Goal: Transaction & Acquisition: Purchase product/service

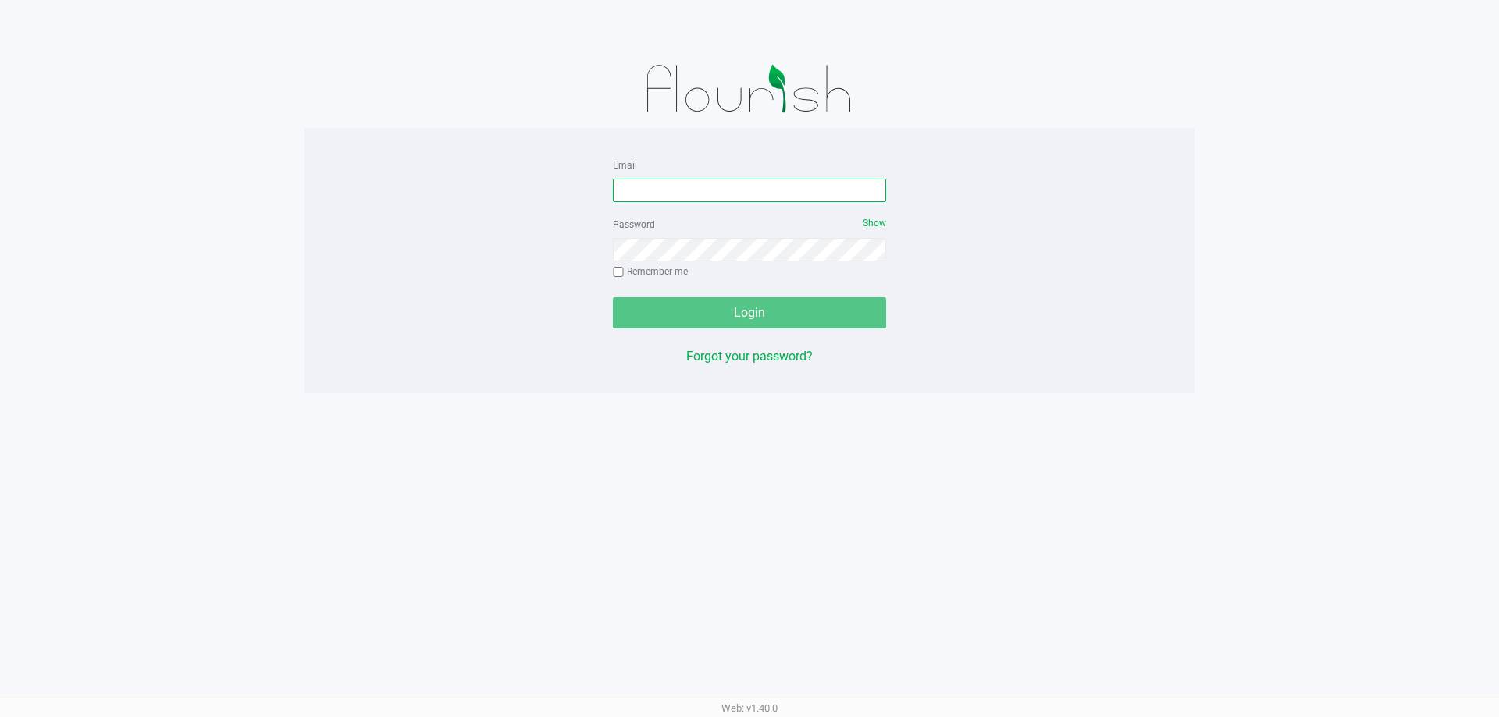
click at [672, 194] on input "Email" at bounding box center [749, 190] width 273 height 23
type input "[EMAIL_ADDRESS][DOMAIN_NAME]"
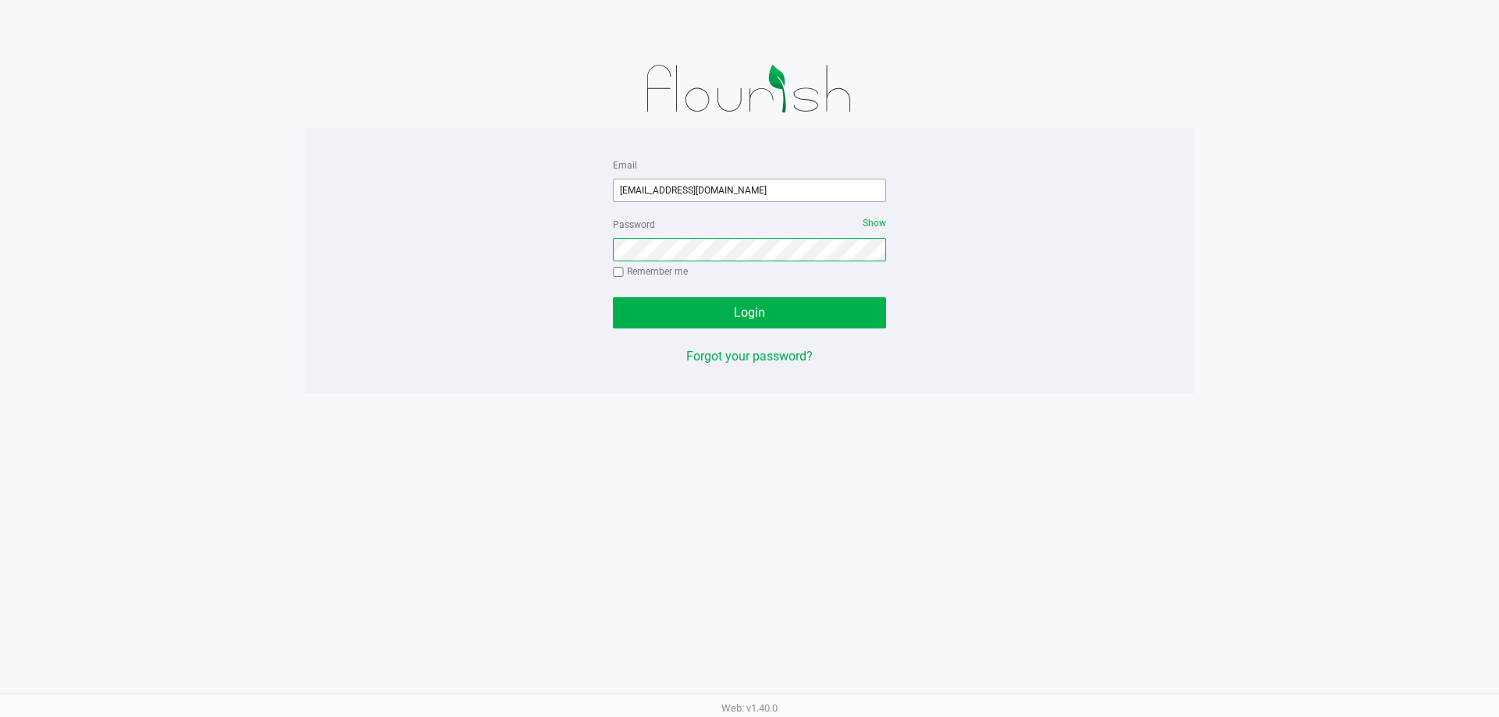
click at [613, 297] on button "Login" at bounding box center [749, 312] width 273 height 31
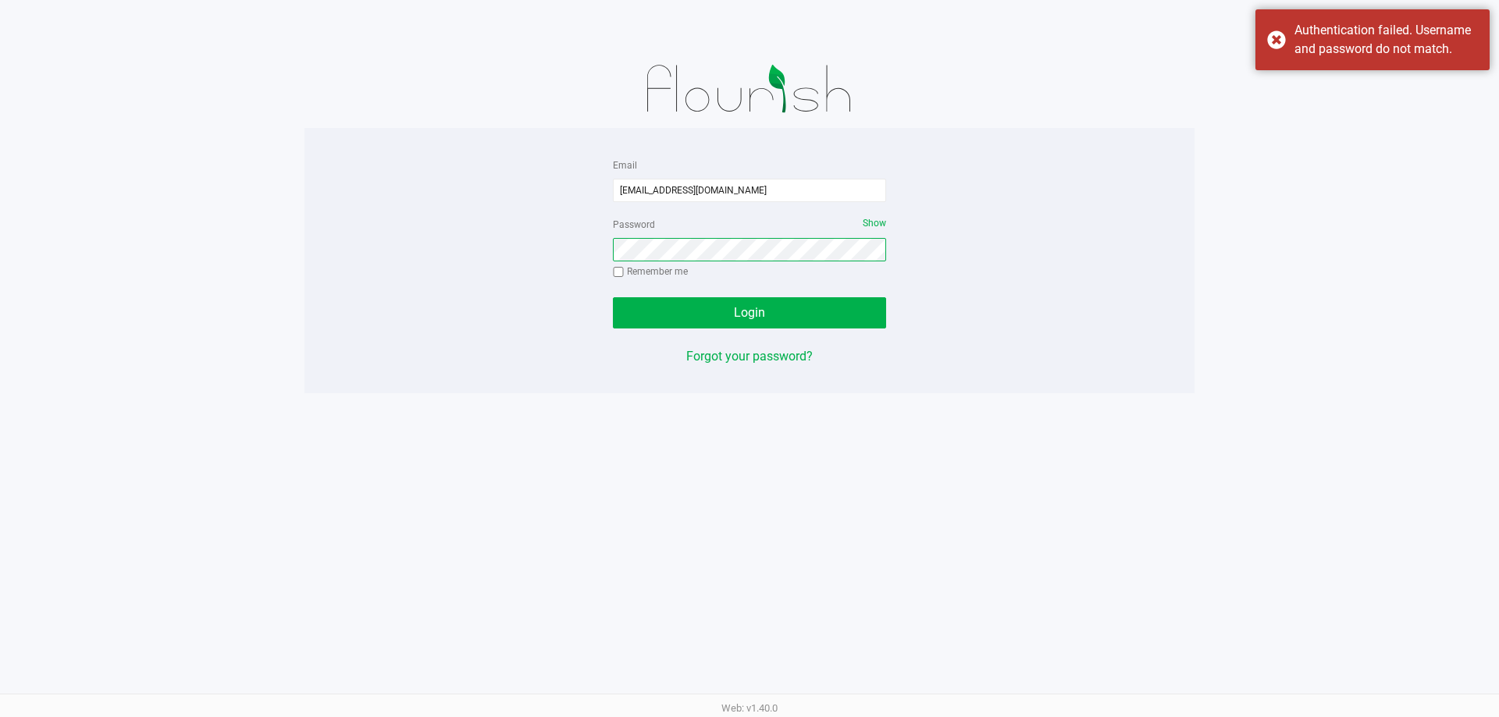
click at [613, 297] on button "Login" at bounding box center [749, 312] width 273 height 31
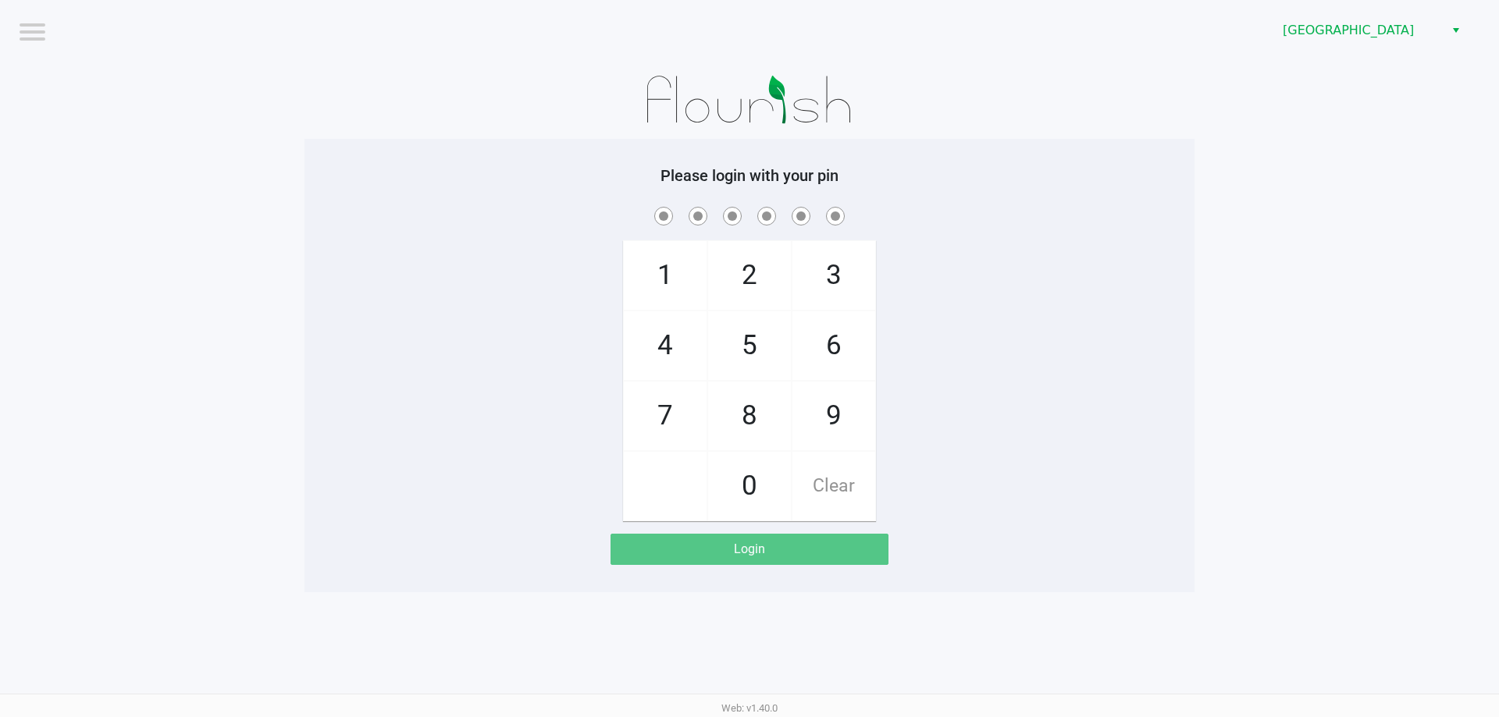
click at [437, 126] on div at bounding box center [749, 100] width 890 height 78
click at [316, 101] on div at bounding box center [749, 100] width 890 height 78
click at [373, 158] on div "Please login with your pin 1 4 7 2 5 8 0 3 6 9 Clear Login" at bounding box center [749, 365] width 890 height 453
click at [136, 717] on div "Web: v1.40.0" at bounding box center [749, 708] width 1499 height 28
click at [1009, 251] on div "1 4 7 2 5 8 0 3 6 9 Clear" at bounding box center [749, 363] width 890 height 318
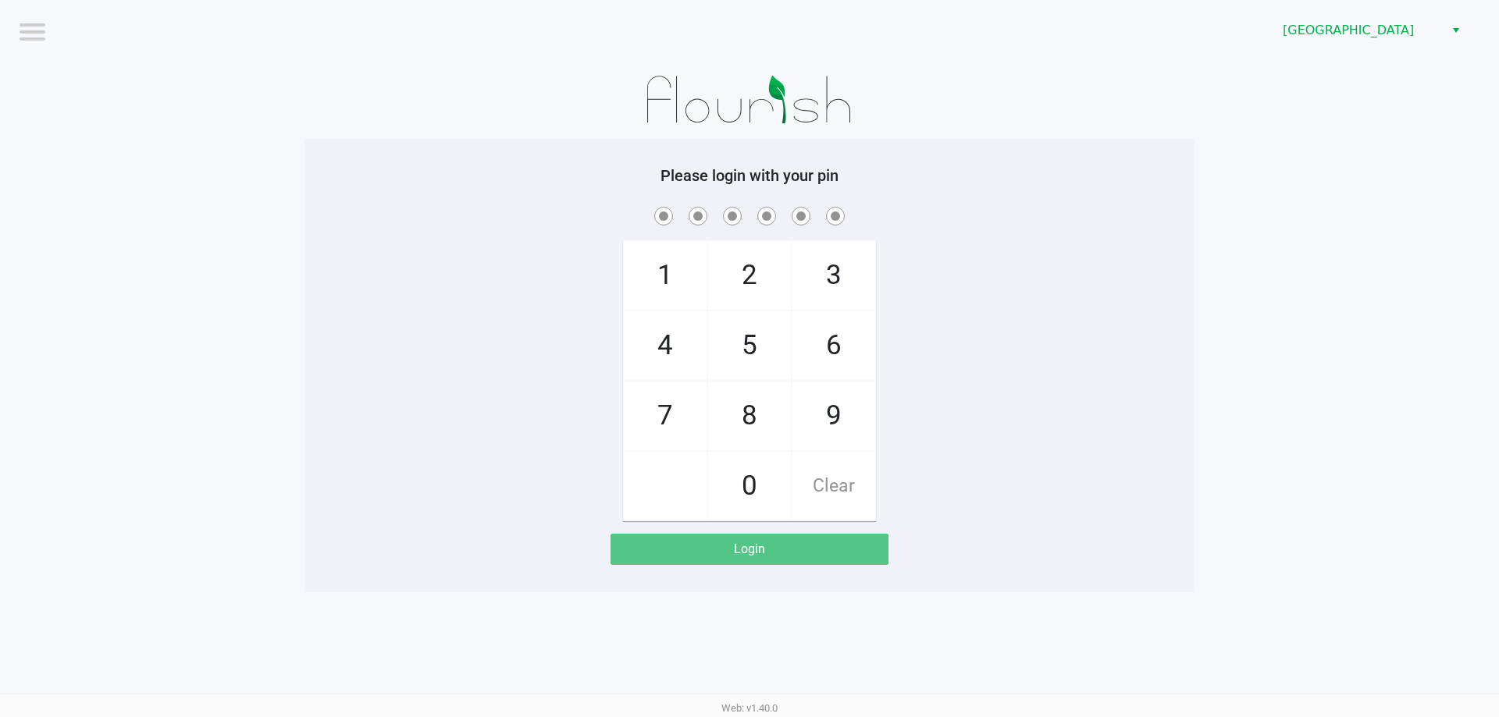
click at [462, 148] on div "Please login with your pin 1 4 7 2 5 8 0 3 6 9 Clear Login" at bounding box center [749, 365] width 890 height 453
checkbox input "true"
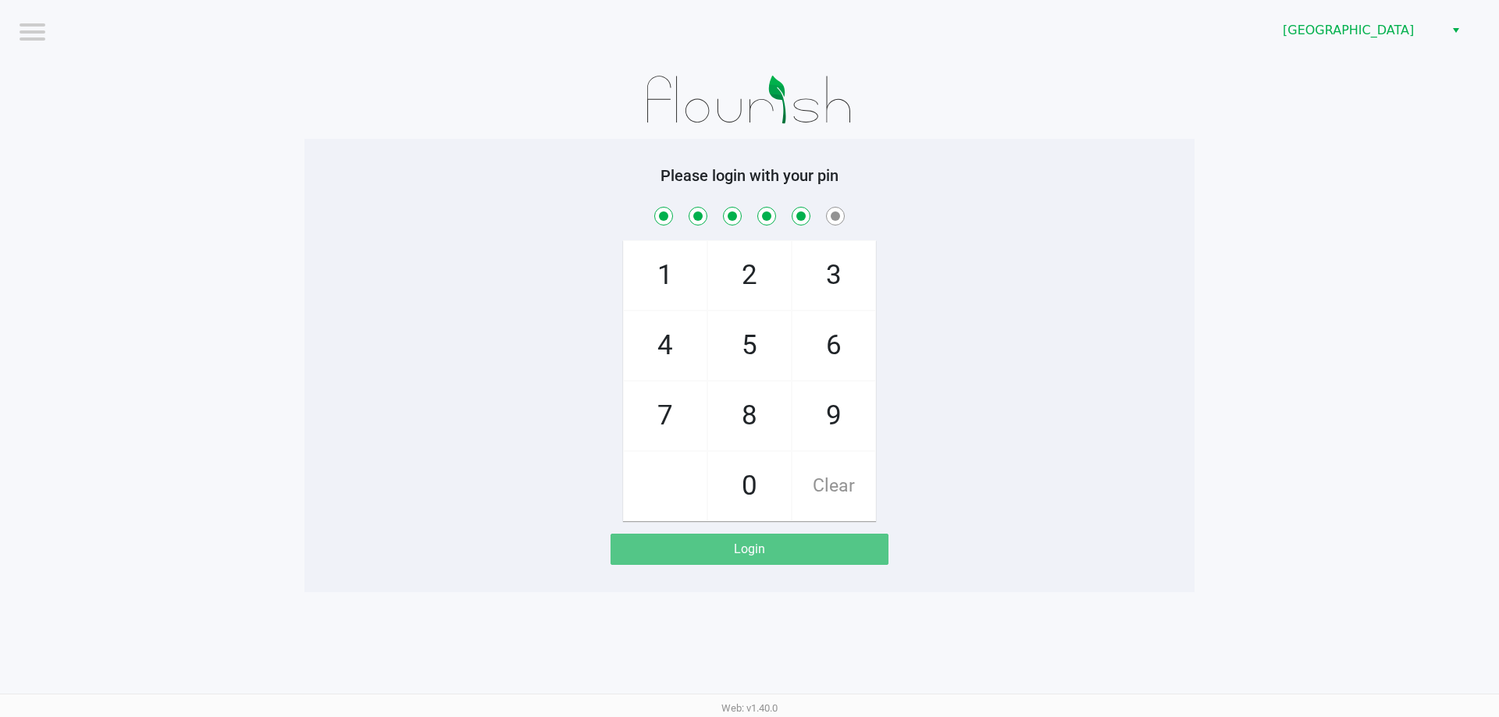
checkbox input "true"
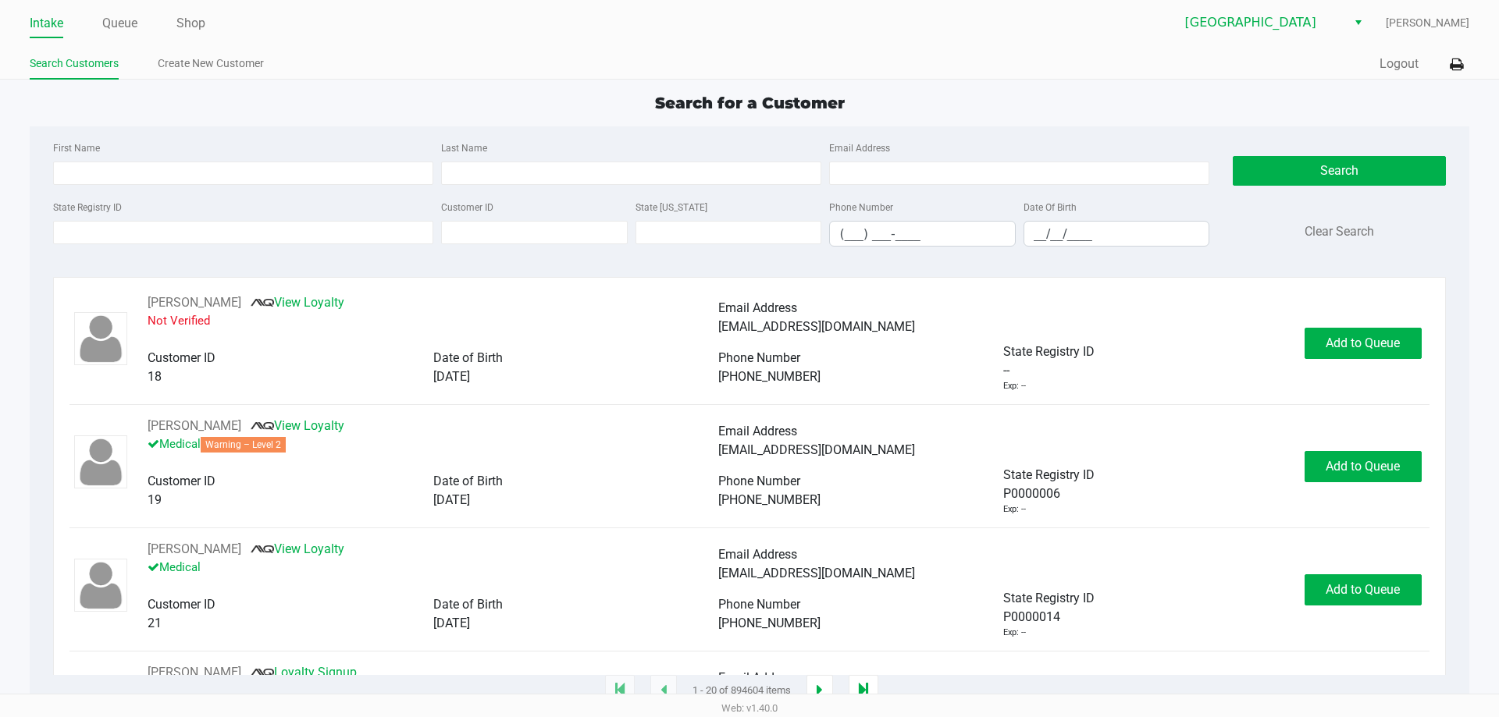
click at [379, 106] on div "Search for a Customer" at bounding box center [749, 102] width 1462 height 23
click at [203, 174] on input "First Name" at bounding box center [243, 173] width 380 height 23
click at [191, 185] on div "First Name Last Name Email Address" at bounding box center [631, 167] width 1164 height 59
click at [194, 180] on input "First Name" at bounding box center [243, 173] width 380 height 23
type input "mark"
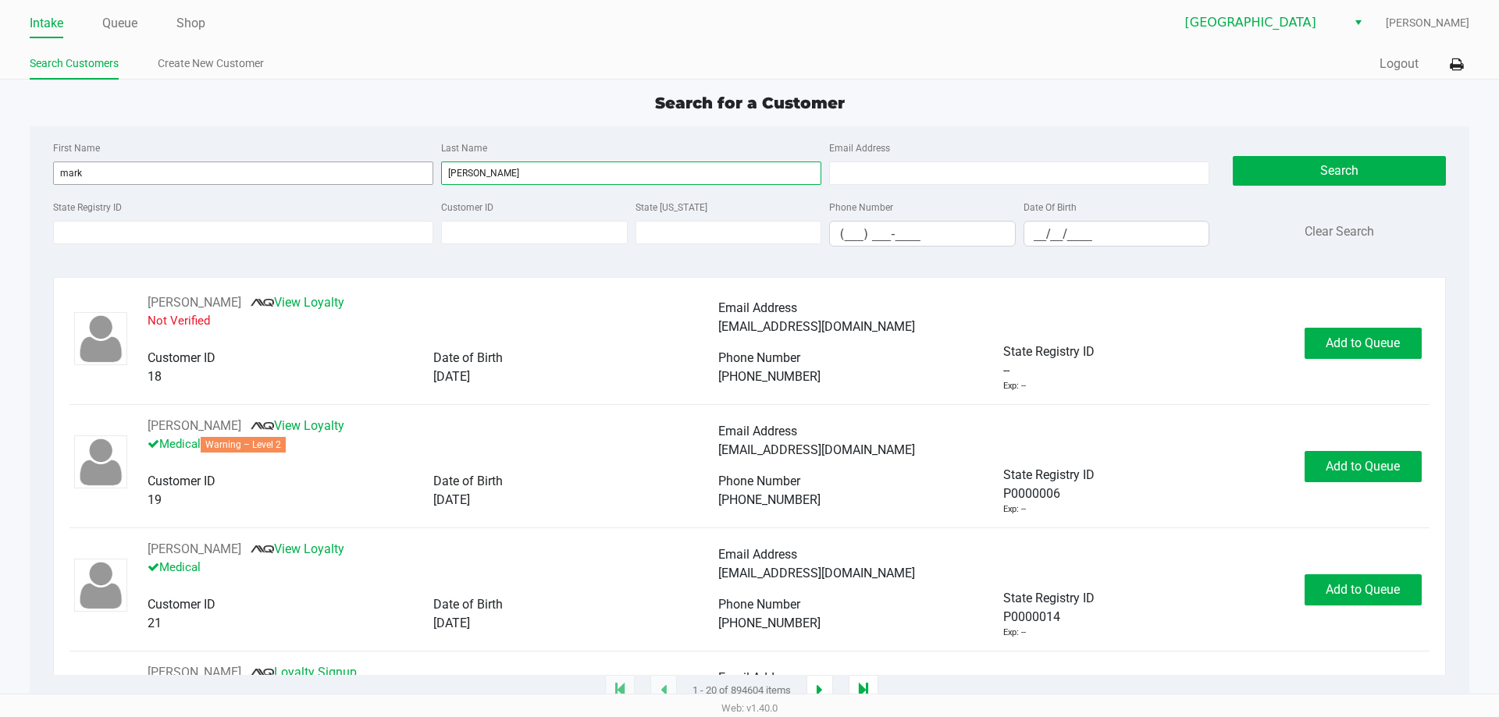
type input "miller"
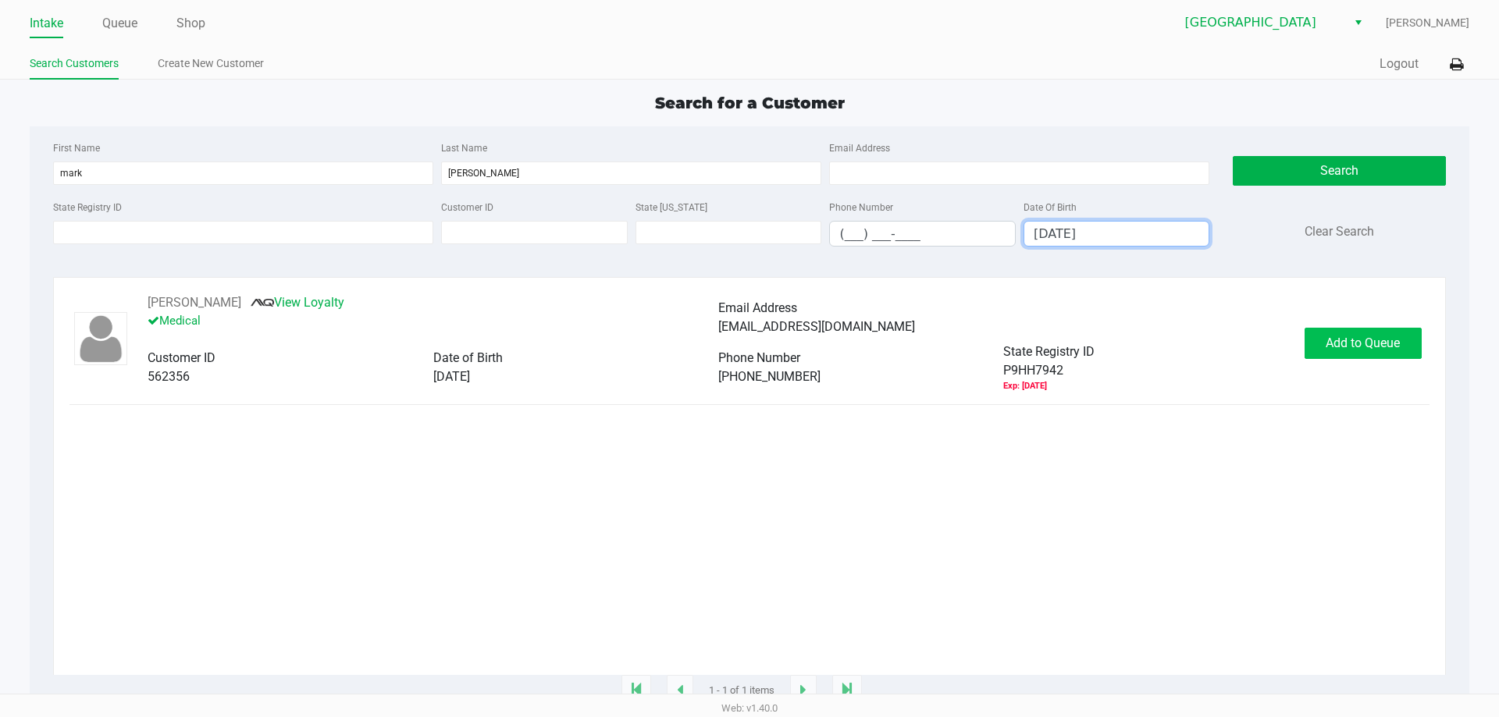
type input "09/06/1978"
click at [1348, 359] on button "Add to Queue" at bounding box center [1362, 343] width 117 height 31
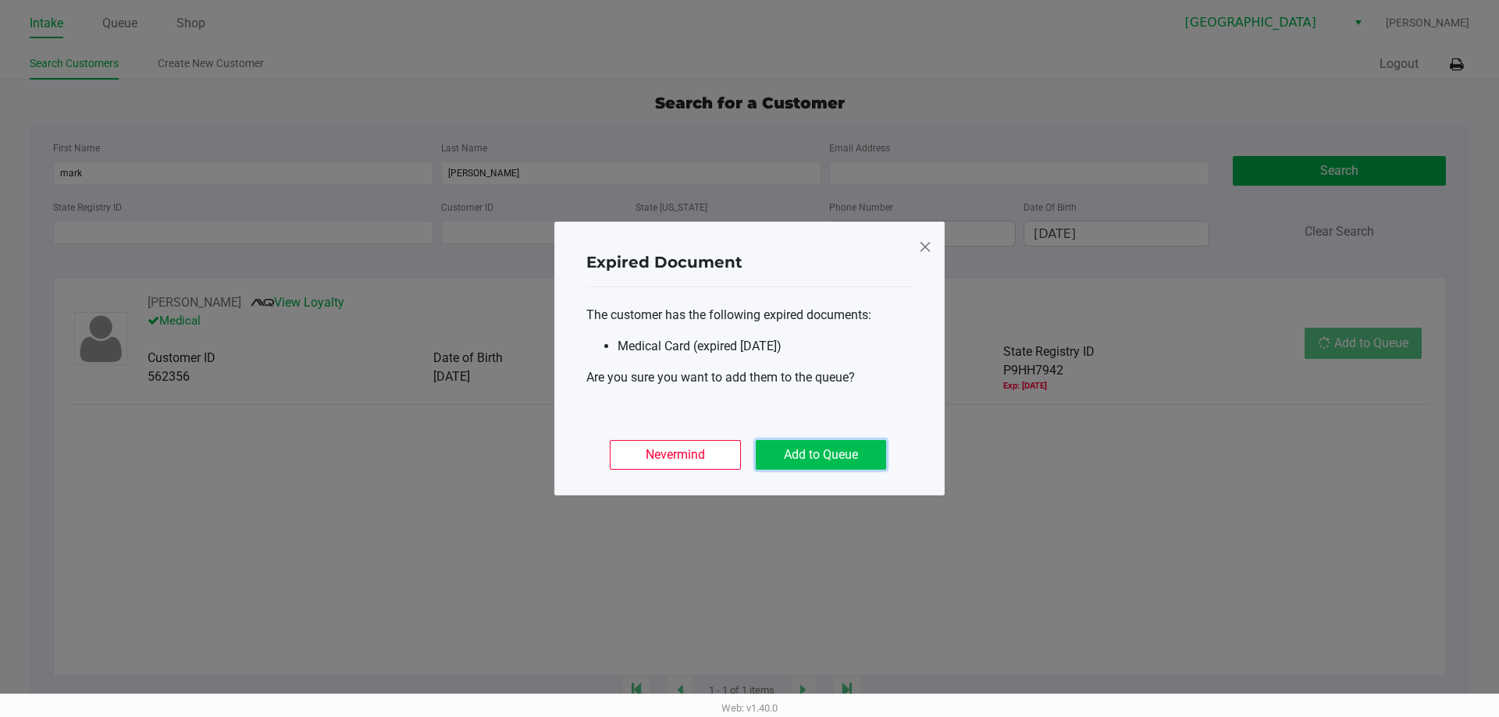
click at [852, 451] on button "Add to Queue" at bounding box center [821, 455] width 130 height 30
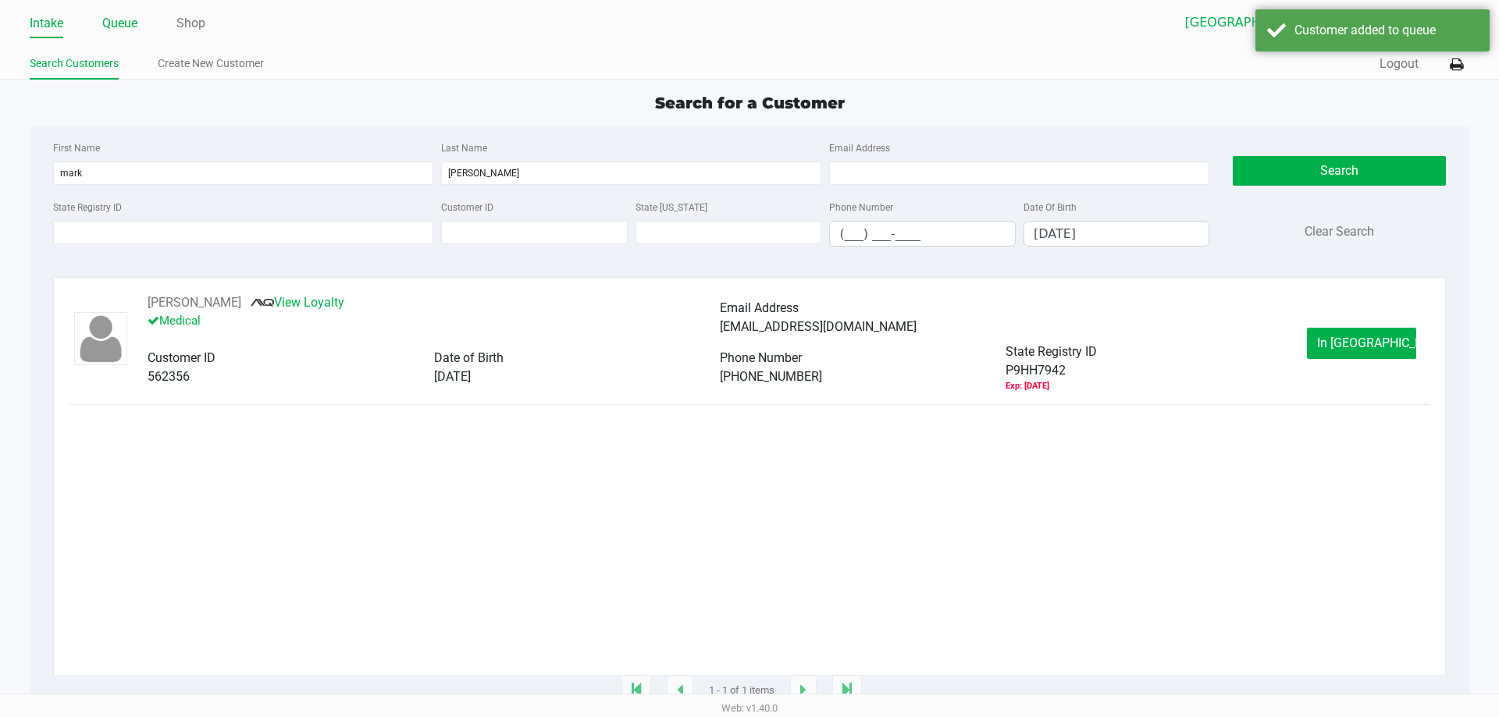
click at [115, 30] on link "Queue" at bounding box center [119, 23] width 35 height 22
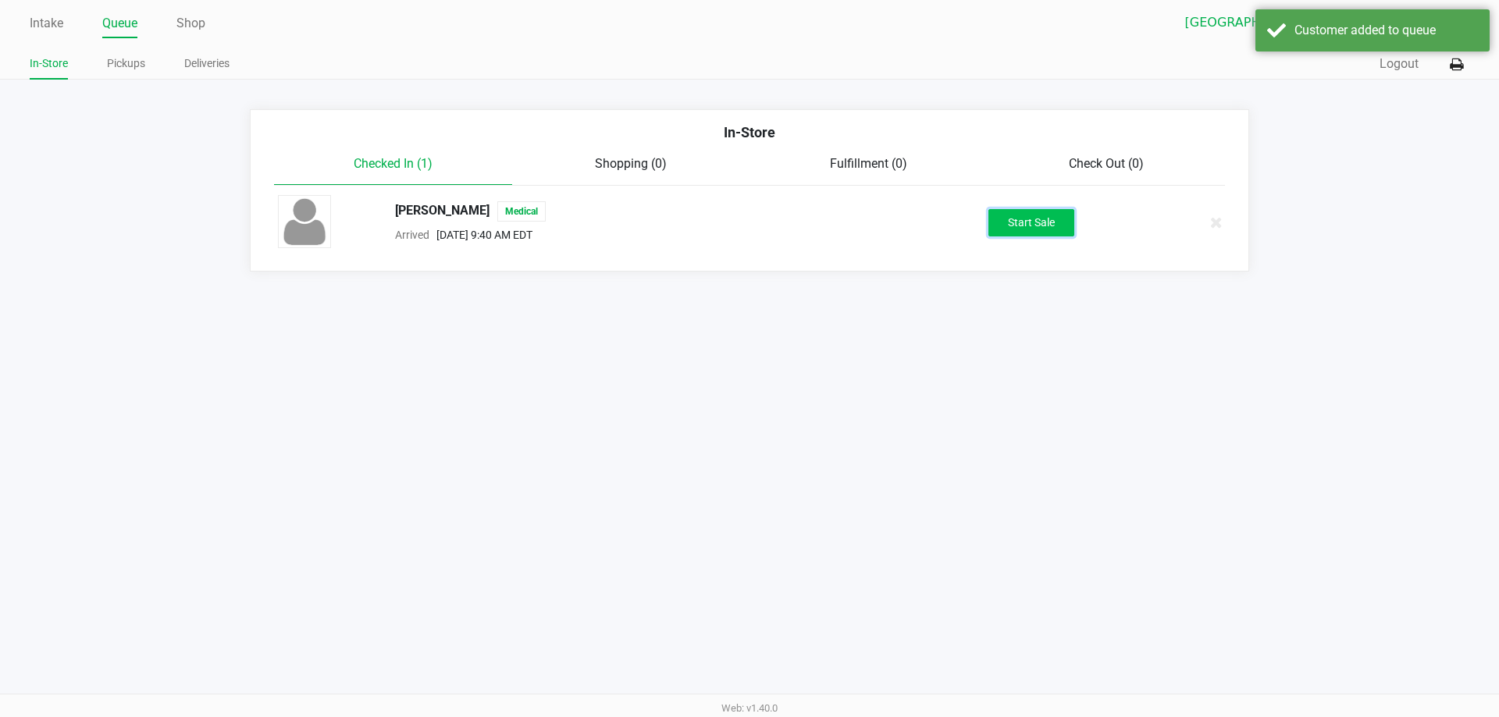
click at [1008, 228] on button "Start Sale" at bounding box center [1031, 222] width 86 height 27
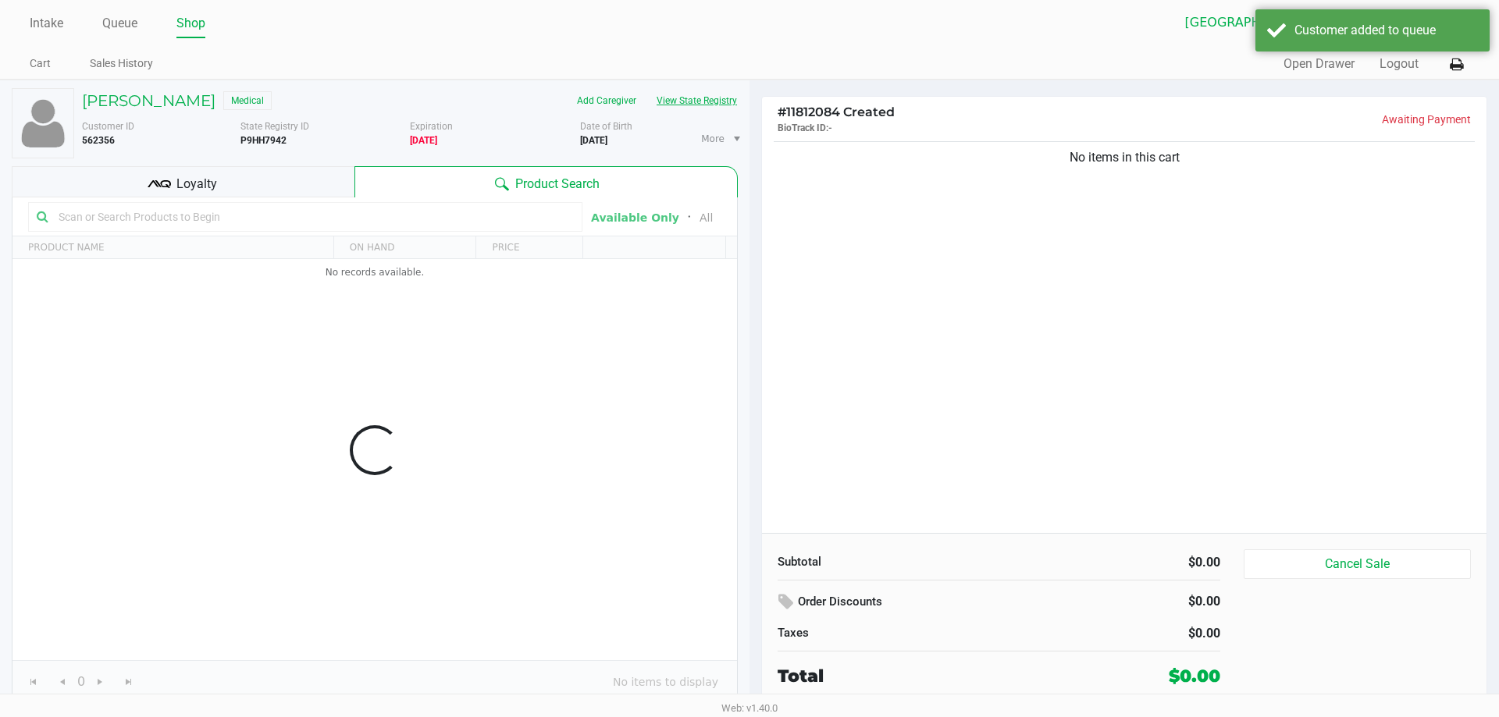
click at [693, 110] on button "View State Registry" at bounding box center [691, 100] width 91 height 25
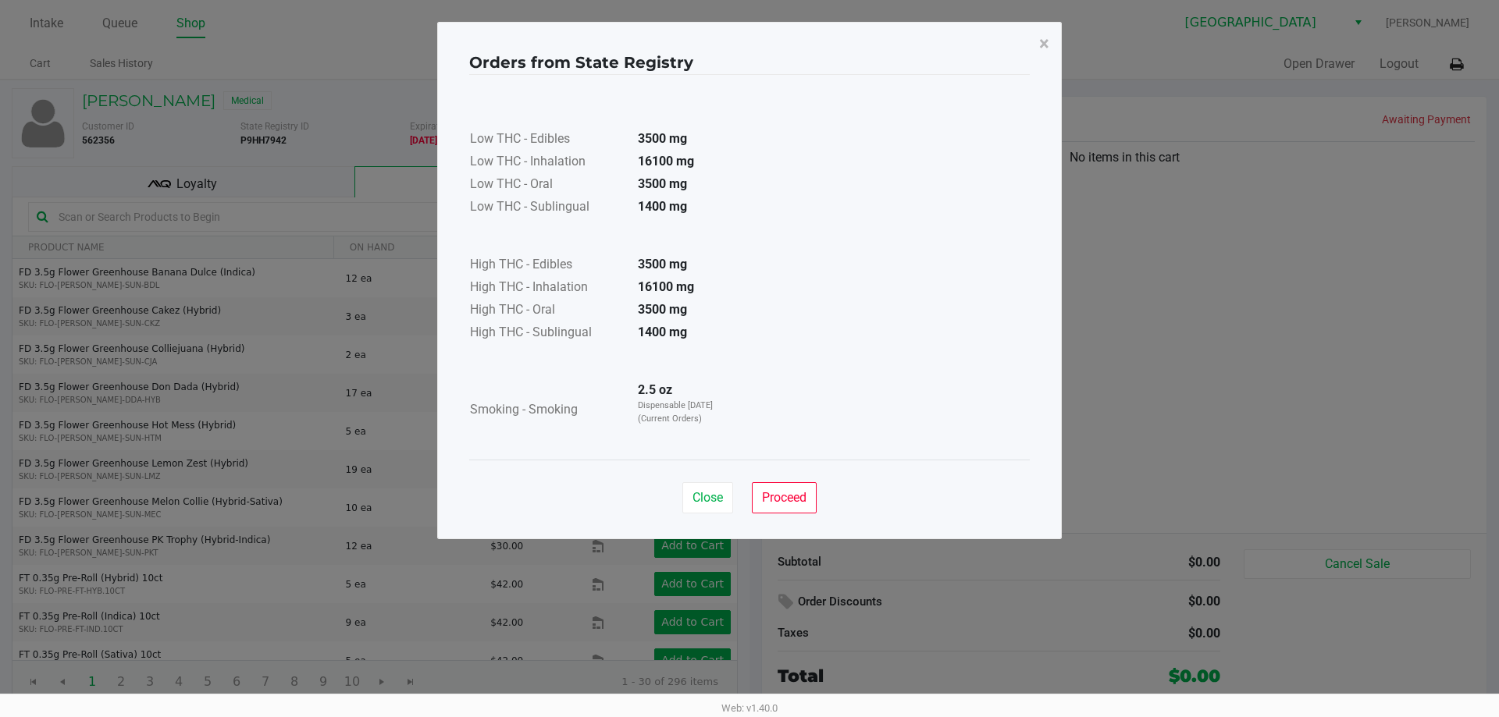
drag, startPoint x: 702, startPoint y: 282, endPoint x: 606, endPoint y: 278, distance: 96.9
click at [606, 278] on tr "High THC - Inhalation 16100 mg" at bounding box center [602, 288] width 267 height 23
click at [741, 291] on div "Low THC - Edibles 3500 mg Low THC - Inhalation 16100 mg Low THC - Oral 3500 mg …" at bounding box center [749, 267] width 560 height 347
click at [781, 495] on span "Proceed" at bounding box center [784, 497] width 44 height 15
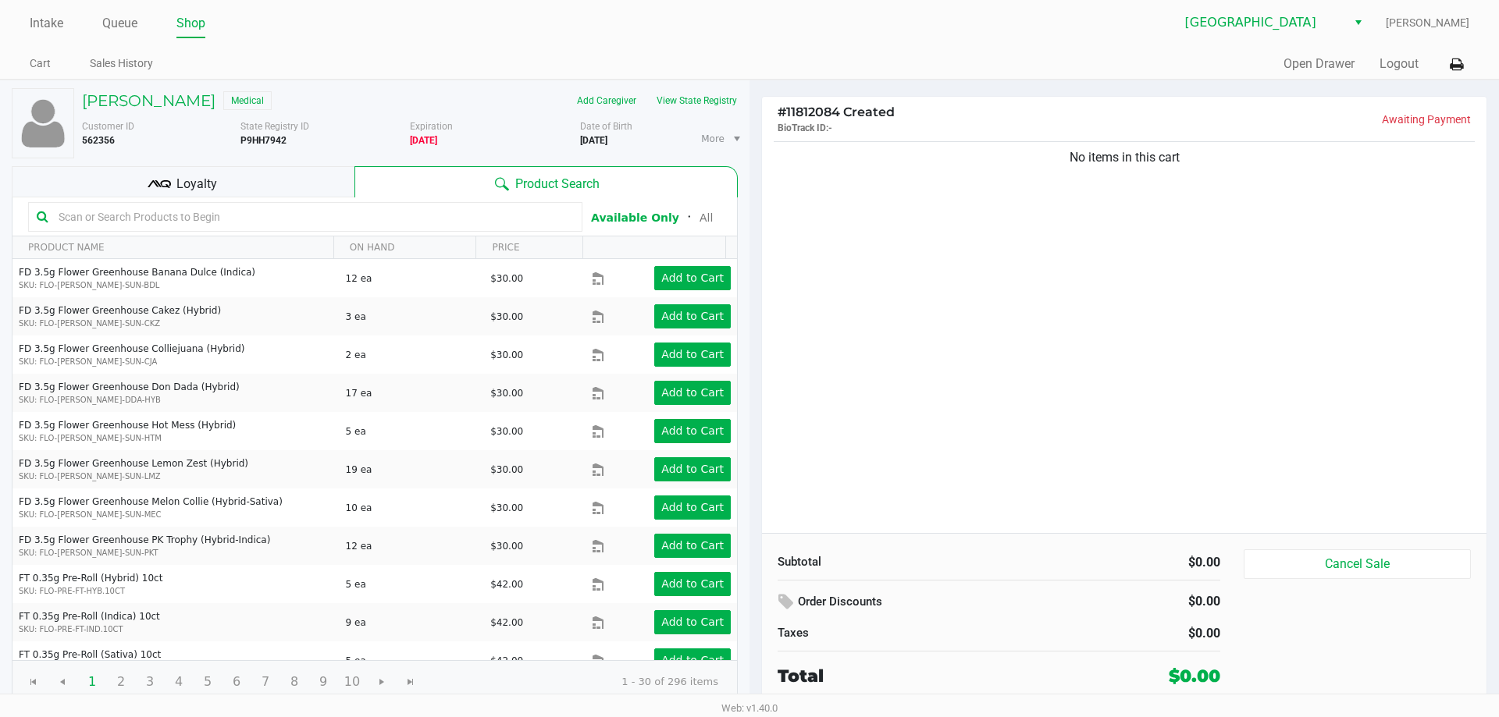
click at [286, 213] on input "text" at bounding box center [312, 216] width 521 height 23
click at [217, 222] on input "text" at bounding box center [312, 216] width 521 height 23
type input "dbp"
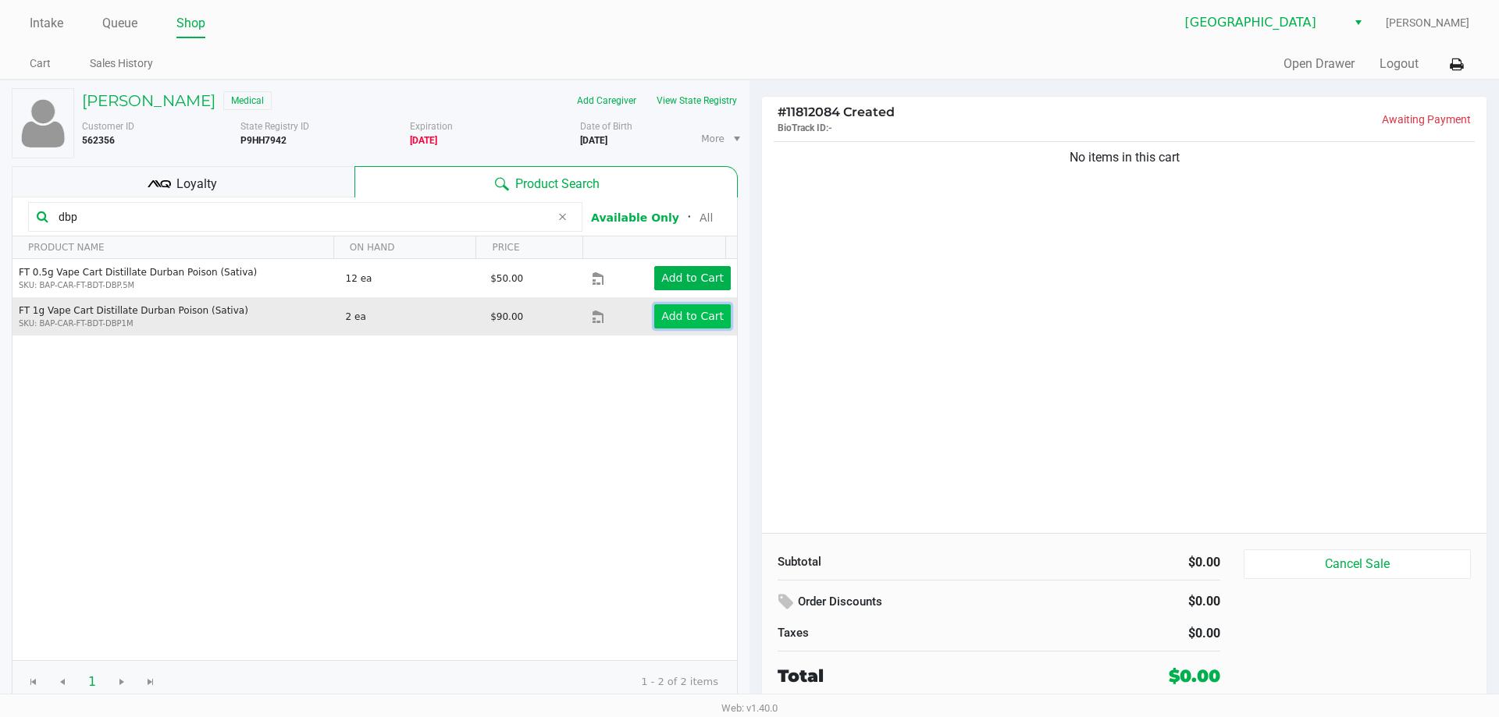
click at [663, 311] on app-button-loader "Add to Cart" at bounding box center [692, 316] width 62 height 12
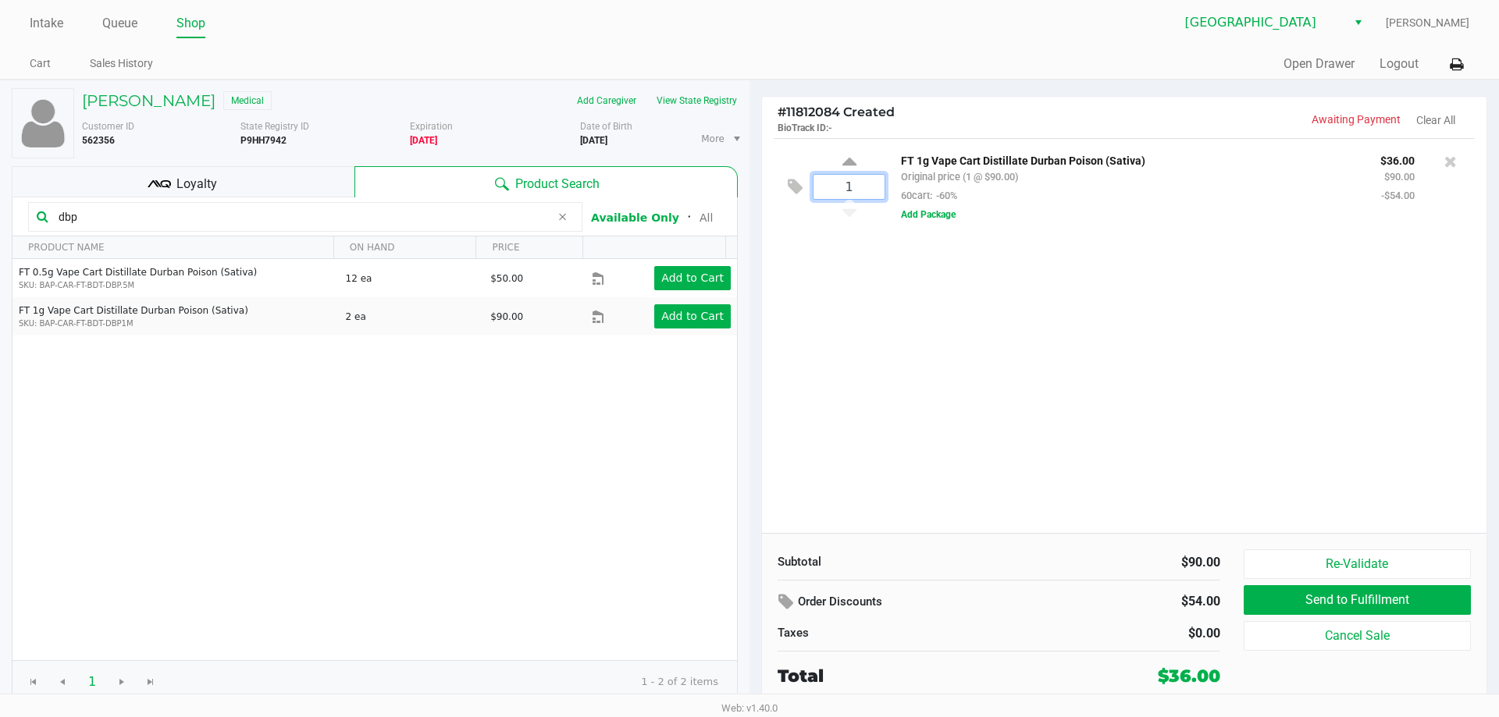
click at [861, 187] on input "1" at bounding box center [848, 187] width 71 height 24
type input "2"
click at [860, 308] on div "MARK MILLER Medical Add Caregiver View State Registry Customer ID 562356 State …" at bounding box center [749, 396] width 1499 height 632
click at [304, 208] on input "dbp" at bounding box center [301, 216] width 498 height 23
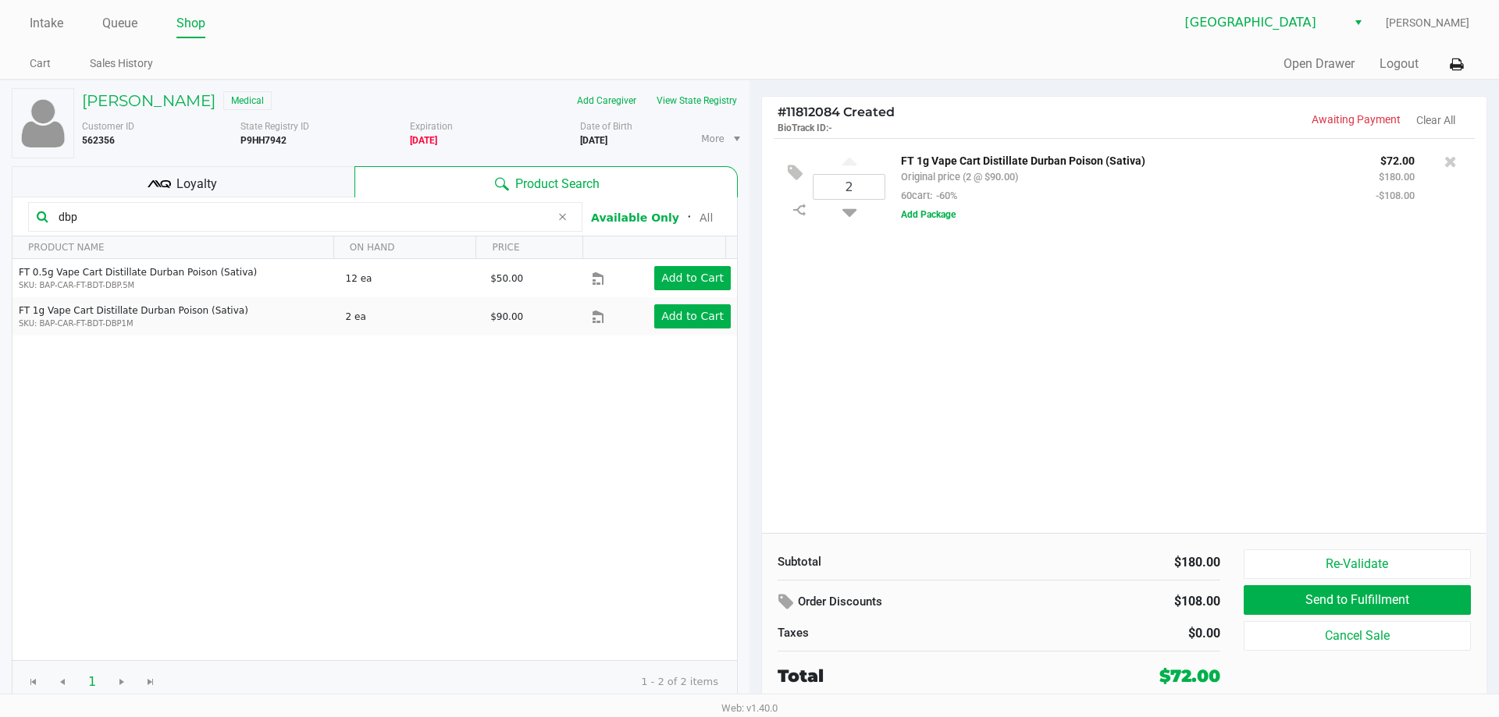
click at [303, 208] on input "dbp" at bounding box center [301, 216] width 498 height 23
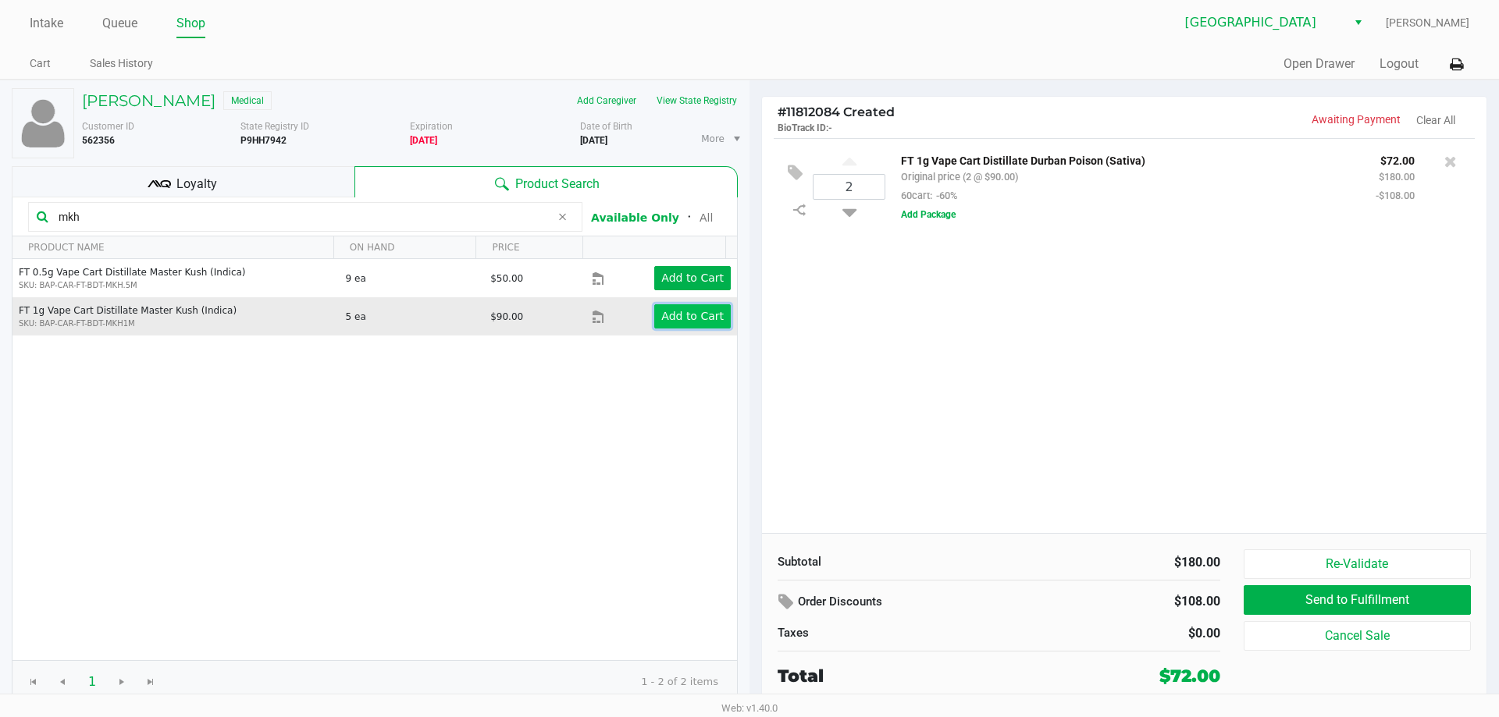
click at [684, 322] on app-button-loader "Add to Cart" at bounding box center [692, 316] width 62 height 12
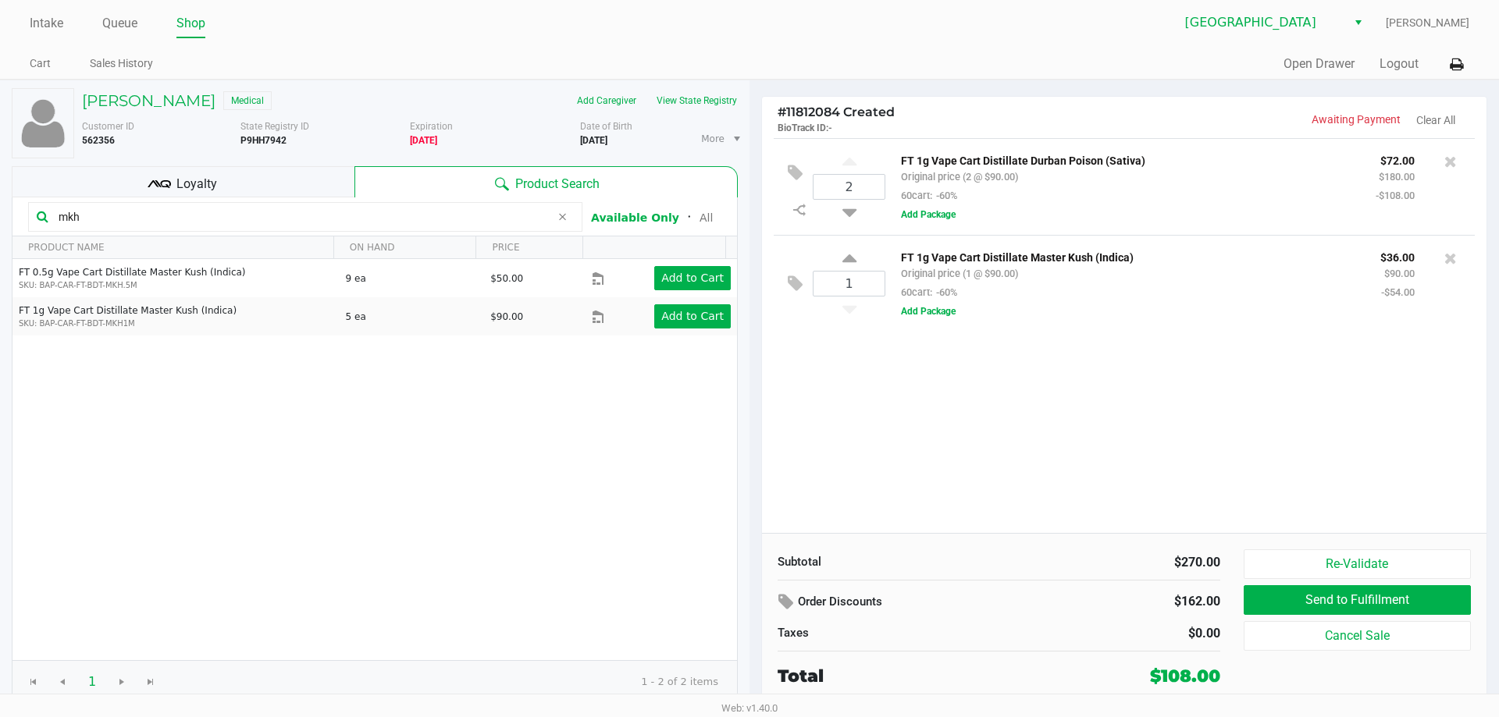
click at [197, 215] on input "mkh" at bounding box center [301, 216] width 498 height 23
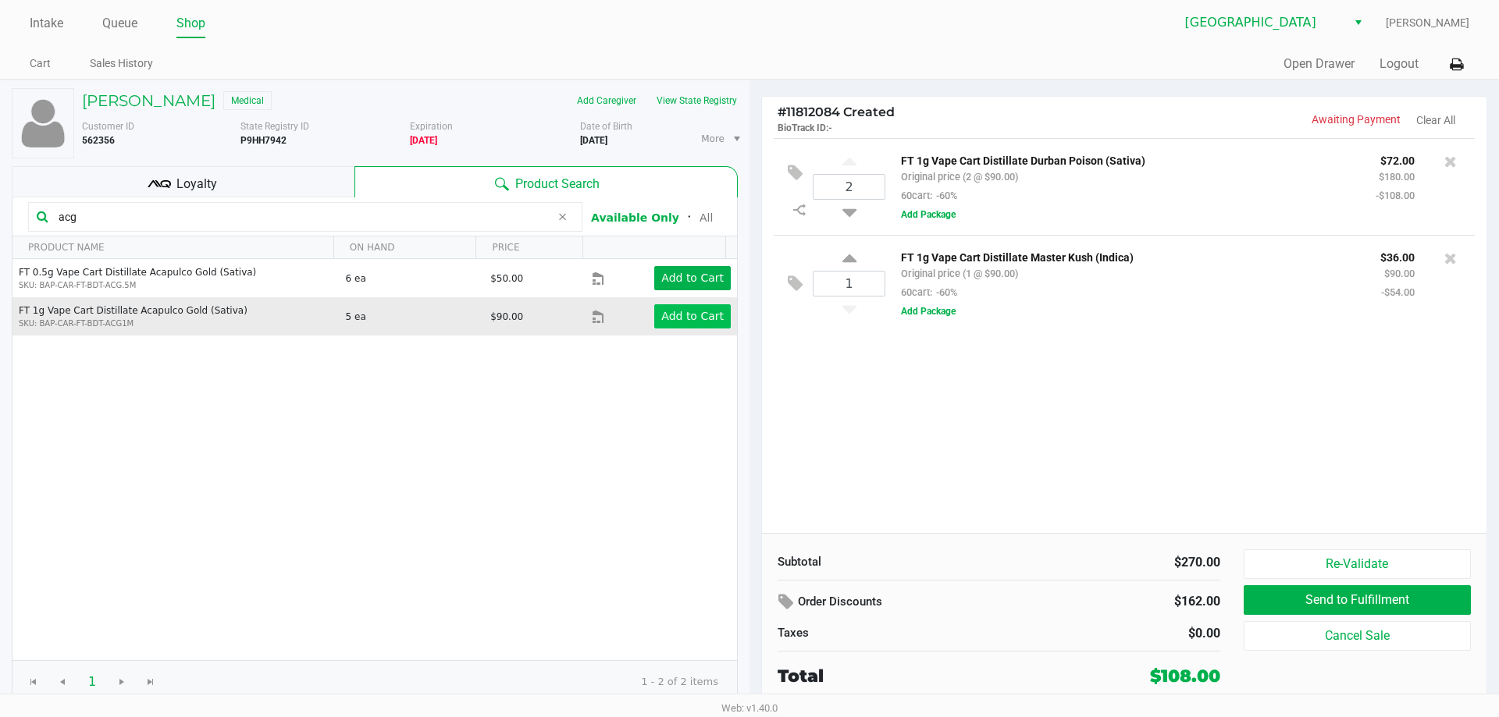
type input "acg"
click at [698, 315] on app-button-loader "Add to Cart" at bounding box center [692, 316] width 62 height 12
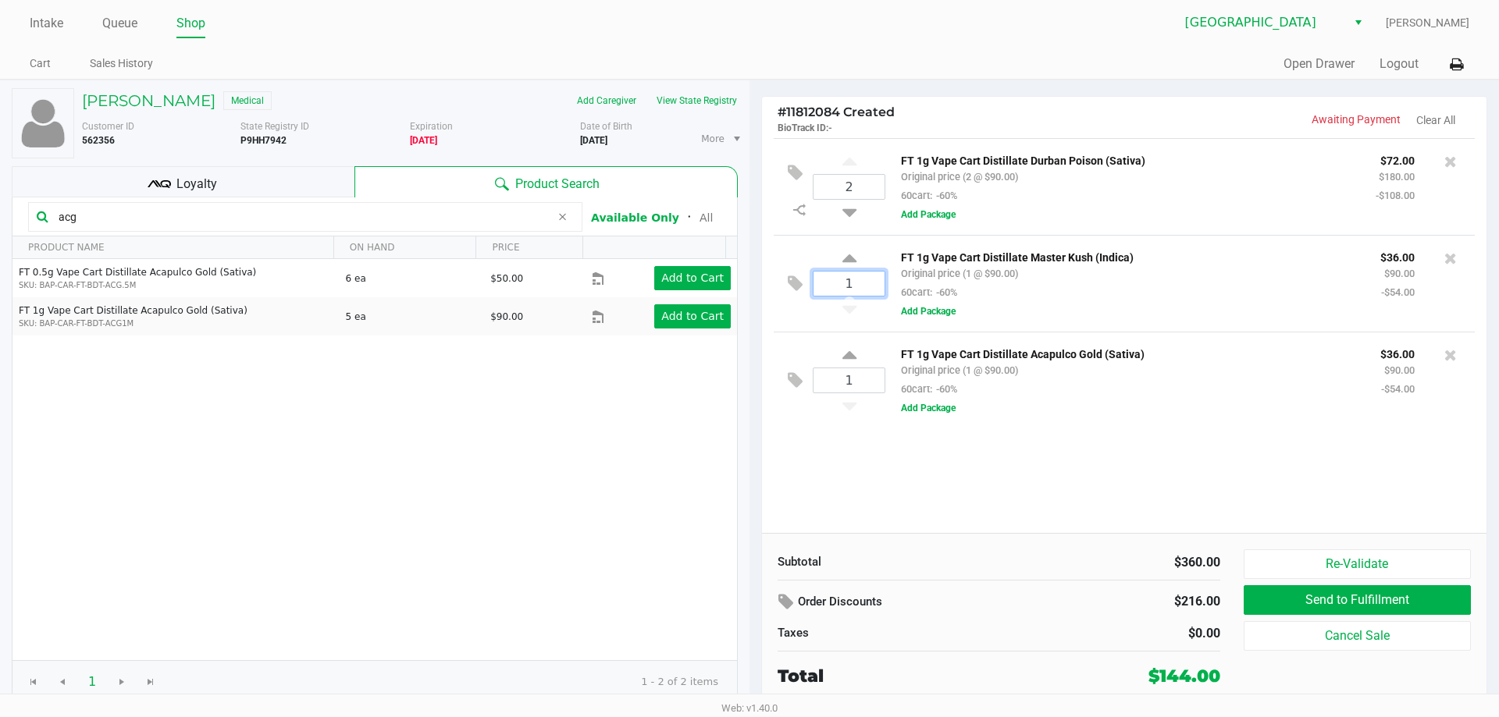
drag, startPoint x: 857, startPoint y: 281, endPoint x: 902, endPoint y: 357, distance: 88.2
click at [856, 281] on input "1" at bounding box center [848, 284] width 71 height 24
type input "2"
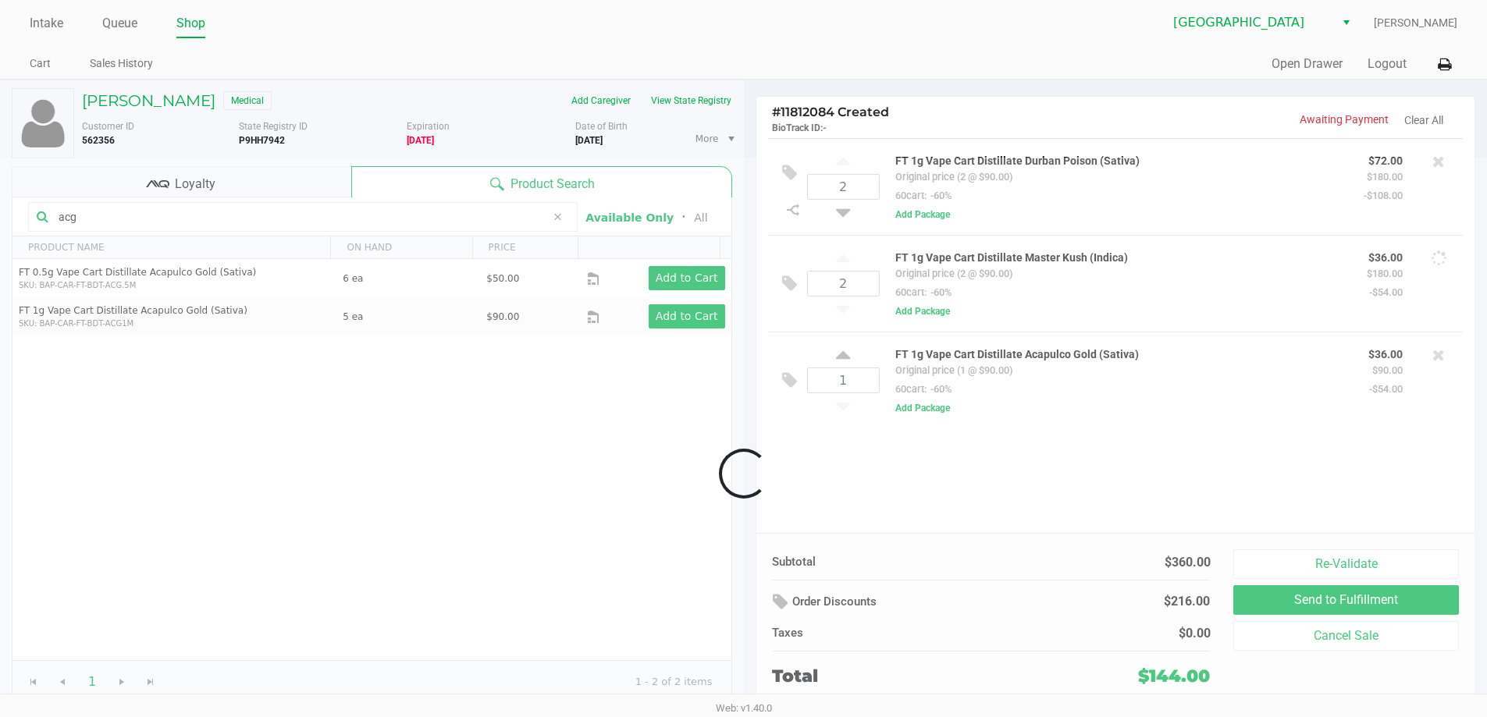
click at [927, 489] on div "Loading MARK MILLER Medical Add Caregiver View State Registry Customer ID 56235…" at bounding box center [743, 396] width 1487 height 632
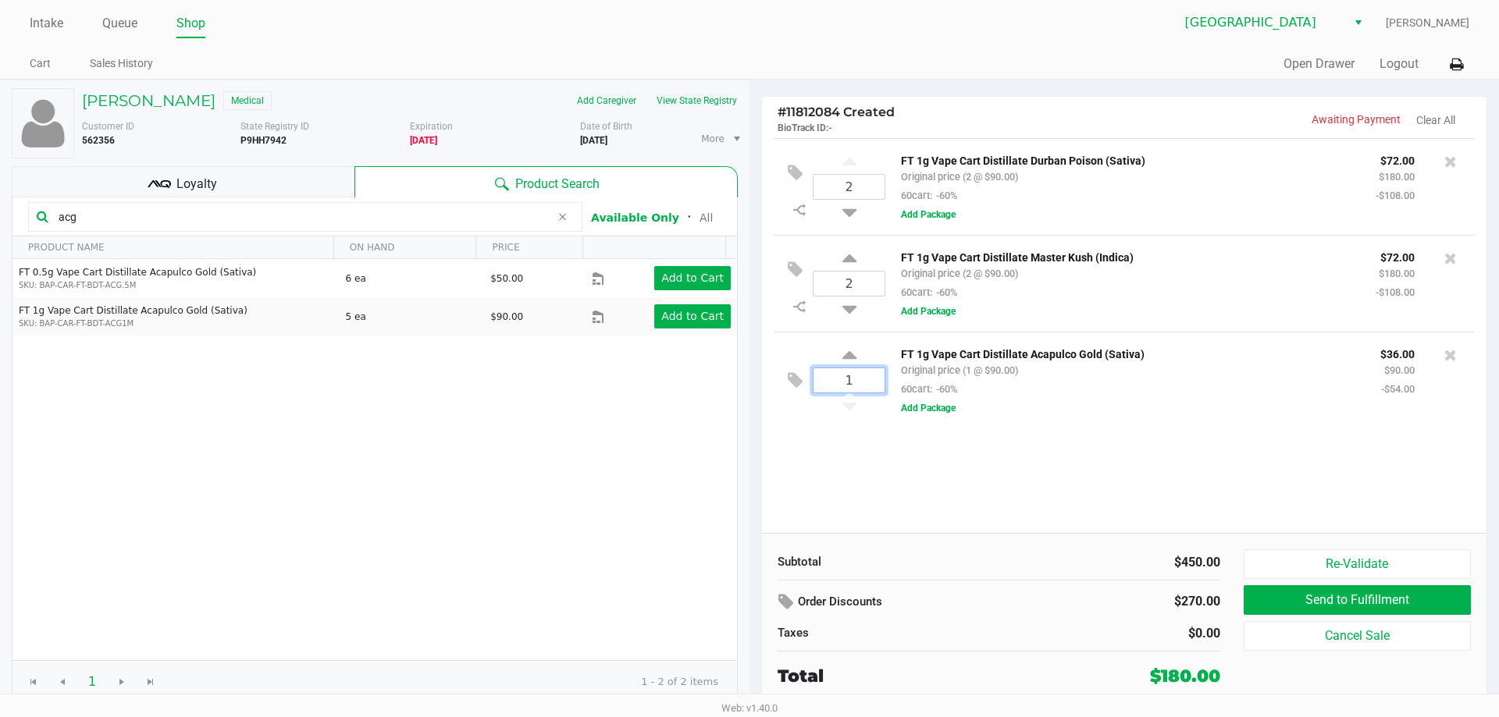
click at [852, 385] on input "1" at bounding box center [848, 380] width 71 height 24
type input "2"
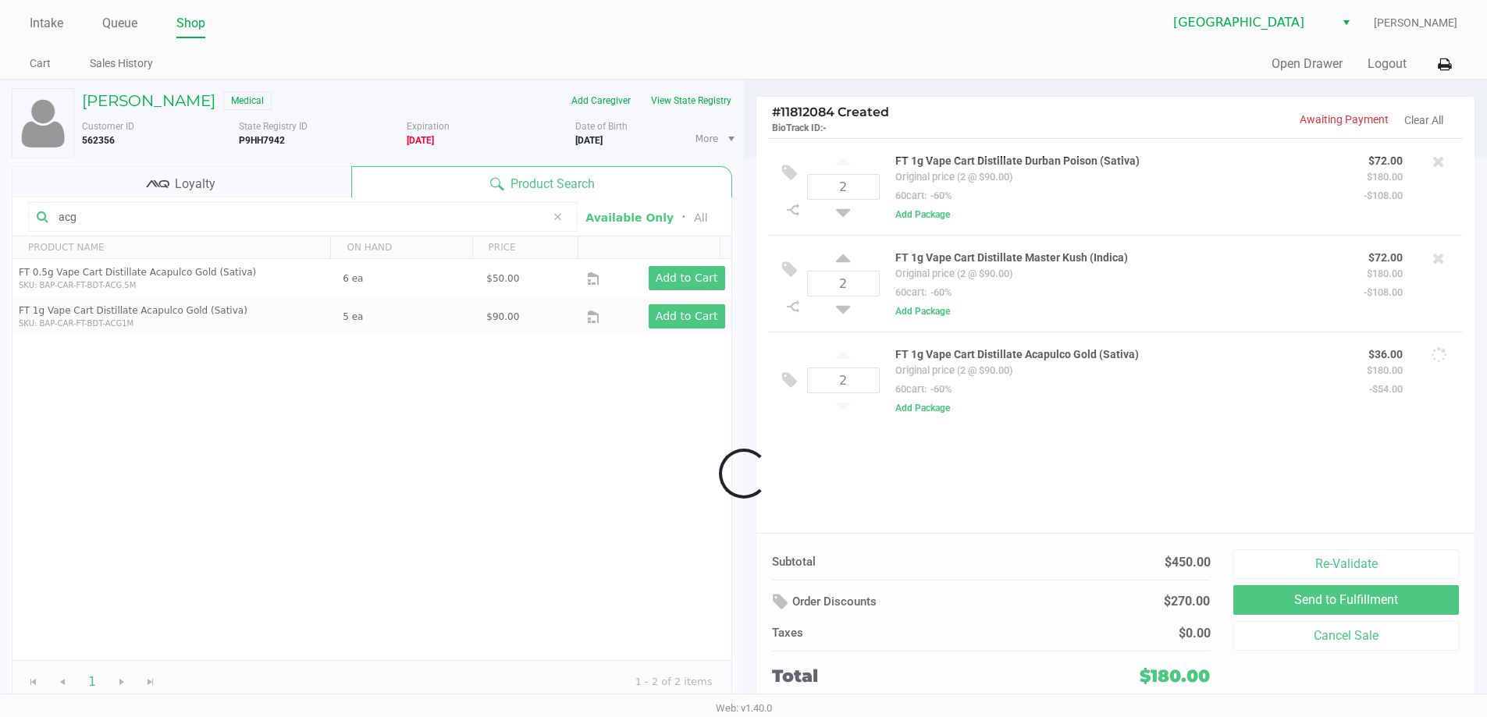
drag, startPoint x: 877, startPoint y: 483, endPoint x: 678, endPoint y: 376, distance: 225.9
click at [876, 486] on div "Loading MARK MILLER Medical Add Caregiver View State Registry Customer ID 56235…" at bounding box center [743, 396] width 1487 height 632
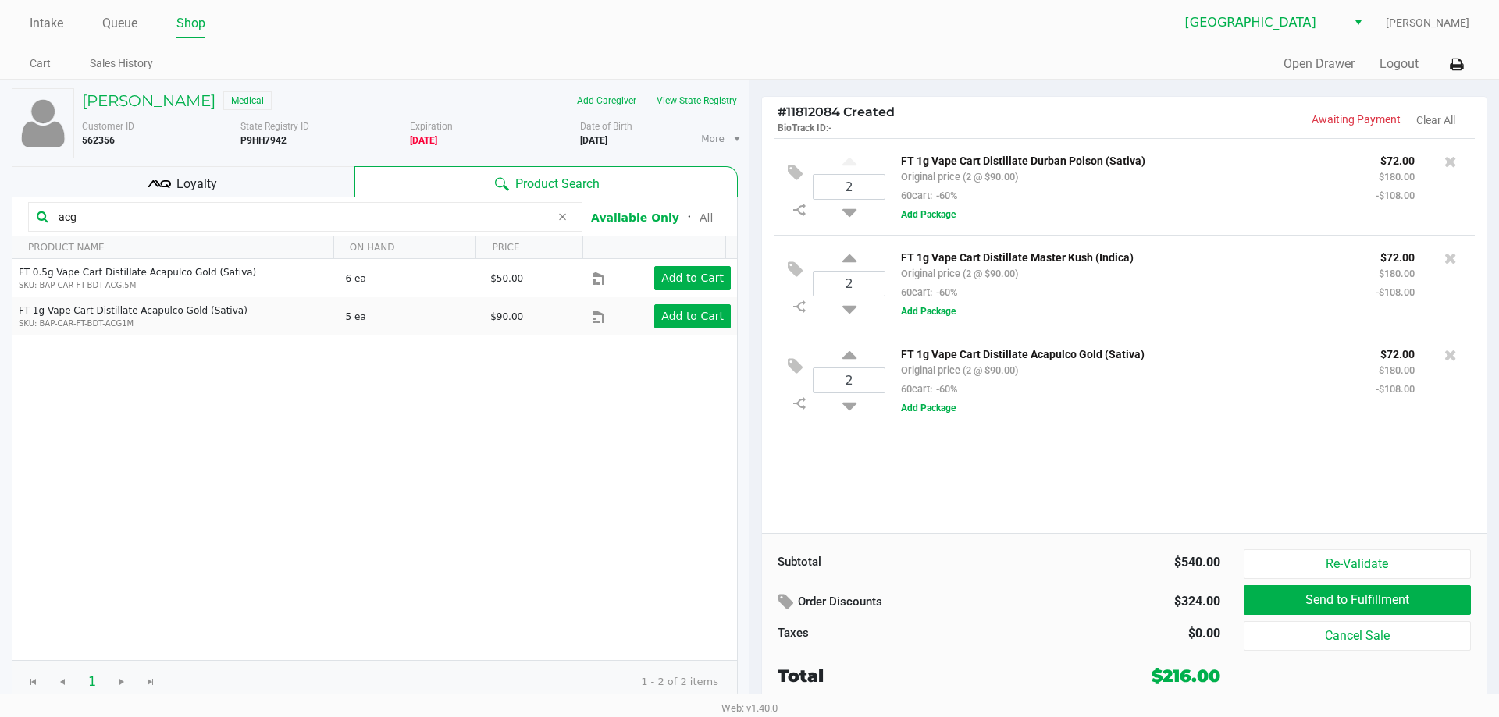
click at [303, 211] on input "acg" at bounding box center [301, 216] width 498 height 23
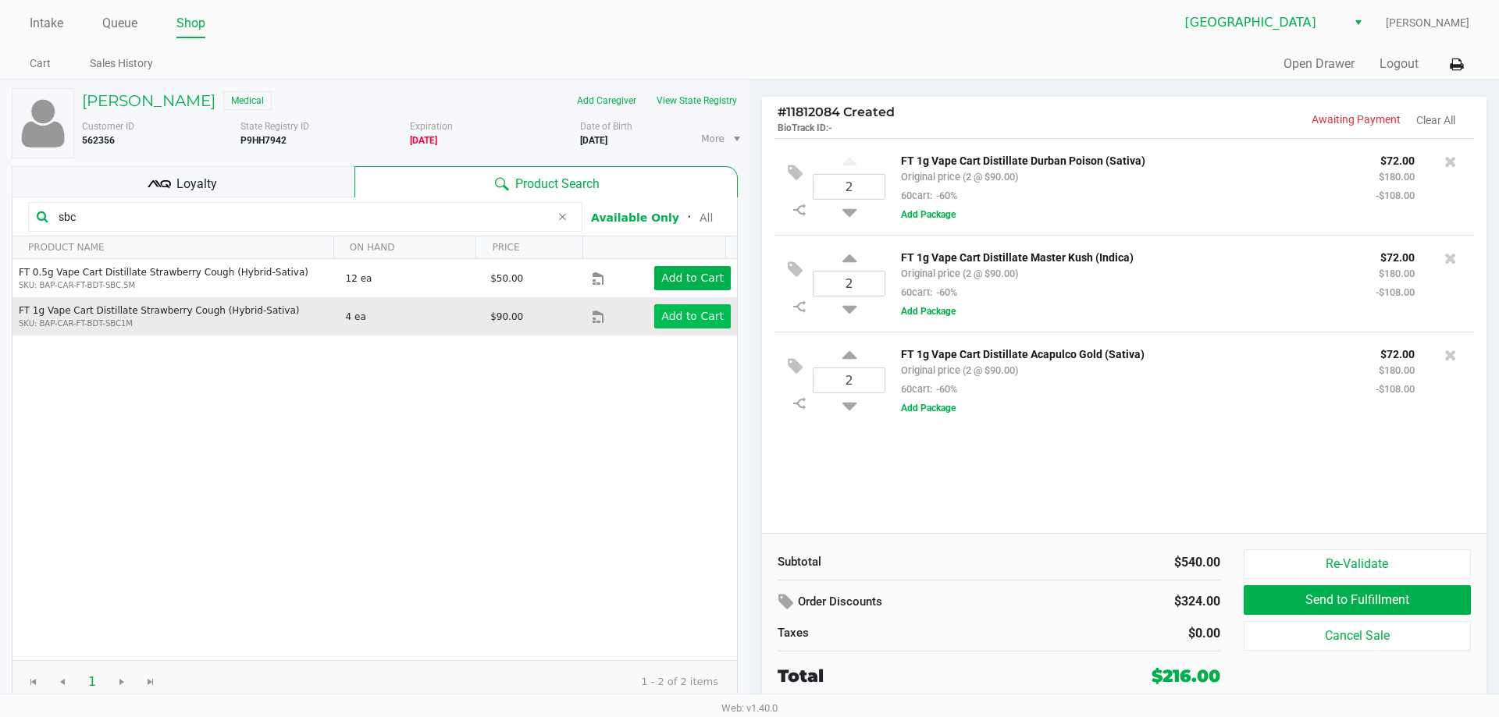
type input "sbc"
click at [687, 322] on app-button-loader "Add to Cart" at bounding box center [692, 316] width 62 height 12
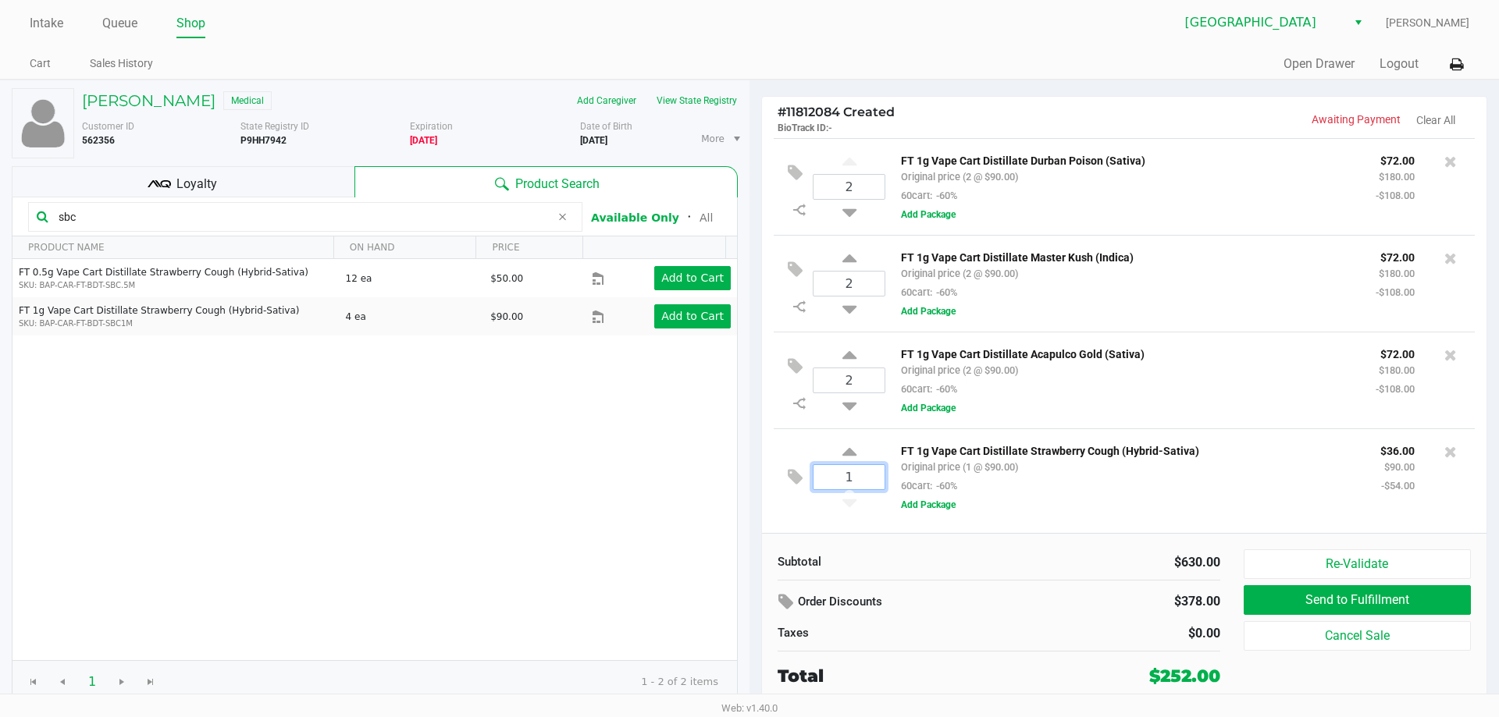
click at [841, 481] on input "1" at bounding box center [848, 477] width 71 height 24
type input "2"
click at [910, 553] on div "MARK MILLER Medical Add Caregiver View State Registry Customer ID 562356 State …" at bounding box center [749, 396] width 1499 height 632
click at [130, 214] on input "sbc" at bounding box center [301, 216] width 498 height 23
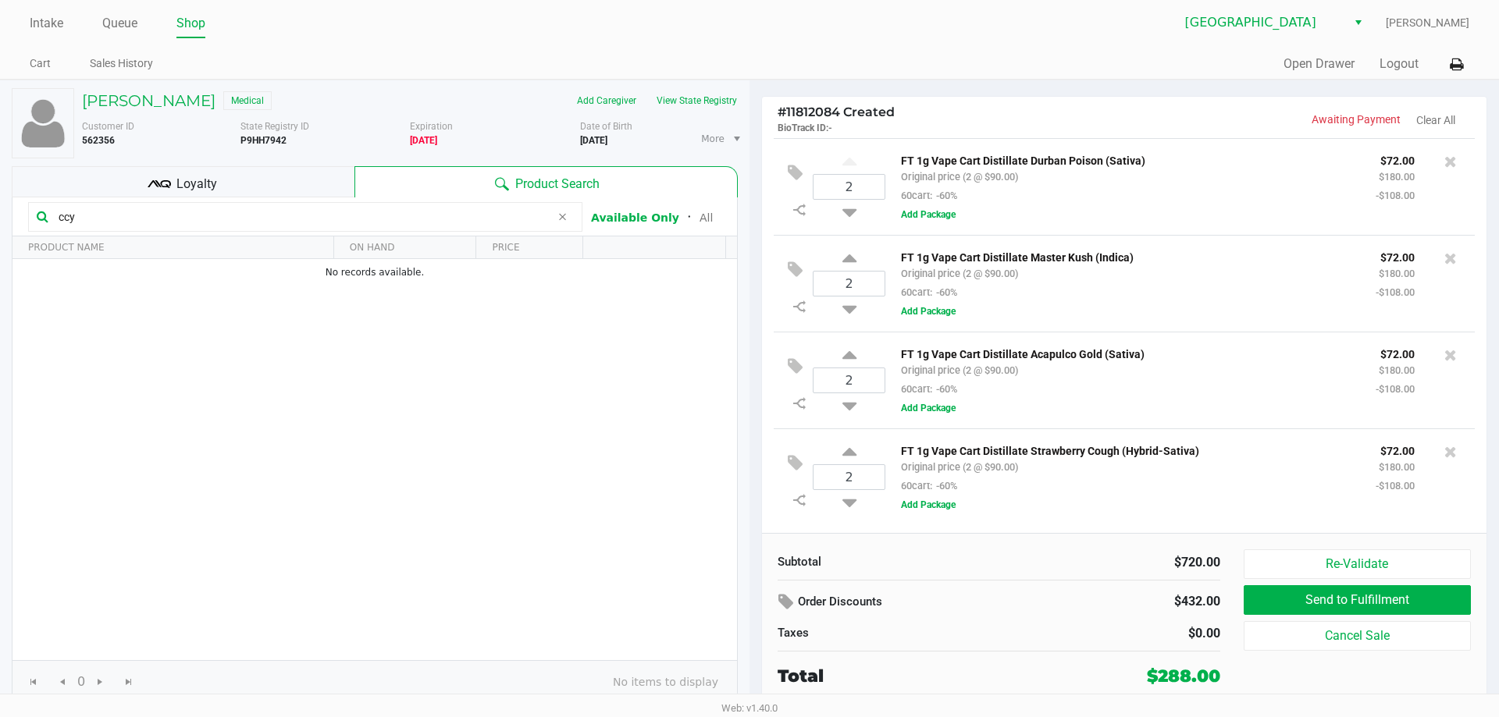
type input "ccy"
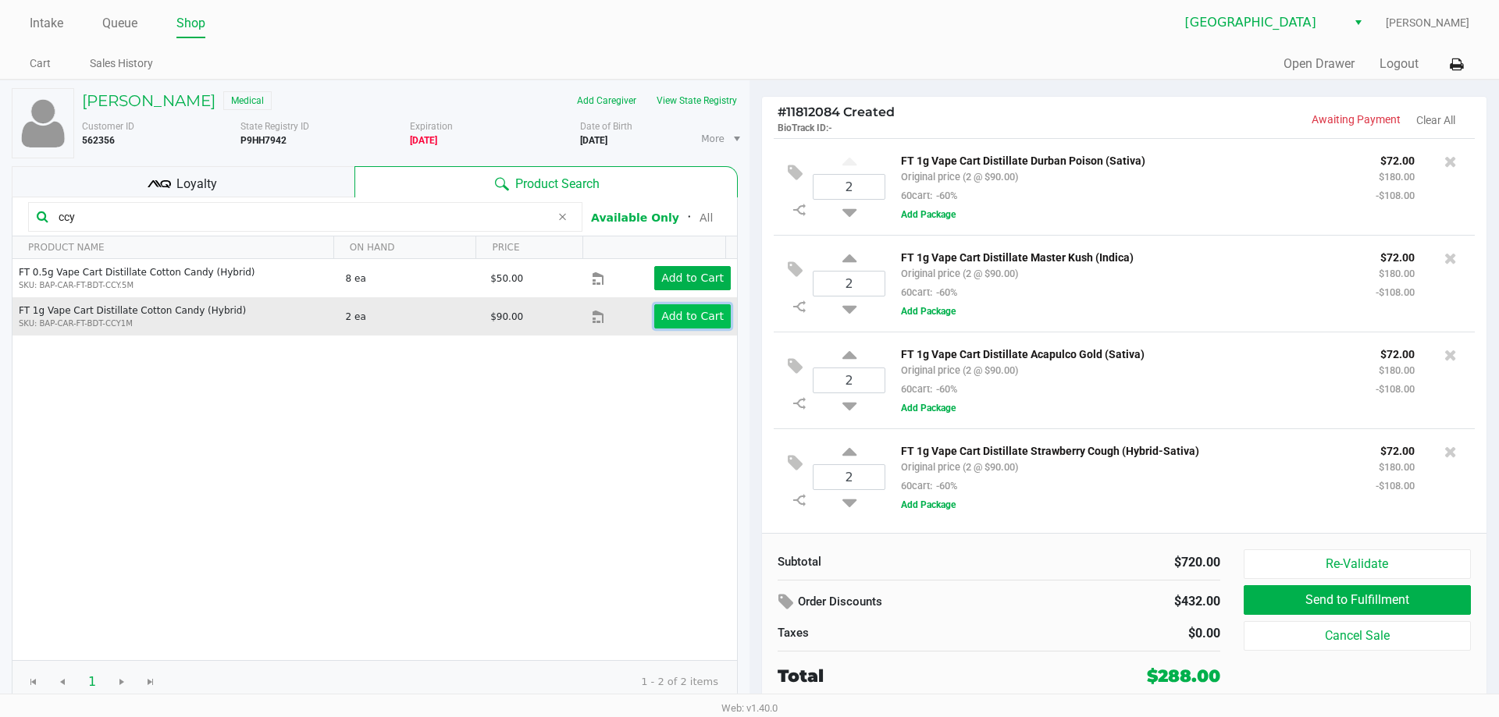
click at [690, 307] on button "Add to Cart" at bounding box center [692, 316] width 76 height 24
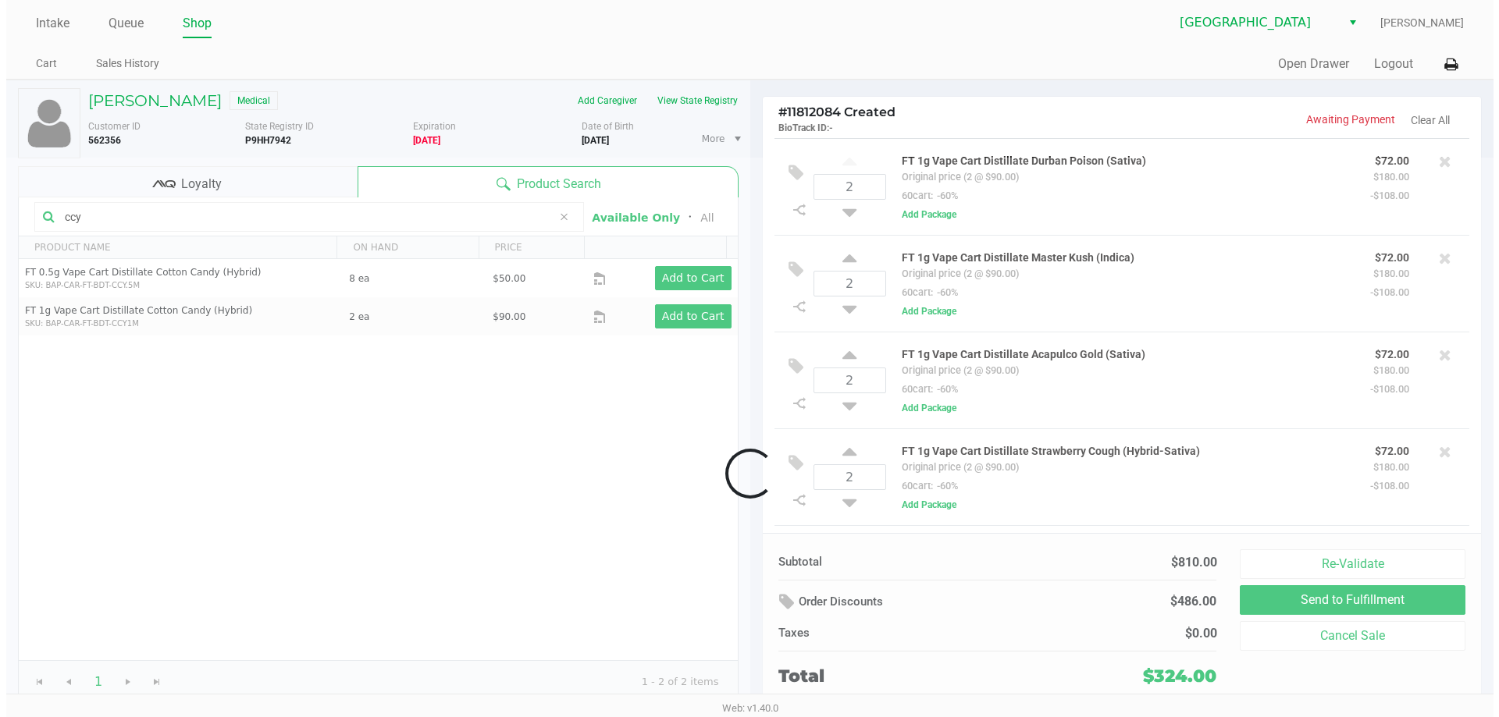
scroll to position [93, 0]
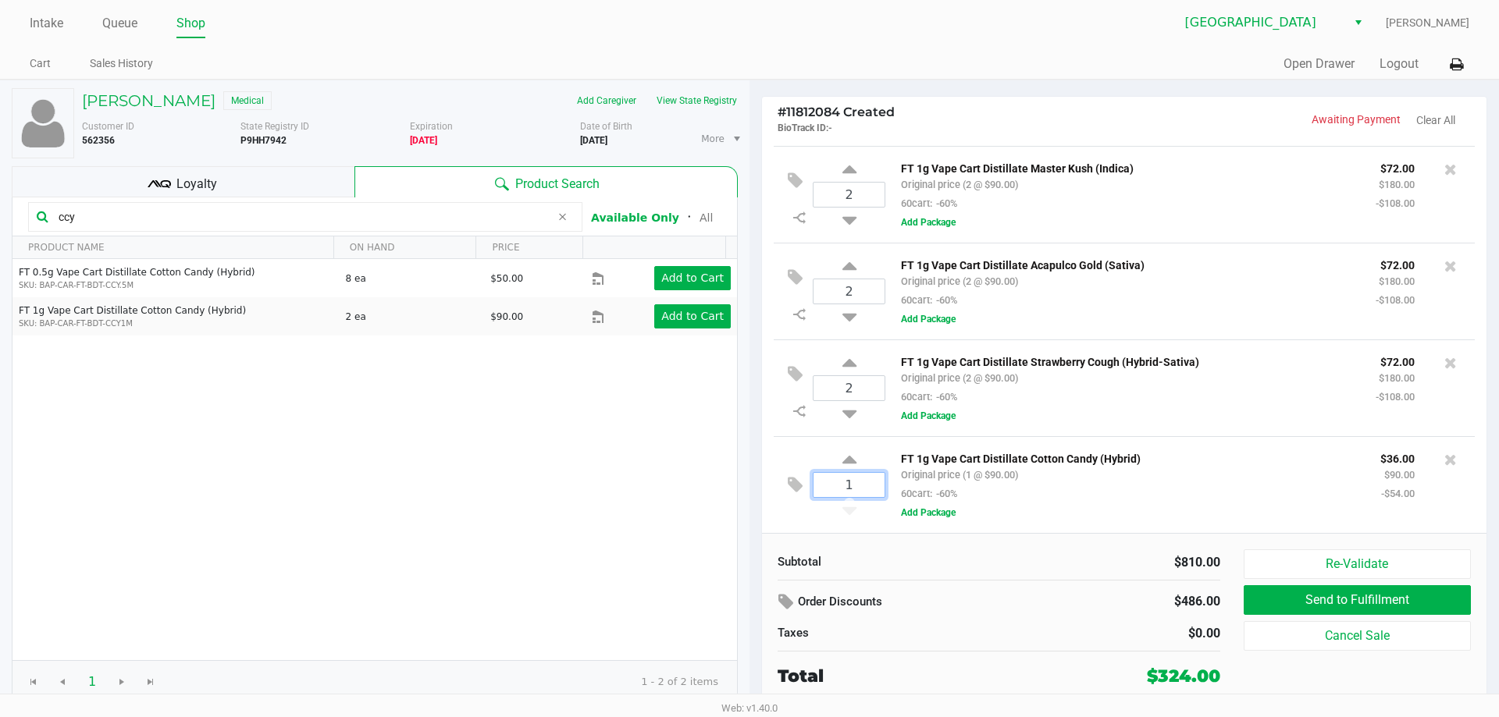
click at [864, 496] on input "1" at bounding box center [848, 485] width 71 height 24
type input "2"
click at [992, 607] on div "MARK MILLER Medical Add Caregiver View State Registry Customer ID 562356 State …" at bounding box center [749, 396] width 1499 height 632
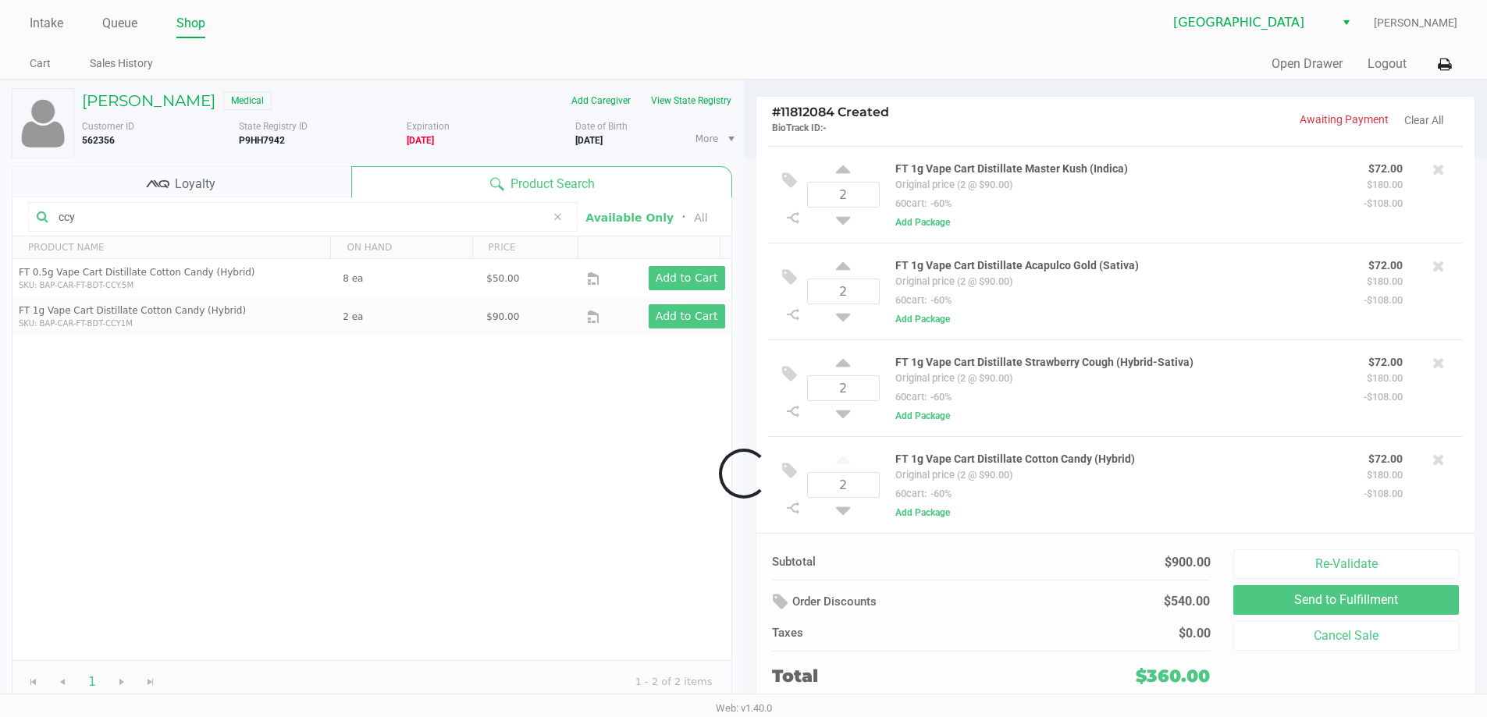
click at [206, 222] on div at bounding box center [743, 474] width 1487 height 632
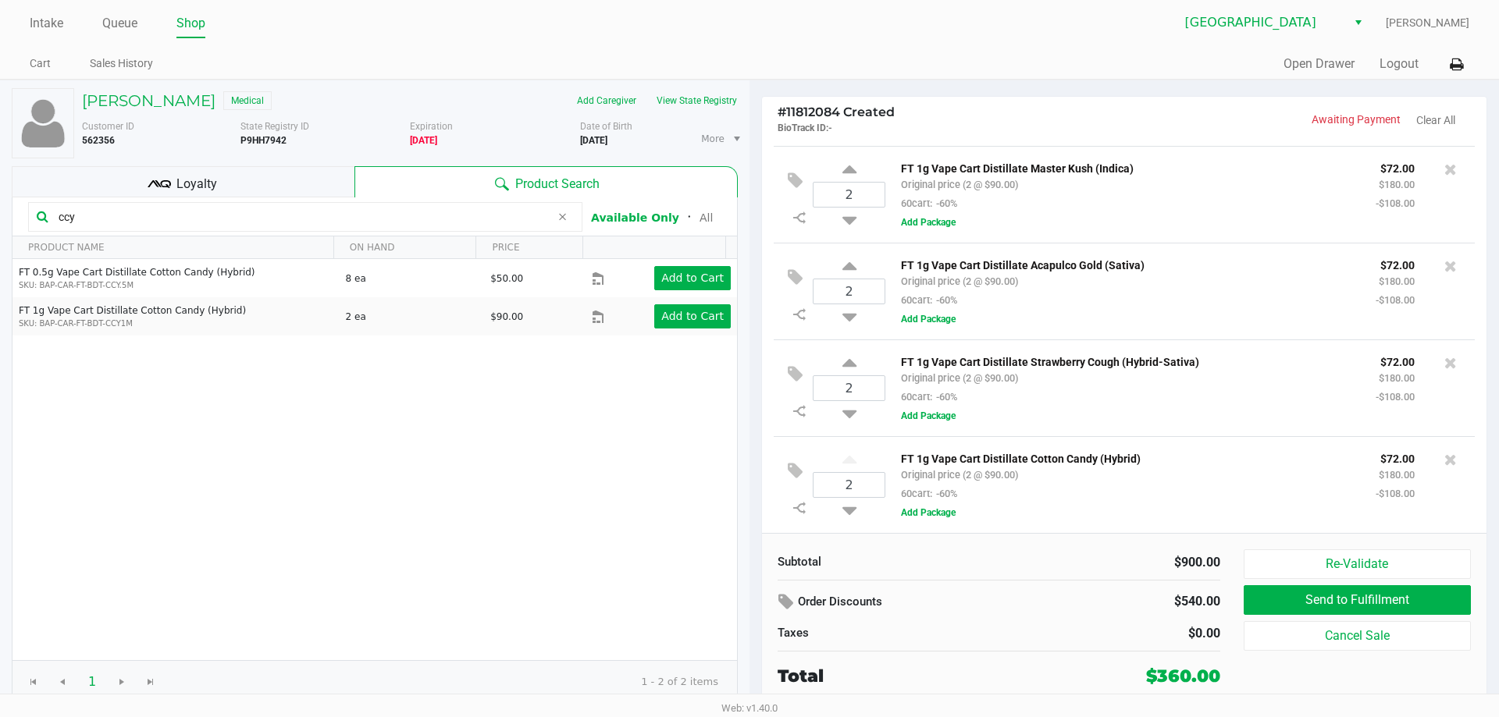
click at [207, 219] on input "ccy" at bounding box center [301, 216] width 498 height 23
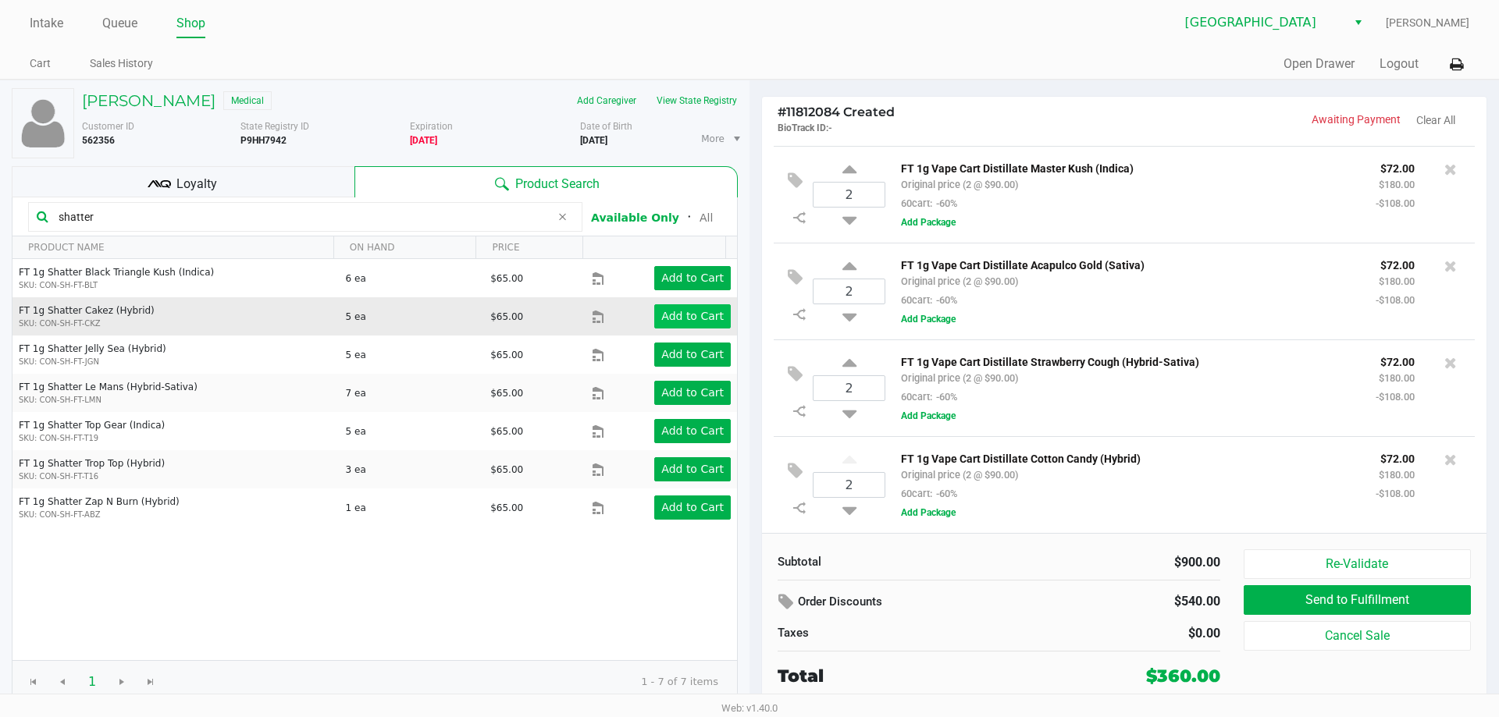
type input "shatter"
click at [675, 326] on button "Add to Cart" at bounding box center [692, 316] width 76 height 24
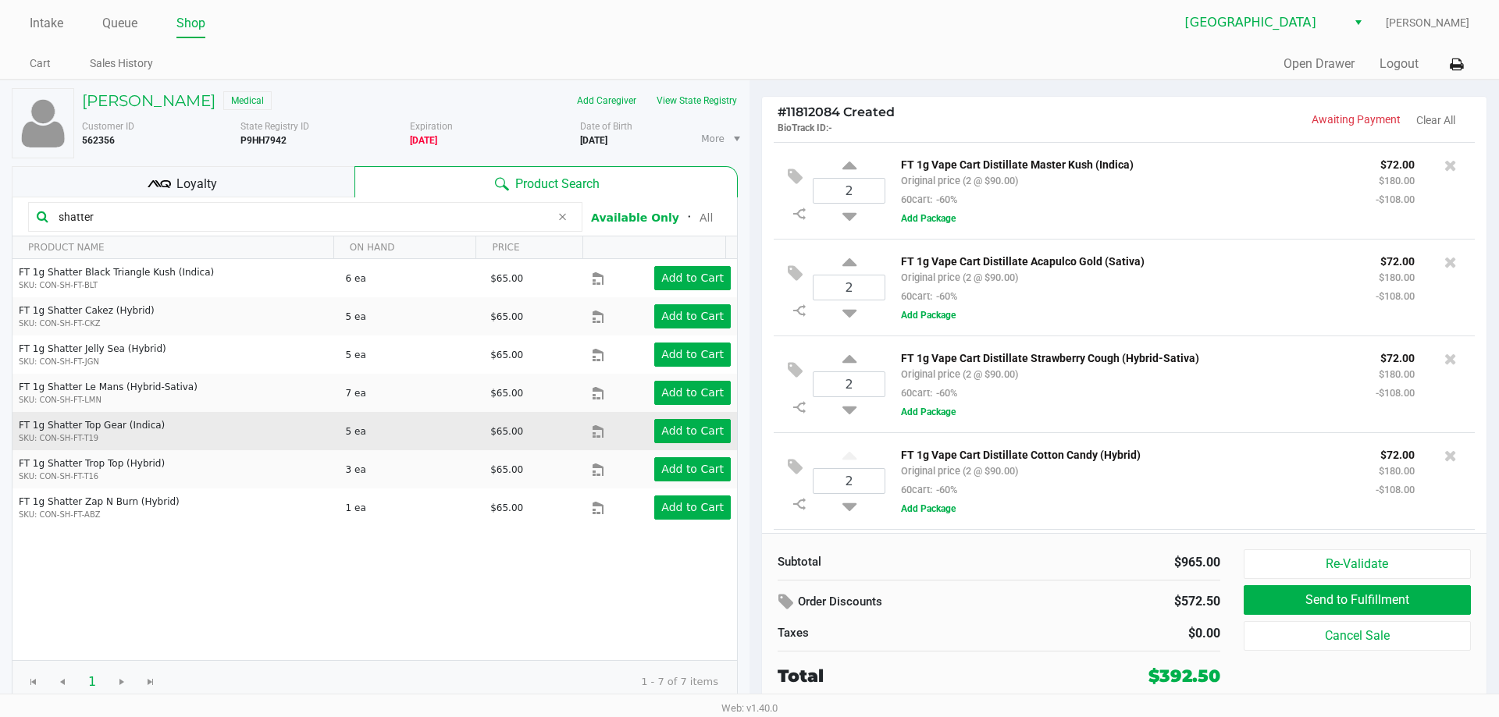
scroll to position [190, 0]
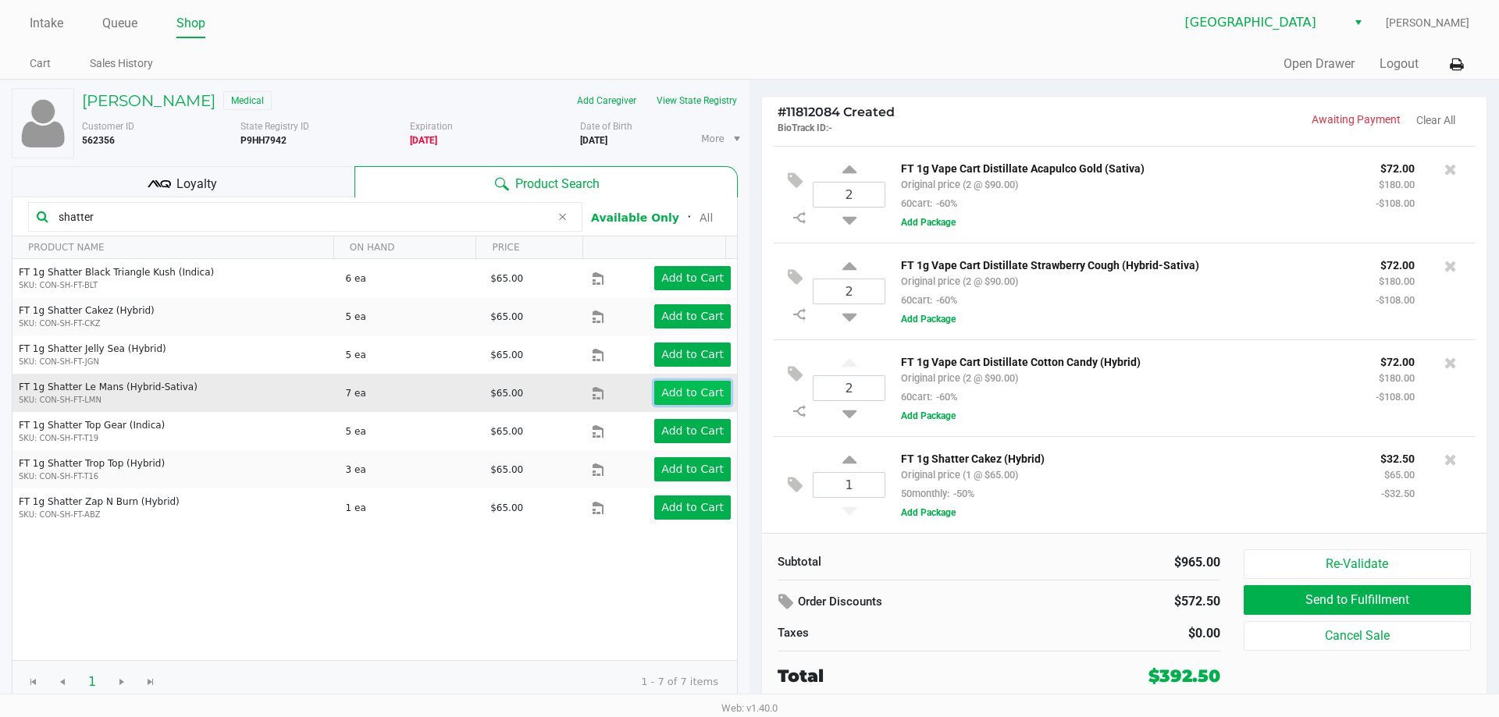
click at [667, 397] on app-button-loader "Add to Cart" at bounding box center [692, 392] width 62 height 12
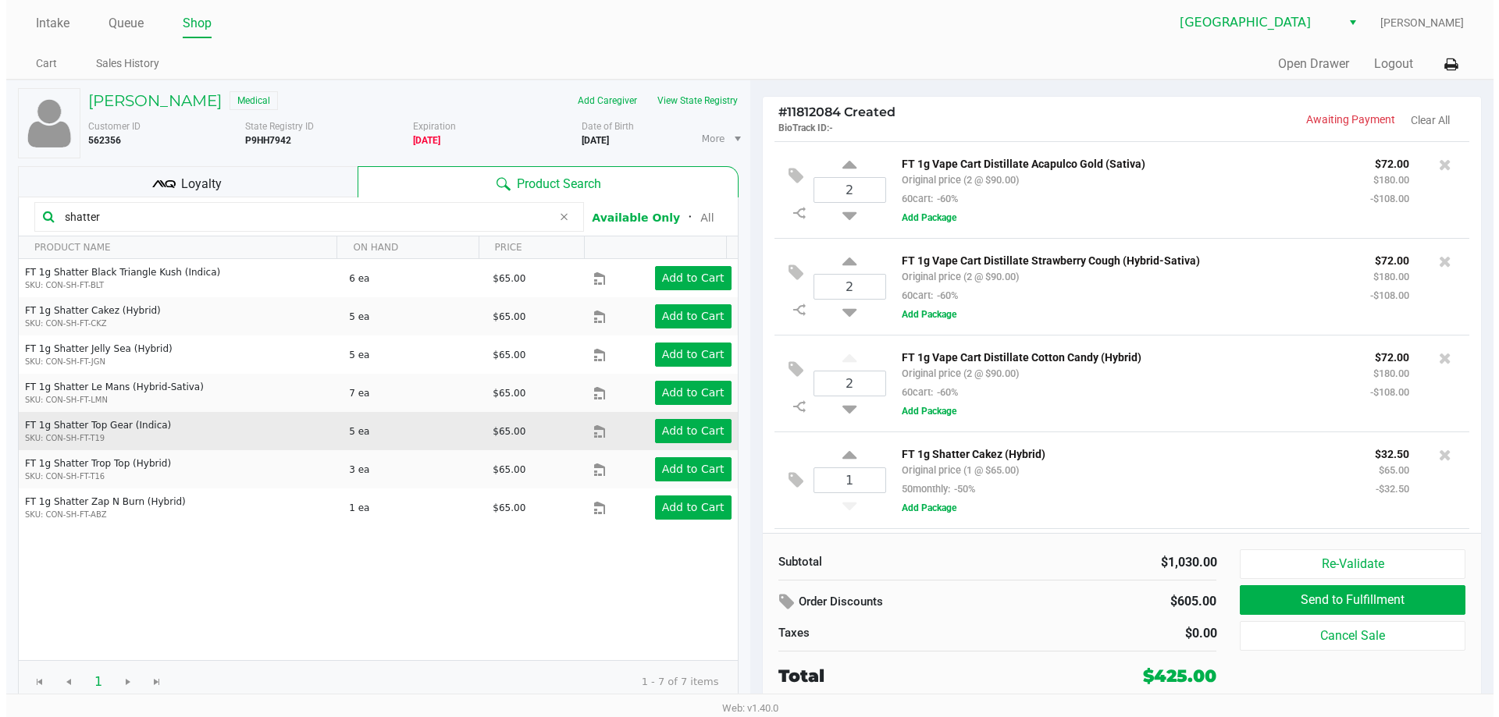
scroll to position [288, 0]
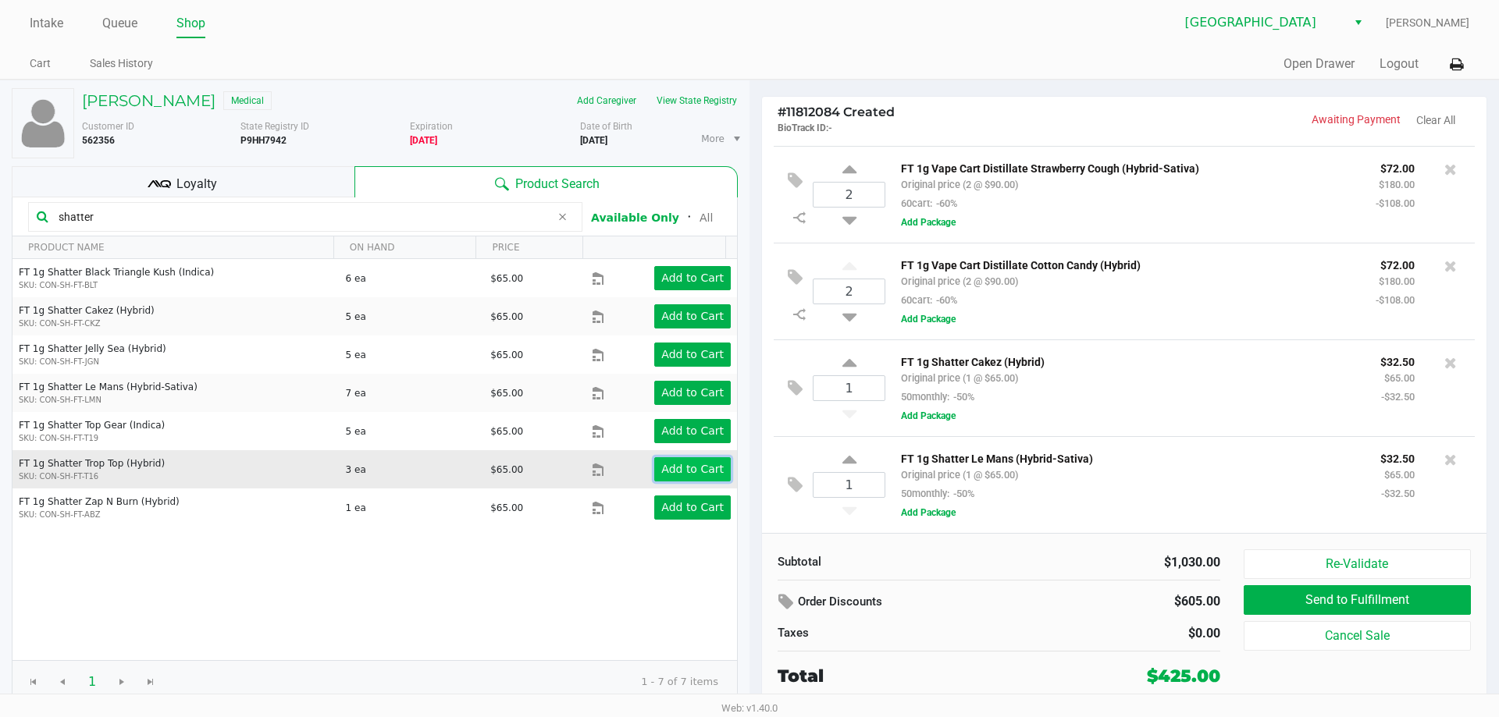
click at [665, 469] on app-button-loader "Add to Cart" at bounding box center [692, 469] width 62 height 12
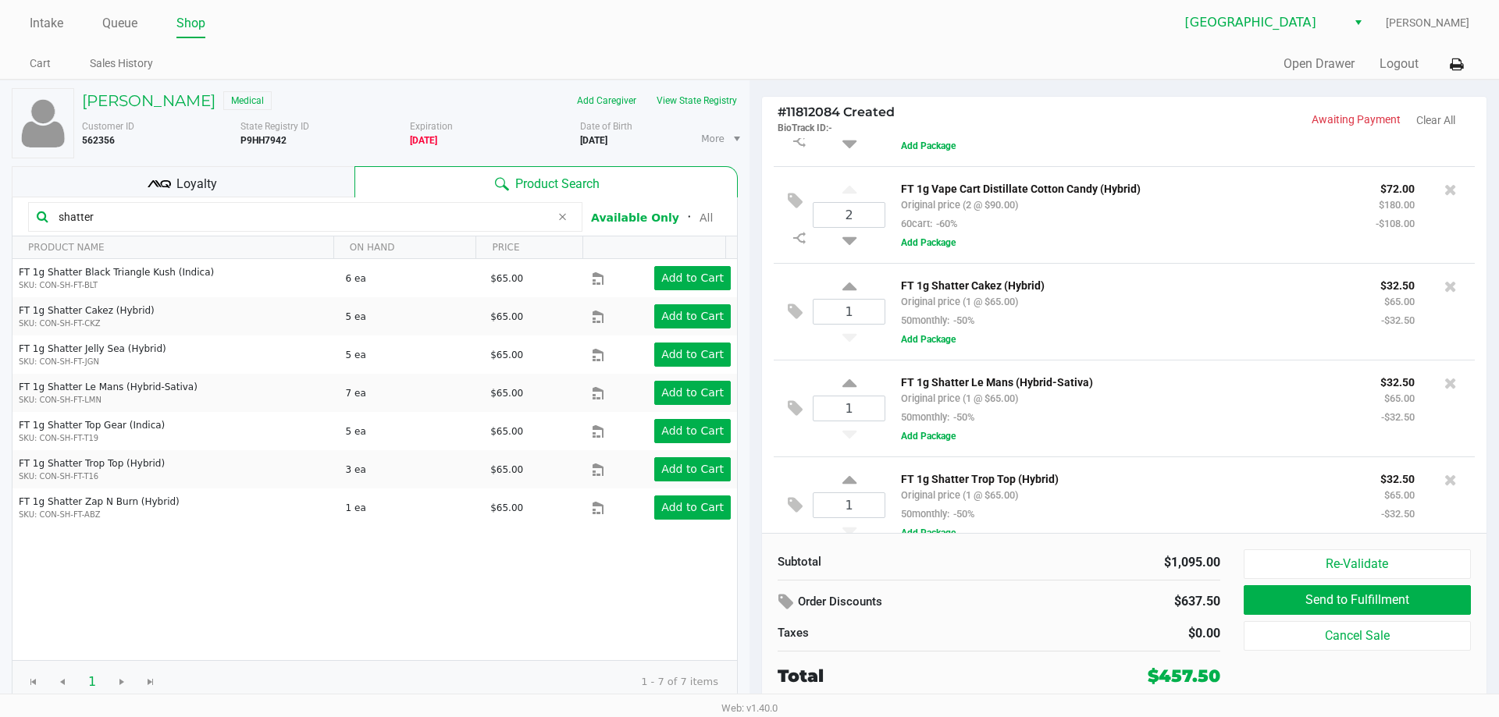
scroll to position [386, 0]
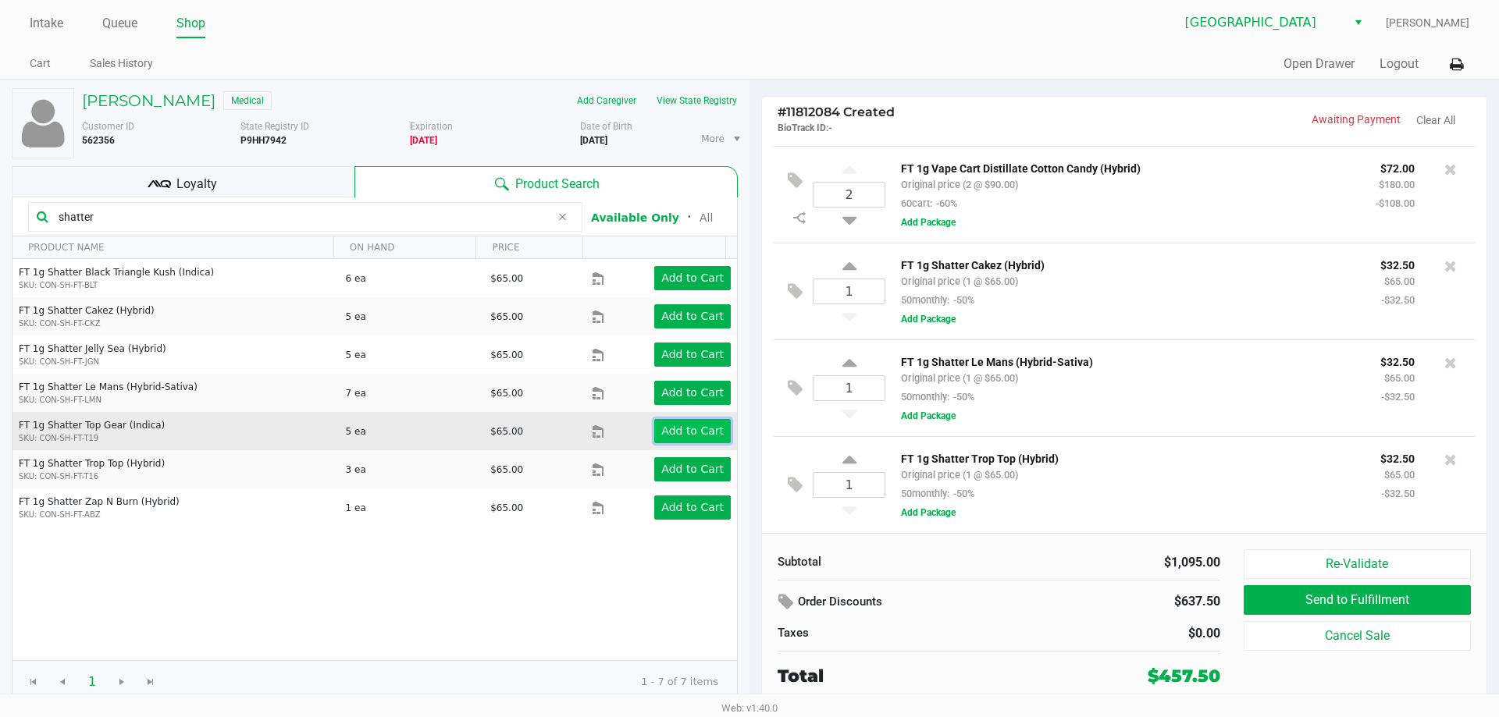
click at [670, 430] on app-button-loader "Add to Cart" at bounding box center [692, 431] width 62 height 12
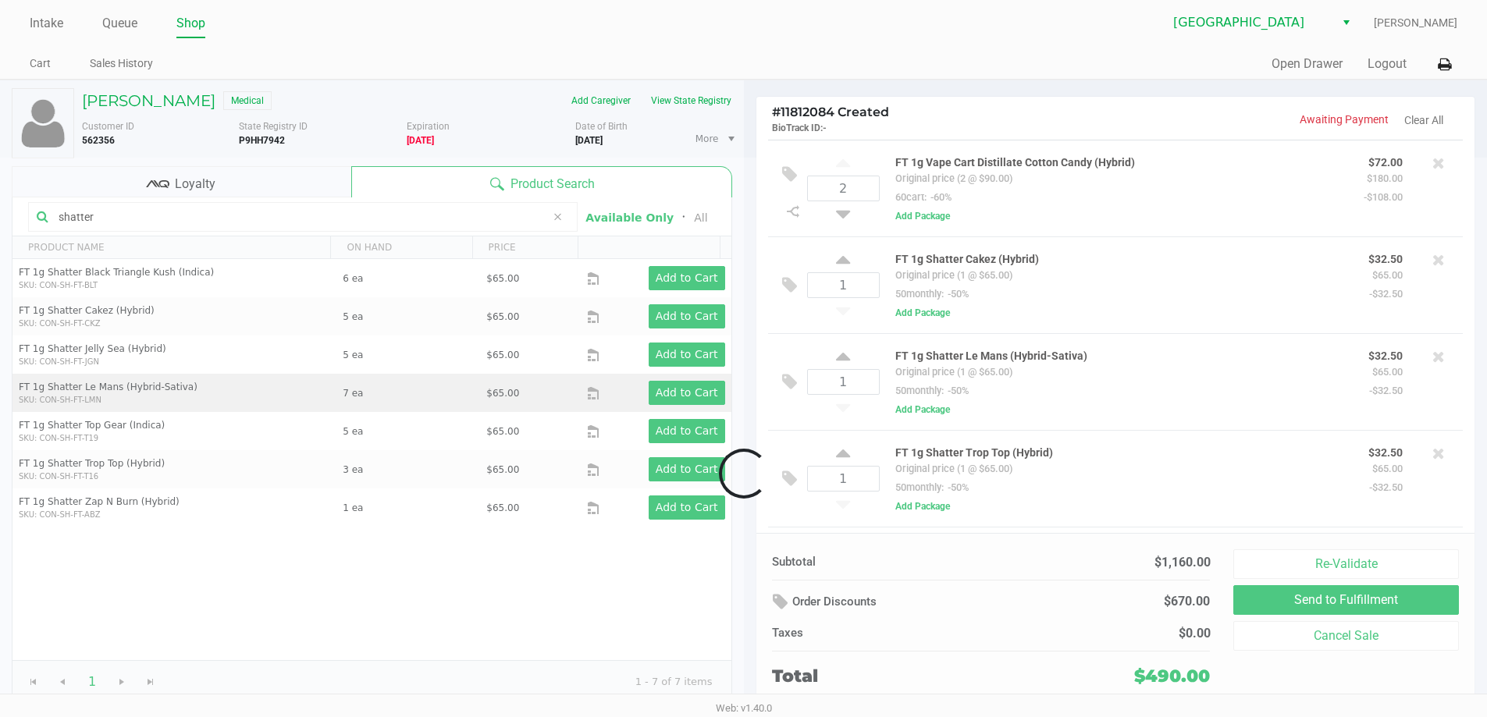
scroll to position [483, 0]
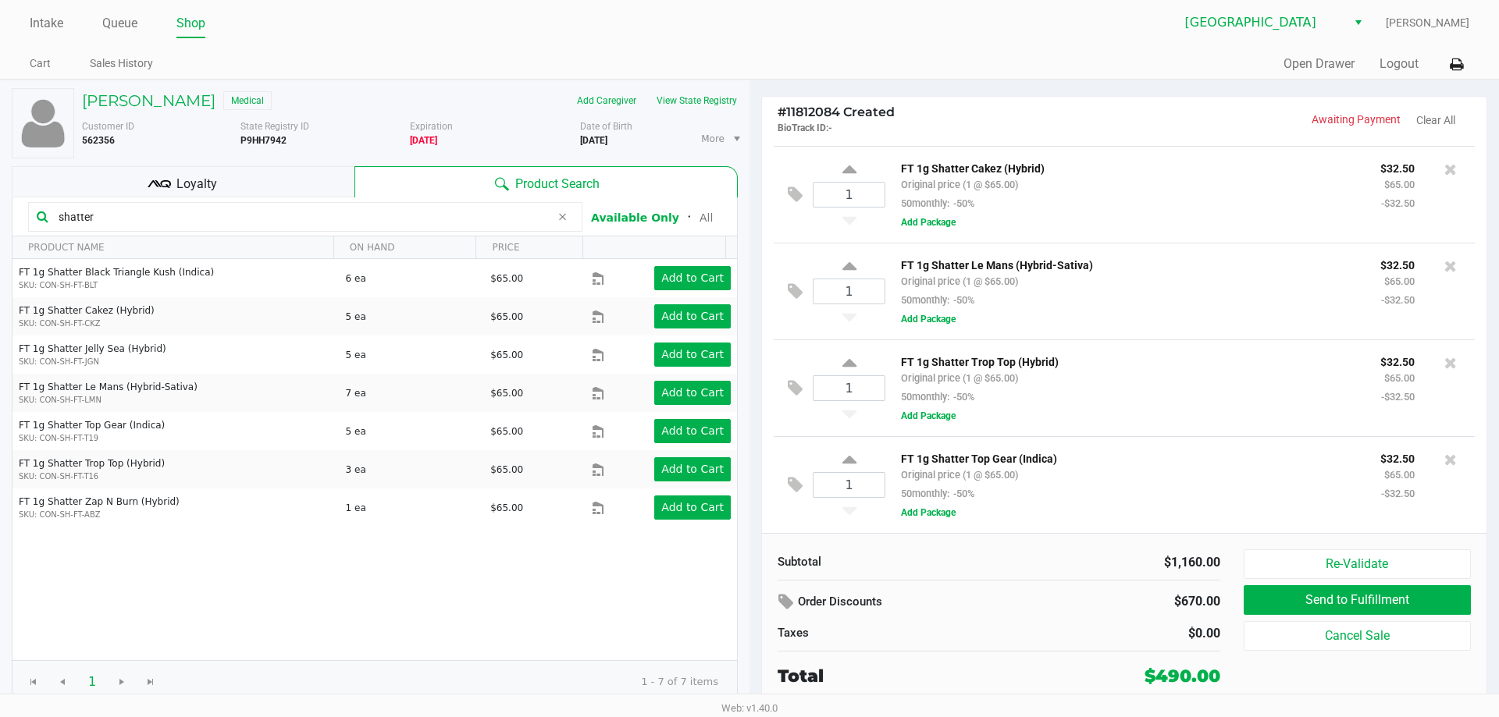
click at [280, 186] on div "Loyalty" at bounding box center [183, 181] width 343 height 31
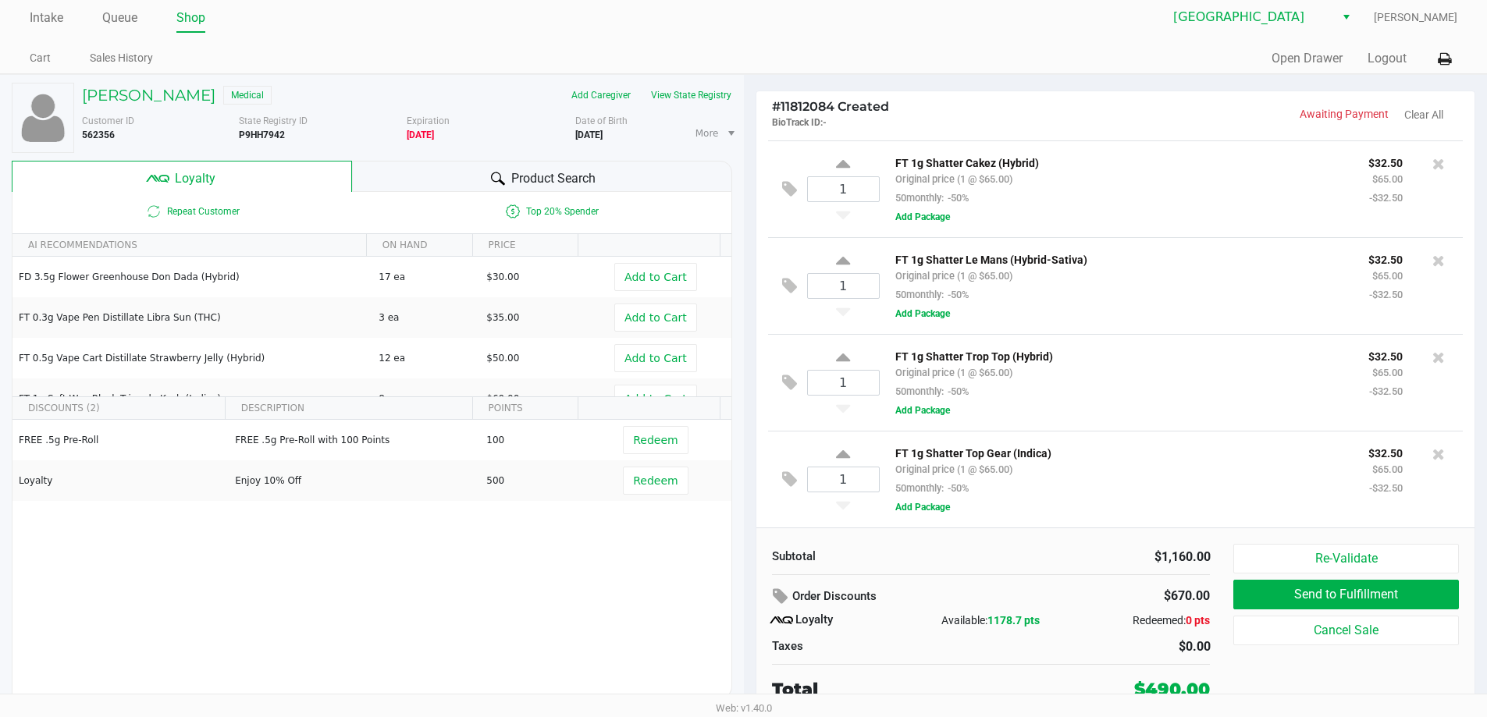
scroll to position [7, 0]
click at [421, 168] on div "Product Search" at bounding box center [542, 174] width 380 height 31
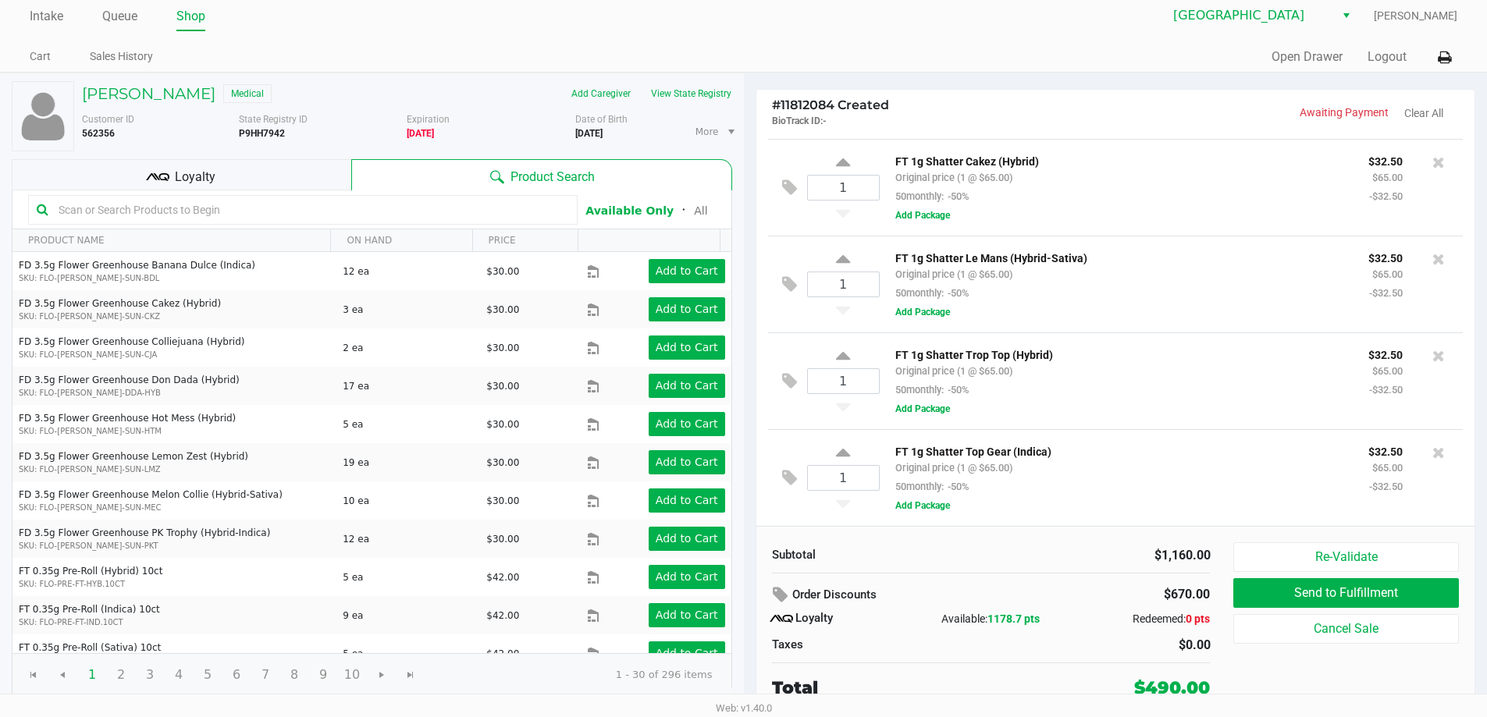
click at [251, 220] on input "text" at bounding box center [310, 209] width 517 height 23
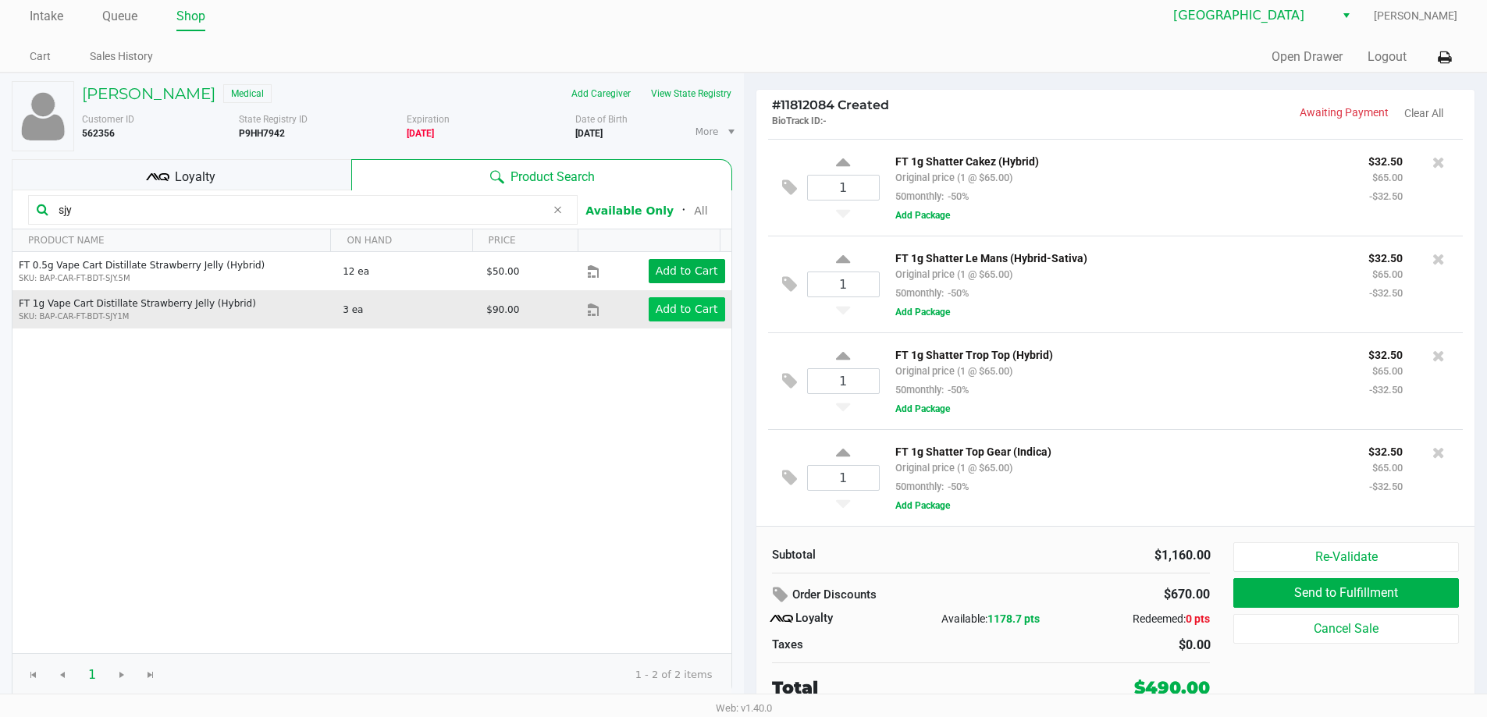
type input "sjy"
click at [677, 315] on app-button-loader "Add to Cart" at bounding box center [687, 309] width 62 height 12
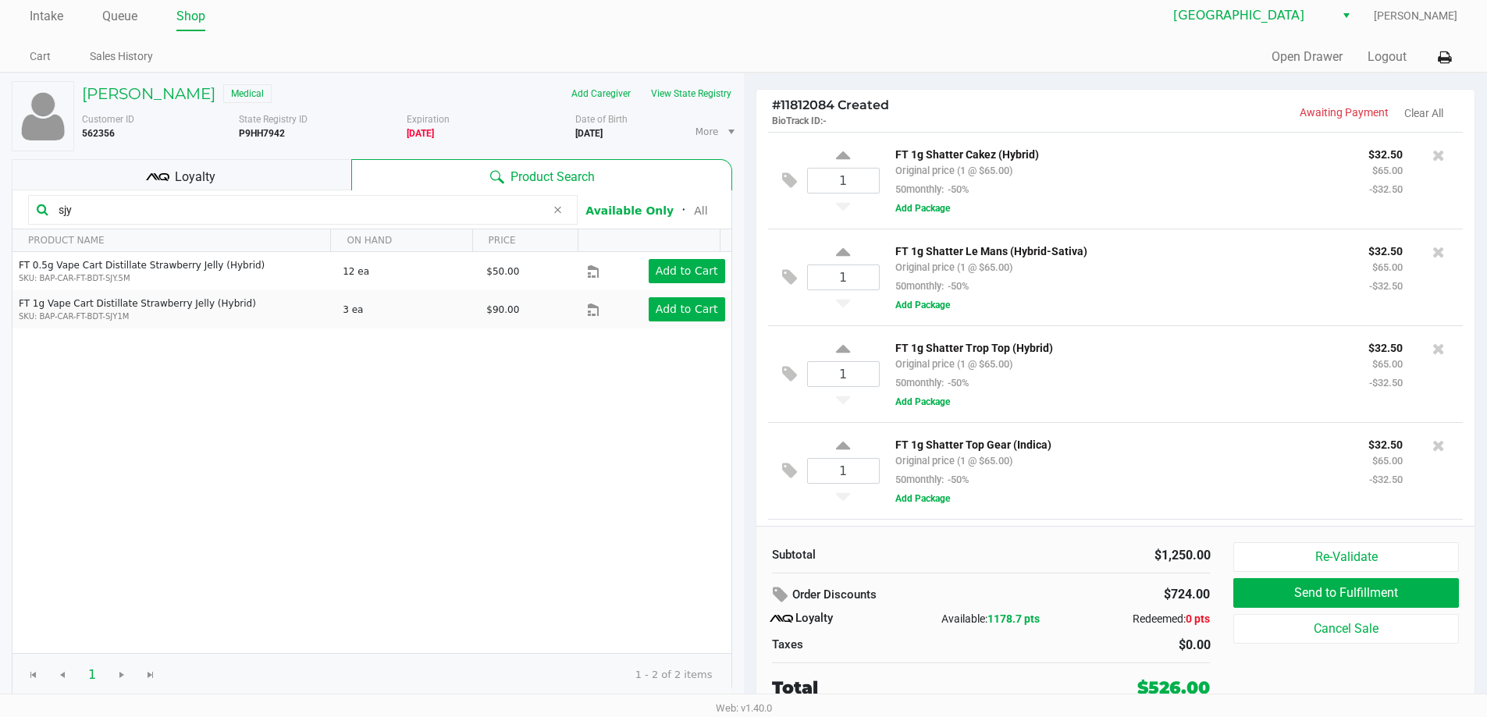
scroll to position [581, 0]
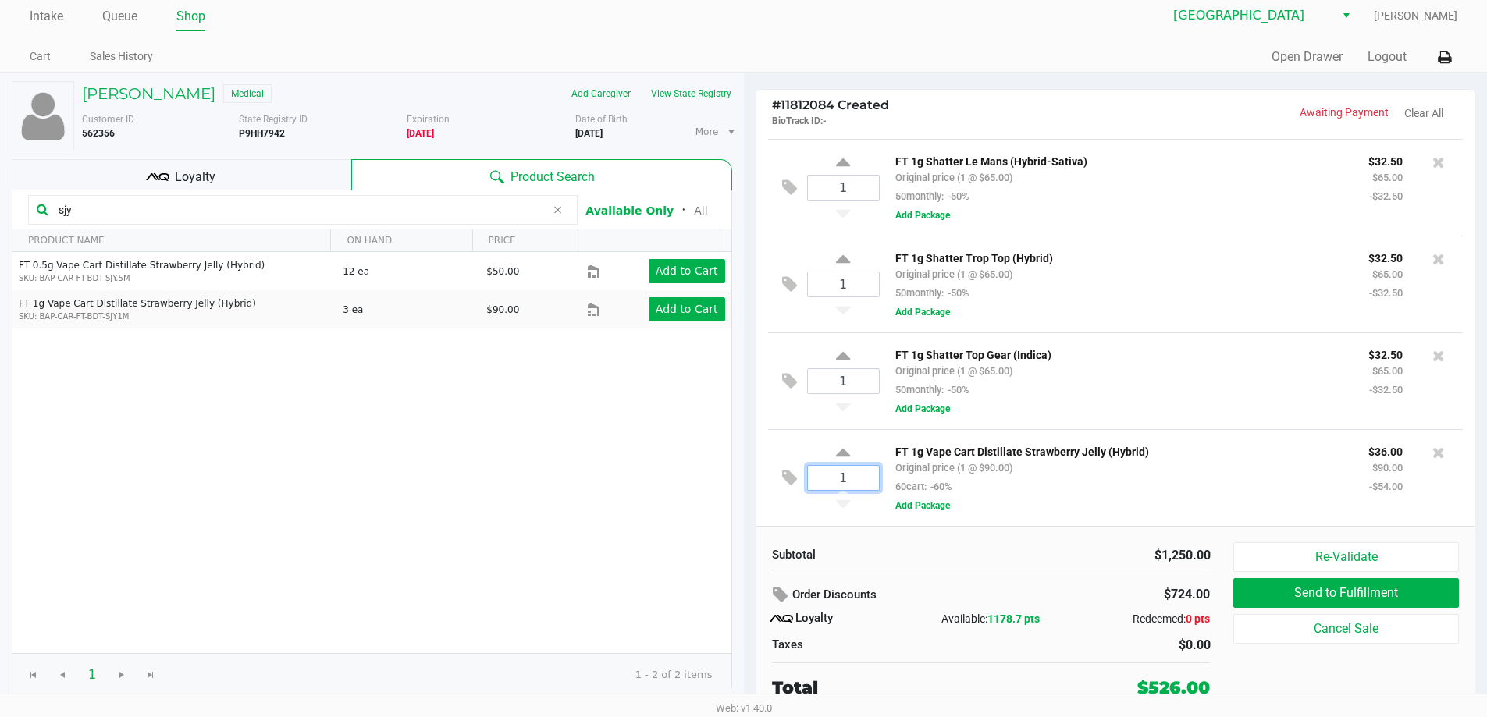
click at [860, 484] on input "1" at bounding box center [843, 478] width 71 height 24
type input "2"
click at [1029, 597] on div "MARK MILLER Medical Add Caregiver View State Registry Customer ID 562356 State …" at bounding box center [743, 395] width 1487 height 645
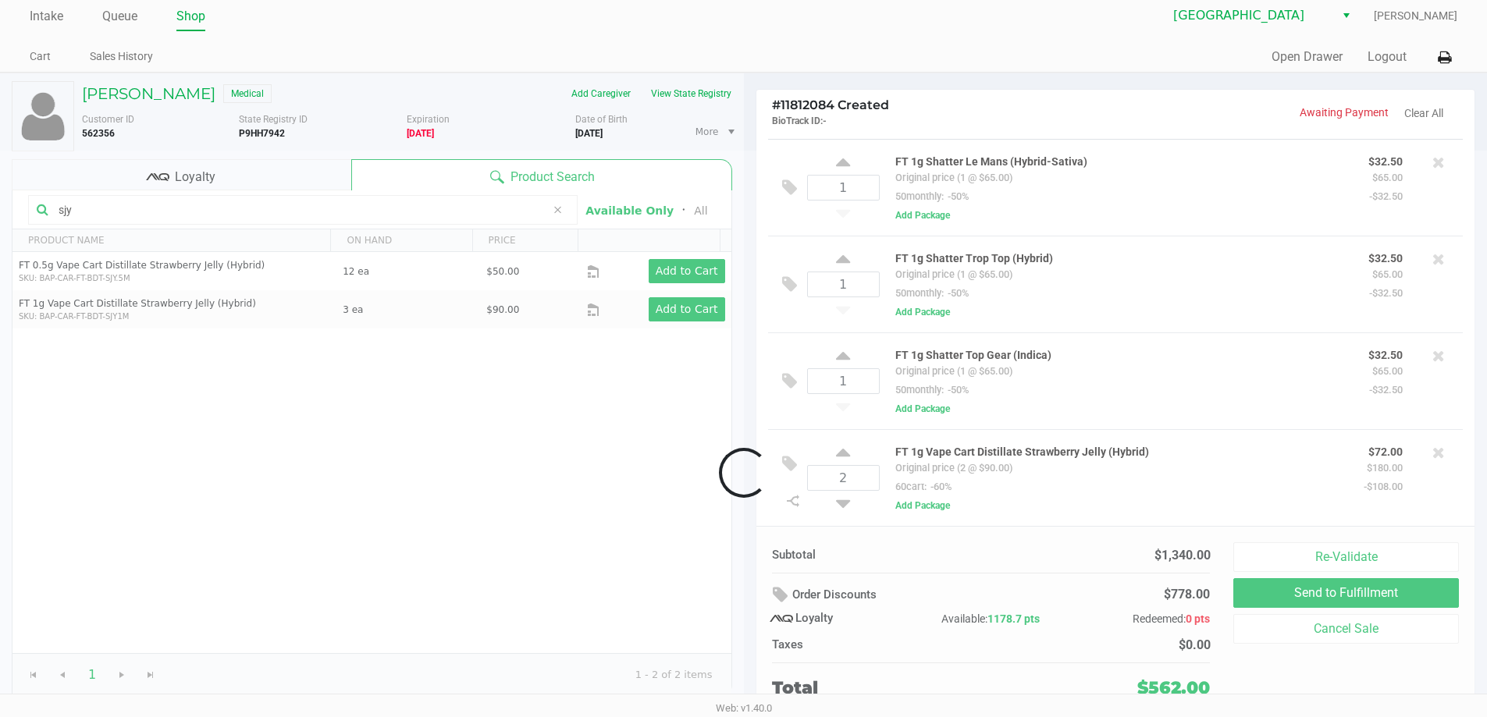
click at [265, 170] on div "Loyalty" at bounding box center [182, 174] width 340 height 31
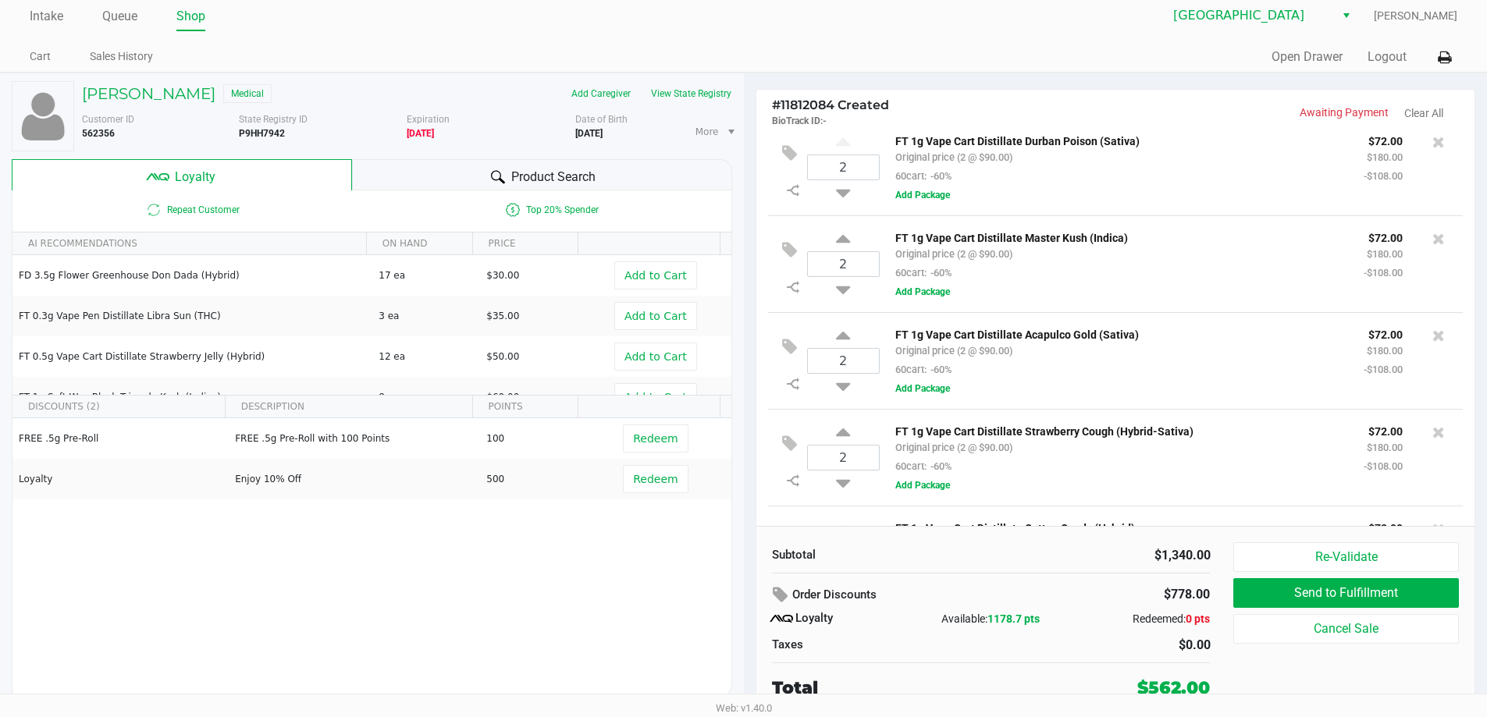
scroll to position [0, 0]
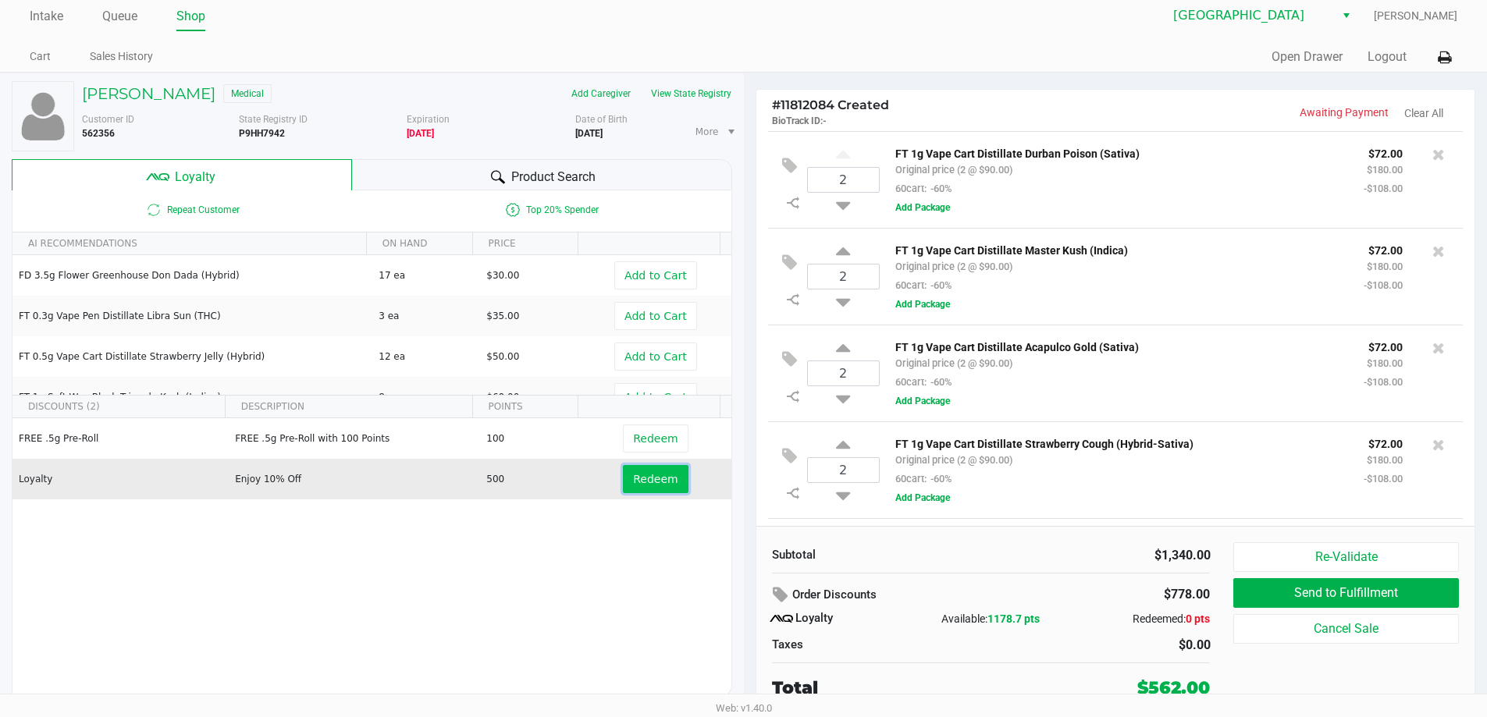
click at [646, 485] on span "Redeem" at bounding box center [655, 479] width 44 height 12
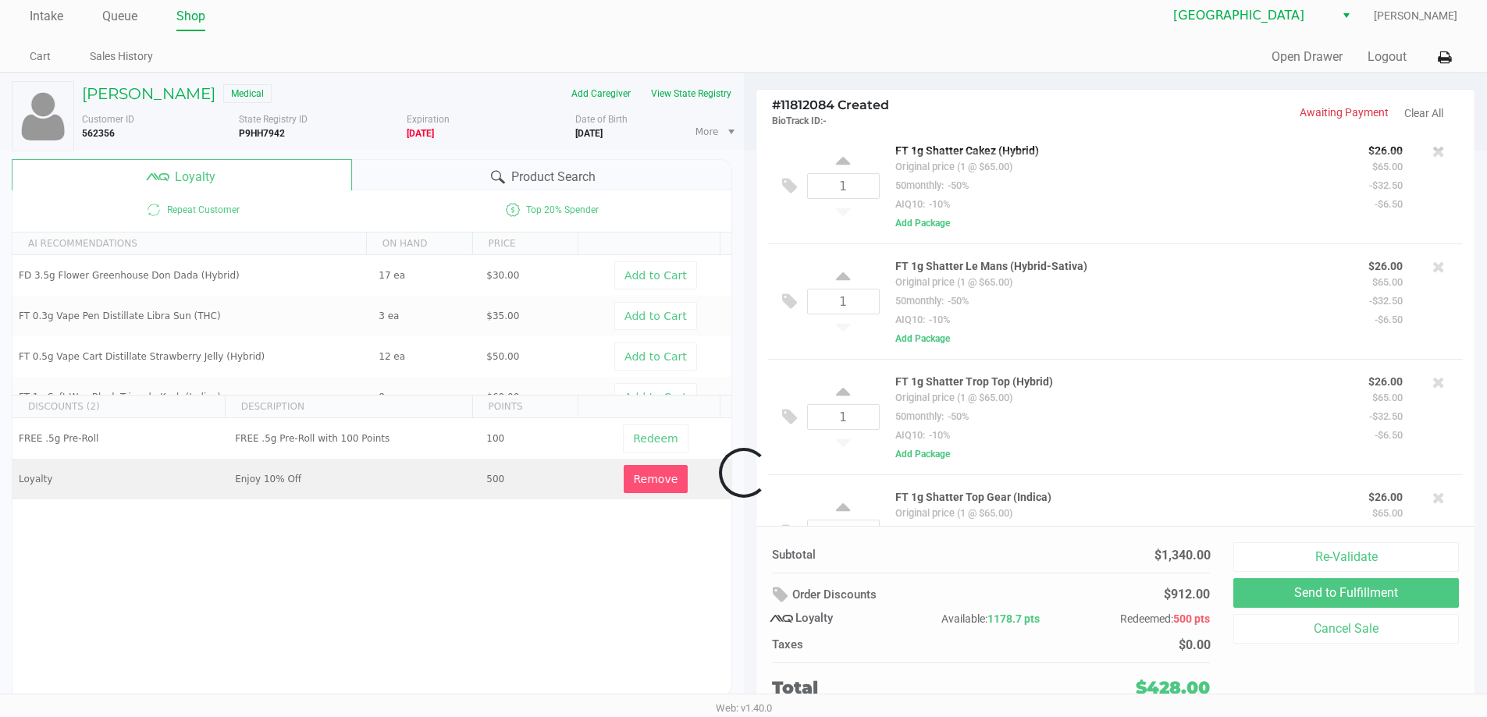
scroll to position [768, 0]
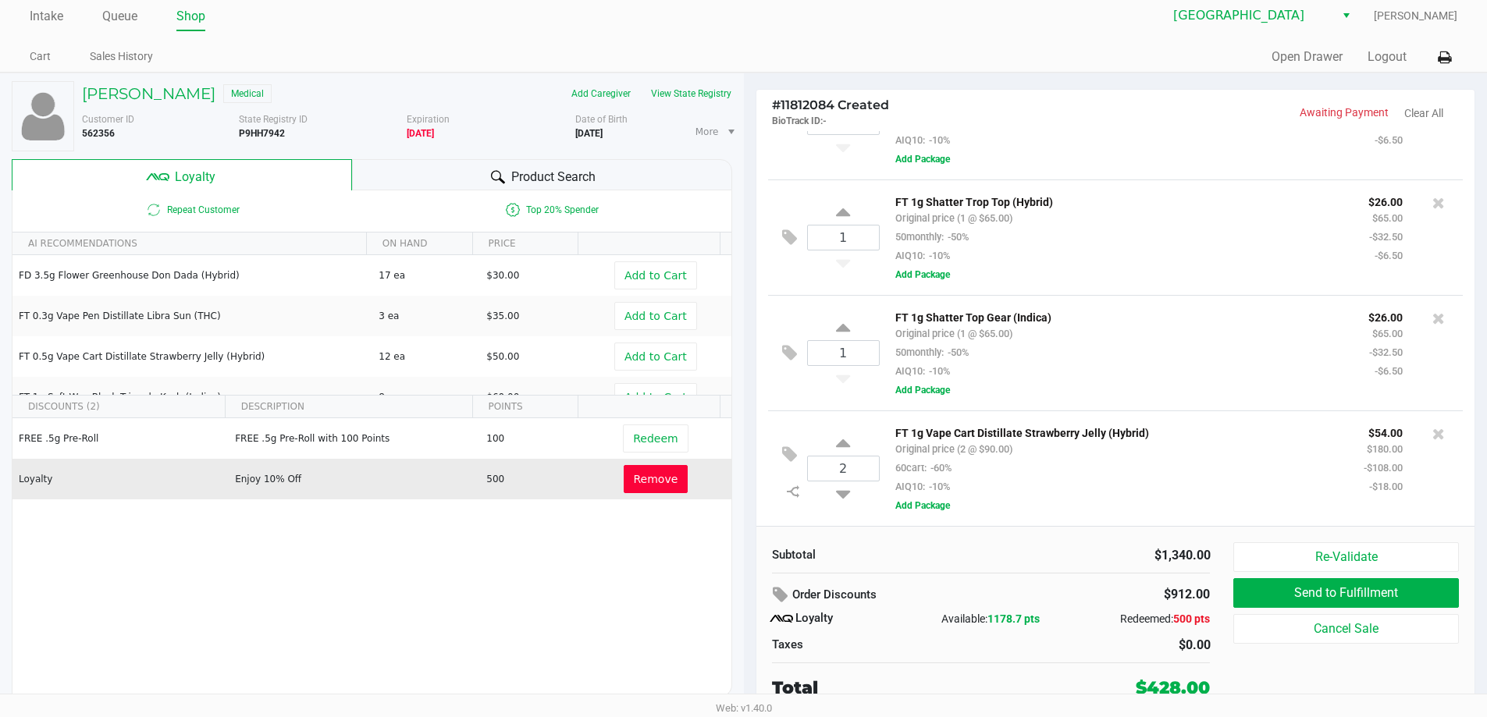
click at [734, 84] on div "Add Caregiver View State Registry" at bounding box center [575, 93] width 336 height 25
click at [720, 84] on button "View State Registry" at bounding box center [686, 93] width 91 height 25
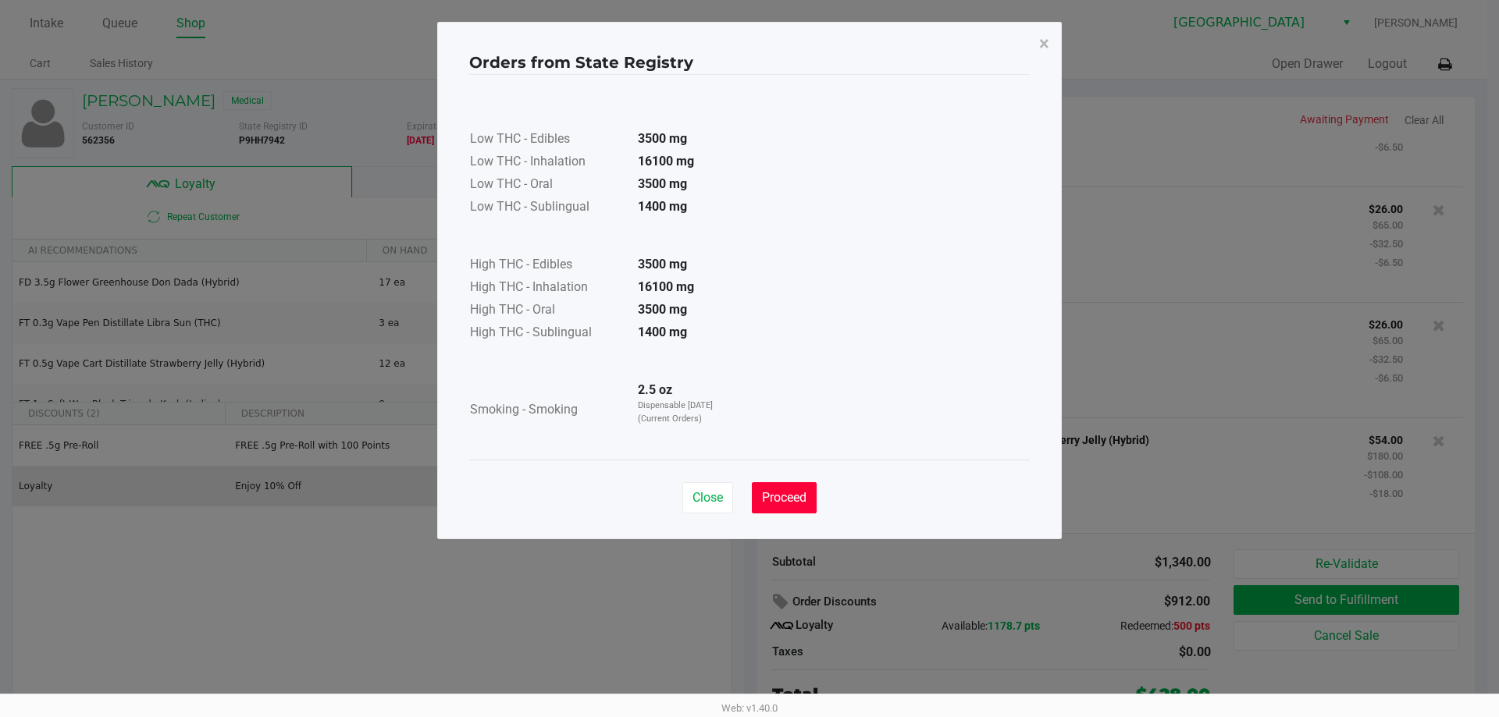
click at [805, 490] on span "Proceed" at bounding box center [784, 497] width 44 height 15
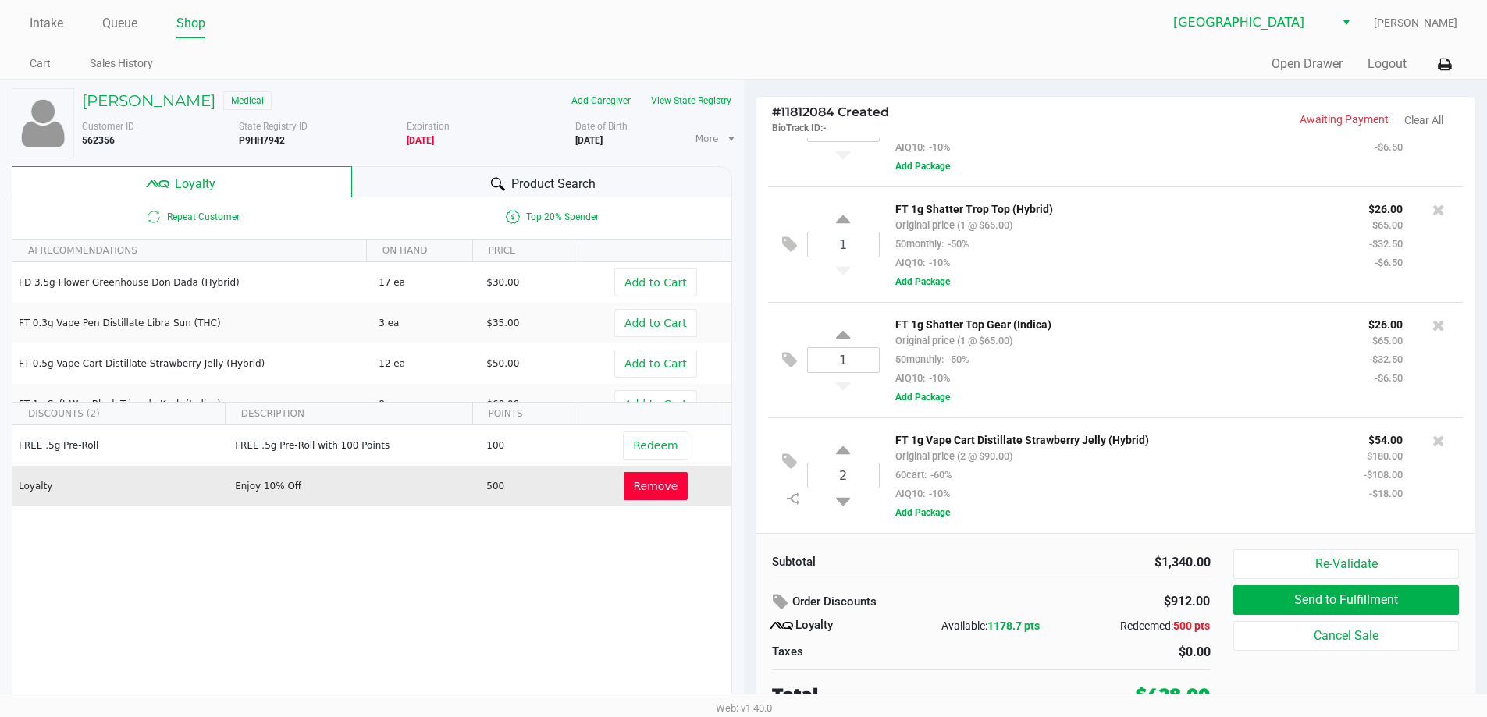
click at [467, 188] on div "Product Search" at bounding box center [542, 181] width 380 height 31
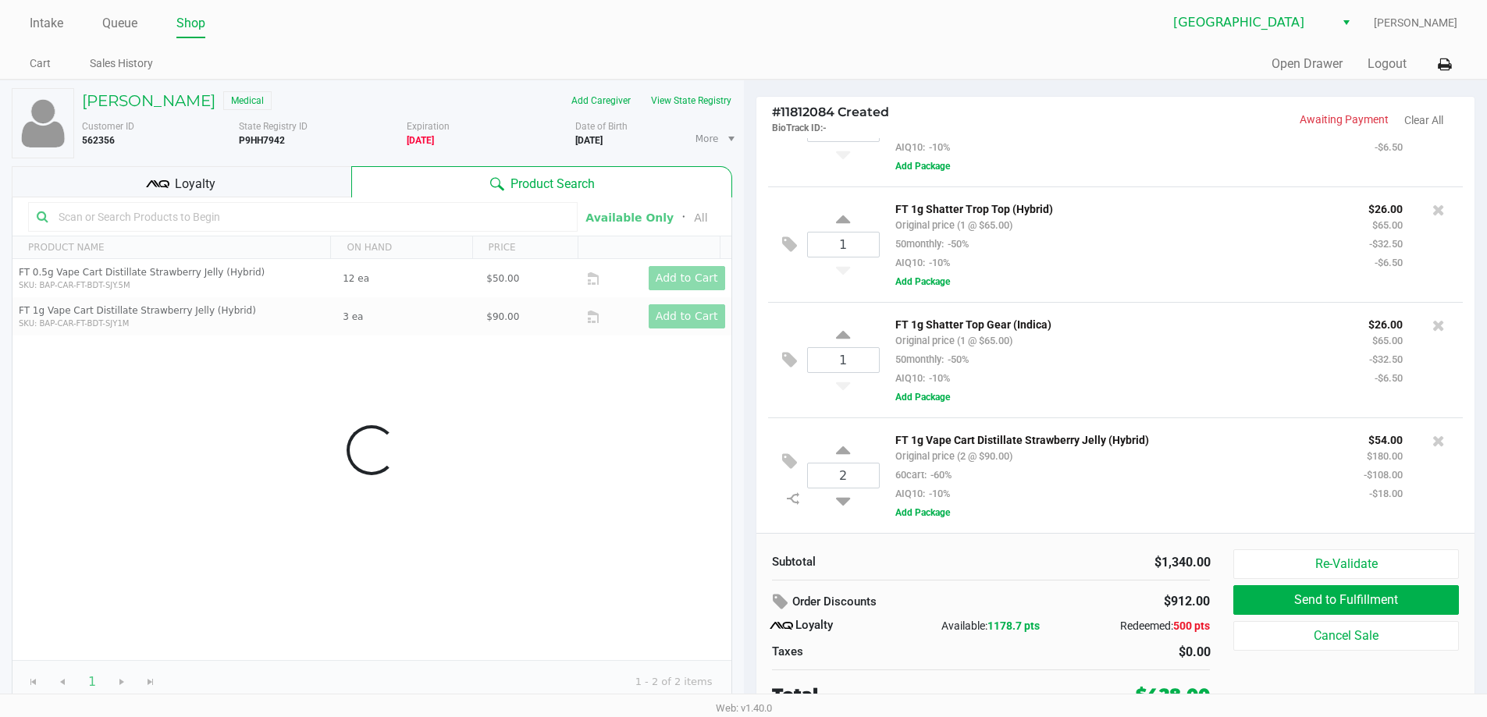
click at [267, 213] on input "text" at bounding box center [310, 216] width 517 height 23
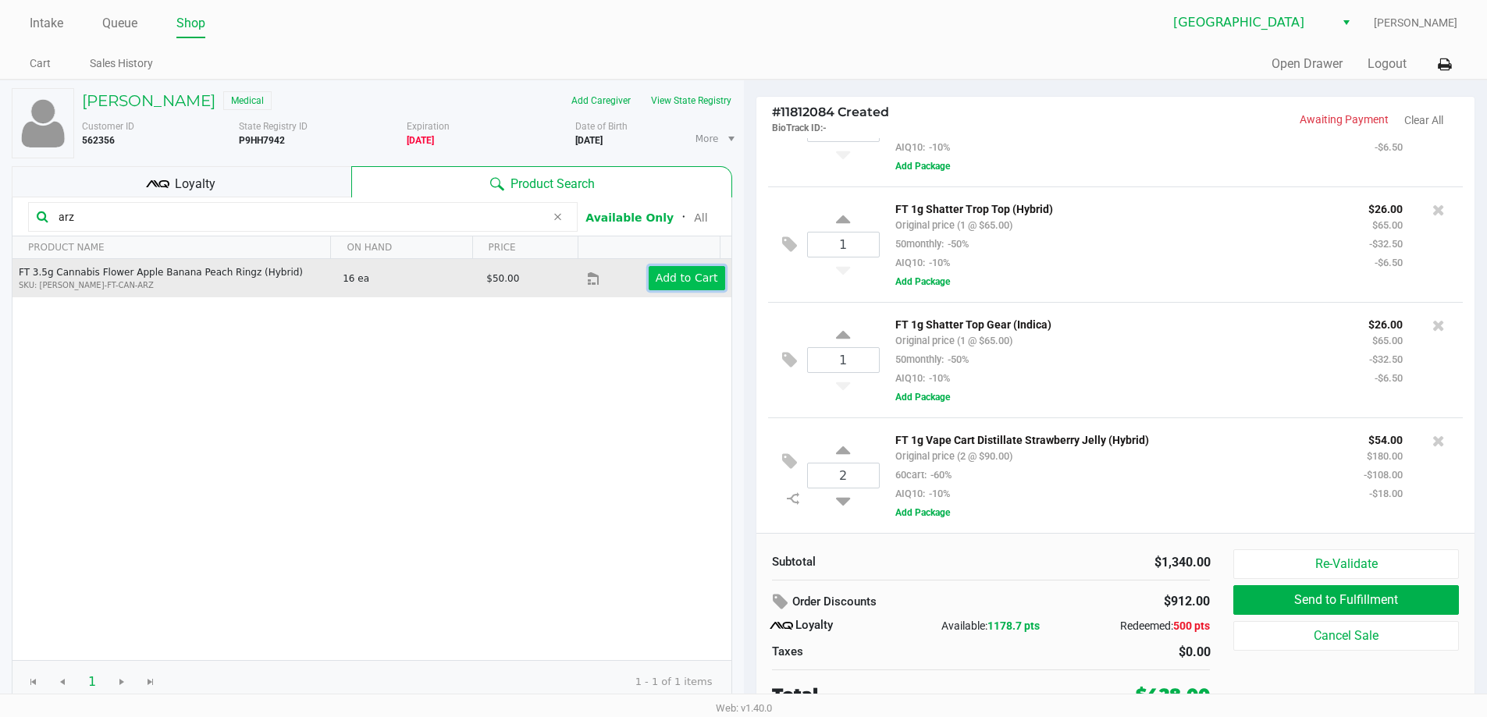
click at [667, 275] on app-button-loader "Add to Cart" at bounding box center [687, 278] width 62 height 12
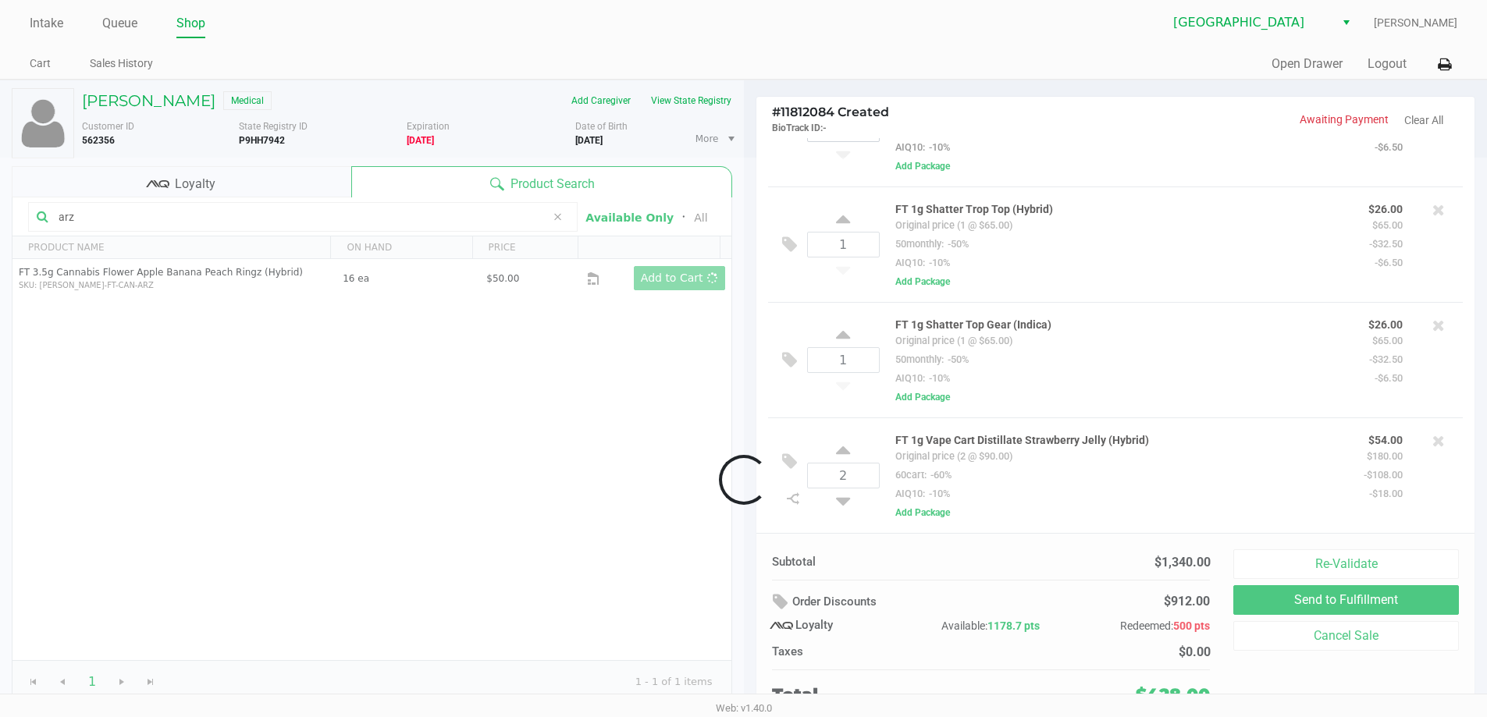
click at [151, 214] on div at bounding box center [743, 480] width 1487 height 645
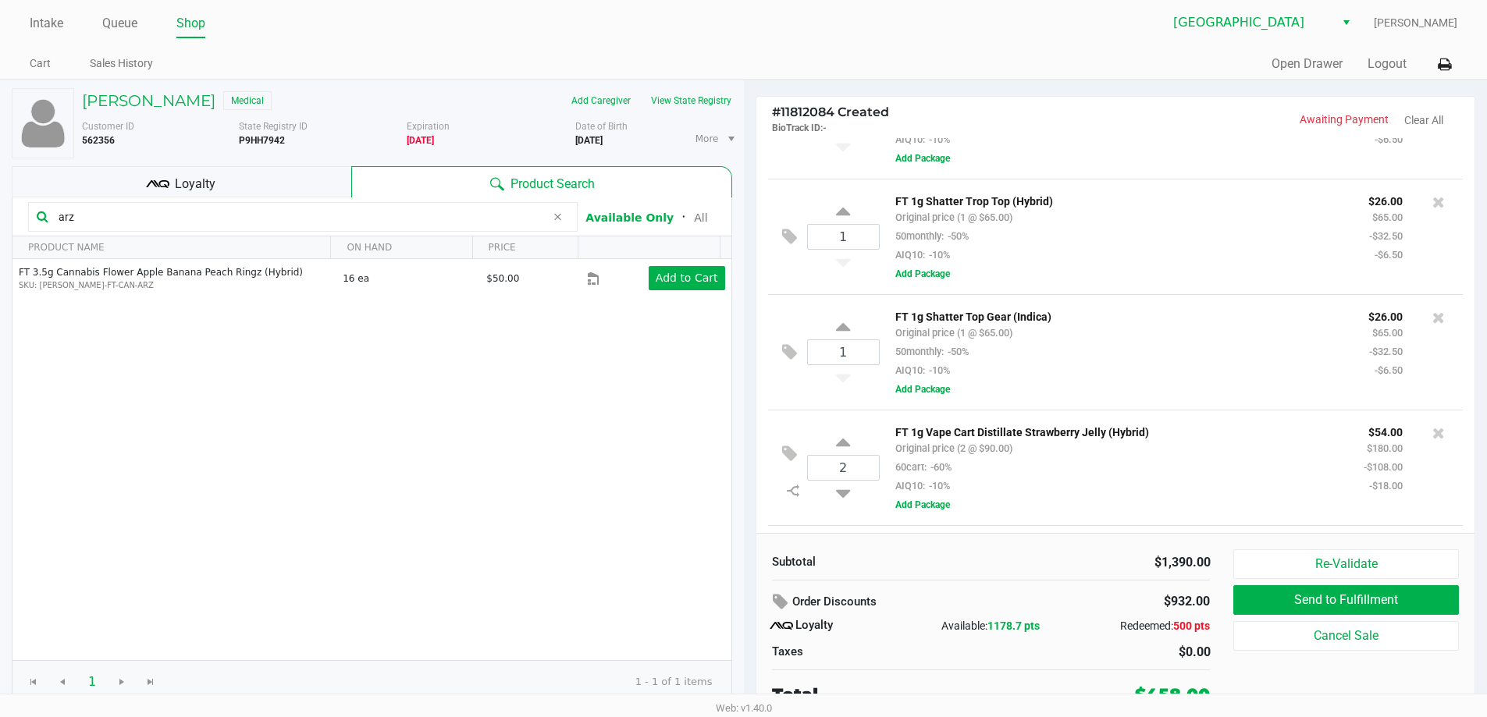
scroll to position [884, 0]
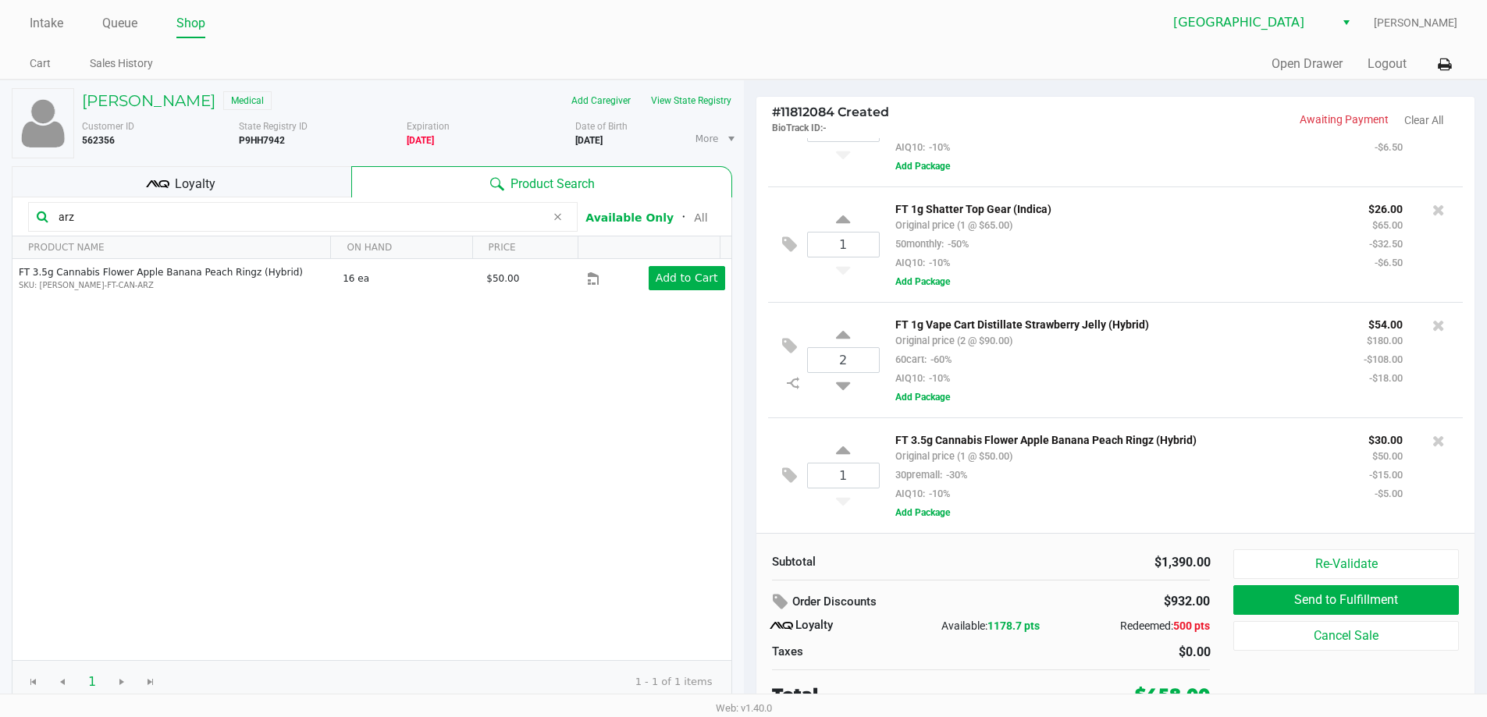
click at [151, 214] on input "arz" at bounding box center [298, 216] width 493 height 23
type input "blt"
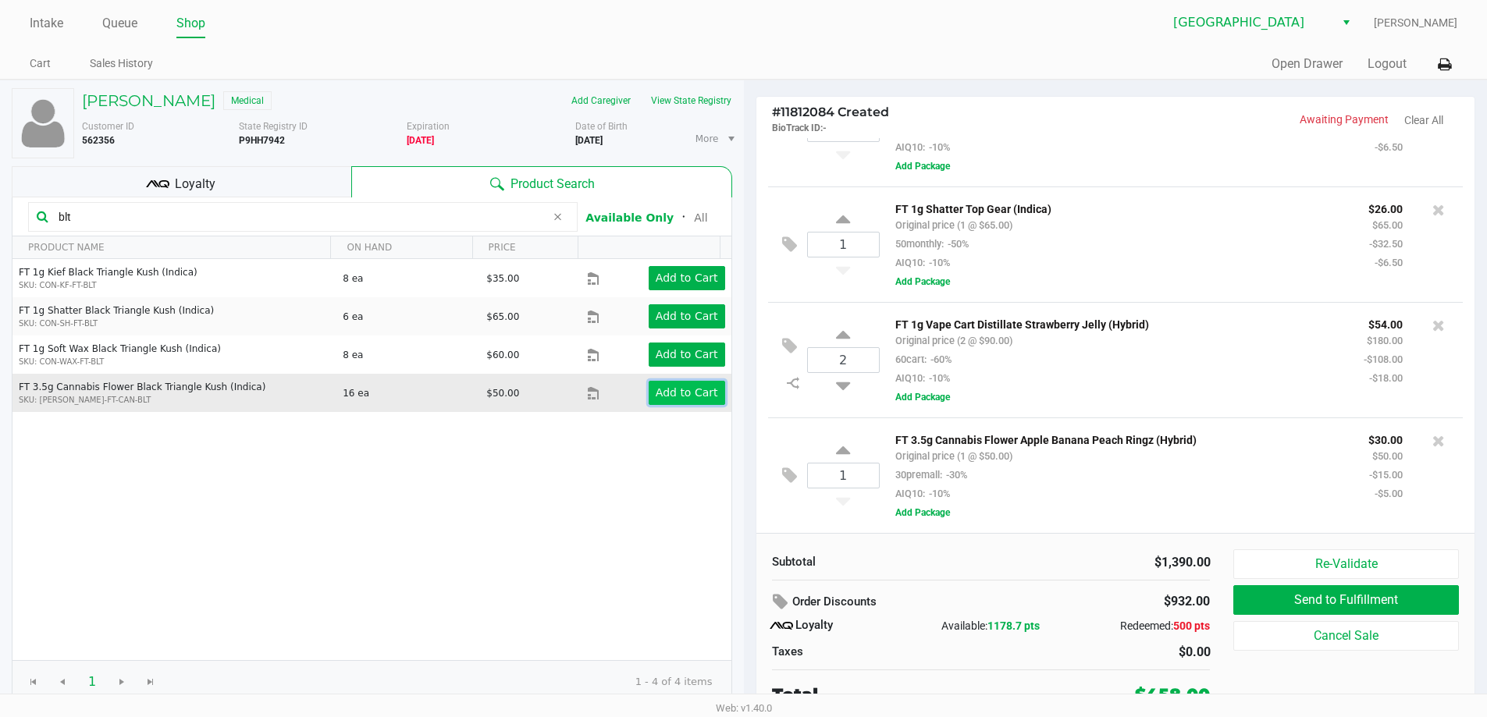
click at [685, 385] on button "Add to Cart" at bounding box center [687, 393] width 76 height 24
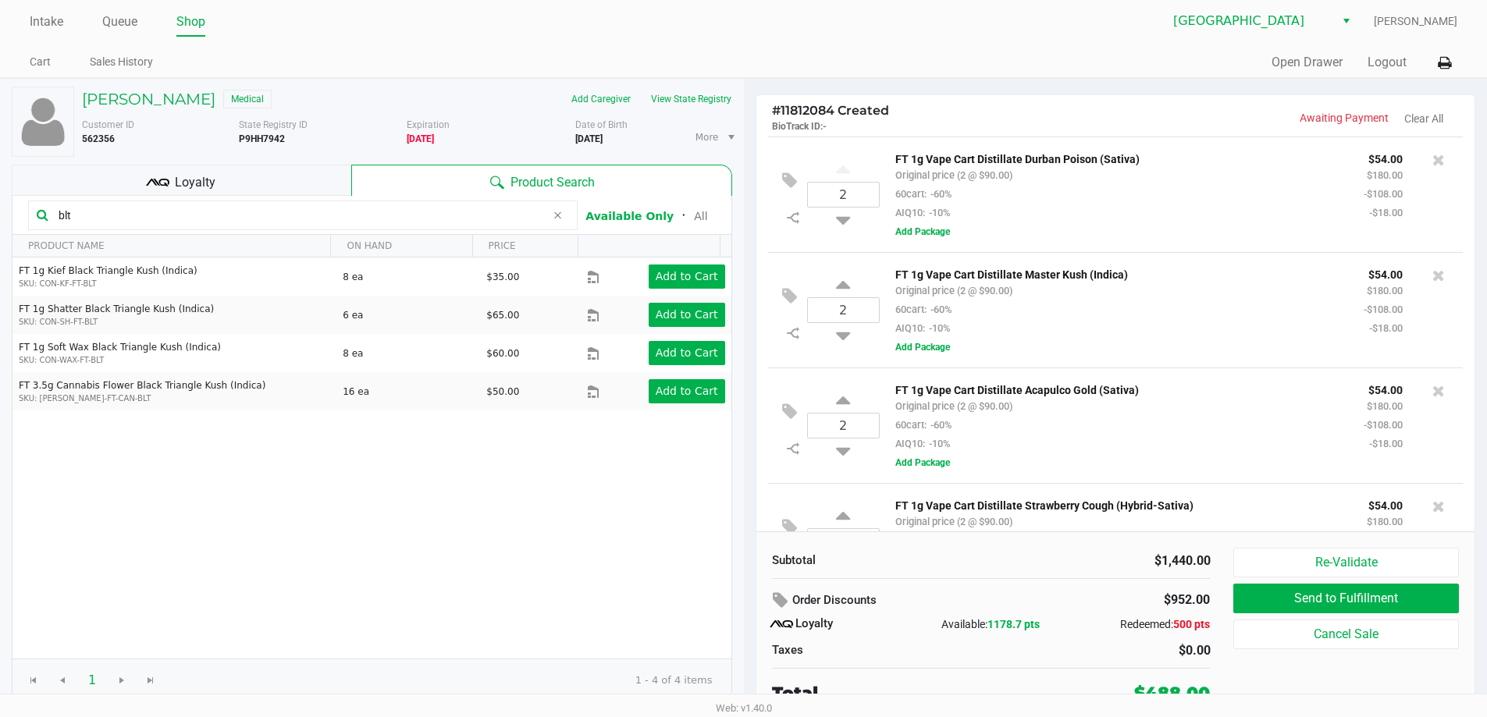
scroll to position [0, 0]
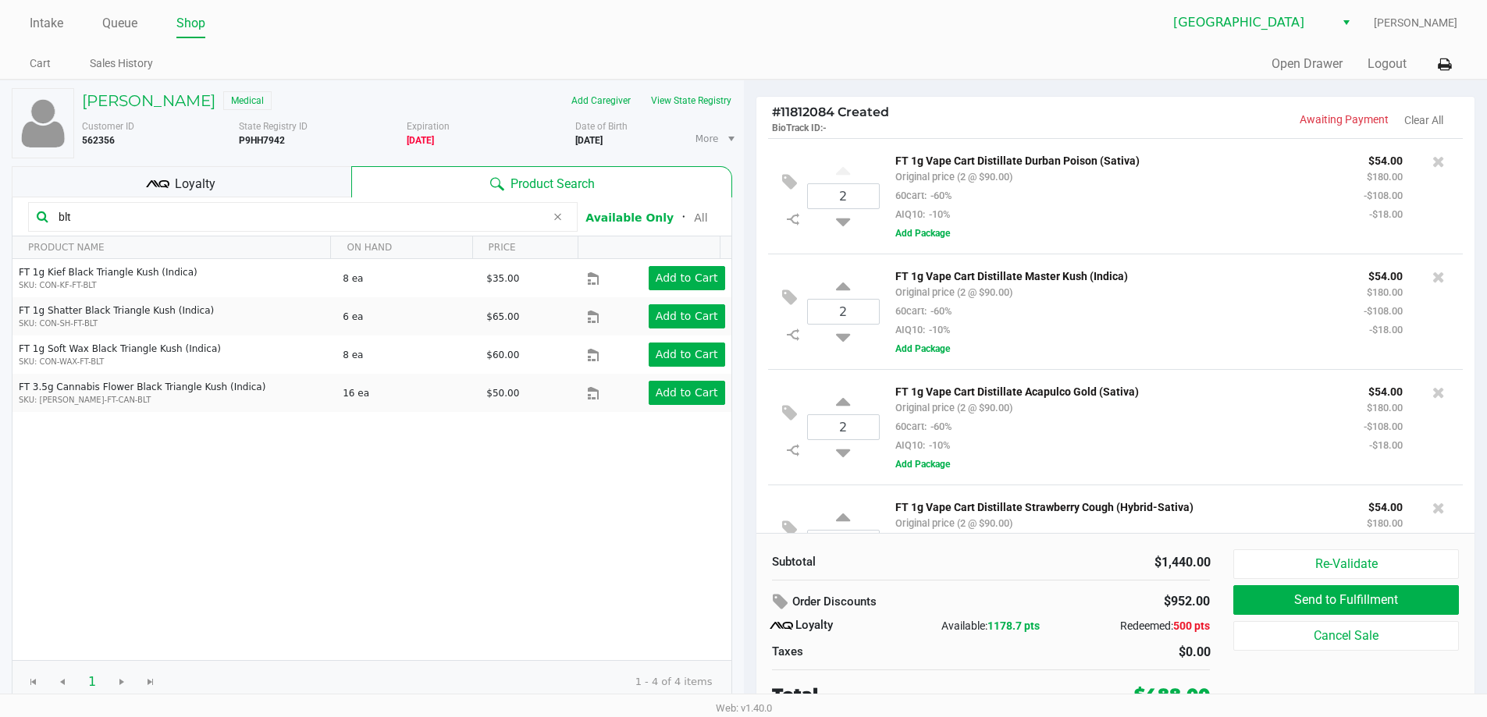
click at [1053, 628] on div "Available: 1178.7 pts" at bounding box center [991, 626] width 146 height 16
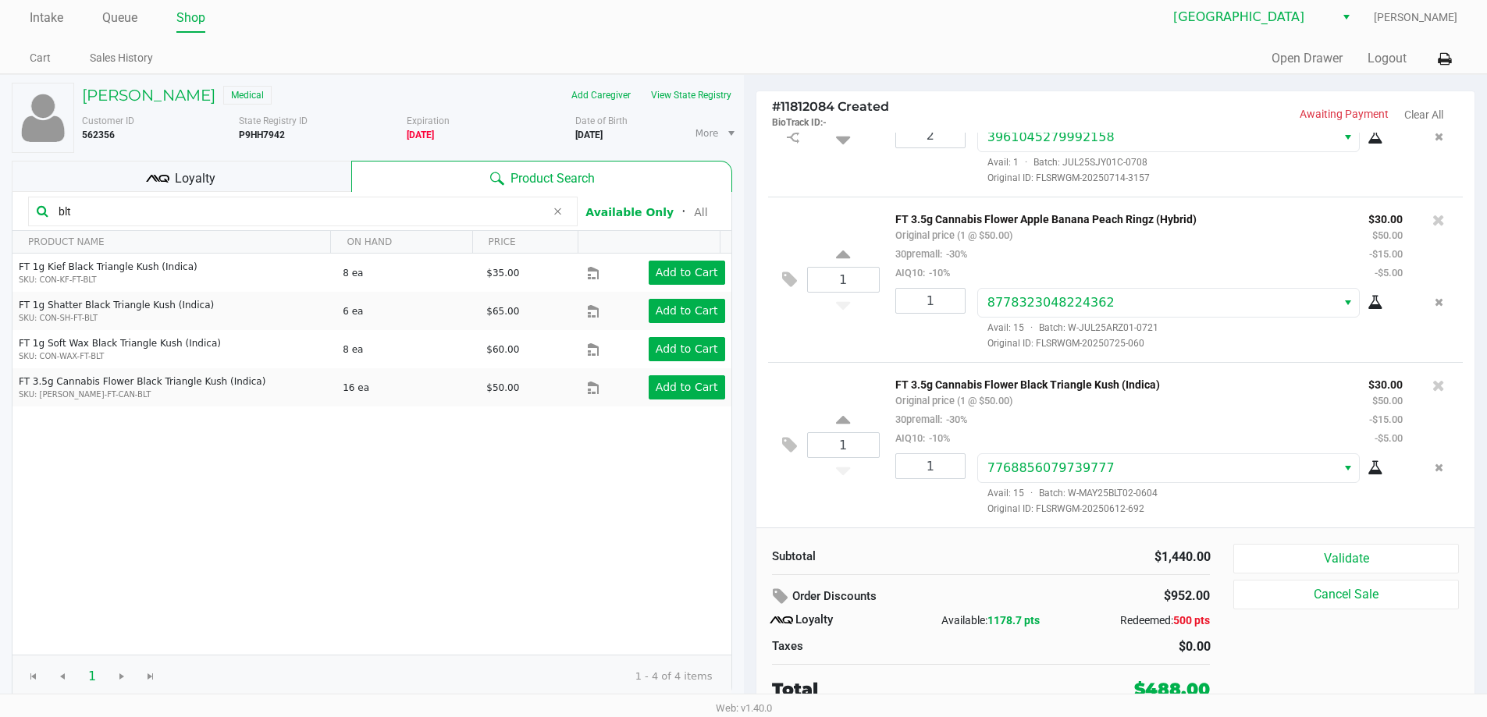
scroll to position [7, 0]
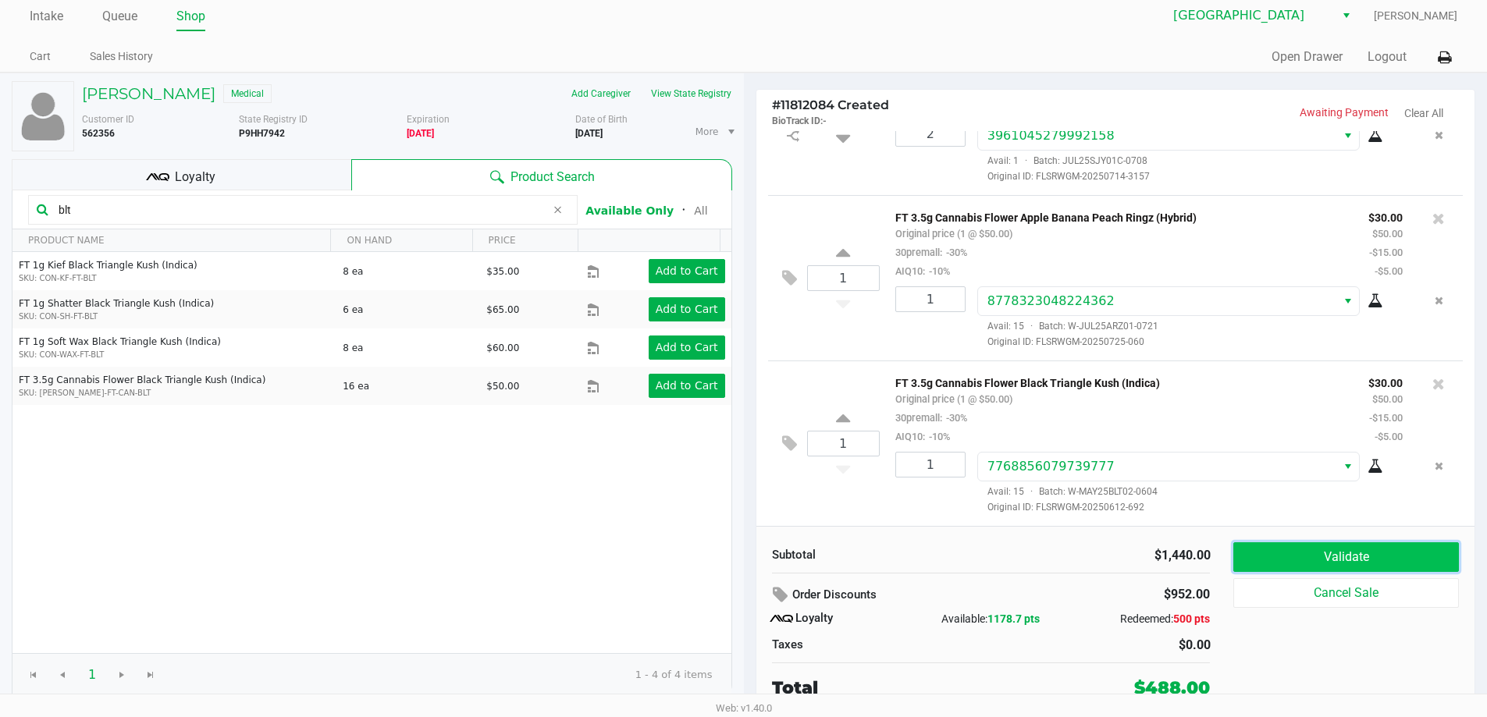
click at [1291, 546] on button "Validate" at bounding box center [1345, 557] width 225 height 30
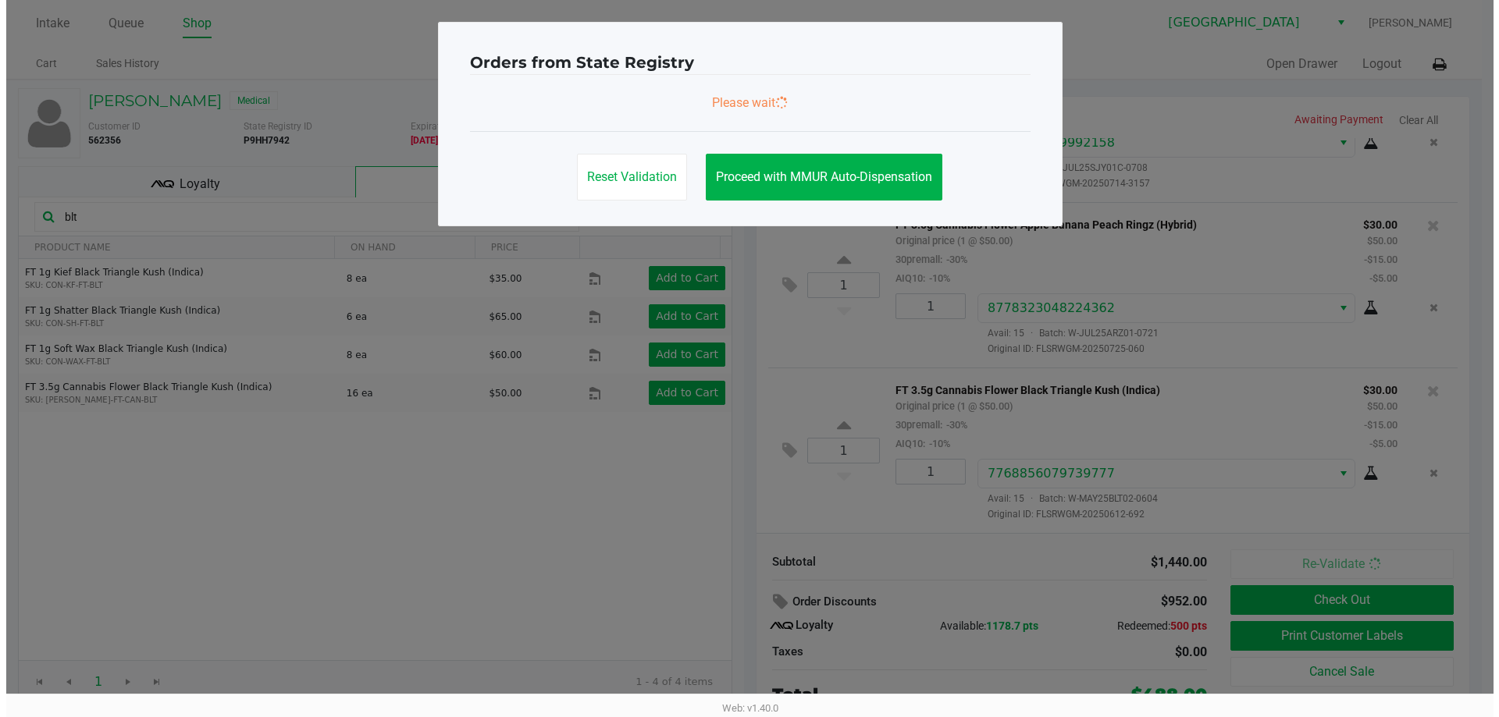
scroll to position [0, 0]
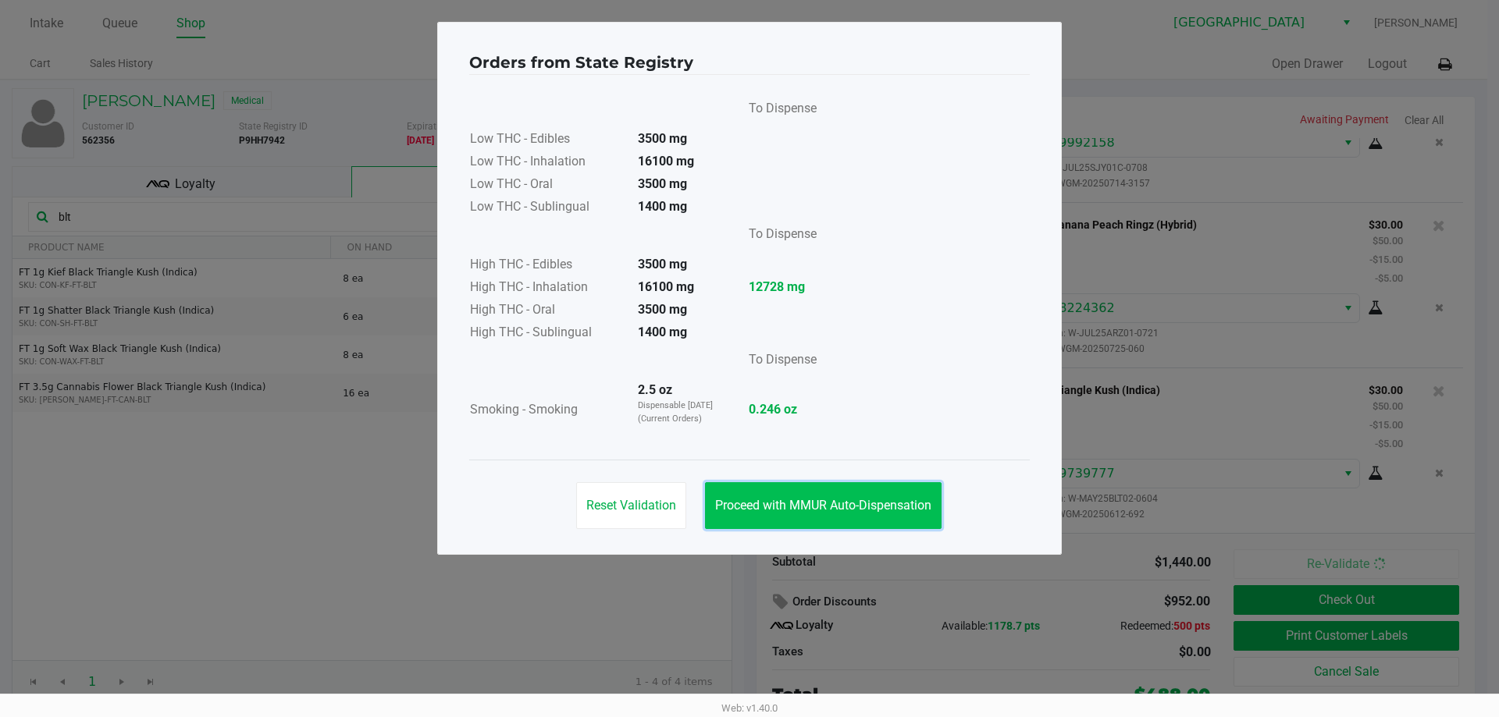
click at [813, 511] on span "Proceed with MMUR Auto-Dispensation" at bounding box center [823, 505] width 216 height 15
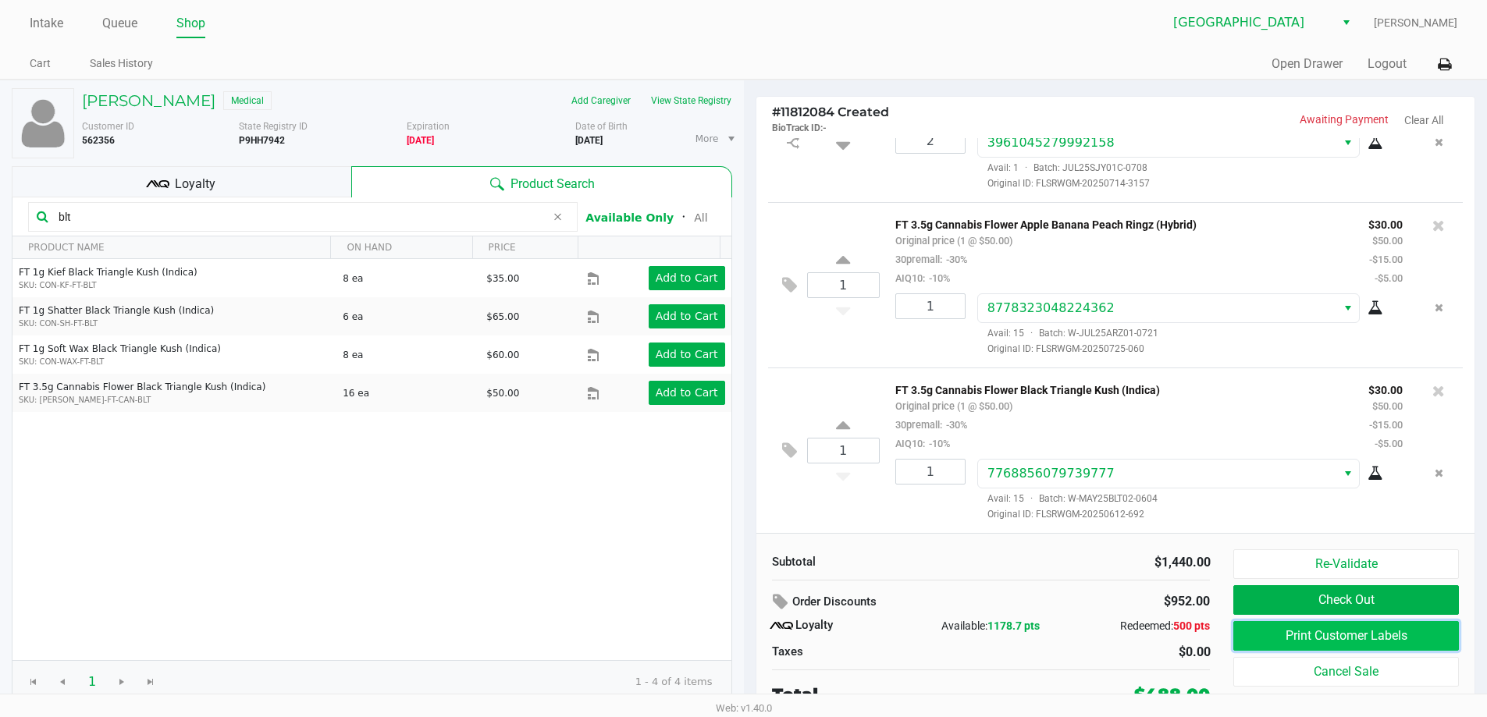
click at [1262, 630] on button "Print Customer Labels" at bounding box center [1345, 636] width 225 height 30
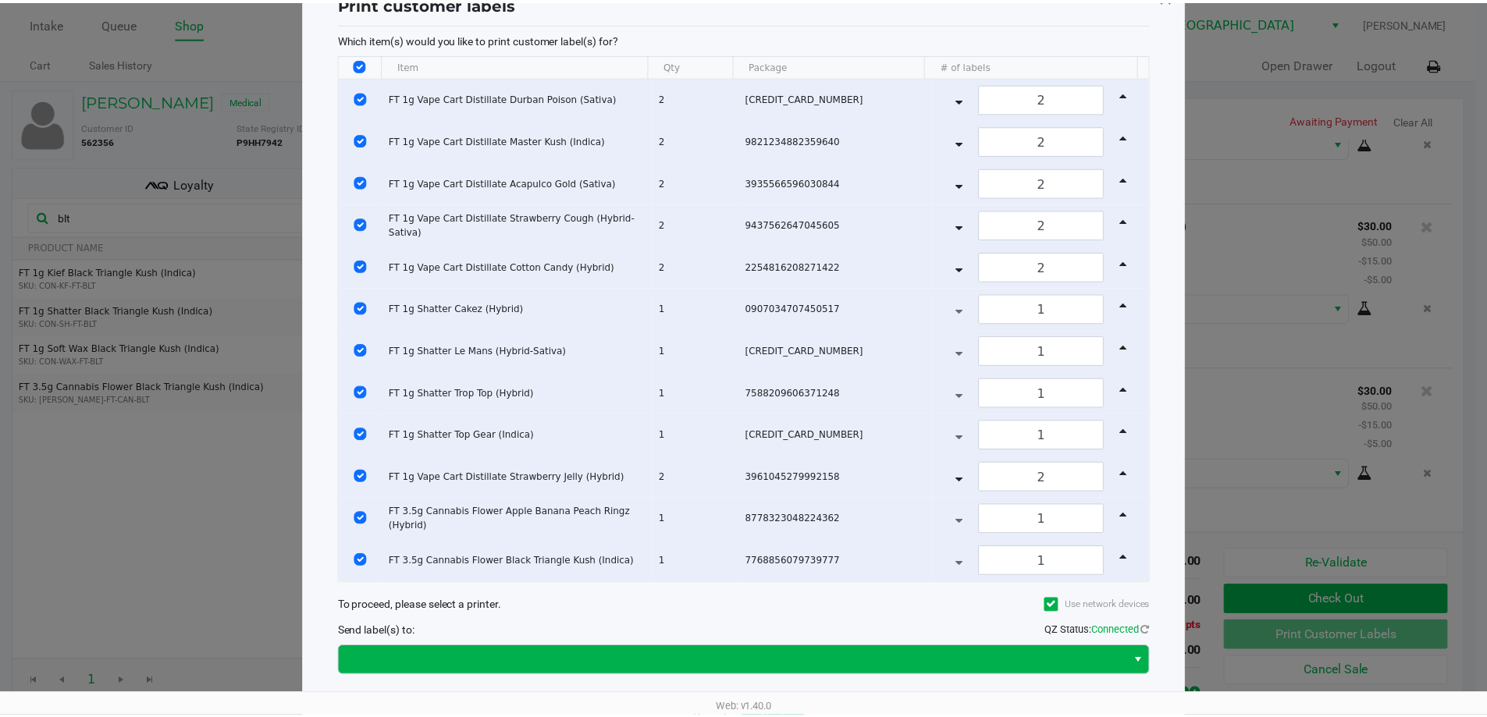
scroll to position [116, 0]
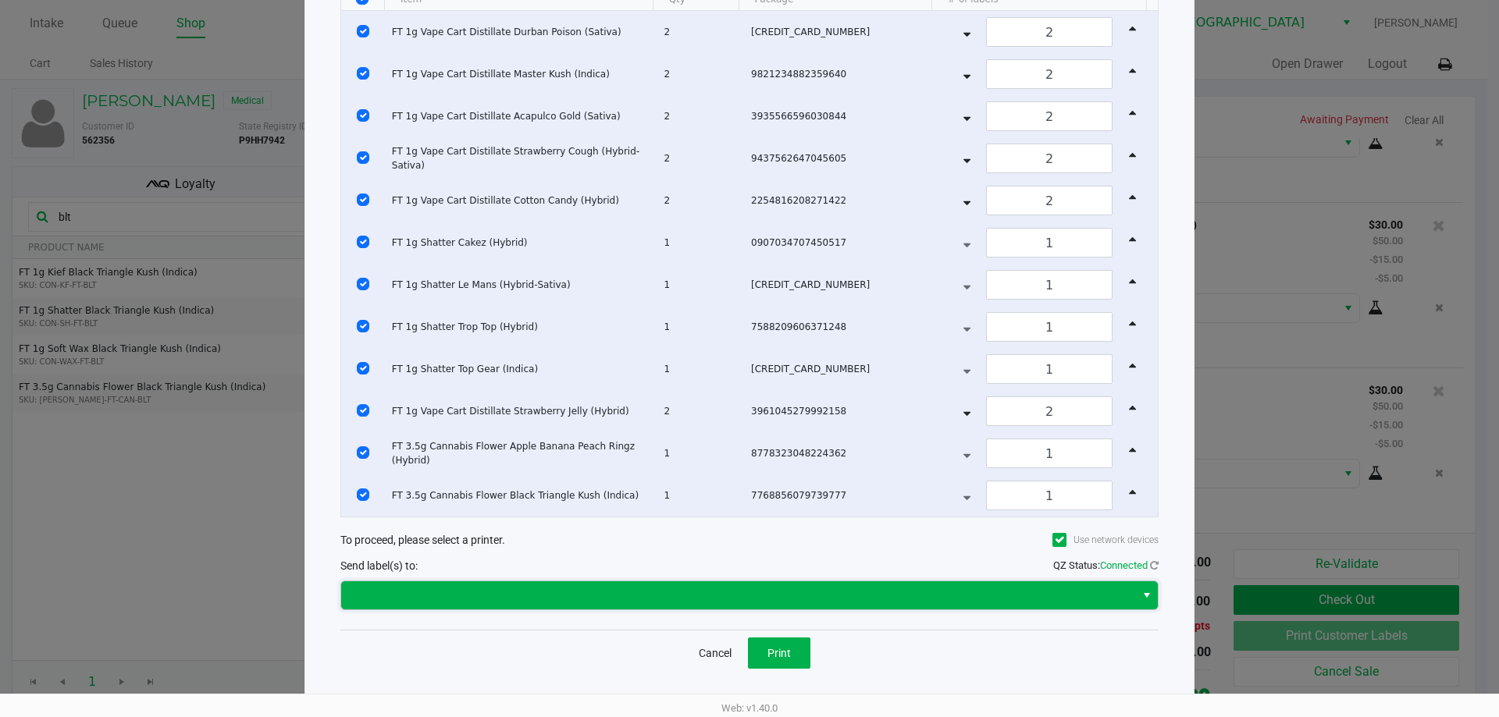
click at [825, 605] on span at bounding box center [738, 595] width 794 height 28
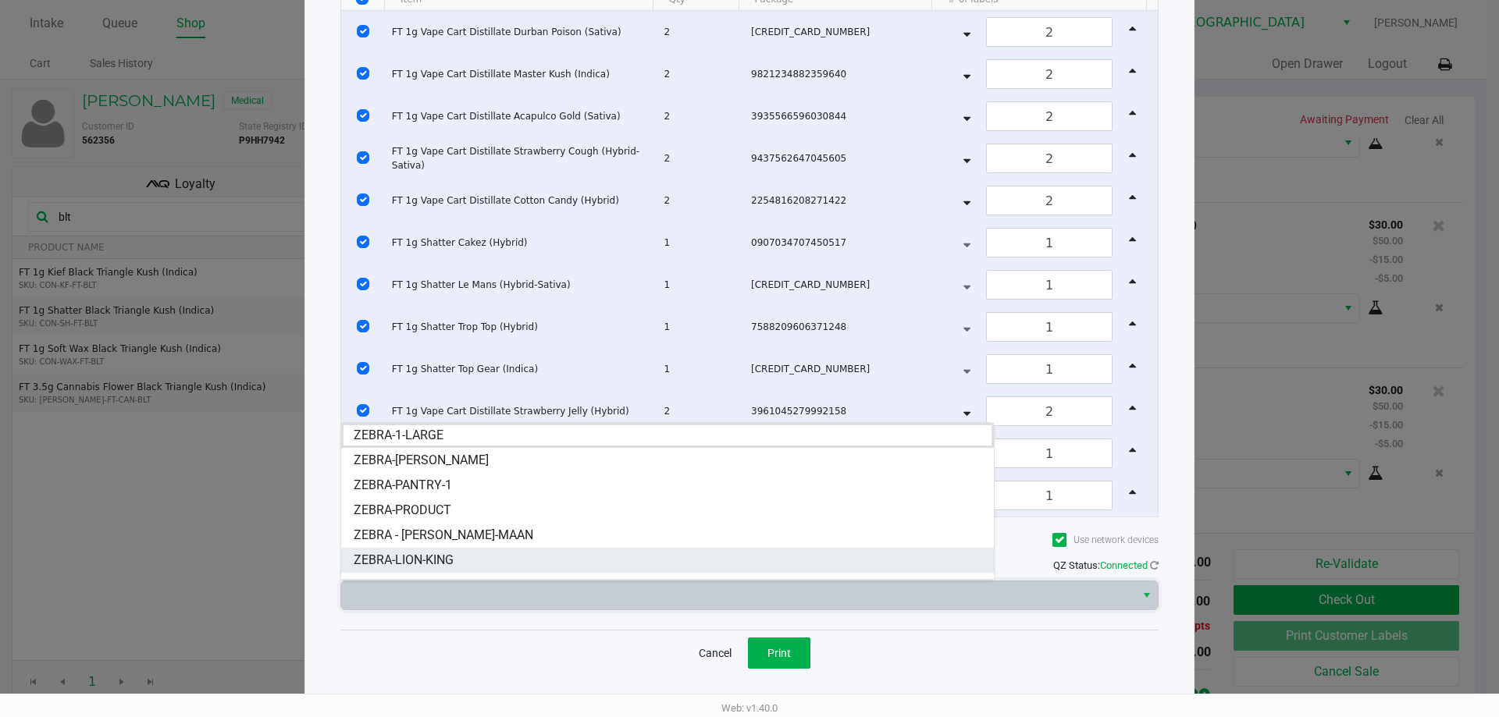
click at [473, 553] on li "ZEBRA-LION-KING" at bounding box center [667, 560] width 653 height 25
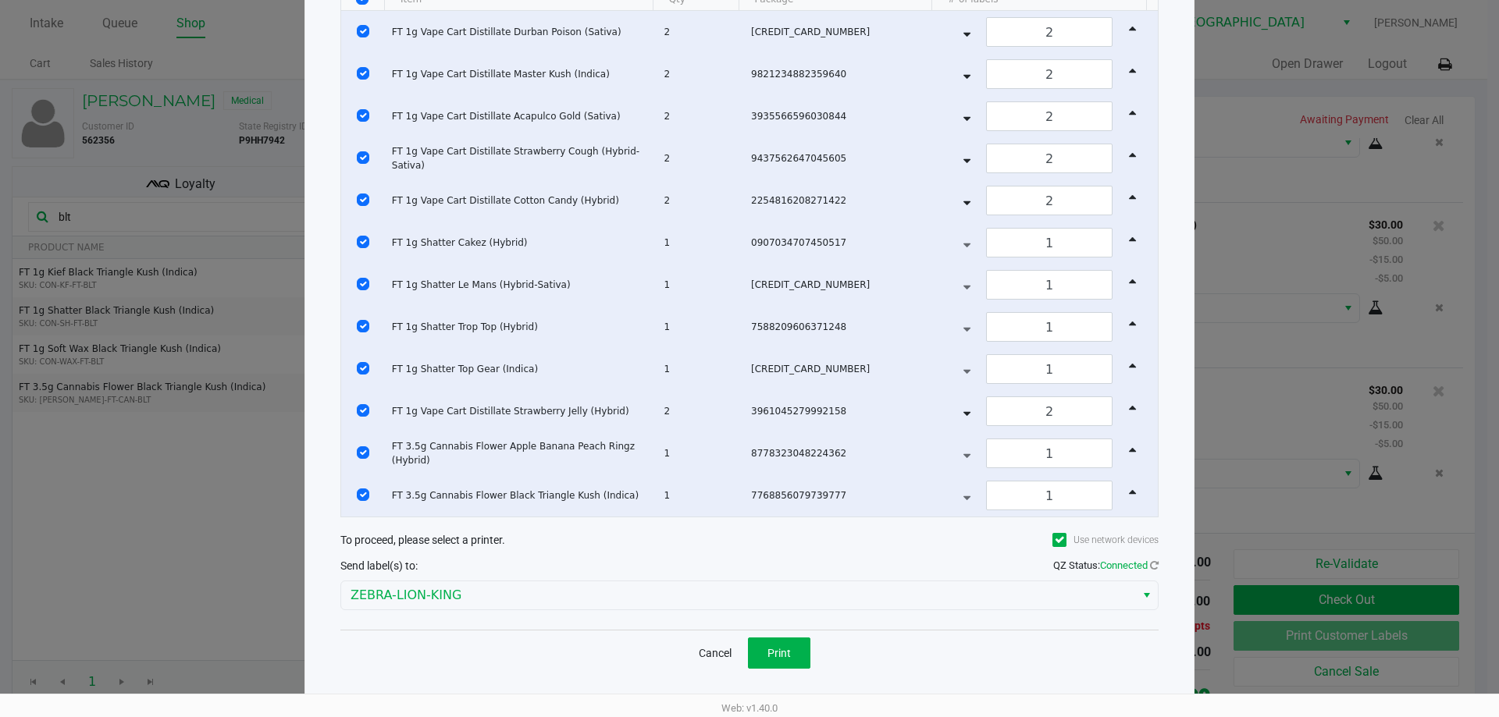
click at [859, 633] on div "Cancel Print" at bounding box center [749, 653] width 818 height 46
click at [790, 643] on button "Print" at bounding box center [779, 653] width 62 height 31
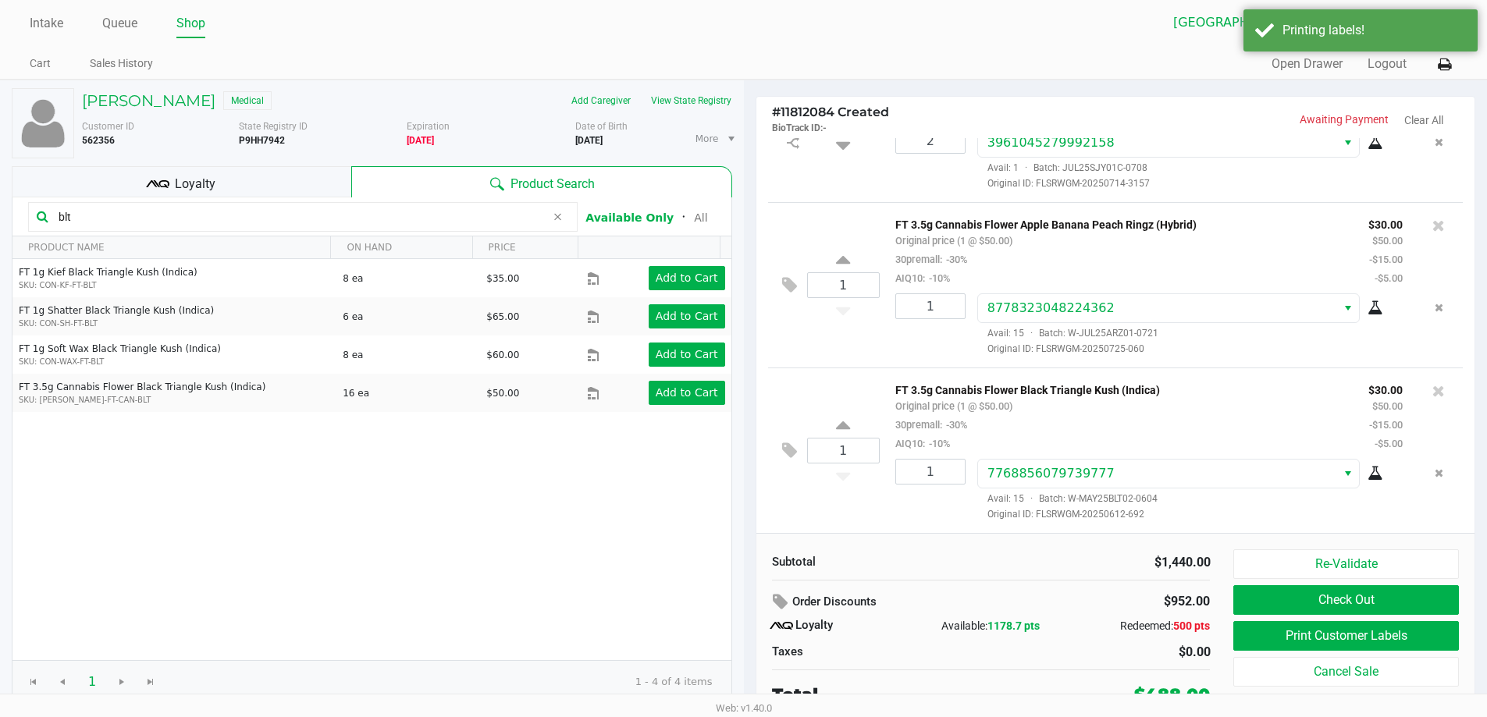
scroll to position [7, 0]
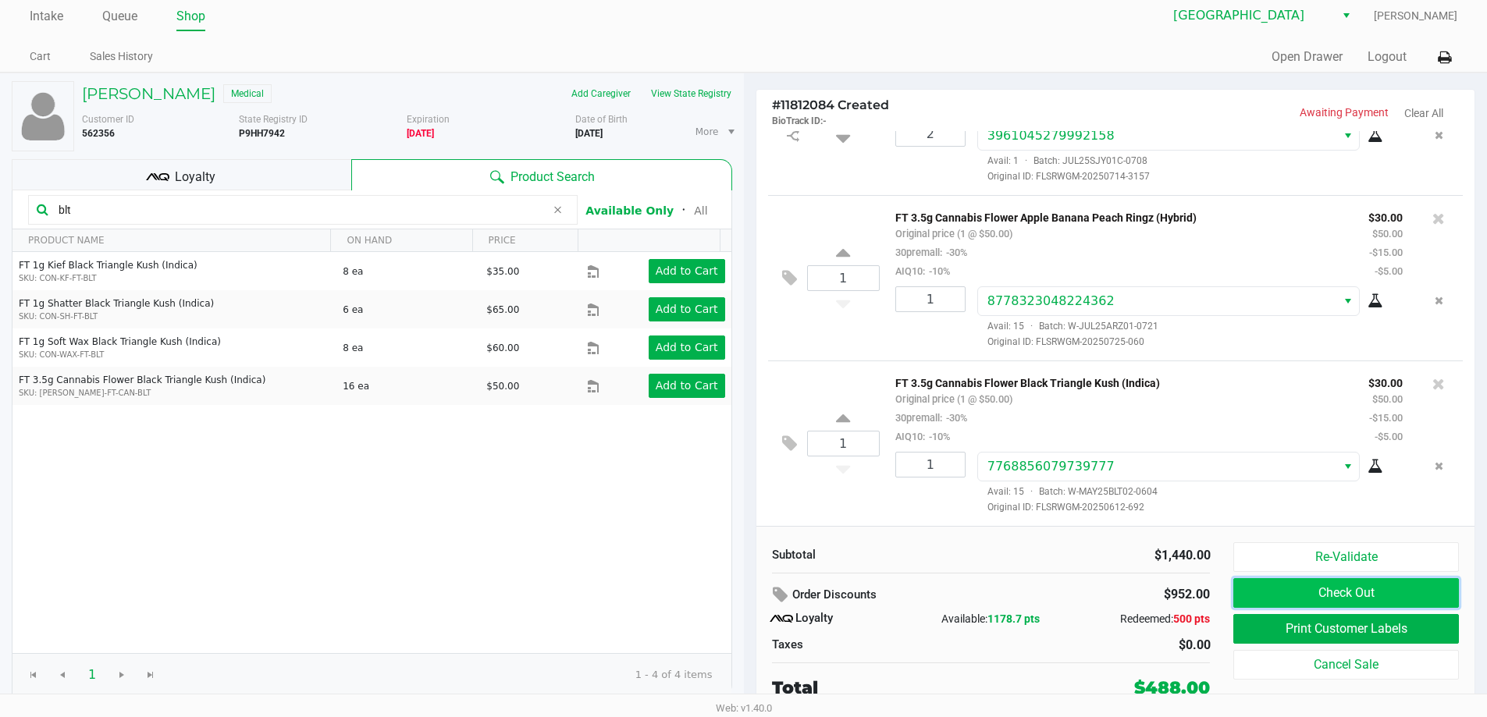
click at [1340, 581] on button "Check Out" at bounding box center [1345, 593] width 225 height 30
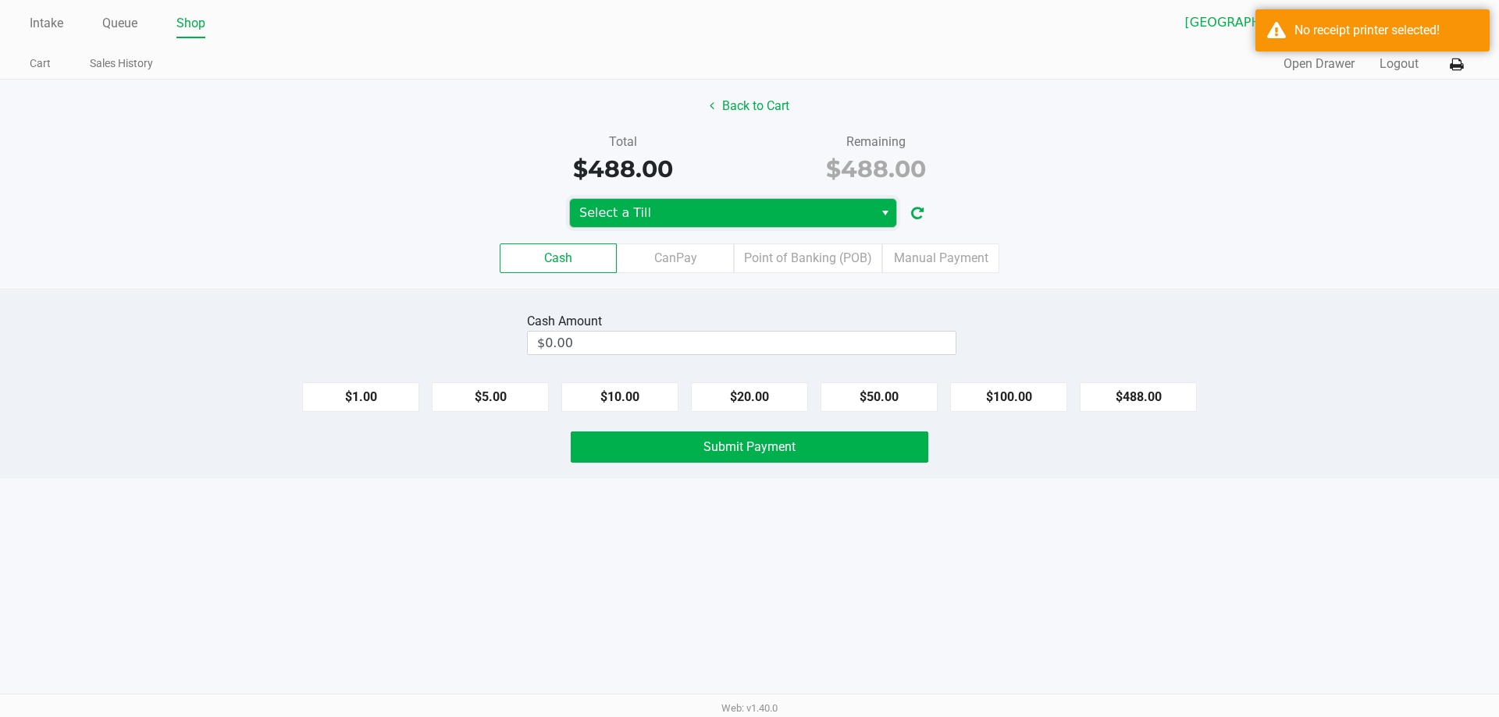
click at [811, 217] on span "Select a Till" at bounding box center [721, 213] width 285 height 19
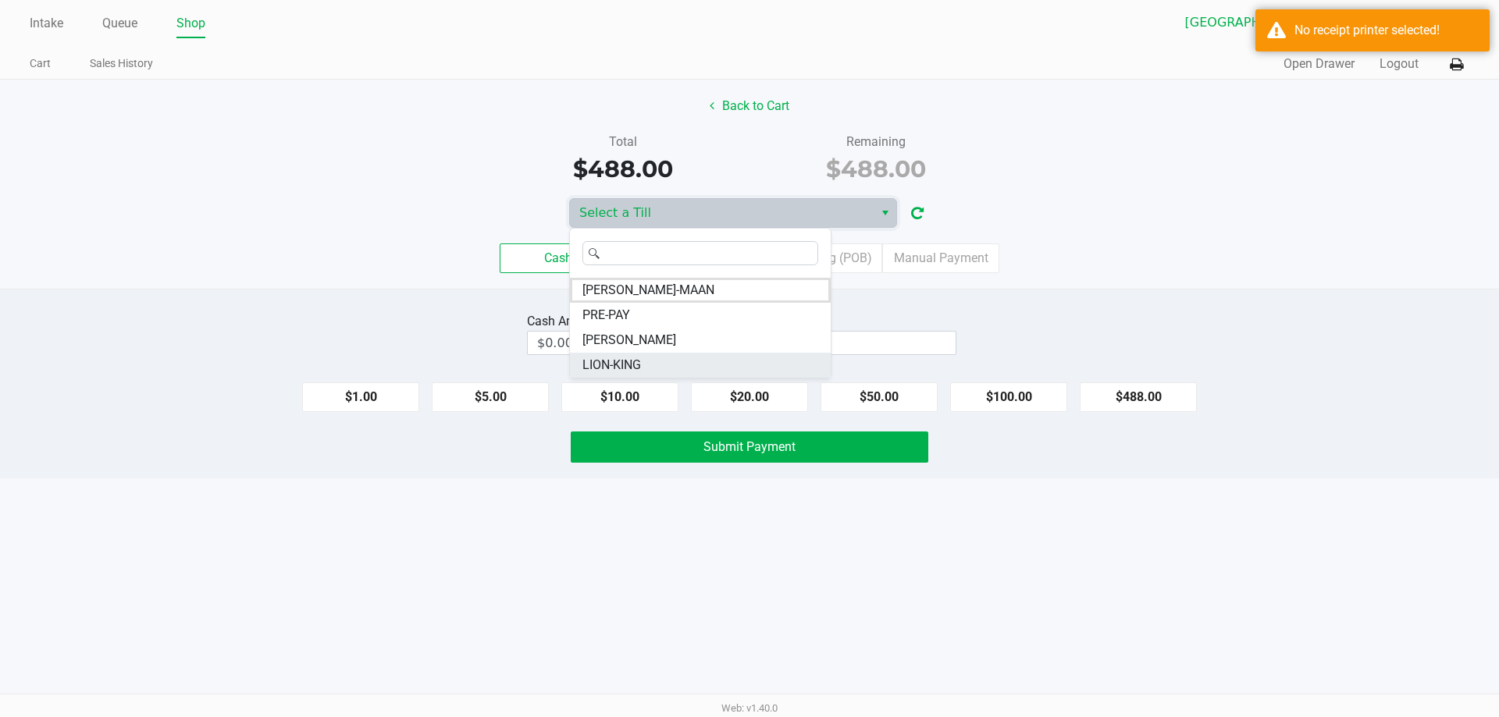
click at [653, 360] on li "LION-KING" at bounding box center [700, 365] width 261 height 25
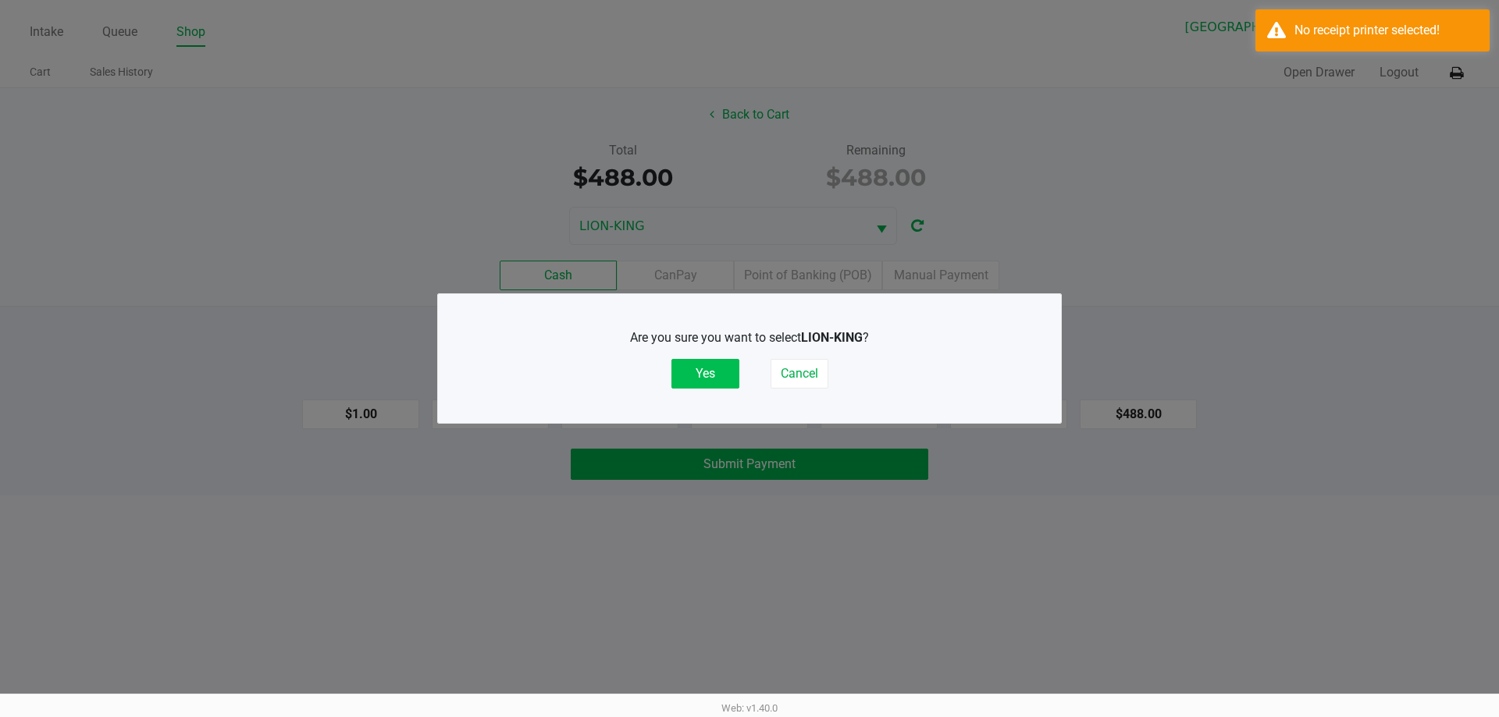
click at [696, 375] on button "Yes" at bounding box center [705, 374] width 68 height 30
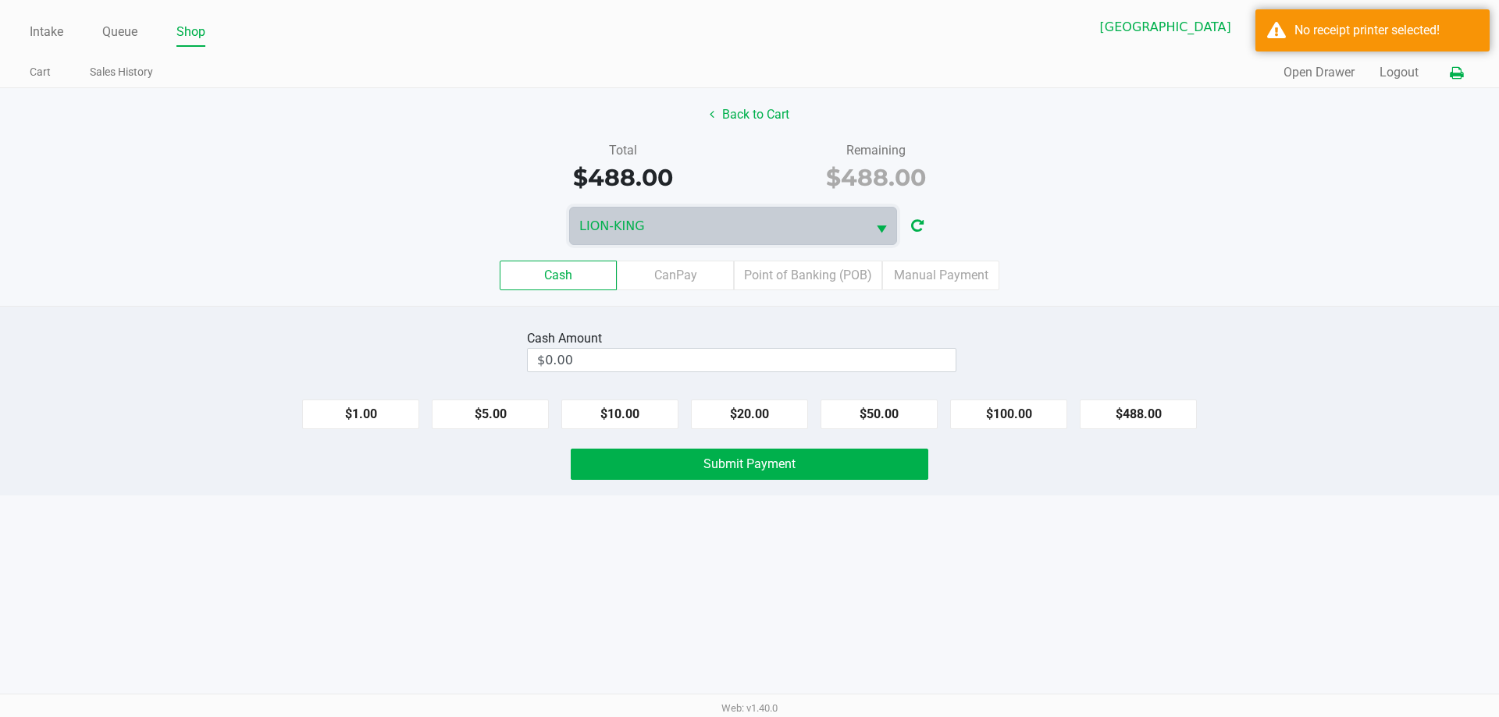
click at [1447, 66] on button at bounding box center [1456, 73] width 26 height 29
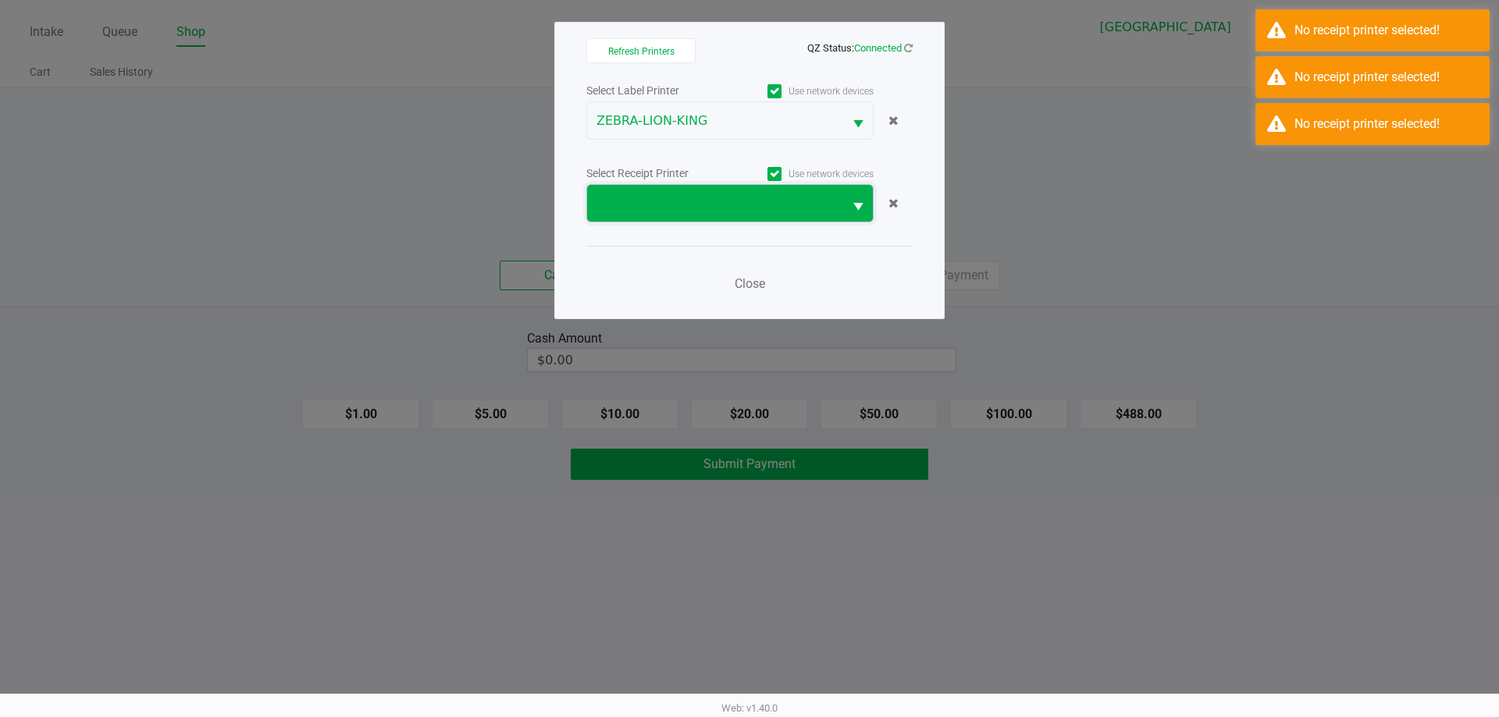
click at [778, 215] on span at bounding box center [715, 203] width 256 height 37
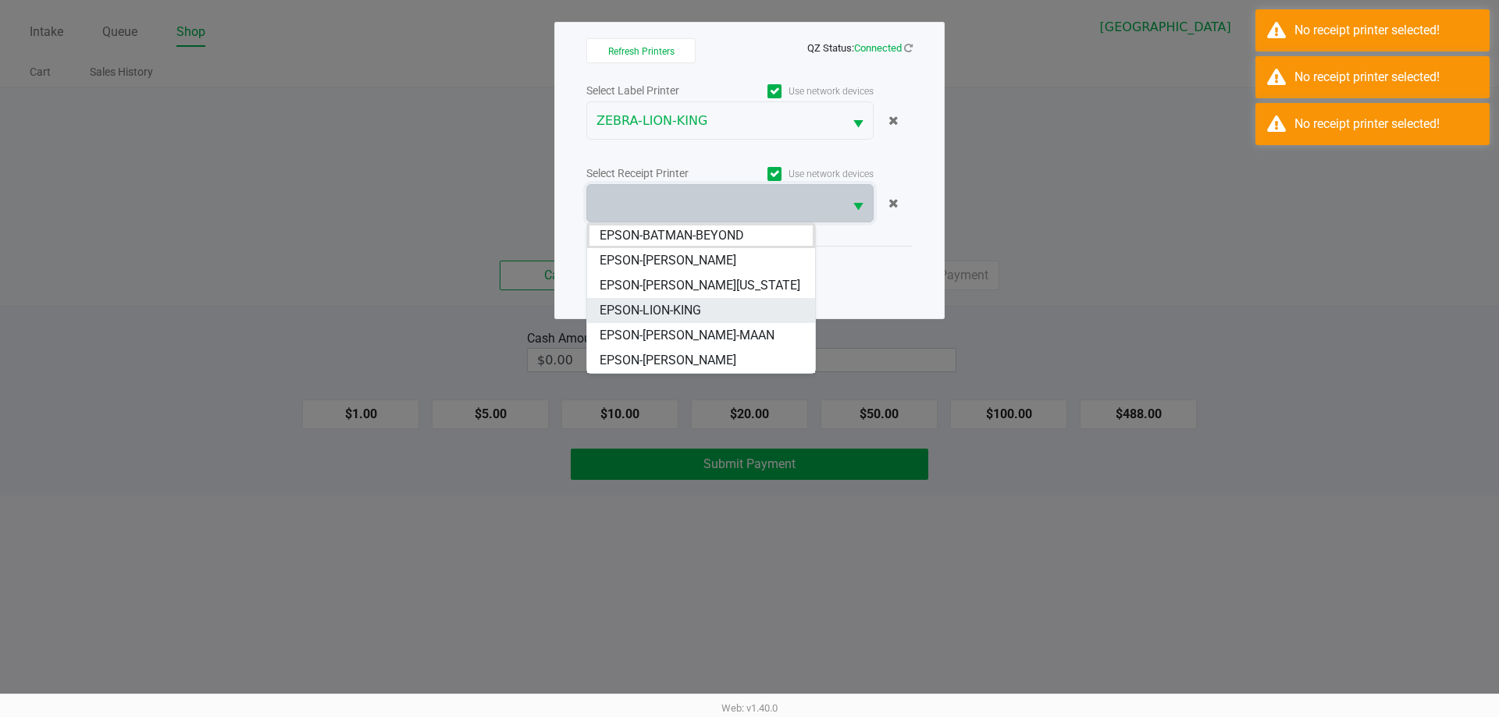
click at [701, 304] on span "EPSON-LION-KING" at bounding box center [649, 310] width 101 height 19
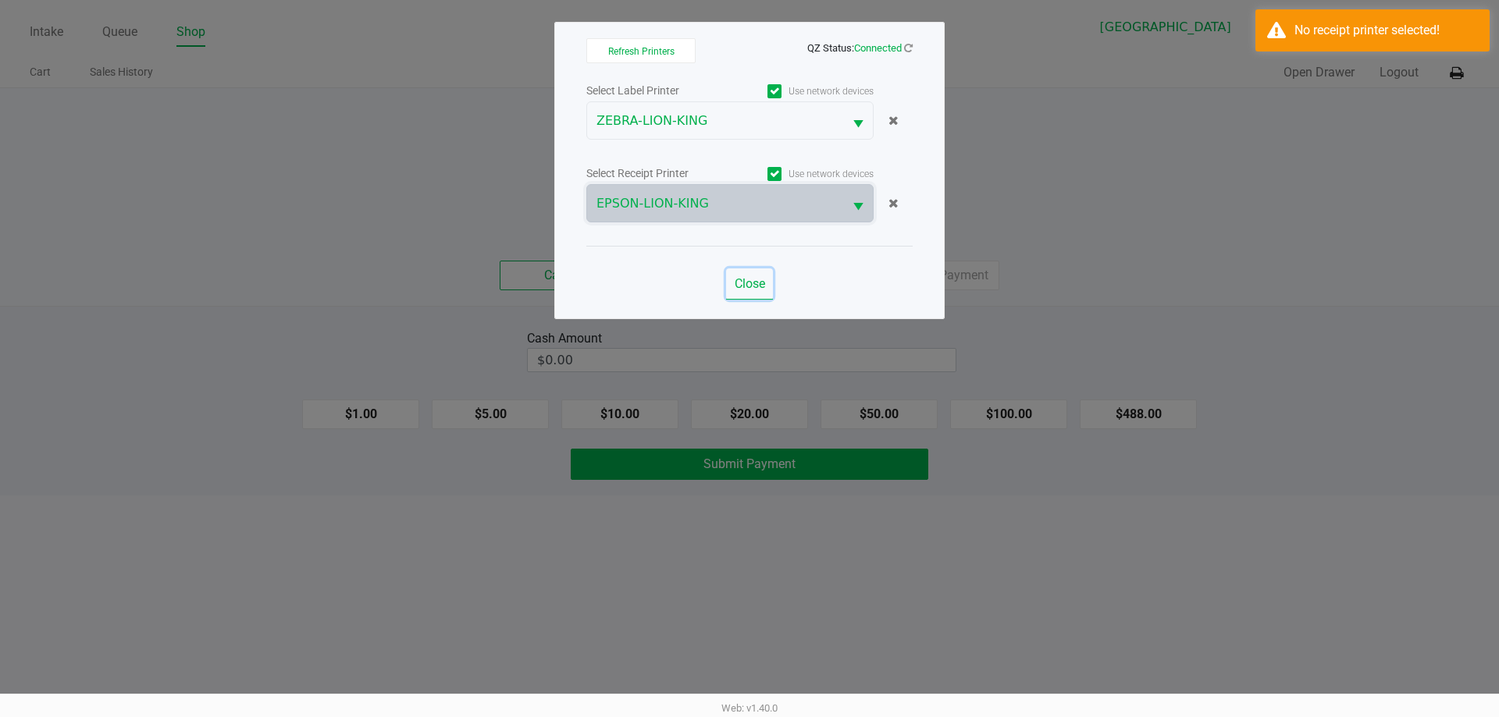
click at [769, 281] on button "Close" at bounding box center [749, 283] width 47 height 31
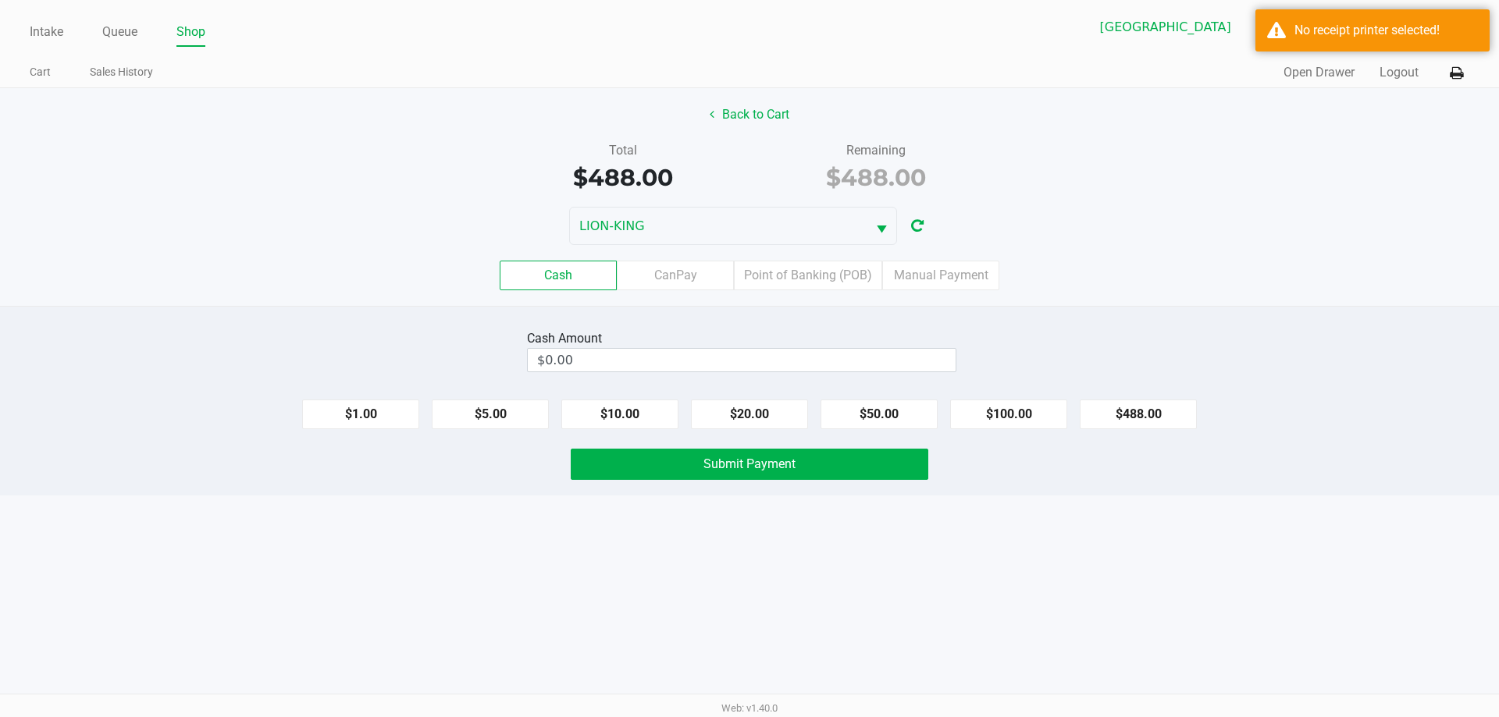
click at [827, 283] on label "Point of Banking (POB)" at bounding box center [808, 276] width 148 height 30
click at [0, 0] on 7 "Point of Banking (POB)" at bounding box center [0, 0] width 0 height 0
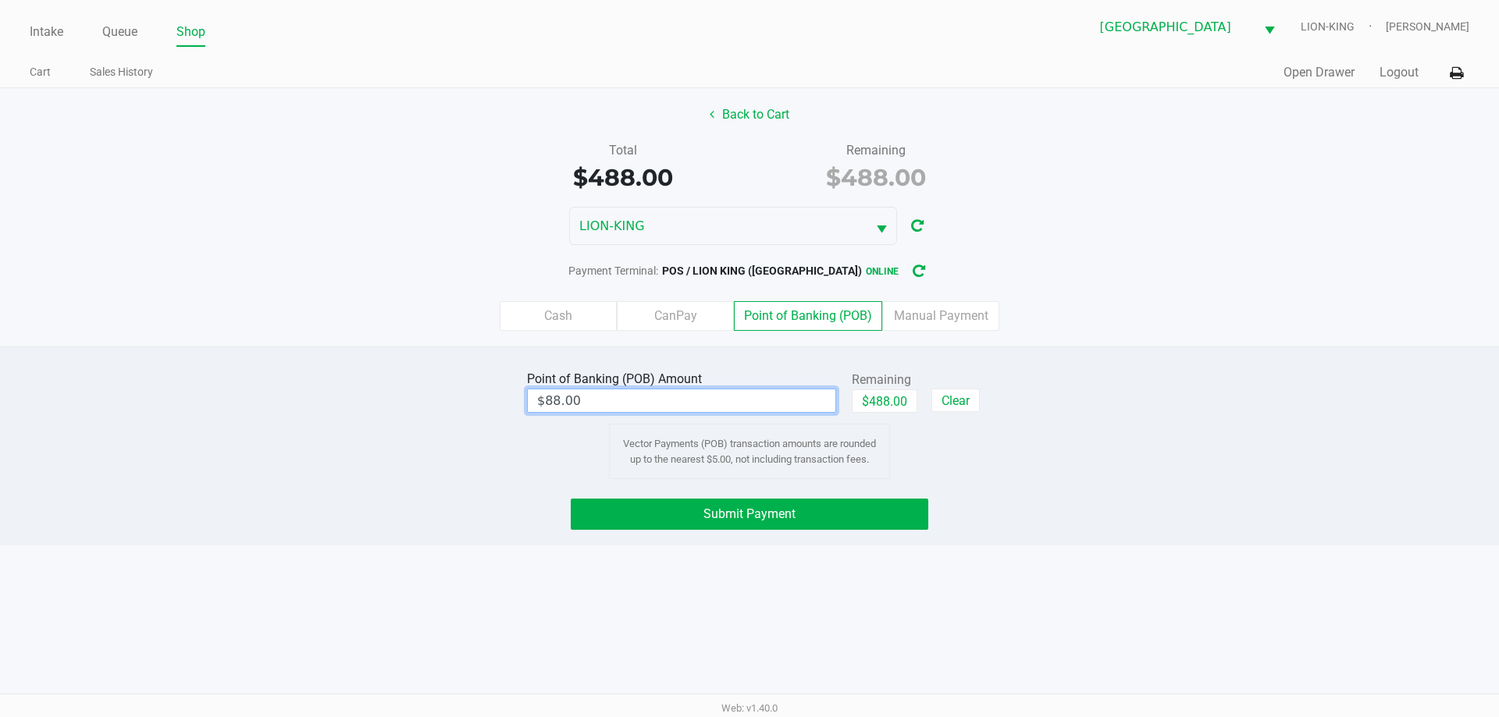
click at [1037, 397] on div "Point of Banking (POB) Amount $88.00 Remaining $488.00 Clear Vector Payments (P…" at bounding box center [749, 423] width 1522 height 112
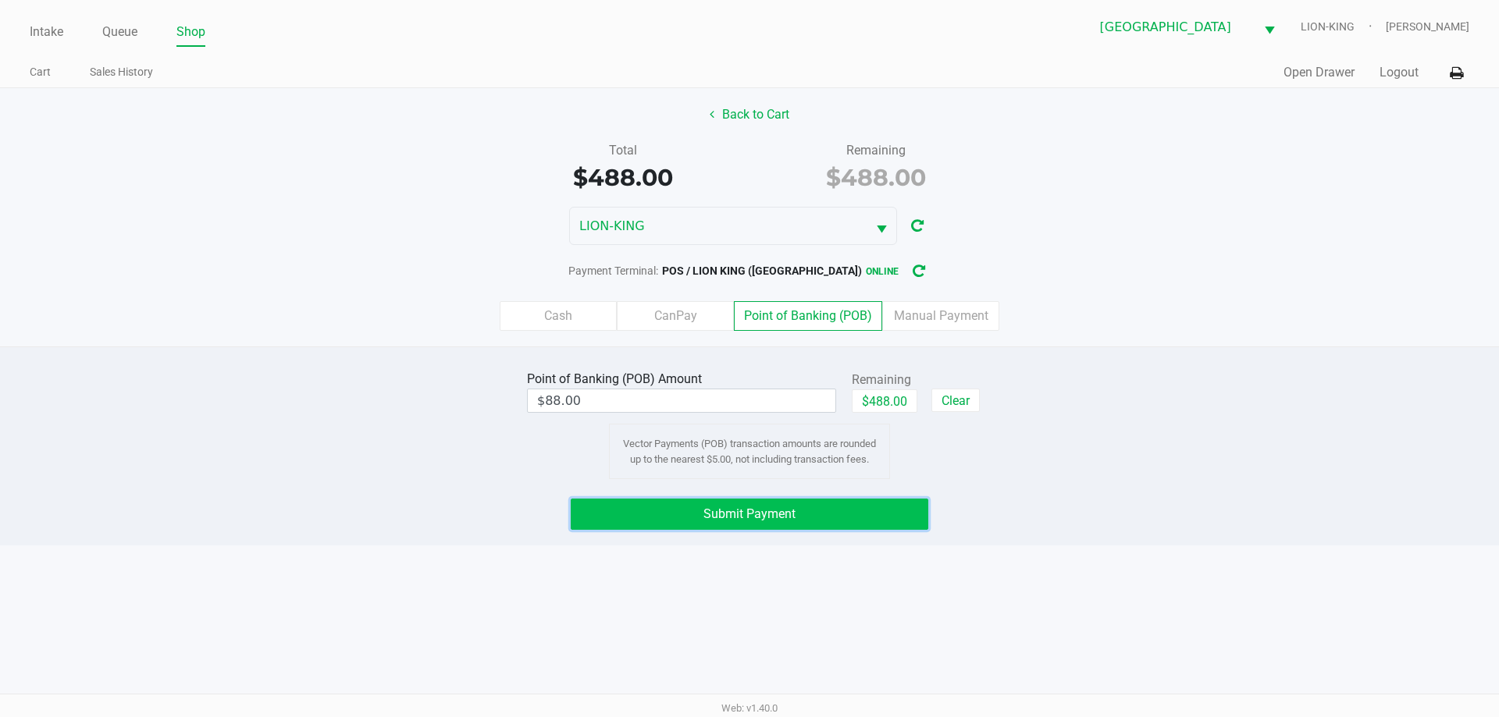
click at [794, 505] on button "Submit Payment" at bounding box center [749, 514] width 357 height 31
click at [572, 306] on label "Cash" at bounding box center [558, 316] width 117 height 30
click at [0, 0] on 0 "Cash" at bounding box center [0, 0] width 0 height 0
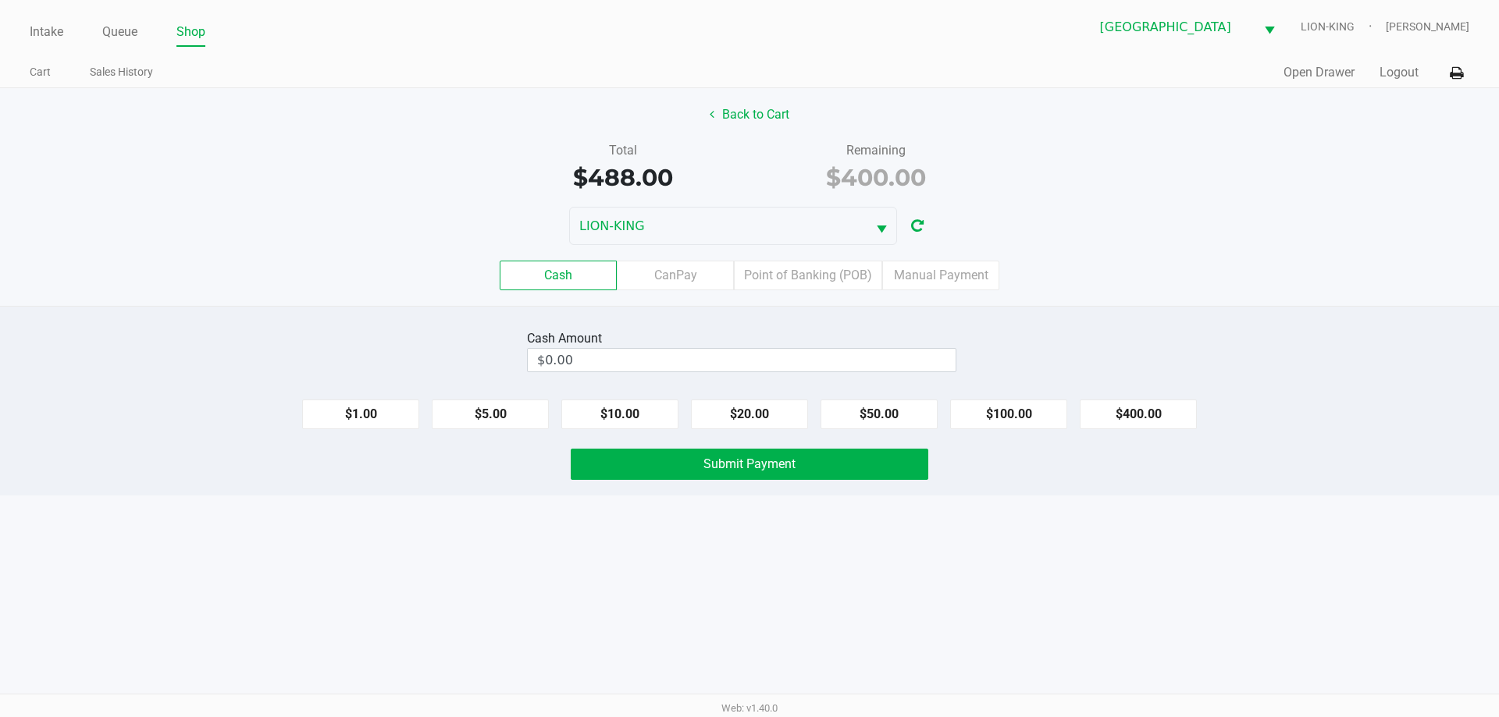
click at [1126, 409] on button "$400.00" at bounding box center [1137, 415] width 117 height 30
type input "$400.00"
click at [846, 477] on button "Submit Payment" at bounding box center [749, 464] width 357 height 31
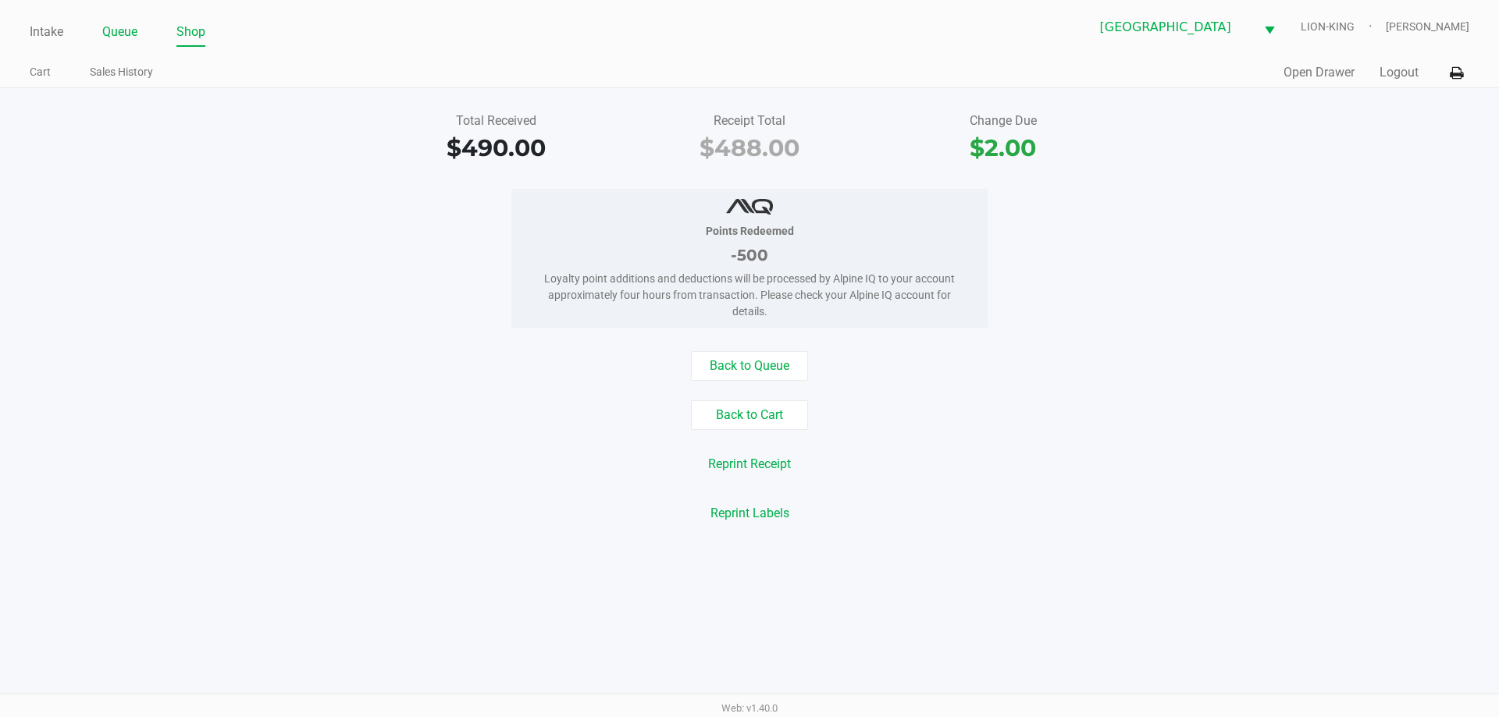
click at [130, 39] on link "Queue" at bounding box center [119, 32] width 35 height 22
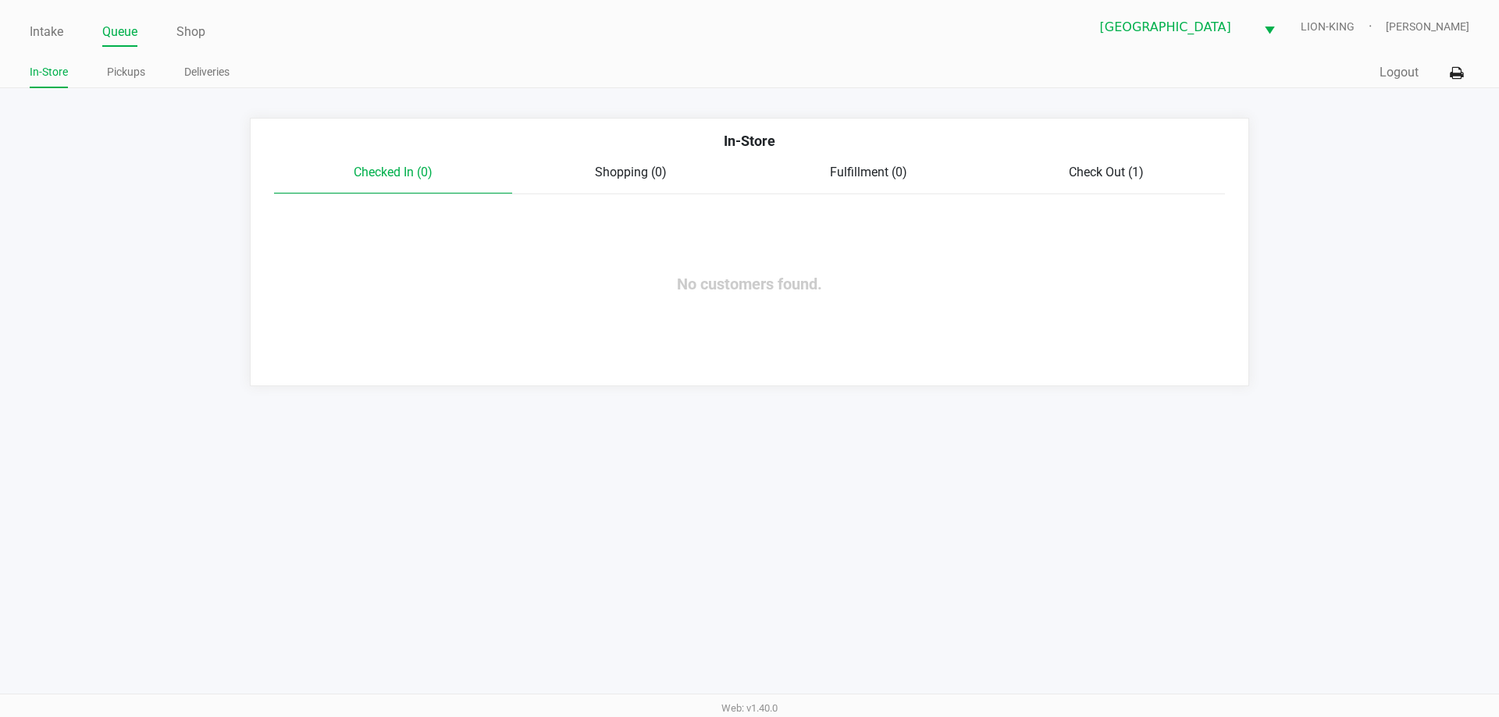
click at [1133, 180] on span "Check Out (1)" at bounding box center [1106, 172] width 75 height 15
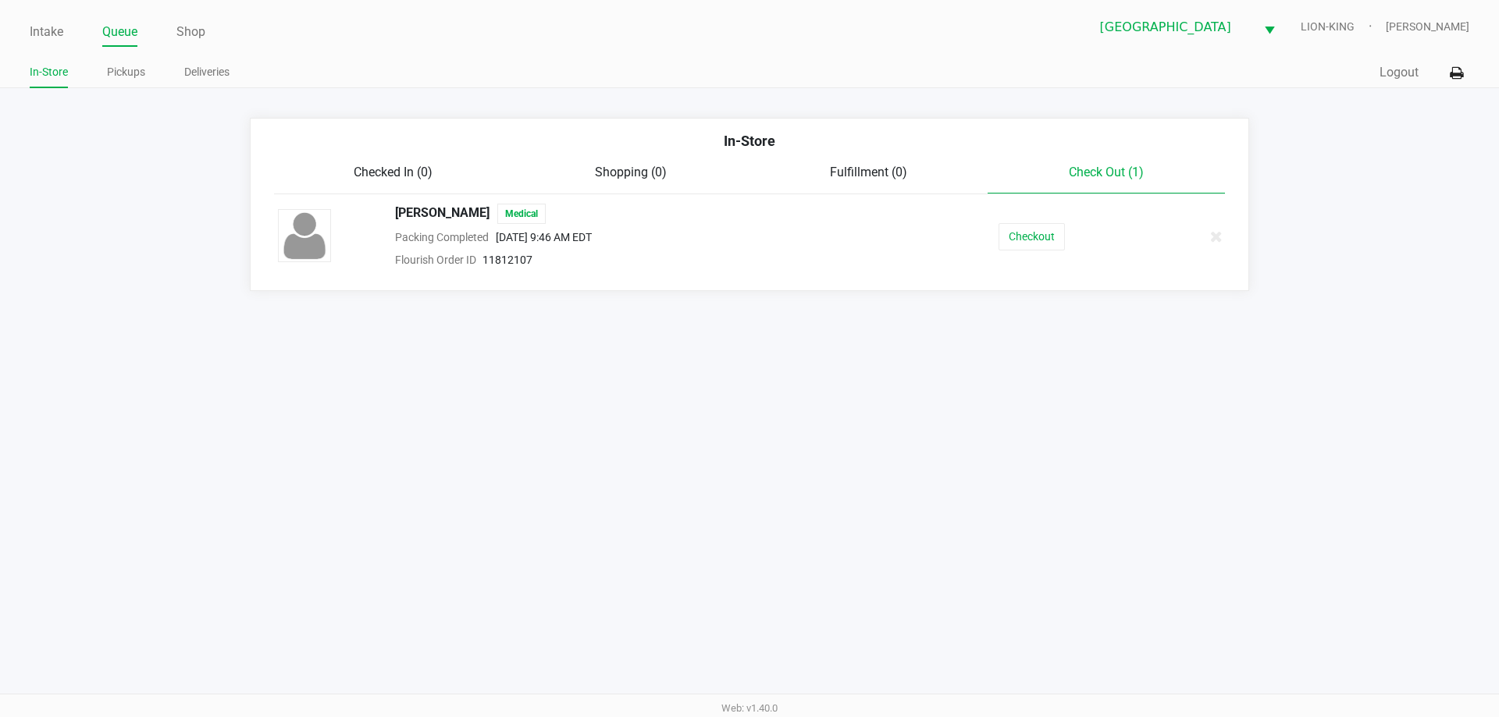
click at [407, 168] on span "Checked In (0)" at bounding box center [393, 172] width 79 height 15
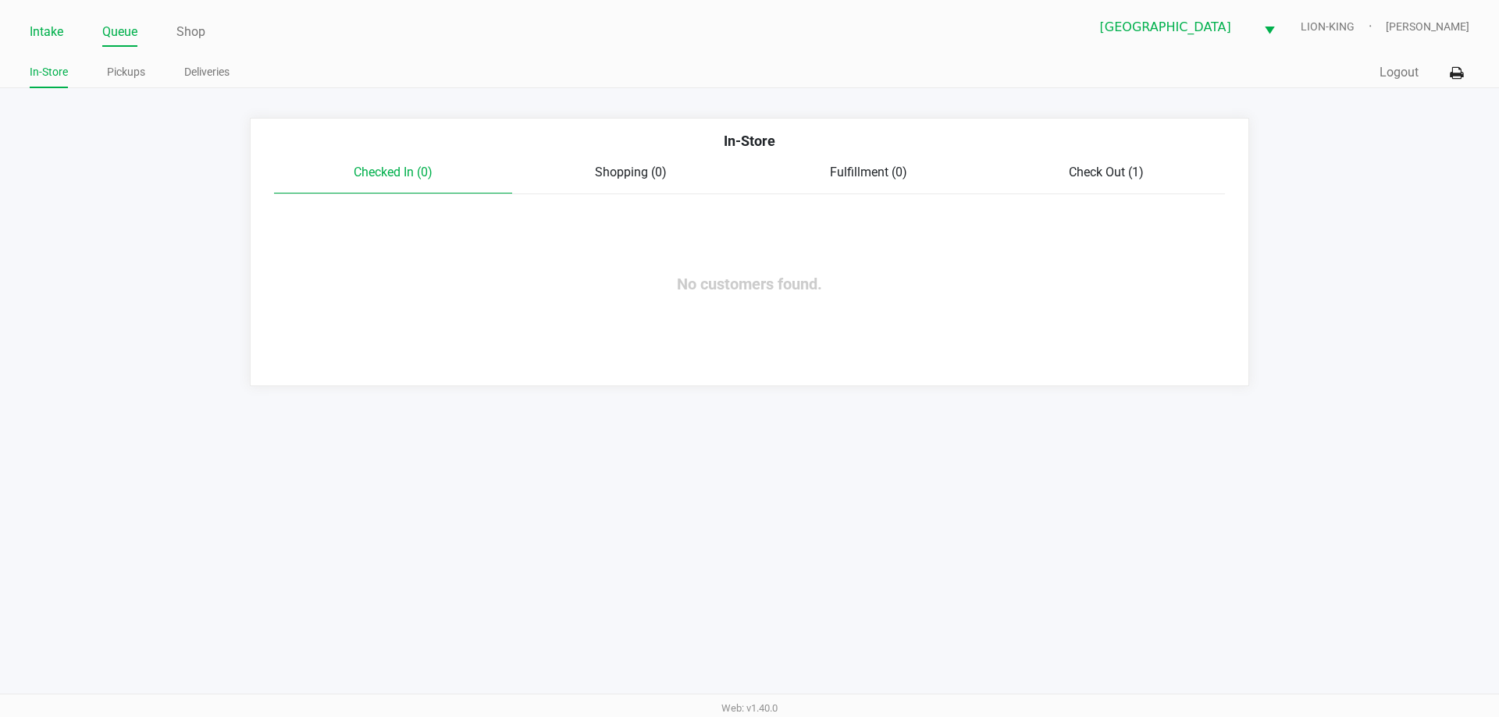
click at [61, 31] on link "Intake" at bounding box center [47, 32] width 34 height 22
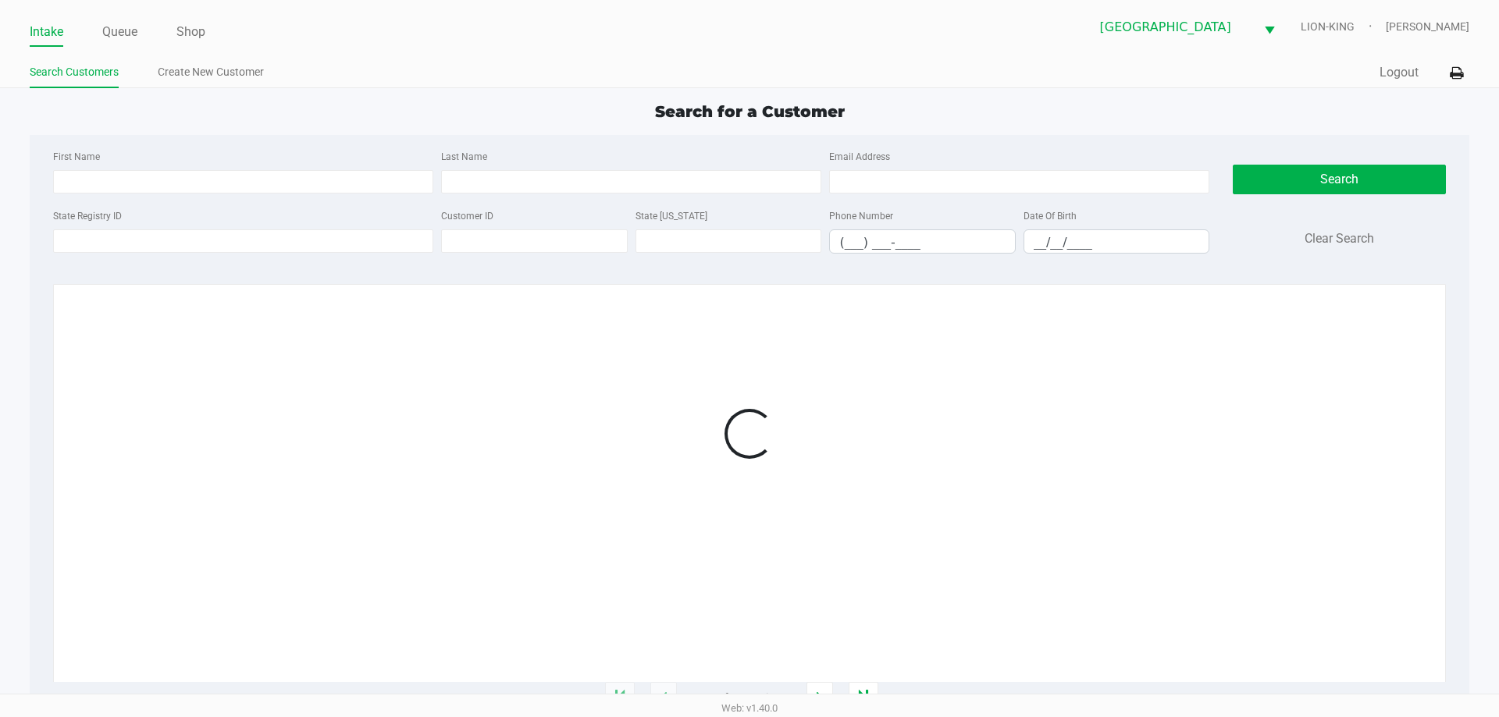
click at [532, 70] on ul "Search Customers Create New Customer" at bounding box center [390, 74] width 720 height 27
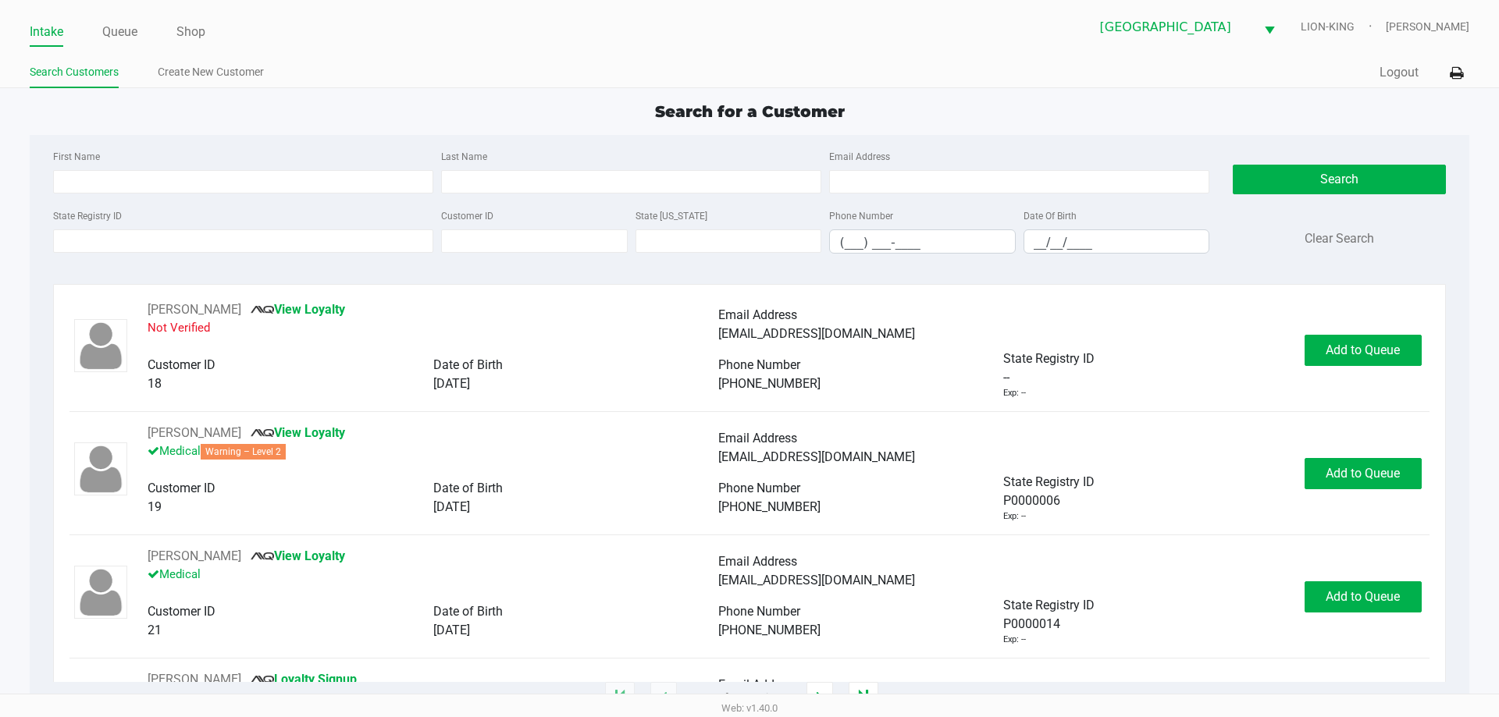
click at [455, 101] on div "Search for a Customer" at bounding box center [749, 111] width 1462 height 23
drag, startPoint x: 343, startPoint y: 139, endPoint x: 308, endPoint y: 6, distance: 137.3
click at [343, 139] on div "First Name Last Name Email Address State Registry ID Customer ID State ID Phone…" at bounding box center [748, 206] width 1415 height 143
click at [489, 107] on div "Search for a Customer" at bounding box center [749, 111] width 1462 height 23
click at [158, 195] on div "First Name Last Name Email Address" at bounding box center [631, 176] width 1164 height 59
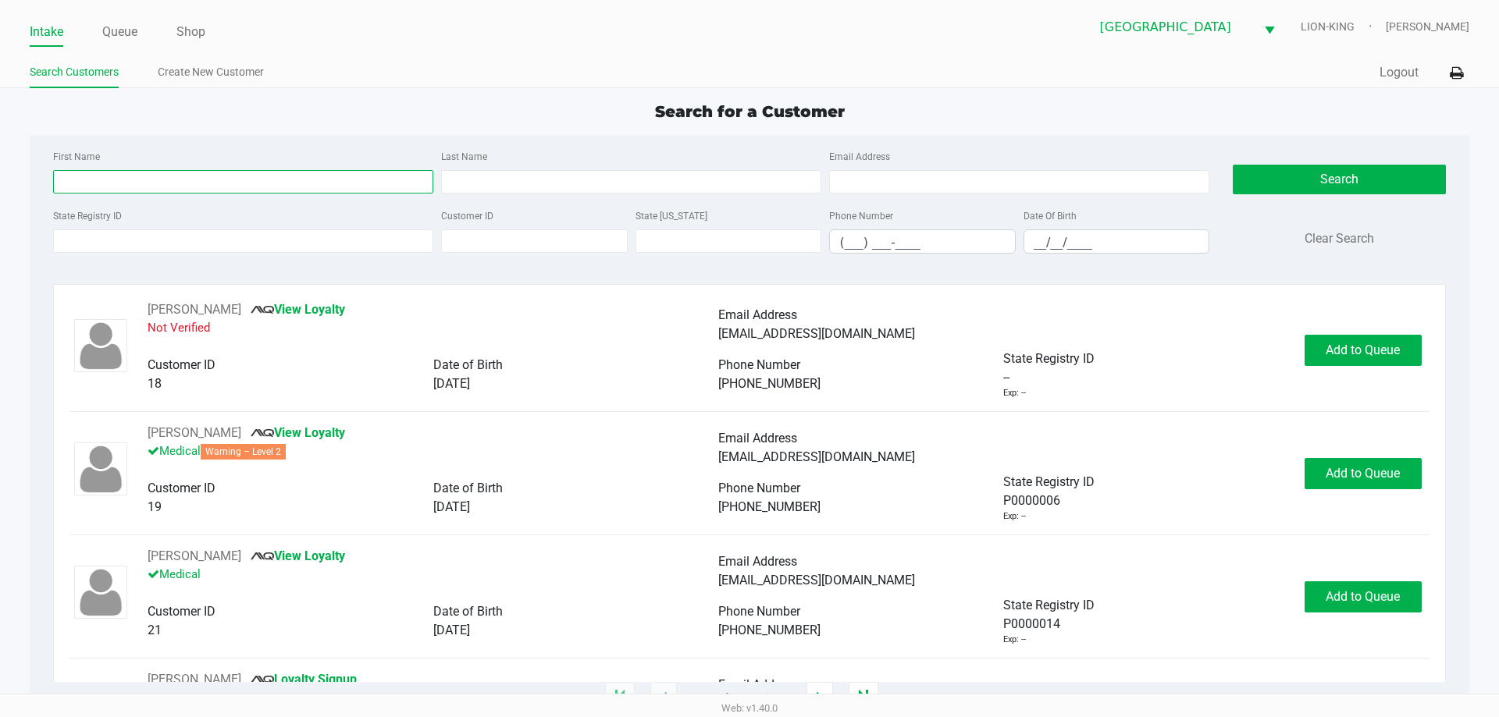
click at [178, 180] on input "First Name" at bounding box center [243, 181] width 380 height 23
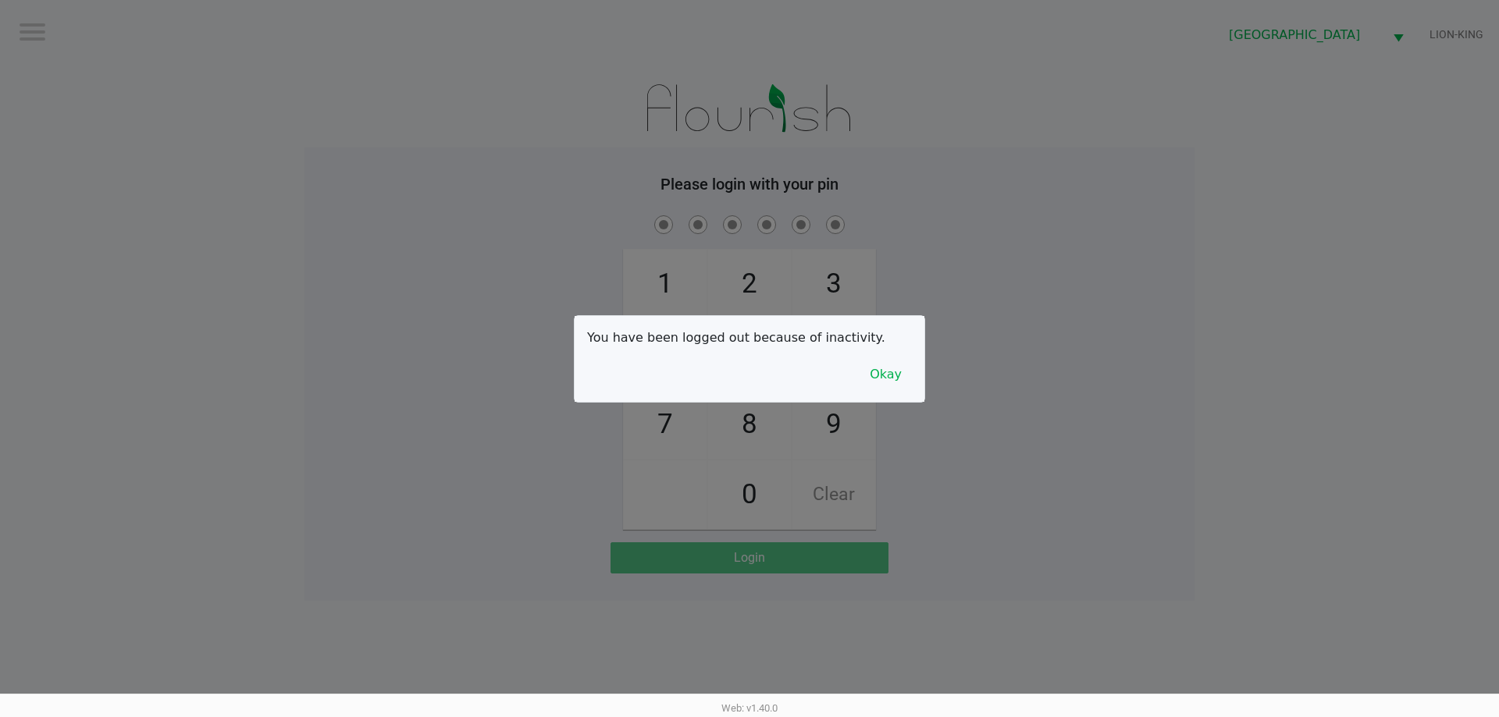
click at [889, 387] on button "Okay" at bounding box center [885, 375] width 52 height 30
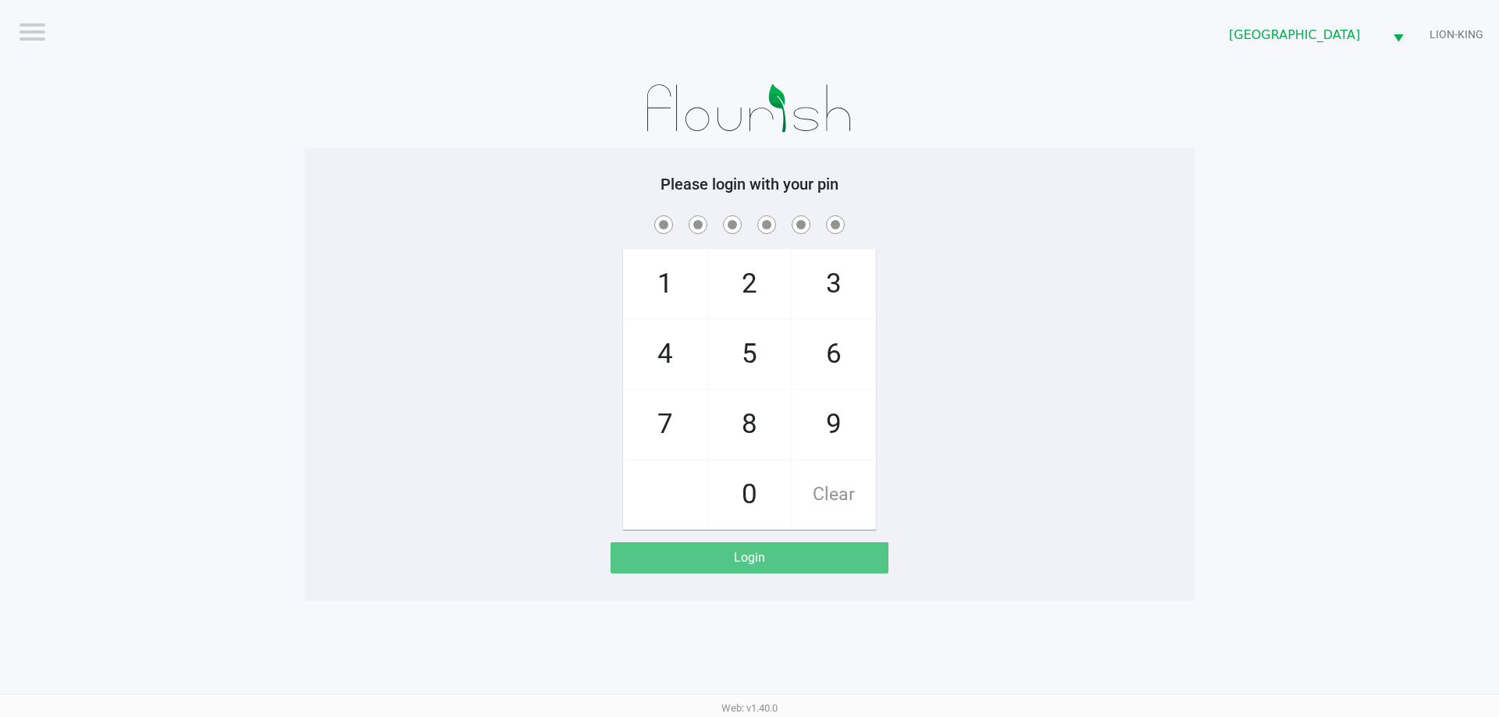
click at [231, 92] on app-pos-login-wrapper "Logout North Palm Beach WC LION-KING Please login with your pin 1 4 7 2 5 8 0 3…" at bounding box center [749, 300] width 1499 height 601
checkbox input "true"
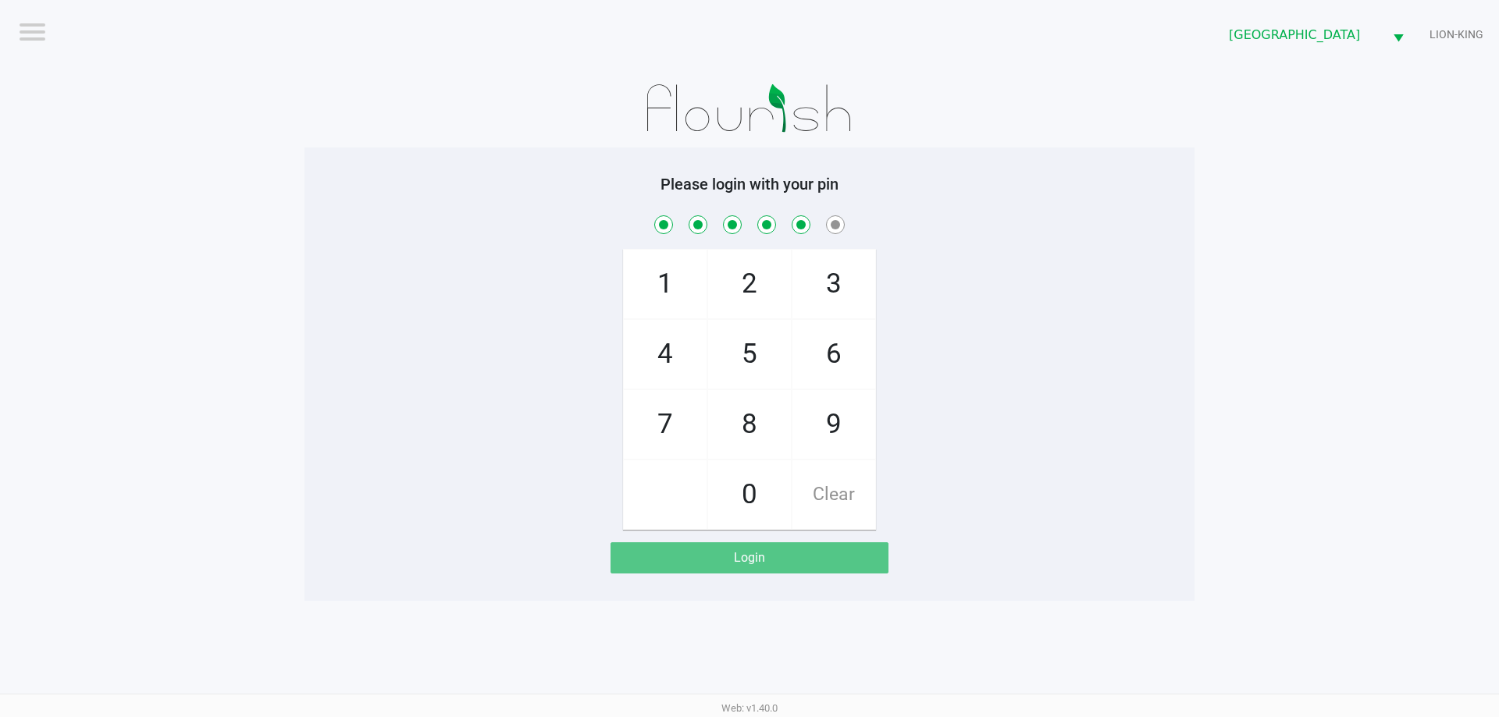
checkbox input "true"
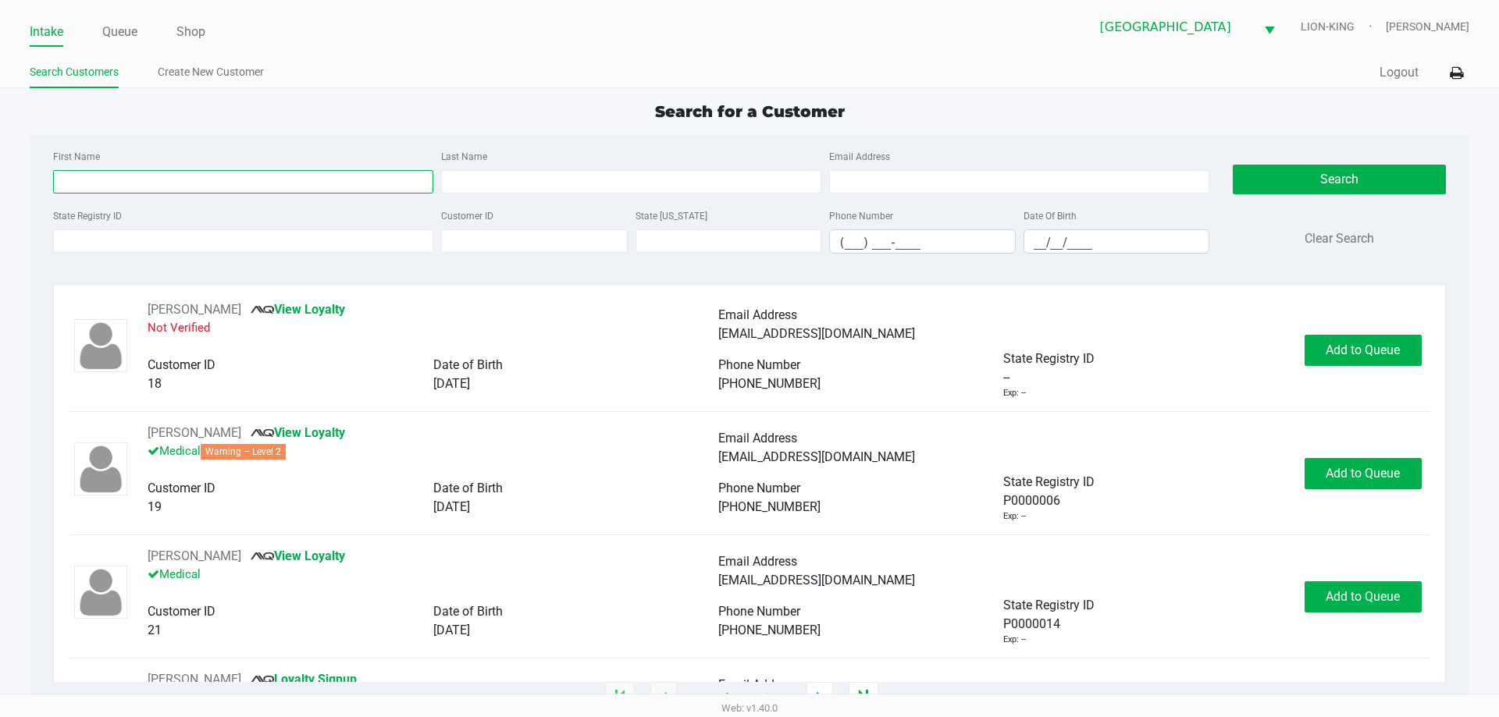
click at [289, 184] on input "First Name" at bounding box center [243, 181] width 380 height 23
type input "courtney"
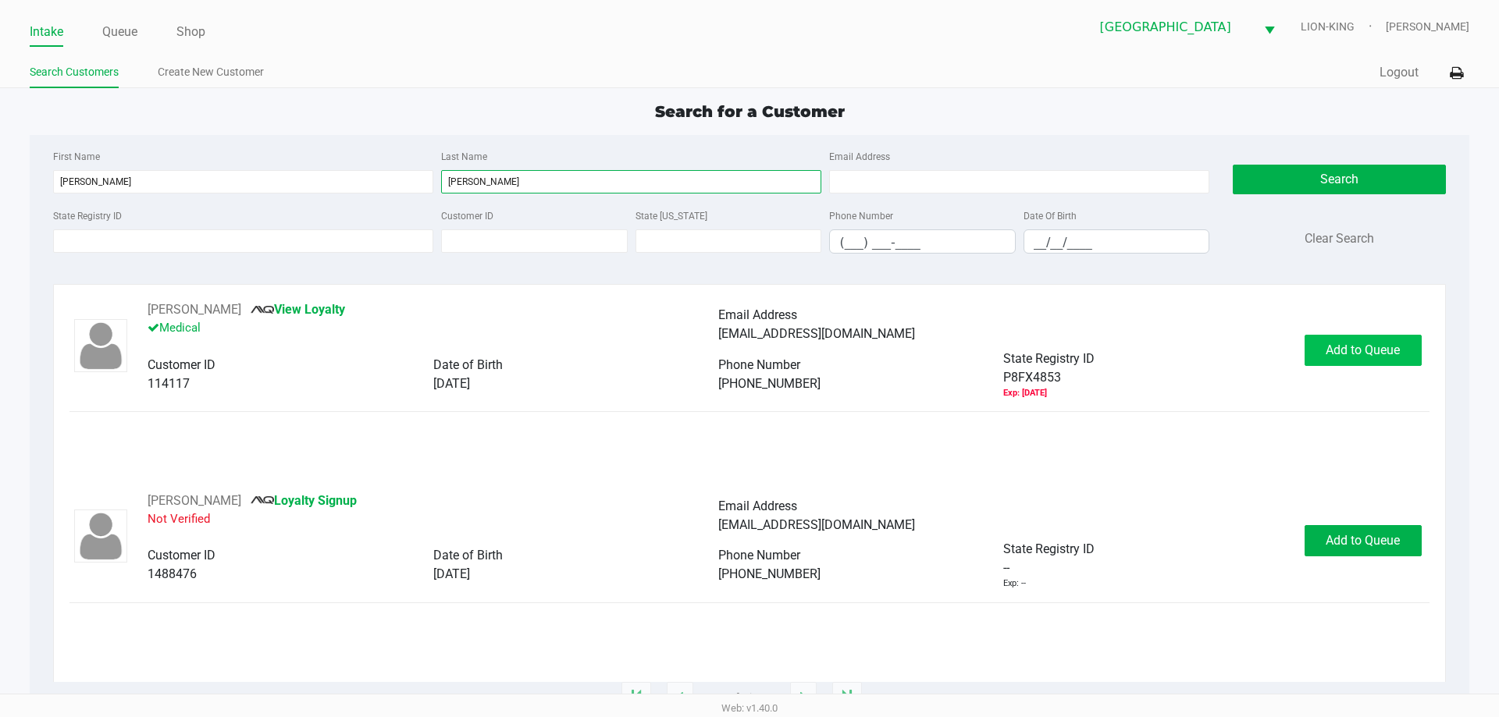
type input "steinour"
click at [1388, 345] on span "Add to Queue" at bounding box center [1362, 350] width 74 height 15
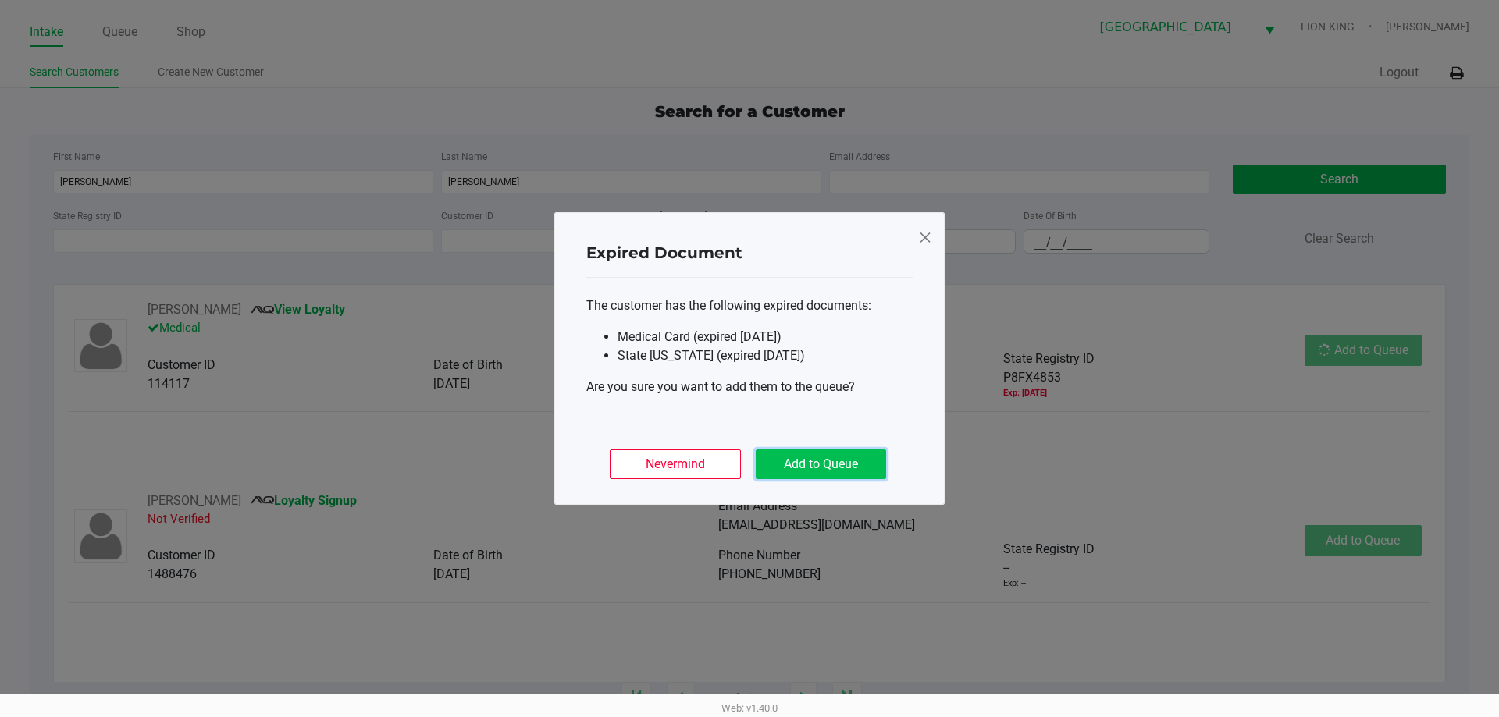
click at [825, 462] on button "Add to Queue" at bounding box center [821, 465] width 130 height 30
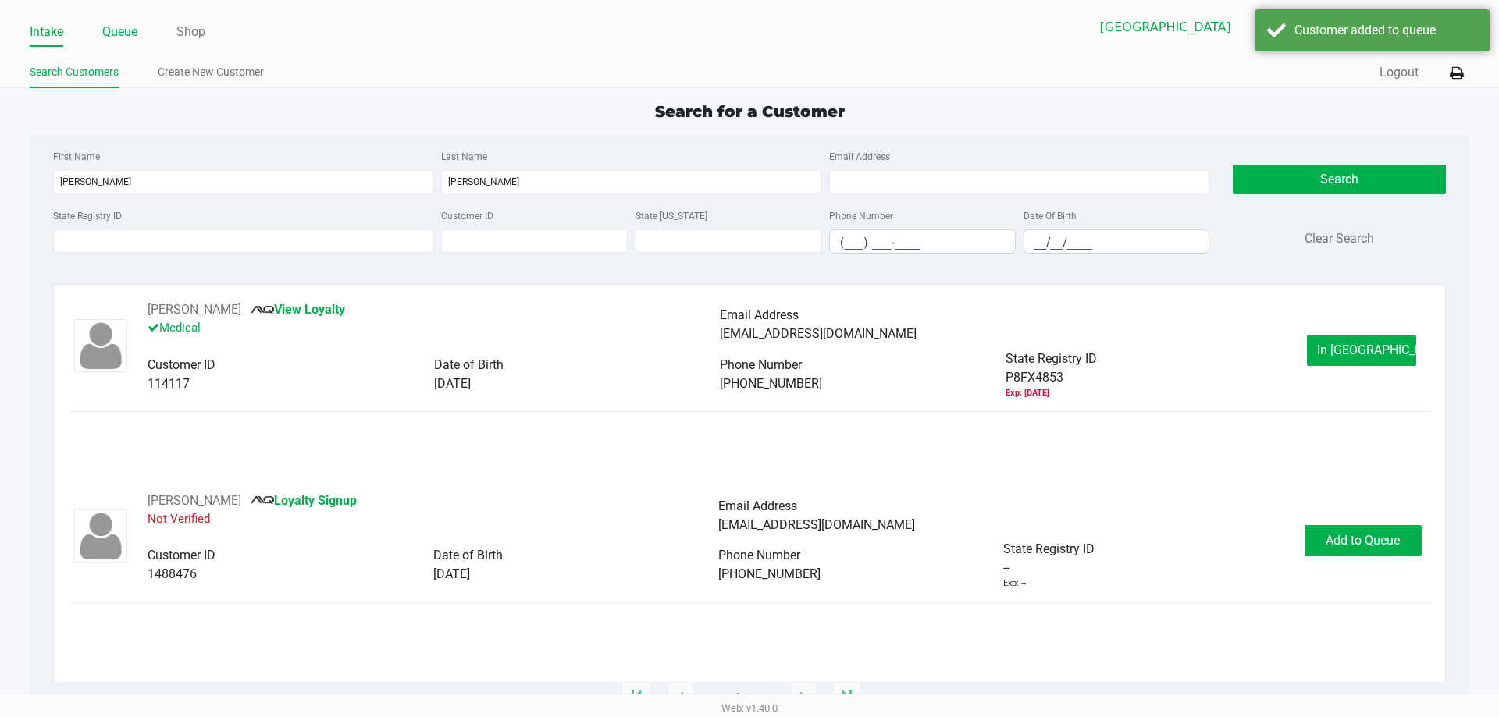
click at [129, 34] on link "Queue" at bounding box center [119, 32] width 35 height 22
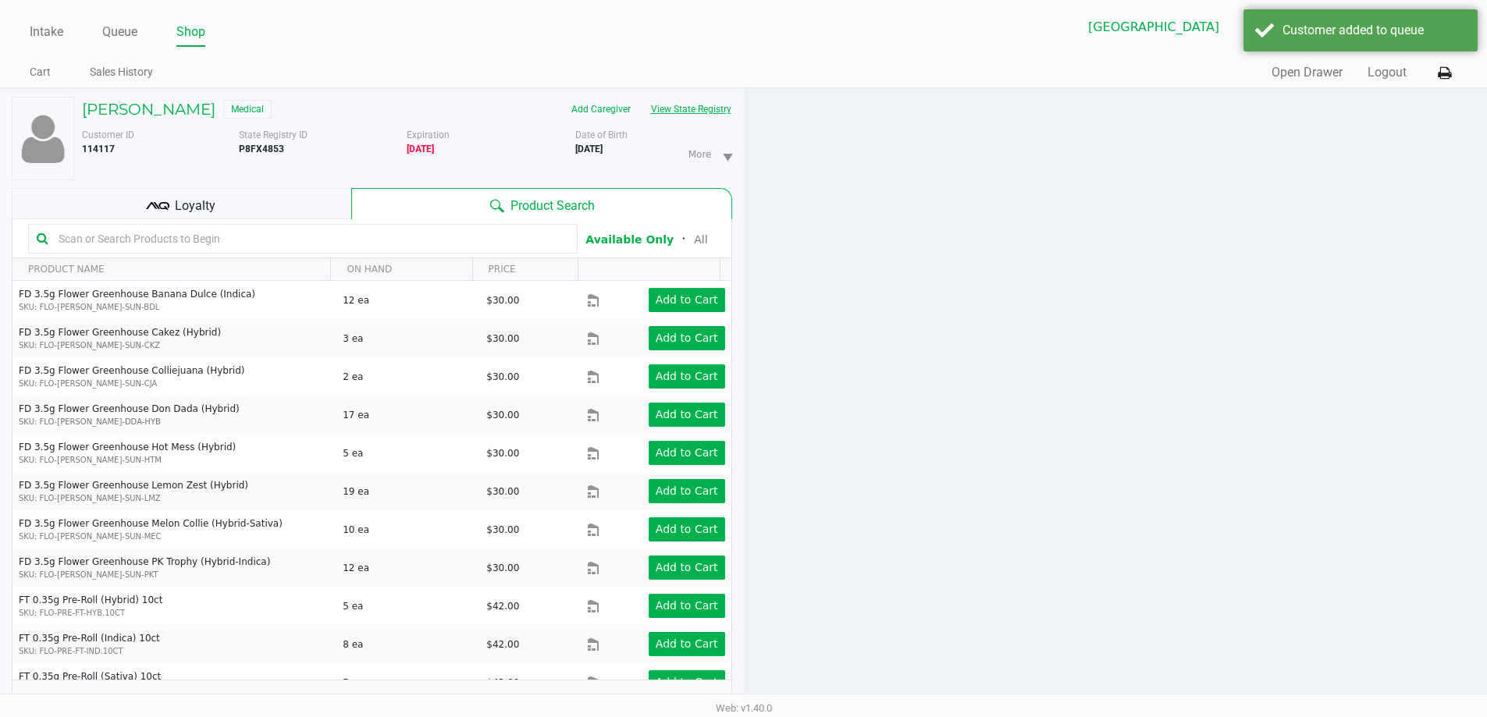
click at [711, 112] on button "View State Registry" at bounding box center [686, 109] width 91 height 25
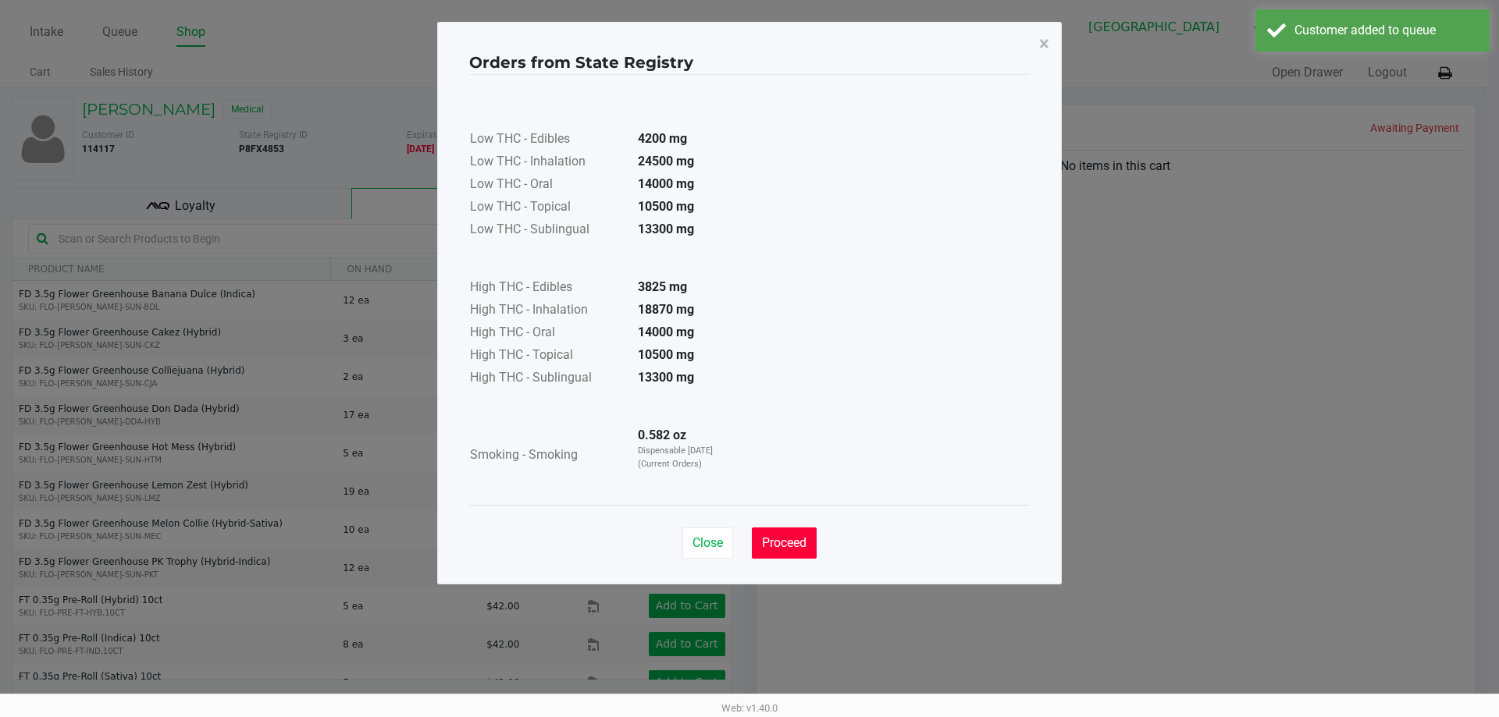
click at [788, 540] on span "Proceed" at bounding box center [784, 542] width 44 height 15
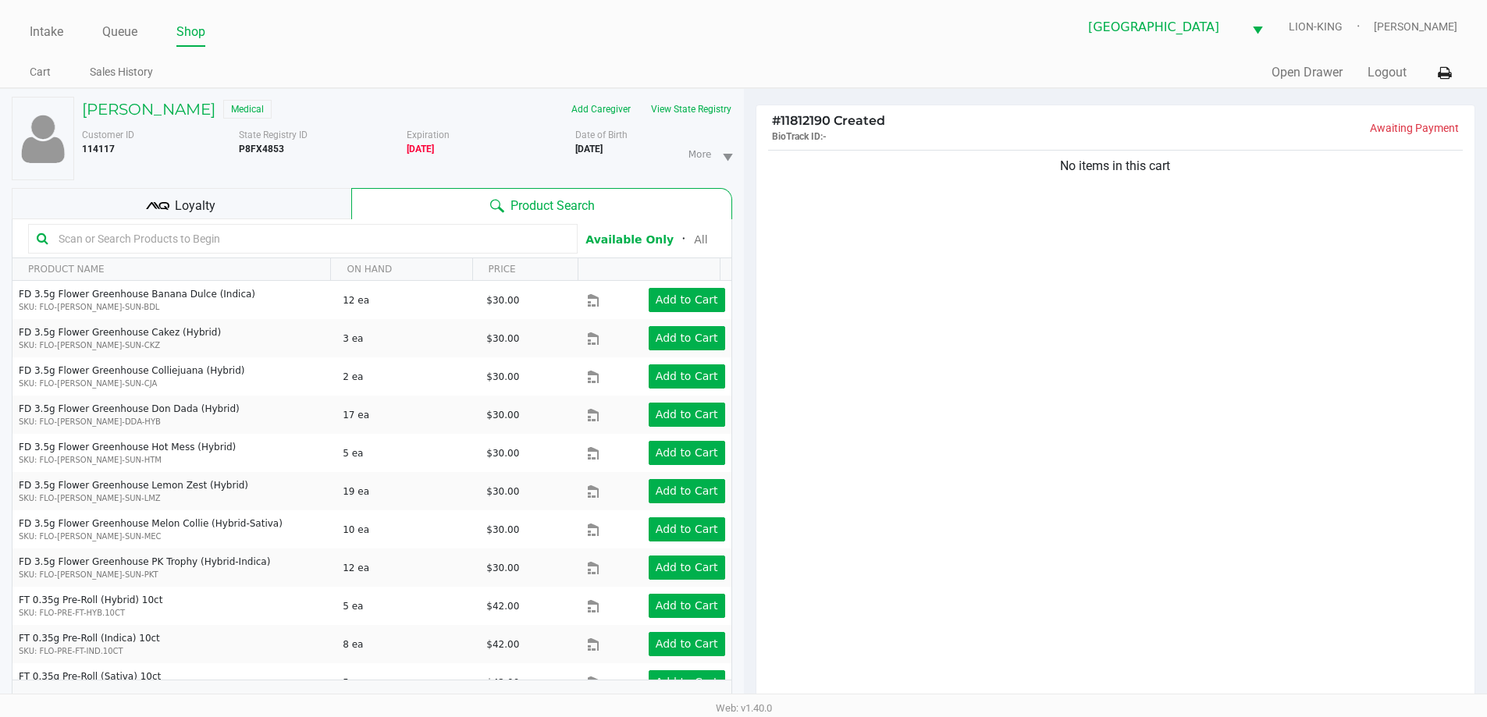
click at [287, 232] on input "text" at bounding box center [310, 238] width 517 height 23
click at [258, 208] on div "Loyalty" at bounding box center [182, 203] width 340 height 31
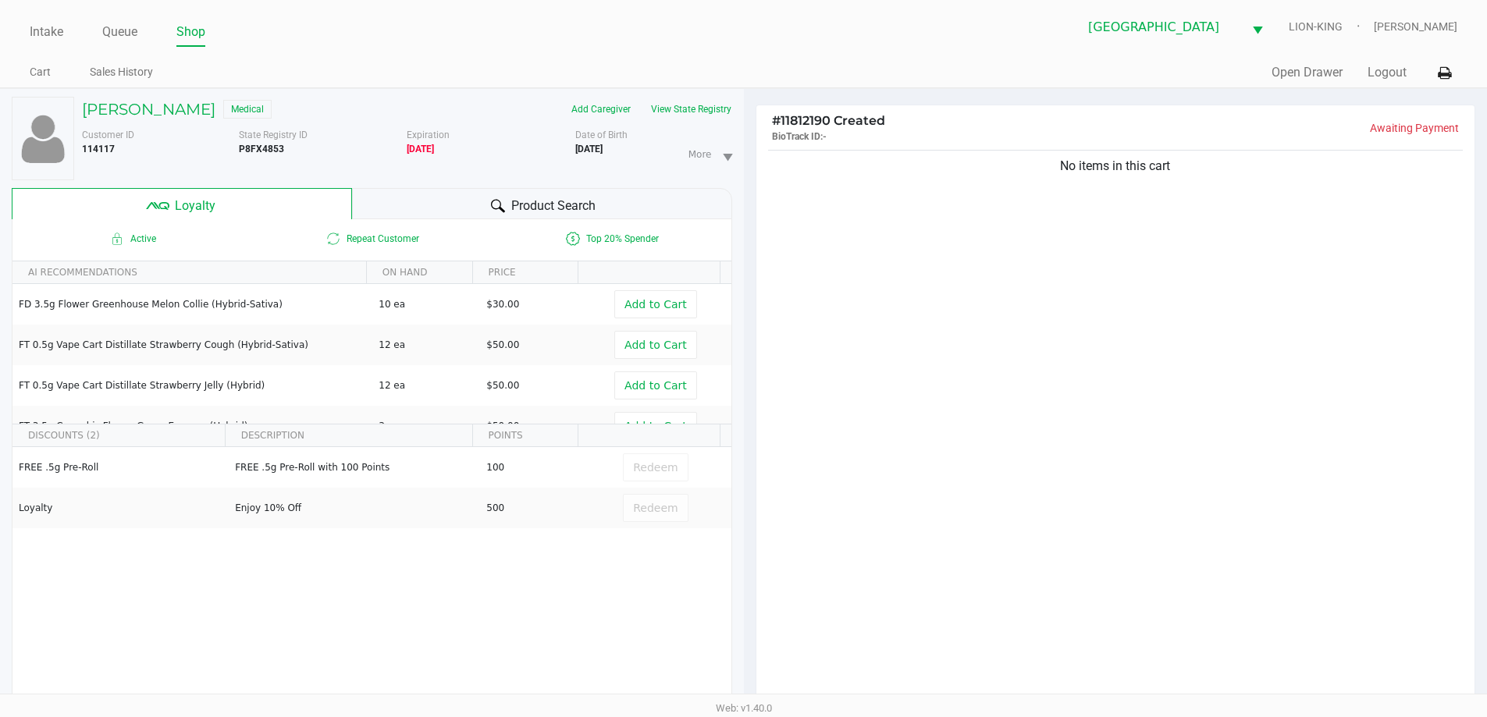
click at [392, 209] on div "Product Search" at bounding box center [542, 203] width 380 height 31
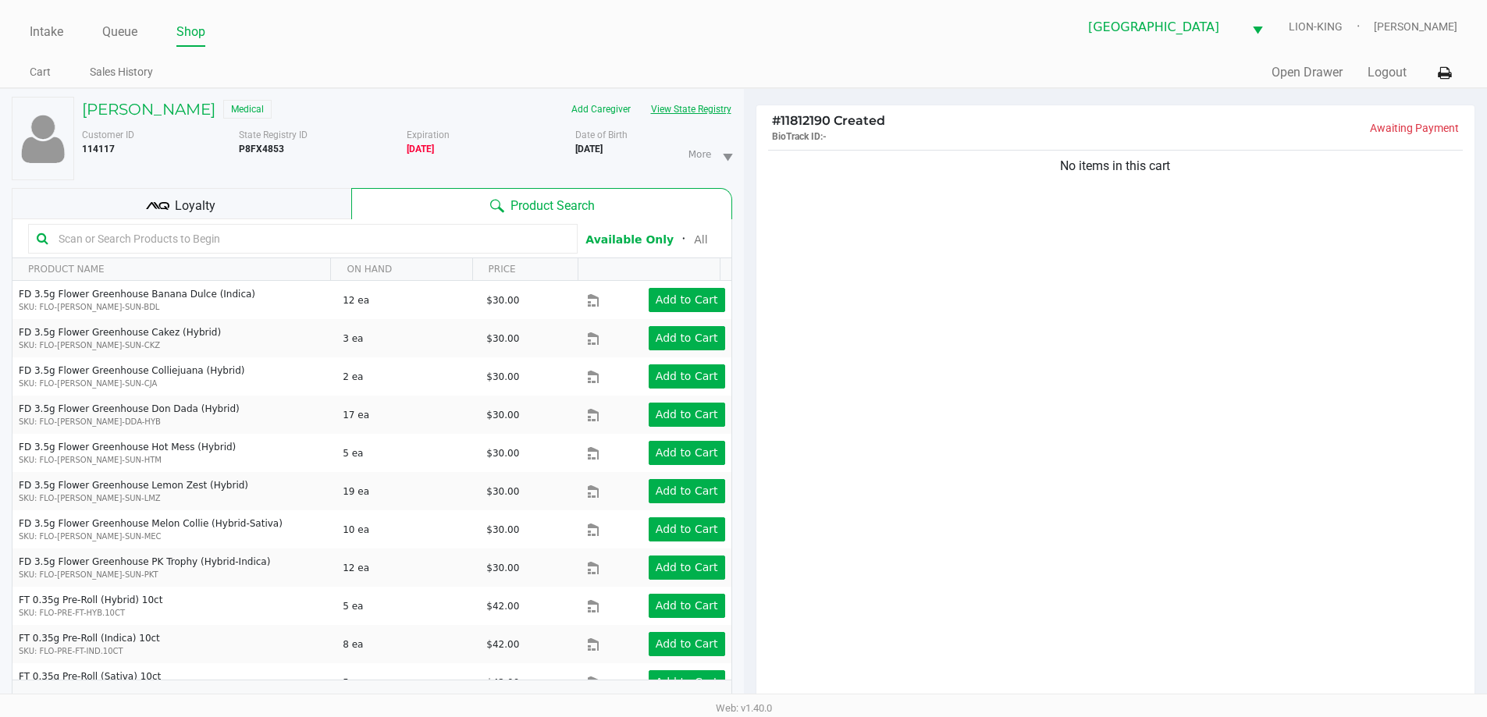
click at [677, 114] on button "View State Registry" at bounding box center [686, 109] width 91 height 25
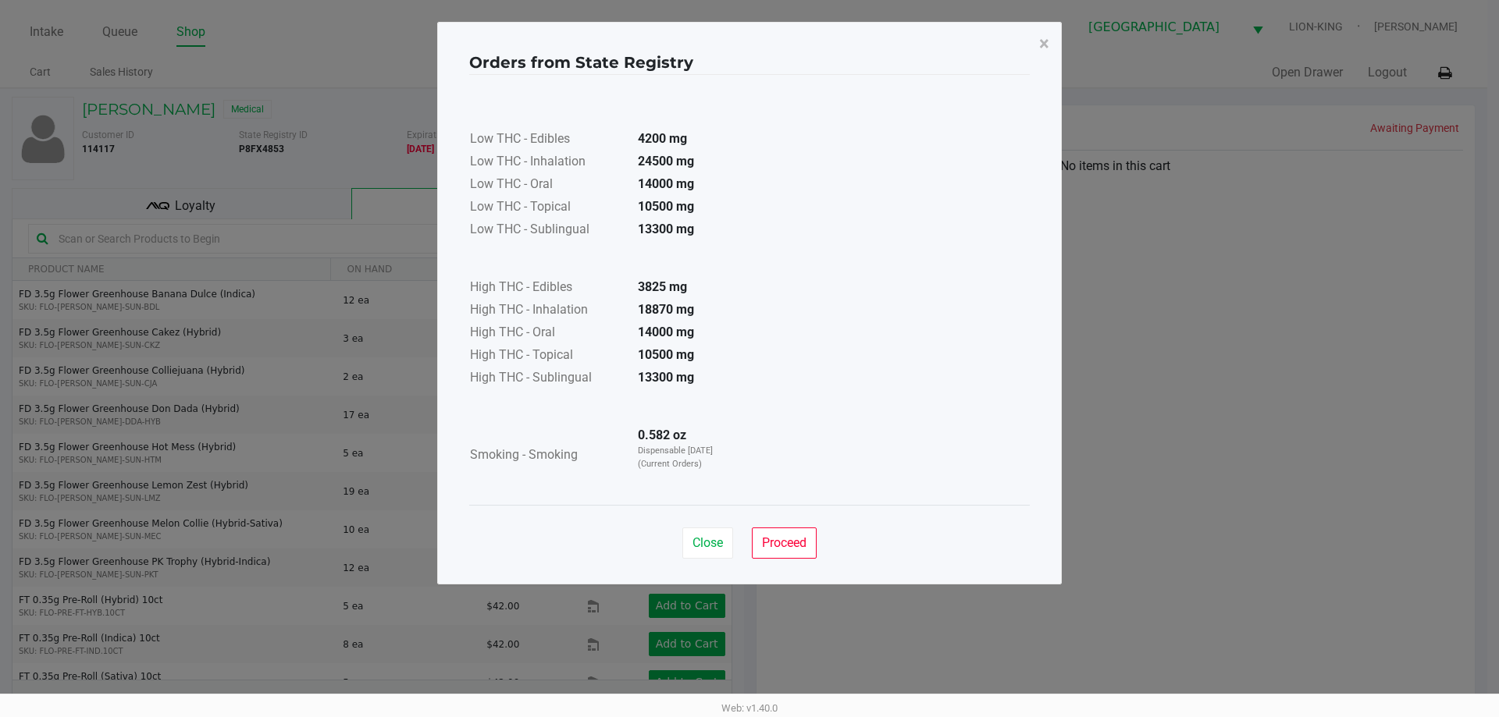
click at [780, 527] on div "Close Proceed" at bounding box center [749, 536] width 560 height 63
click at [780, 537] on span "Proceed" at bounding box center [784, 542] width 44 height 15
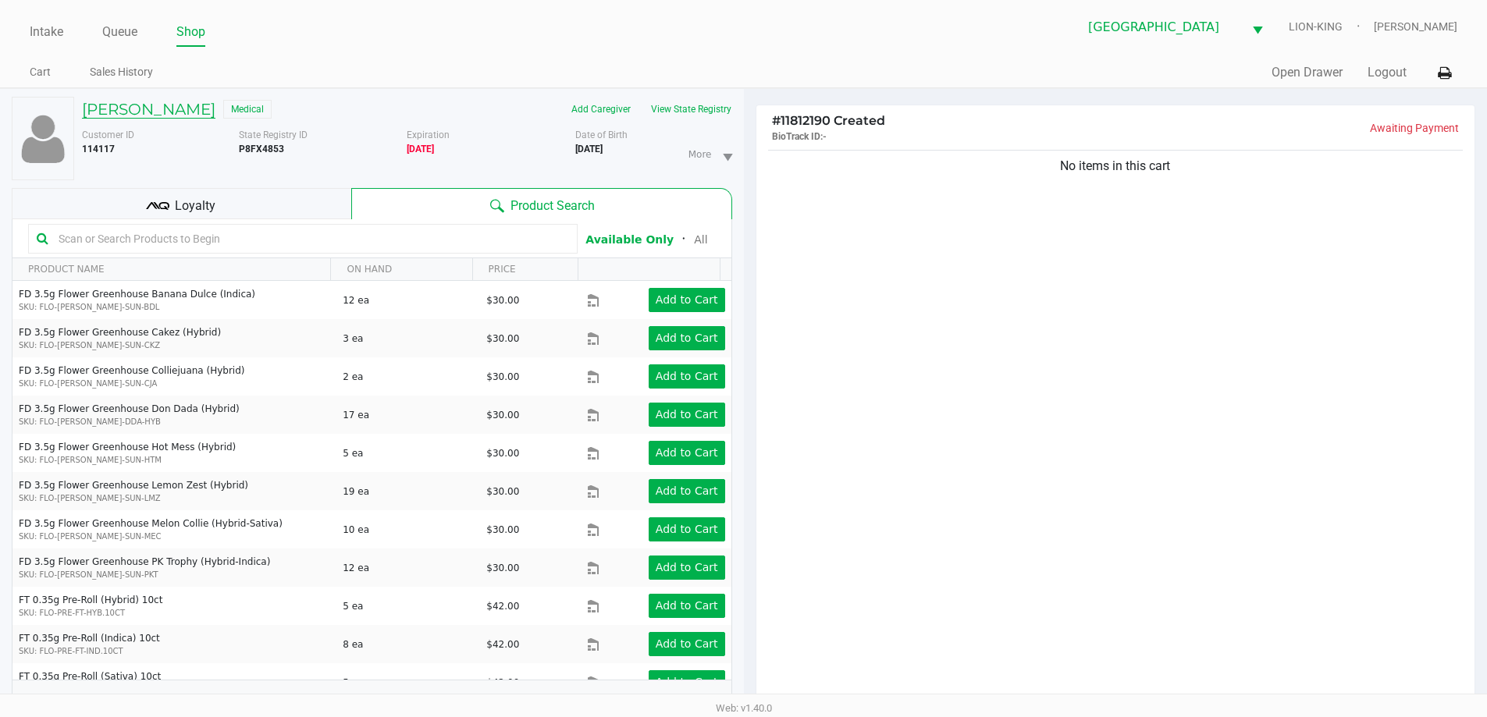
click at [194, 112] on h5 "COURTNEY STEINOUR" at bounding box center [148, 109] width 133 height 19
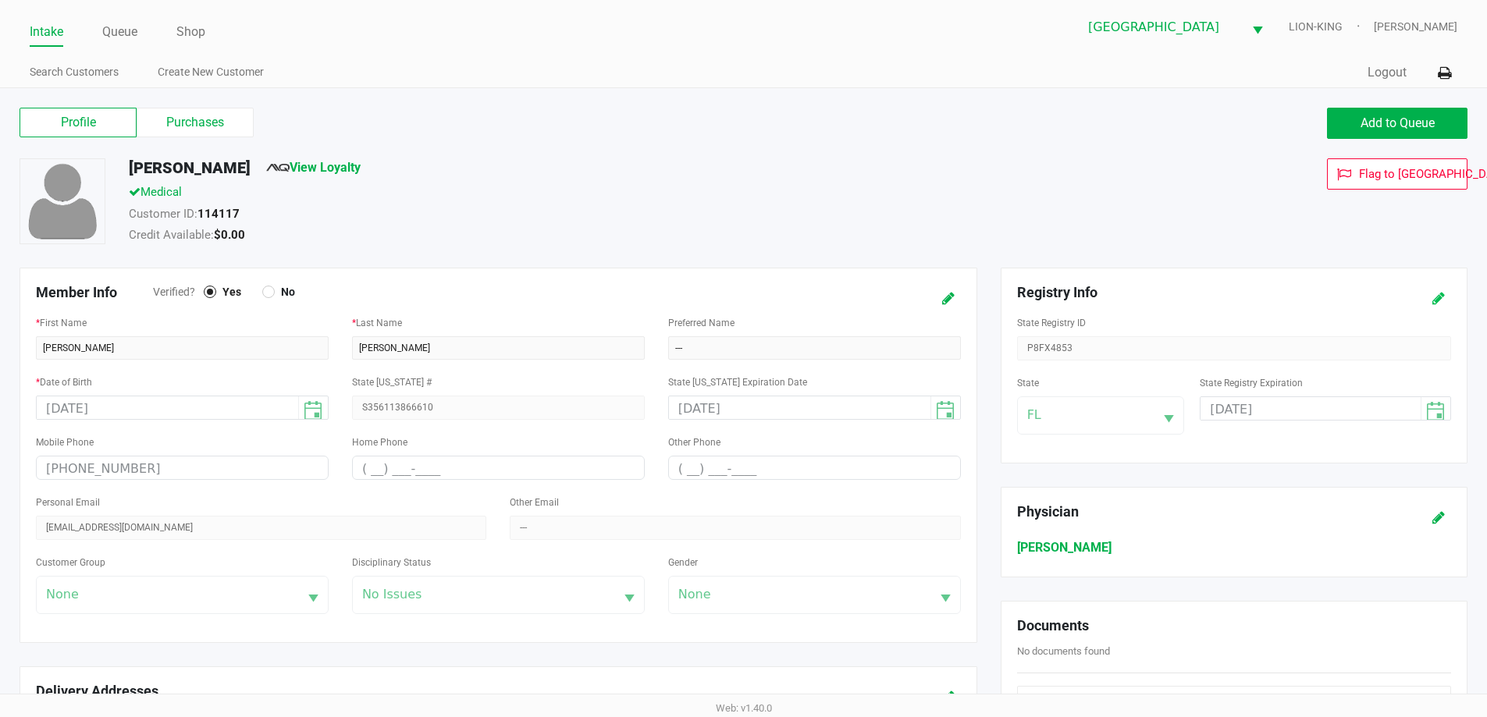
click at [1437, 293] on icon at bounding box center [1438, 298] width 12 height 11
click at [1323, 414] on input "07/31/2024" at bounding box center [1298, 409] width 197 height 24
click at [1315, 409] on input "07/31/2024" at bounding box center [1298, 409] width 197 height 24
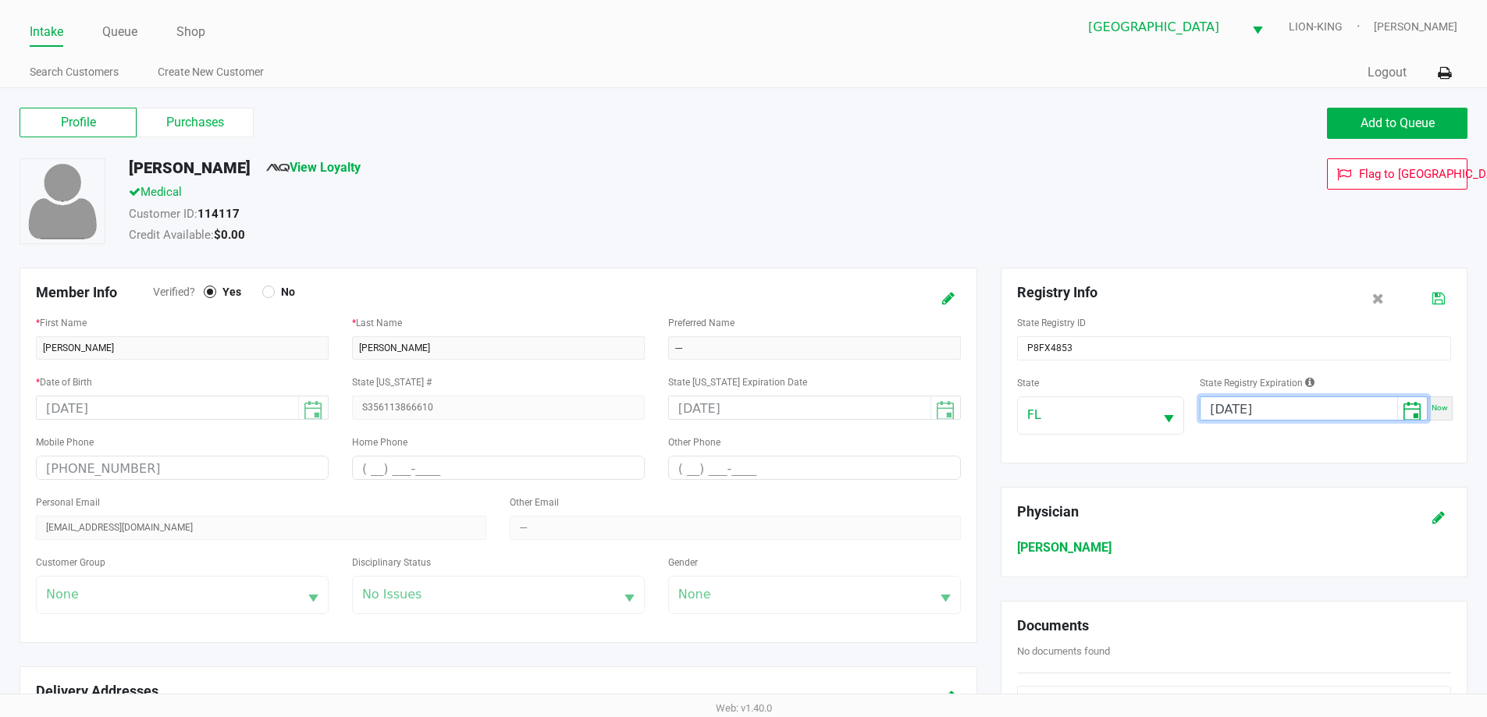
type input "08/01/2026"
click at [1436, 293] on icon at bounding box center [1438, 298] width 12 height 11
click at [993, 246] on div "Credit Available: $0.00" at bounding box center [571, 237] width 908 height 22
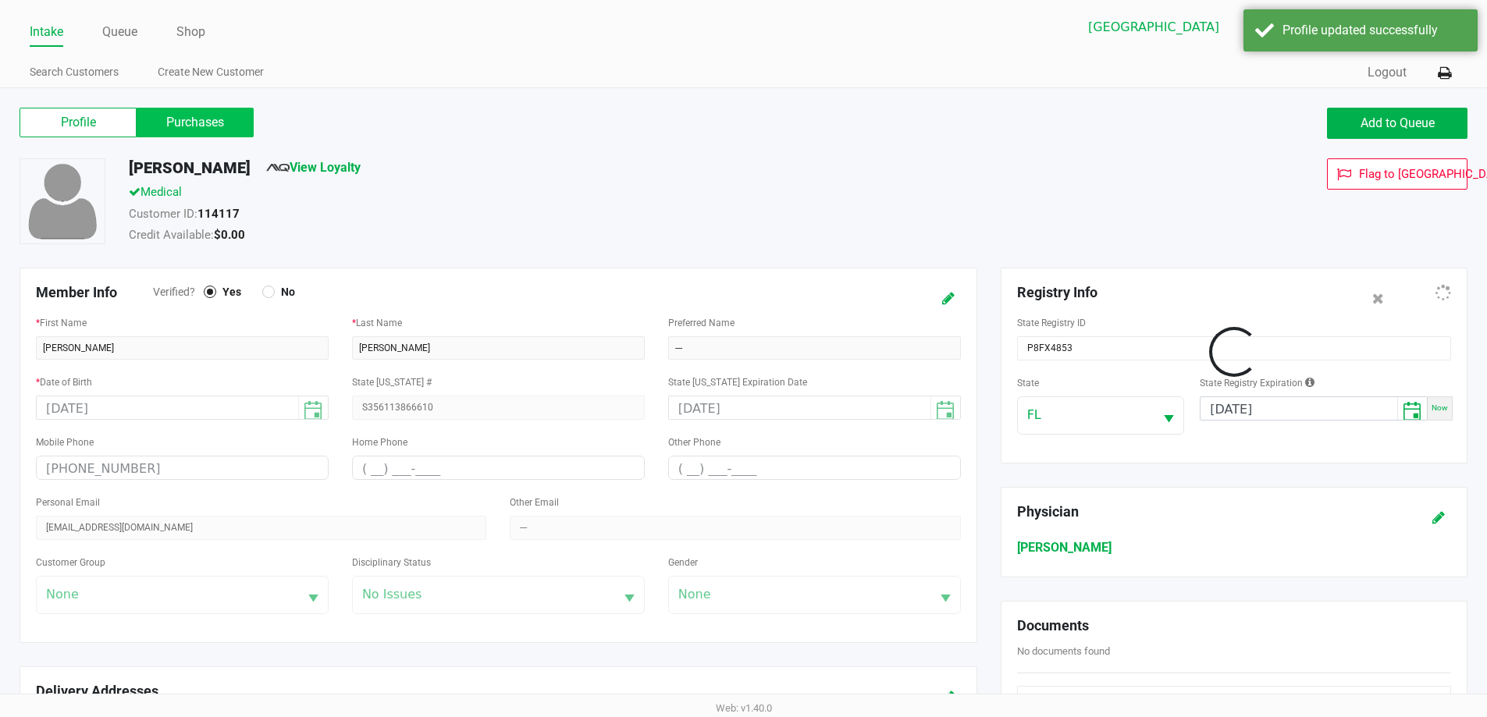
click at [204, 133] on label "Purchases" at bounding box center [195, 123] width 117 height 30
click at [0, 0] on 1 "Purchases" at bounding box center [0, 0] width 0 height 0
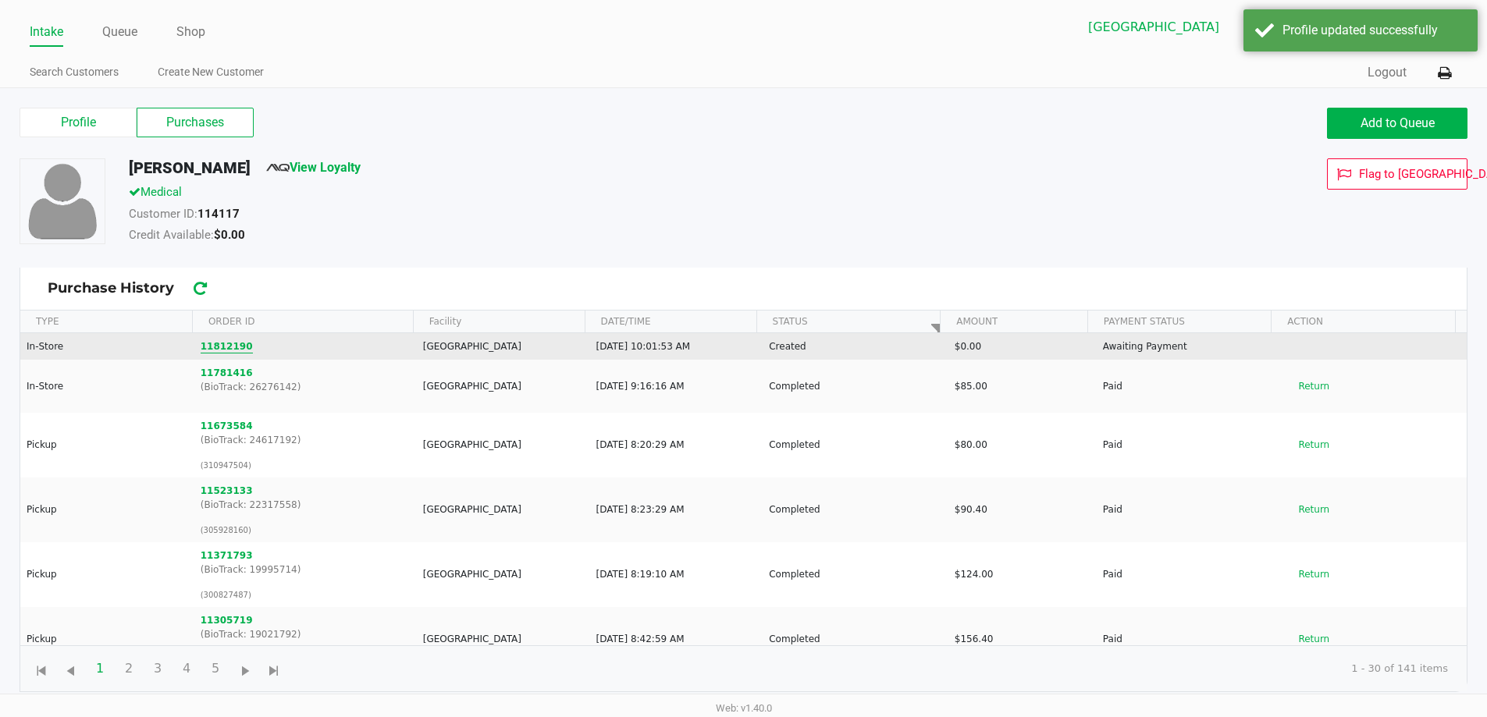
click at [211, 346] on button "11812190" at bounding box center [227, 347] width 52 height 14
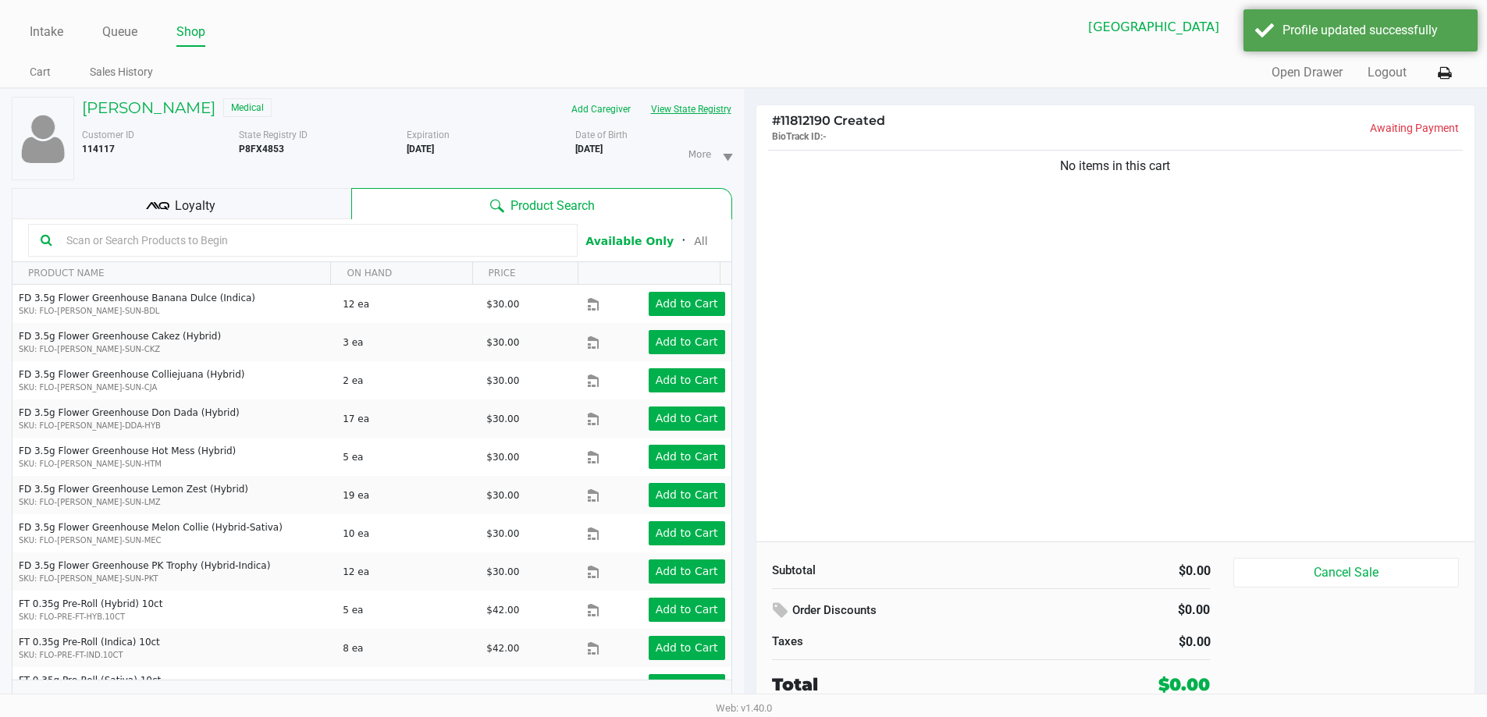
click at [713, 105] on button "View State Registry" at bounding box center [686, 109] width 91 height 25
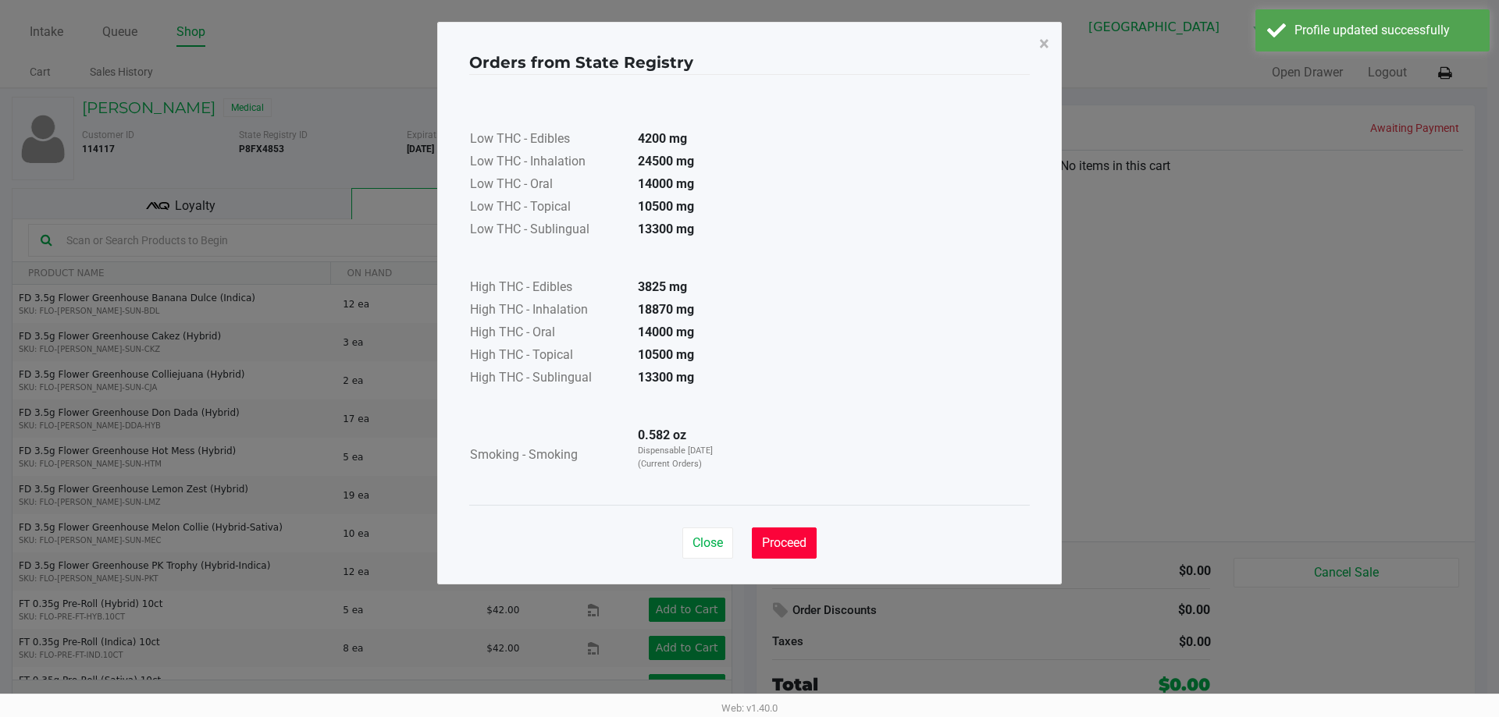
click at [806, 534] on button "Proceed" at bounding box center [784, 543] width 65 height 31
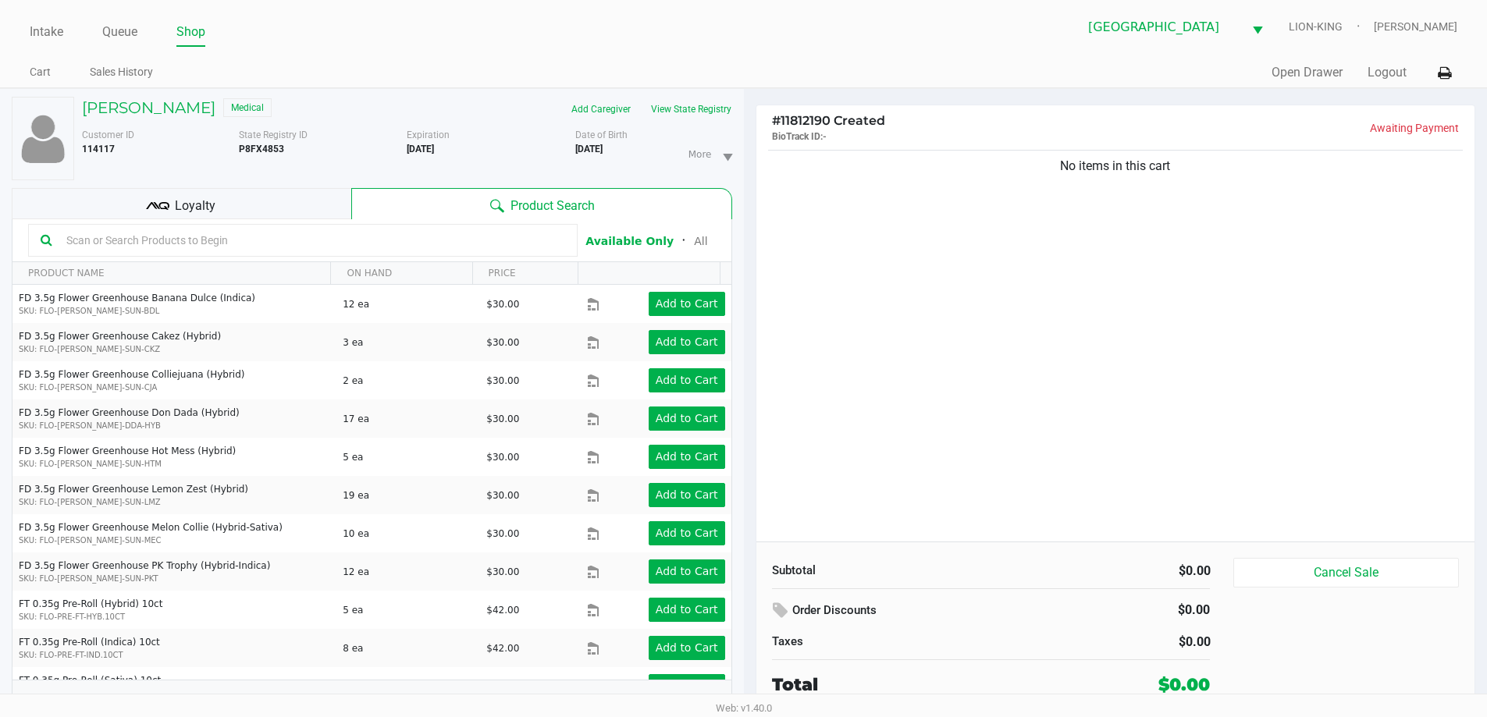
click at [411, 229] on input "text" at bounding box center [312, 240] width 505 height 23
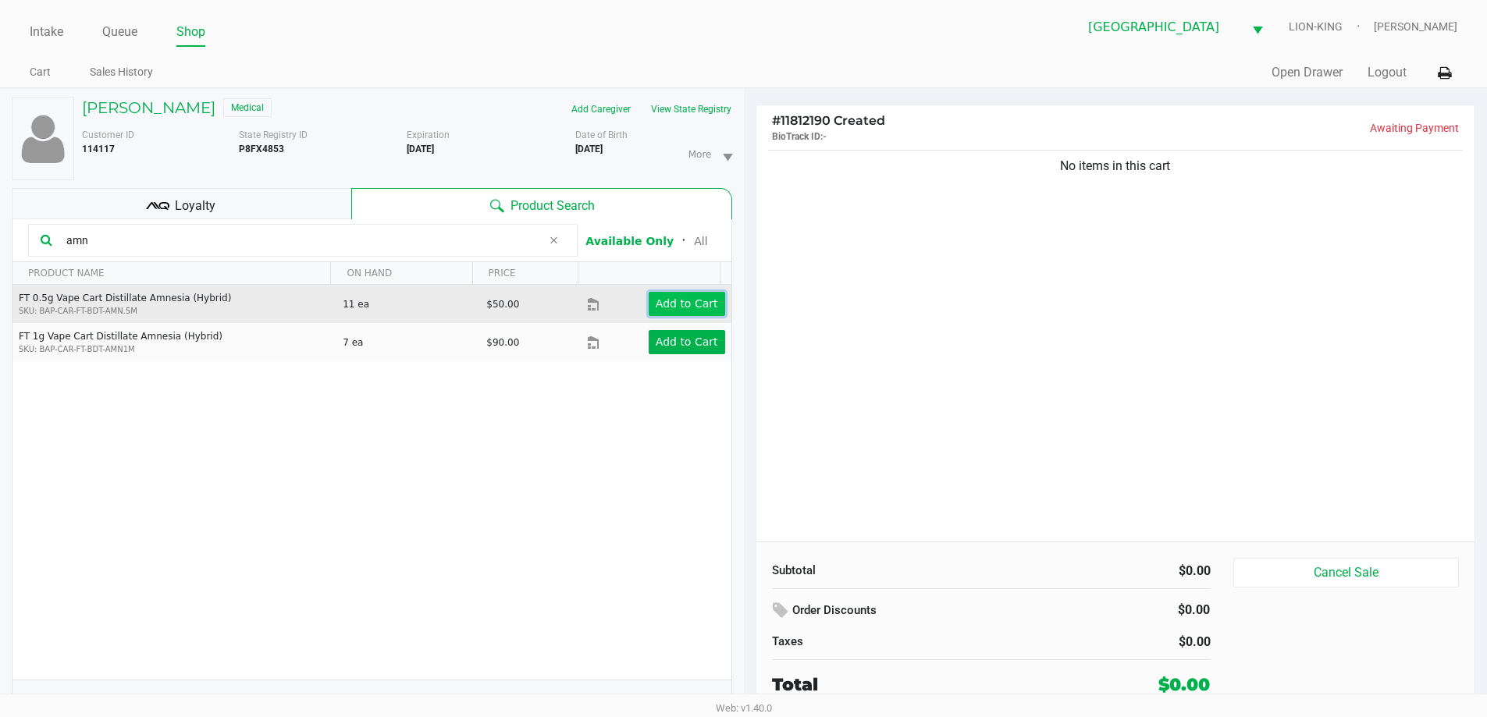
click at [657, 300] on app-button-loader "Add to Cart" at bounding box center [687, 303] width 62 height 12
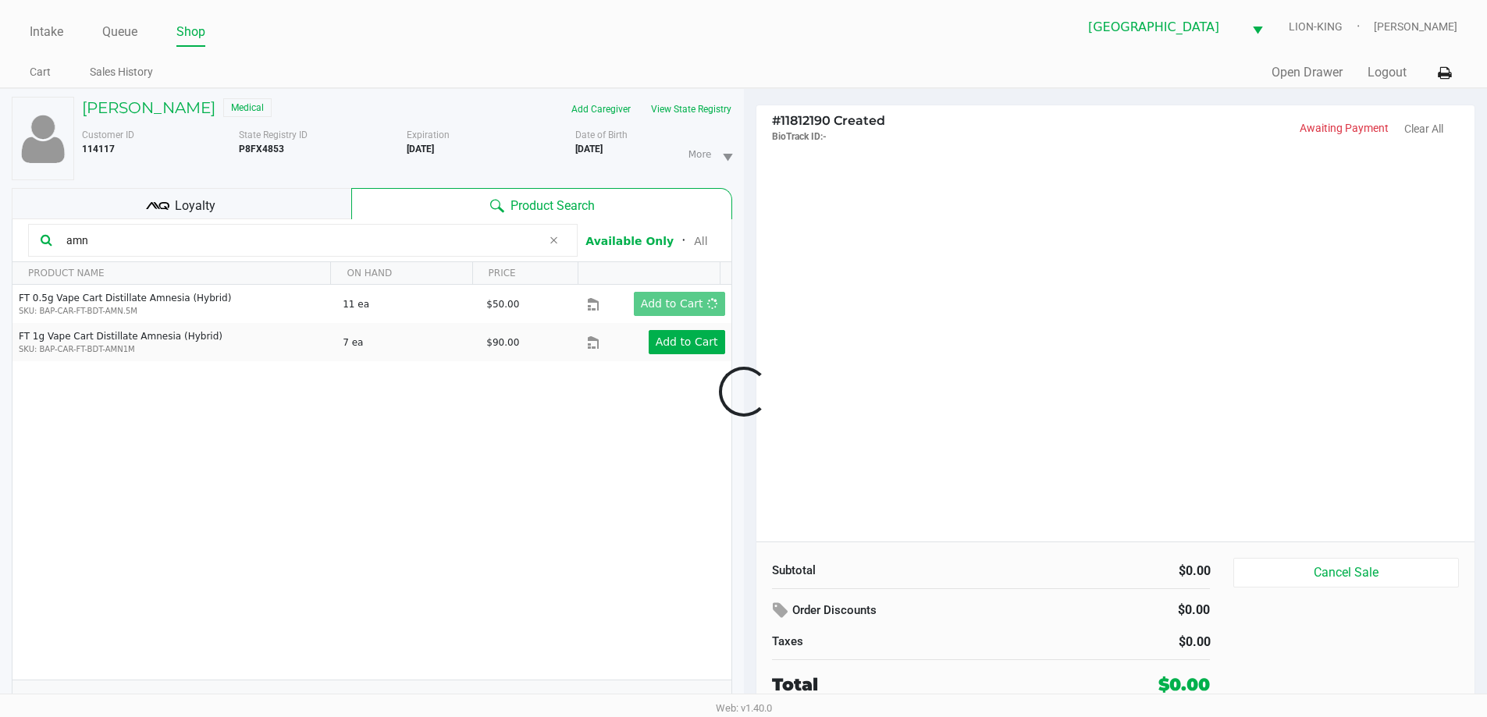
click at [116, 242] on div at bounding box center [743, 392] width 1487 height 452
click at [118, 242] on div at bounding box center [743, 392] width 1487 height 452
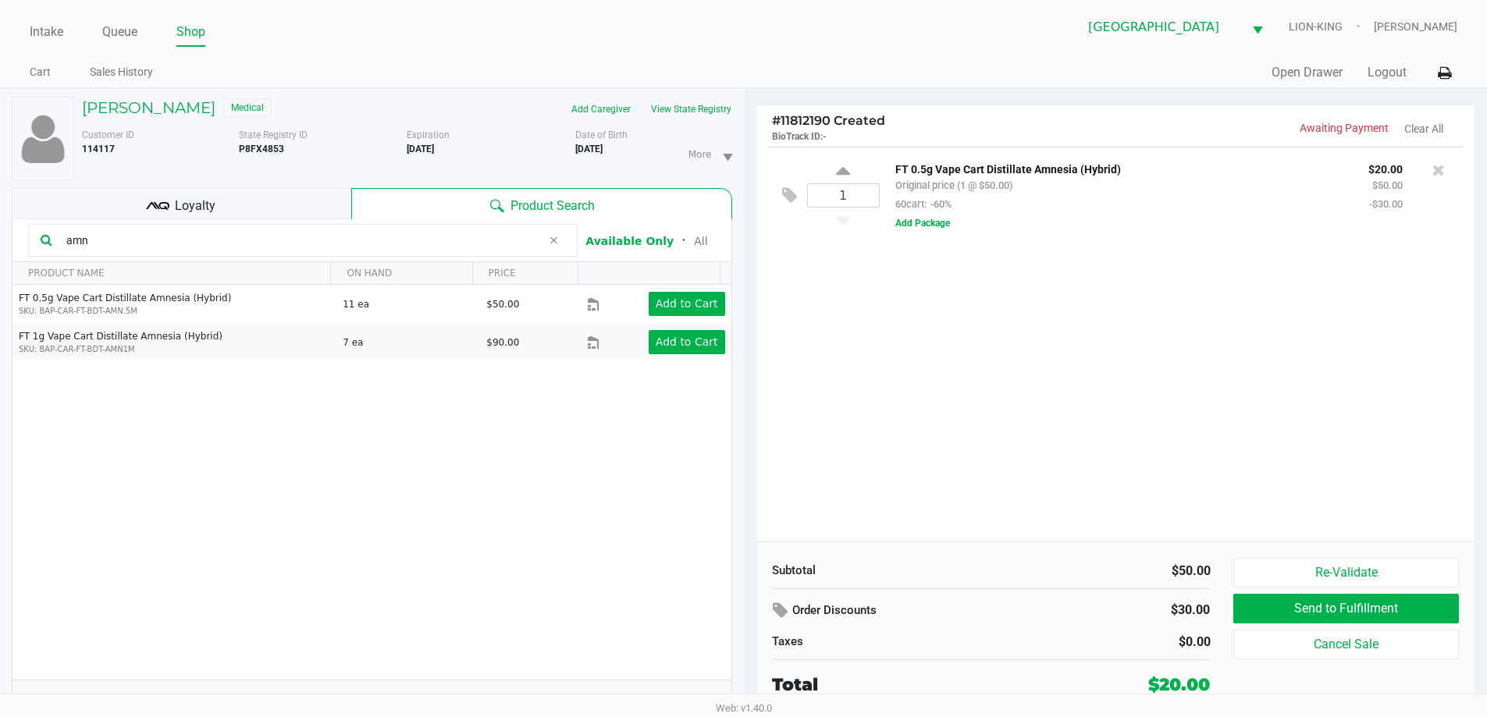
click at [118, 242] on input "amn" at bounding box center [301, 240] width 482 height 23
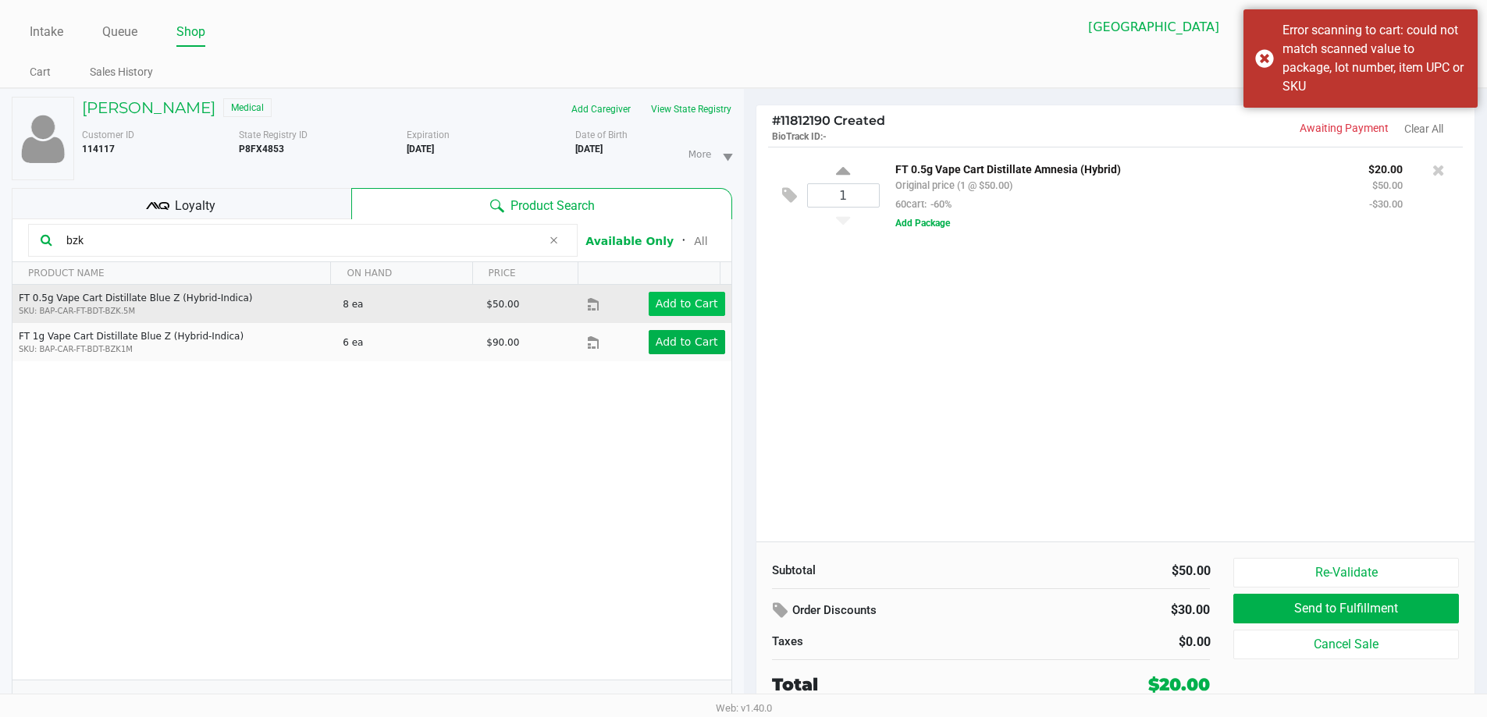
type input "bzk"
click at [684, 302] on app-button-loader "Add to Cart" at bounding box center [687, 303] width 62 height 12
click at [1078, 392] on div at bounding box center [743, 392] width 1487 height 452
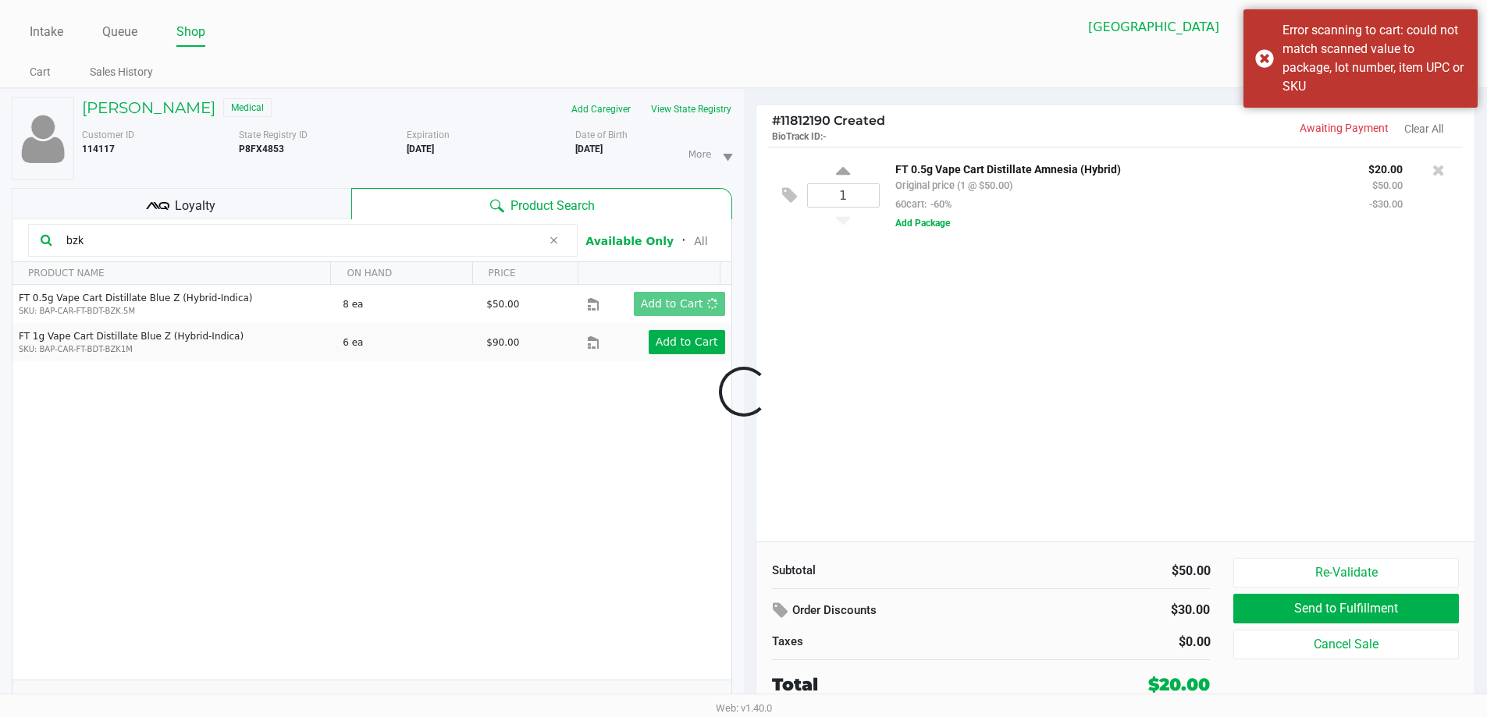
click at [1079, 392] on div at bounding box center [743, 392] width 1487 height 452
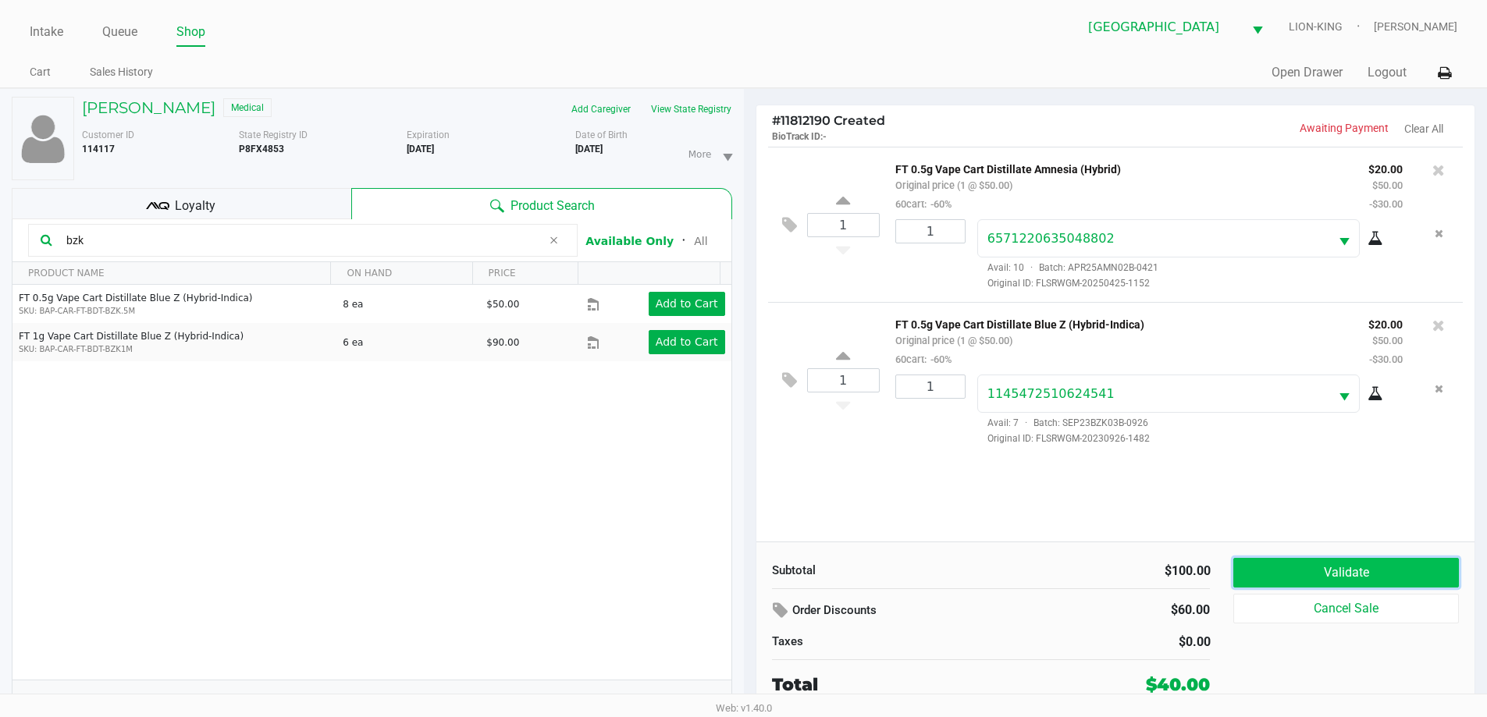
click at [1267, 563] on button "Validate" at bounding box center [1345, 573] width 225 height 30
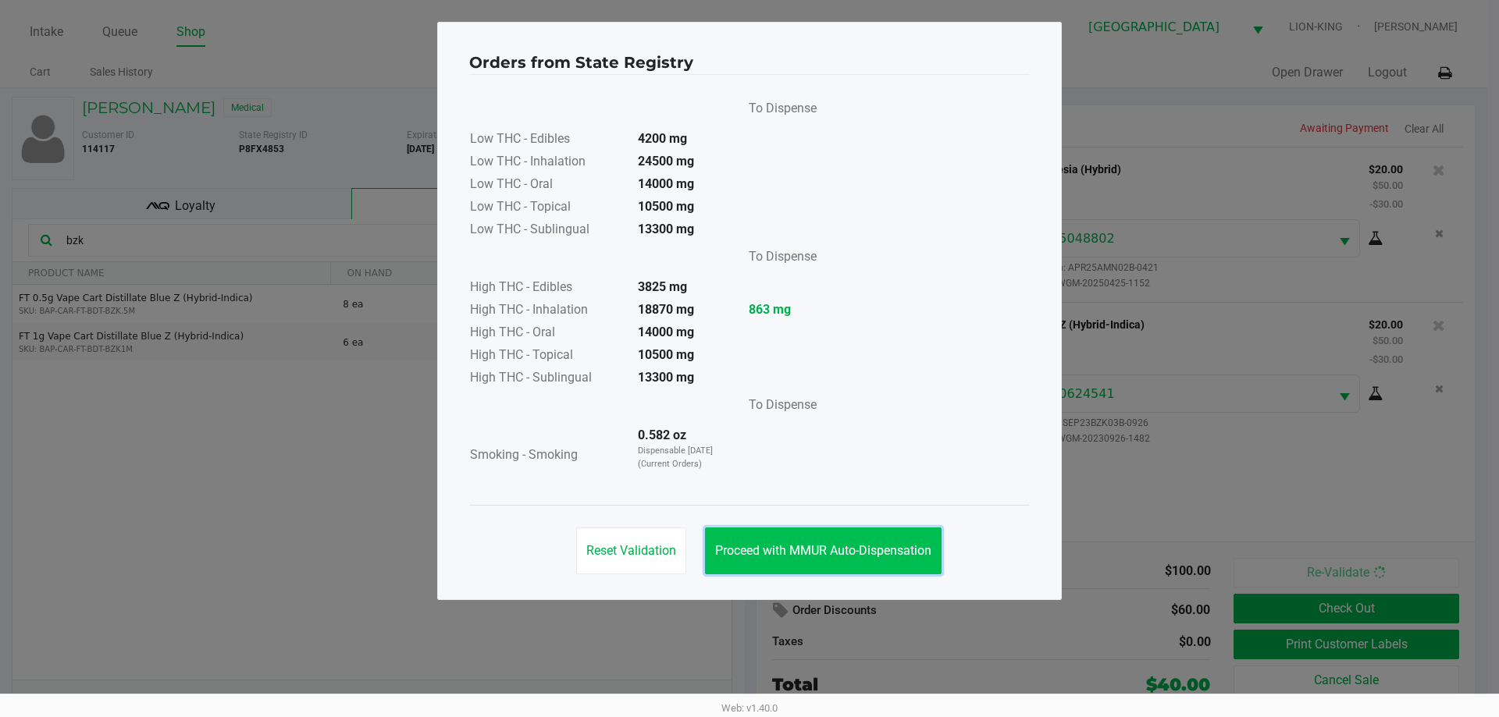
click at [812, 555] on span "Proceed with MMUR Auto-Dispensation" at bounding box center [823, 550] width 216 height 15
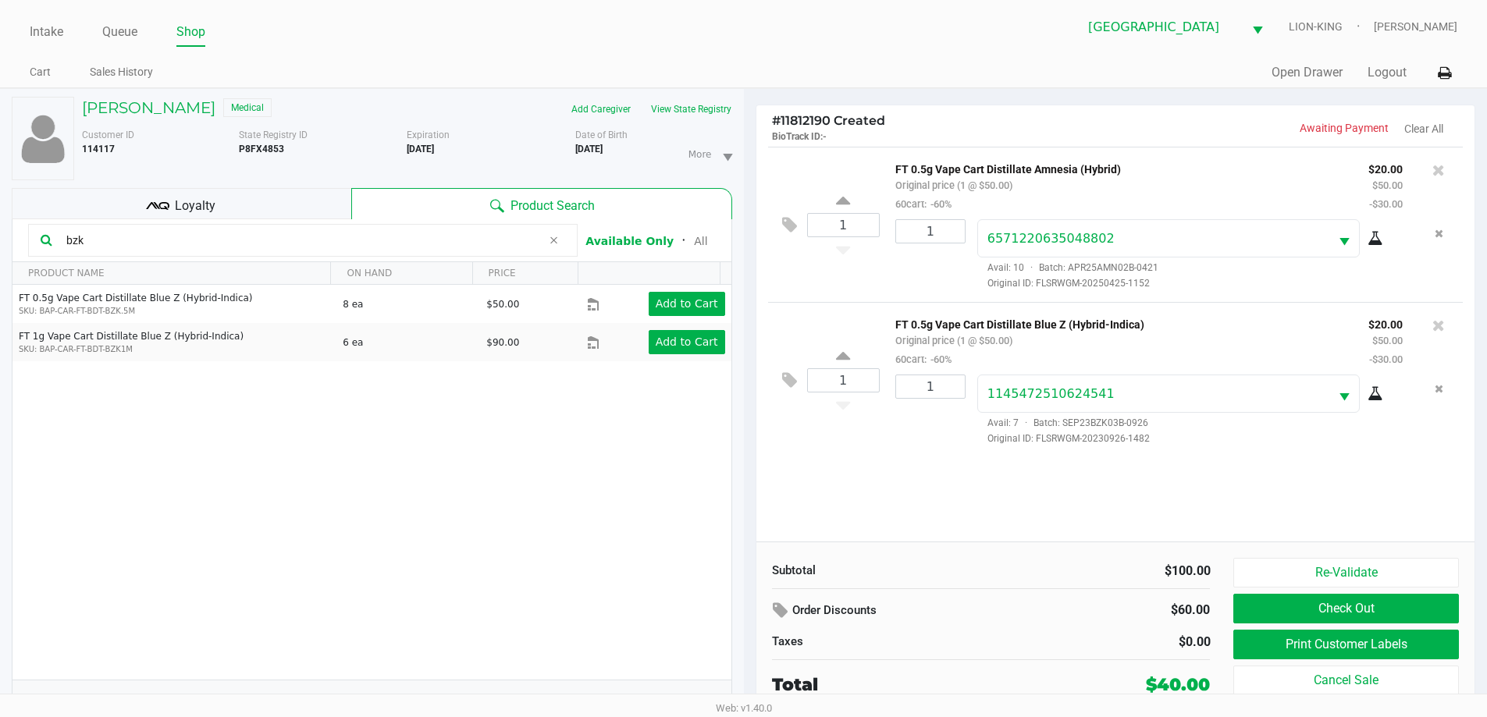
click at [1332, 628] on div "Re-Validate Check Out Print Customer Labels Cancel Sale" at bounding box center [1351, 628] width 236 height 140
click at [1327, 623] on button "Check Out" at bounding box center [1345, 609] width 225 height 30
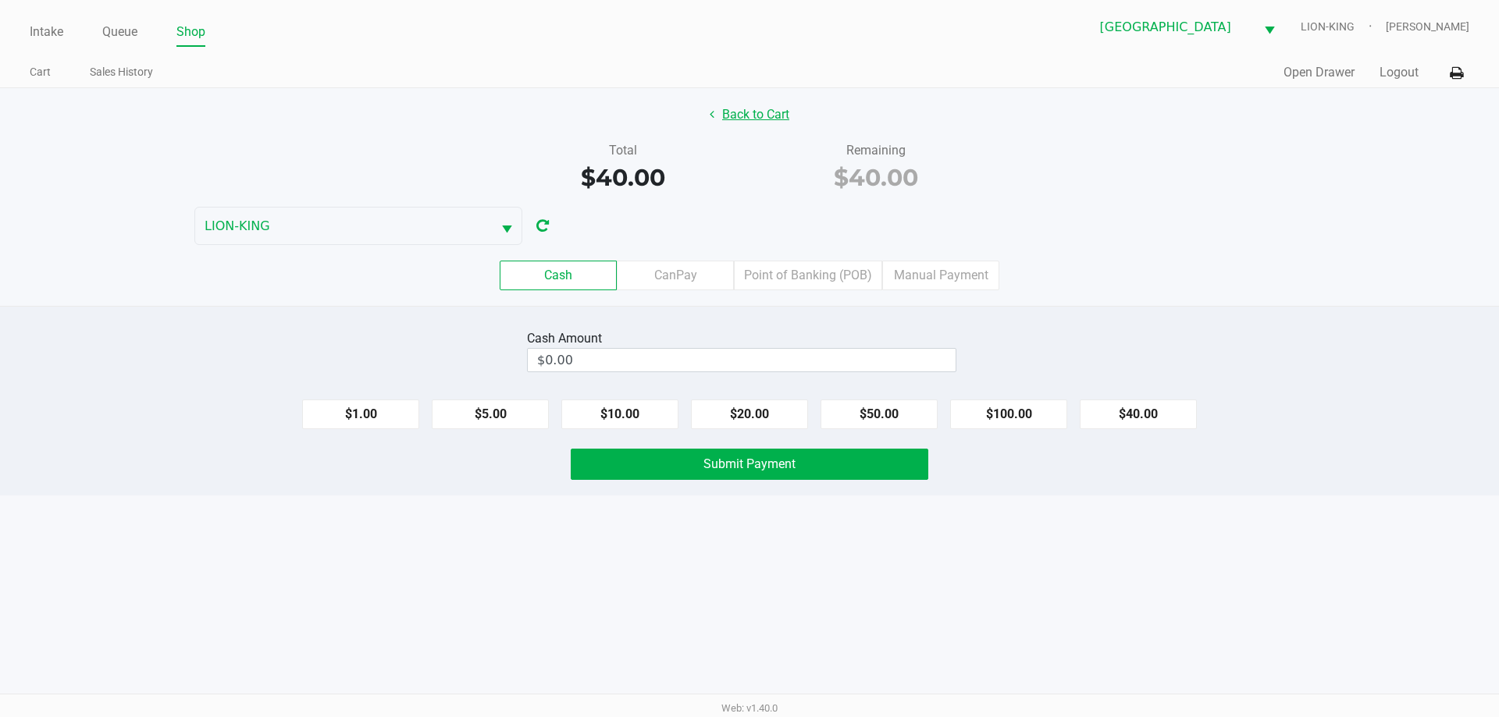
click at [739, 106] on button "Back to Cart" at bounding box center [749, 115] width 100 height 30
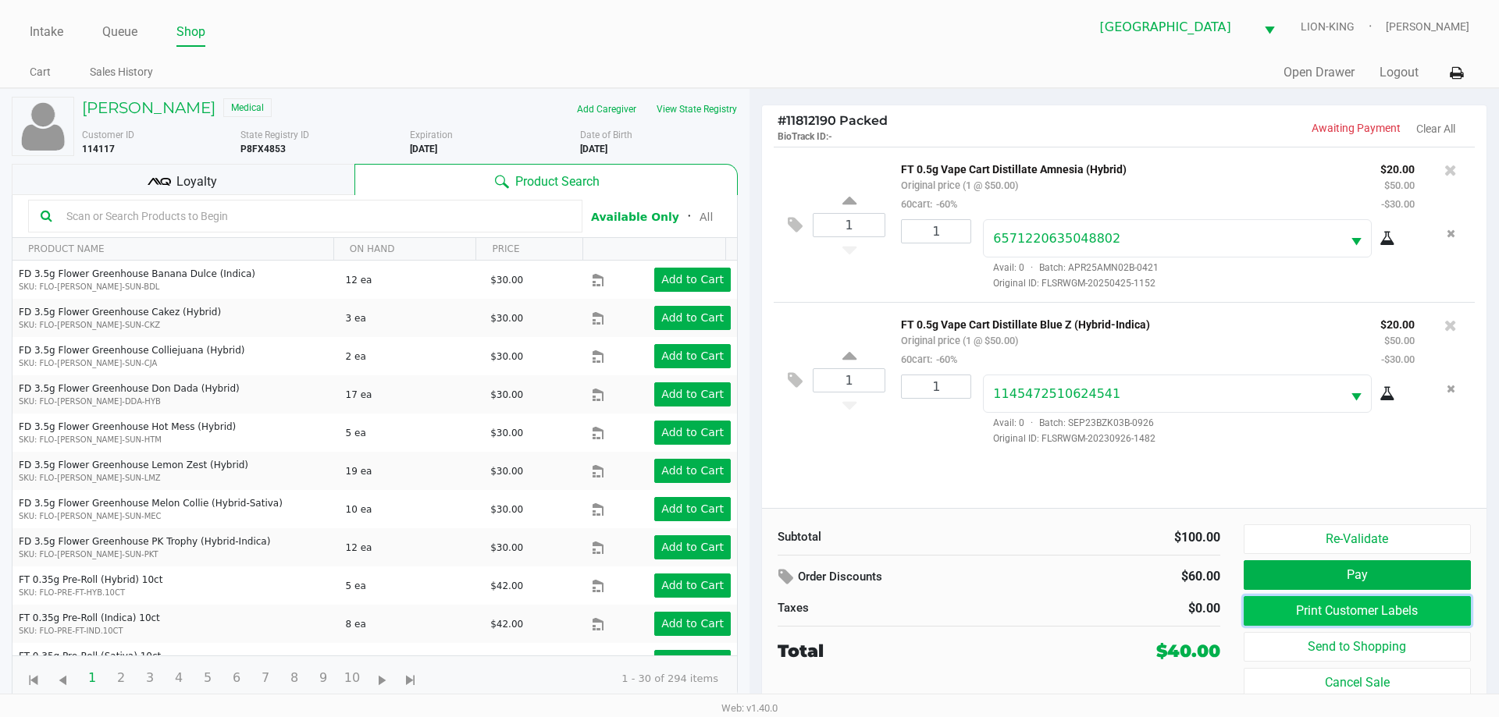
click at [1318, 613] on button "Print Customer Labels" at bounding box center [1356, 611] width 227 height 30
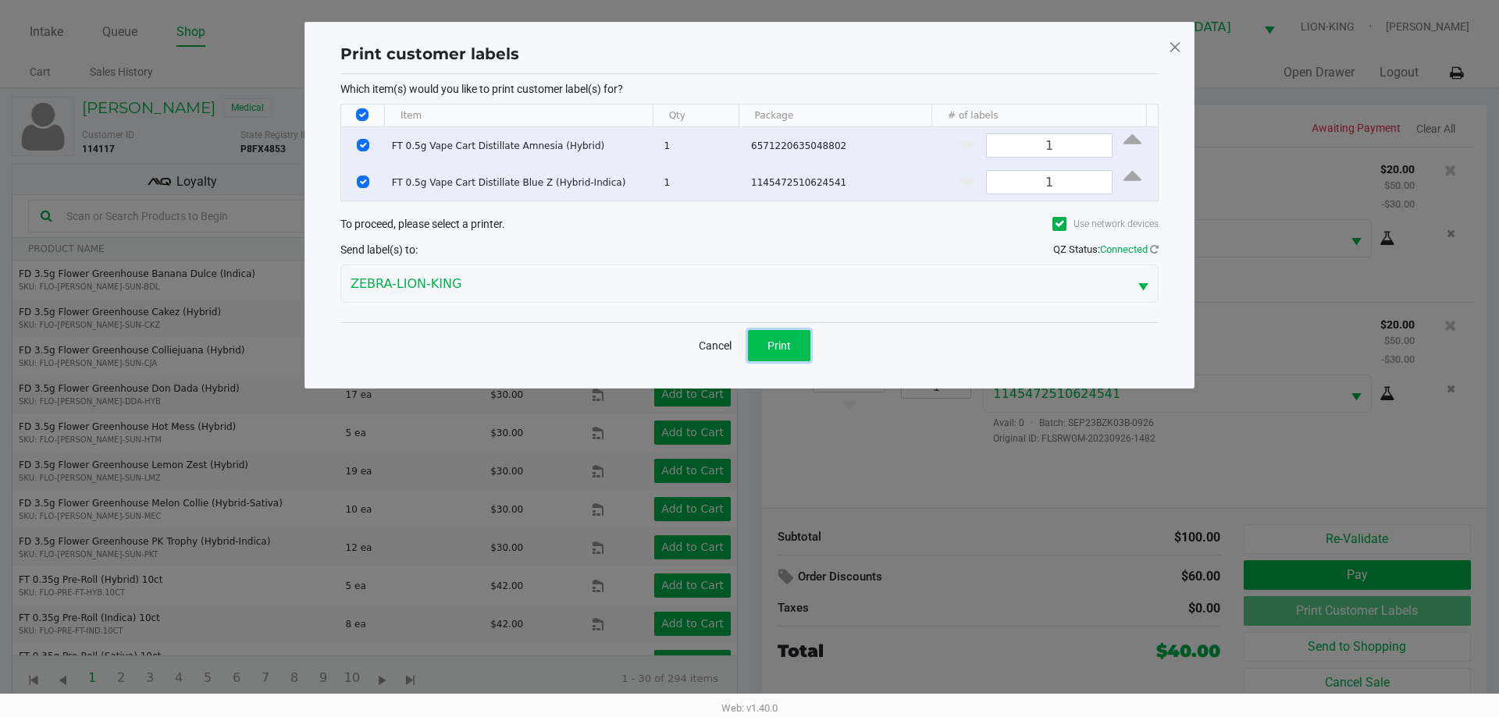
click at [791, 350] on button "Print" at bounding box center [779, 345] width 62 height 31
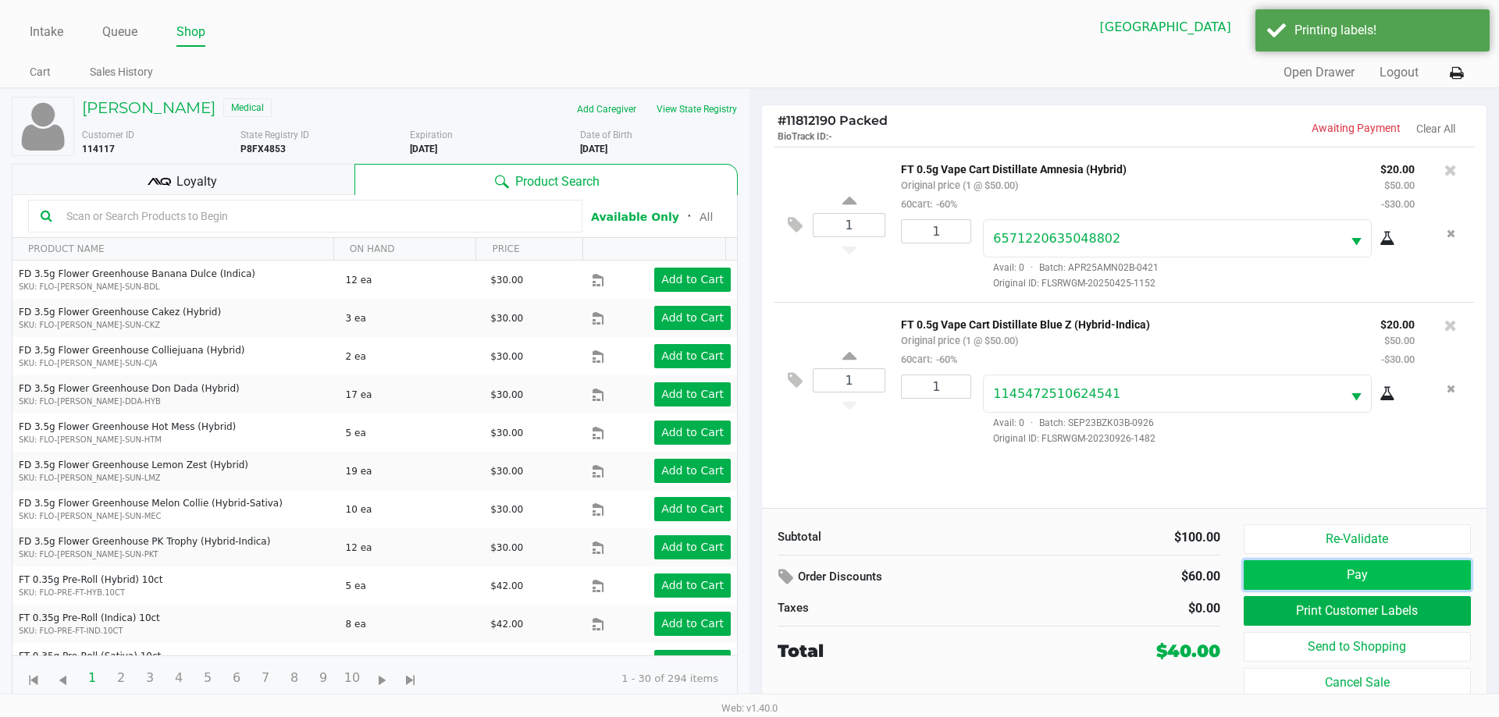
click at [1344, 577] on button "Pay" at bounding box center [1356, 575] width 227 height 30
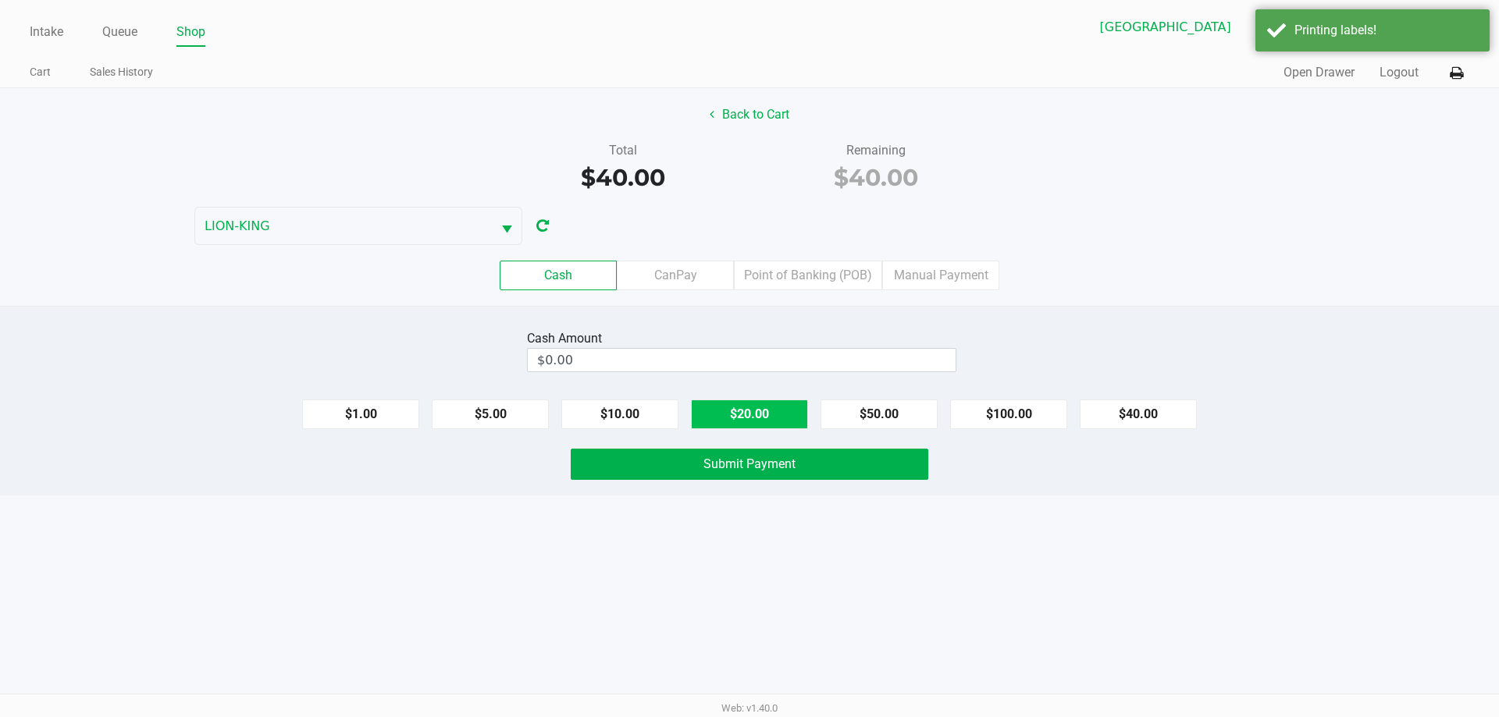
click at [752, 411] on button "$20.00" at bounding box center [749, 415] width 117 height 30
type input "$40.00"
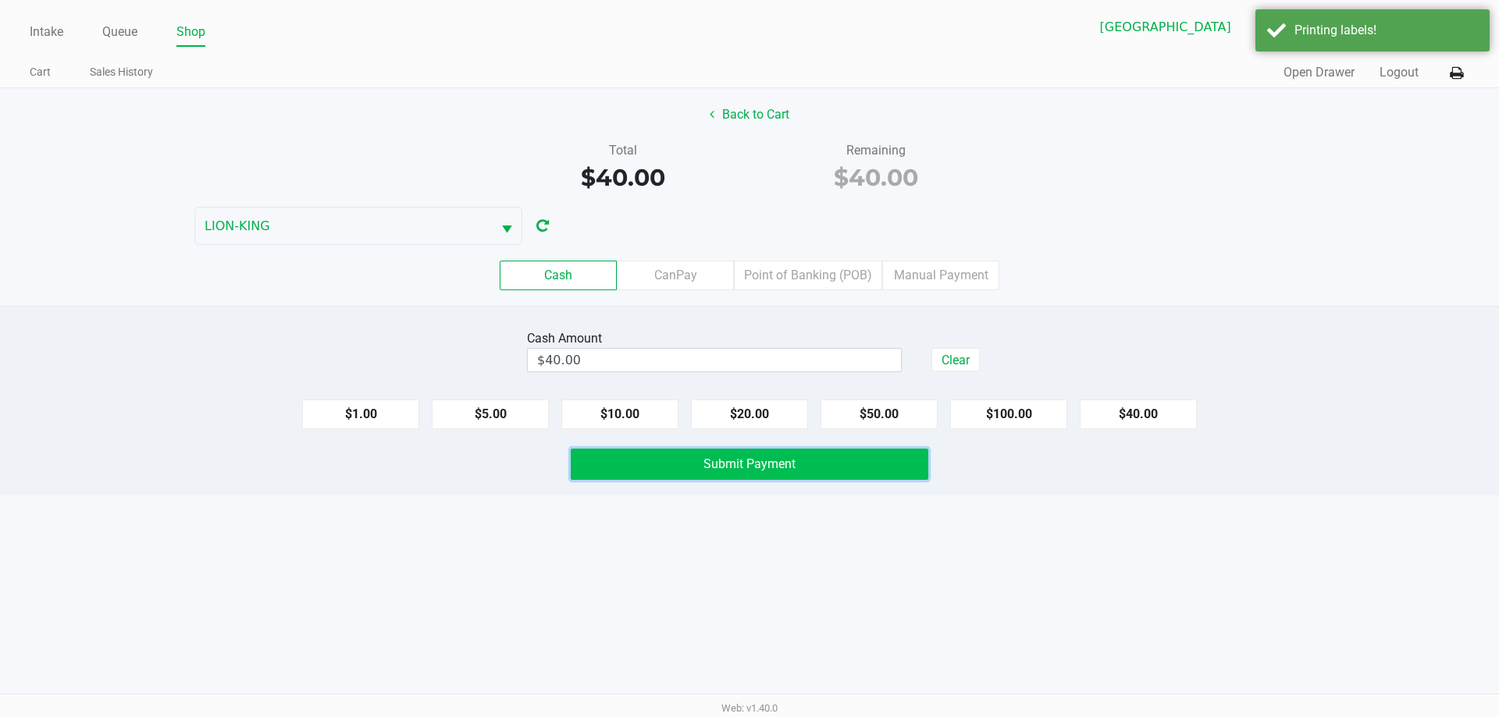
click at [770, 475] on button "Submit Payment" at bounding box center [749, 464] width 357 height 31
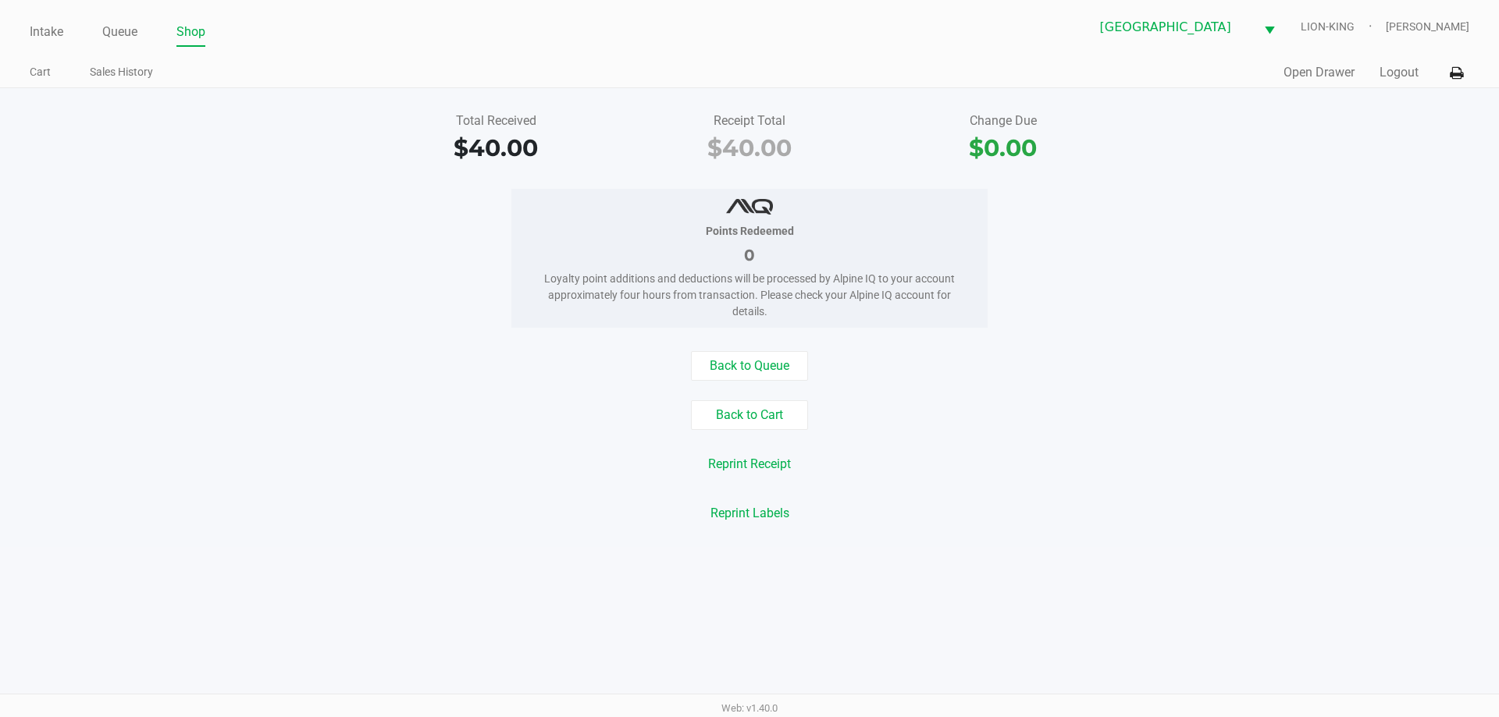
click at [414, 252] on div "Points Redeemed 0 Loyalty point additions and deductions will be processed by A…" at bounding box center [749, 258] width 1522 height 139
click at [1498, 470] on div "Total Received $40.00 Receipt Total $40.00 Change Due $0.00 Points Redeemed 0 L…" at bounding box center [749, 317] width 1499 height 459
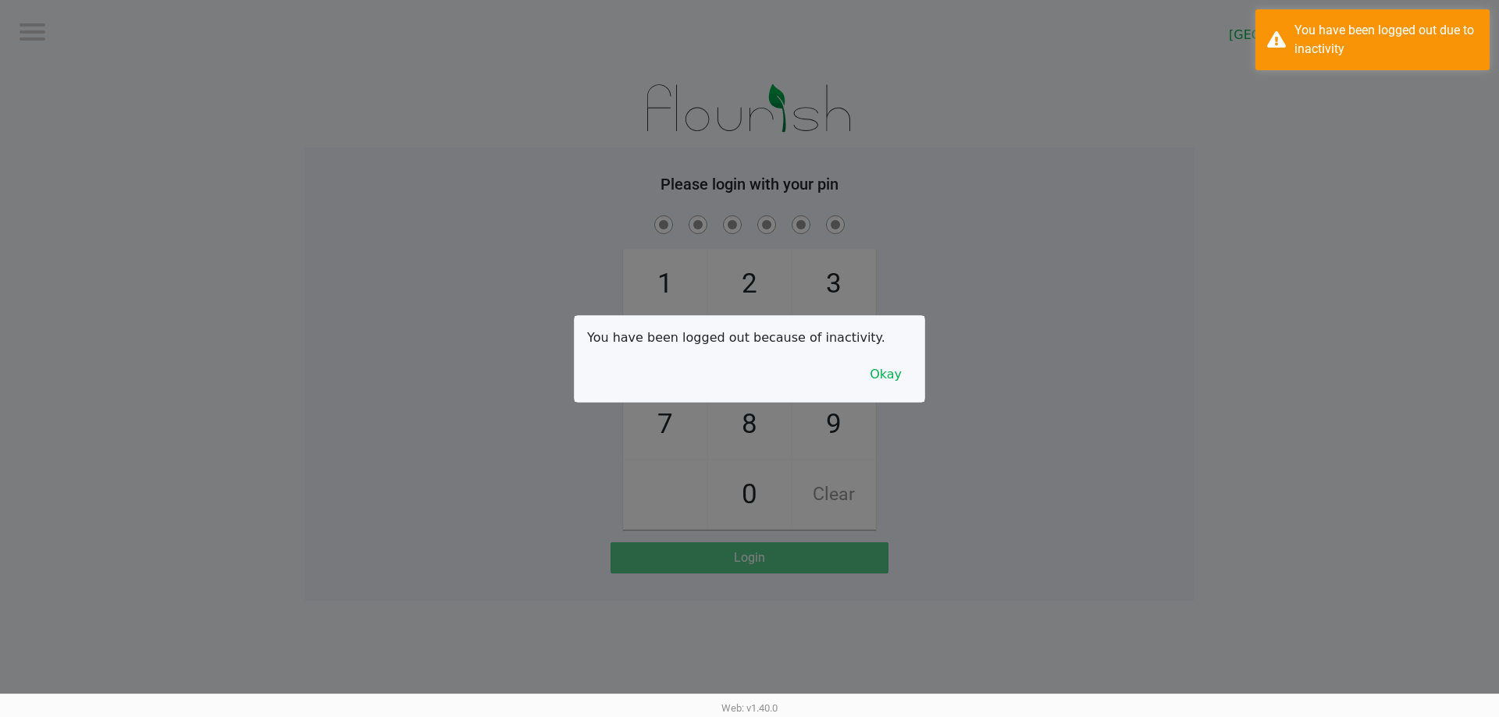
click at [860, 370] on div "You have been logged out because of inactivity. Okay" at bounding box center [749, 359] width 350 height 86
click at [862, 368] on div "You have been logged out because of inactivity. Okay" at bounding box center [749, 359] width 350 height 86
click at [884, 373] on button "Okay" at bounding box center [885, 375] width 52 height 30
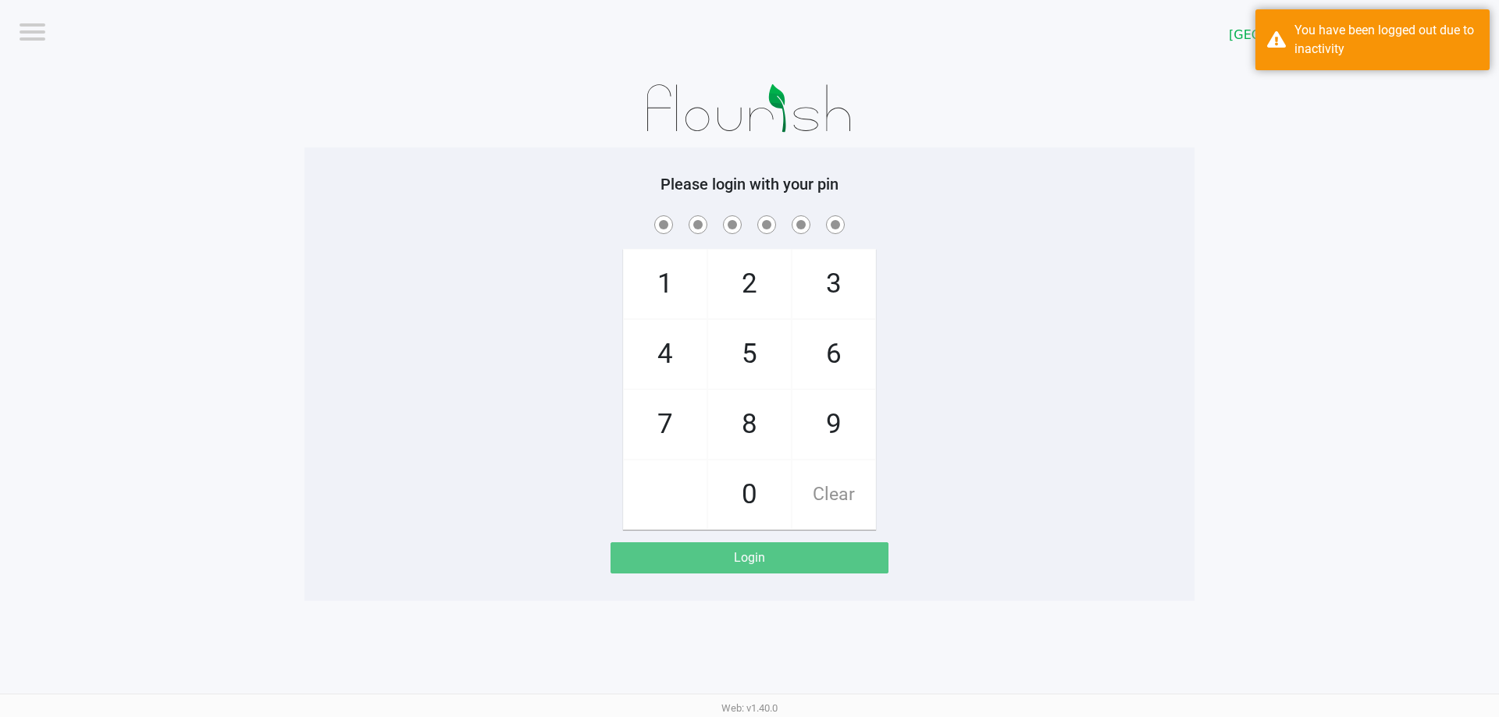
click at [330, 237] on div "1 4 7 2 5 8 0 3 6 9 Clear" at bounding box center [749, 371] width 890 height 318
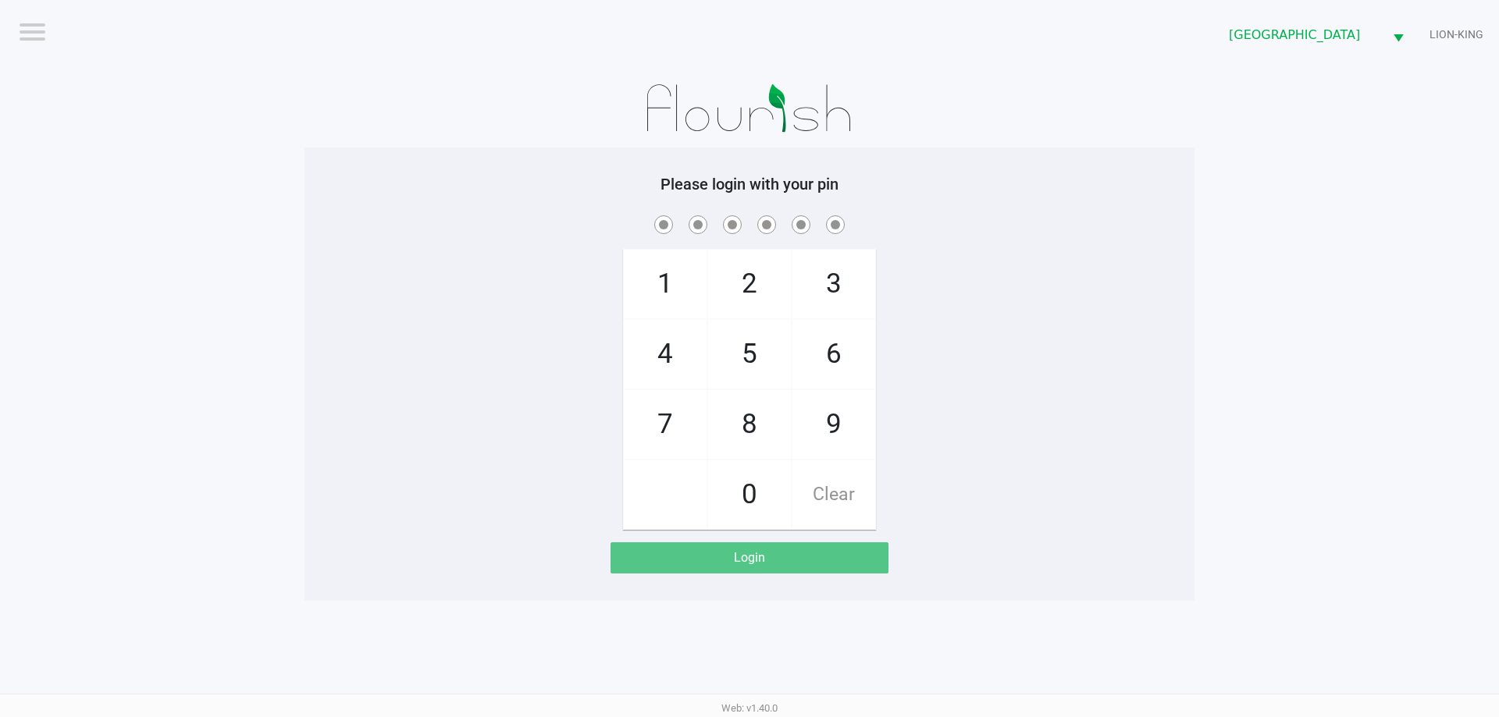
click at [405, 160] on div "Please login with your pin 1 4 7 2 5 8 0 3 6 9 Clear Login" at bounding box center [749, 374] width 890 height 453
click at [245, 106] on app-pos-login-wrapper "Logout North Palm Beach WC LION-KING Please login with your pin 1 4 7 2 5 8 0 3…" at bounding box center [749, 300] width 1499 height 601
click at [245, 100] on app-pos-login-wrapper "Logout North Palm Beach WC LION-KING Please login with your pin 1 4 7 2 5 8 0 3…" at bounding box center [749, 300] width 1499 height 601
click at [471, 221] on span at bounding box center [749, 224] width 866 height 24
click at [469, 221] on span at bounding box center [749, 224] width 866 height 24
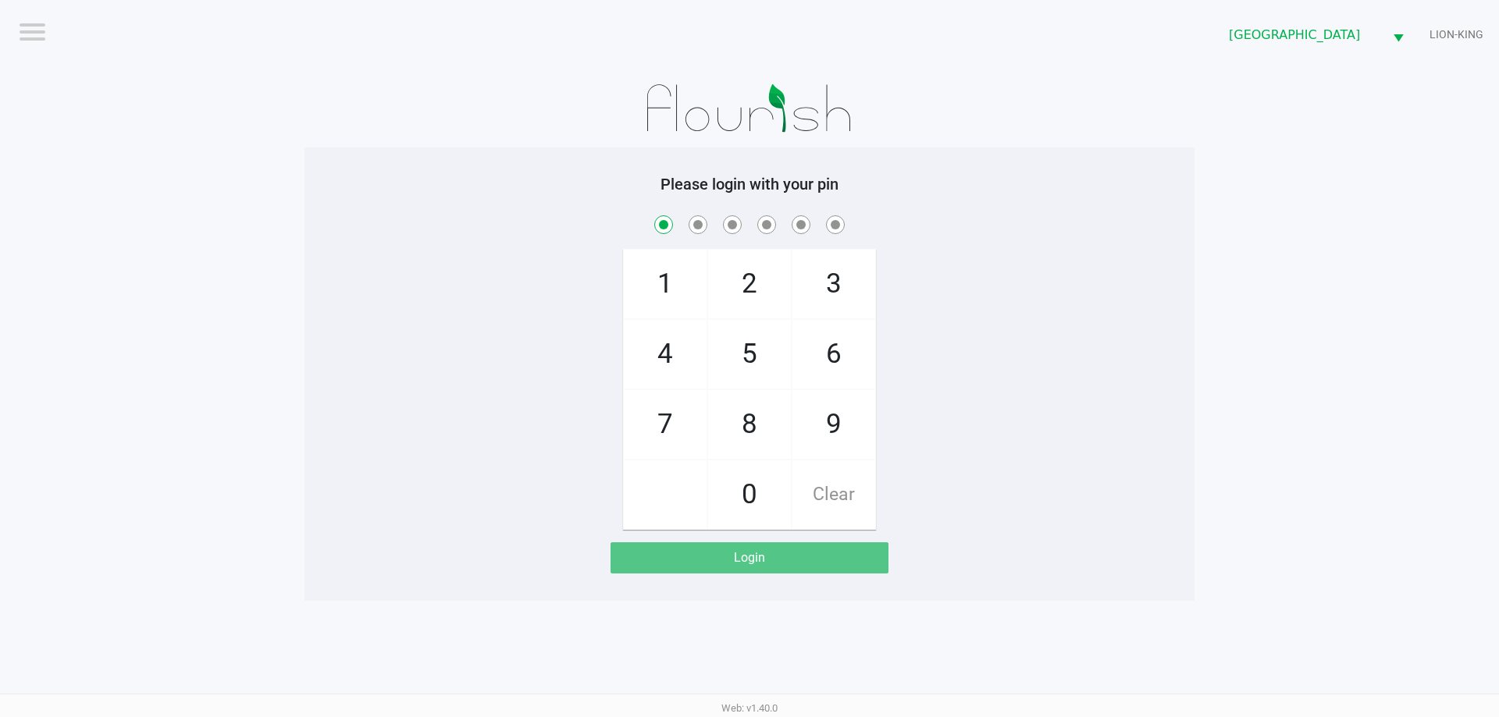
checkbox input "true"
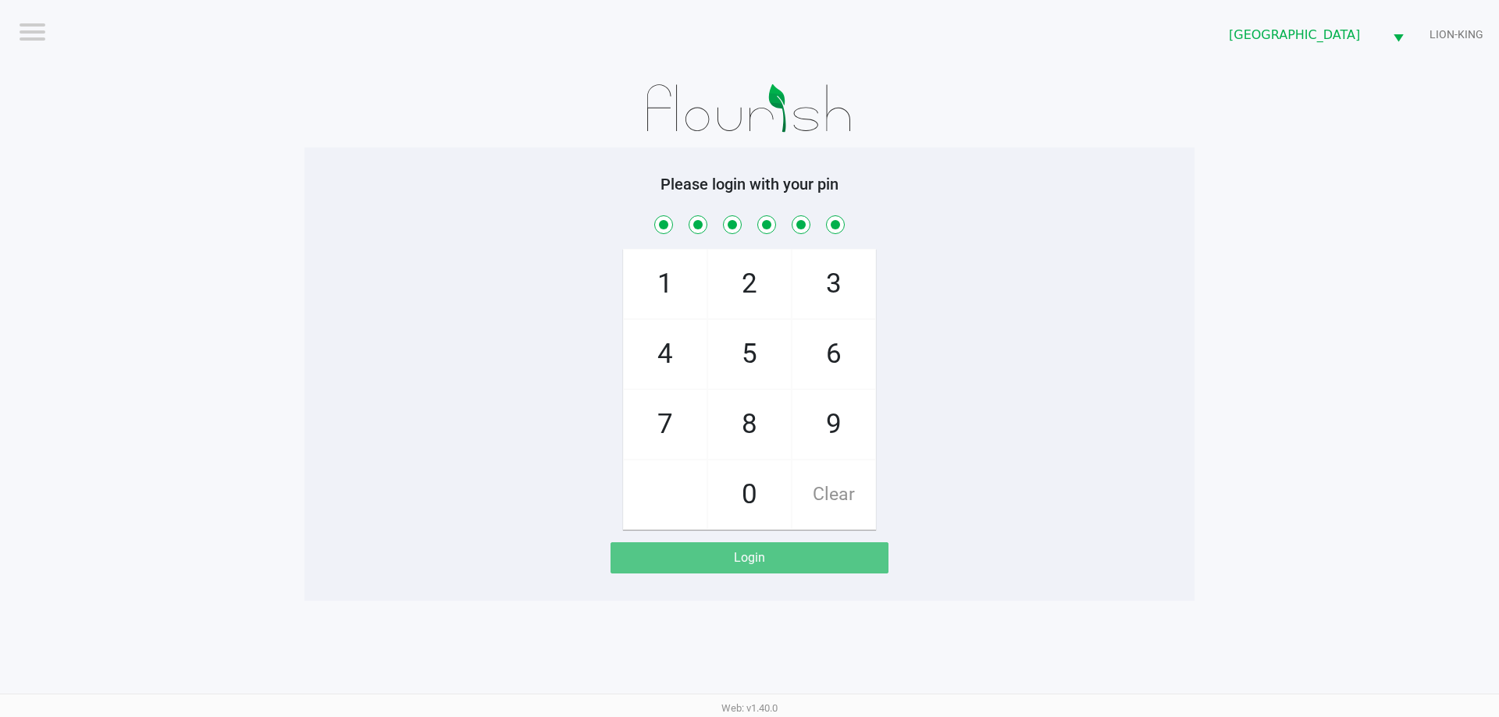
checkbox input "true"
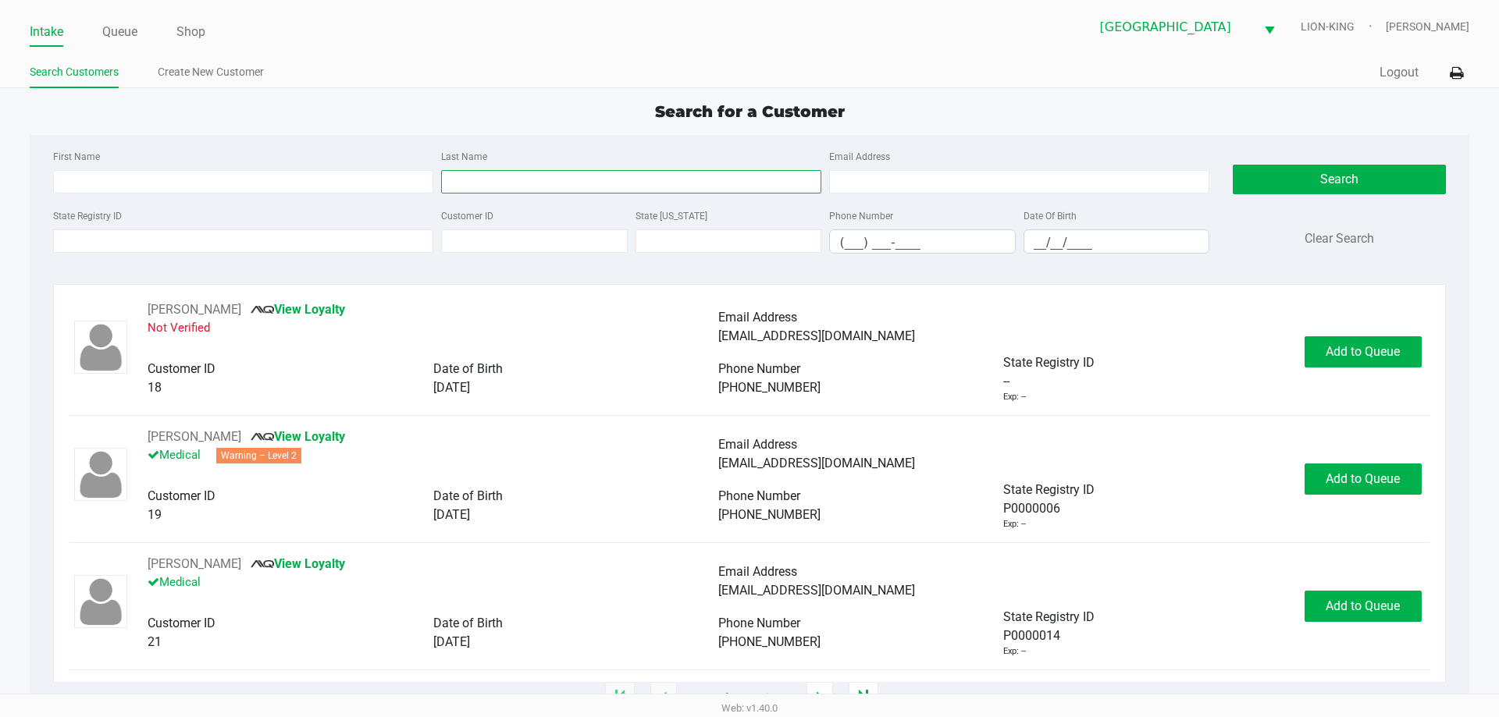
click at [456, 184] on input "Last Name" at bounding box center [631, 181] width 380 height 23
click at [438, 114] on div "Search for a Customer" at bounding box center [749, 111] width 1462 height 23
click at [443, 112] on div "Search for a Customer" at bounding box center [749, 111] width 1462 height 23
click at [434, 86] on ul "Search Customers Create New Customer" at bounding box center [390, 74] width 720 height 27
click at [90, 188] on input "First Name" at bounding box center [243, 181] width 380 height 23
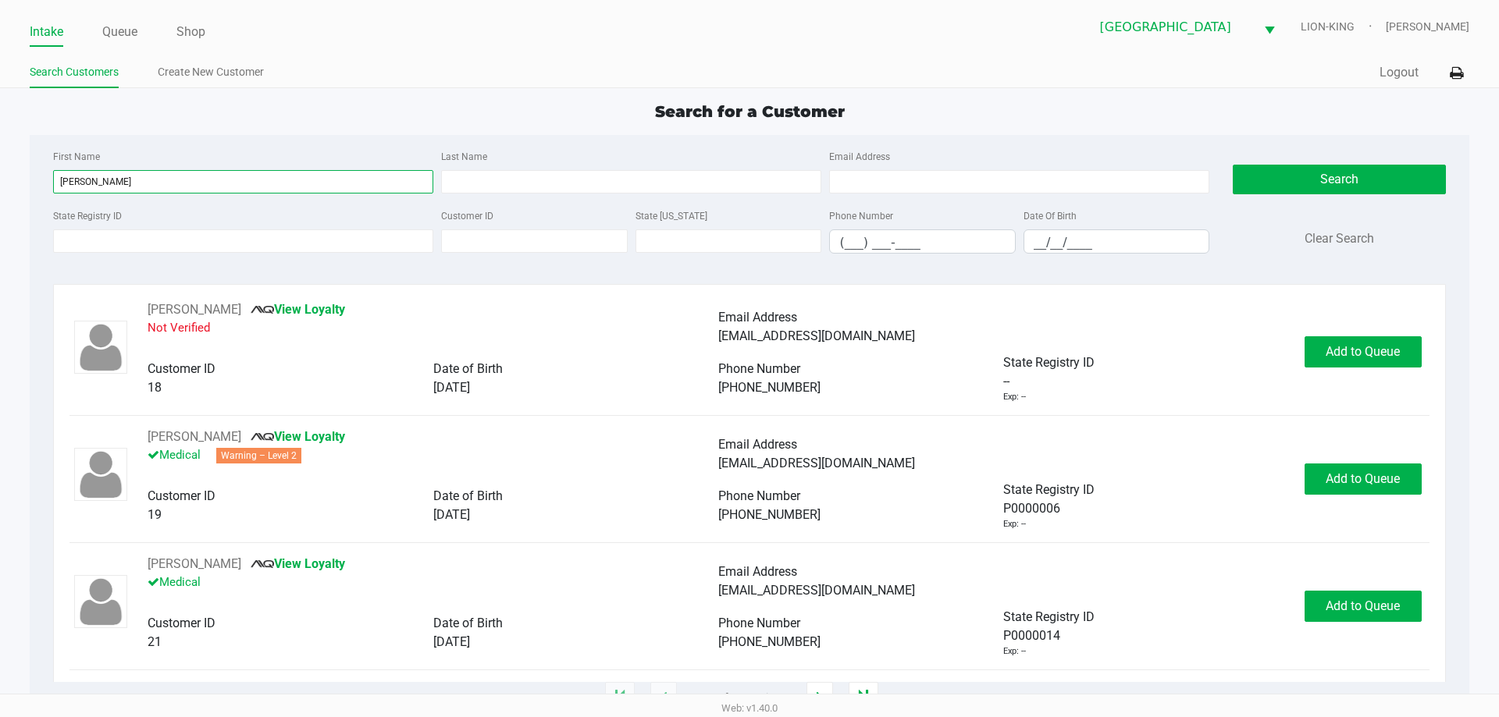
type input "sebastian"
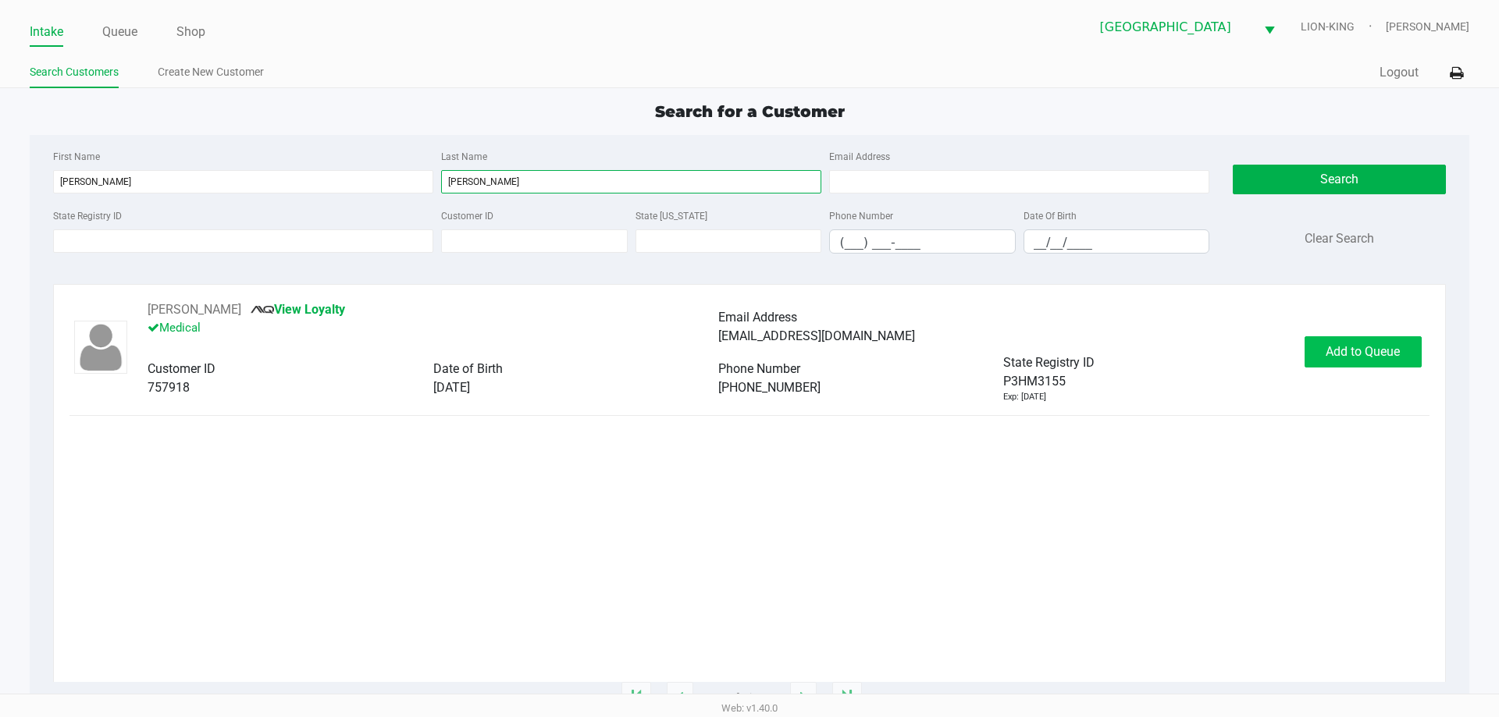
type input "gorrin"
click at [1325, 347] on span "Add to Queue" at bounding box center [1362, 351] width 74 height 15
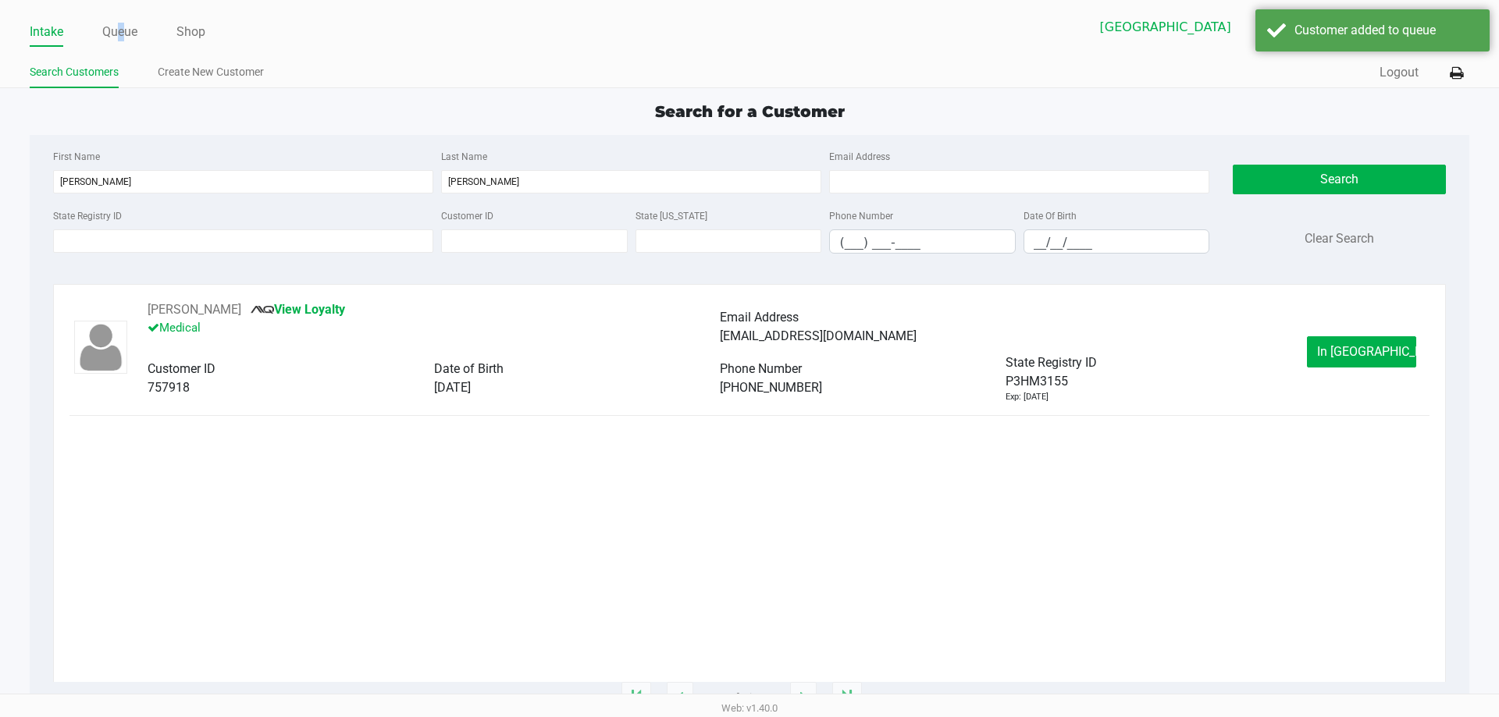
drag, startPoint x: 123, startPoint y: 31, endPoint x: 225, endPoint y: 52, distance: 103.6
click at [121, 31] on link "Queue" at bounding box center [119, 32] width 35 height 22
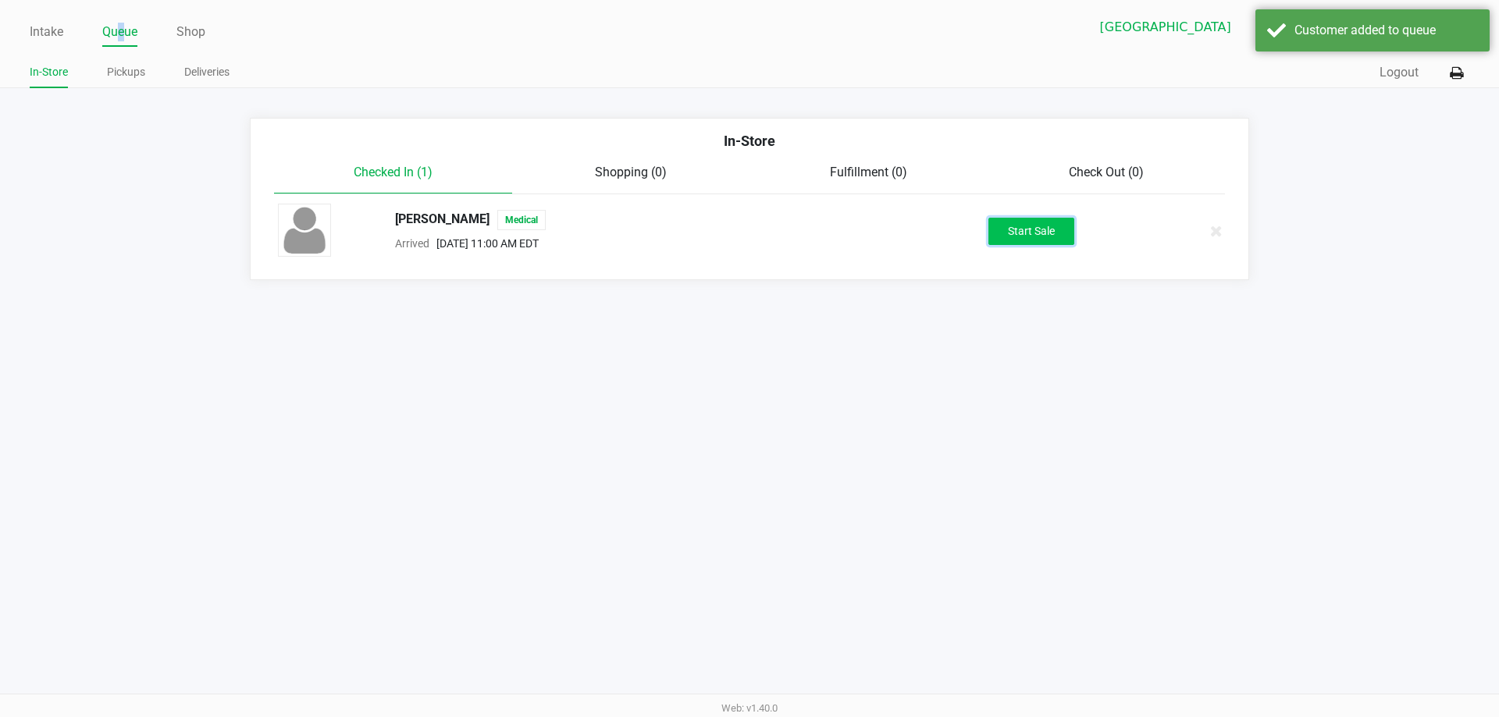
click at [1044, 230] on button "Start Sale" at bounding box center [1031, 231] width 86 height 27
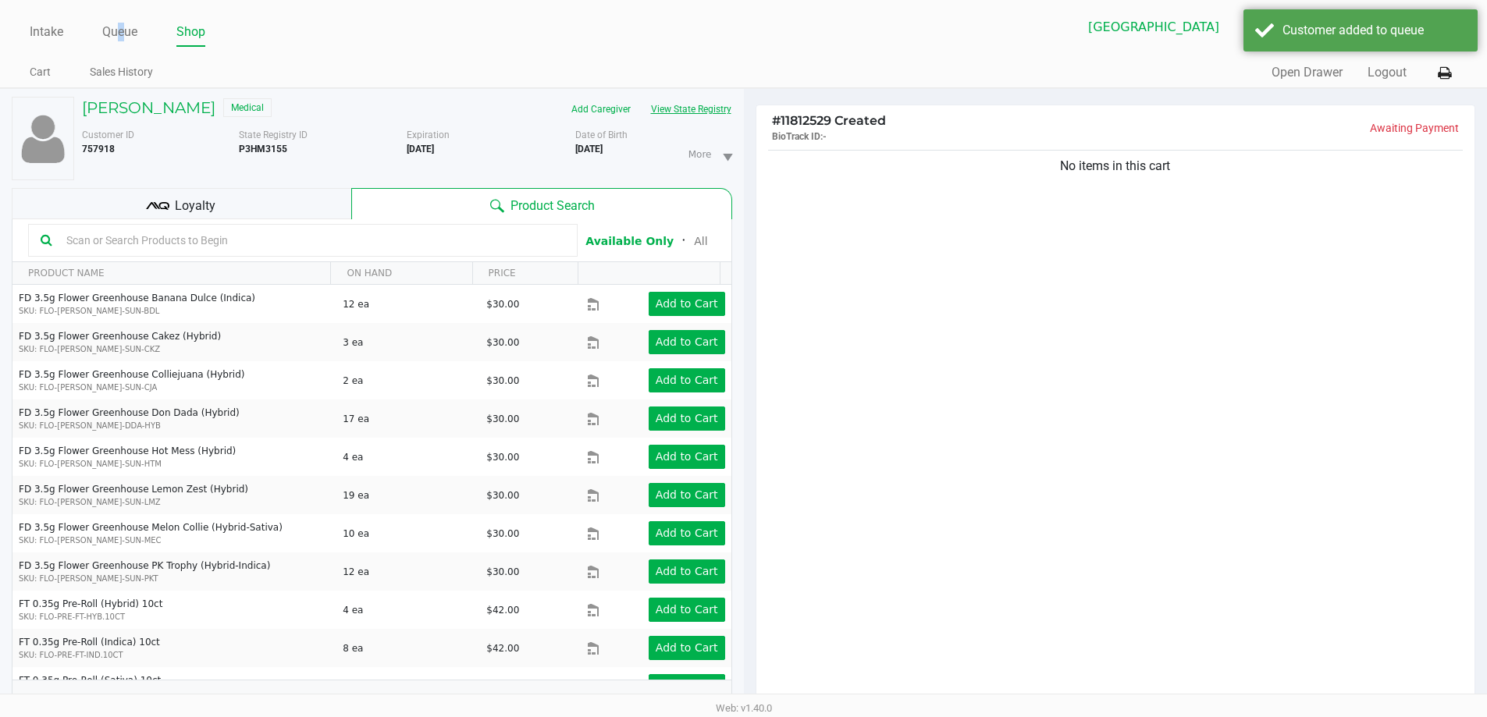
click at [658, 110] on button "View State Registry" at bounding box center [686, 109] width 91 height 25
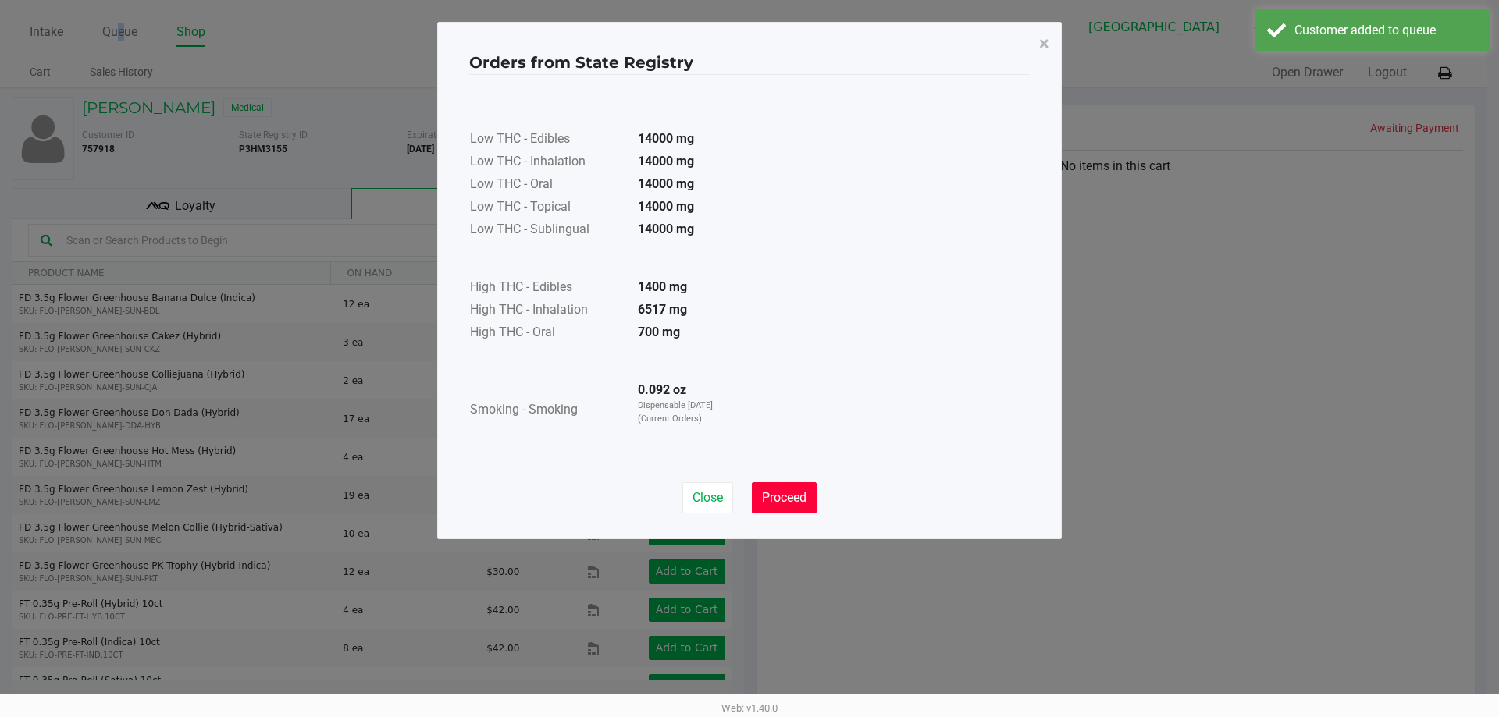
click at [798, 504] on span "Proceed" at bounding box center [784, 497] width 44 height 15
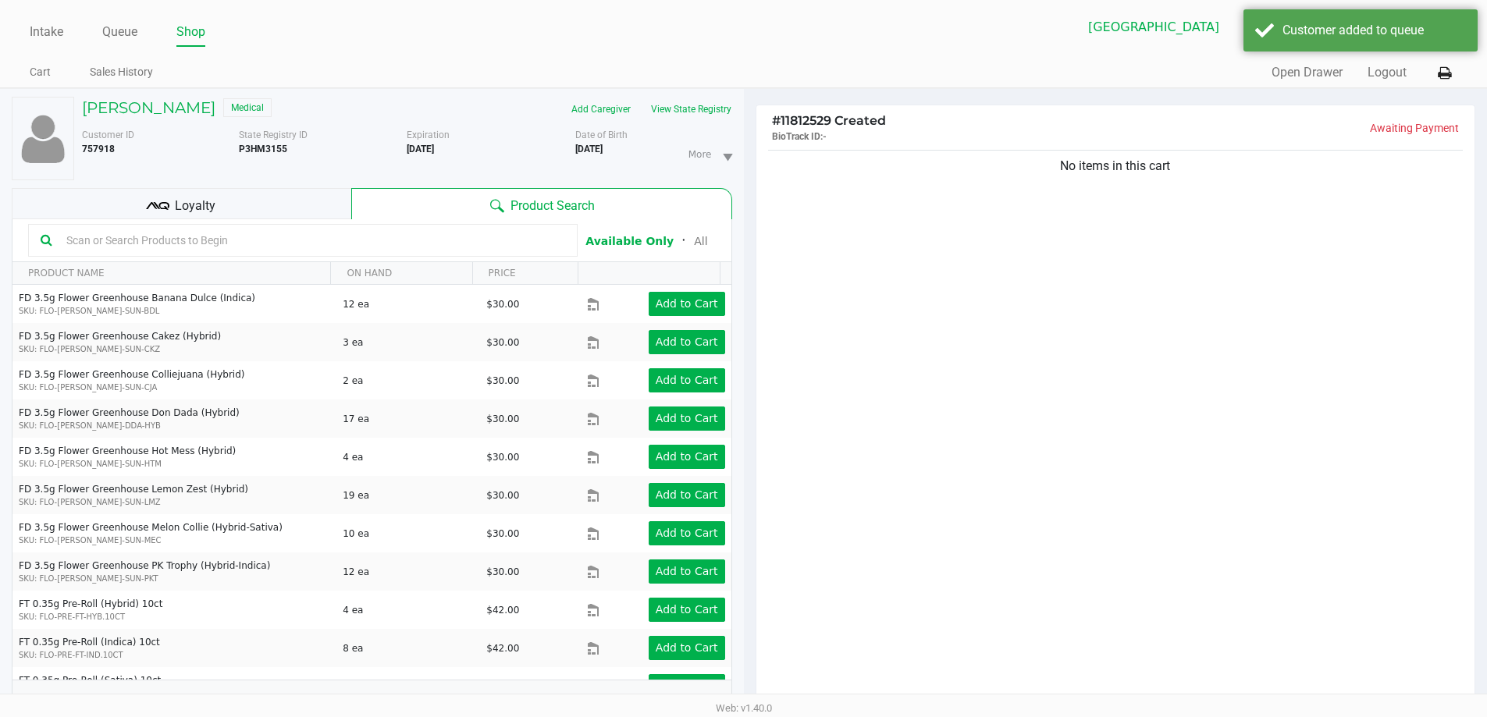
click at [174, 239] on input "text" at bounding box center [312, 240] width 505 height 23
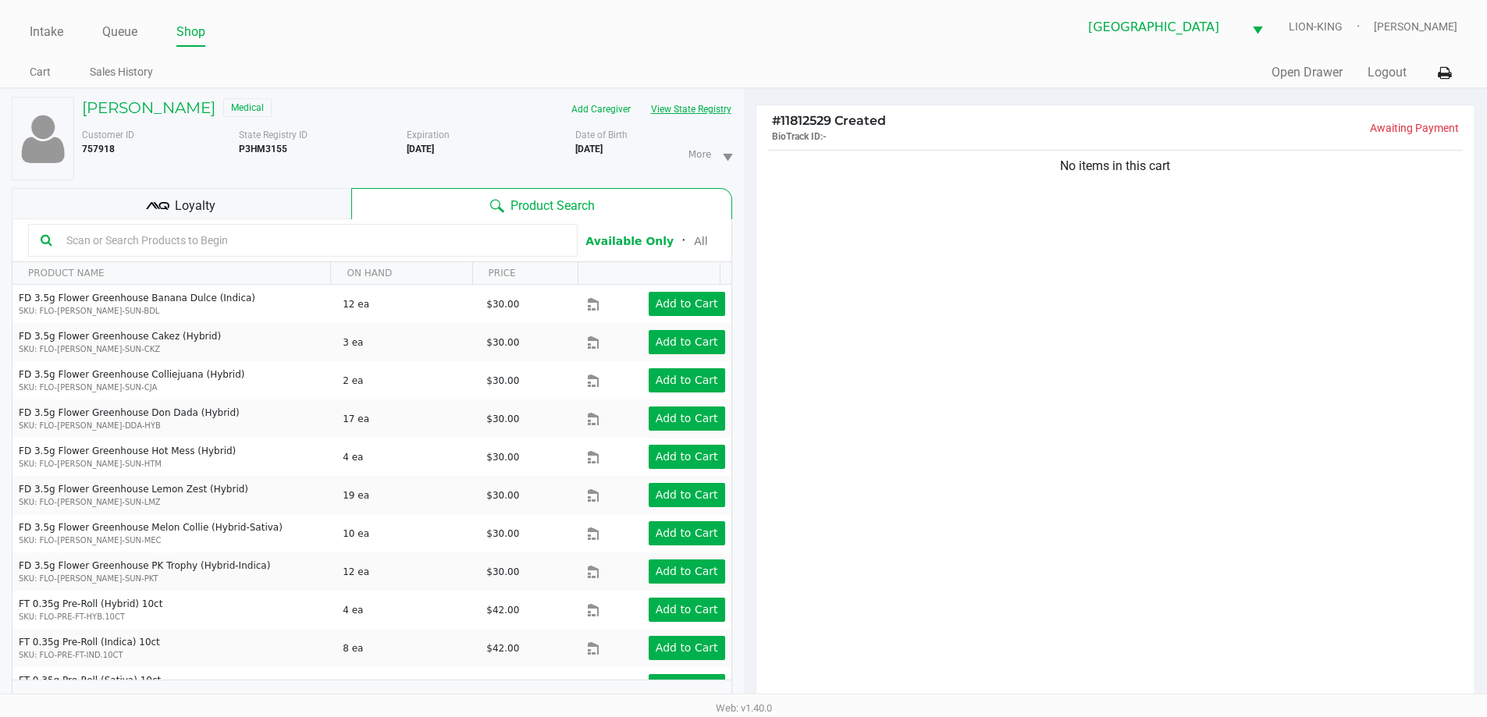
click at [682, 99] on button "View State Registry" at bounding box center [686, 109] width 91 height 25
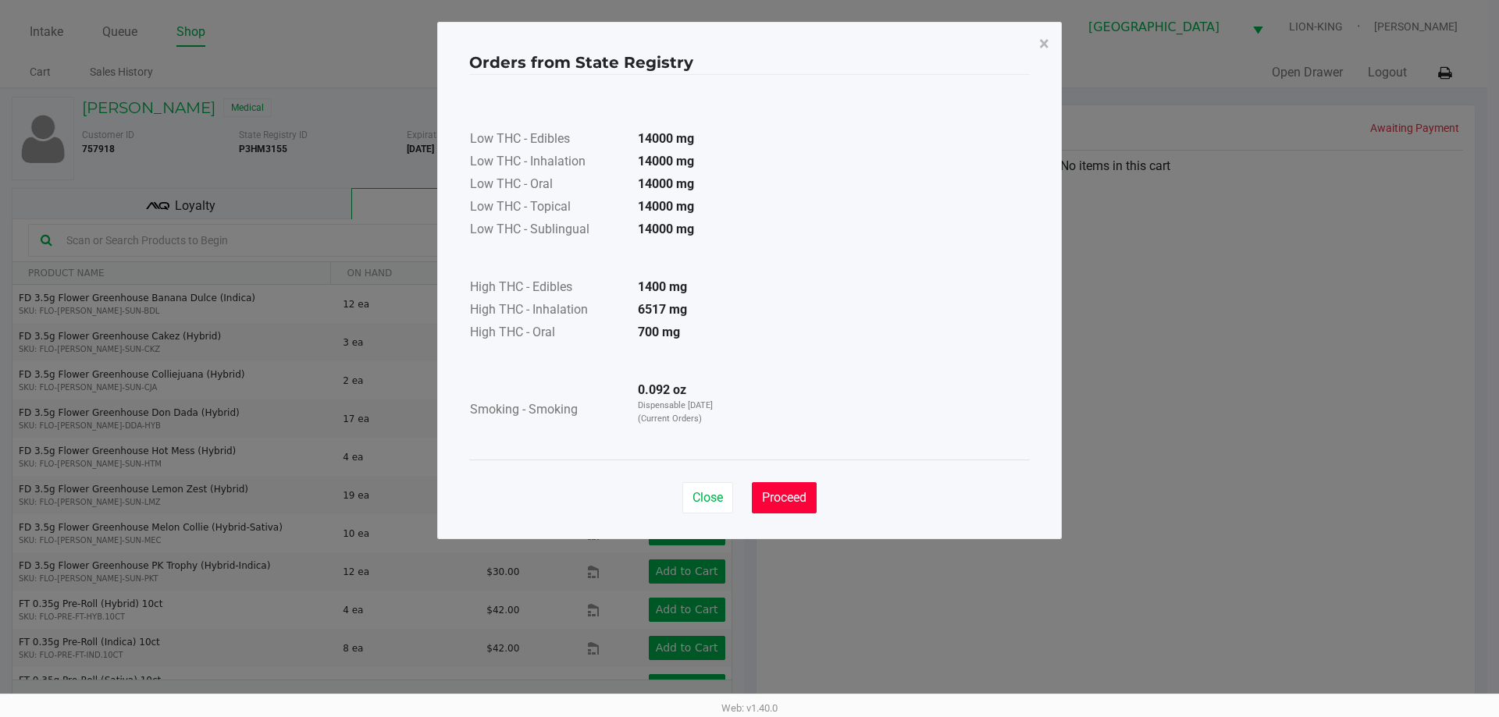
click at [781, 496] on span "Proceed" at bounding box center [784, 497] width 44 height 15
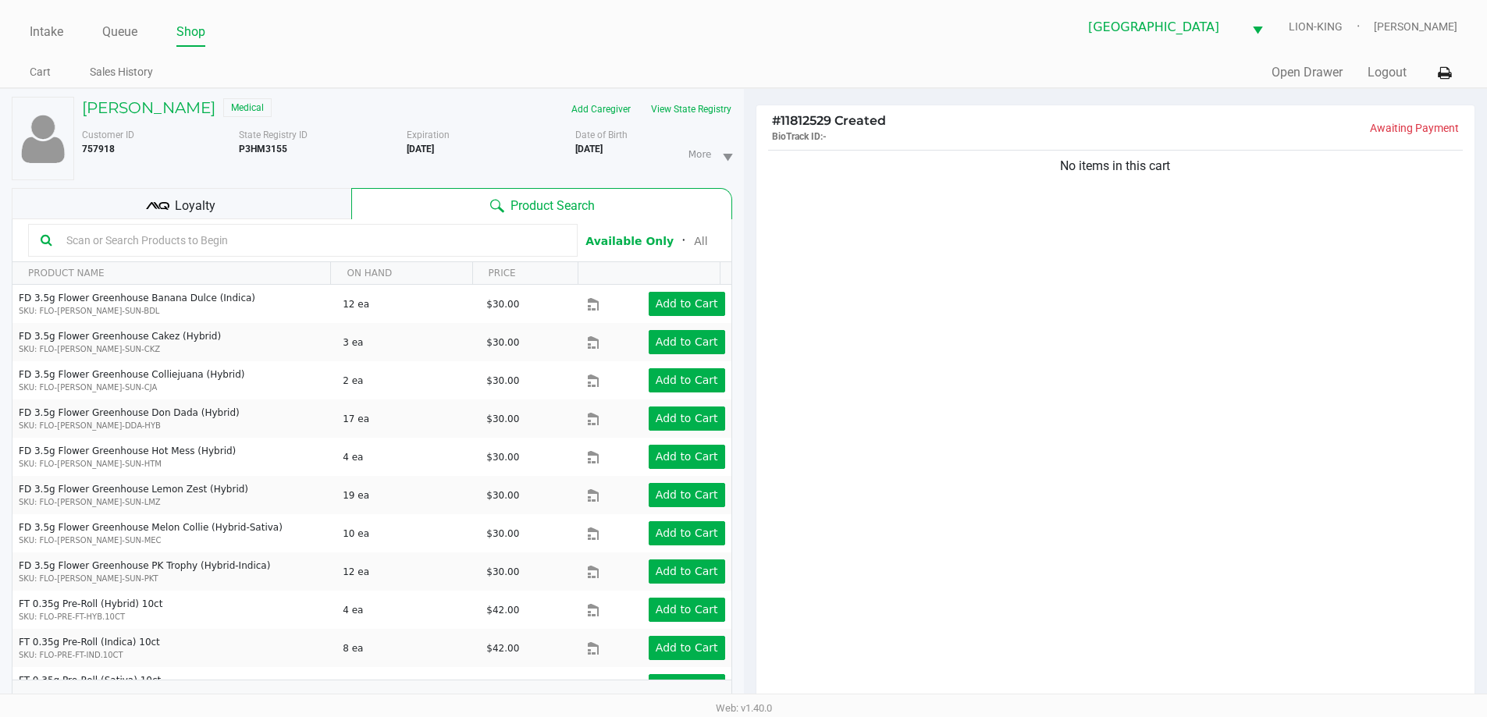
click at [315, 246] on input "text" at bounding box center [312, 240] width 505 height 23
click at [688, 114] on button "View State Registry" at bounding box center [686, 109] width 91 height 25
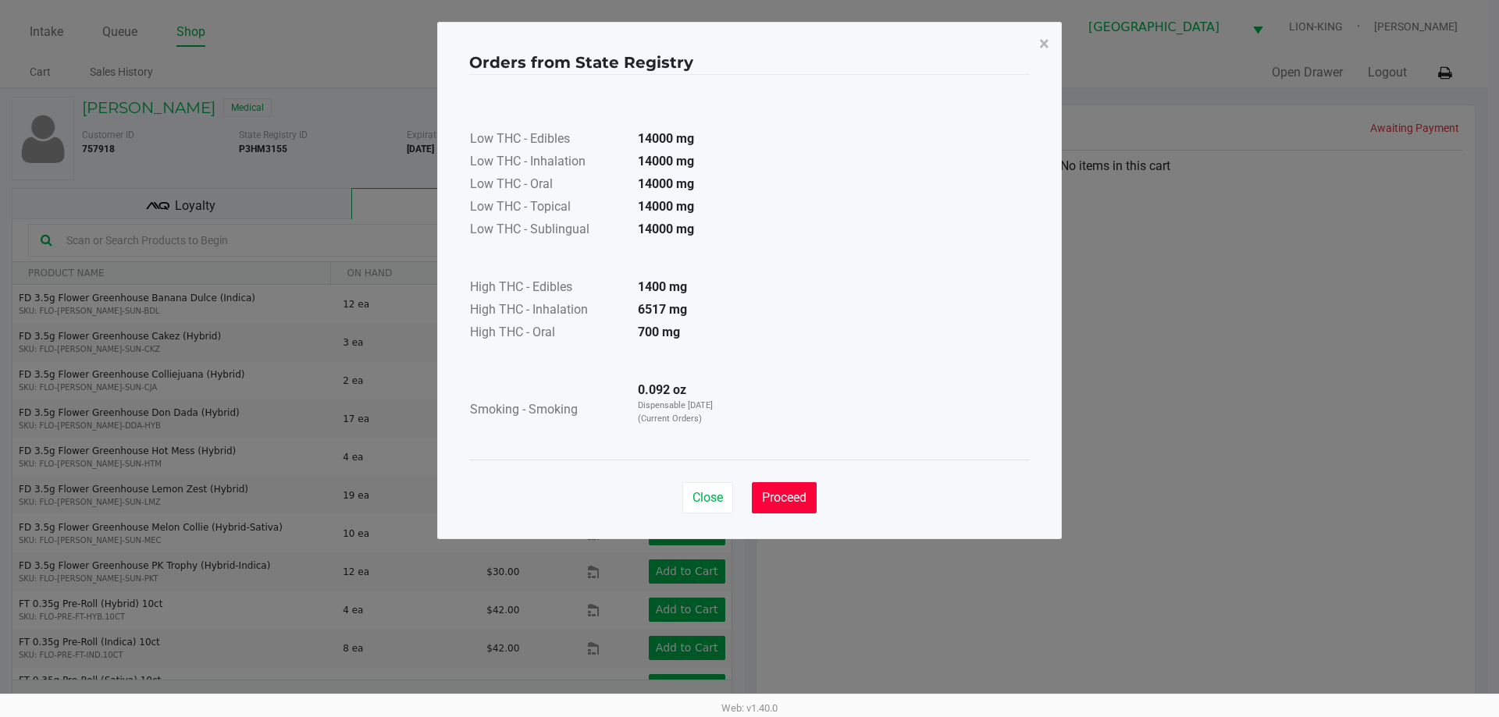
click at [785, 496] on span "Proceed" at bounding box center [784, 497] width 44 height 15
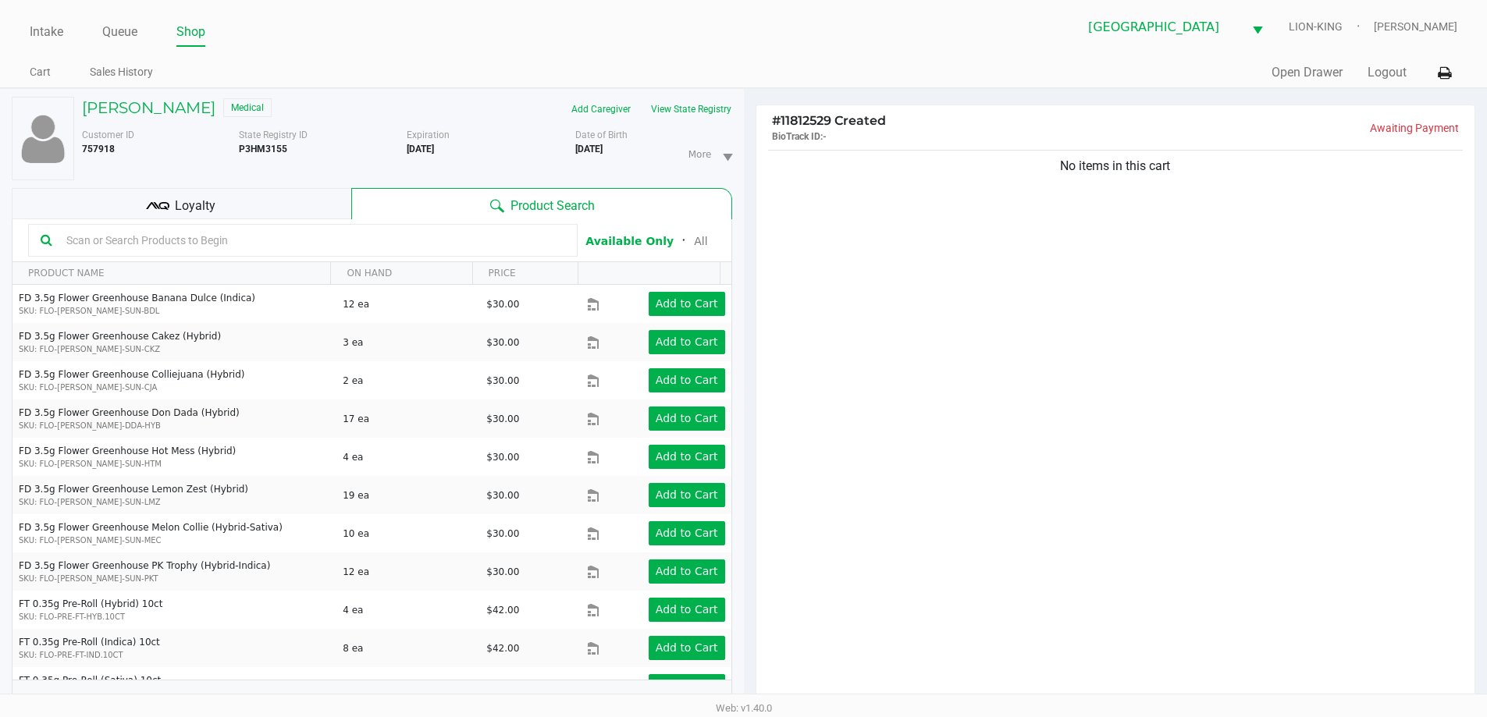
click at [379, 246] on input "text" at bounding box center [312, 240] width 505 height 23
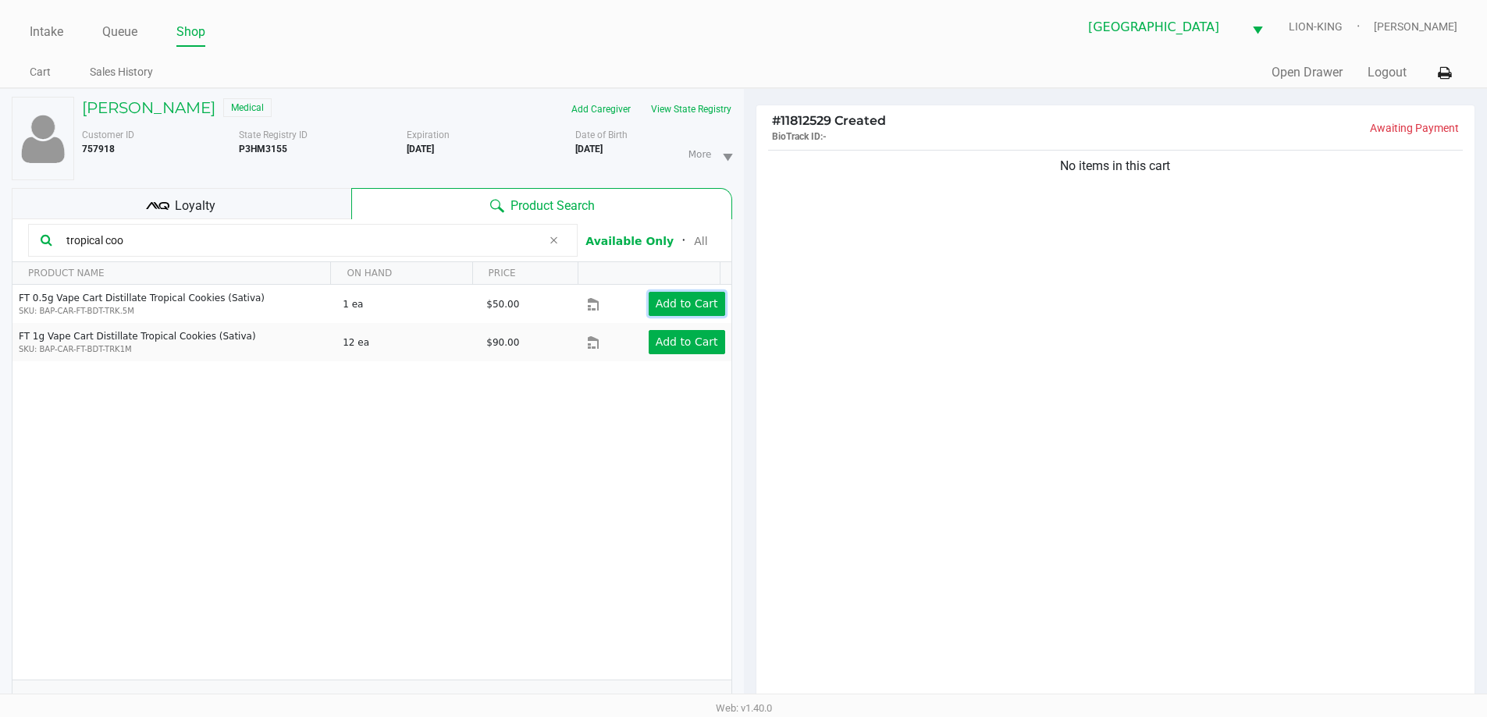
click at [688, 302] on app-button-loader "Add to Cart" at bounding box center [687, 303] width 62 height 12
click at [208, 246] on div at bounding box center [743, 445] width 1487 height 558
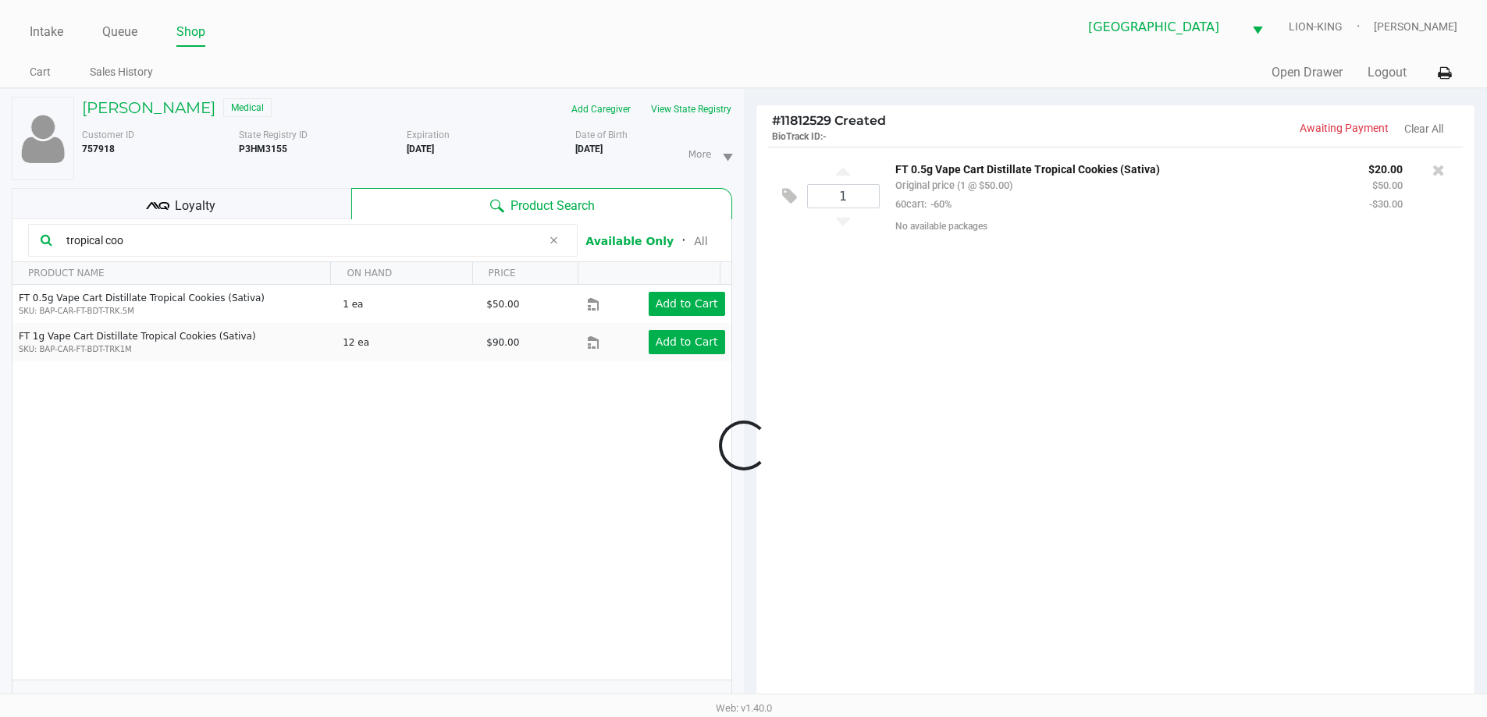
click at [208, 246] on div at bounding box center [743, 445] width 1487 height 558
click at [208, 246] on input "tropical coo" at bounding box center [301, 240] width 482 height 23
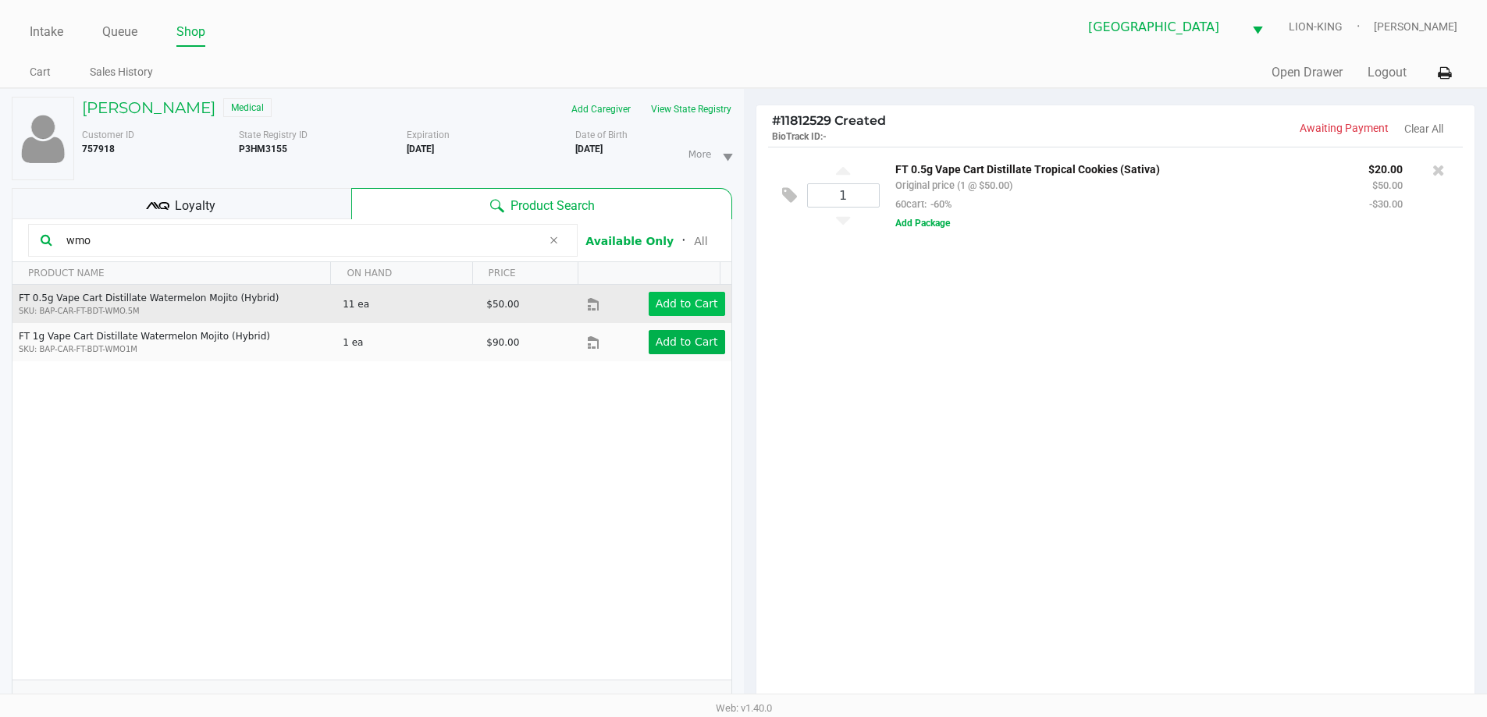
type input "wmo"
click at [668, 303] on app-button-loader "Add to Cart" at bounding box center [687, 303] width 62 height 12
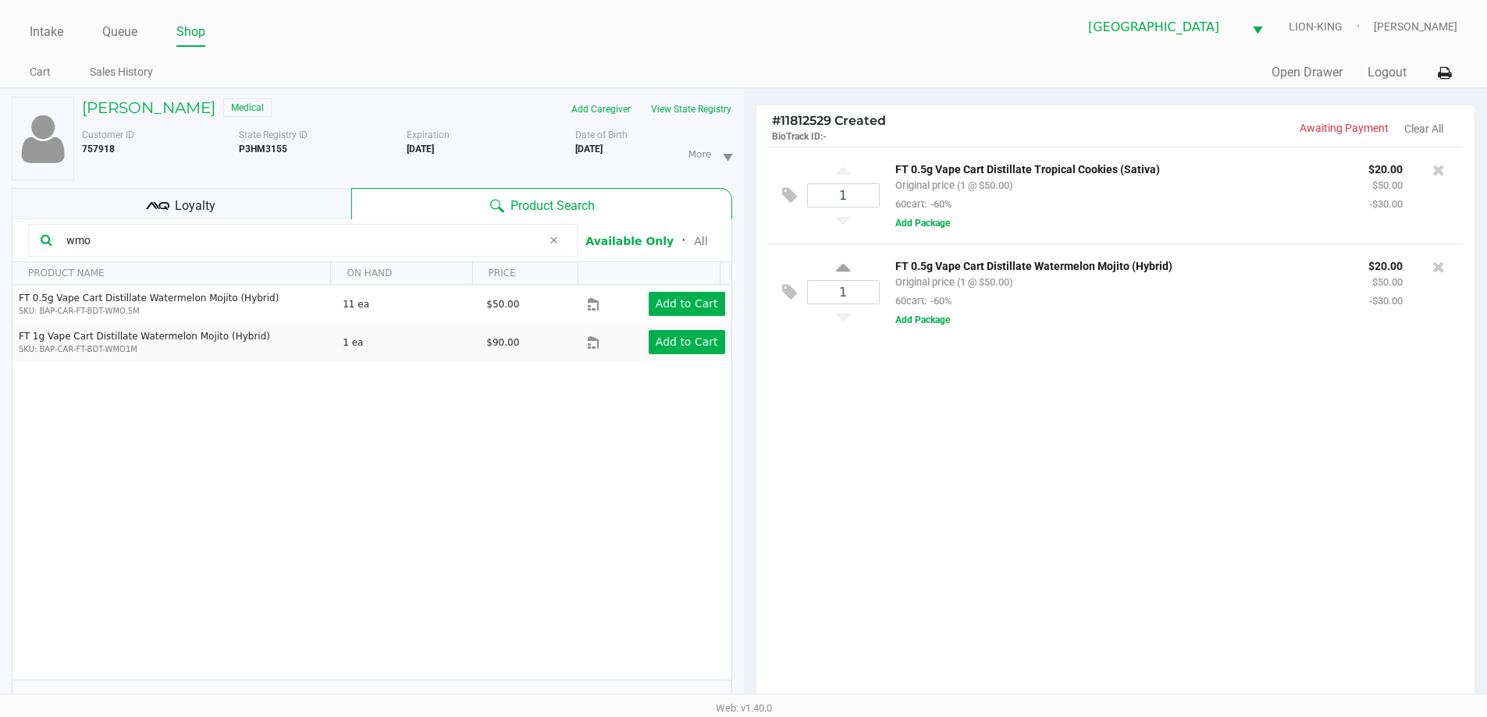
click at [102, 240] on input "wmo" at bounding box center [301, 240] width 482 height 23
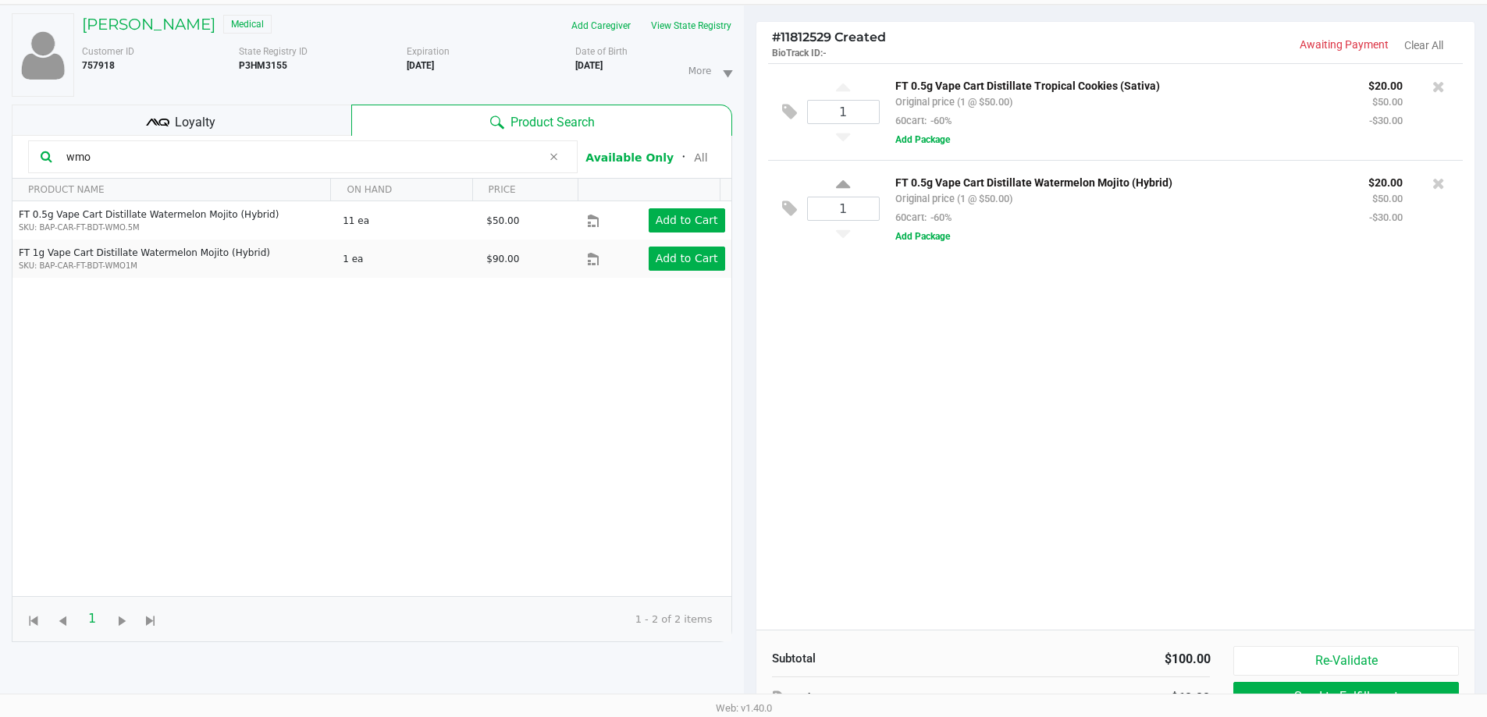
scroll to position [12, 0]
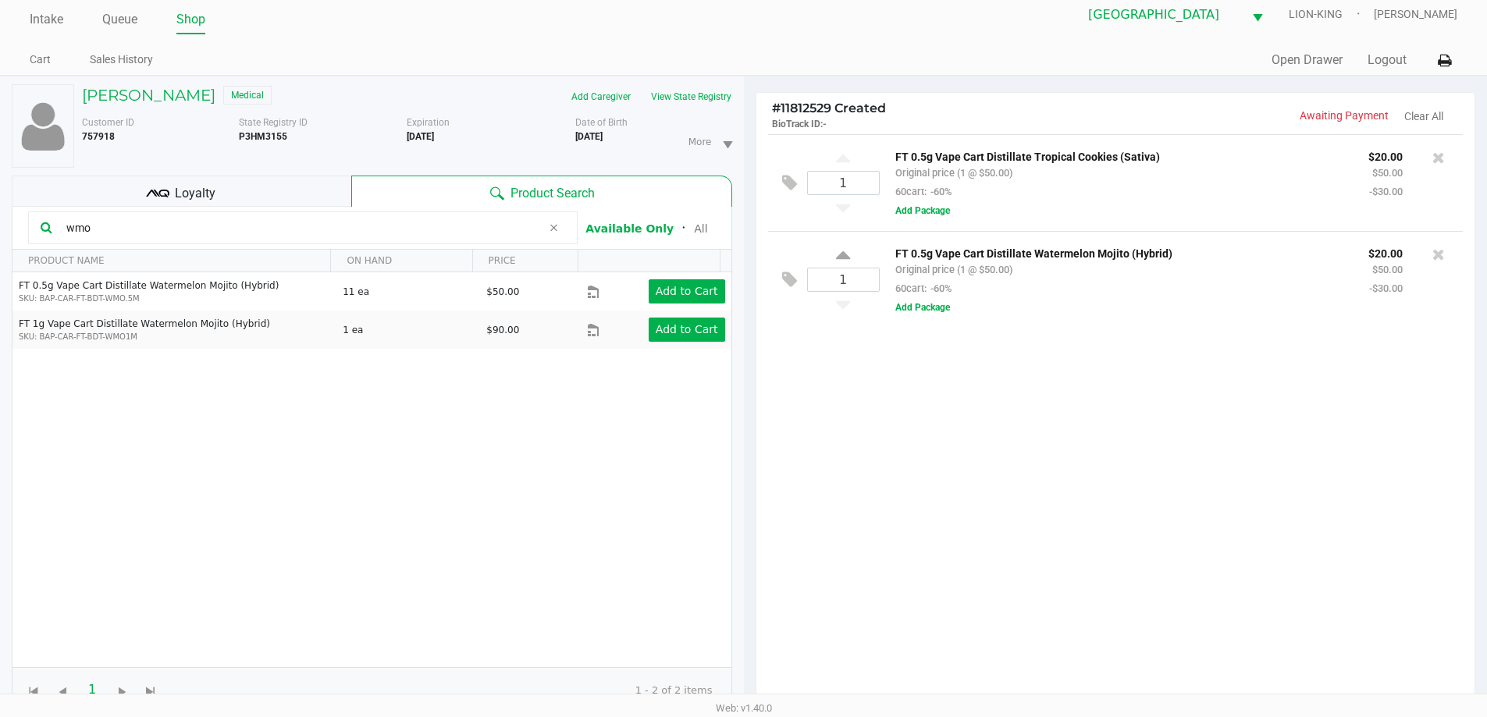
click at [1131, 493] on div "1 FT 0.5g Vape Cart Distillate Tropical Cookies (Sativa) Original price (1 @ $5…" at bounding box center [1115, 417] width 719 height 567
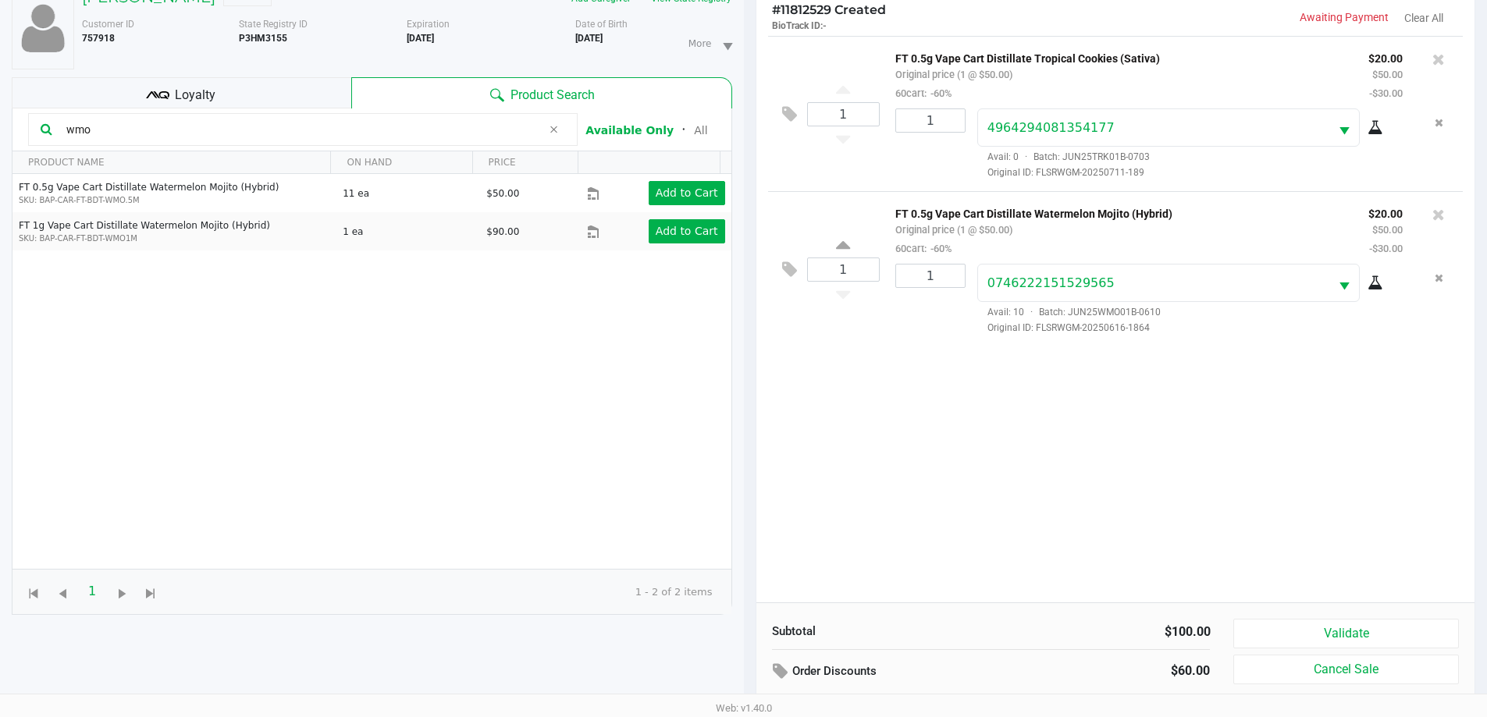
scroll to position [169, 0]
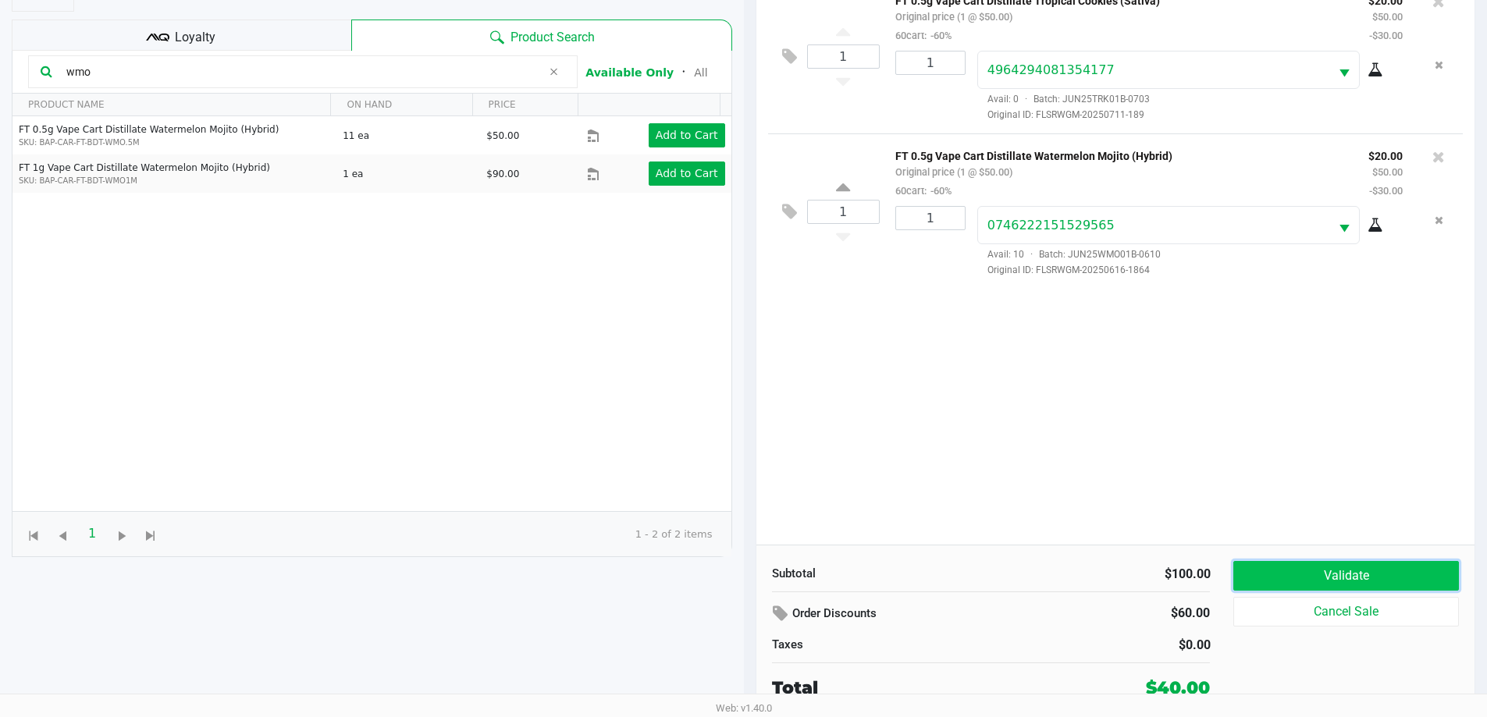
click at [1283, 589] on button "Validate" at bounding box center [1345, 576] width 225 height 30
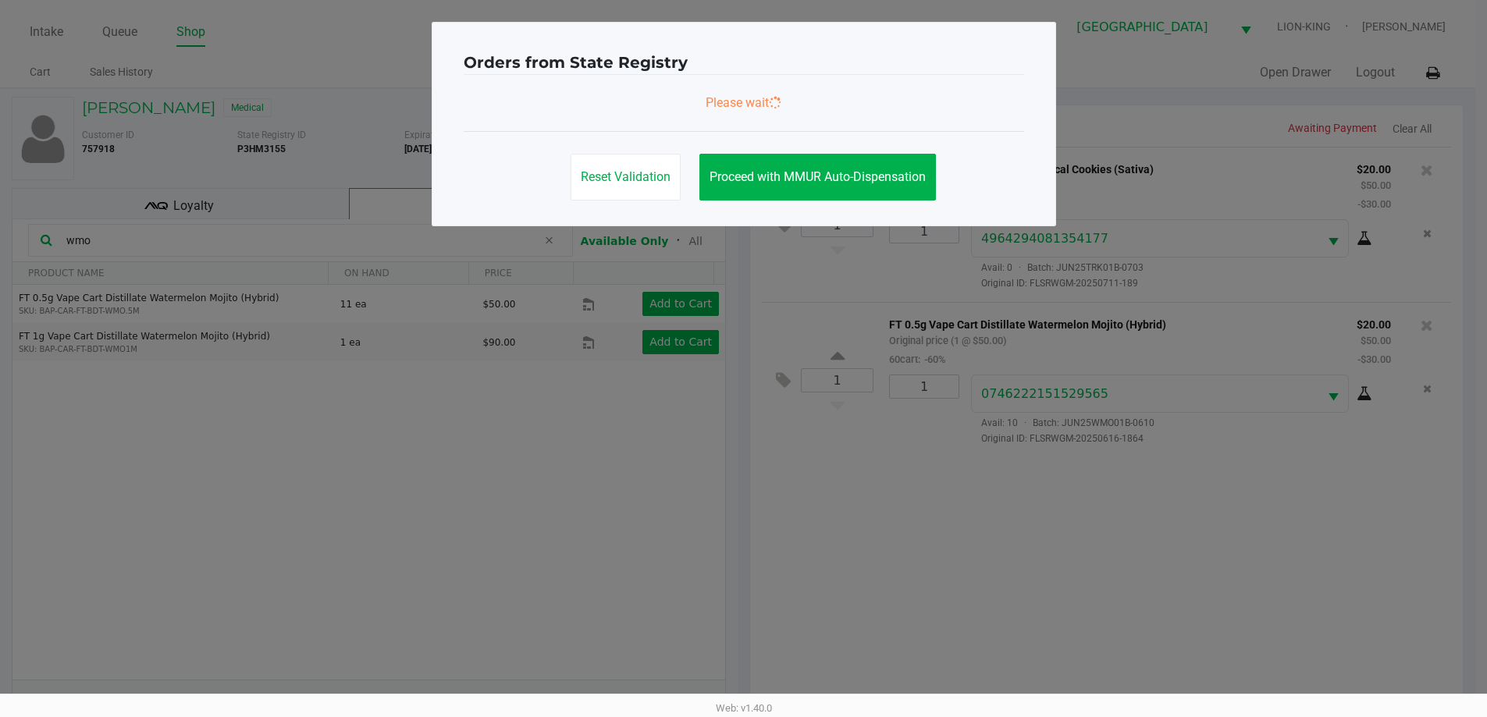
scroll to position [0, 0]
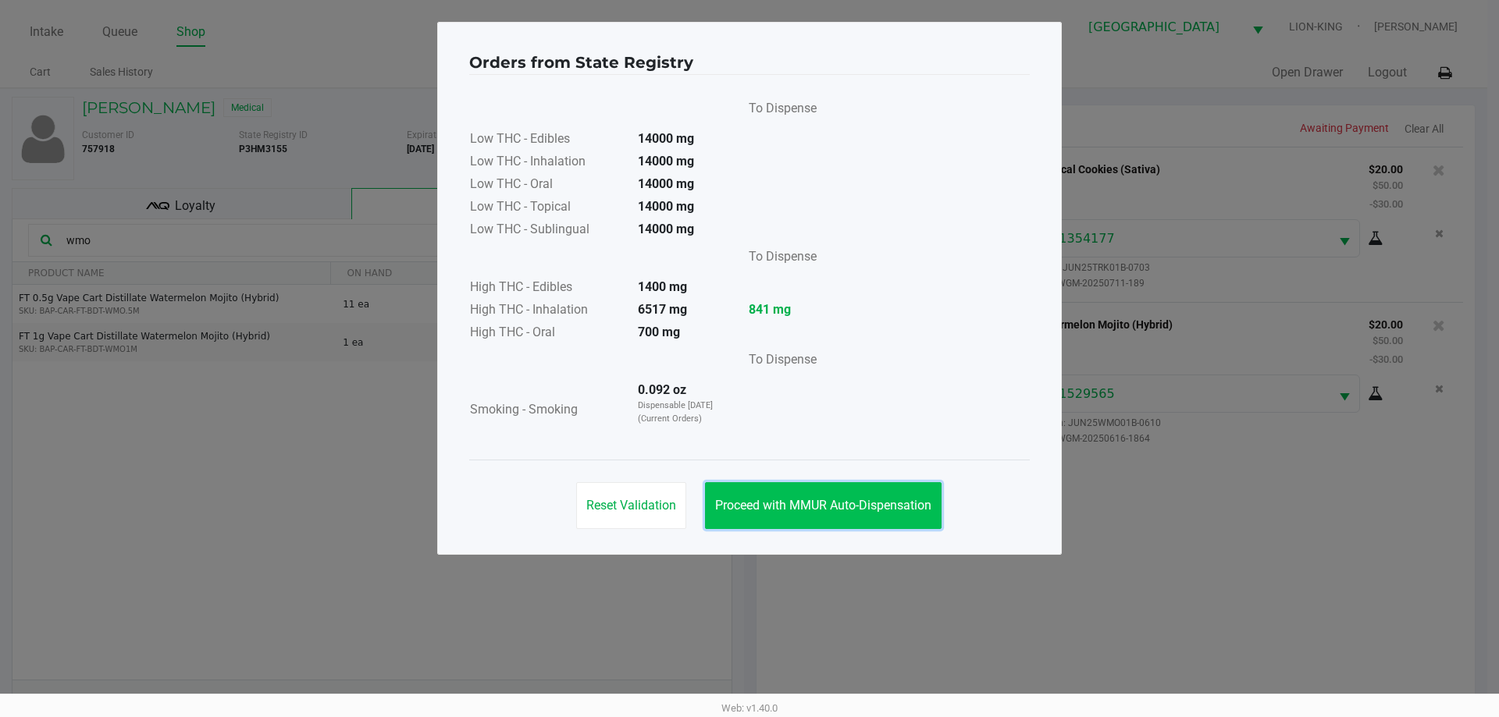
click at [872, 511] on span "Proceed with MMUR Auto-Dispensation" at bounding box center [823, 505] width 216 height 15
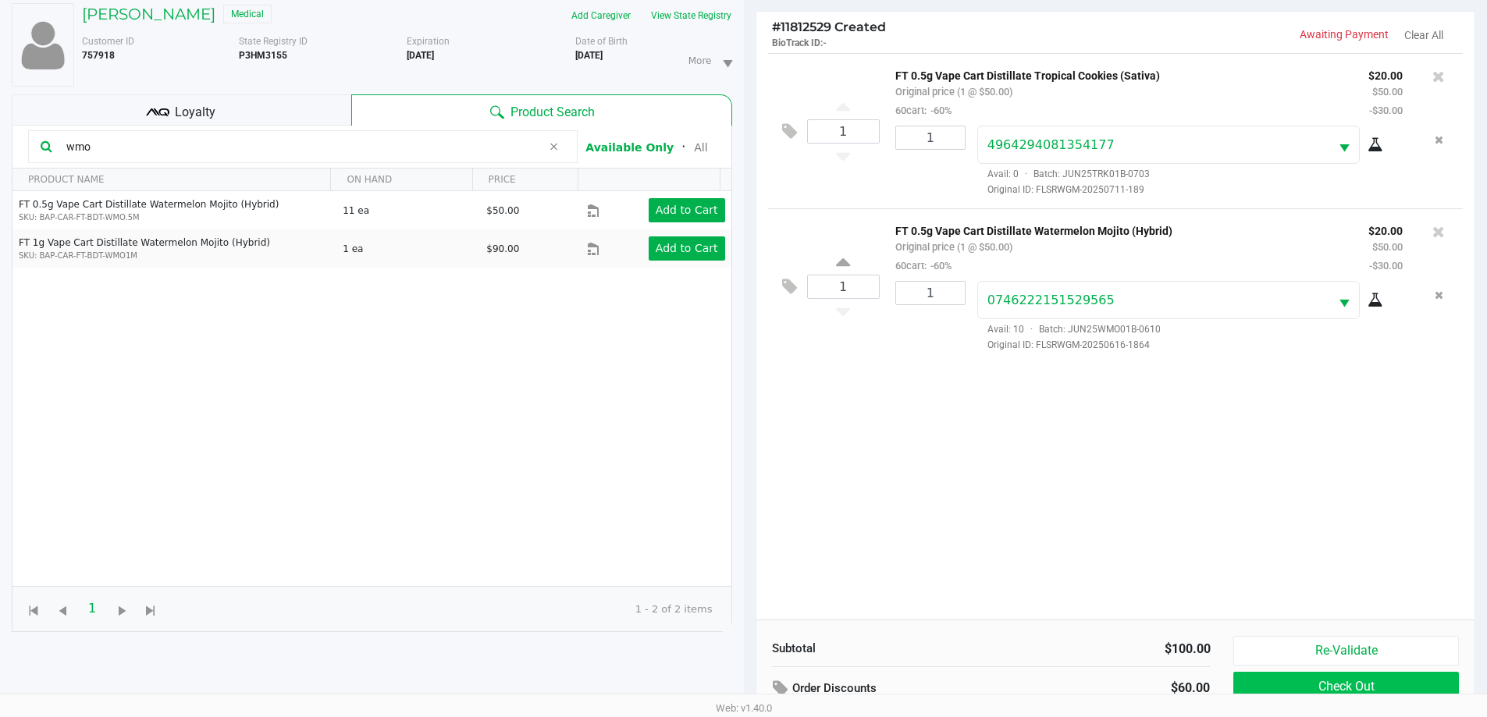
scroll to position [169, 0]
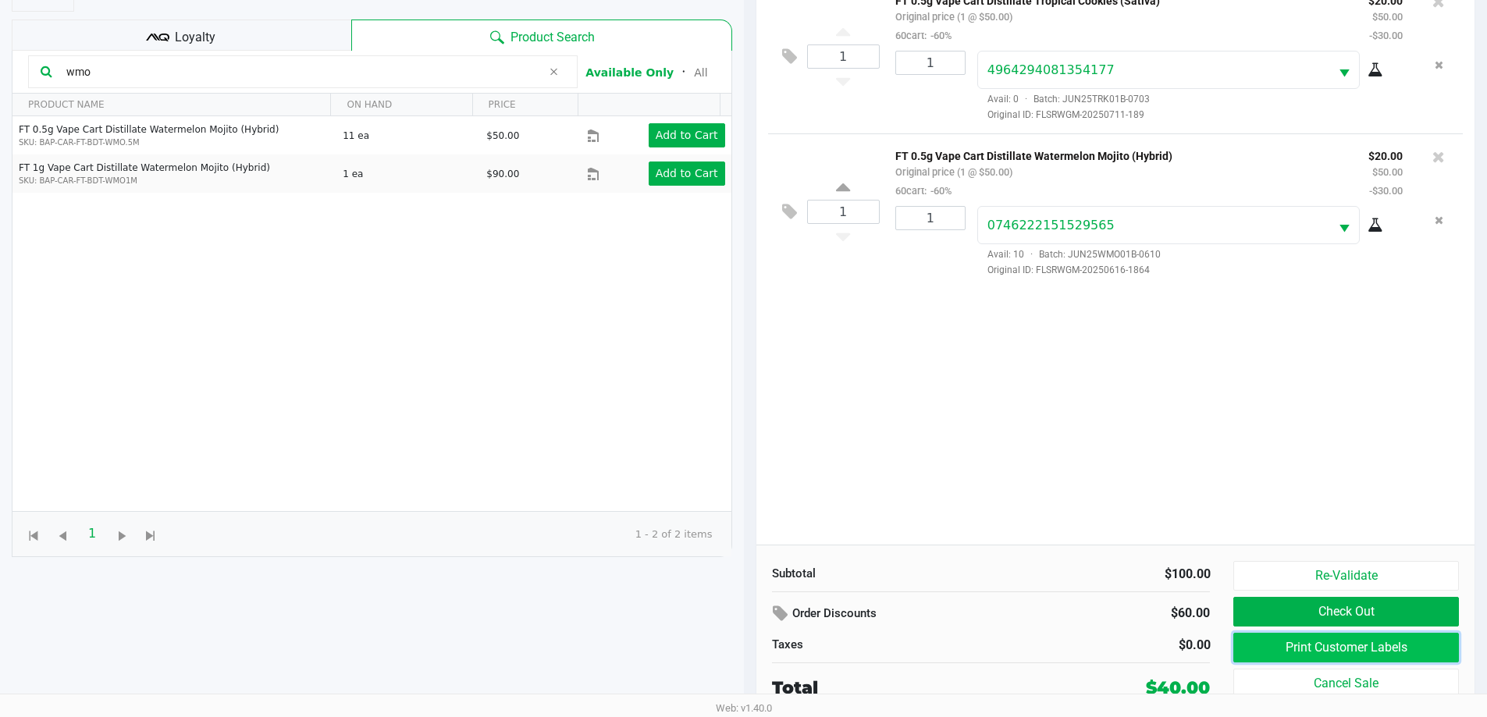
click at [1277, 642] on button "Print Customer Labels" at bounding box center [1345, 648] width 225 height 30
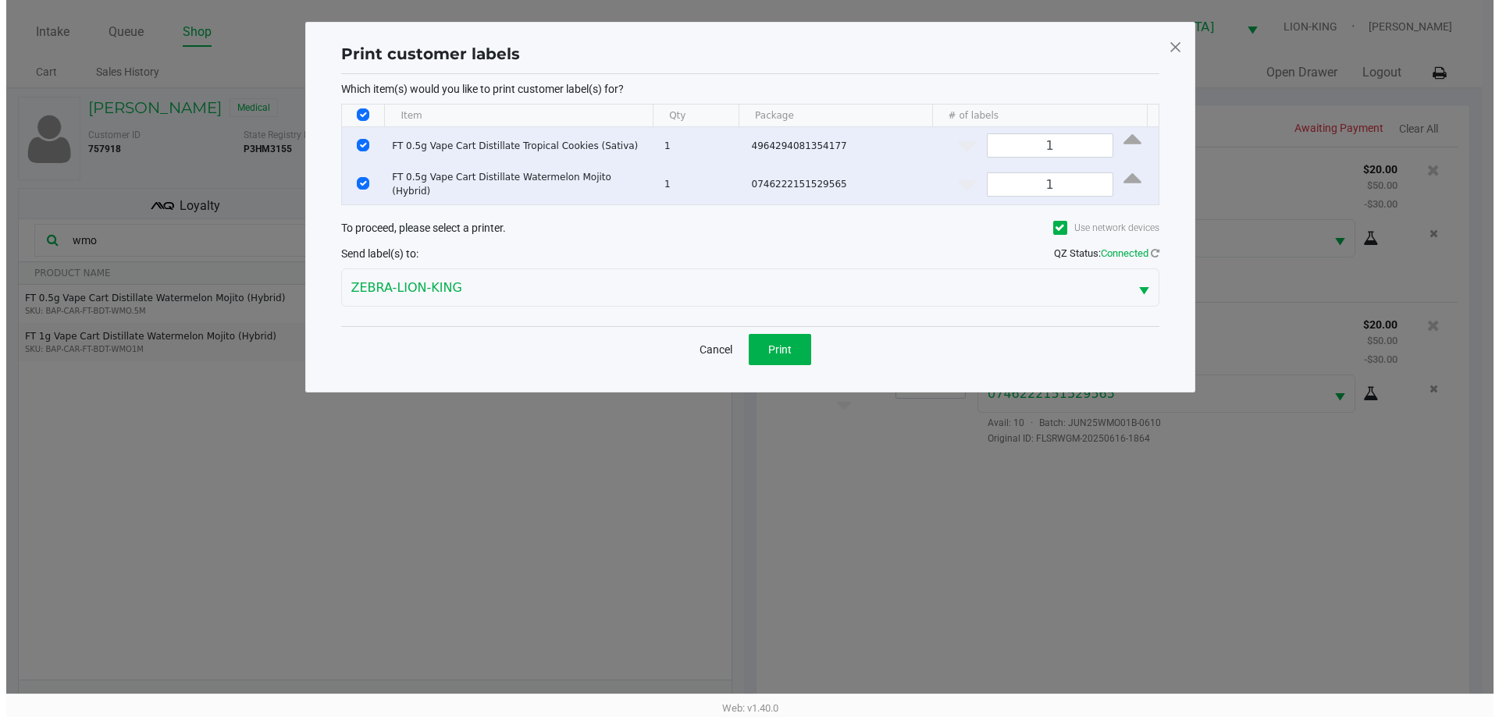
scroll to position [0, 0]
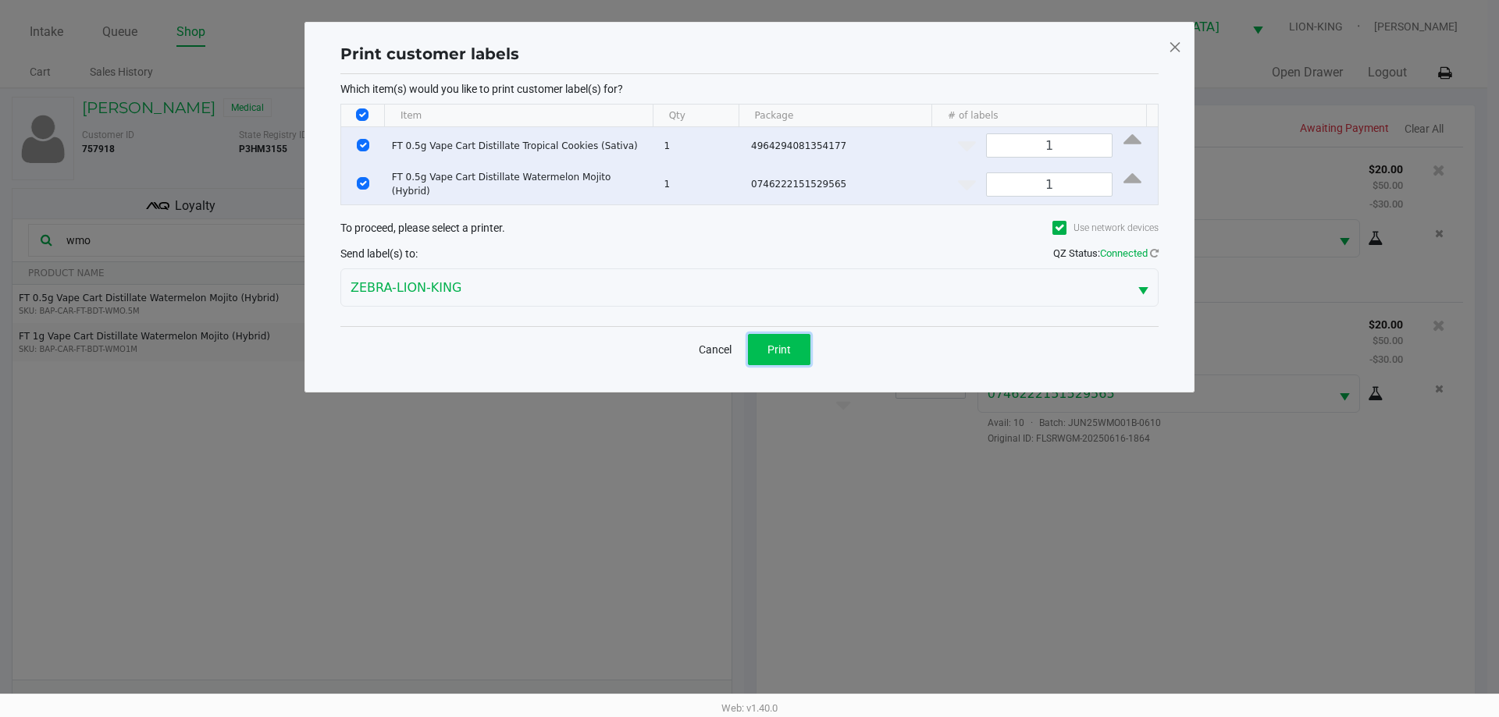
click at [752, 339] on button "Print" at bounding box center [779, 349] width 62 height 31
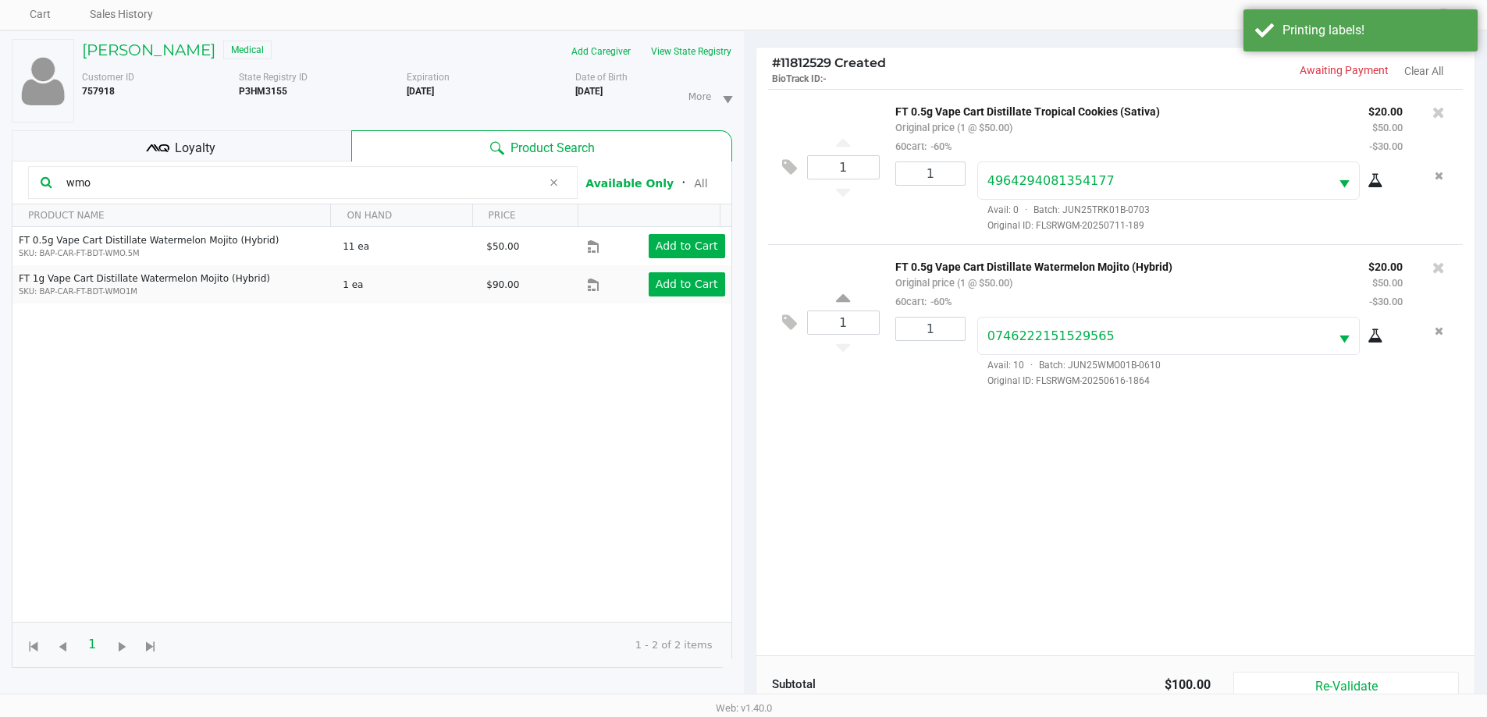
scroll to position [169, 0]
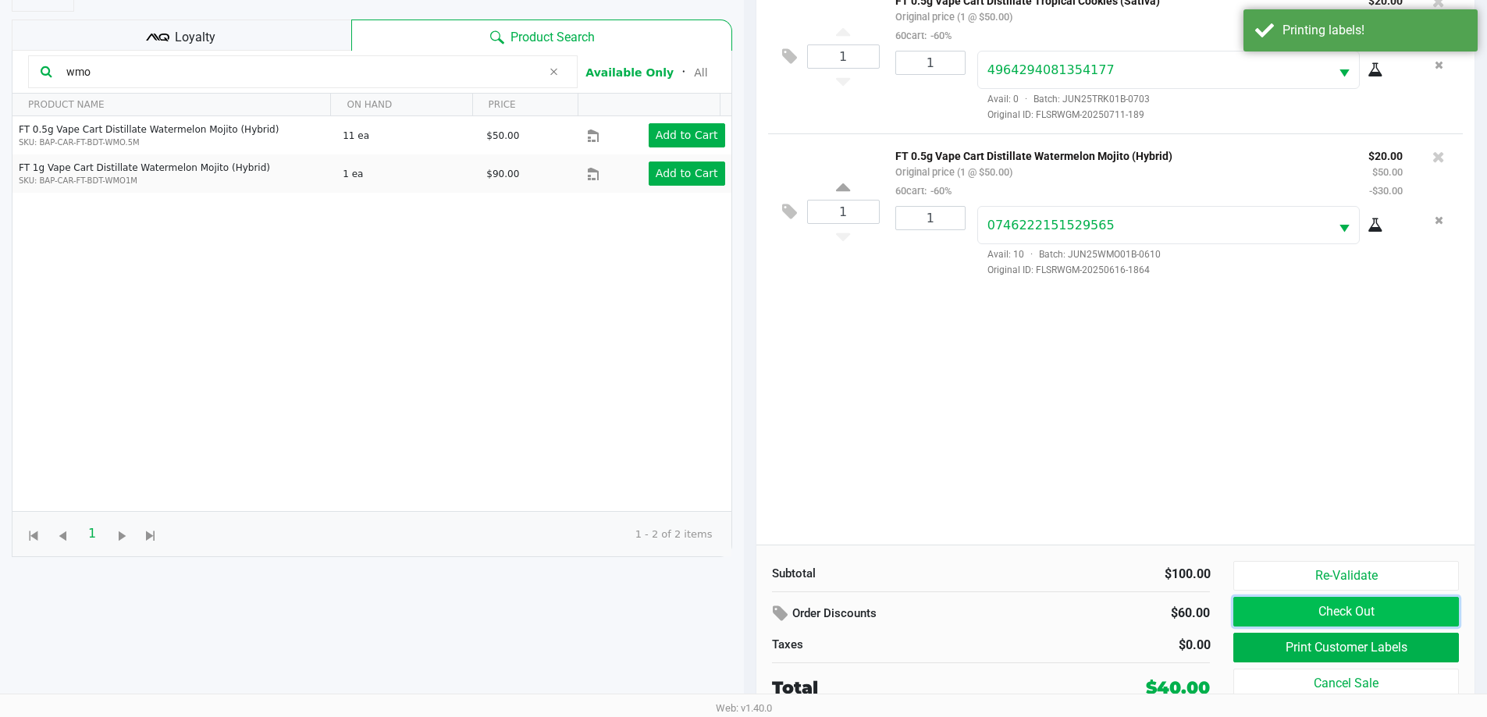
click at [1322, 606] on button "Check Out" at bounding box center [1345, 612] width 225 height 30
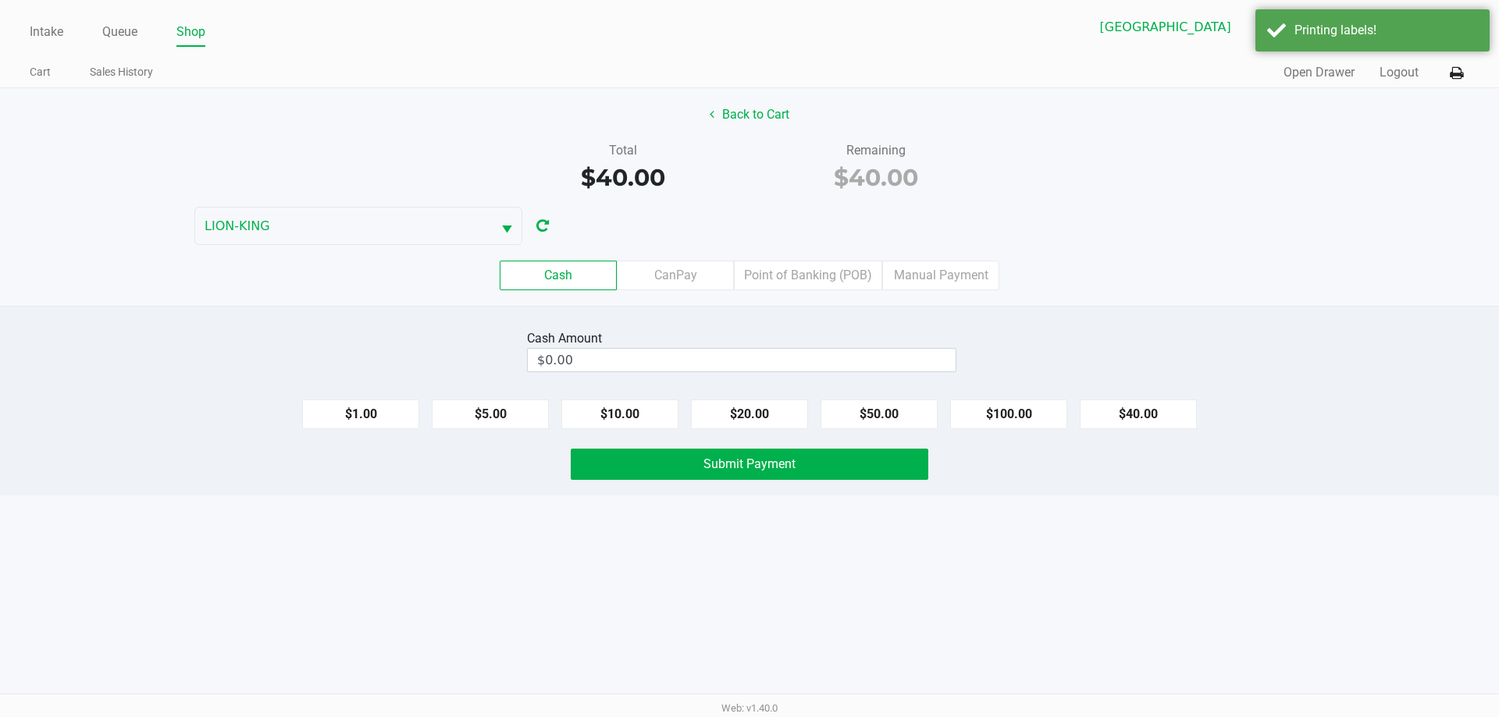
click at [790, 271] on label "Point of Banking (POB)" at bounding box center [808, 276] width 148 height 30
click at [0, 0] on 7 "Point of Banking (POB)" at bounding box center [0, 0] width 0 height 0
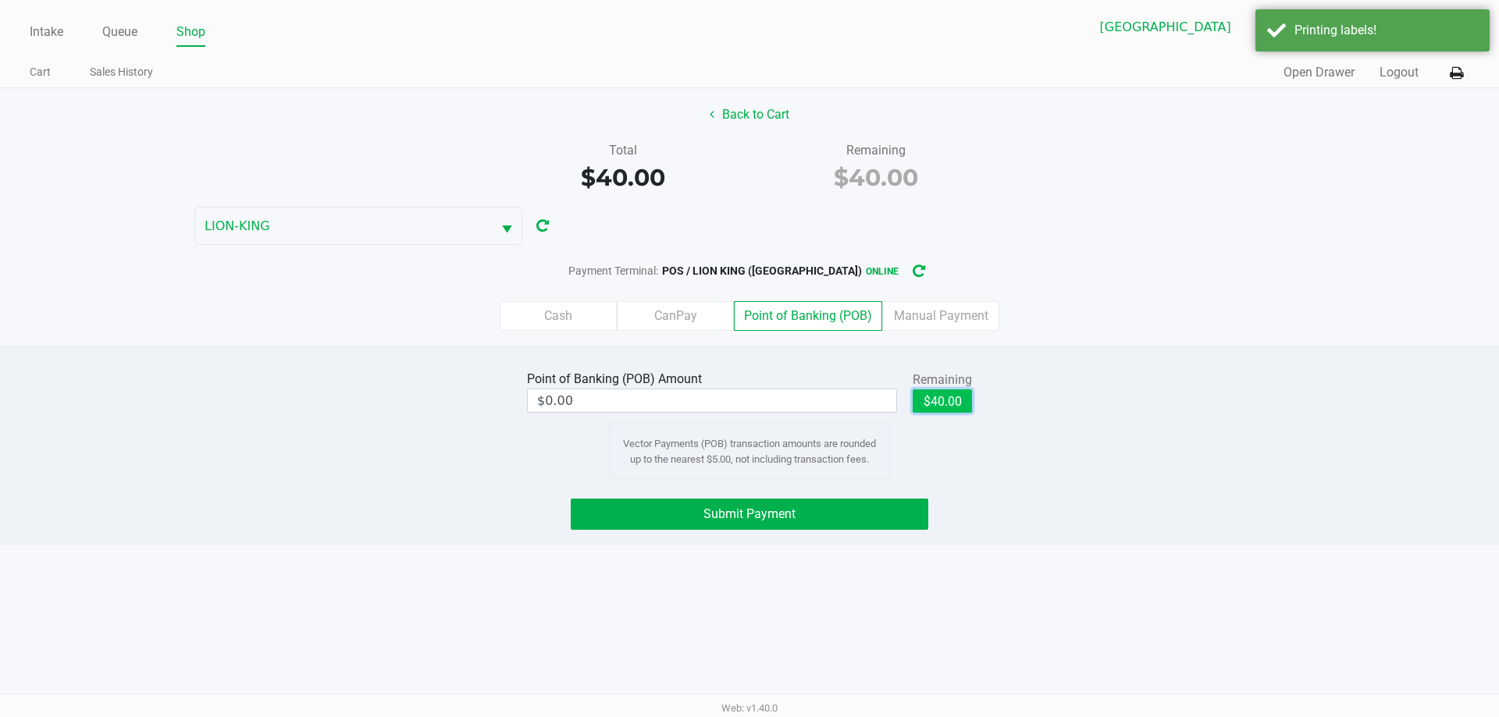
click at [967, 406] on button "$40.00" at bounding box center [941, 400] width 59 height 23
type input "$40.00"
click at [867, 506] on button "Submit Payment" at bounding box center [749, 514] width 357 height 31
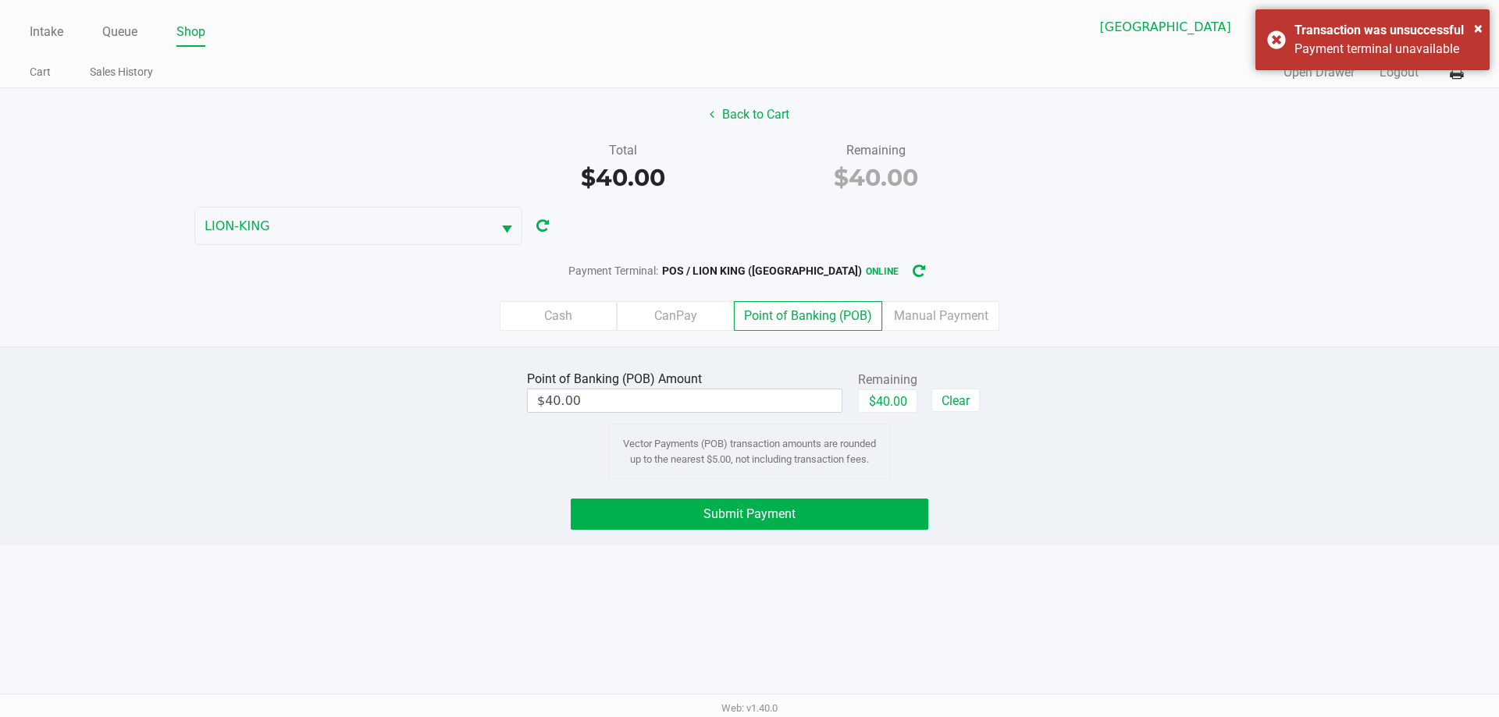
click at [894, 507] on button "Submit Payment" at bounding box center [749, 514] width 357 height 31
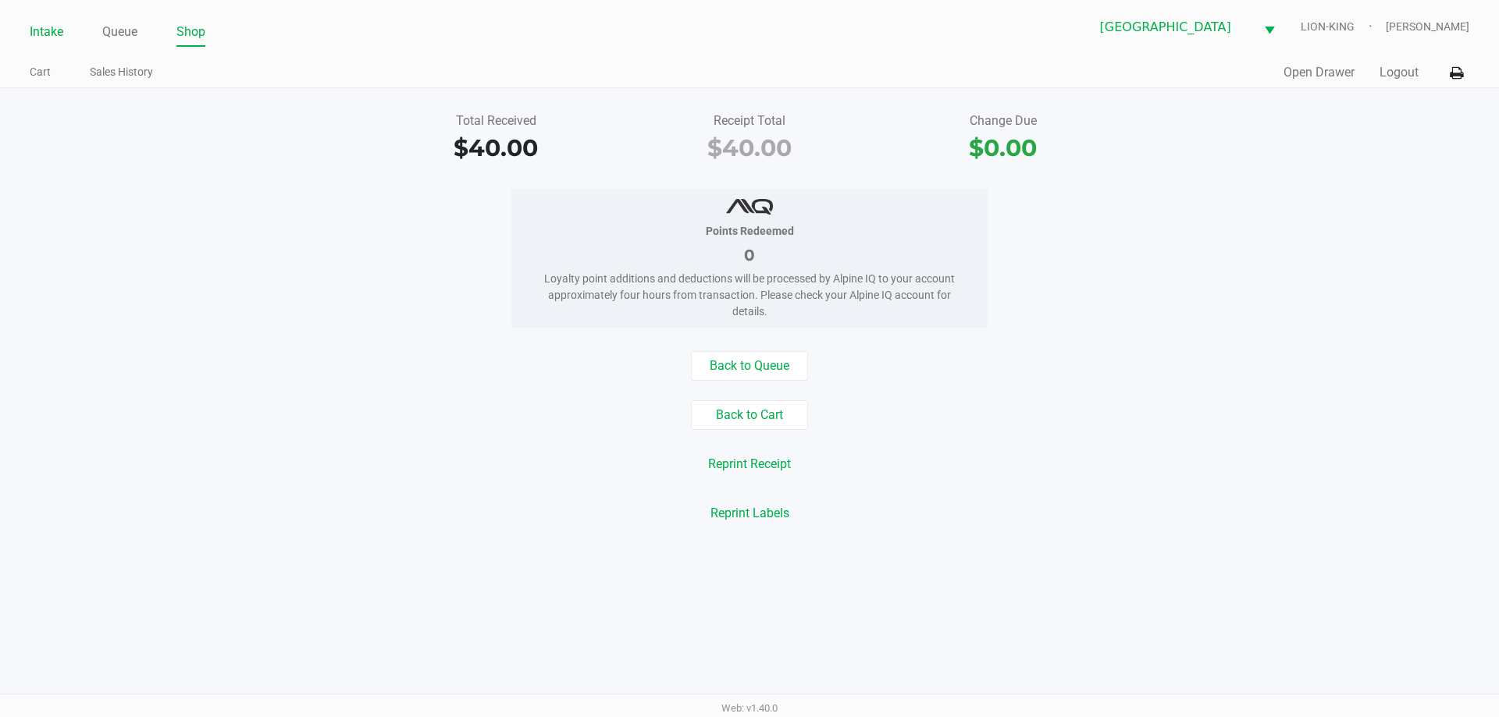
click at [40, 41] on link "Intake" at bounding box center [47, 32] width 34 height 22
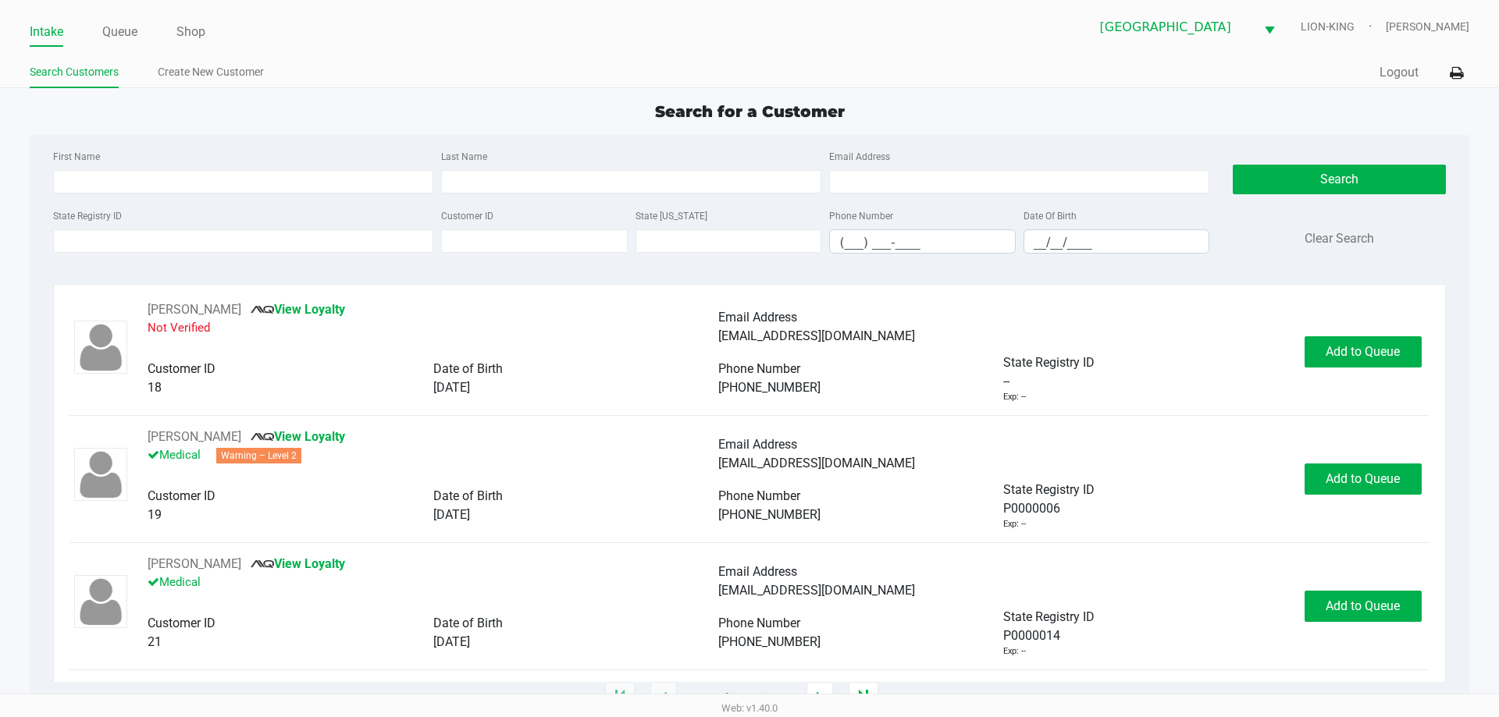
click at [382, 35] on ul "Intake Queue Shop" at bounding box center [390, 33] width 720 height 27
click at [369, 119] on div "Search for a Customer" at bounding box center [749, 111] width 1462 height 23
click at [418, 56] on div "Intake Queue Shop North Palm Beach WC LION-KING Tawny Husosky Search Customers …" at bounding box center [749, 44] width 1499 height 88
click at [144, 37] on ul "Intake Queue Shop" at bounding box center [390, 33] width 720 height 27
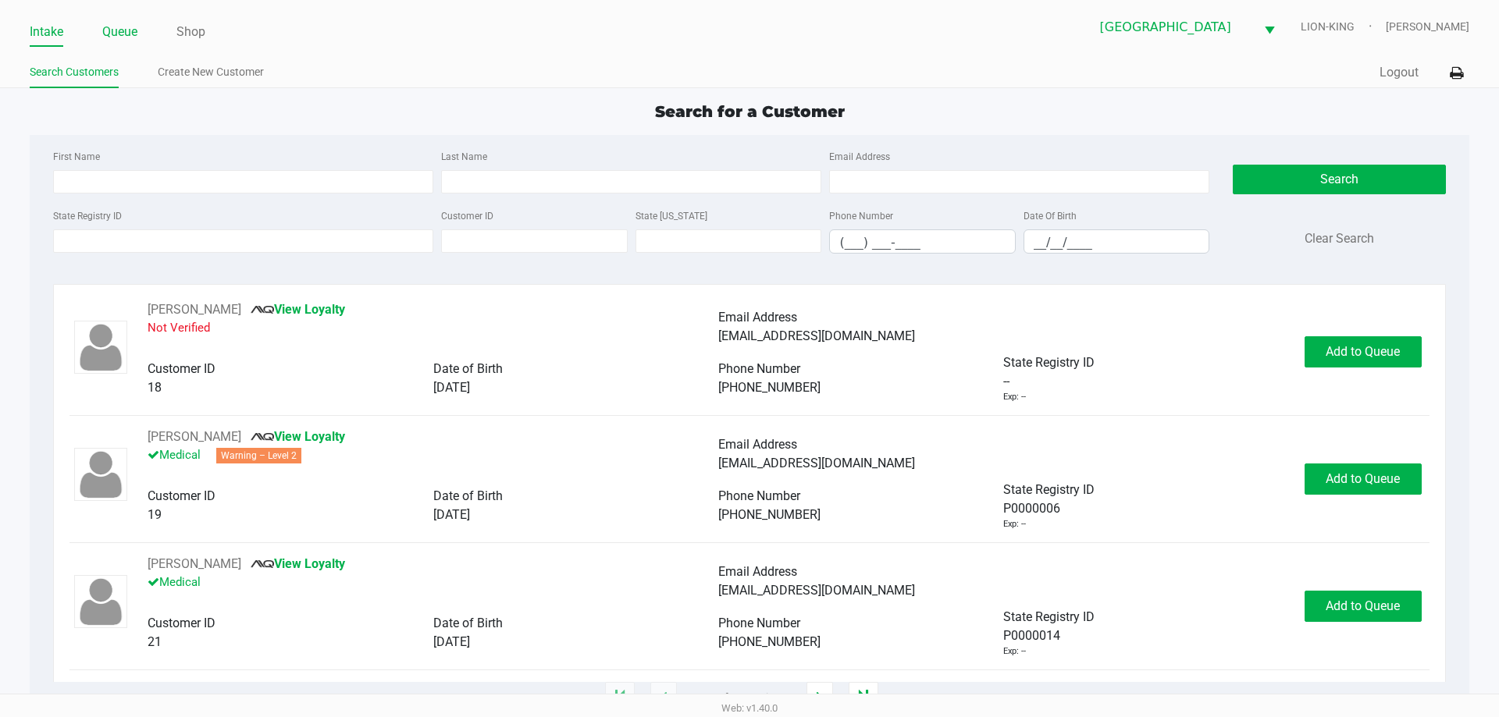
click at [121, 26] on link "Queue" at bounding box center [119, 32] width 35 height 22
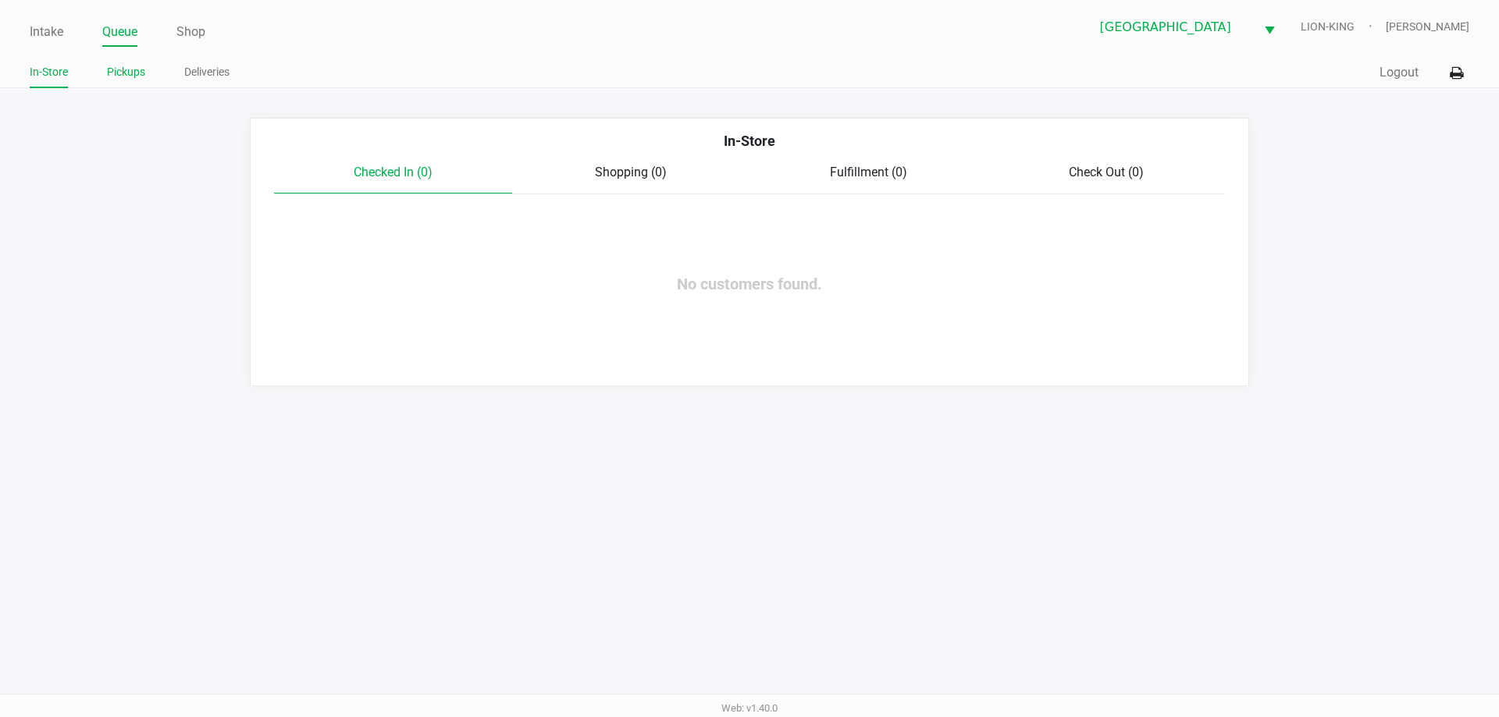
click at [115, 62] on link "Pickups" at bounding box center [126, 72] width 38 height 20
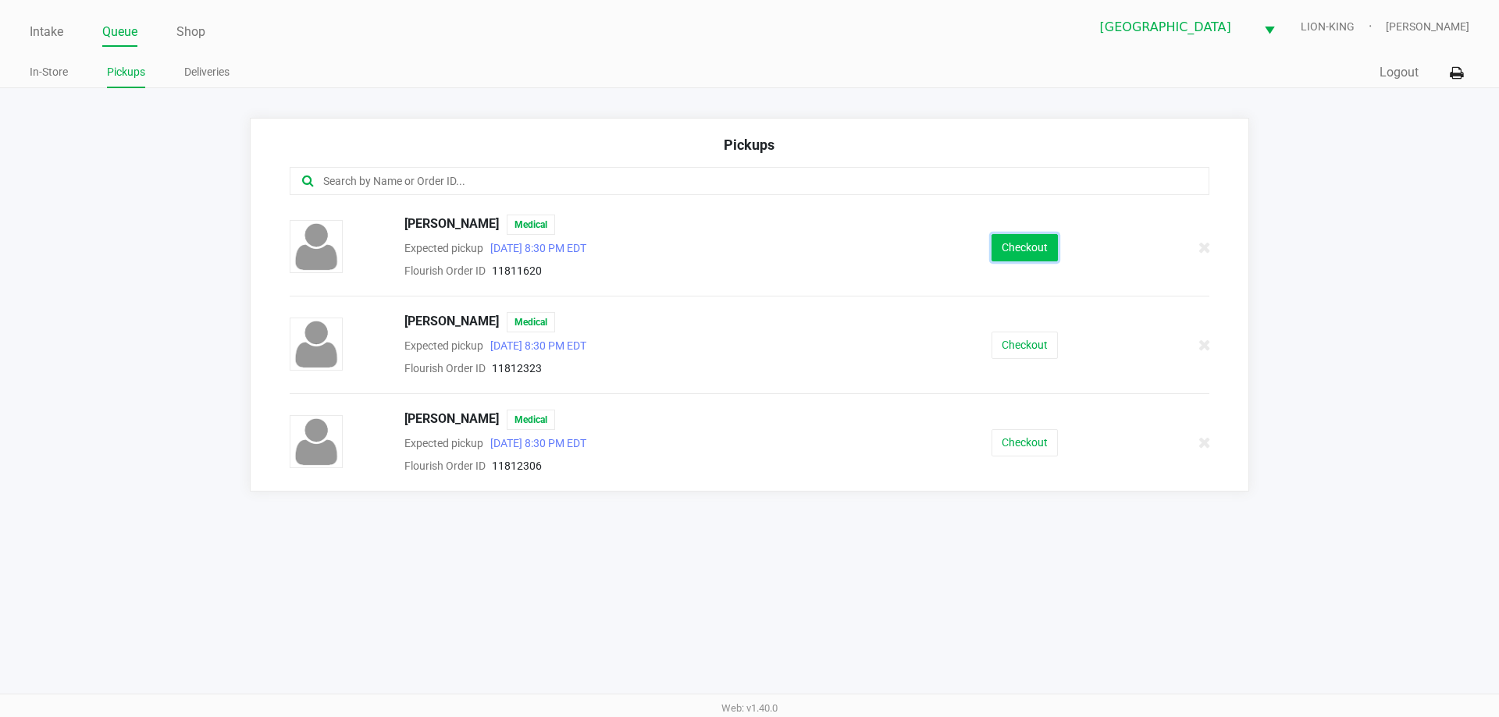
click at [1019, 243] on button "Checkout" at bounding box center [1024, 247] width 66 height 27
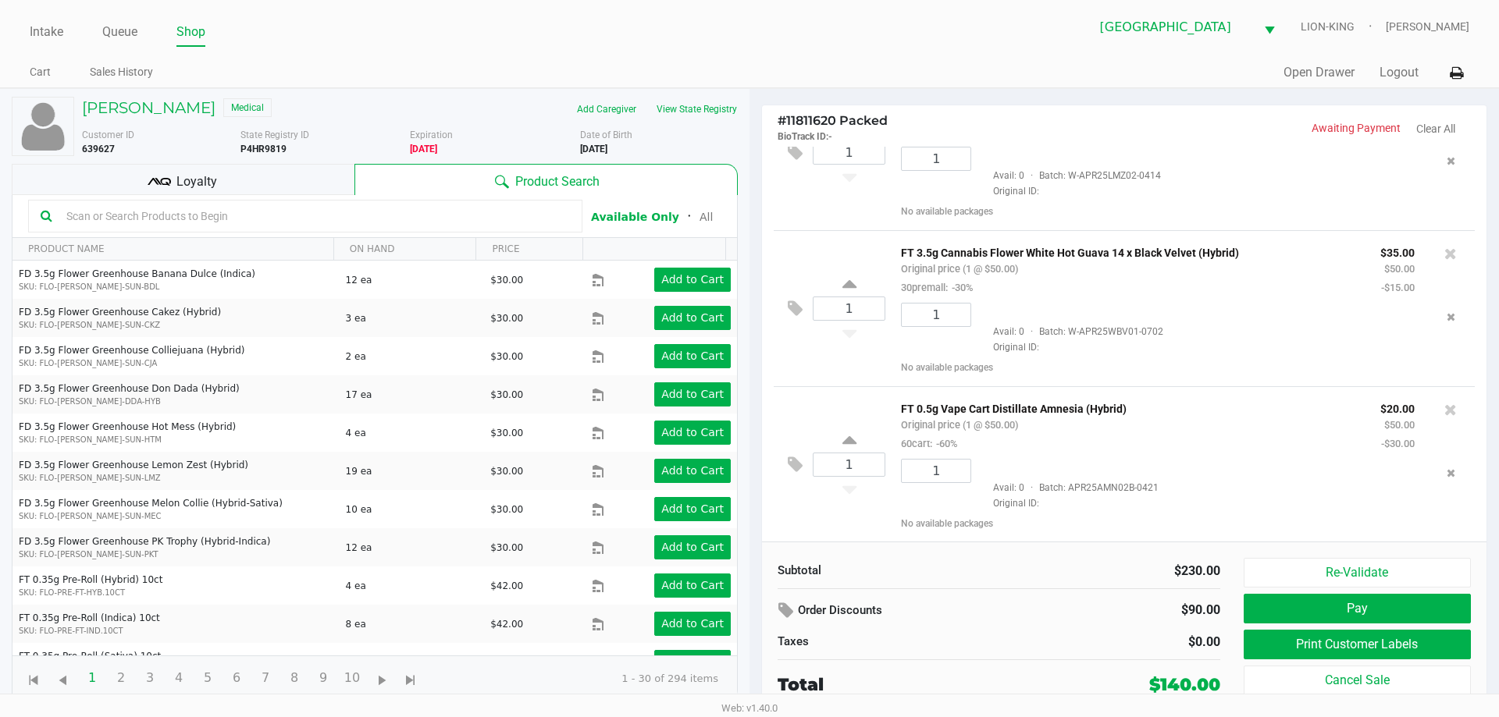
scroll to position [389, 0]
click at [257, 177] on div "Loyalty" at bounding box center [183, 179] width 343 height 31
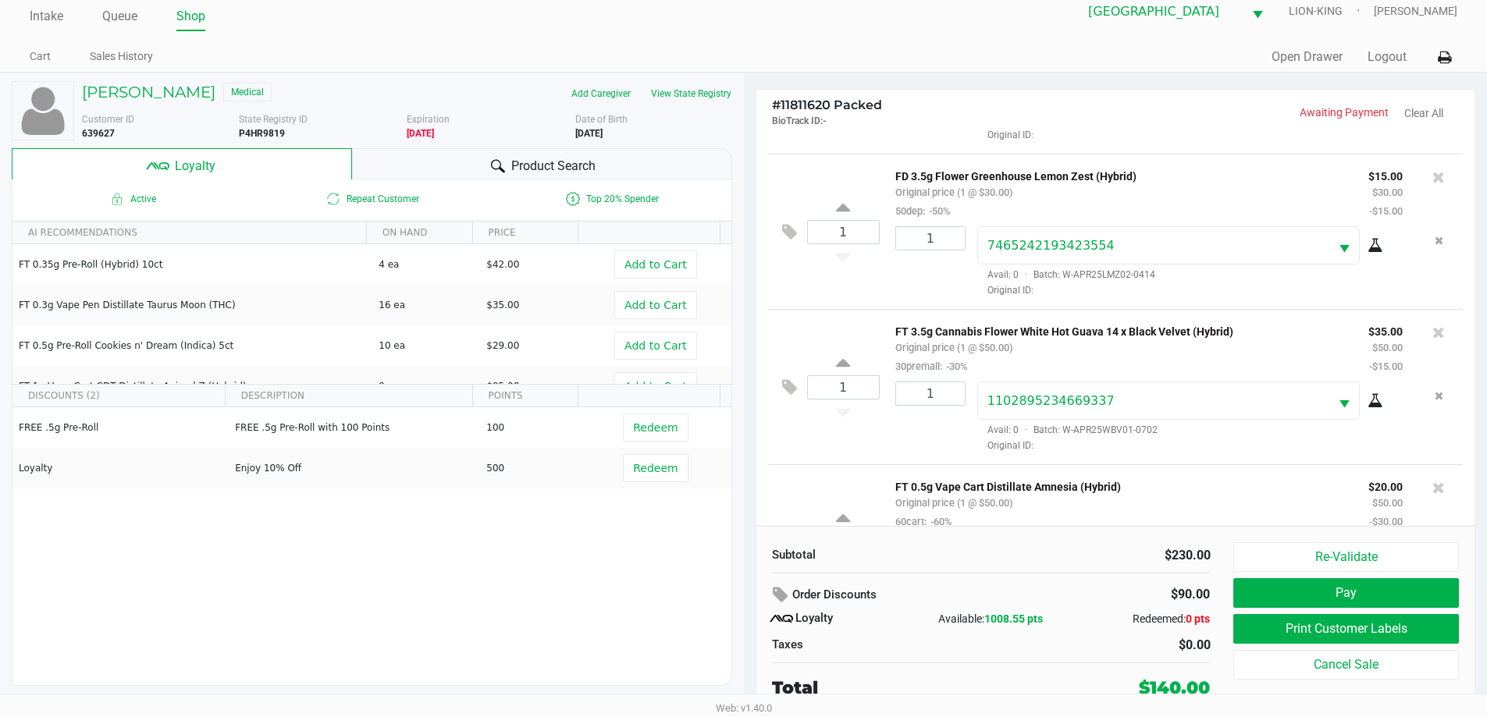
scroll to position [151, 0]
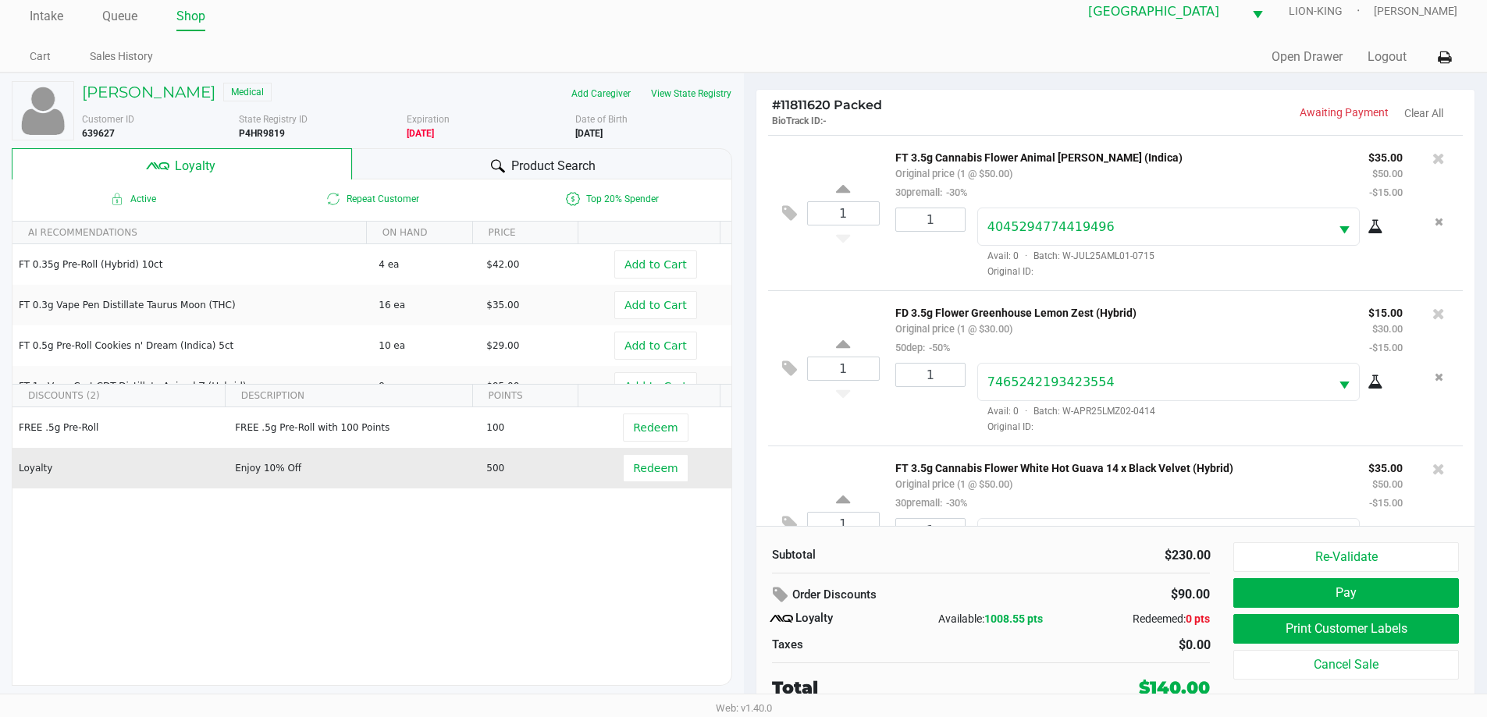
click at [654, 483] on td "Redeem" at bounding box center [659, 468] width 144 height 41
click at [649, 470] on span "Redeem" at bounding box center [655, 468] width 44 height 12
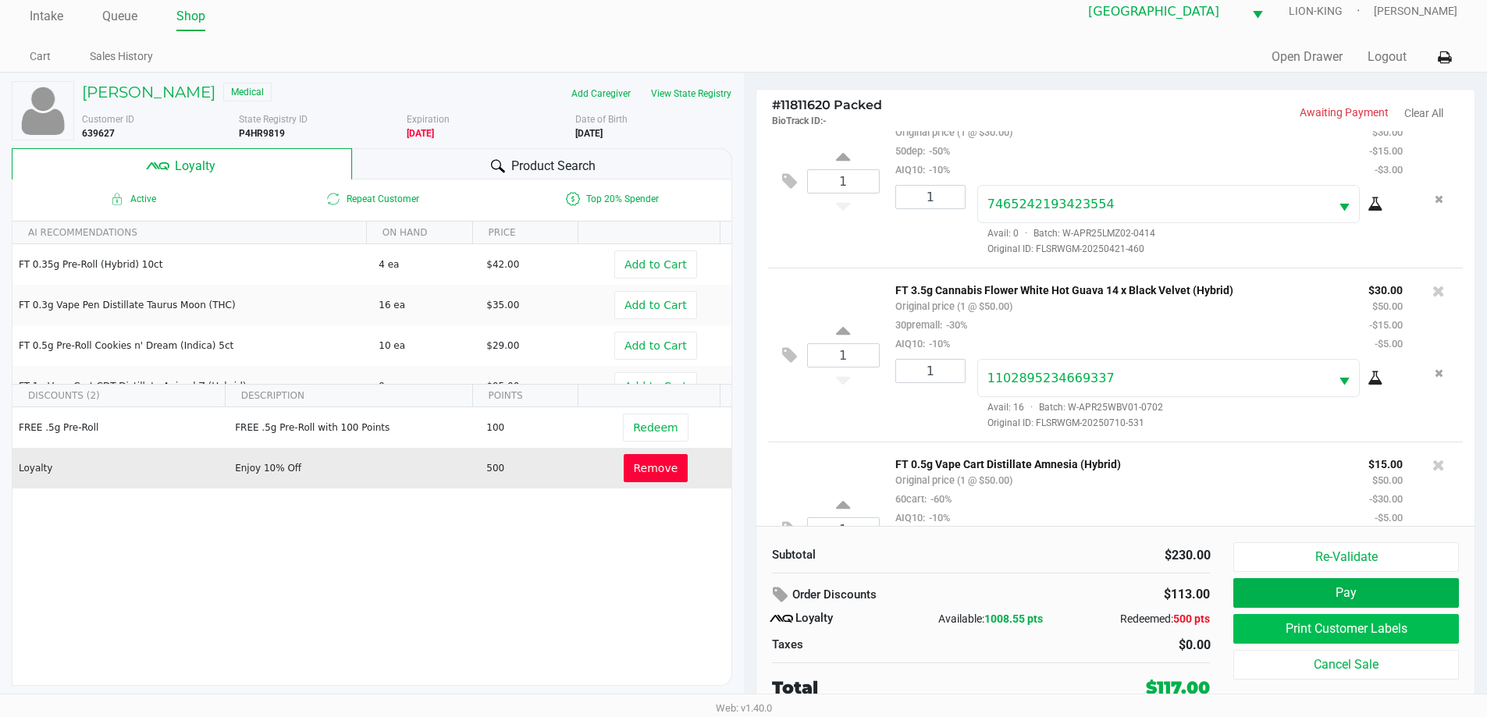
scroll to position [479, 0]
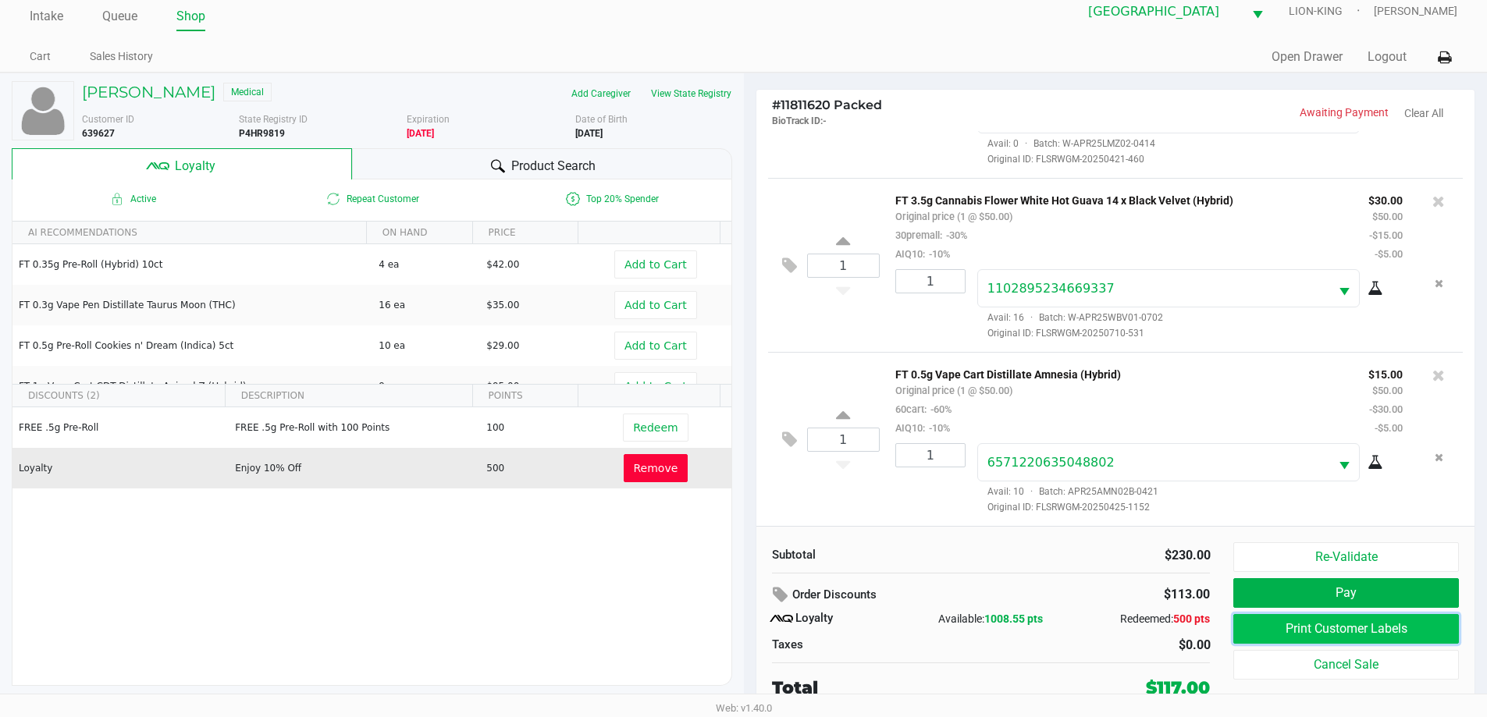
click at [1313, 626] on button "Print Customer Labels" at bounding box center [1345, 629] width 225 height 30
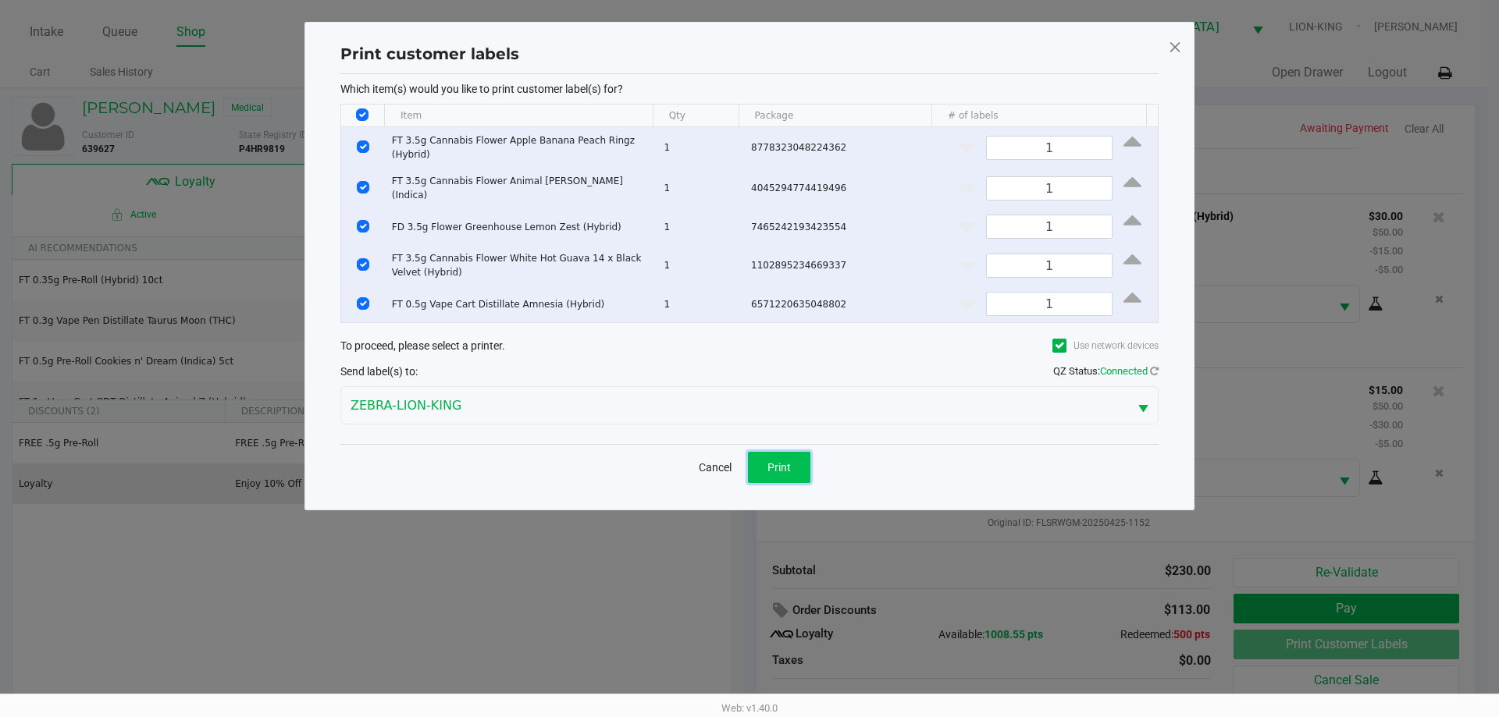
click at [783, 470] on button "Print" at bounding box center [779, 467] width 62 height 31
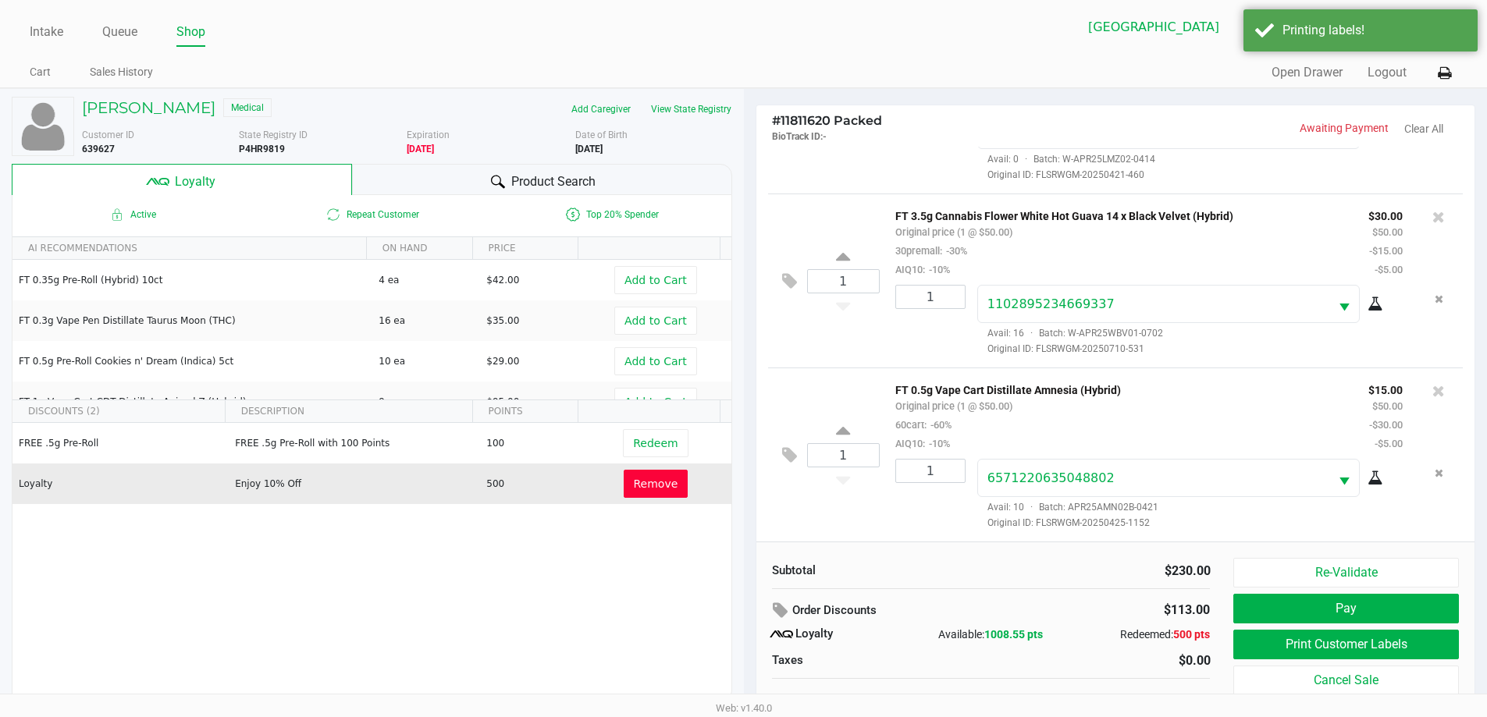
click at [1048, 606] on div "Order Discounts" at bounding box center [914, 611] width 285 height 28
click at [1048, 604] on div "Order Discounts" at bounding box center [914, 611] width 285 height 28
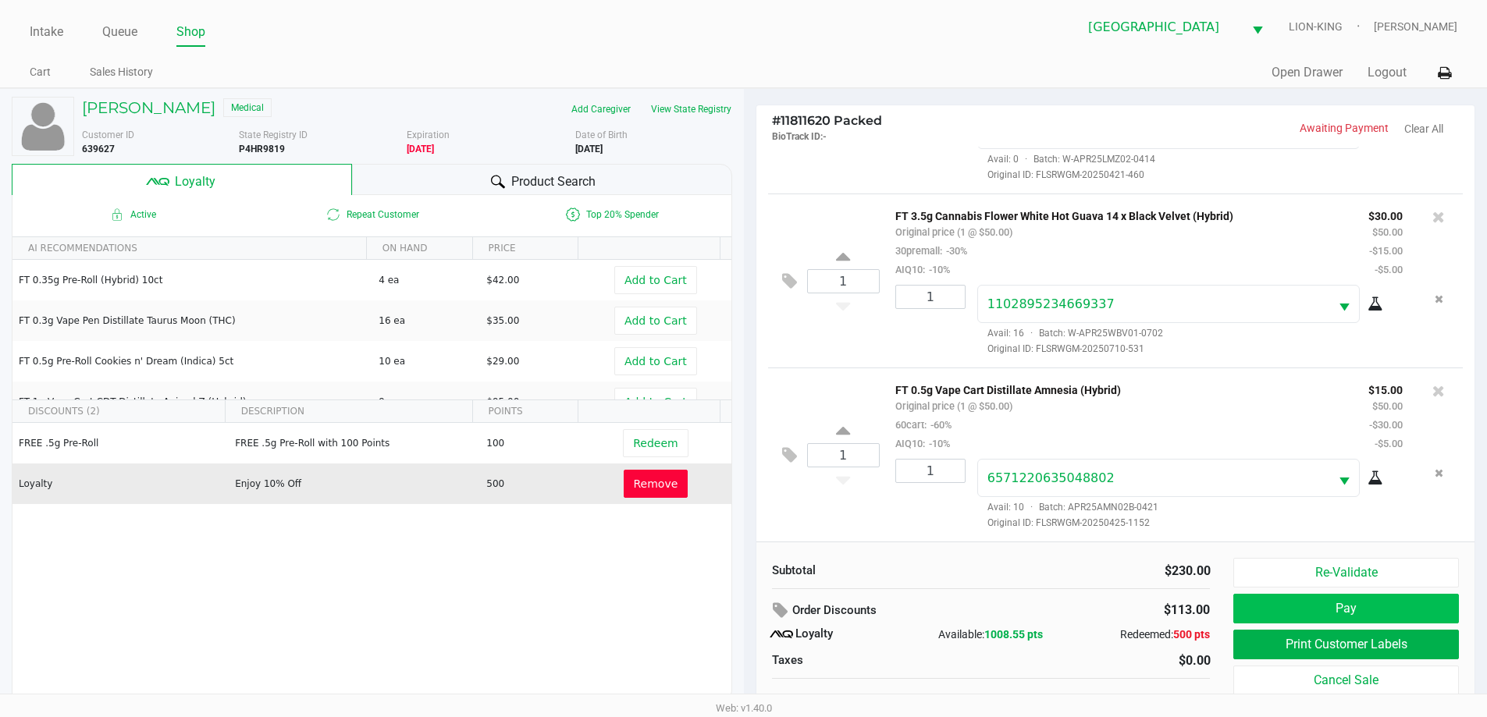
click at [1330, 615] on button "Pay" at bounding box center [1345, 609] width 225 height 30
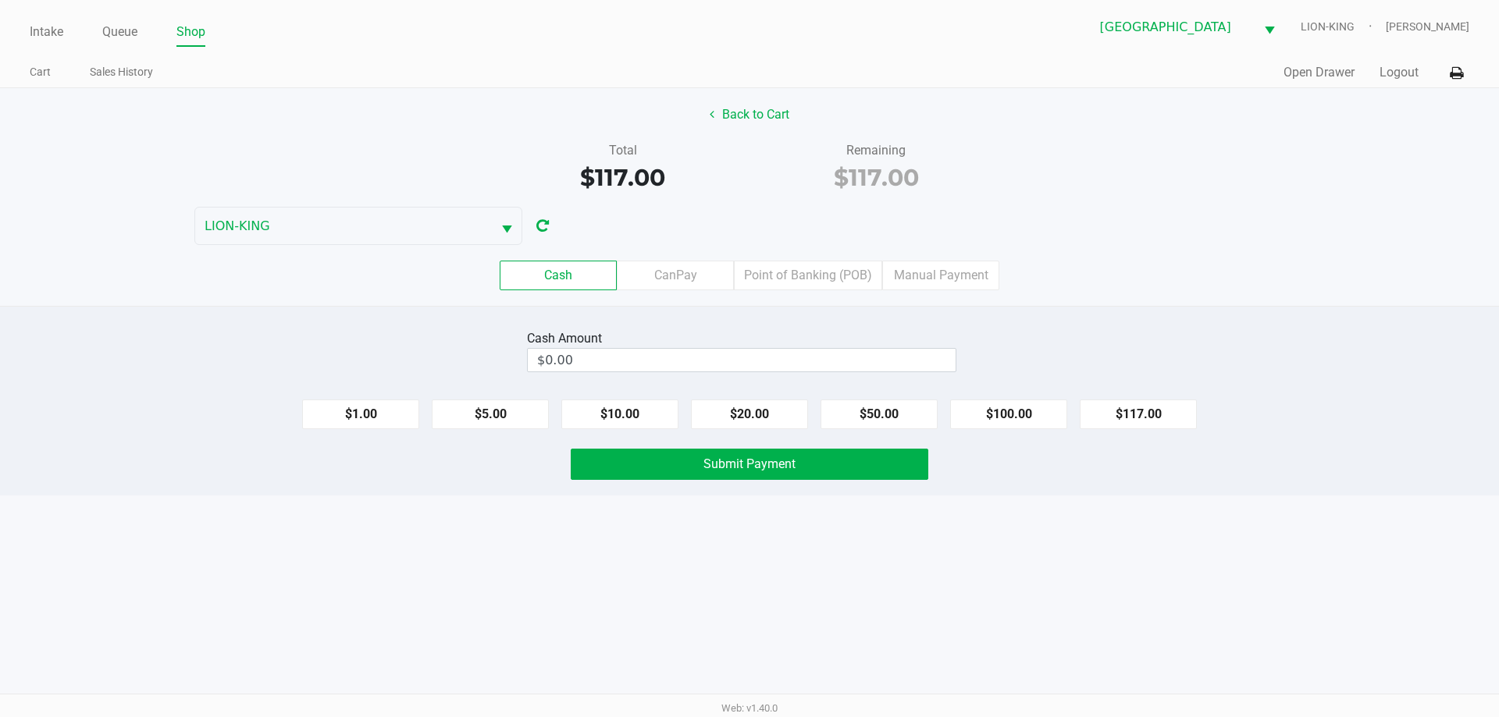
click at [676, 286] on label "CanPay" at bounding box center [675, 276] width 117 height 30
click at [0, 0] on 2 "CanPay" at bounding box center [0, 0] width 0 height 0
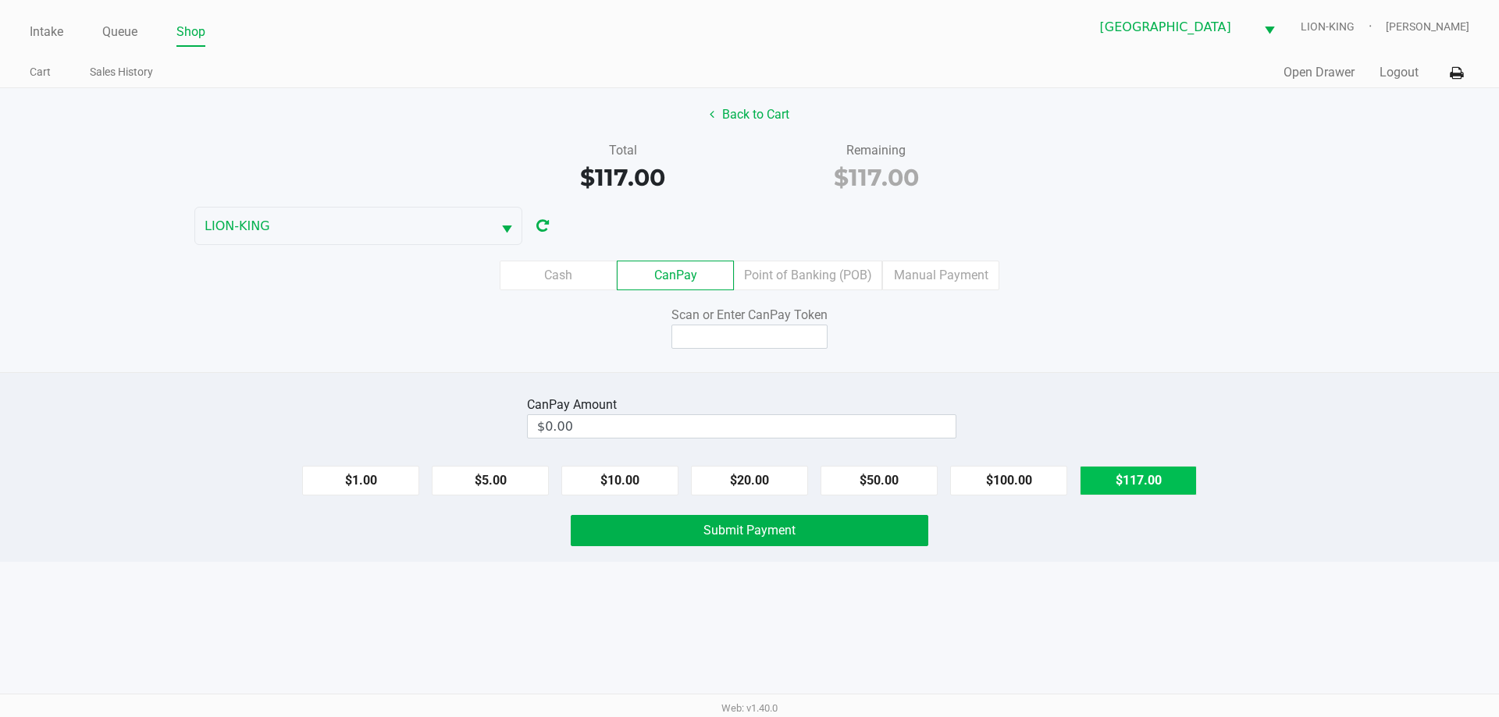
click at [1115, 467] on button "$117.00" at bounding box center [1137, 481] width 117 height 30
type input "$117.00"
click at [782, 333] on input at bounding box center [749, 337] width 156 height 24
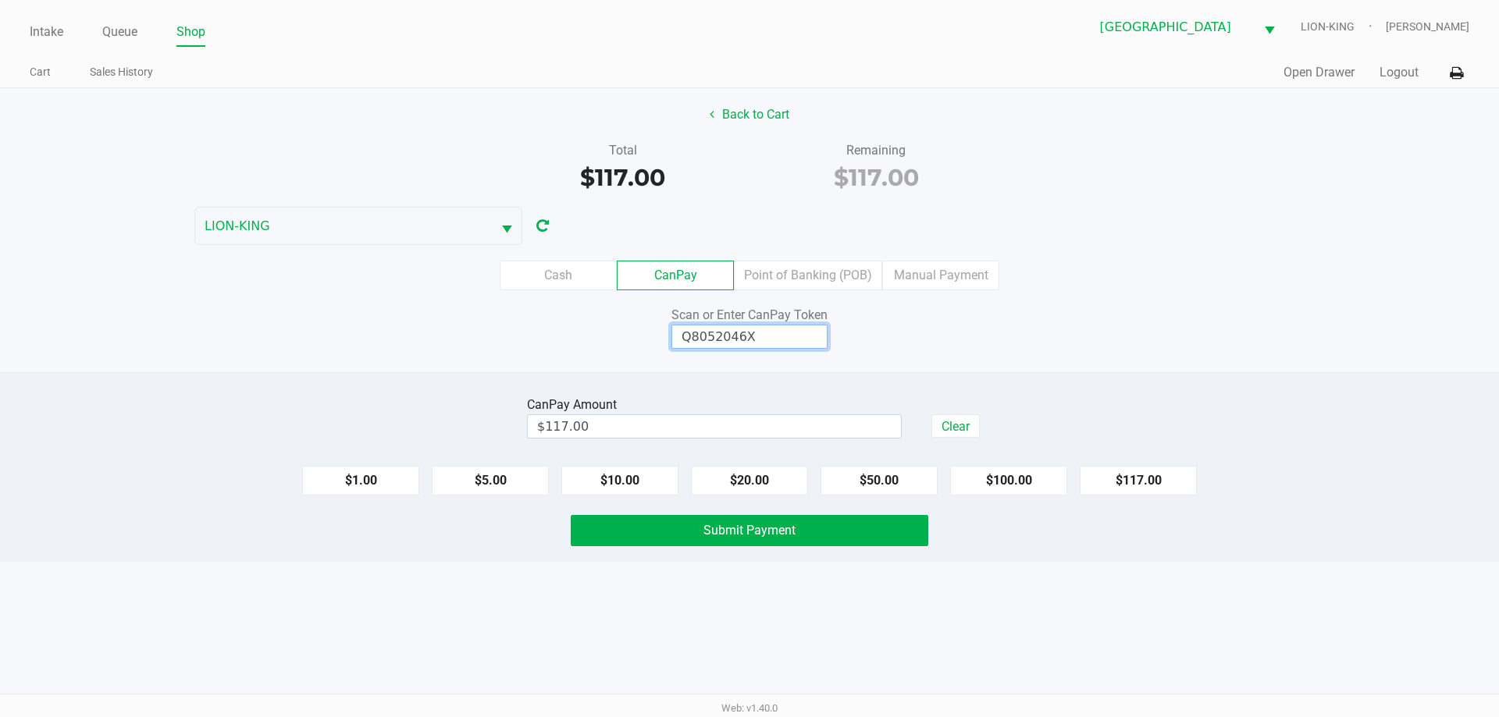
type input "Q8052046X"
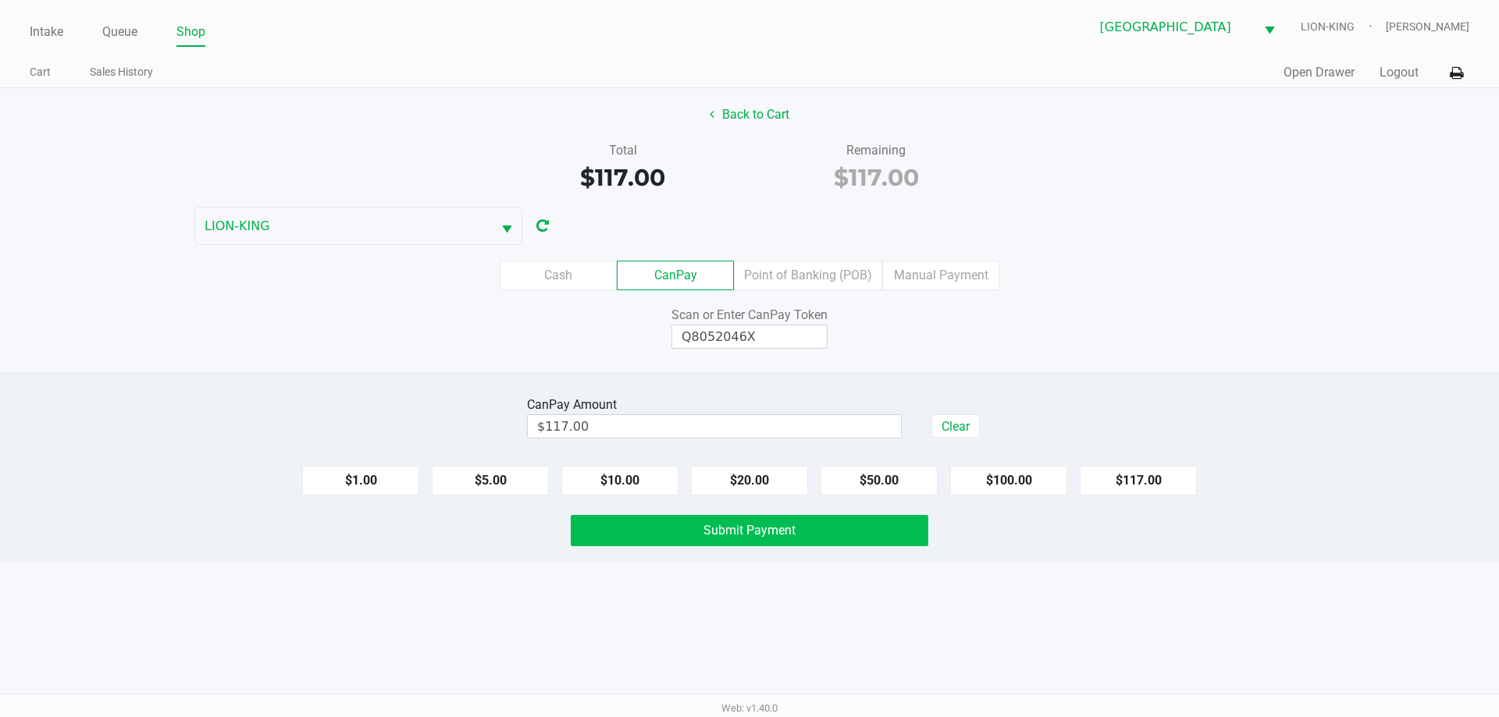
click at [857, 523] on button "Submit Payment" at bounding box center [749, 530] width 357 height 31
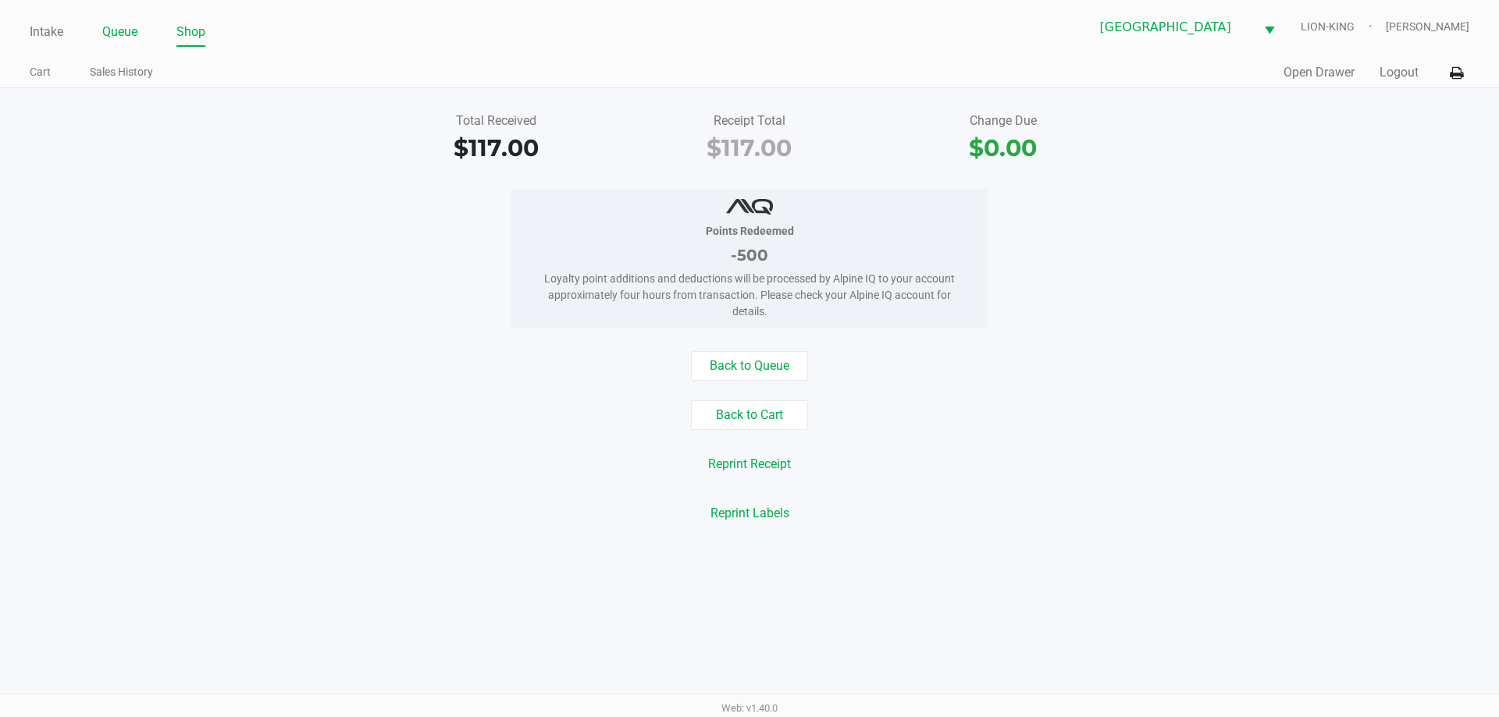
click at [130, 39] on link "Queue" at bounding box center [119, 32] width 35 height 22
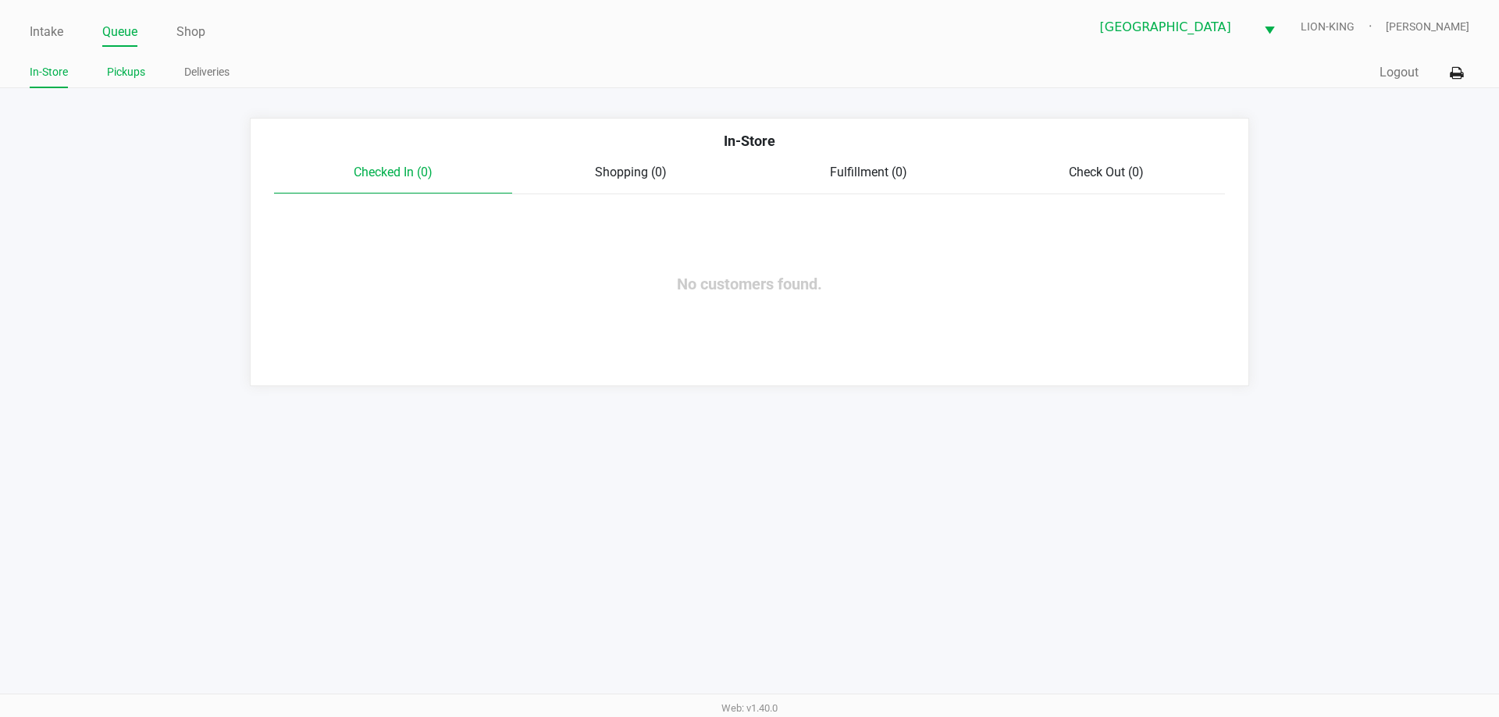
click at [131, 76] on link "Pickups" at bounding box center [126, 72] width 38 height 20
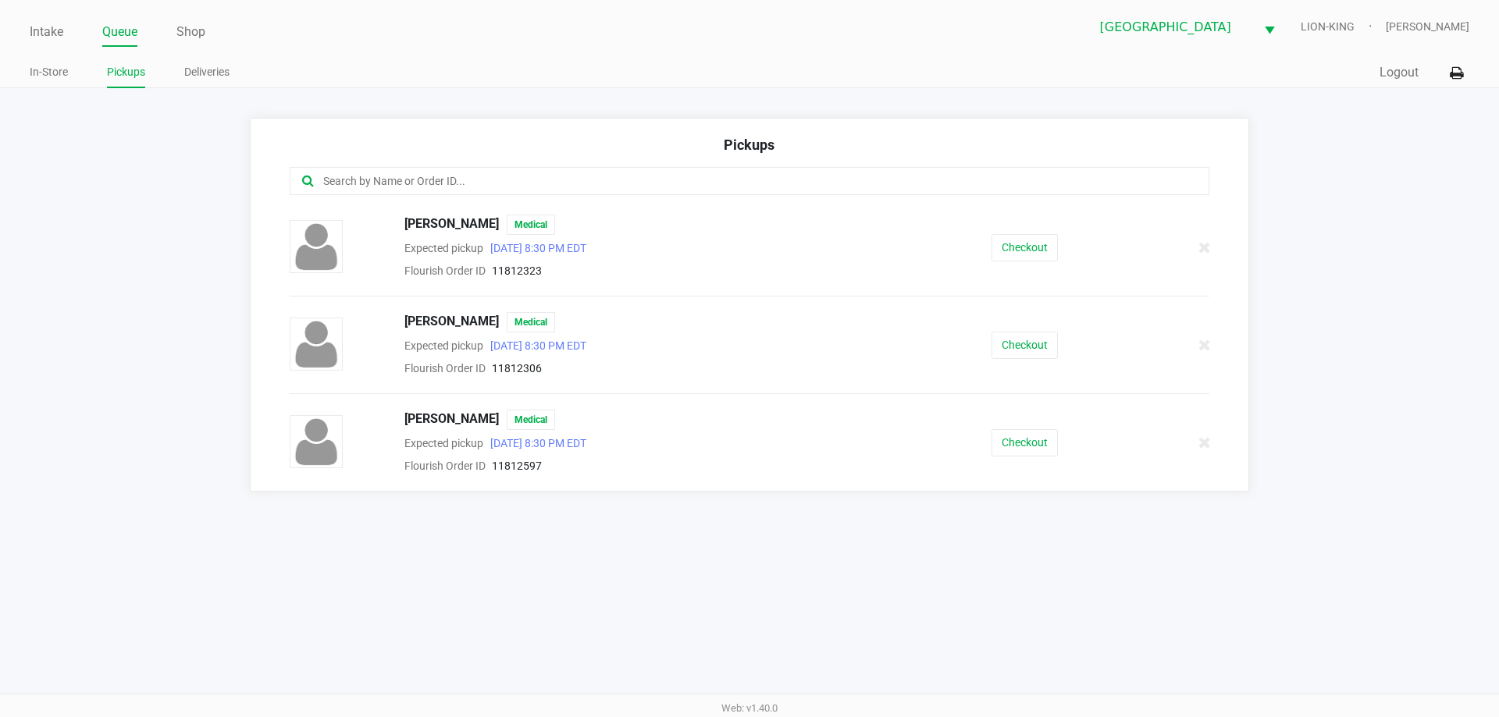
click at [394, 68] on ul "In-Store Pickups Deliveries" at bounding box center [390, 74] width 720 height 27
click at [38, 37] on link "Intake" at bounding box center [47, 32] width 34 height 22
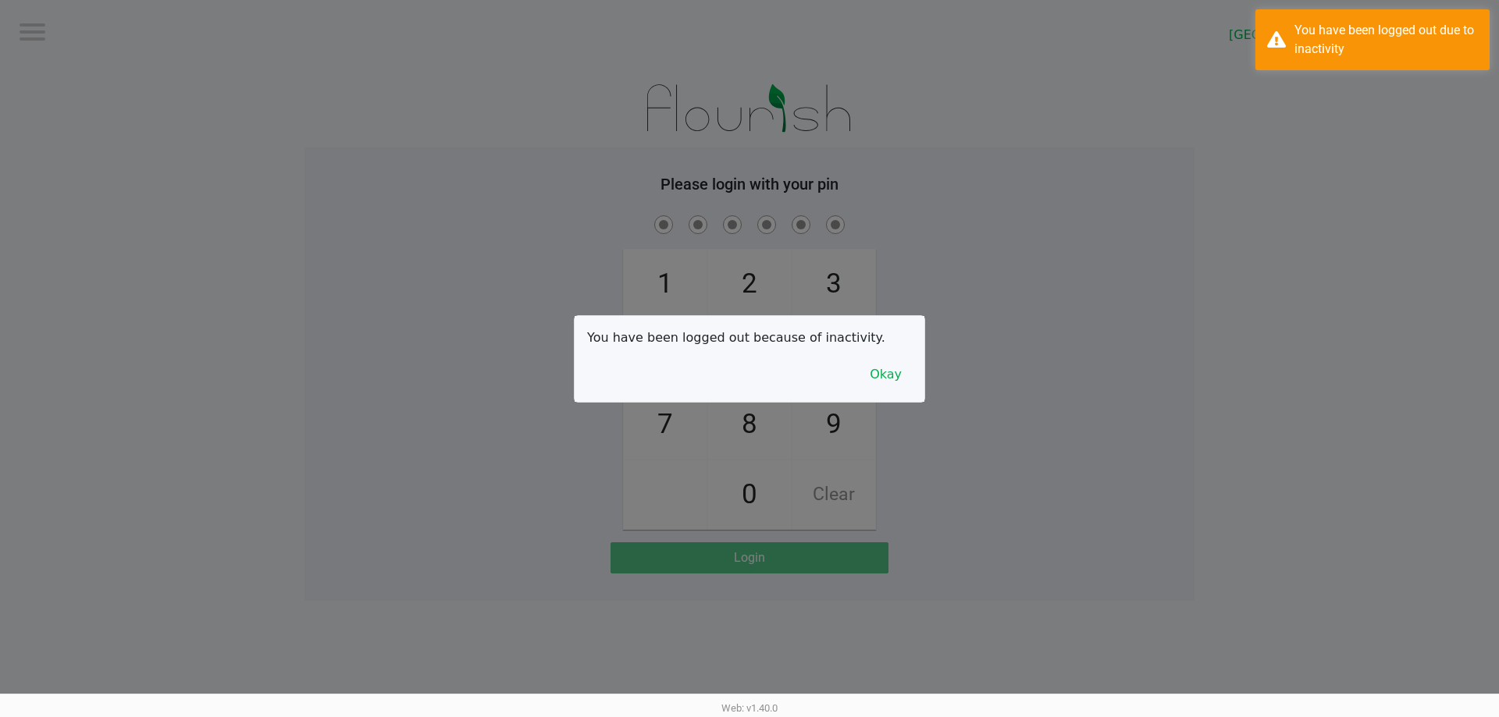
click at [912, 376] on div "You have been logged out because of inactivity. Okay" at bounding box center [749, 359] width 350 height 86
click at [894, 381] on button "Okay" at bounding box center [885, 375] width 52 height 30
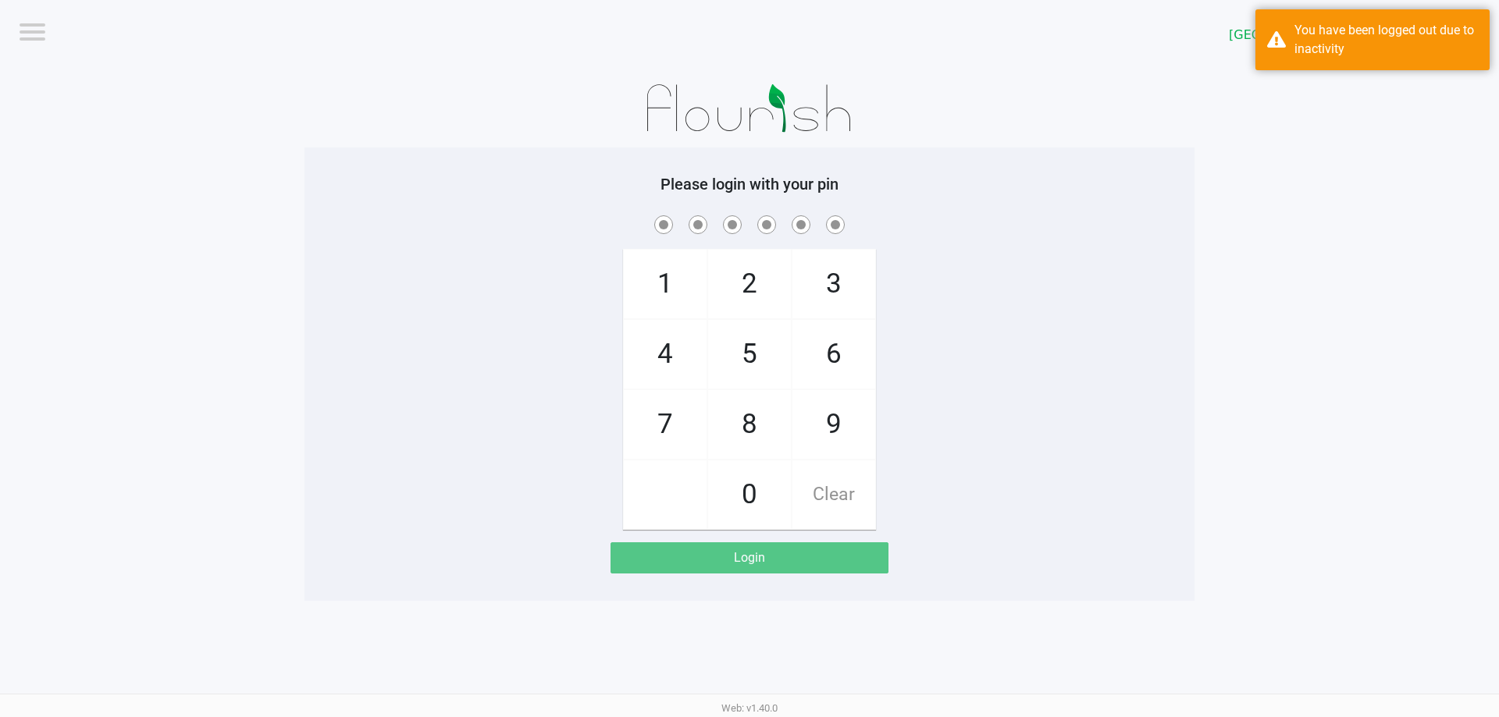
click at [937, 382] on div "1 4 7 2 5 8 0 3 6 9 Clear" at bounding box center [749, 371] width 890 height 318
checkbox input "true"
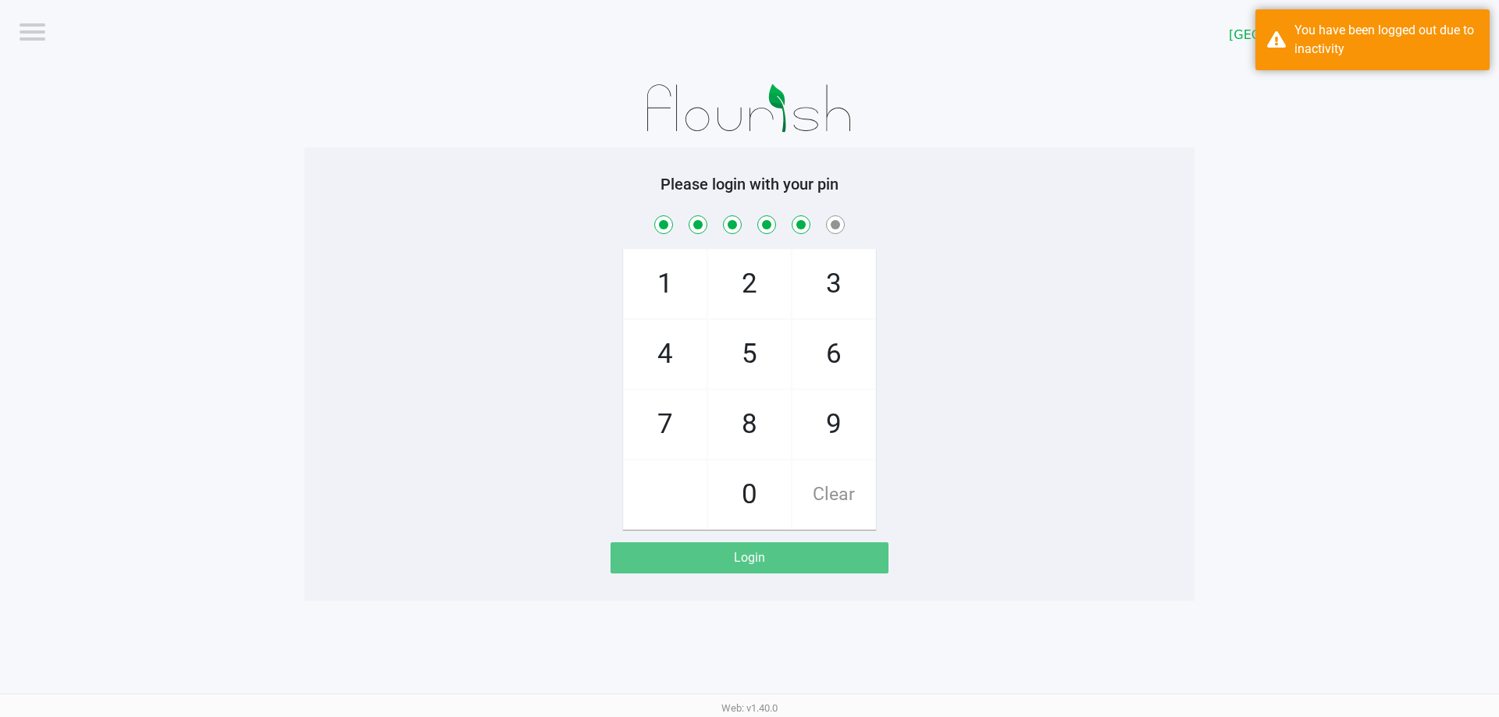
checkbox input "true"
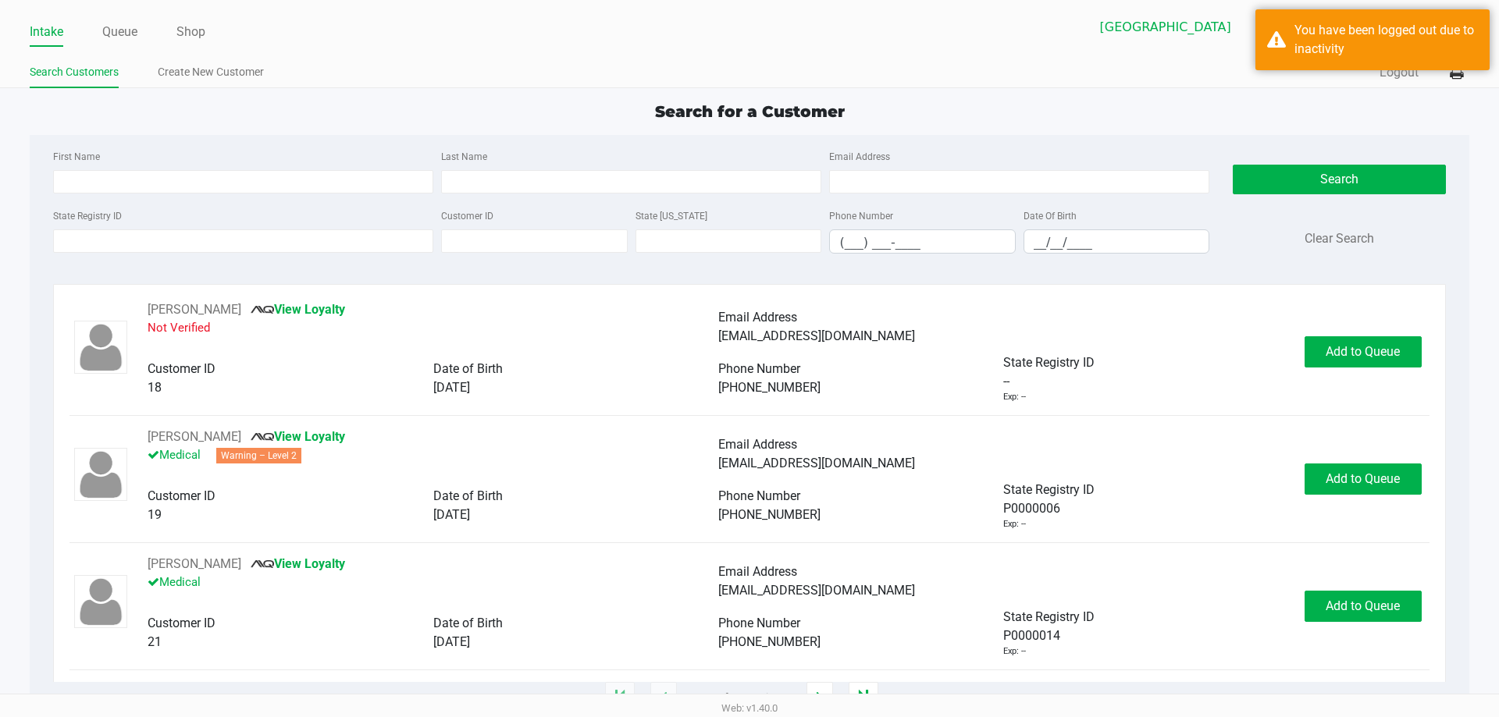
click at [400, 137] on div "First Name Last Name Email Address State Registry ID Customer ID State ID Phone…" at bounding box center [748, 206] width 1415 height 143
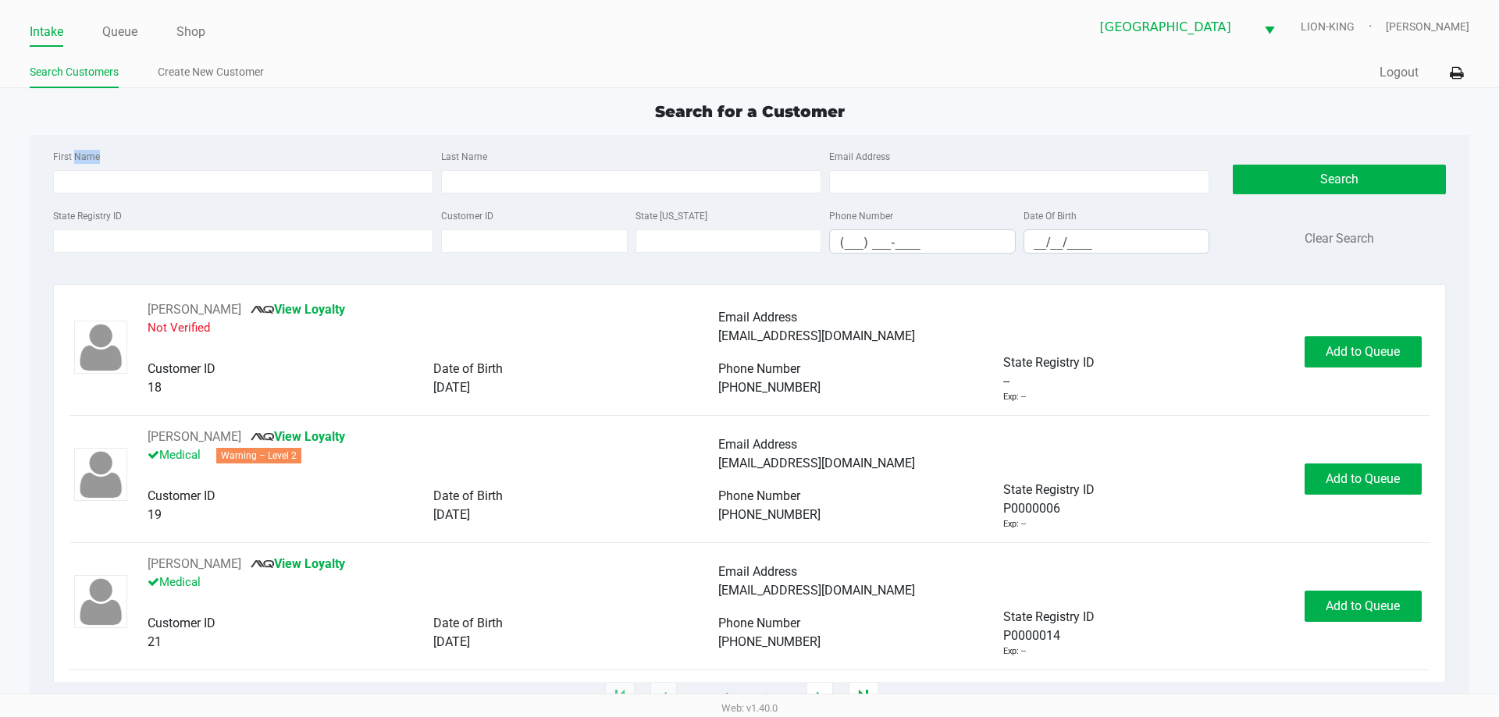
click at [400, 137] on div "First Name Last Name Email Address State Registry ID Customer ID State ID Phone…" at bounding box center [748, 206] width 1415 height 143
click at [376, 167] on div "First Name" at bounding box center [243, 170] width 388 height 47
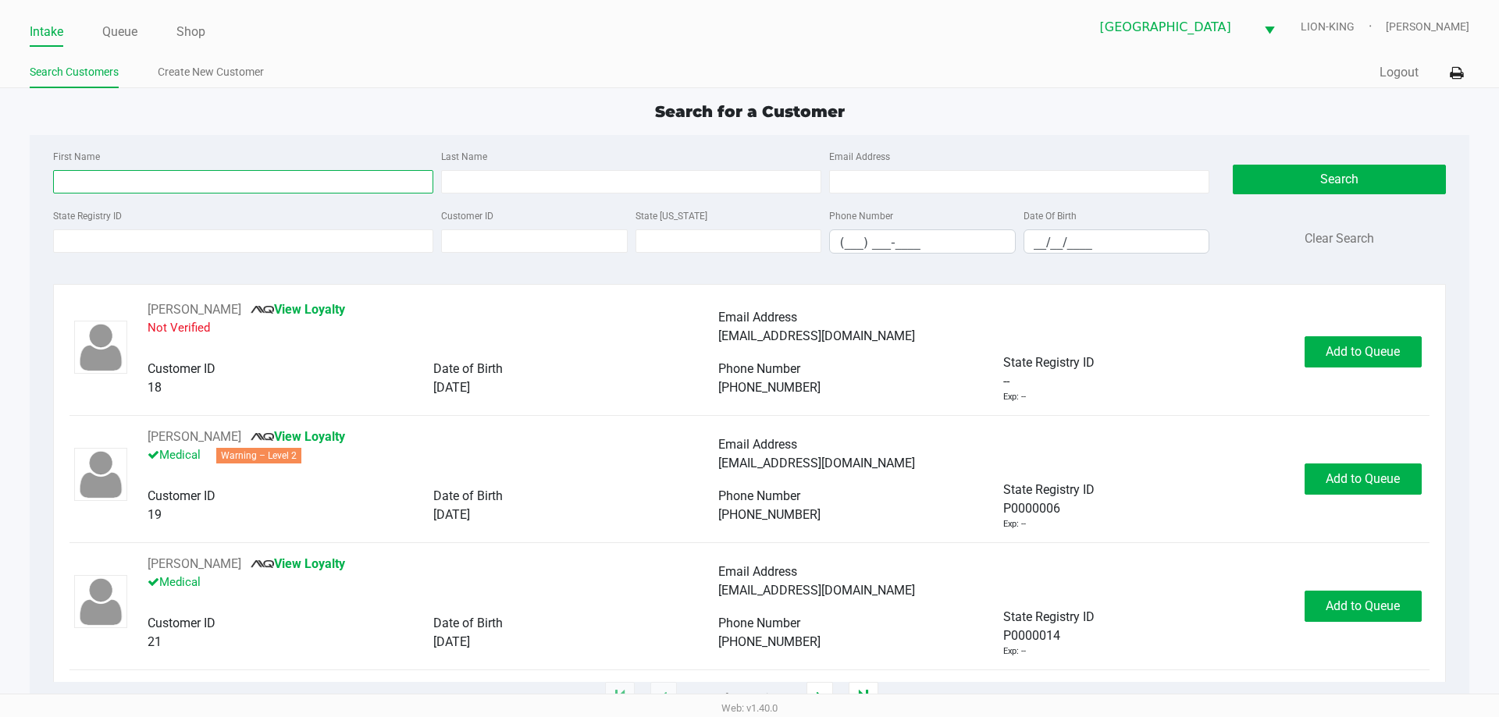
click at [373, 172] on input "First Name" at bounding box center [243, 181] width 380 height 23
type input "annette"
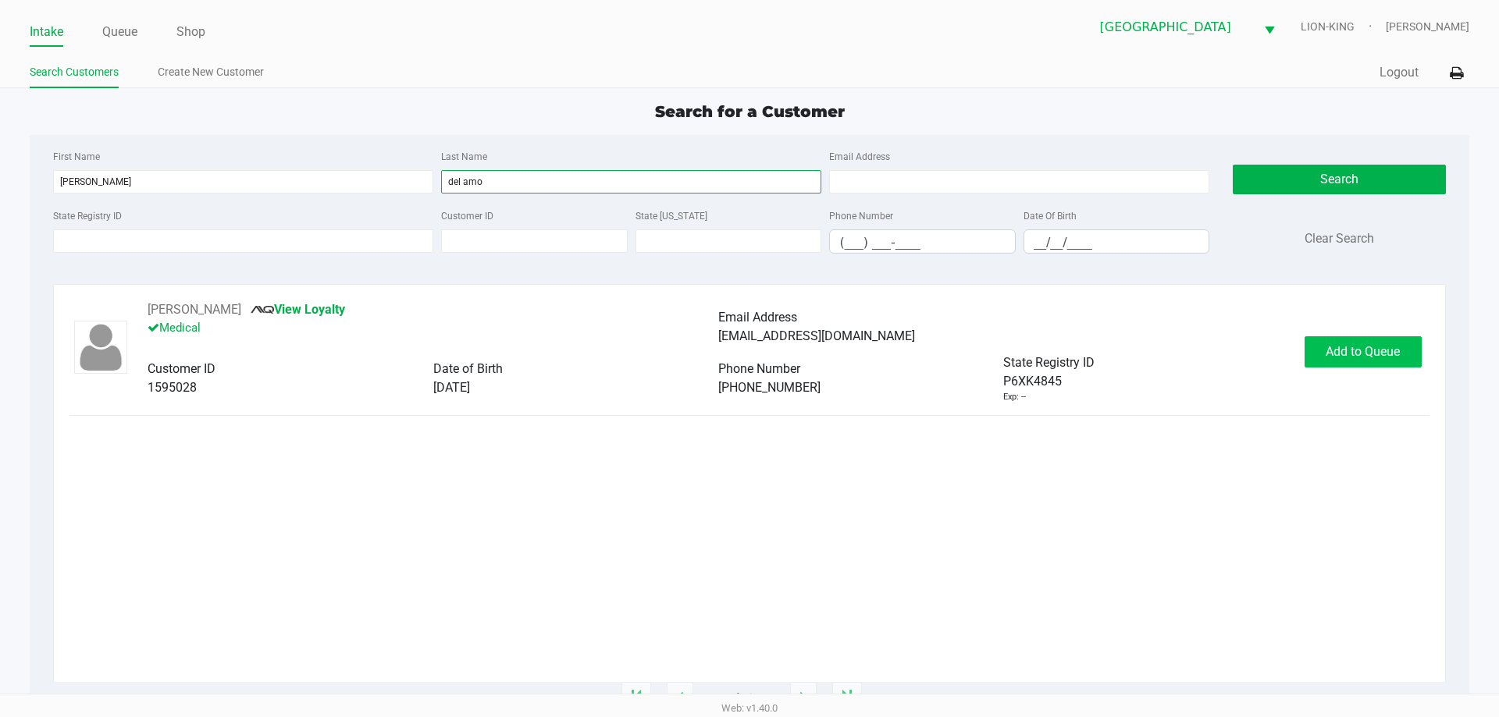
type input "del amo"
click at [1342, 356] on span "Add to Queue" at bounding box center [1362, 351] width 74 height 15
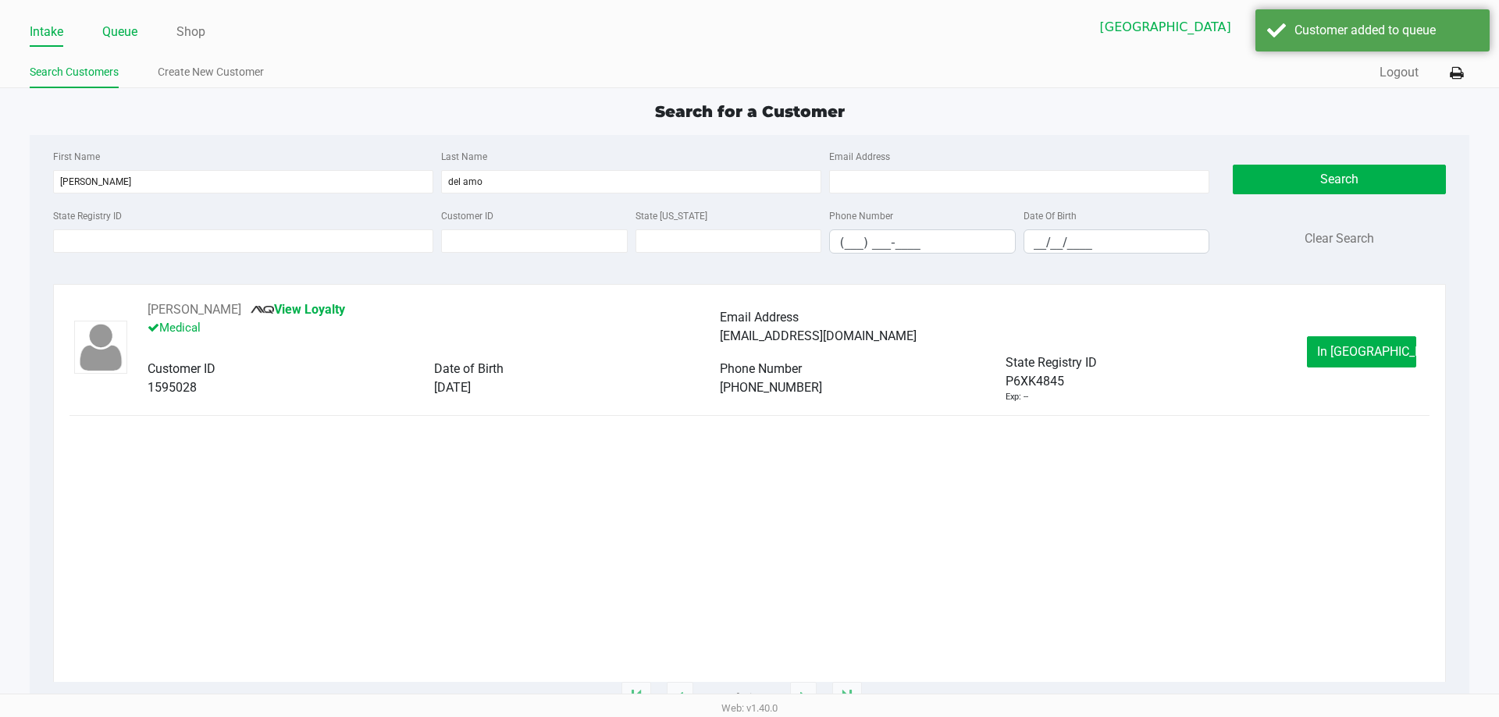
click at [112, 27] on link "Queue" at bounding box center [119, 32] width 35 height 22
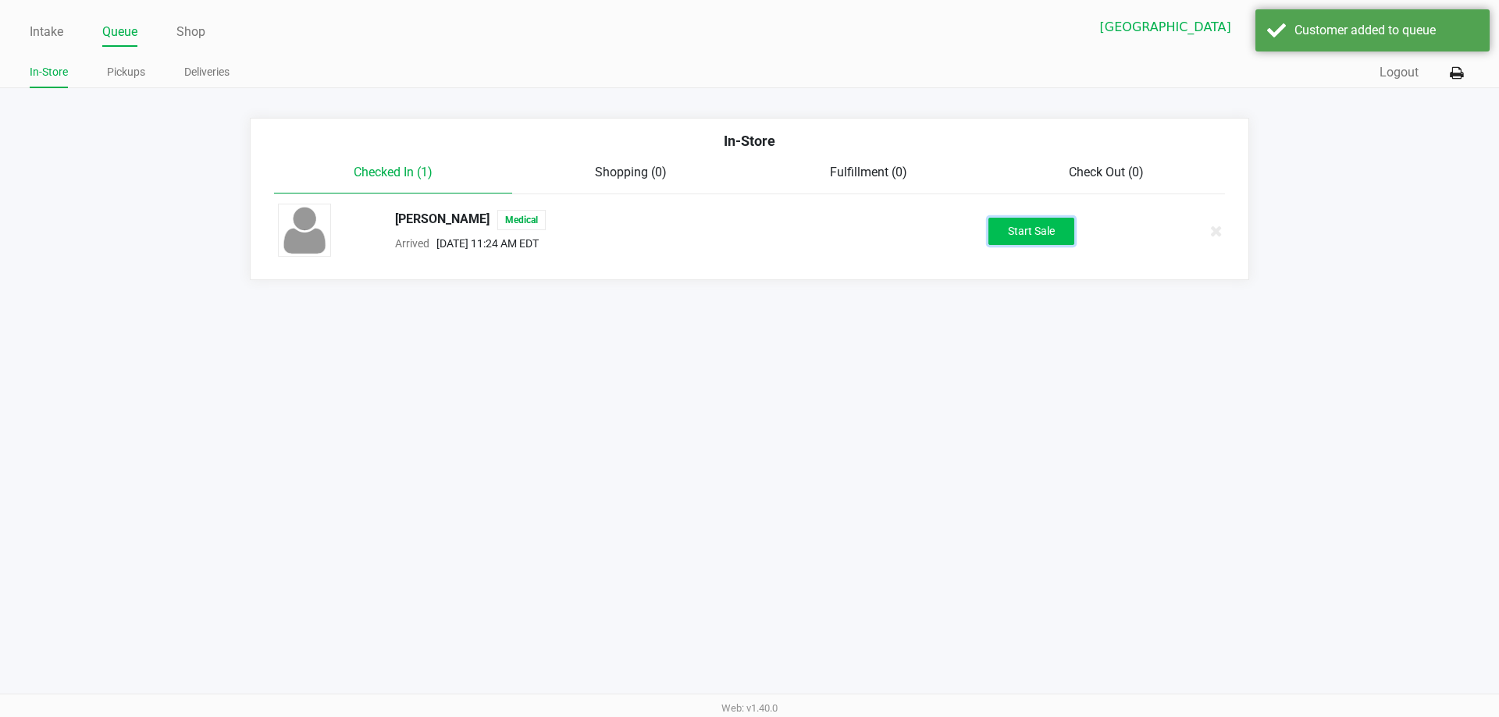
click at [1024, 229] on button "Start Sale" at bounding box center [1031, 231] width 86 height 27
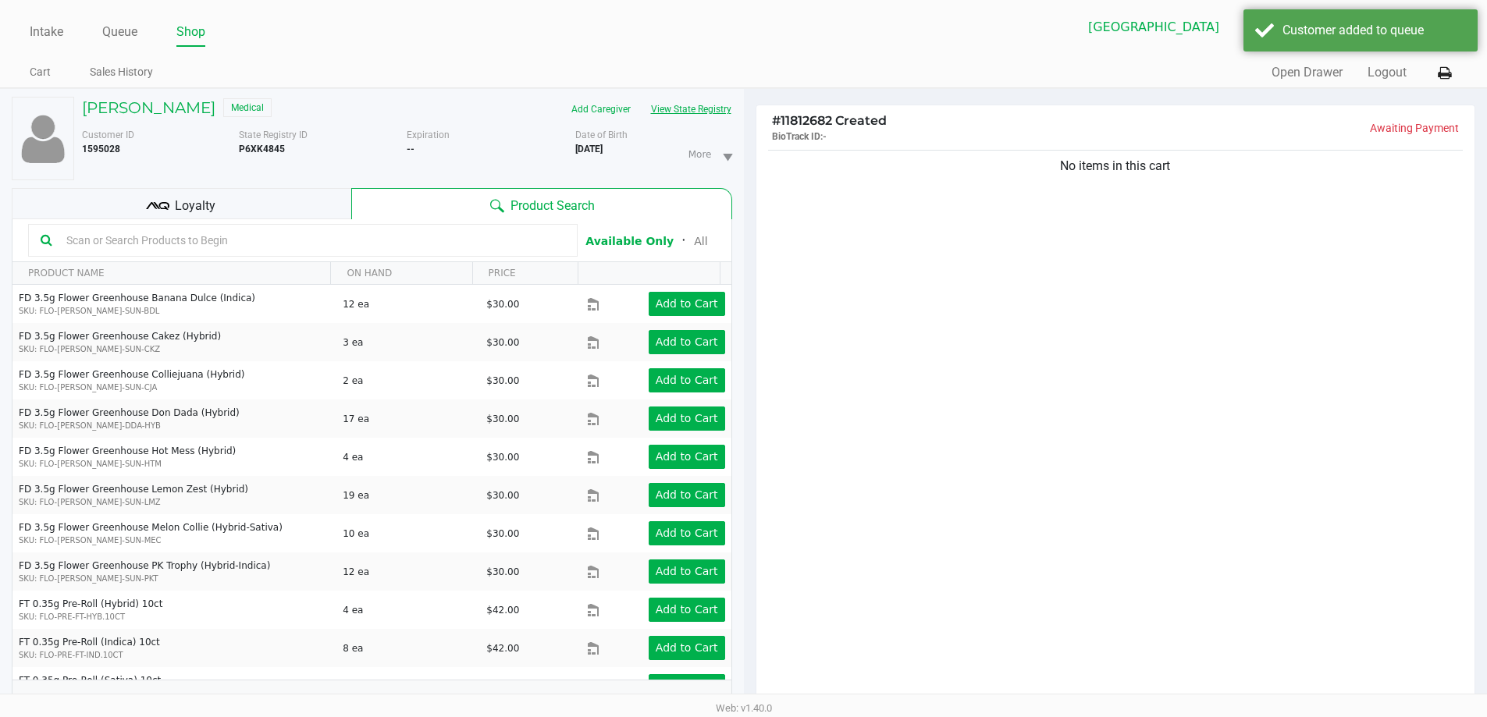
click at [717, 110] on button "View State Registry" at bounding box center [686, 109] width 91 height 25
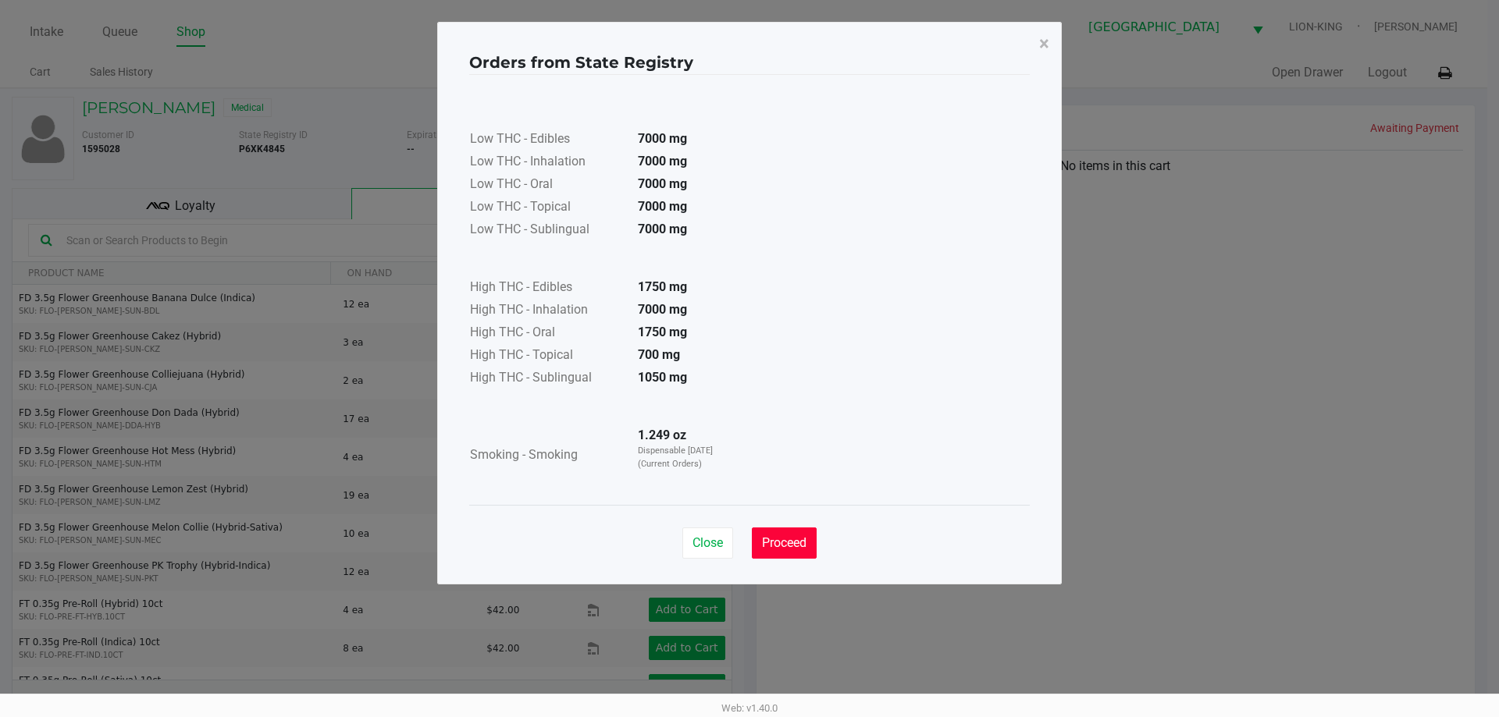
click at [779, 539] on span "Proceed" at bounding box center [784, 542] width 44 height 15
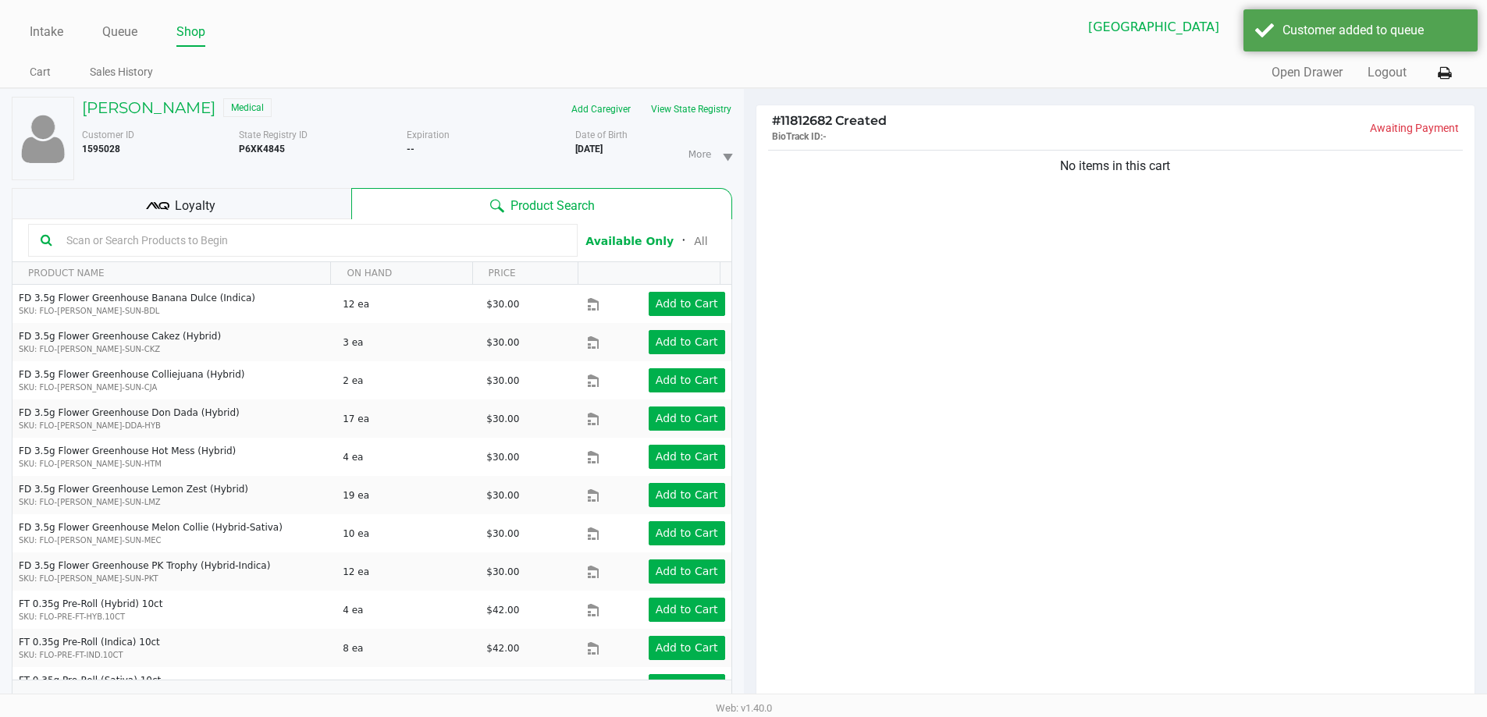
click at [943, 455] on div "Low THC - Edibles 7000 mg Low THC - Inhalation 7000 mg Low THC - Oral 7000 mg L…" at bounding box center [744, 251] width 560 height 430
click at [307, 253] on div at bounding box center [302, 240] width 549 height 33
click at [315, 244] on input "text" at bounding box center [312, 240] width 505 height 23
type input "c"
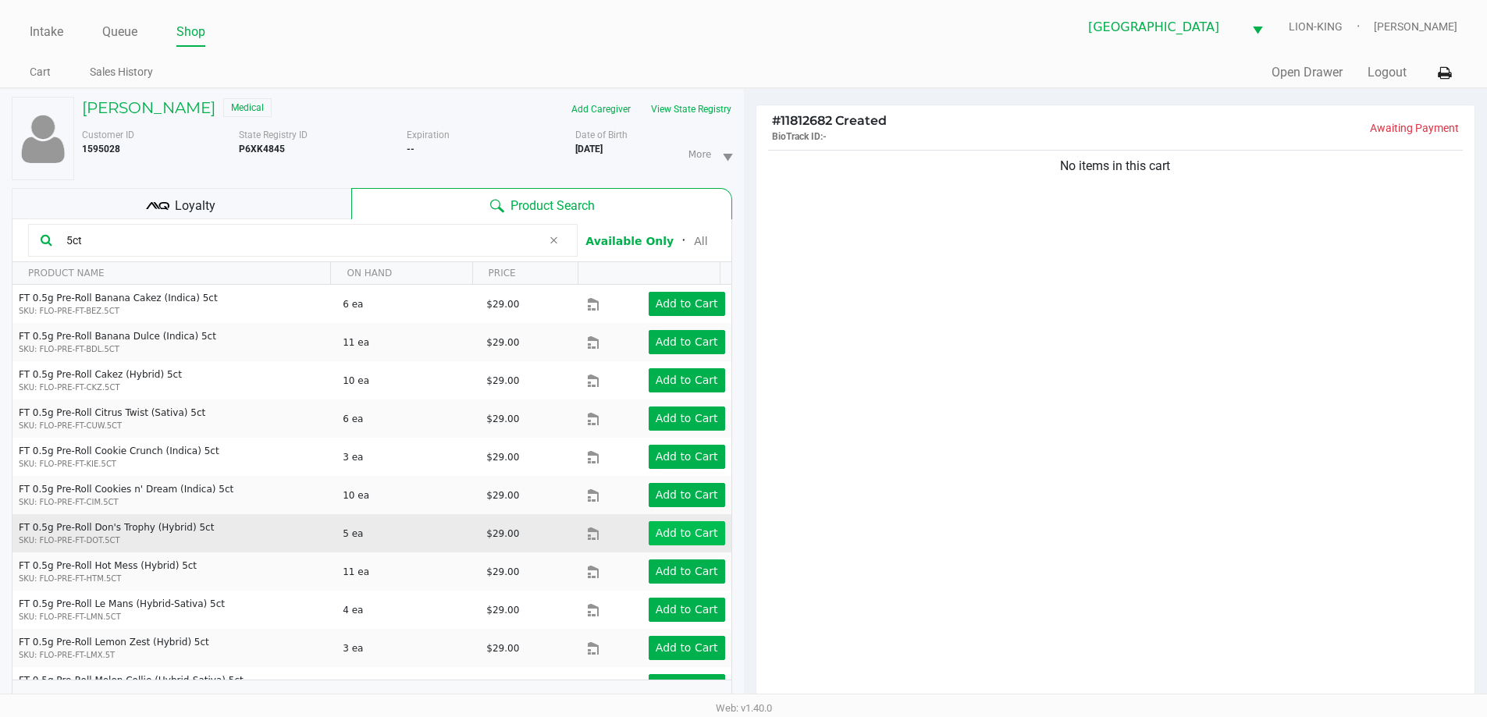
type input "5ct"
click at [656, 533] on app-button-loader "Add to Cart" at bounding box center [687, 533] width 62 height 12
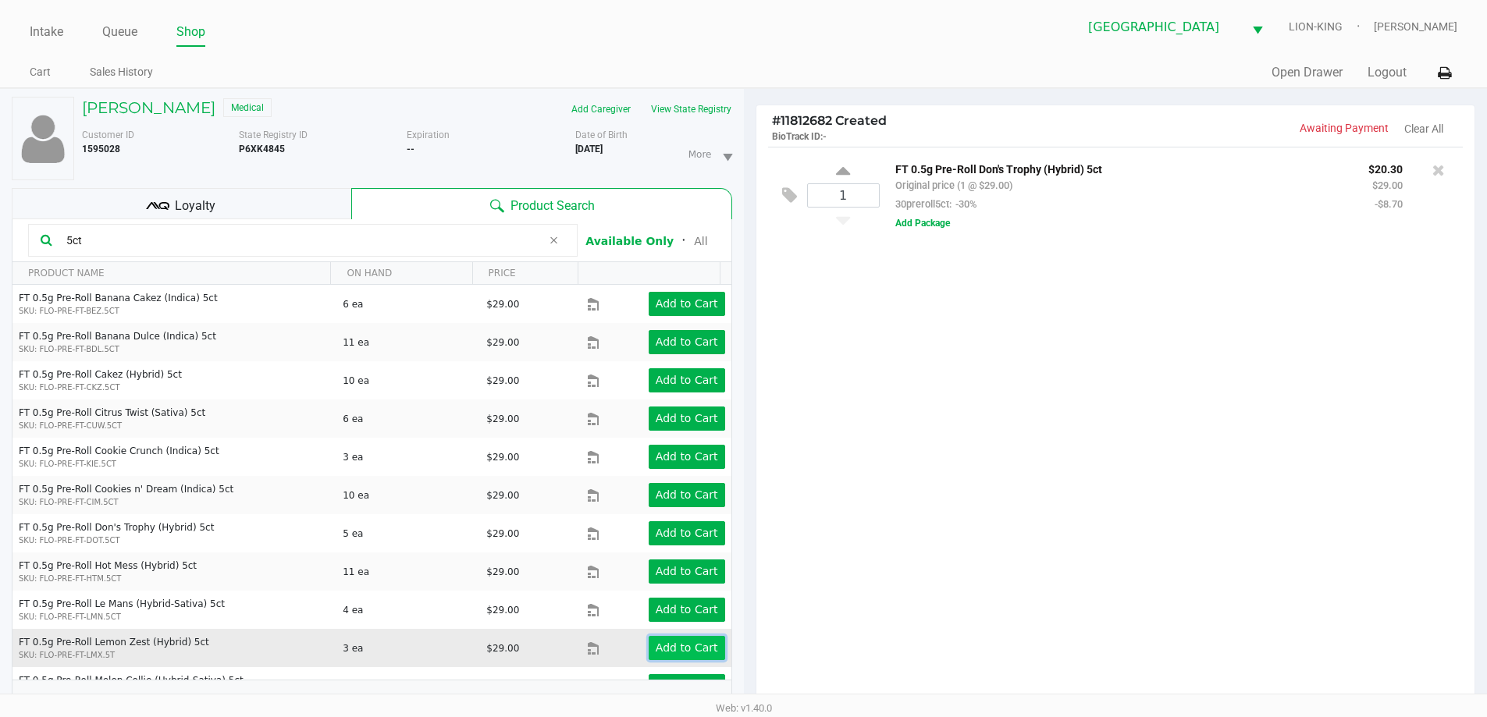
click at [656, 647] on app-button-loader "Add to Cart" at bounding box center [687, 648] width 62 height 12
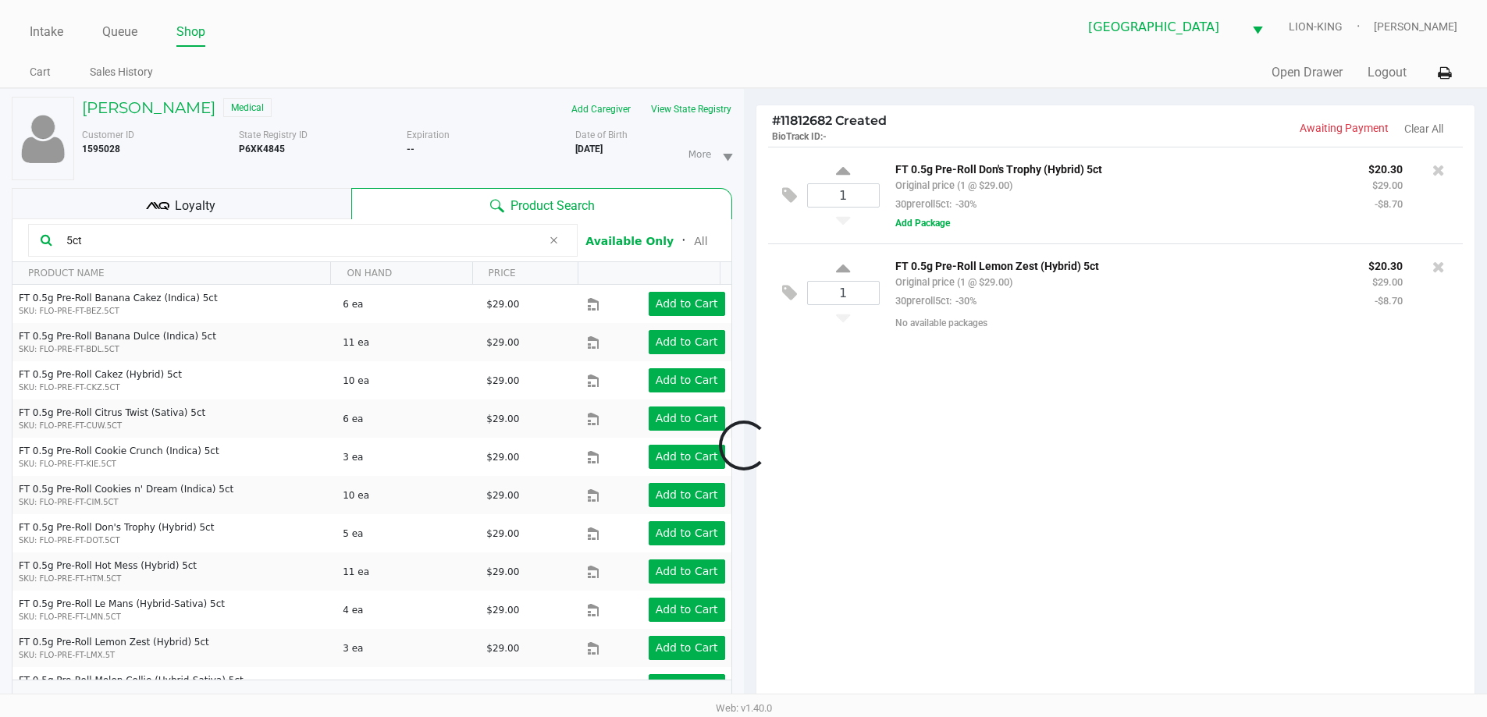
click at [855, 194] on div at bounding box center [743, 445] width 1487 height 558
click at [858, 196] on input "1" at bounding box center [843, 195] width 71 height 23
type input "2"
click at [901, 449] on div "Loading ANNETTE DEL AMO Medical Add Caregiver View State Registry Customer ID 1…" at bounding box center [743, 487] width 1487 height 798
click at [849, 299] on input "1" at bounding box center [843, 292] width 71 height 23
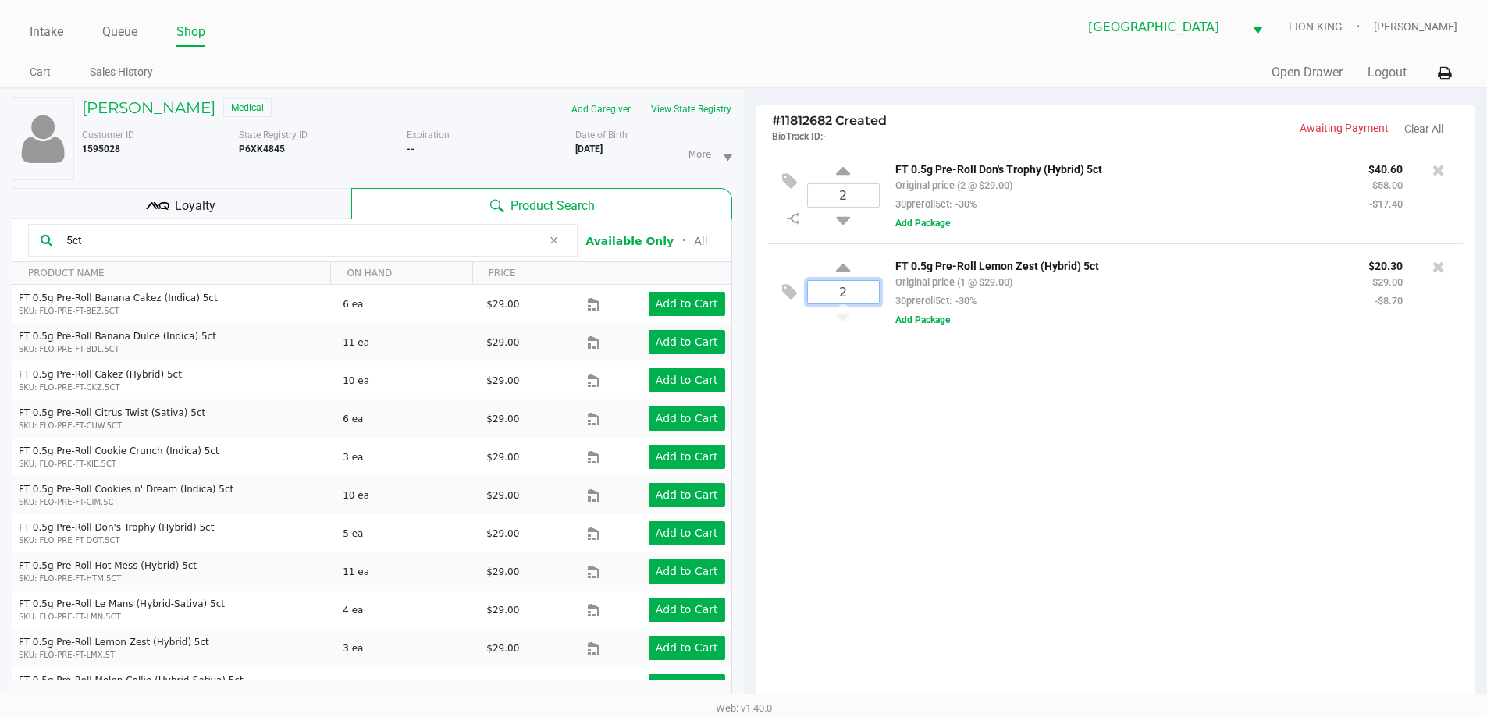
type input "2"
click at [859, 399] on div "ANNETTE DEL AMO Medical Add Caregiver View State Registry Customer ID 1595028 S…" at bounding box center [743, 487] width 1487 height 798
click at [690, 109] on button "View State Registry" at bounding box center [686, 109] width 91 height 25
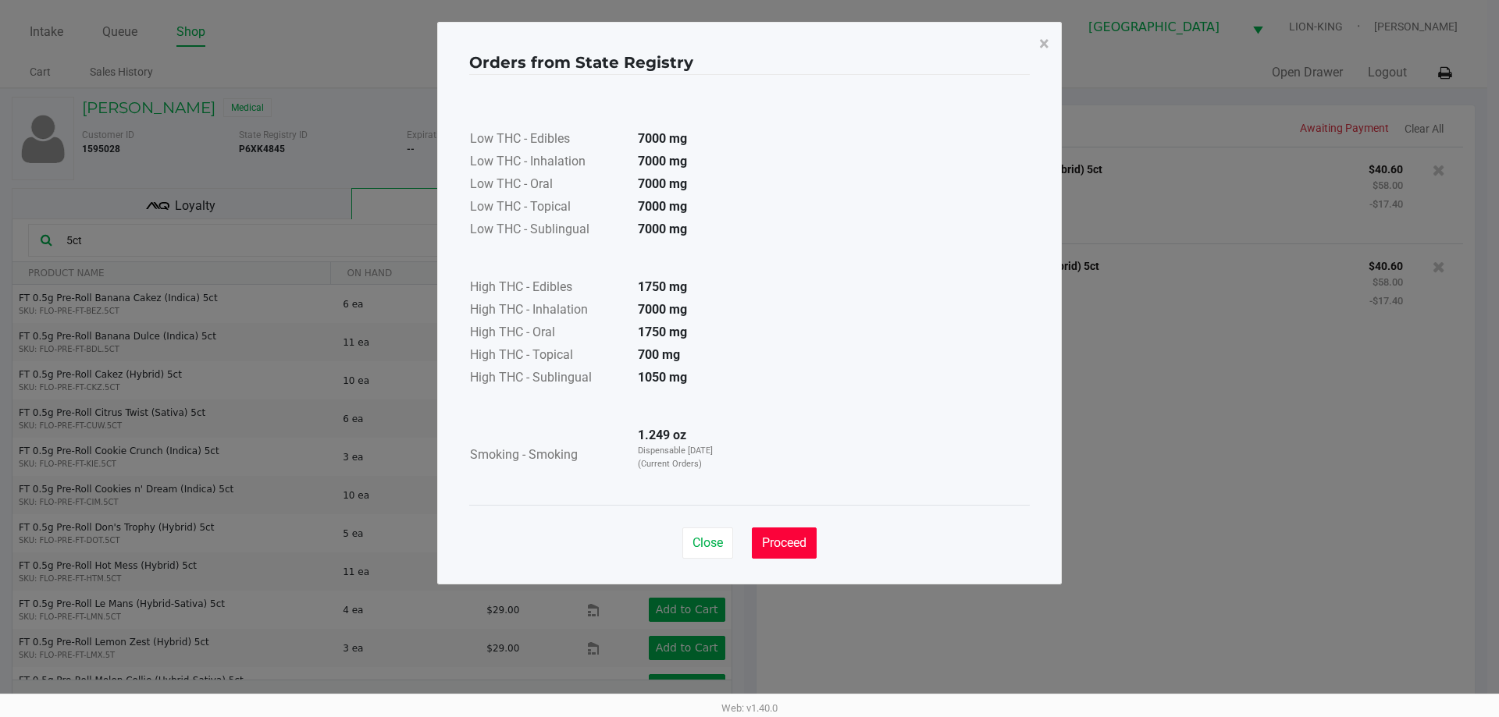
click at [775, 539] on span "Proceed" at bounding box center [784, 542] width 44 height 15
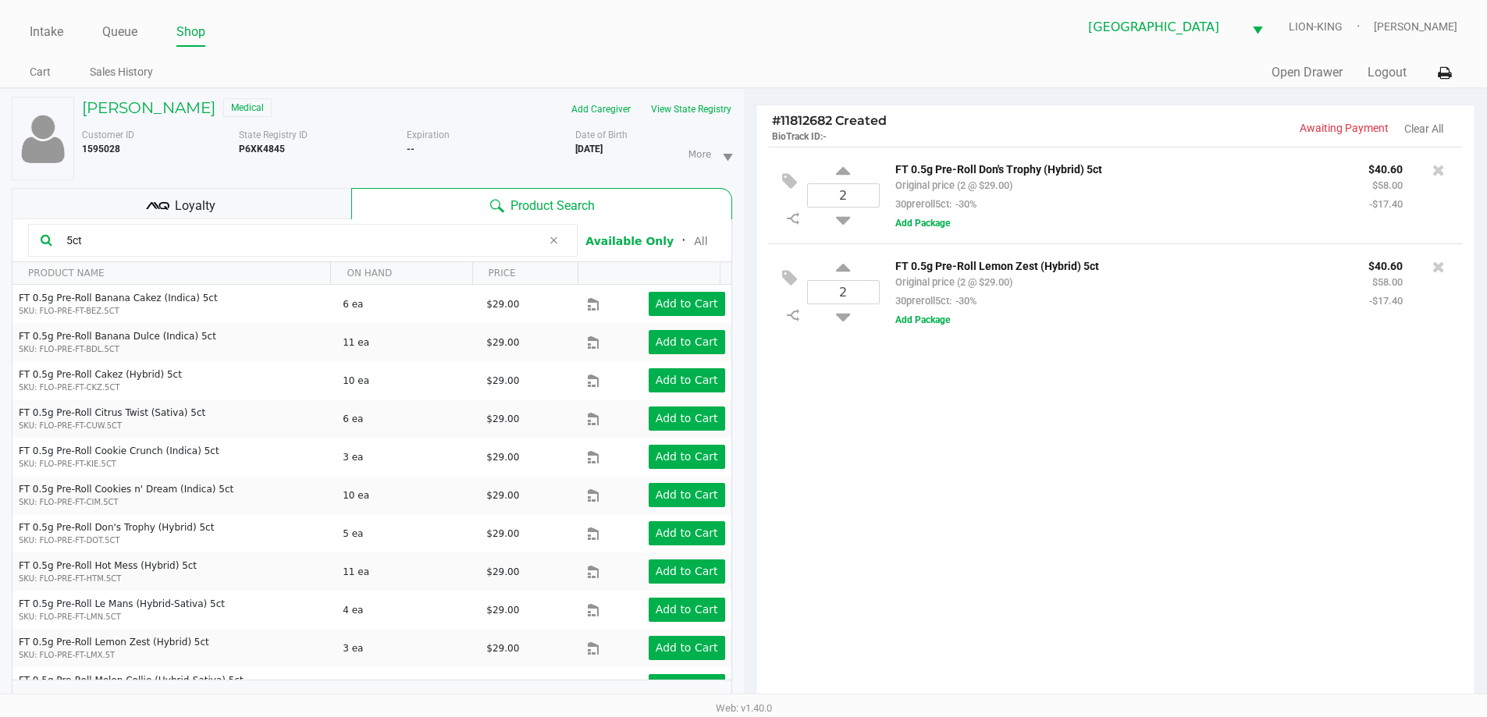
click at [980, 453] on div "Low THC - Edibles 7000 mg Low THC - Inhalation 7000 mg Low THC - Oral 7000 mg L…" at bounding box center [744, 251] width 560 height 430
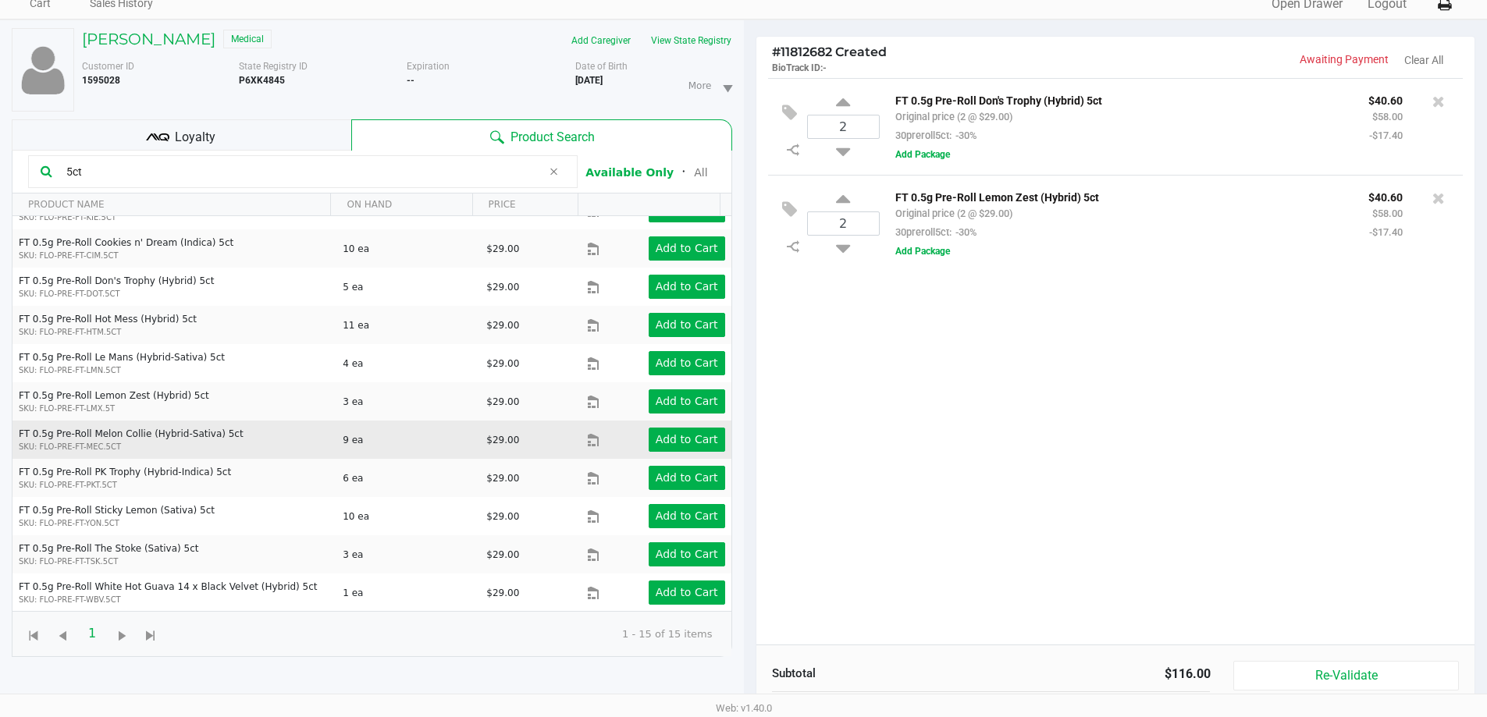
scroll to position [169, 0]
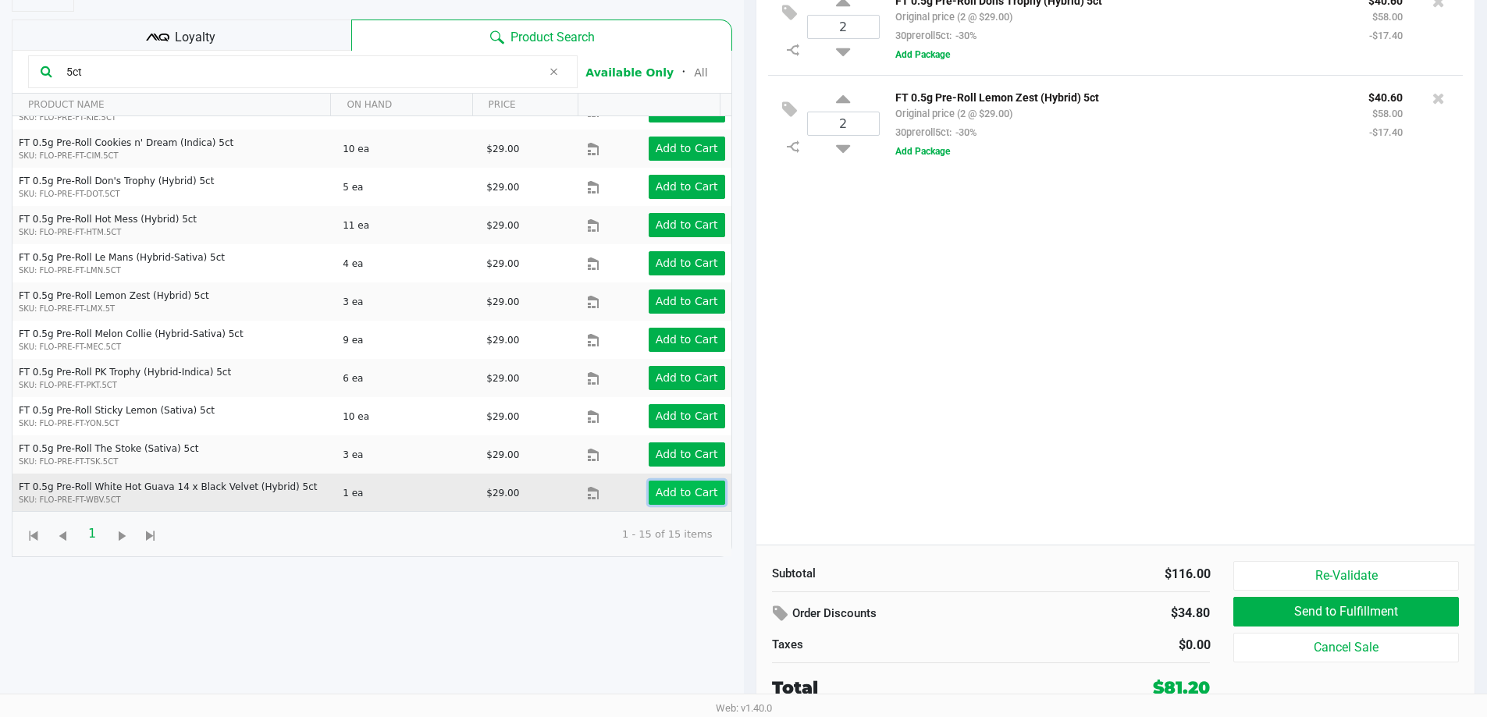
click at [674, 487] on app-button-loader "Add to Cart" at bounding box center [687, 492] width 62 height 12
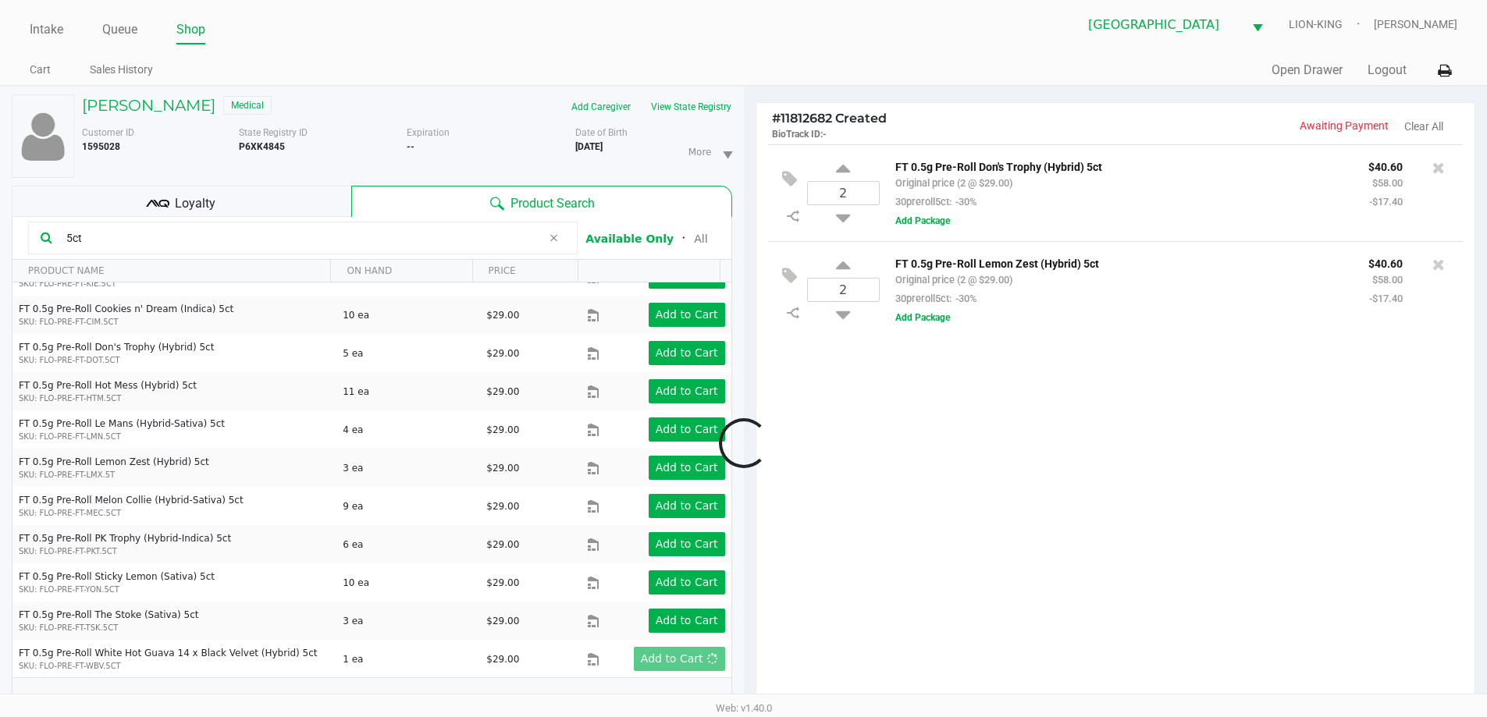
scroll to position [0, 0]
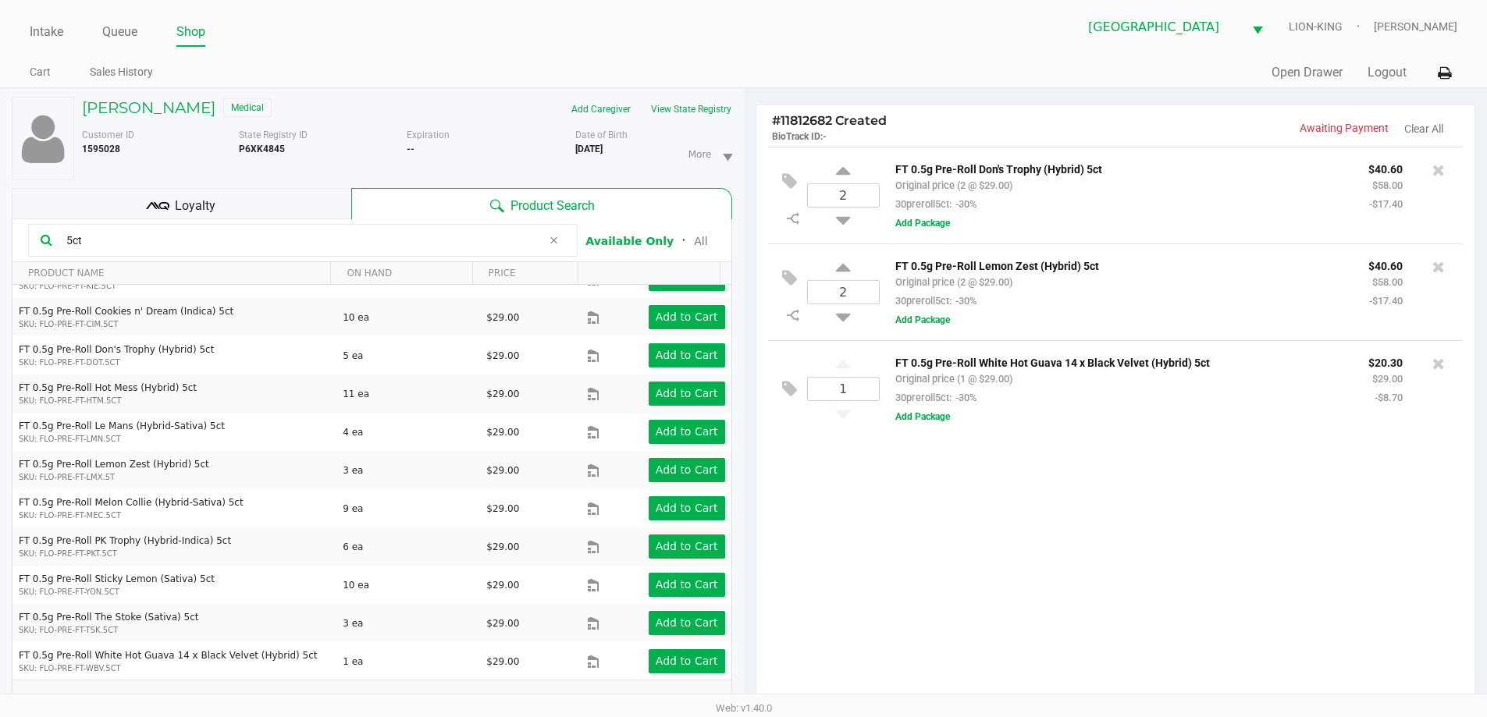
click at [228, 207] on div "Loyalty" at bounding box center [182, 203] width 340 height 31
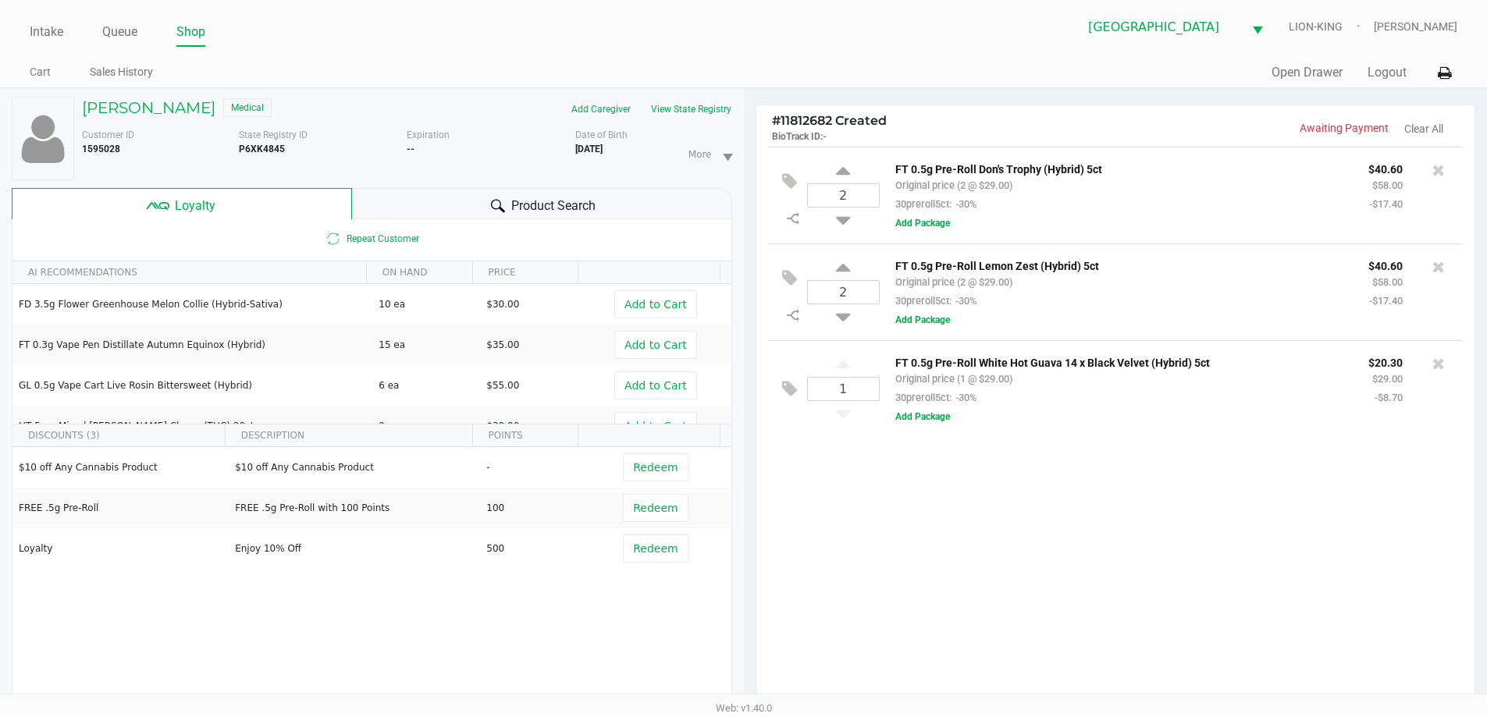
click at [411, 200] on div "Product Search" at bounding box center [542, 203] width 380 height 31
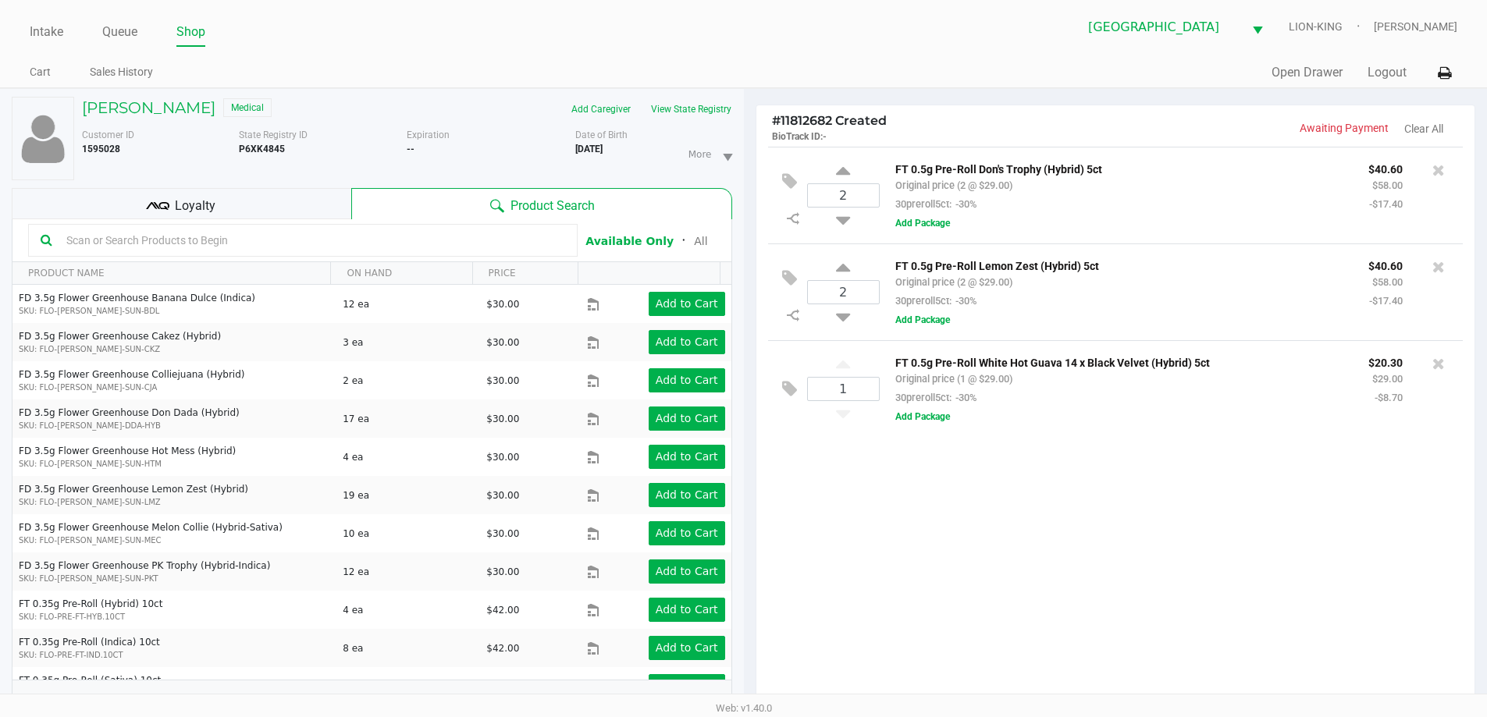
click at [279, 234] on input "text" at bounding box center [312, 240] width 505 height 23
drag, startPoint x: 874, startPoint y: 508, endPoint x: 767, endPoint y: 432, distance: 131.5
click at [867, 508] on div "2 FT 0.5g Pre-Roll Don's Trophy (Hybrid) 5ct Original price (2 @ $29.00) 30prer…" at bounding box center [1115, 430] width 719 height 567
click at [165, 242] on input "text" at bounding box center [312, 240] width 505 height 23
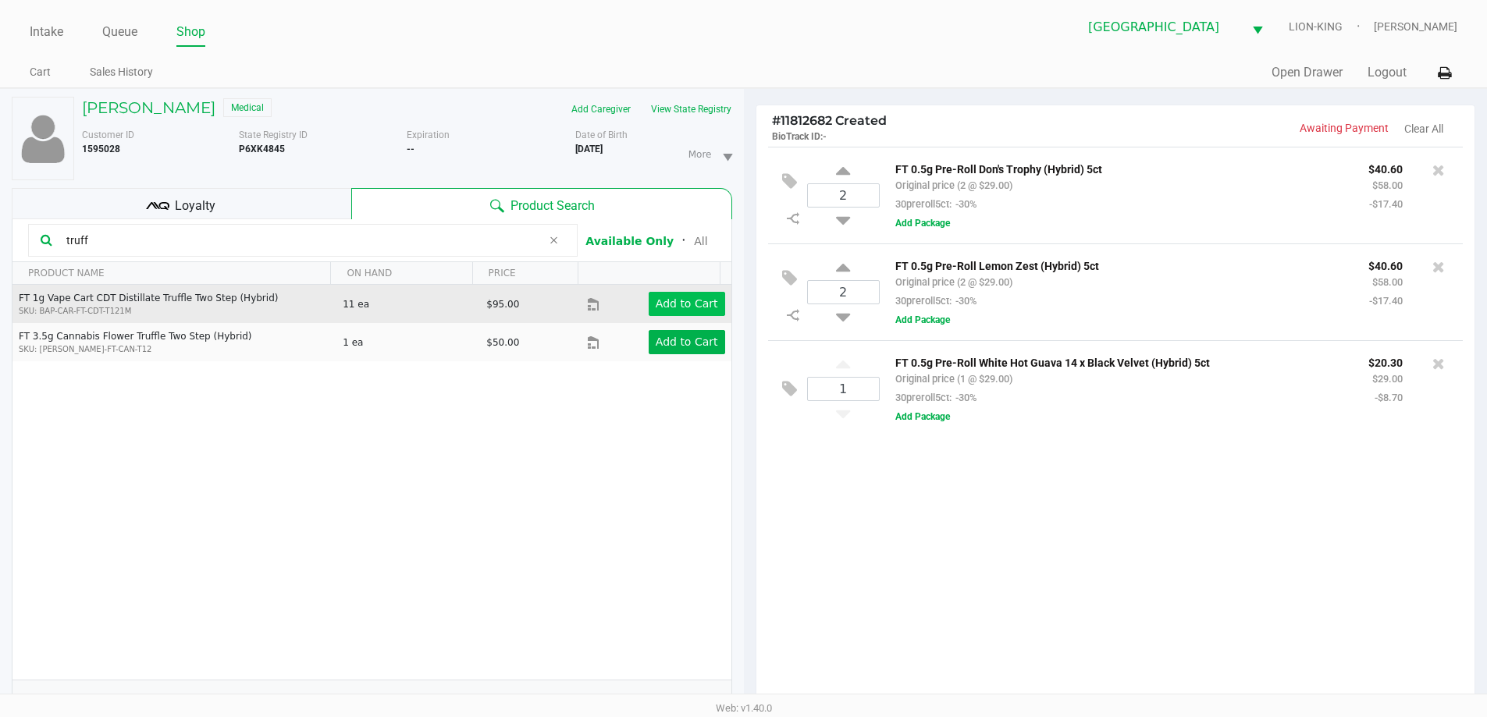
type input "truff"
click at [692, 301] on app-button-loader "Add to Cart" at bounding box center [687, 303] width 62 height 12
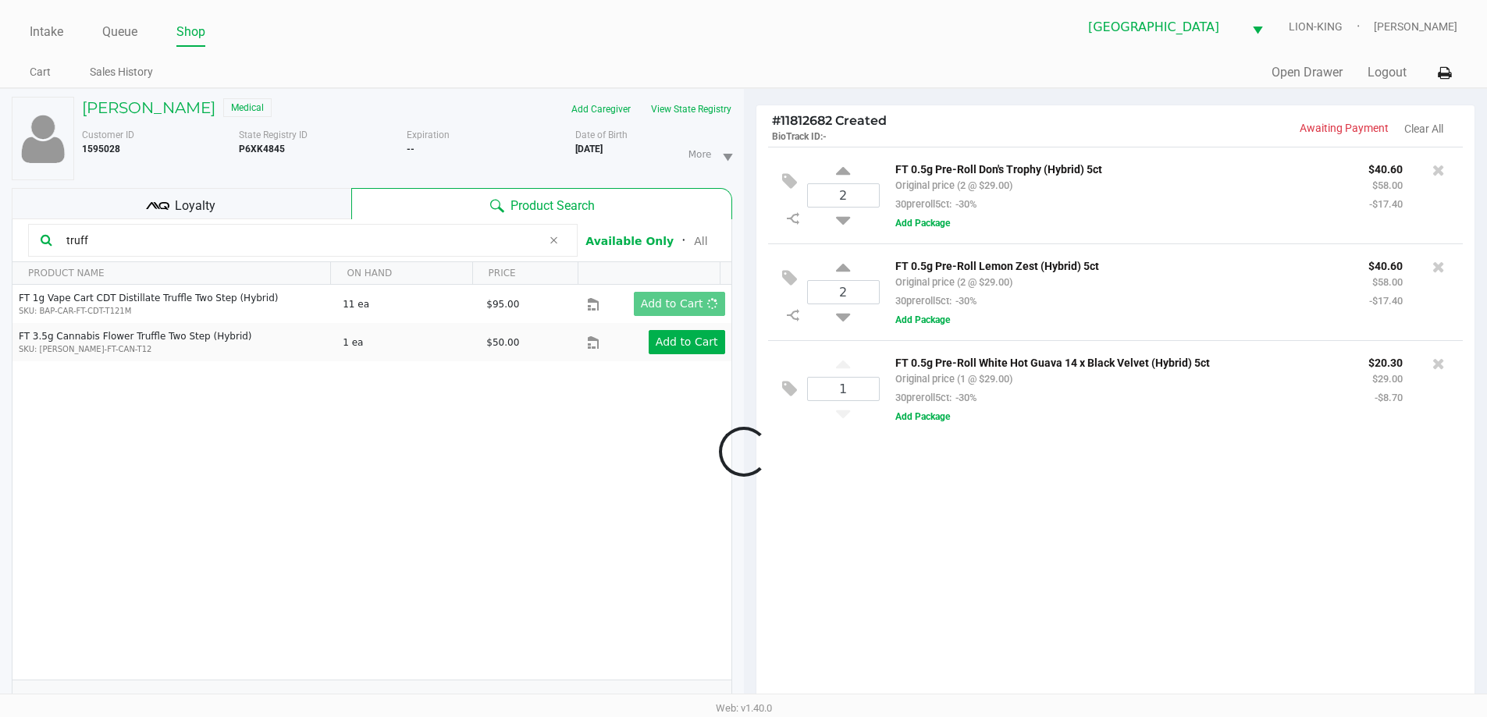
click at [108, 239] on div at bounding box center [743, 451] width 1487 height 571
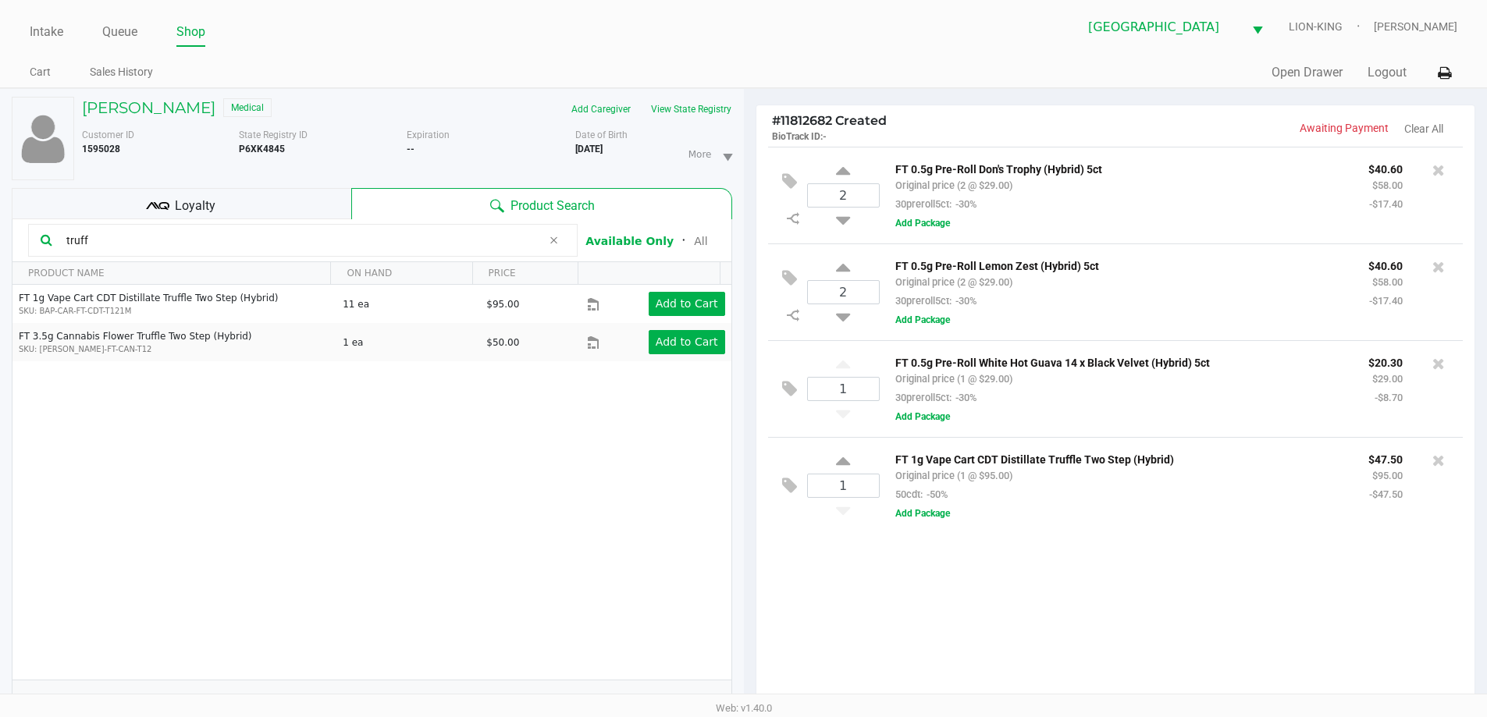
click at [108, 239] on input "truff" at bounding box center [301, 240] width 482 height 23
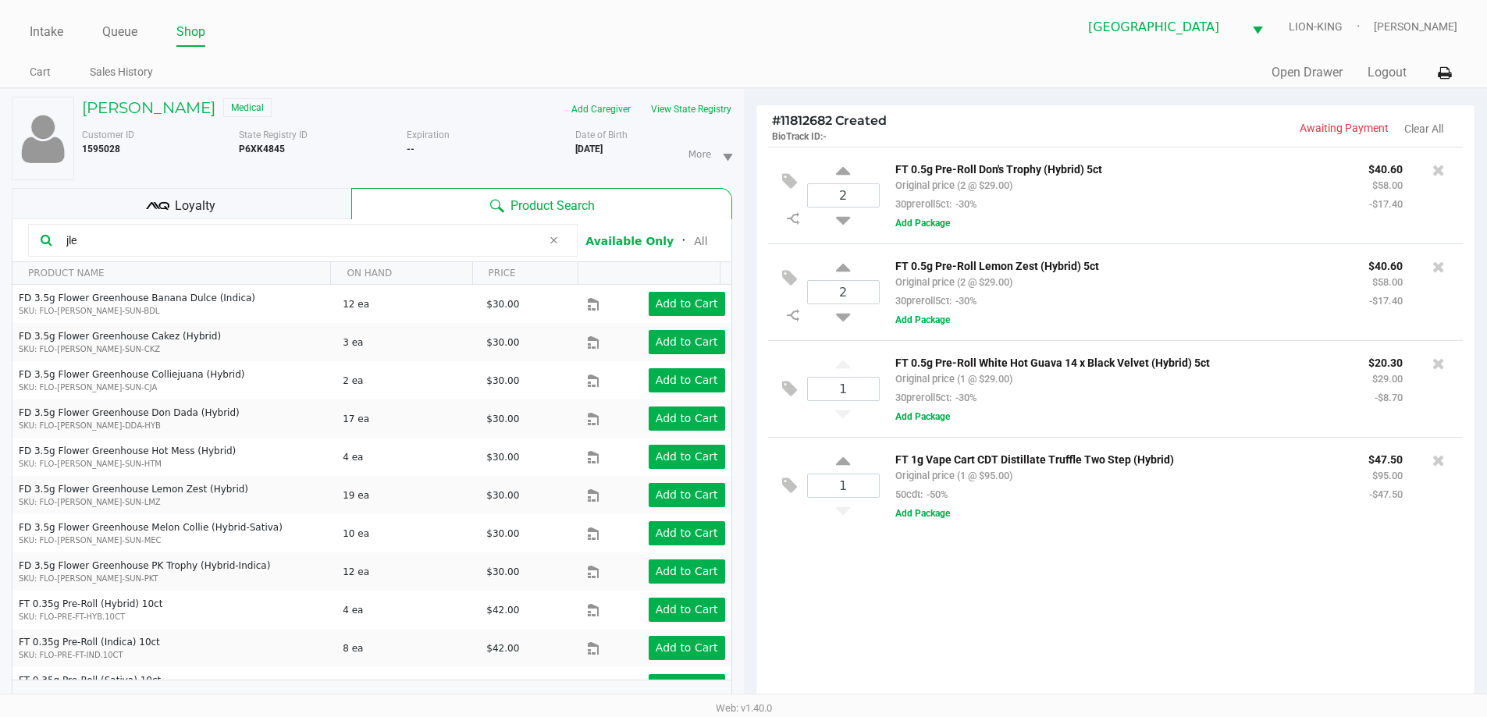
type input "jle"
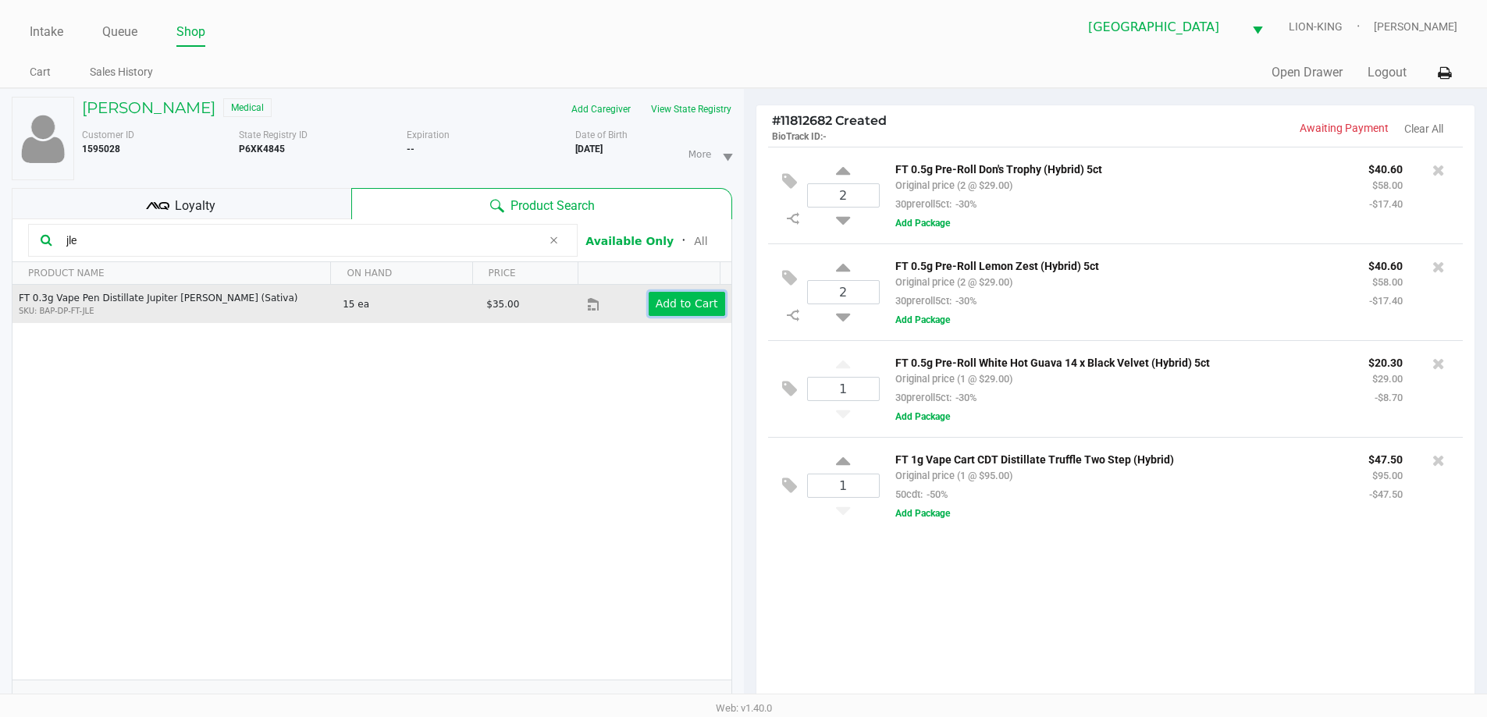
click at [674, 310] on app-button-loader "Add to Cart" at bounding box center [687, 303] width 62 height 12
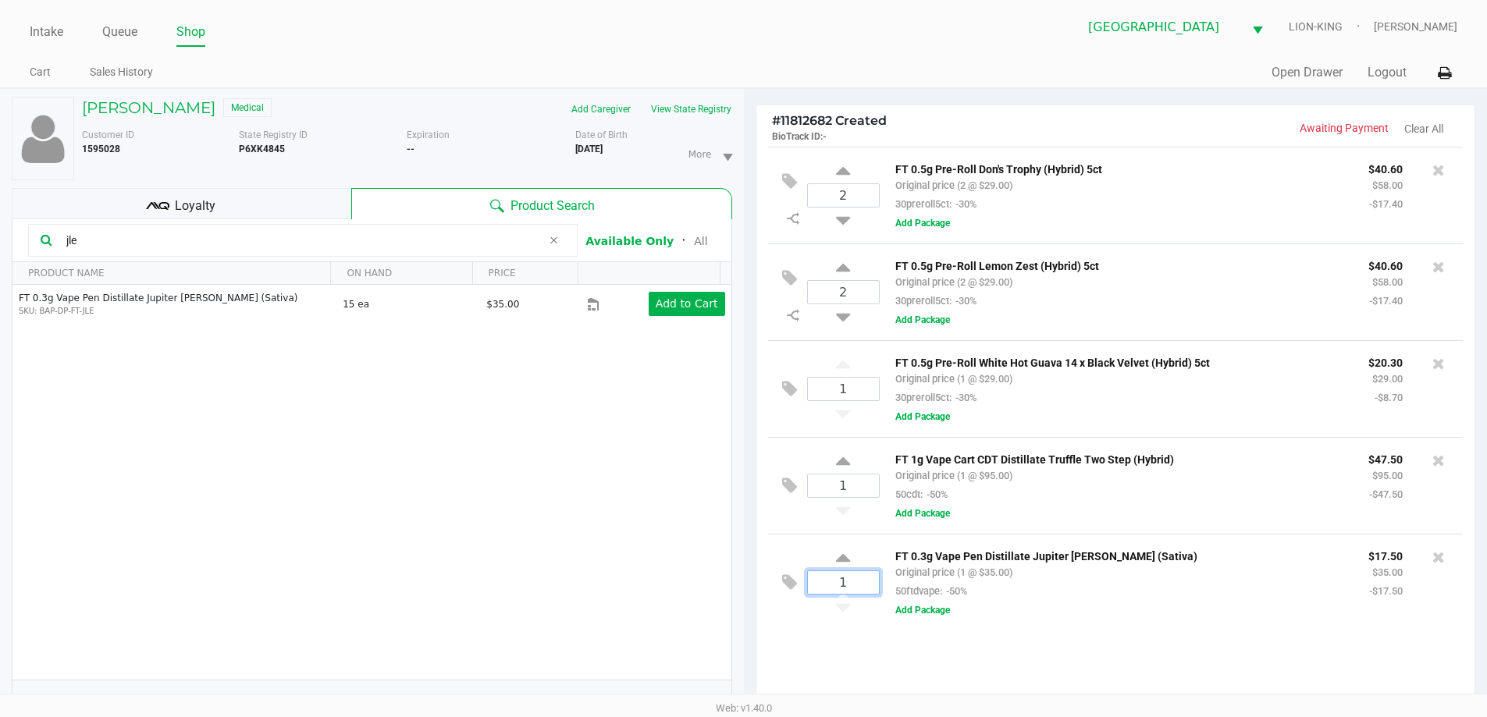
click at [862, 581] on input "1" at bounding box center [843, 582] width 71 height 23
type input "2"
click at [877, 637] on div "Loading ANNETTE DEL AMO Medical Add Caregiver View State Registry Customer ID 1…" at bounding box center [743, 496] width 1487 height 816
click at [126, 244] on div at bounding box center [743, 451] width 1487 height 571
click at [126, 244] on input "jle" at bounding box center [301, 240] width 482 height 23
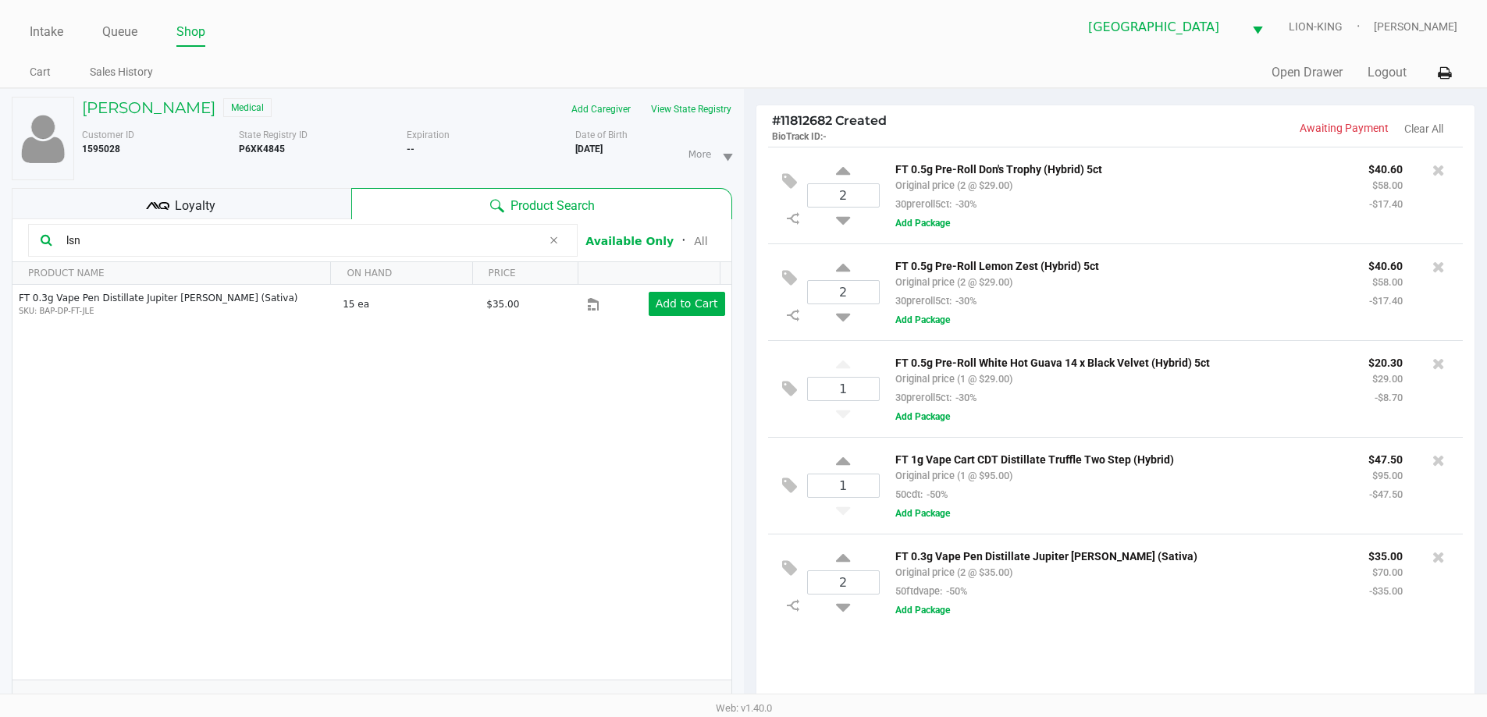
type input "lsn"
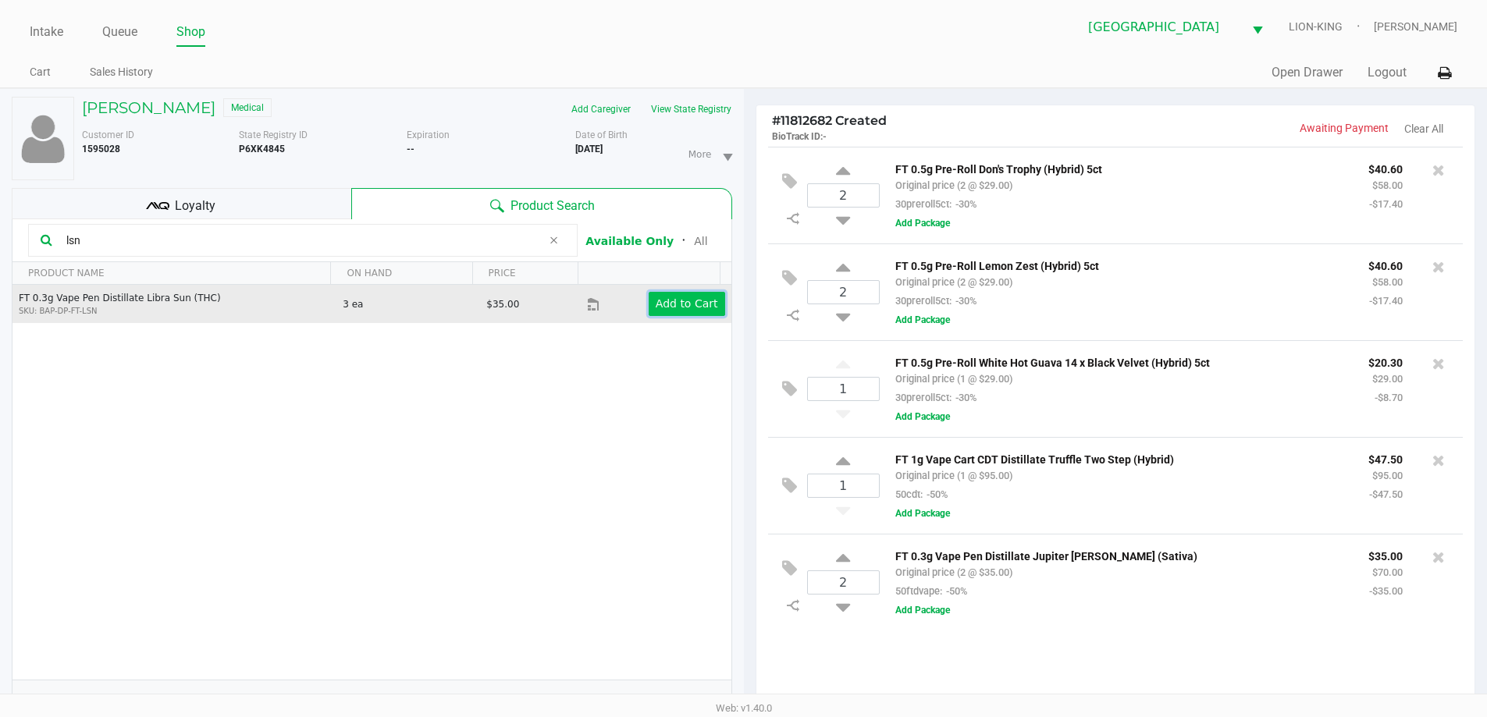
click at [671, 300] on app-button-loader "Add to Cart" at bounding box center [687, 303] width 62 height 12
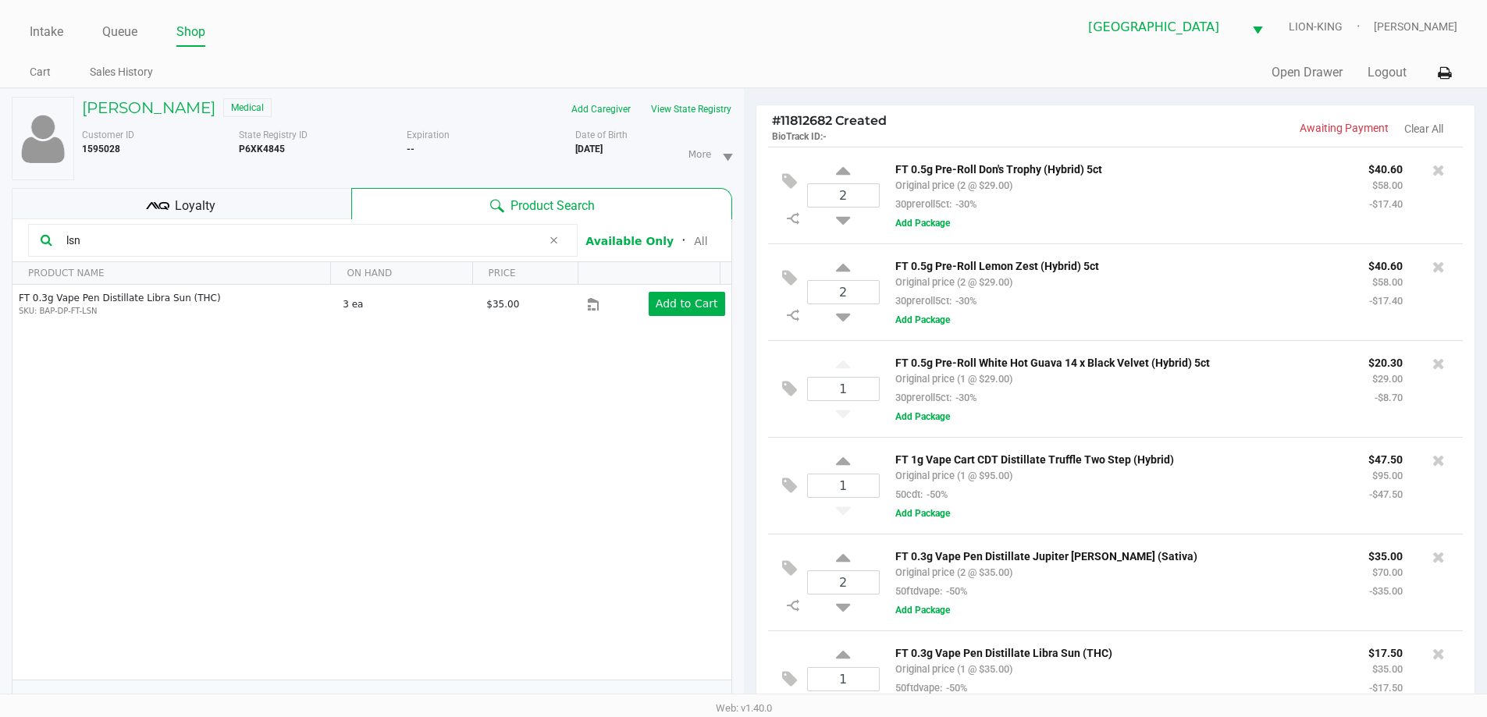
scroll to position [19, 0]
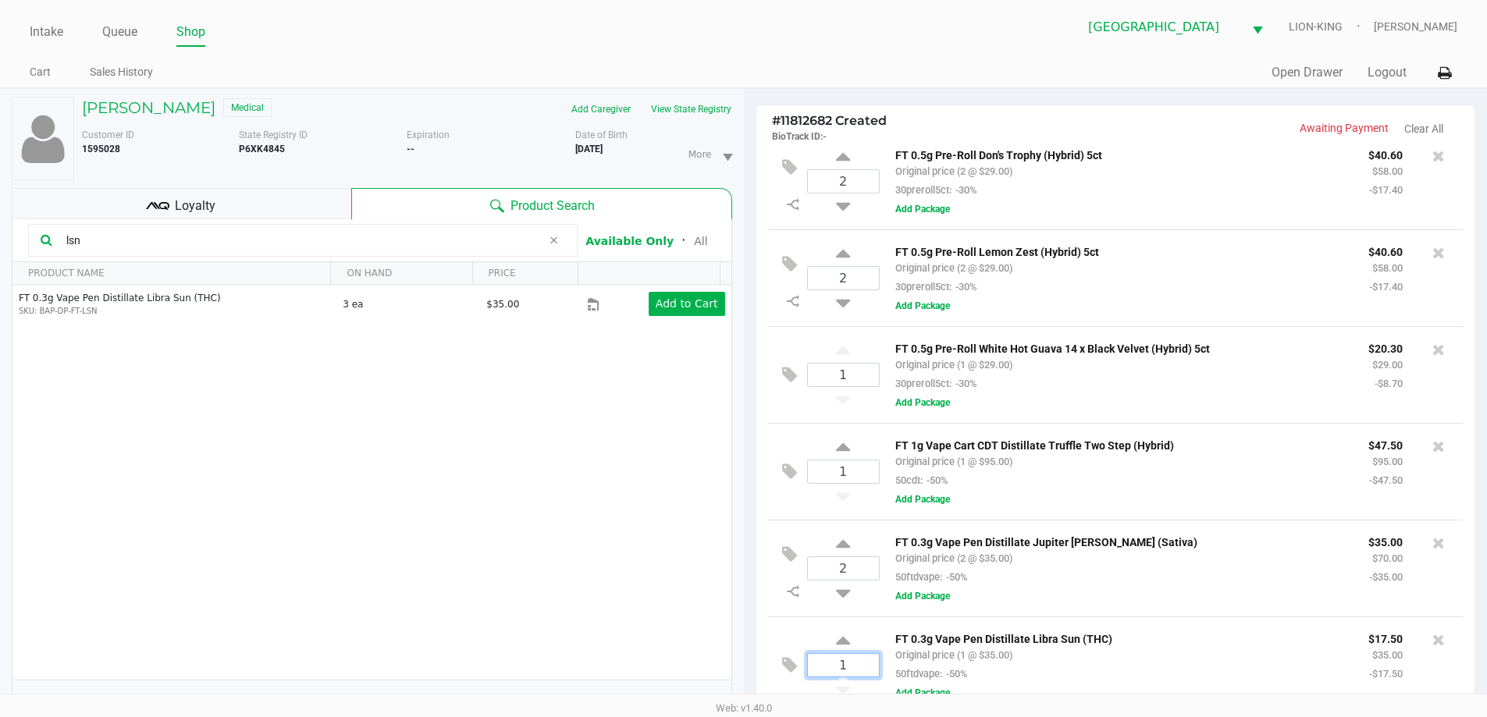
click at [847, 656] on input "1" at bounding box center [843, 665] width 71 height 23
type input "2"
click at [518, 511] on div "Loading ANNETTE DEL AMO Medical Add Caregiver View State Registry Customer ID 1…" at bounding box center [743, 496] width 1487 height 816
click at [98, 240] on input "lsn" at bounding box center [301, 240] width 482 height 23
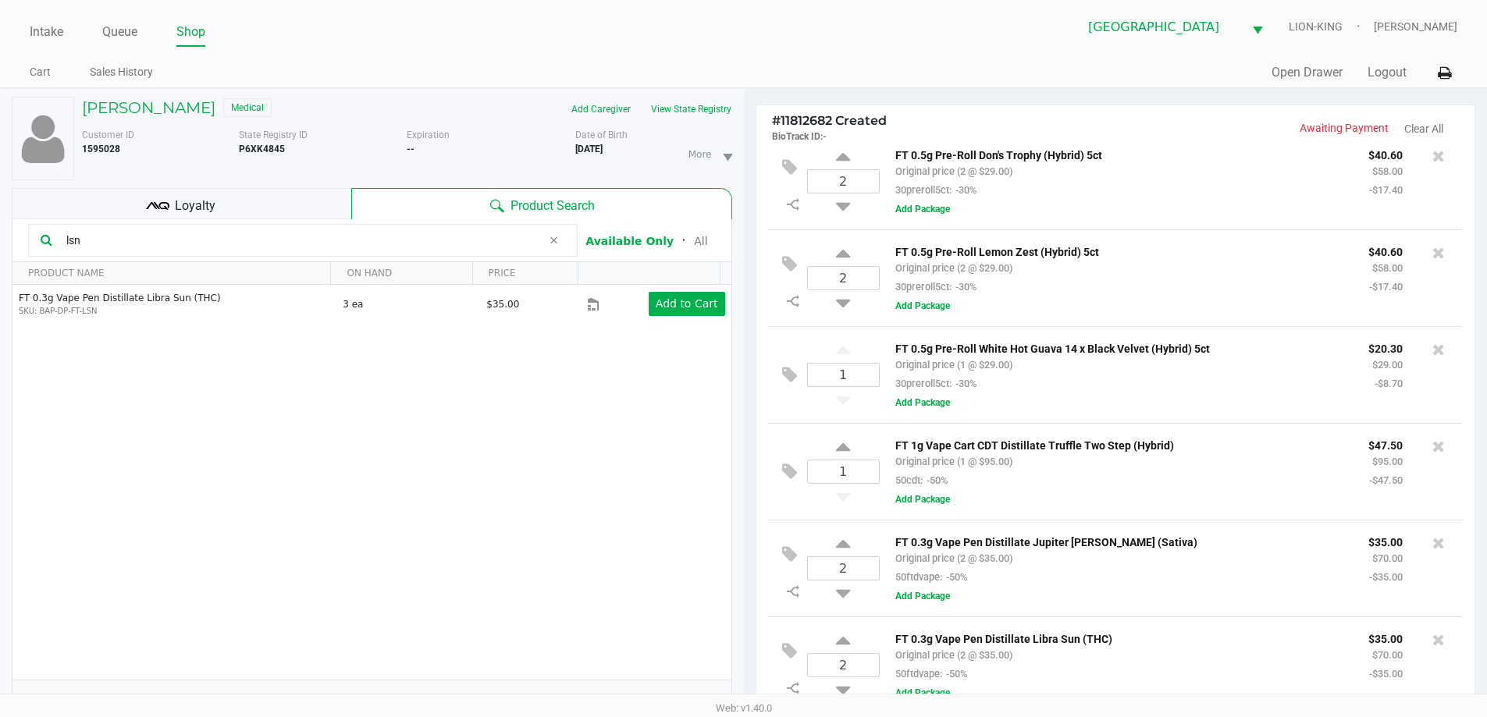
click at [98, 240] on input "lsn" at bounding box center [301, 240] width 482 height 23
click at [433, 481] on div "FT 0.3g Vape Pen Distillate Libra Sun (THC) SKU: BAP-DP-FT-LSN 3 ea $35.00 Add …" at bounding box center [371, 482] width 719 height 395
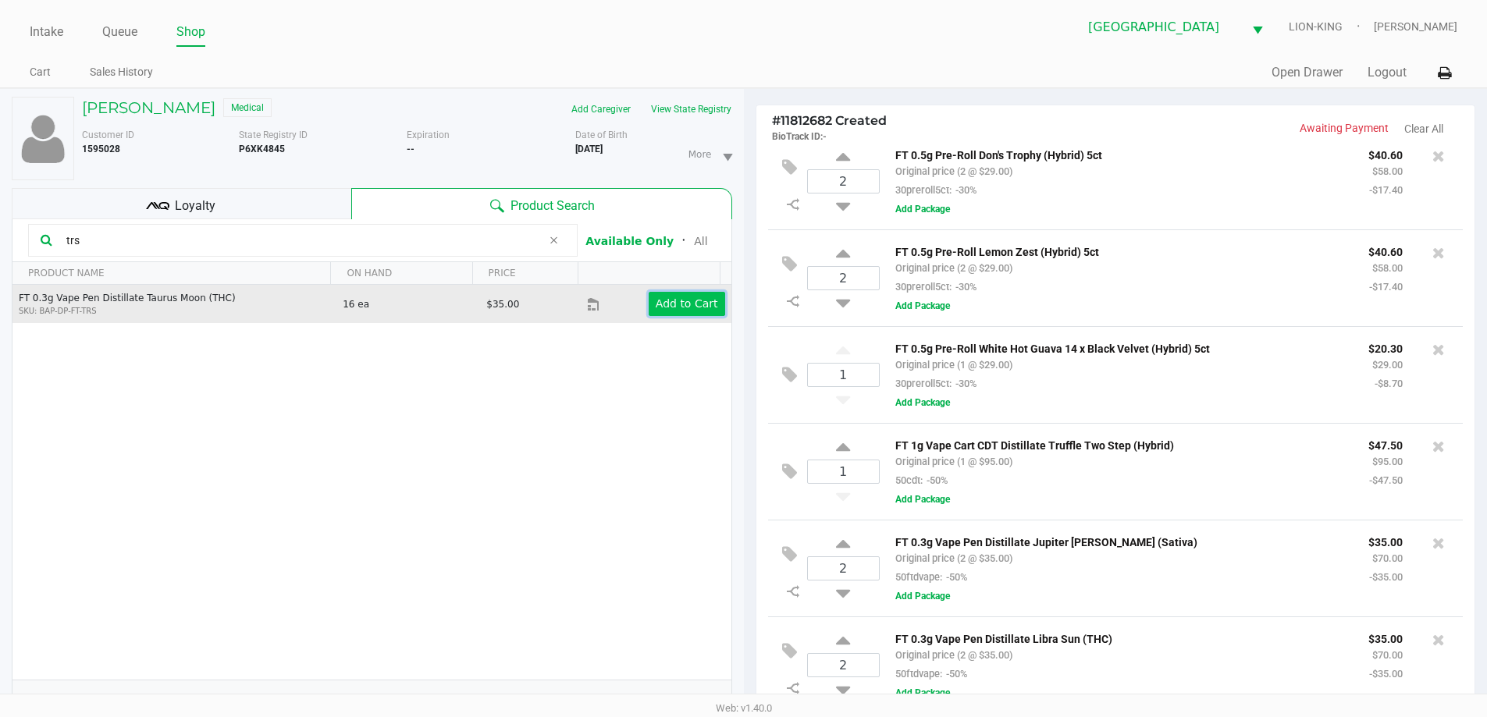
click at [699, 311] on button "Add to Cart" at bounding box center [687, 304] width 76 height 24
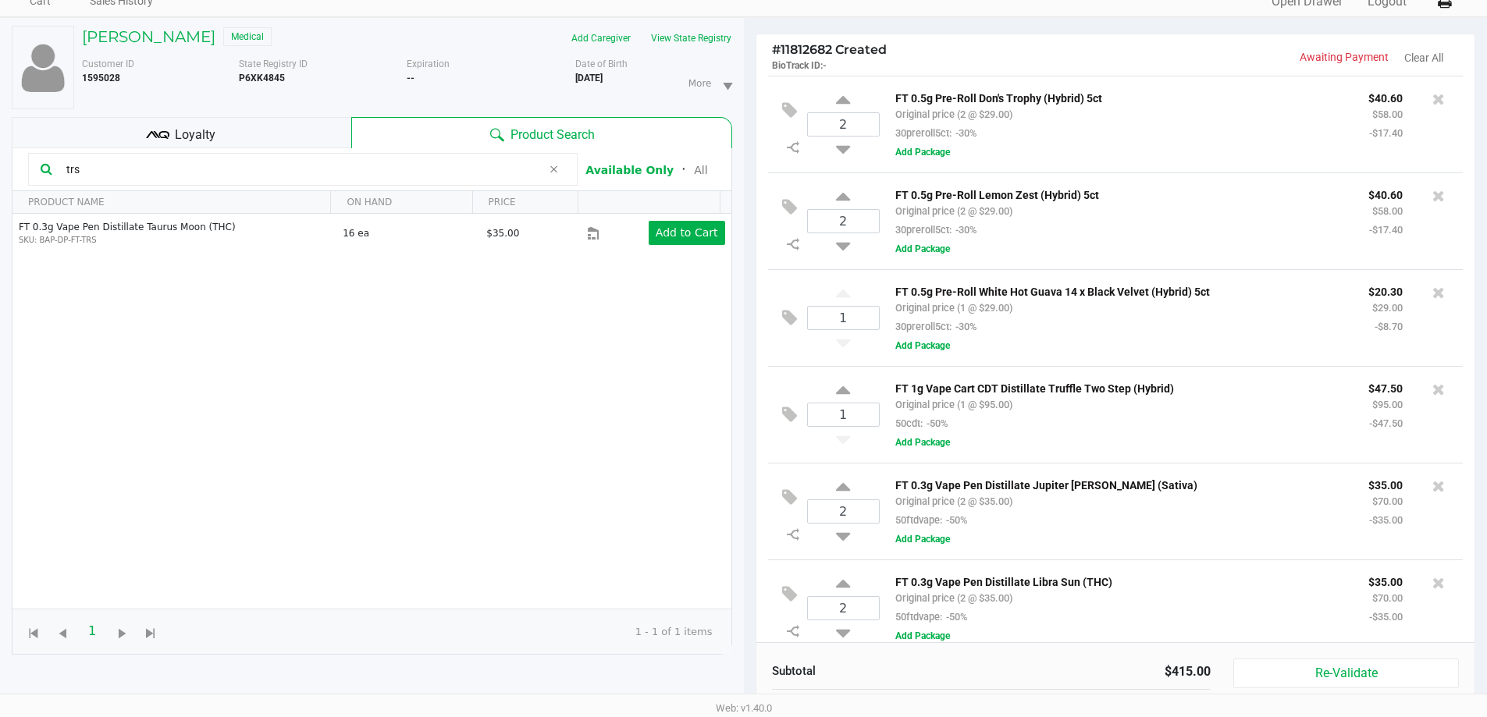
scroll to position [0, 0]
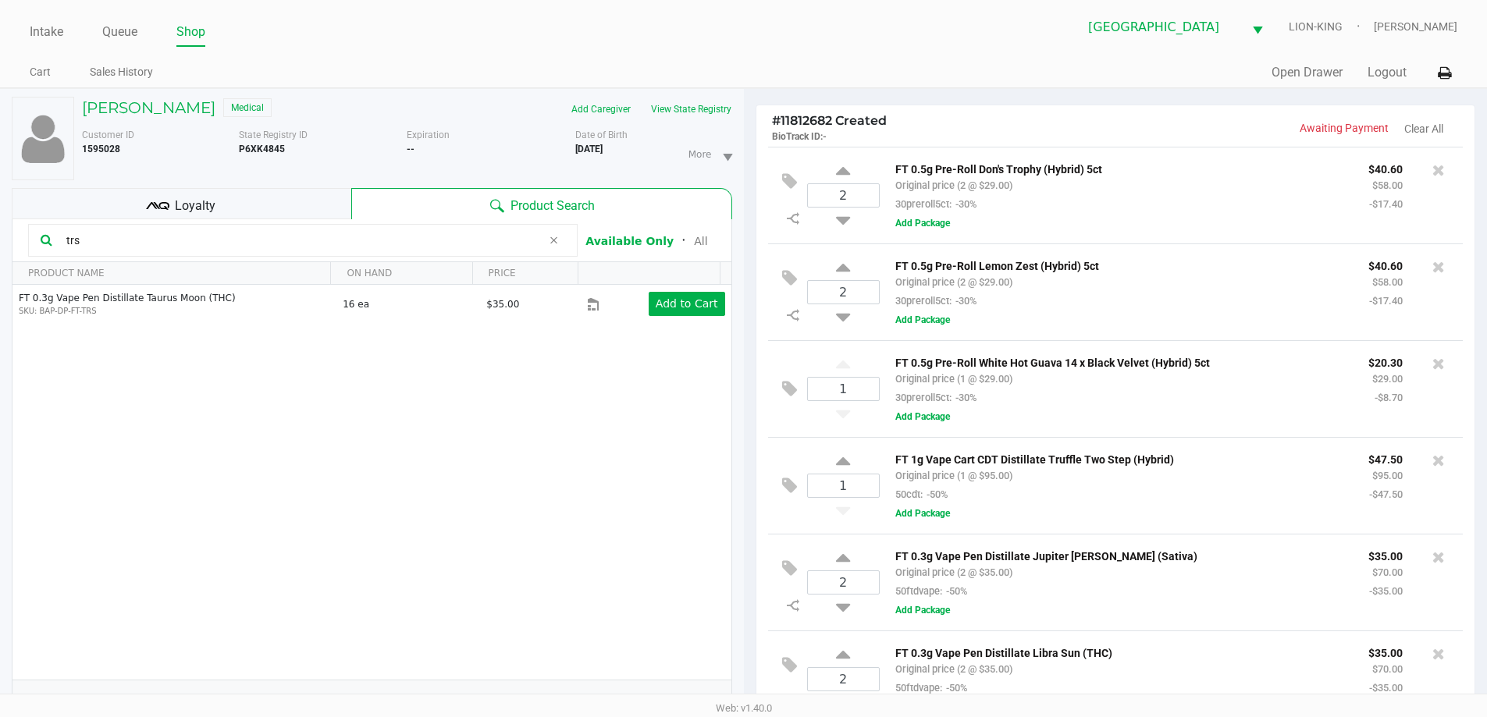
click at [135, 257] on kendo-grid-toolbar "trs Available Only ᛫ All" at bounding box center [371, 240] width 719 height 43
click at [144, 239] on input "trs" at bounding box center [301, 240] width 482 height 23
type input "ground"
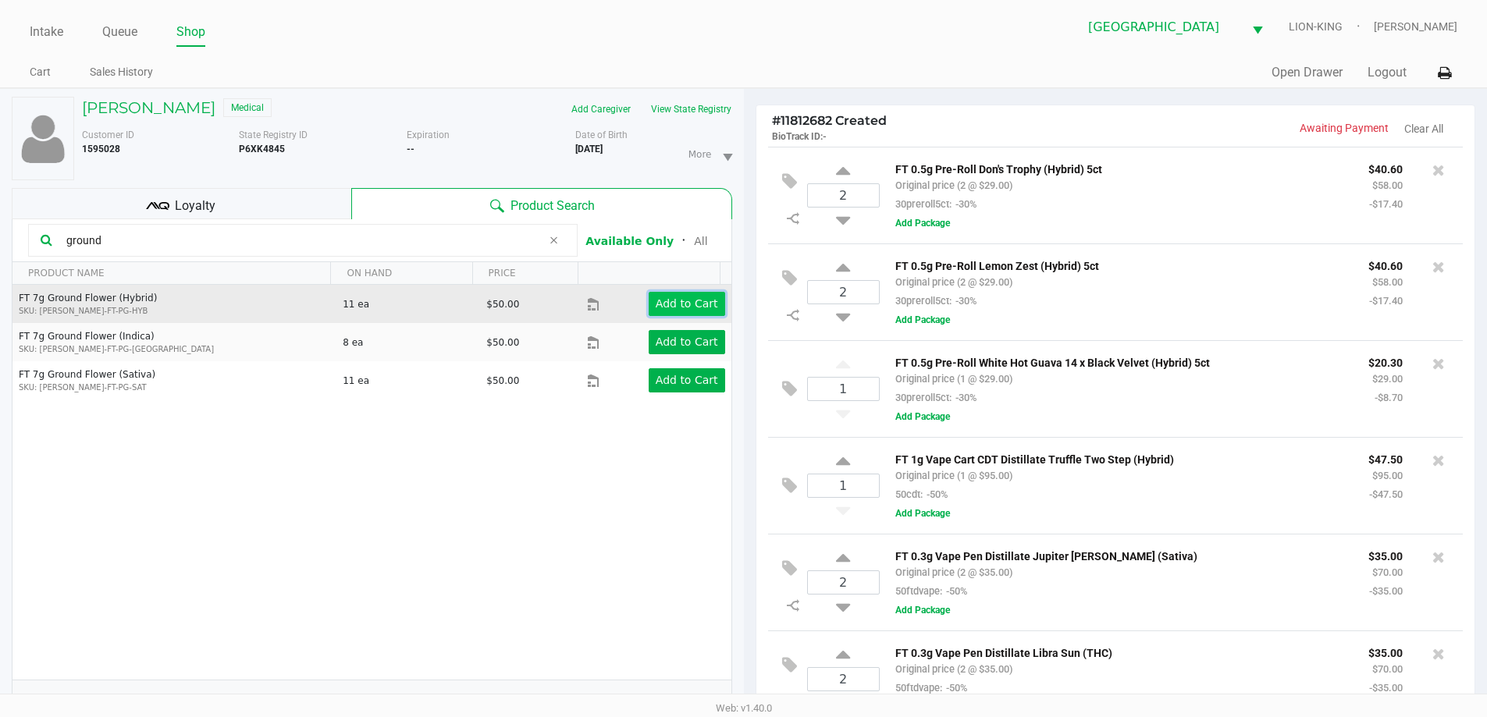
click at [683, 300] on app-button-loader "Add to Cart" at bounding box center [687, 303] width 62 height 12
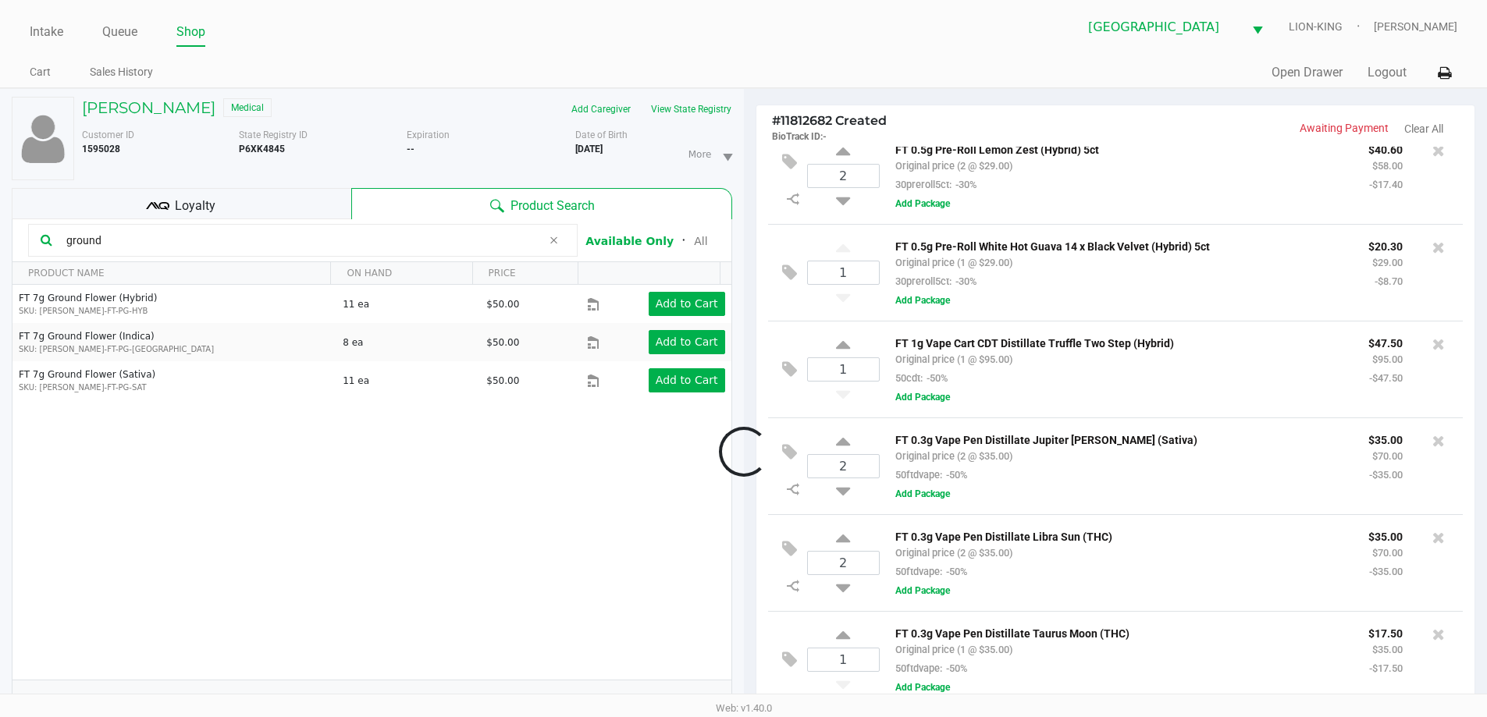
scroll to position [214, 0]
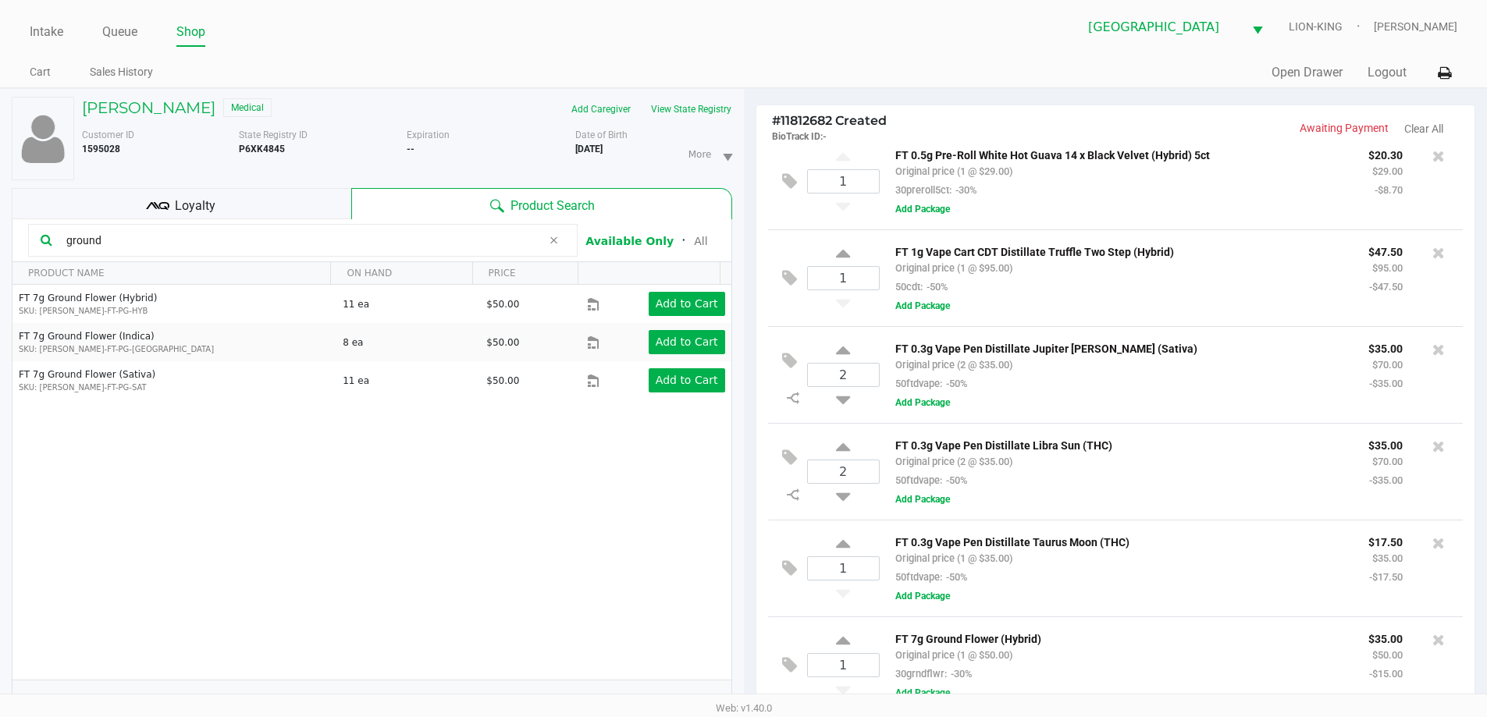
click at [229, 199] on div "Loyalty" at bounding box center [182, 203] width 340 height 31
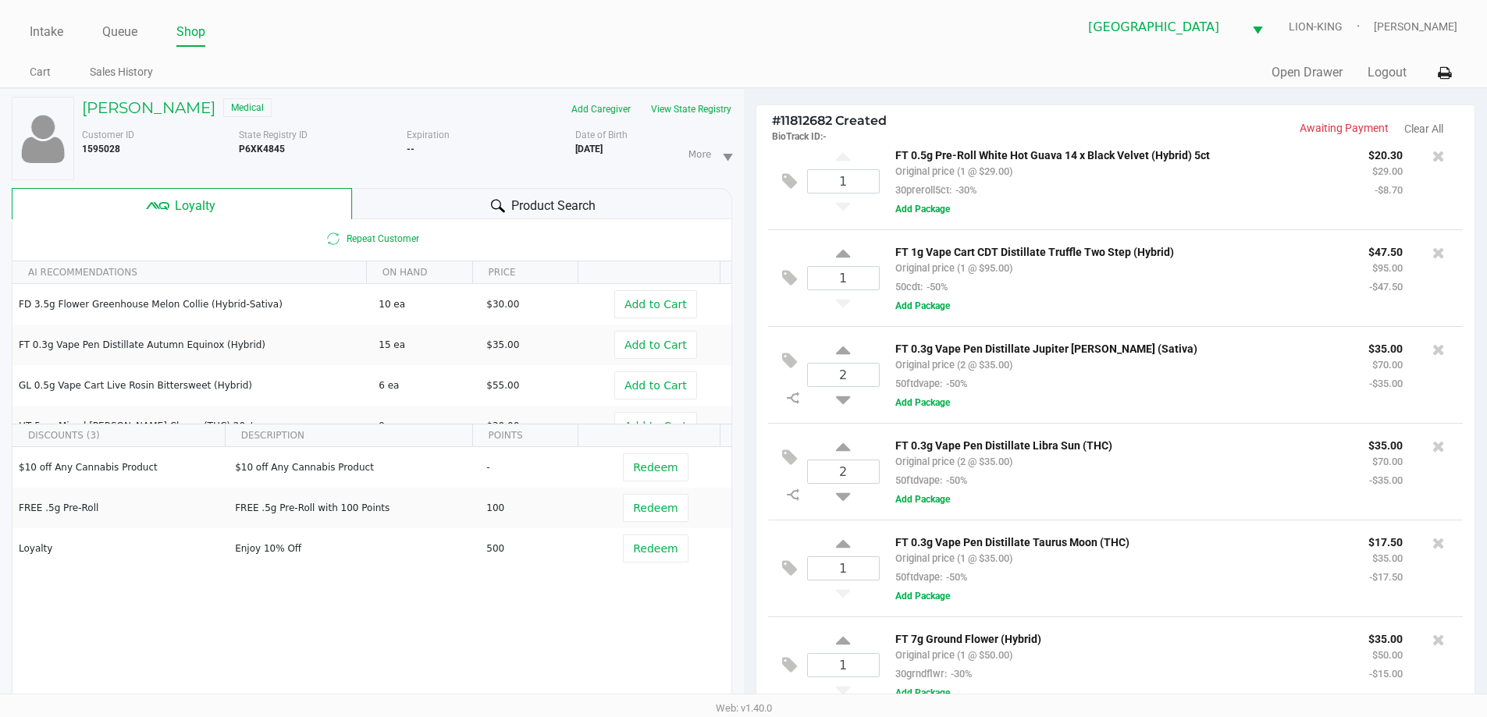
scroll to position [187, 0]
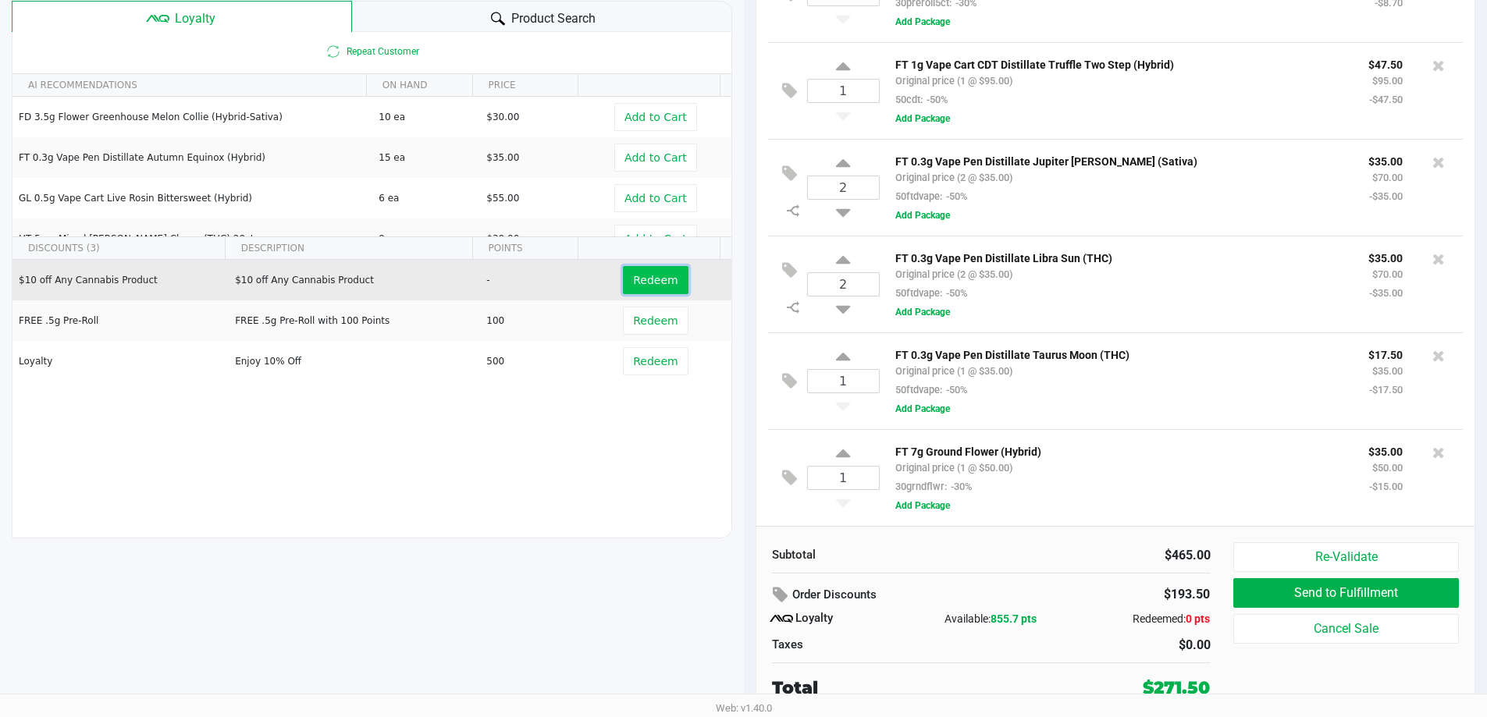
click at [633, 280] on span "Redeem" at bounding box center [655, 280] width 44 height 12
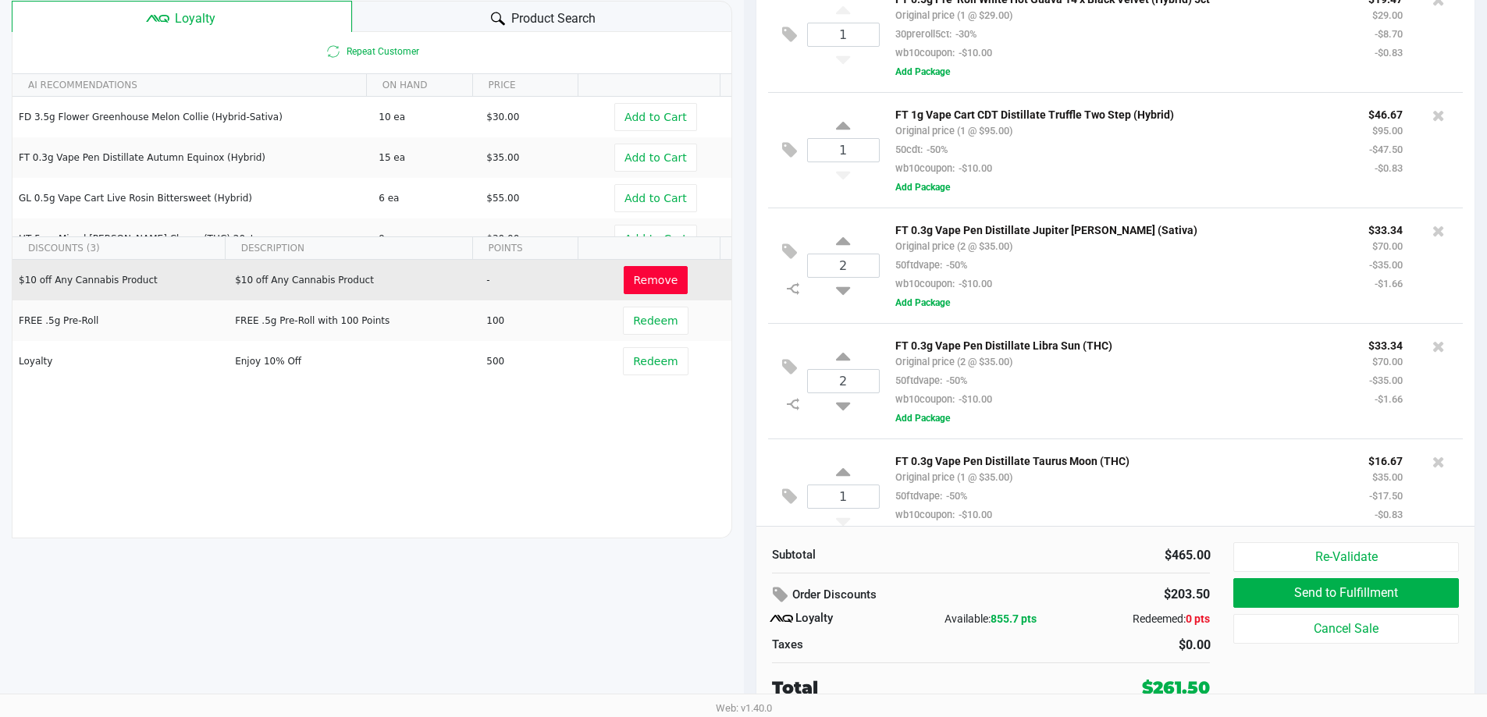
scroll to position [364, 0]
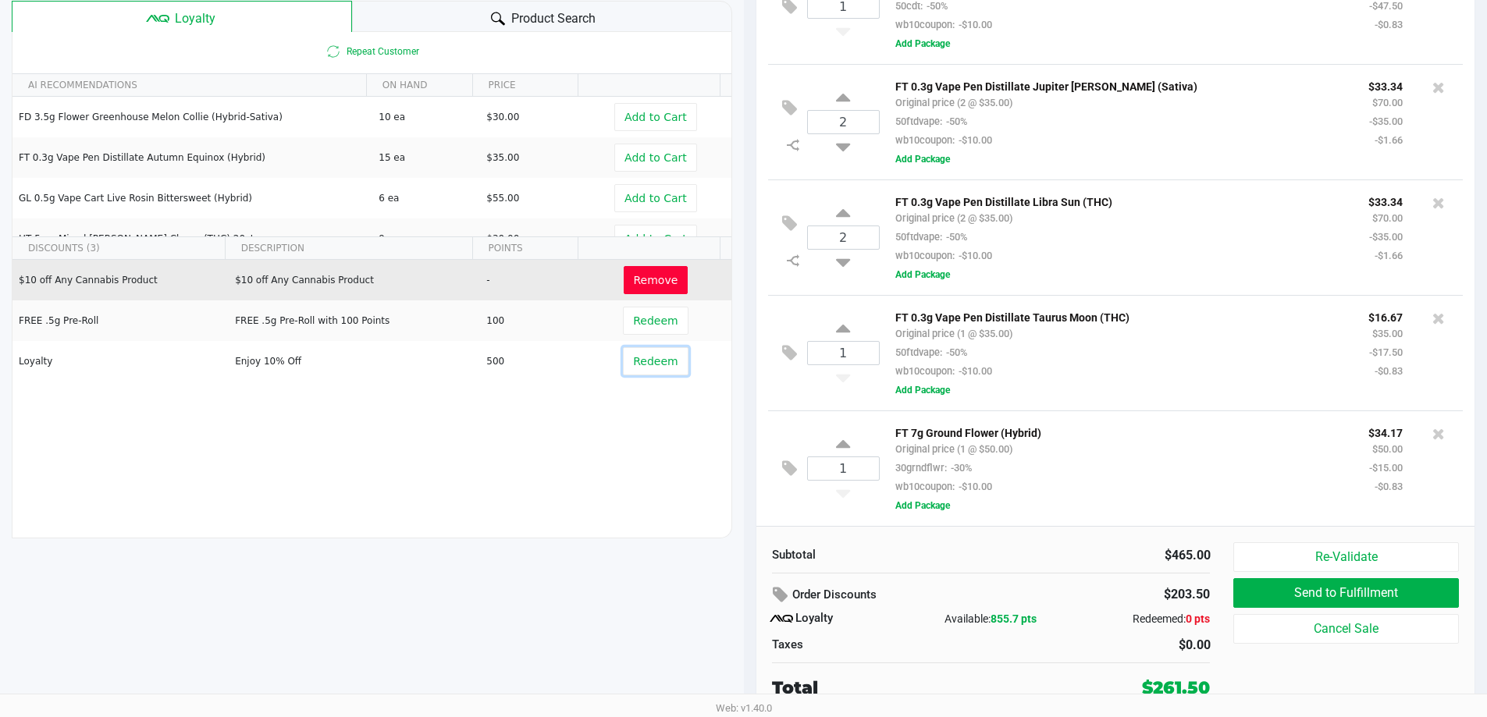
click at [647, 361] on span "Redeem" at bounding box center [655, 361] width 44 height 12
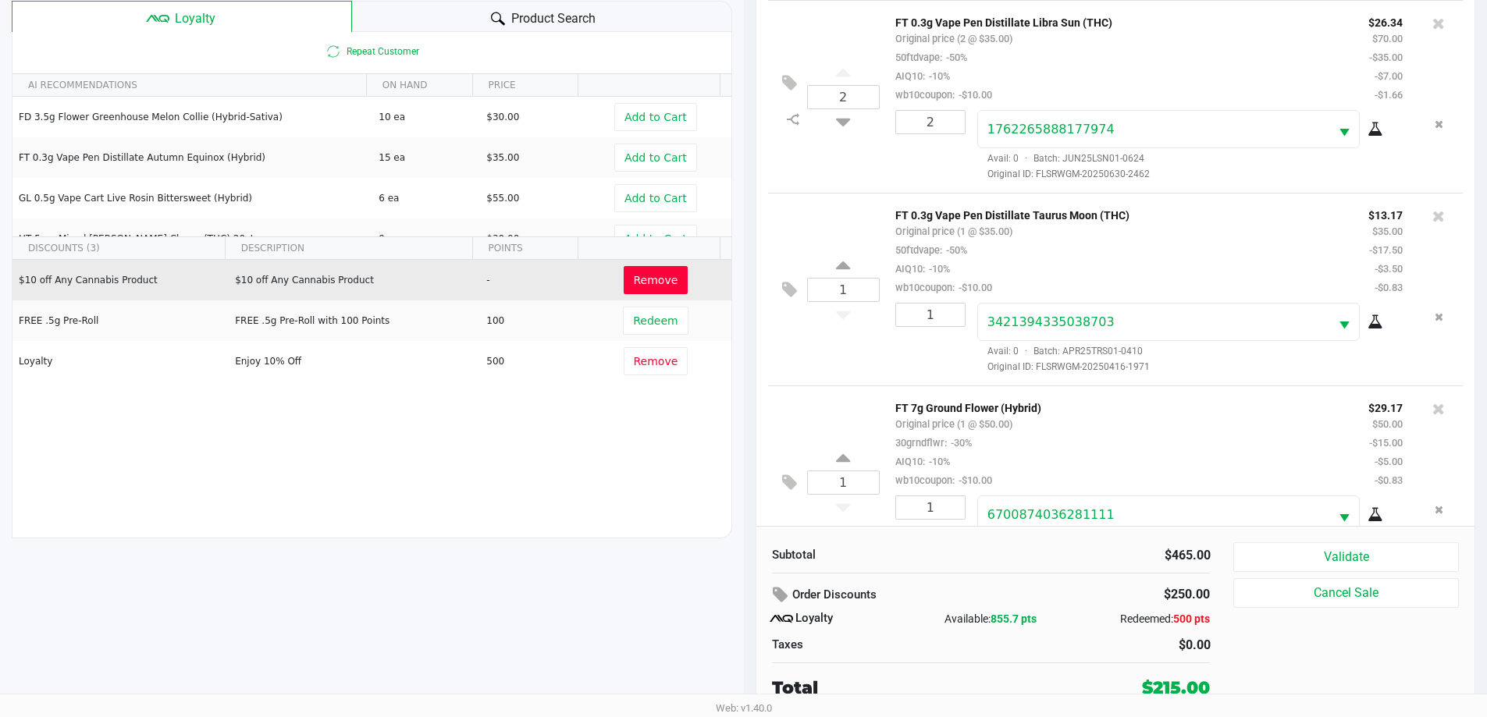
scroll to position [982, 0]
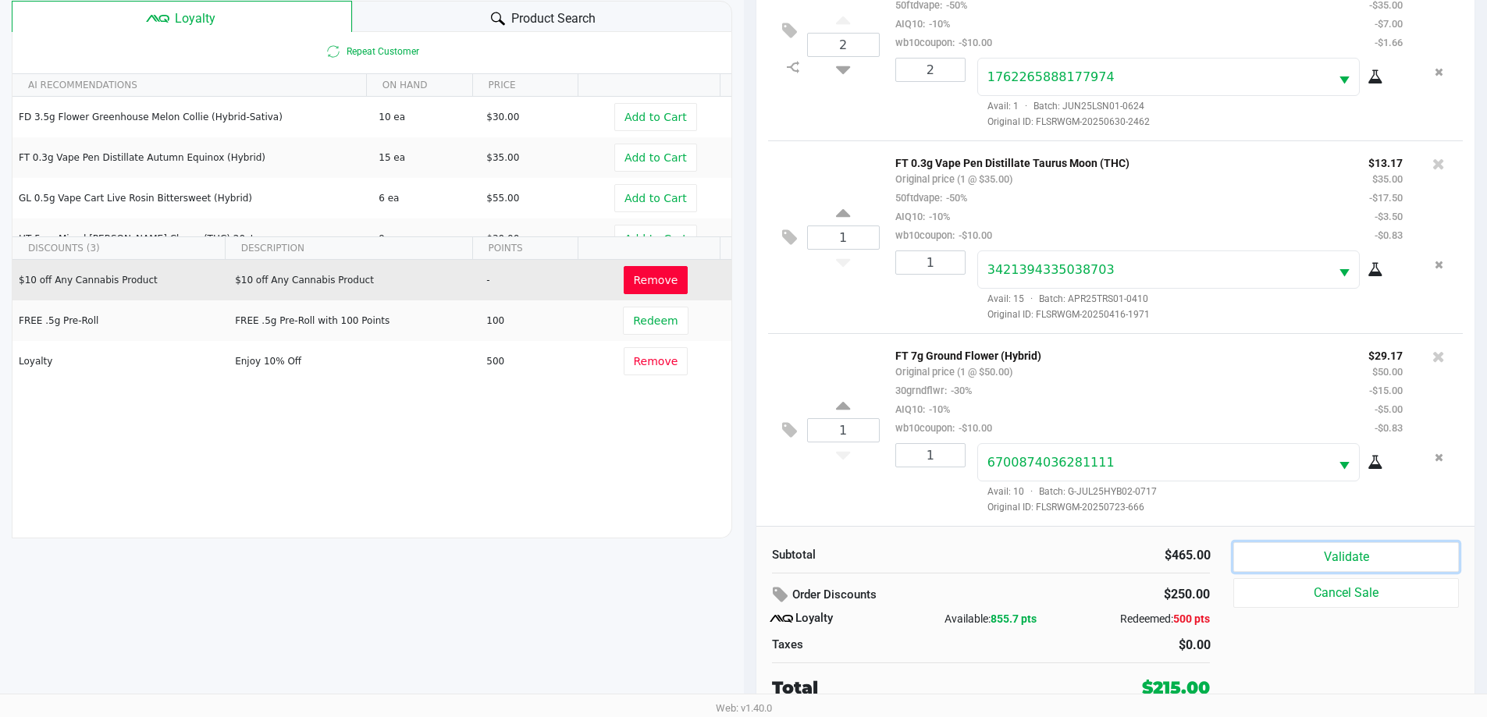
click at [1335, 553] on button "Validate" at bounding box center [1345, 557] width 225 height 30
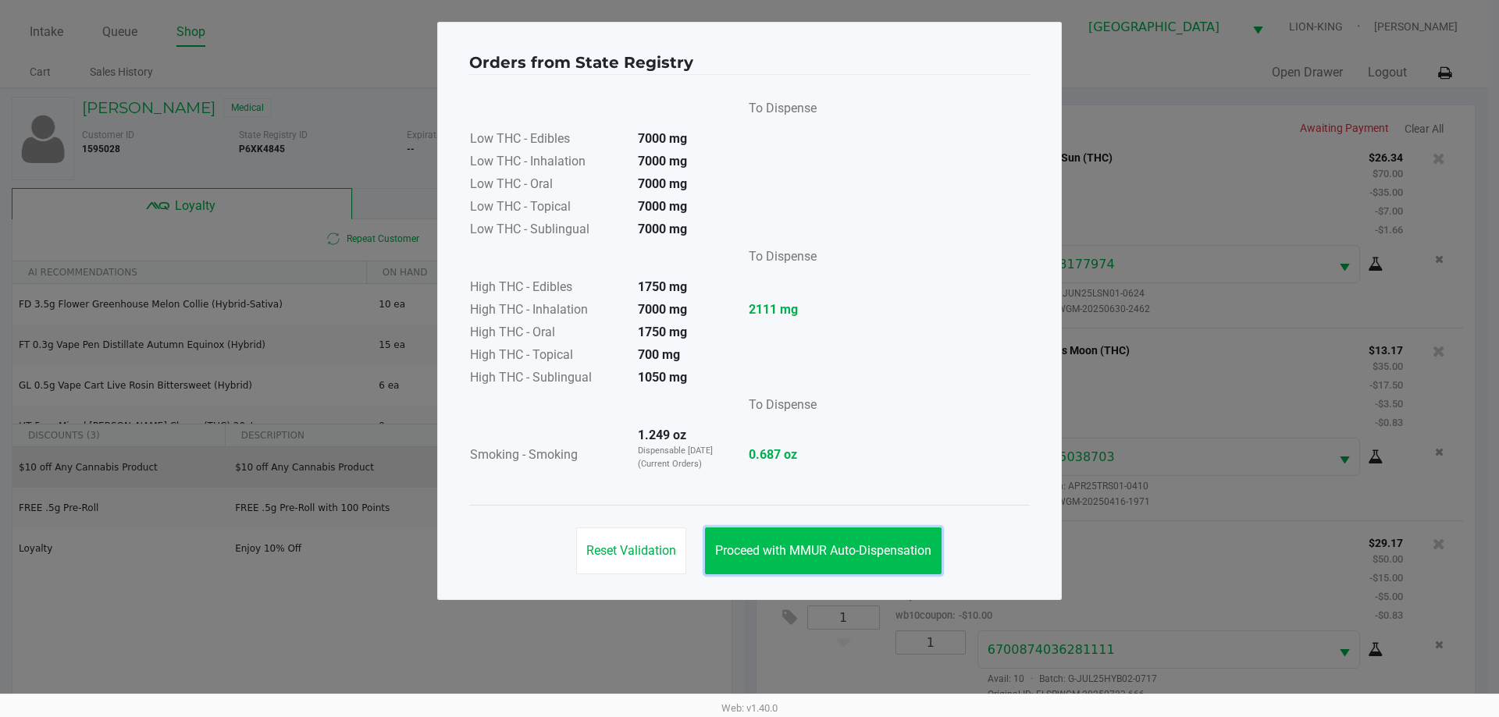
click at [851, 555] on span "Proceed with MMUR Auto-Dispensation" at bounding box center [823, 550] width 216 height 15
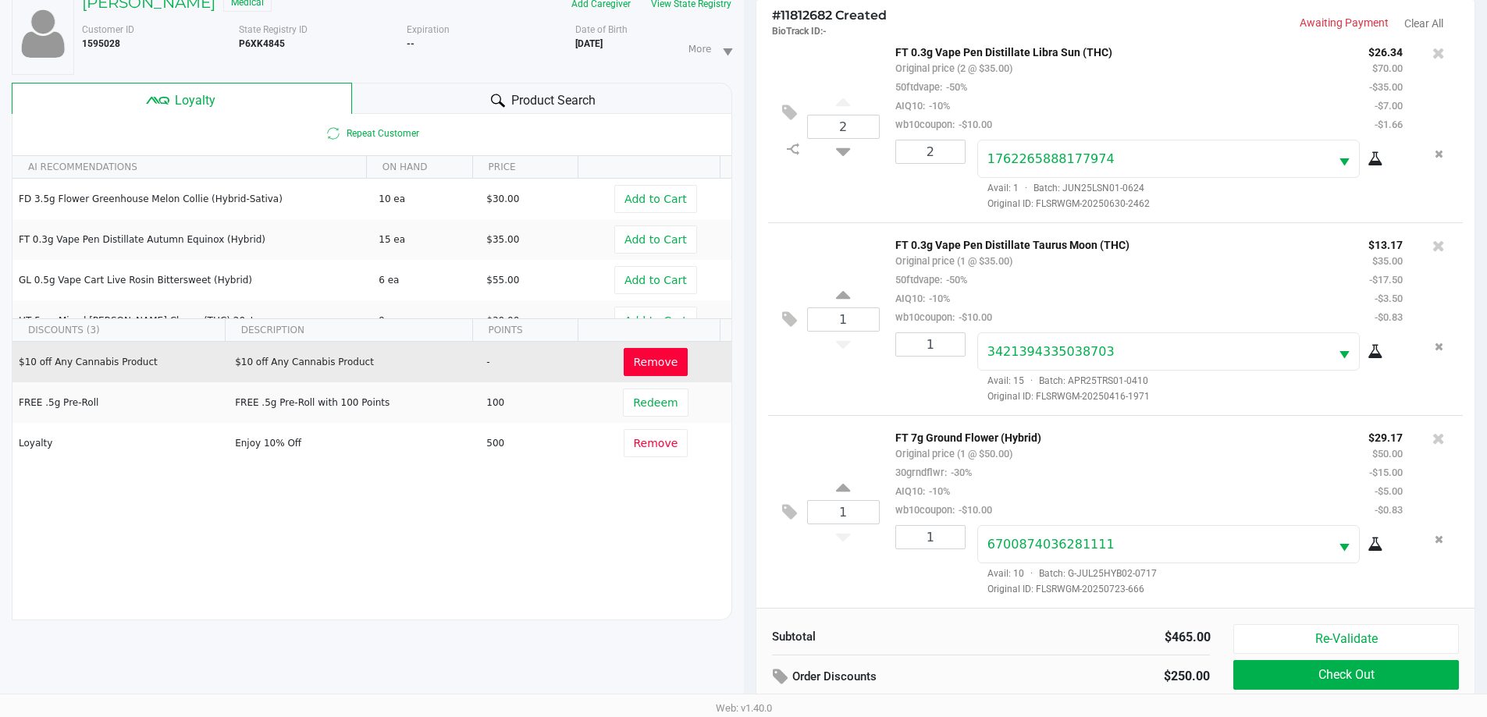
scroll to position [187, 0]
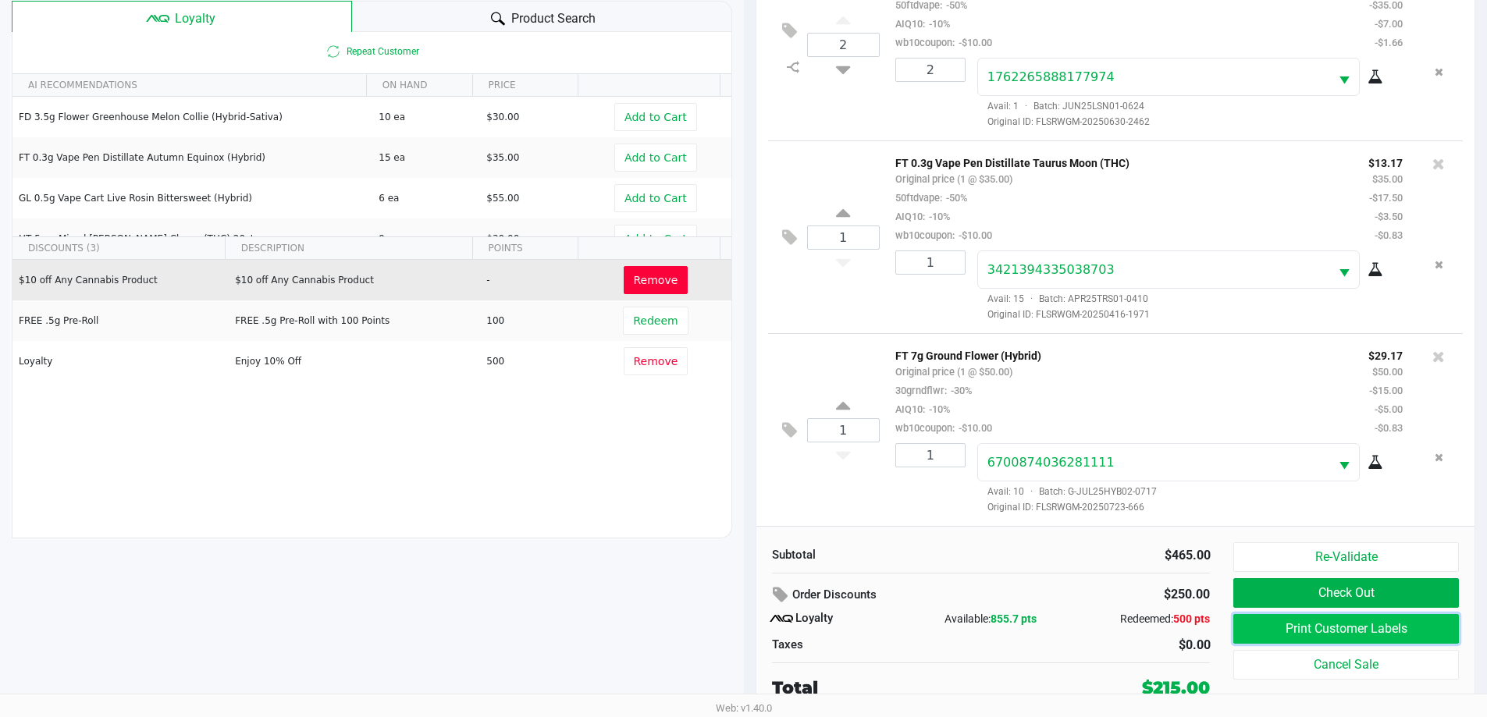
click at [1253, 637] on button "Print Customer Labels" at bounding box center [1345, 629] width 225 height 30
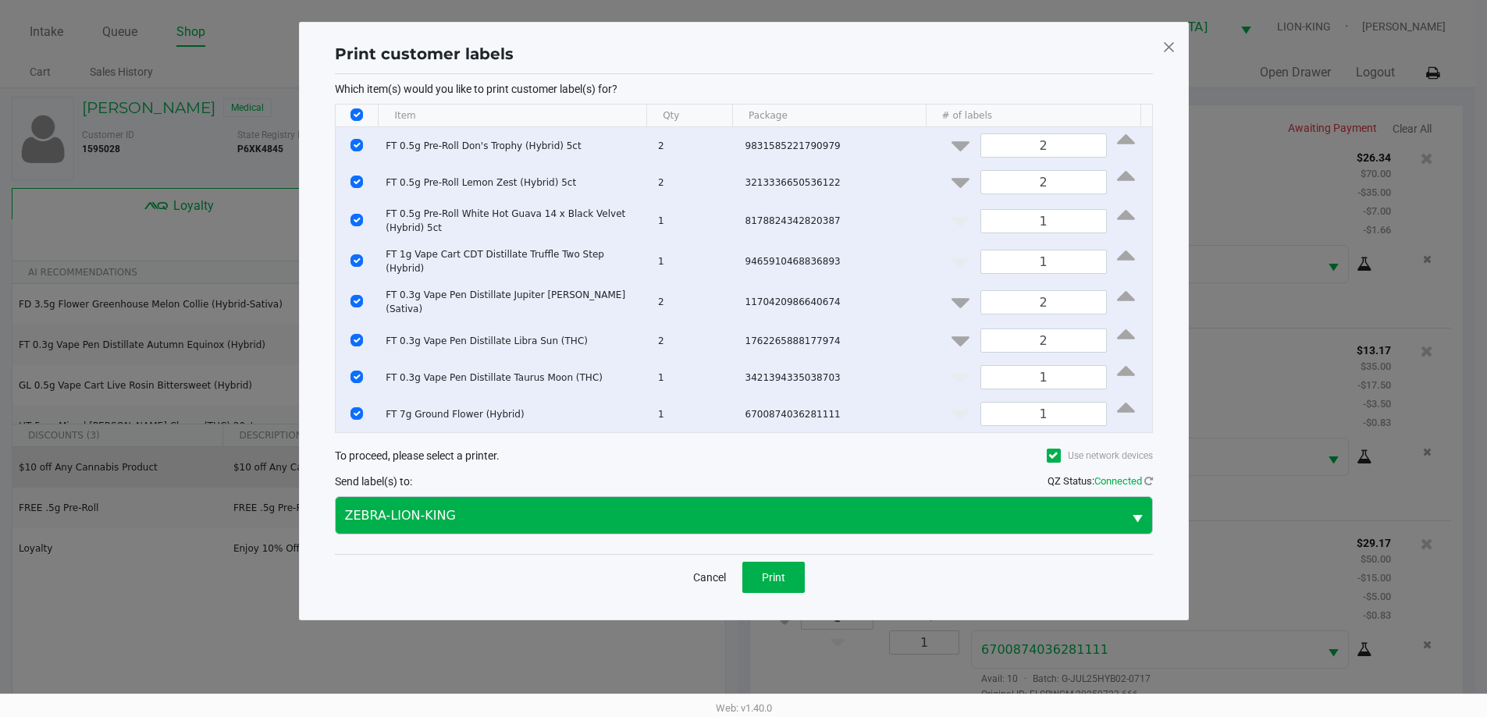
scroll to position [0, 0]
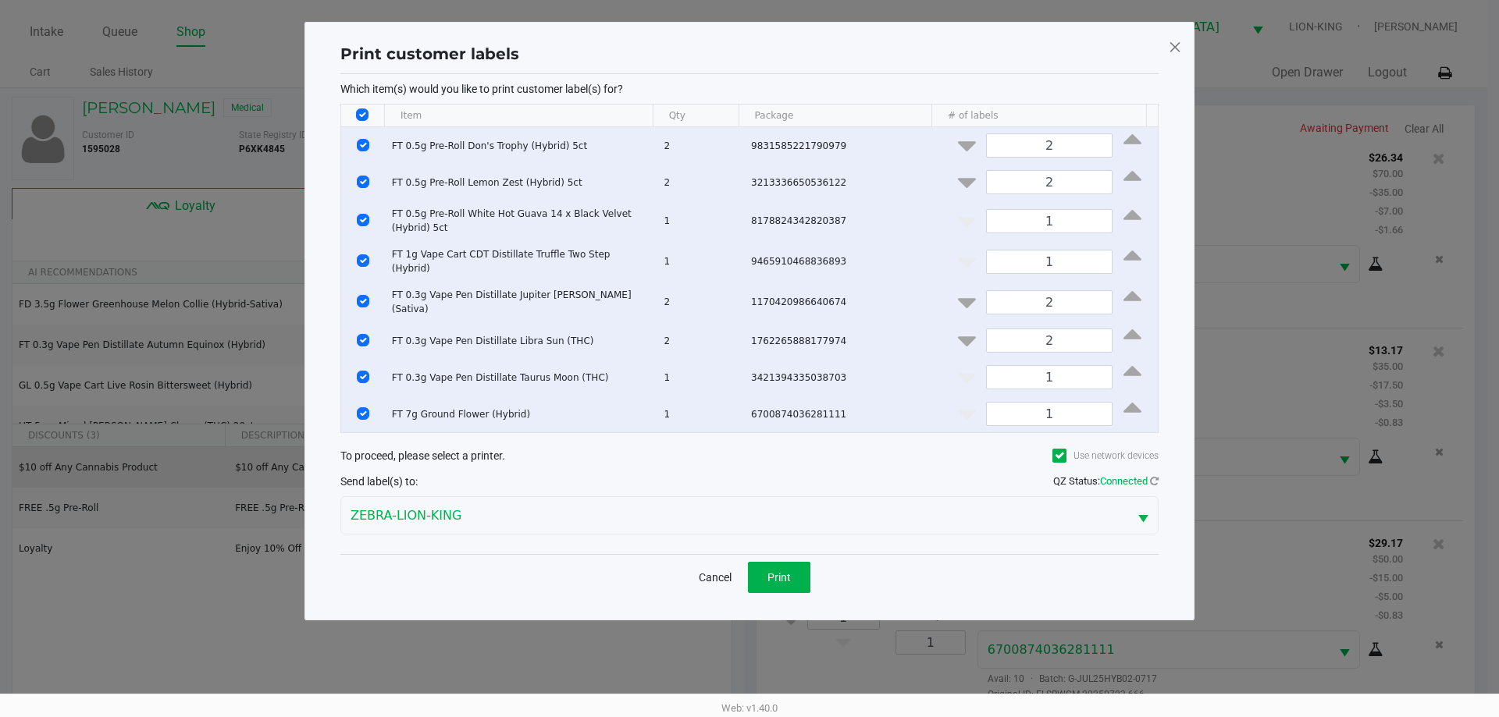
click at [798, 586] on div "Cancel Print" at bounding box center [749, 577] width 818 height 46
click at [793, 569] on button "Print" at bounding box center [779, 577] width 62 height 31
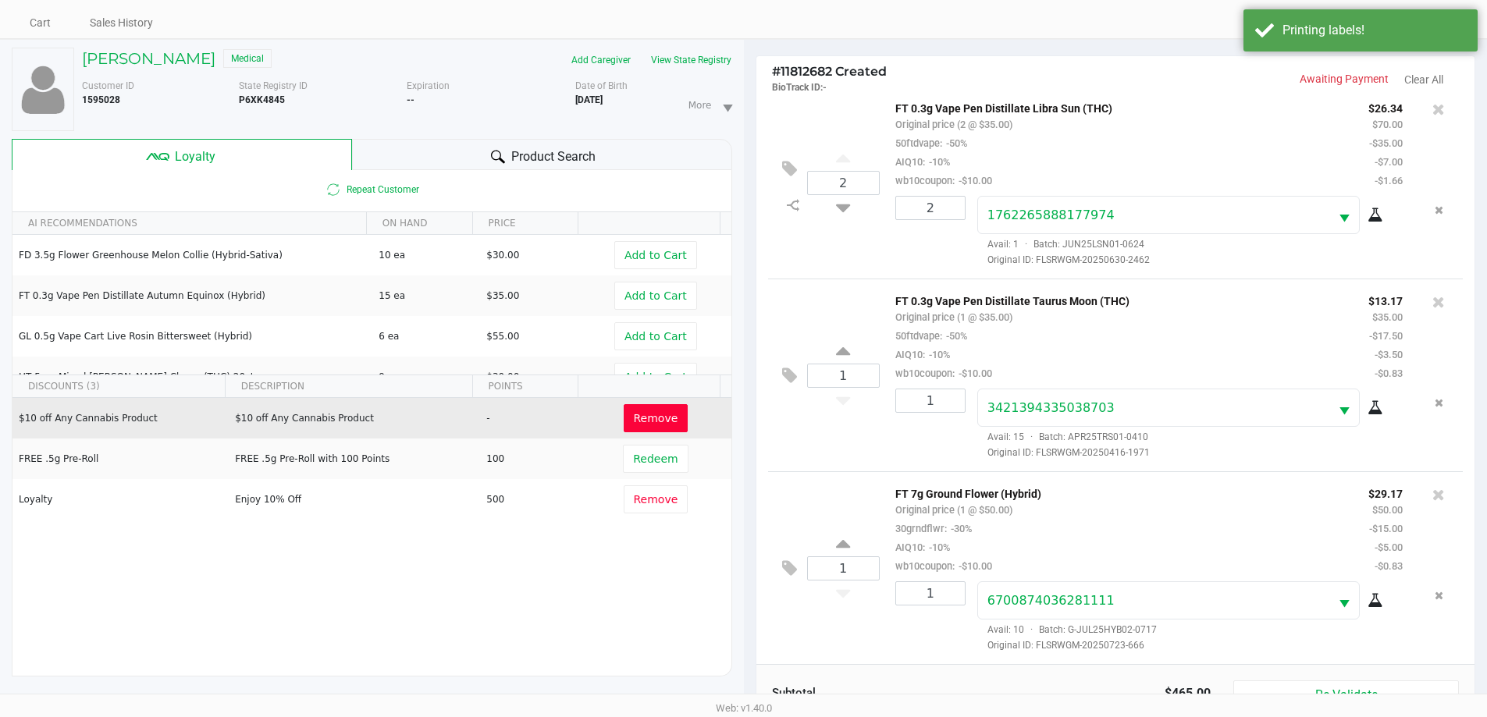
scroll to position [187, 0]
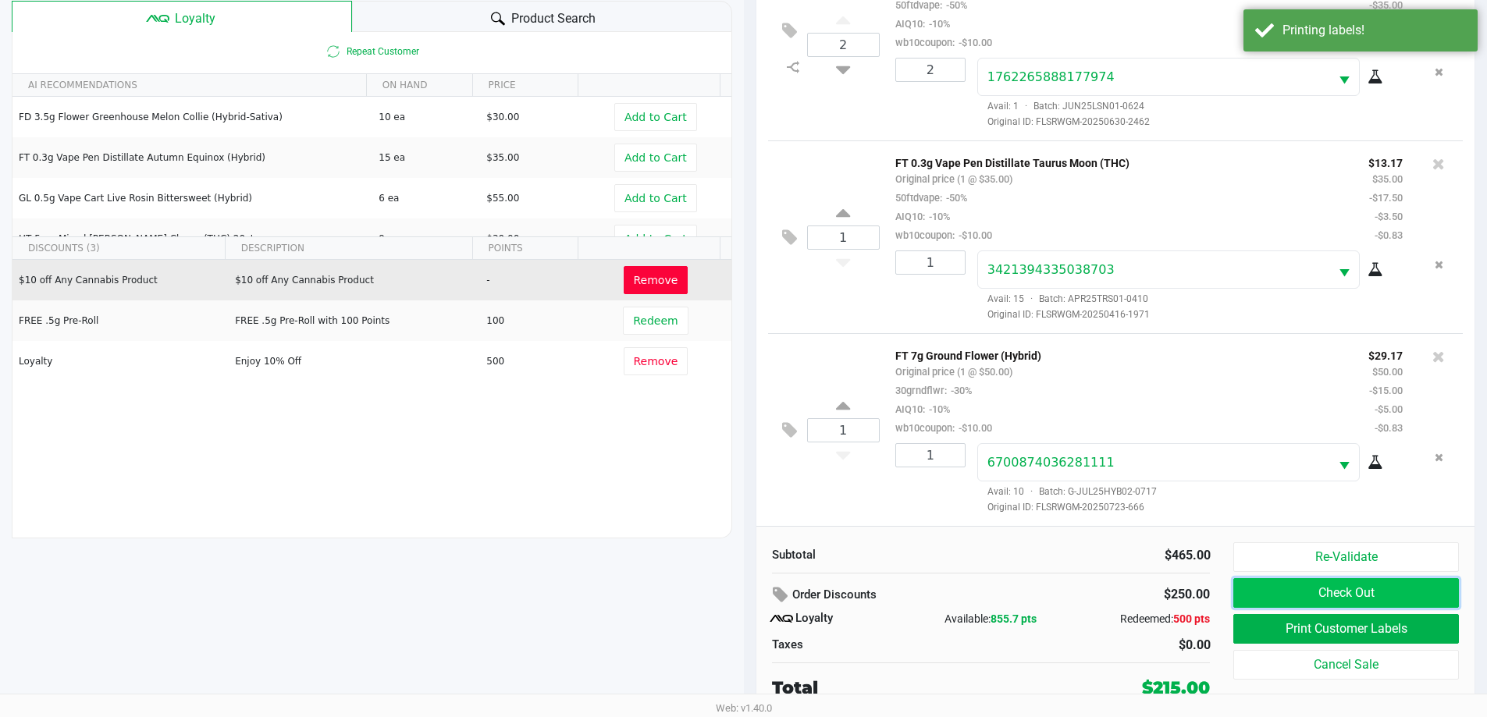
click at [1309, 591] on button "Check Out" at bounding box center [1345, 593] width 225 height 30
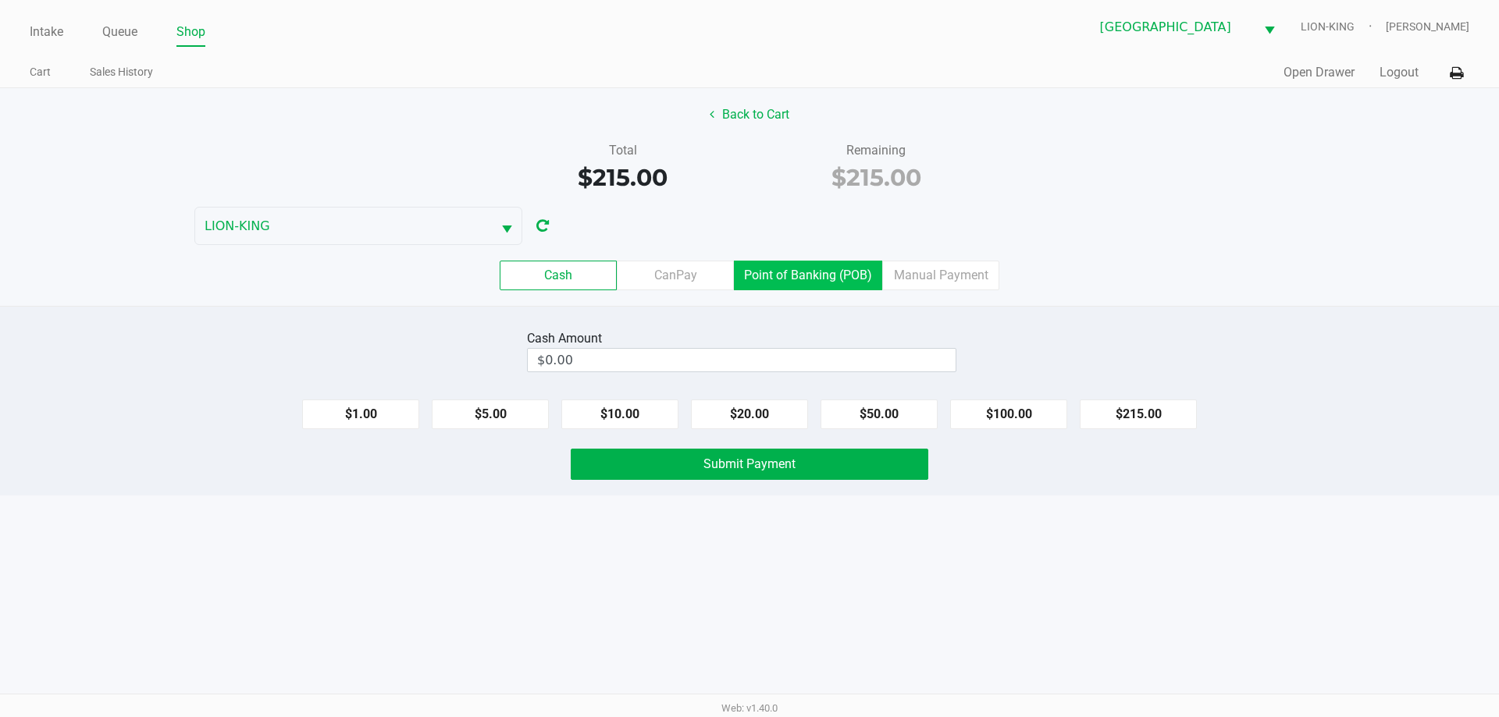
click at [820, 262] on label "Point of Banking (POB)" at bounding box center [808, 276] width 148 height 30
click at [0, 0] on 7 "Point of Banking (POB)" at bounding box center [0, 0] width 0 height 0
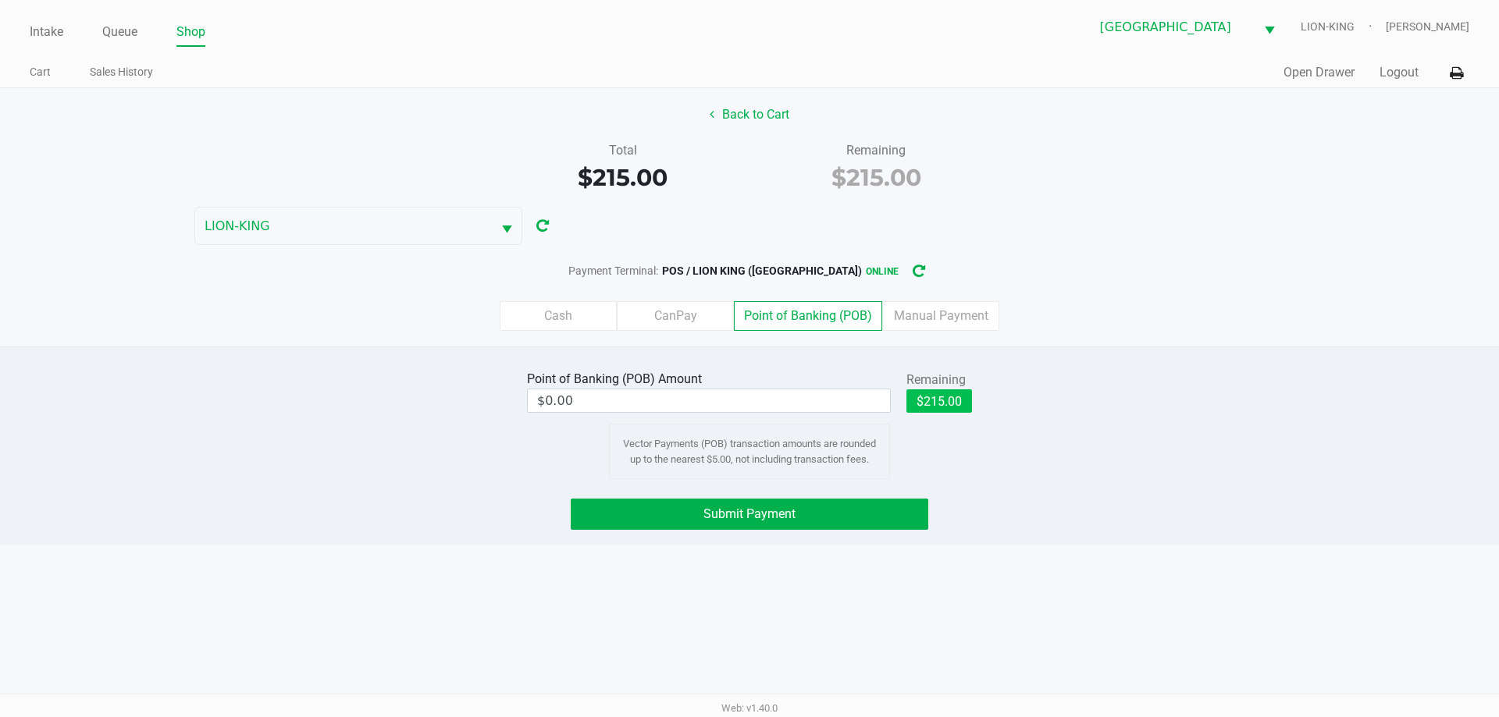
click at [943, 398] on button "$215.00" at bounding box center [939, 400] width 66 height 23
type input "$215.00"
click at [886, 507] on button "Submit Payment" at bounding box center [749, 514] width 357 height 31
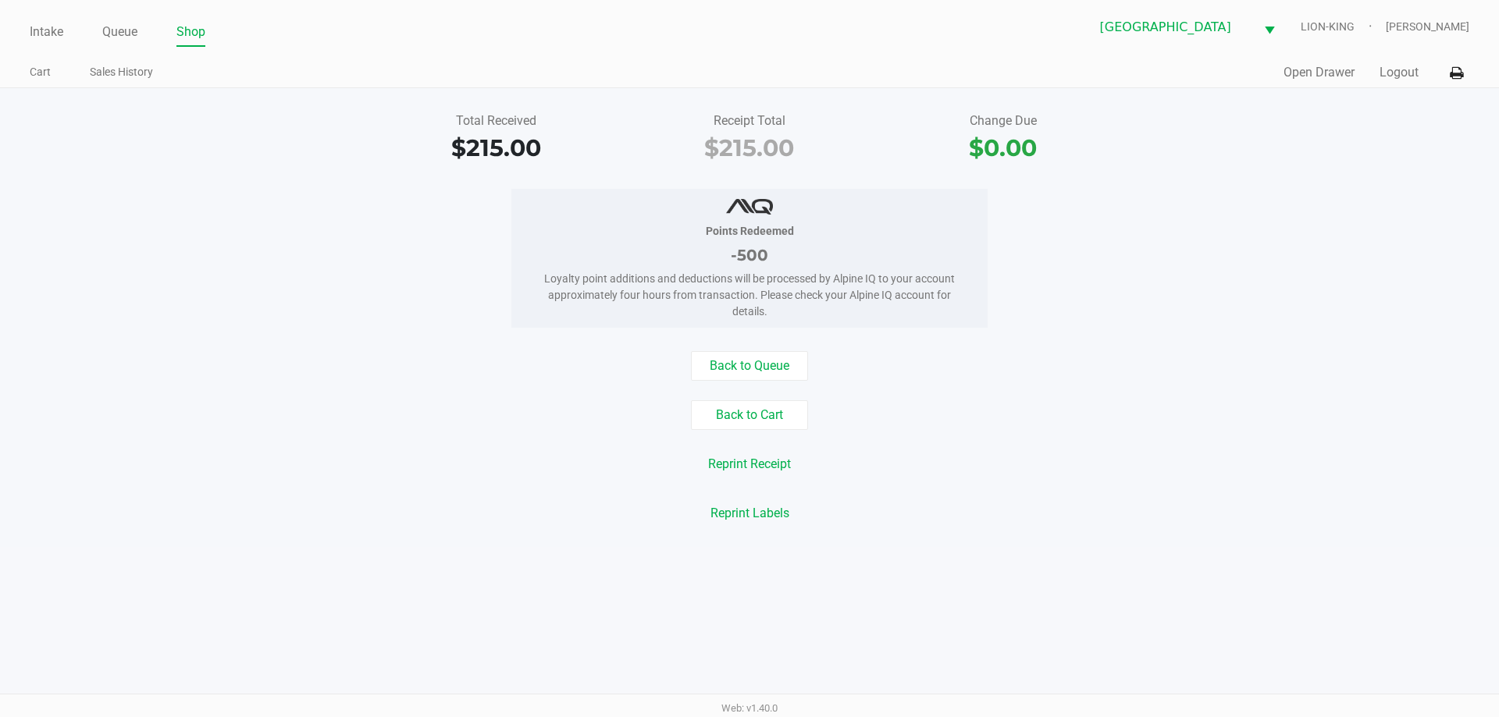
click at [393, 131] on div "$215.00" at bounding box center [496, 147] width 230 height 35
click at [34, 28] on link "Intake" at bounding box center [47, 32] width 34 height 22
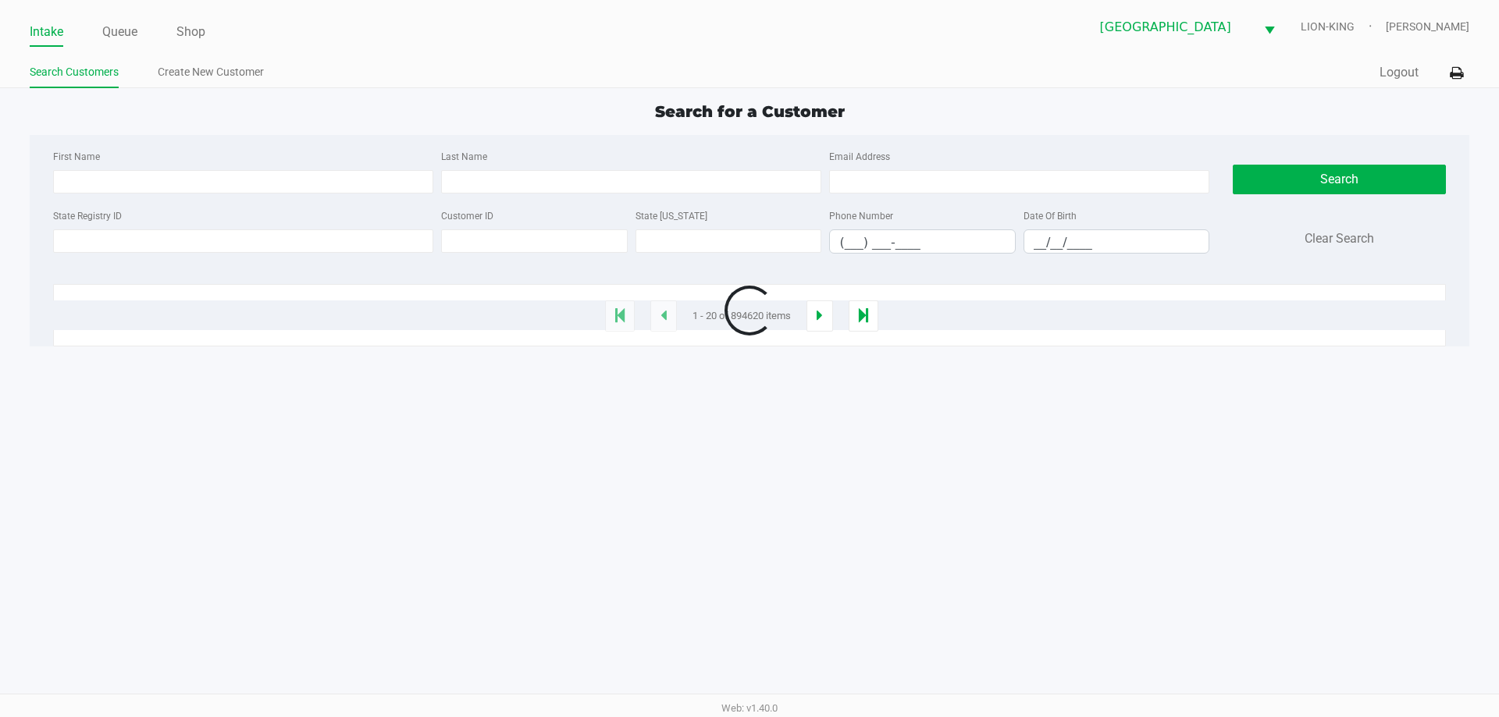
click at [276, 27] on ul "Intake Queue Shop" at bounding box center [390, 33] width 720 height 27
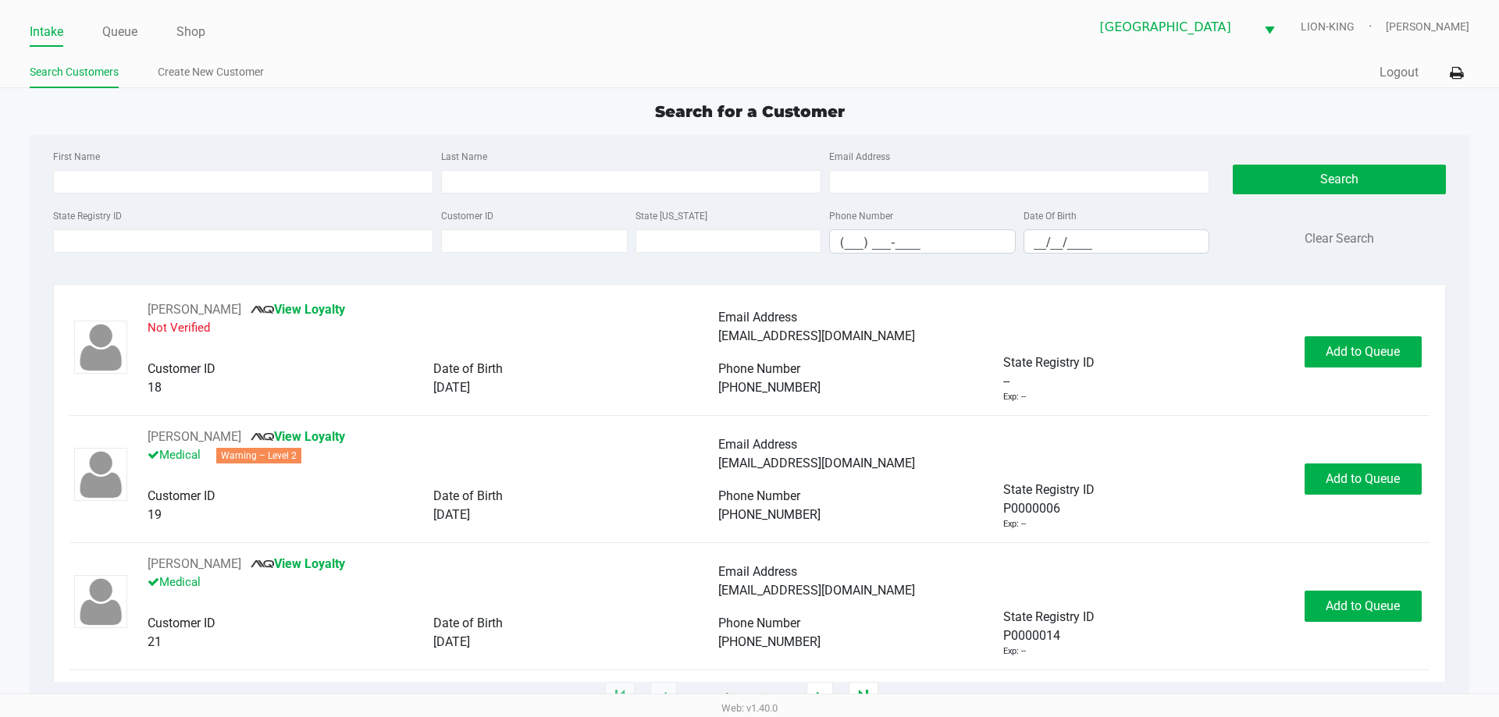
click at [428, 108] on div "Search for a Customer" at bounding box center [749, 111] width 1462 height 23
click at [445, 86] on ul "Search Customers Create New Customer" at bounding box center [390, 74] width 720 height 27
click at [128, 31] on link "Queue" at bounding box center [119, 32] width 35 height 22
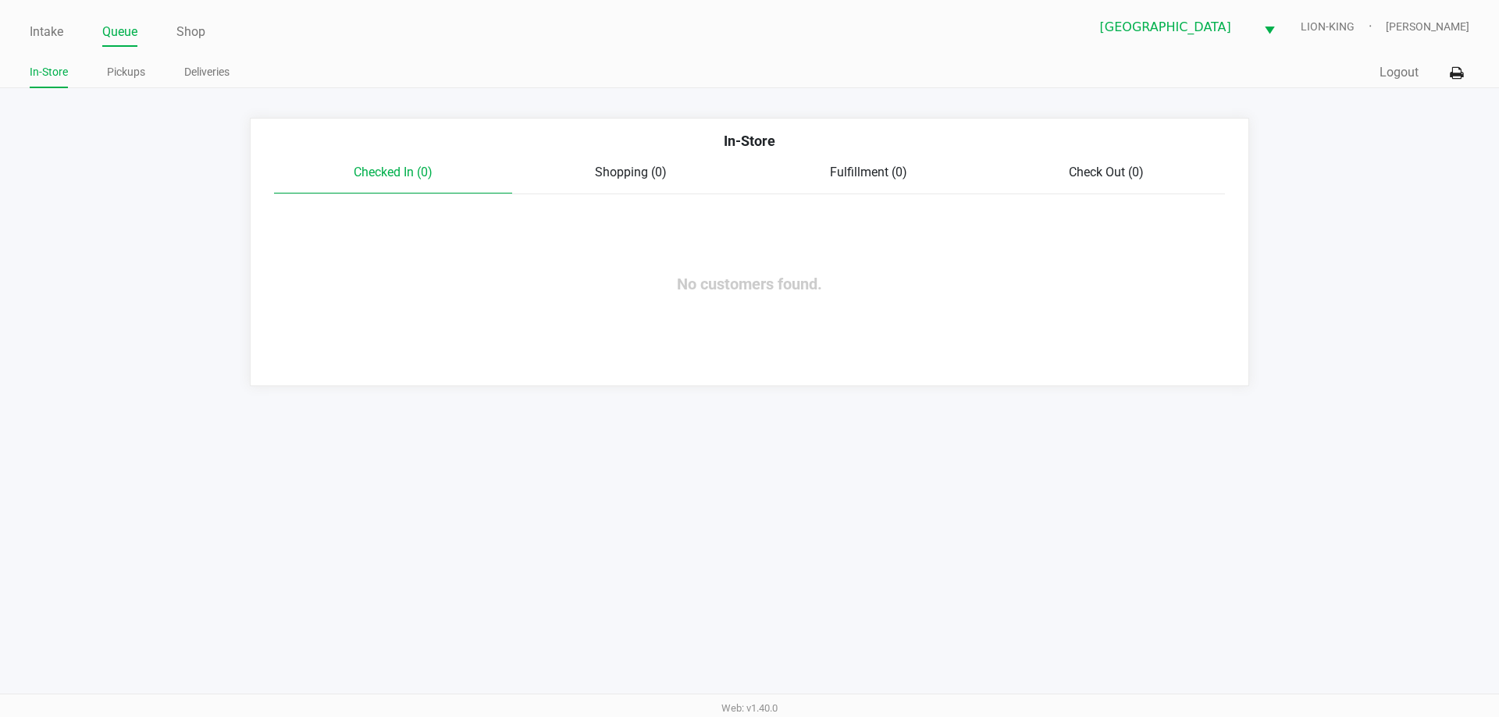
click at [297, 98] on app-point-of-sale "Intake Queue Shop North Palm Beach WC LION-KING Tawny Husosky In-Store Pickups …" at bounding box center [749, 193] width 1499 height 386
click at [371, 76] on ul "In-Store Pickups Deliveries" at bounding box center [390, 74] width 720 height 27
click at [407, 84] on ul "In-Store Pickups Deliveries" at bounding box center [390, 74] width 720 height 27
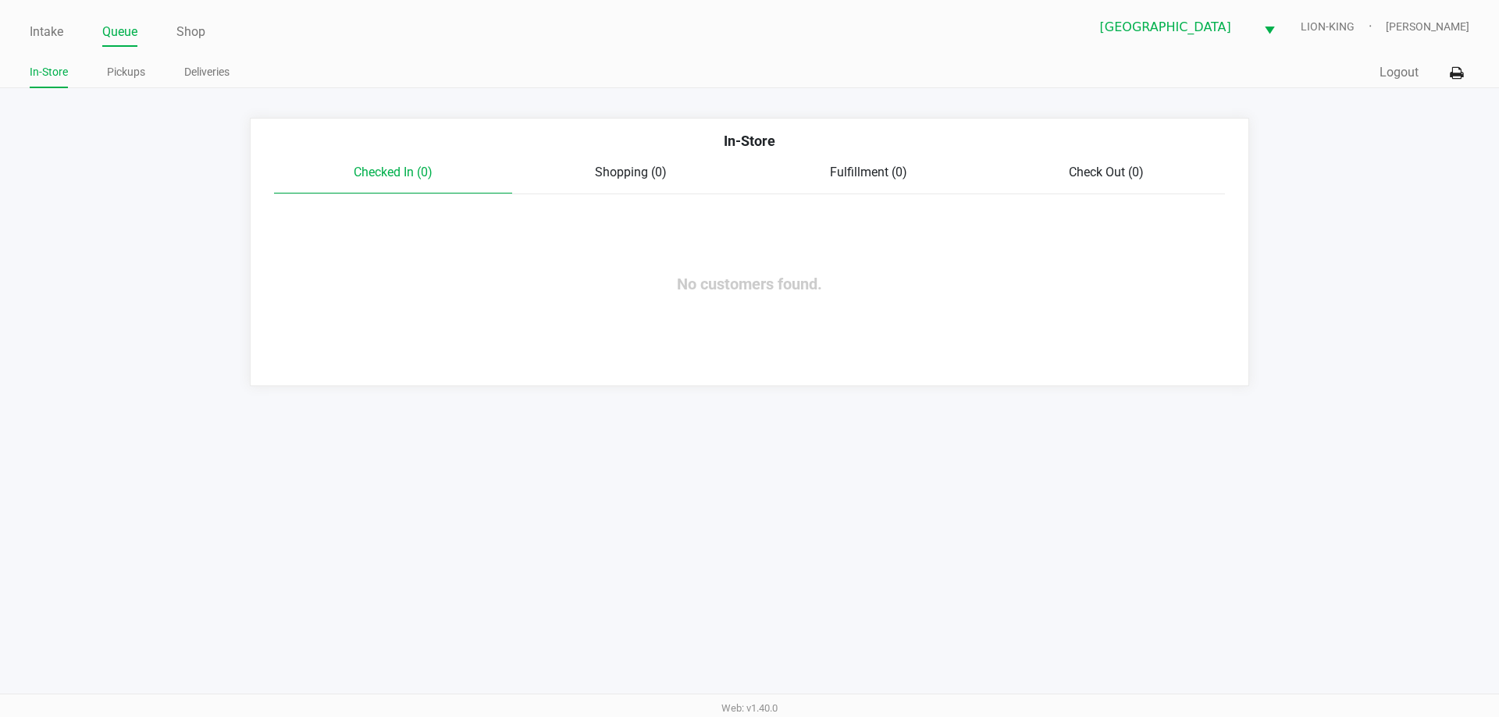
click at [425, 66] on ul "In-Store Pickups Deliveries" at bounding box center [390, 74] width 720 height 27
click at [425, 65] on ul "In-Store Pickups Deliveries" at bounding box center [390, 74] width 720 height 27
click at [322, 99] on app-point-of-sale "Intake Queue Shop North Palm Beach WC LION-KING Tawny Husosky In-Store Pickups …" at bounding box center [749, 193] width 1499 height 386
click at [36, 32] on link "Intake" at bounding box center [47, 32] width 34 height 22
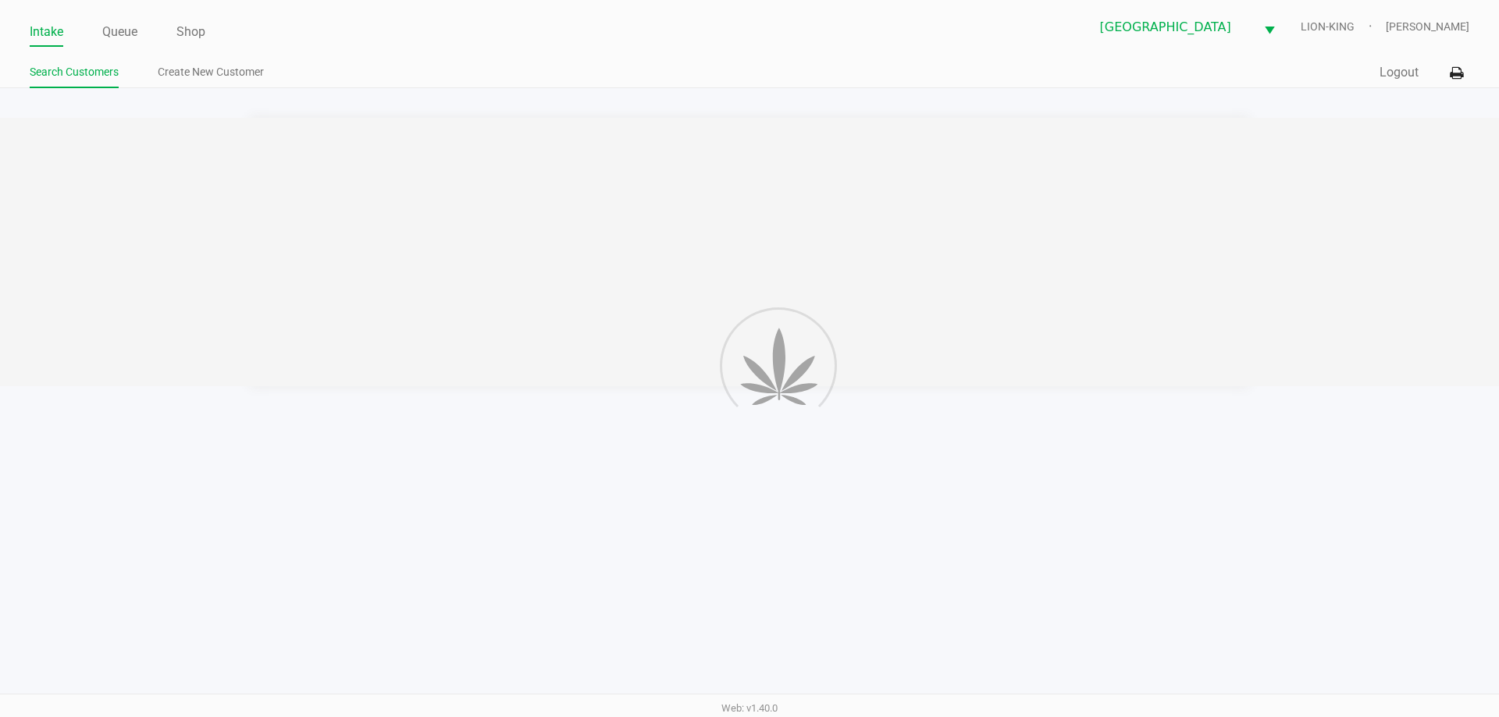
click at [340, 33] on ul "Intake Queue Shop" at bounding box center [390, 33] width 720 height 27
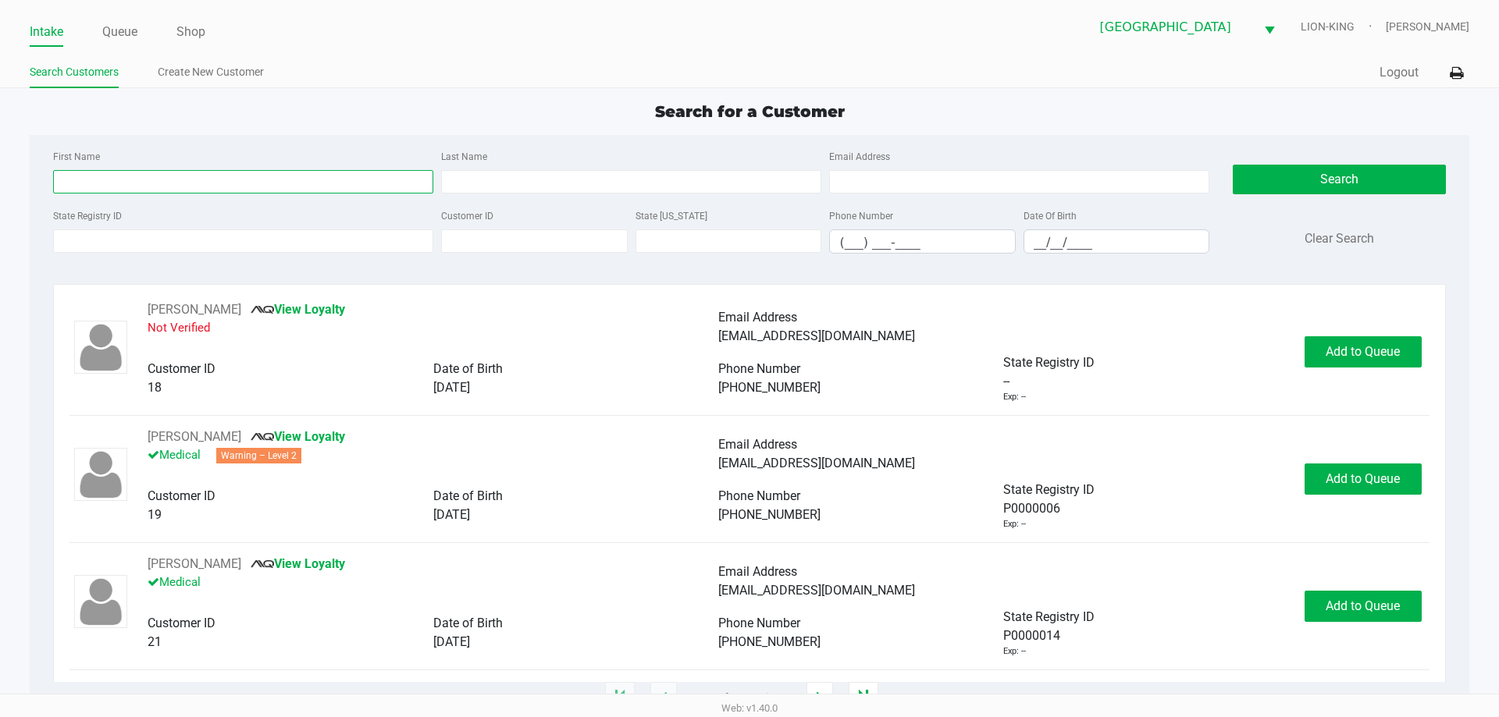
click at [126, 185] on input "First Name" at bounding box center [243, 181] width 380 height 23
click at [193, 186] on input "First Name" at bounding box center [243, 181] width 380 height 23
type input "diana"
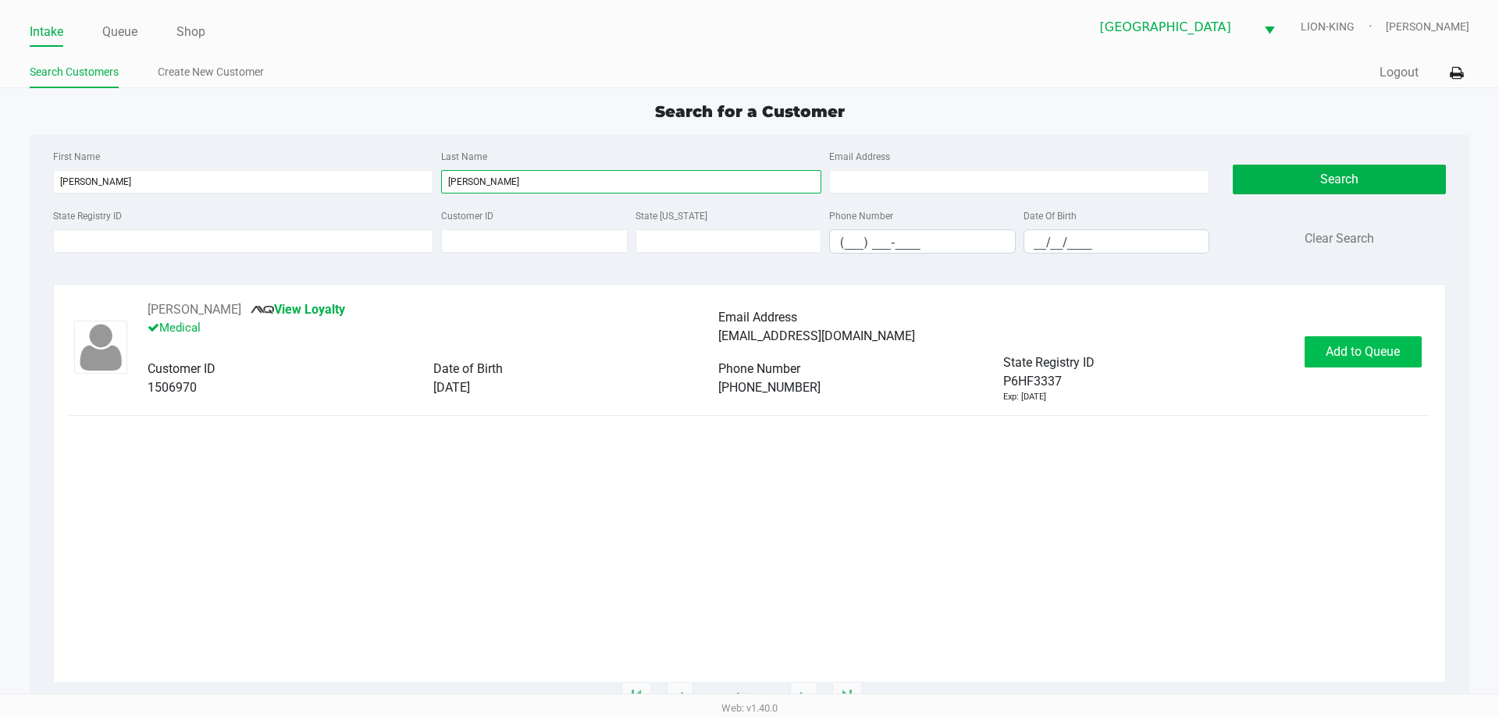
type input "logsdon"
click at [1384, 357] on span "Add to Queue" at bounding box center [1362, 351] width 74 height 15
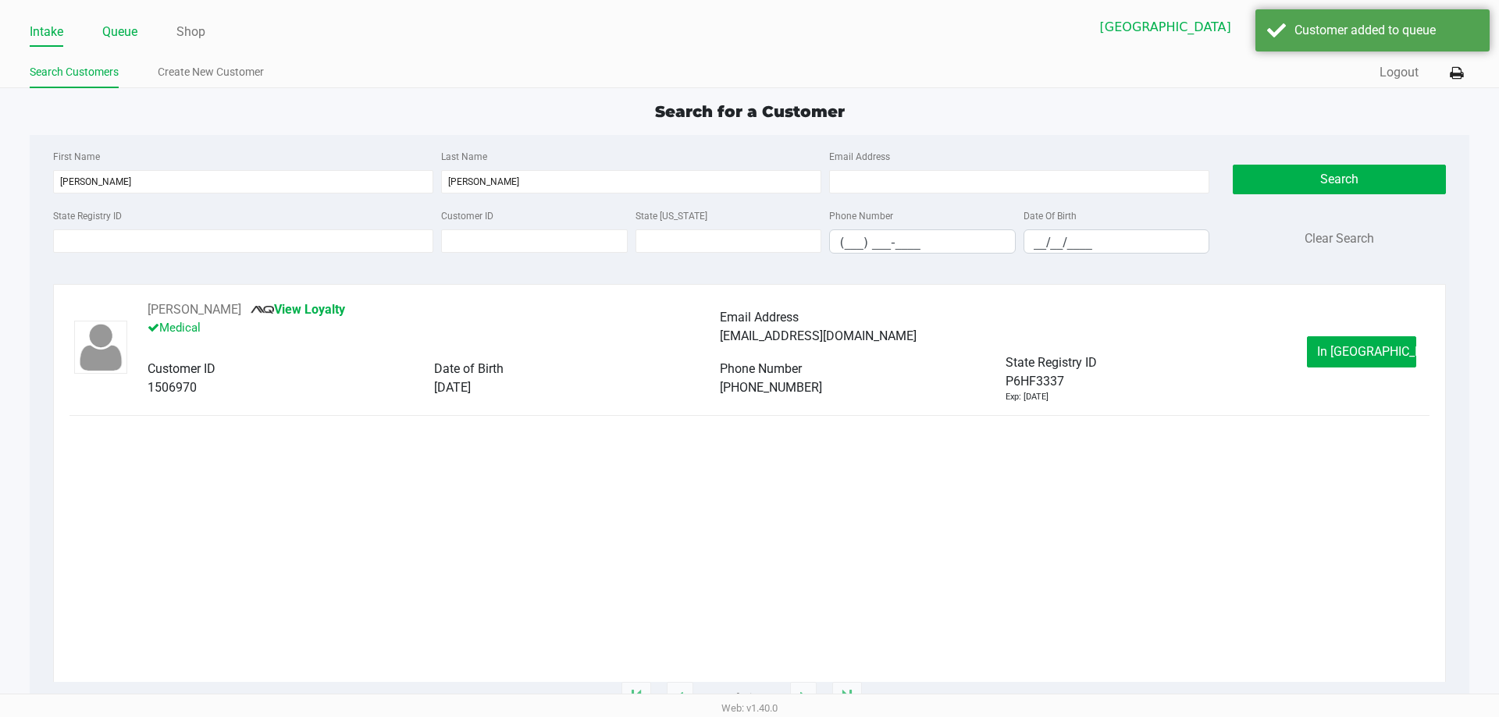
click at [125, 45] on li "Queue" at bounding box center [119, 33] width 35 height 27
click at [124, 41] on link "Queue" at bounding box center [119, 32] width 35 height 22
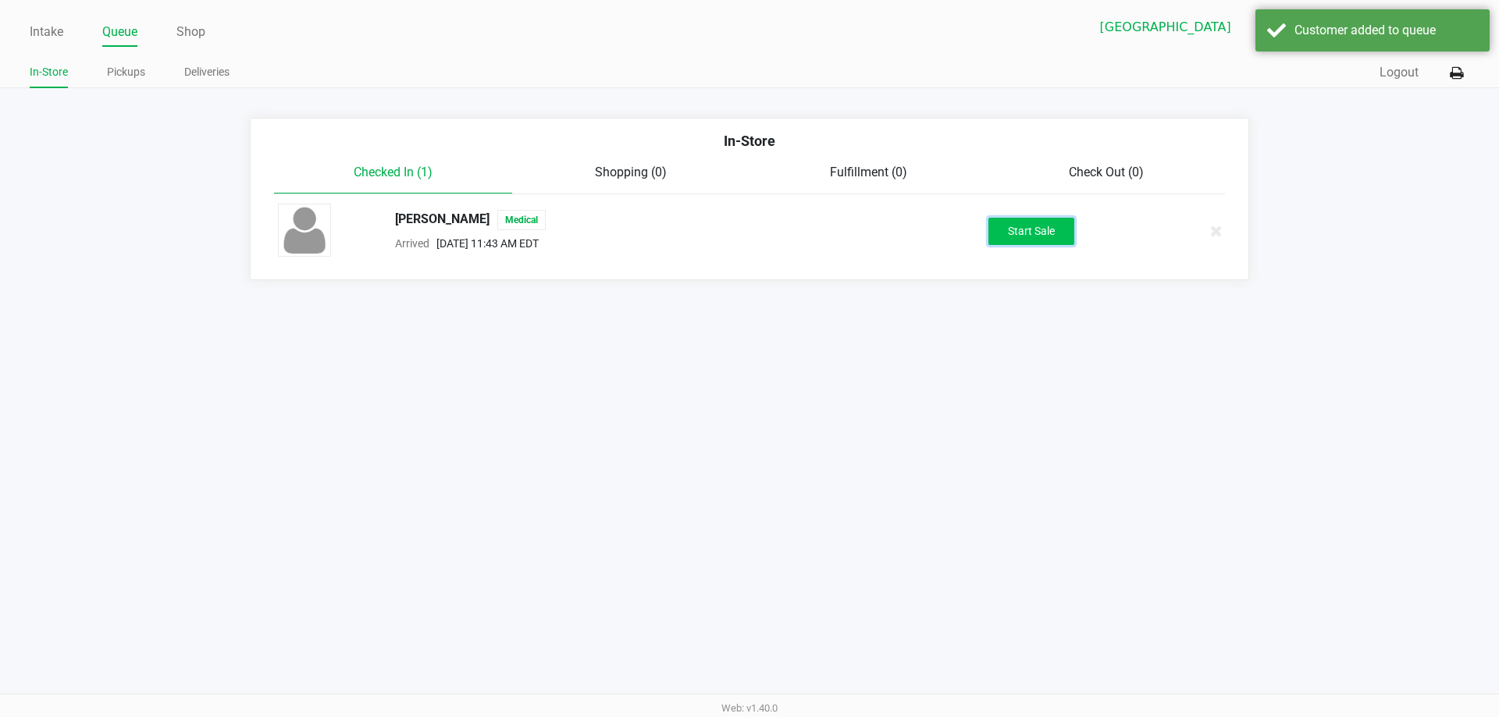
click at [1019, 229] on button "Start Sale" at bounding box center [1031, 231] width 86 height 27
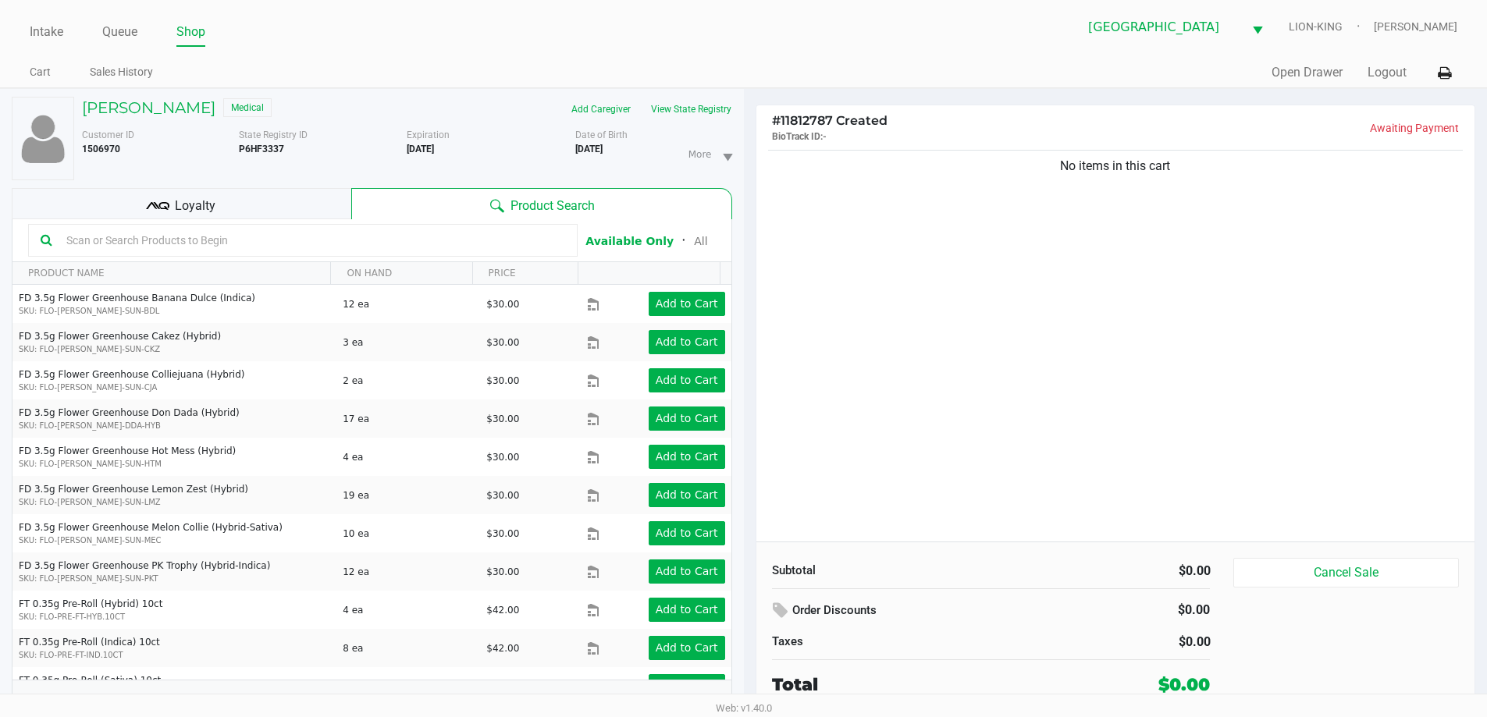
click at [226, 235] on input "text" at bounding box center [312, 240] width 505 height 23
type input "patch"
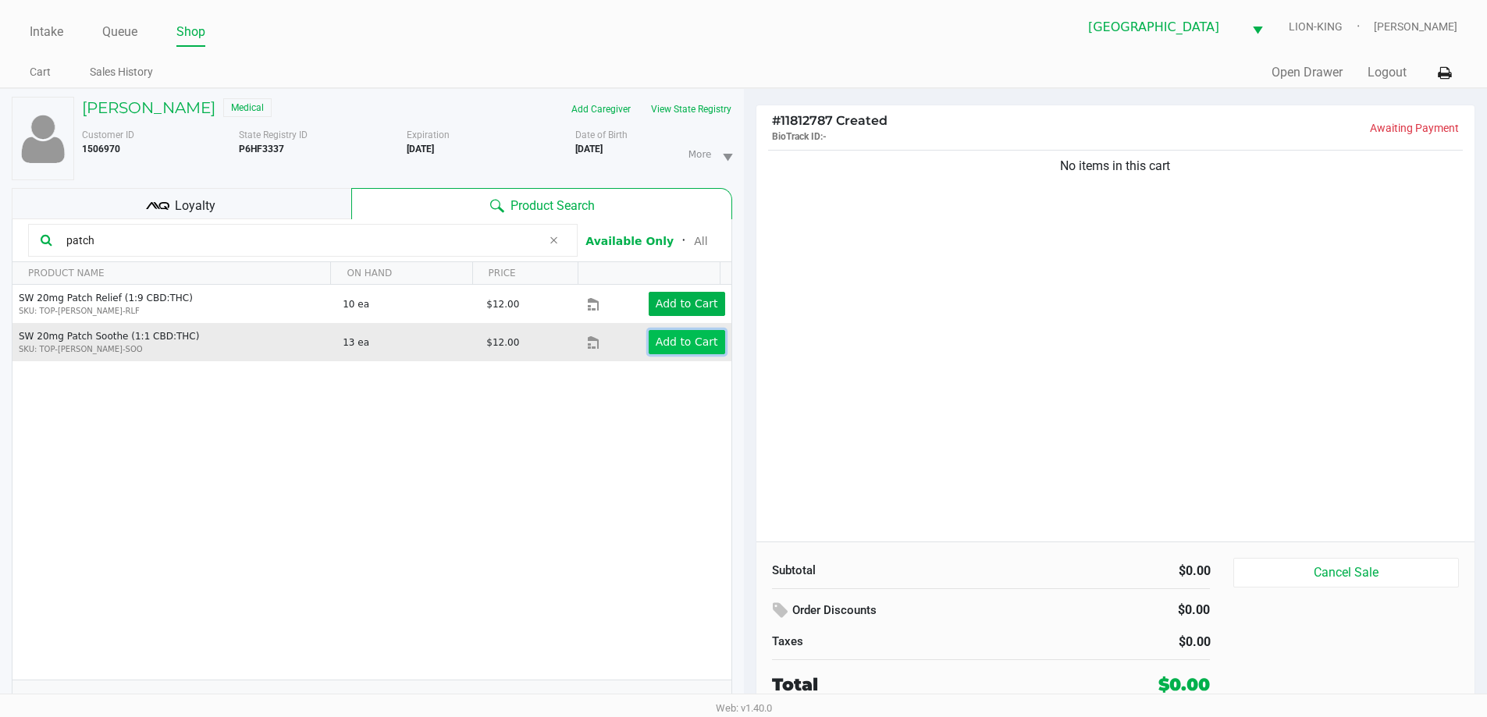
click at [656, 340] on app-button-loader "Add to Cart" at bounding box center [687, 342] width 62 height 12
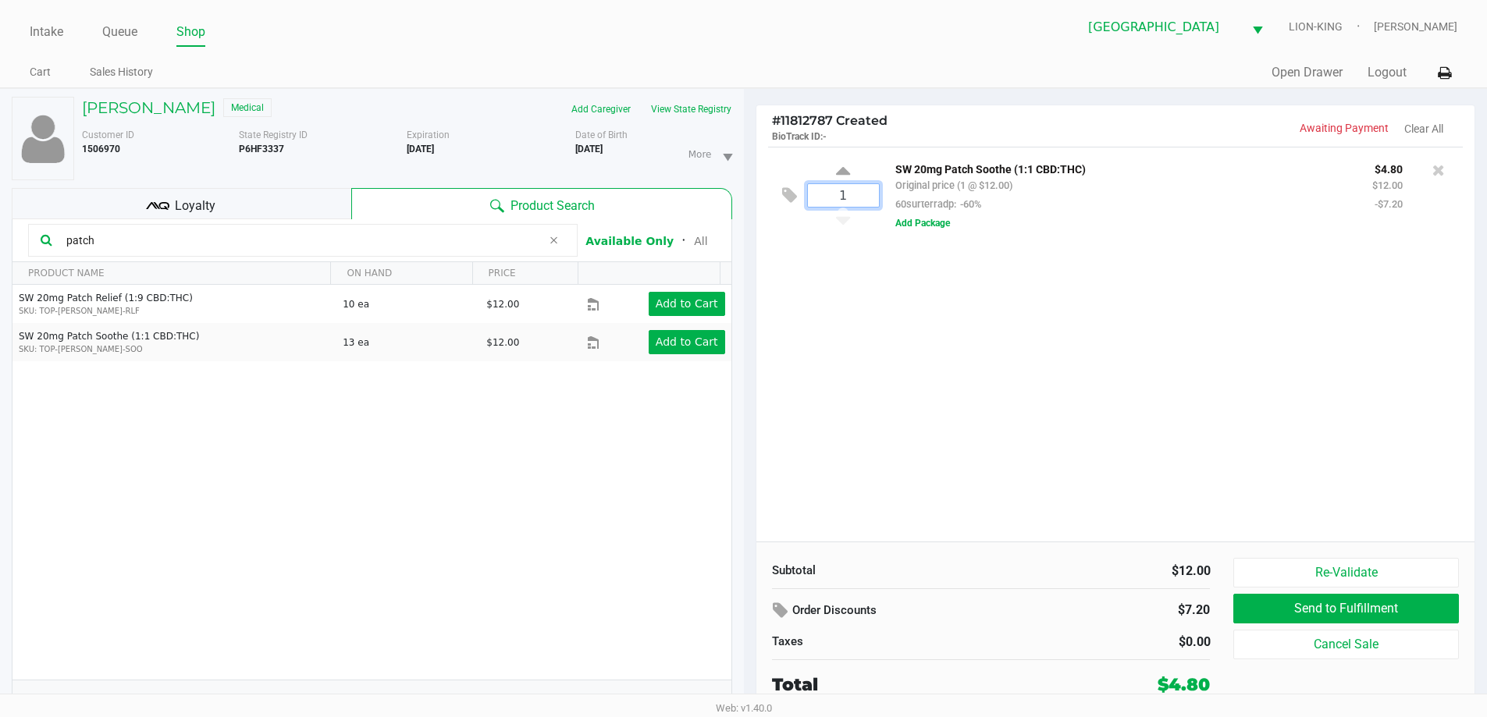
click at [853, 189] on input "1" at bounding box center [843, 195] width 71 height 23
type input "13"
click at [869, 261] on div "Loading DIANA LOGSDON Medical Add Caregiver View State Registry Customer ID 150…" at bounding box center [743, 410] width 1487 height 645
click at [196, 204] on span "Loyalty" at bounding box center [195, 206] width 41 height 19
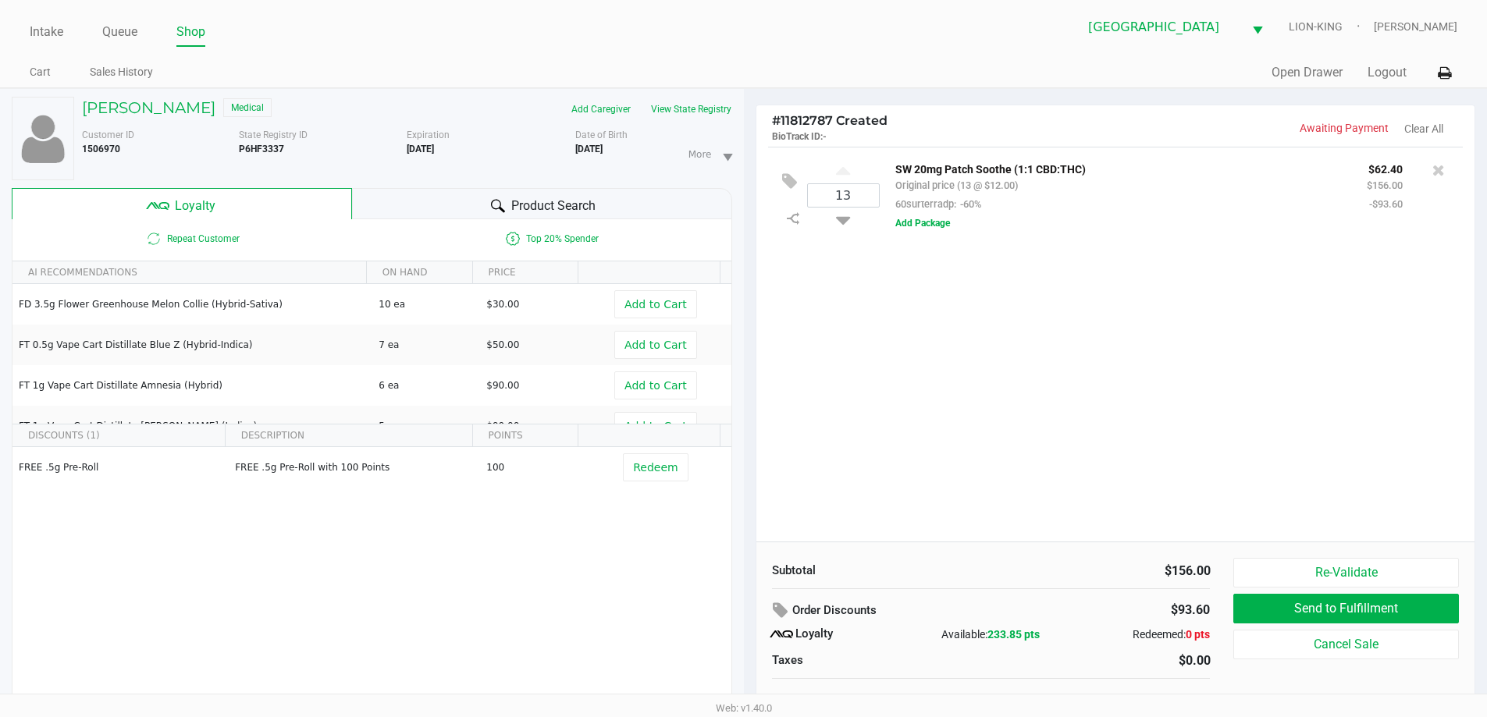
click at [1010, 399] on div "13 SW 20mg Patch Soothe (1:1 CBD:THC) Original price (13 @ $12.00) 60surterradp…" at bounding box center [1115, 344] width 719 height 395
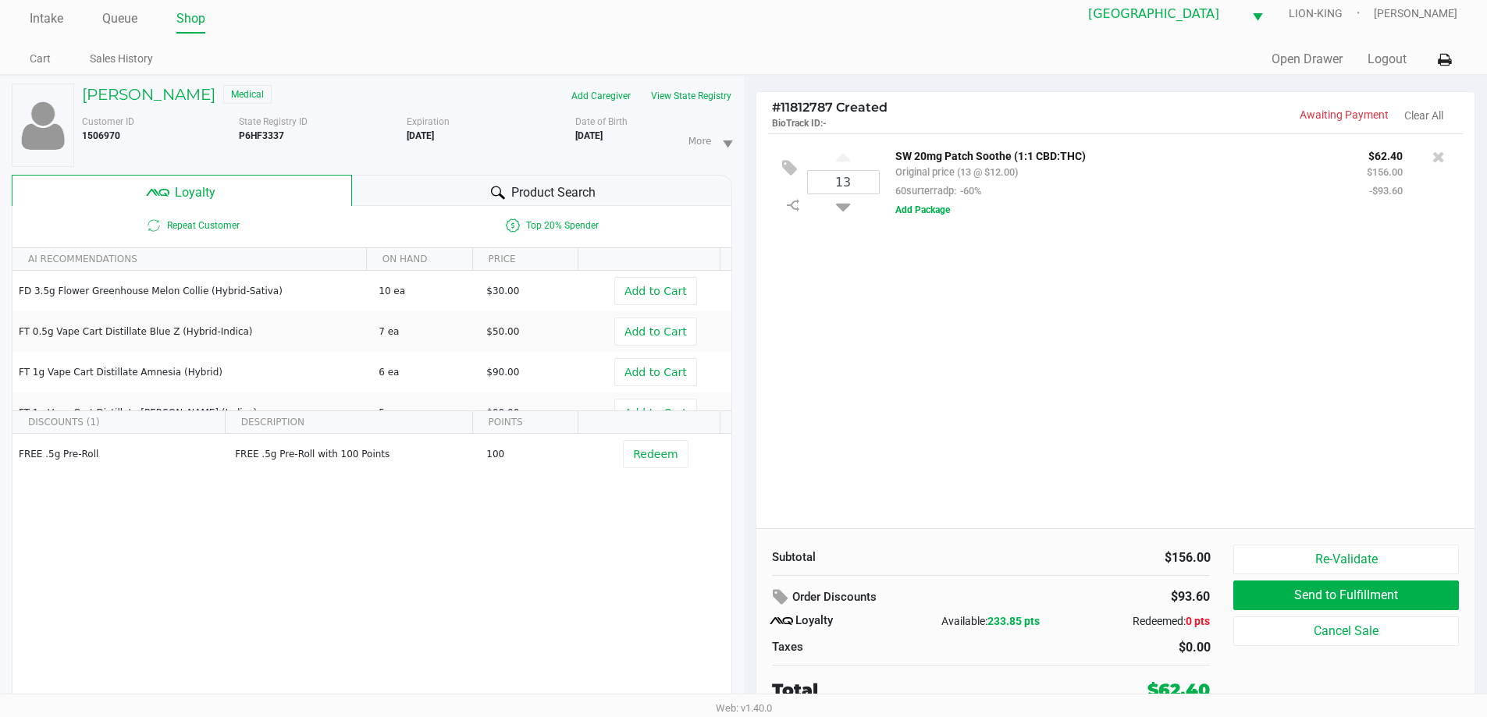
scroll to position [16, 0]
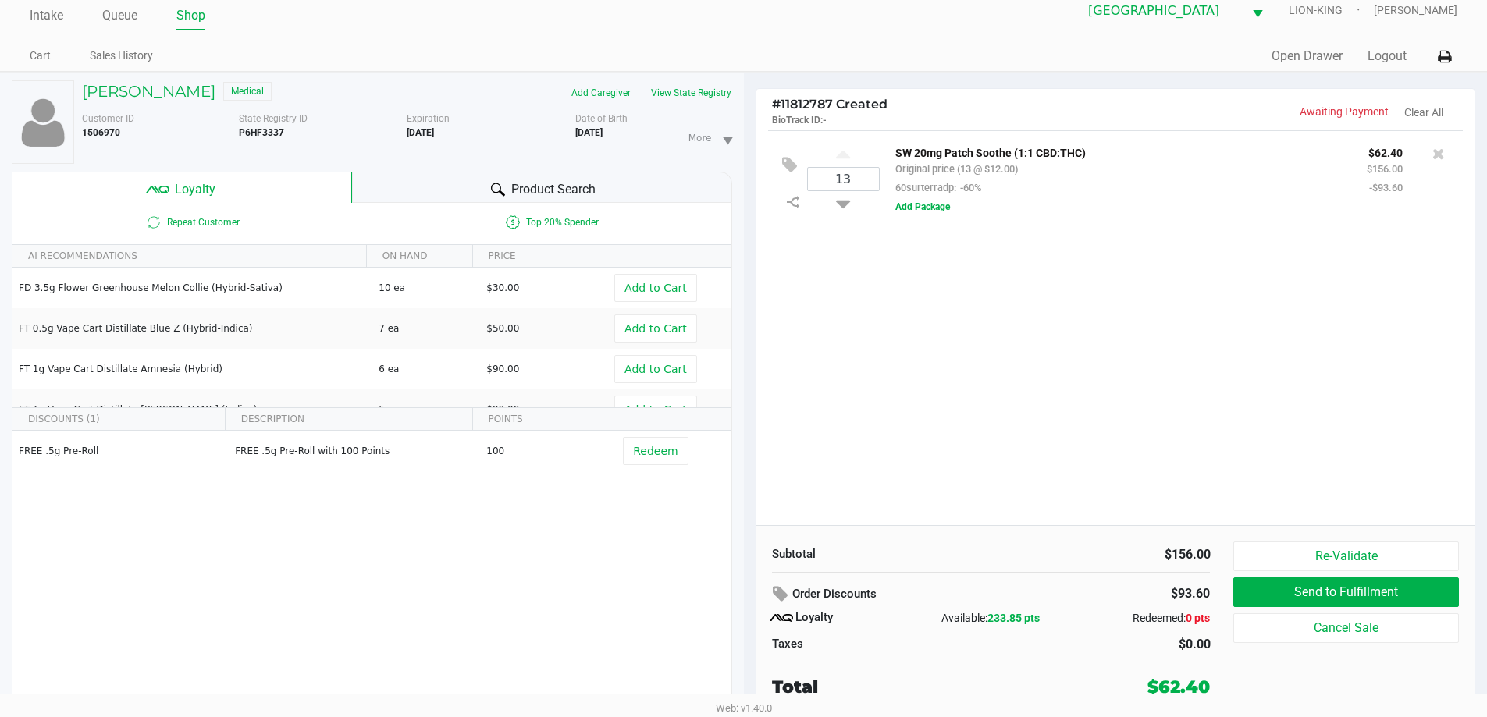
click at [983, 421] on div "13 SW 20mg Patch Soothe (1:1 CBD:THC) Original price (13 @ $12.00) 60surterradp…" at bounding box center [1115, 327] width 719 height 395
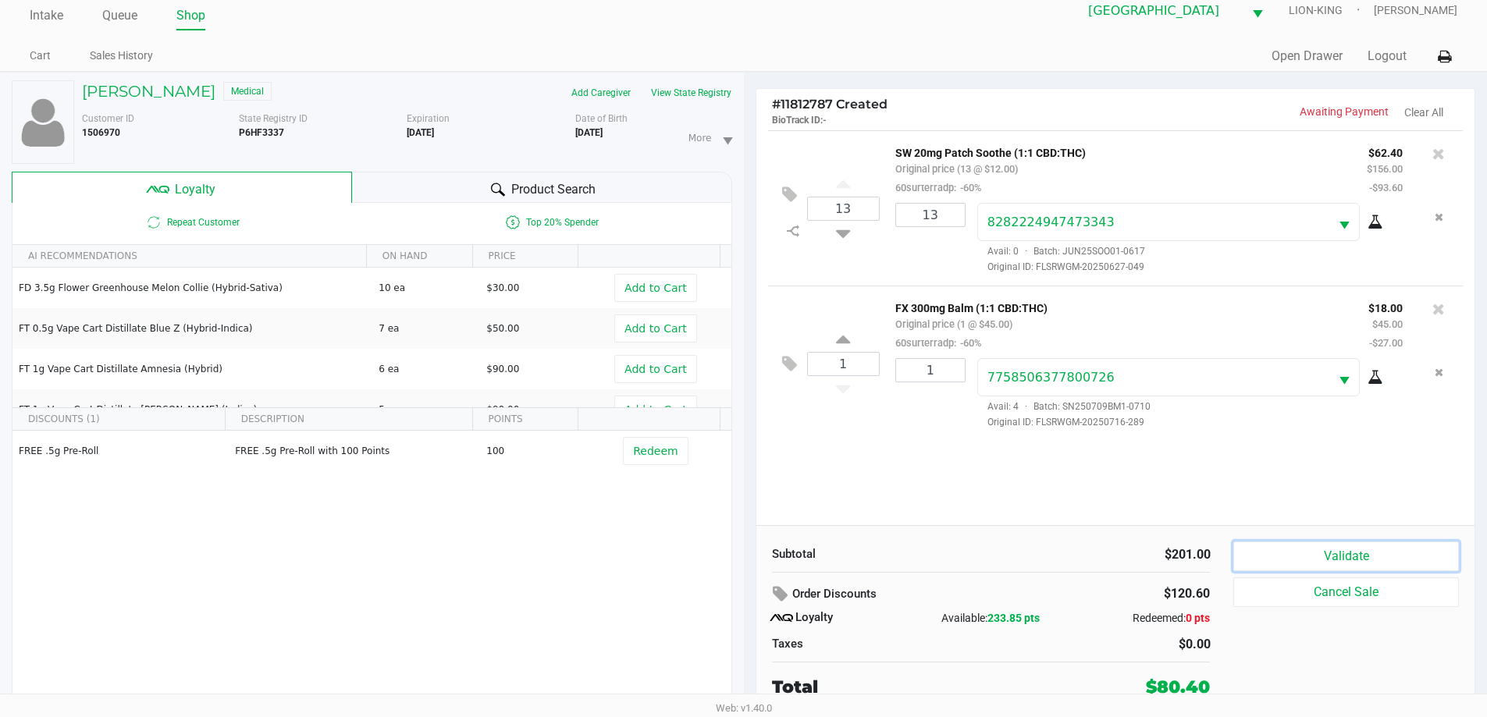
drag, startPoint x: 1288, startPoint y: 557, endPoint x: 1275, endPoint y: 555, distance: 13.5
click at [1284, 557] on button "Validate" at bounding box center [1345, 557] width 225 height 30
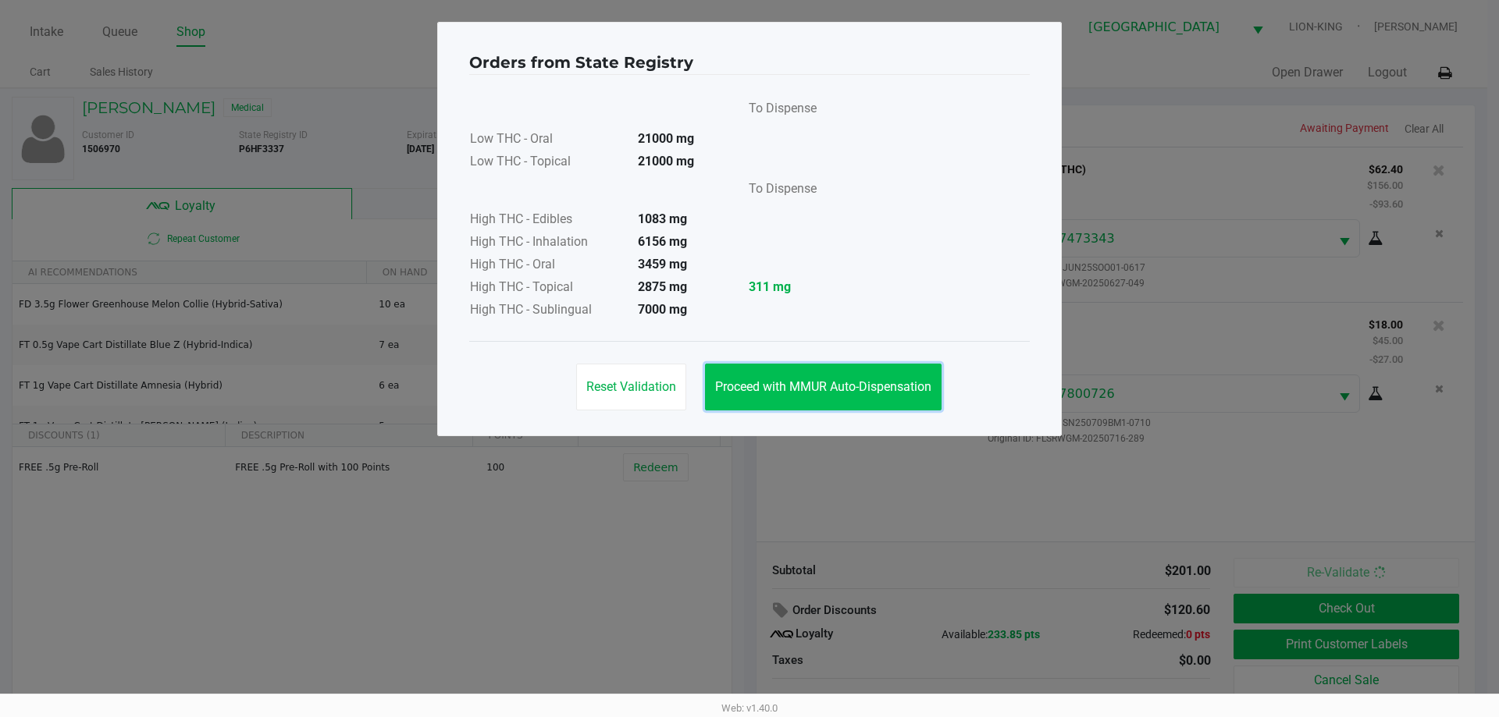
click at [843, 397] on button "Proceed with MMUR Auto-Dispensation" at bounding box center [823, 387] width 236 height 47
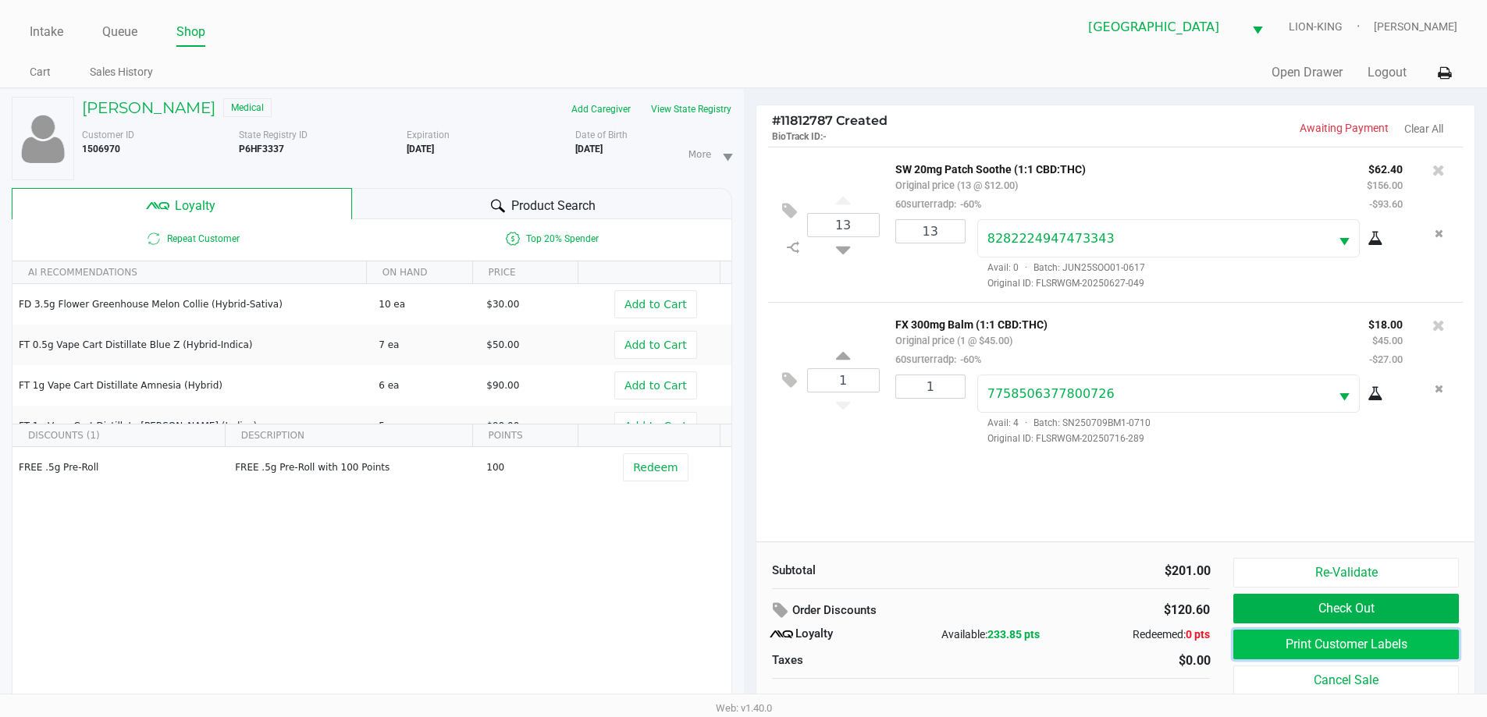
click at [1299, 635] on button "Print Customer Labels" at bounding box center [1345, 645] width 225 height 30
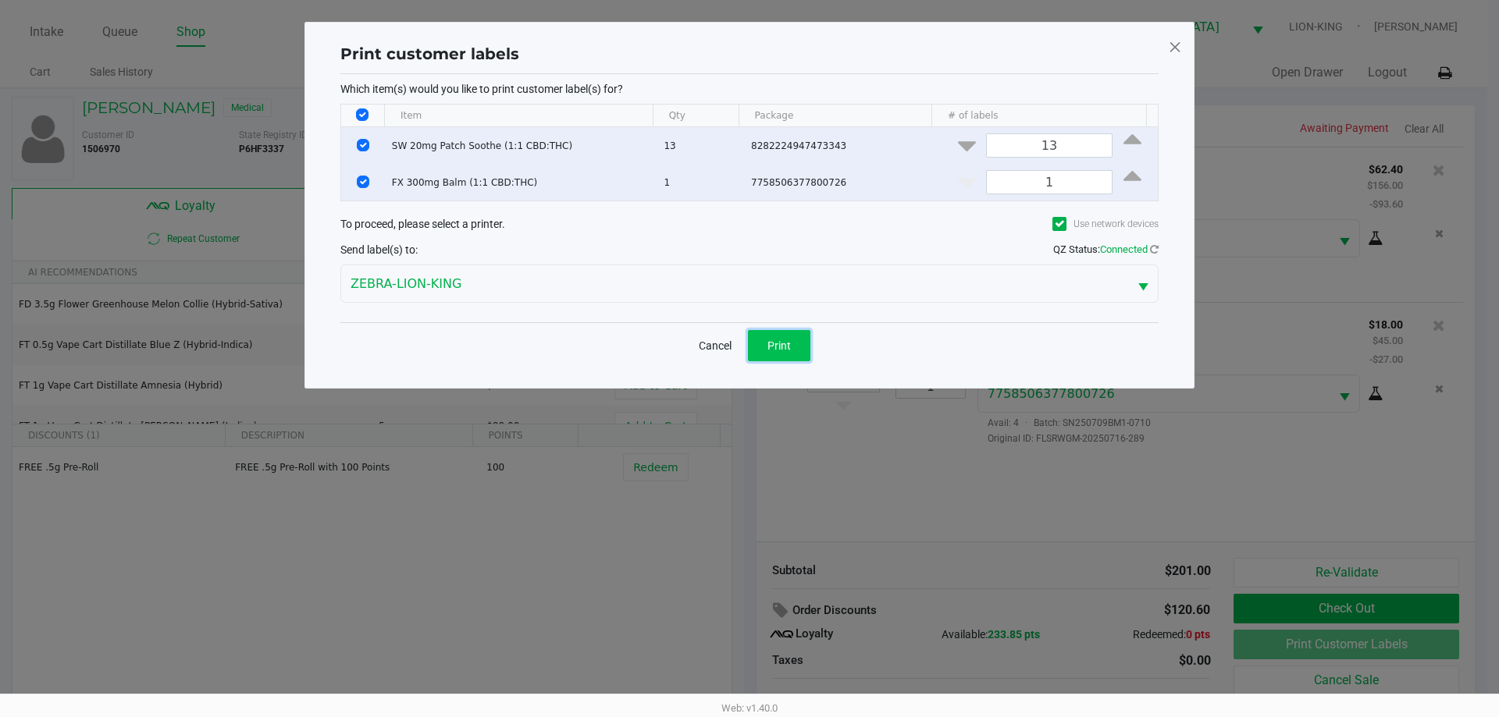
click at [752, 354] on button "Print" at bounding box center [779, 345] width 62 height 31
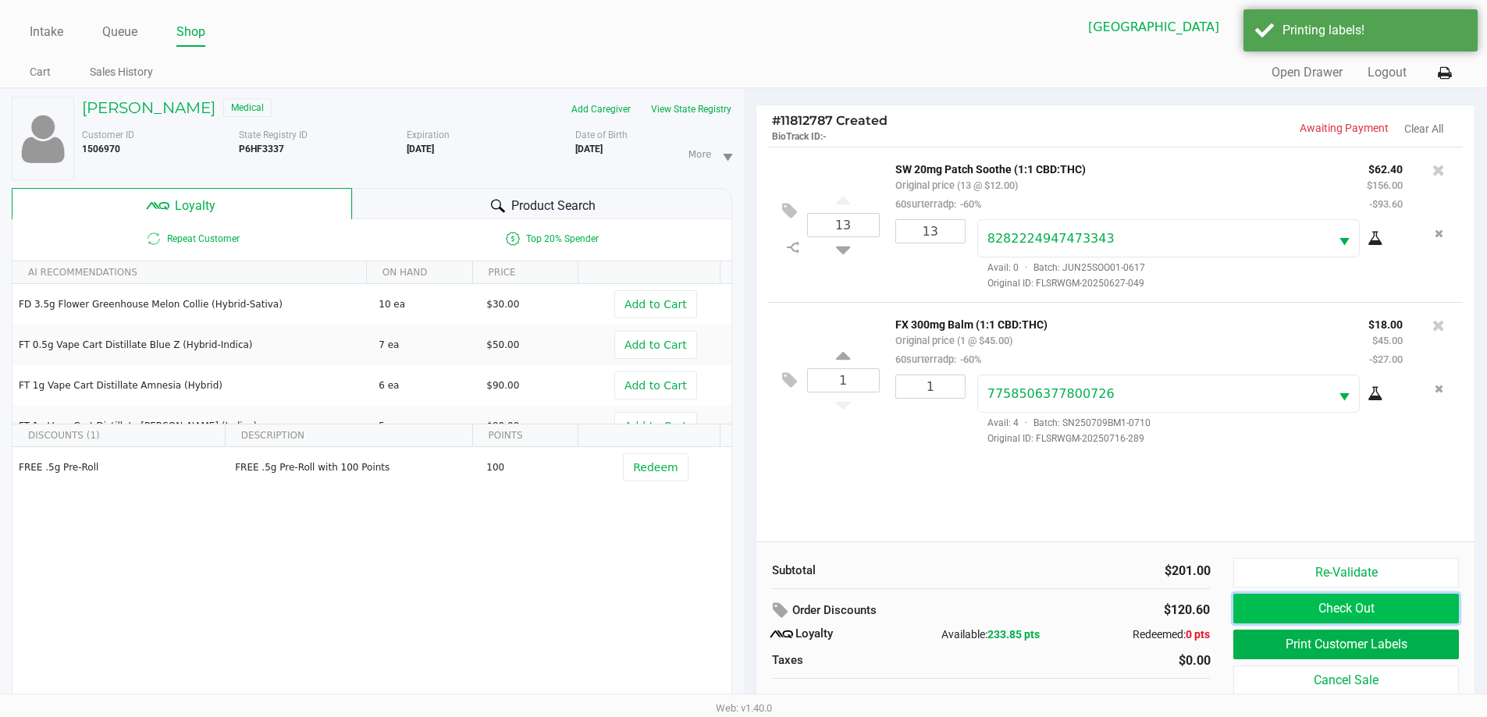
click at [1276, 606] on button "Check Out" at bounding box center [1345, 609] width 225 height 30
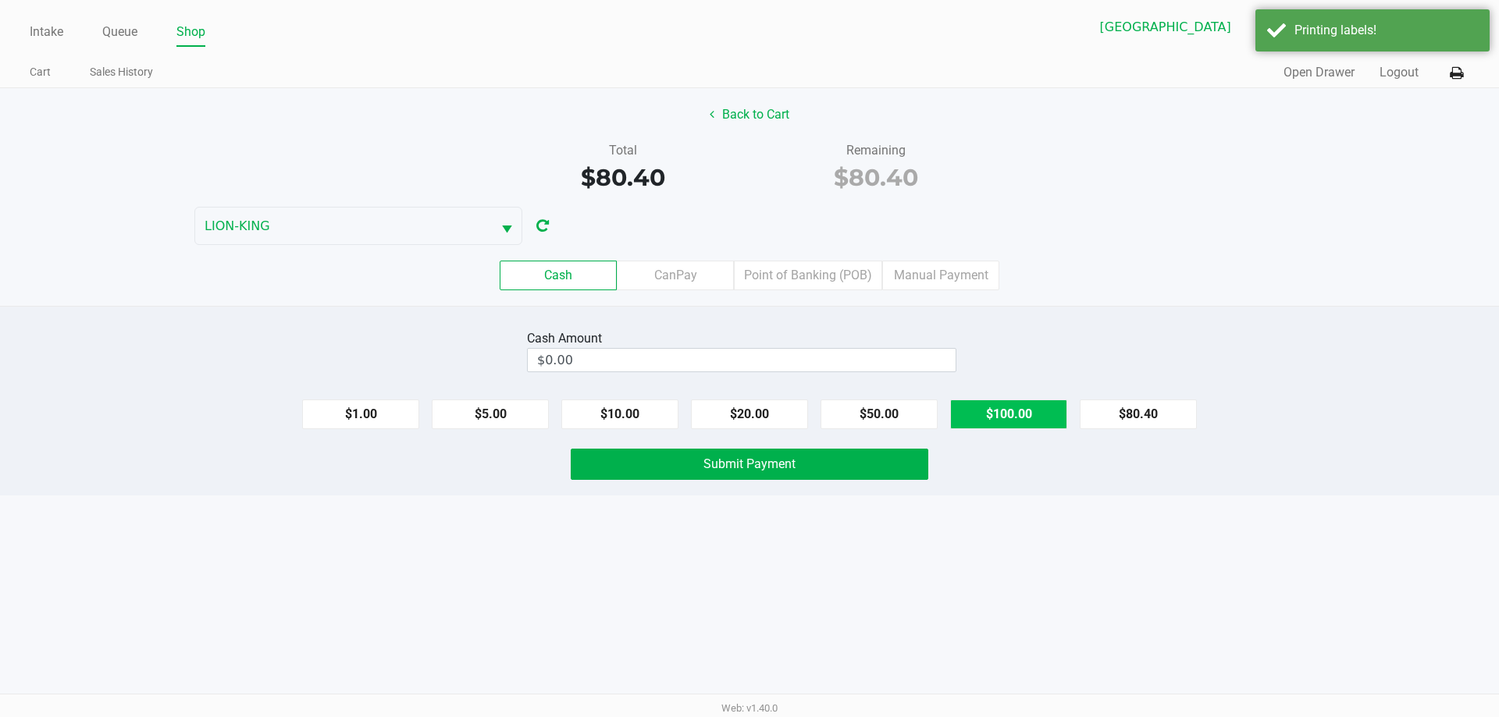
click at [979, 409] on button "$100.00" at bounding box center [1008, 415] width 117 height 30
type input "$100.00"
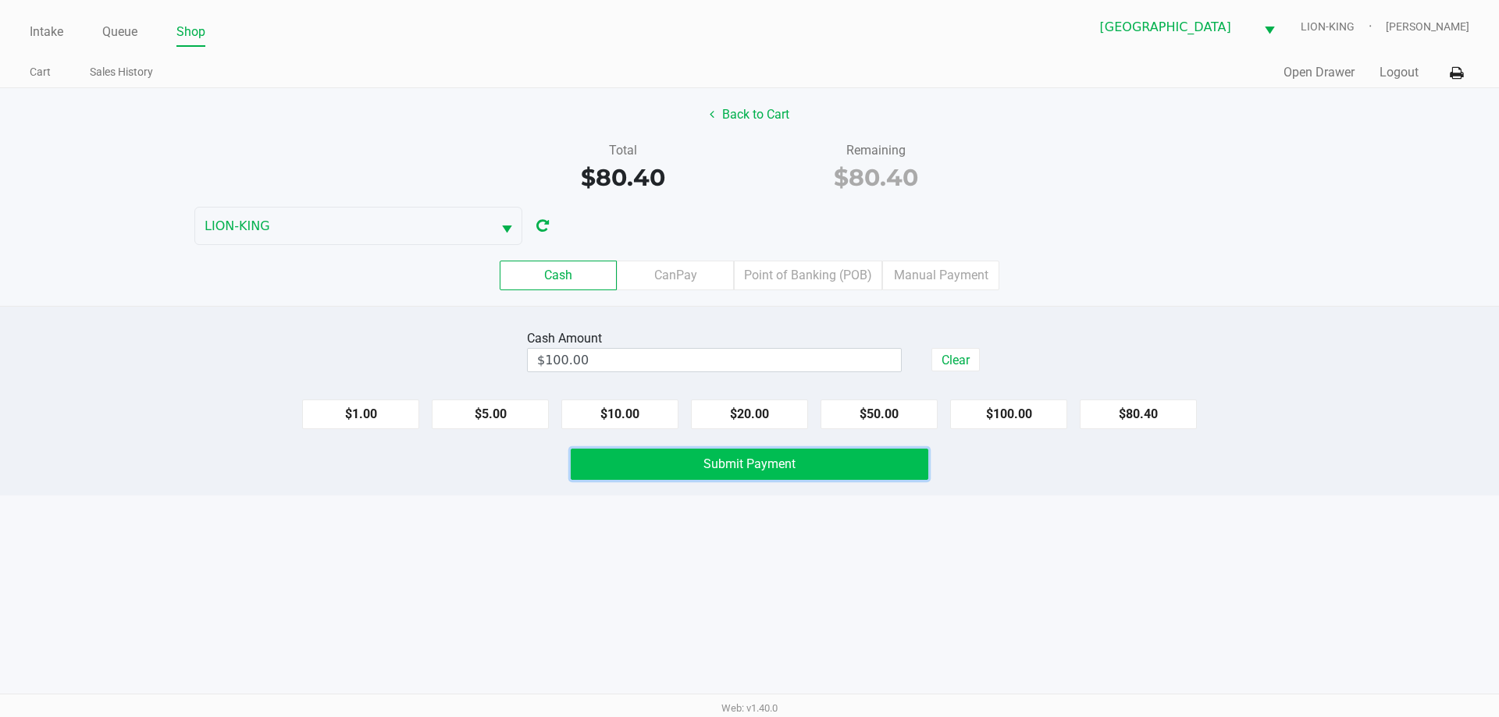
click at [690, 459] on button "Submit Payment" at bounding box center [749, 464] width 357 height 31
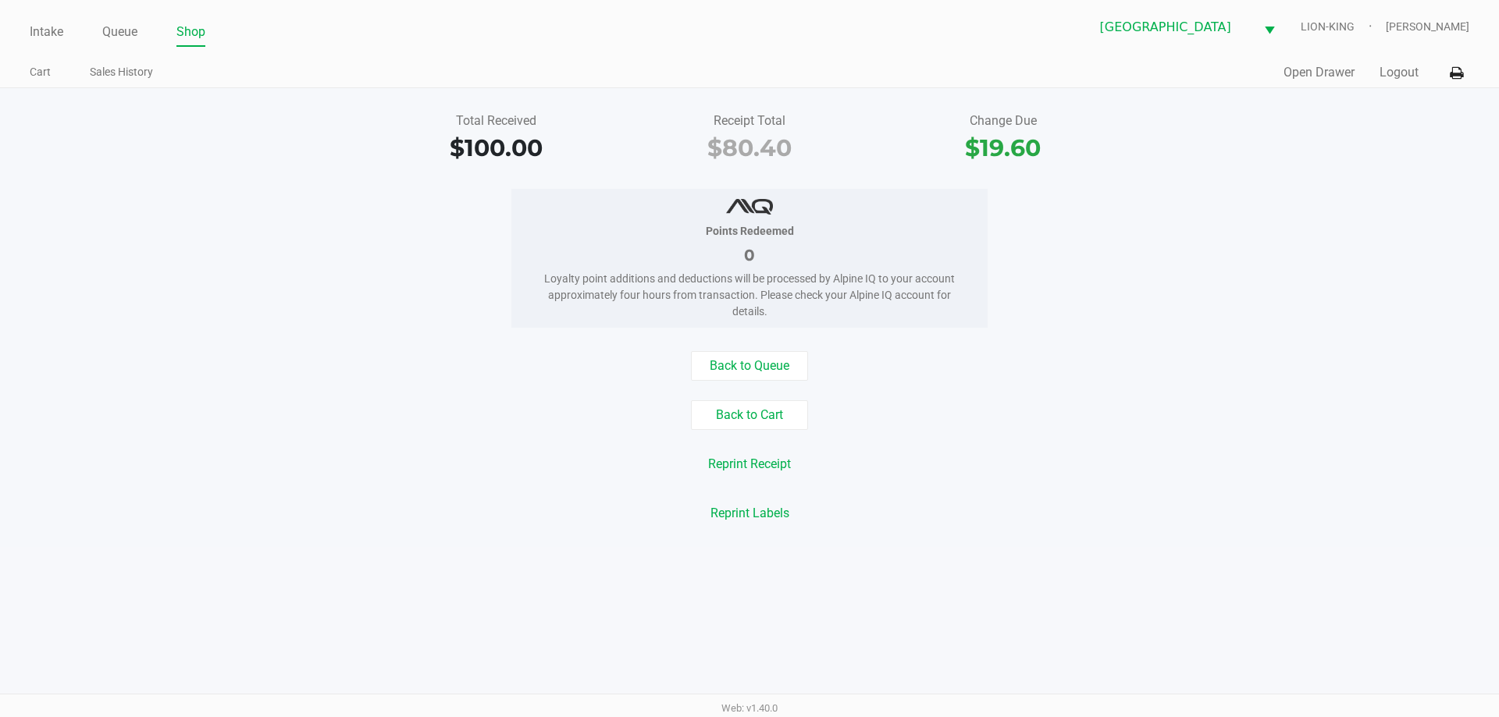
click at [436, 243] on div "Points Redeemed 0 Loyalty point additions and deductions will be processed by A…" at bounding box center [749, 258] width 1522 height 139
click at [256, 102] on div "Total Received $100.00 Receipt Total $80.40 Change Due $19.60 Points Redeemed 0…" at bounding box center [749, 317] width 1499 height 459
click at [53, 30] on link "Intake" at bounding box center [47, 32] width 34 height 22
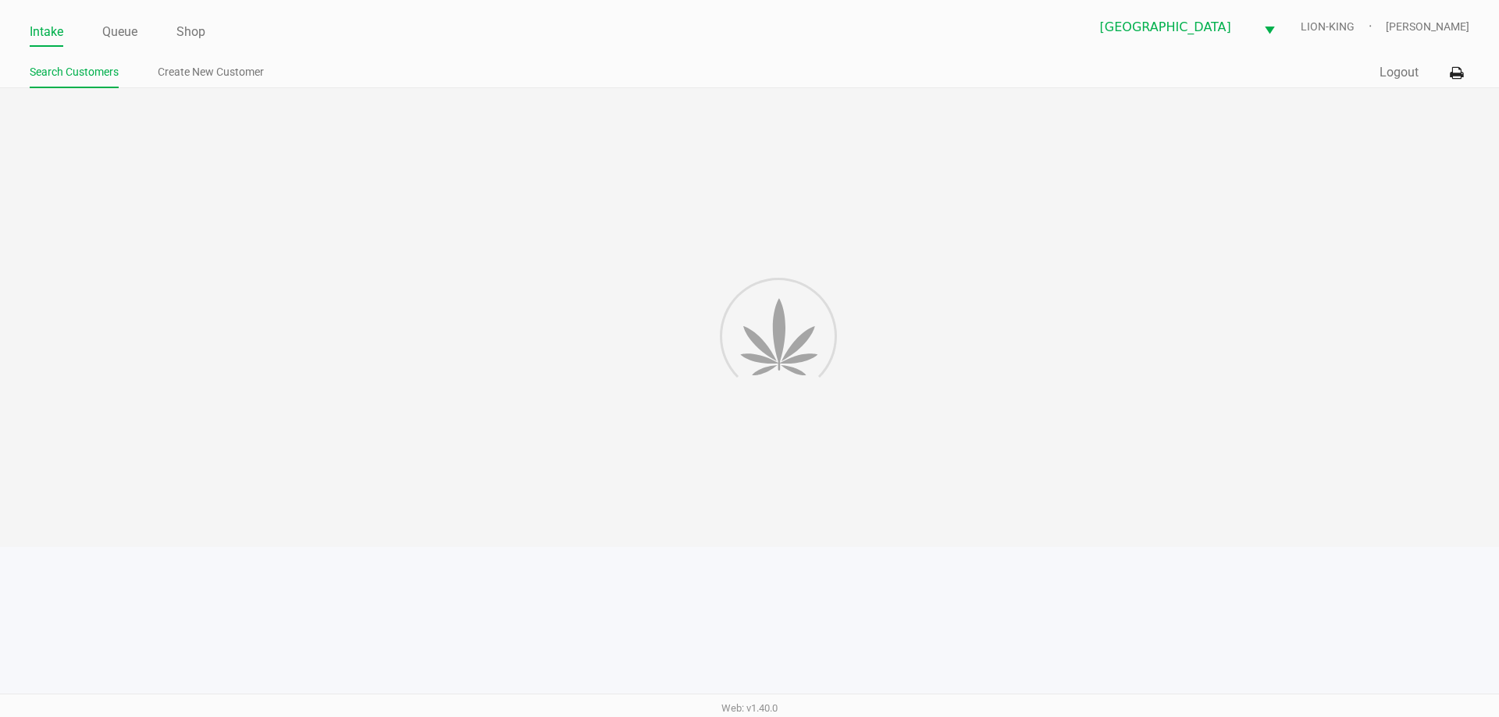
click at [390, 31] on ul "Intake Queue Shop" at bounding box center [390, 33] width 720 height 27
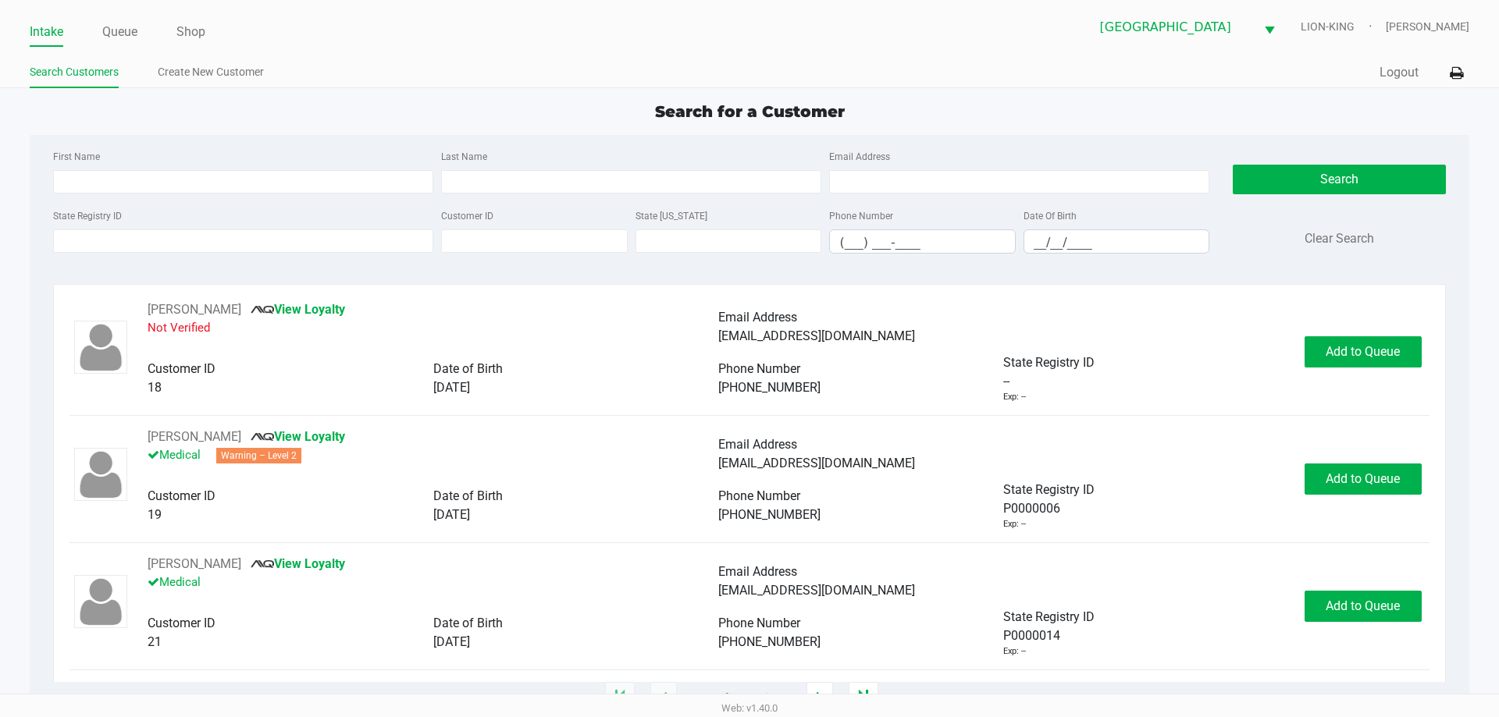
click at [393, 48] on div "Intake Queue Shop North Palm Beach WC LION-KING Tawny Husosky Search Customers …" at bounding box center [749, 44] width 1499 height 88
click at [318, 183] on input "First Name" at bounding box center [243, 181] width 380 height 23
type input "christopher"
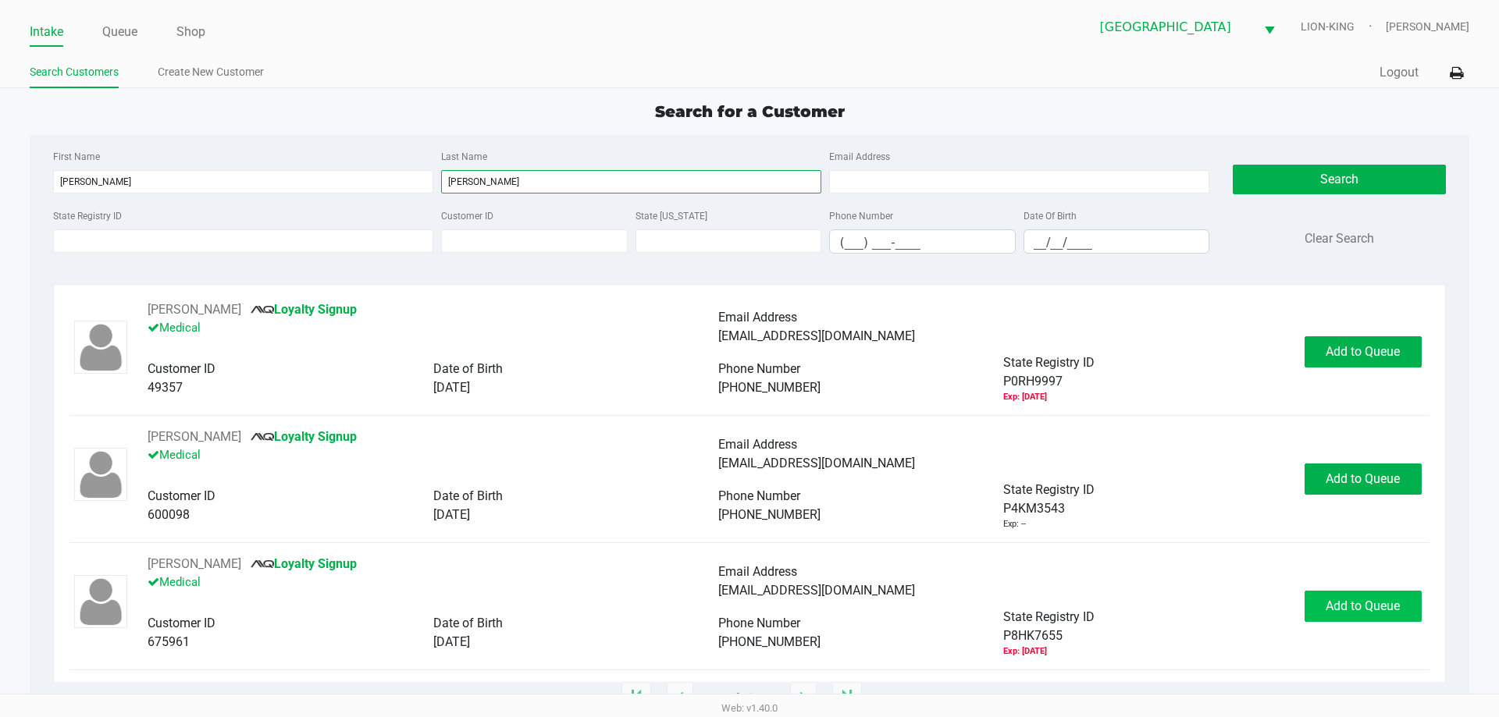
type input "russo"
click at [1376, 607] on span "Add to Queue" at bounding box center [1362, 606] width 74 height 15
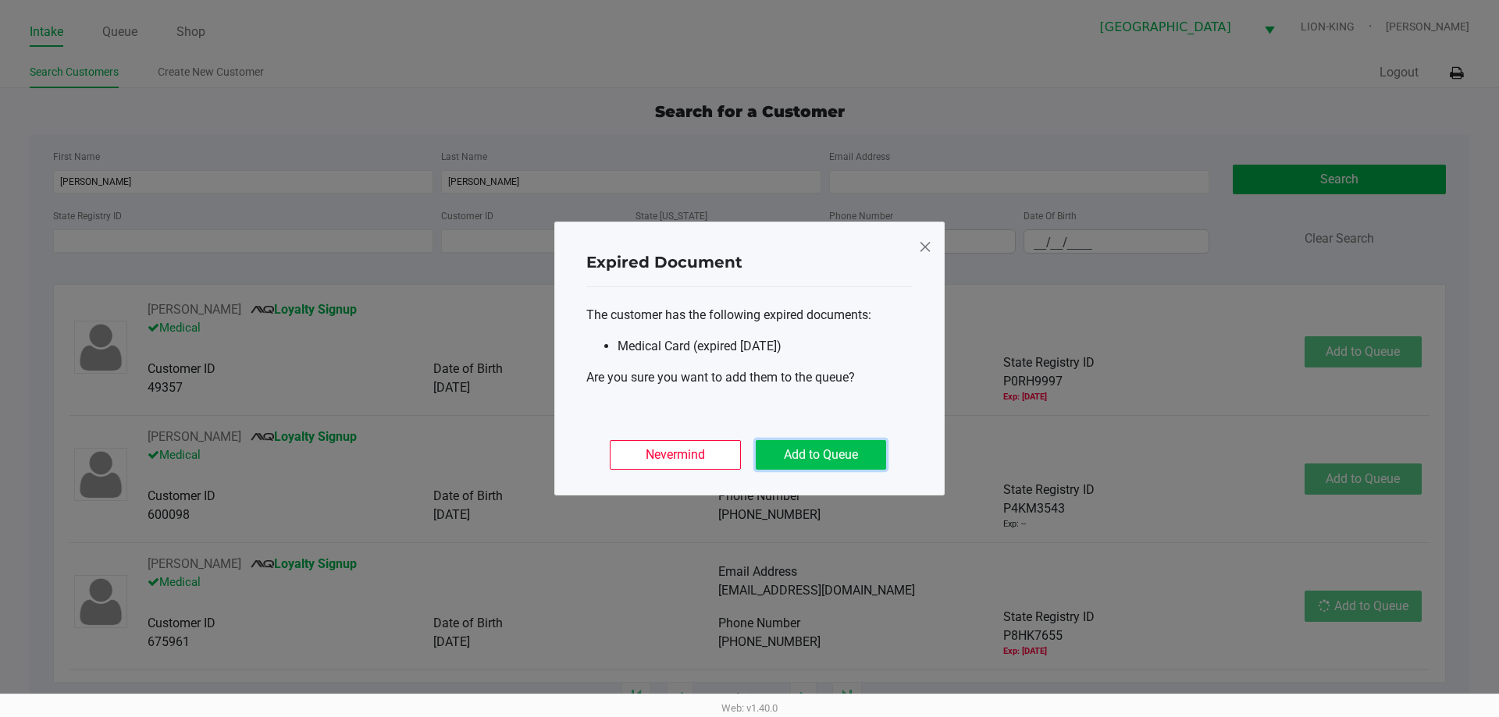
click at [827, 458] on button "Add to Queue" at bounding box center [821, 455] width 130 height 30
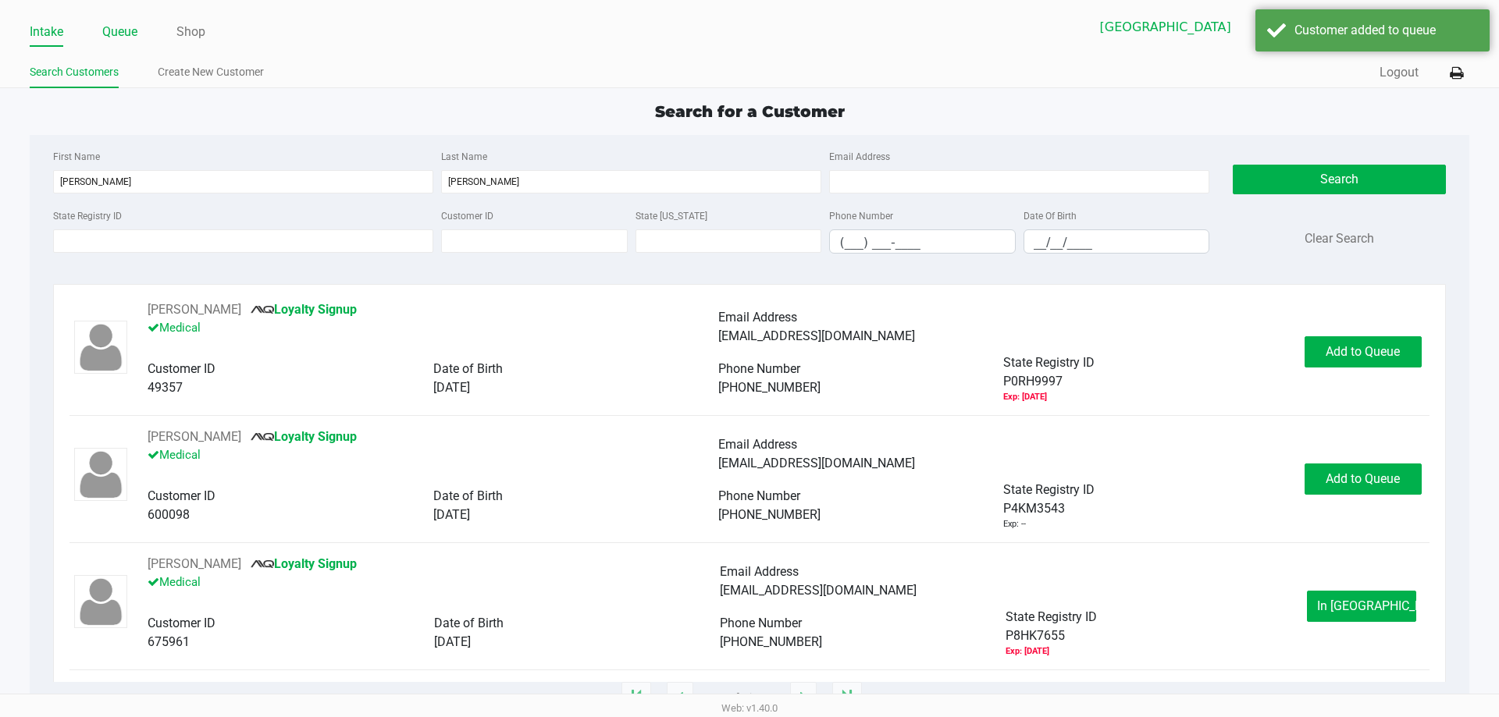
click at [109, 31] on link "Queue" at bounding box center [119, 32] width 35 height 22
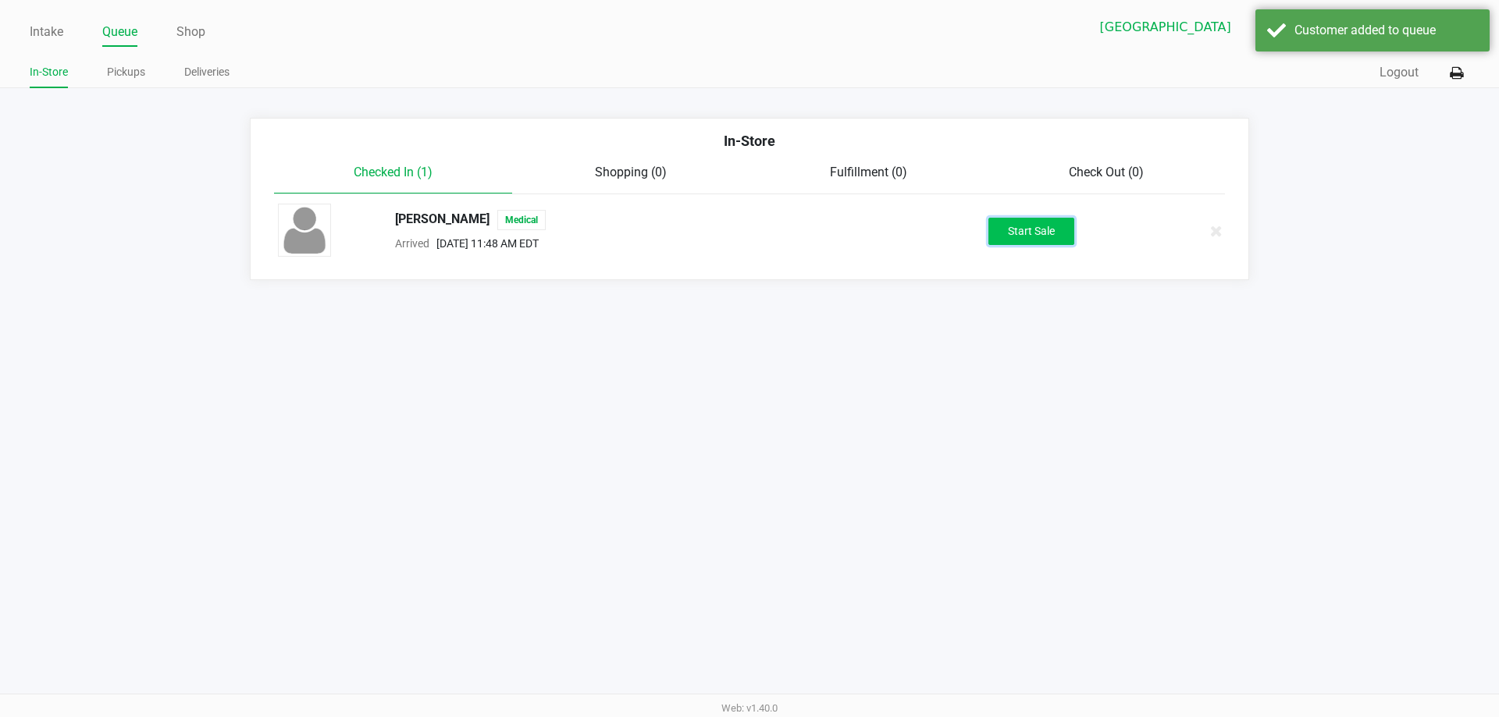
click at [1031, 244] on button "Start Sale" at bounding box center [1031, 231] width 86 height 27
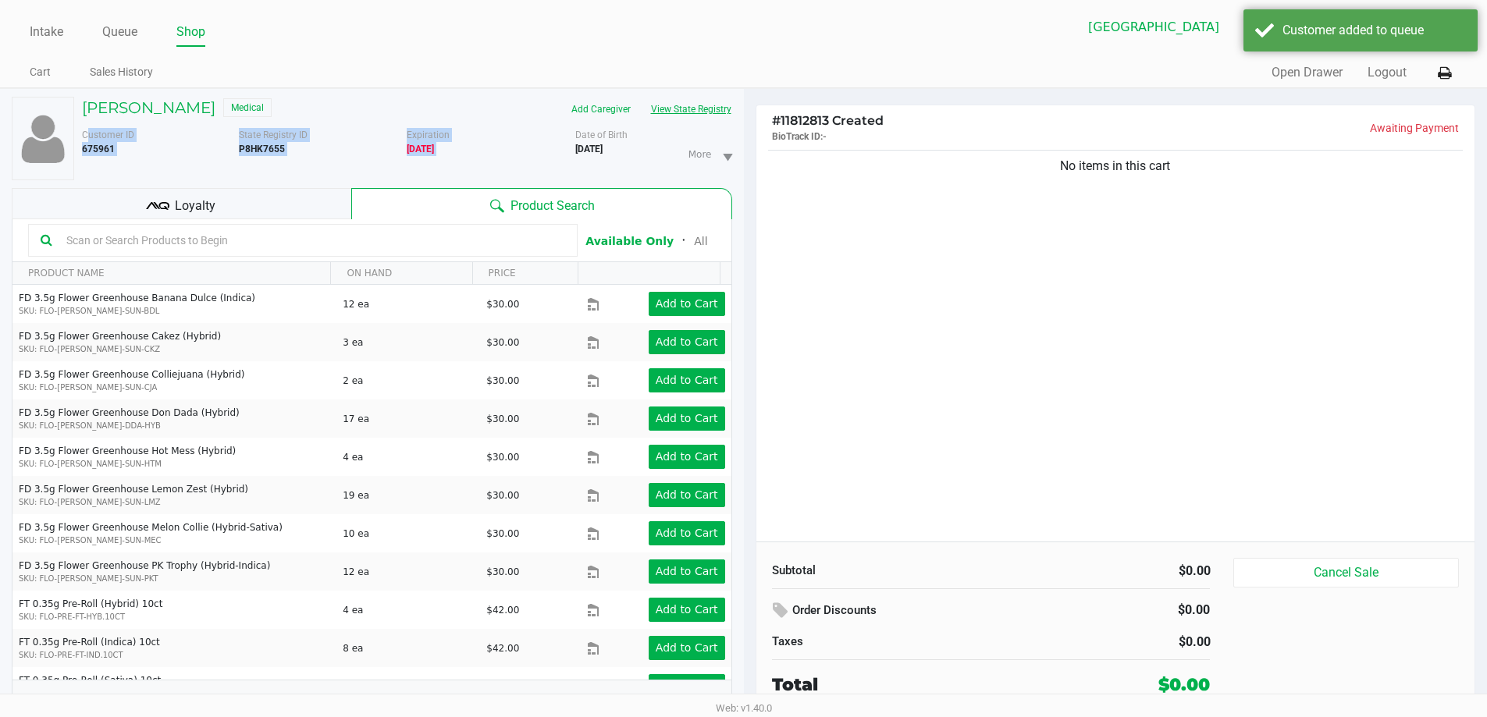
click at [727, 121] on div "CHRISTOPHER RUSSO Medical Add Caregiver View State Registry Customer ID 675961 …" at bounding box center [403, 139] width 658 height 84
click at [725, 121] on button "View State Registry" at bounding box center [686, 109] width 91 height 25
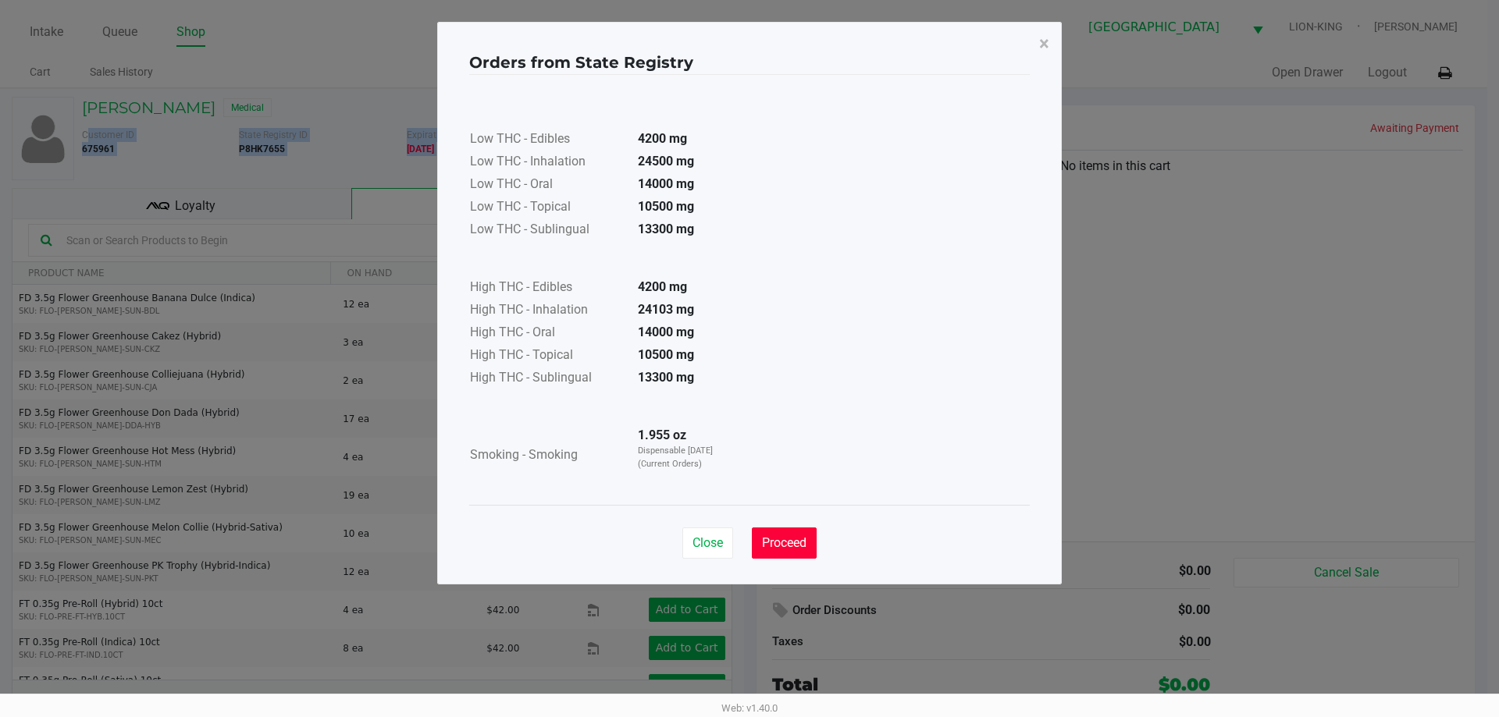
drag, startPoint x: 754, startPoint y: 528, endPoint x: 800, endPoint y: 535, distance: 46.6
click at [763, 531] on button "Proceed" at bounding box center [784, 543] width 65 height 31
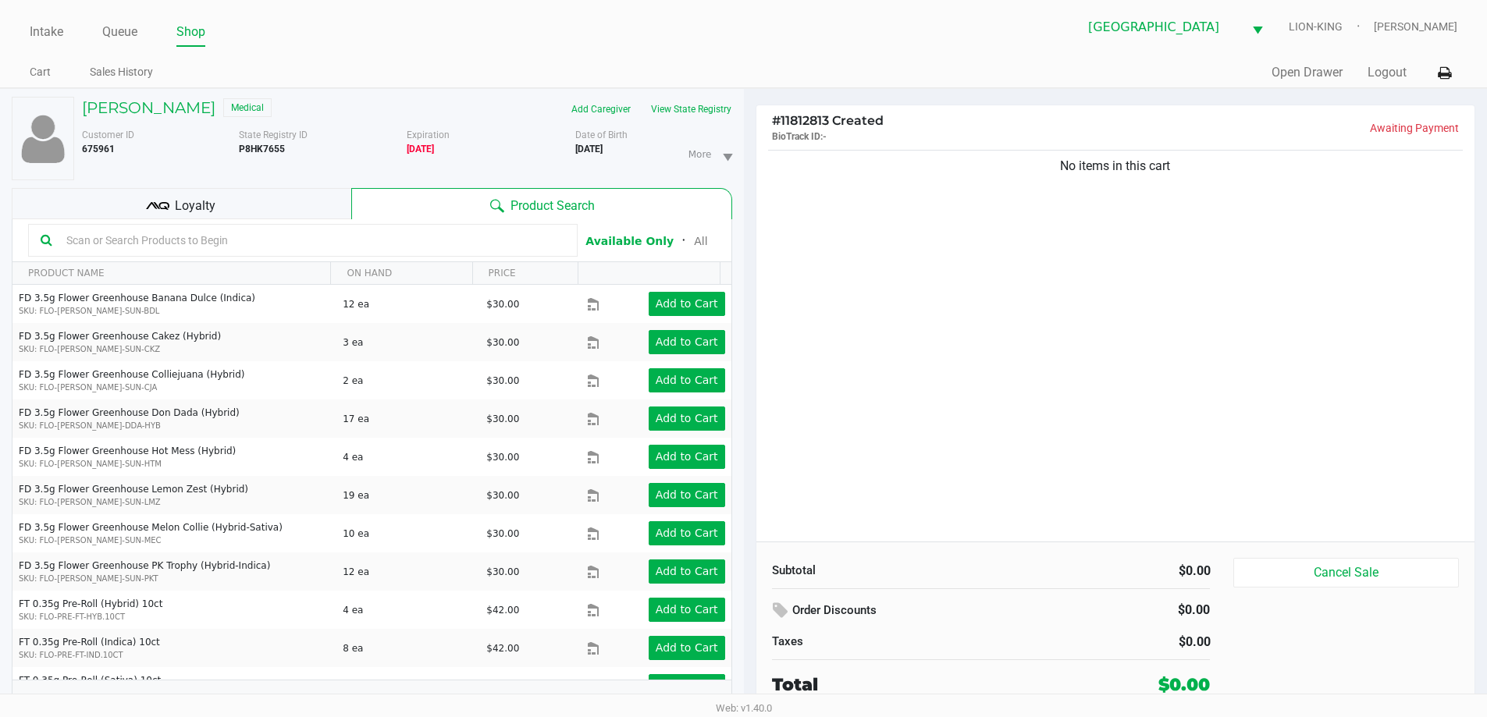
click at [405, 244] on input "text" at bounding box center [312, 240] width 505 height 23
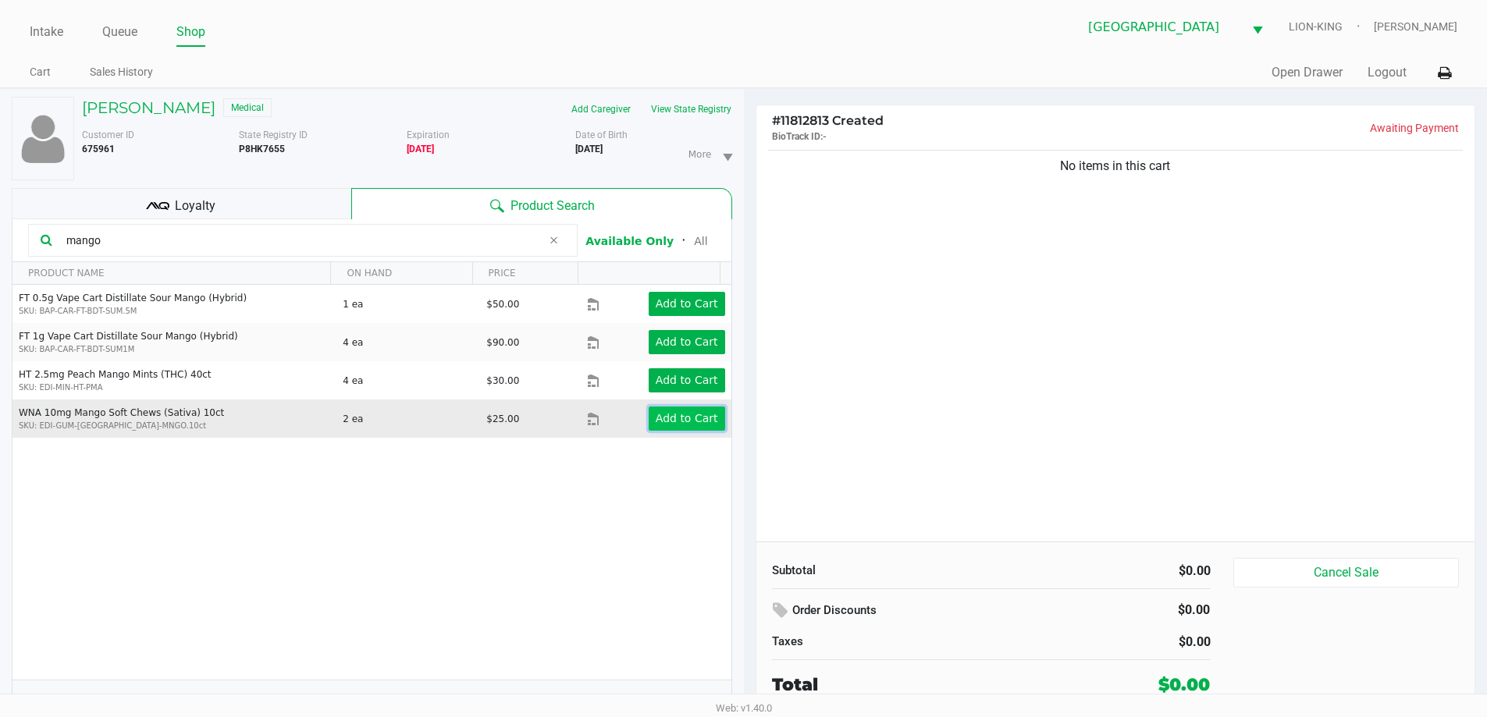
click at [691, 425] on app-button-loader "Add to Cart" at bounding box center [687, 418] width 62 height 12
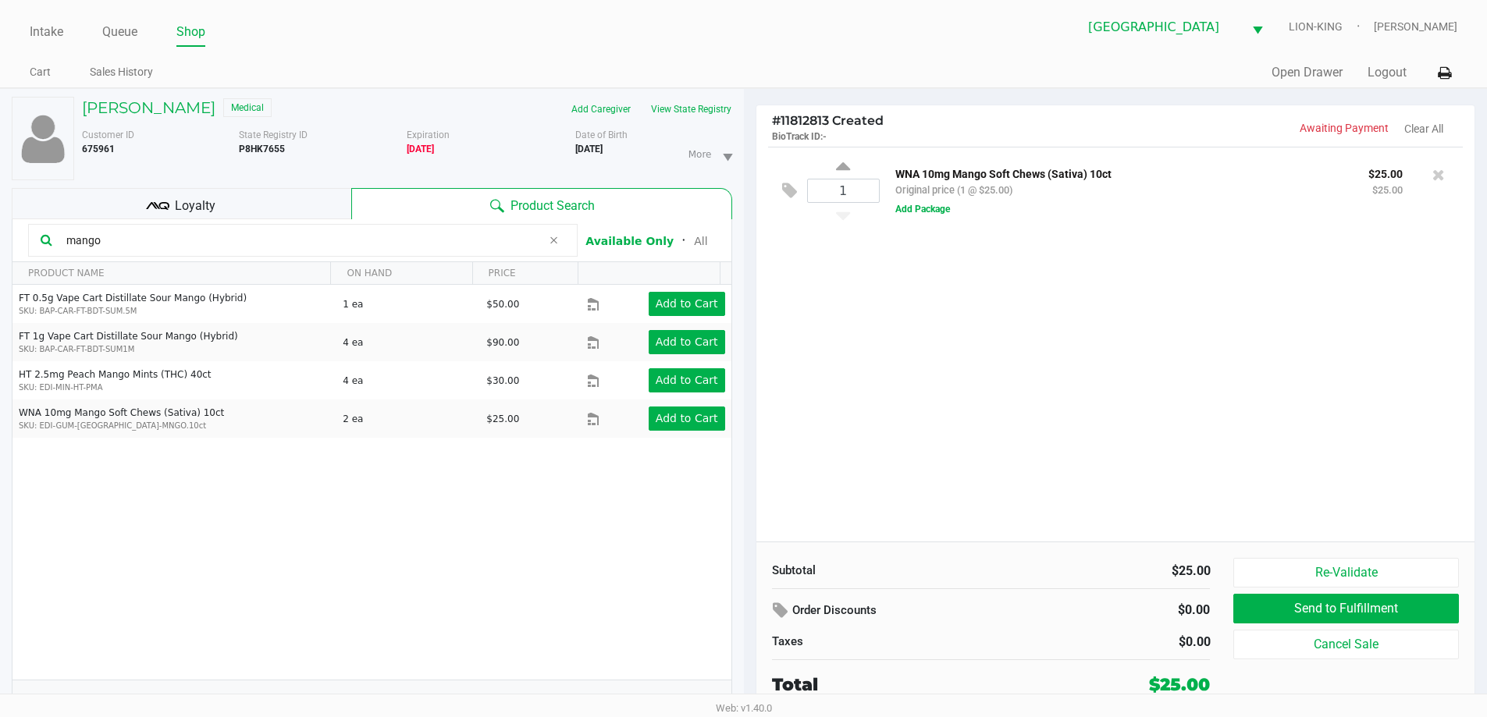
click at [115, 238] on input "mango" at bounding box center [301, 240] width 482 height 23
type input "peach"
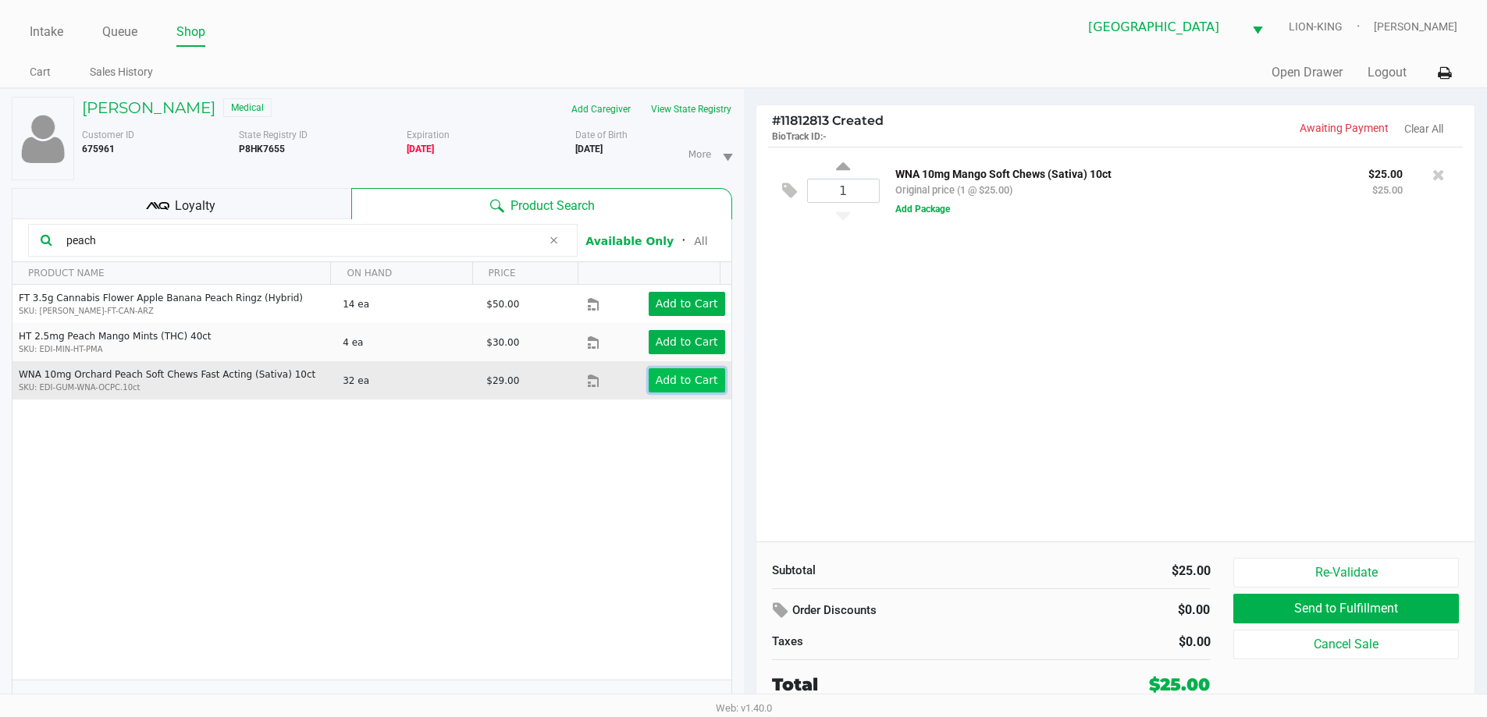
click at [663, 379] on app-button-loader "Add to Cart" at bounding box center [687, 380] width 62 height 12
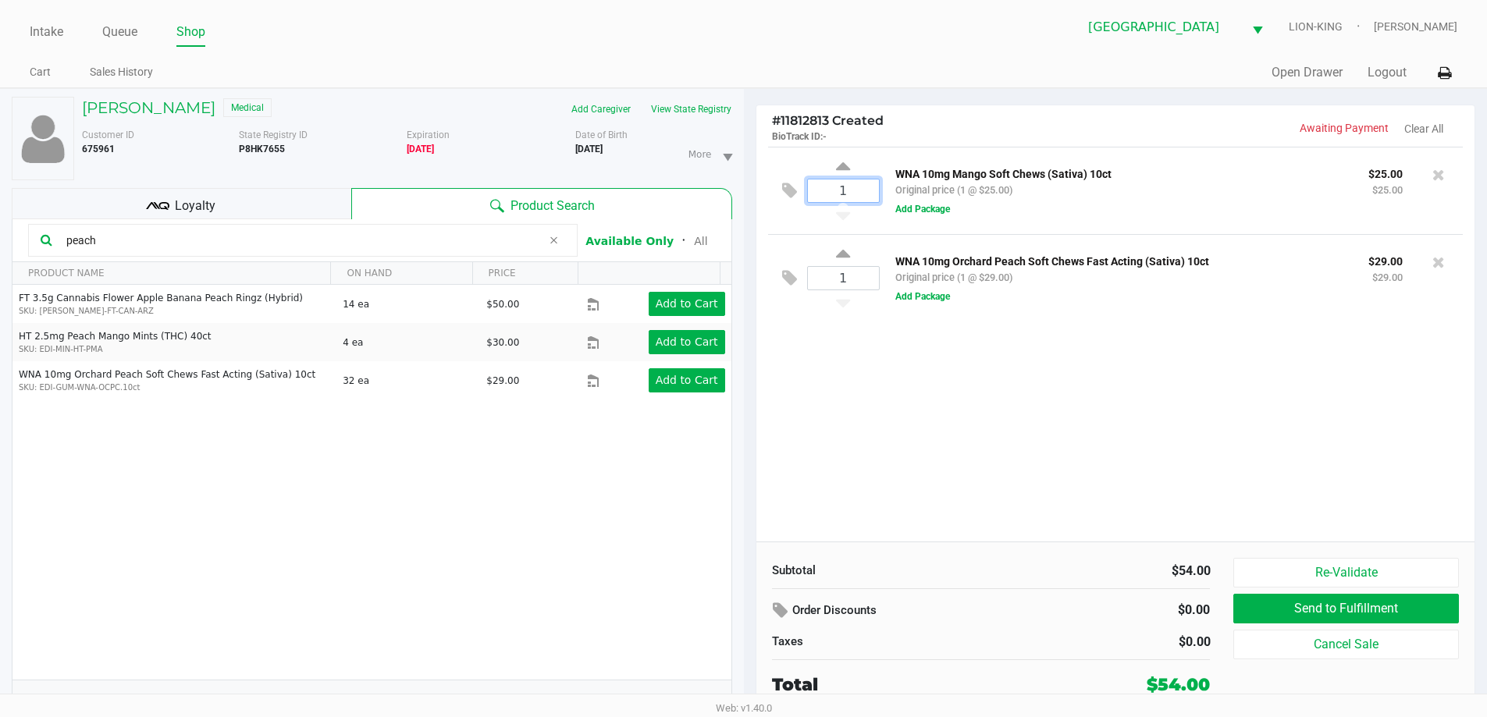
click at [848, 197] on input "1" at bounding box center [843, 191] width 71 height 23
type input "2"
click at [941, 425] on div "Loading CHRISTOPHER RUSSO Medical Add Caregiver View State Registry Customer ID…" at bounding box center [743, 410] width 1487 height 645
click at [857, 283] on input "1" at bounding box center [843, 280] width 71 height 23
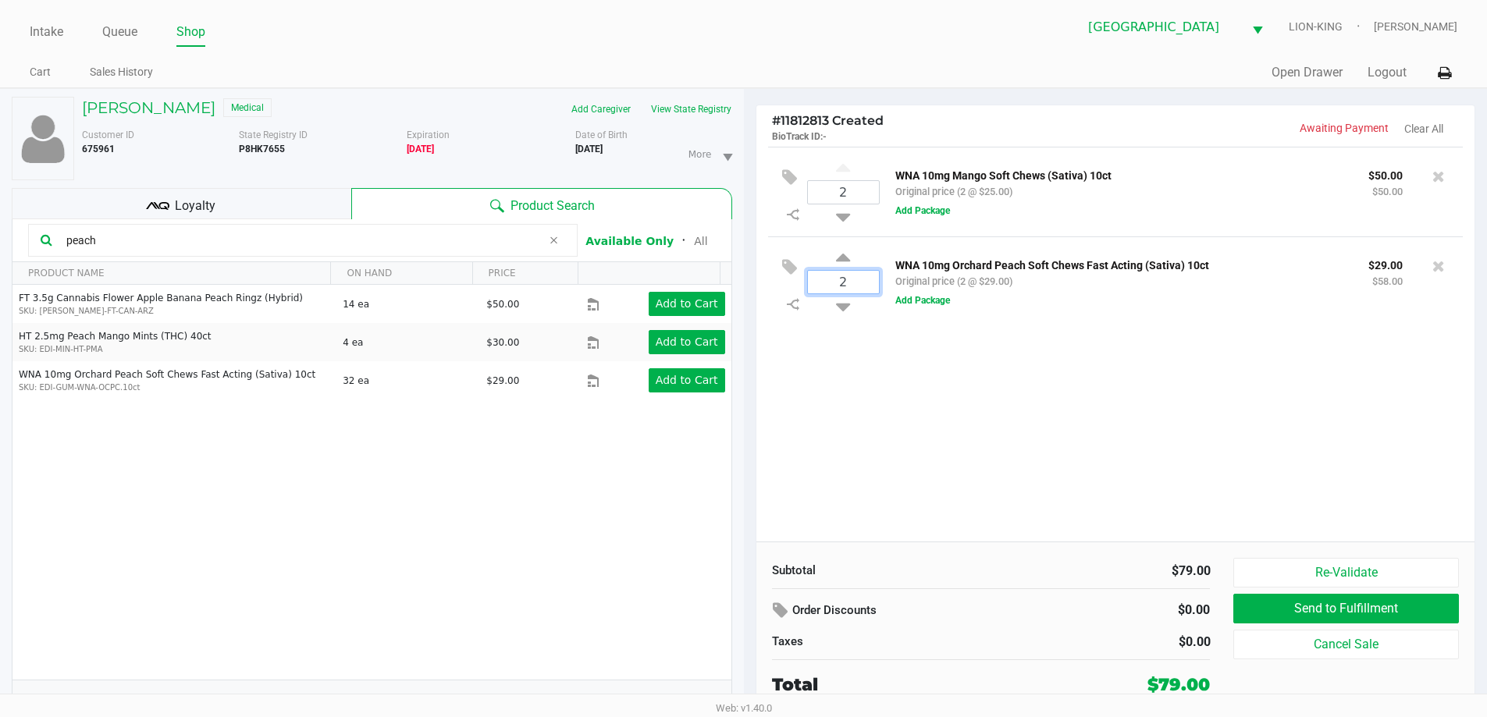
type input "2"
click at [914, 360] on div "CHRISTOPHER RUSSO Medical Add Caregiver View State Registry Customer ID 675961 …" at bounding box center [743, 410] width 1487 height 645
click at [307, 209] on div "Loyalty" at bounding box center [182, 203] width 340 height 31
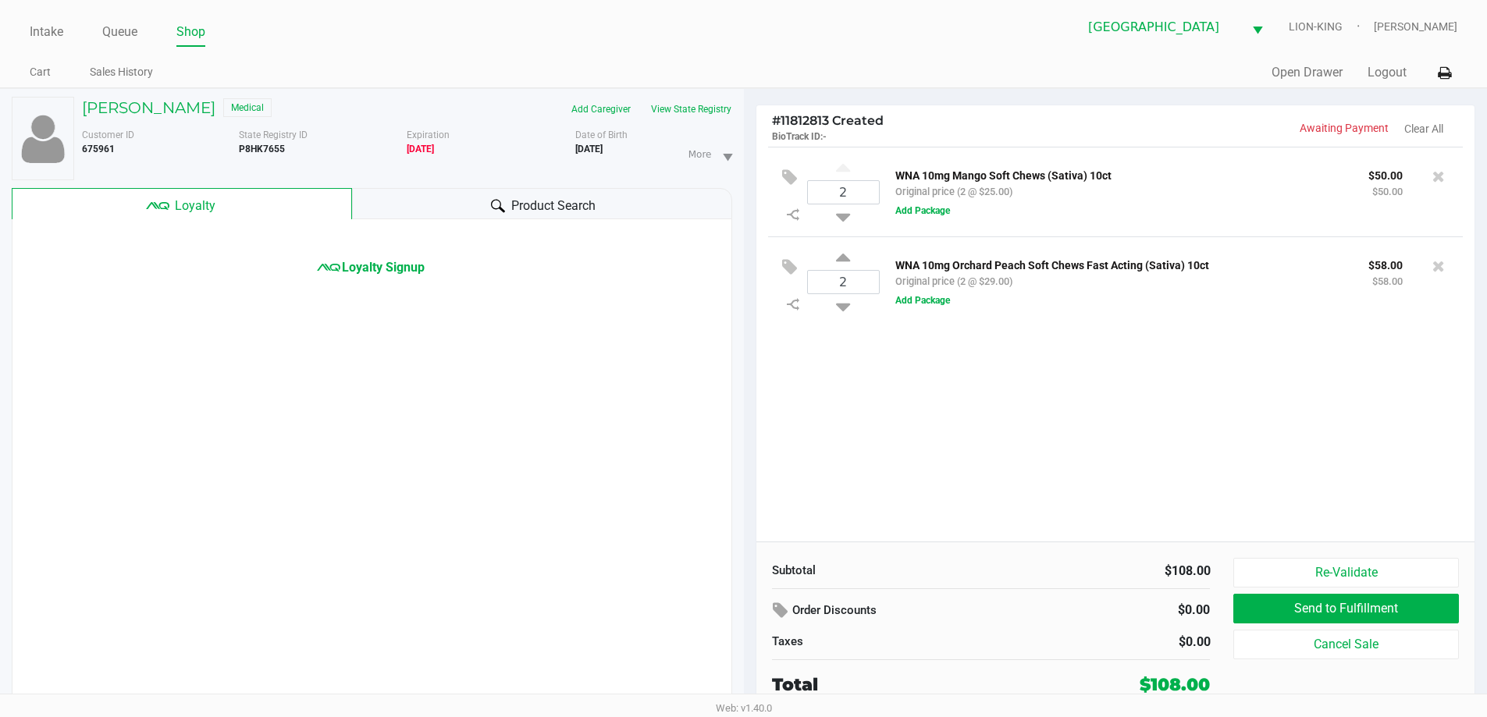
click at [1048, 518] on div "2 WNA 10mg Mango Soft Chews (Sativa) 10ct Original price (2 @ $25.00) $50.00 $5…" at bounding box center [1115, 344] width 719 height 395
click at [1029, 498] on div "2 WNA 10mg Mango Soft Chews (Sativa) 10ct Original price (2 @ $25.00) $50.00 $5…" at bounding box center [1115, 344] width 719 height 395
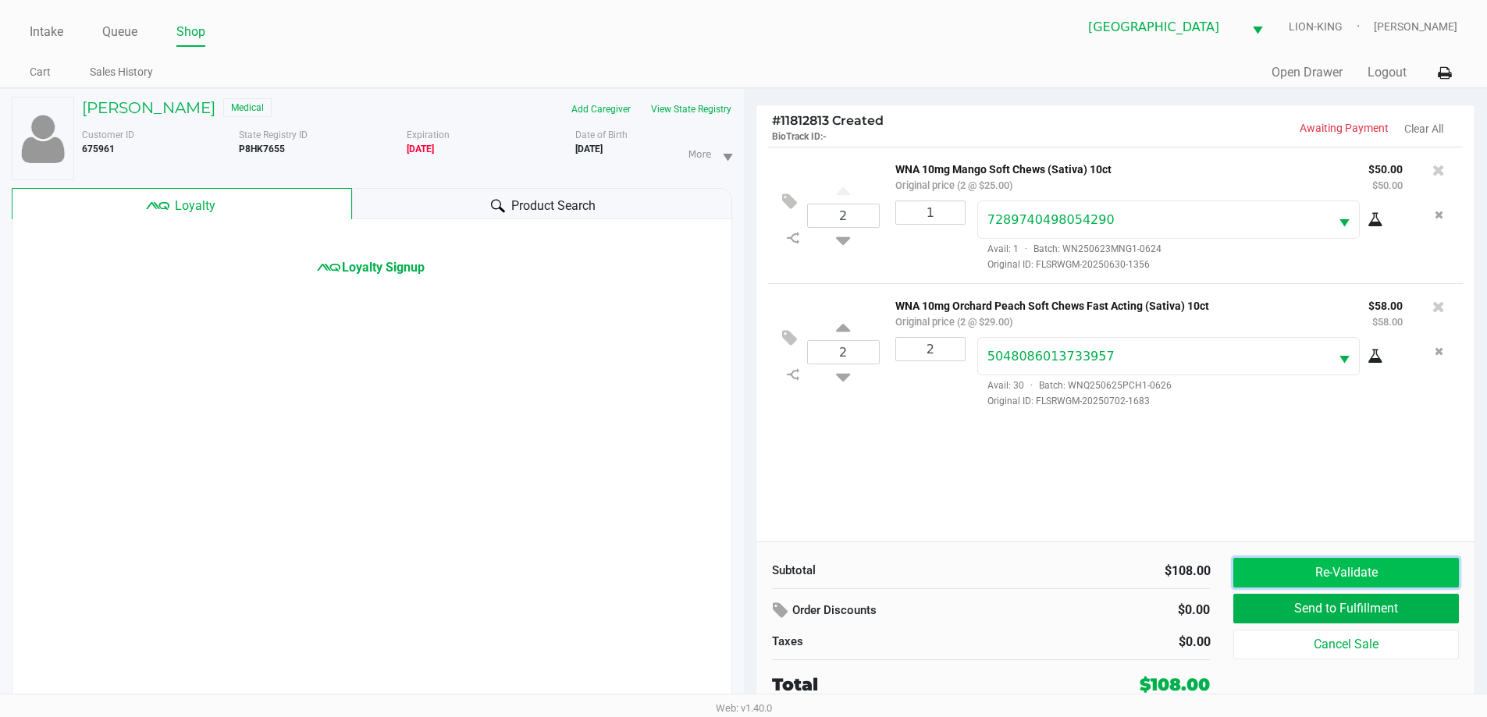
click at [1340, 567] on button "Re-Validate" at bounding box center [1345, 573] width 225 height 30
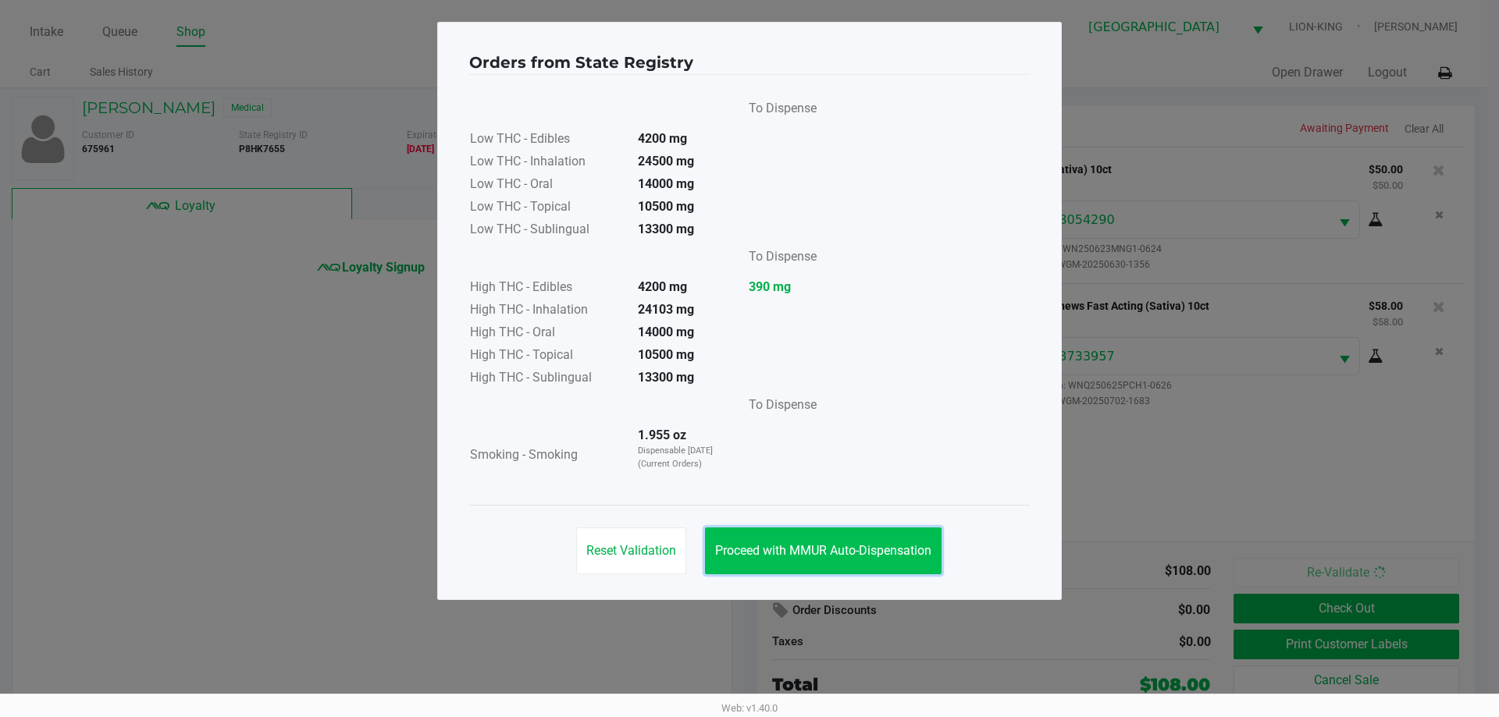
click at [827, 535] on button "Proceed with MMUR Auto-Dispensation" at bounding box center [823, 551] width 236 height 47
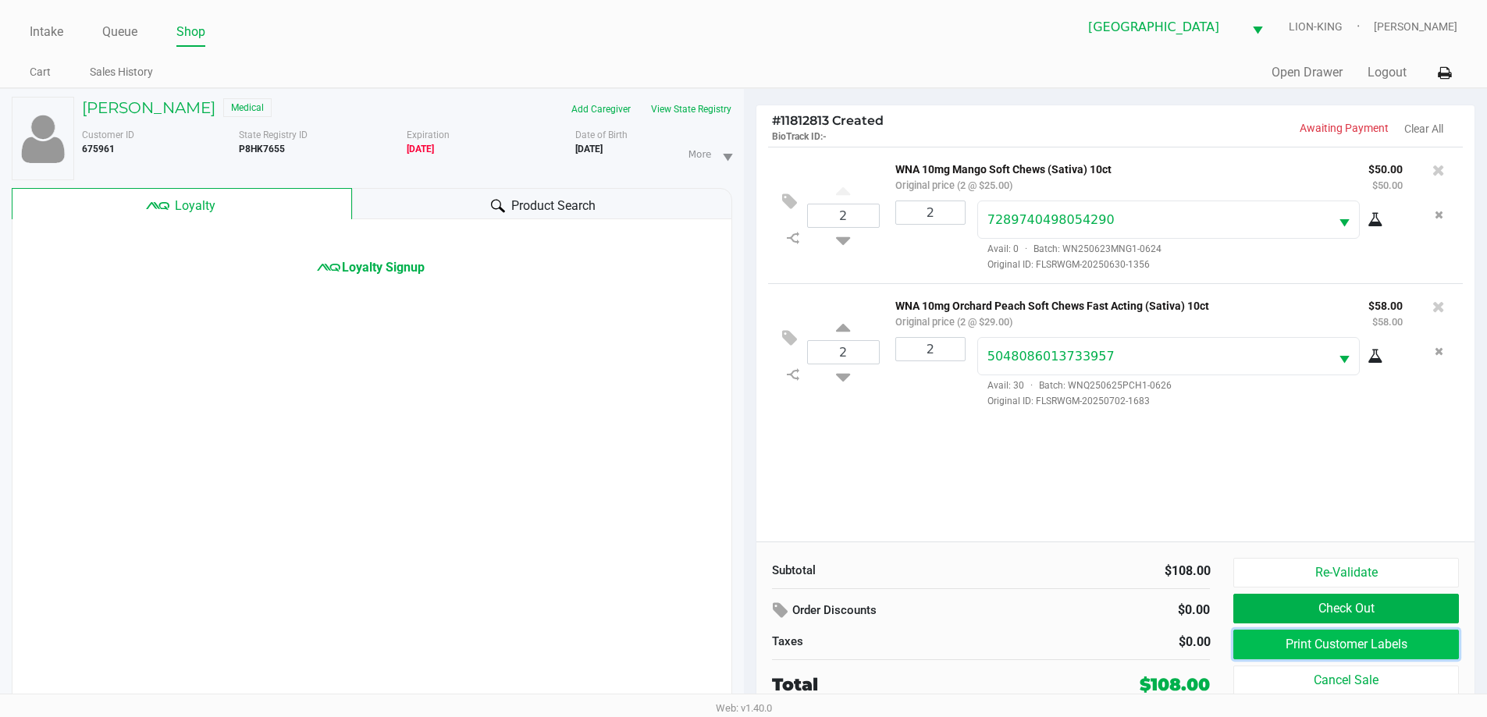
click at [1298, 641] on button "Print Customer Labels" at bounding box center [1345, 645] width 225 height 30
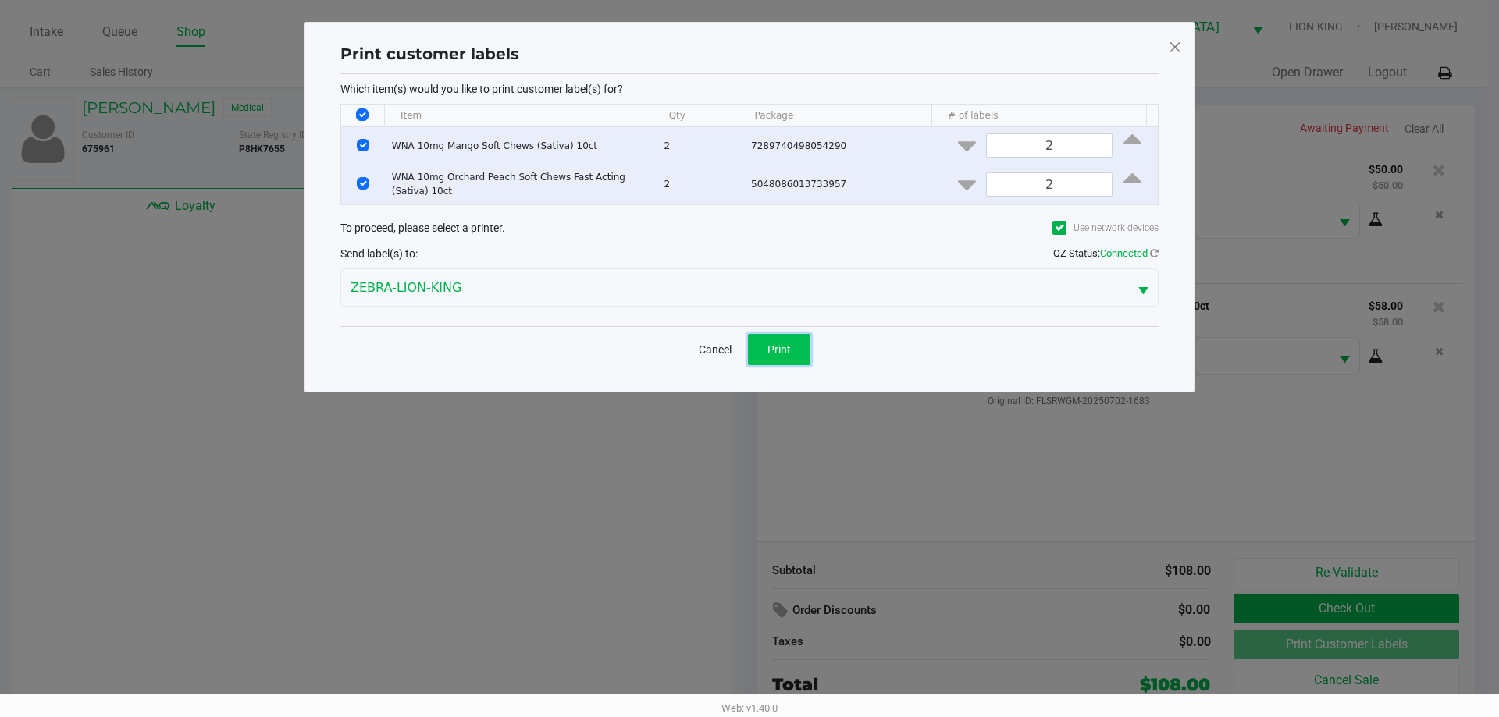
click at [779, 351] on span "Print" at bounding box center [778, 349] width 23 height 12
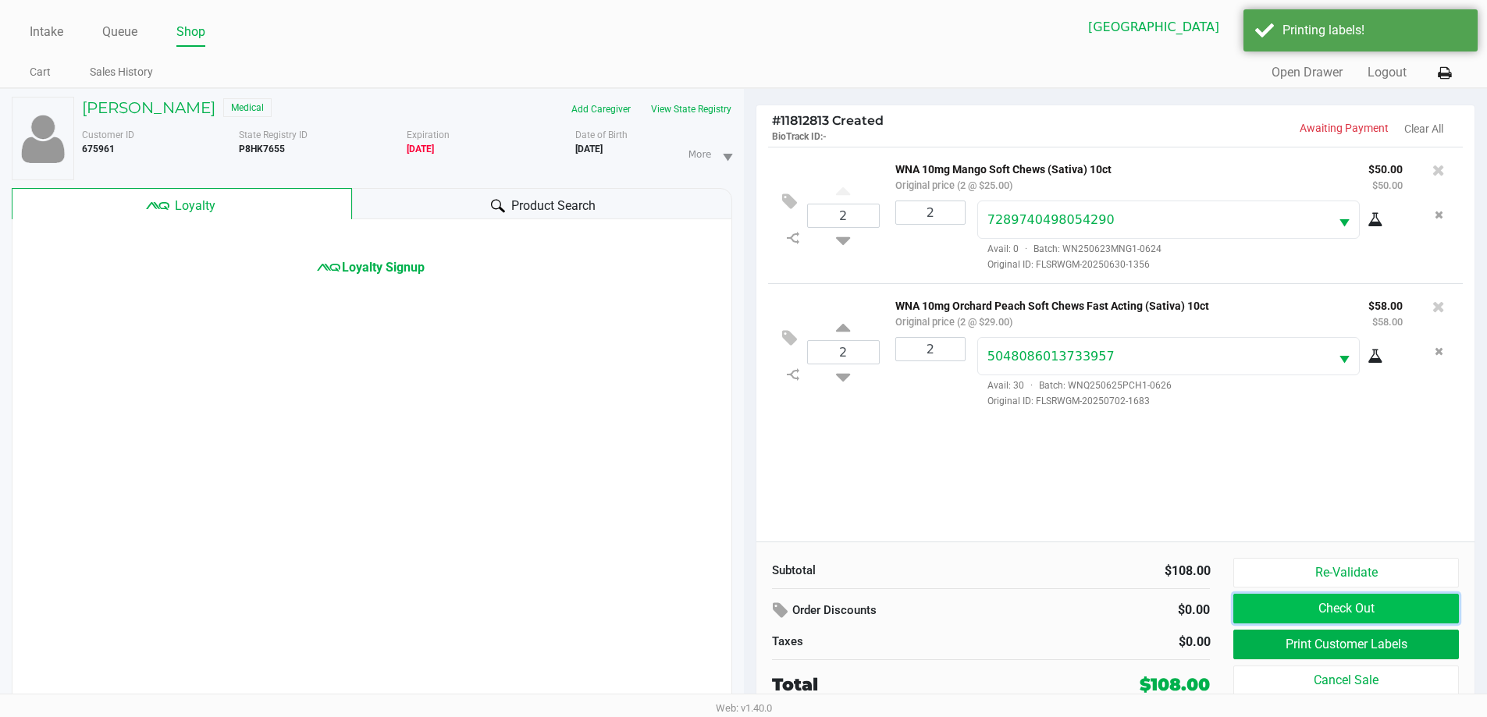
click at [1392, 610] on button "Check Out" at bounding box center [1345, 609] width 225 height 30
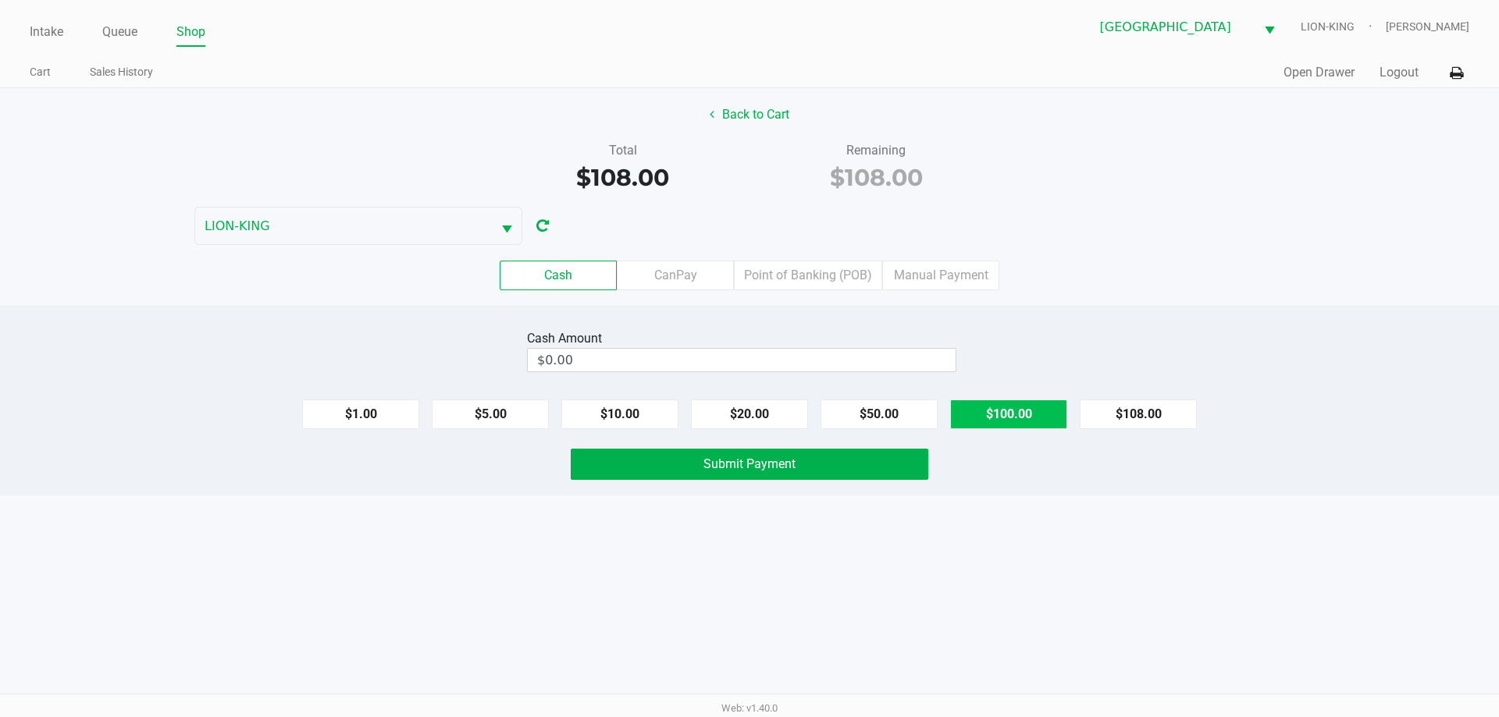
click at [1030, 426] on button "$100.00" at bounding box center [1008, 415] width 117 height 30
click at [761, 418] on button "$20.00" at bounding box center [749, 415] width 117 height 30
type input "$120.00"
click at [765, 477] on button "Submit Payment" at bounding box center [749, 464] width 357 height 31
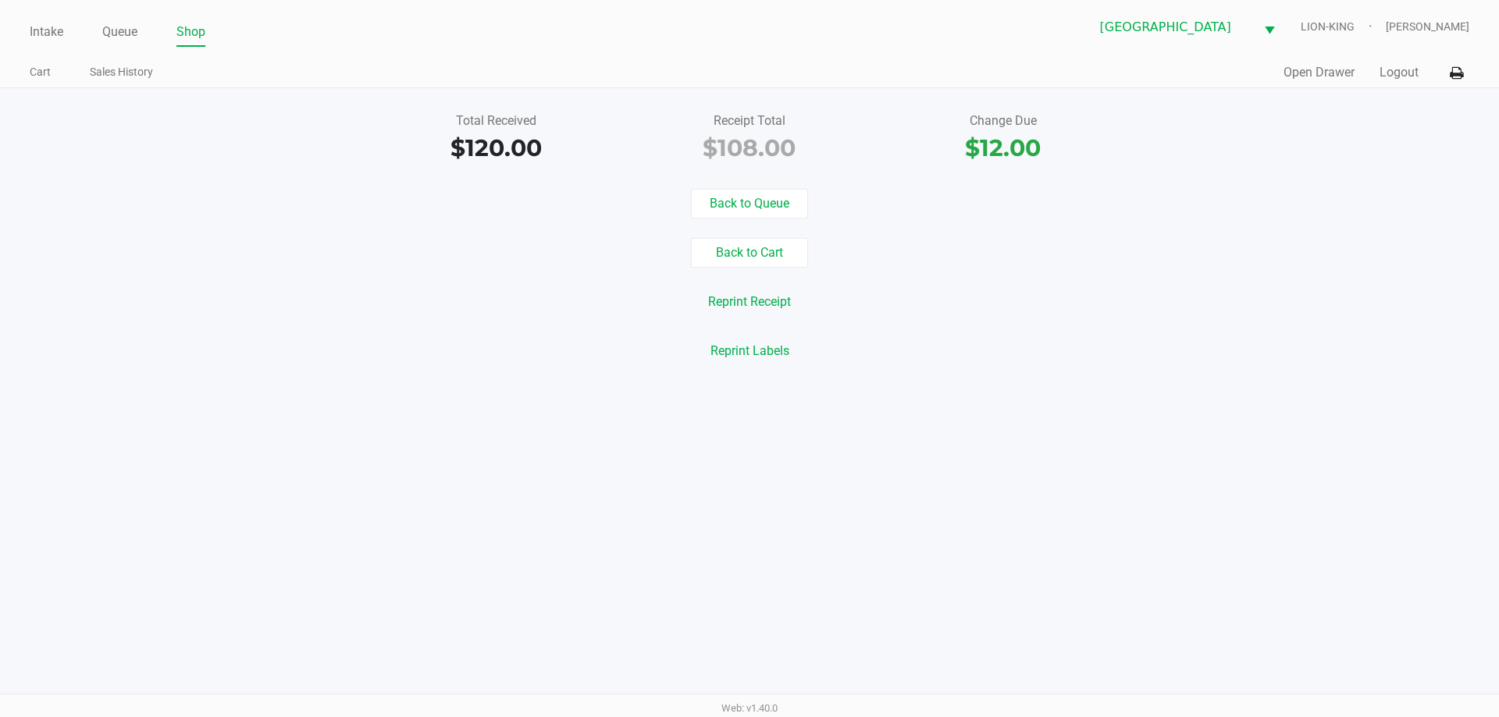
click at [254, 202] on div "Back to Queue" at bounding box center [749, 204] width 1522 height 30
click at [57, 41] on link "Intake" at bounding box center [47, 32] width 34 height 22
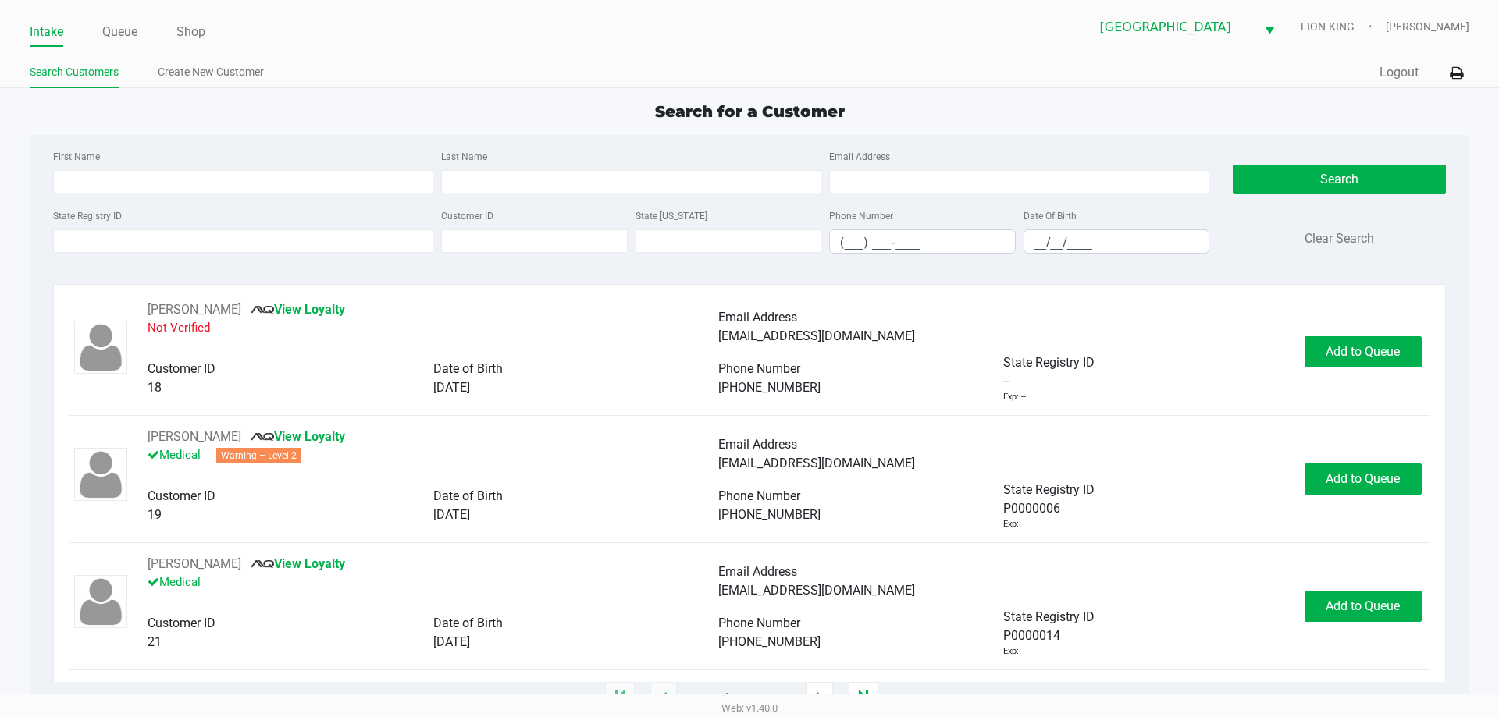
click at [177, 169] on div "First Name" at bounding box center [243, 170] width 388 height 47
click at [186, 180] on input "First Name" at bounding box center [243, 181] width 380 height 23
type input "tiffani"
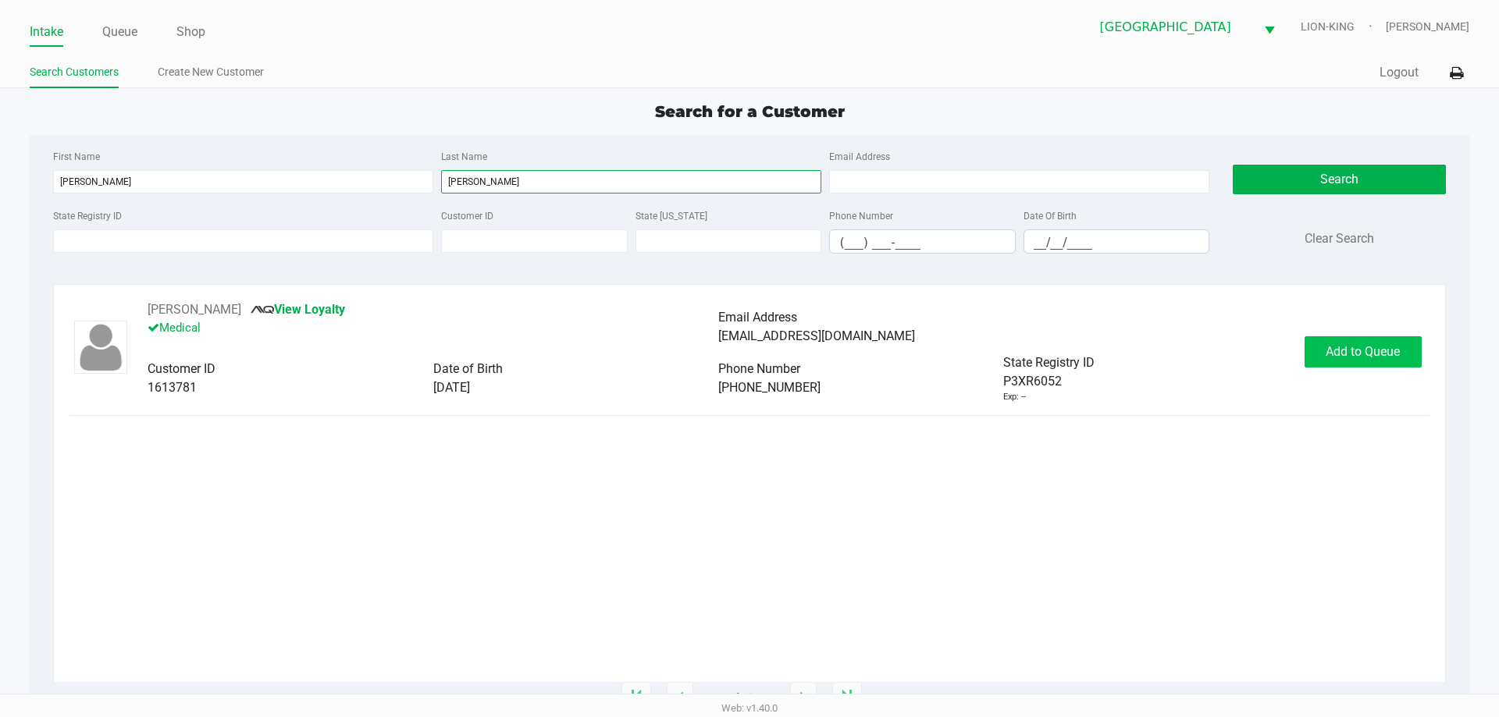
type input "perez"
click at [1339, 340] on button "Add to Queue" at bounding box center [1362, 351] width 117 height 31
click at [111, 20] on li "Queue" at bounding box center [119, 33] width 35 height 27
click at [119, 31] on link "Queue" at bounding box center [119, 32] width 35 height 22
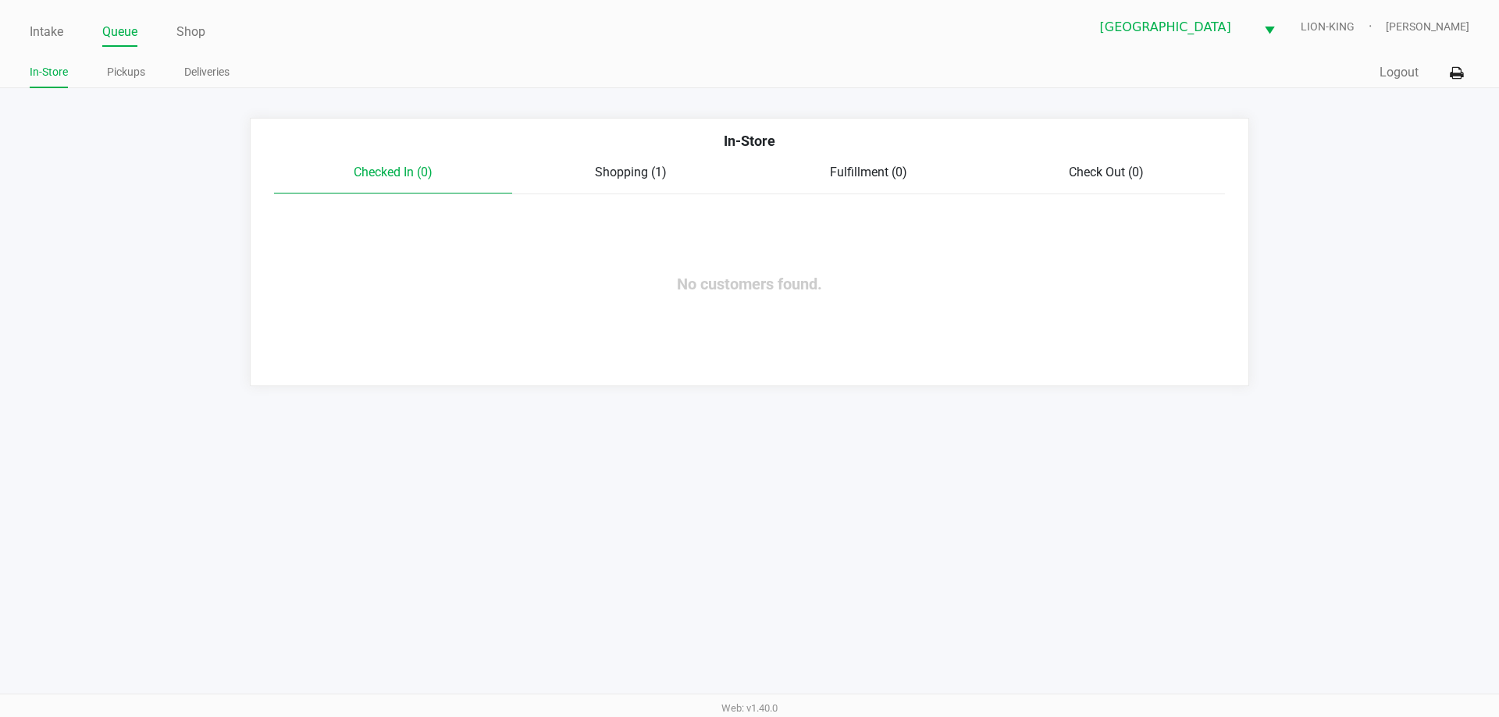
click at [623, 167] on span "Shopping (1)" at bounding box center [631, 172] width 72 height 15
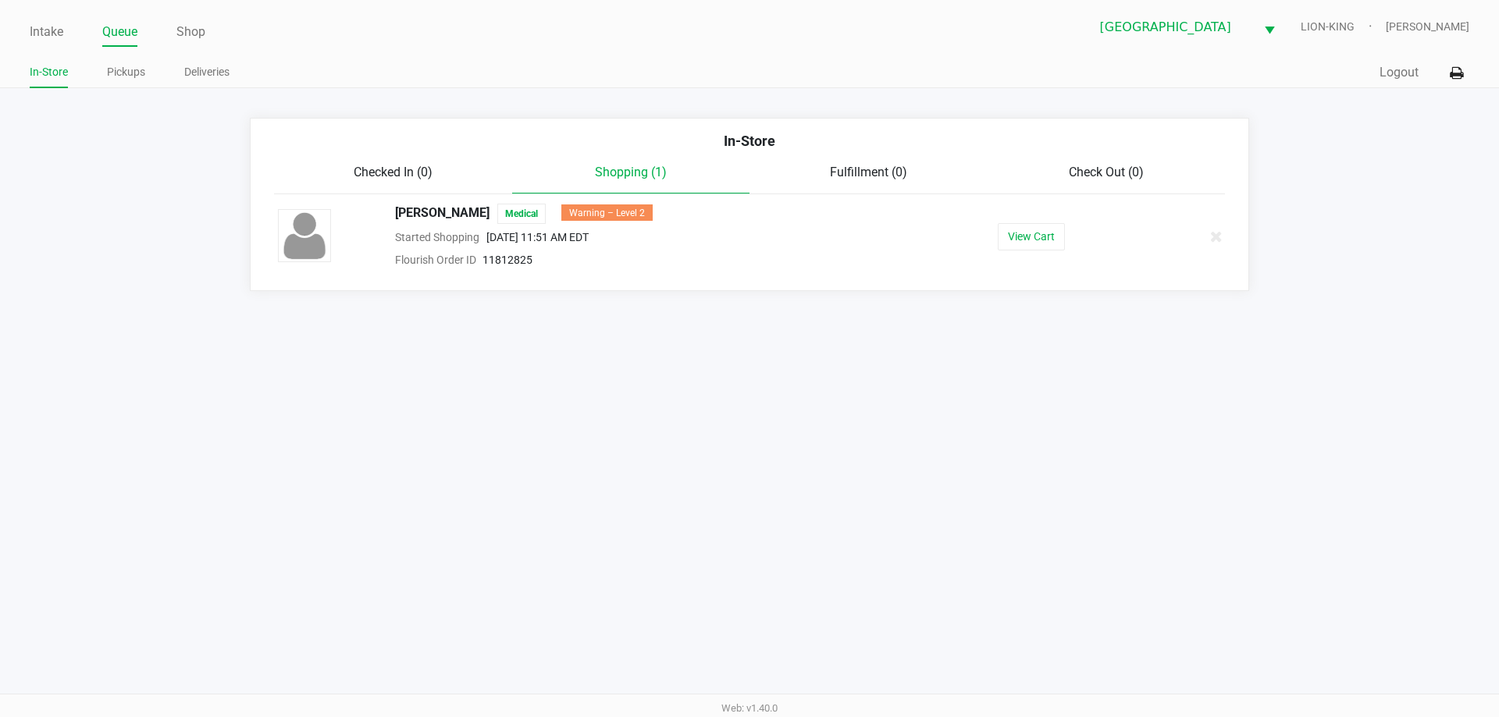
click at [368, 172] on span "Checked In (0)" at bounding box center [393, 172] width 79 height 15
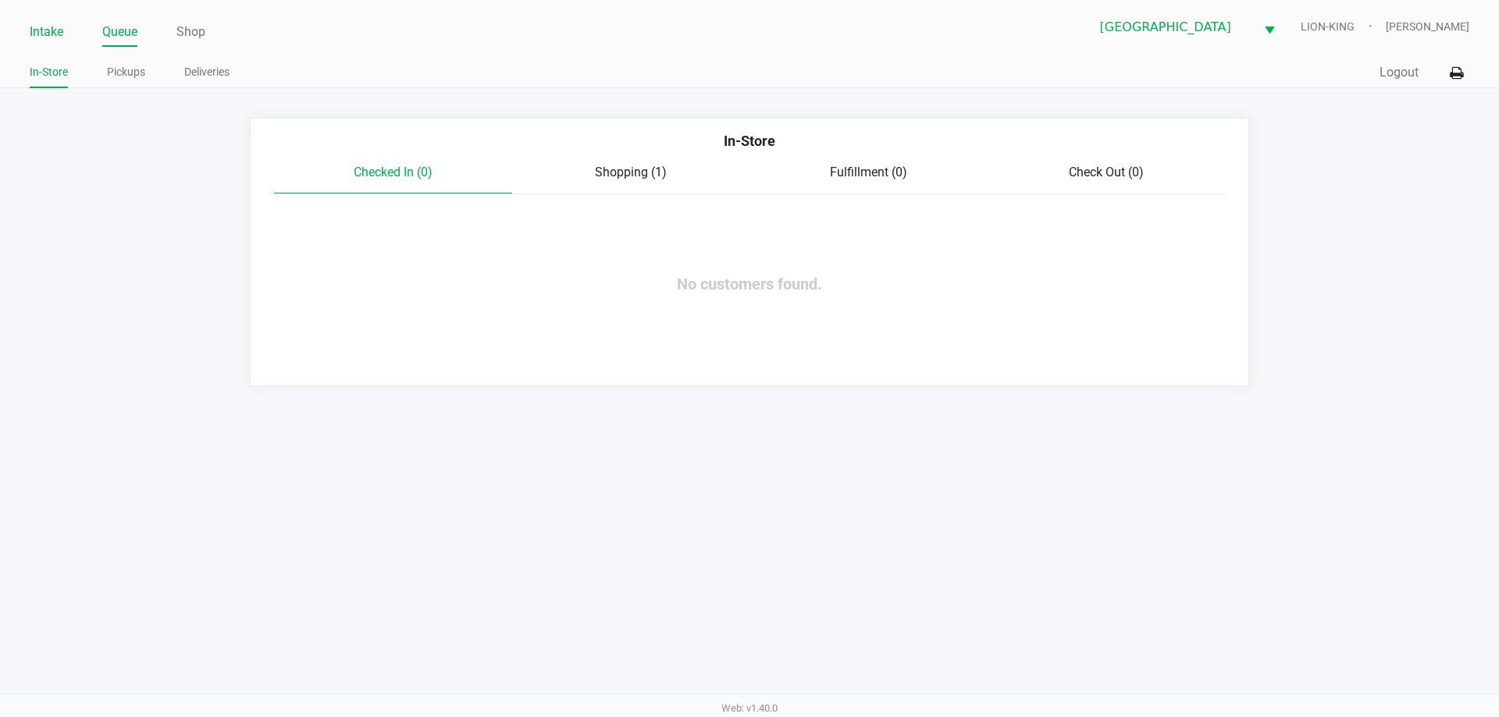
click at [41, 41] on link "Intake" at bounding box center [47, 32] width 34 height 22
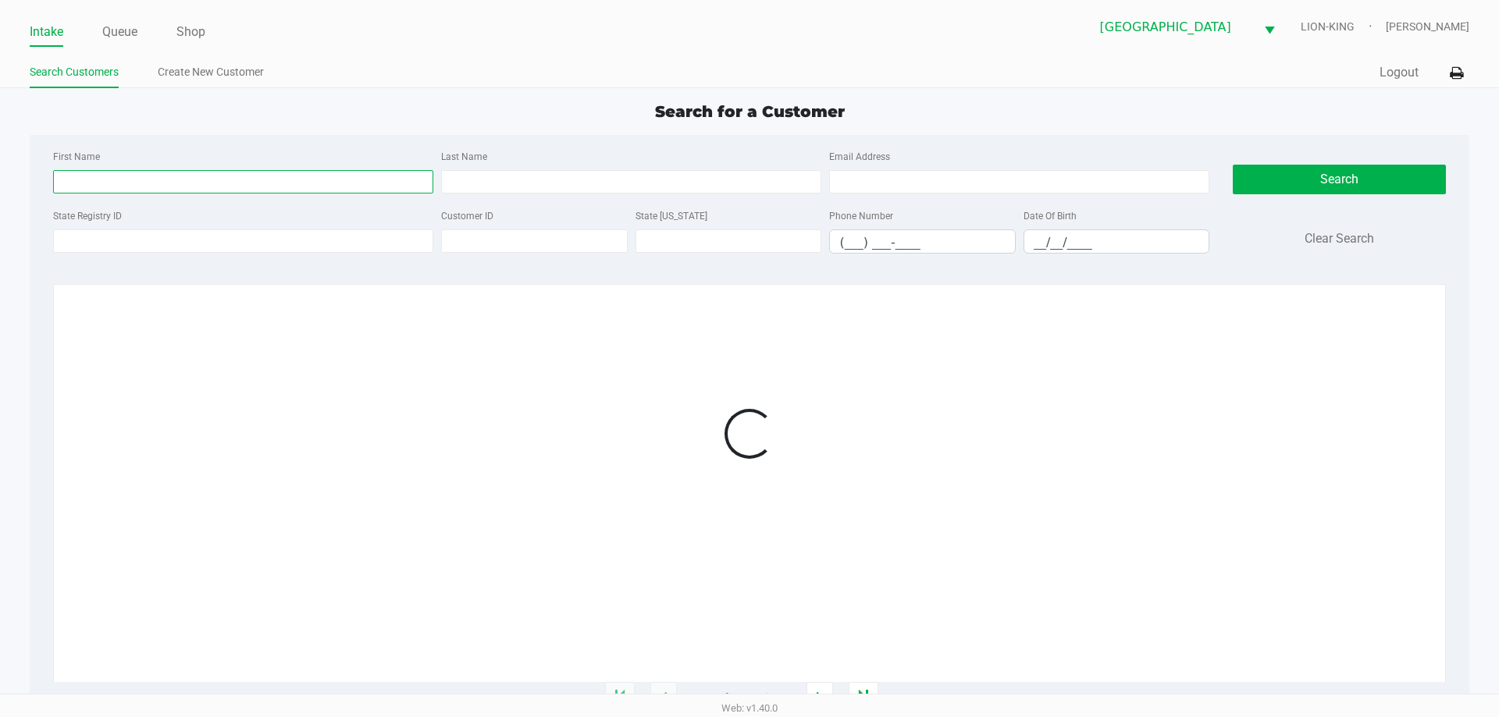
click at [326, 187] on input "First Name" at bounding box center [243, 181] width 380 height 23
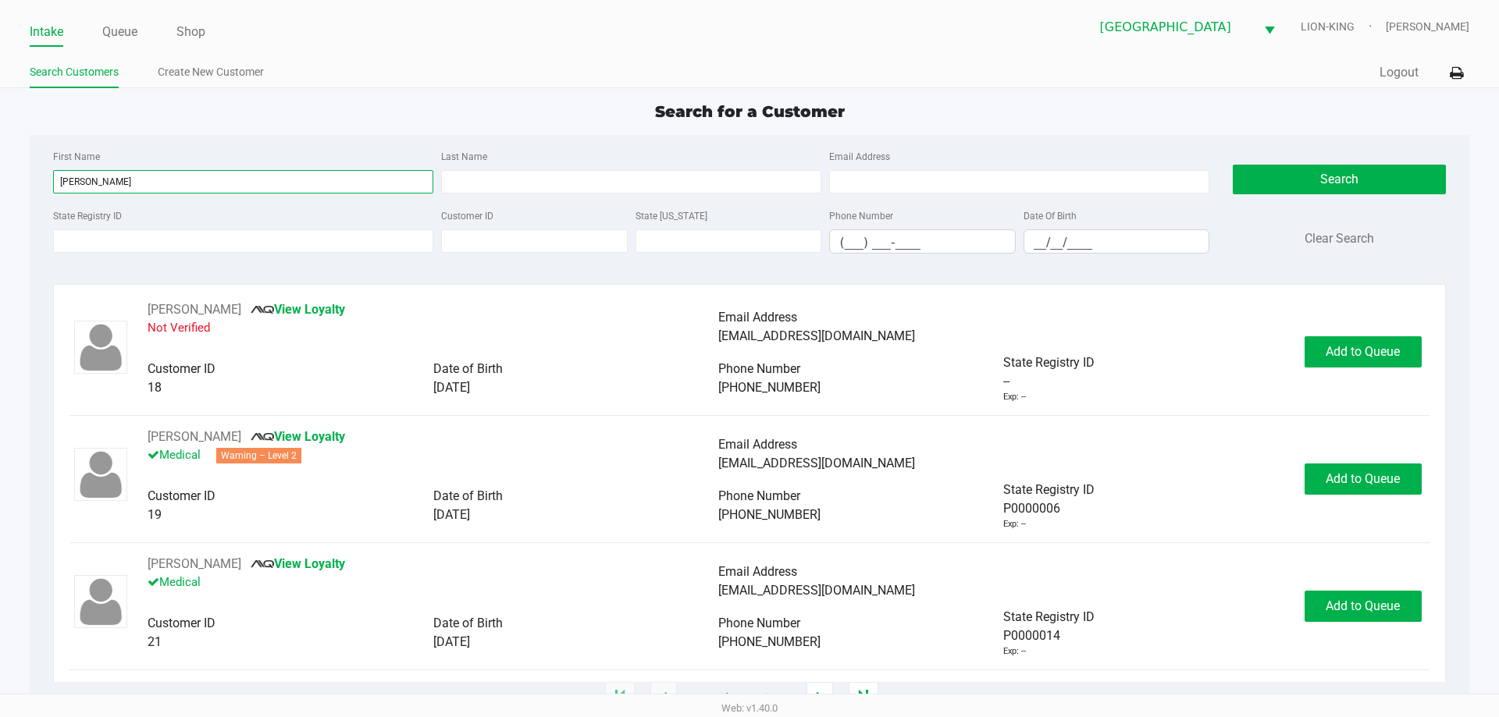
type input "tiffani"
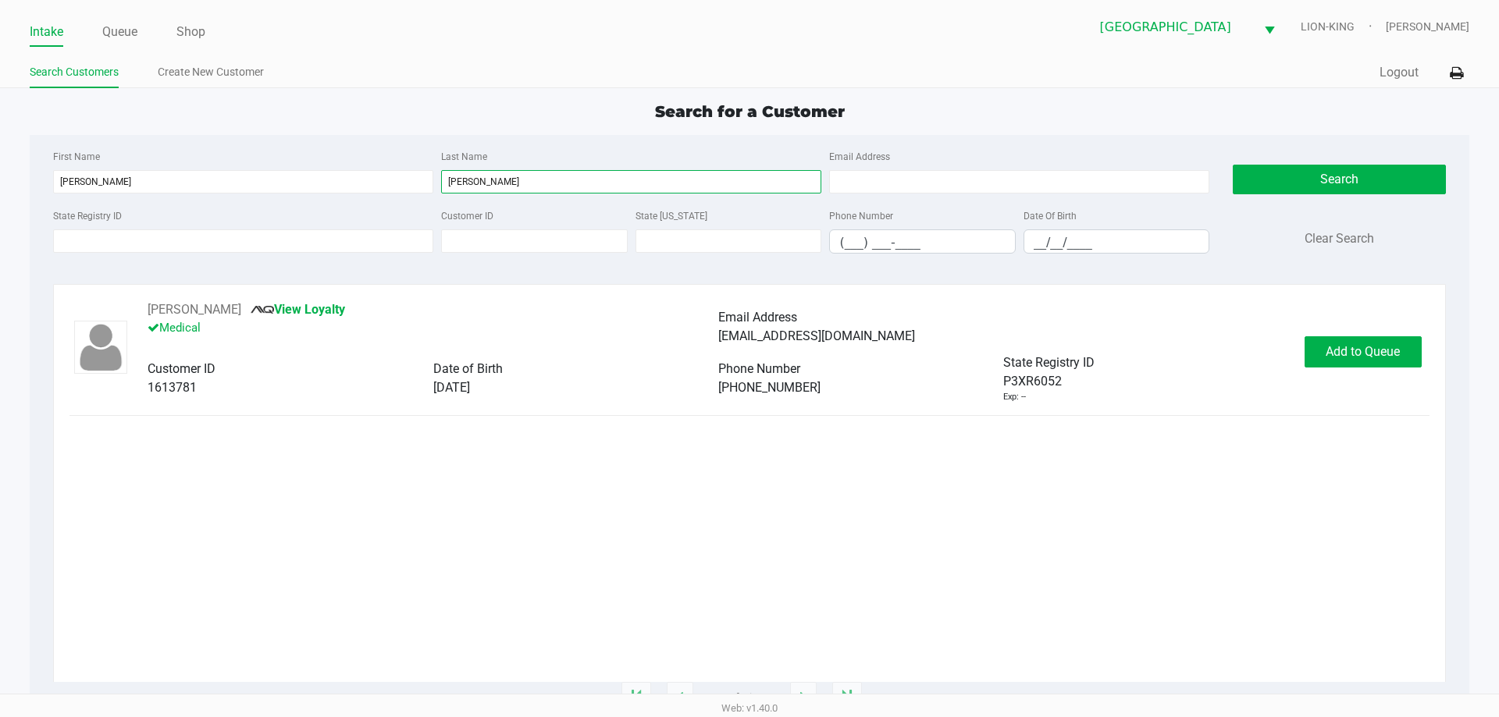
type input "perez"
click at [1325, 353] on span "Add to Queue" at bounding box center [1362, 351] width 74 height 15
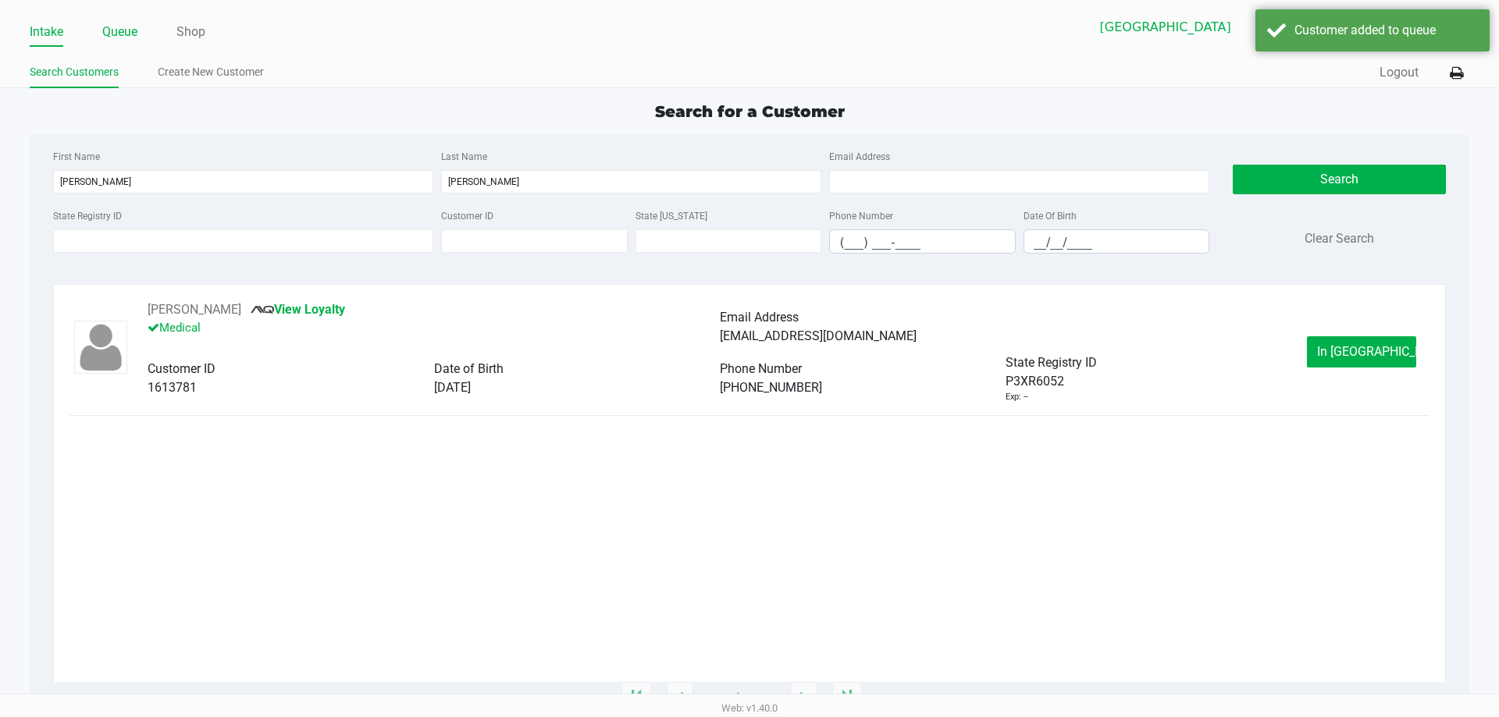
click at [128, 28] on link "Queue" at bounding box center [119, 32] width 35 height 22
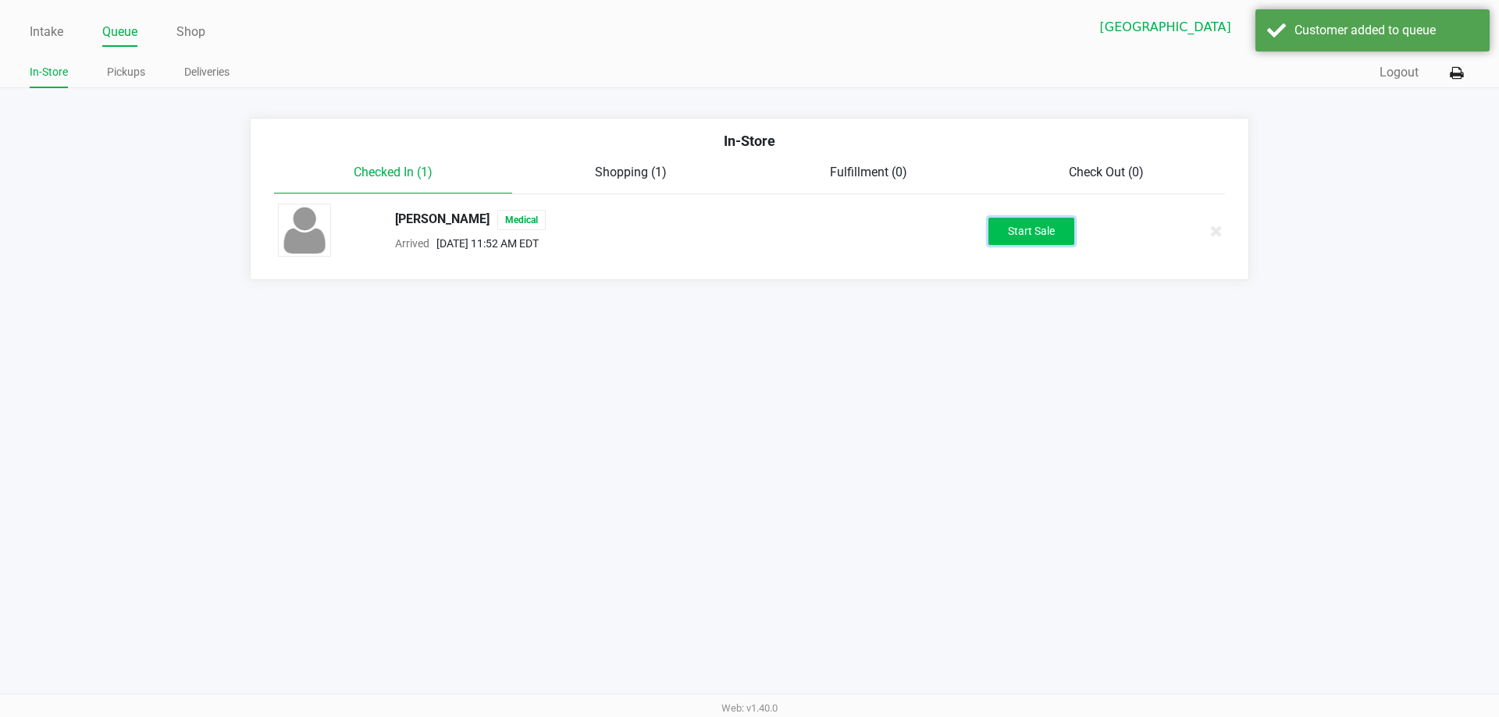
click at [1014, 233] on button "Start Sale" at bounding box center [1031, 231] width 86 height 27
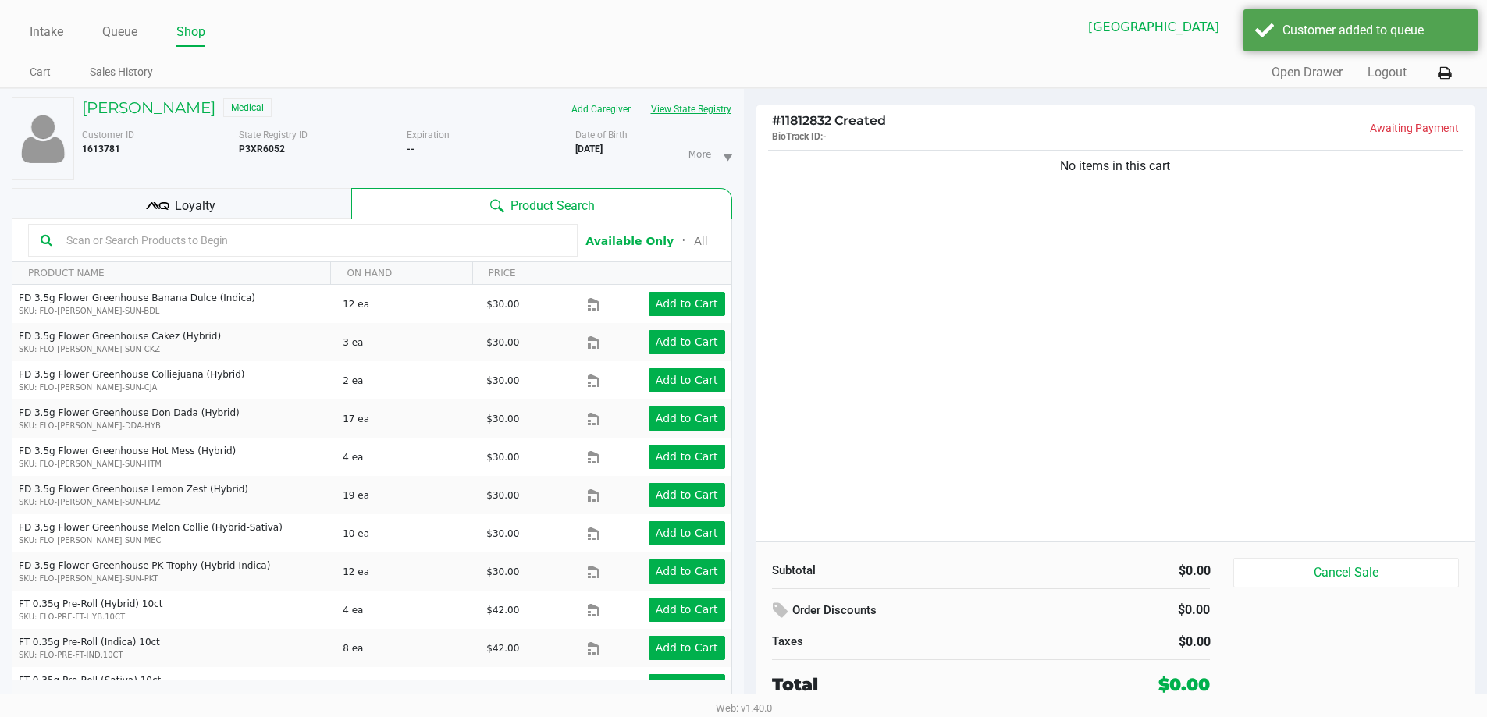
click at [688, 116] on button "View State Registry" at bounding box center [686, 109] width 91 height 25
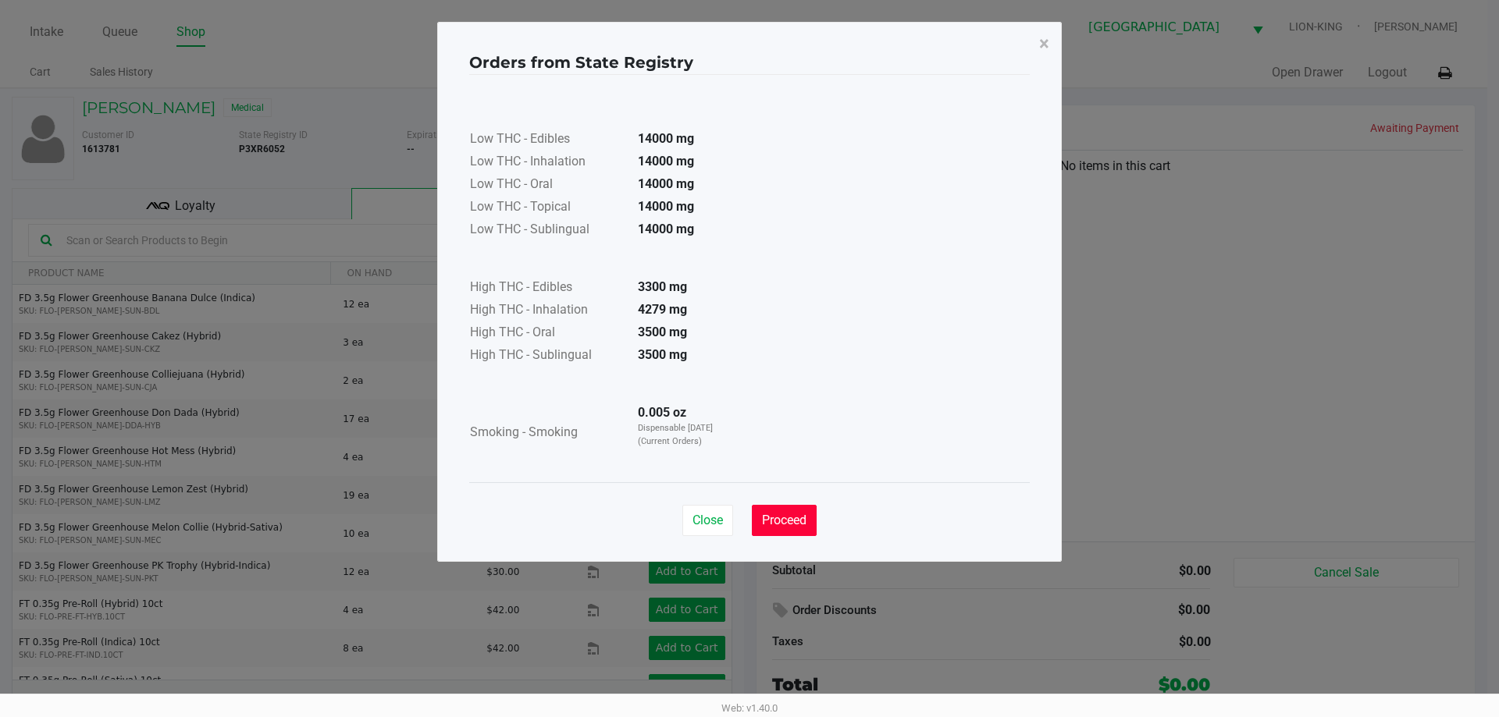
click at [790, 512] on button "Proceed" at bounding box center [784, 520] width 65 height 31
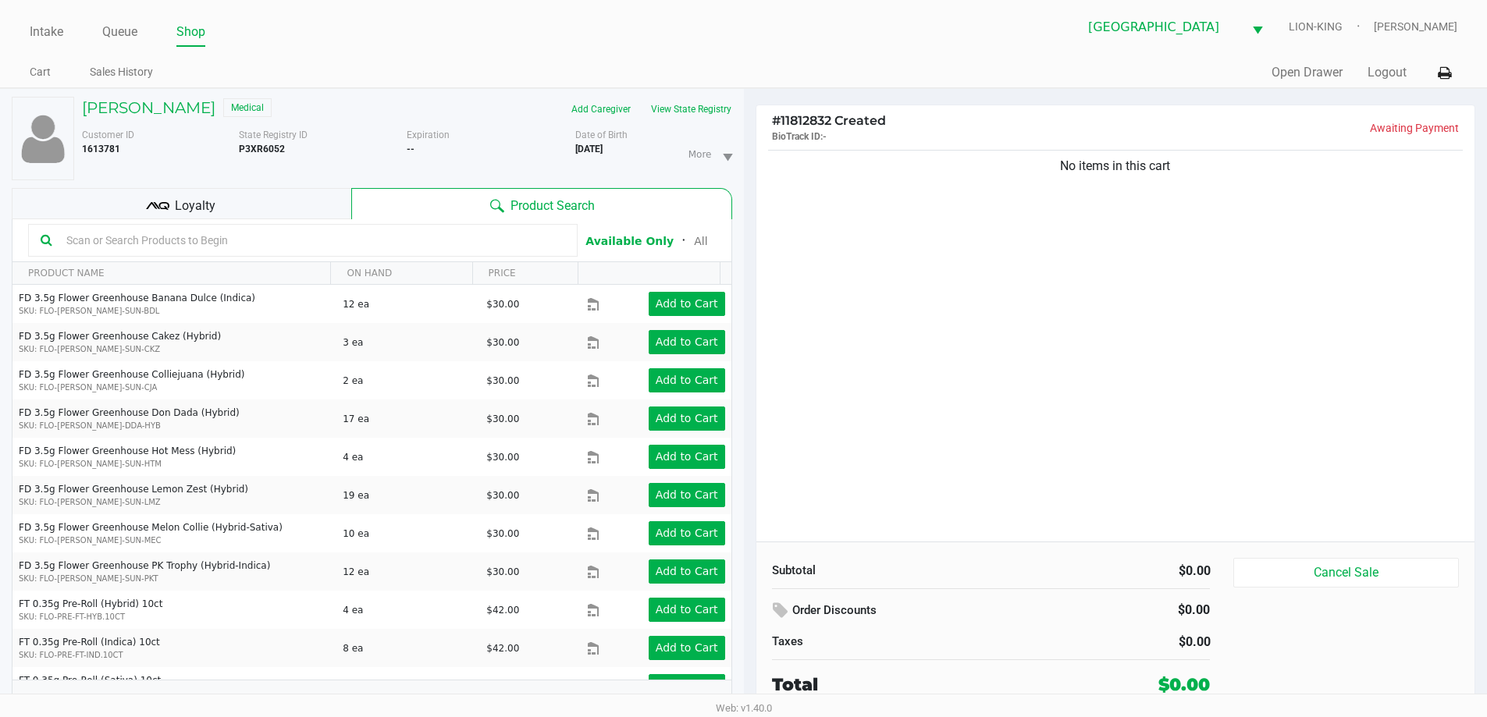
click at [897, 440] on div "Low THC - Edibles 14000 mg Low THC - Inhalation 14000 mg Low THC - Oral 14000 m…" at bounding box center [744, 239] width 560 height 407
click at [263, 248] on input "text" at bounding box center [312, 240] width 505 height 23
click at [697, 101] on button "View State Registry" at bounding box center [686, 109] width 91 height 25
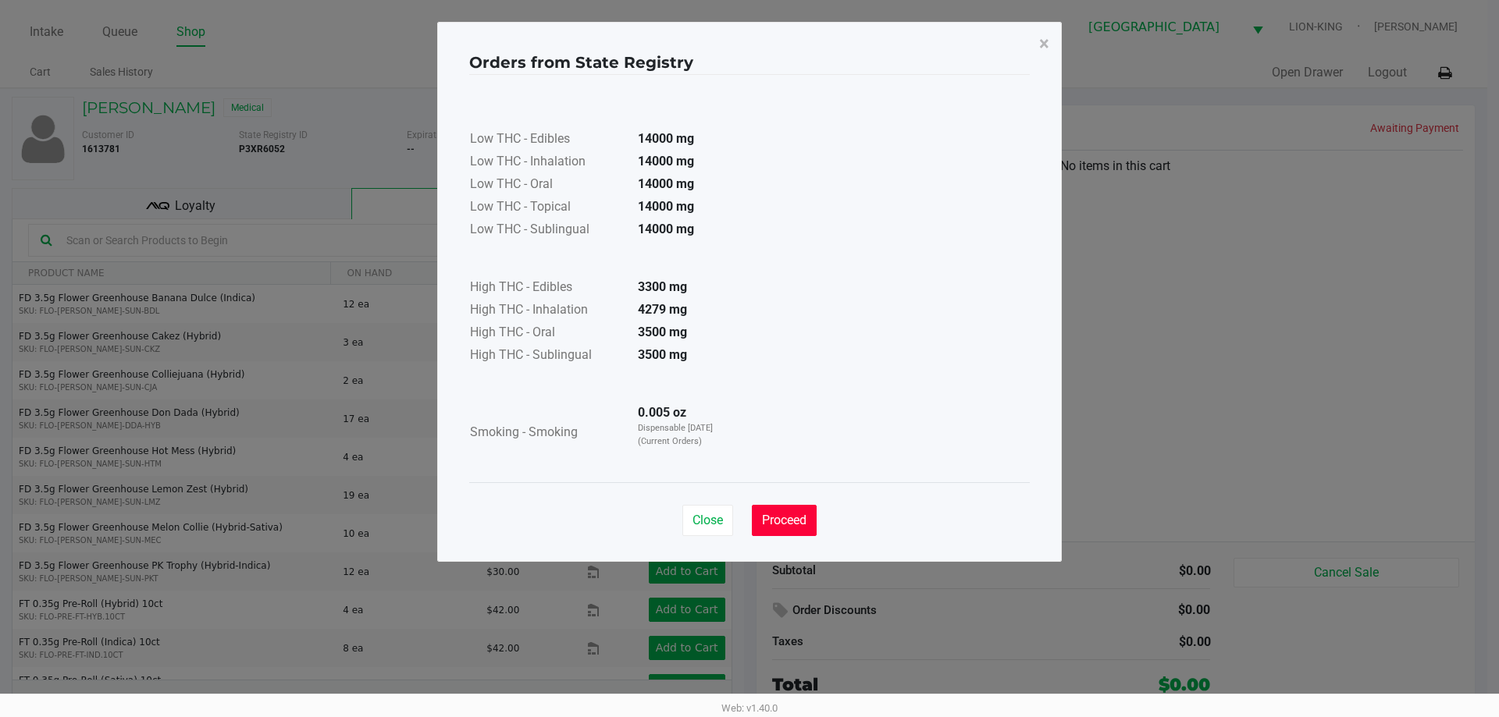
click at [791, 506] on button "Proceed" at bounding box center [784, 520] width 65 height 31
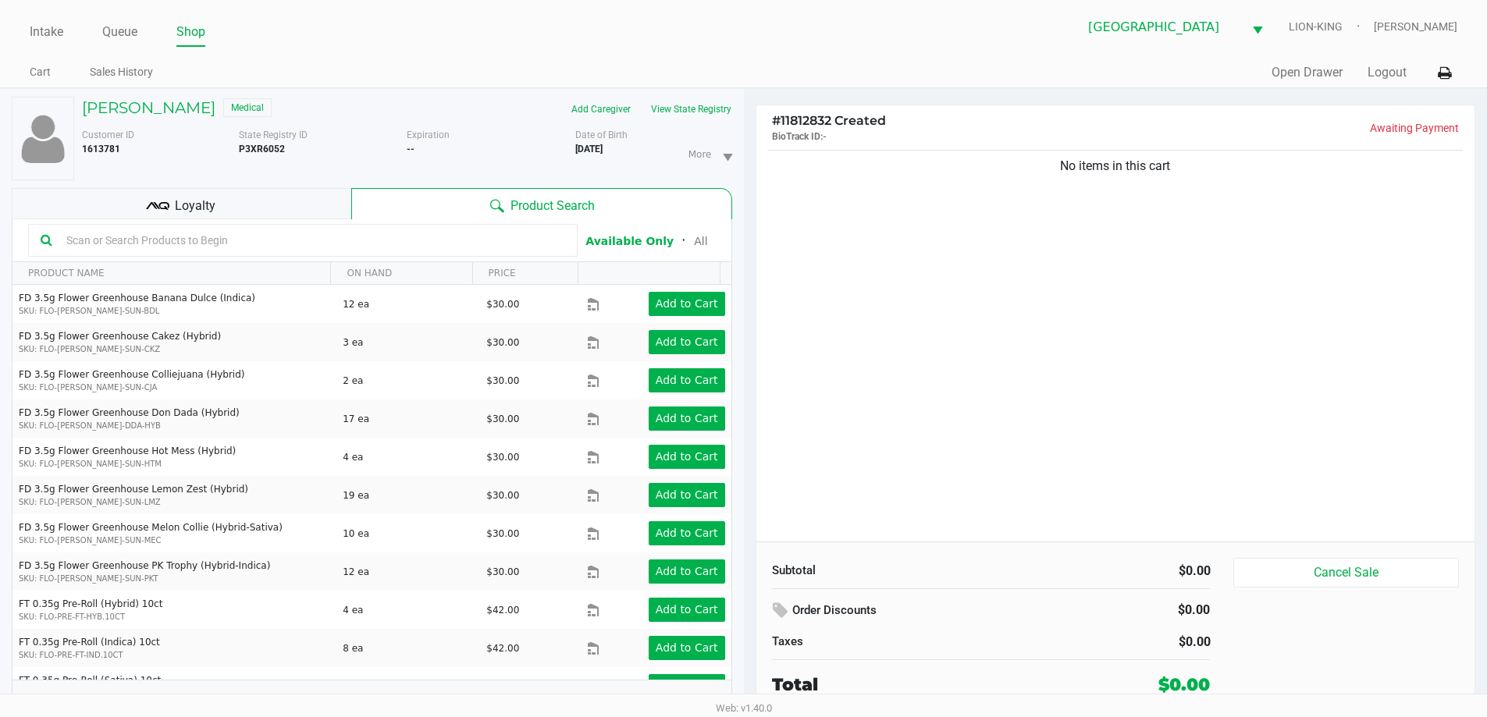
click at [862, 423] on div "Low THC - Edibles 14000 mg Low THC - Inhalation 14000 mg Low THC - Oral 14000 m…" at bounding box center [744, 240] width 560 height 370
click at [379, 239] on input "text" at bounding box center [312, 240] width 505 height 23
click at [1363, 578] on button "Cancel Sale" at bounding box center [1345, 573] width 225 height 30
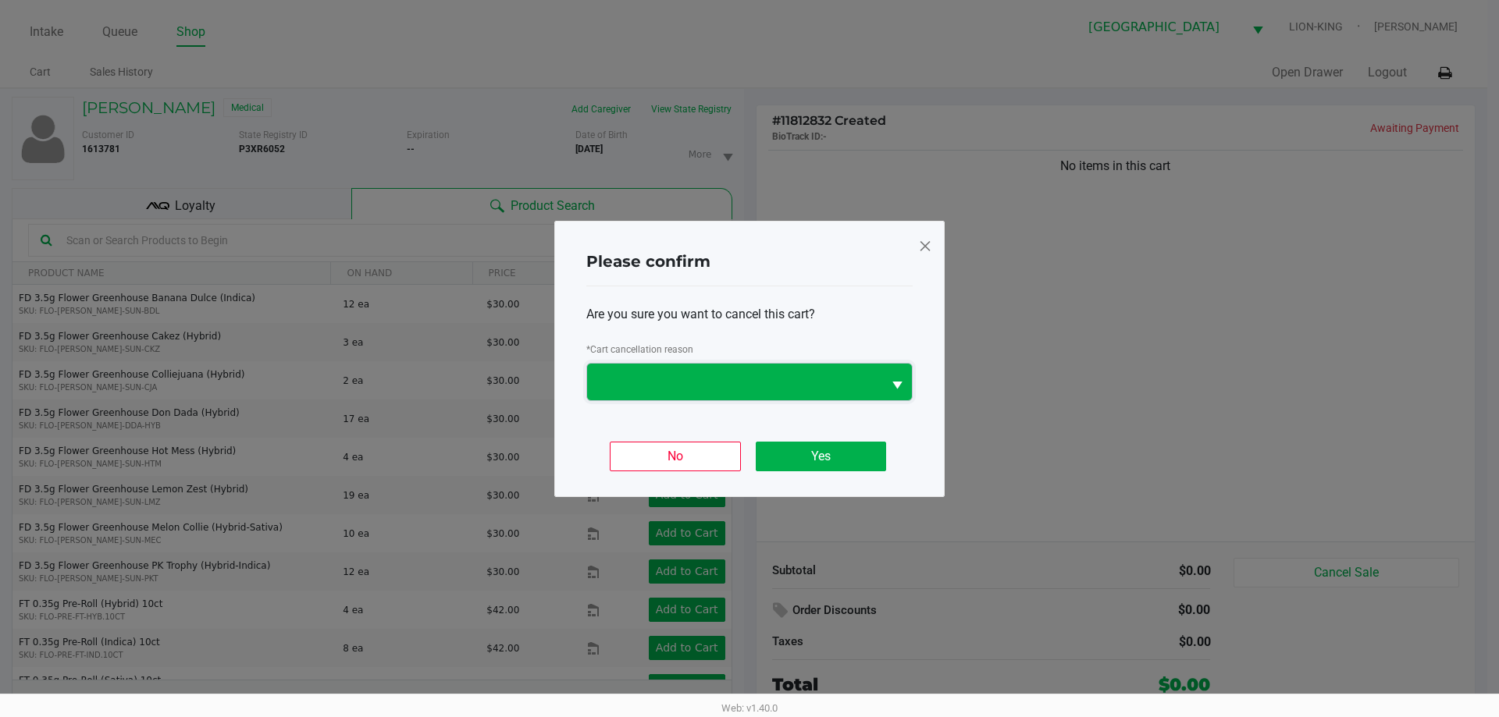
click at [784, 387] on span at bounding box center [734, 381] width 276 height 19
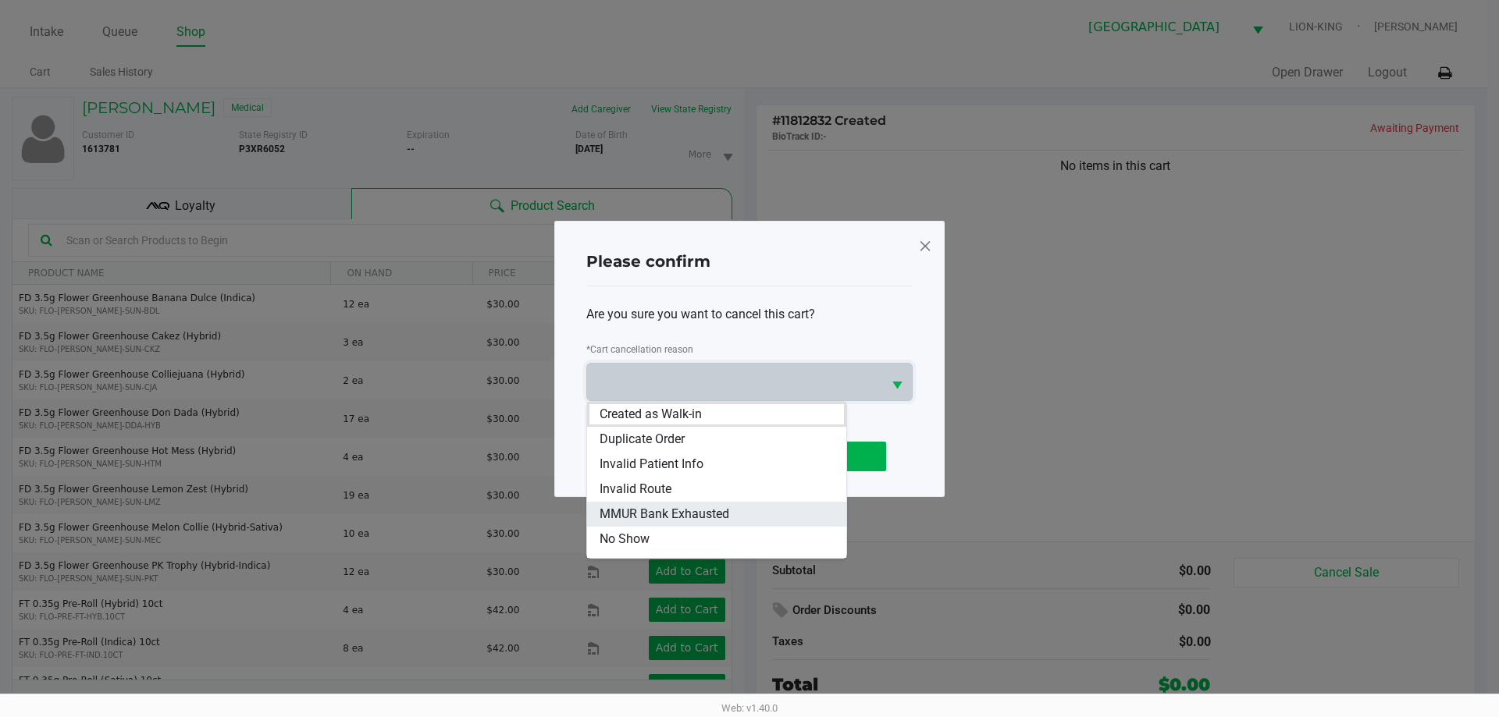
click at [722, 507] on span "MMUR Bank Exhausted" at bounding box center [664, 514] width 130 height 19
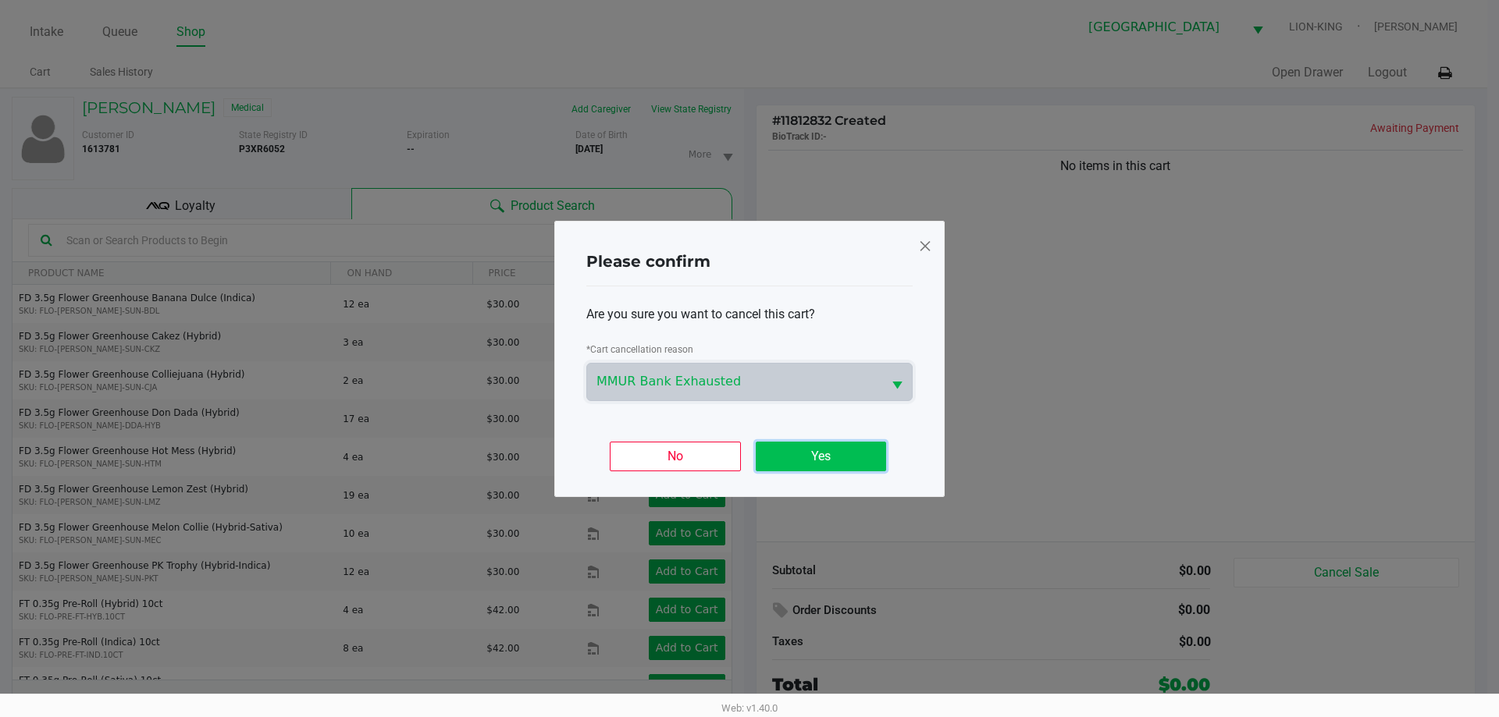
click at [843, 462] on button "Yes" at bounding box center [821, 457] width 130 height 30
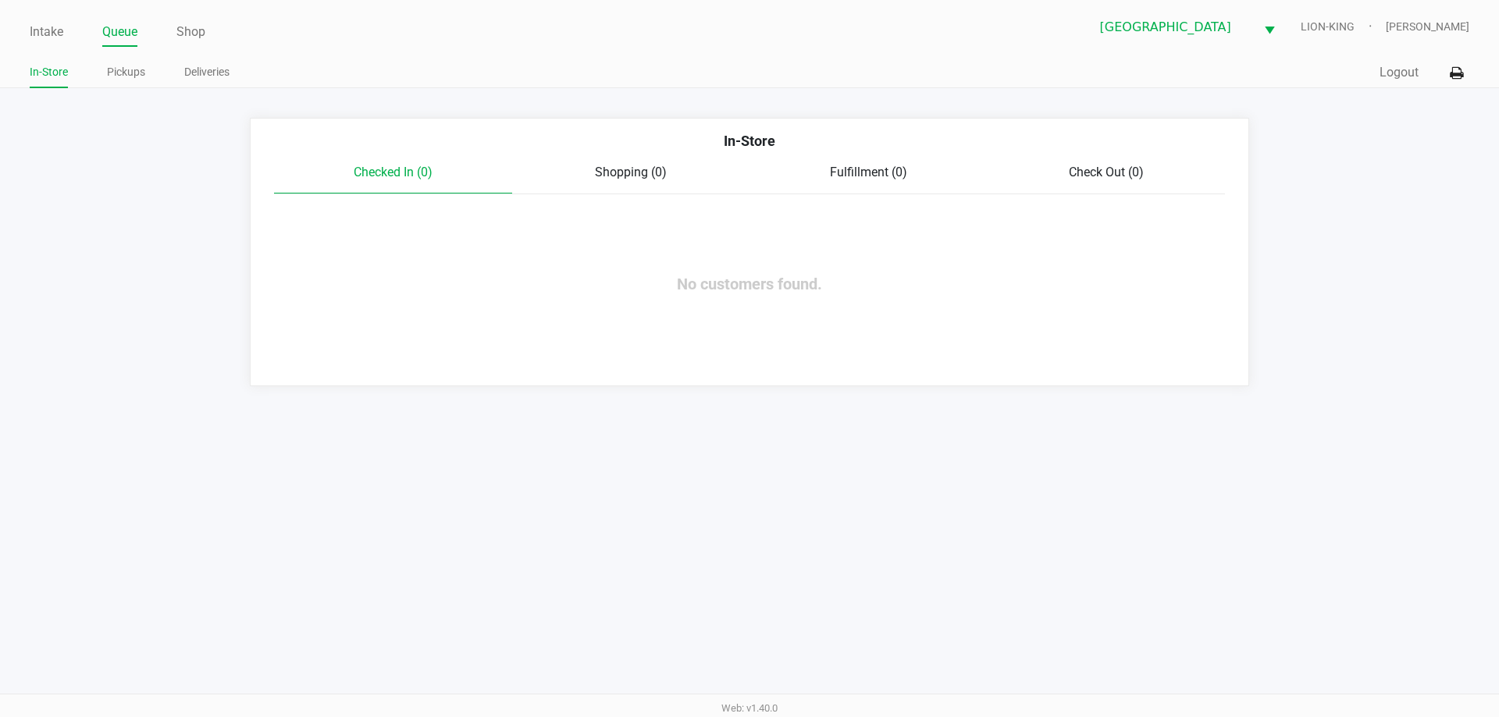
click at [219, 435] on div "Intake Queue Shop North Palm Beach WC LION-KING Tawny Husosky In-Store Pickups …" at bounding box center [749, 358] width 1499 height 717
click at [300, 78] on ul "In-Store Pickups Deliveries" at bounding box center [390, 74] width 720 height 27
click at [290, 65] on ul "In-Store Pickups Deliveries" at bounding box center [390, 74] width 720 height 27
click at [62, 30] on link "Intake" at bounding box center [47, 32] width 34 height 22
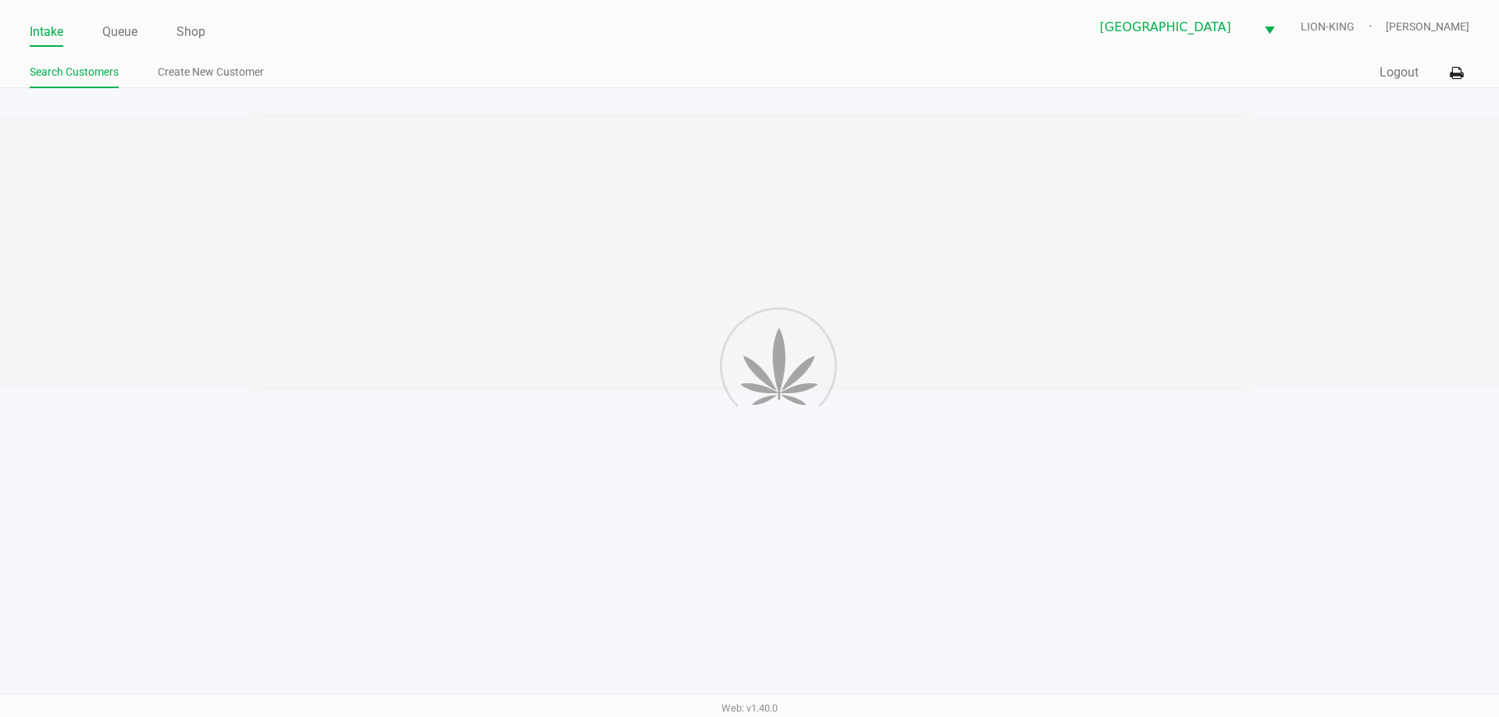
click at [367, 41] on ul "Intake Queue Shop" at bounding box center [390, 33] width 720 height 27
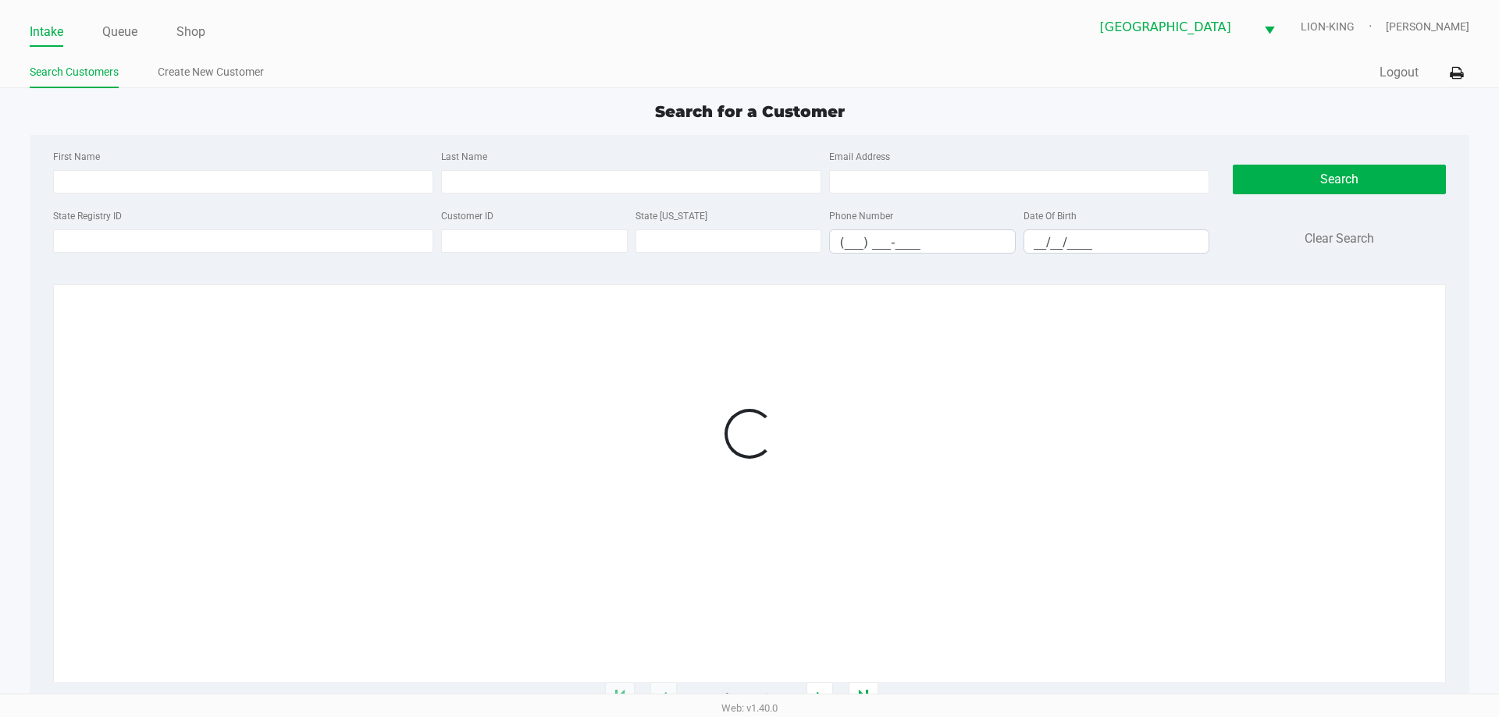
click at [367, 41] on ul "Intake Queue Shop" at bounding box center [390, 33] width 720 height 27
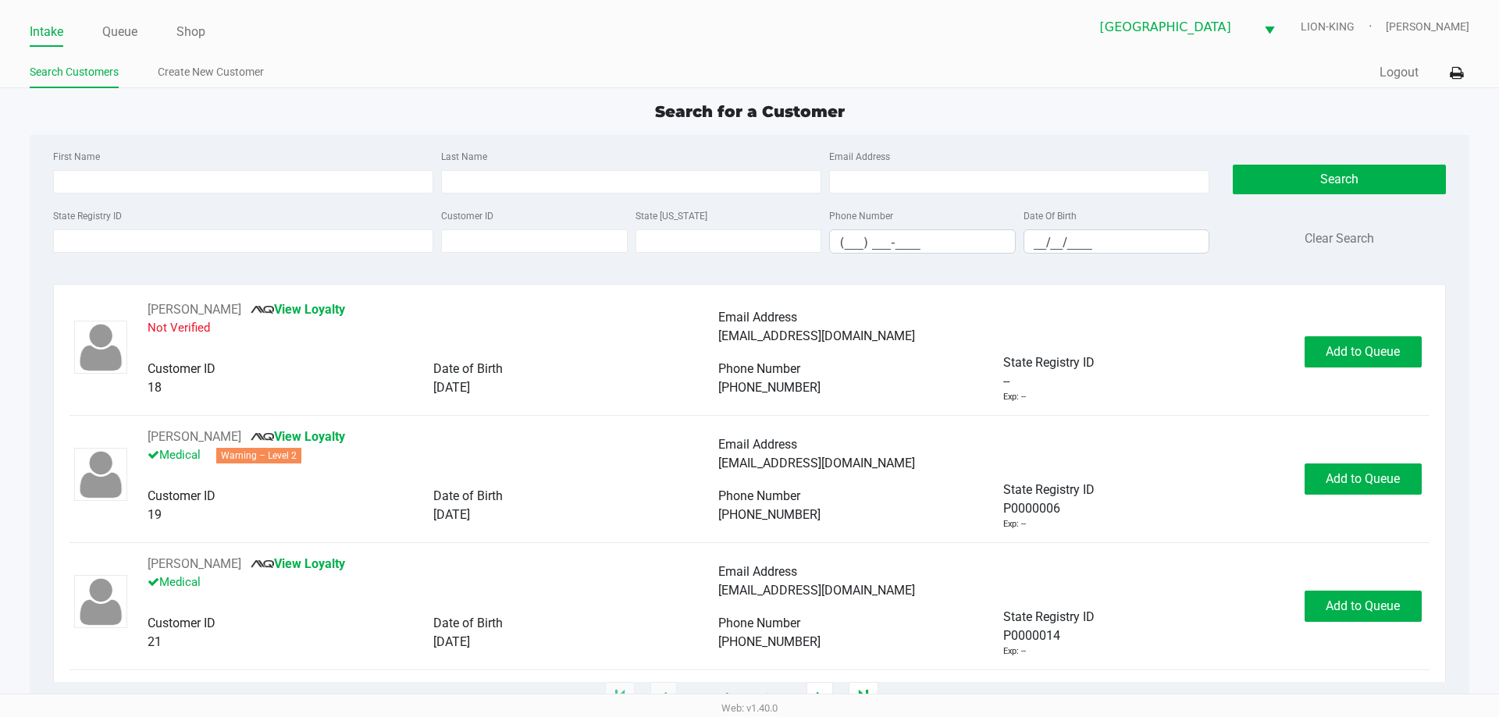
click at [367, 41] on ul "Intake Queue Shop" at bounding box center [390, 33] width 720 height 27
click at [375, 63] on ul "Search Customers Create New Customer" at bounding box center [390, 74] width 720 height 27
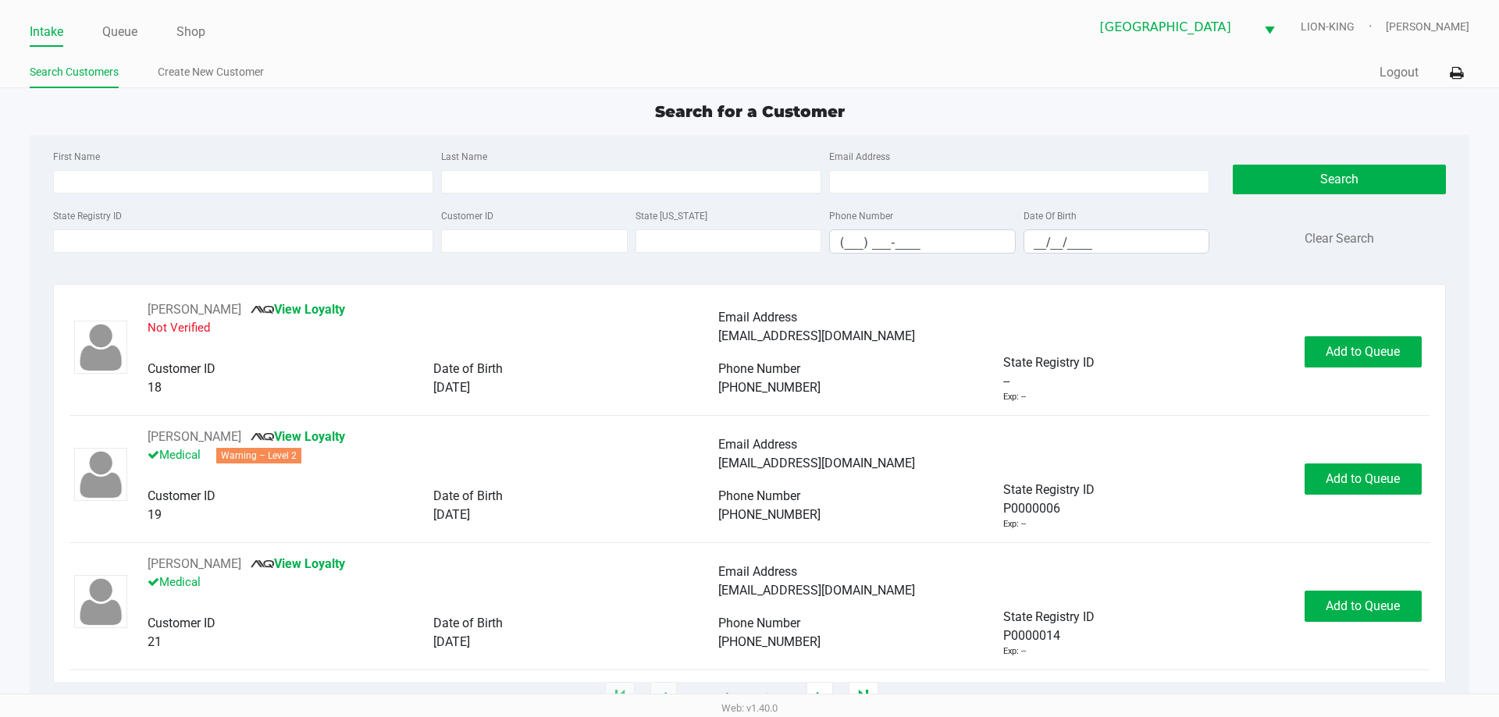
click at [356, 115] on div "Search for a Customer" at bounding box center [749, 111] width 1462 height 23
click at [429, 105] on div "Search for a Customer" at bounding box center [749, 111] width 1462 height 23
click at [507, 94] on app-point-of-sale "Intake Queue Shop North Palm Beach WC LION-KING Tawny Husosky Search Customers …" at bounding box center [749, 349] width 1499 height 699
click at [126, 37] on link "Queue" at bounding box center [119, 32] width 35 height 22
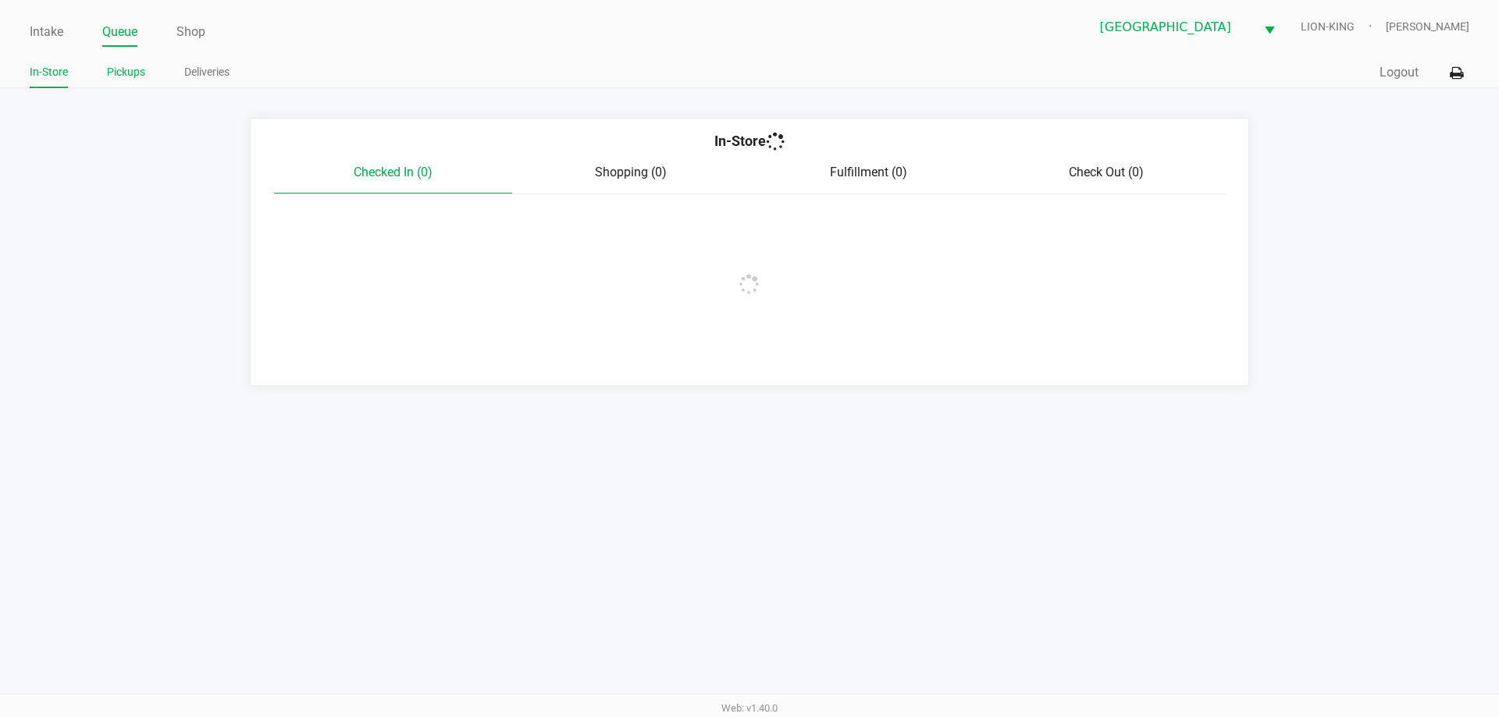
click at [131, 73] on link "Pickups" at bounding box center [126, 72] width 38 height 20
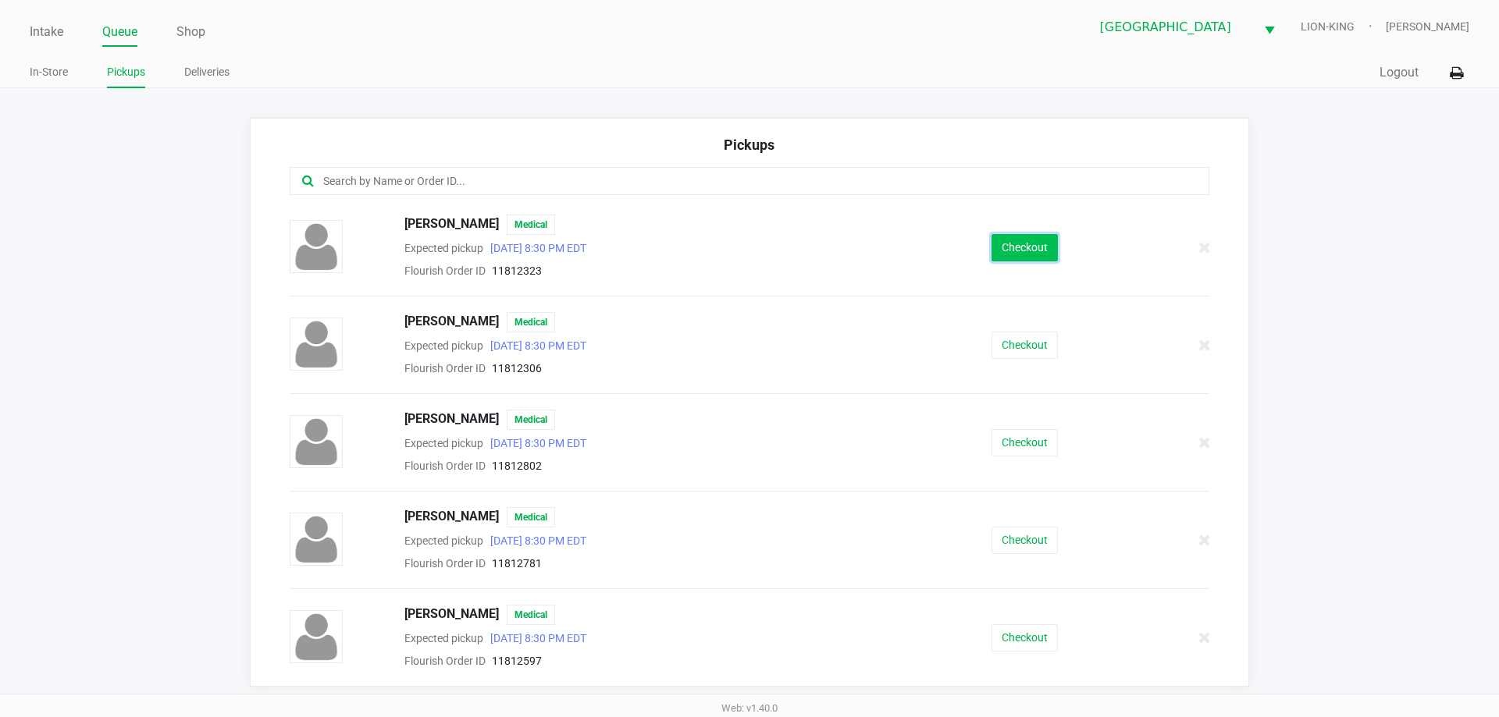
click at [1014, 246] on button "Checkout" at bounding box center [1024, 247] width 66 height 27
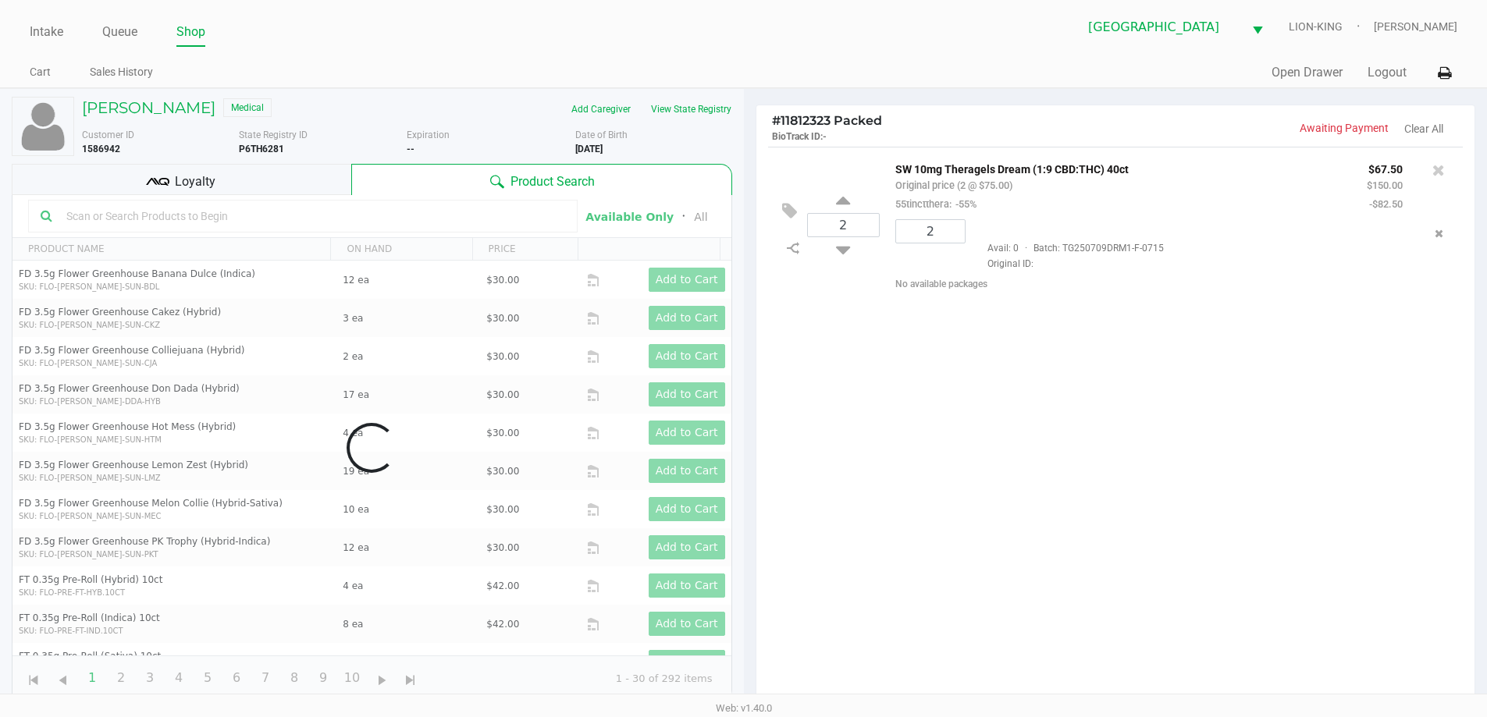
click at [996, 397] on div "2 SW 10mg Theragels Dream (1:9 CBD:THC) 40ct Original price (2 @ $75.00) 55tinc…" at bounding box center [1115, 430] width 719 height 567
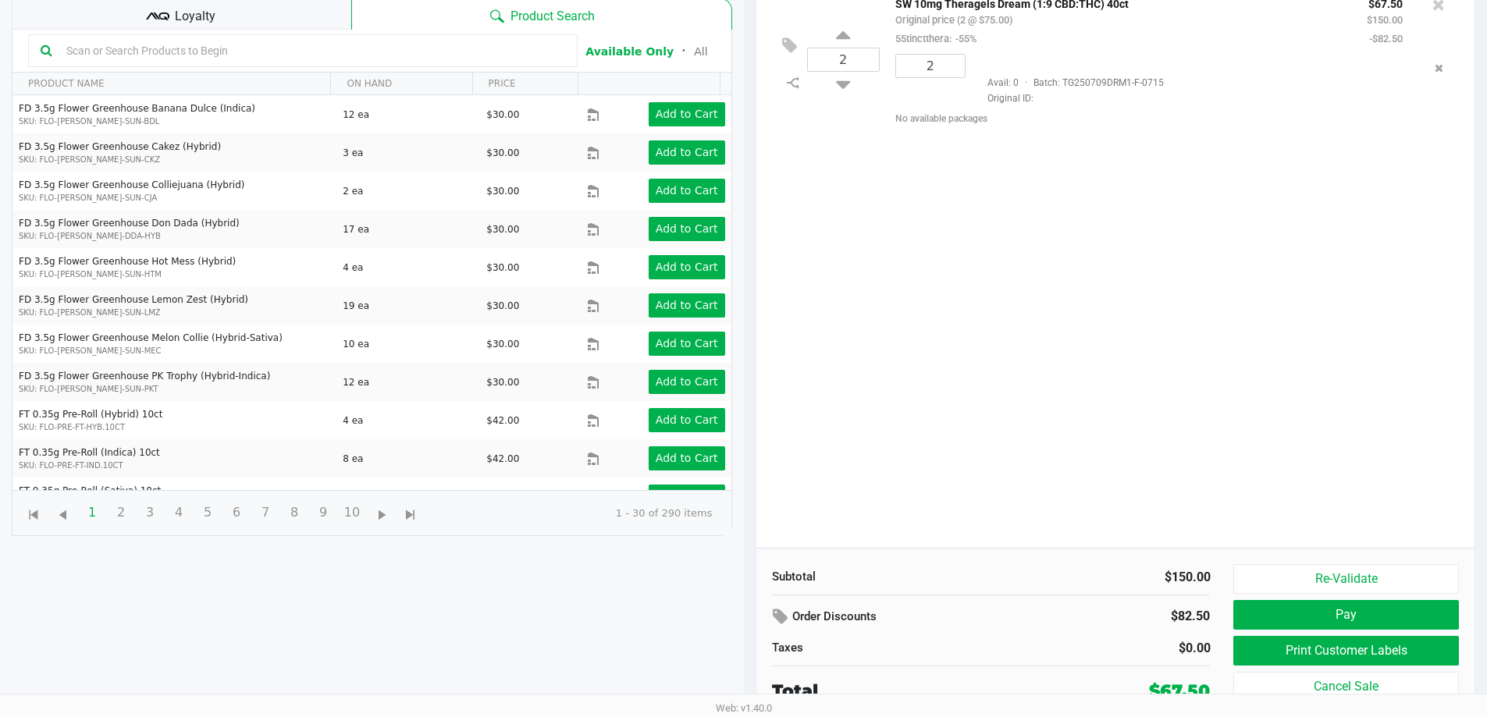
scroll to position [169, 0]
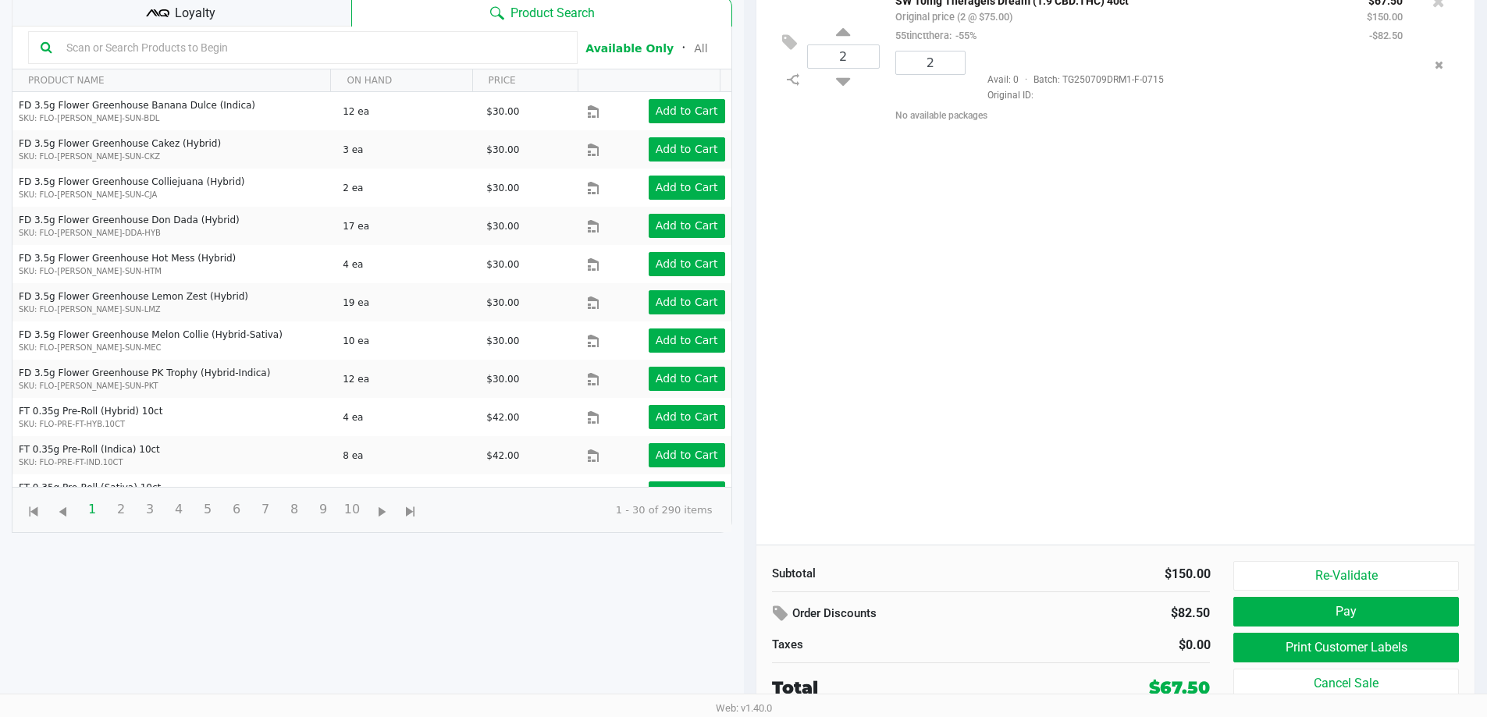
click at [275, 23] on div "Loyalty" at bounding box center [182, 10] width 340 height 31
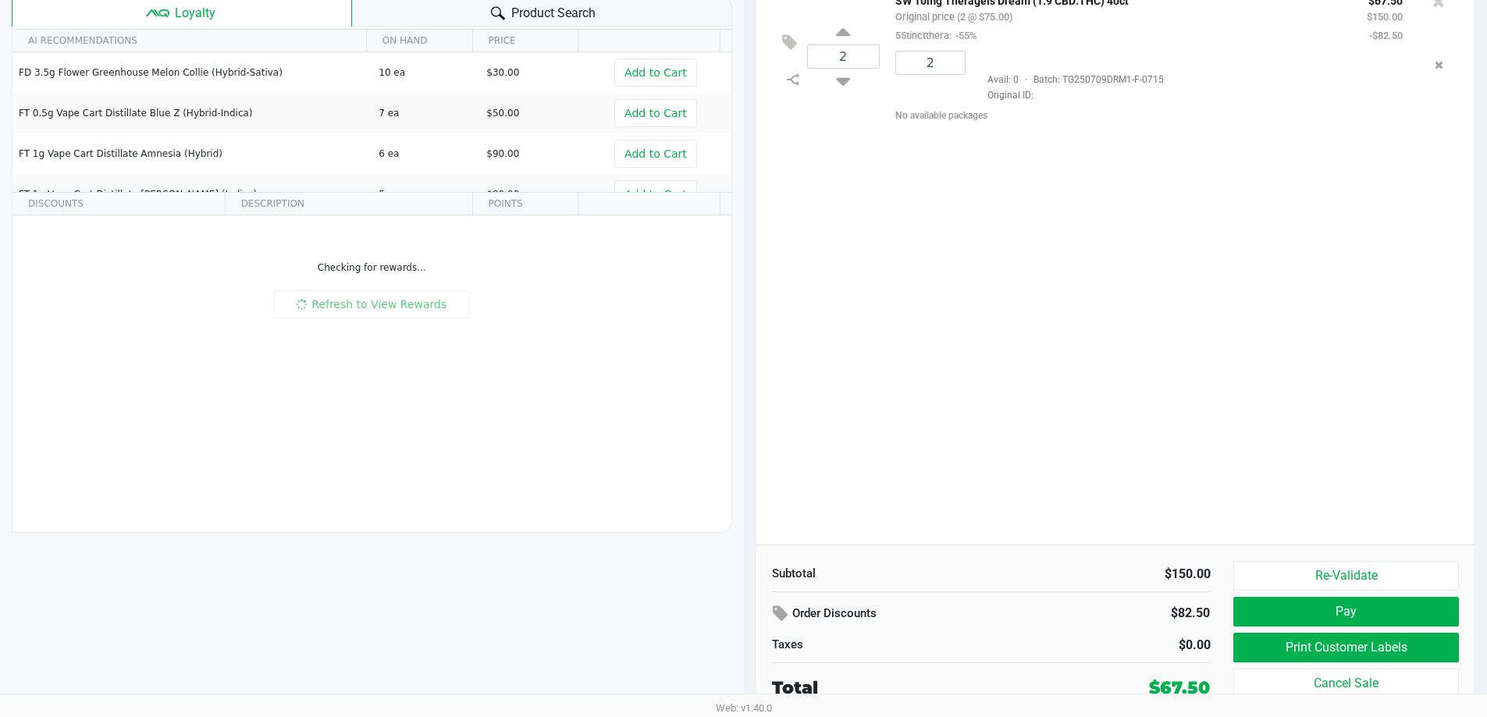
click at [899, 215] on div "2 SW 10mg Theragels Dream (1:9 CBD:THC) 40ct Original price (2 @ $75.00) 55tinc…" at bounding box center [1115, 261] width 719 height 567
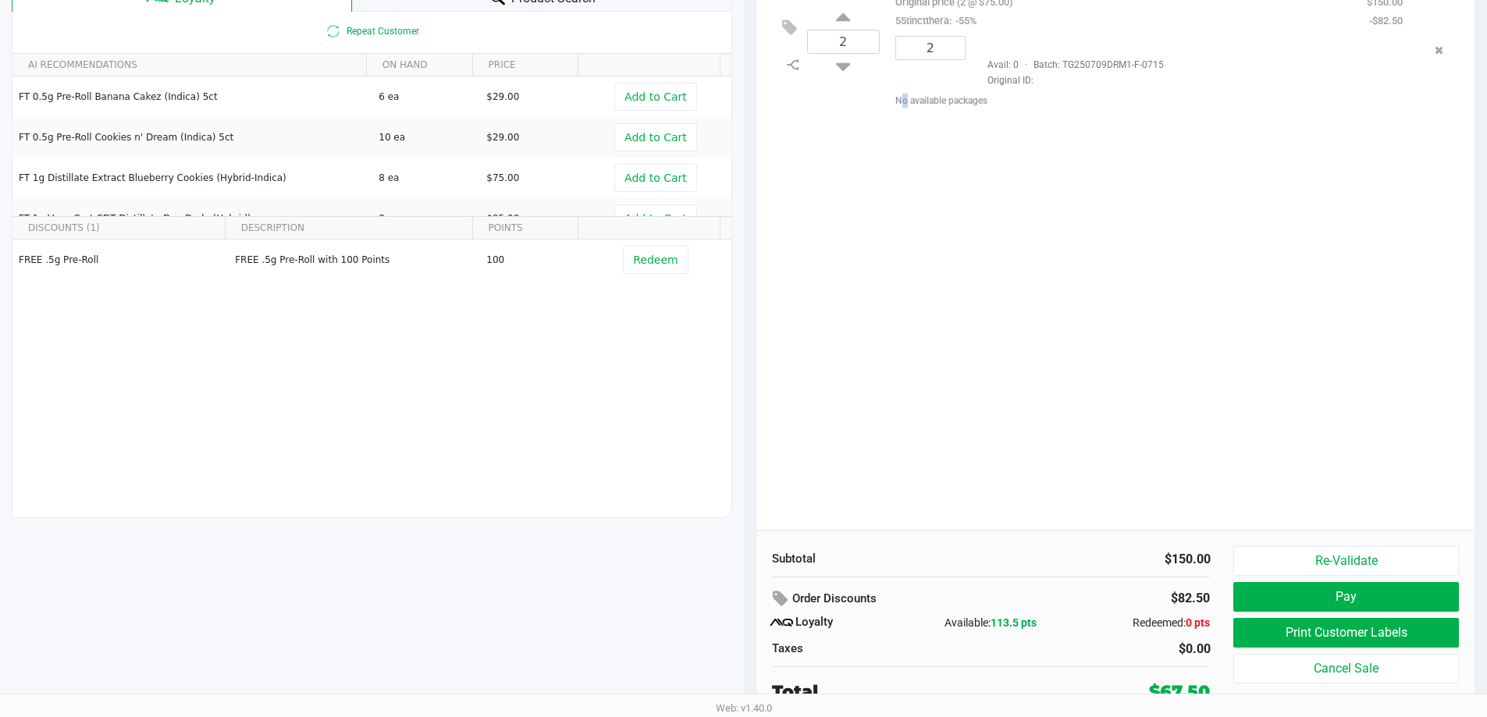
scroll to position [187, 0]
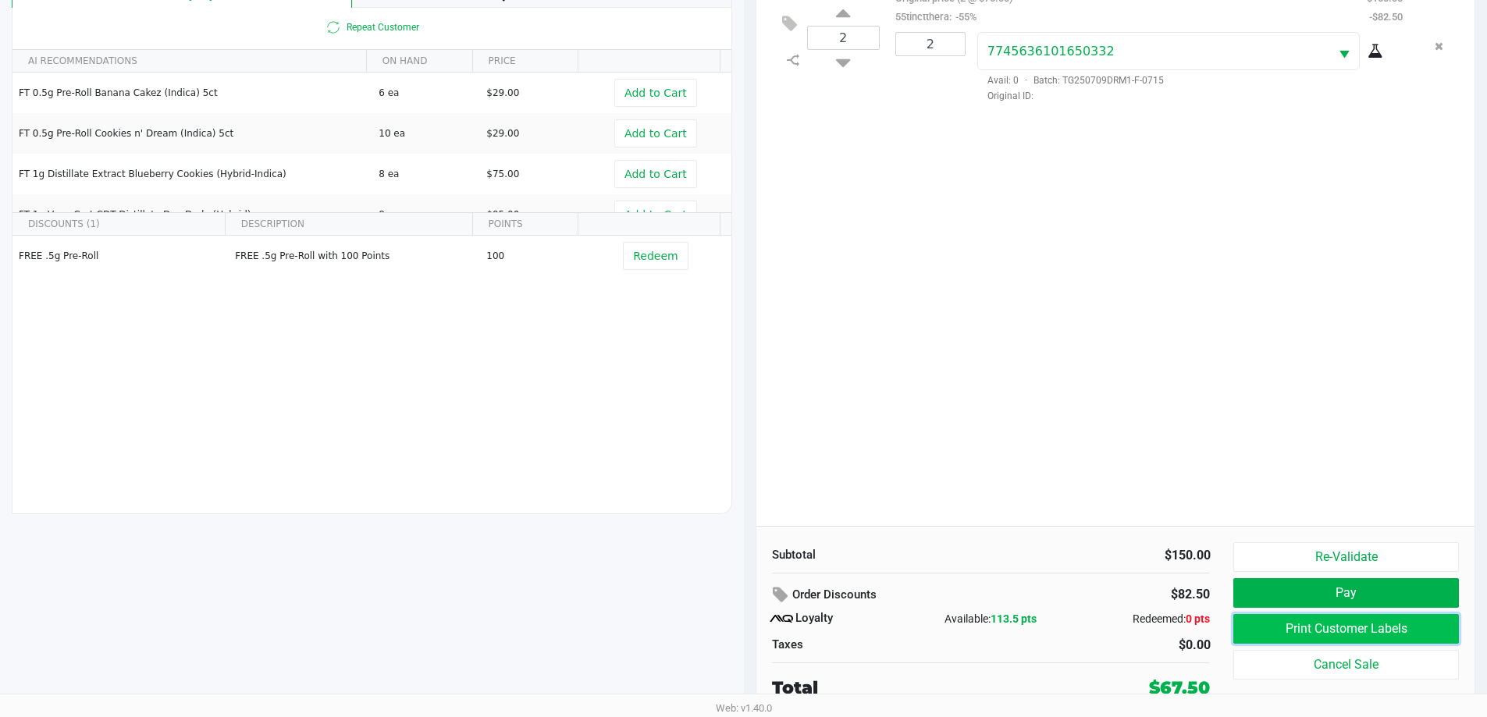
click at [1291, 627] on button "Print Customer Labels" at bounding box center [1345, 629] width 225 height 30
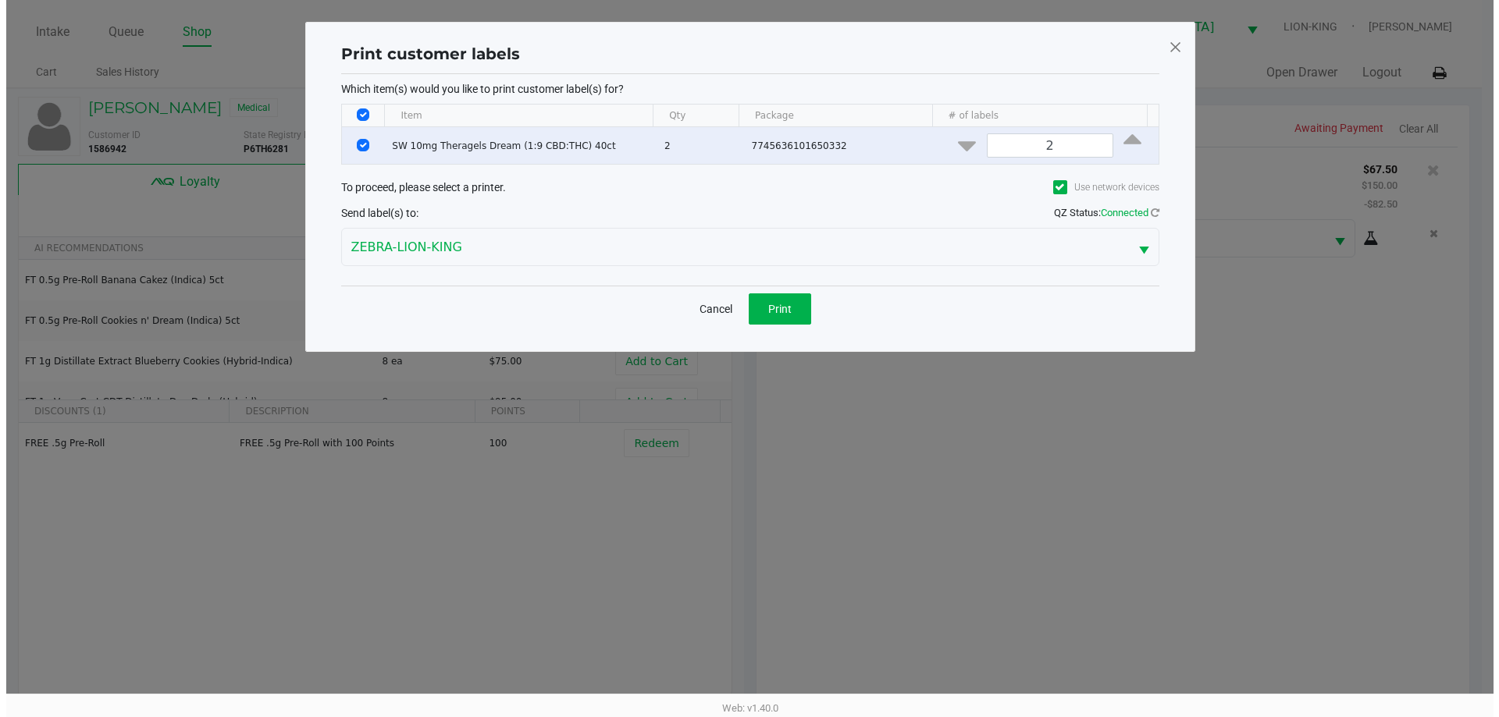
scroll to position [0, 0]
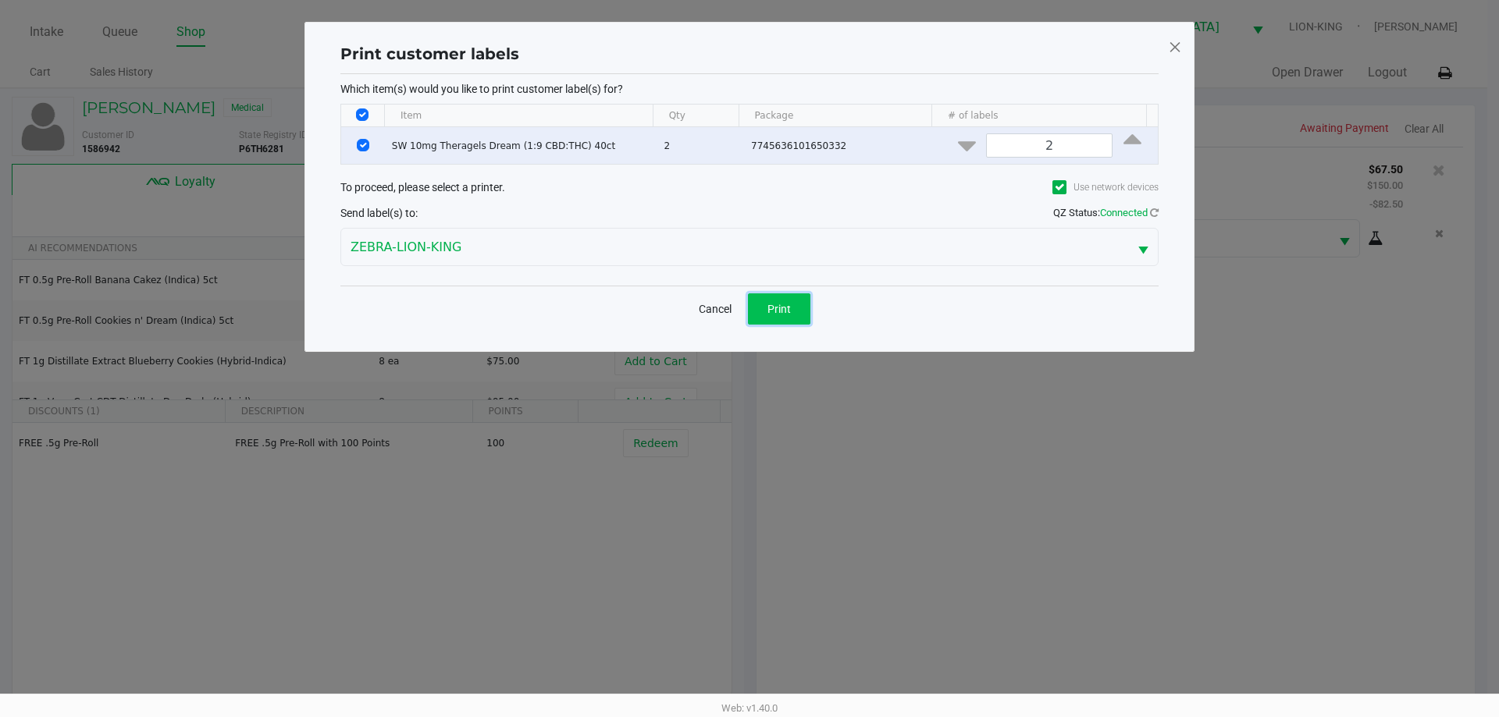
click at [784, 306] on span "Print" at bounding box center [778, 309] width 23 height 12
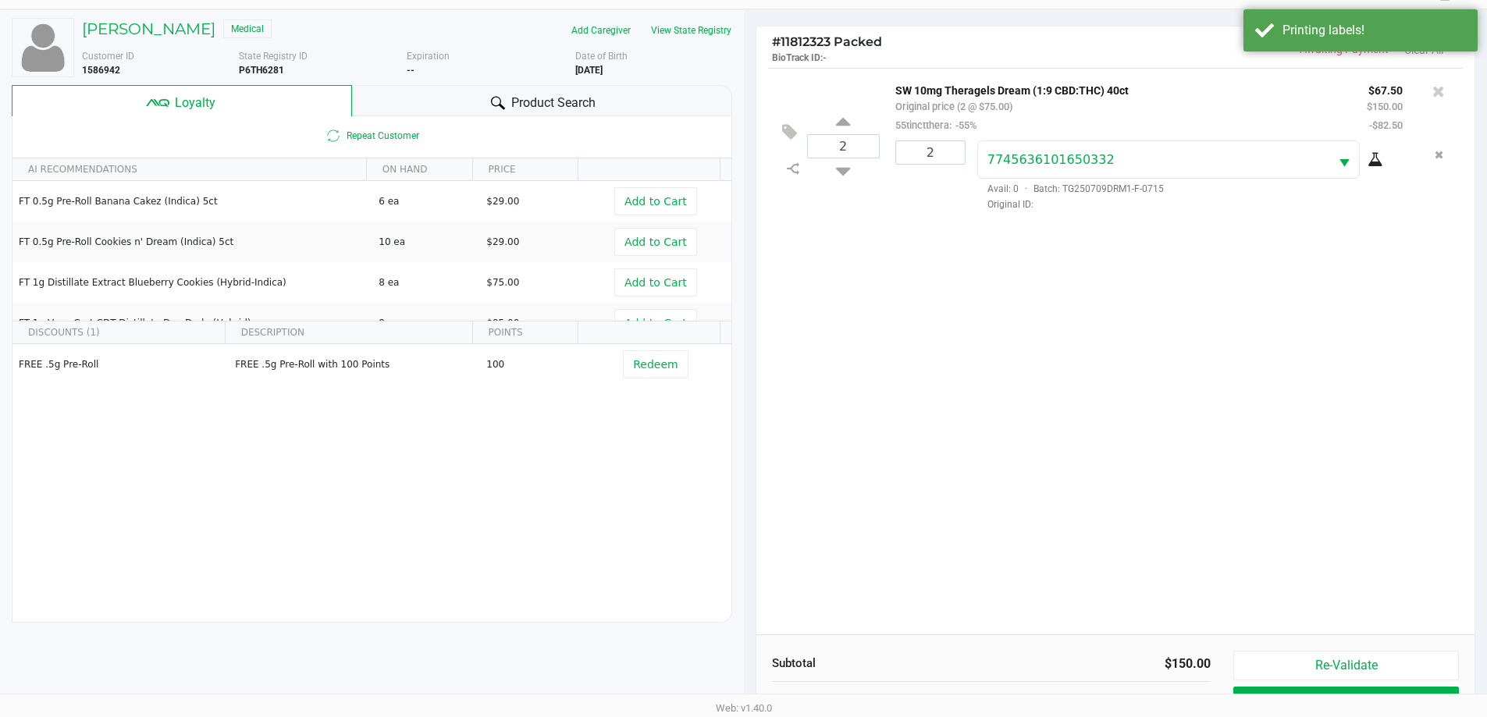
scroll to position [187, 0]
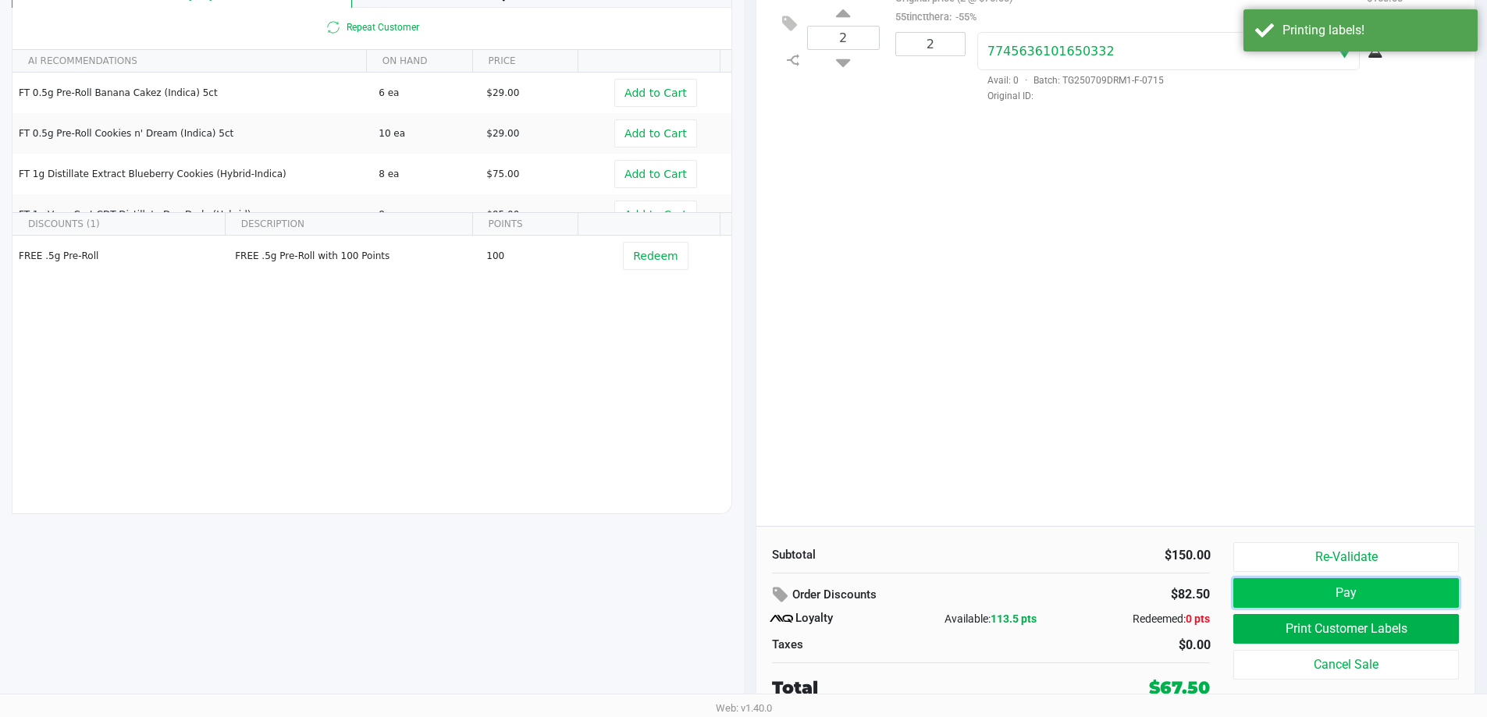
click at [1273, 594] on button "Pay" at bounding box center [1345, 593] width 225 height 30
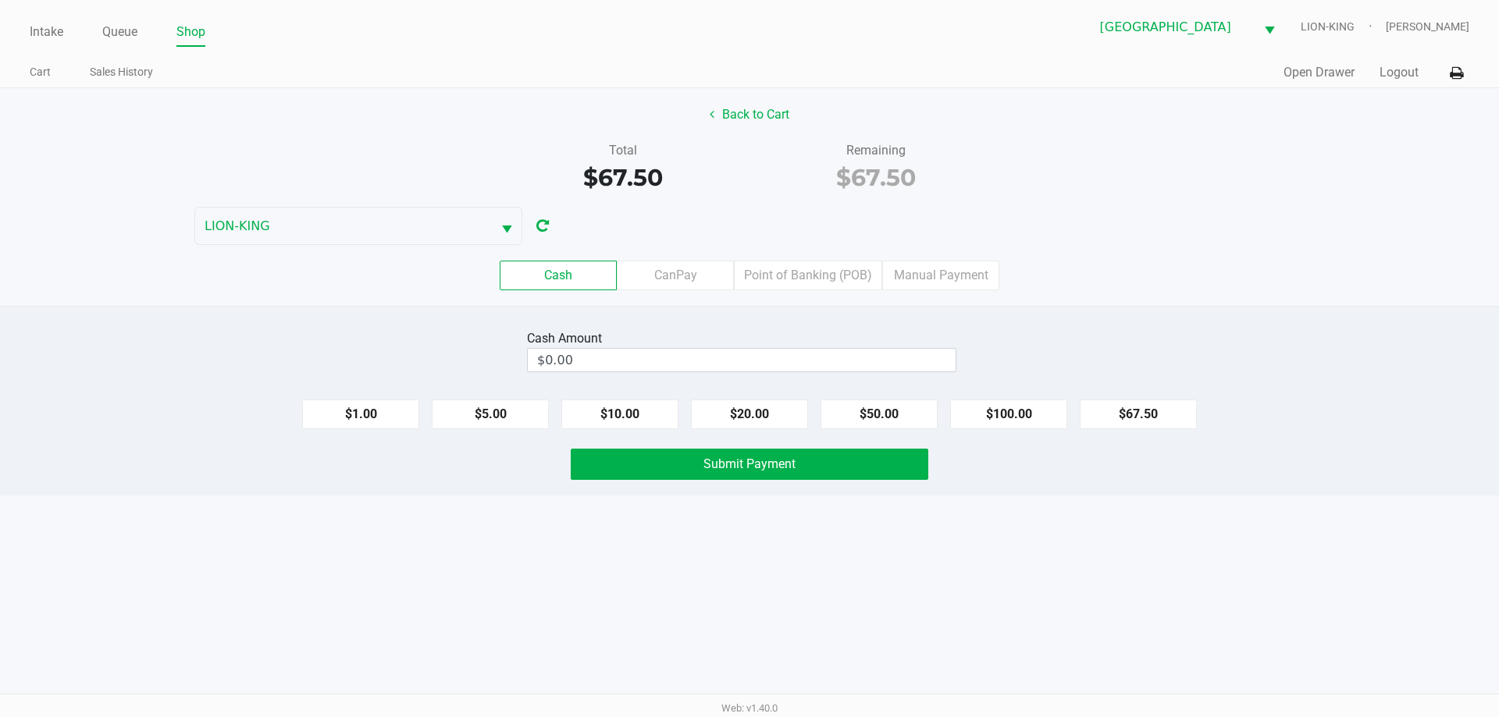
click at [761, 146] on div "Remaining" at bounding box center [876, 150] width 230 height 19
click at [770, 126] on button "Back to Cart" at bounding box center [749, 115] width 100 height 30
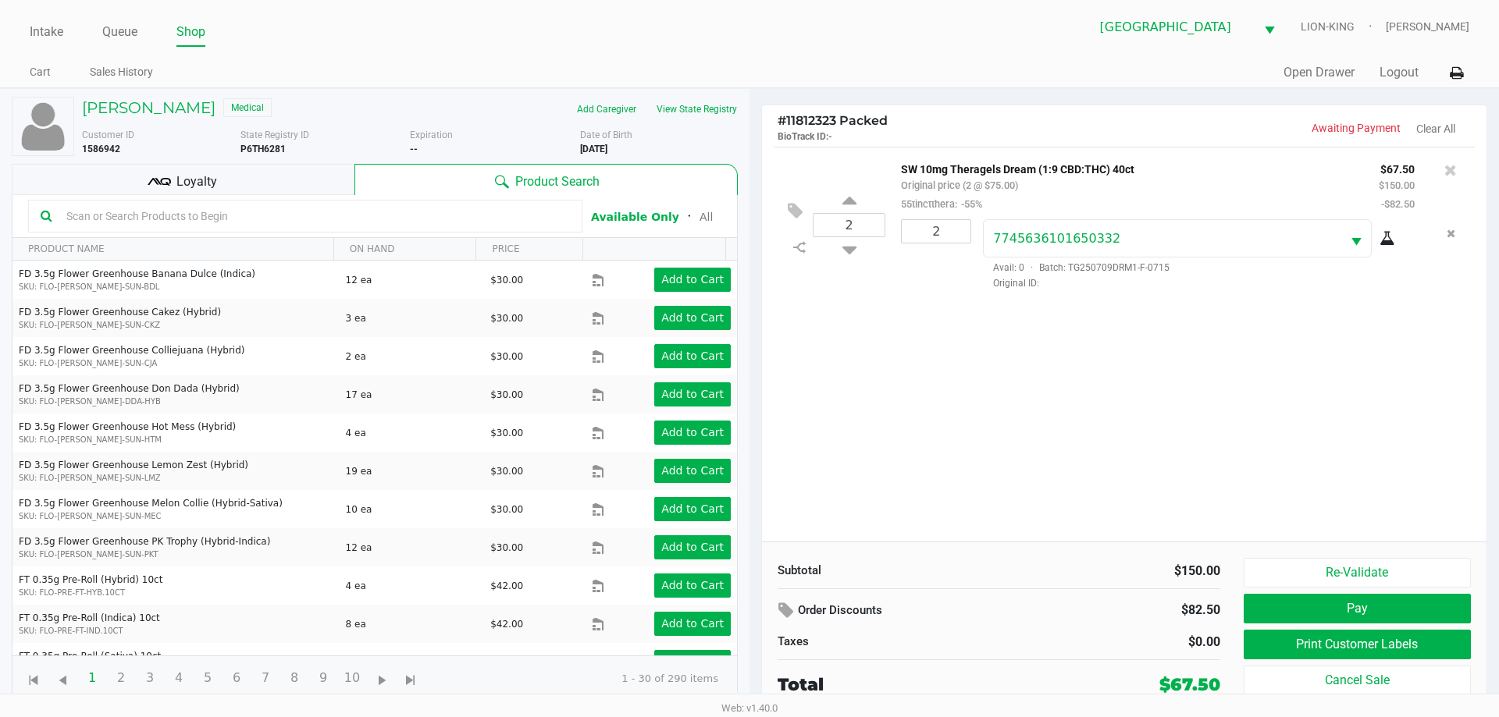
click at [1147, 475] on div "2 SW 10mg Theragels Dream (1:9 CBD:THC) 40ct Original price (2 @ $75.00) 55tinc…" at bounding box center [1124, 344] width 724 height 395
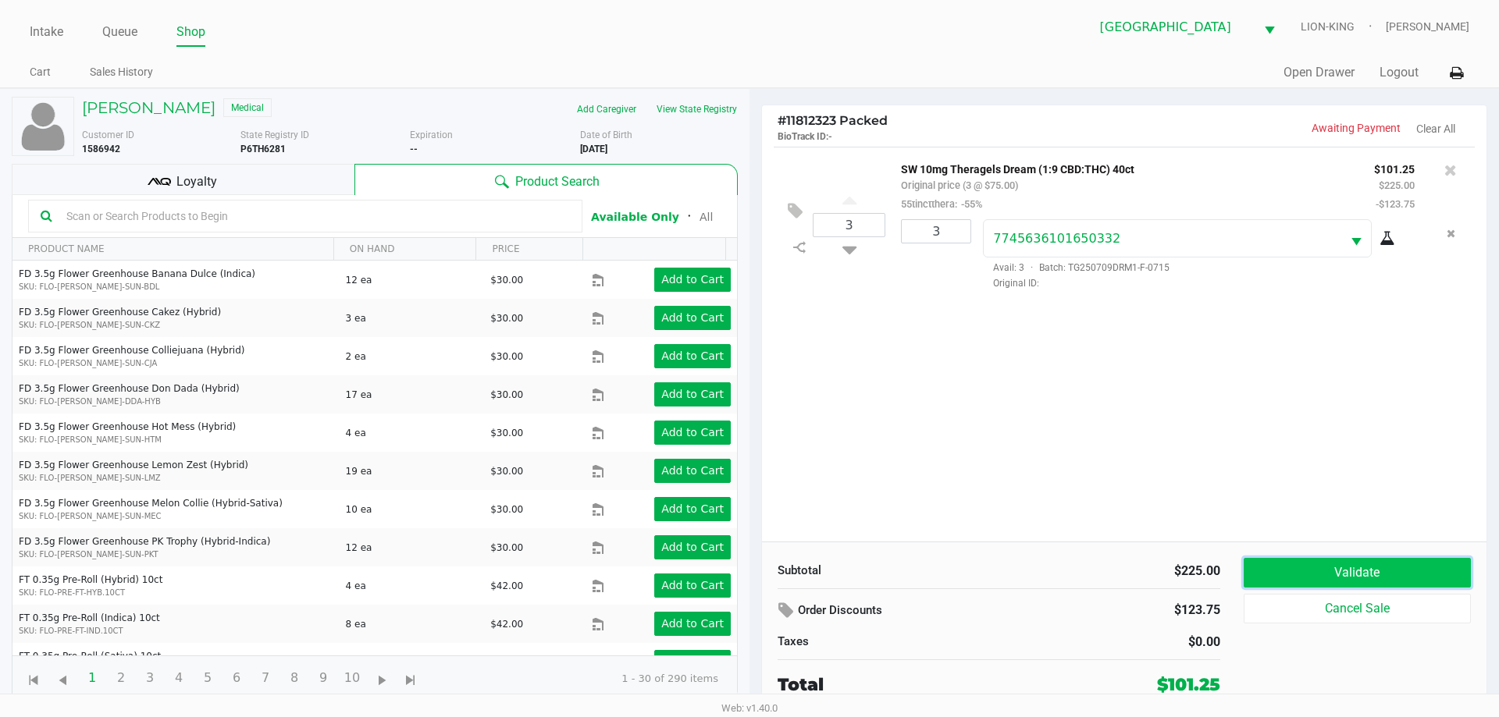
click at [1288, 566] on button "Validate" at bounding box center [1356, 573] width 227 height 30
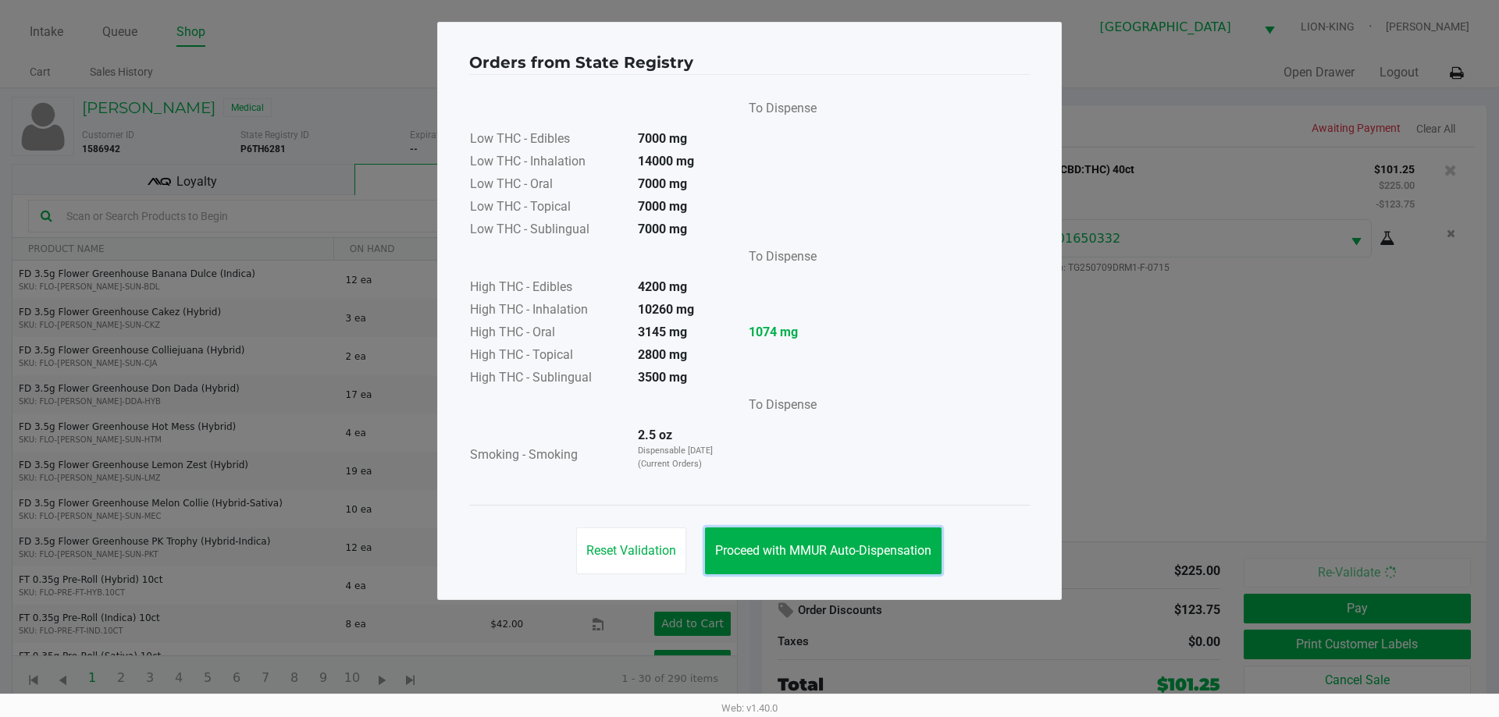
drag, startPoint x: 838, startPoint y: 550, endPoint x: 969, endPoint y: 567, distance: 131.5
click at [838, 551] on span "Proceed with MMUR Auto-Dispensation" at bounding box center [823, 550] width 216 height 15
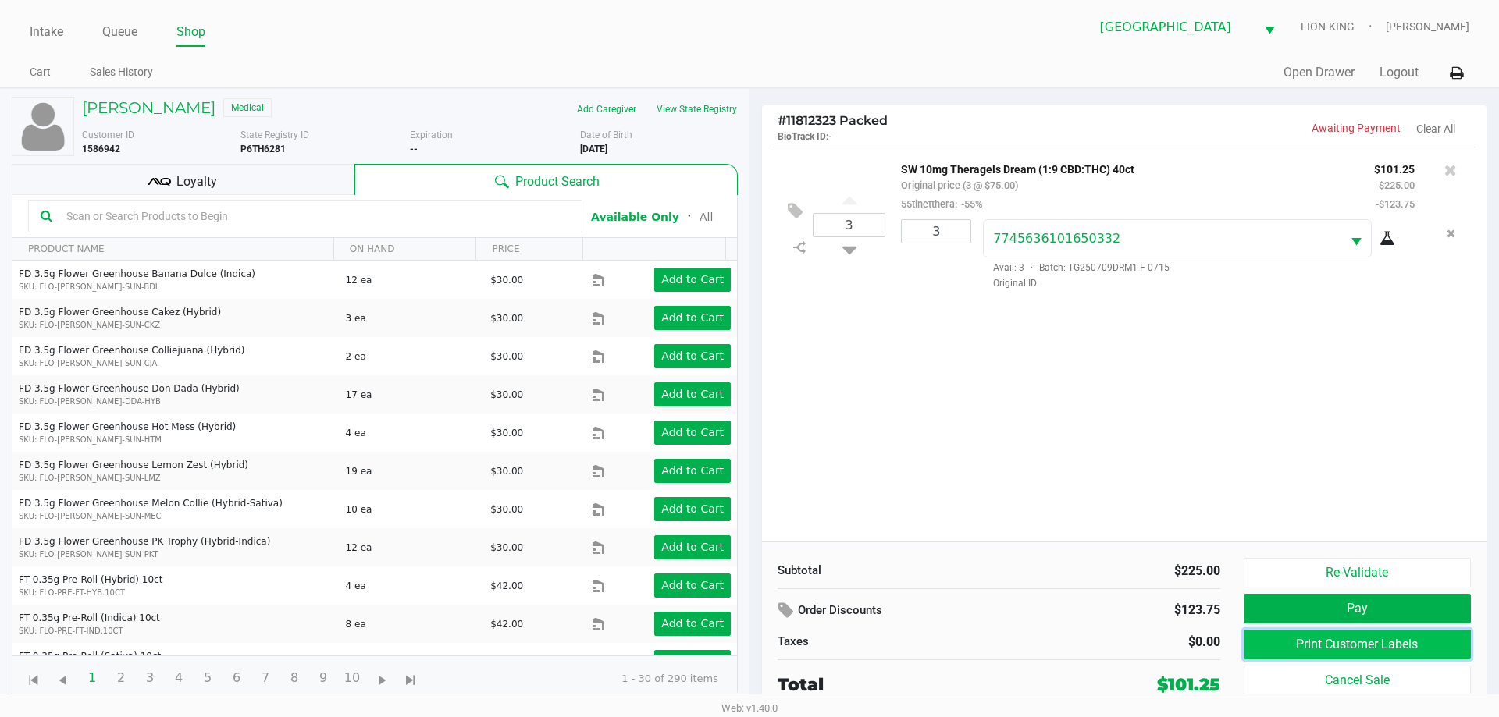
click at [1290, 638] on button "Print Customer Labels" at bounding box center [1356, 645] width 227 height 30
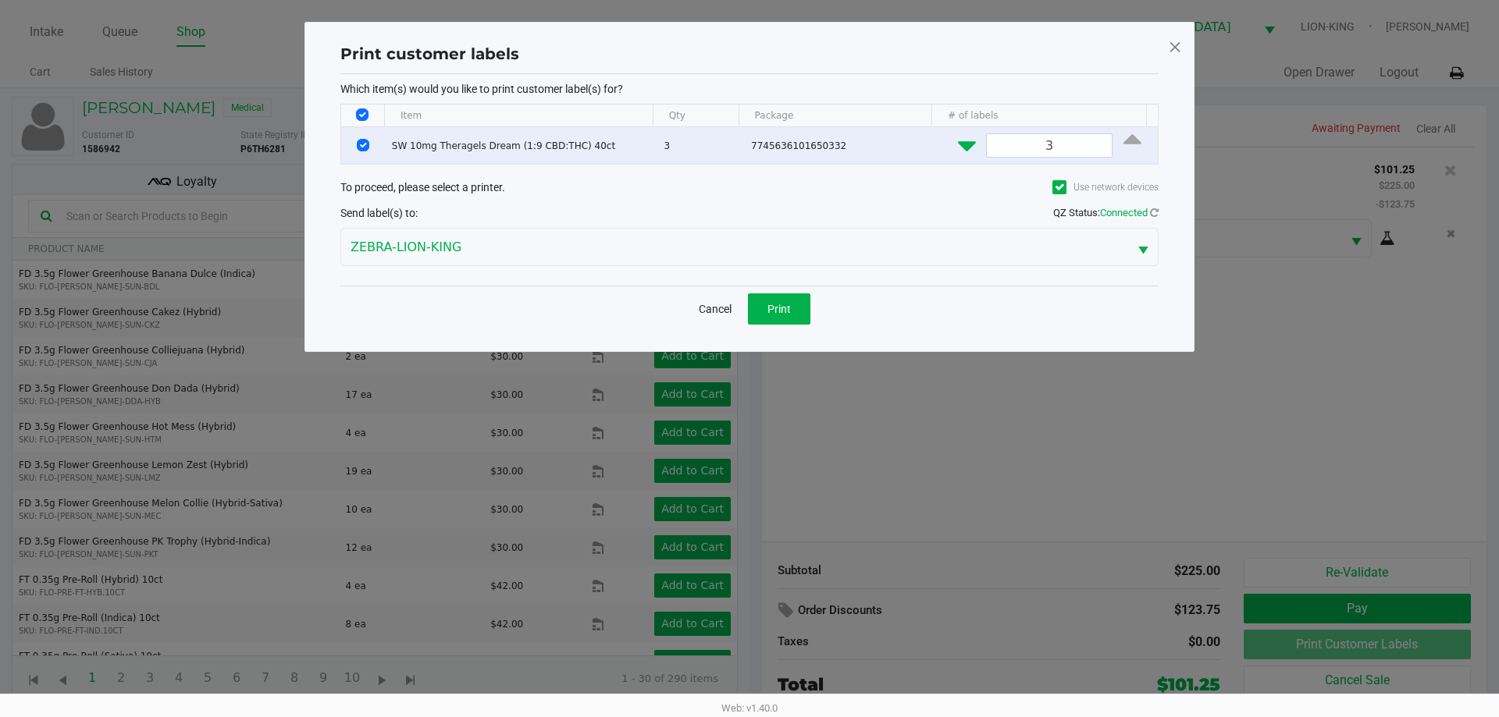
click at [964, 145] on icon "Data table" at bounding box center [967, 143] width 18 height 20
type input "1"
click at [788, 318] on button "Print" at bounding box center [779, 308] width 62 height 31
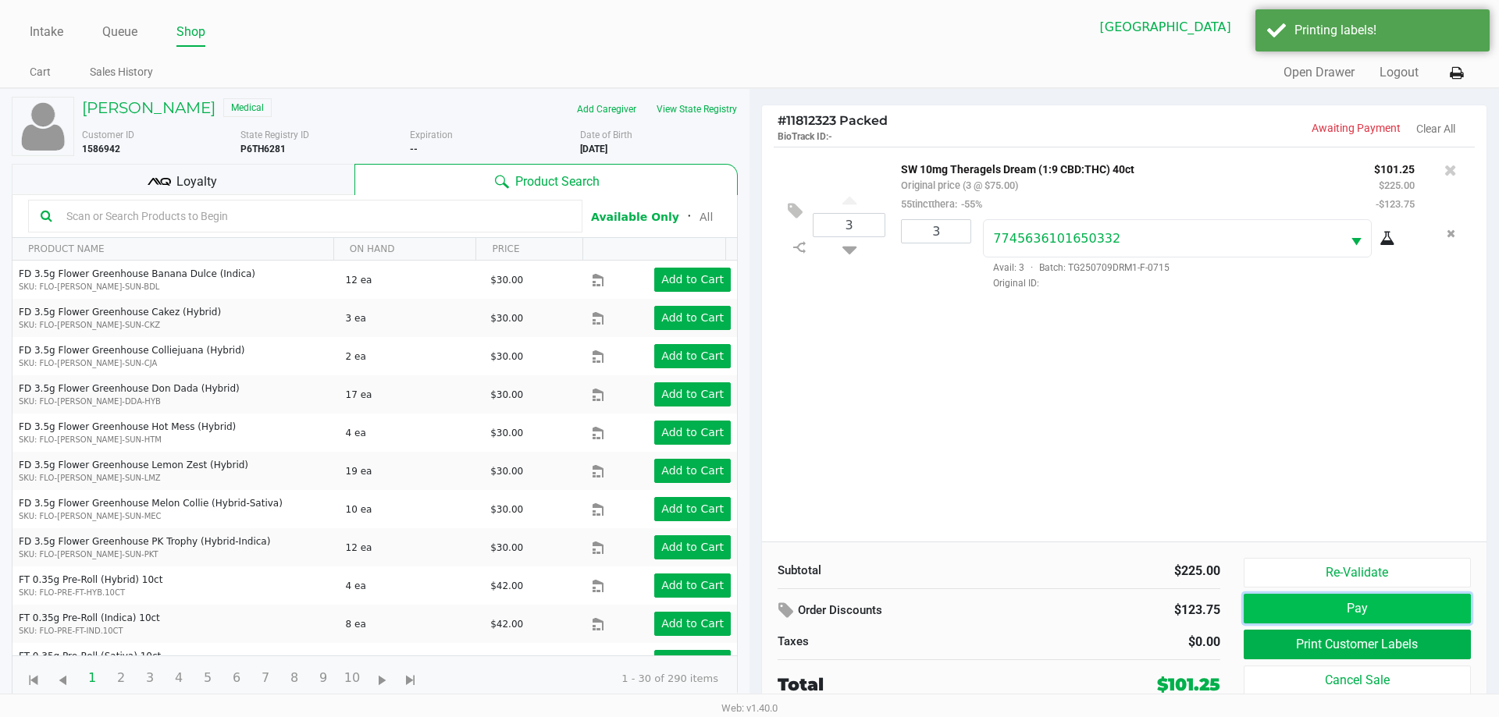
click at [1350, 612] on button "Pay" at bounding box center [1356, 609] width 227 height 30
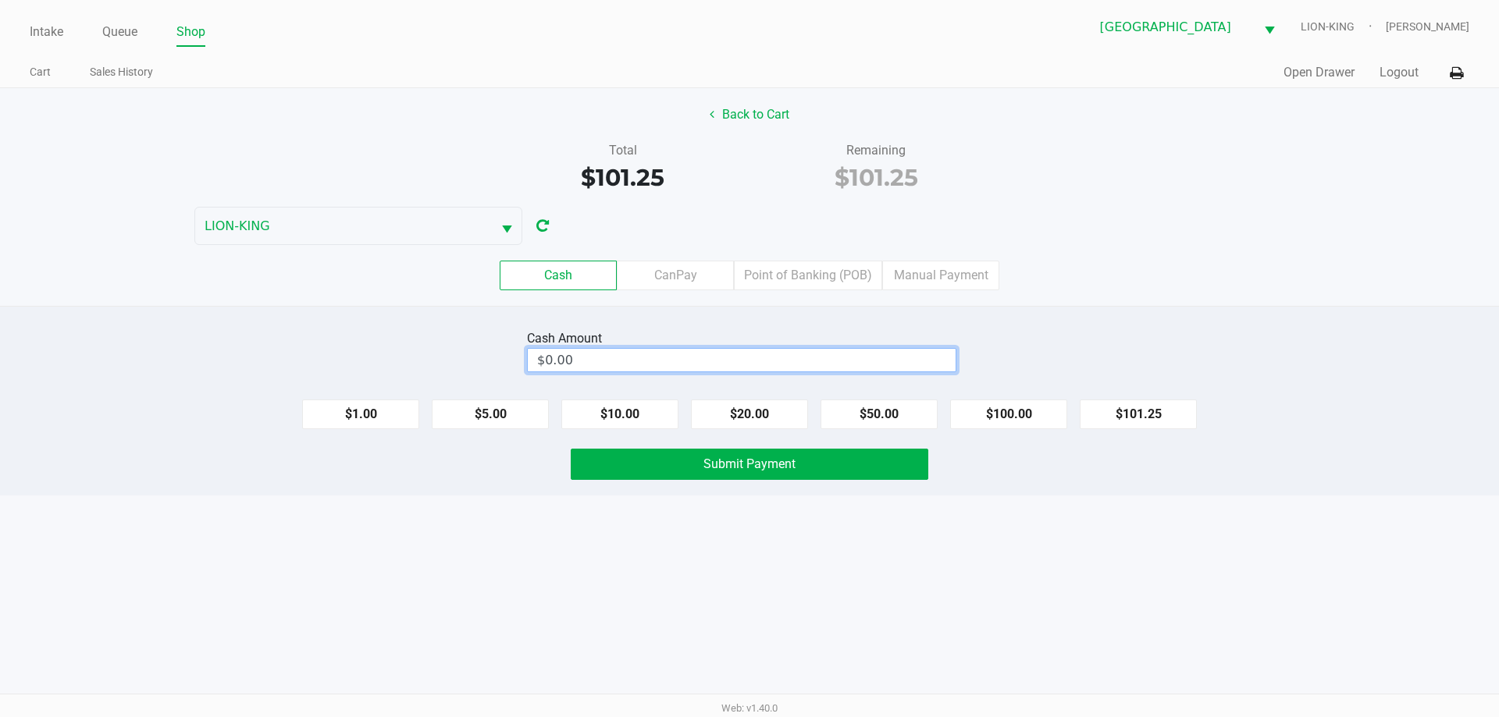
click at [581, 363] on input "$0.00" at bounding box center [742, 360] width 428 height 23
click at [1149, 416] on button "$101.25" at bounding box center [1137, 415] width 117 height 30
type input "$101.25"
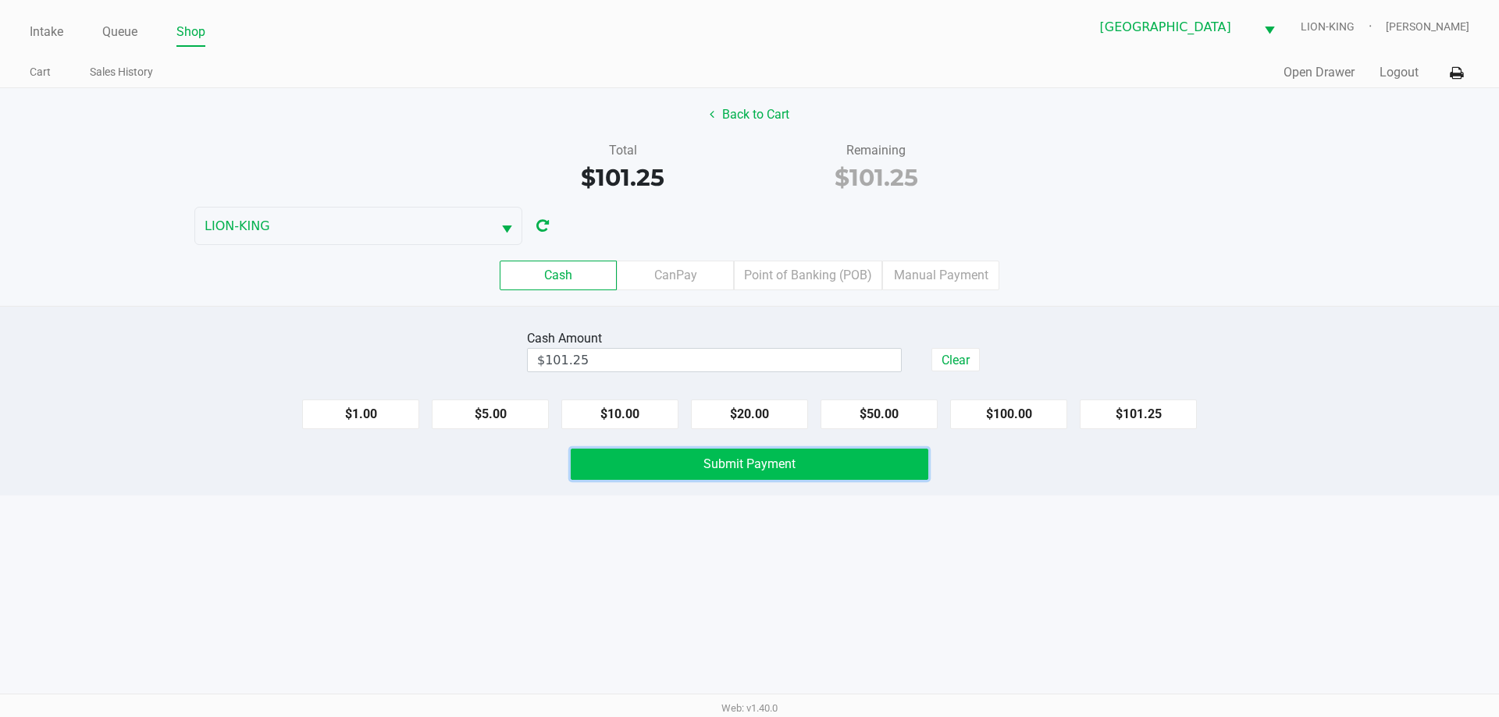
click at [886, 464] on button "Submit Payment" at bounding box center [749, 464] width 357 height 31
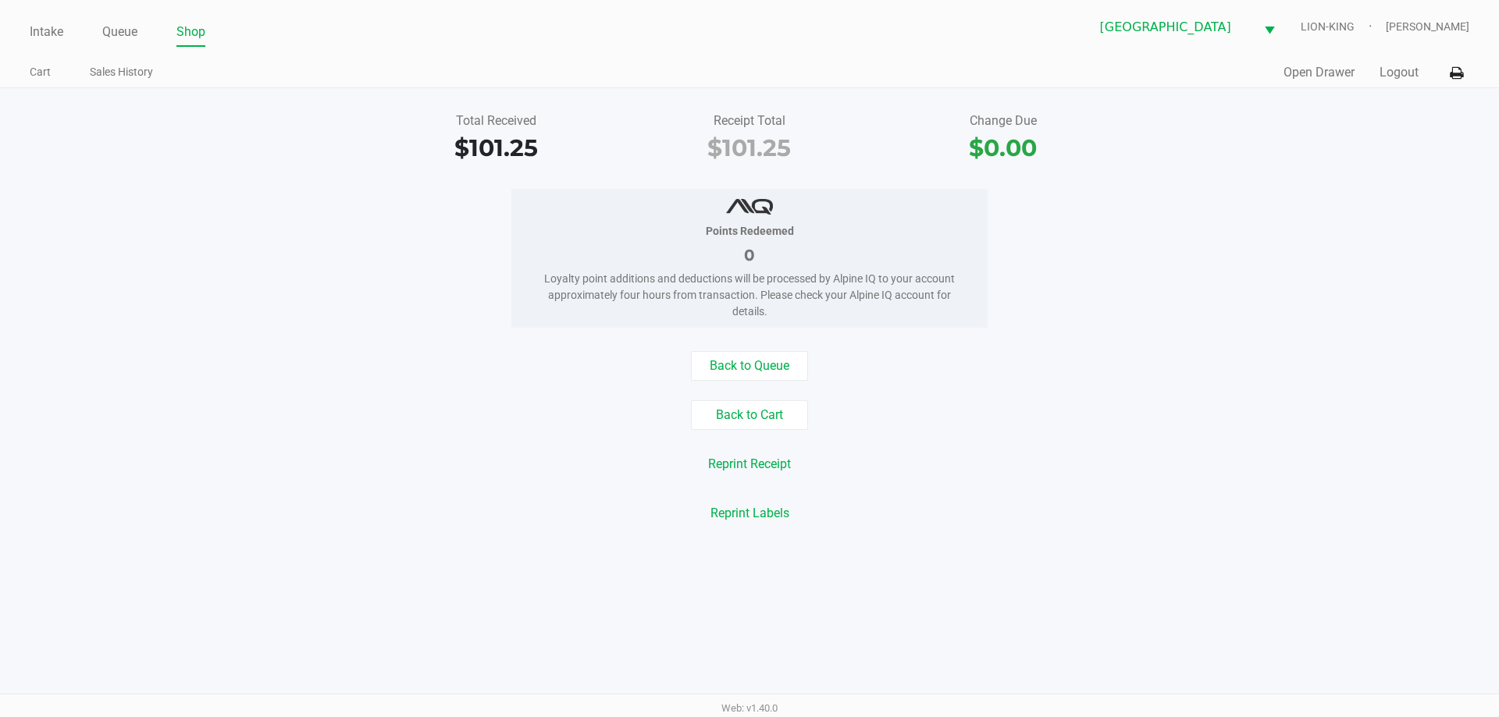
click at [330, 173] on div "Total Received $101.25 Receipt Total $101.25 Change Due $0.00 Points Redeemed 0…" at bounding box center [749, 317] width 1499 height 459
click at [43, 27] on link "Intake" at bounding box center [47, 32] width 34 height 22
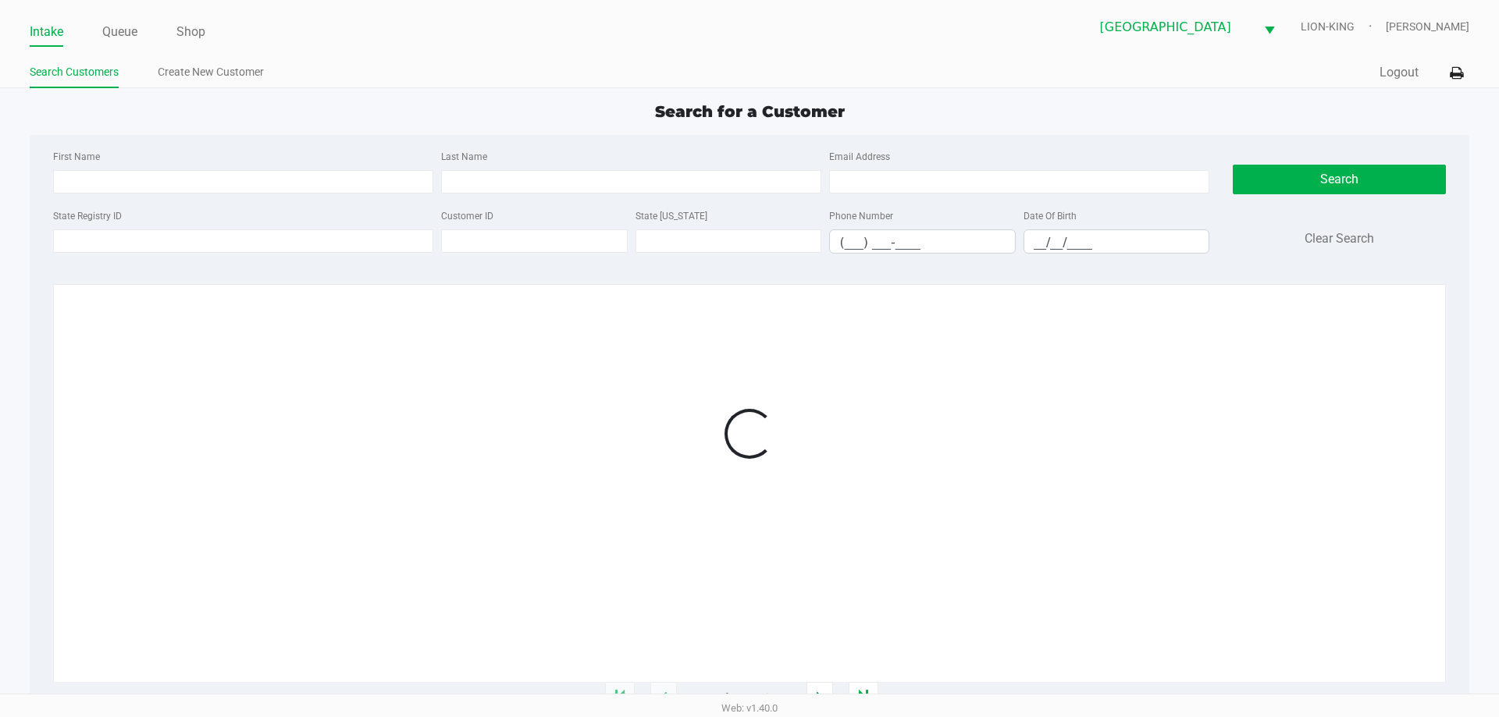
click at [155, 133] on div "Search for a Customer First Name Last Name Email Address State Registry ID Cust…" at bounding box center [749, 399] width 1438 height 599
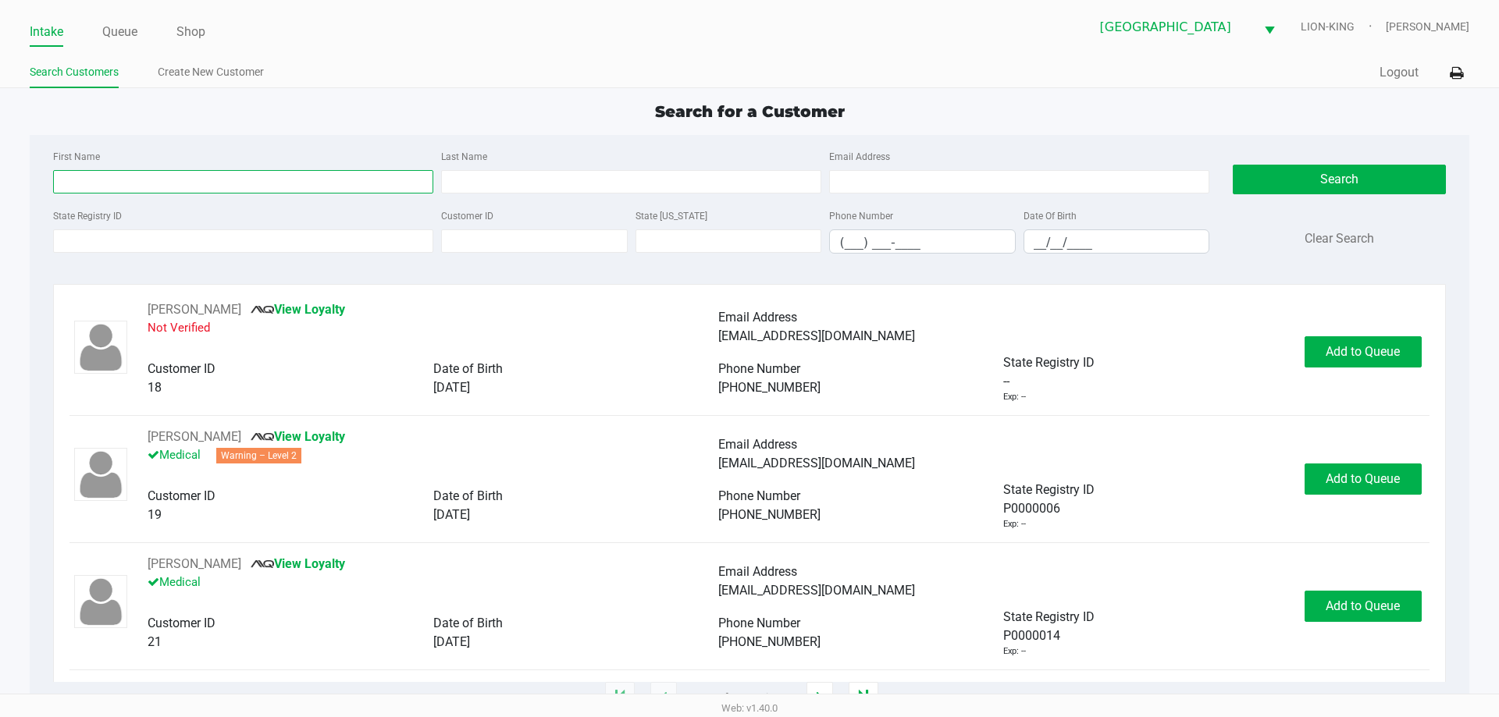
click at [155, 177] on input "First Name" at bounding box center [243, 181] width 380 height 23
click at [304, 175] on input "First Name" at bounding box center [243, 181] width 380 height 23
type input "olivia"
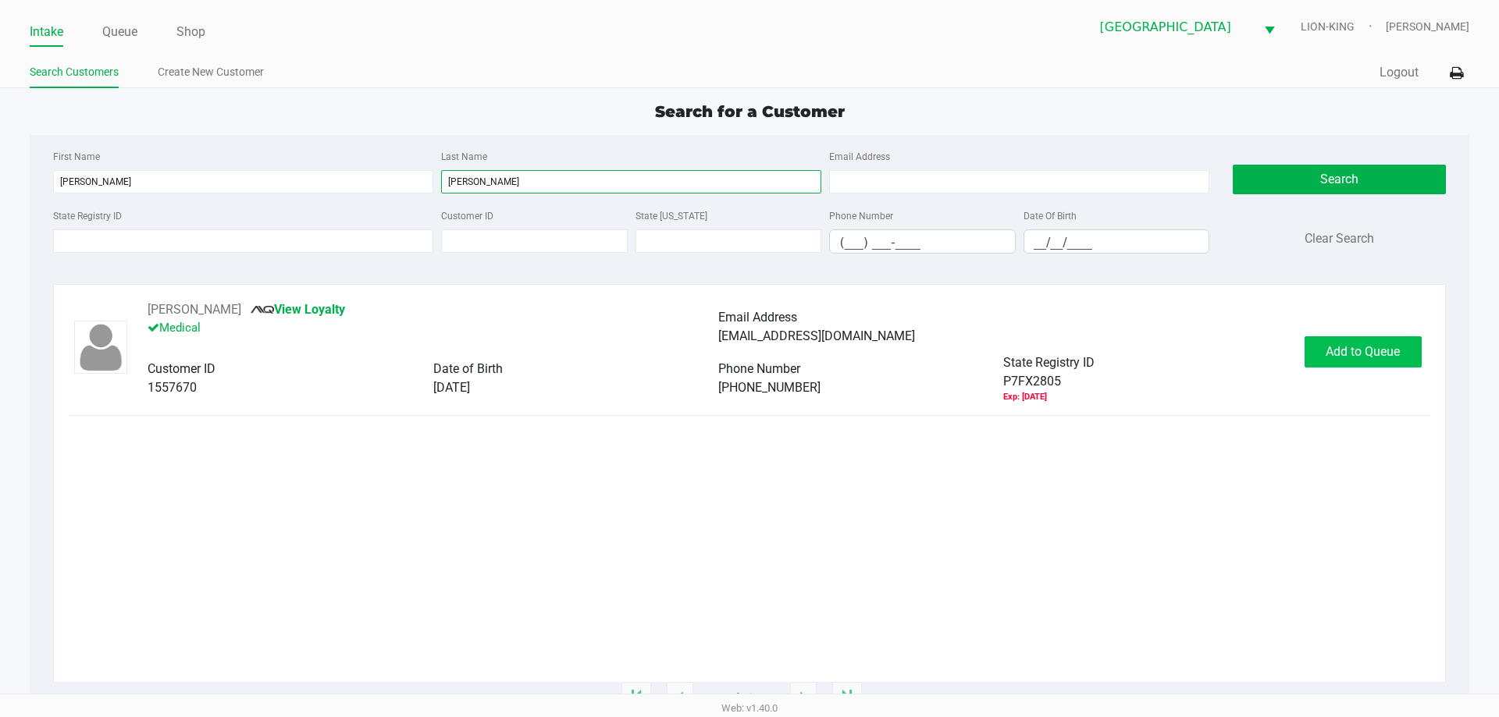
type input "martino"
click at [1348, 344] on span "Add to Queue" at bounding box center [1362, 351] width 74 height 15
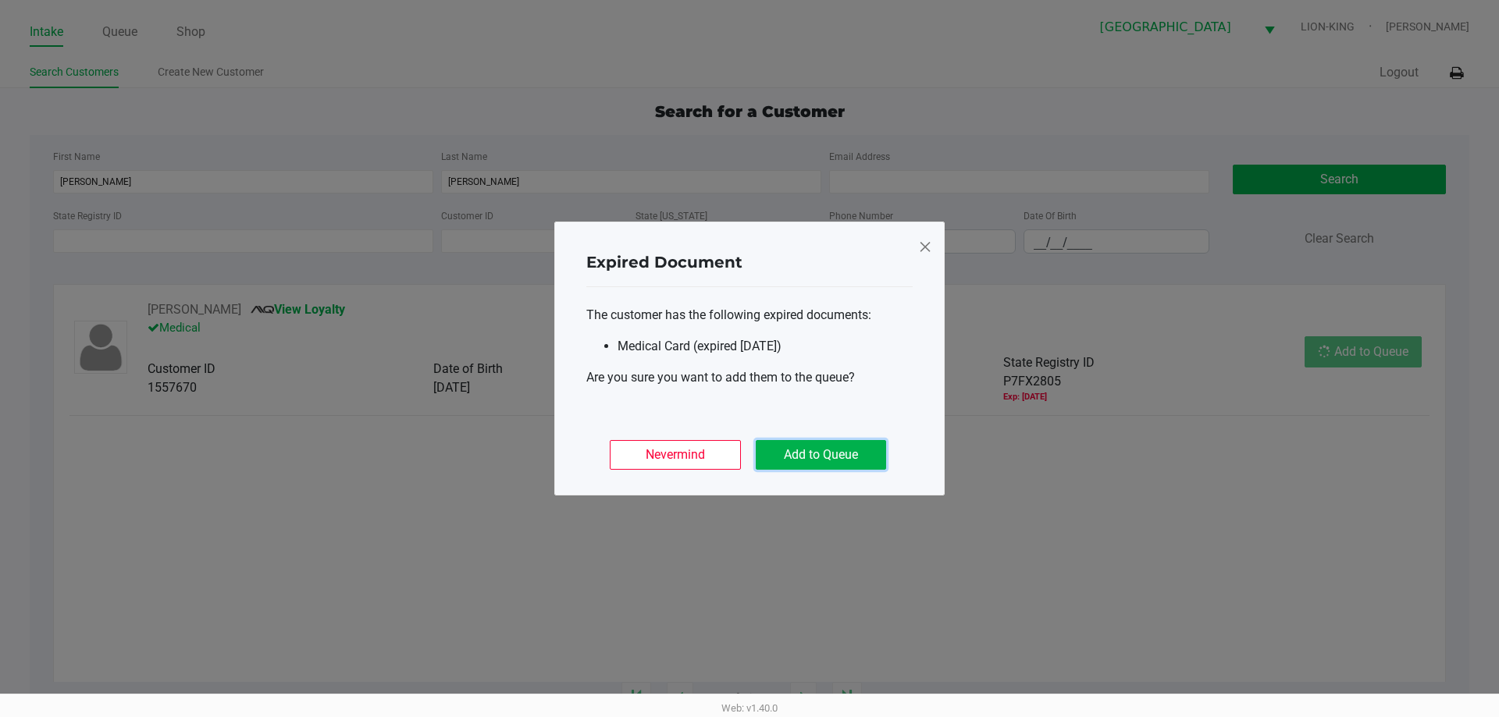
click at [823, 446] on button "Add to Queue" at bounding box center [821, 455] width 130 height 30
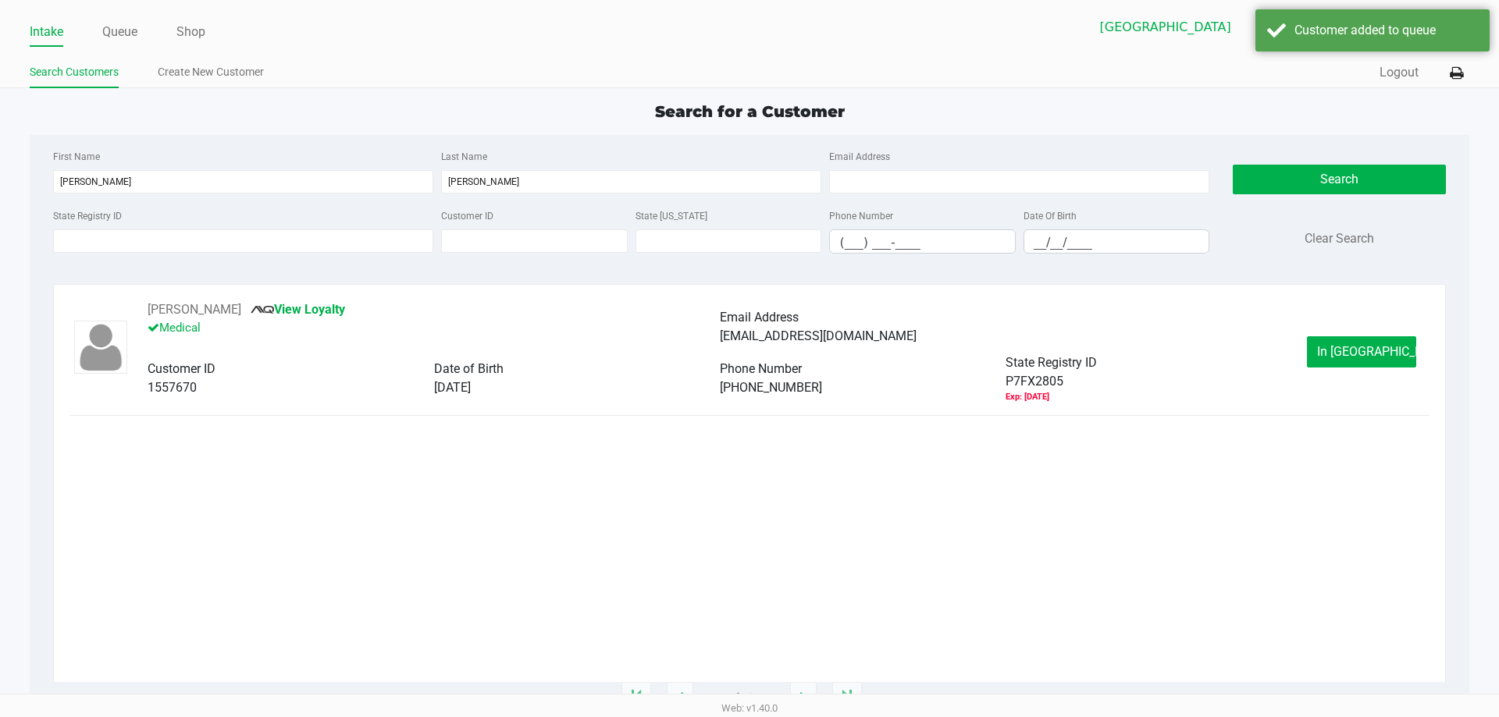
click at [94, 20] on ul "Intake Queue Shop" at bounding box center [390, 33] width 720 height 27
click at [111, 31] on link "Queue" at bounding box center [119, 32] width 35 height 22
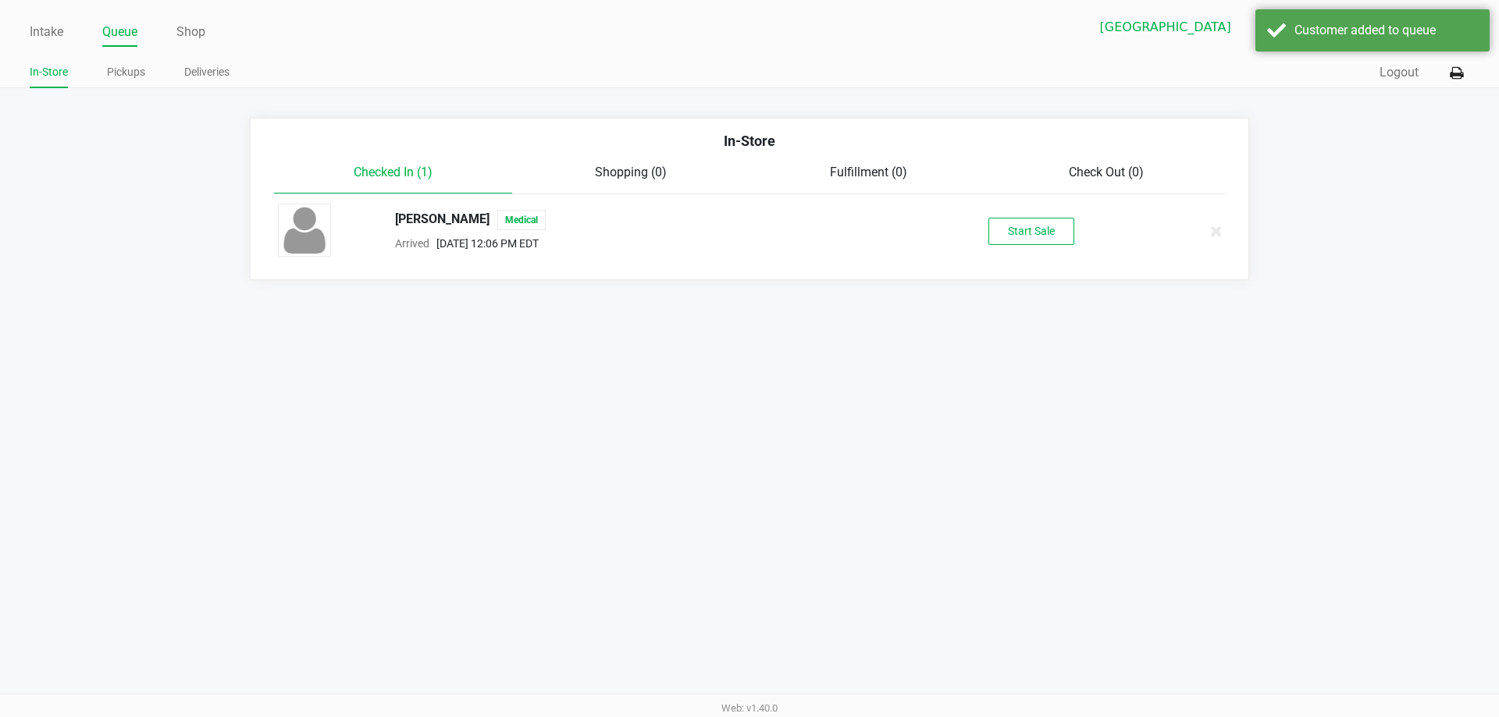
drag, startPoint x: 965, startPoint y: 201, endPoint x: 988, endPoint y: 217, distance: 27.5
click at [965, 201] on li "OLIVIA MARTINO Medical Arrived Aug 19, 2025 12:06 PM EDT Start Sale" at bounding box center [749, 230] width 974 height 73
click at [1011, 229] on button "Start Sale" at bounding box center [1031, 231] width 86 height 27
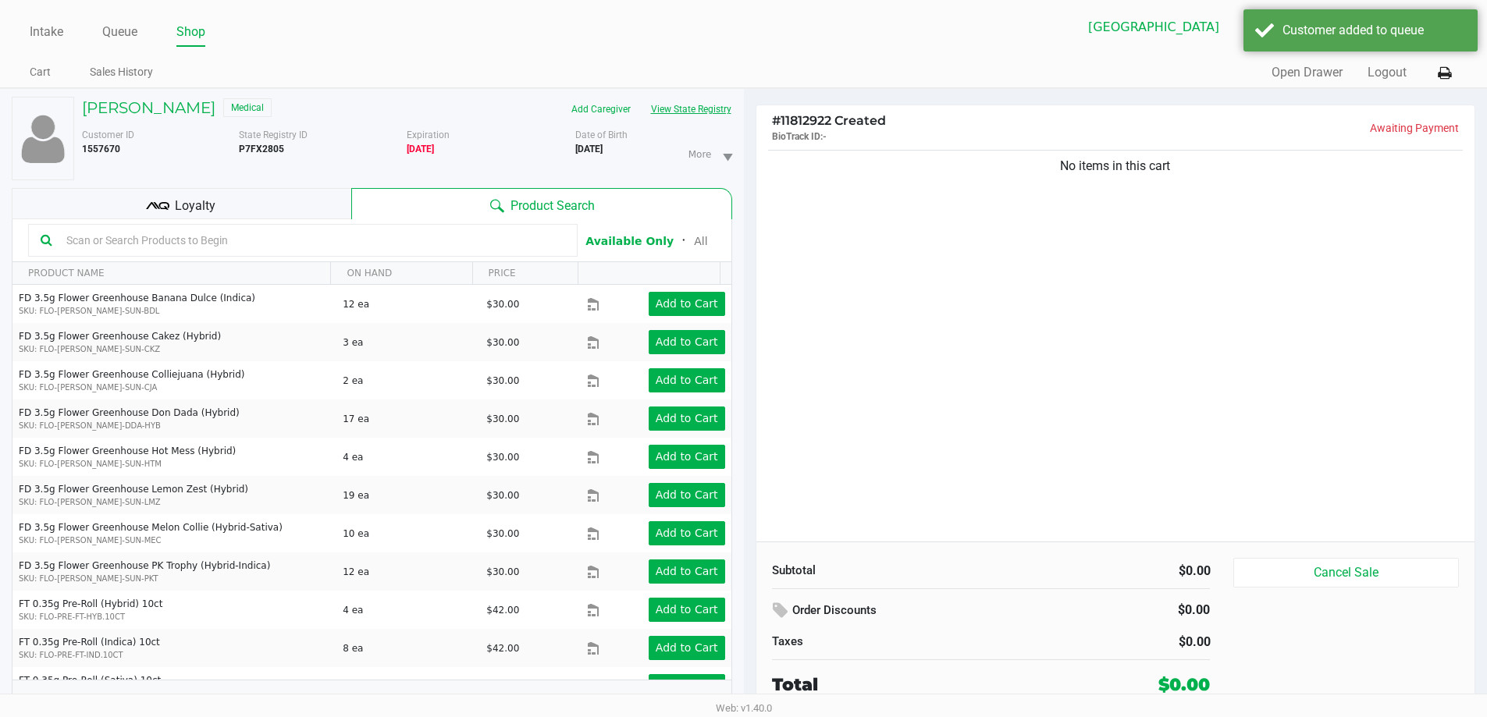
click at [731, 109] on div "Add Caregiver View State Registry" at bounding box center [575, 109] width 336 height 25
click at [727, 112] on button "View State Registry" at bounding box center [686, 109] width 91 height 25
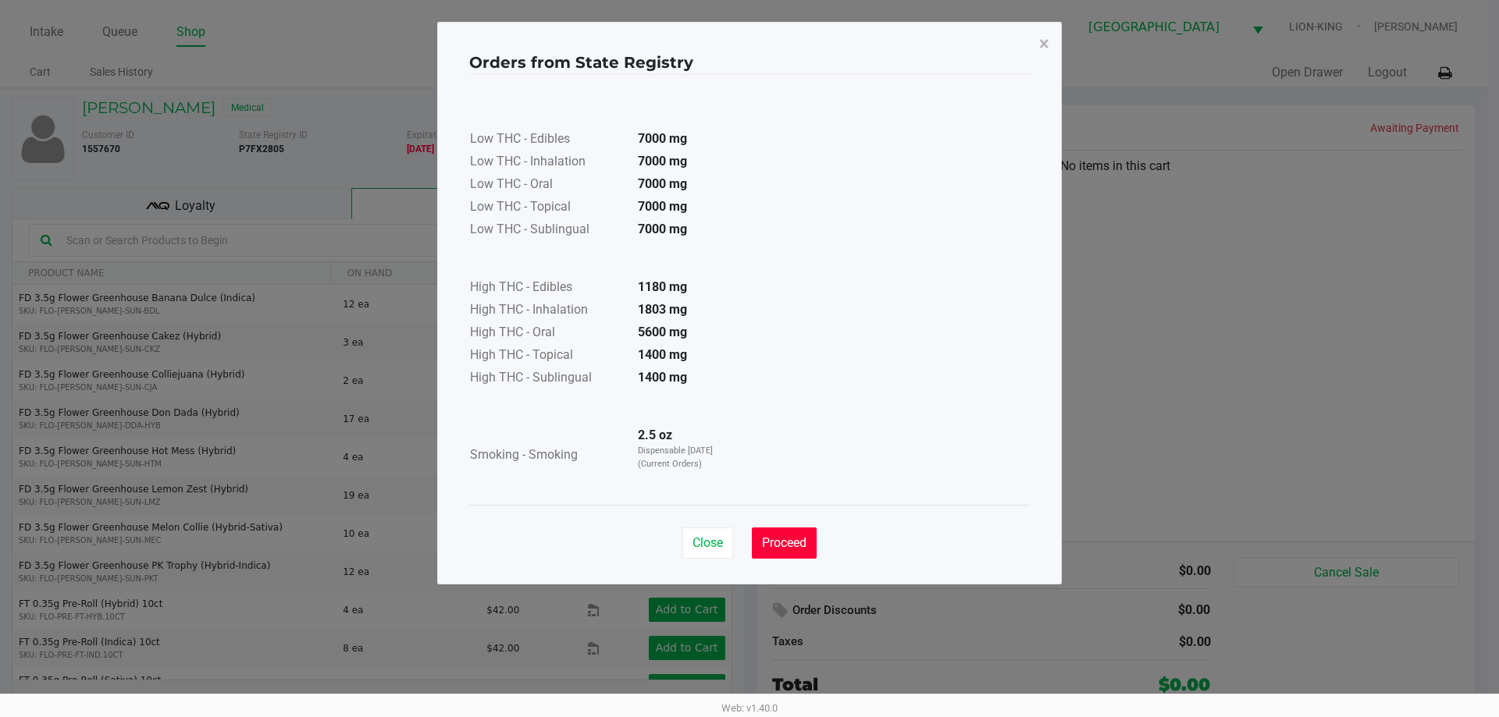
click at [788, 532] on button "Proceed" at bounding box center [784, 543] width 65 height 31
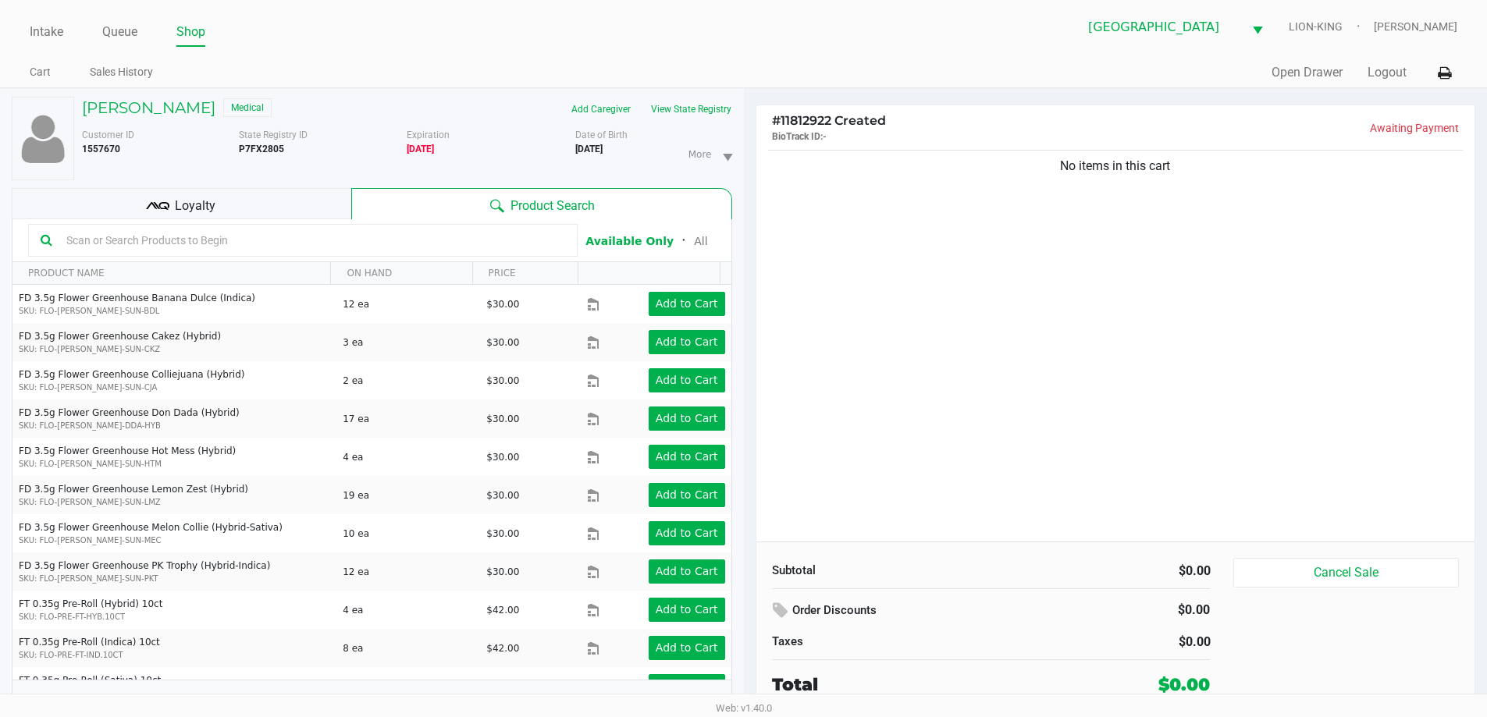
click at [279, 245] on input "text" at bounding box center [312, 240] width 505 height 23
type input "arz"
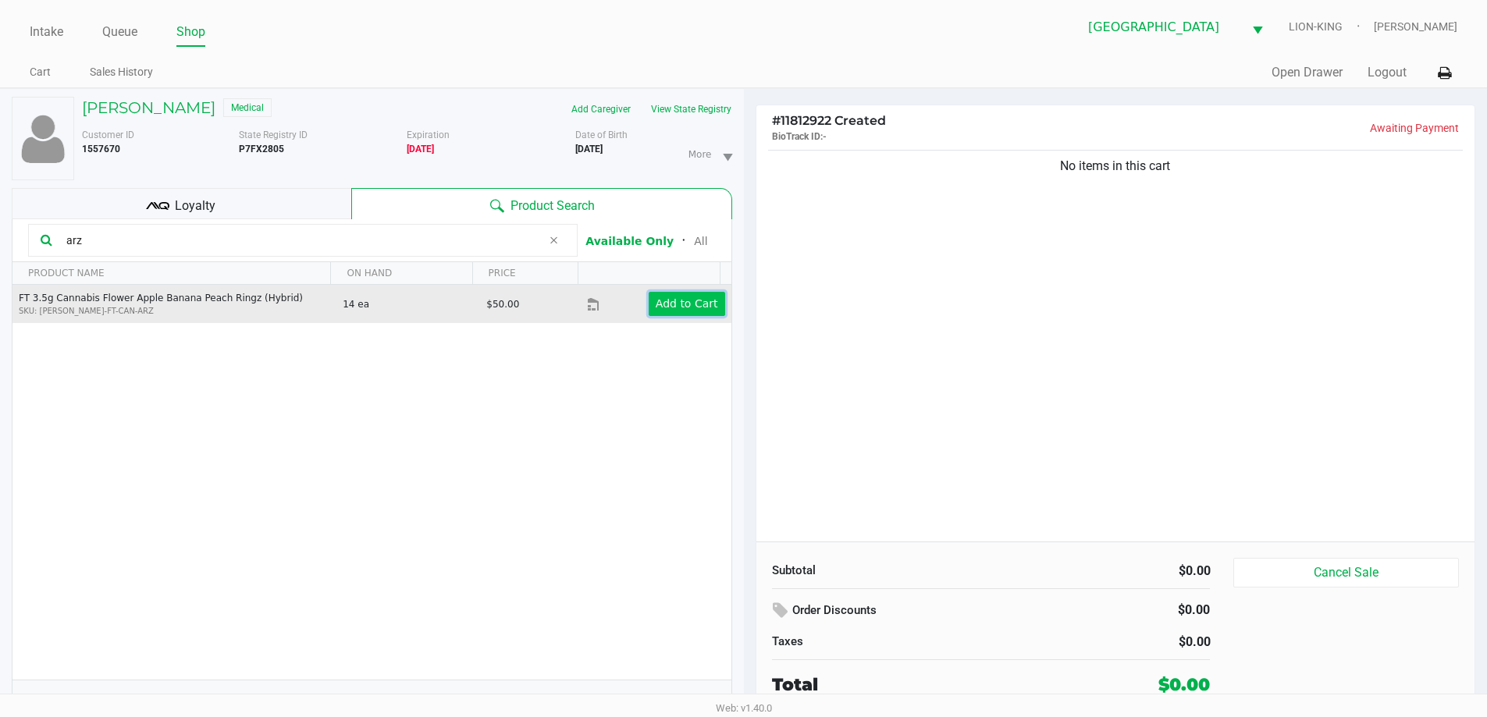
click at [675, 304] on app-button-loader "Add to Cart" at bounding box center [687, 303] width 62 height 12
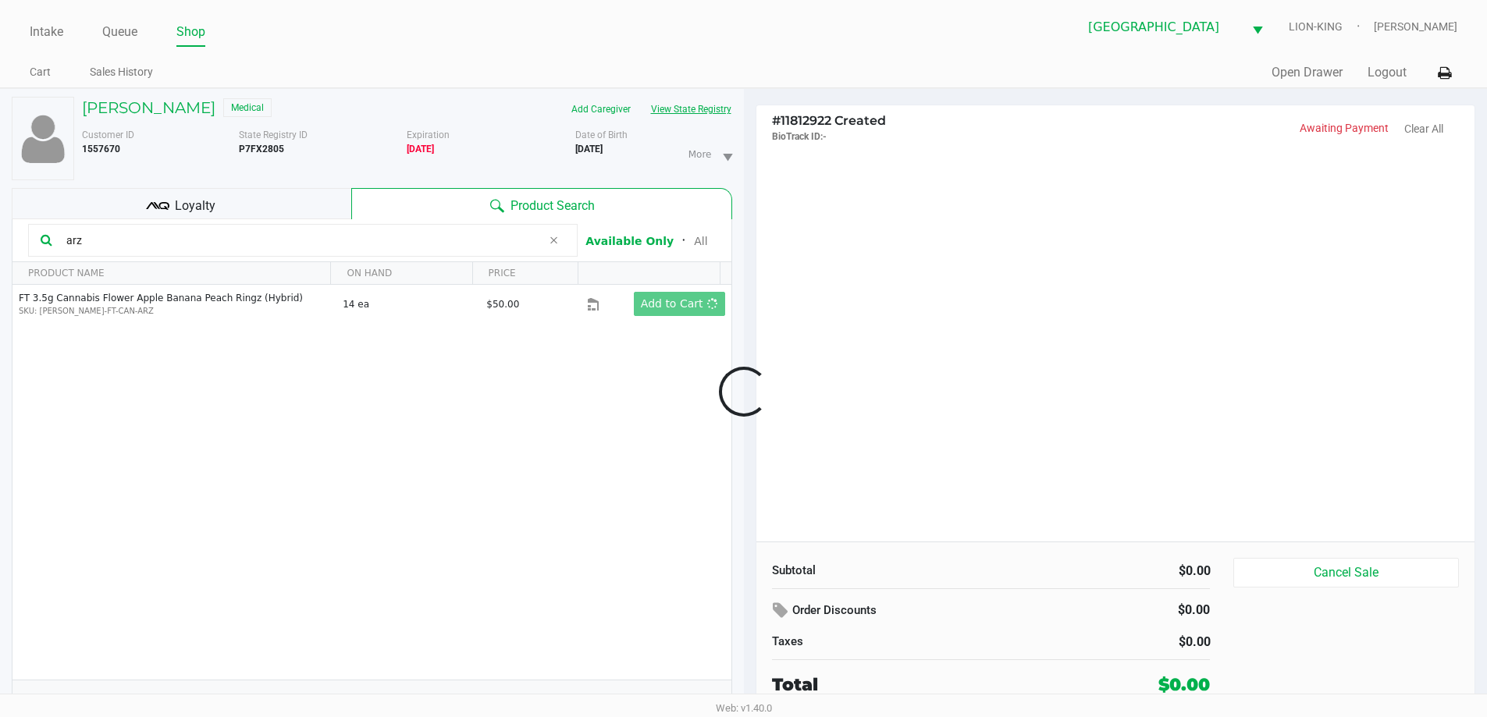
click at [681, 98] on button "View State Registry" at bounding box center [686, 109] width 91 height 25
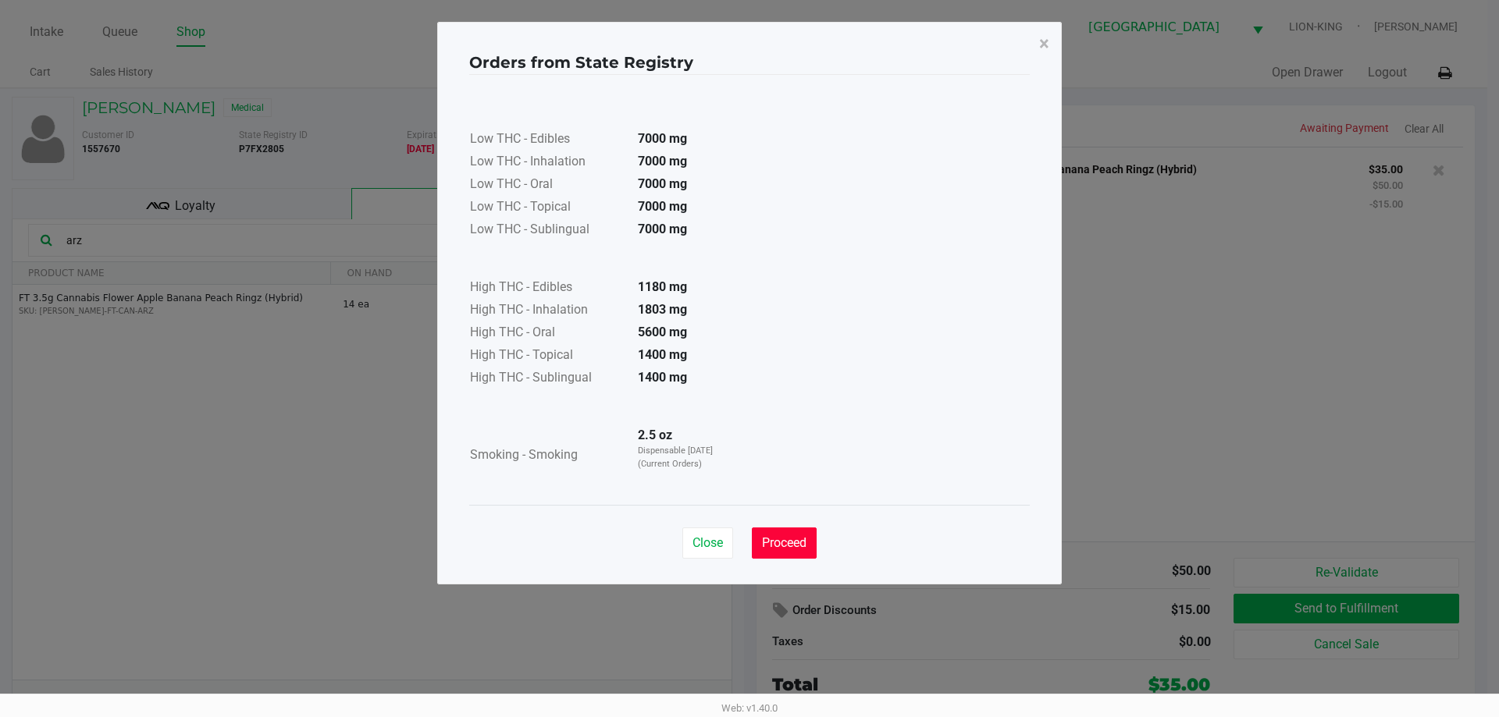
click at [816, 547] on button "Proceed" at bounding box center [784, 543] width 65 height 31
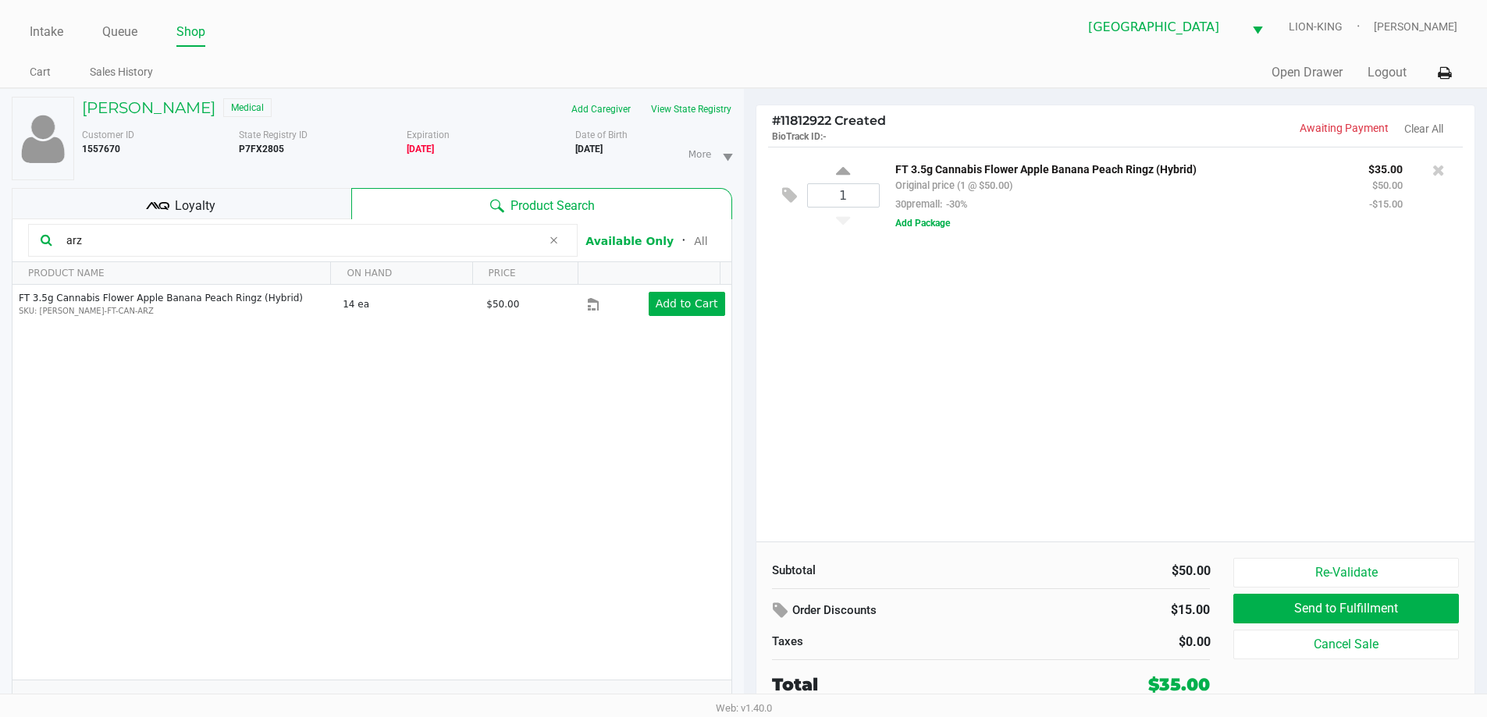
click at [315, 236] on input "arz" at bounding box center [301, 240] width 482 height 23
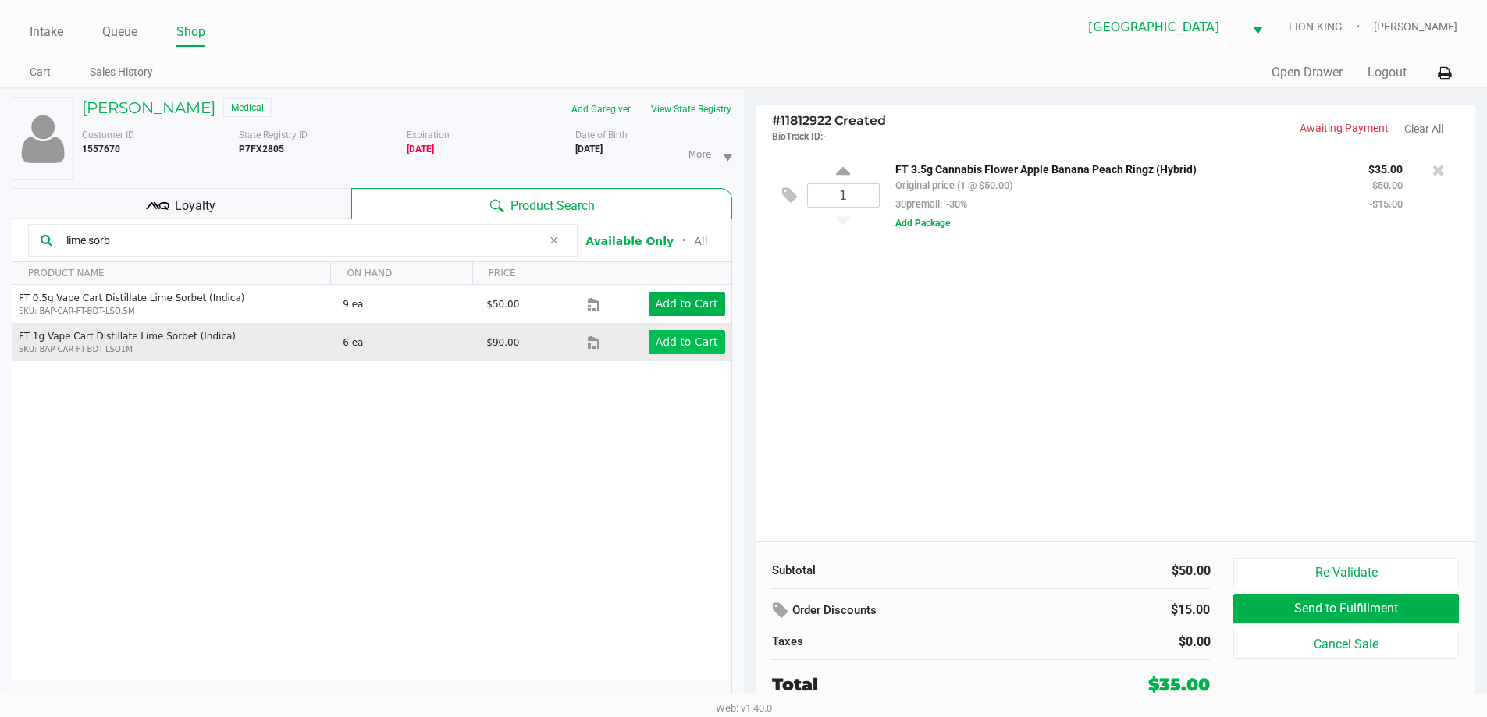
type input "lime sorb"
click at [683, 354] on button "Add to Cart" at bounding box center [687, 342] width 76 height 24
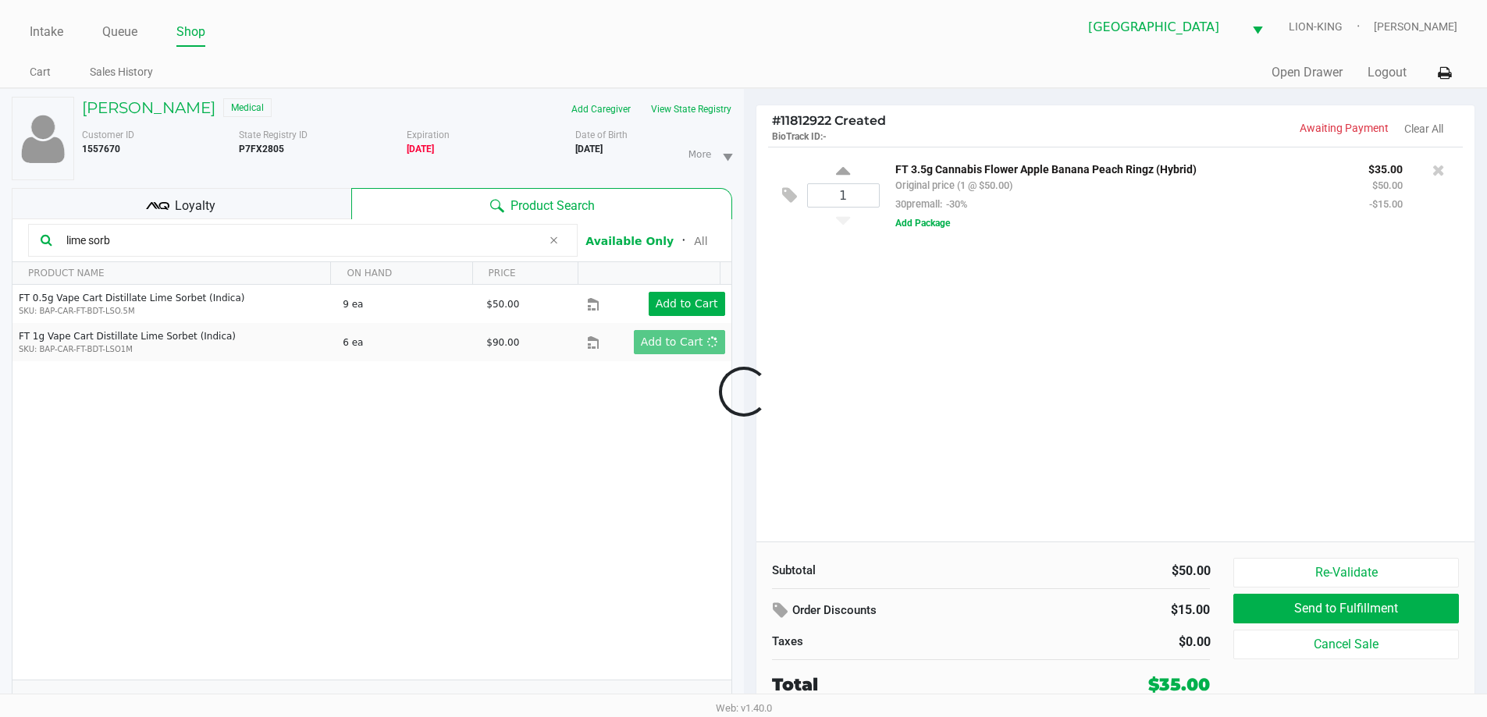
click at [920, 351] on div at bounding box center [743, 392] width 1487 height 452
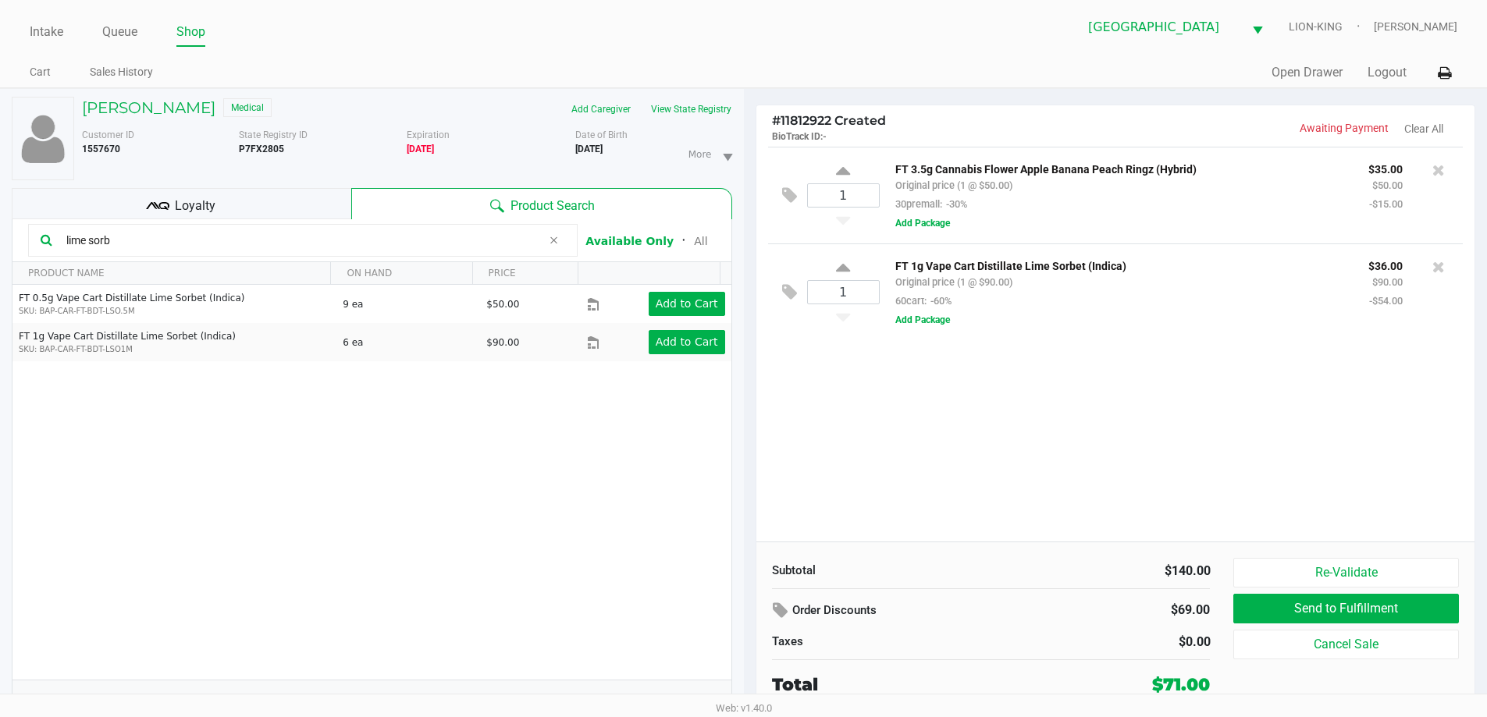
click at [995, 402] on div "1 FT 3.5g Cannabis Flower Apple Banana Peach Ringz (Hybrid) Original price (1 @…" at bounding box center [1115, 344] width 719 height 395
click at [997, 402] on div "1 FT 3.5g Cannabis Flower Apple Banana Peach Ringz (Hybrid) Original price (1 @…" at bounding box center [1115, 344] width 719 height 395
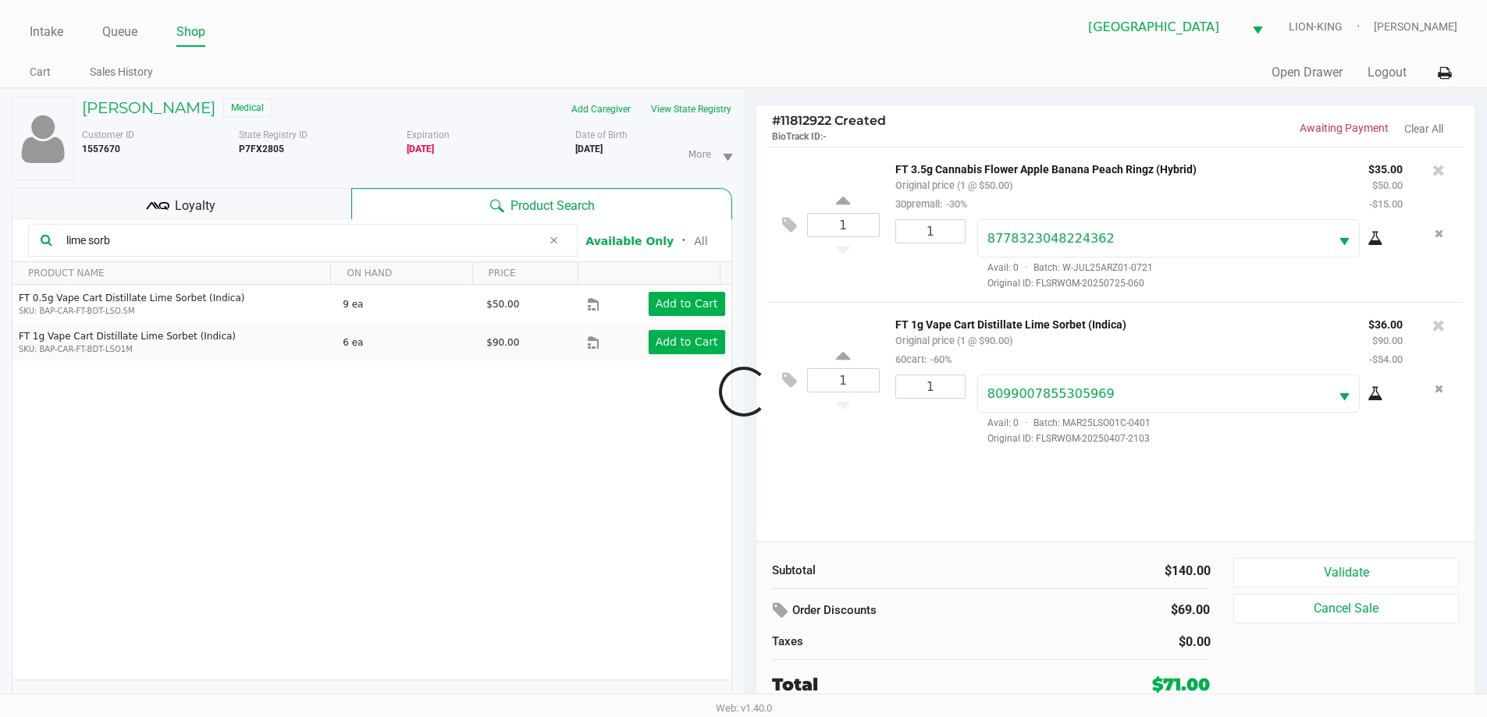
click at [1044, 410] on div at bounding box center [743, 392] width 1487 height 452
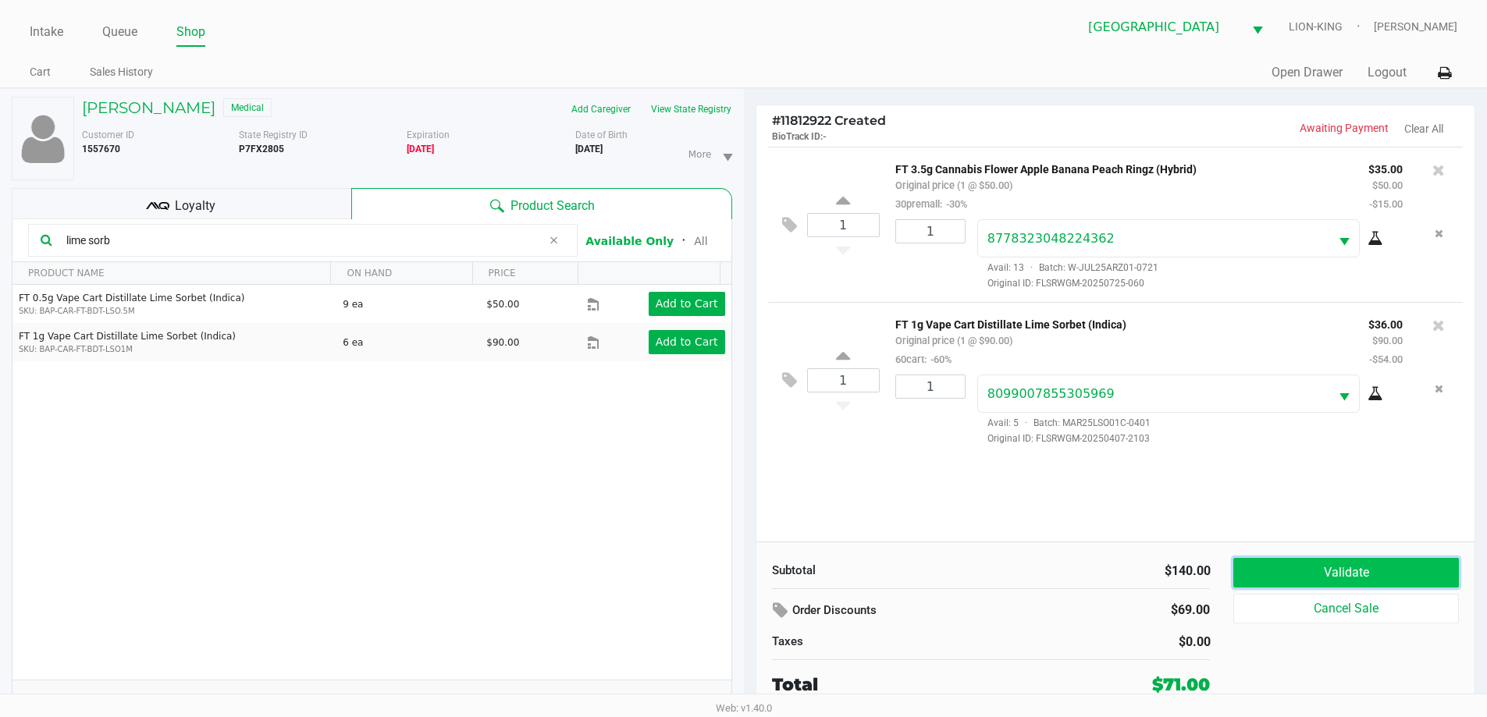
click at [1376, 571] on button "Validate" at bounding box center [1345, 573] width 225 height 30
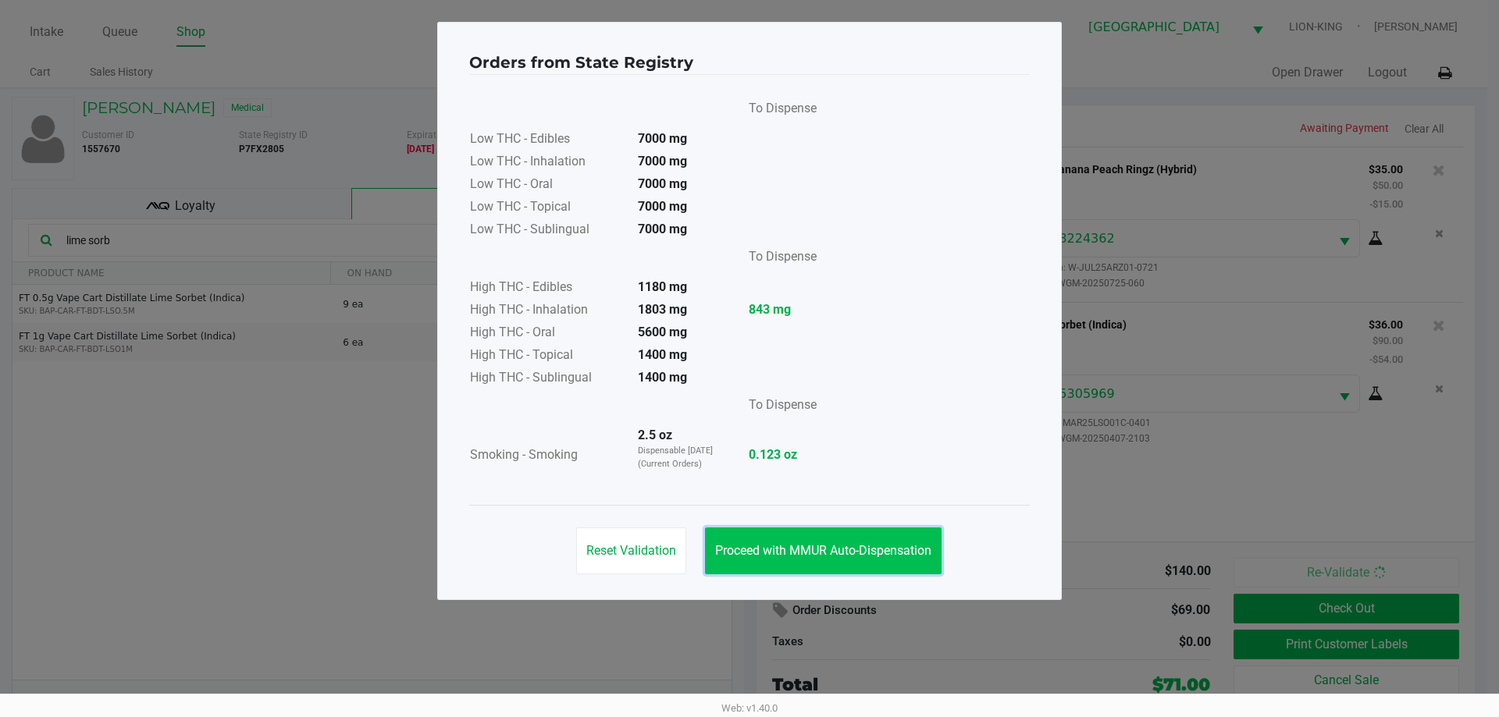
click at [905, 547] on span "Proceed with MMUR Auto-Dispensation" at bounding box center [823, 550] width 216 height 15
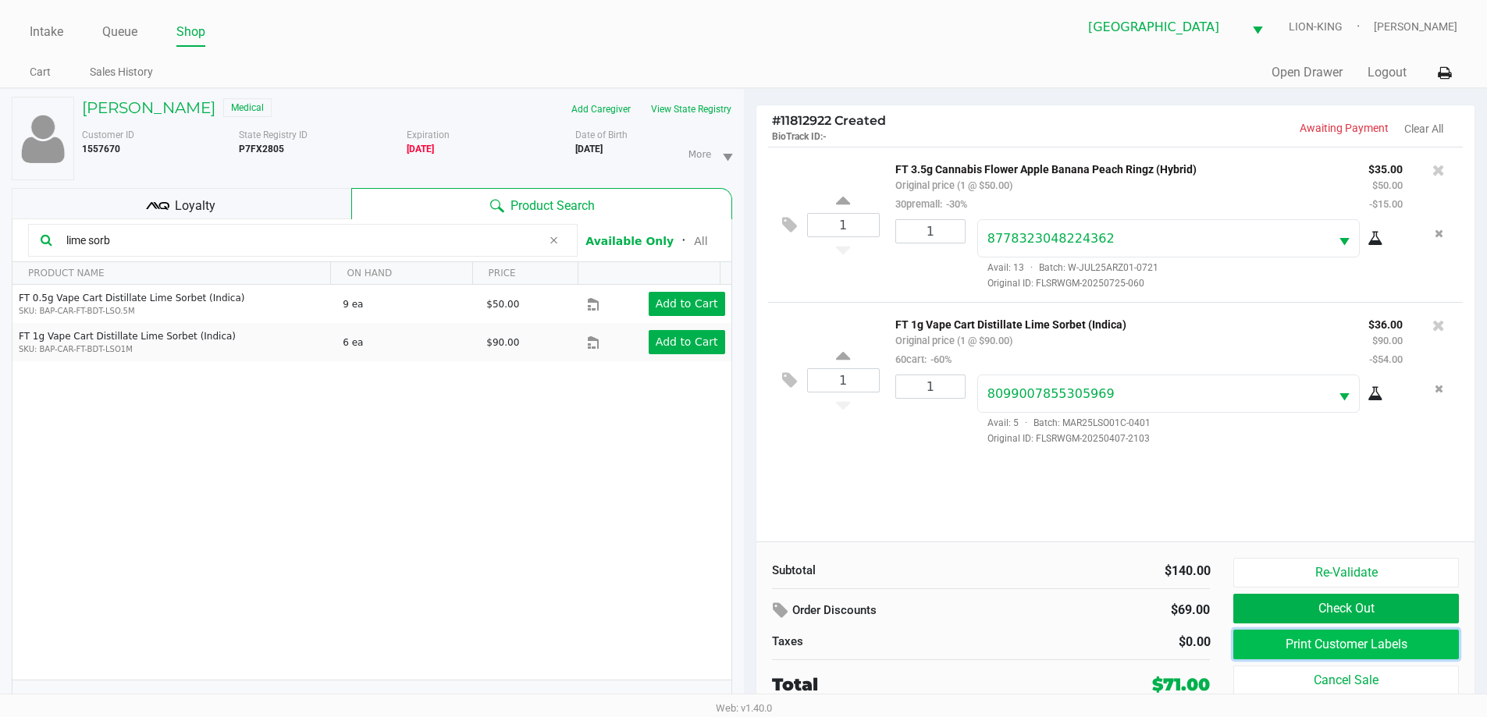
click at [1275, 636] on button "Print Customer Labels" at bounding box center [1345, 645] width 225 height 30
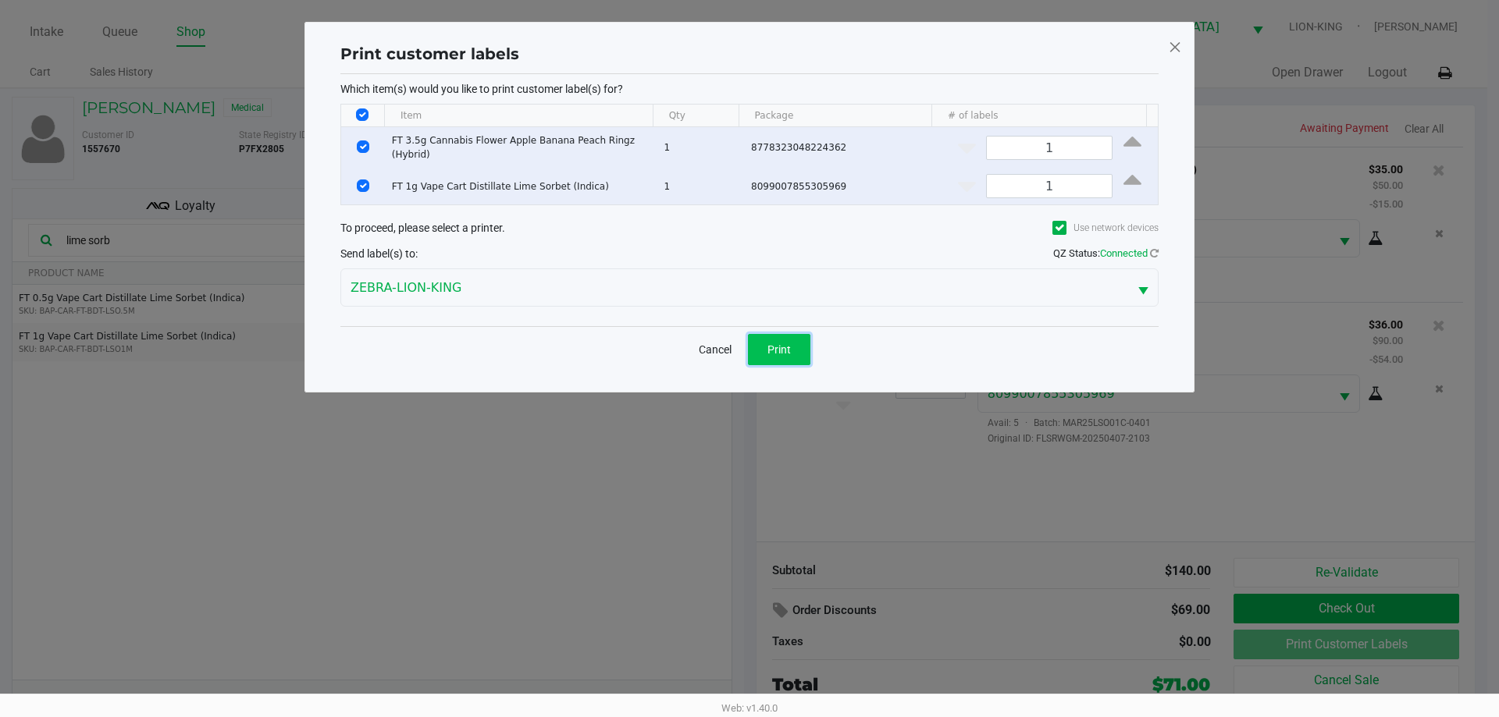
click at [795, 355] on button "Print" at bounding box center [779, 349] width 62 height 31
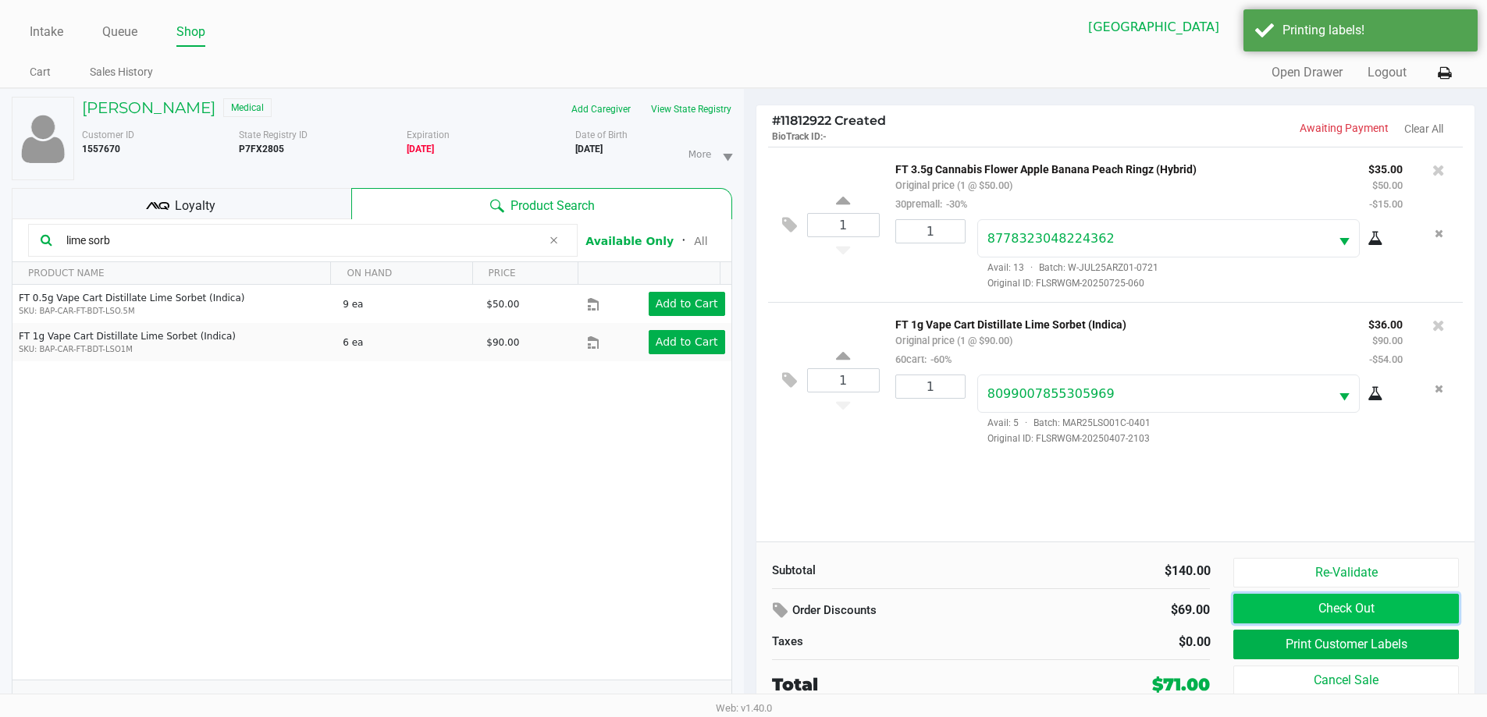
click at [1300, 608] on button "Check Out" at bounding box center [1345, 609] width 225 height 30
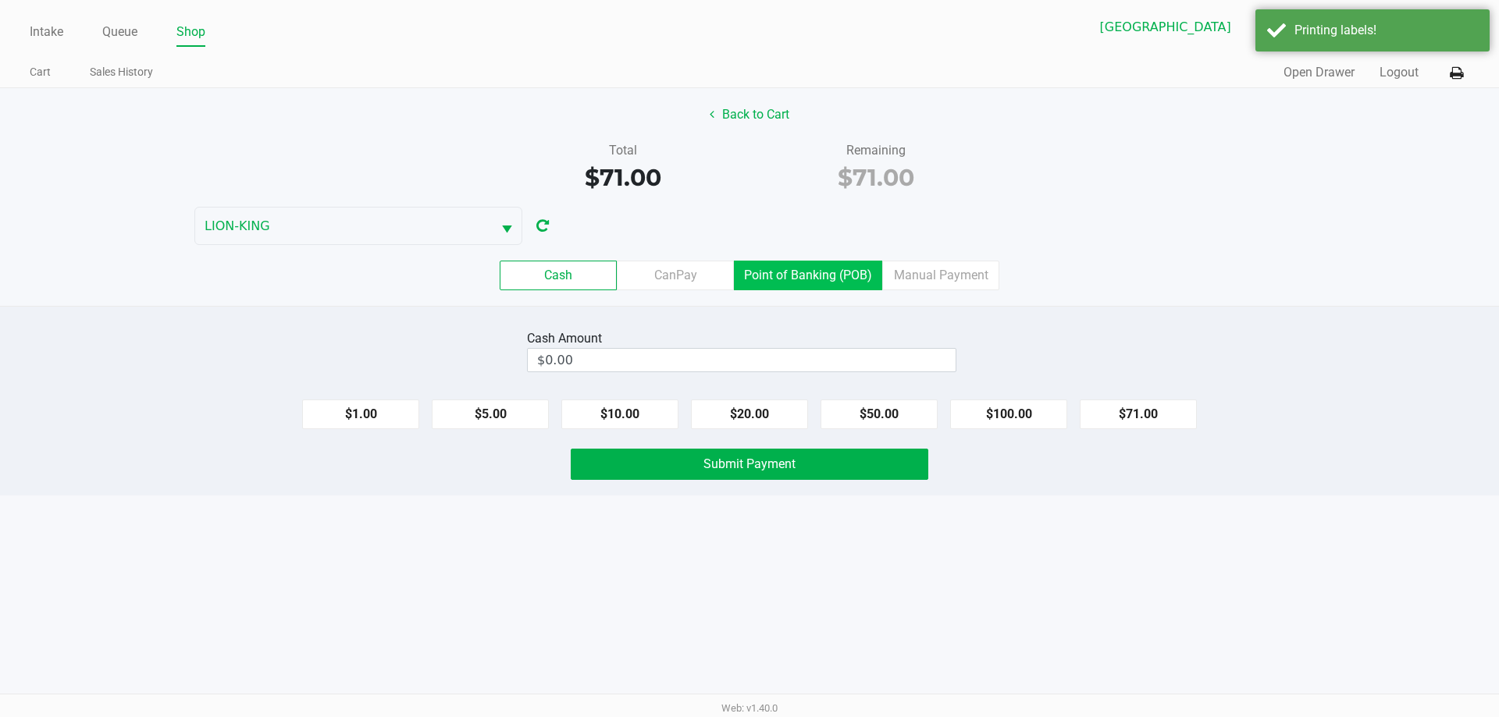
click at [800, 272] on label "Point of Banking (POB)" at bounding box center [808, 276] width 148 height 30
click at [0, 0] on 7 "Point of Banking (POB)" at bounding box center [0, 0] width 0 height 0
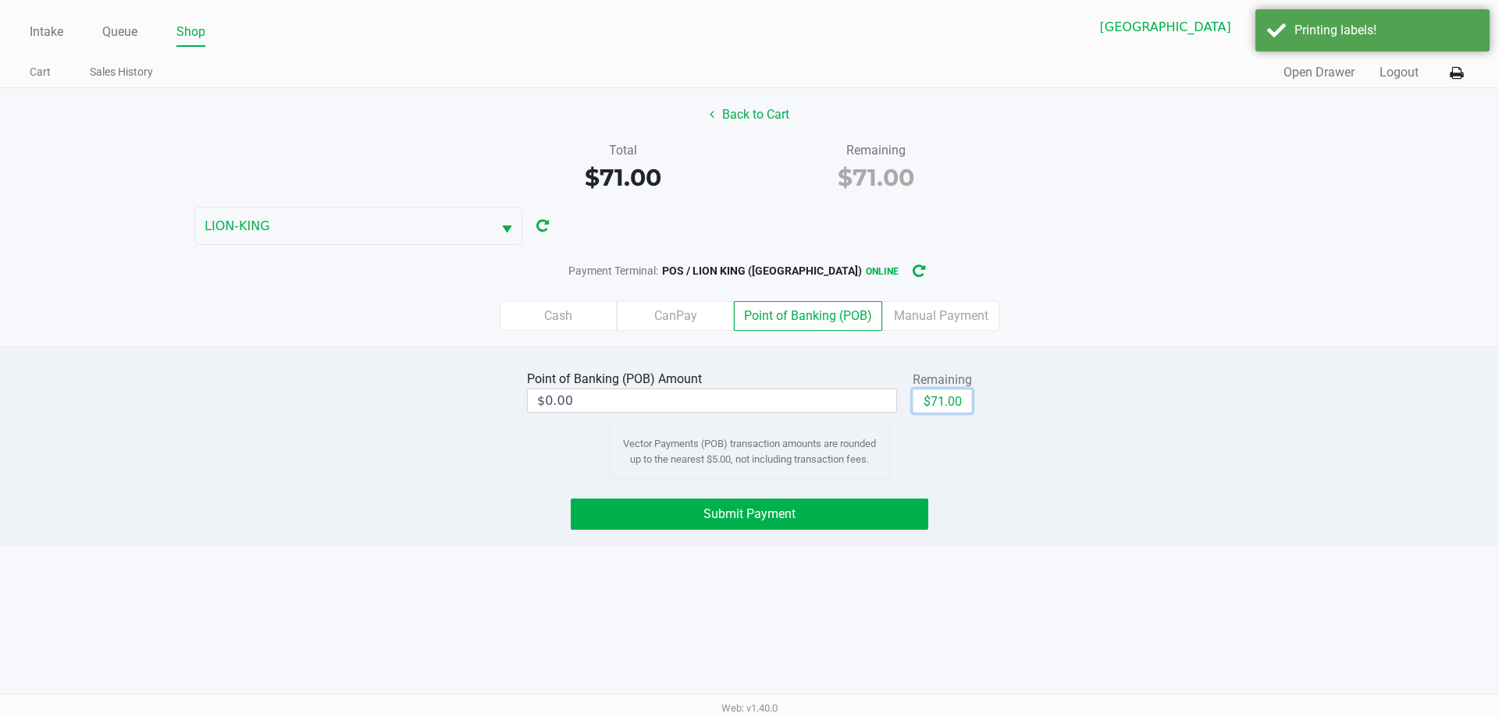
click at [938, 402] on button "$71.00" at bounding box center [941, 400] width 59 height 23
type input "$71.00"
click at [863, 529] on button "Submit Payment" at bounding box center [749, 514] width 357 height 31
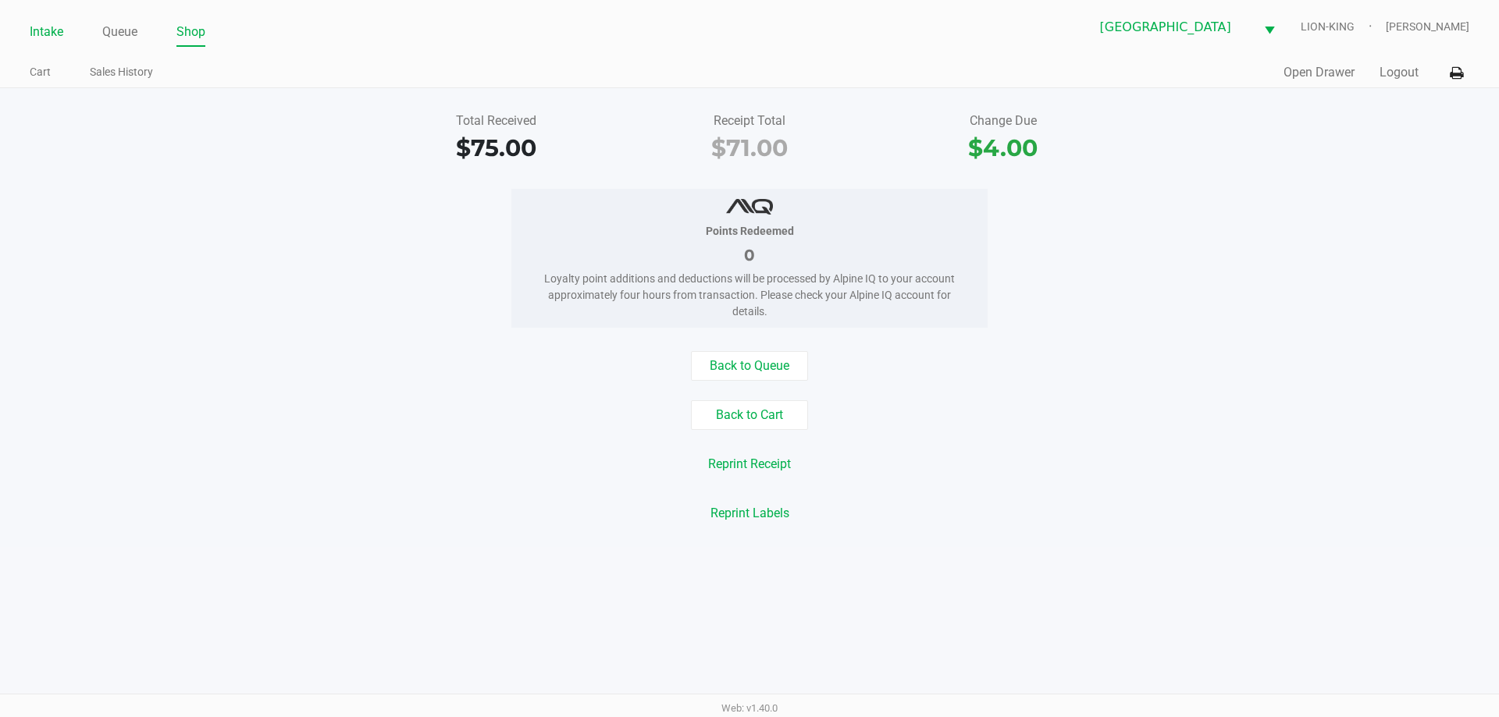
click at [41, 24] on link "Intake" at bounding box center [47, 32] width 34 height 22
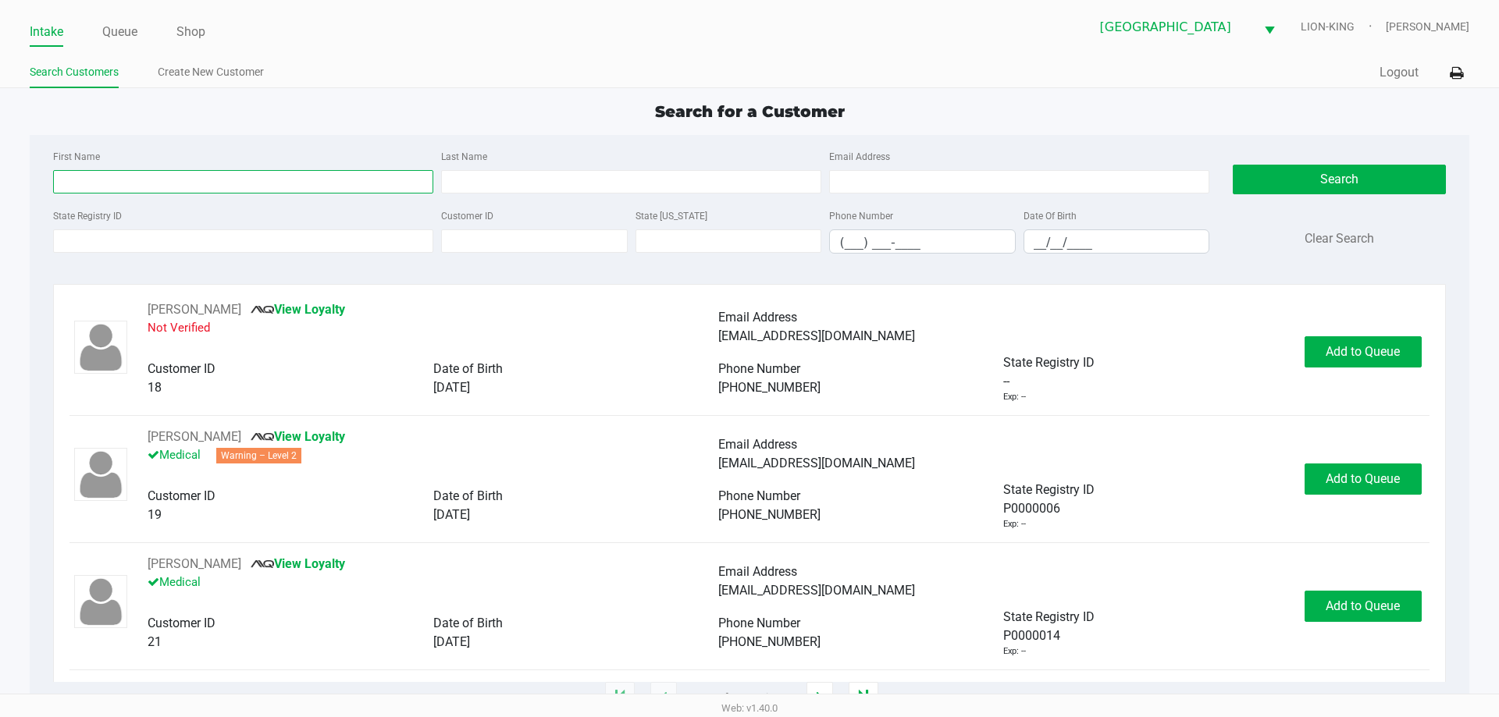
click at [137, 184] on input "First Name" at bounding box center [243, 181] width 380 height 23
type input "gina"
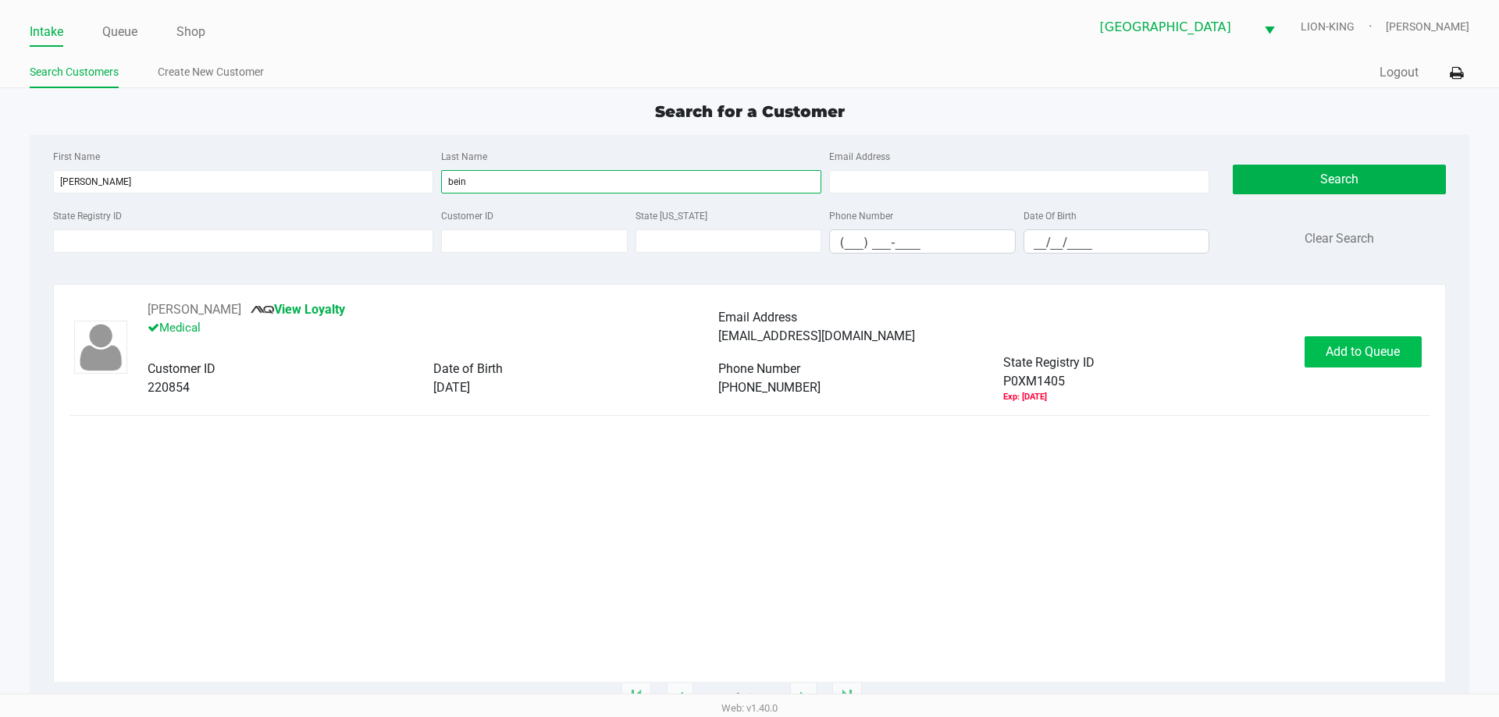
type input "bein"
click at [1324, 350] on button "Add to Queue" at bounding box center [1362, 351] width 117 height 31
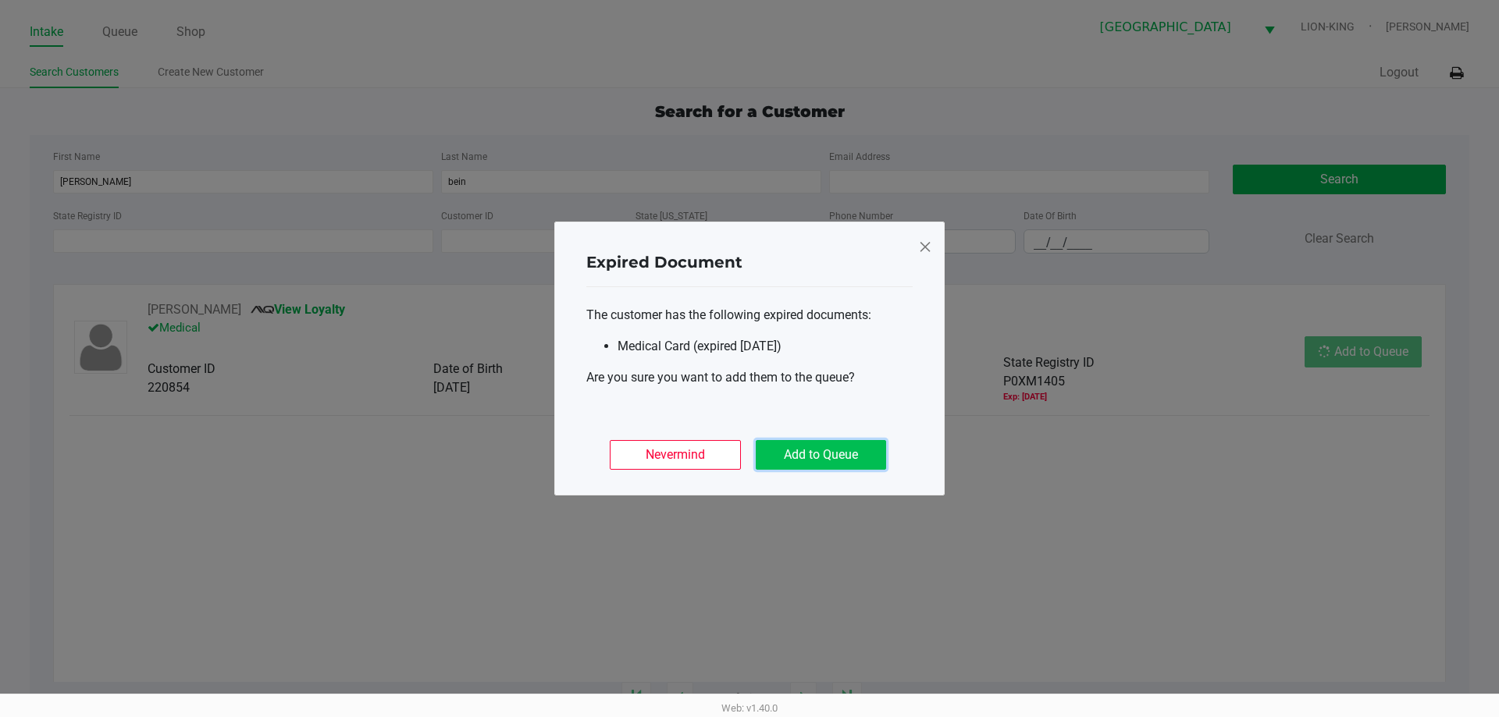
click at [817, 447] on button "Add to Queue" at bounding box center [821, 455] width 130 height 30
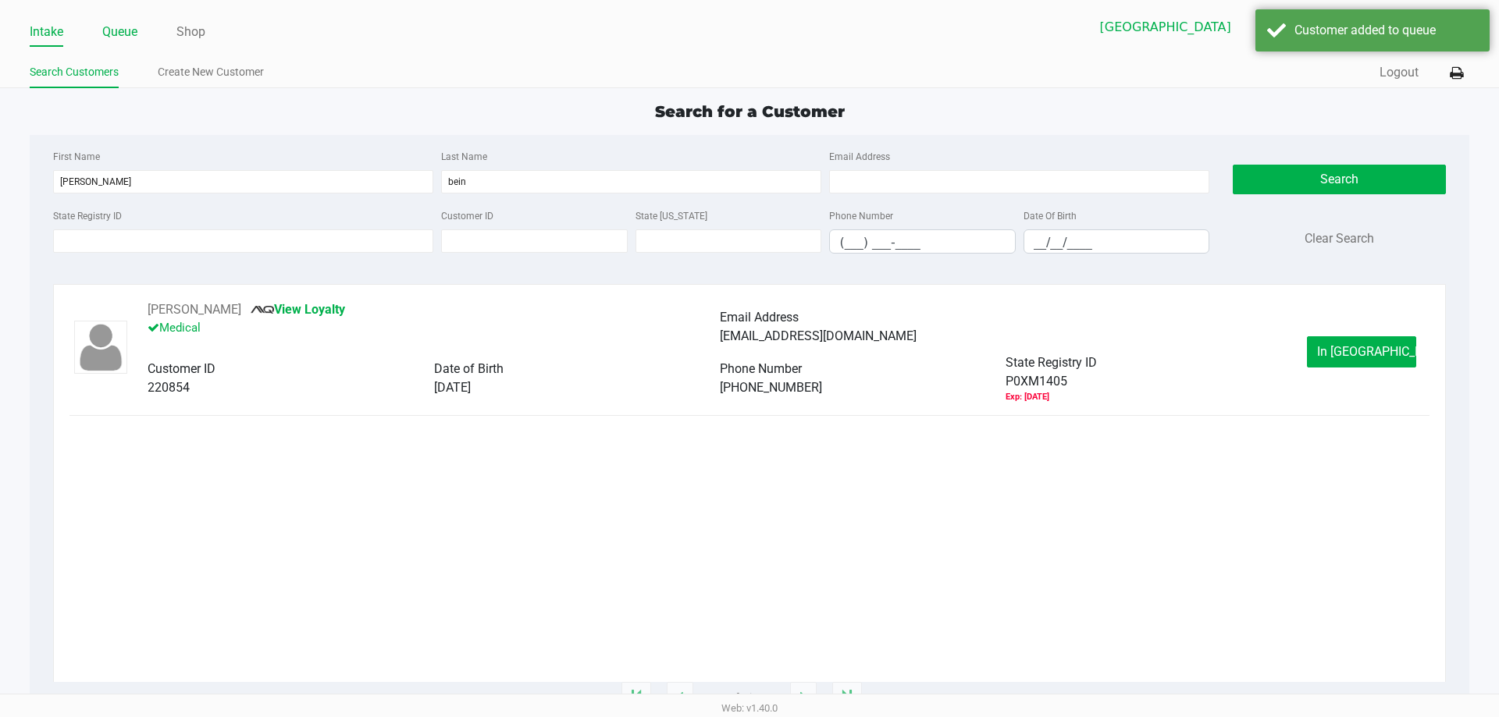
click at [133, 36] on link "Queue" at bounding box center [119, 32] width 35 height 22
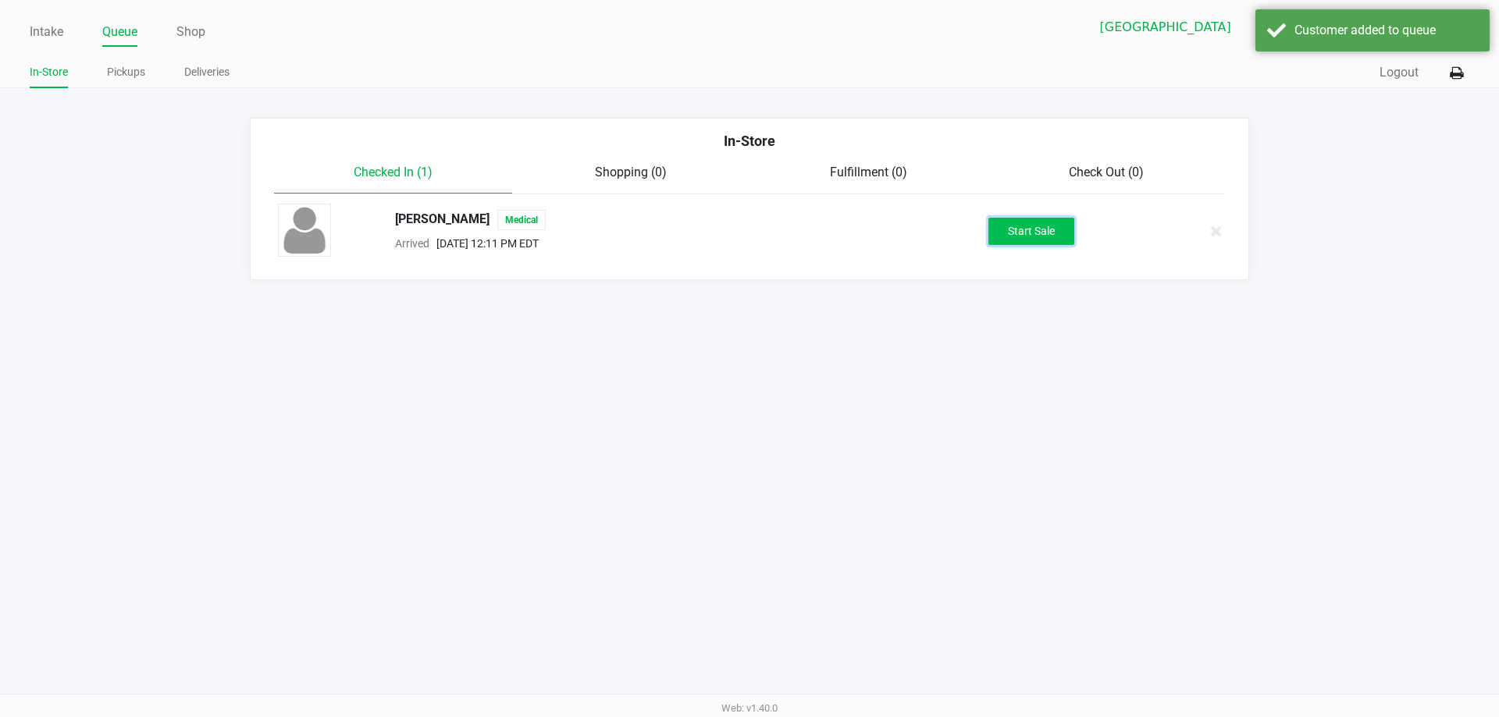
click at [1009, 238] on button "Start Sale" at bounding box center [1031, 231] width 86 height 27
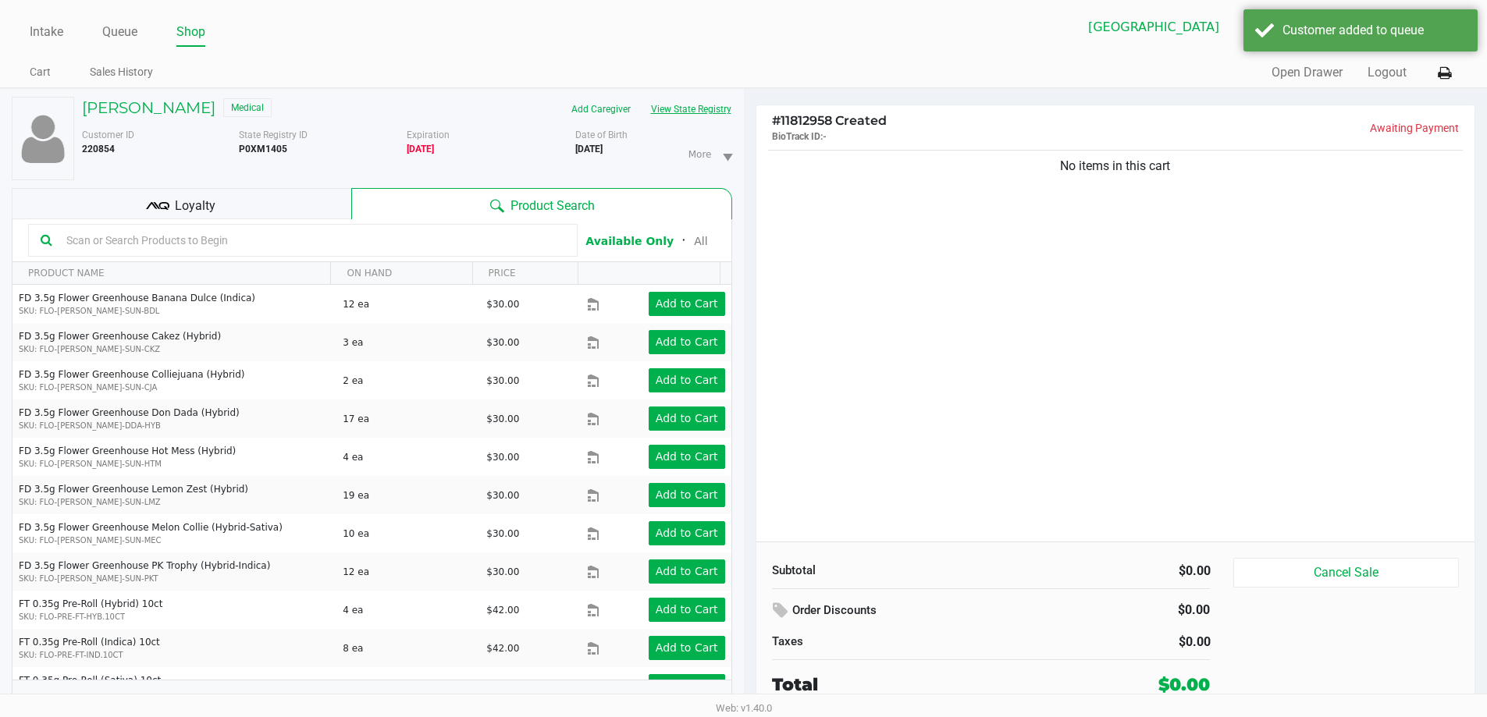
click at [692, 111] on button "View State Registry" at bounding box center [686, 109] width 91 height 25
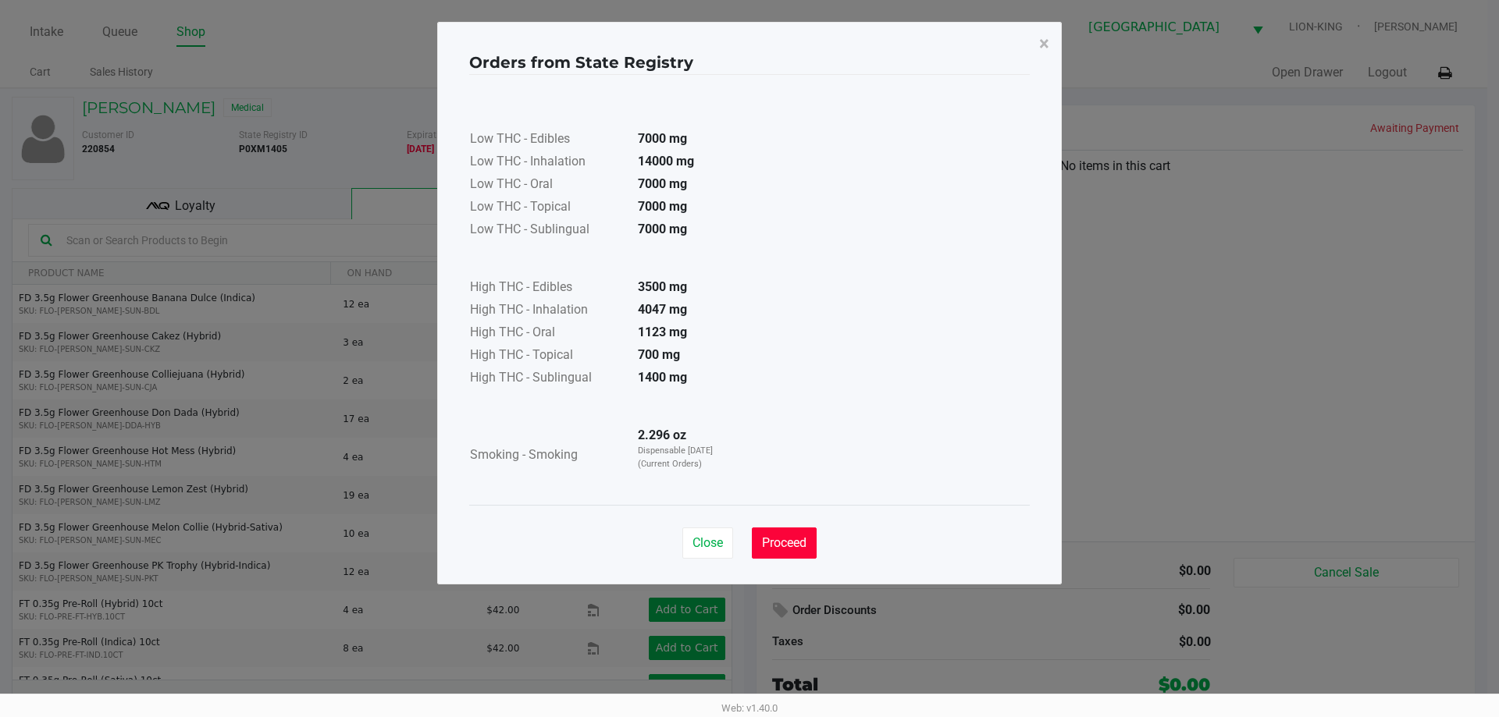
click at [781, 546] on span "Proceed" at bounding box center [784, 542] width 44 height 15
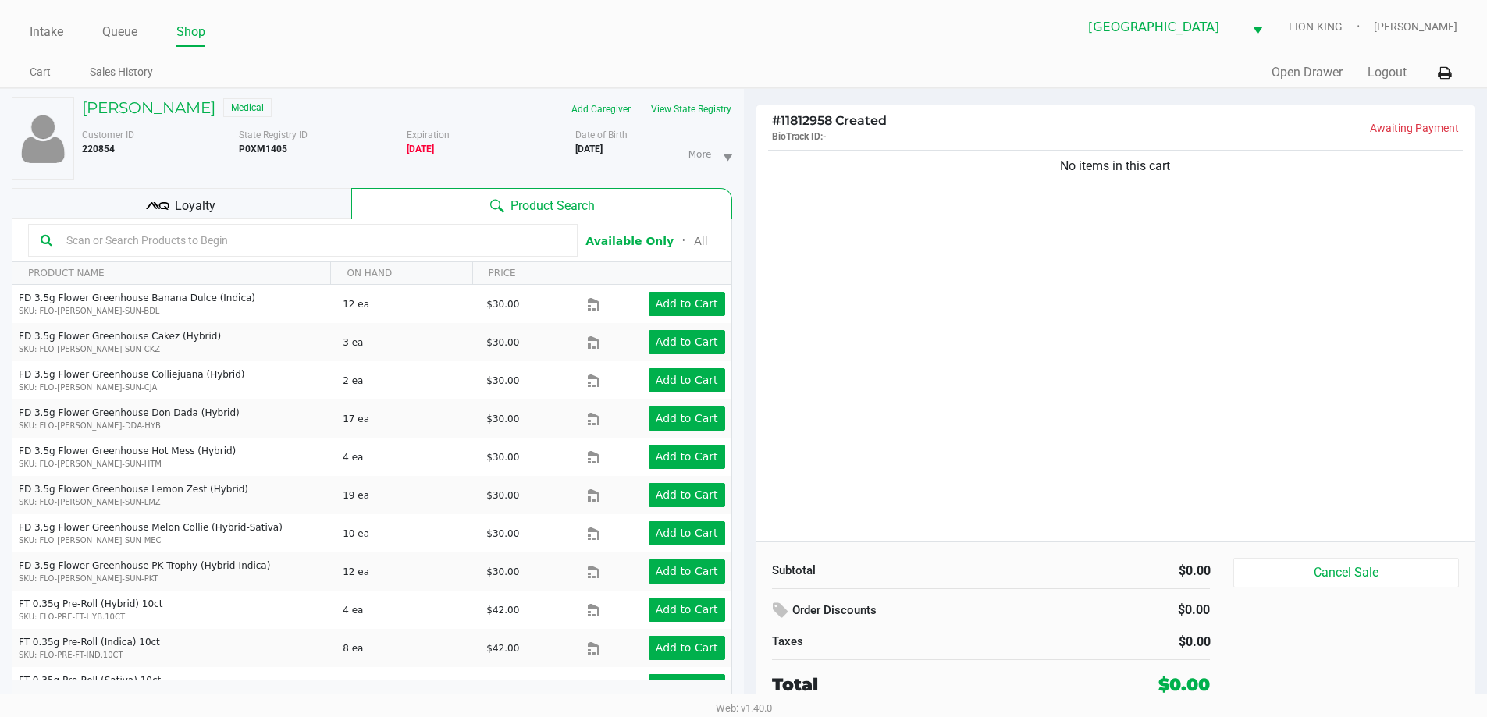
click at [1023, 358] on div "Low THC - Edibles 7000 mg Low THC - Inhalation 14000 mg Low THC - Oral 7000 mg …" at bounding box center [744, 251] width 560 height 393
click at [895, 315] on div "No items in this cart" at bounding box center [1115, 344] width 719 height 395
click at [880, 317] on div "No items in this cart" at bounding box center [1115, 344] width 719 height 395
click at [688, 112] on button "View State Registry" at bounding box center [686, 109] width 91 height 25
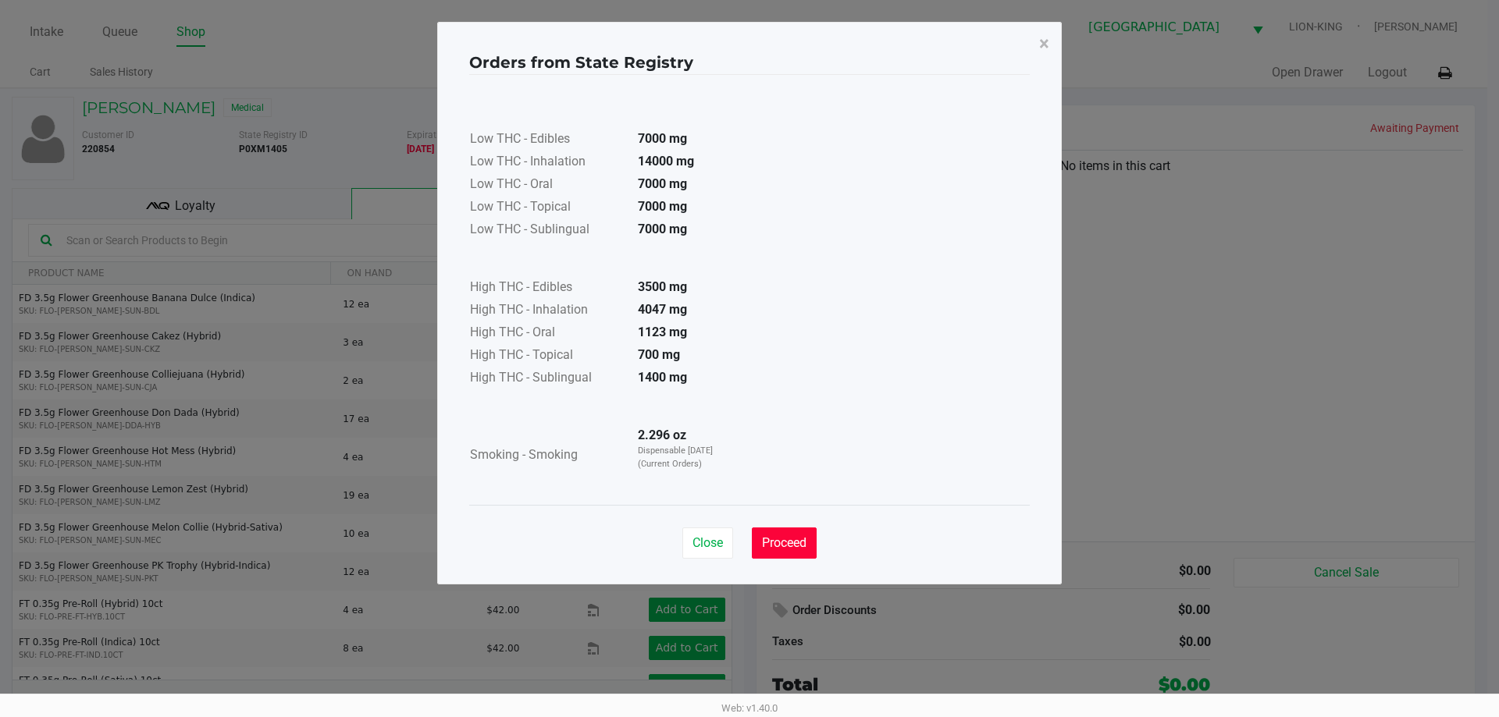
click at [784, 538] on span "Proceed" at bounding box center [784, 542] width 44 height 15
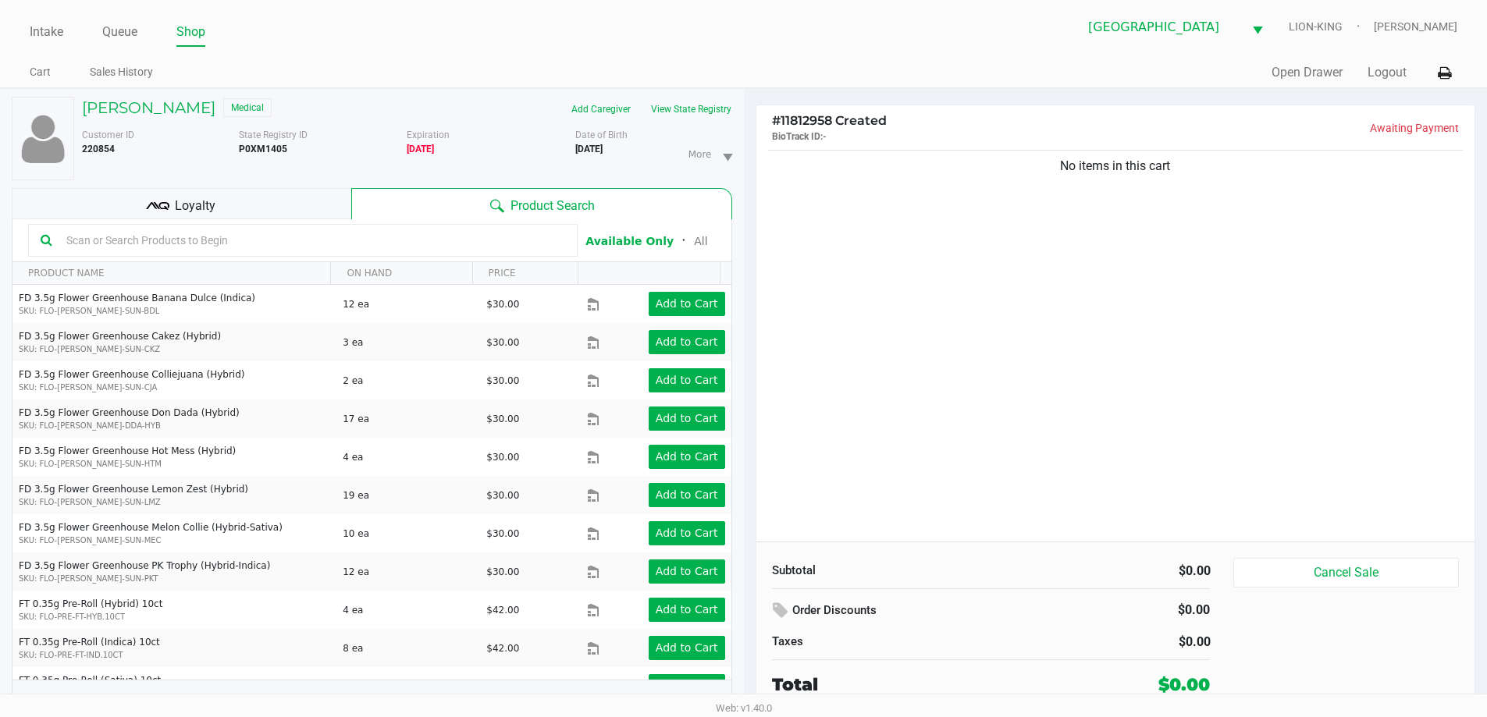
click at [973, 411] on div "Low THC - Edibles 7000 mg Low THC - Inhalation 14000 mg Low THC - Oral 7000 mg …" at bounding box center [744, 251] width 560 height 393
click at [973, 411] on div "No items in this cart" at bounding box center [1115, 344] width 719 height 395
click at [689, 113] on button "View State Registry" at bounding box center [686, 109] width 91 height 25
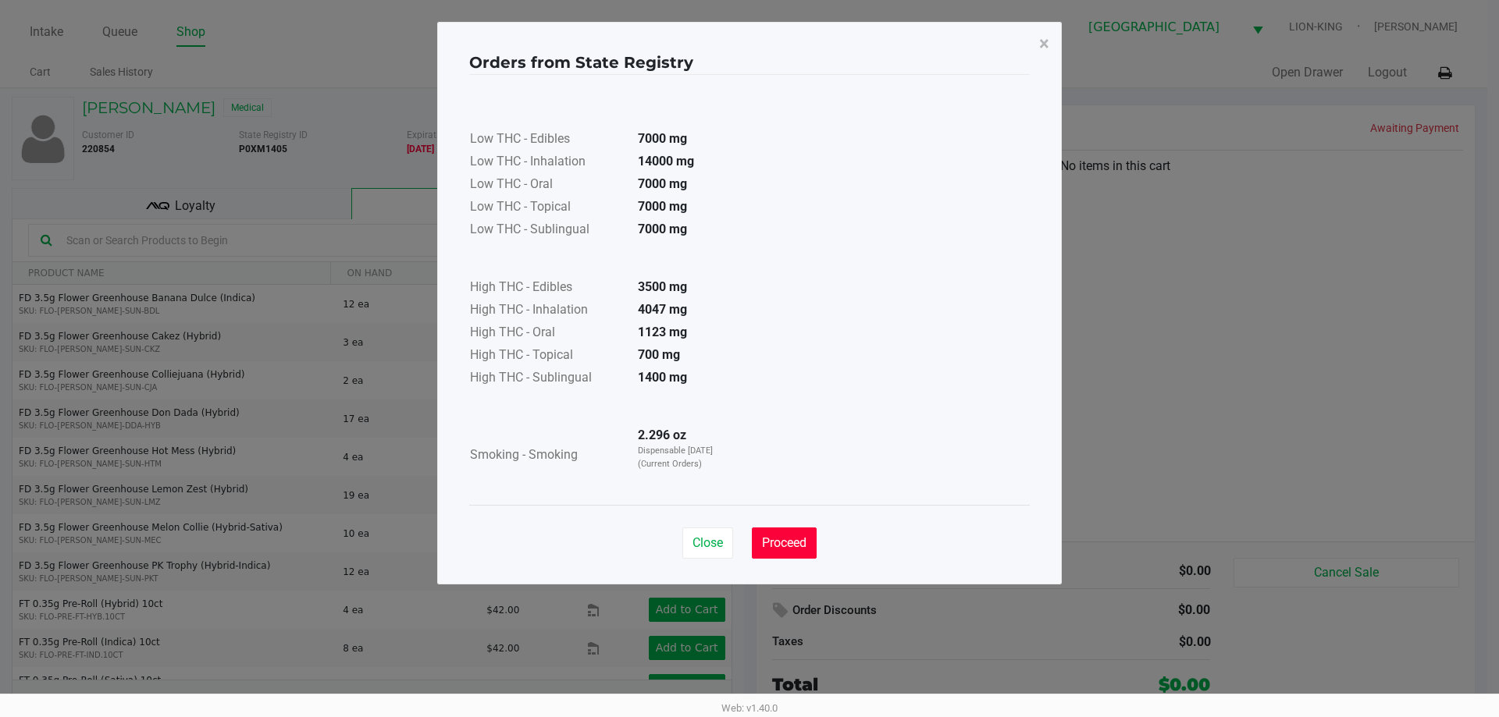
click at [779, 541] on span "Proceed" at bounding box center [784, 542] width 44 height 15
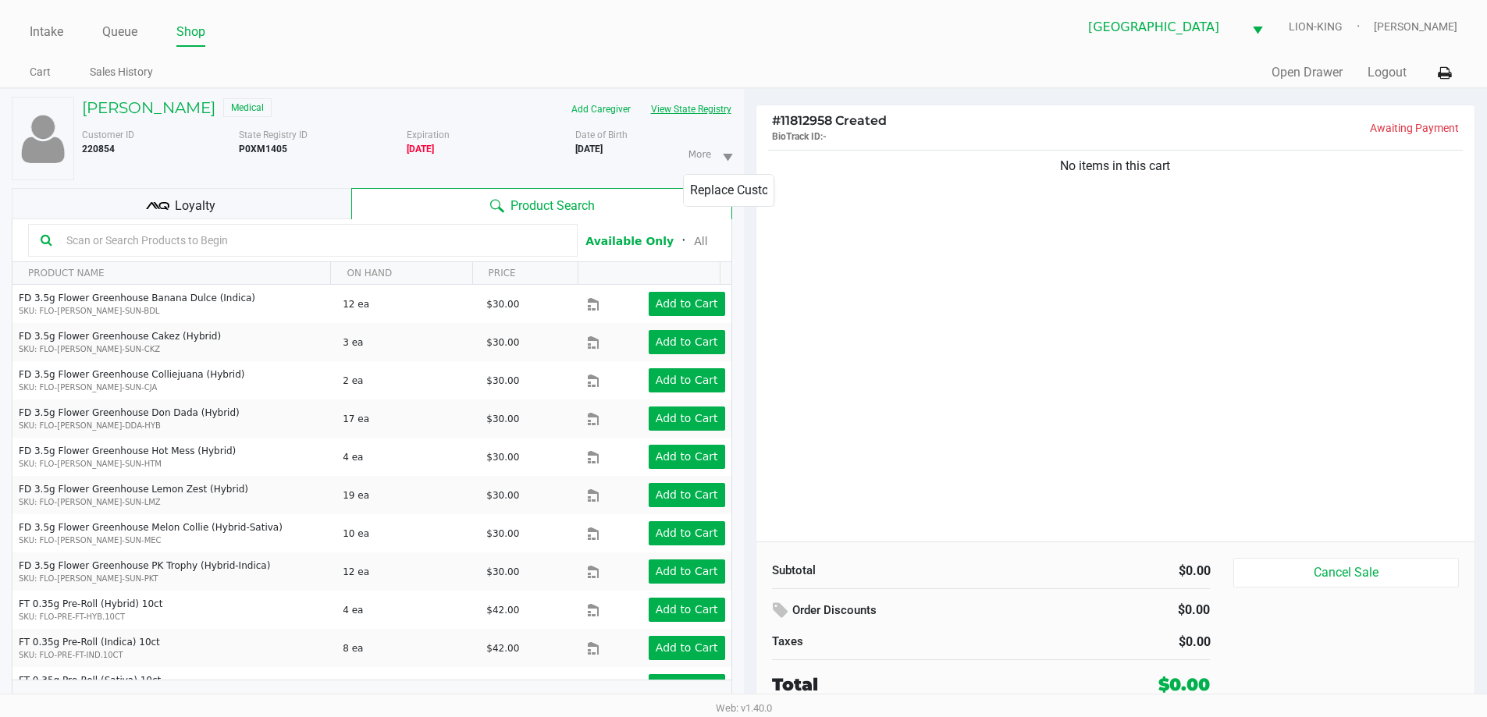
click at [700, 111] on button "View State Registry" at bounding box center [686, 109] width 91 height 25
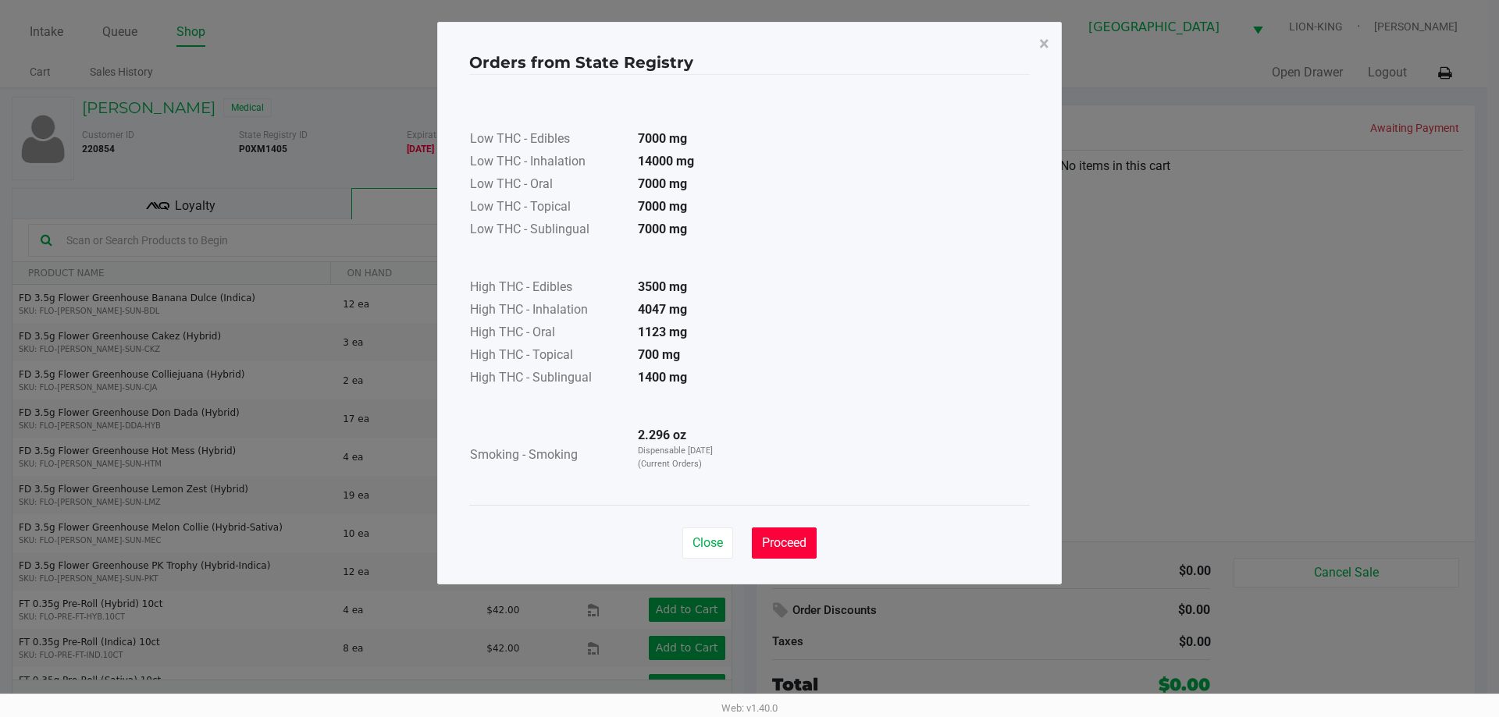
click at [795, 539] on span "Proceed" at bounding box center [784, 542] width 44 height 15
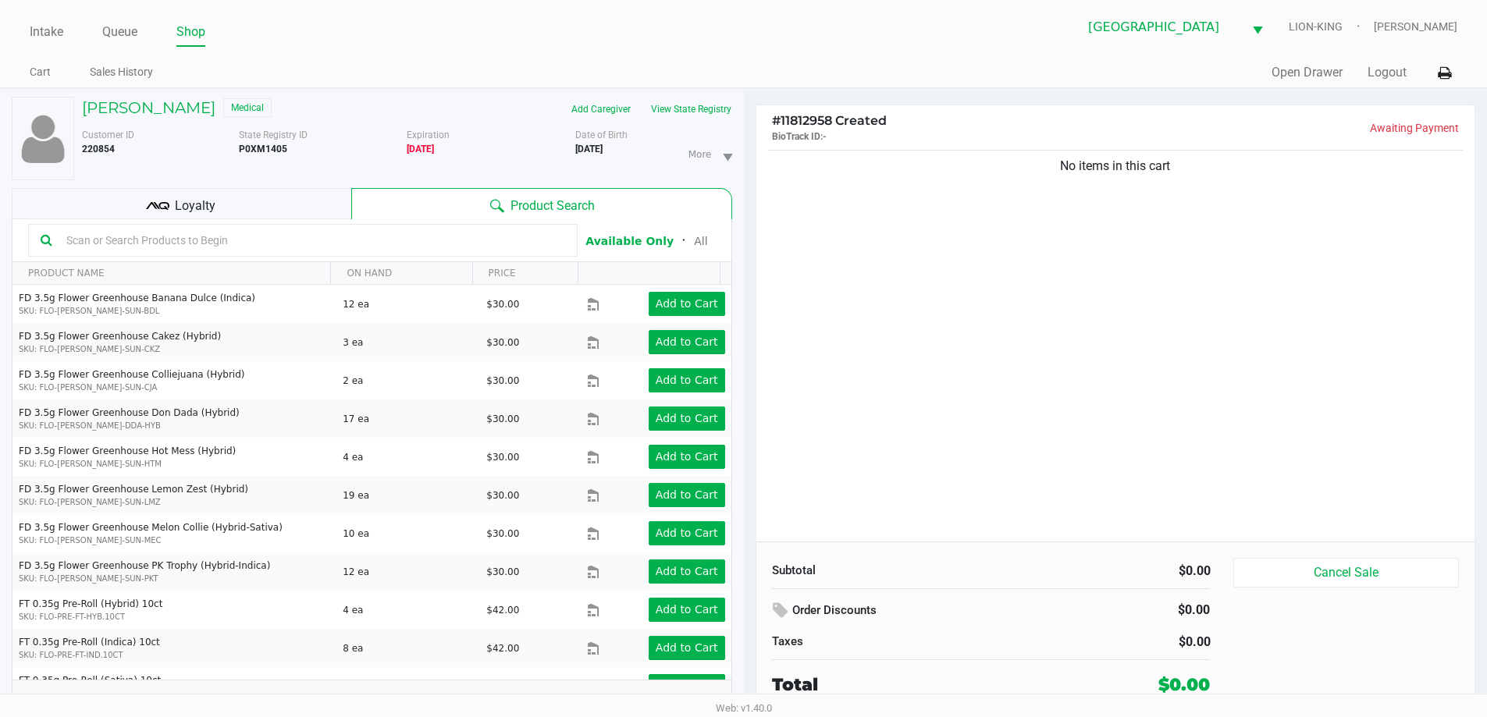
click at [1008, 436] on div "Low THC - Edibles 7000 mg Low THC - Inhalation 14000 mg Low THC - Oral 7000 mg …" at bounding box center [744, 251] width 560 height 393
click at [215, 244] on input "text" at bounding box center [312, 240] width 505 height 23
type input "balm"
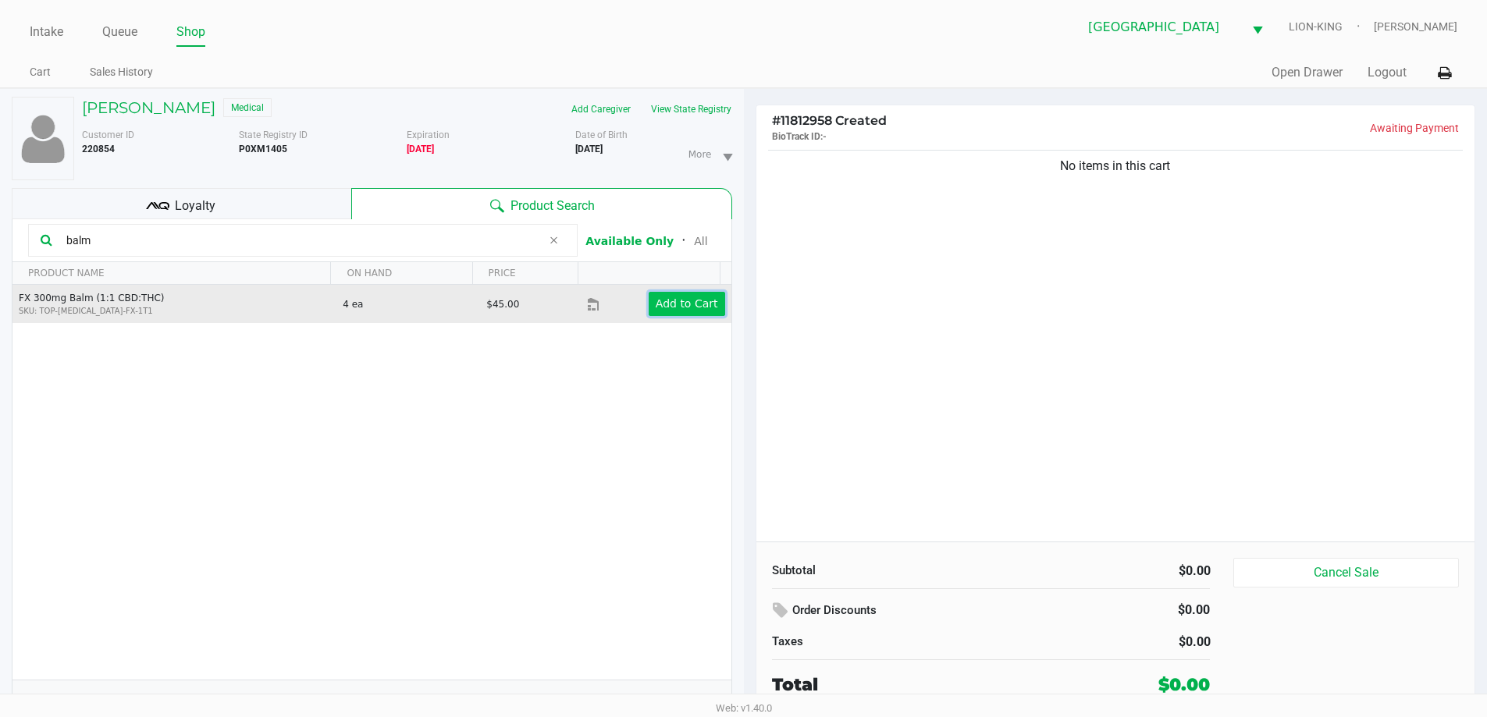
click at [660, 301] on app-button-loader "Add to Cart" at bounding box center [687, 303] width 62 height 12
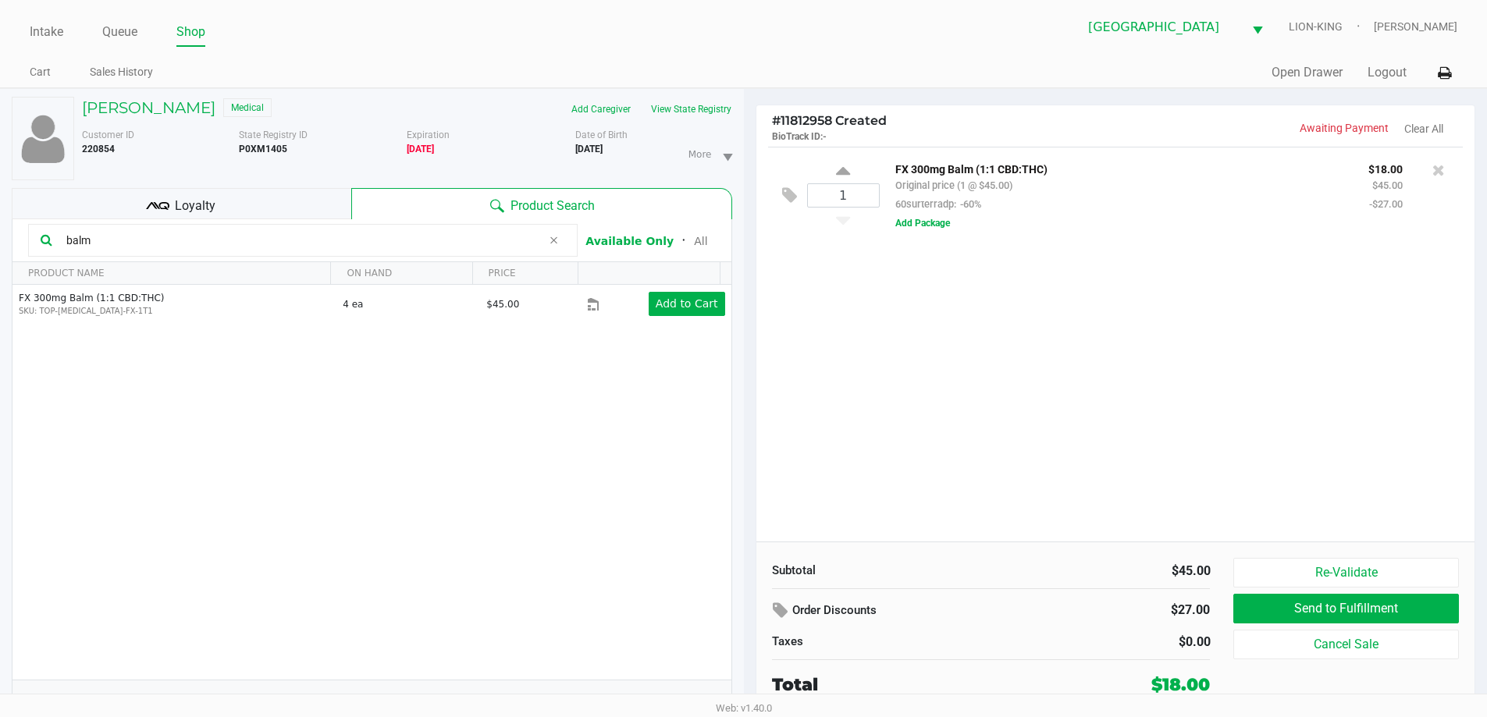
click at [110, 240] on input "balm" at bounding box center [301, 240] width 482 height 23
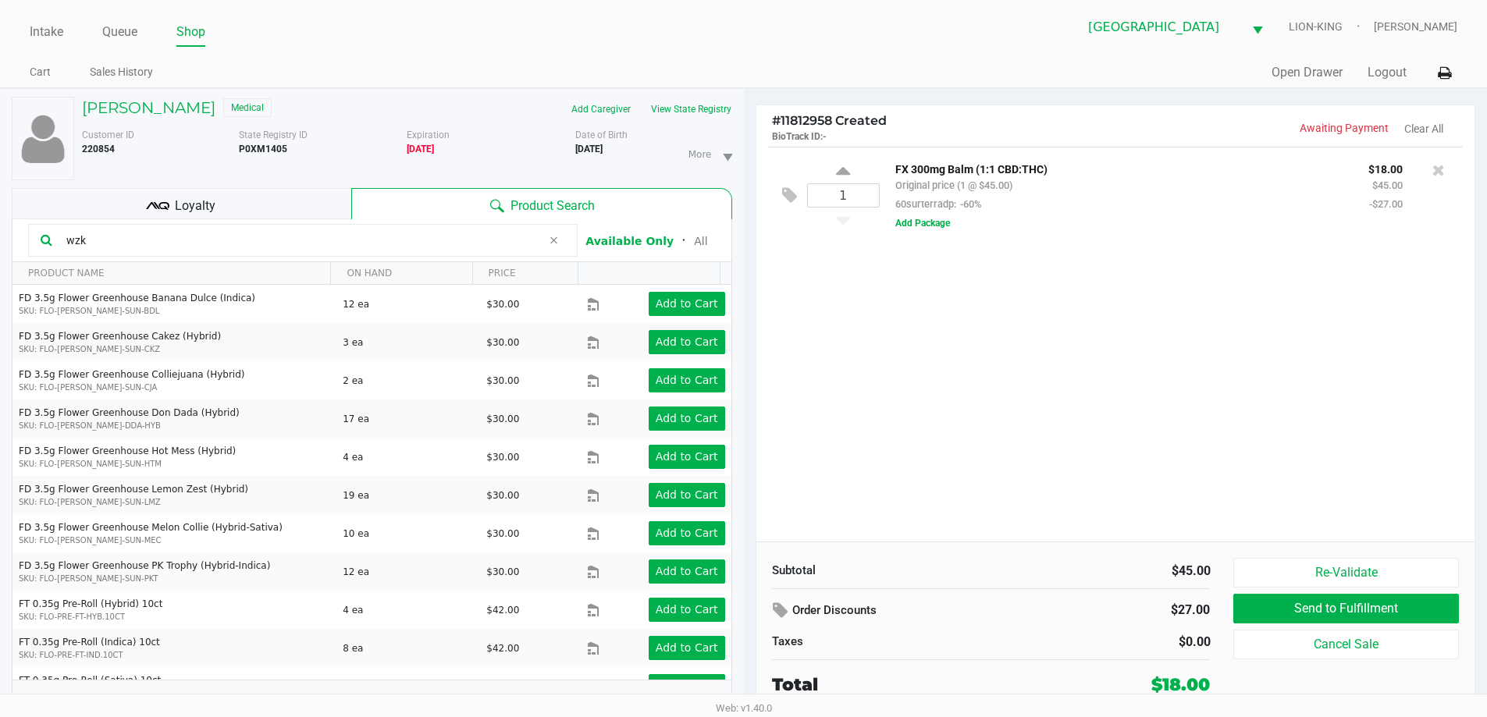
type input "wzk"
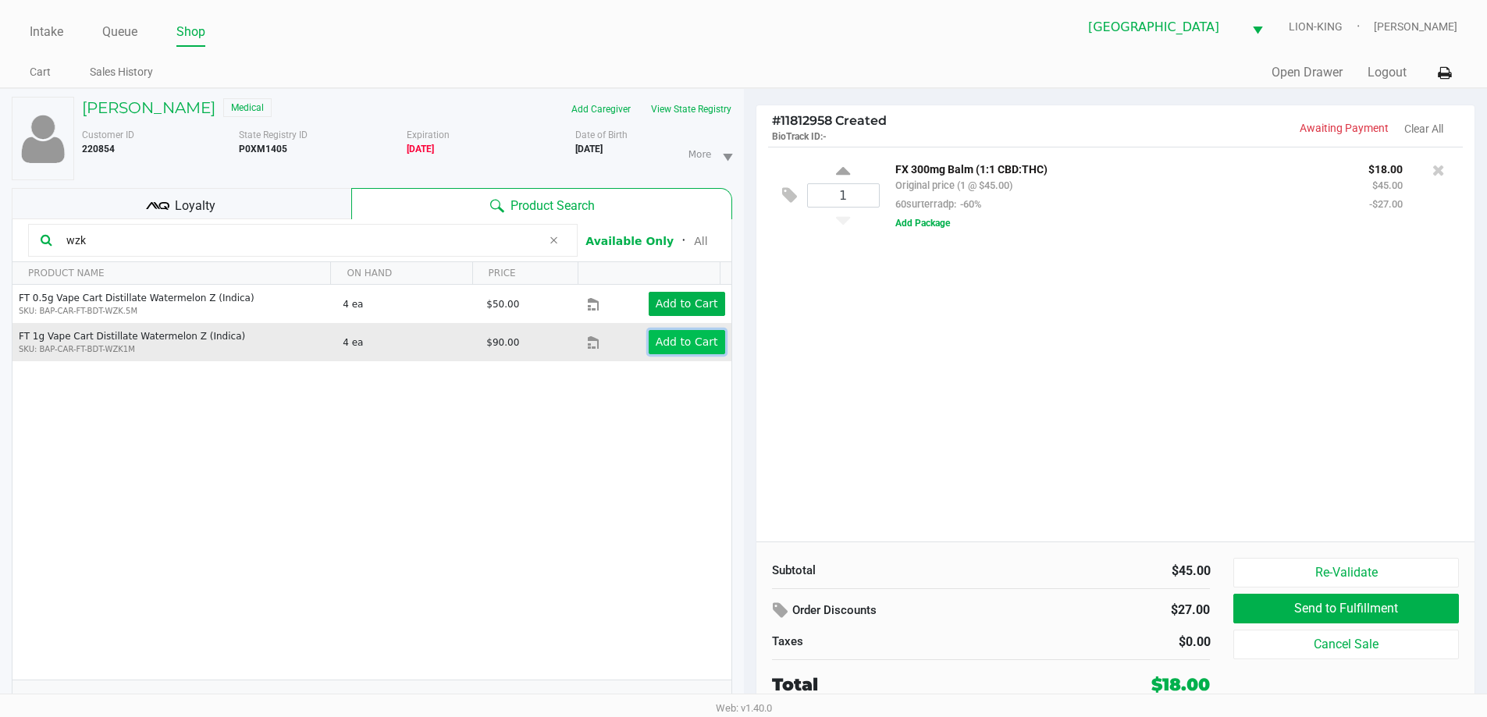
click at [682, 343] on app-button-loader "Add to Cart" at bounding box center [687, 342] width 62 height 12
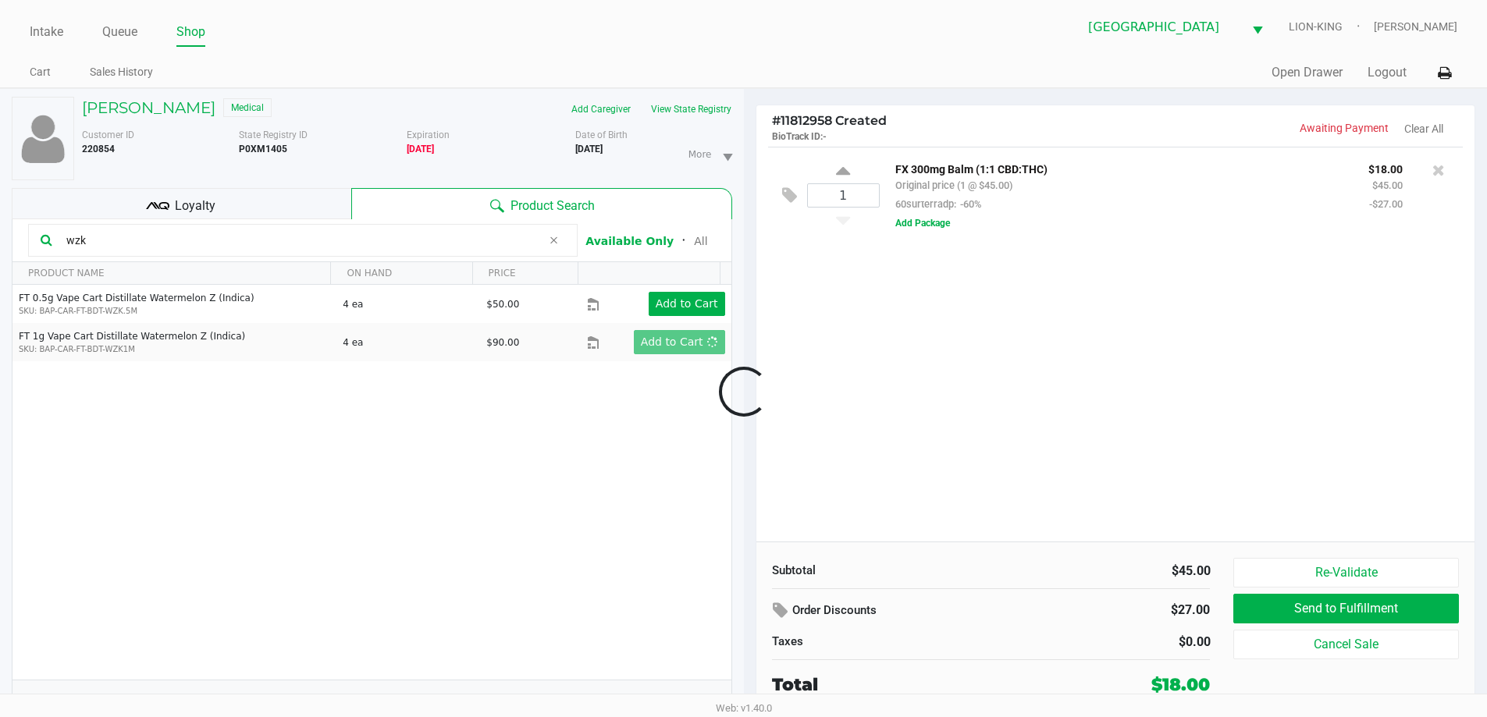
click at [860, 360] on div at bounding box center [743, 392] width 1487 height 452
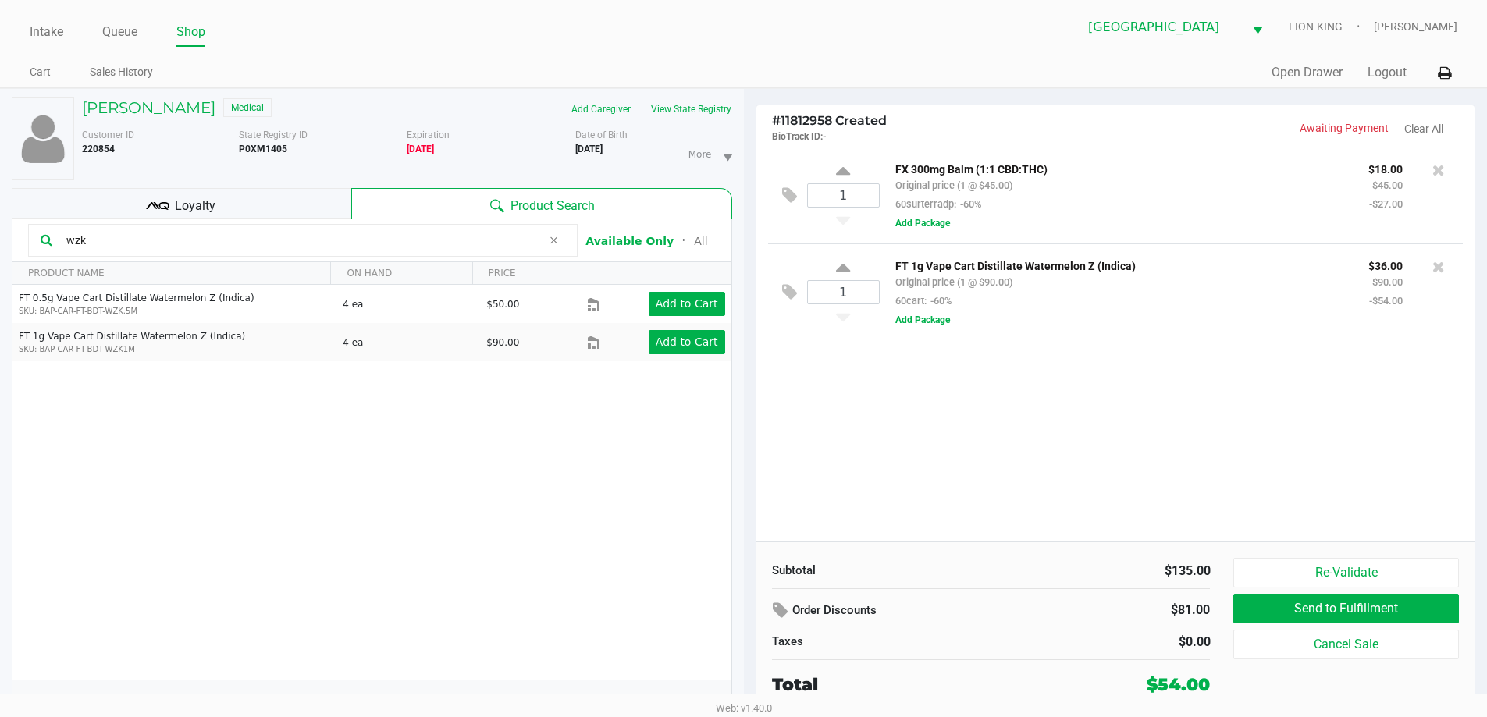
click at [267, 189] on div "Loyalty" at bounding box center [182, 203] width 340 height 31
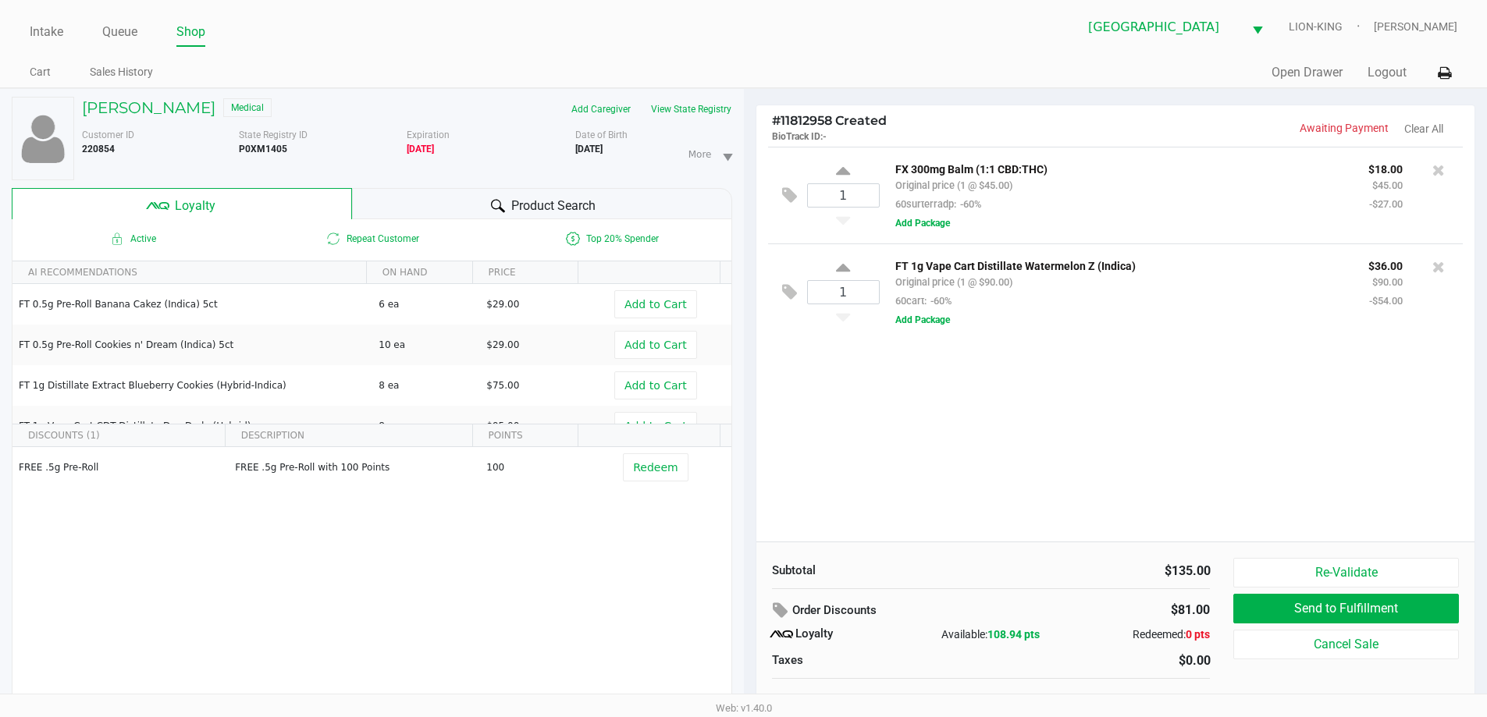
click at [1024, 420] on div "1 FX 300mg Balm (1:1 CBD:THC) Original price (1 @ $45.00) 60surterradp: -60% $1…" at bounding box center [1115, 344] width 719 height 395
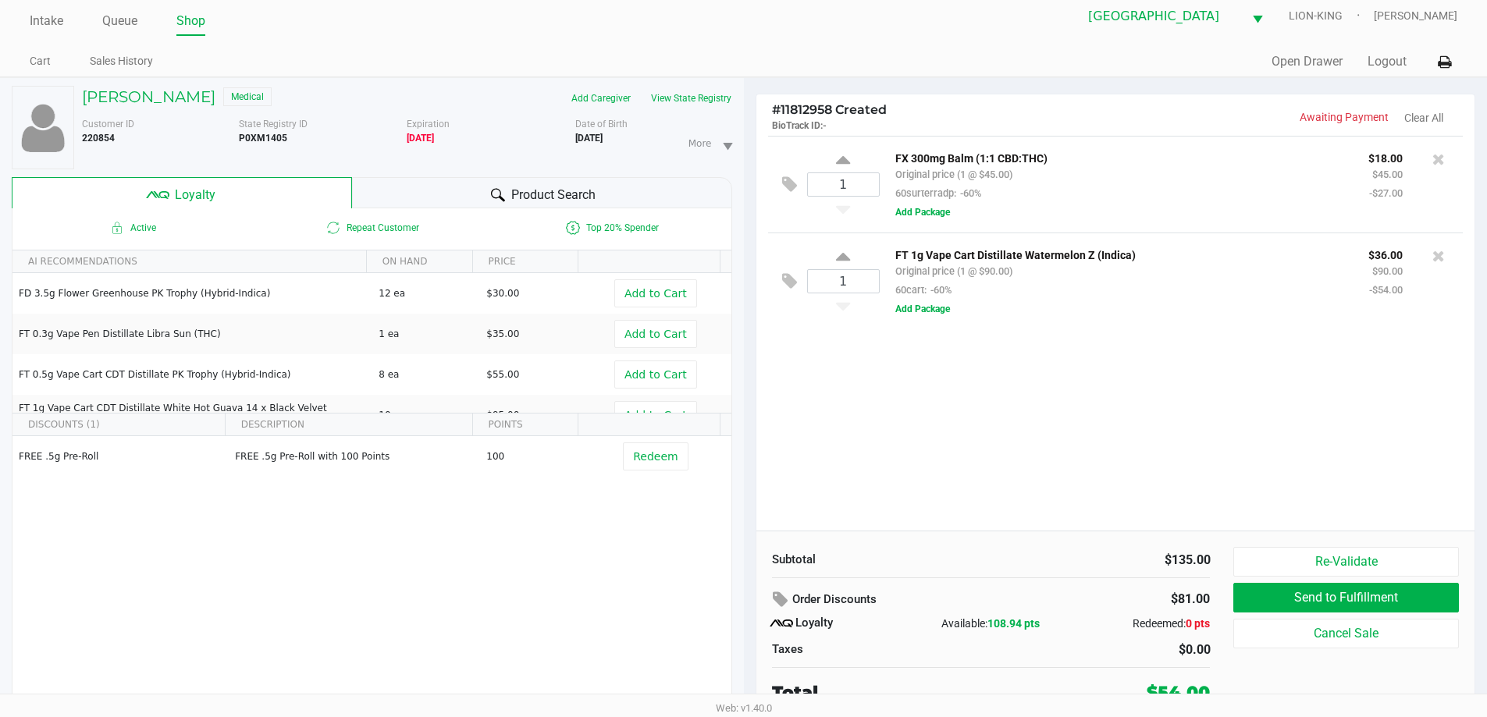
scroll to position [16, 0]
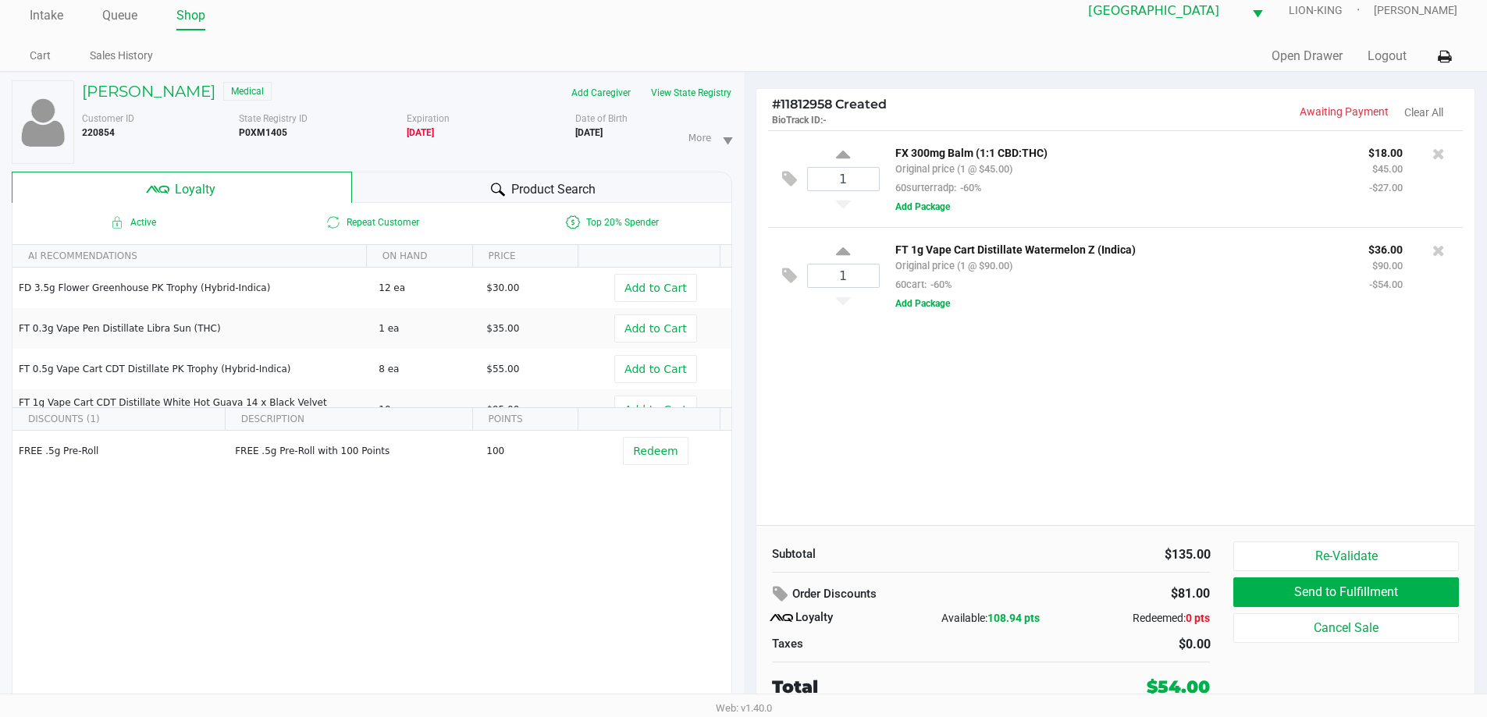
click at [1024, 432] on div "1 FX 300mg Balm (1:1 CBD:THC) Original price (1 @ $45.00) 60surterradp: -60% $1…" at bounding box center [1115, 327] width 719 height 395
click at [916, 433] on div "1 FX 300mg Balm (1:1 CBD:THC) Original price (1 @ $45.00) 60surterradp: -60% $1…" at bounding box center [1115, 327] width 719 height 395
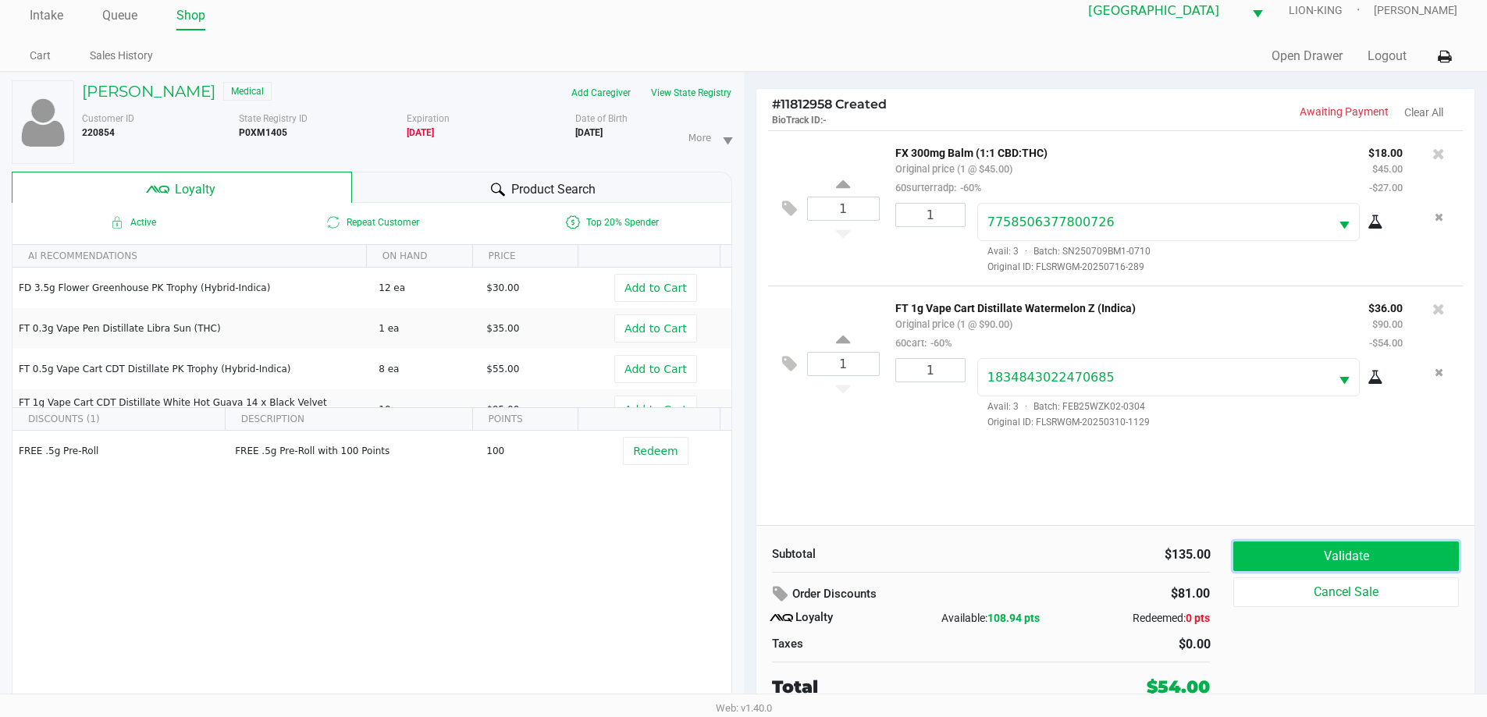
click at [1304, 553] on button "Validate" at bounding box center [1345, 557] width 225 height 30
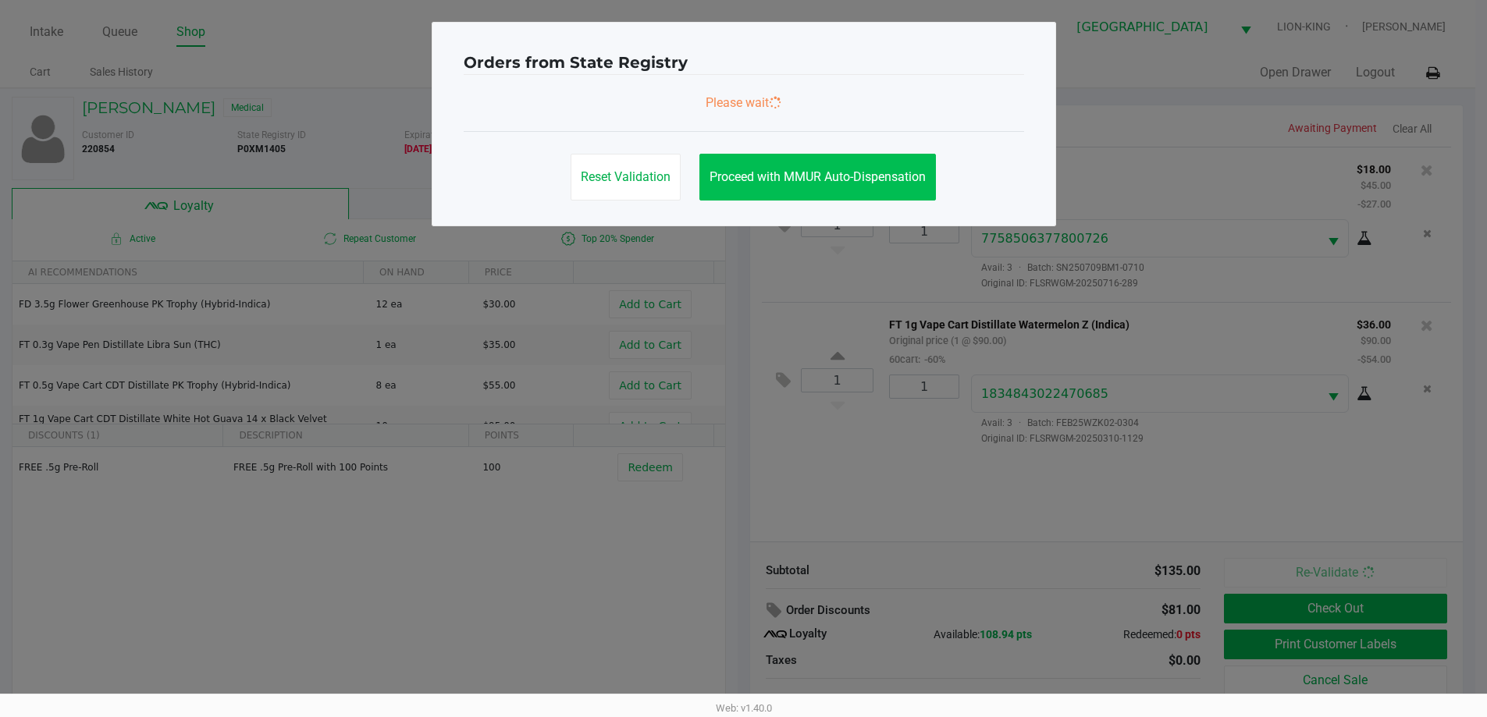
scroll to position [0, 0]
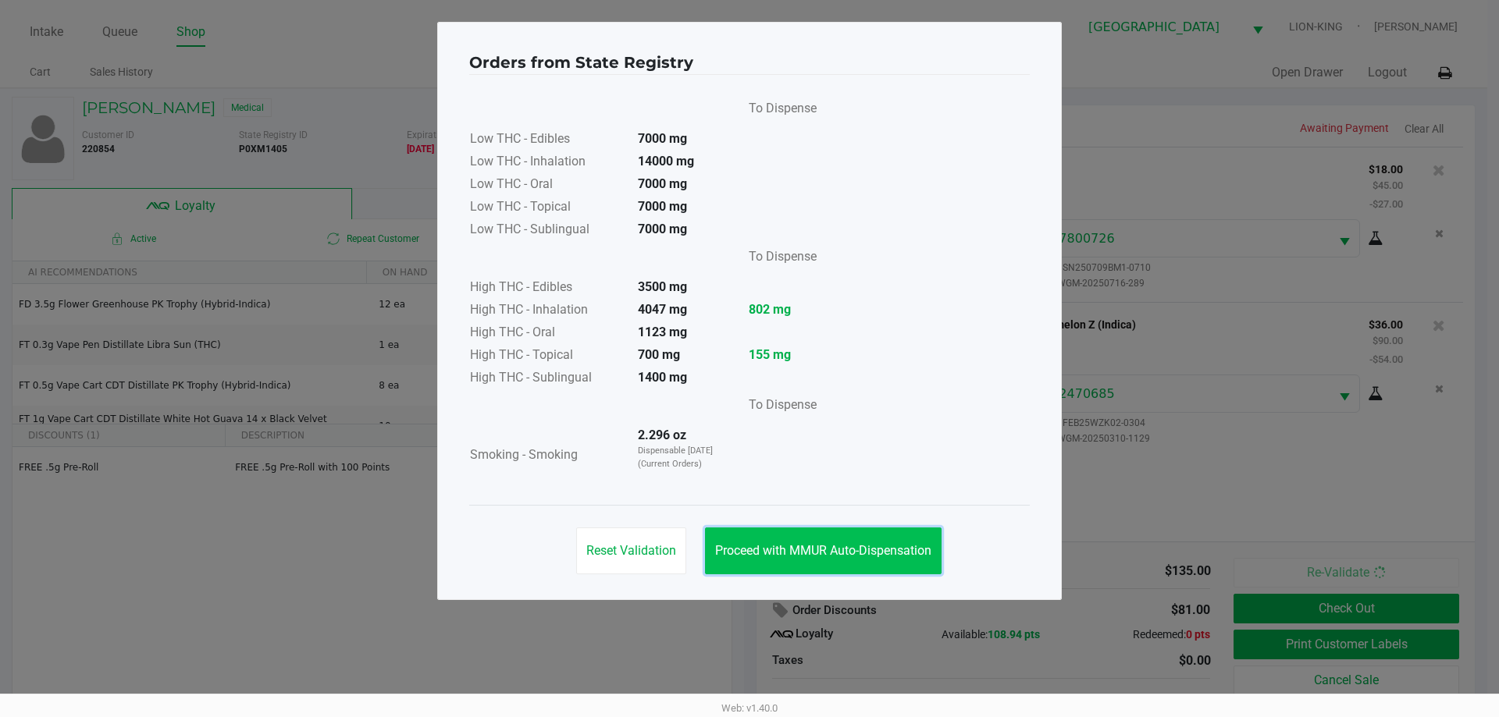
click at [849, 562] on button "Proceed with MMUR Auto-Dispensation" at bounding box center [823, 551] width 236 height 47
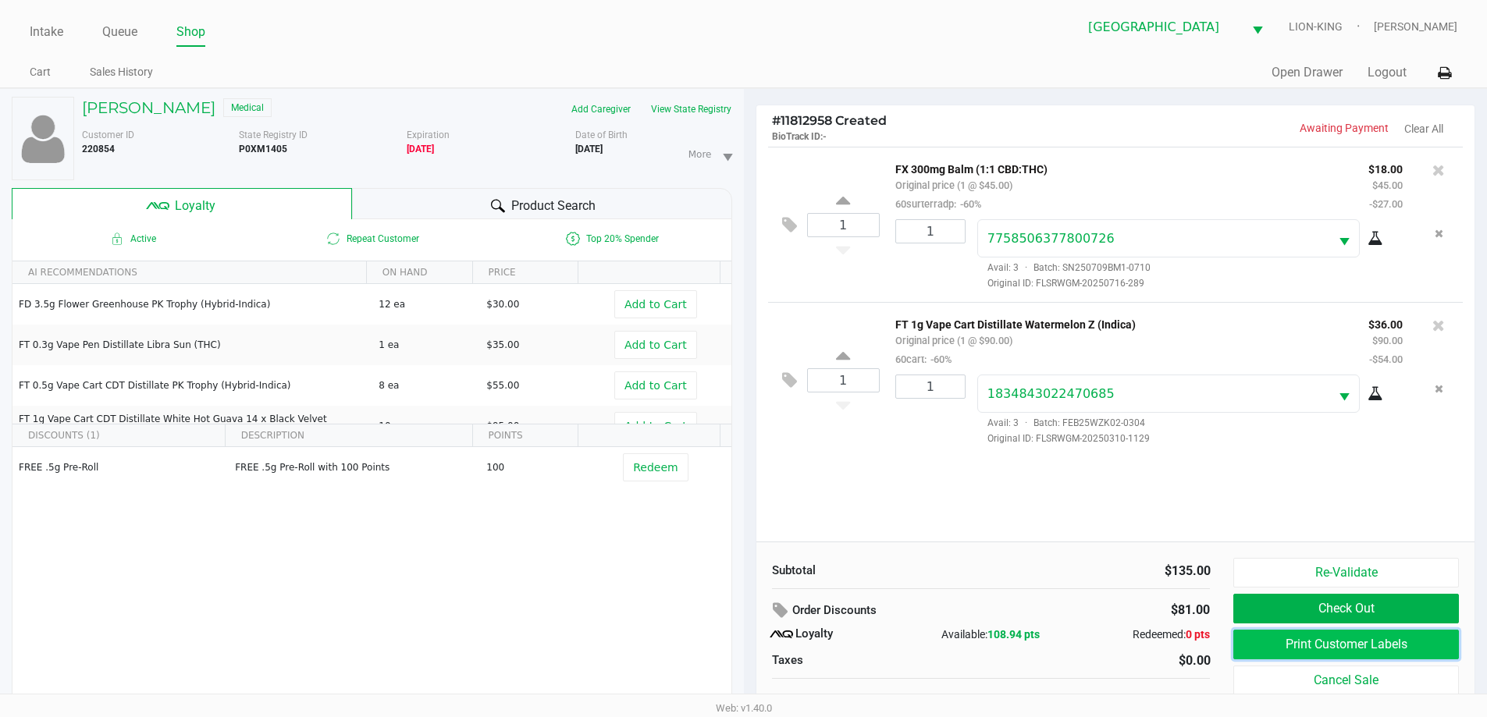
click at [1275, 639] on button "Print Customer Labels" at bounding box center [1345, 645] width 225 height 30
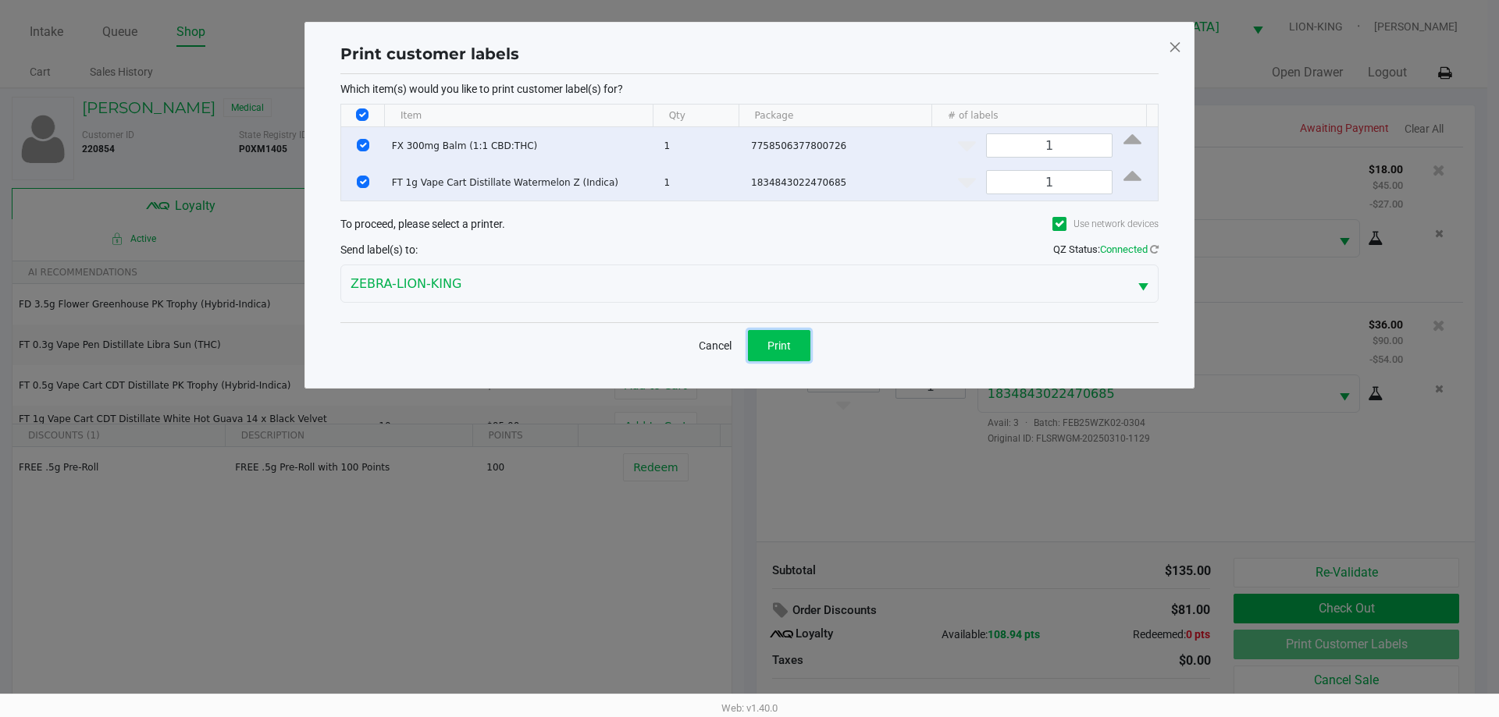
click at [774, 337] on button "Print" at bounding box center [779, 345] width 62 height 31
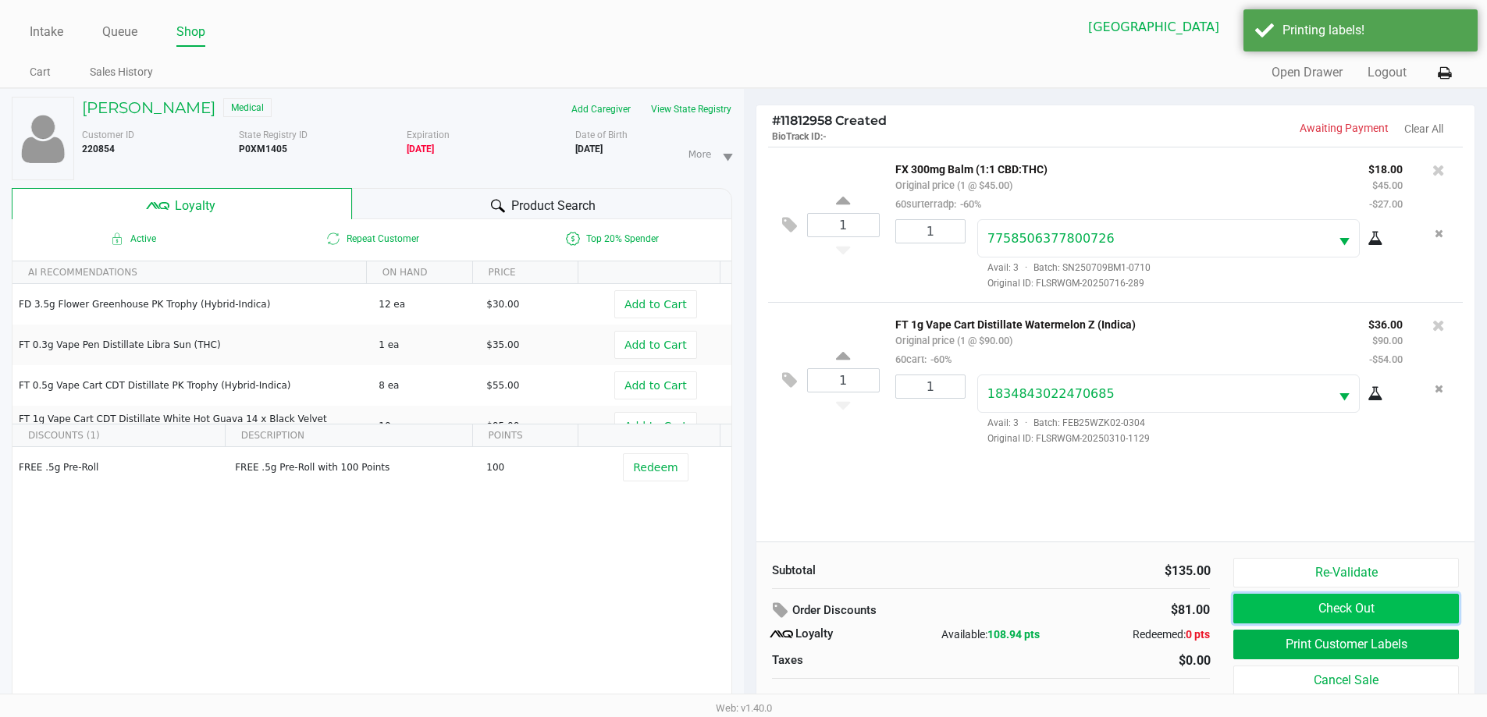
click at [1251, 601] on button "Check Out" at bounding box center [1345, 609] width 225 height 30
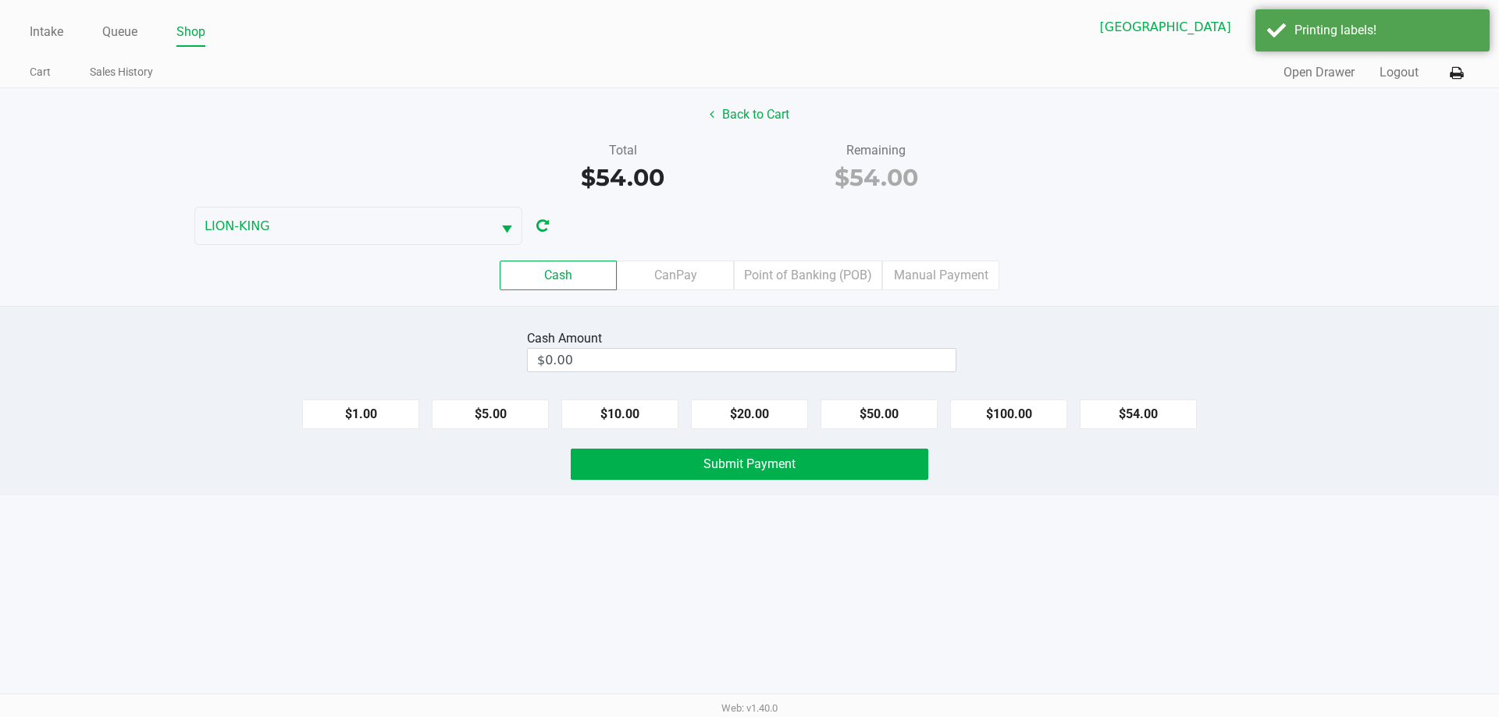
click at [1048, 407] on button "$100.00" at bounding box center [1008, 415] width 117 height 30
type input "$100.00"
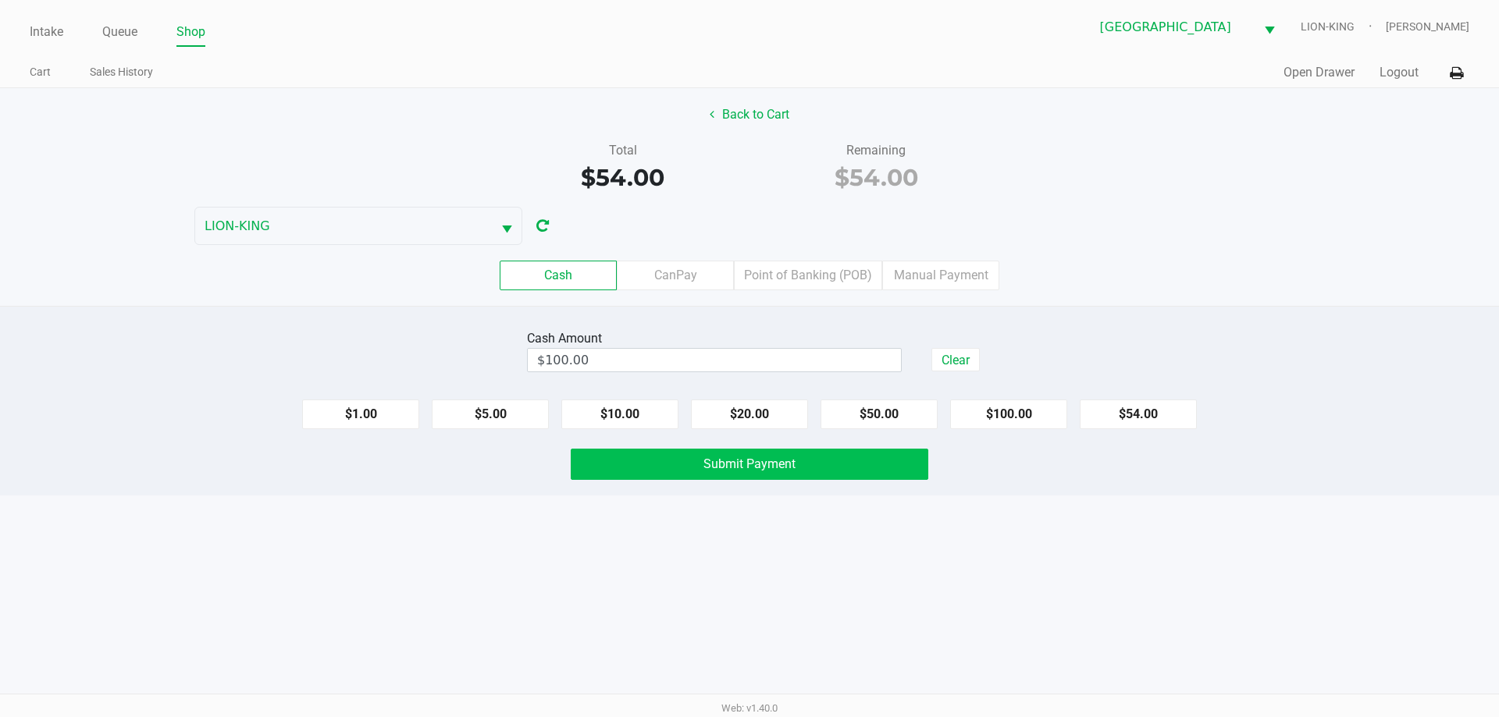
click at [830, 450] on button "Submit Payment" at bounding box center [749, 464] width 357 height 31
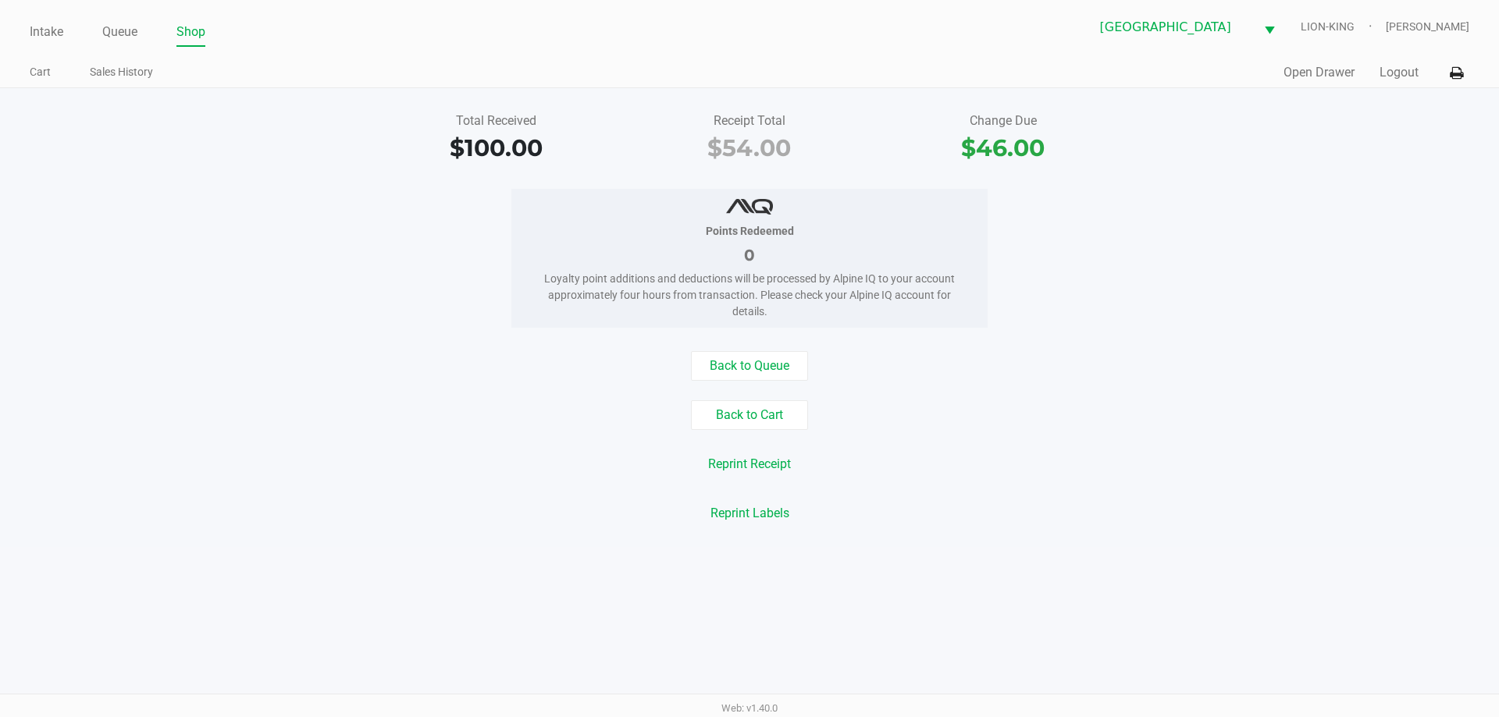
click at [400, 172] on div "Total Received $100.00 Receipt Total $54.00 Change Due $46.00 Points Redeemed 0…" at bounding box center [749, 317] width 1499 height 459
click at [34, 33] on link "Intake" at bounding box center [47, 32] width 34 height 22
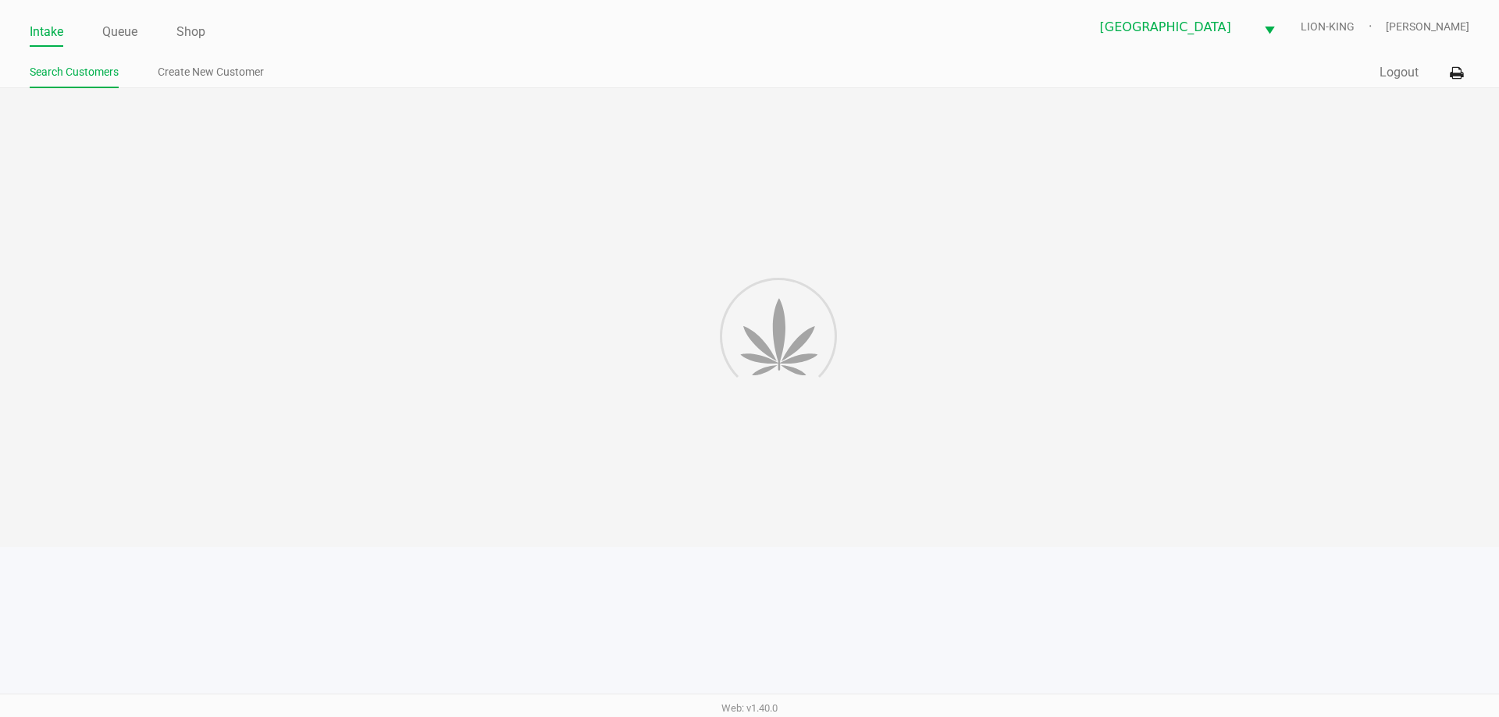
click at [411, 87] on div "Intake Queue Shop North Palm Beach WC LION-KING Tawny Husosky Search Customers …" at bounding box center [749, 44] width 1499 height 88
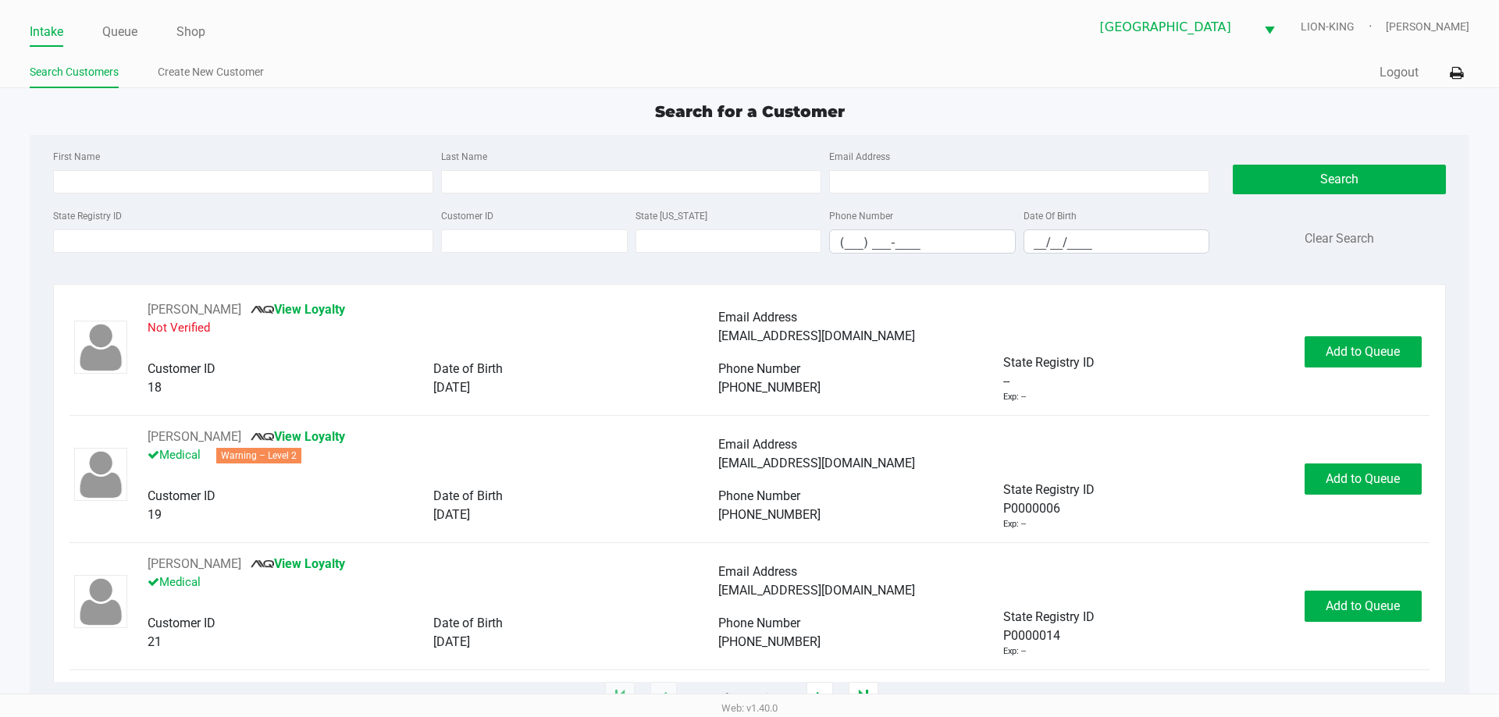
click at [416, 76] on ul "Search Customers Create New Customer" at bounding box center [390, 74] width 720 height 27
click at [297, 162] on div "First Name" at bounding box center [243, 170] width 388 height 47
drag, startPoint x: 294, startPoint y: 164, endPoint x: 286, endPoint y: 176, distance: 14.1
click at [292, 171] on div "First Name" at bounding box center [243, 170] width 388 height 47
click at [284, 180] on input "First Name" at bounding box center [243, 181] width 380 height 23
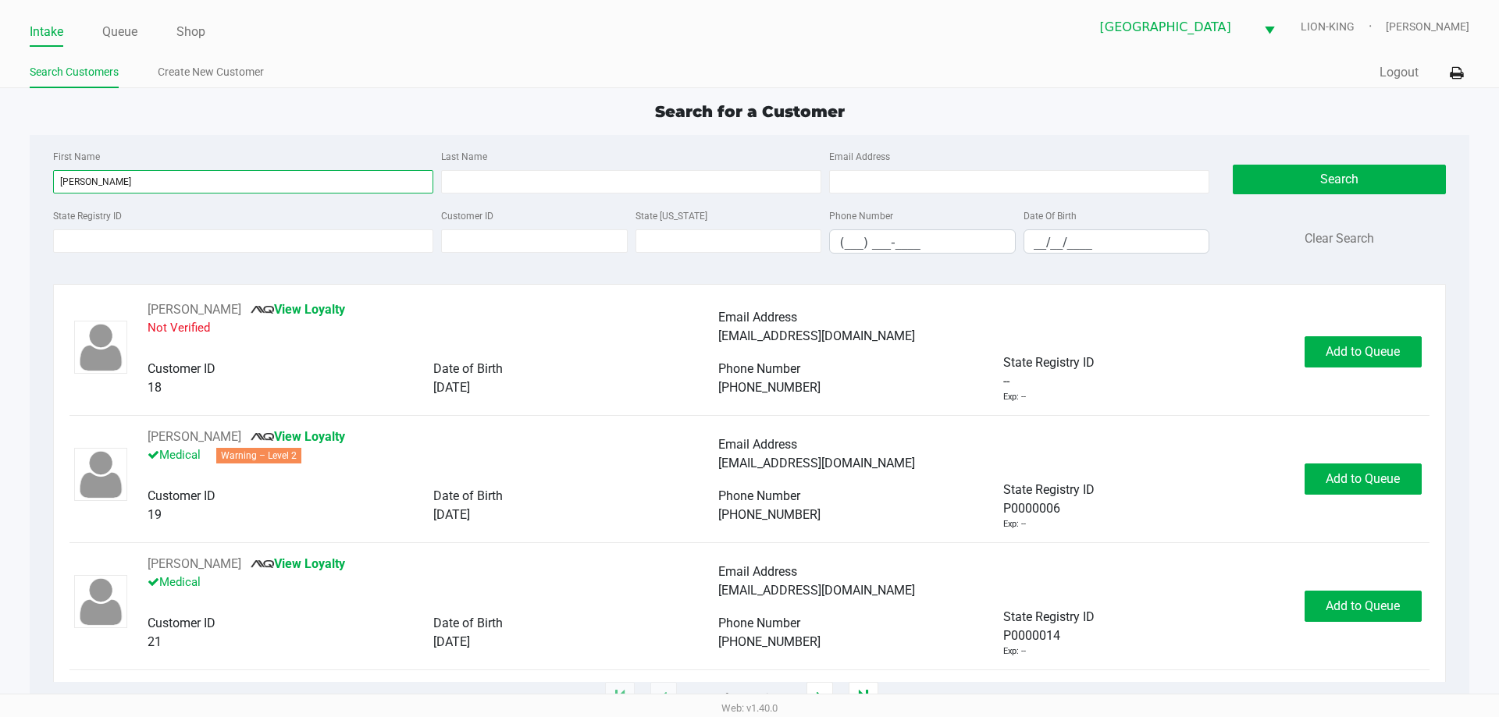
type input "sharon"
type input "marlow"
click at [73, 175] on input "sharon" at bounding box center [243, 181] width 380 height 23
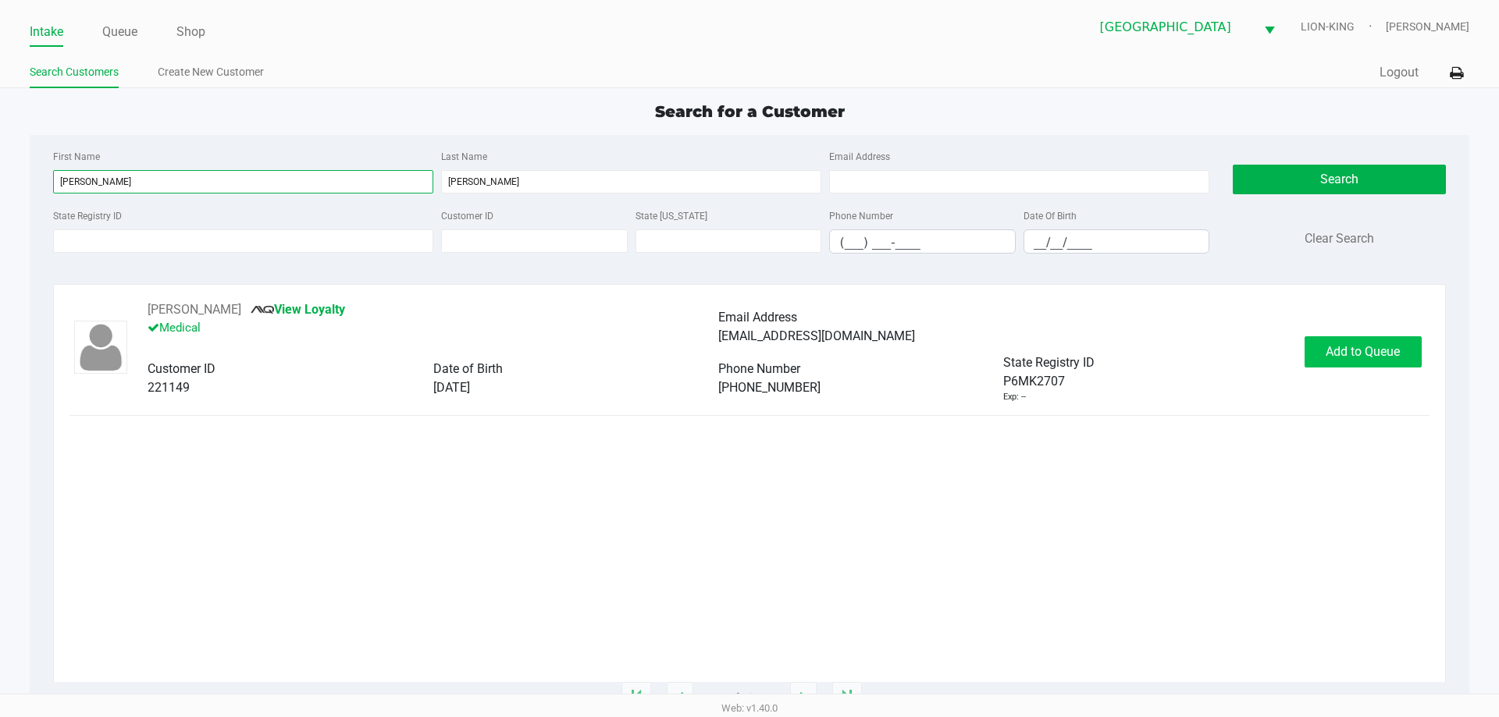
type input "sharron"
click at [1362, 357] on span "Add to Queue" at bounding box center [1362, 351] width 74 height 15
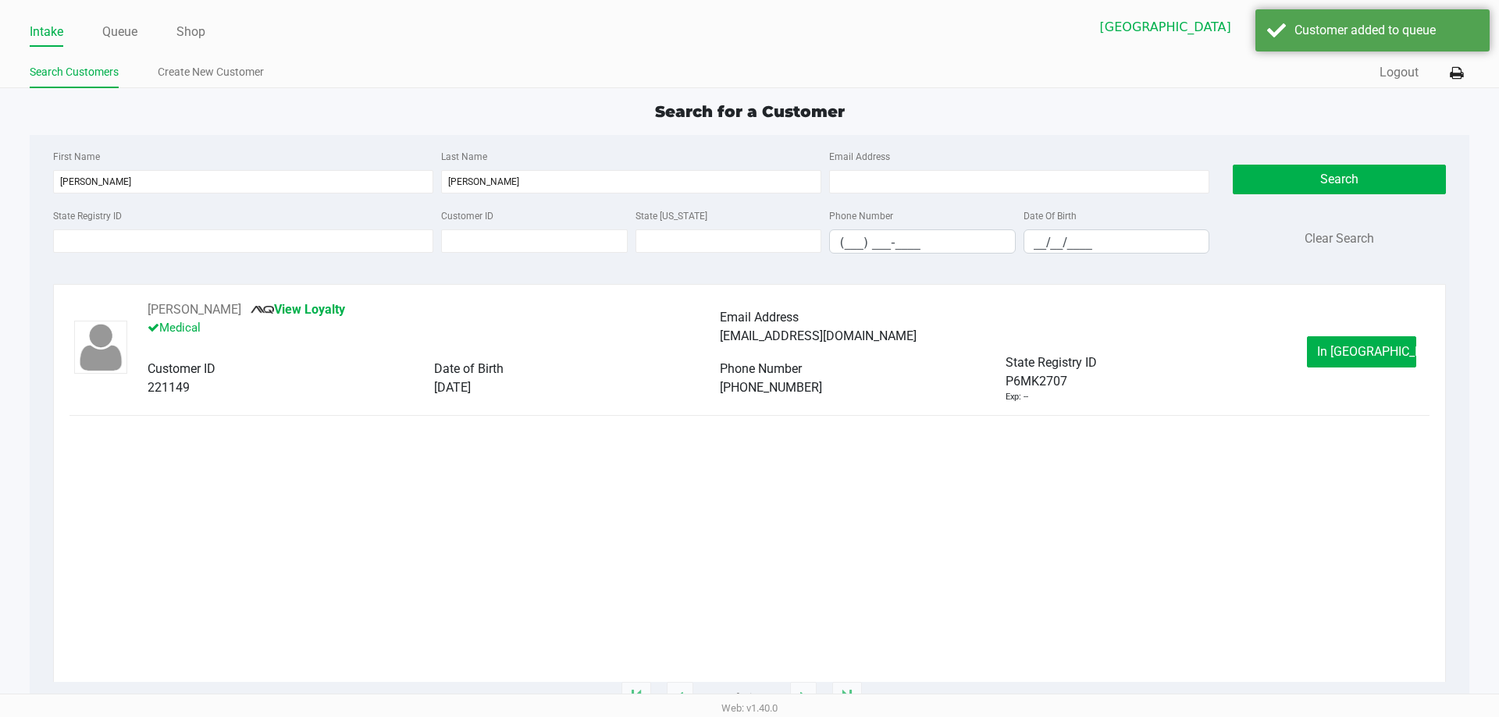
click at [101, 20] on ul "Intake Queue Shop" at bounding box center [390, 33] width 720 height 27
click at [155, 29] on ul "Intake Queue Shop" at bounding box center [390, 33] width 720 height 27
click at [128, 29] on link "Queue" at bounding box center [119, 32] width 35 height 22
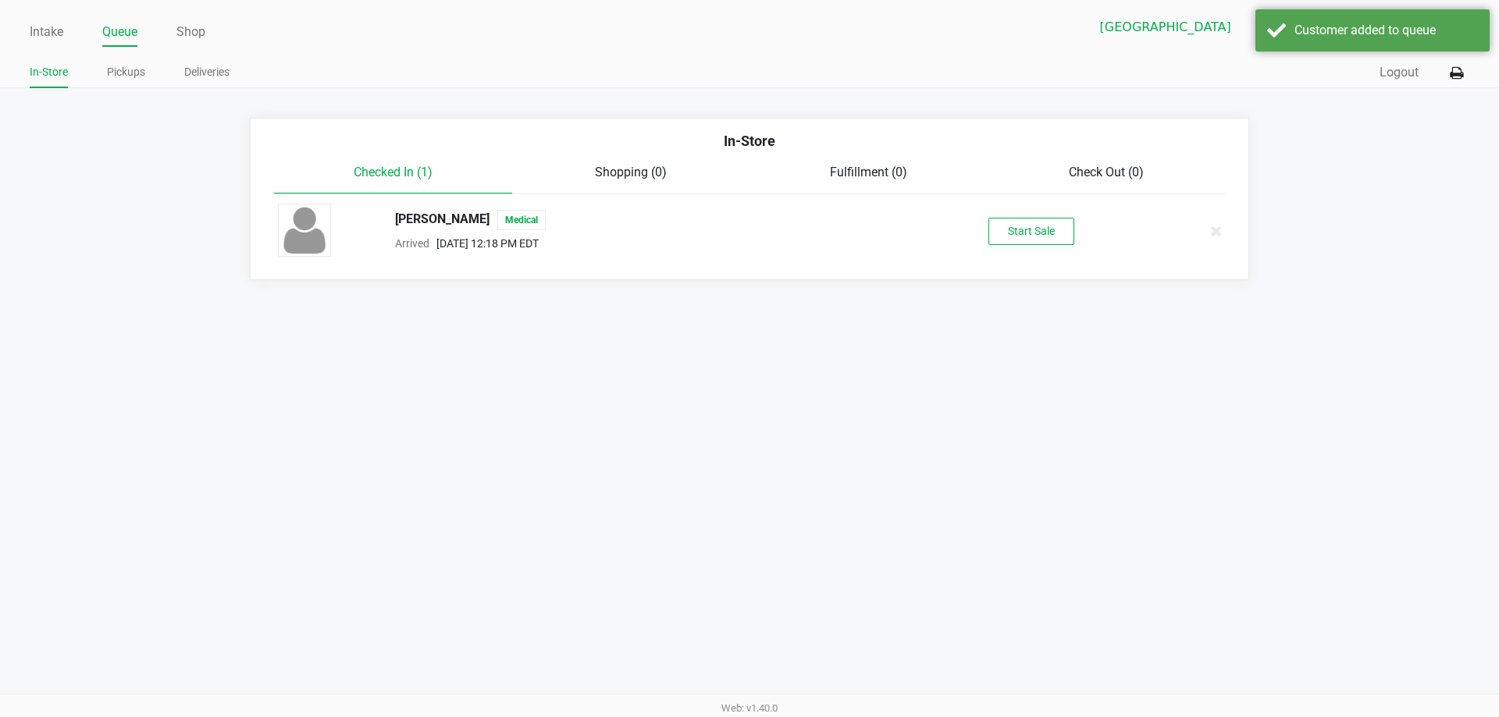
click at [986, 243] on div "Start Sale" at bounding box center [1030, 231] width 241 height 27
click at [1035, 244] on button "Start Sale" at bounding box center [1031, 231] width 86 height 27
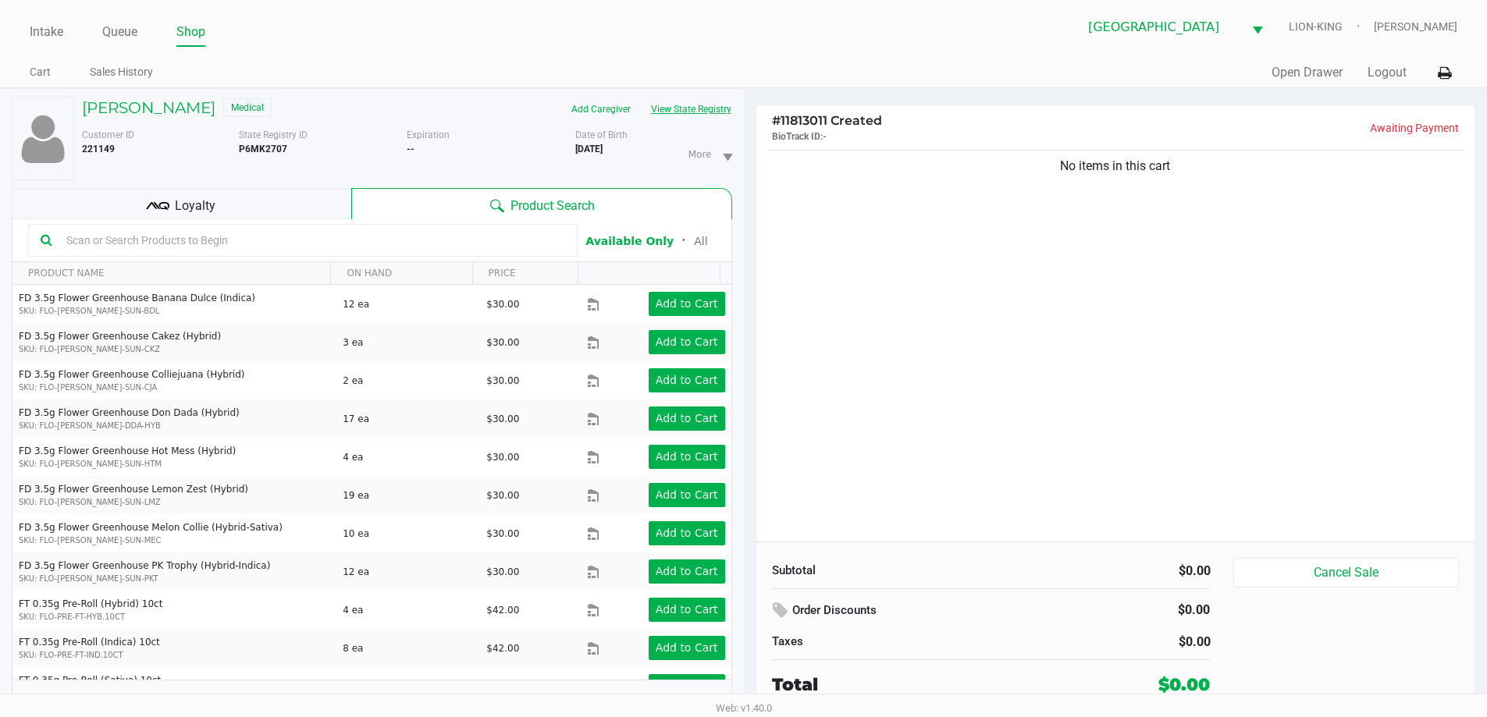
click at [691, 108] on button "View State Registry" at bounding box center [686, 109] width 91 height 25
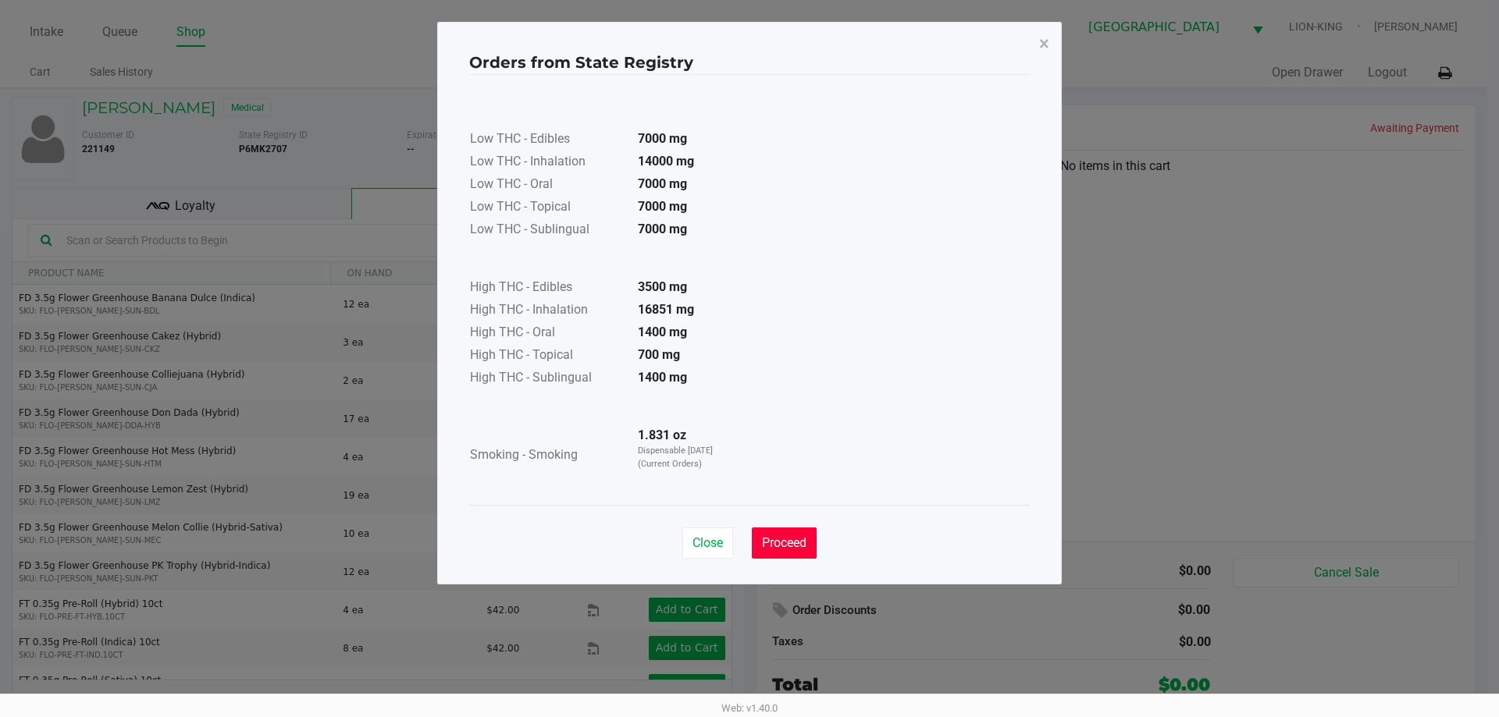
click at [794, 539] on span "Proceed" at bounding box center [784, 542] width 44 height 15
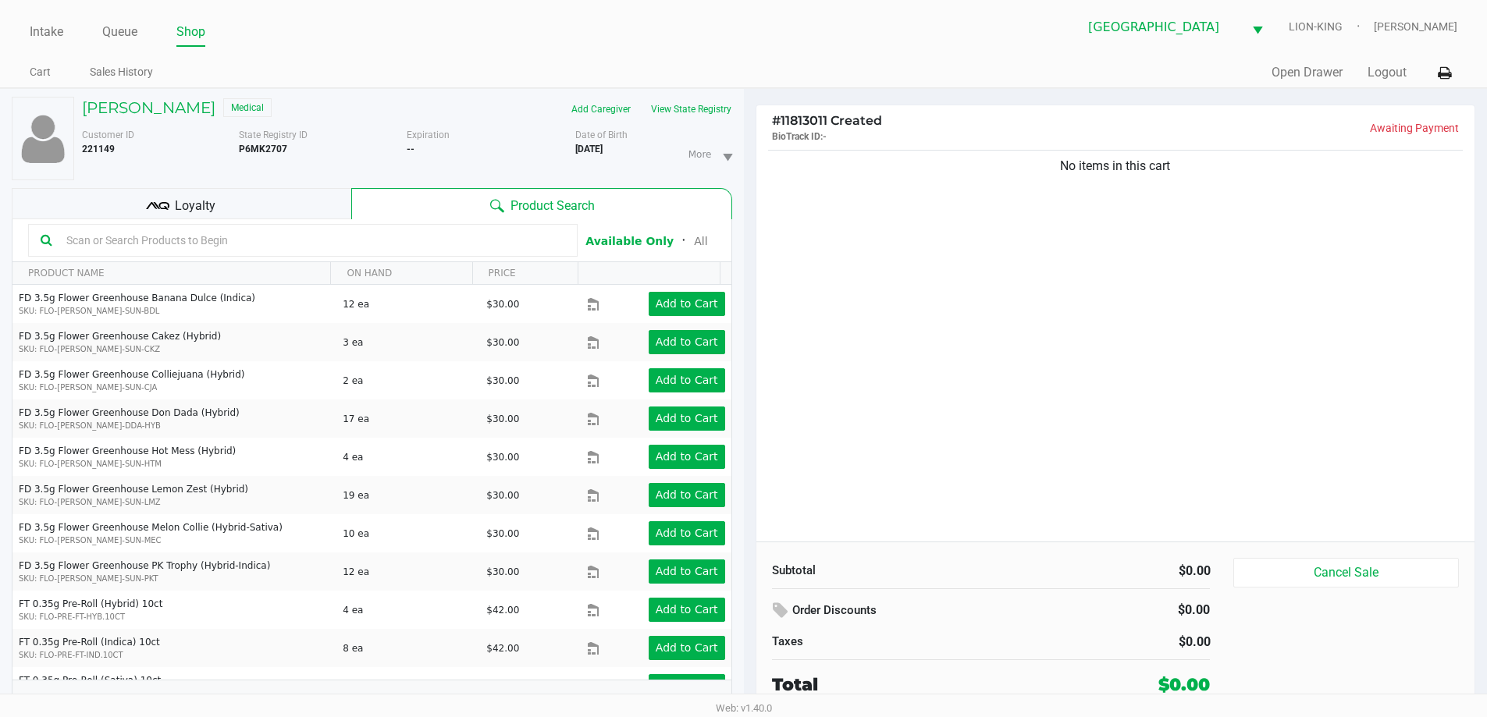
click at [318, 241] on input "text" at bounding box center [312, 240] width 505 height 23
type input "arz"
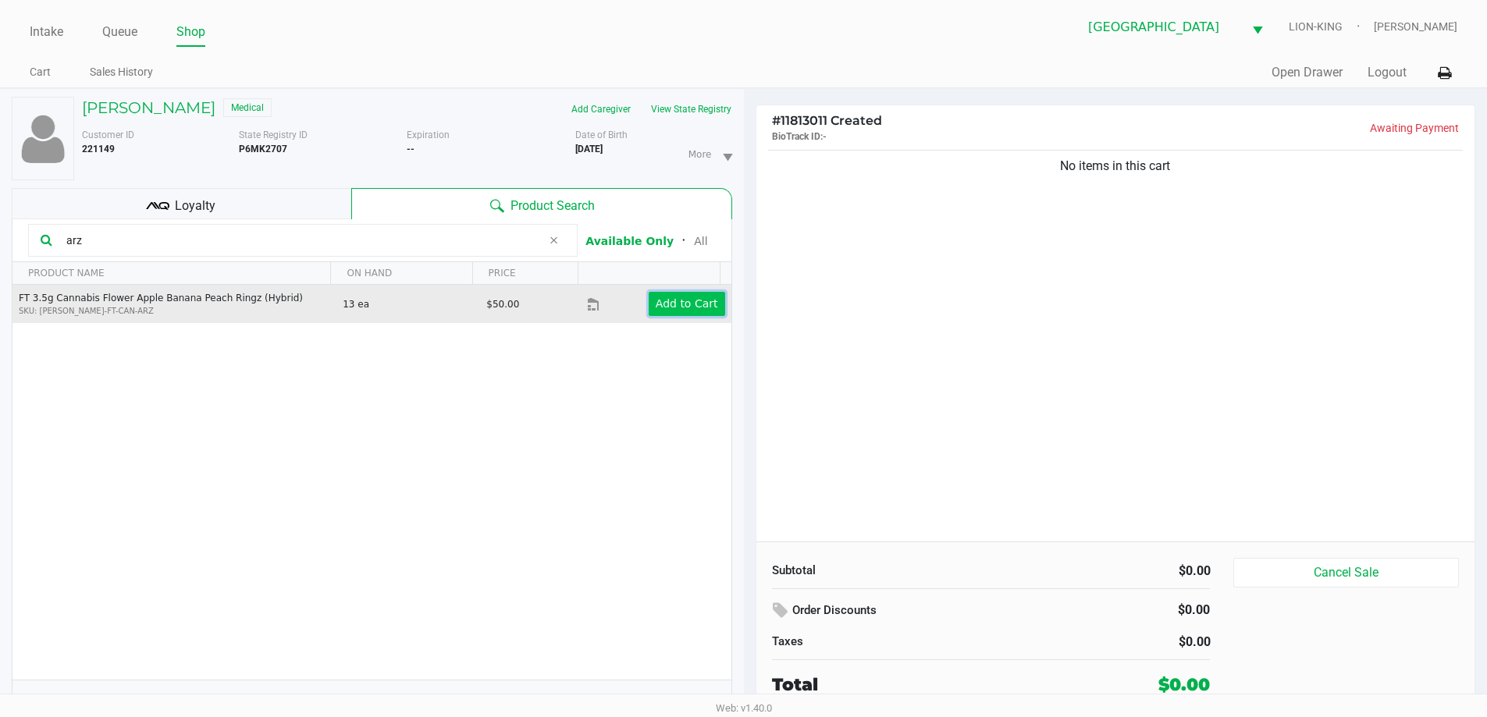
click at [680, 308] on app-button-loader "Add to Cart" at bounding box center [687, 303] width 62 height 12
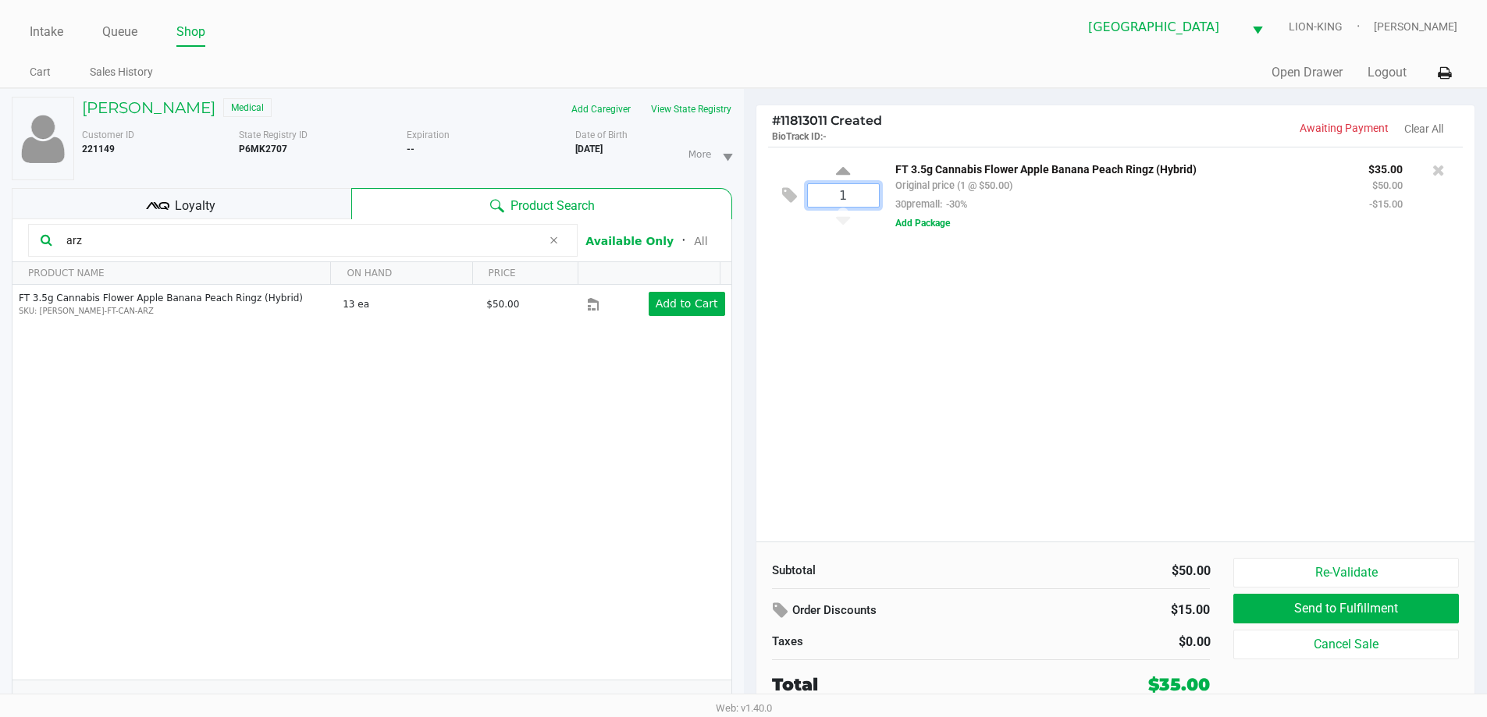
click at [848, 190] on input "1" at bounding box center [843, 195] width 71 height 23
type input "2"
click at [929, 272] on div "SHARRON MARLOW Medical Add Caregiver View State Registry Customer ID 221149 Sta…" at bounding box center [743, 410] width 1487 height 645
click at [216, 238] on div at bounding box center [743, 392] width 1487 height 452
click at [216, 238] on input "arz" at bounding box center [301, 240] width 482 height 23
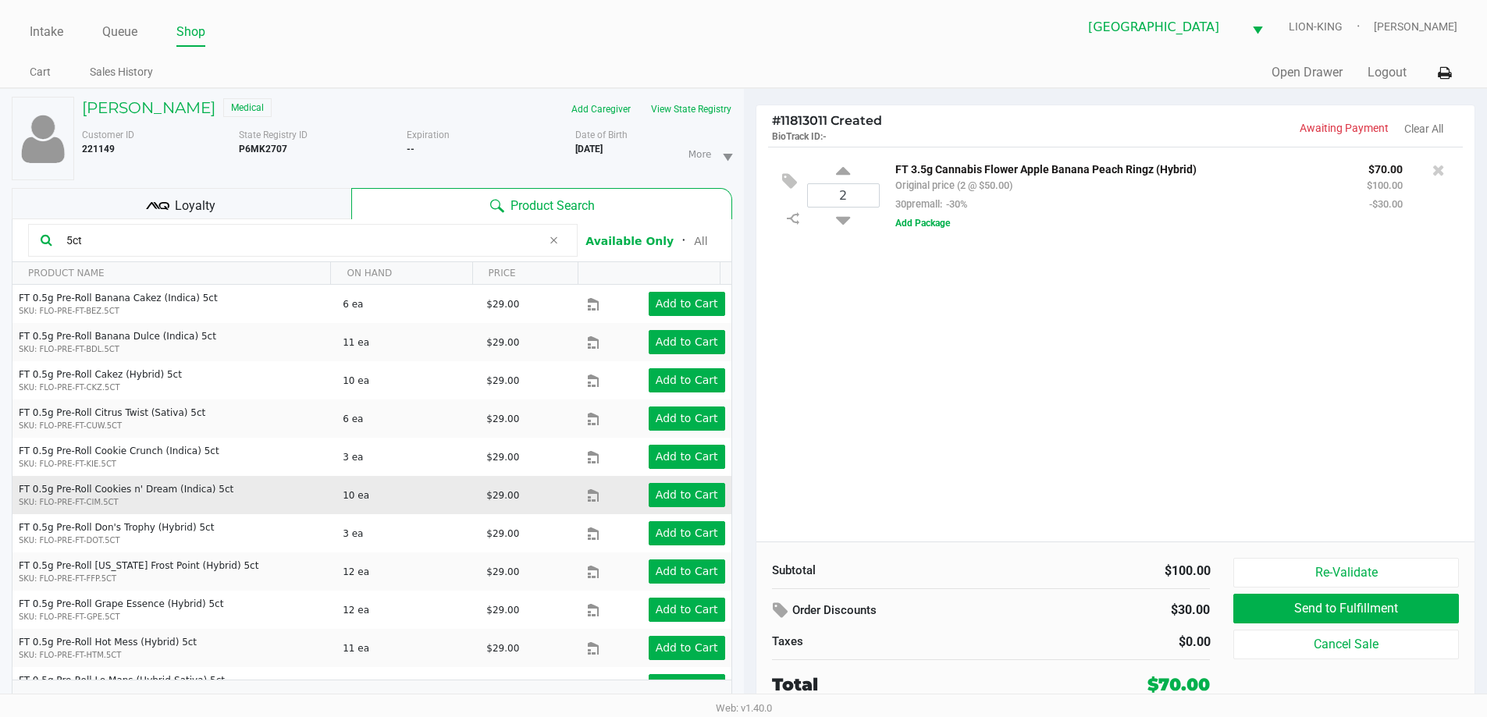
scroll to position [156, 0]
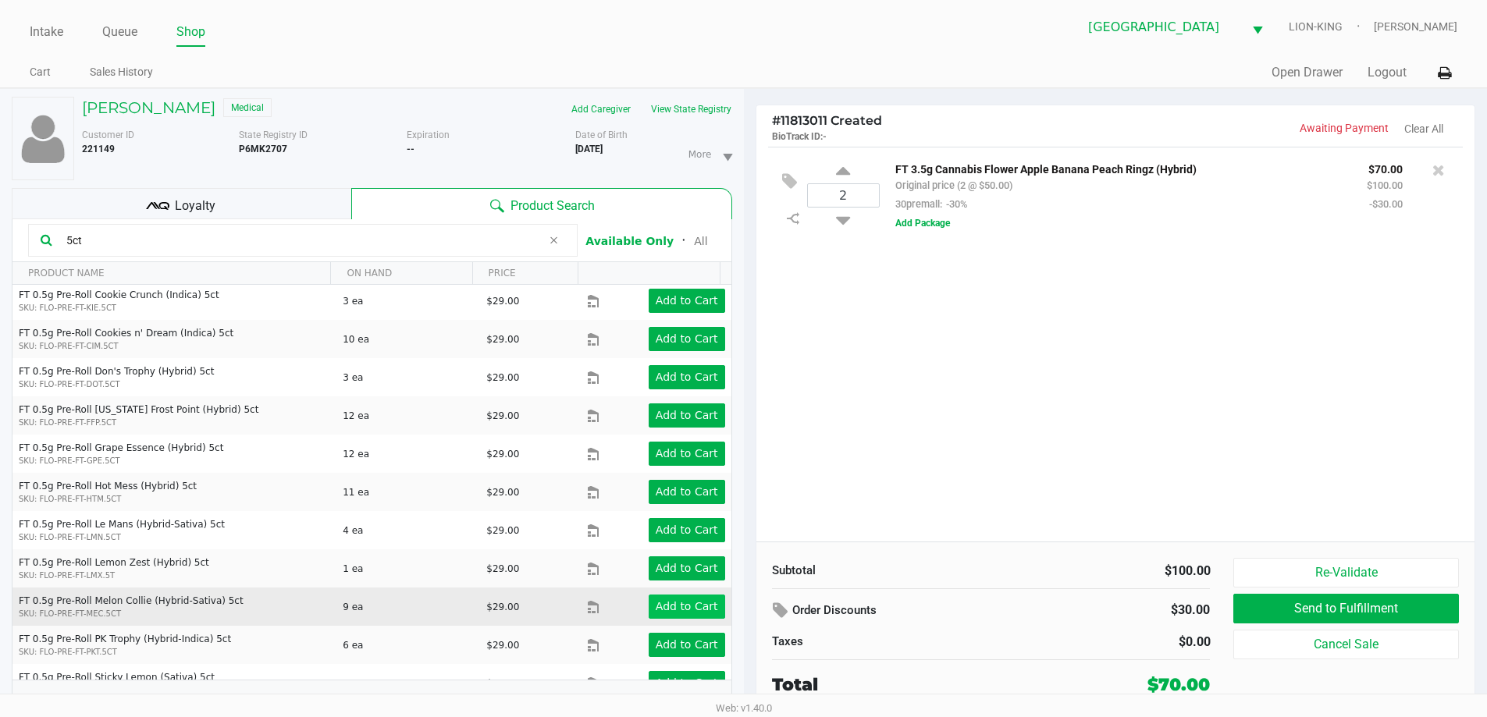
type input "5ct"
click at [656, 607] on app-button-loader "Add to Cart" at bounding box center [687, 606] width 62 height 12
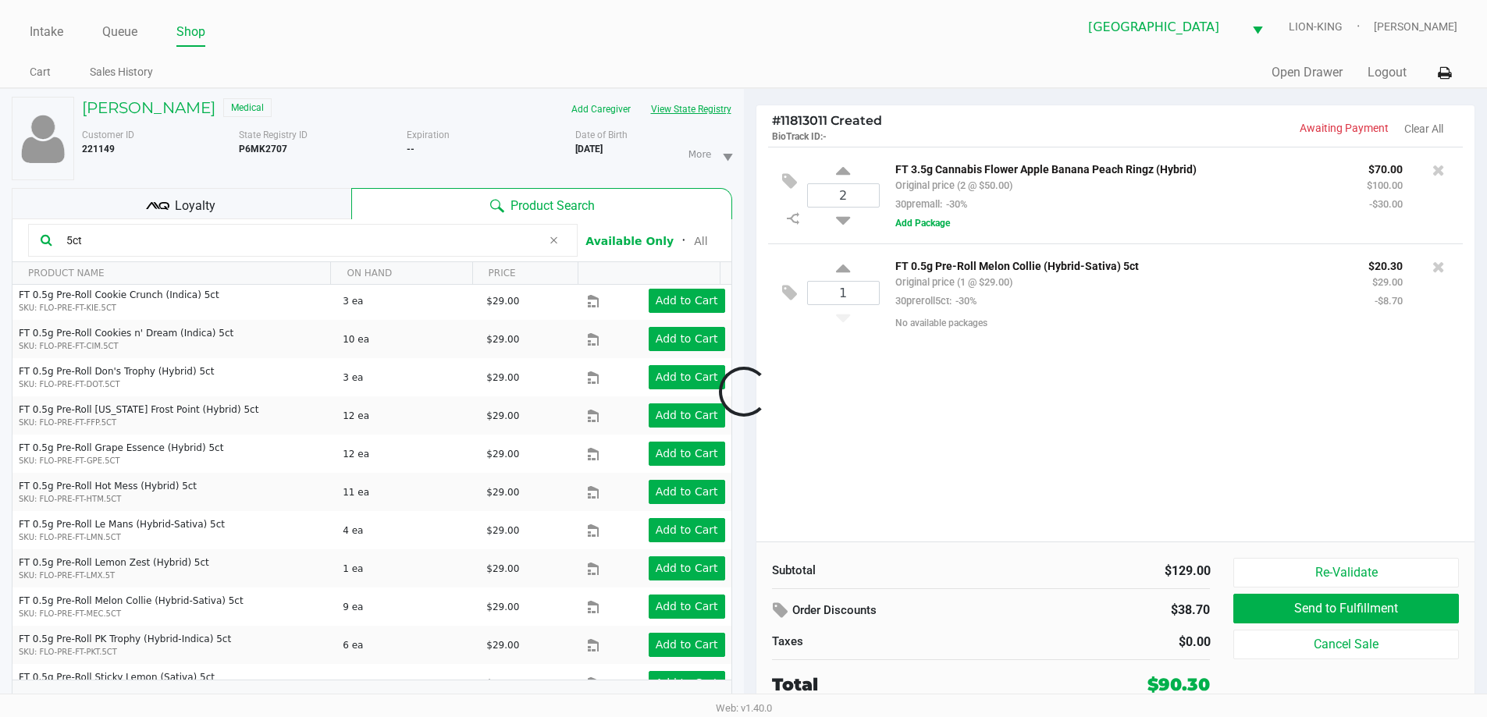
click at [681, 115] on button "View State Registry" at bounding box center [686, 109] width 91 height 25
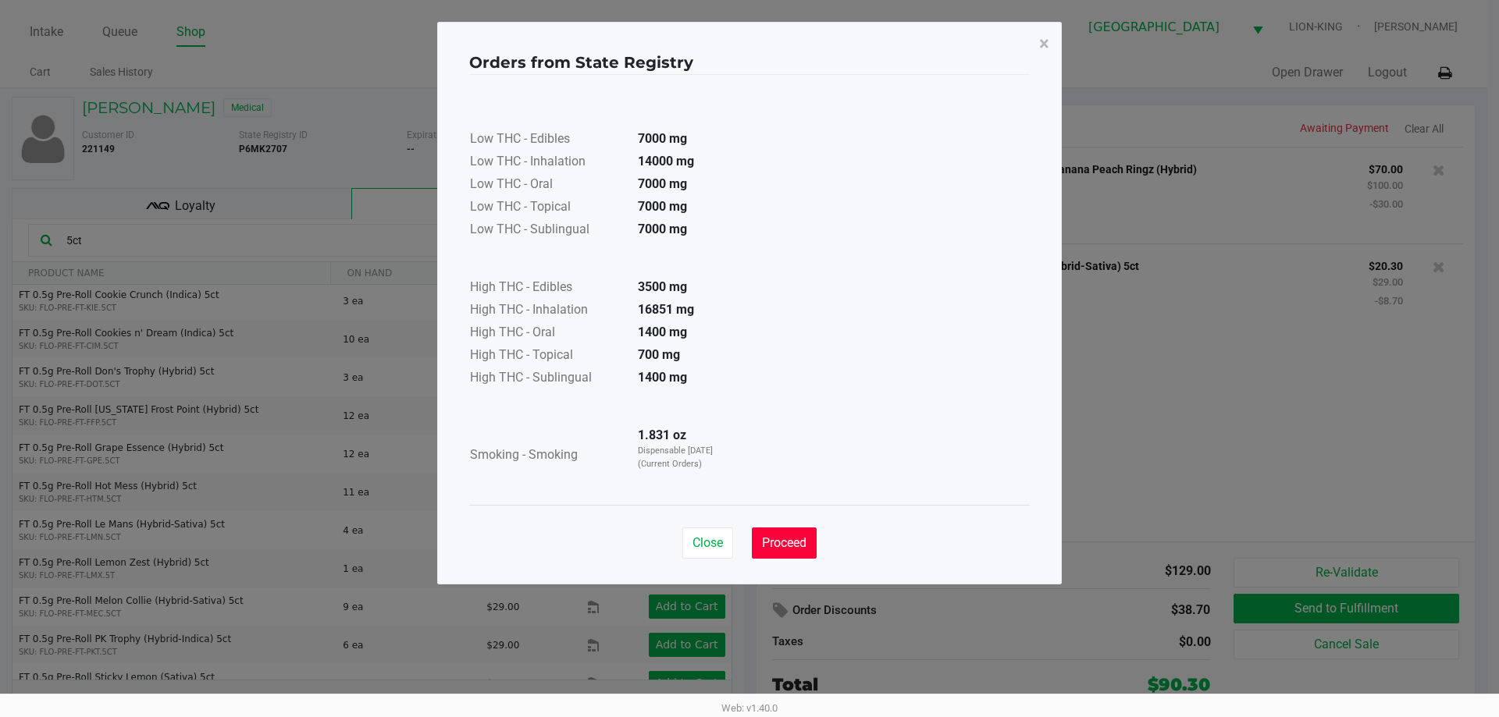
click at [768, 539] on span "Proceed" at bounding box center [784, 542] width 44 height 15
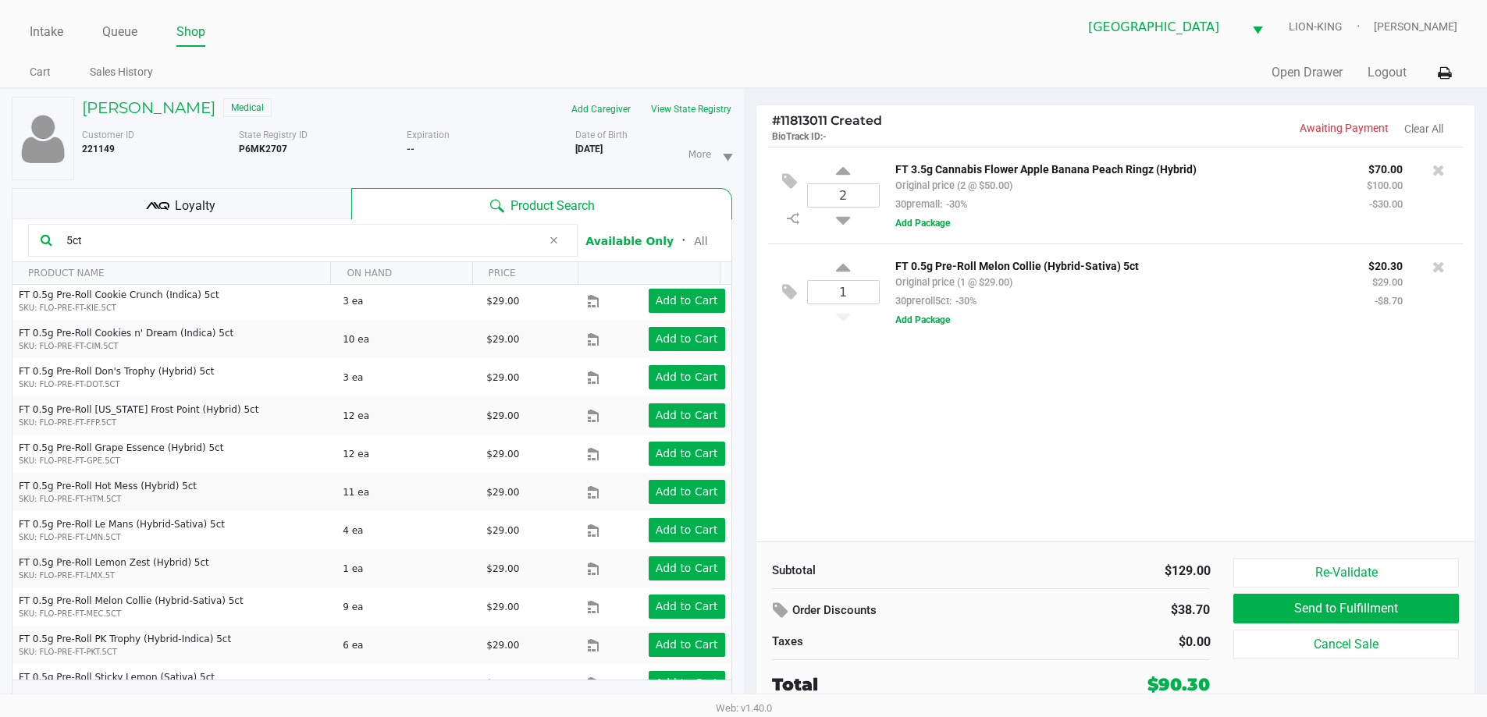
click at [311, 231] on input "5ct" at bounding box center [301, 240] width 482 height 23
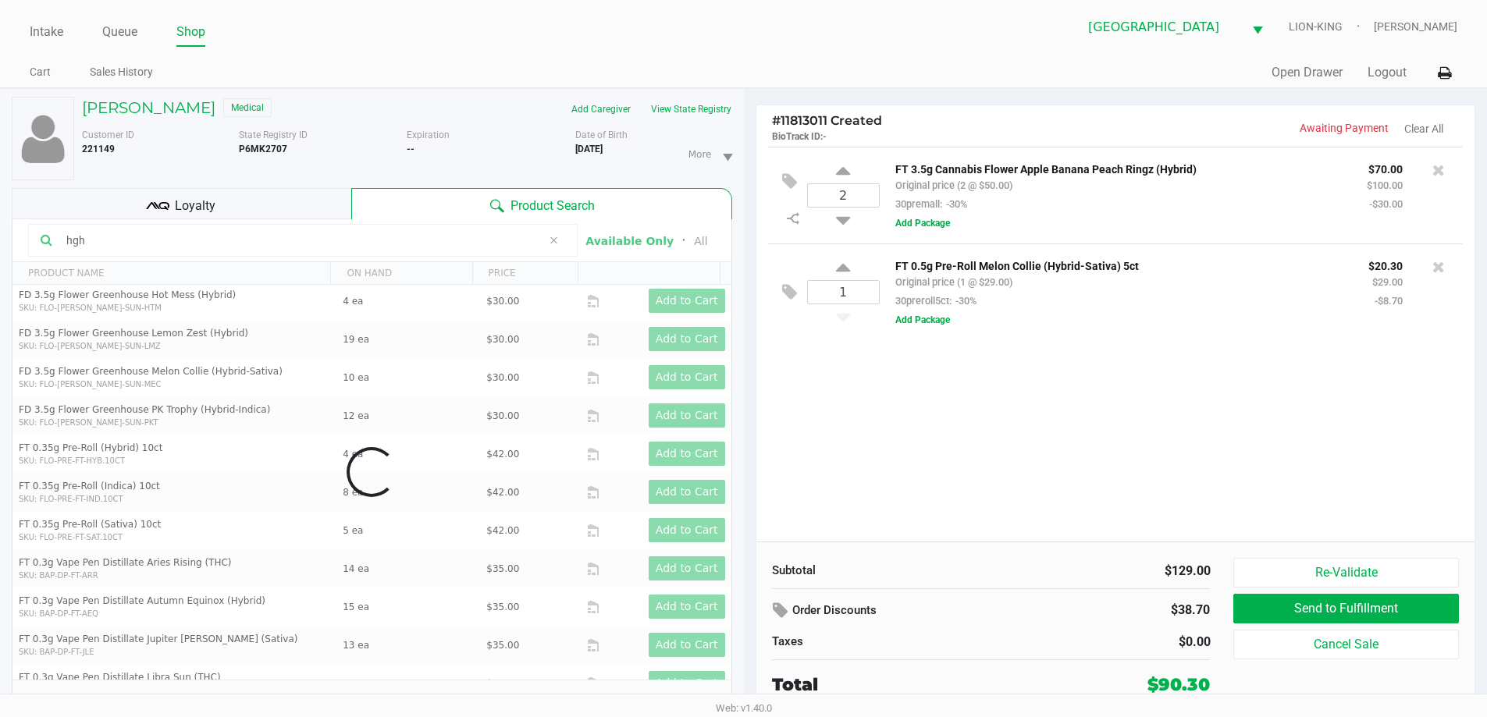
scroll to position [0, 0]
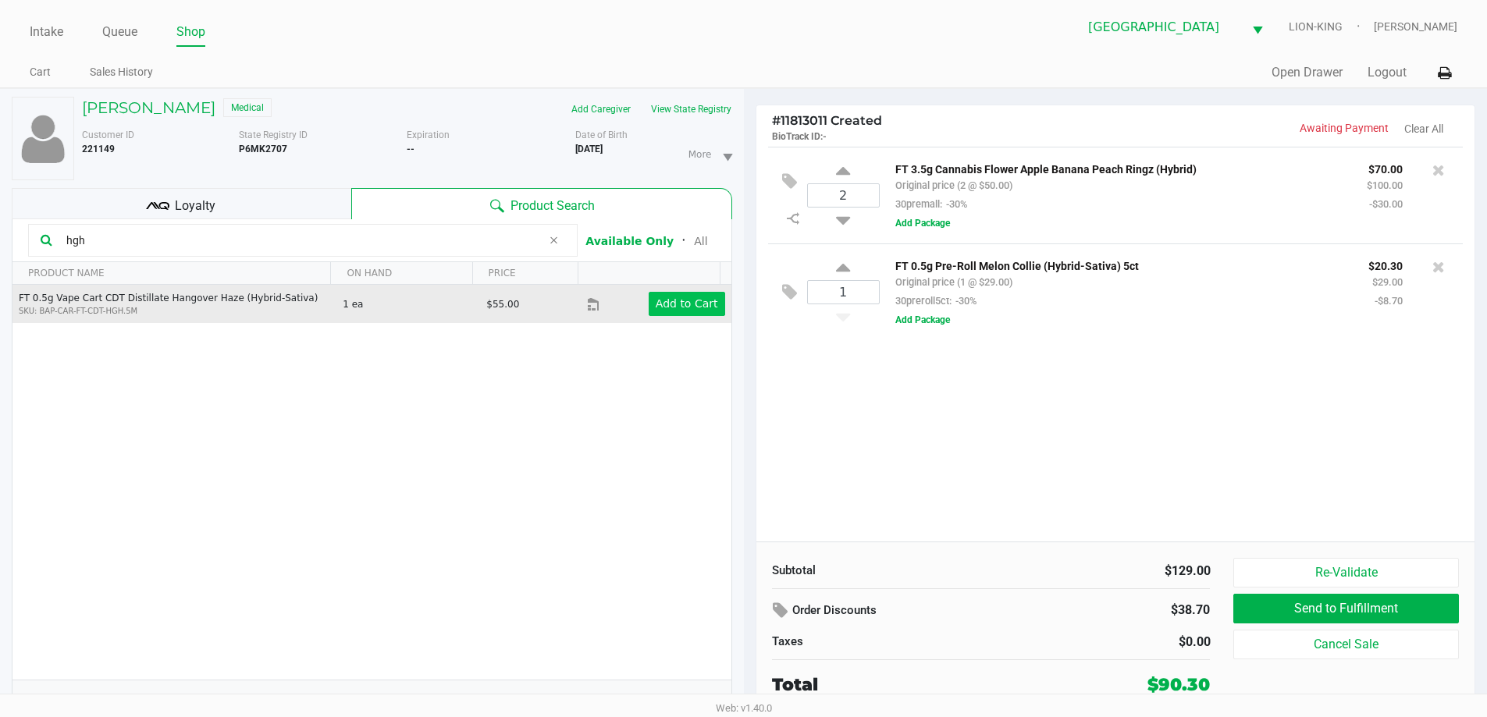
type input "hgh"
click at [674, 297] on app-button-loader "Add to Cart" at bounding box center [687, 303] width 62 height 12
click at [848, 415] on div at bounding box center [743, 392] width 1487 height 452
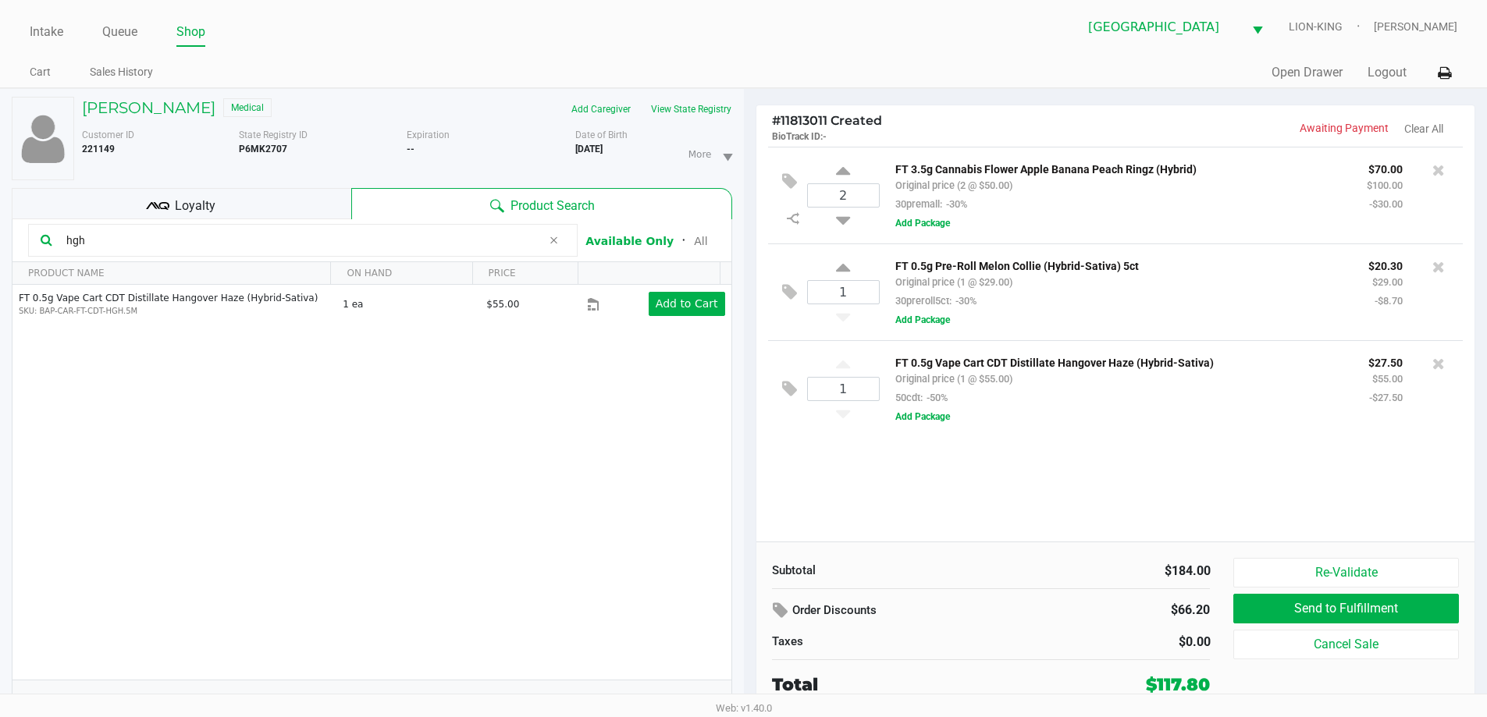
click at [226, 241] on input "hgh" at bounding box center [301, 240] width 482 height 23
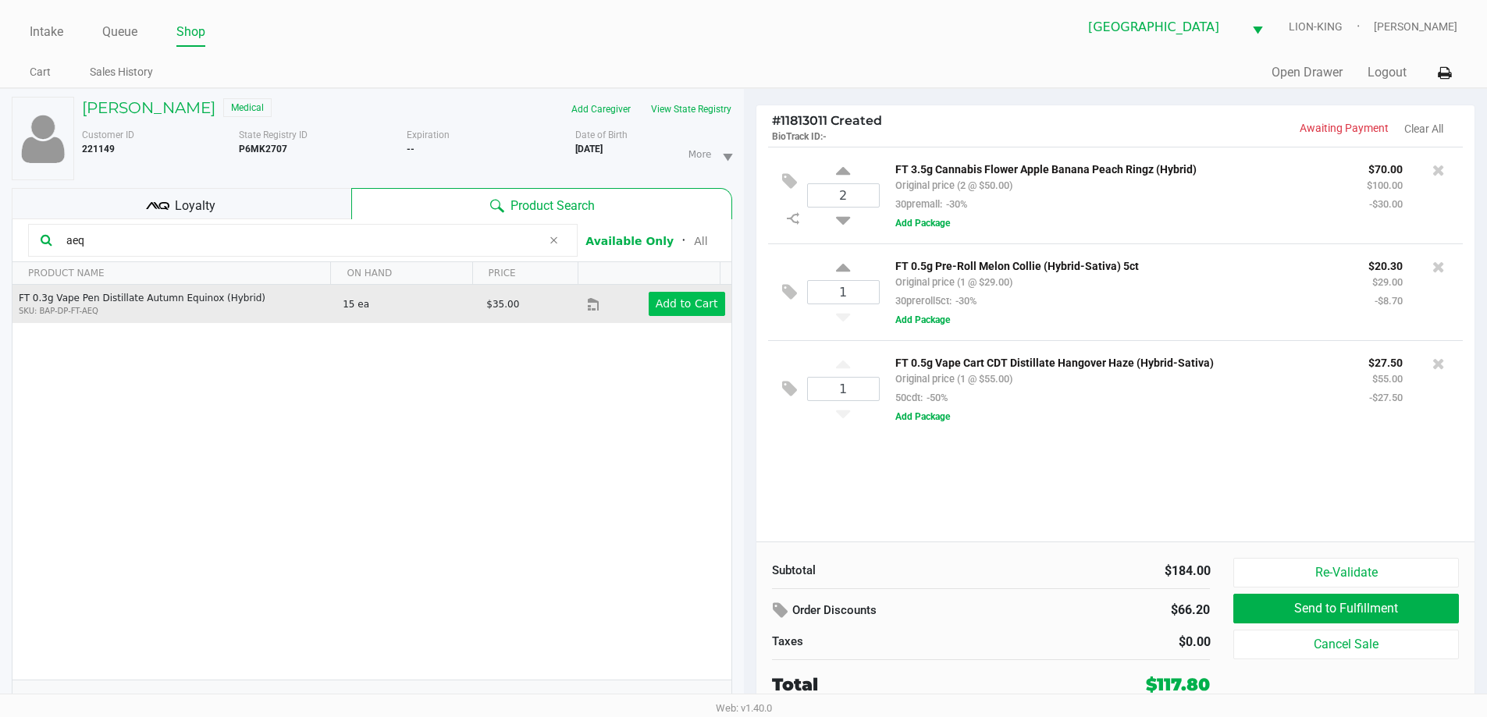
type input "aeq"
click at [677, 300] on app-button-loader "Add to Cart" at bounding box center [687, 303] width 62 height 12
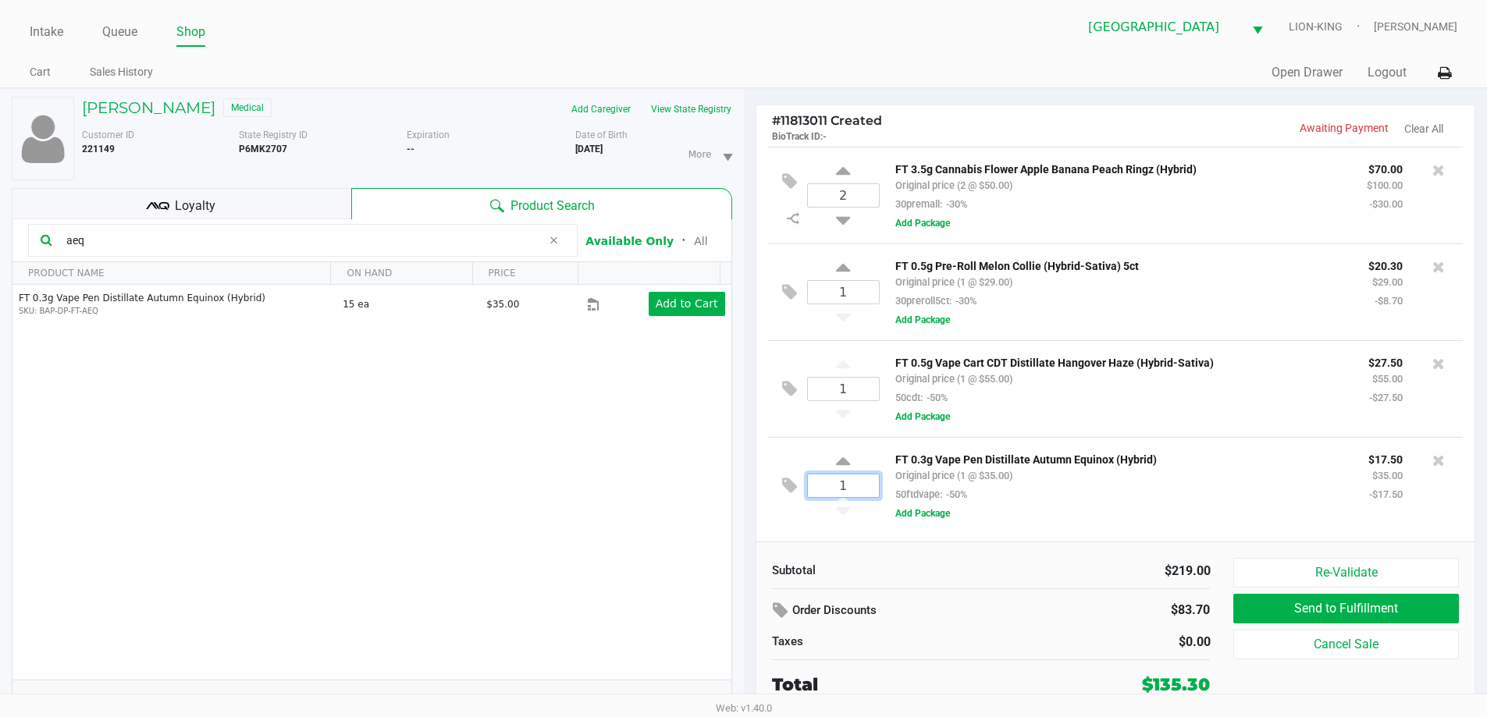
click at [859, 489] on input "1" at bounding box center [843, 486] width 71 height 23
type input "2"
drag, startPoint x: 1010, startPoint y: 628, endPoint x: 990, endPoint y: 628, distance: 19.5
click at [1010, 630] on div "Order Discounts $83.70 Taxes $0.00" at bounding box center [991, 624] width 462 height 55
click at [919, 576] on div at bounding box center [743, 392] width 1487 height 452
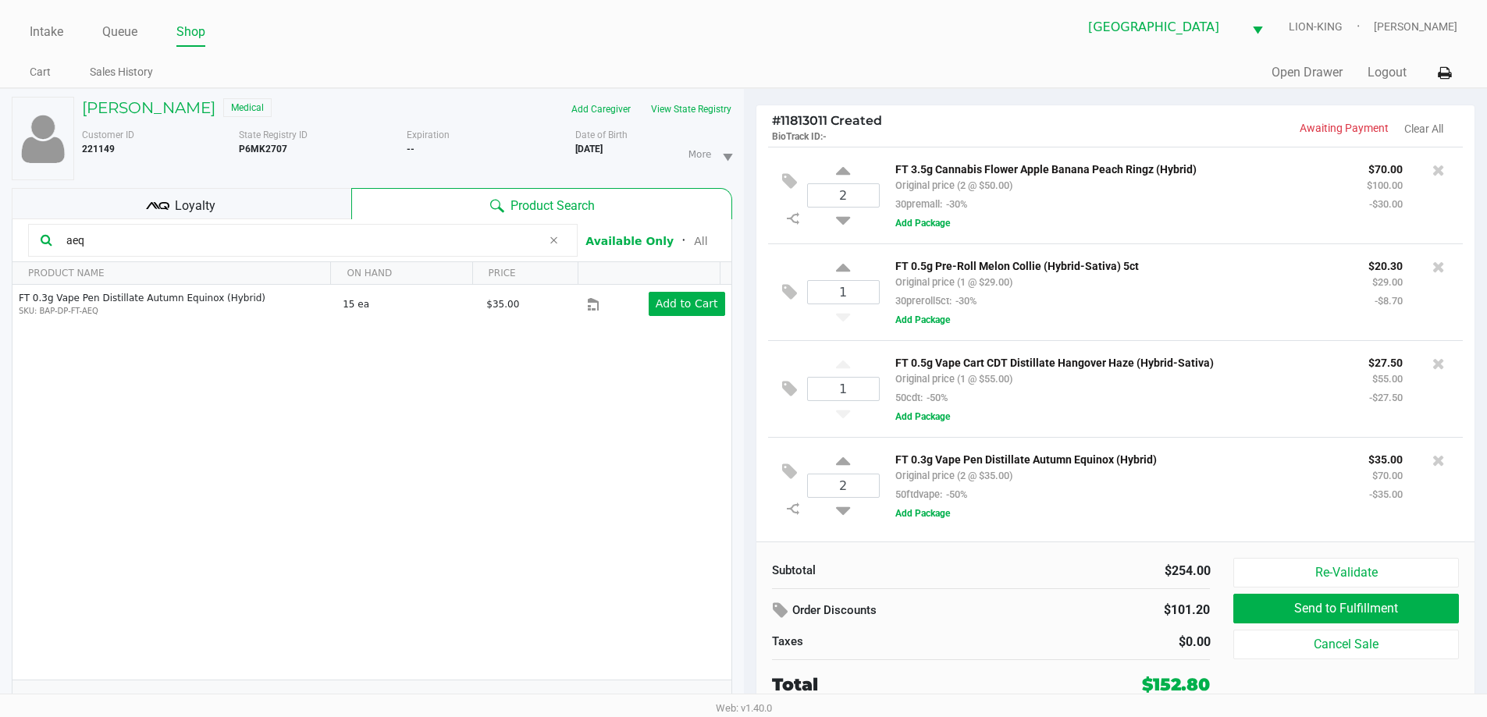
click at [254, 206] on div "Loyalty" at bounding box center [182, 203] width 340 height 31
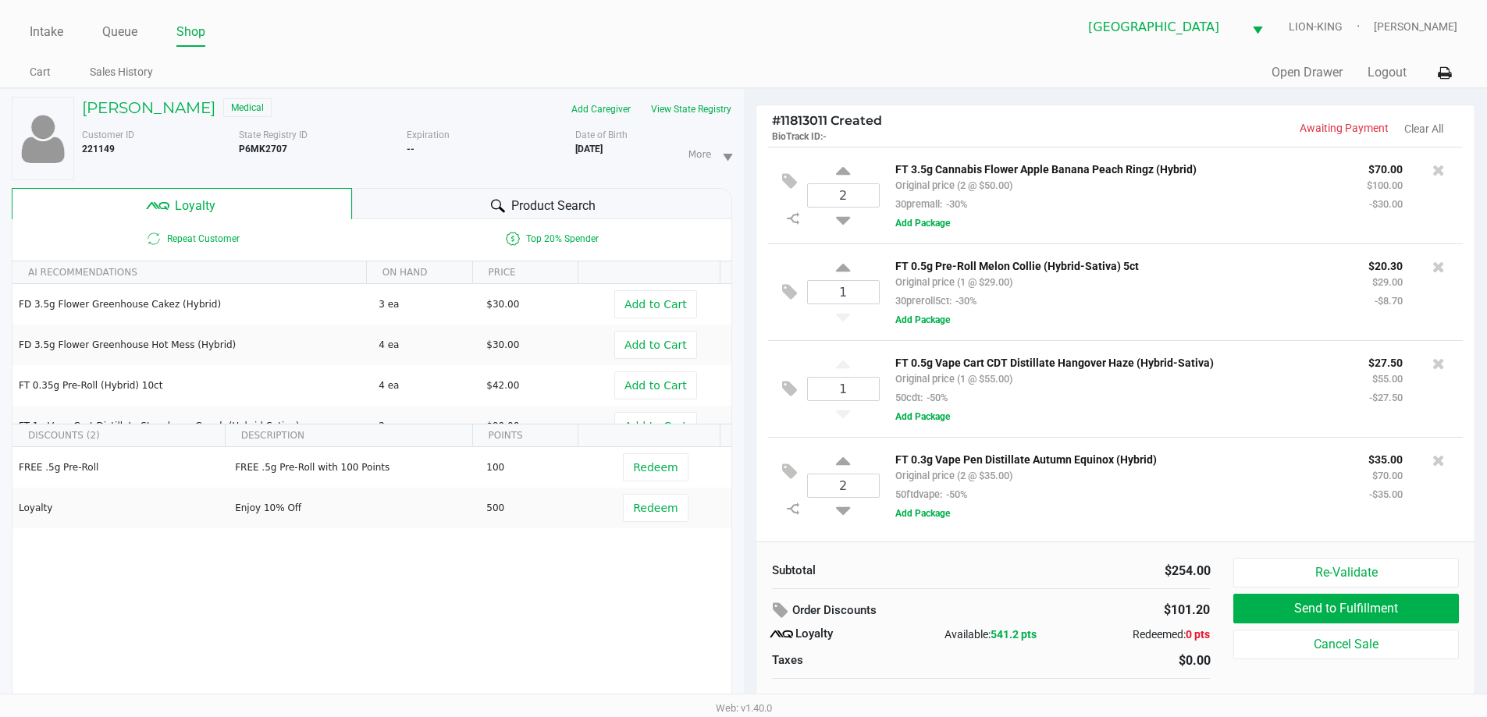
click at [955, 574] on div "Subtotal" at bounding box center [876, 571] width 208 height 18
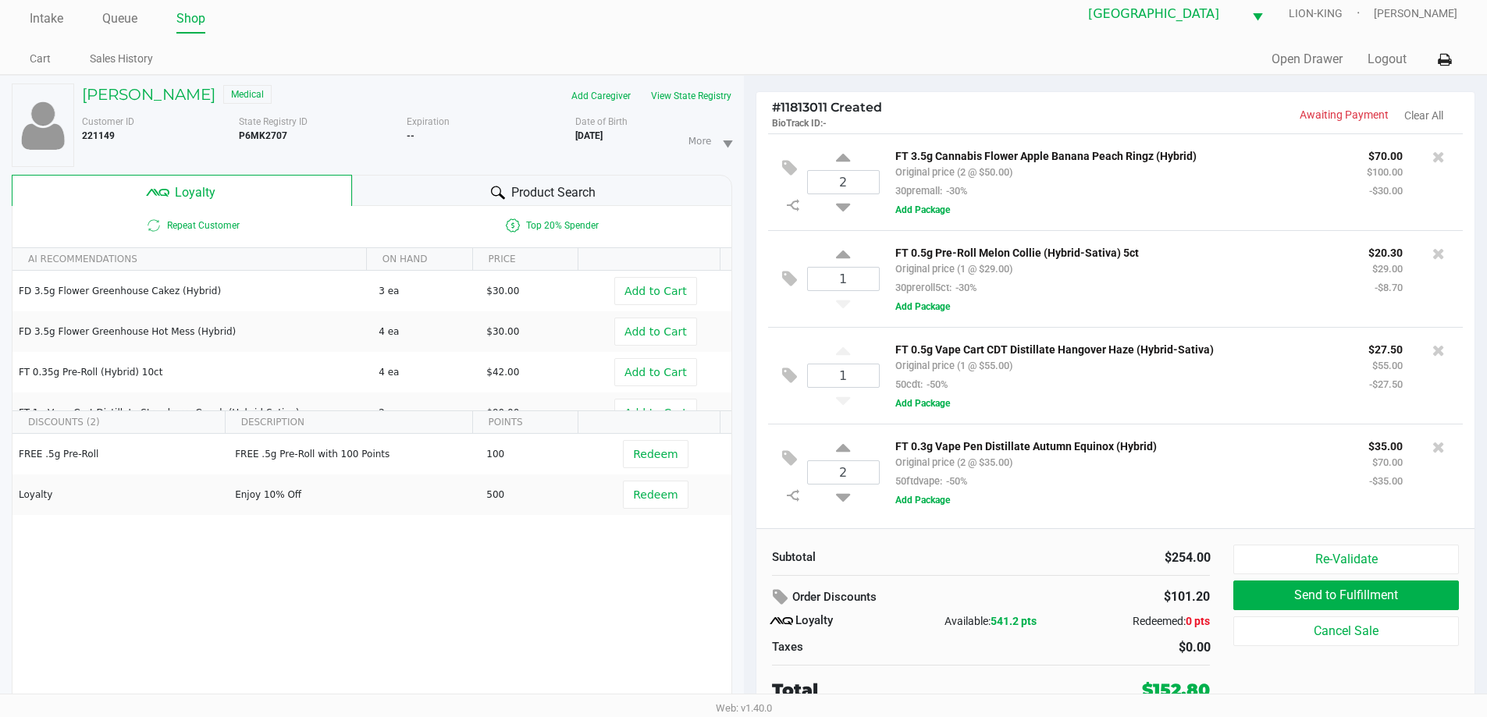
scroll to position [16, 0]
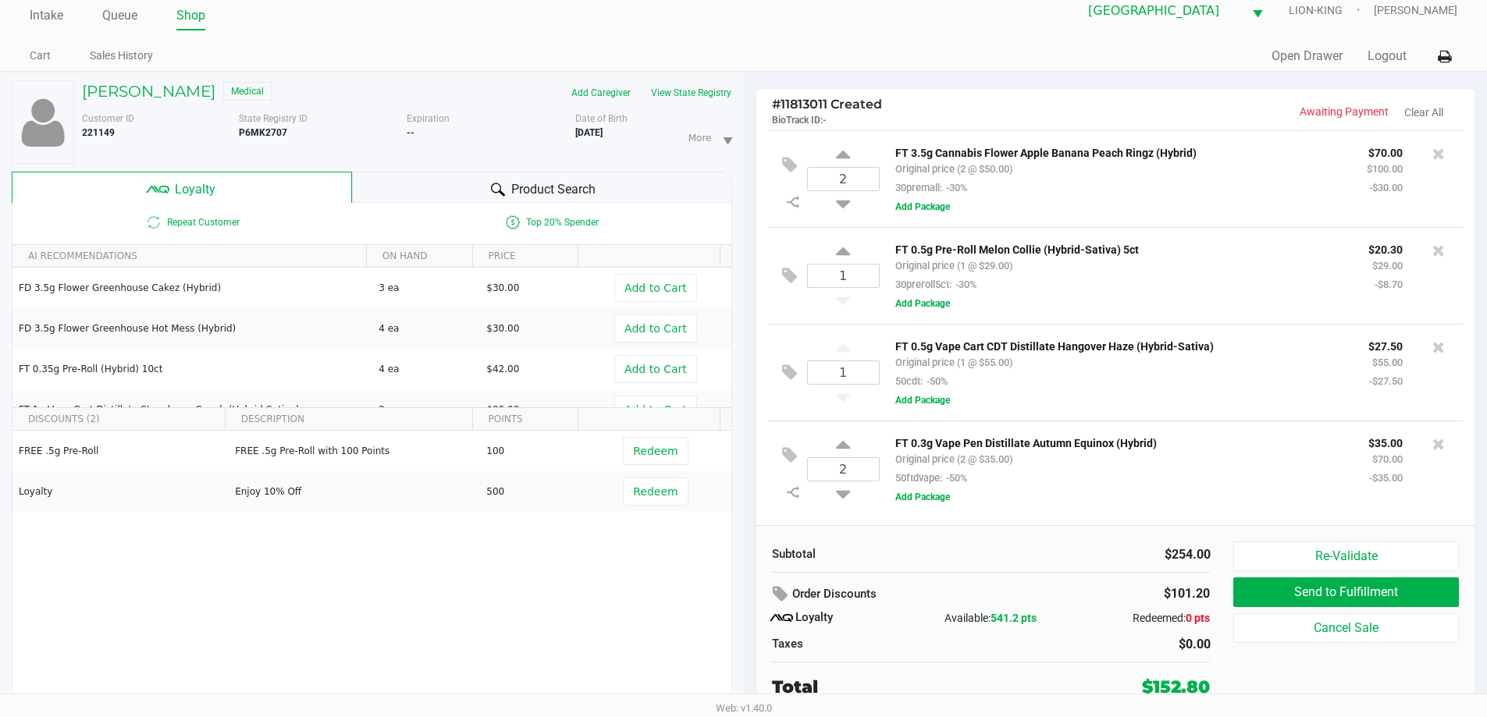
click at [474, 180] on div "Product Search" at bounding box center [542, 187] width 380 height 31
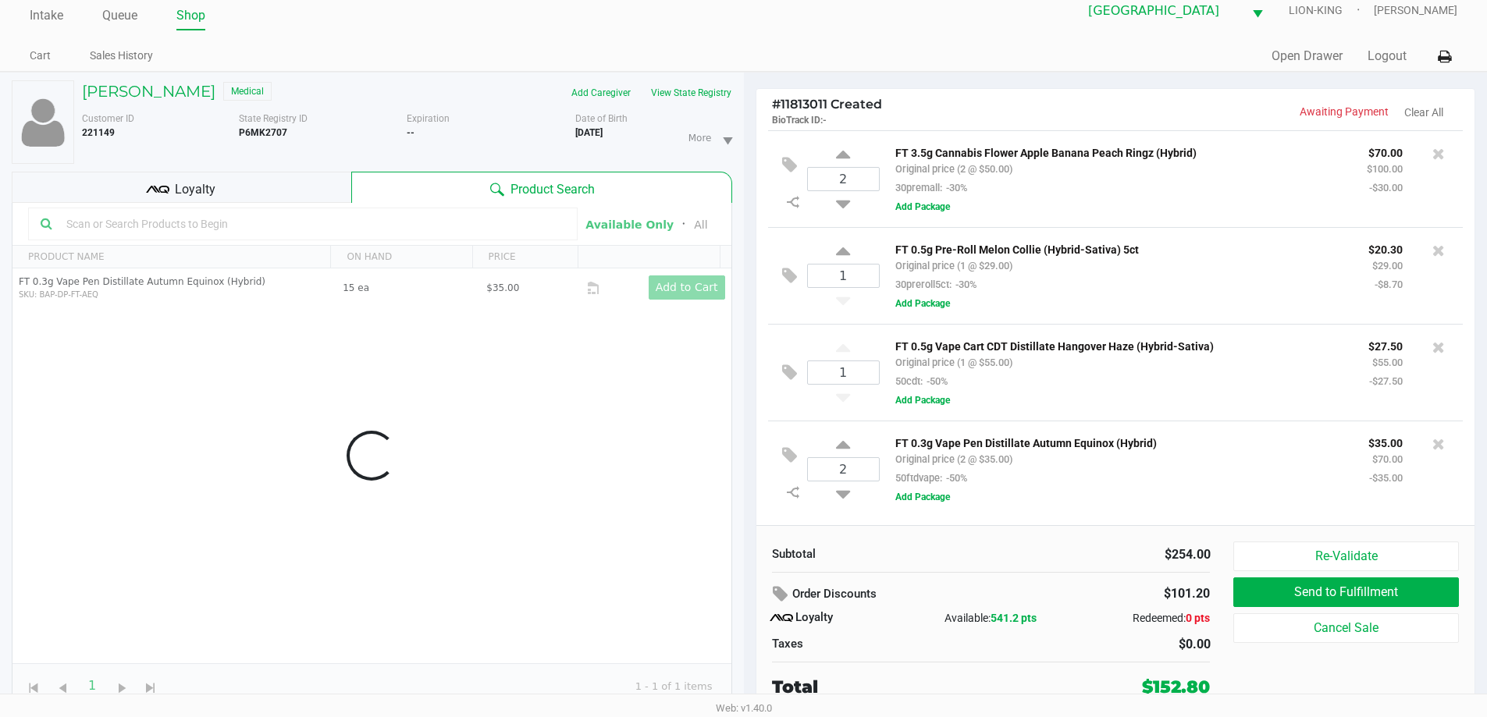
click at [171, 232] on div "Data table" at bounding box center [371, 456] width 719 height 506
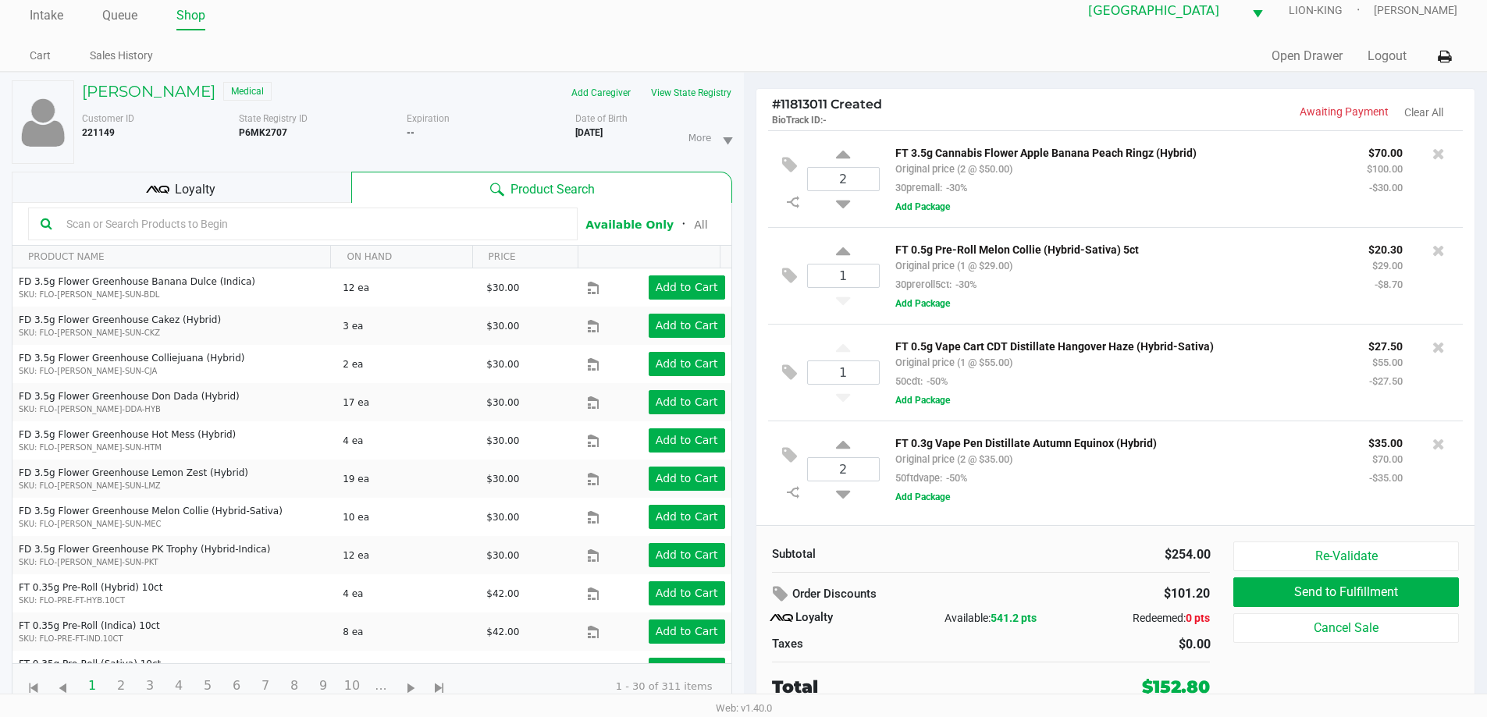
click at [169, 231] on input "text" at bounding box center [312, 223] width 505 height 23
type input "kief"
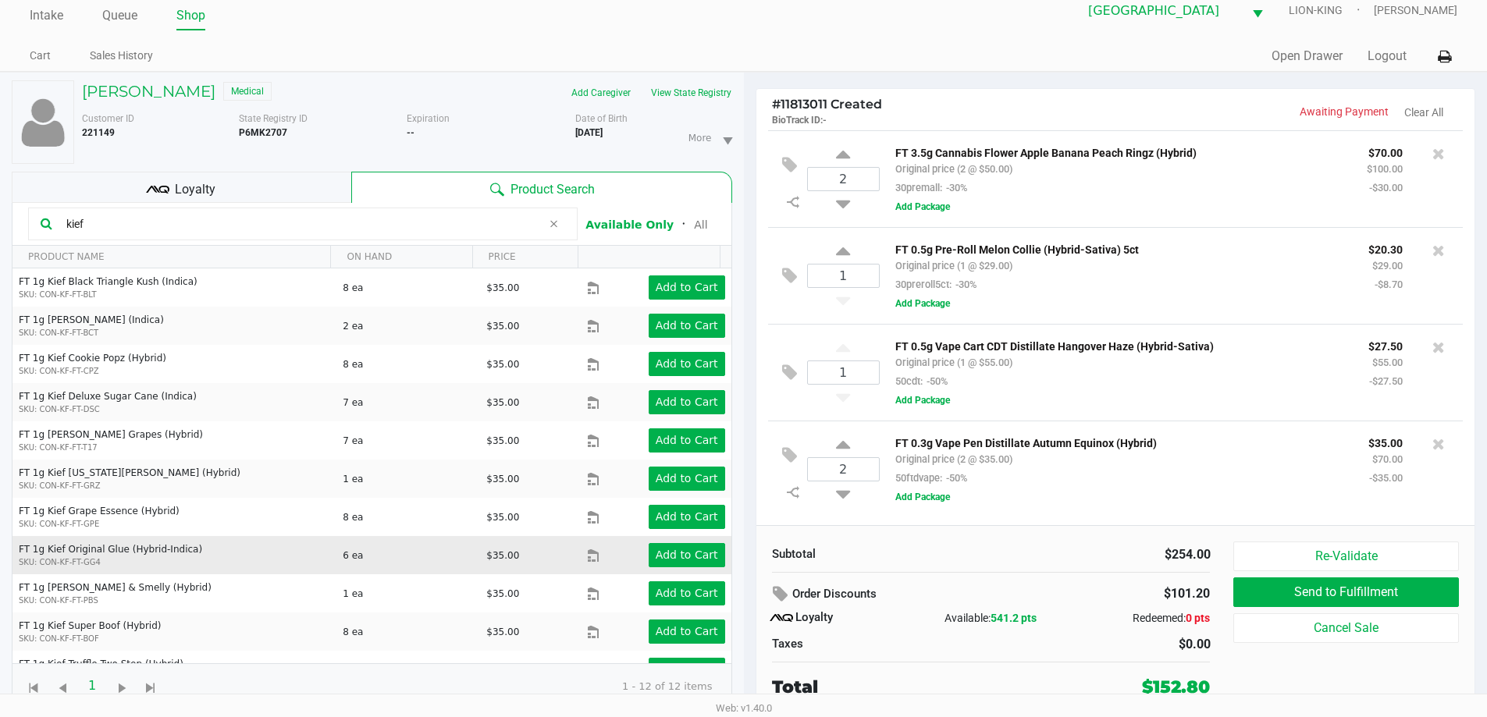
scroll to position [63, 0]
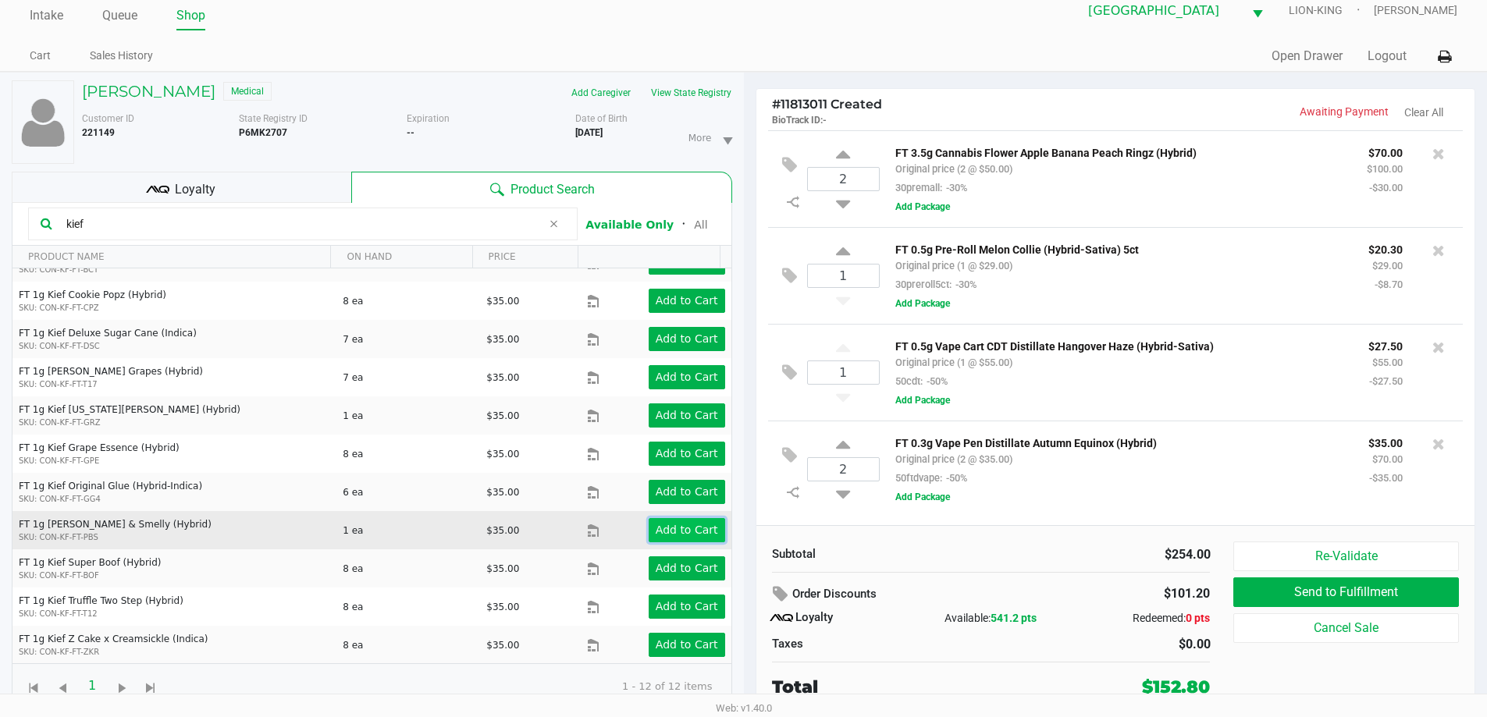
click at [666, 526] on app-button-loader "Add to Cart" at bounding box center [687, 530] width 62 height 12
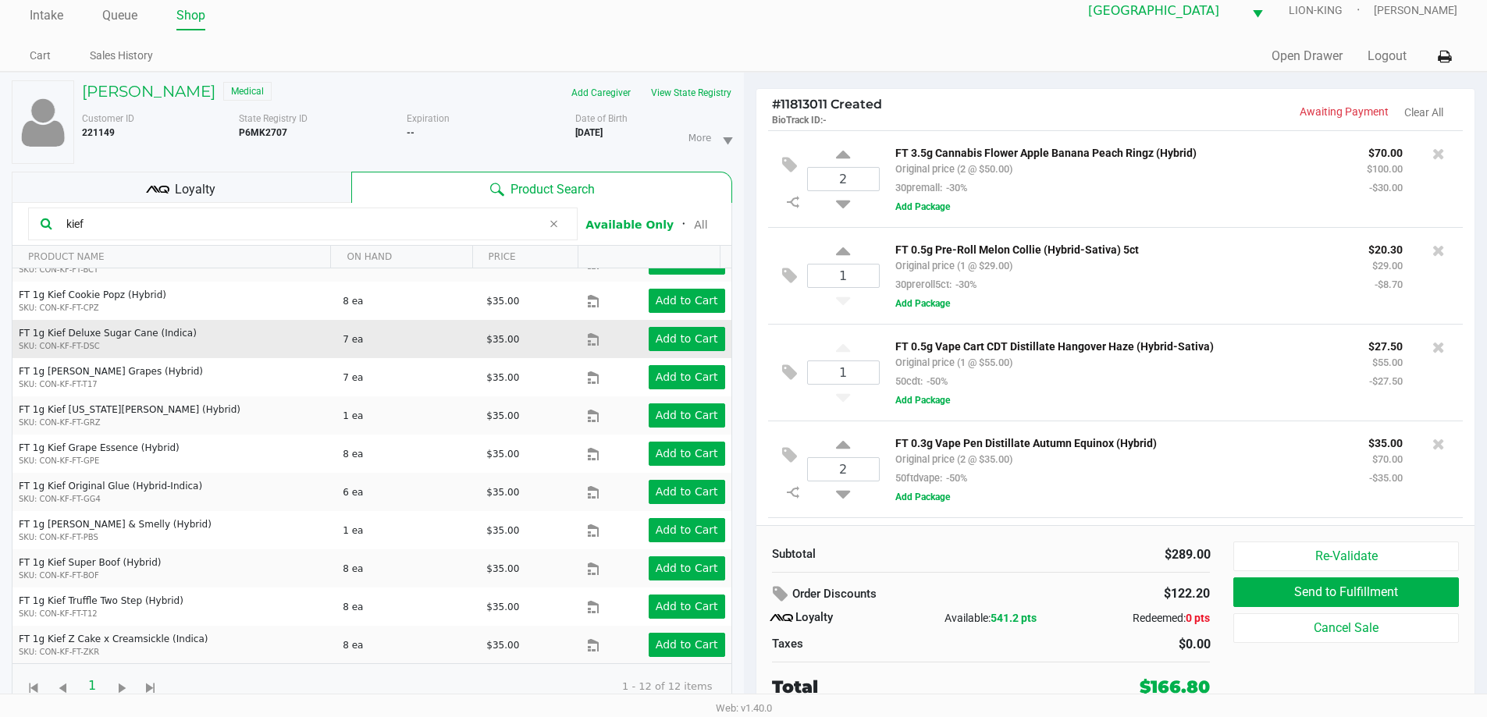
scroll to position [93, 0]
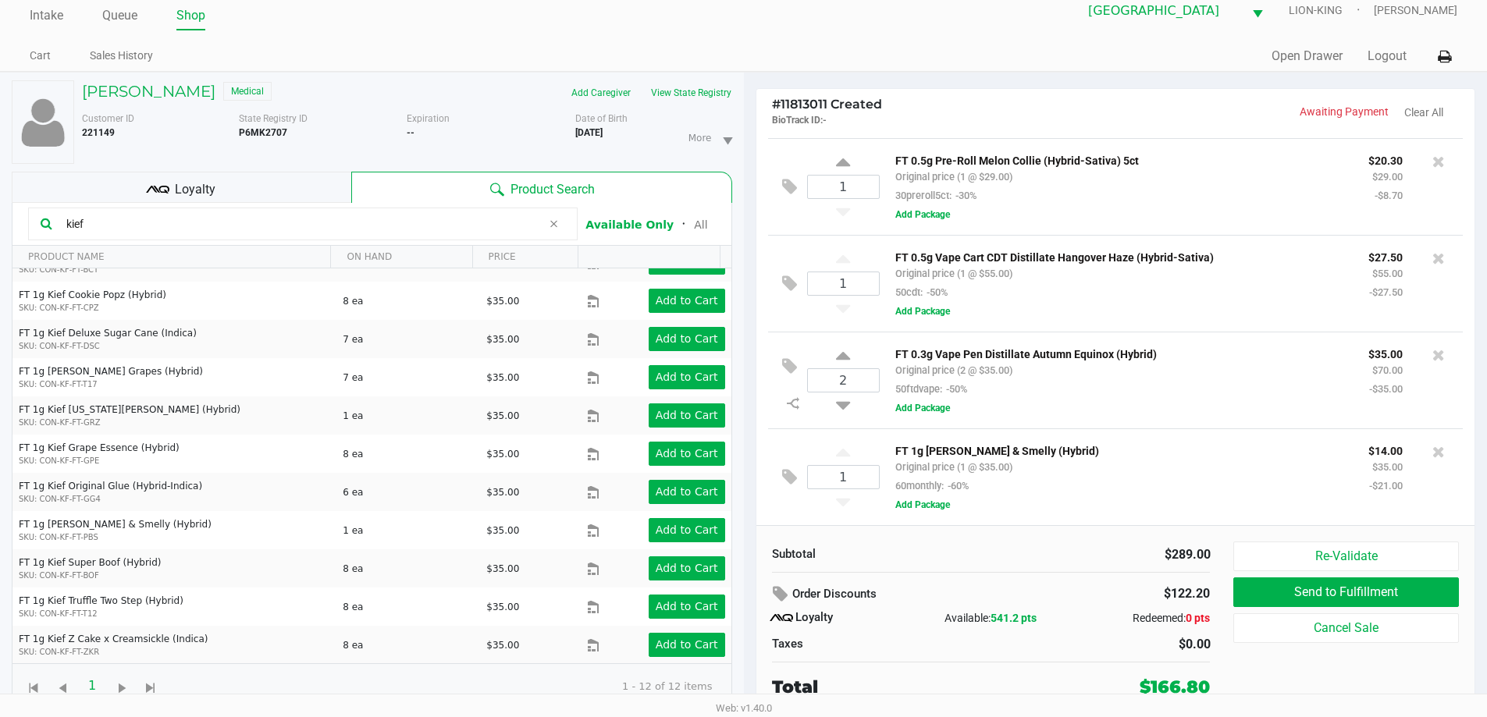
click at [221, 182] on div "Loyalty" at bounding box center [182, 187] width 340 height 31
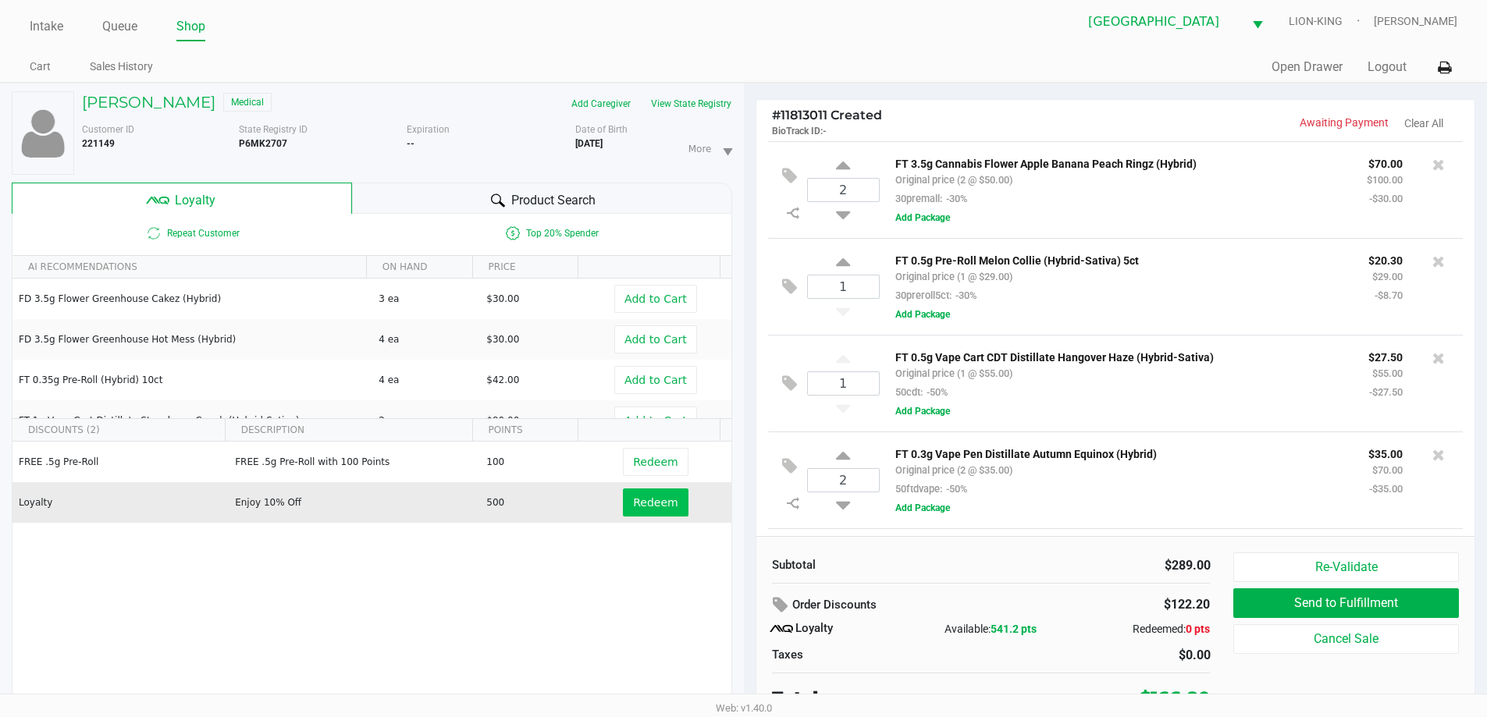
scroll to position [0, 0]
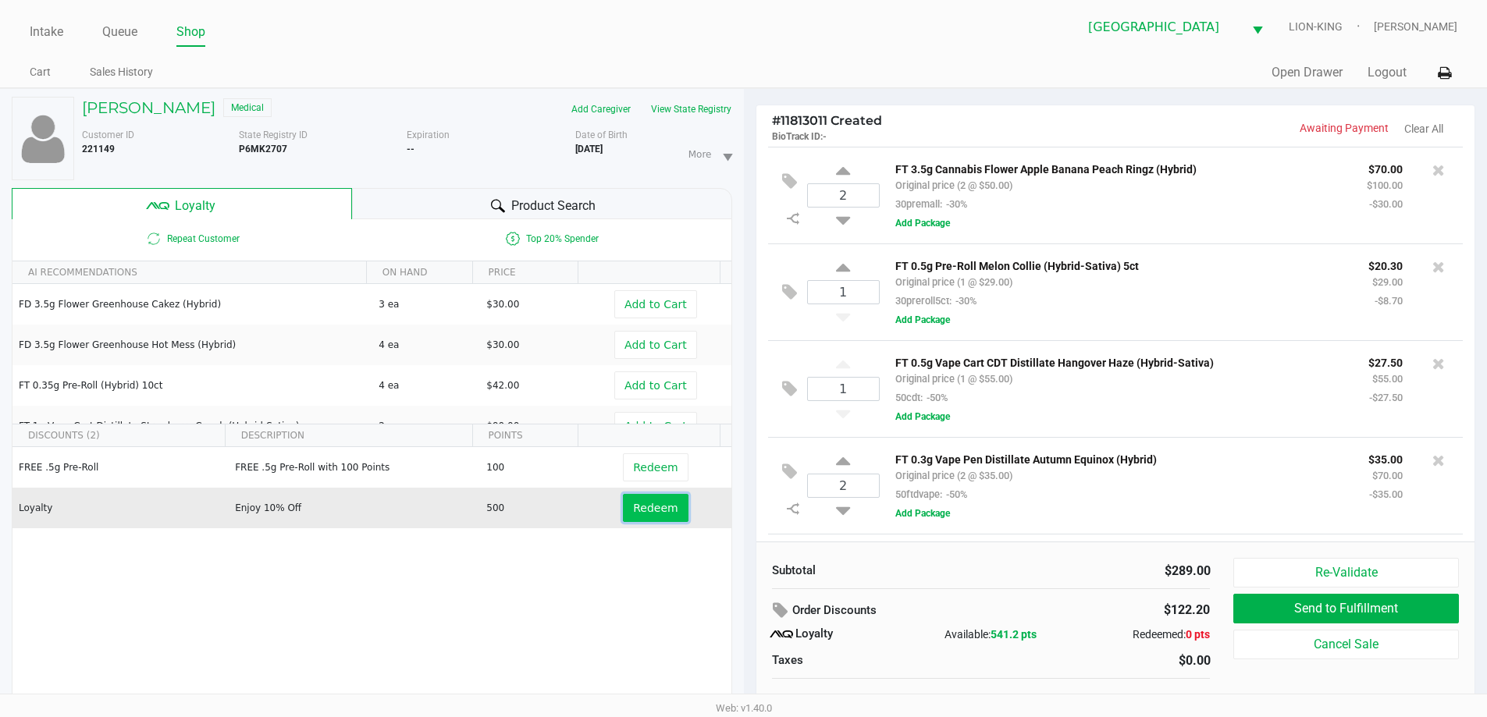
click at [650, 503] on span "Redeem" at bounding box center [655, 508] width 44 height 12
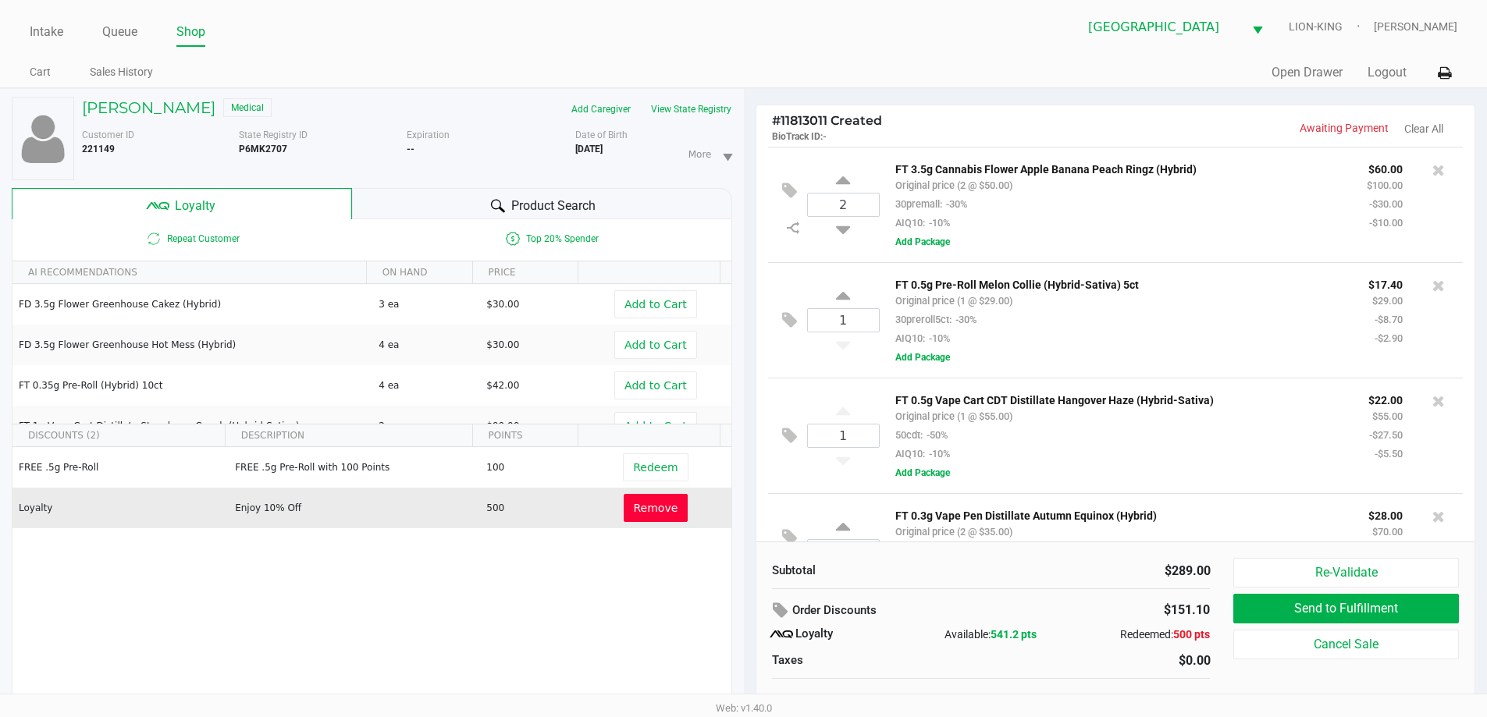
click at [1077, 602] on div "$151.10" at bounding box center [1145, 611] width 154 height 28
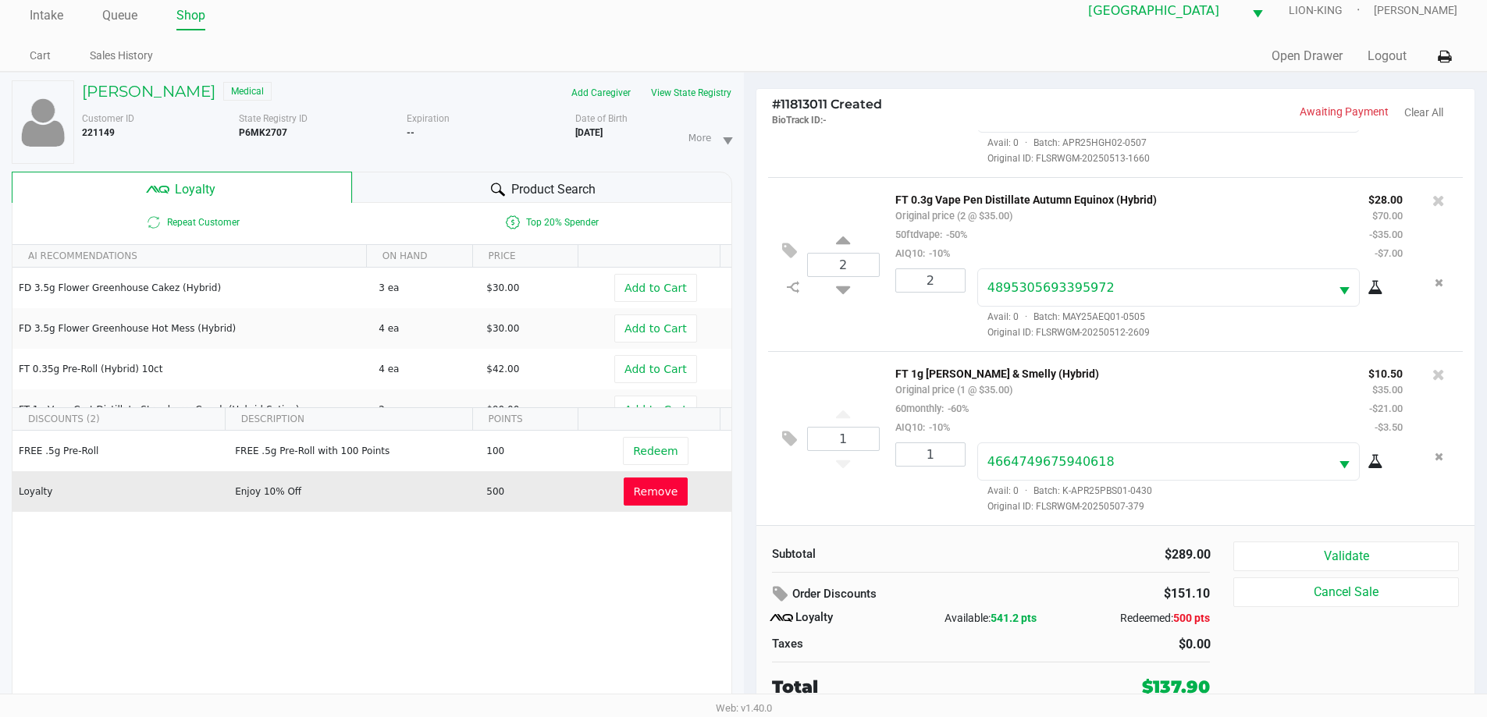
scroll to position [479, 0]
click at [1320, 547] on button "Validate" at bounding box center [1345, 557] width 225 height 30
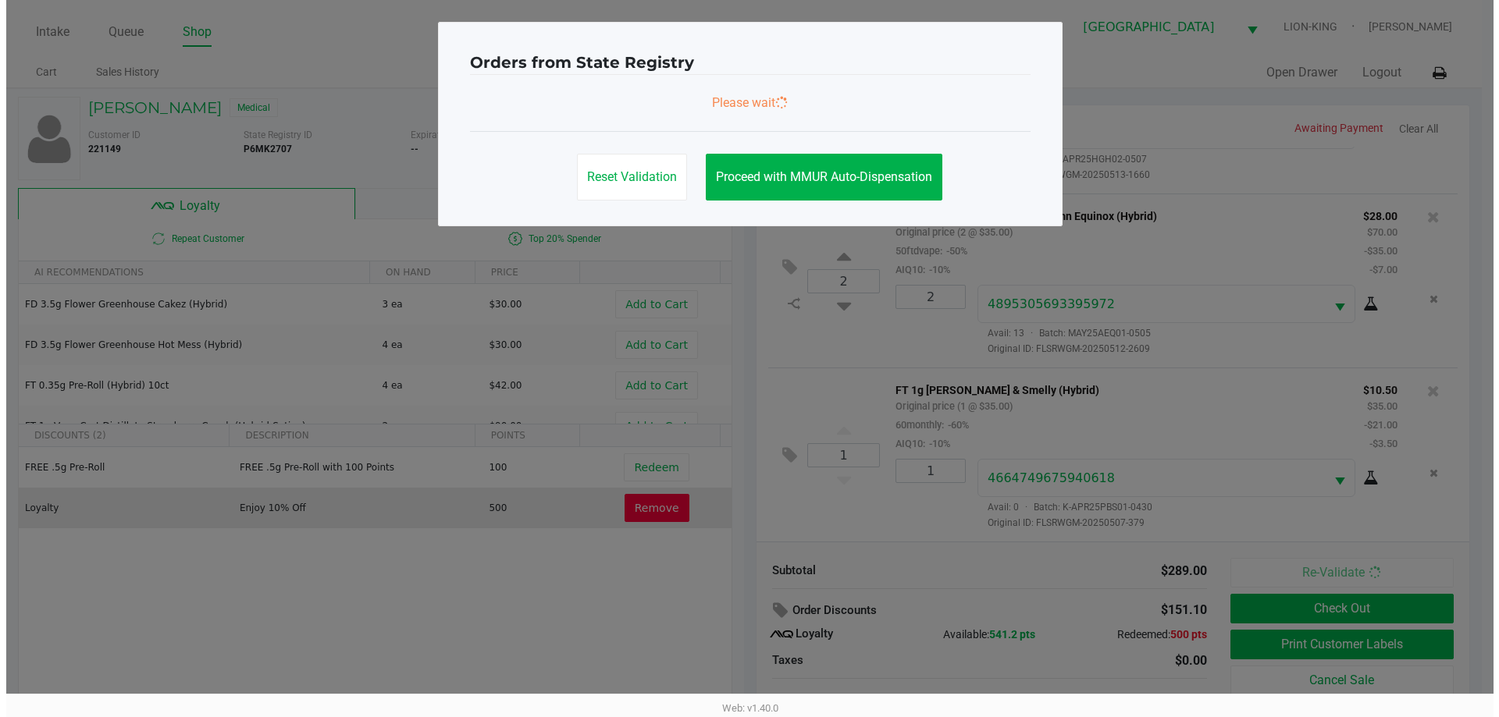
scroll to position [0, 0]
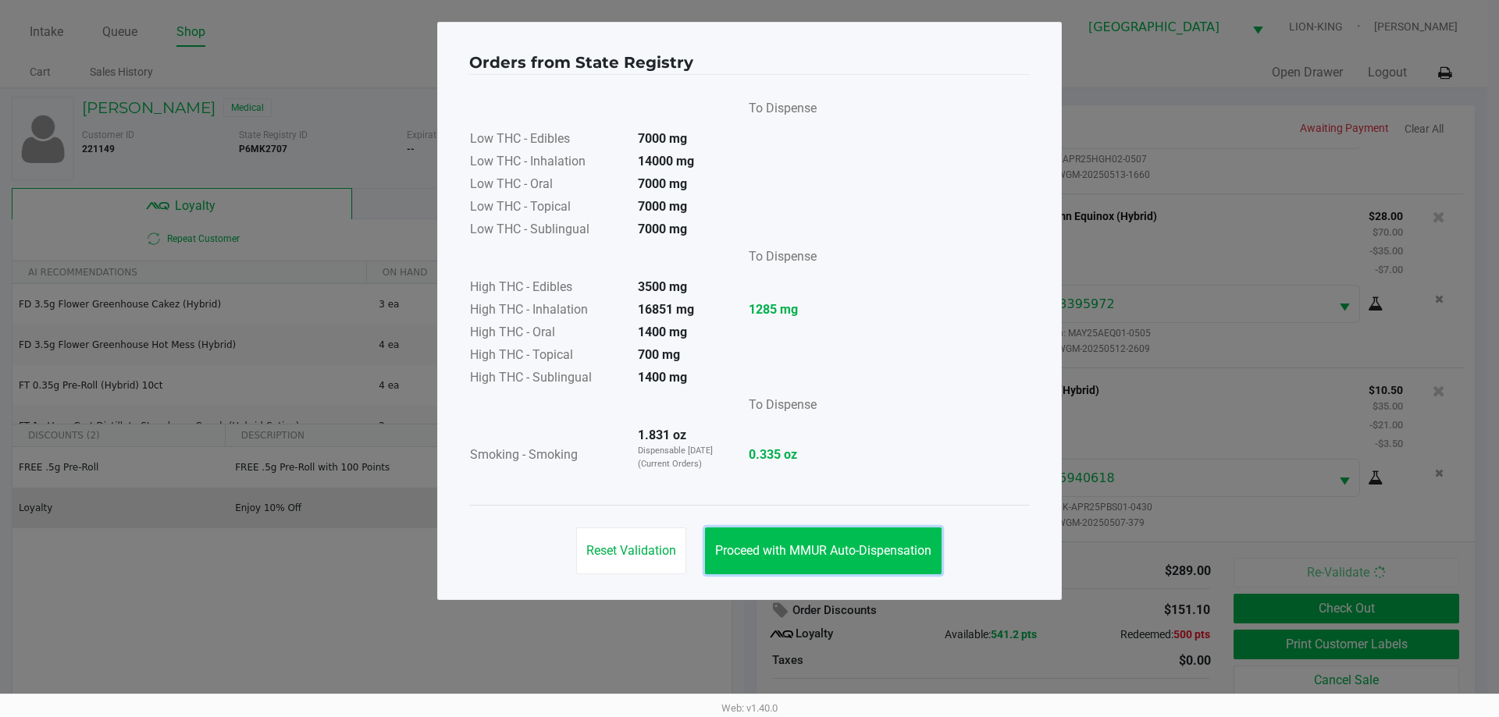
click at [756, 531] on button "Proceed with MMUR Auto-Dispensation" at bounding box center [823, 551] width 236 height 47
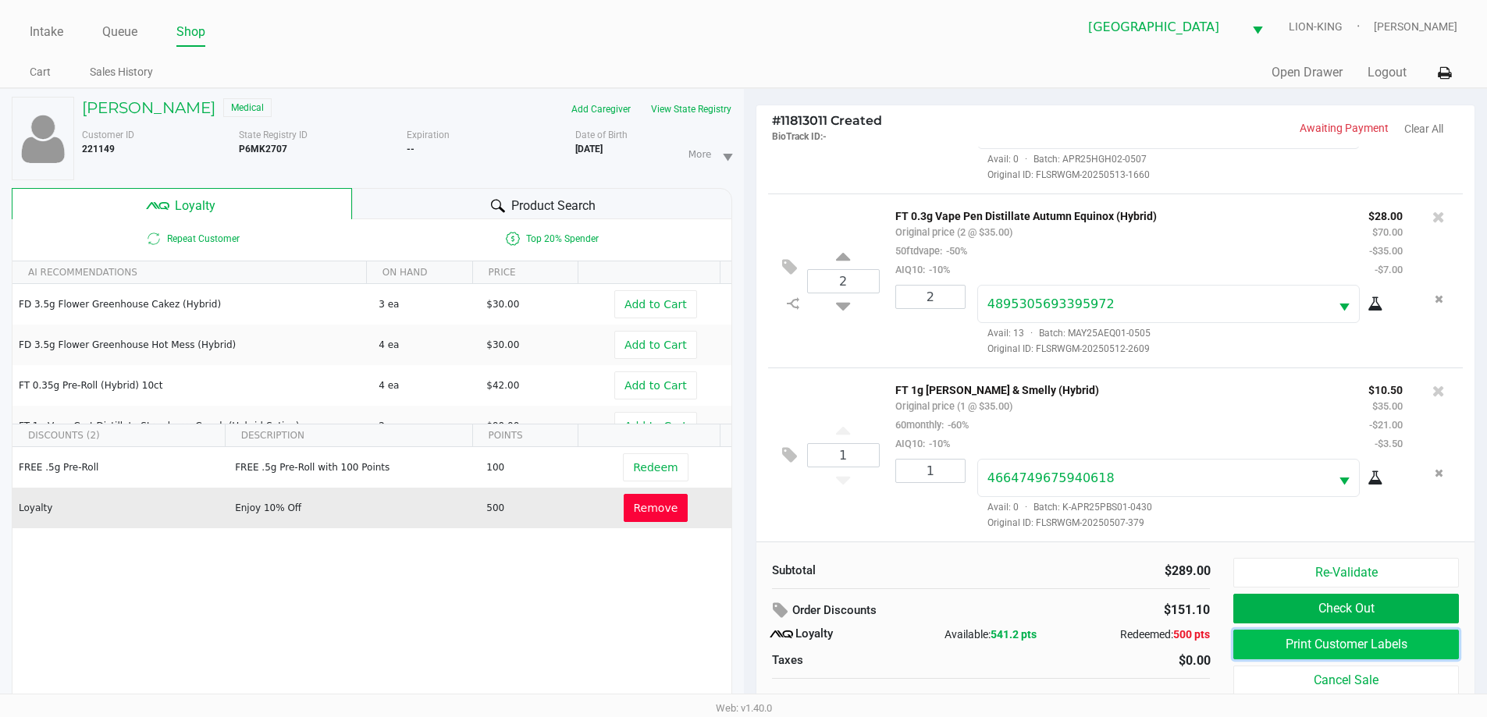
click at [1268, 638] on button "Print Customer Labels" at bounding box center [1345, 645] width 225 height 30
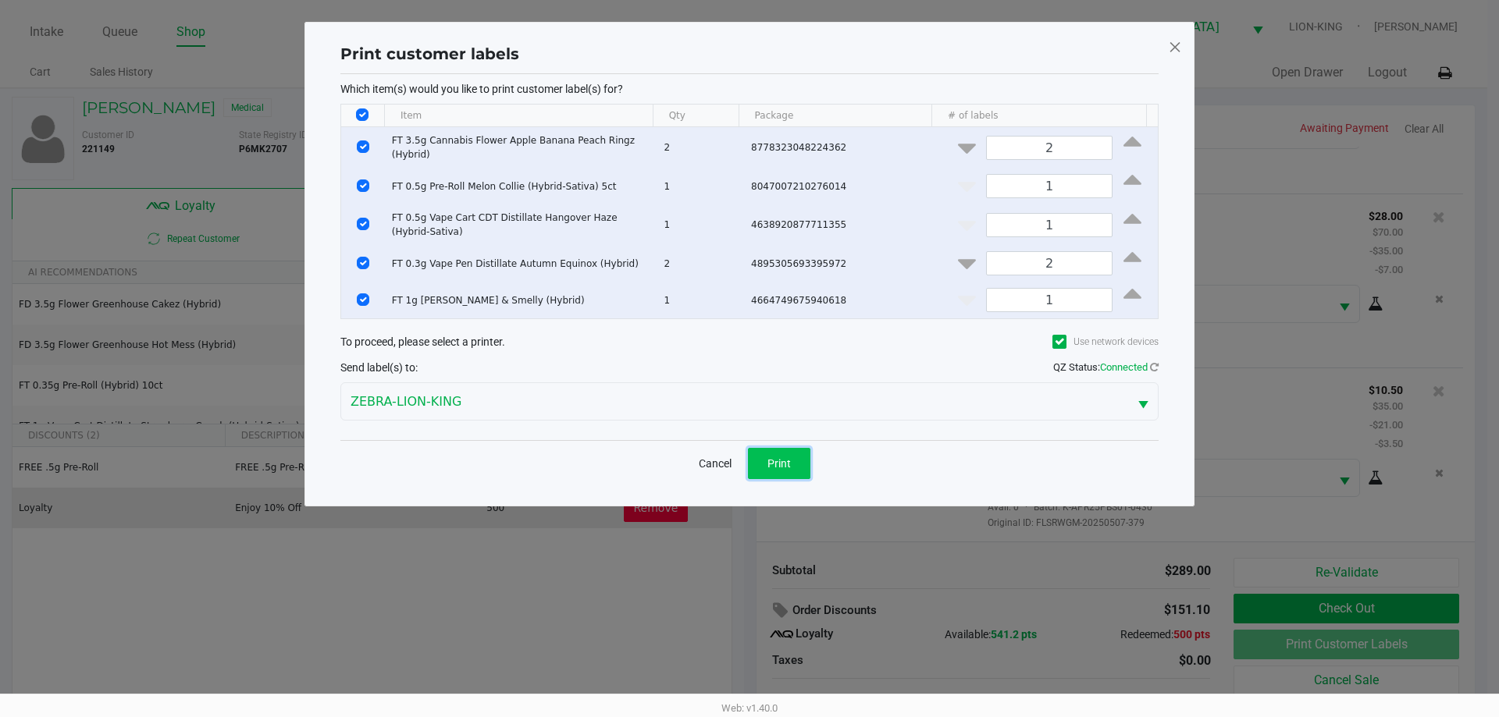
click at [781, 457] on span "Print" at bounding box center [778, 463] width 23 height 12
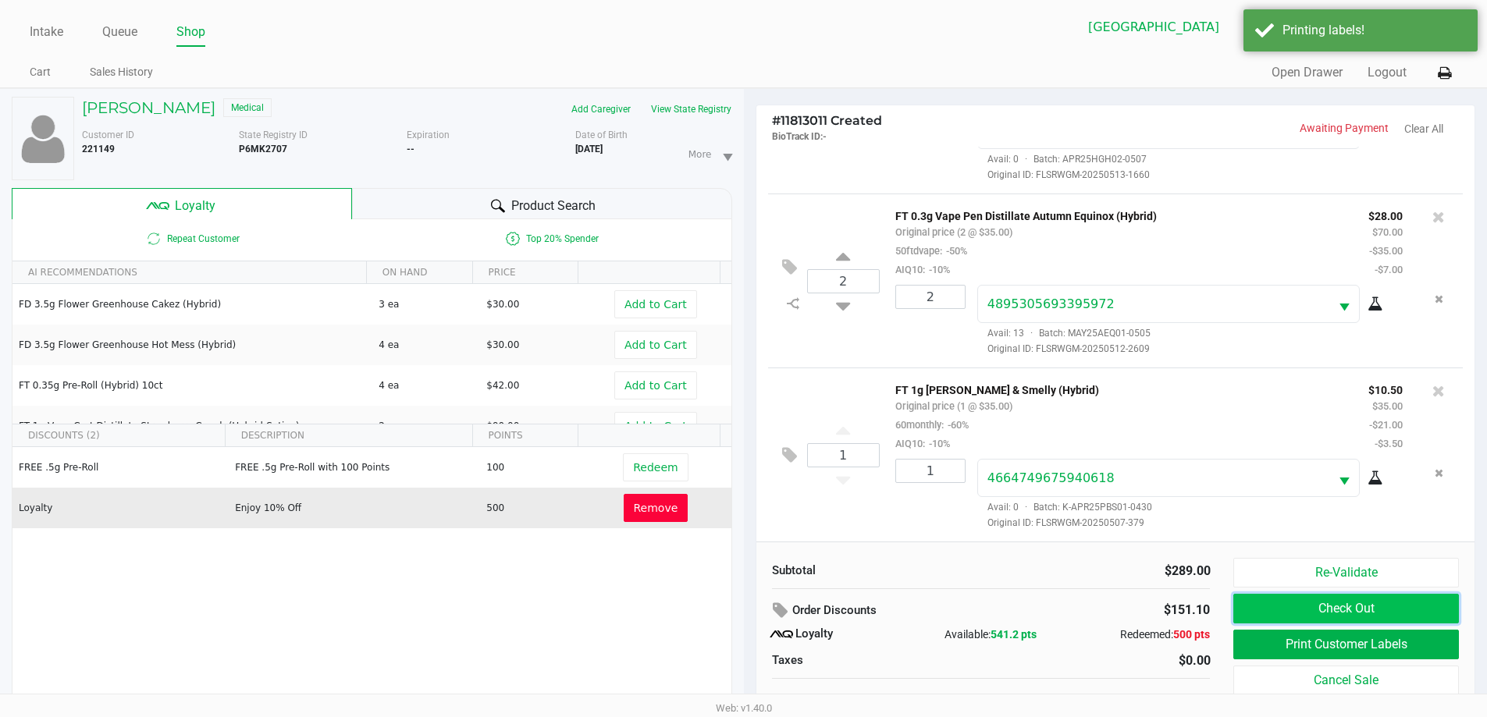
click at [1299, 613] on button "Check Out" at bounding box center [1345, 609] width 225 height 30
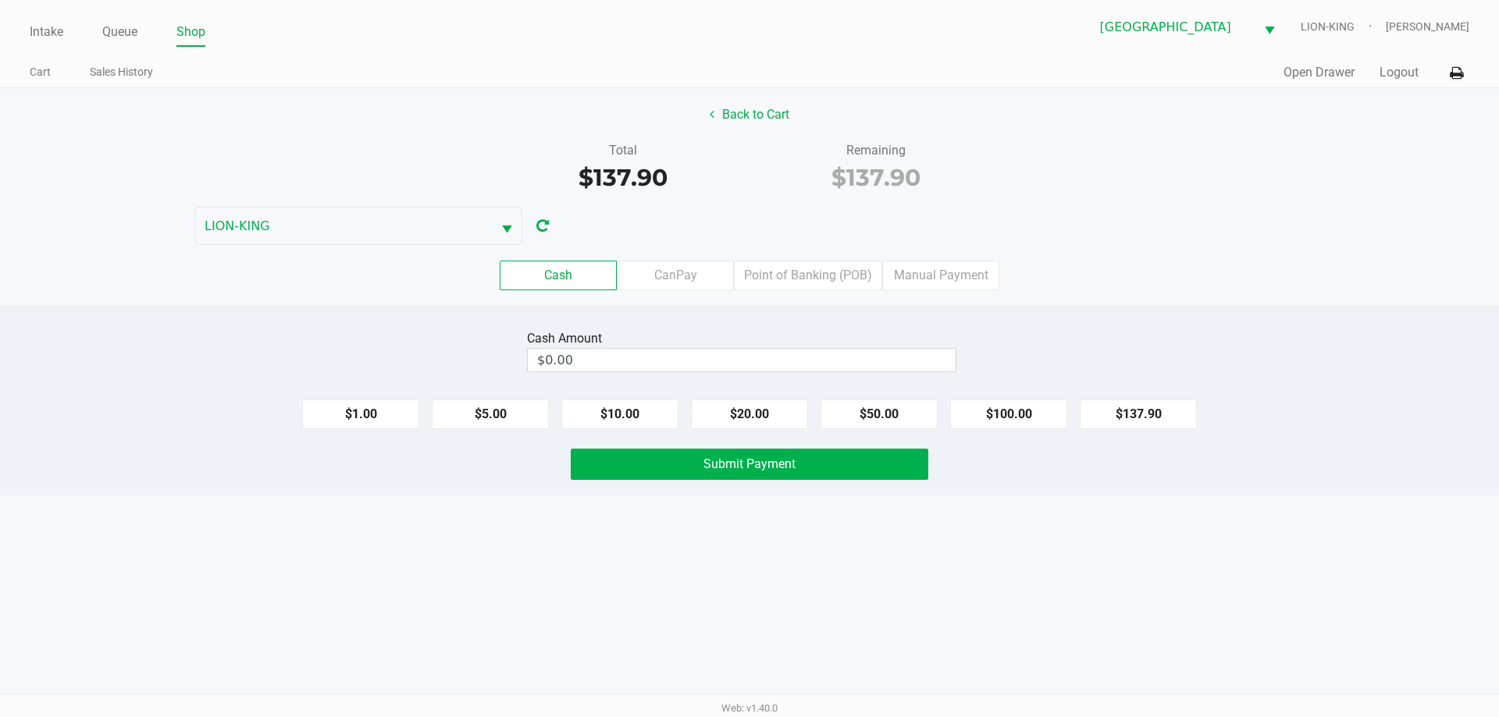
click at [766, 362] on input "$0.00" at bounding box center [742, 360] width 428 height 23
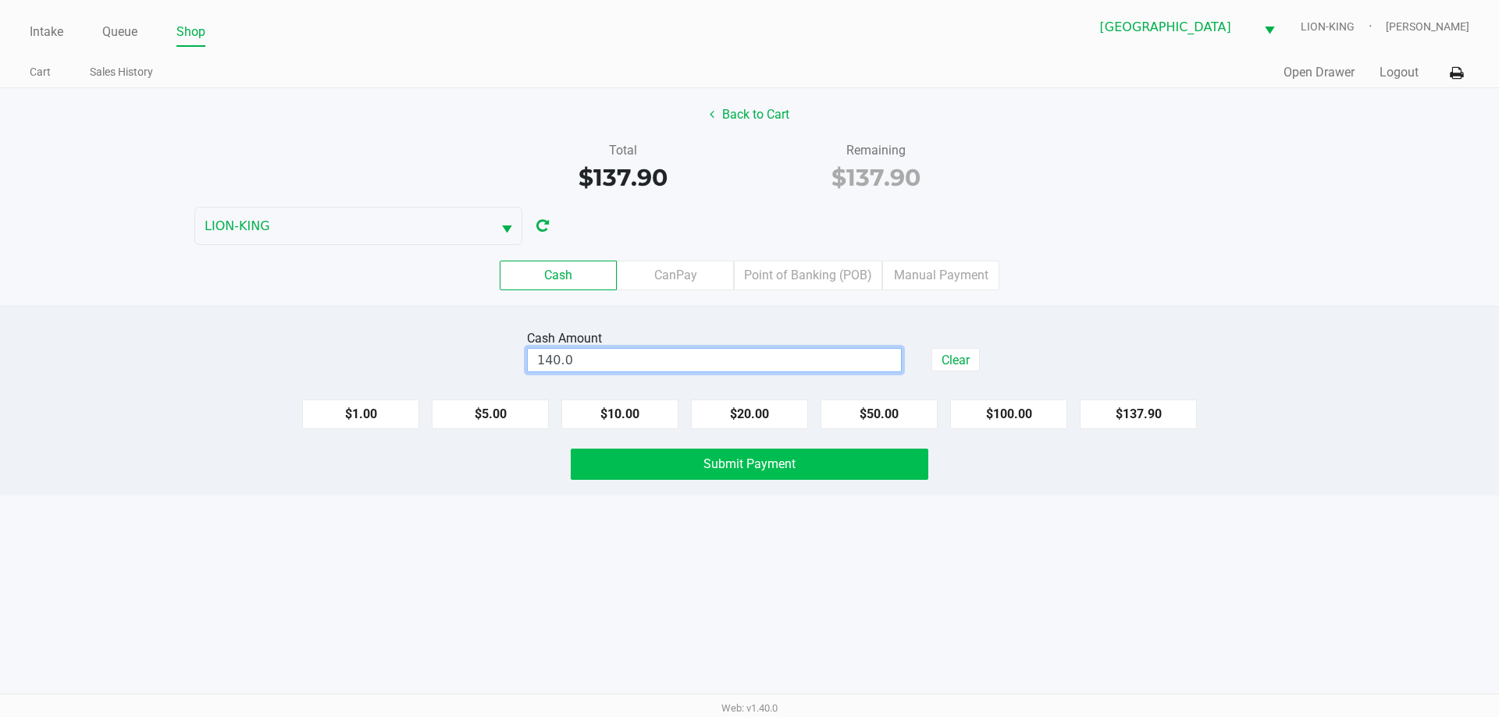
click at [811, 476] on button "Submit Payment" at bounding box center [749, 464] width 357 height 31
type input "$140.00"
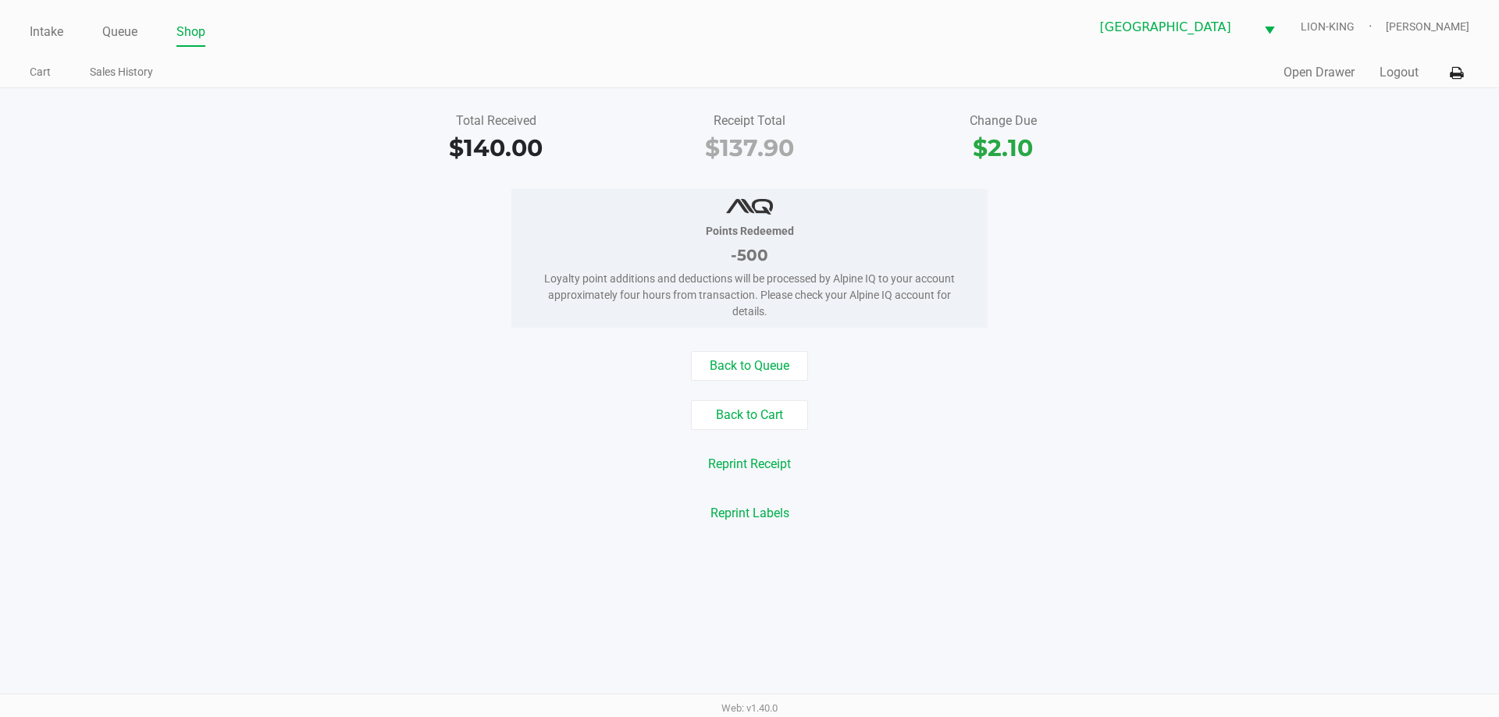
click at [347, 105] on div "Total Received $140.00 Receipt Total $137.90 Change Due $2.10 Points Redeemed -…" at bounding box center [749, 317] width 1499 height 459
click at [266, 229] on div "Points Redeemed -500 Loyalty point additions and deductions will be processed b…" at bounding box center [749, 258] width 1522 height 139
click at [404, 149] on div "$140.00" at bounding box center [496, 147] width 230 height 35
click at [39, 36] on link "Intake" at bounding box center [47, 32] width 34 height 22
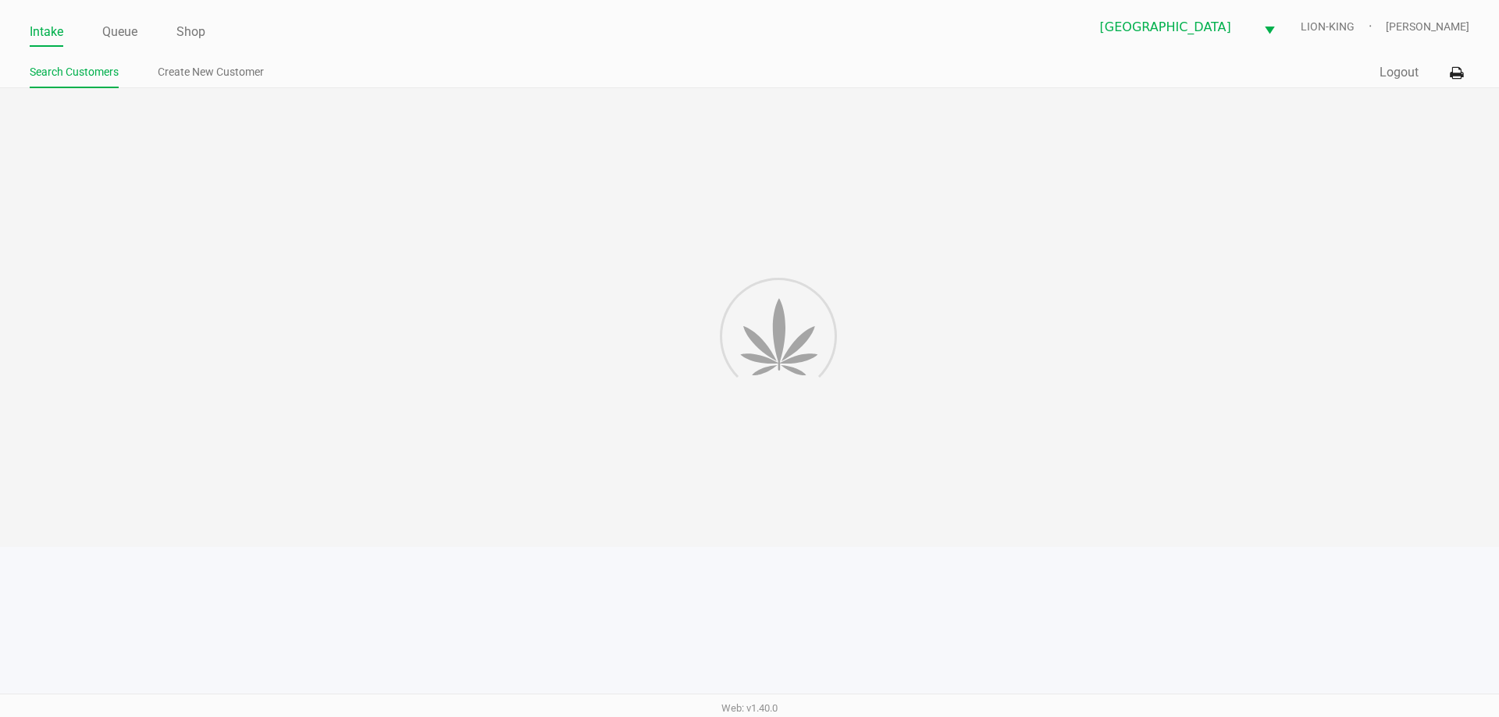
click at [332, 58] on div "Intake Queue Shop North Palm Beach WC LION-KING Tawny Husosky Search Customers …" at bounding box center [749, 44] width 1499 height 88
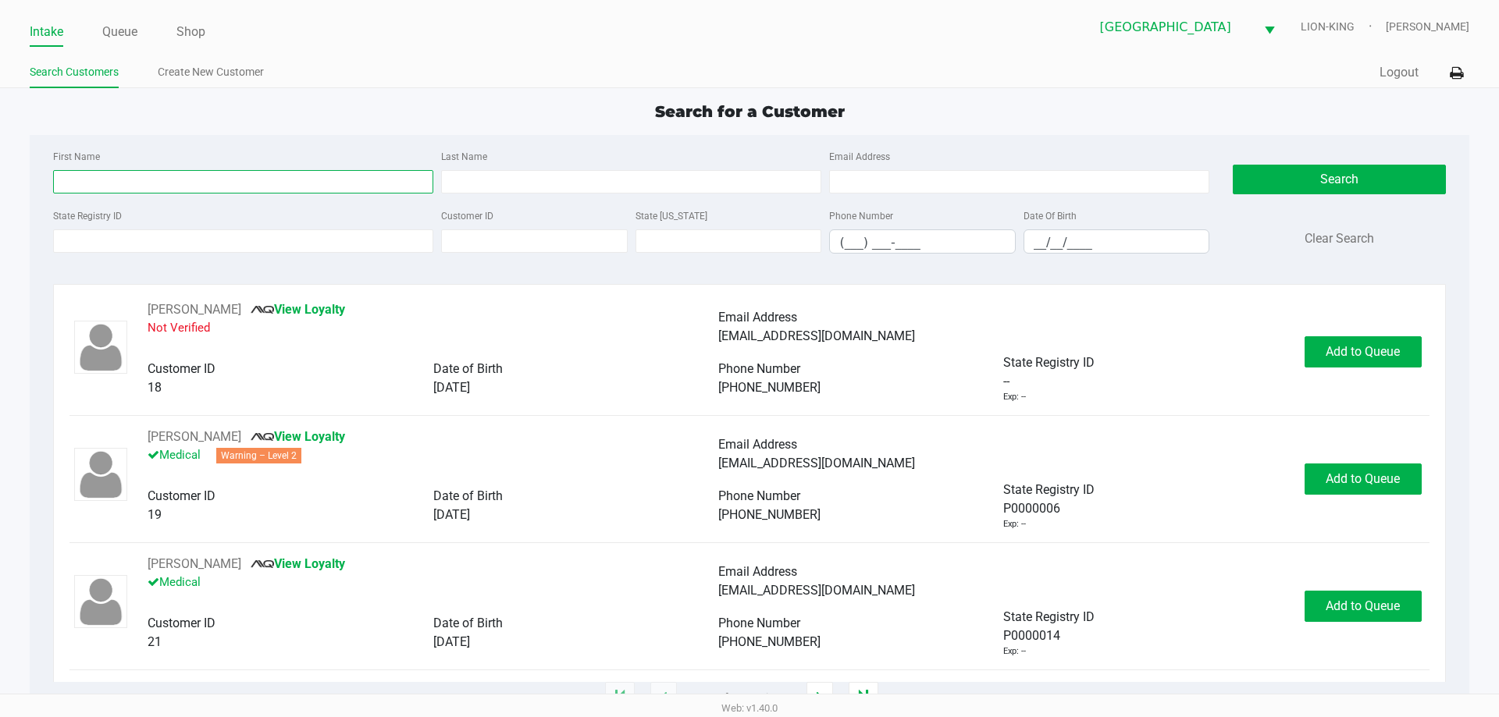
click at [219, 190] on input "First Name" at bounding box center [243, 181] width 380 height 23
click at [223, 190] on input "First Name" at bounding box center [243, 181] width 380 height 23
type input "erin"
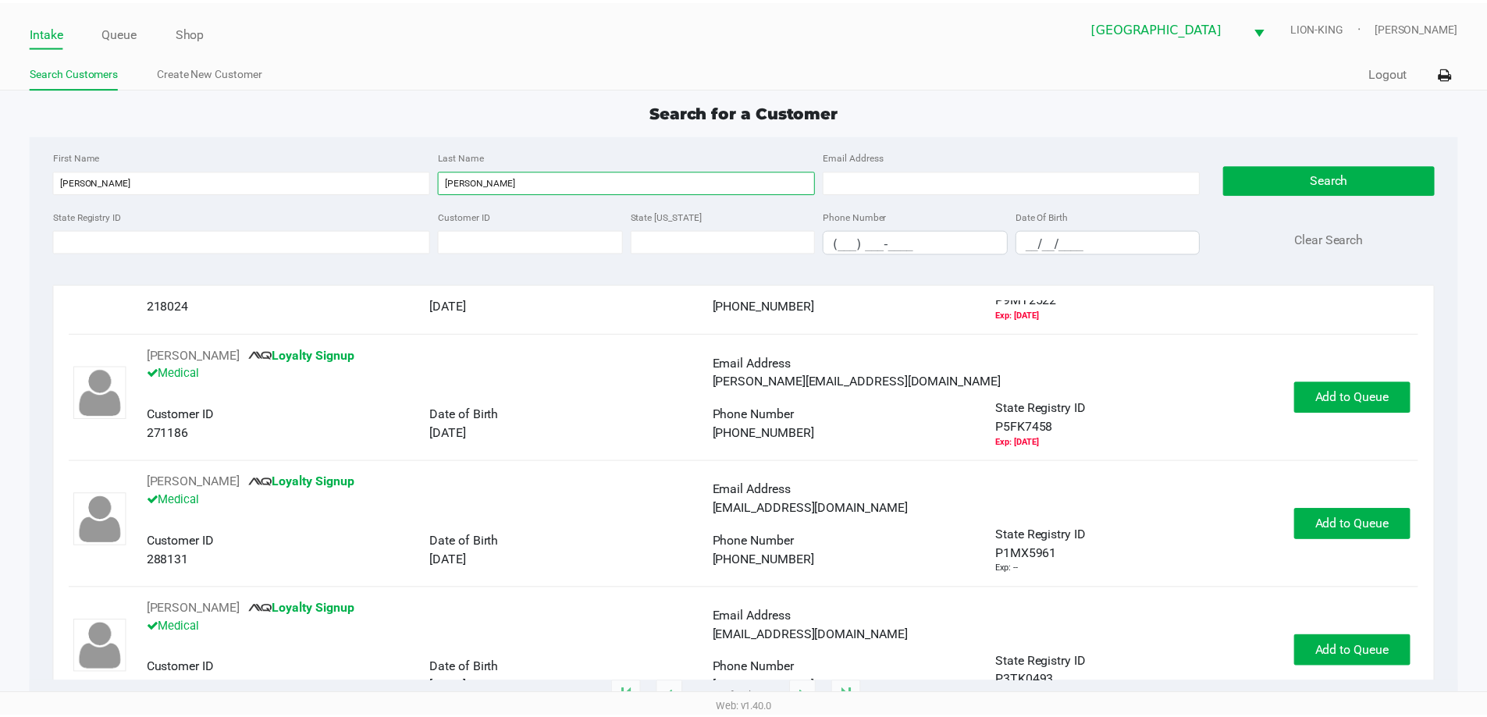
scroll to position [234, 0]
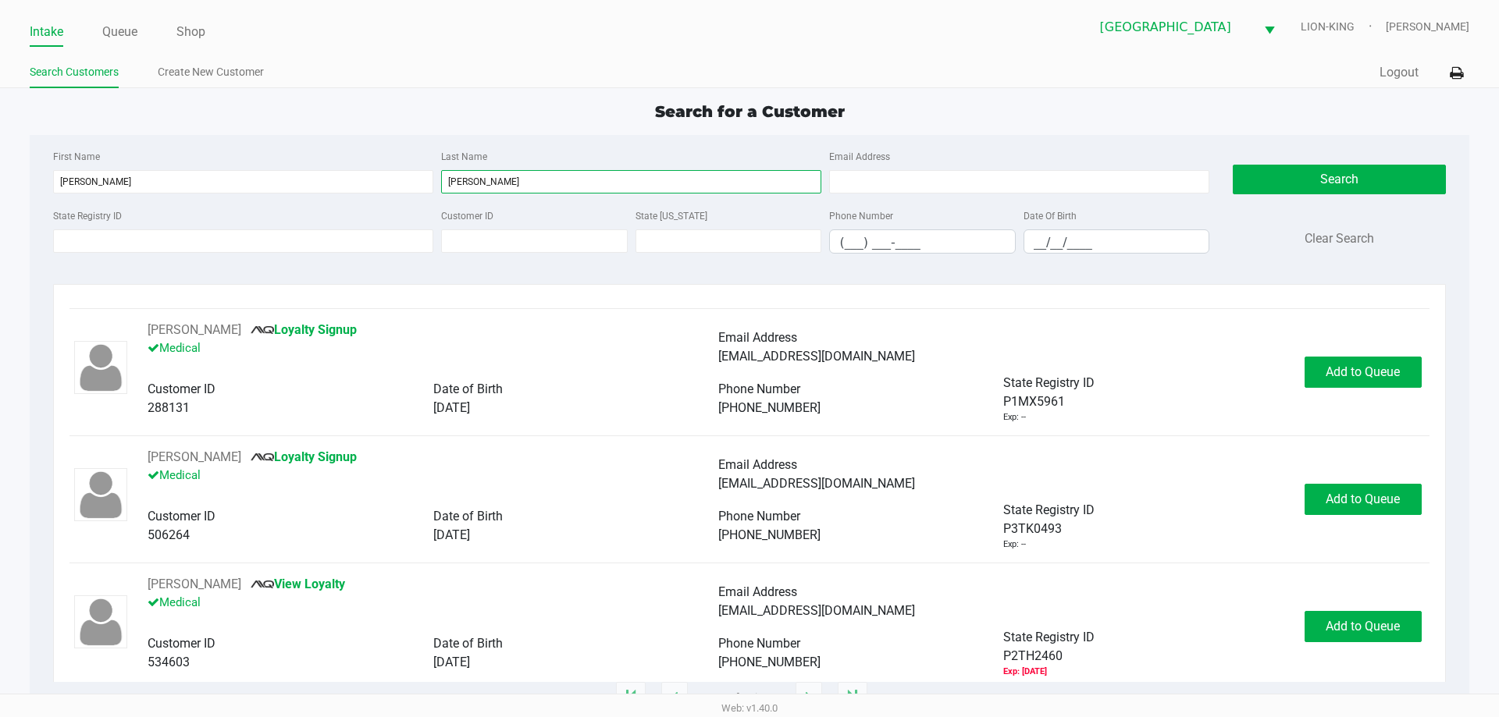
type input "murphy"
click at [1097, 233] on input "__/__/____" at bounding box center [1116, 242] width 185 height 24
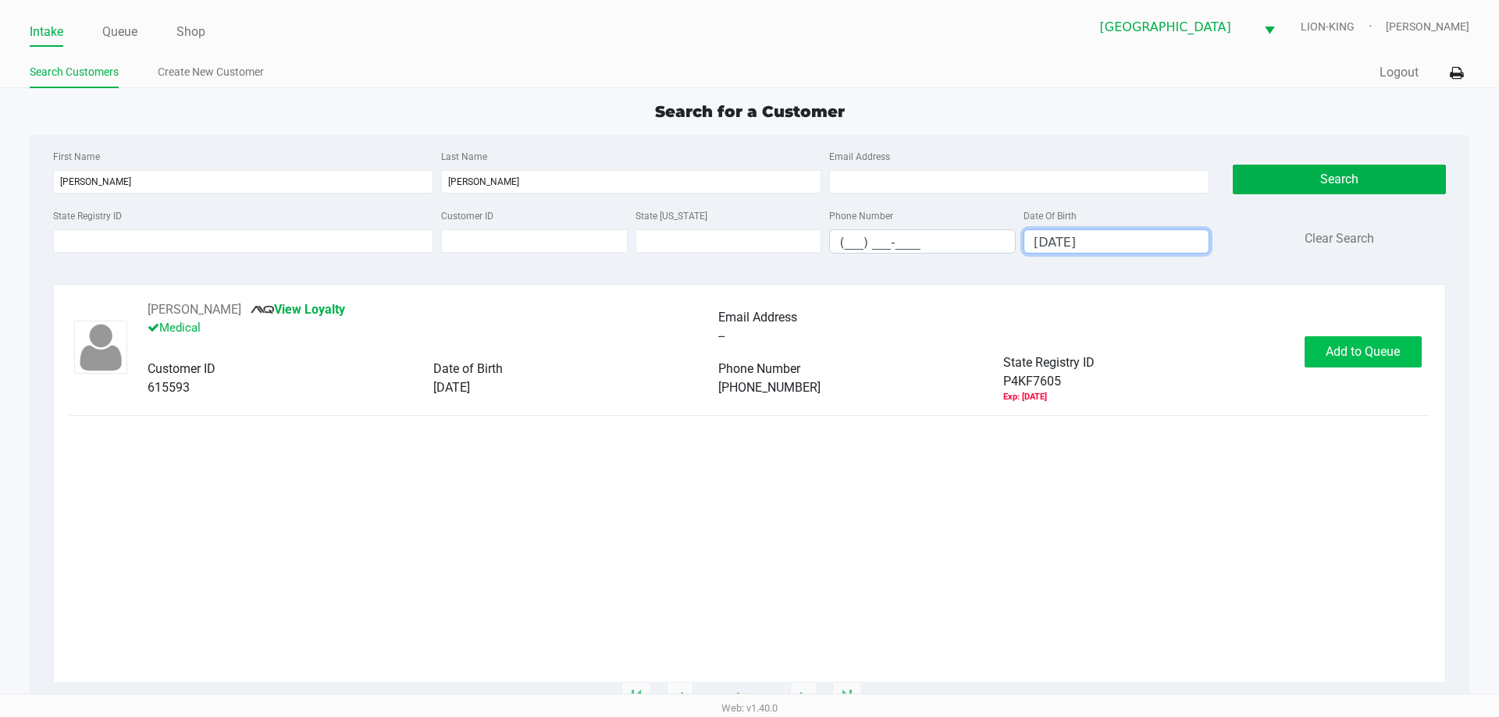
type input "04/20/1985"
click at [1364, 354] on span "Add to Queue" at bounding box center [1362, 351] width 74 height 15
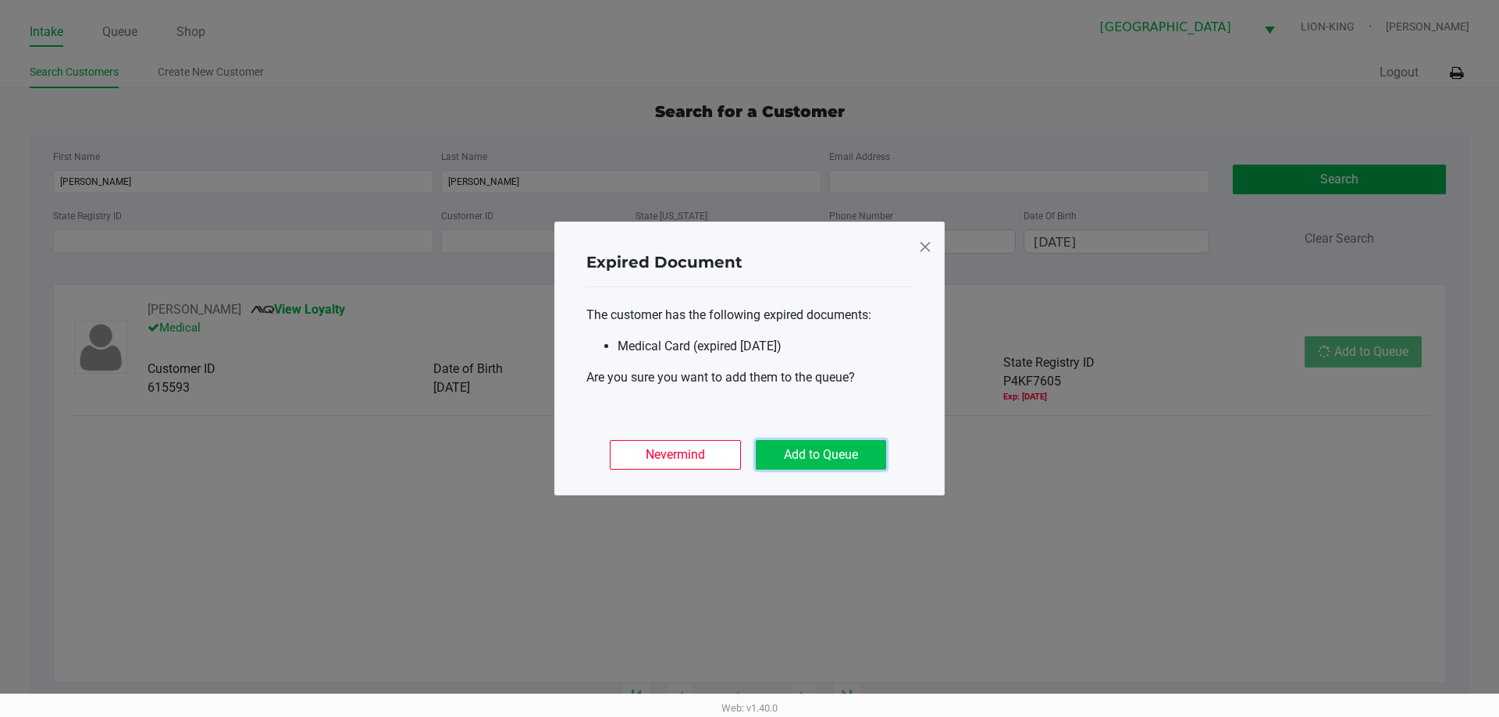
click at [830, 468] on button "Add to Queue" at bounding box center [821, 455] width 130 height 30
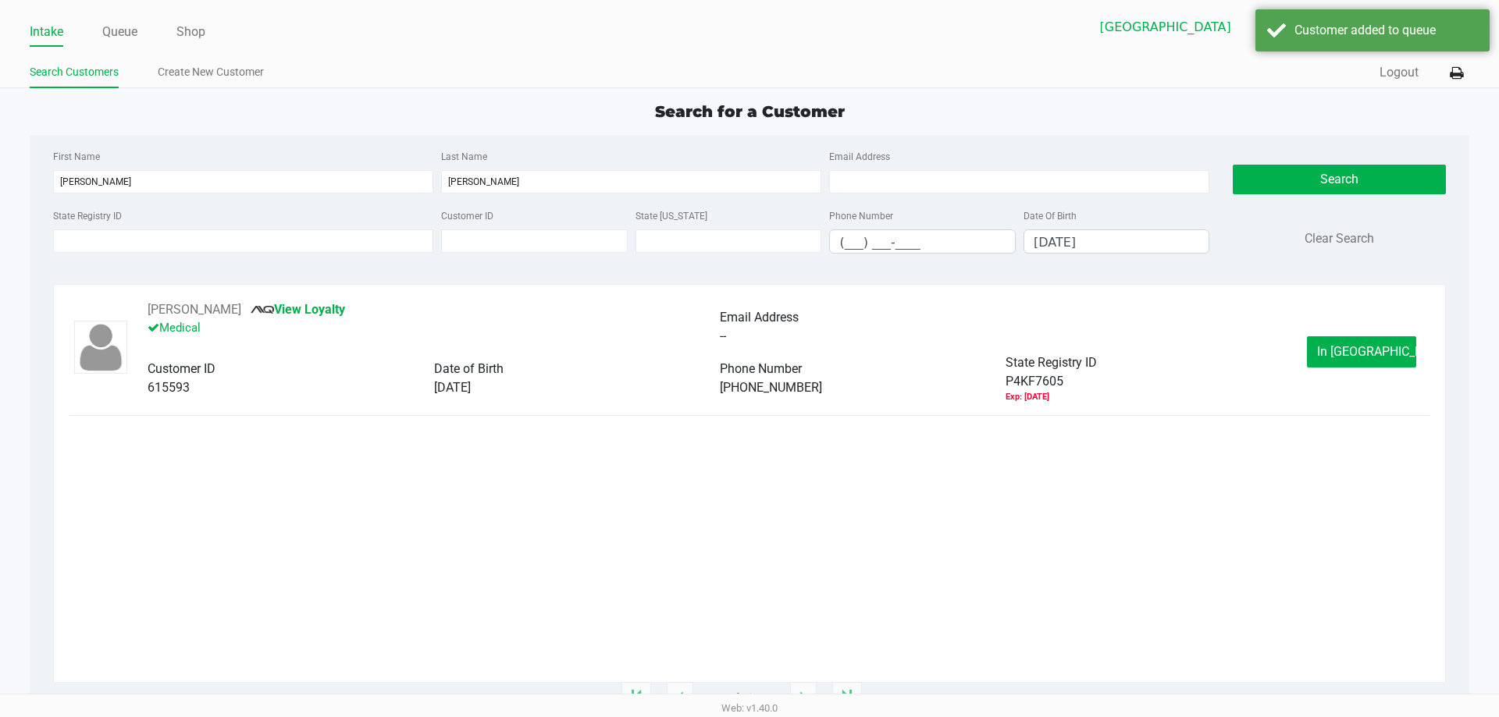
click at [145, 29] on ul "Intake Queue Shop" at bounding box center [390, 33] width 720 height 27
click at [137, 29] on link "Queue" at bounding box center [119, 32] width 35 height 22
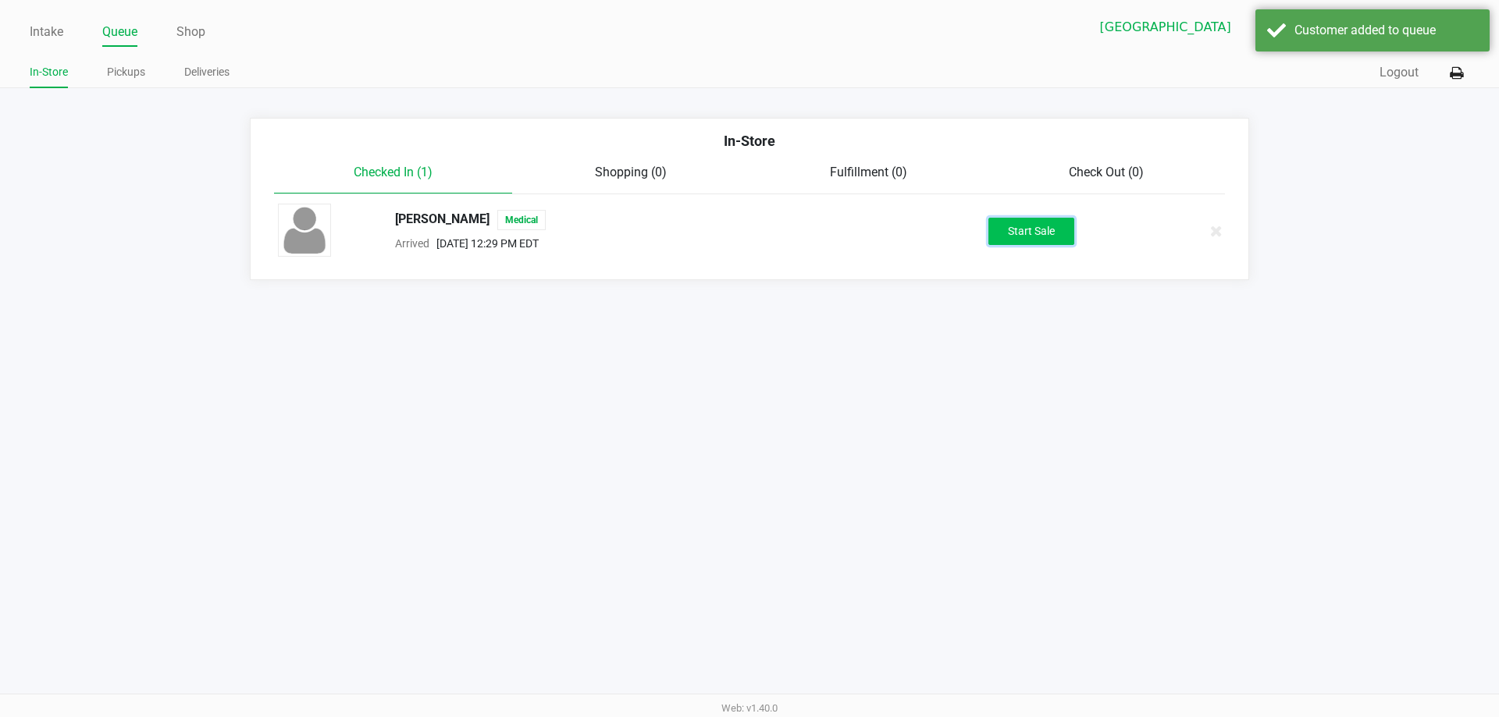
click at [1050, 229] on button "Start Sale" at bounding box center [1031, 231] width 86 height 27
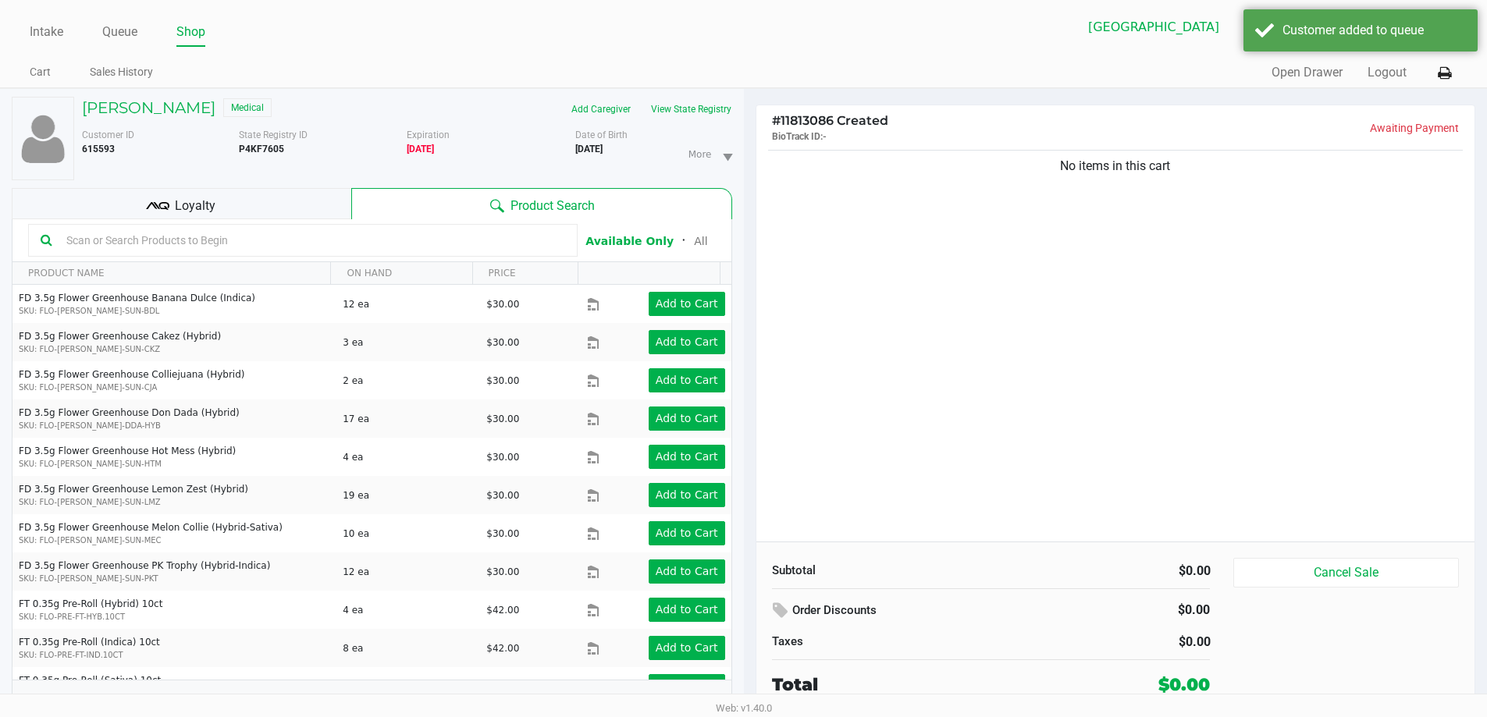
click at [670, 94] on div "ERIN MURPHY Medical Add Caregiver View State Registry Customer ID 615593 State …" at bounding box center [372, 411] width 720 height 645
click at [673, 101] on button "View State Registry" at bounding box center [686, 109] width 91 height 25
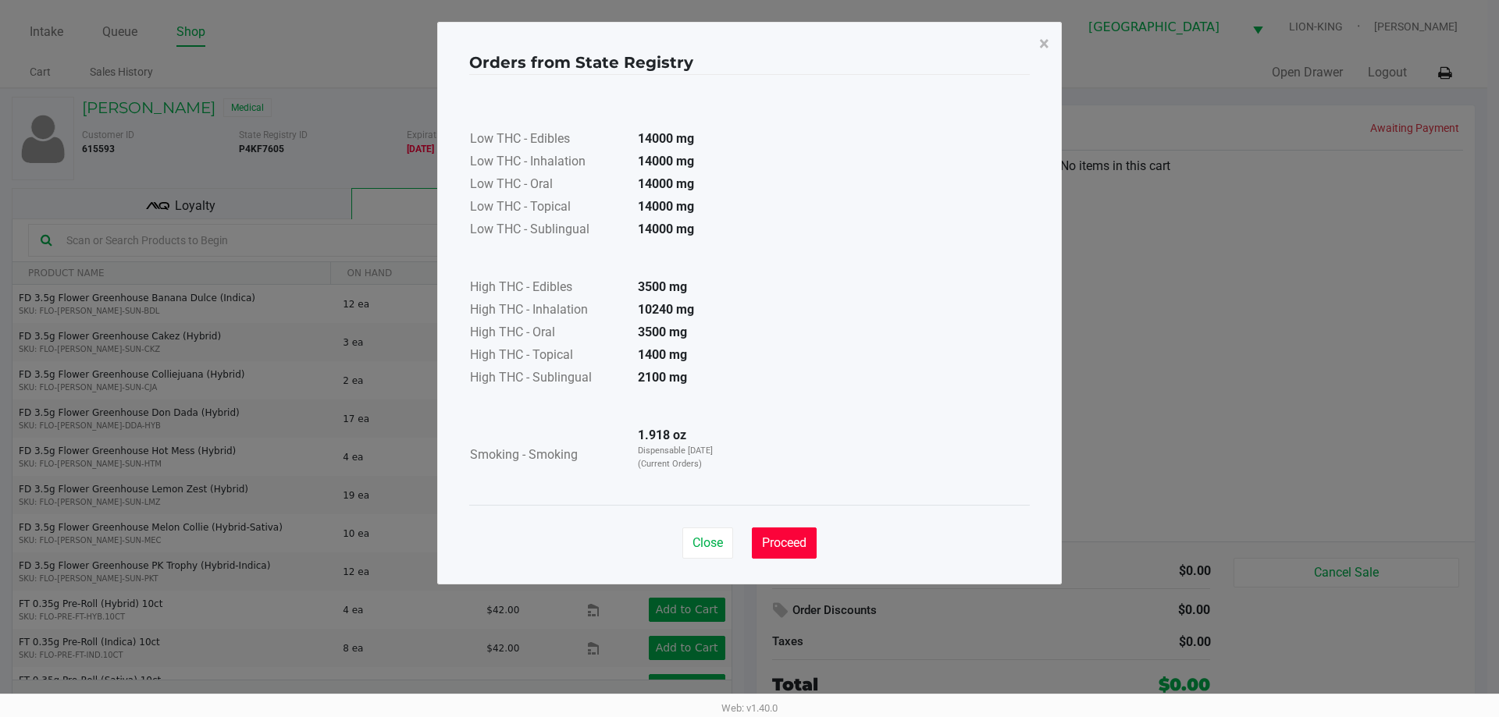
click at [776, 534] on button "Proceed" at bounding box center [784, 543] width 65 height 31
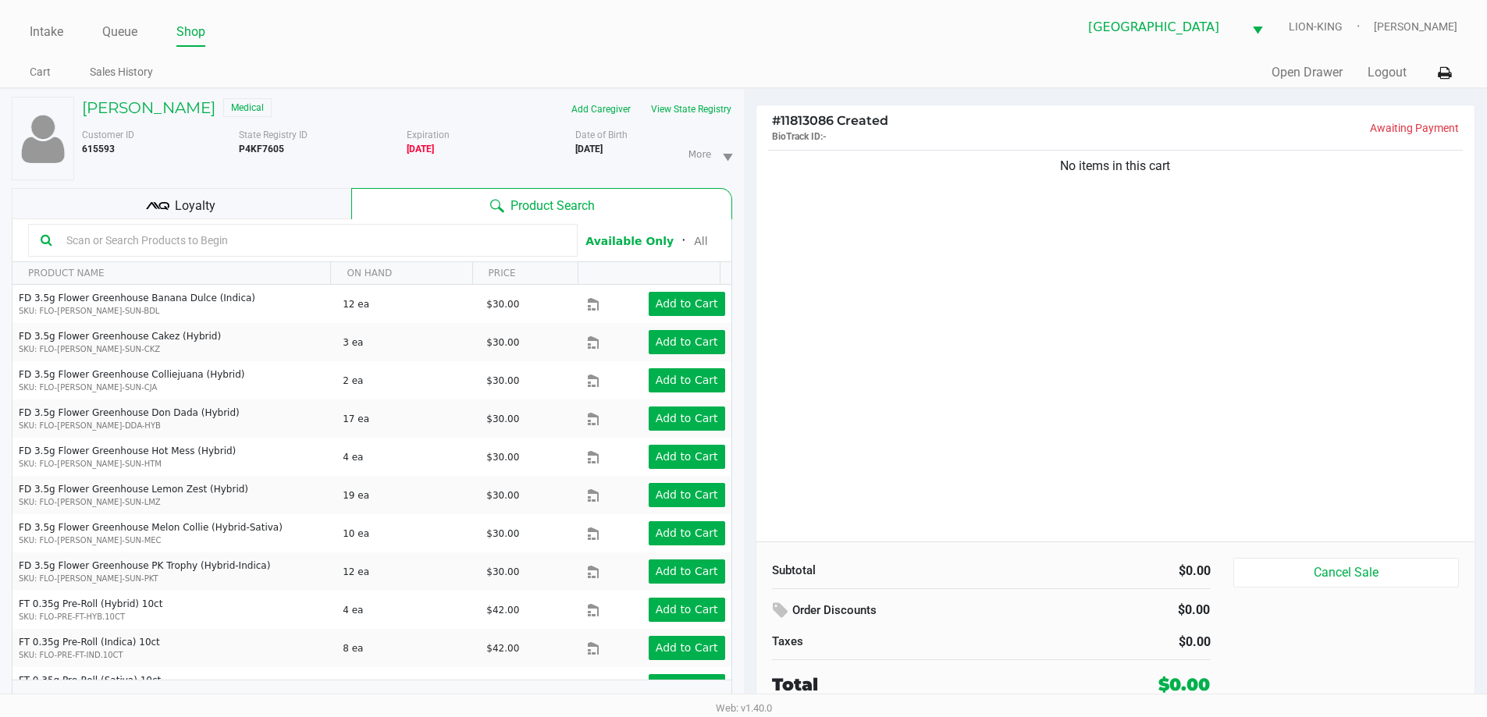
click at [307, 233] on input "text" at bounding box center [312, 240] width 505 height 23
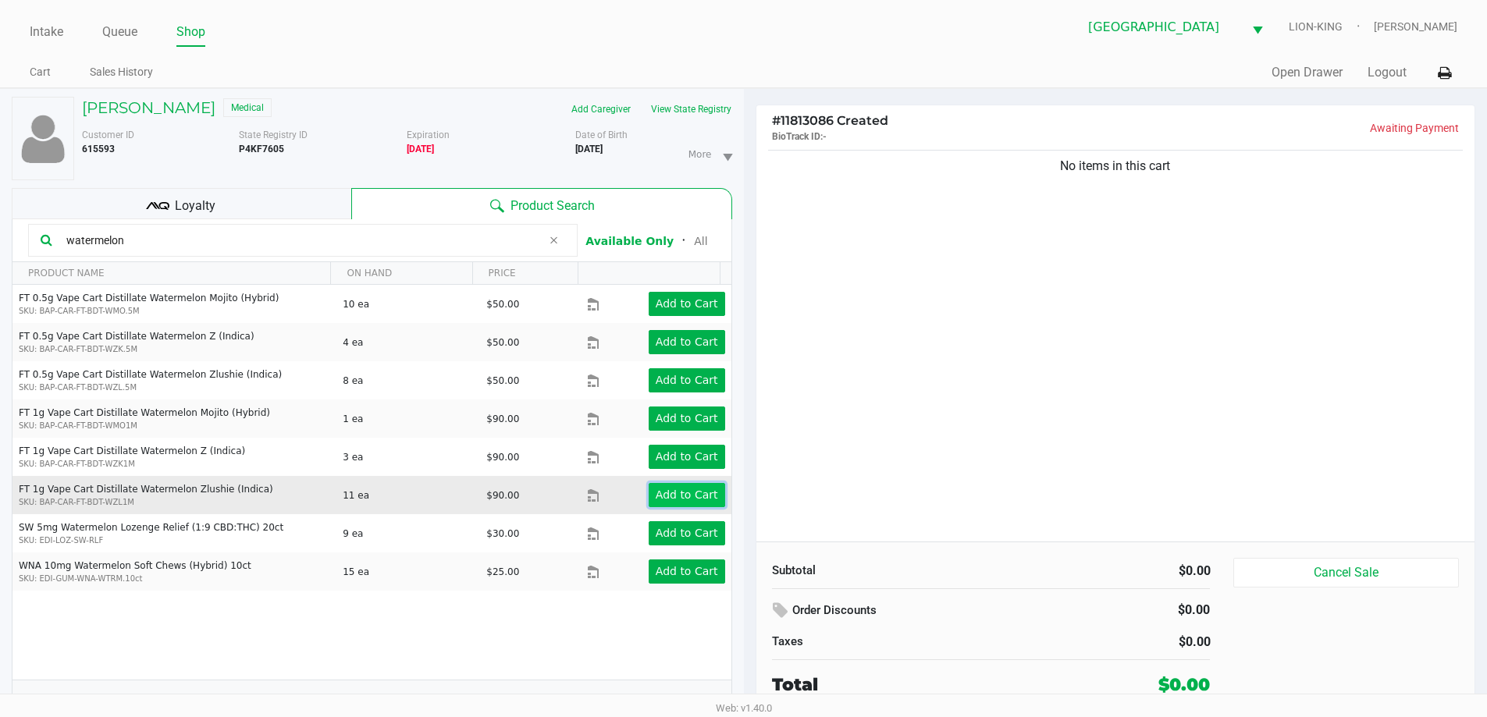
click at [656, 491] on app-button-loader "Add to Cart" at bounding box center [687, 495] width 62 height 12
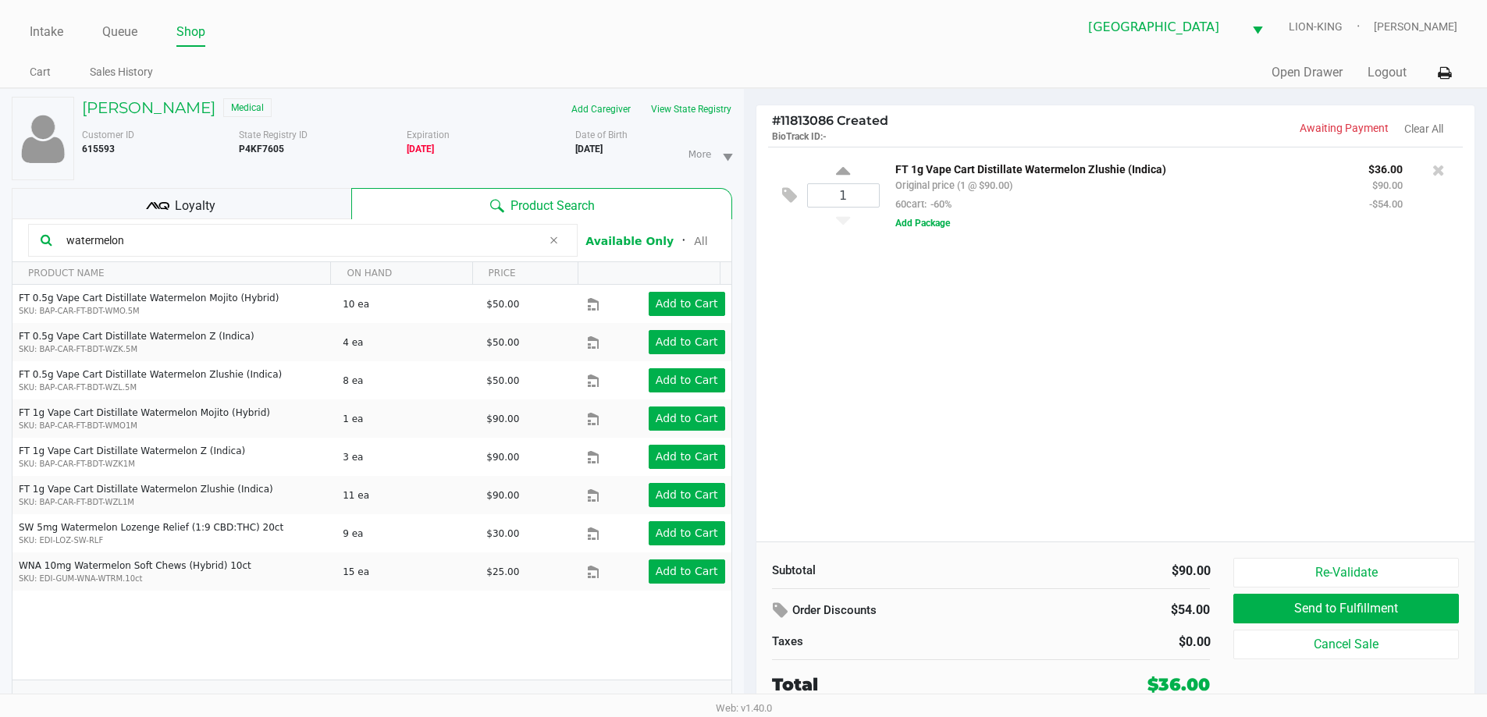
click at [140, 236] on input "watermelon" at bounding box center [301, 240] width 482 height 23
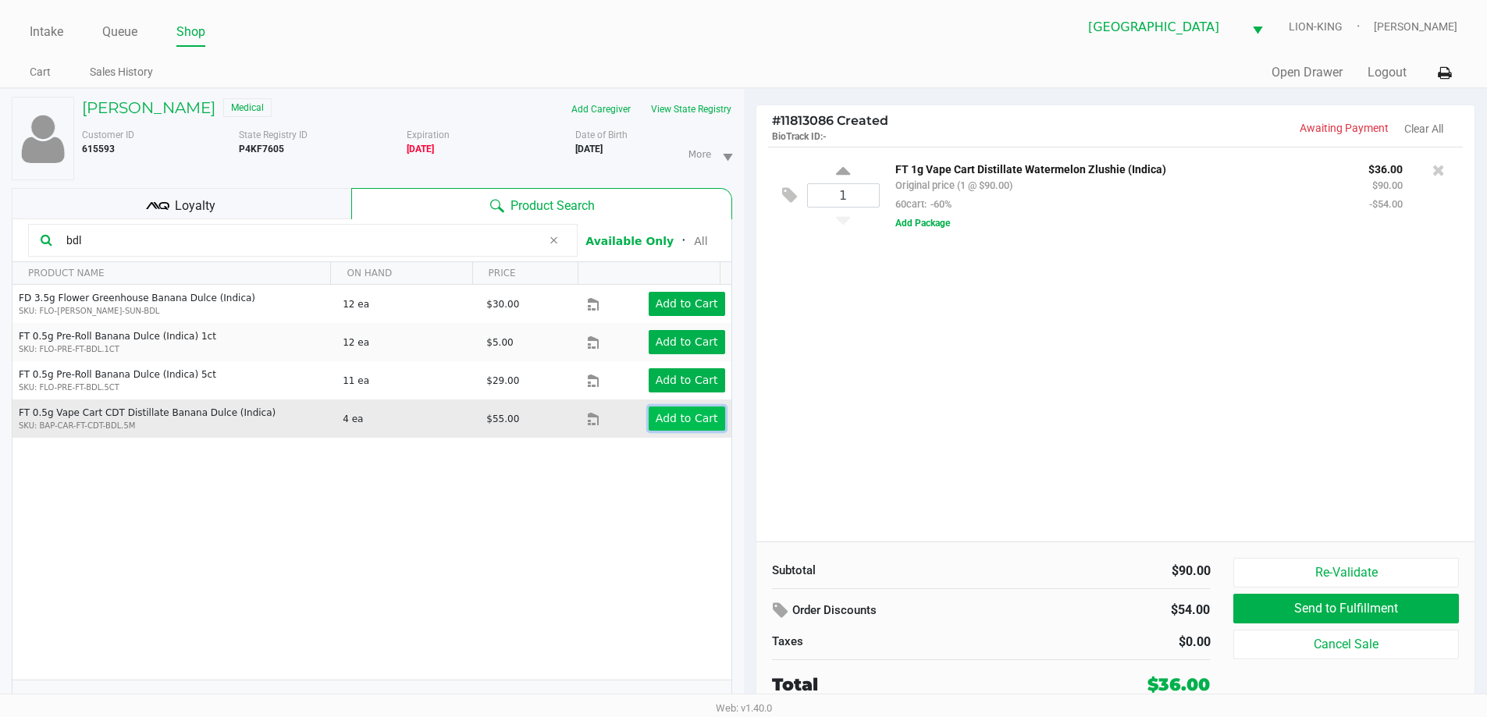
click at [669, 416] on app-button-loader "Add to Cart" at bounding box center [687, 418] width 62 height 12
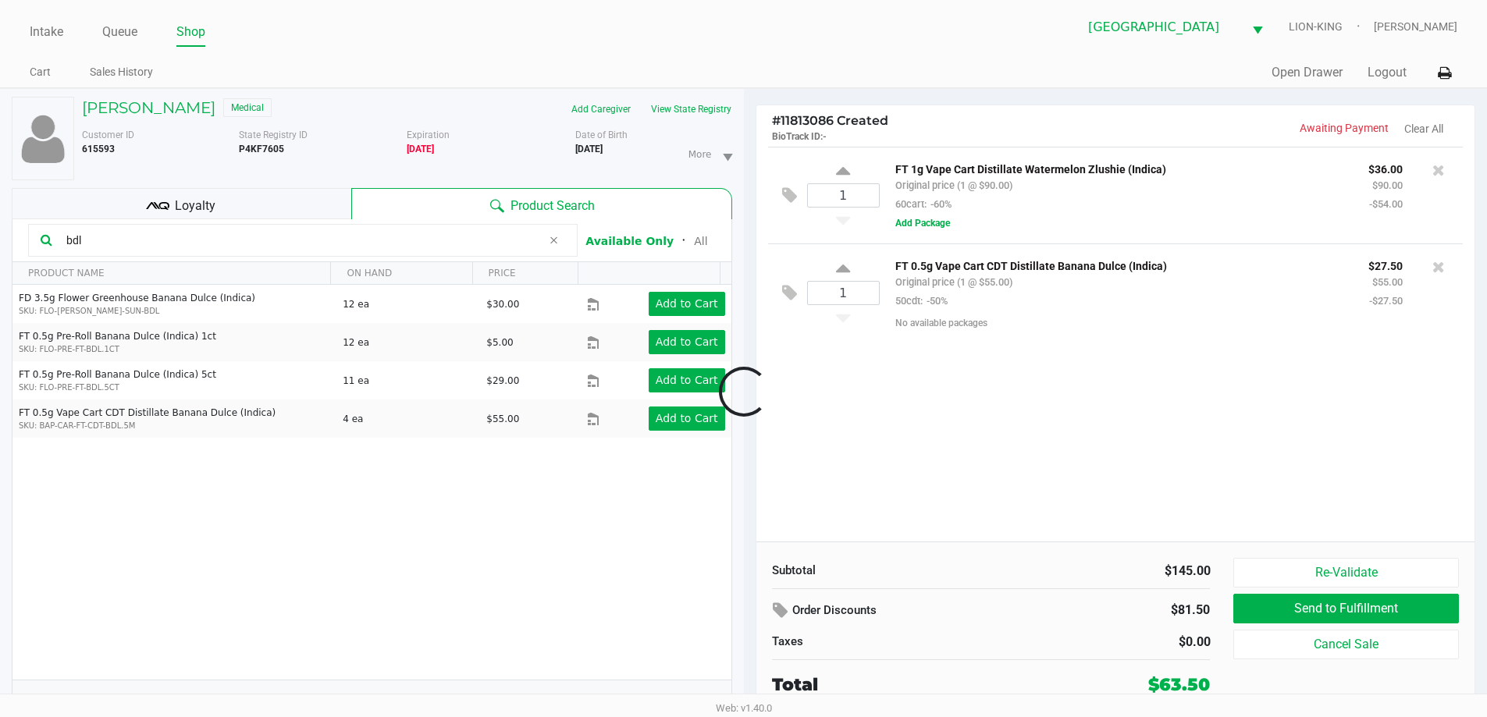
click at [118, 238] on input "bdl" at bounding box center [301, 240] width 482 height 23
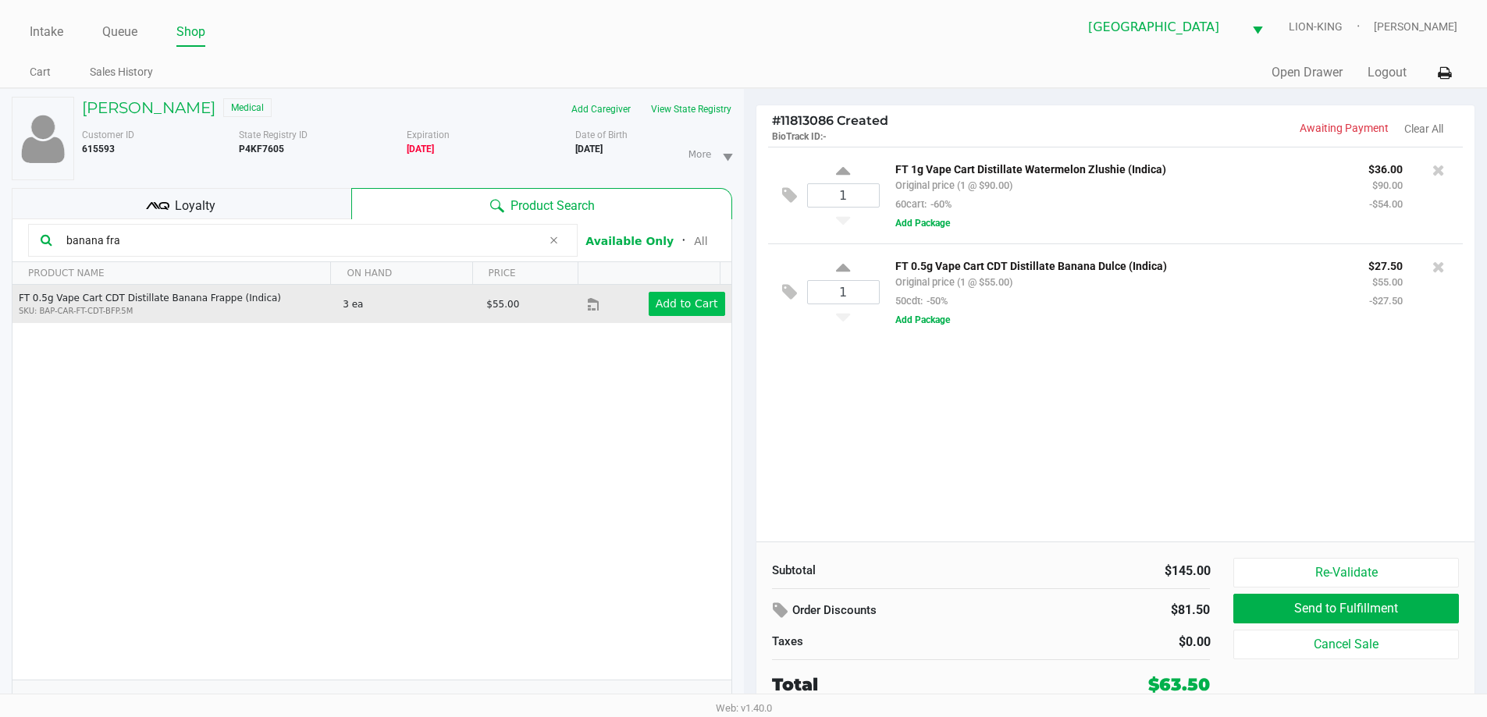
type input "banana fra"
click at [700, 297] on app-button-loader "Add to Cart" at bounding box center [687, 303] width 62 height 12
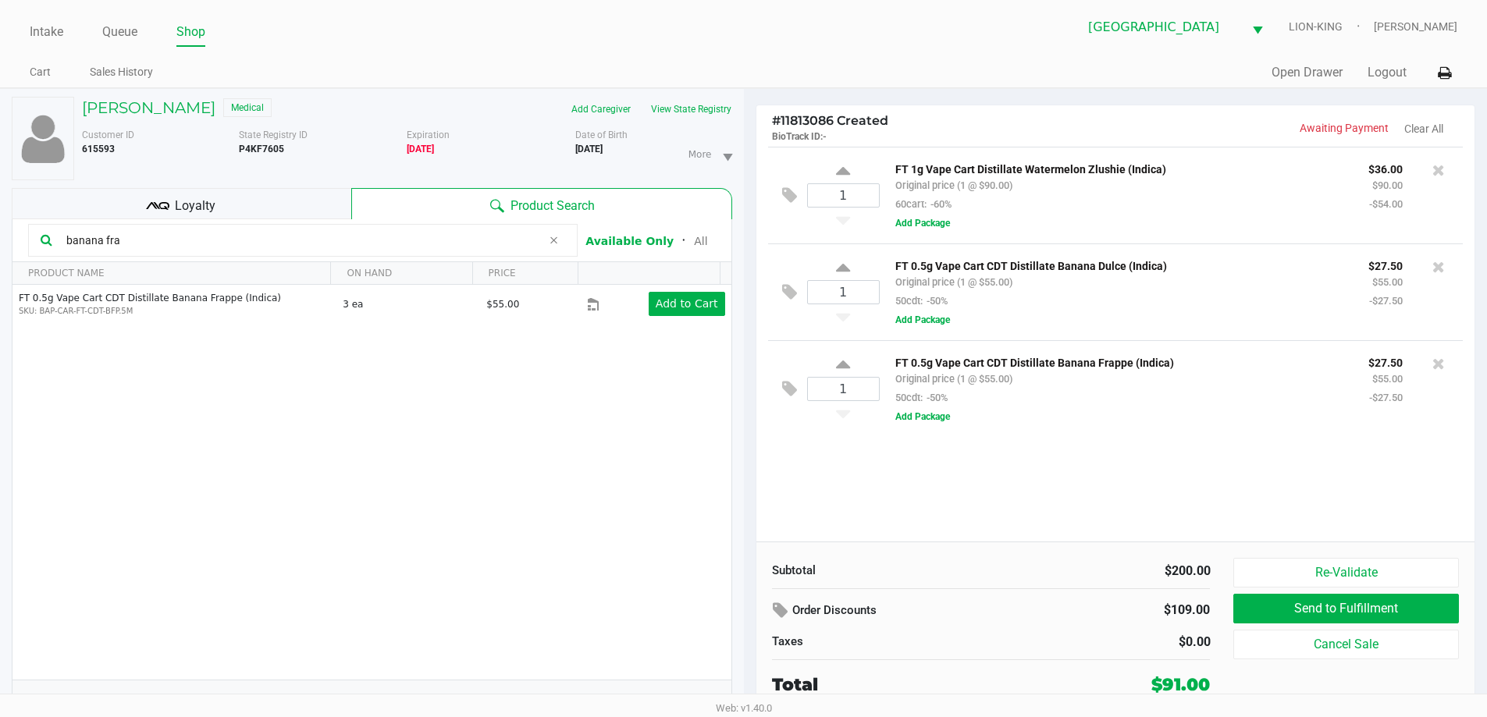
click at [149, 242] on input "banana fra" at bounding box center [301, 240] width 482 height 23
type input "ground"
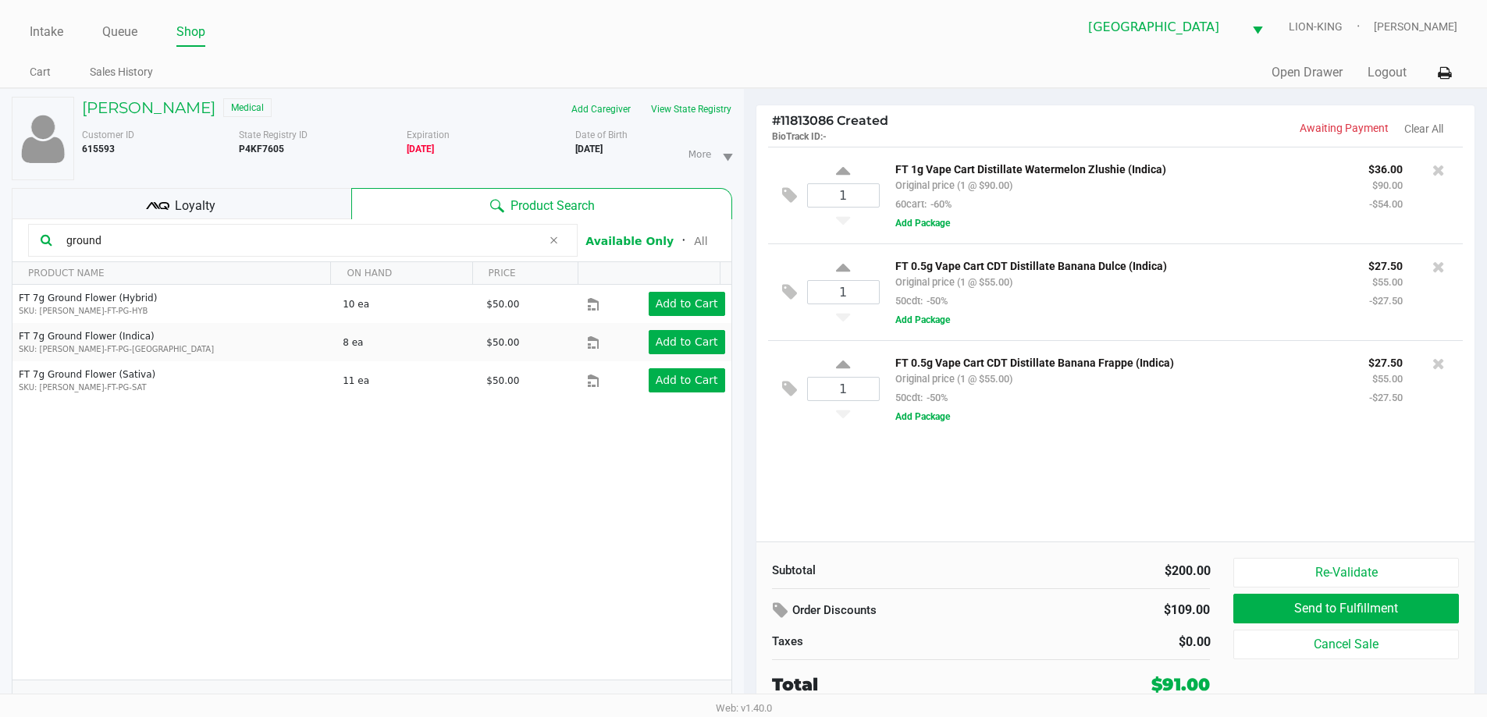
click at [1122, 501] on div "1 FT 1g Vape Cart Distillate Watermelon Zlushie (Indica) Original price (1 @ $9…" at bounding box center [1115, 344] width 719 height 395
click at [305, 231] on input "ground" at bounding box center [301, 240] width 482 height 23
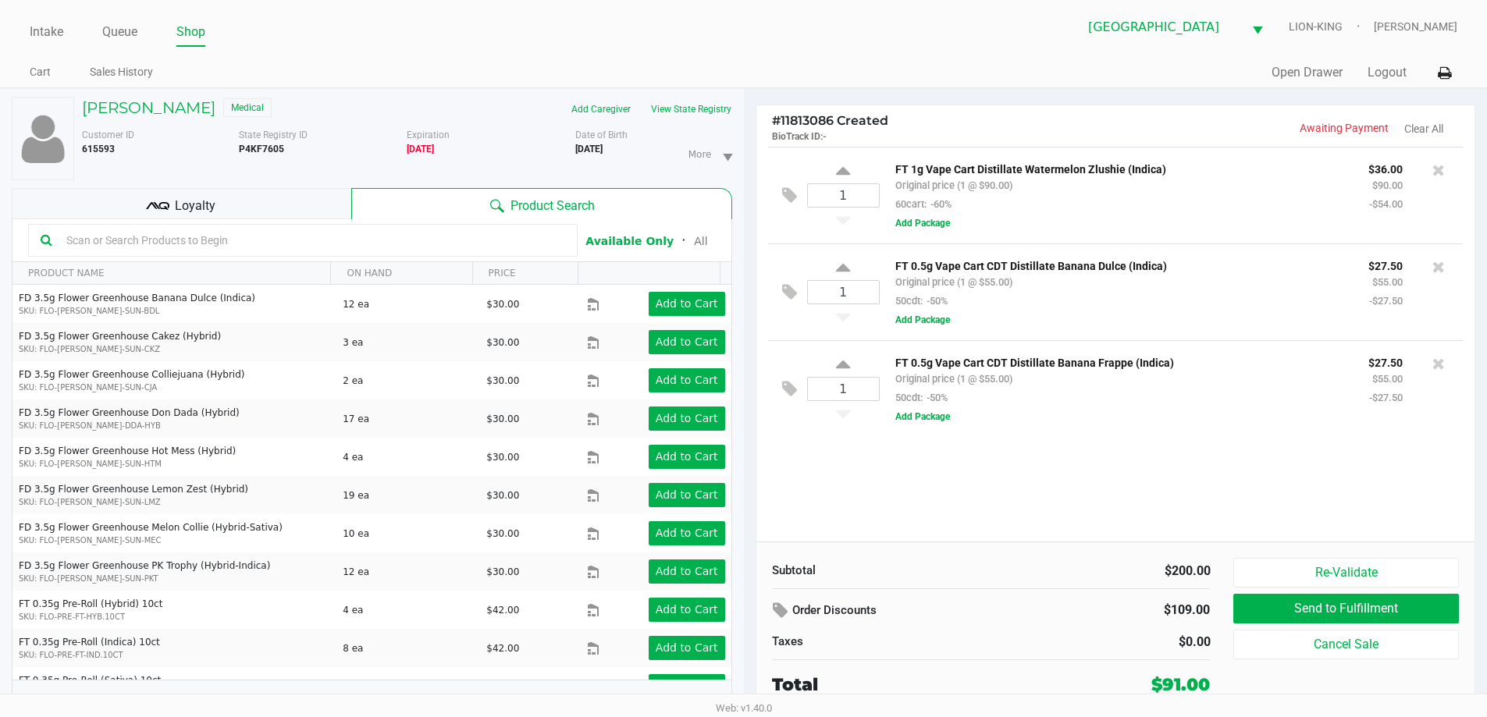
click at [281, 193] on div "Loyalty" at bounding box center [182, 203] width 340 height 31
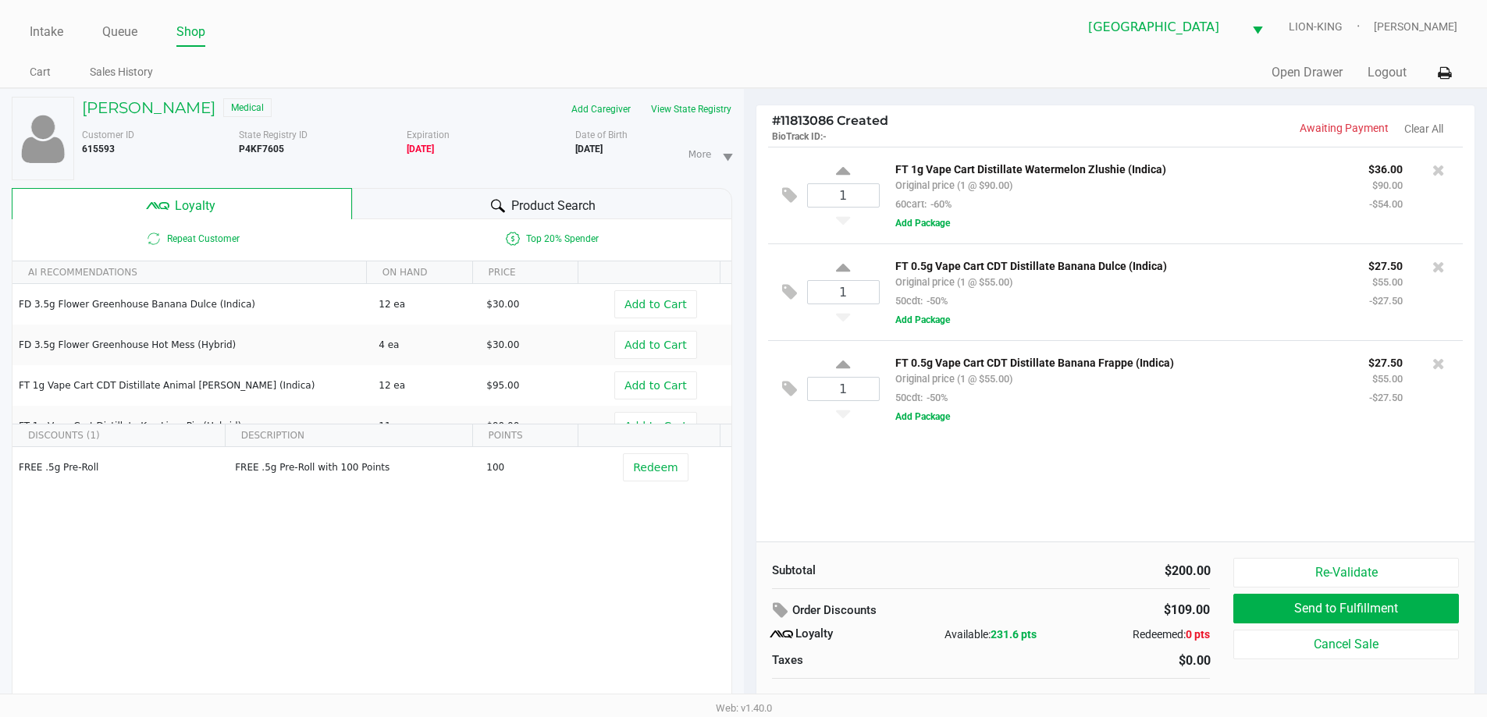
click at [389, 199] on div "Product Search" at bounding box center [542, 203] width 380 height 31
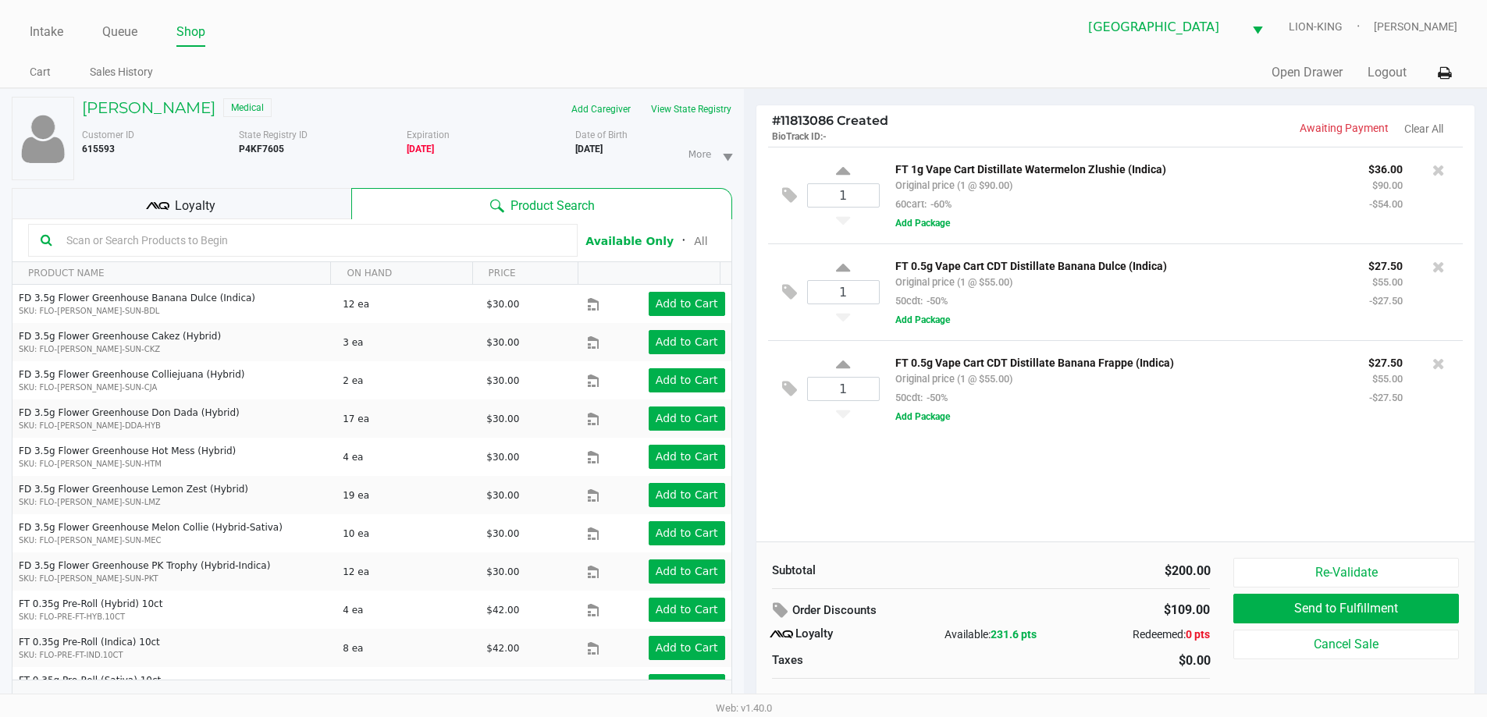
click at [280, 244] on input "text" at bounding box center [312, 240] width 505 height 23
type input "bdl"
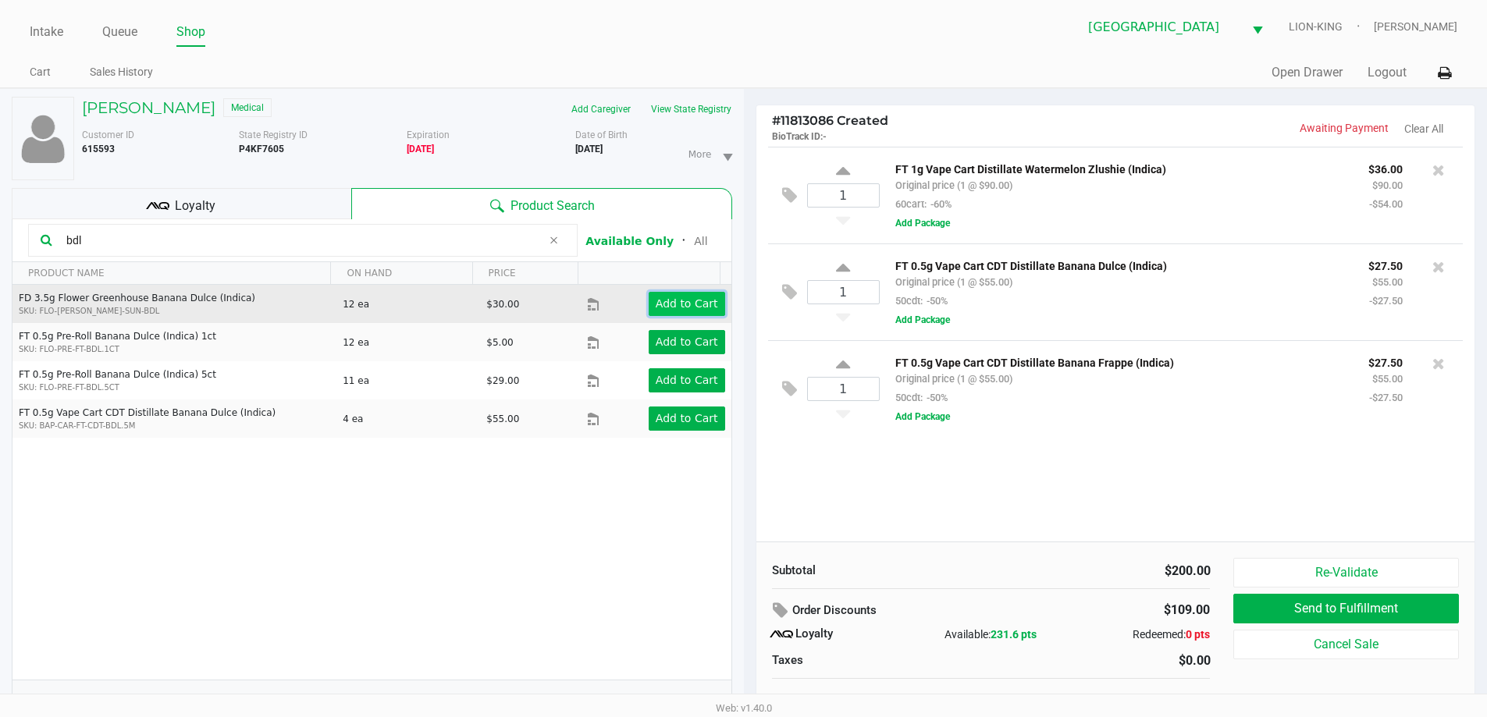
click at [663, 298] on app-button-loader "Add to Cart" at bounding box center [687, 303] width 62 height 12
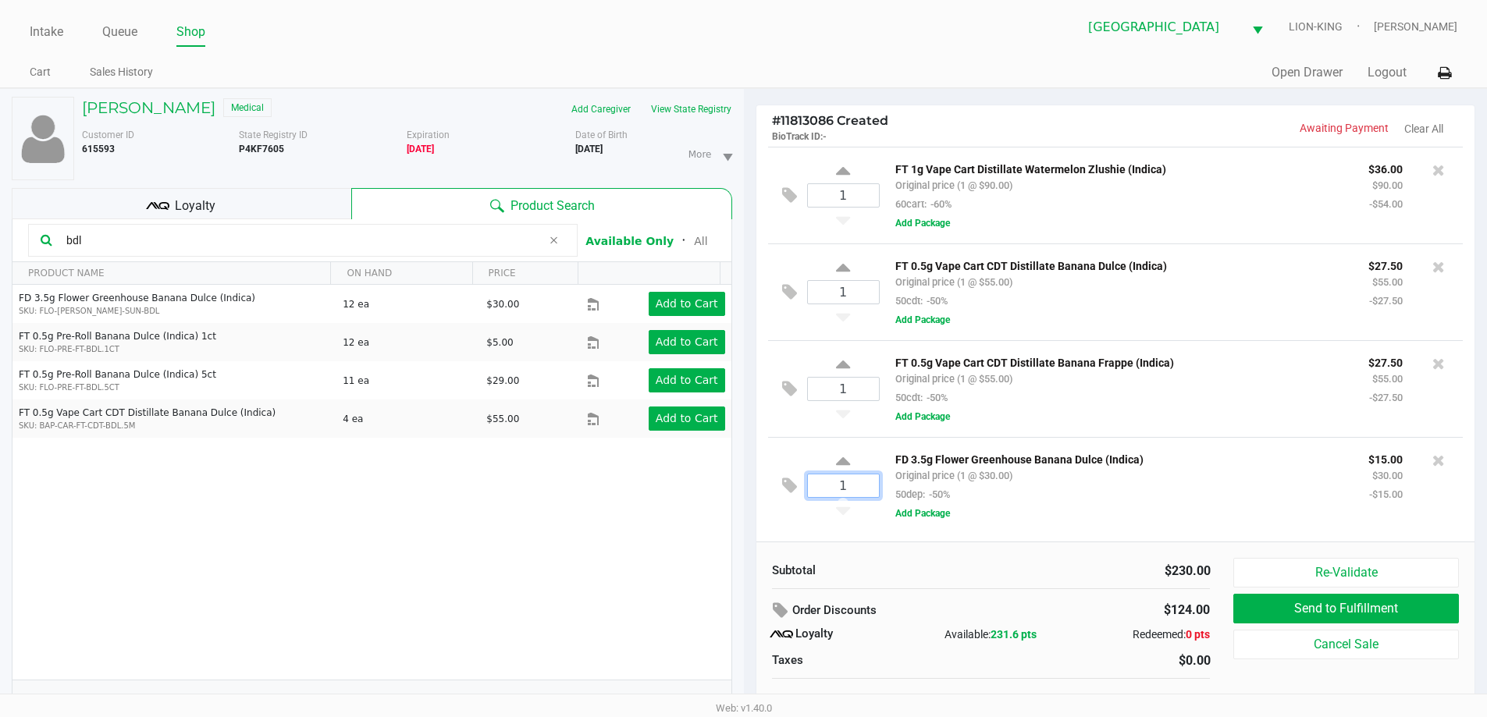
click at [859, 494] on input "1" at bounding box center [843, 486] width 71 height 23
type input "2"
click at [930, 567] on div "Loading ERIN MURPHY Medical Add Caregiver View State Registry Customer ID 61559…" at bounding box center [743, 410] width 1487 height 645
click at [307, 204] on div "Loyalty" at bounding box center [182, 203] width 340 height 31
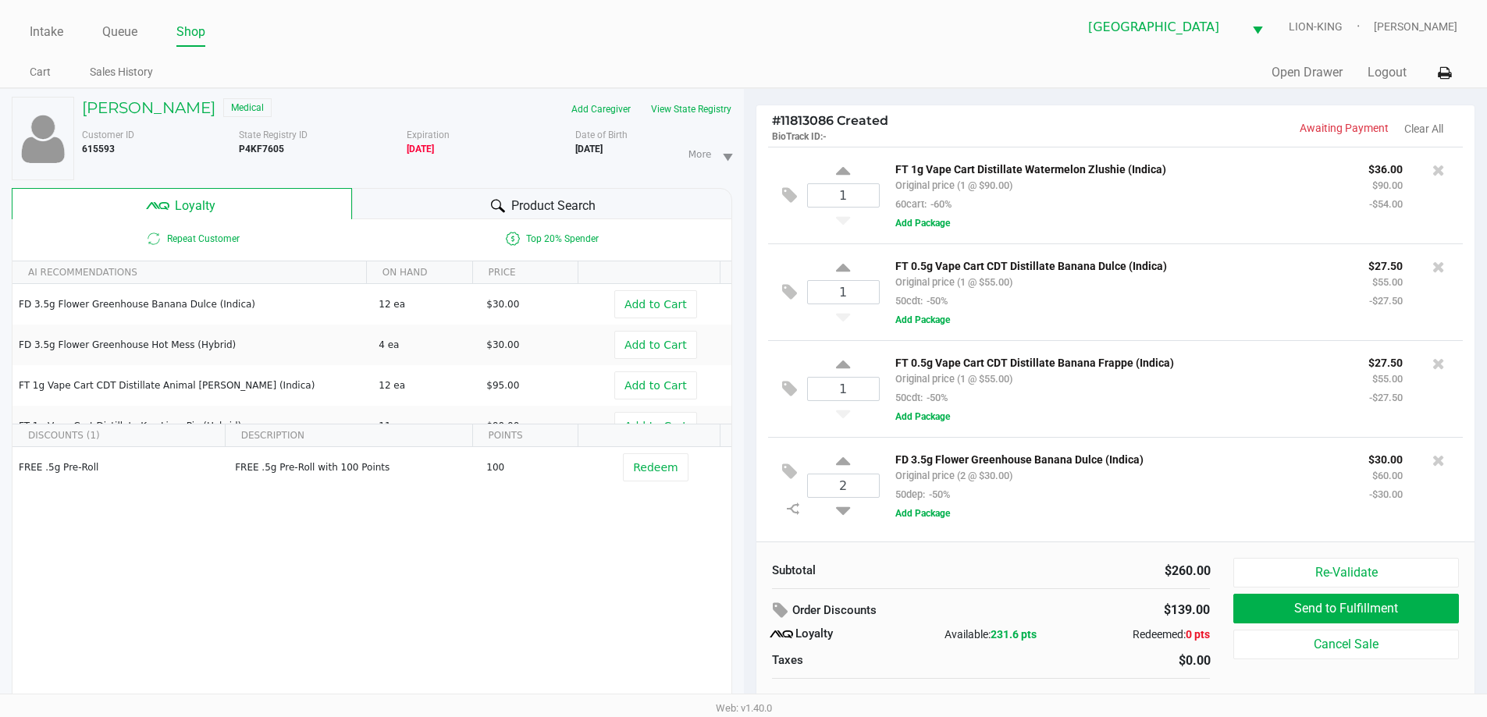
click at [1095, 592] on div "Subtotal $260.00 Order Discounts $139.00 Loyalty Available: 231.6 pts Redeemed:…" at bounding box center [991, 637] width 462 height 158
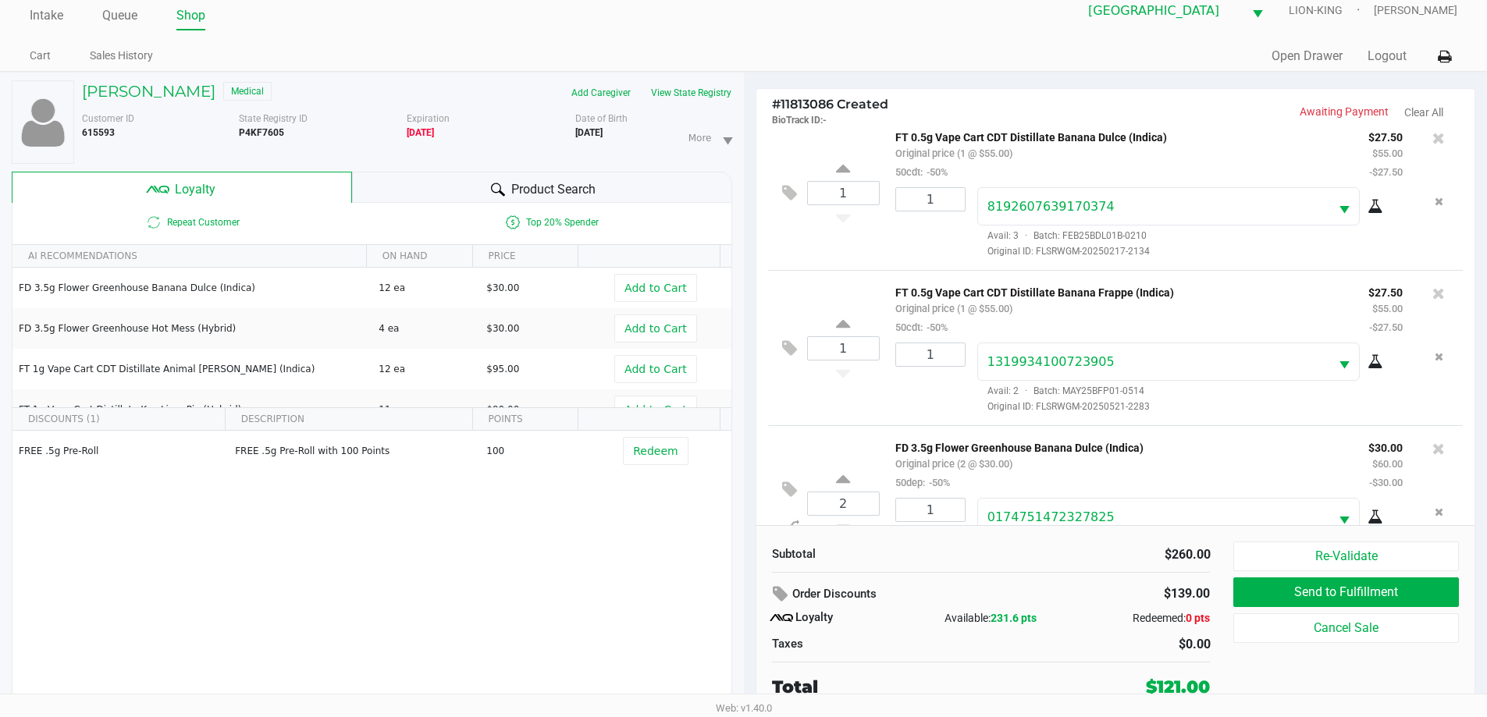
scroll to position [229, 0]
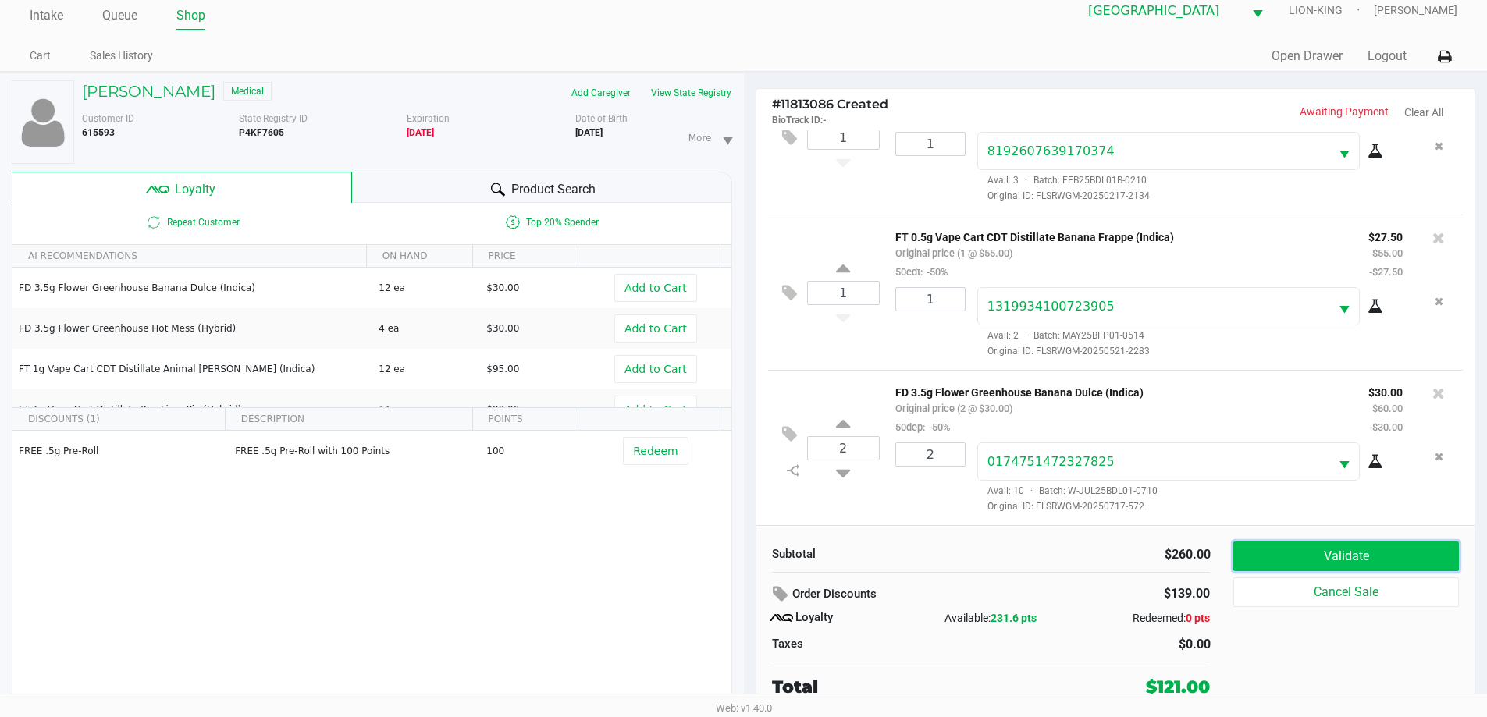
click at [1293, 549] on button "Validate" at bounding box center [1345, 557] width 225 height 30
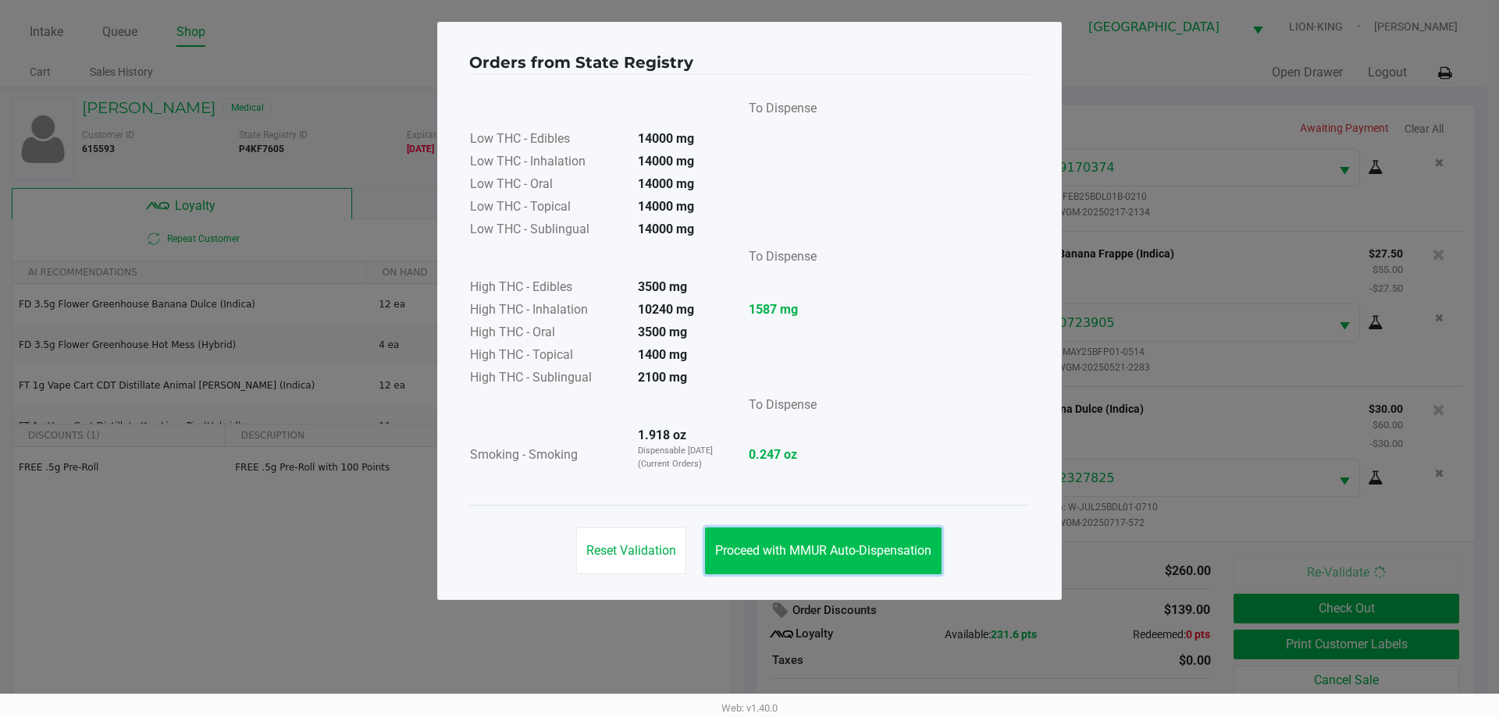
click at [901, 544] on span "Proceed with MMUR Auto-Dispensation" at bounding box center [823, 550] width 216 height 15
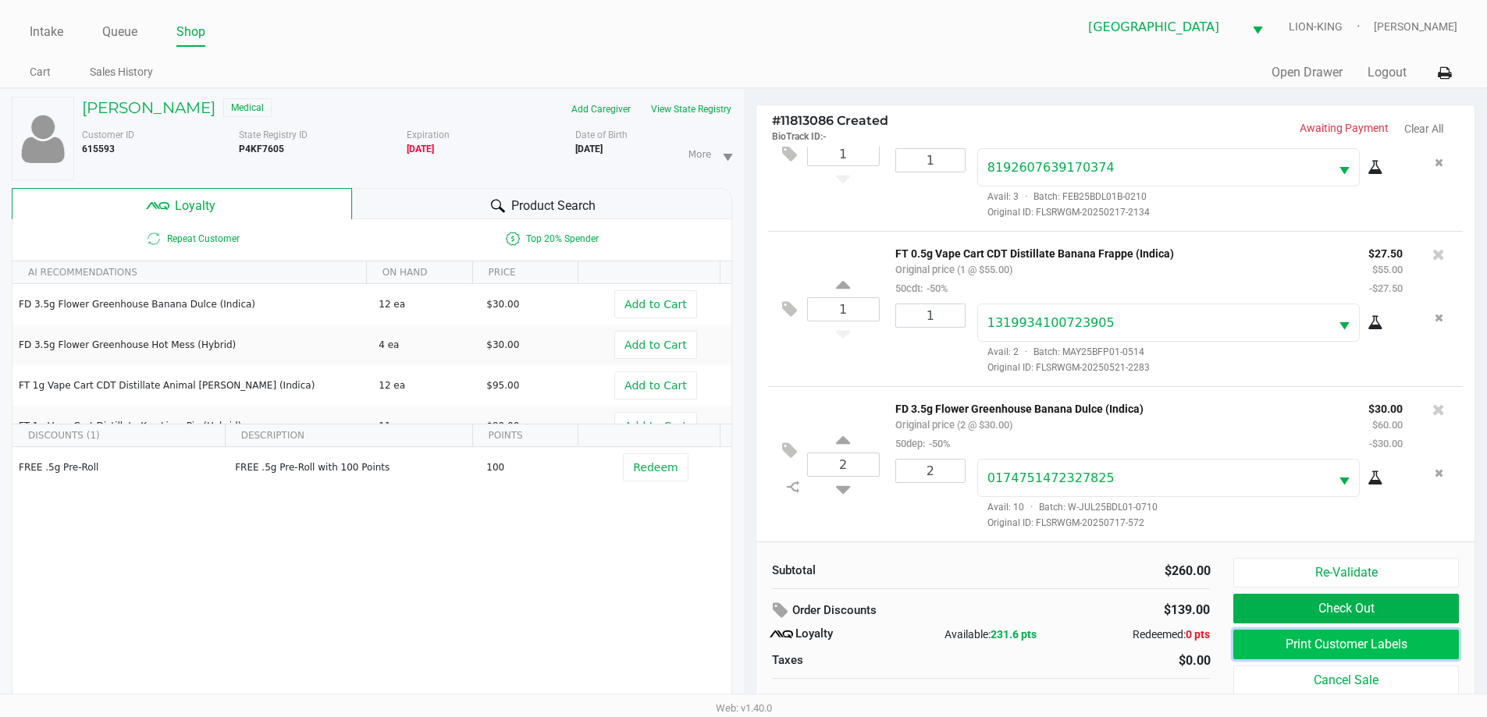
click at [1282, 635] on button "Print Customer Labels" at bounding box center [1345, 645] width 225 height 30
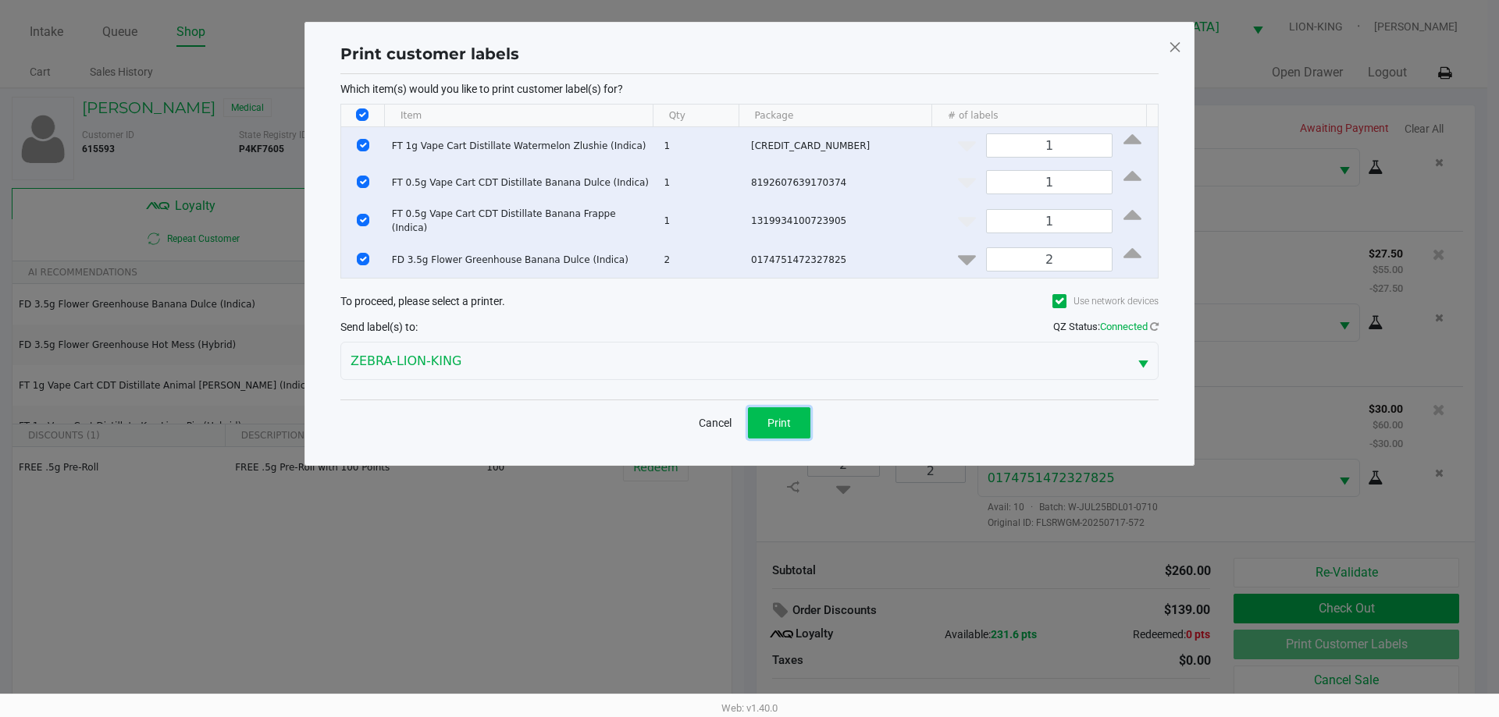
click at [783, 421] on span "Print" at bounding box center [778, 423] width 23 height 12
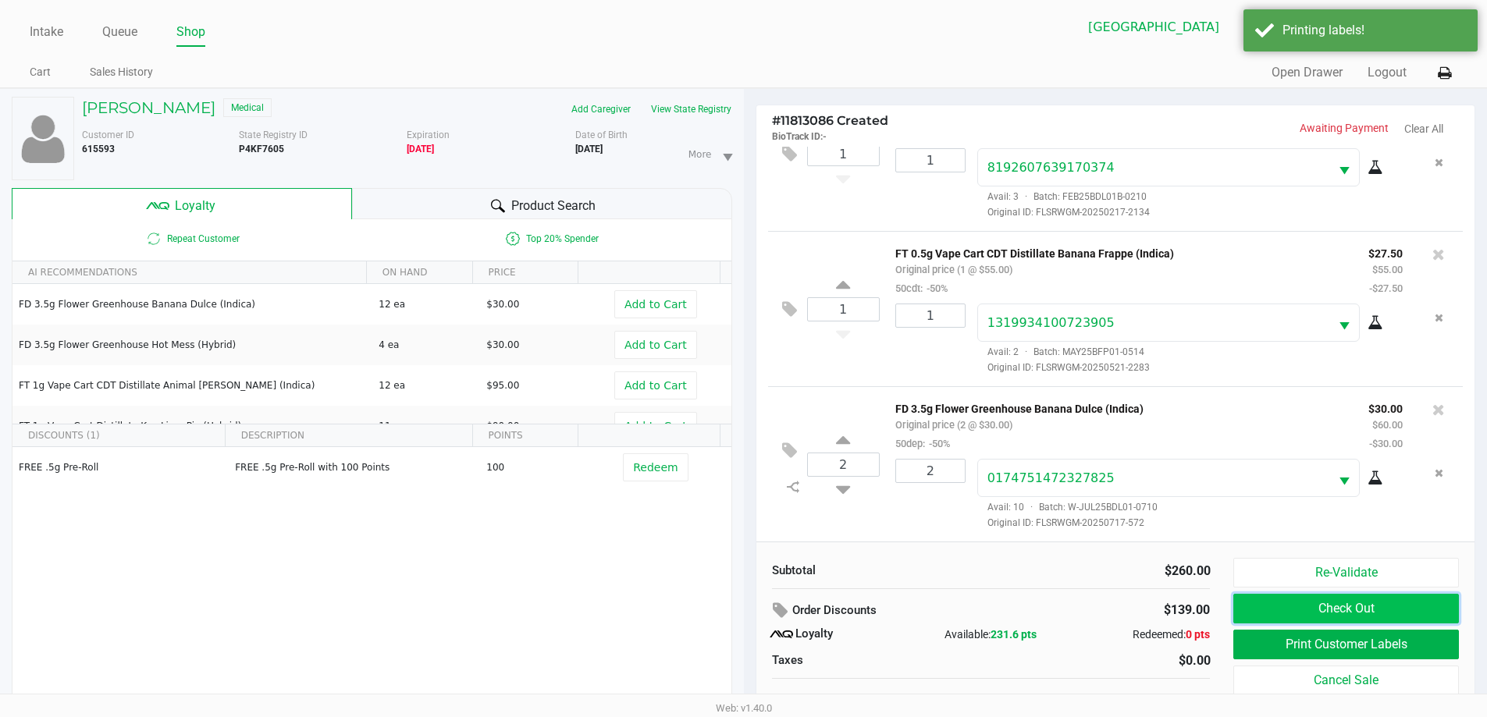
click at [1312, 620] on button "Check Out" at bounding box center [1345, 609] width 225 height 30
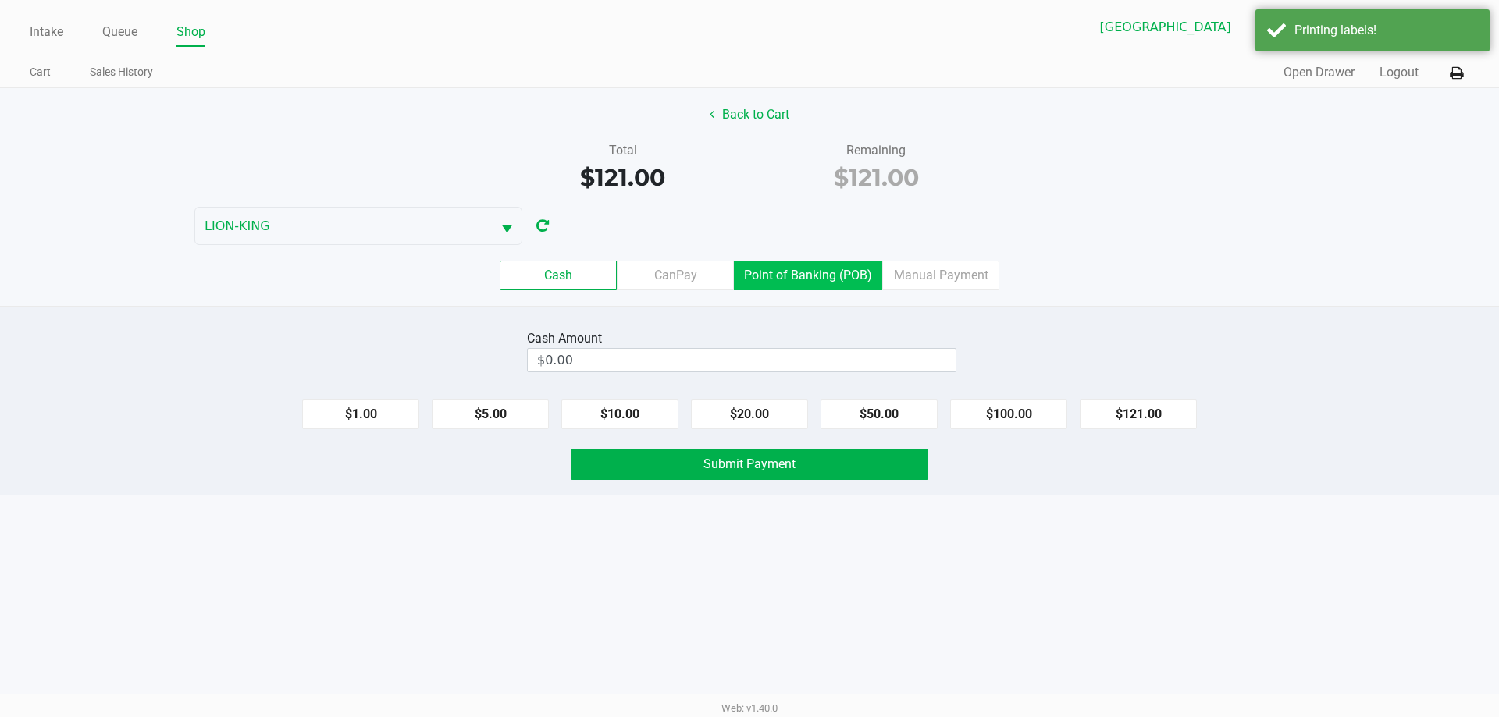
click at [781, 276] on label "Point of Banking (POB)" at bounding box center [808, 276] width 148 height 30
click at [0, 0] on 7 "Point of Banking (POB)" at bounding box center [0, 0] width 0 height 0
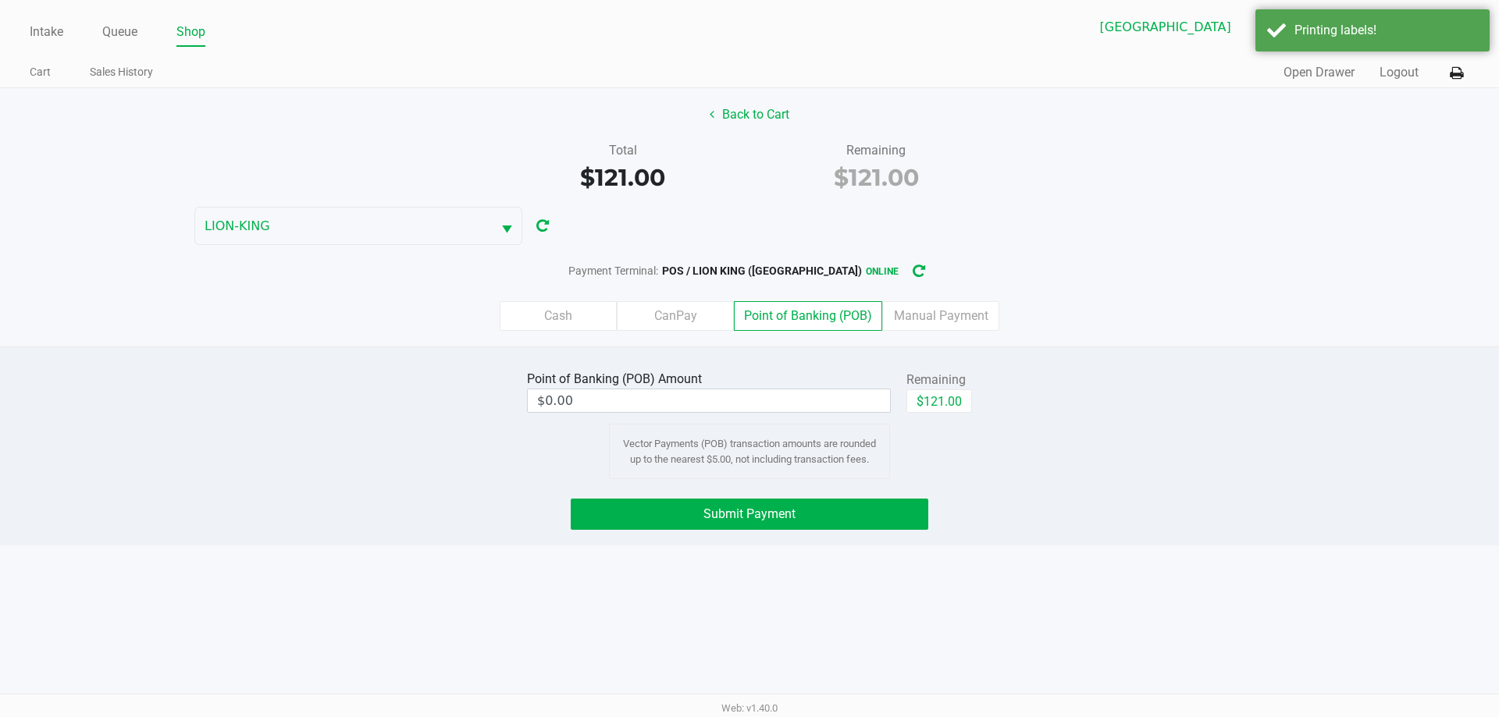
click at [937, 414] on div "$121.00" at bounding box center [939, 406] width 66 height 35
click at [926, 406] on button "$121.00" at bounding box center [939, 400] width 66 height 23
type input "$121.00"
click at [862, 517] on button "Submit Payment" at bounding box center [749, 514] width 357 height 31
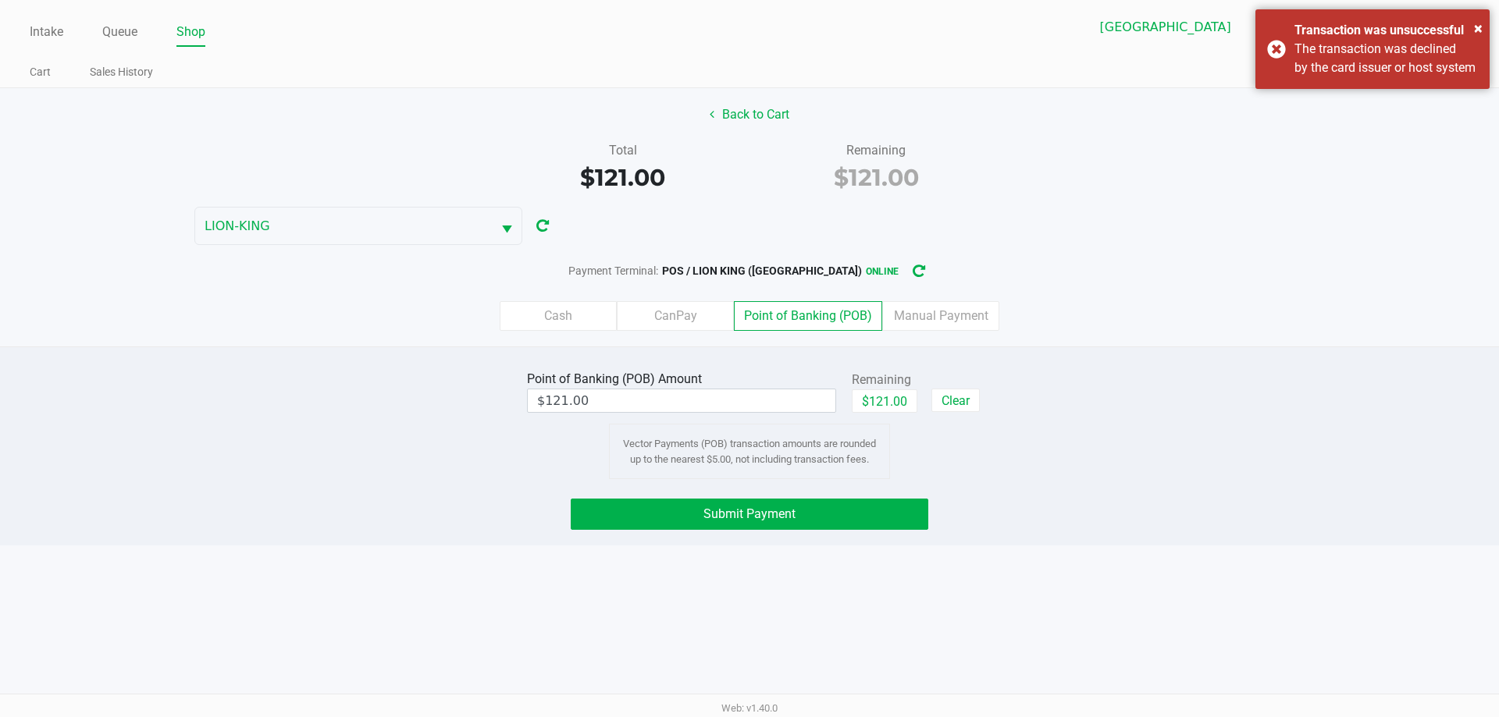
click at [859, 507] on button "Submit Payment" at bounding box center [749, 514] width 357 height 31
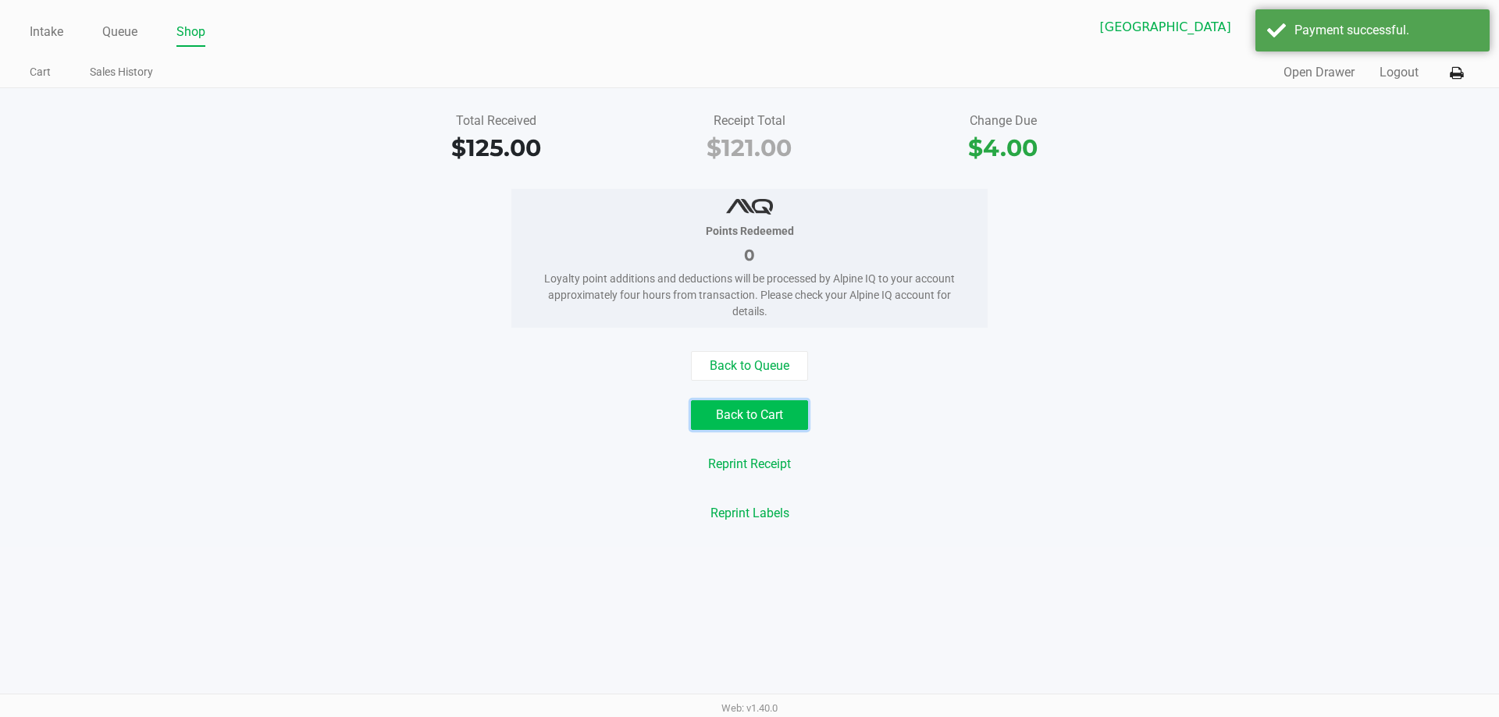
click at [762, 415] on button "Back to Cart" at bounding box center [749, 415] width 117 height 30
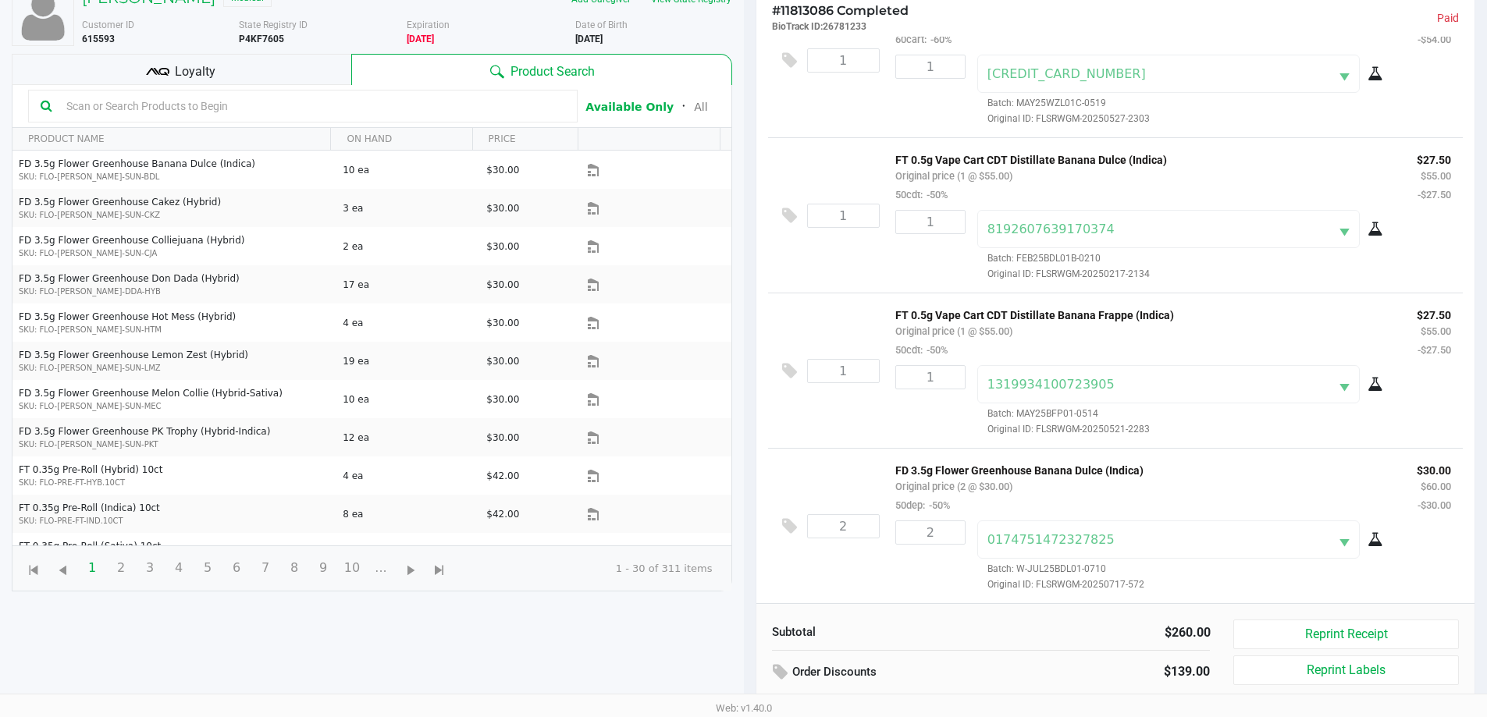
scroll to position [230, 0]
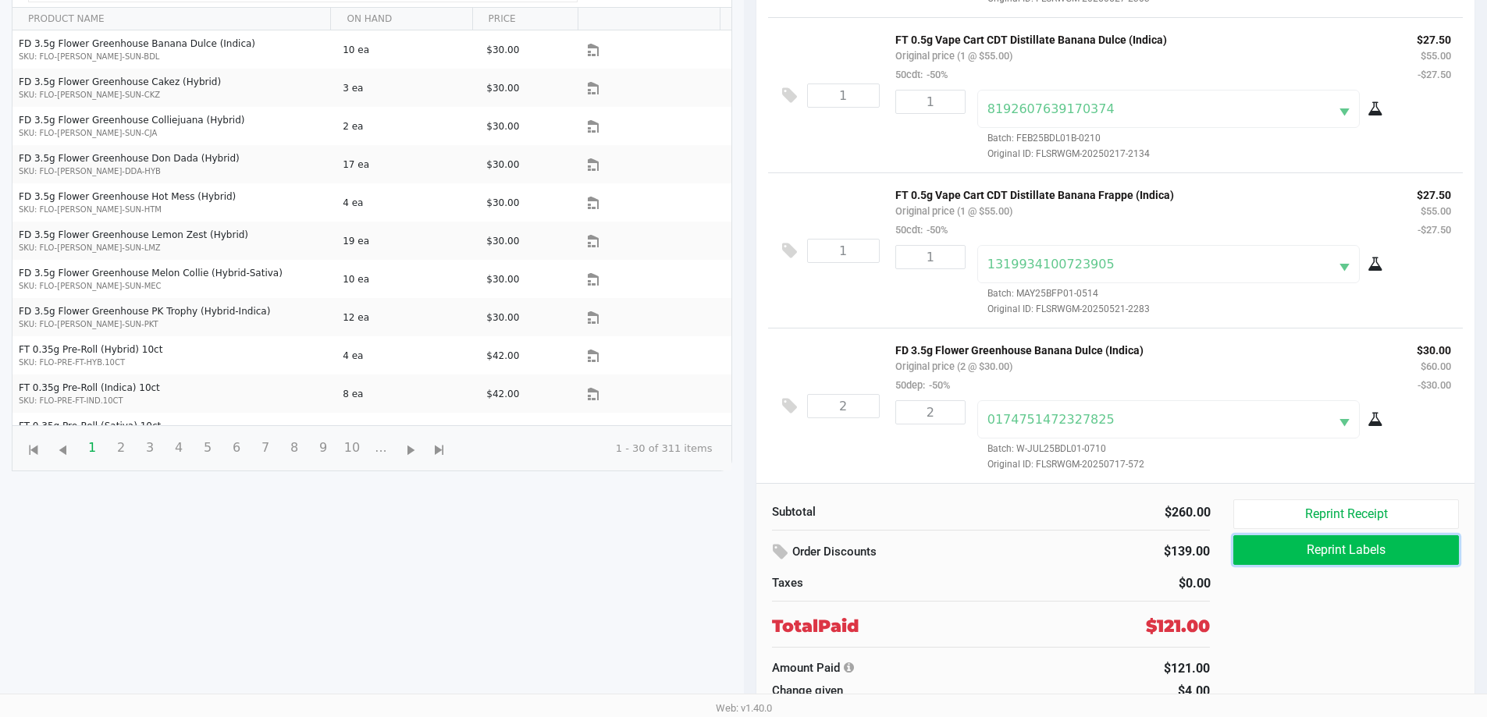
click at [1366, 544] on button "Reprint Labels" at bounding box center [1345, 550] width 225 height 30
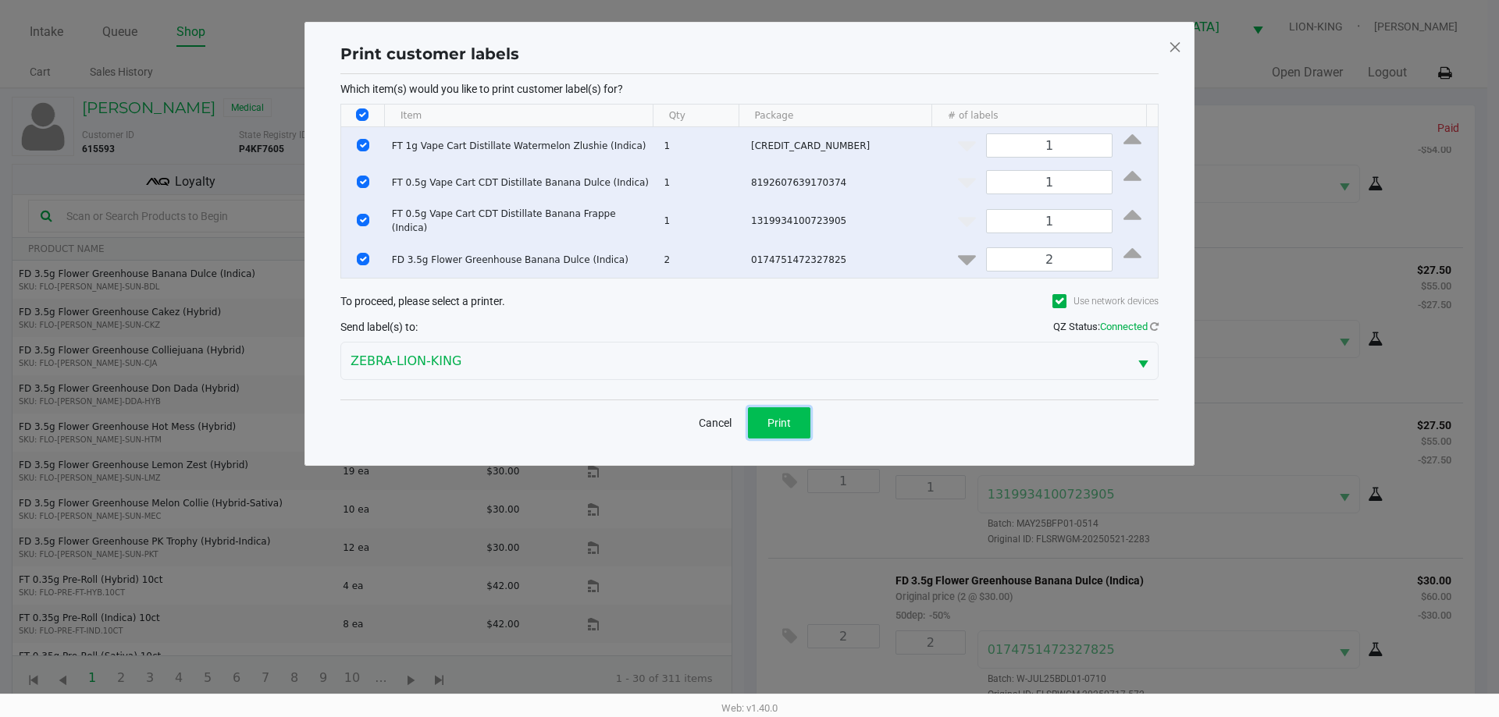
click at [790, 418] on span "Print" at bounding box center [778, 423] width 23 height 12
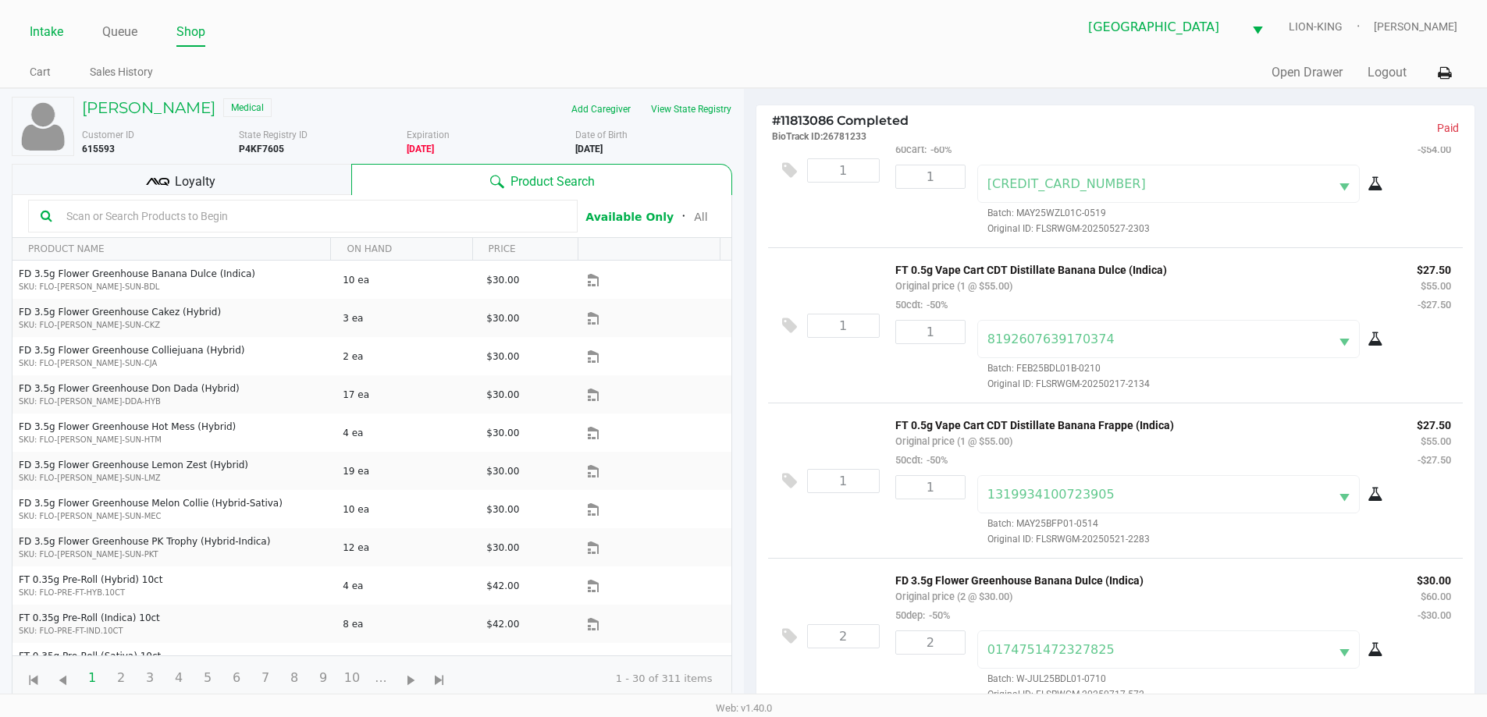
click at [33, 31] on link "Intake" at bounding box center [47, 32] width 34 height 22
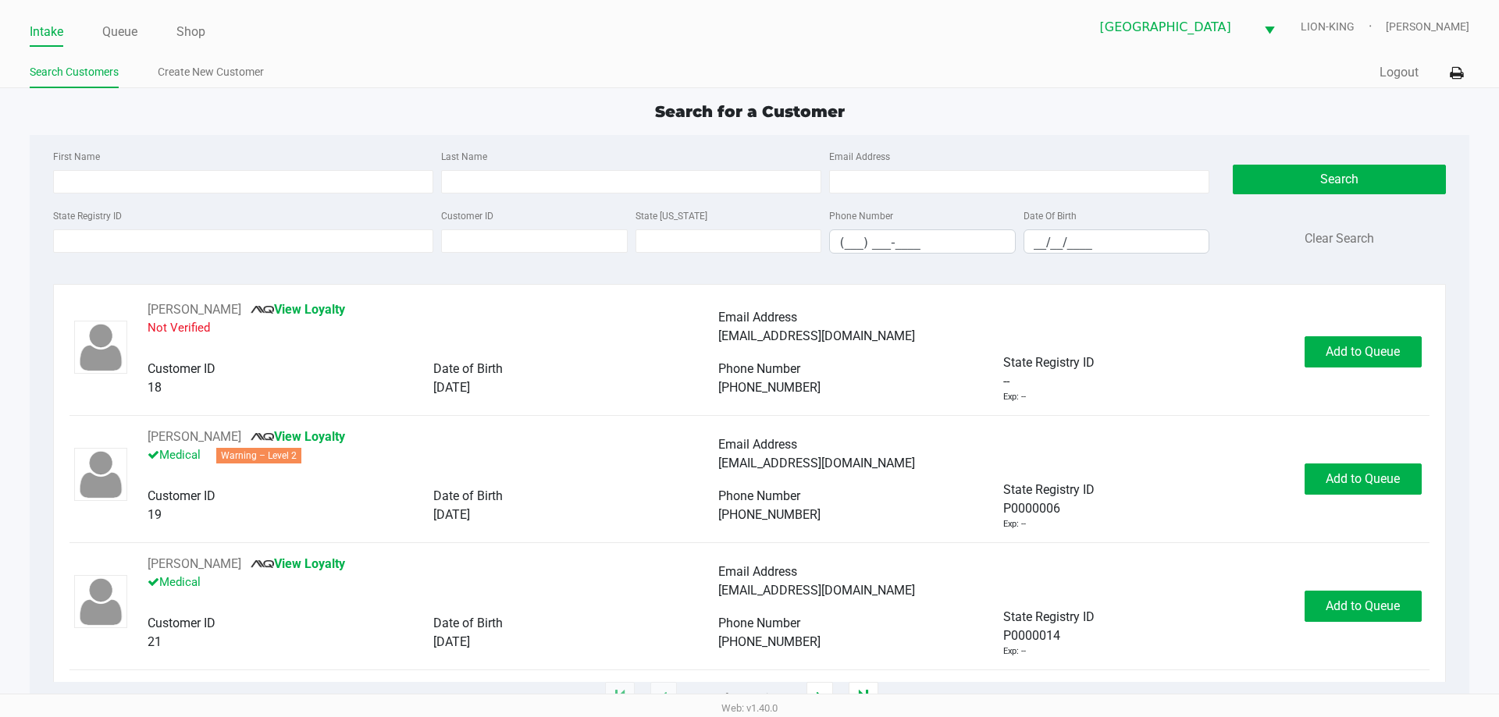
click at [308, 105] on div "Search for a Customer" at bounding box center [749, 111] width 1462 height 23
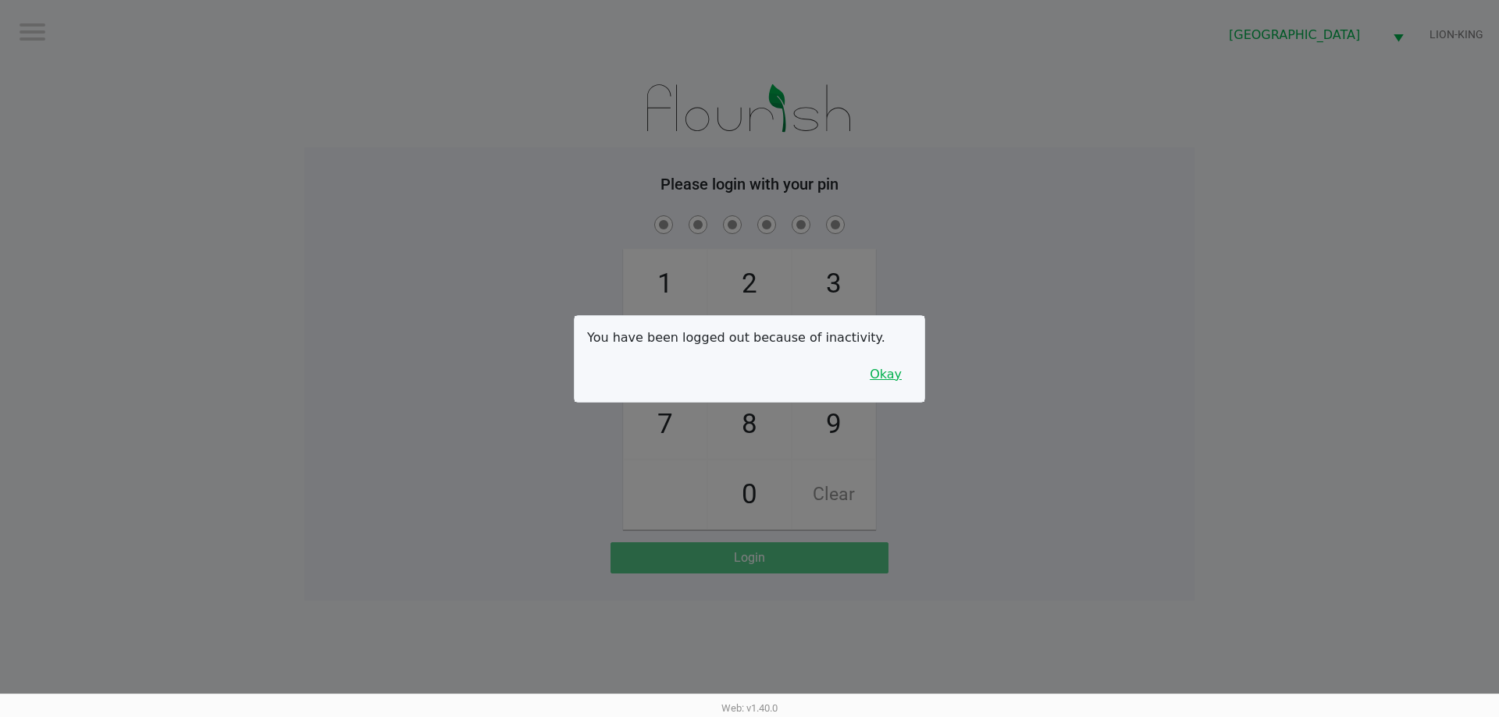
click at [877, 363] on button "Okay" at bounding box center [885, 375] width 52 height 30
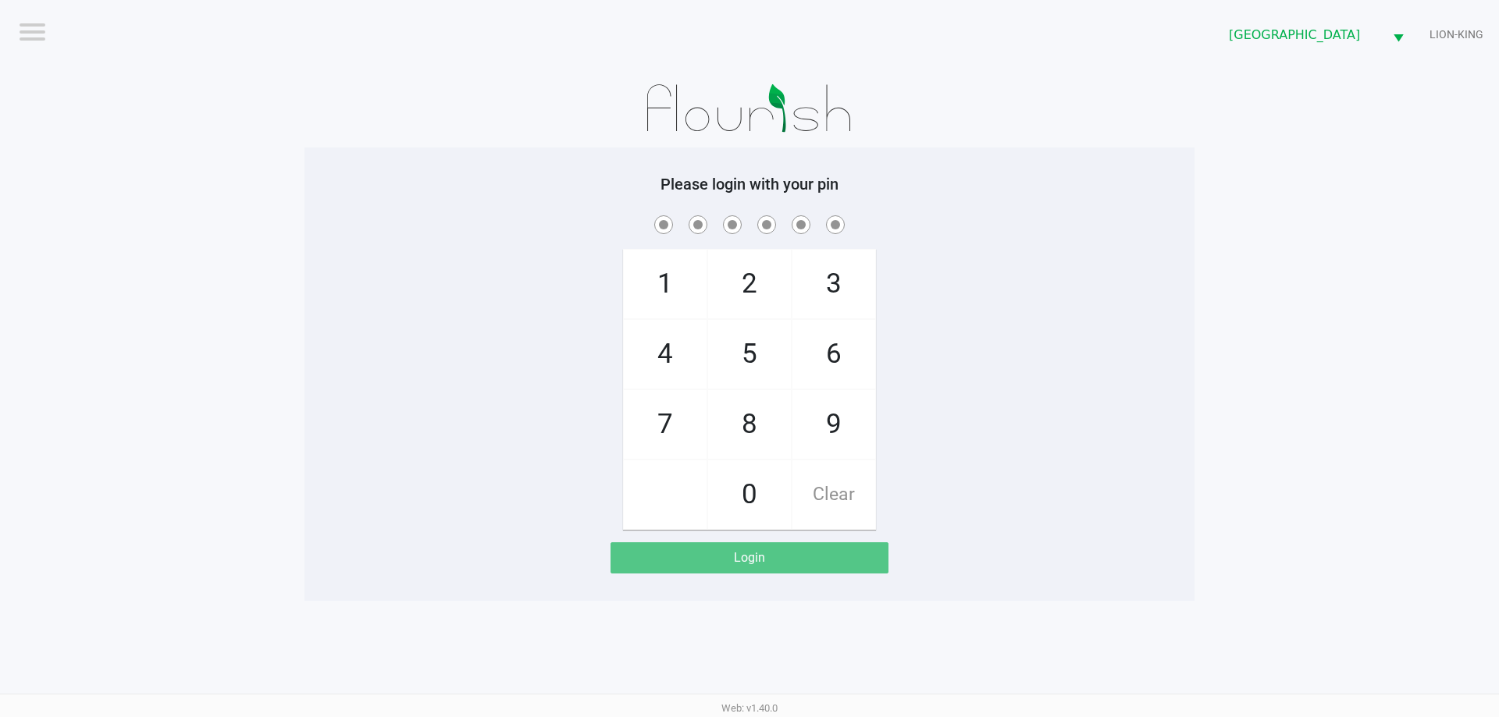
click at [891, 364] on div "1 4 7 2 5 8 0 3 6 9 Clear" at bounding box center [749, 371] width 890 height 318
checkbox input "true"
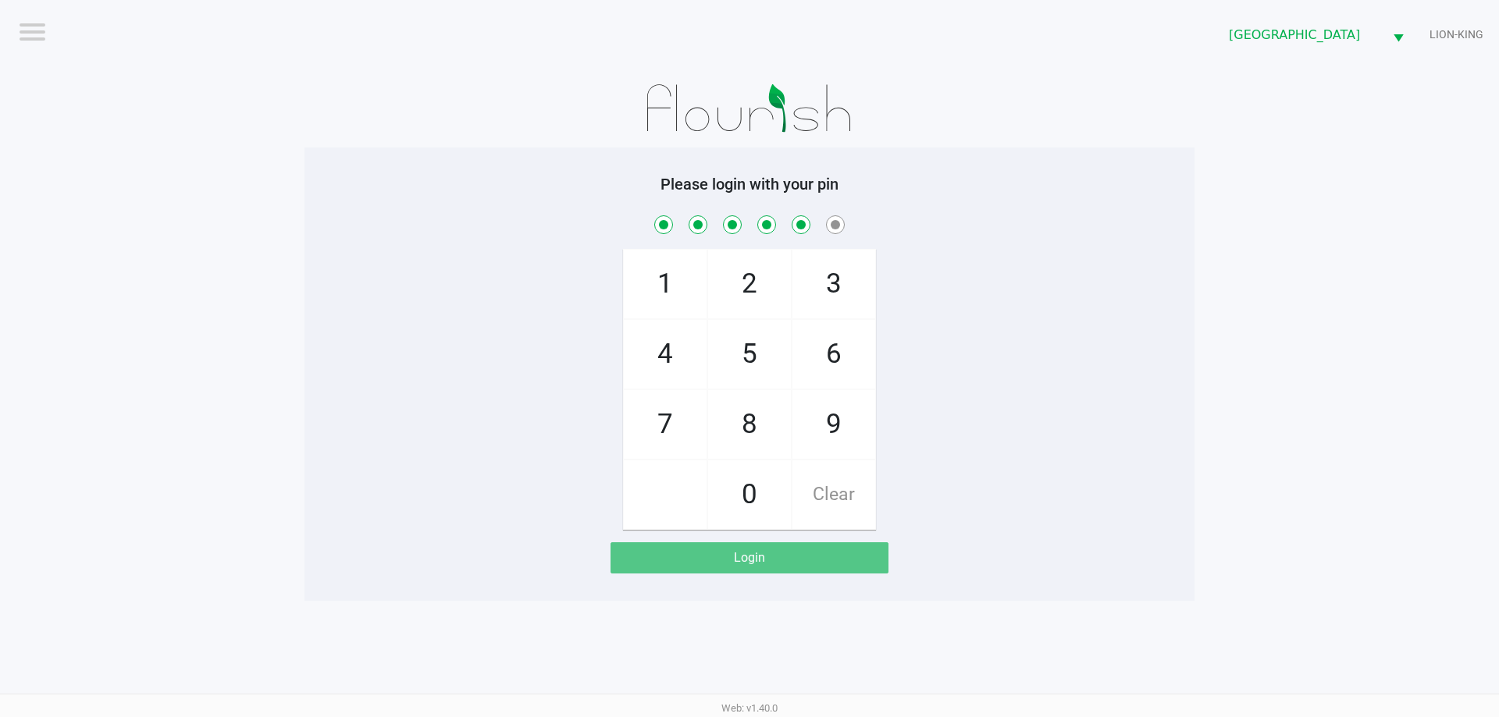
checkbox input "true"
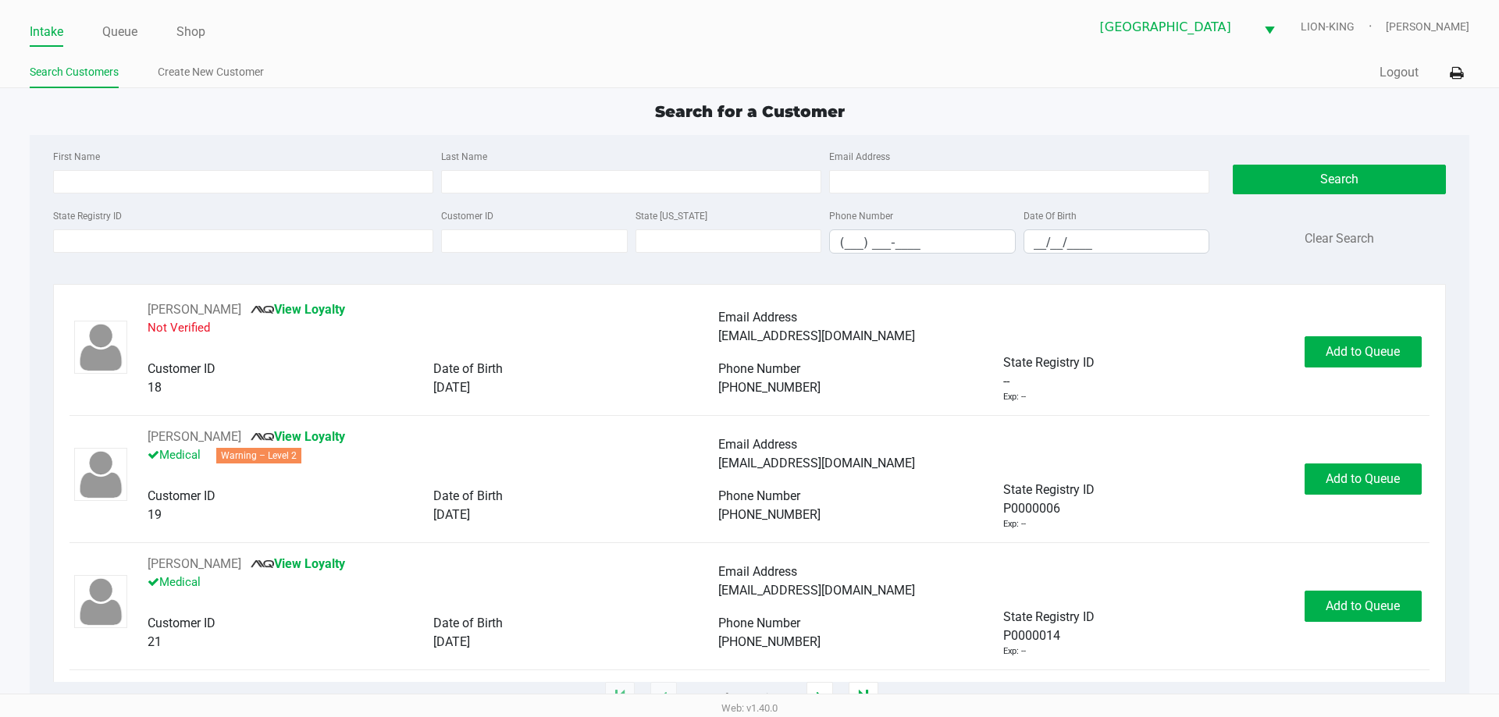
click at [325, 208] on div "State Registry ID" at bounding box center [243, 230] width 388 height 48
click at [326, 193] on div "First Name Last Name Email Address" at bounding box center [631, 176] width 1164 height 59
click at [322, 186] on input "First Name" at bounding box center [243, 181] width 380 height 23
type input "justin"
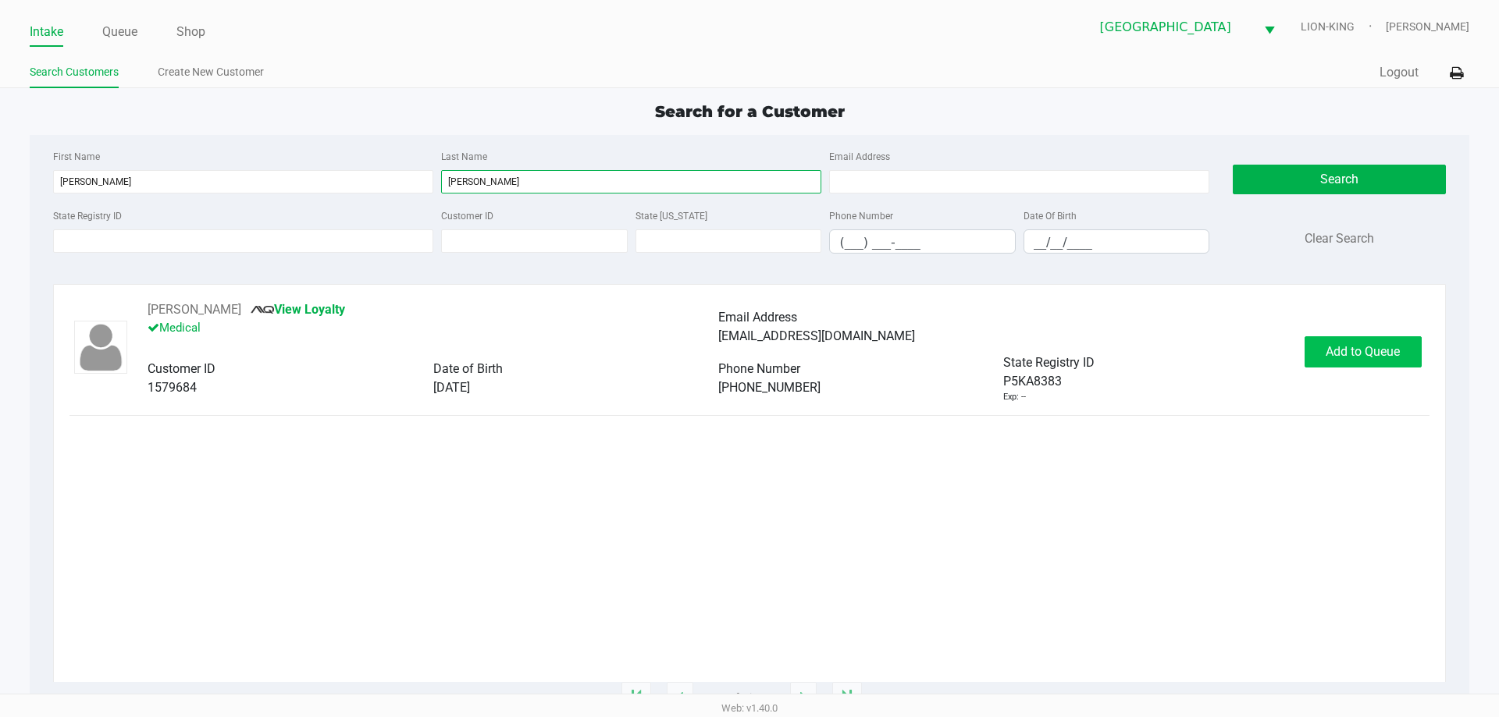
type input "beauregard"
click at [1342, 347] on span "Add to Queue" at bounding box center [1362, 351] width 74 height 15
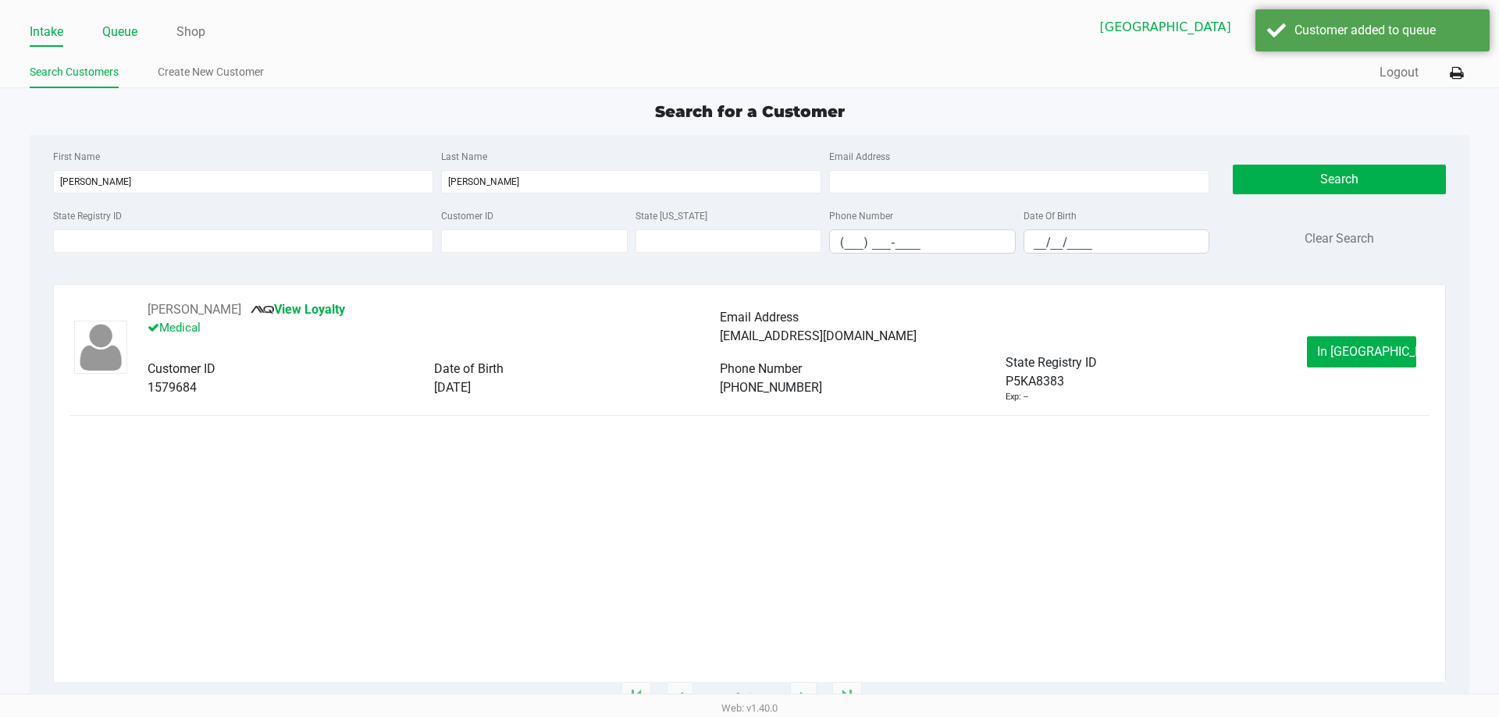
click at [137, 32] on link "Queue" at bounding box center [119, 32] width 35 height 22
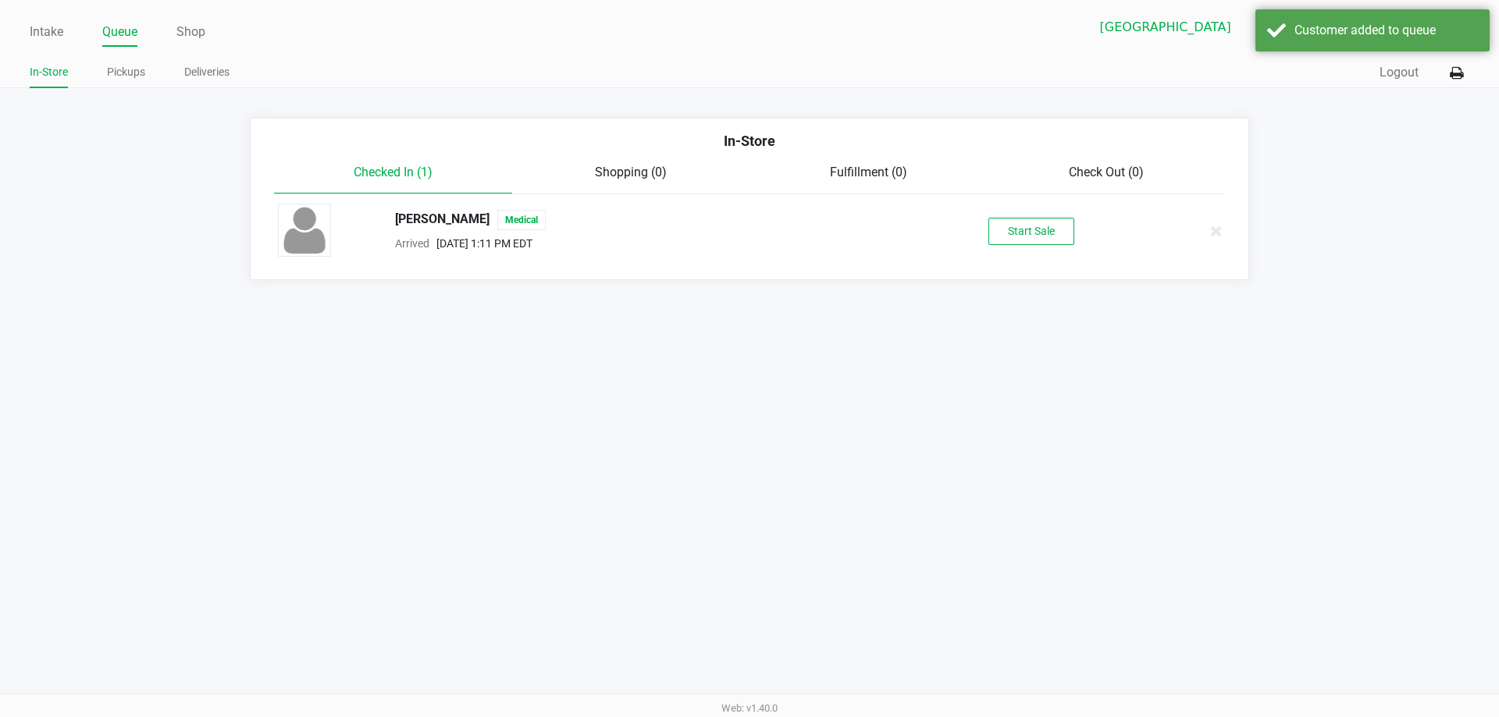
click at [1016, 209] on div "JUSTIN BEAUREGARD Medical Arrived Aug 19, 2025 1:11 PM EDT Start Sale" at bounding box center [749, 231] width 966 height 55
click at [1018, 223] on button "Start Sale" at bounding box center [1031, 231] width 86 height 27
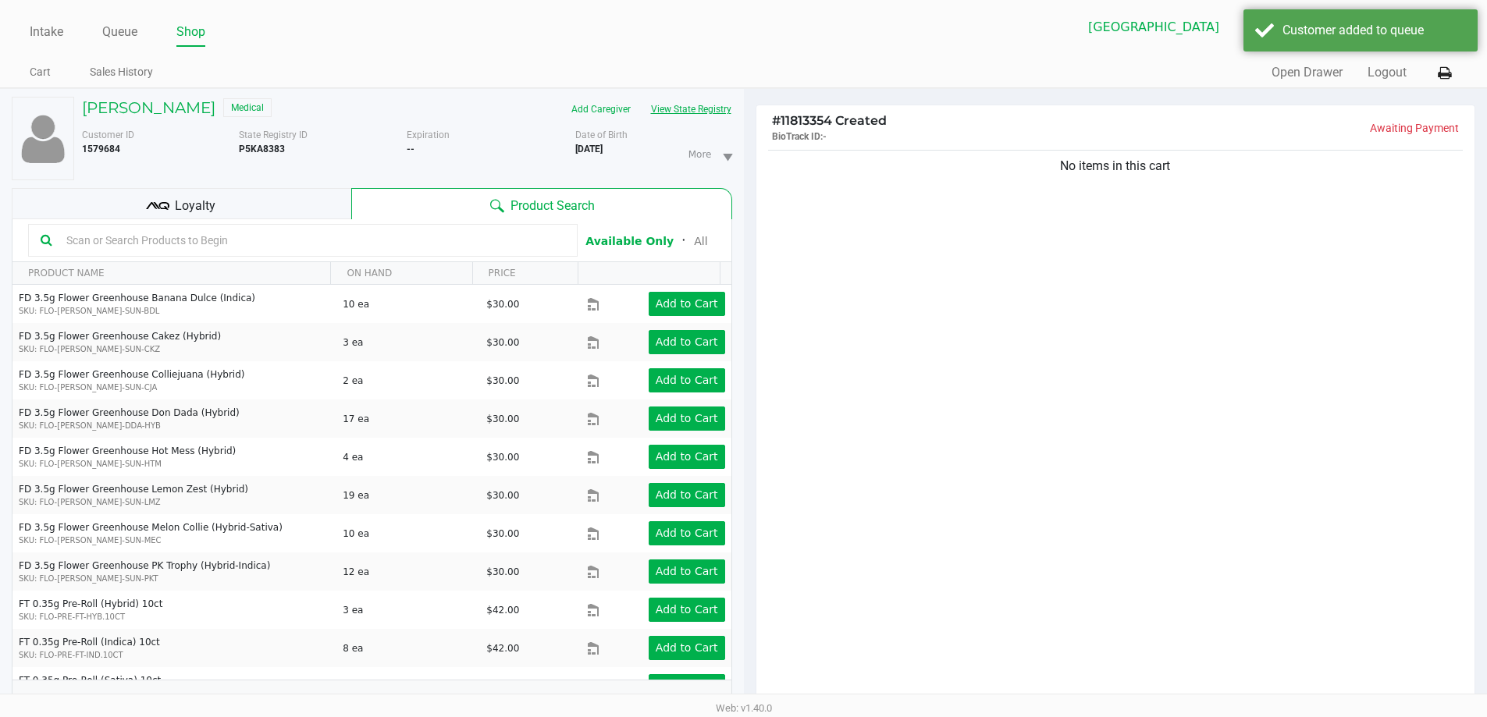
click at [670, 103] on button "View State Registry" at bounding box center [686, 109] width 91 height 25
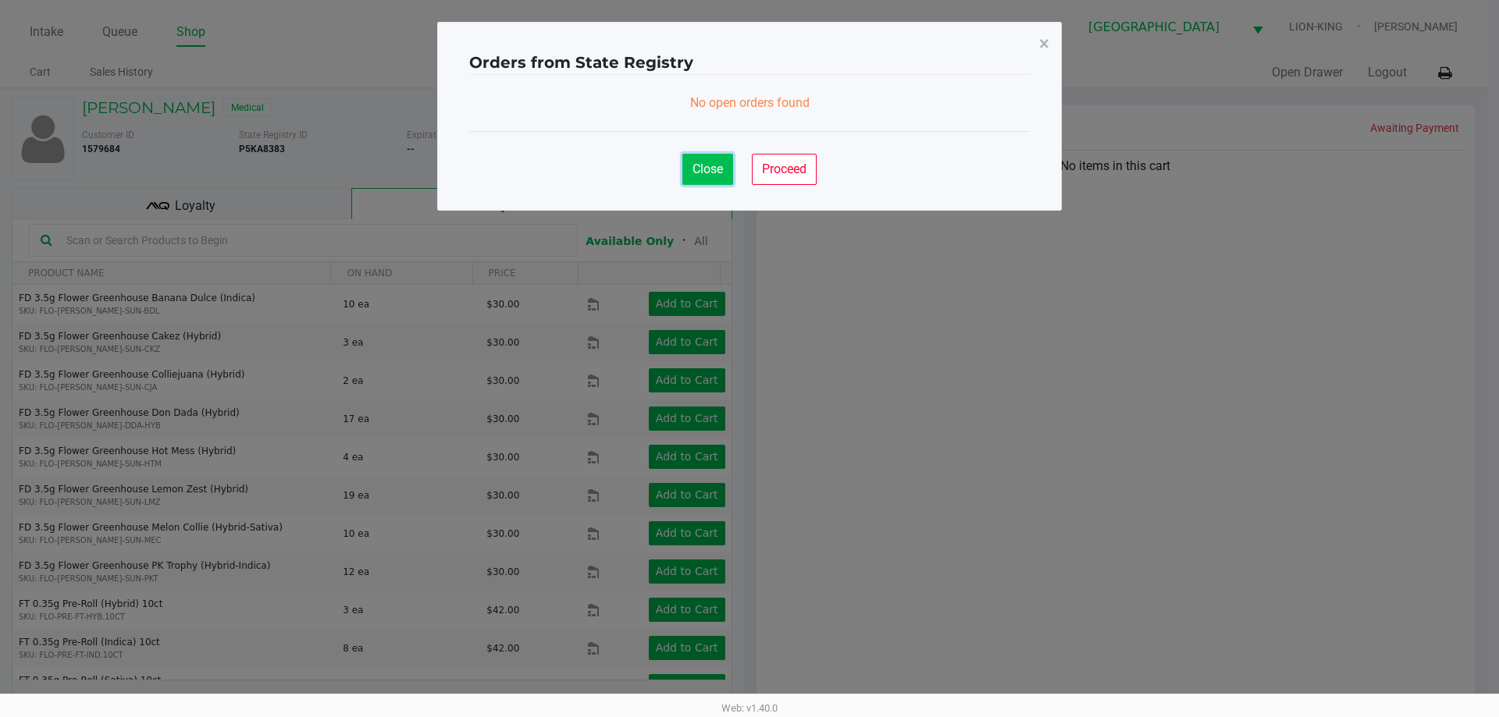
click at [706, 172] on span "Close" at bounding box center [707, 169] width 30 height 15
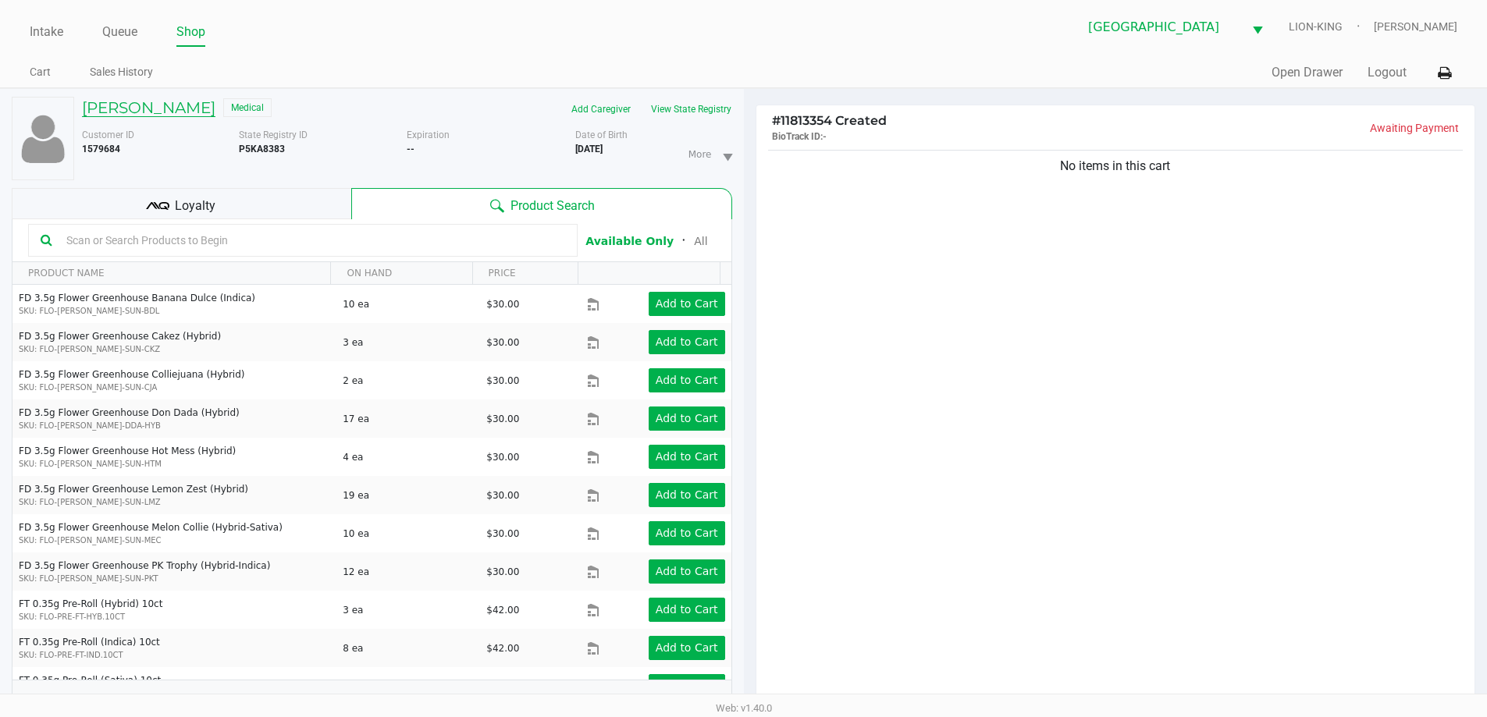
click at [173, 107] on h5 "JUSTIN BEAUREGARD" at bounding box center [148, 107] width 133 height 19
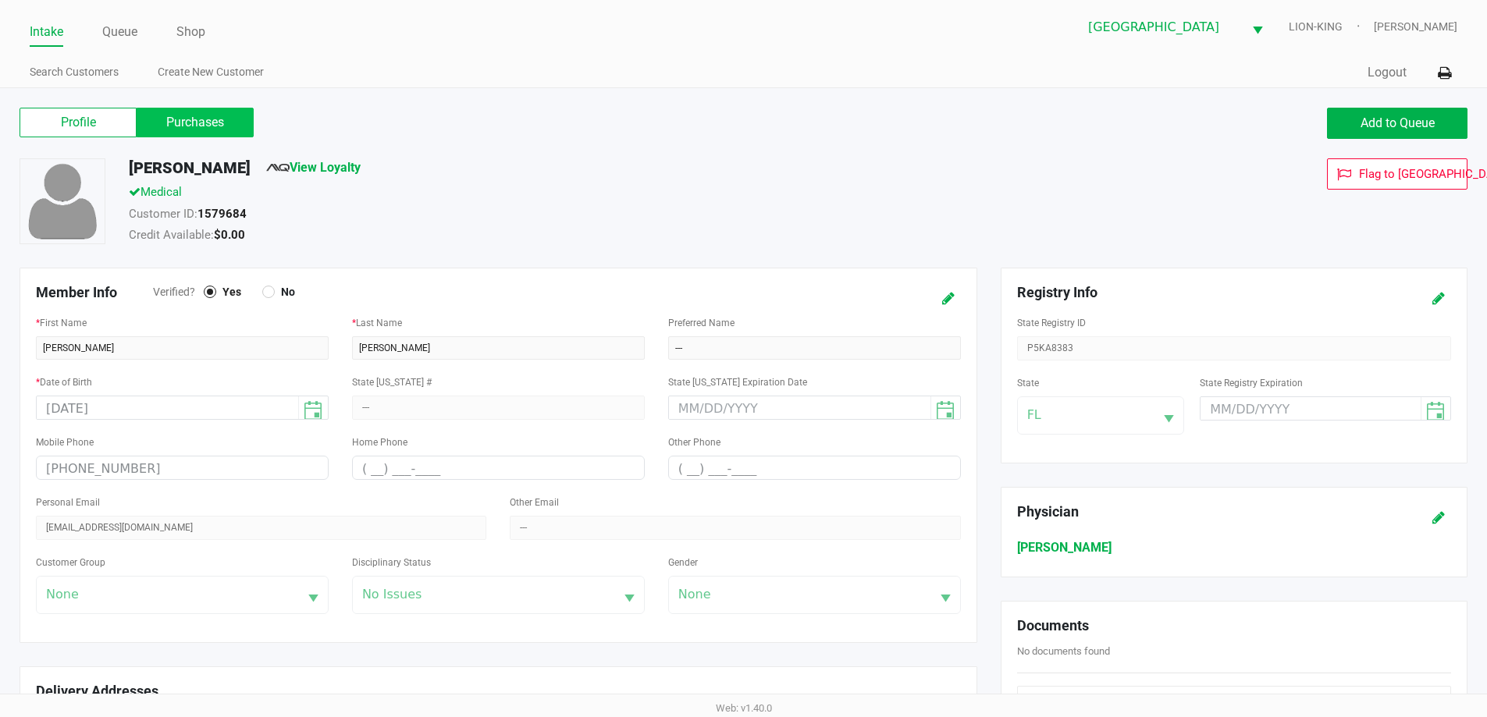
click at [240, 134] on label "Purchases" at bounding box center [195, 123] width 117 height 30
click at [0, 0] on 1 "Purchases" at bounding box center [0, 0] width 0 height 0
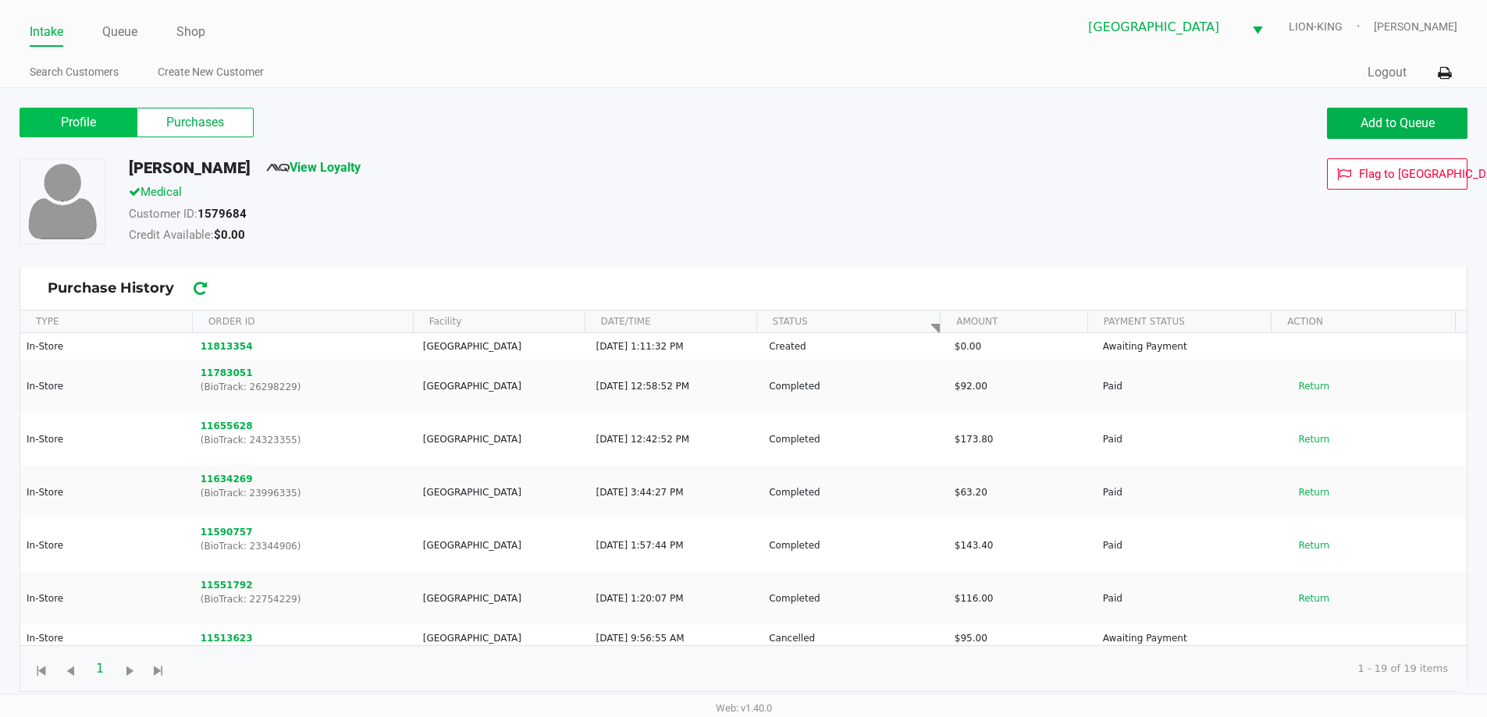
click at [124, 122] on label "Profile" at bounding box center [78, 123] width 117 height 30
click at [0, 0] on 0 "Profile" at bounding box center [0, 0] width 0 height 0
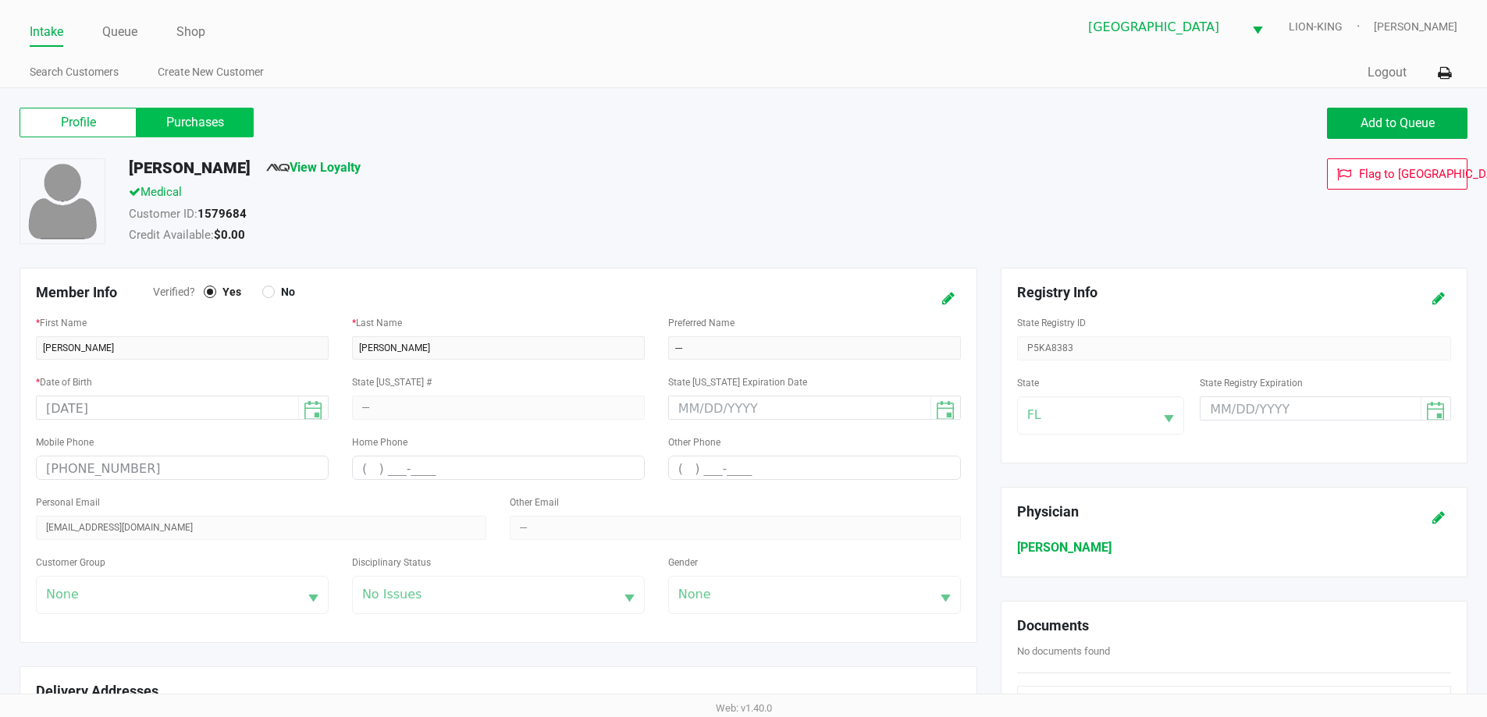
click at [221, 136] on label "Purchases" at bounding box center [195, 123] width 117 height 30
click at [0, 0] on 1 "Purchases" at bounding box center [0, 0] width 0 height 0
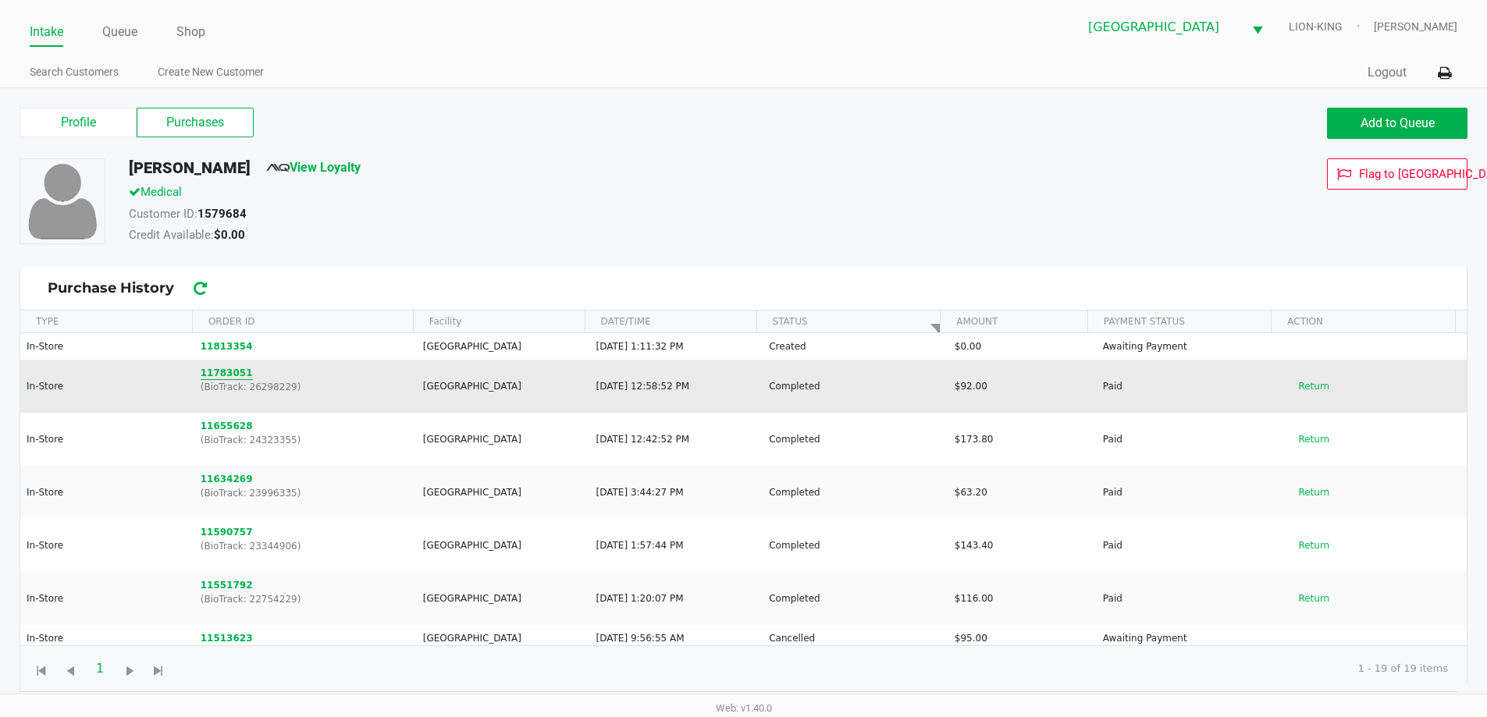
click at [229, 376] on button "11783051" at bounding box center [227, 373] width 52 height 14
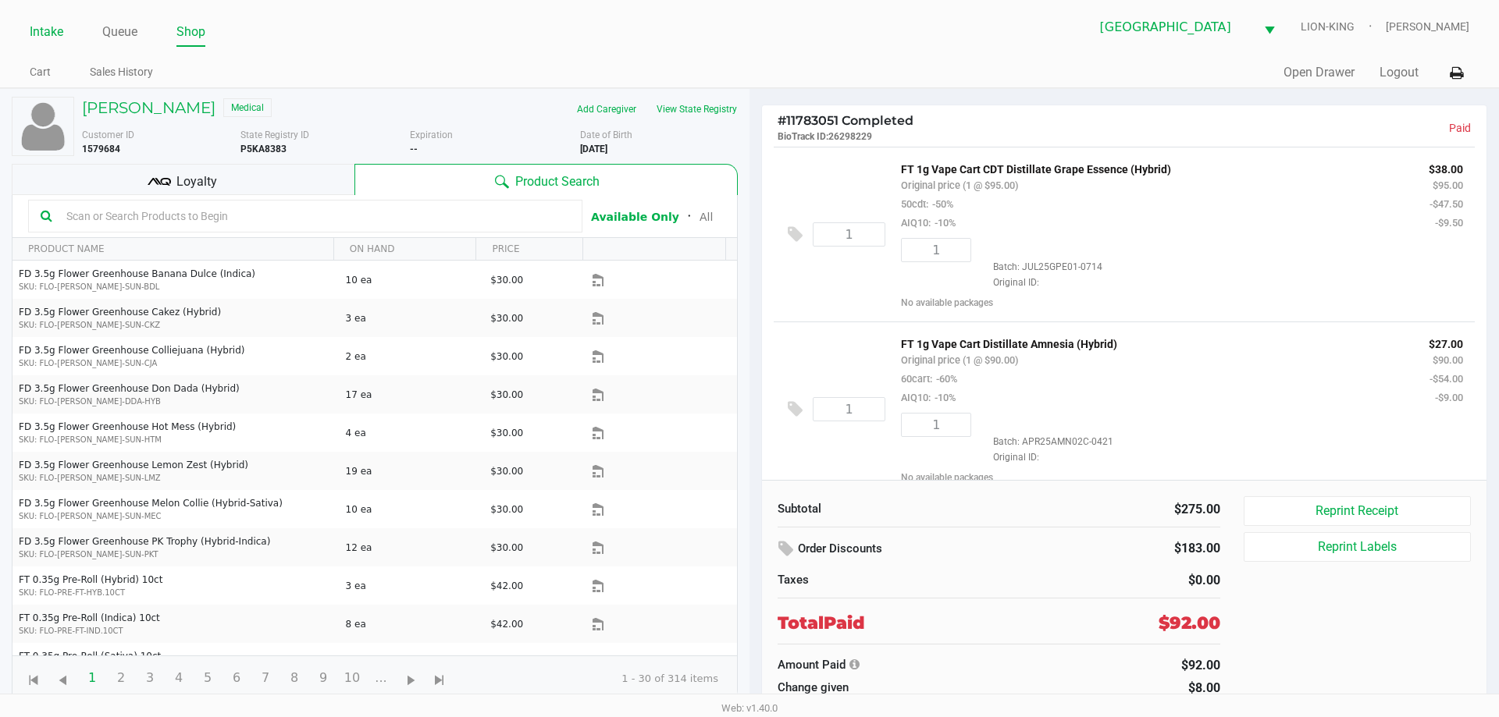
click at [39, 25] on link "Intake" at bounding box center [47, 32] width 34 height 22
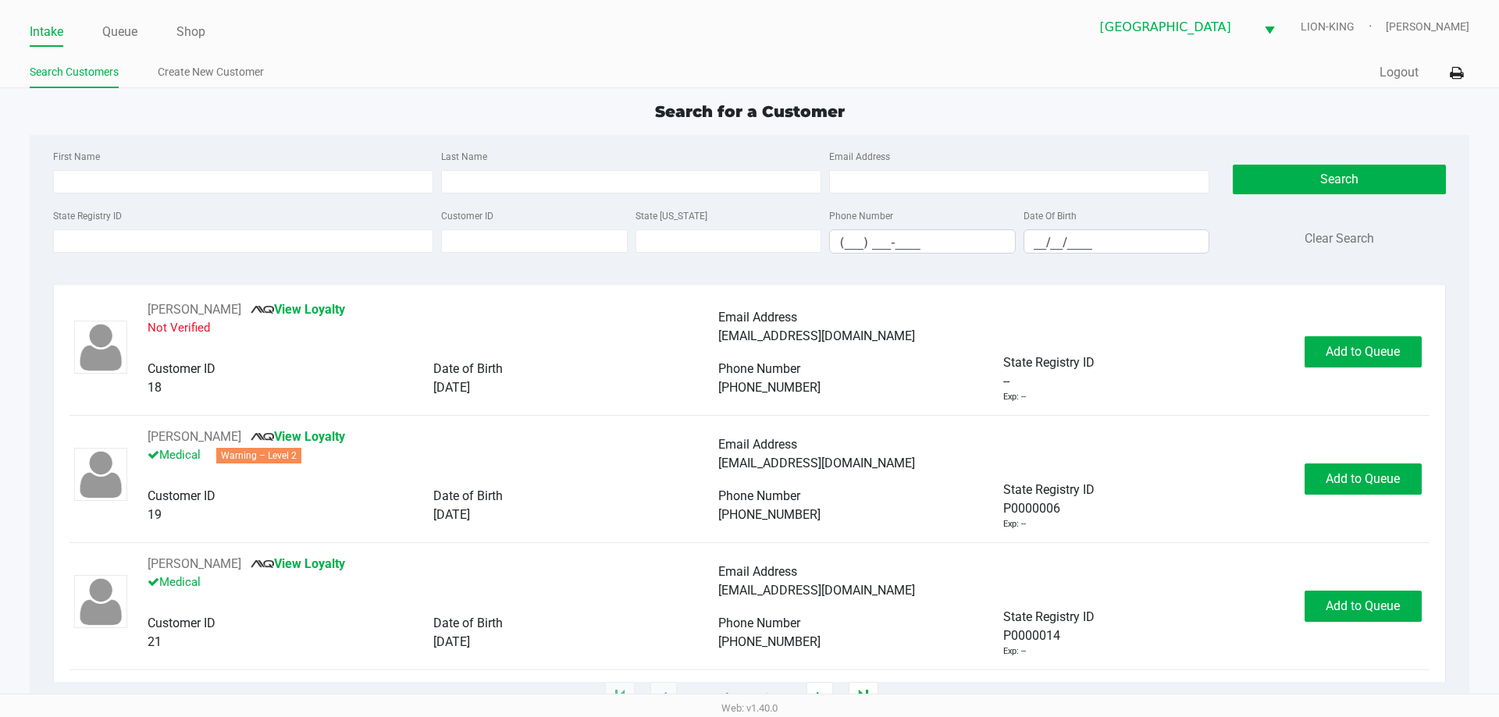
click at [179, 120] on div "Search for a Customer" at bounding box center [749, 111] width 1462 height 23
click at [124, 37] on link "Queue" at bounding box center [119, 32] width 35 height 22
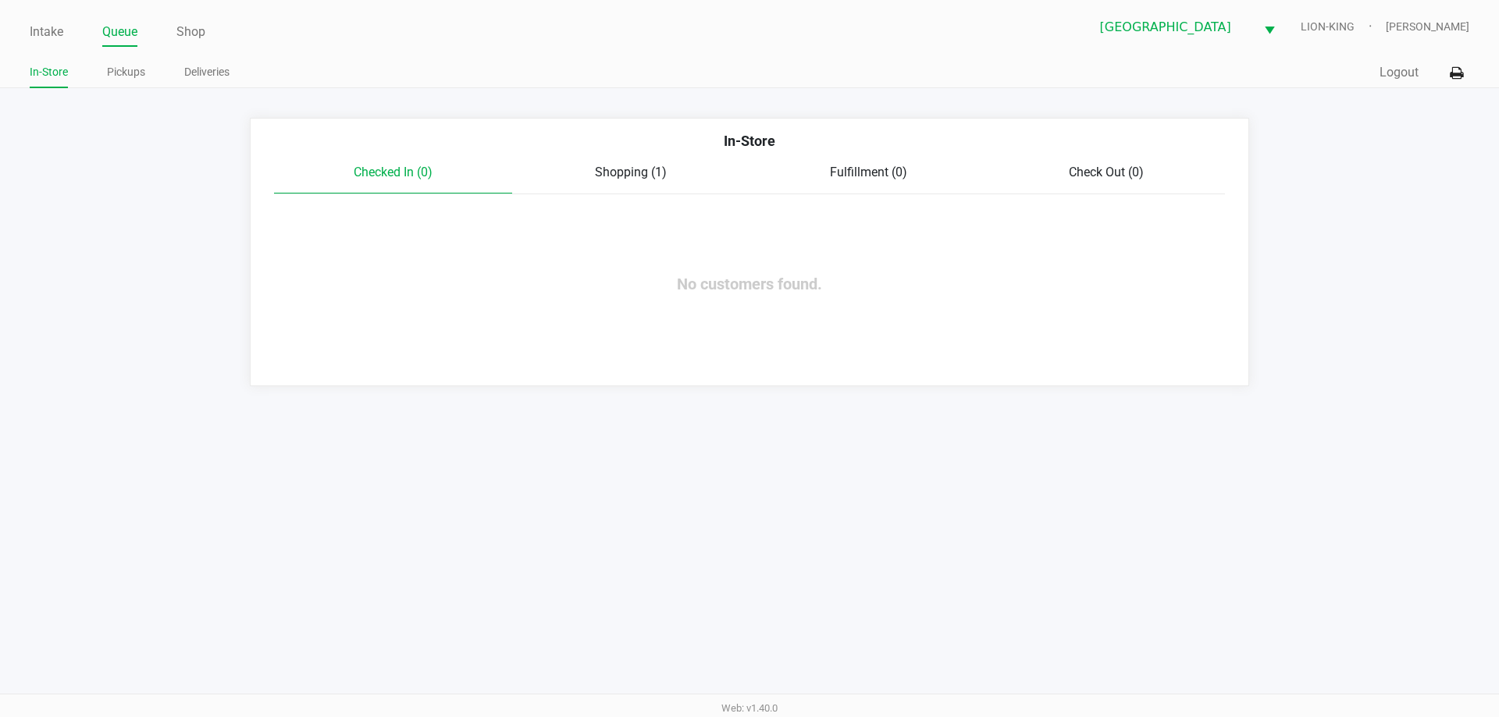
click at [617, 176] on span "Shopping (1)" at bounding box center [631, 172] width 72 height 15
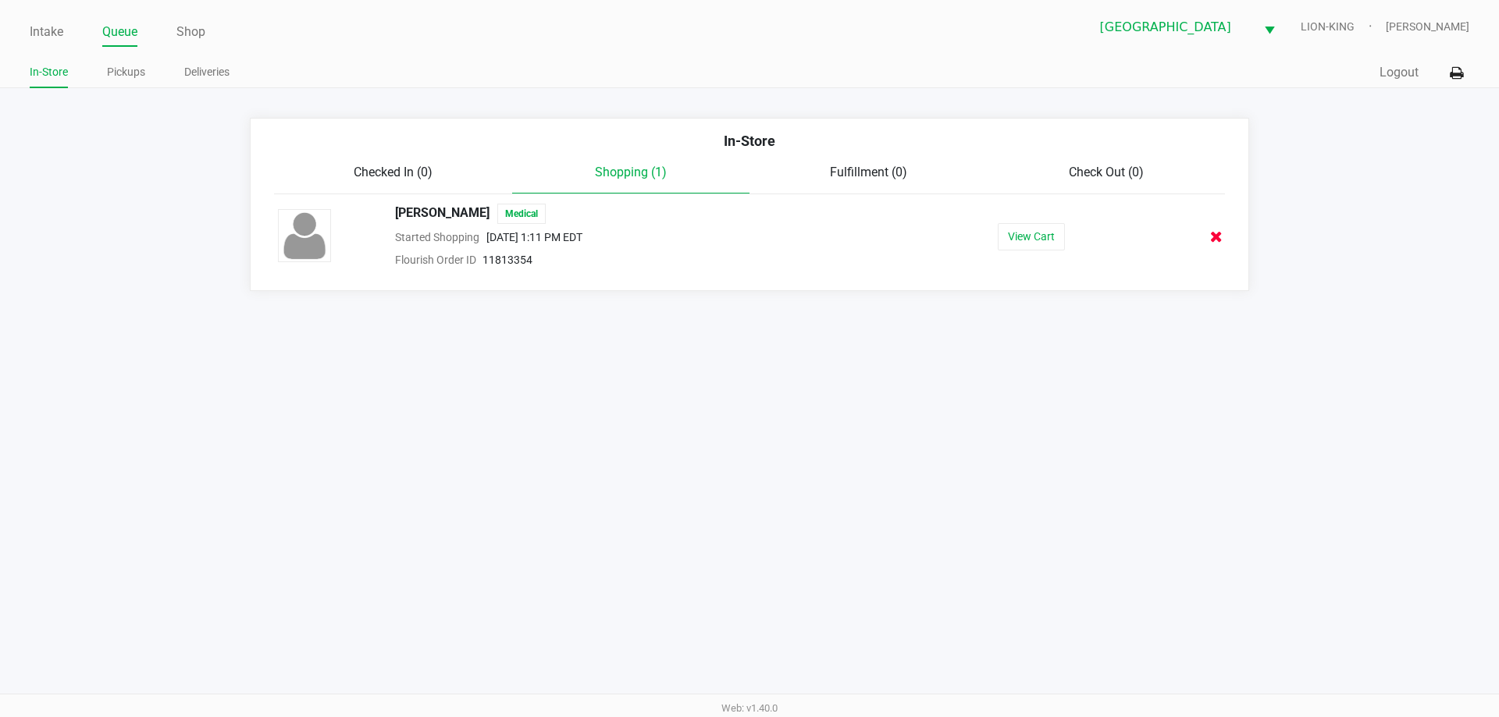
click at [1221, 233] on icon at bounding box center [1216, 237] width 12 height 12
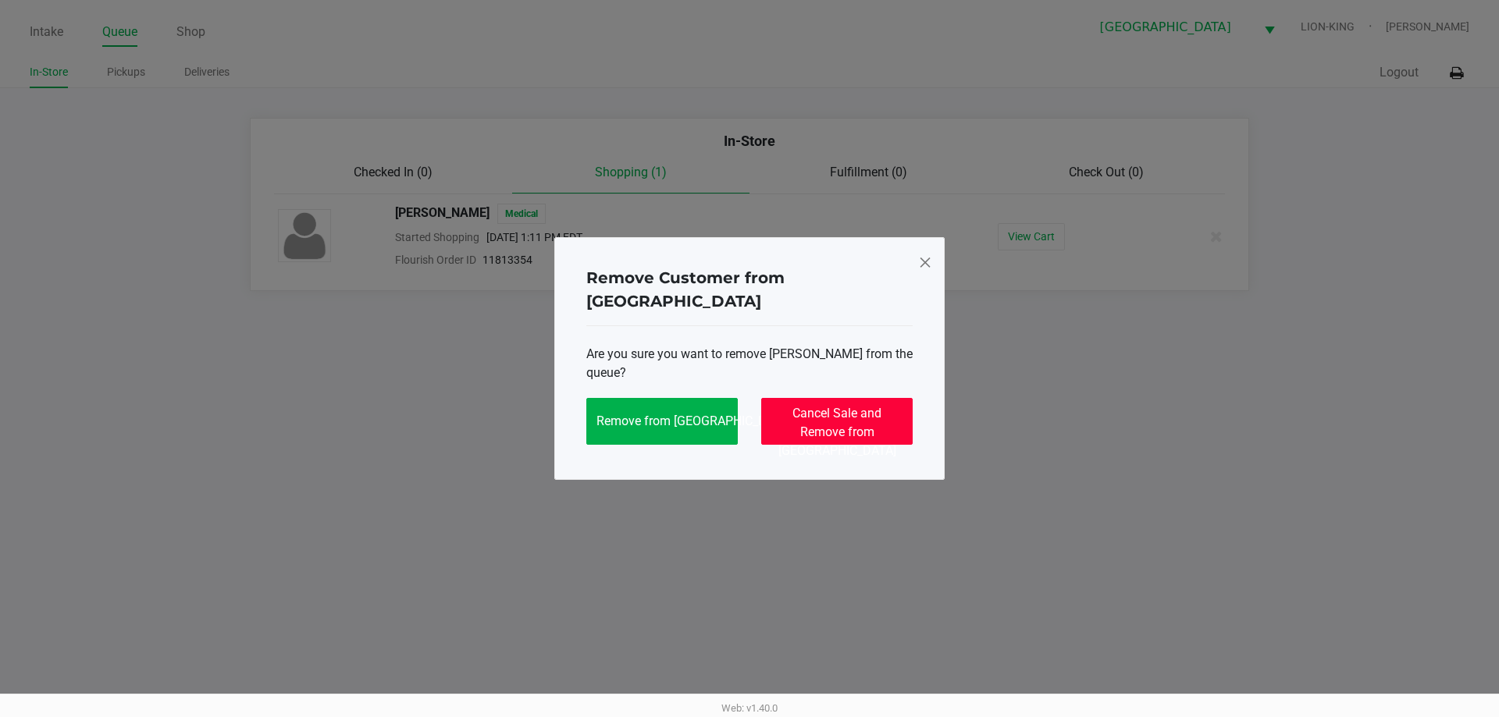
click at [836, 406] on span "Cancel Sale and Remove from Queue" at bounding box center [837, 432] width 118 height 52
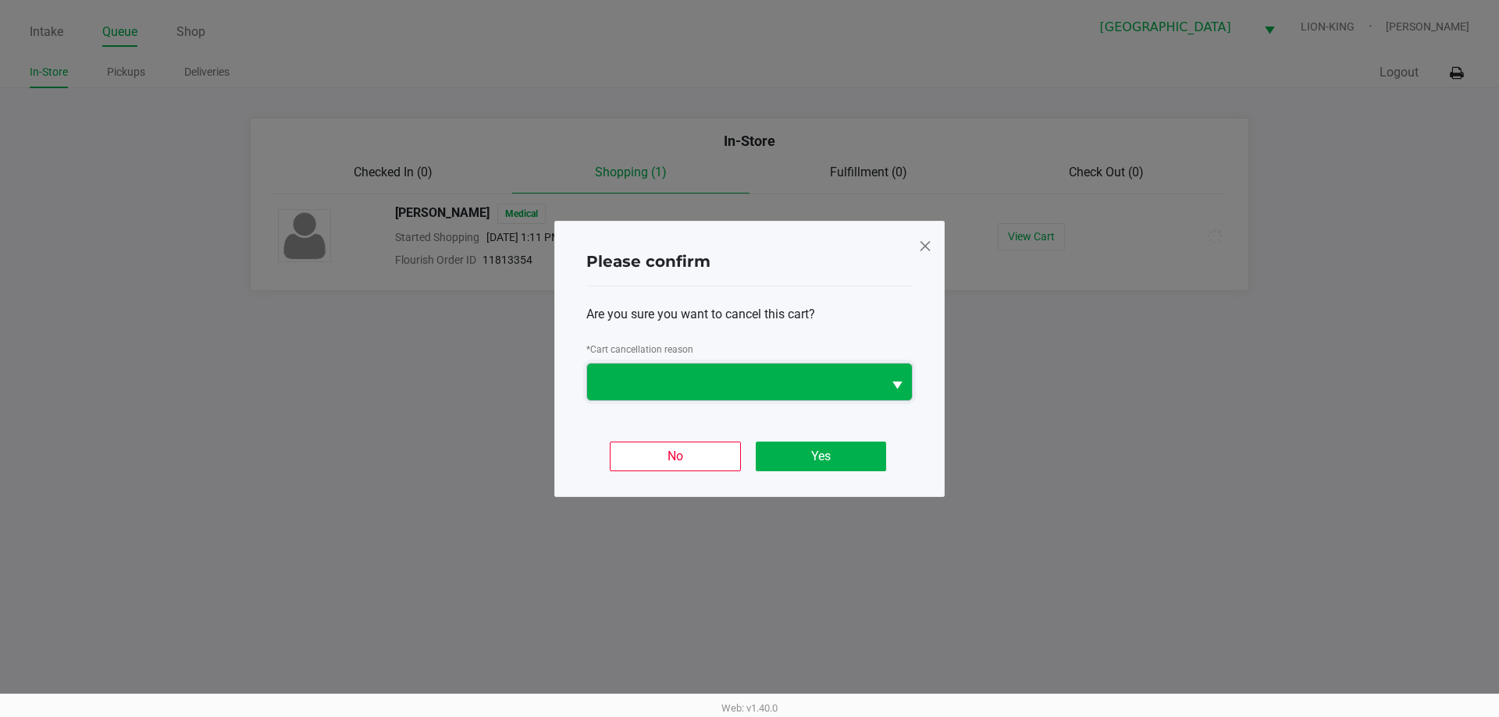
click at [735, 386] on span at bounding box center [734, 381] width 276 height 19
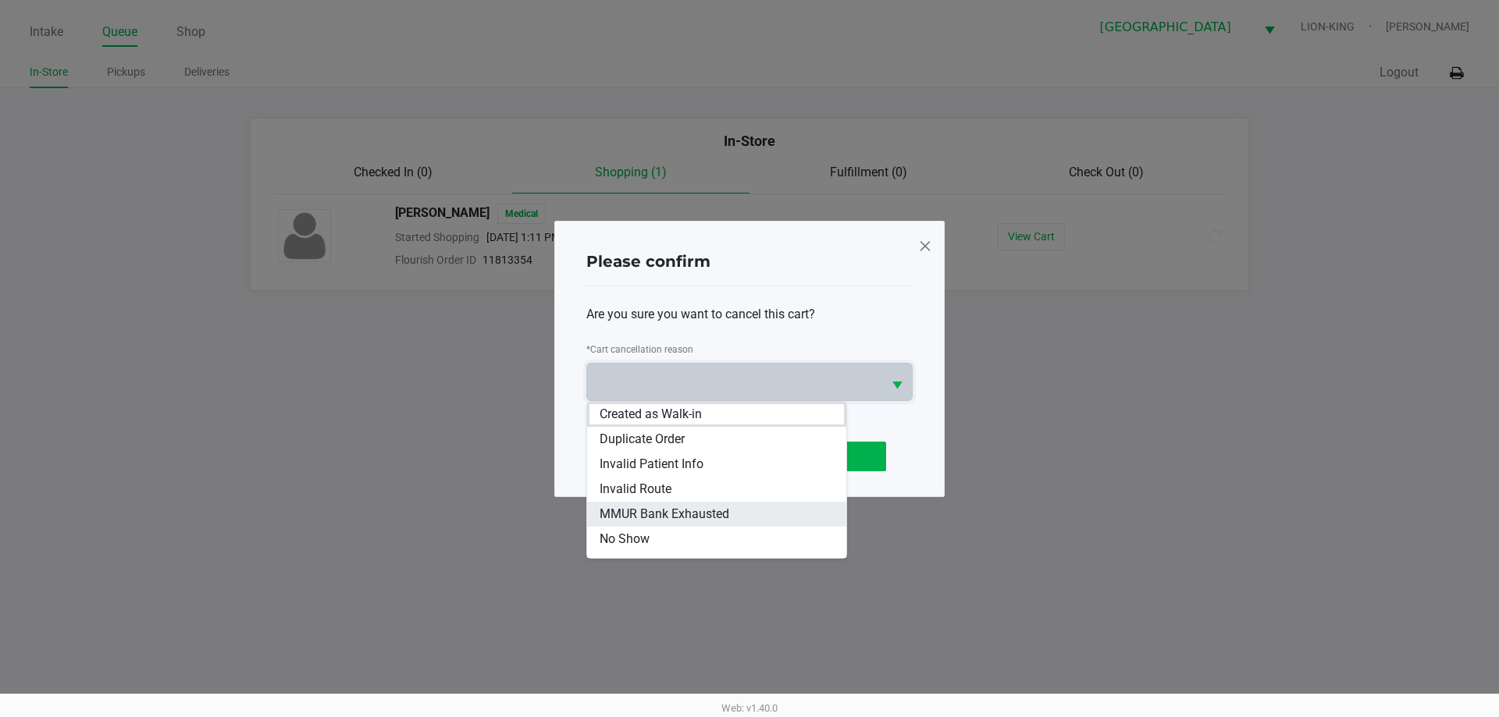
click at [685, 517] on span "MMUR Bank Exhausted" at bounding box center [664, 514] width 130 height 19
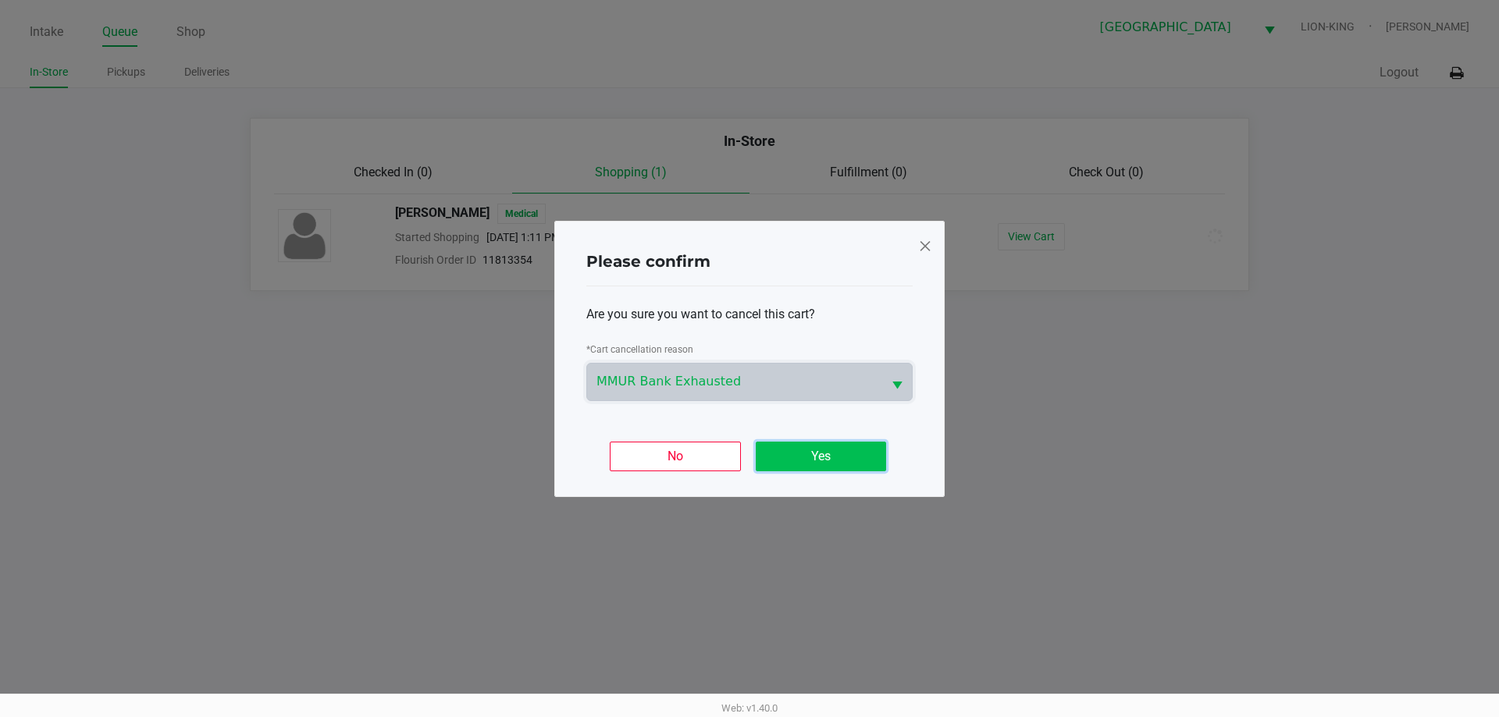
click at [856, 453] on button "Yes" at bounding box center [821, 457] width 130 height 30
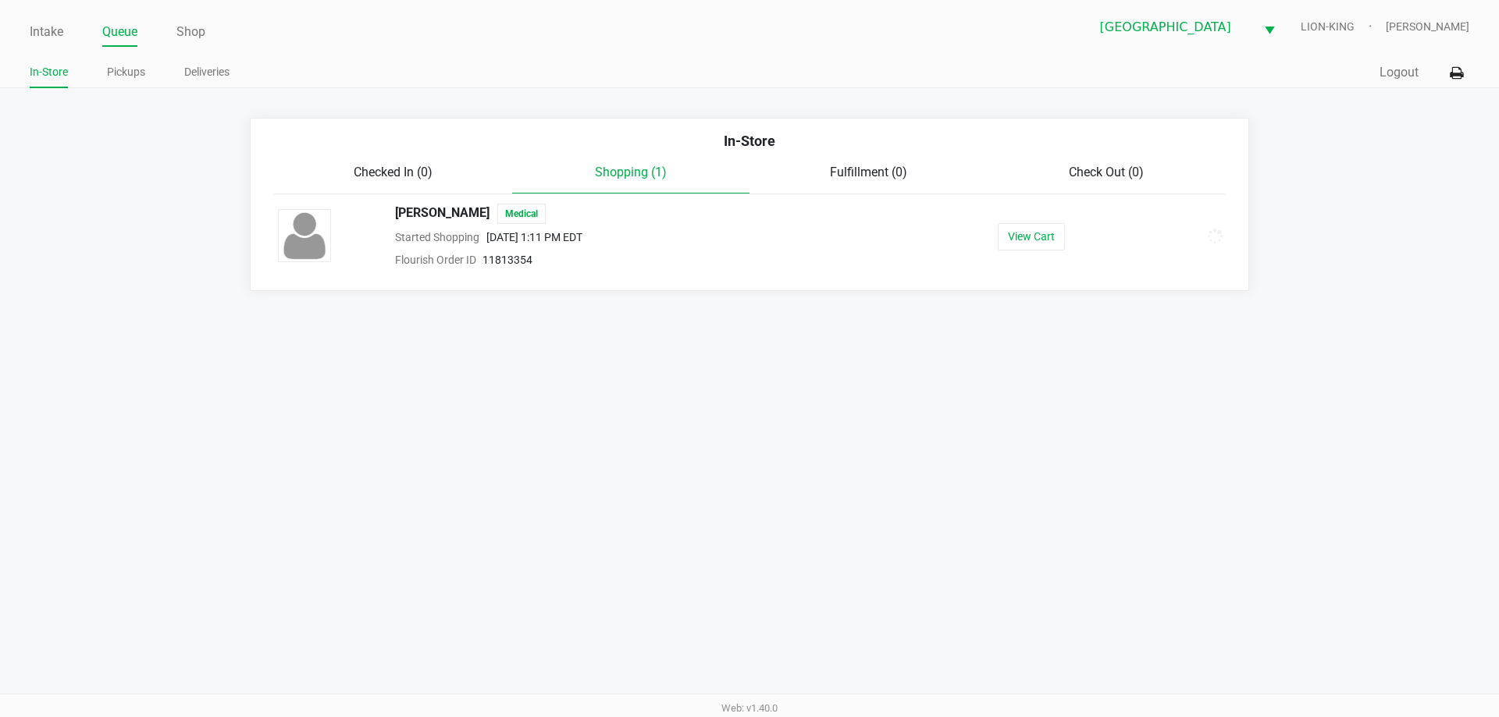
drag, startPoint x: 482, startPoint y: 456, endPoint x: 492, endPoint y: 456, distance: 9.4
click at [488, 456] on div "Intake Queue Shop North Palm Beach WC LION-KING Tawny Husosky In-Store Pickups …" at bounding box center [749, 358] width 1499 height 717
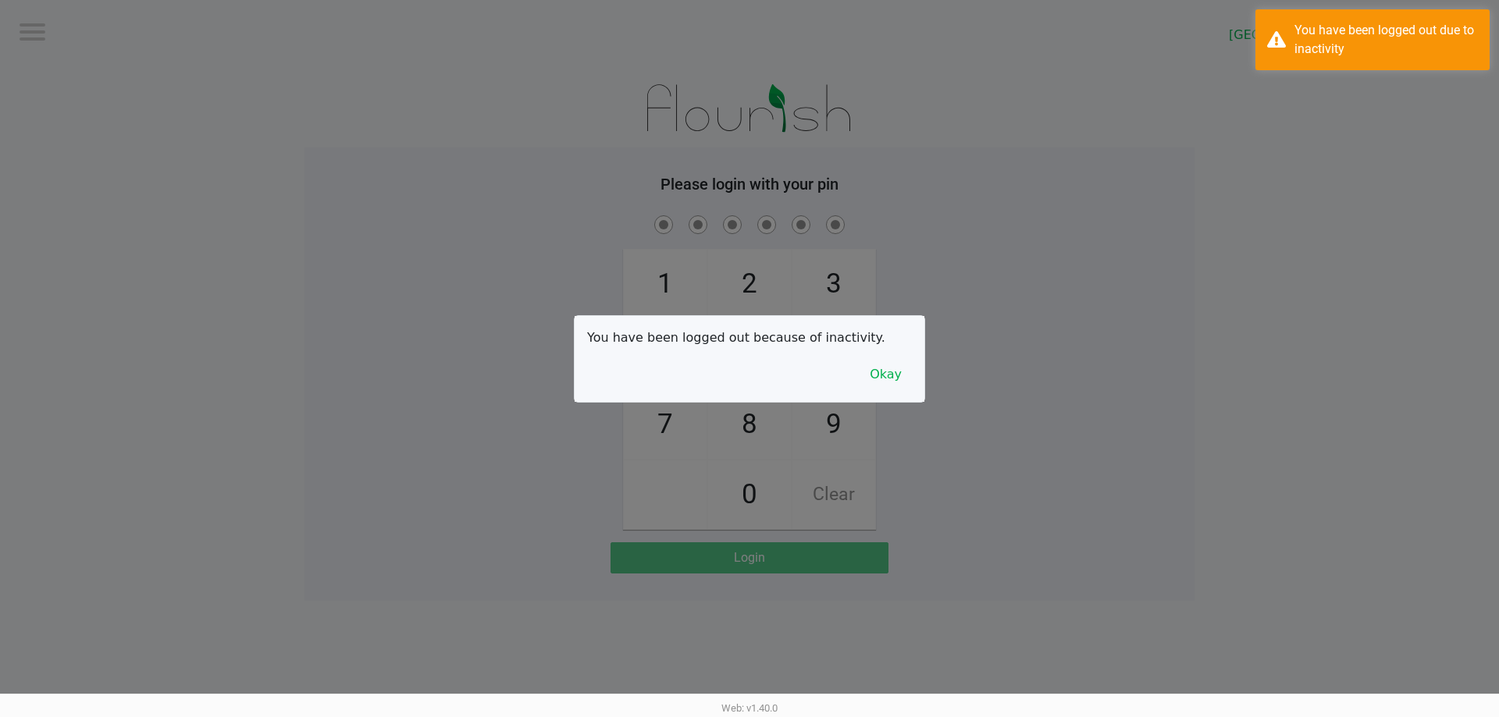
click at [858, 378] on div "You have been logged out because of inactivity. Okay" at bounding box center [749, 359] width 350 height 86
click at [891, 375] on button "Okay" at bounding box center [885, 375] width 52 height 30
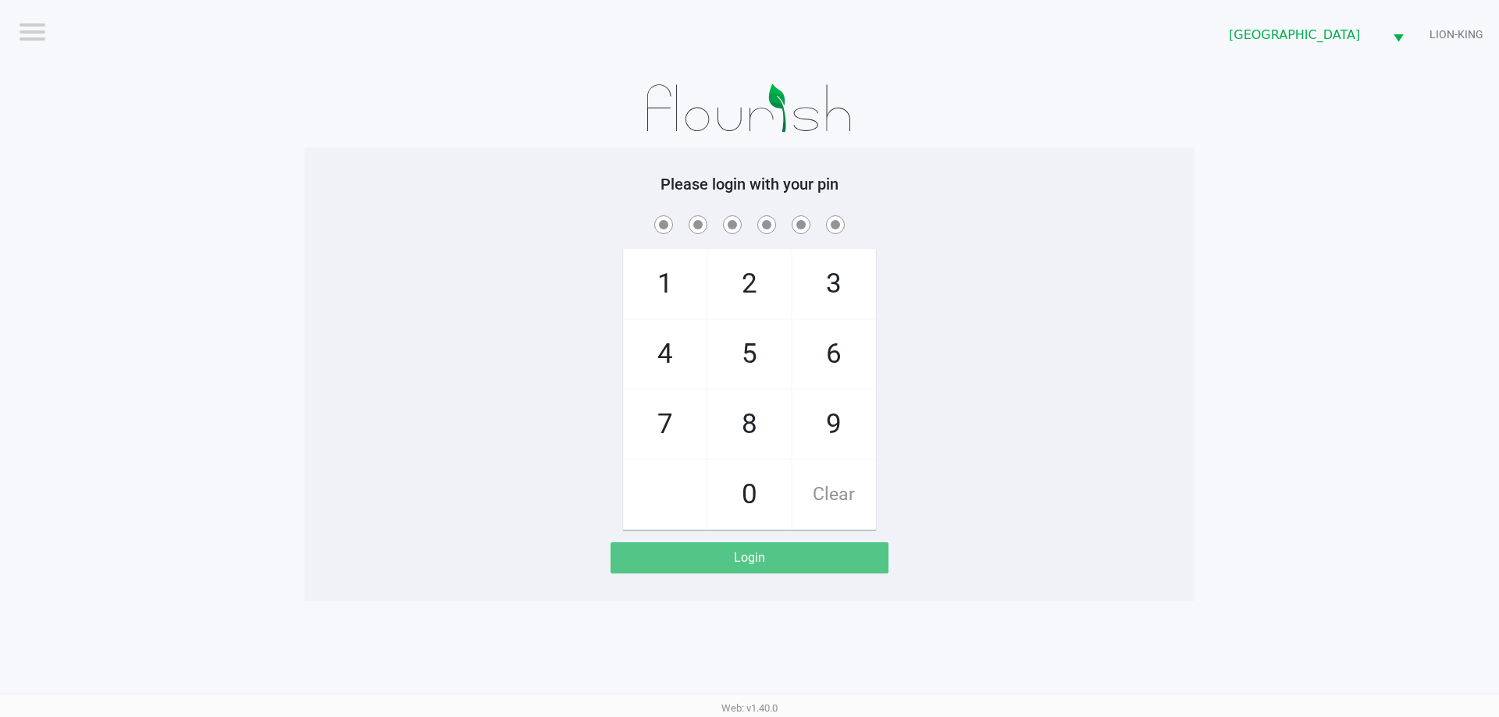
click at [324, 123] on div at bounding box center [749, 108] width 890 height 78
click at [1025, 282] on div "1 4 7 2 5 8 0 3 6 9 Clear" at bounding box center [749, 371] width 890 height 318
click at [1070, 279] on div "1 4 7 2 5 8 0 3 6 9 Clear" at bounding box center [749, 371] width 890 height 318
click at [385, 260] on div "1 4 7 2 5 8 0 3 6 9 Clear" at bounding box center [749, 371] width 890 height 318
checkbox input "true"
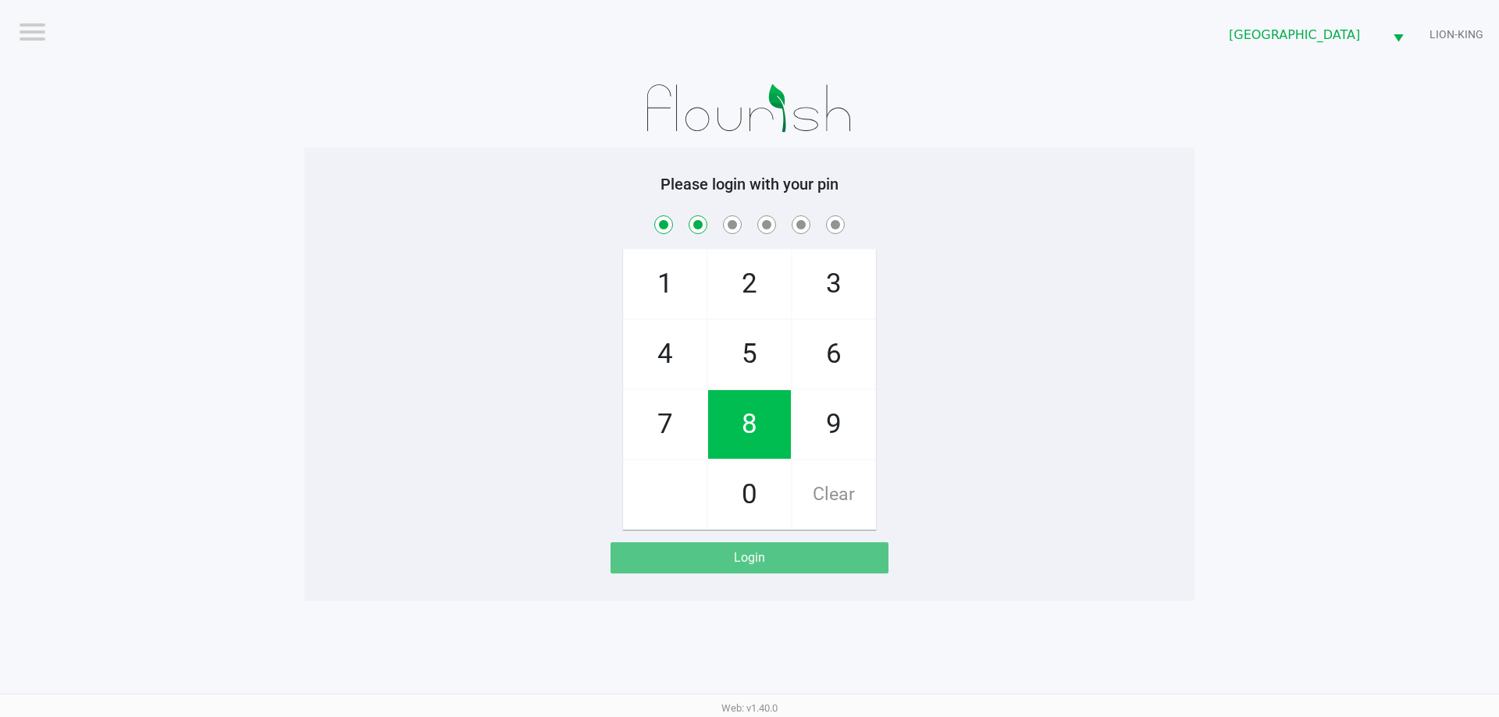
checkbox input "true"
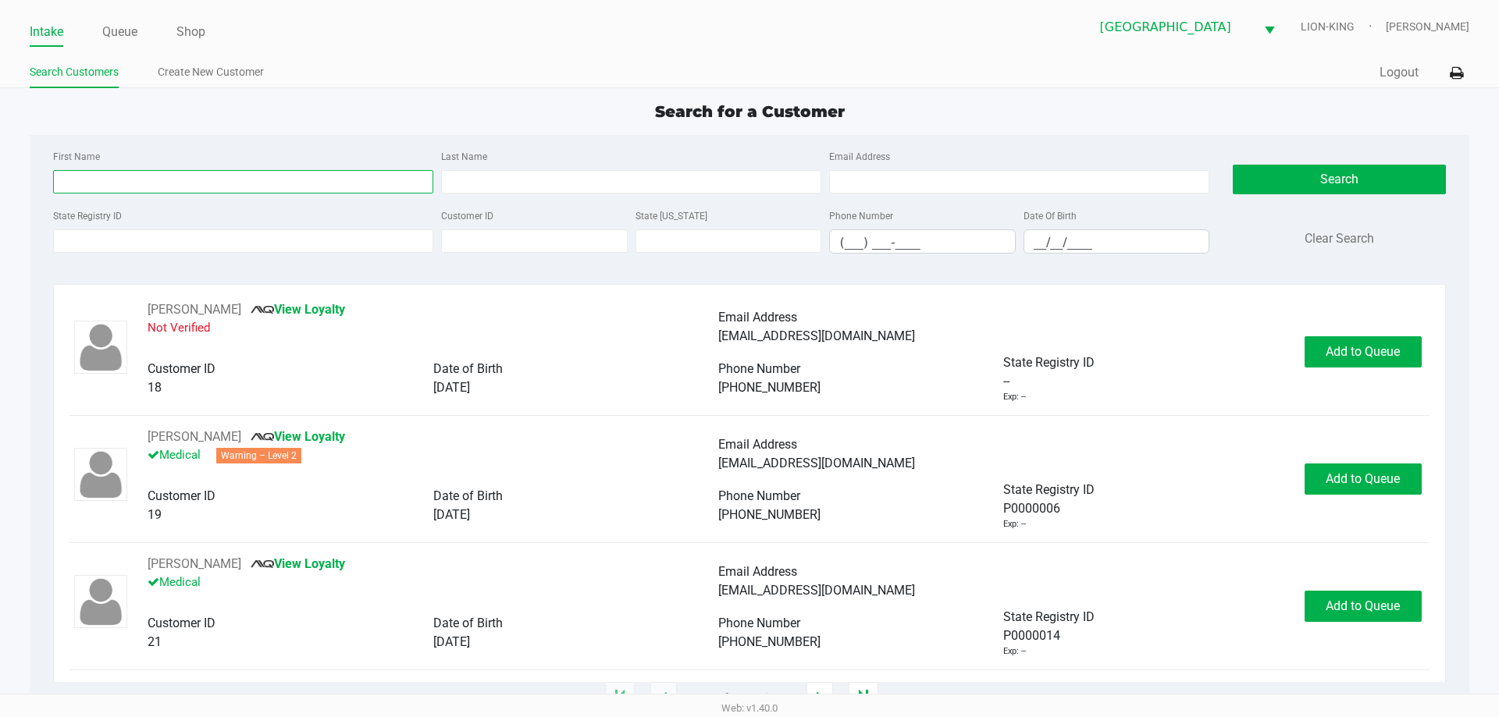
click at [187, 183] on input "First Name" at bounding box center [243, 181] width 380 height 23
type input "brooke"
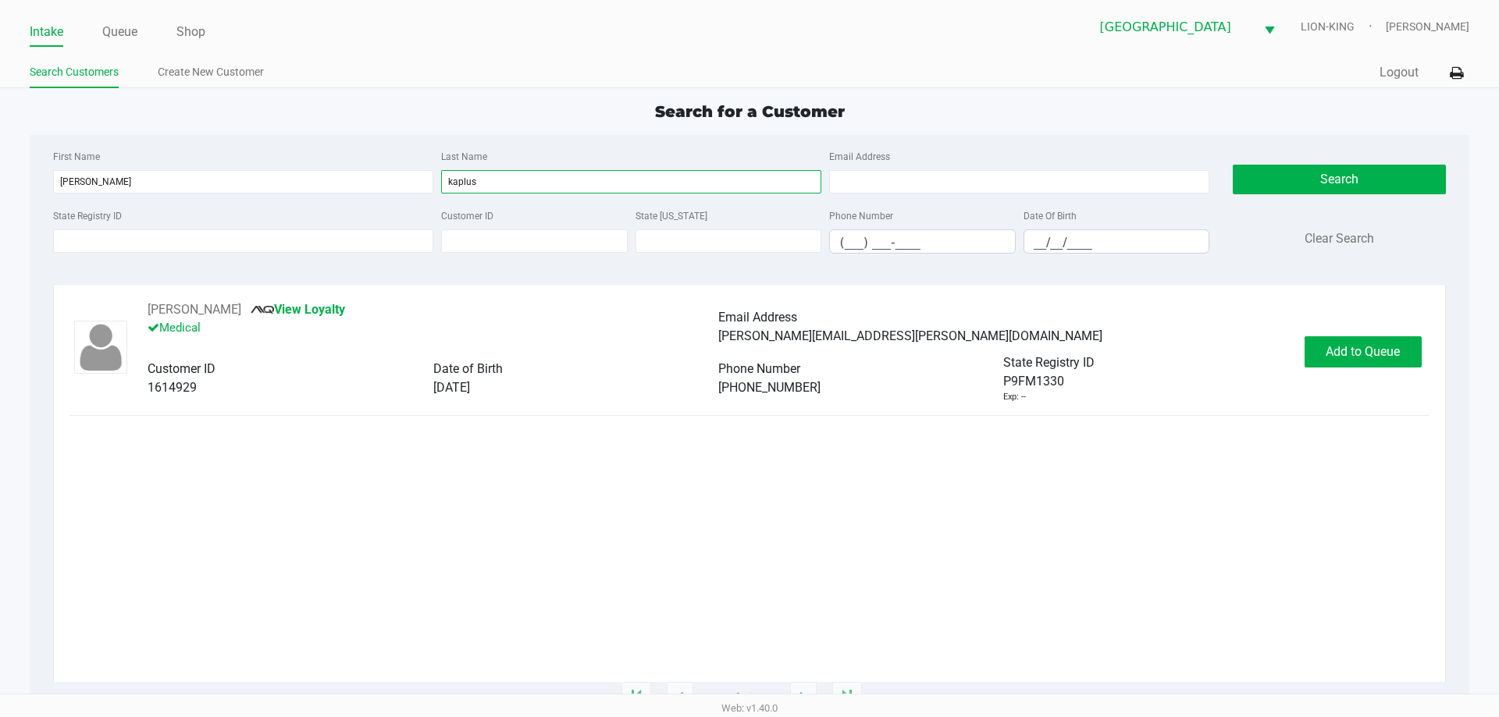
type input "kaplus"
click at [1376, 335] on div "BROOKE KAPLUS View Loyalty Medical Email Address brooke.kaplus@icloud.com Custo…" at bounding box center [748, 351] width 1359 height 103
click at [1369, 344] on span "Add to Queue" at bounding box center [1362, 351] width 74 height 15
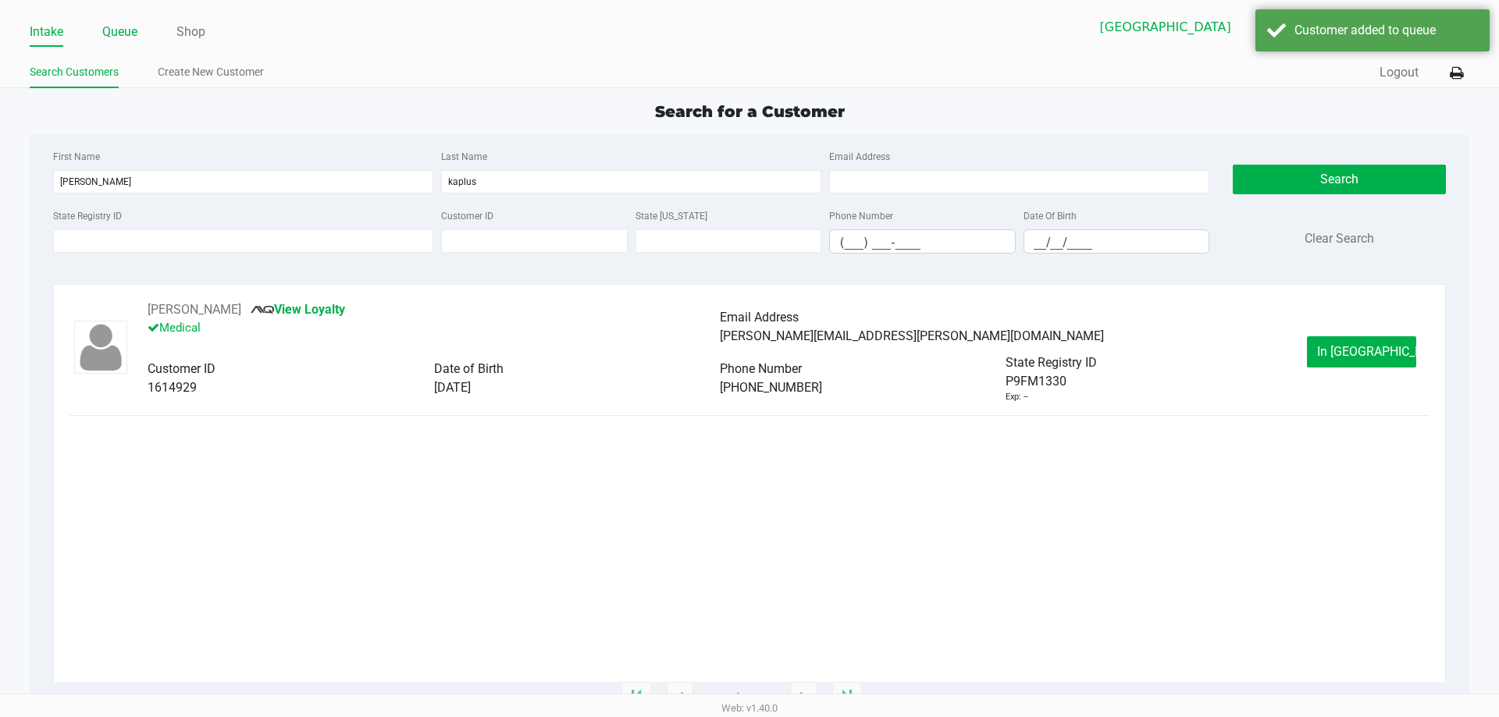
click at [130, 27] on link "Queue" at bounding box center [119, 32] width 35 height 22
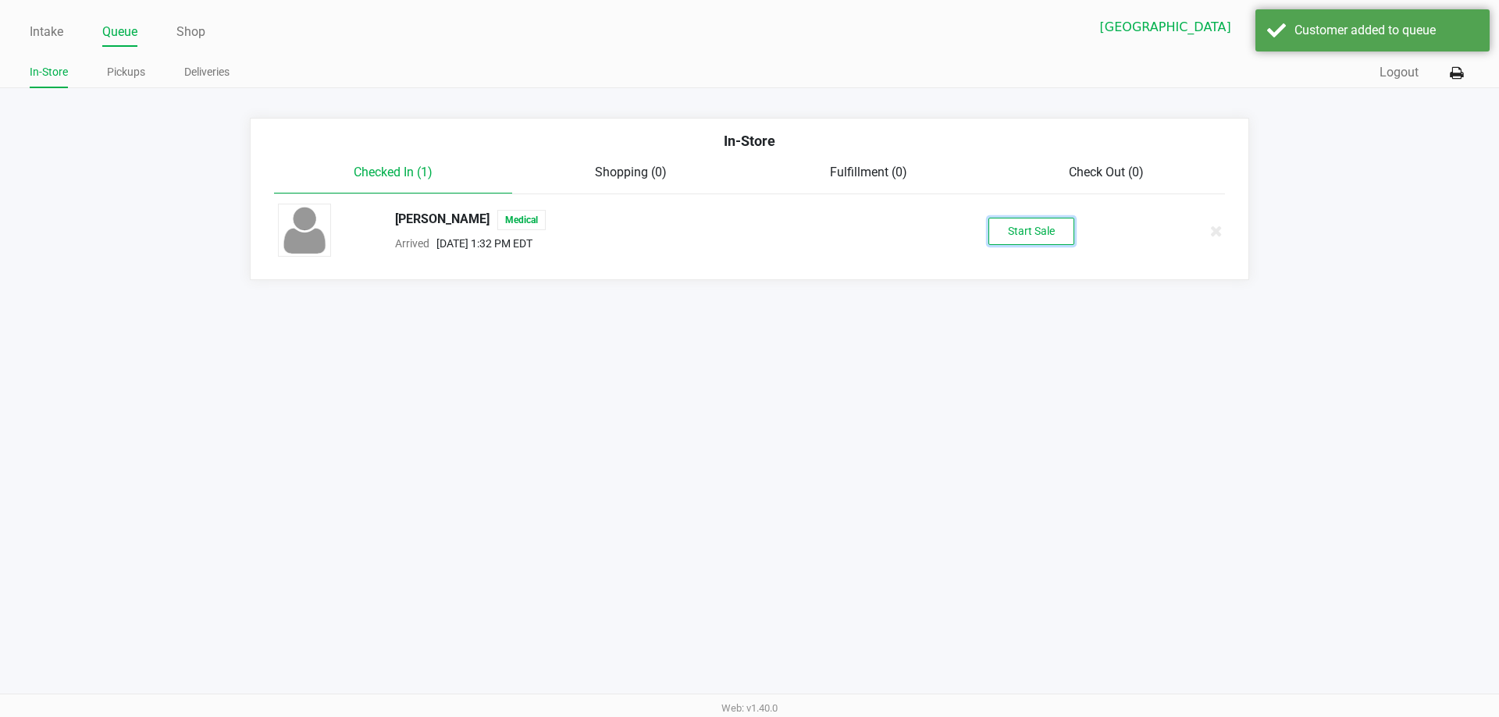
click at [1008, 233] on button "Start Sale" at bounding box center [1031, 231] width 86 height 27
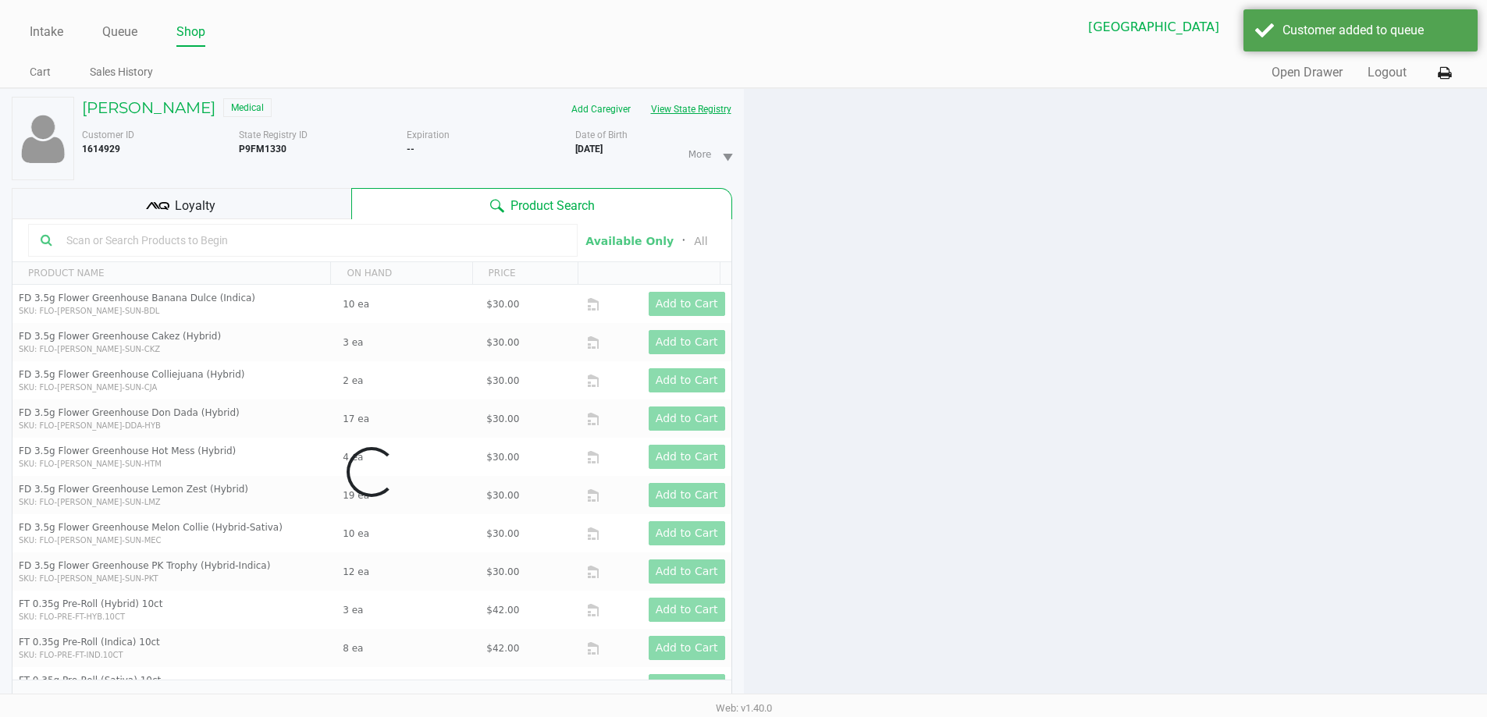
click at [724, 112] on button "View State Registry" at bounding box center [686, 109] width 91 height 25
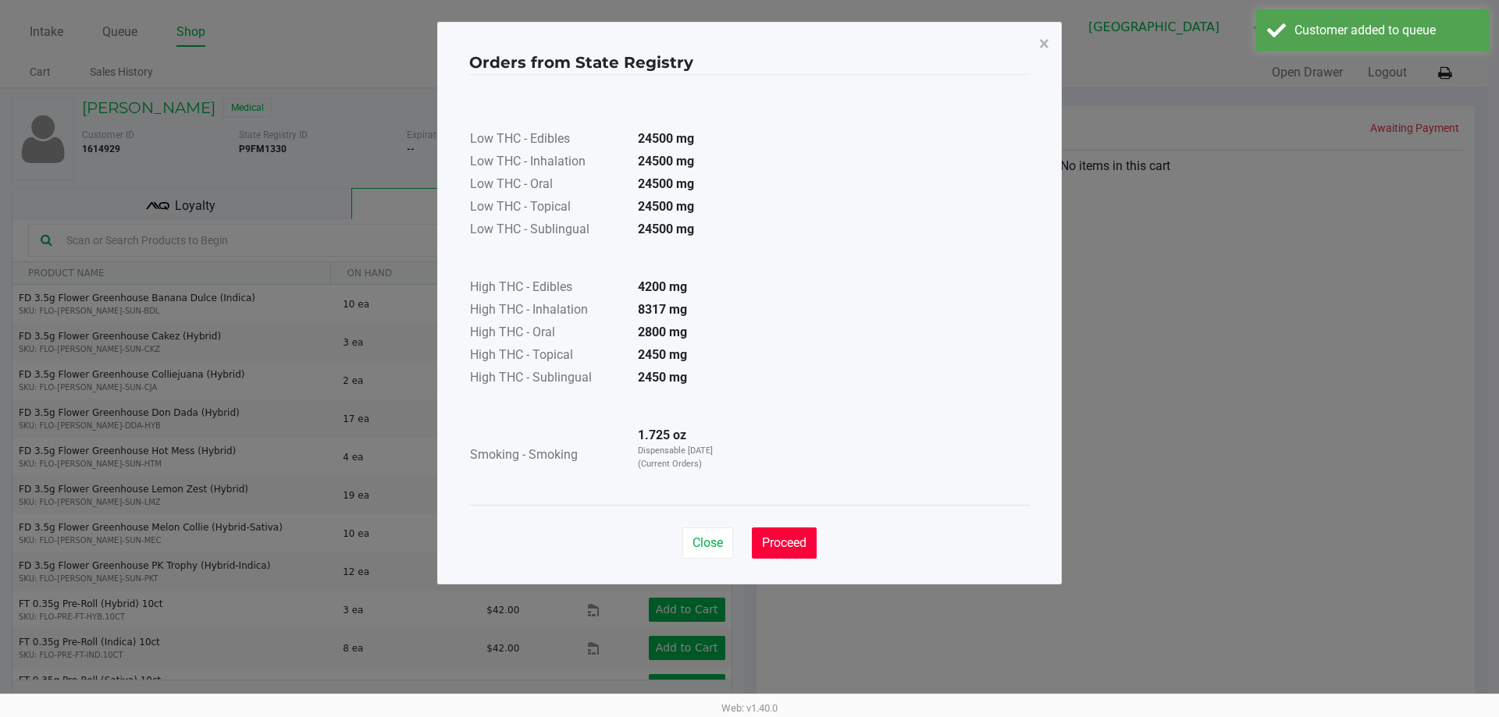
click at [763, 536] on span "Proceed" at bounding box center [784, 542] width 44 height 15
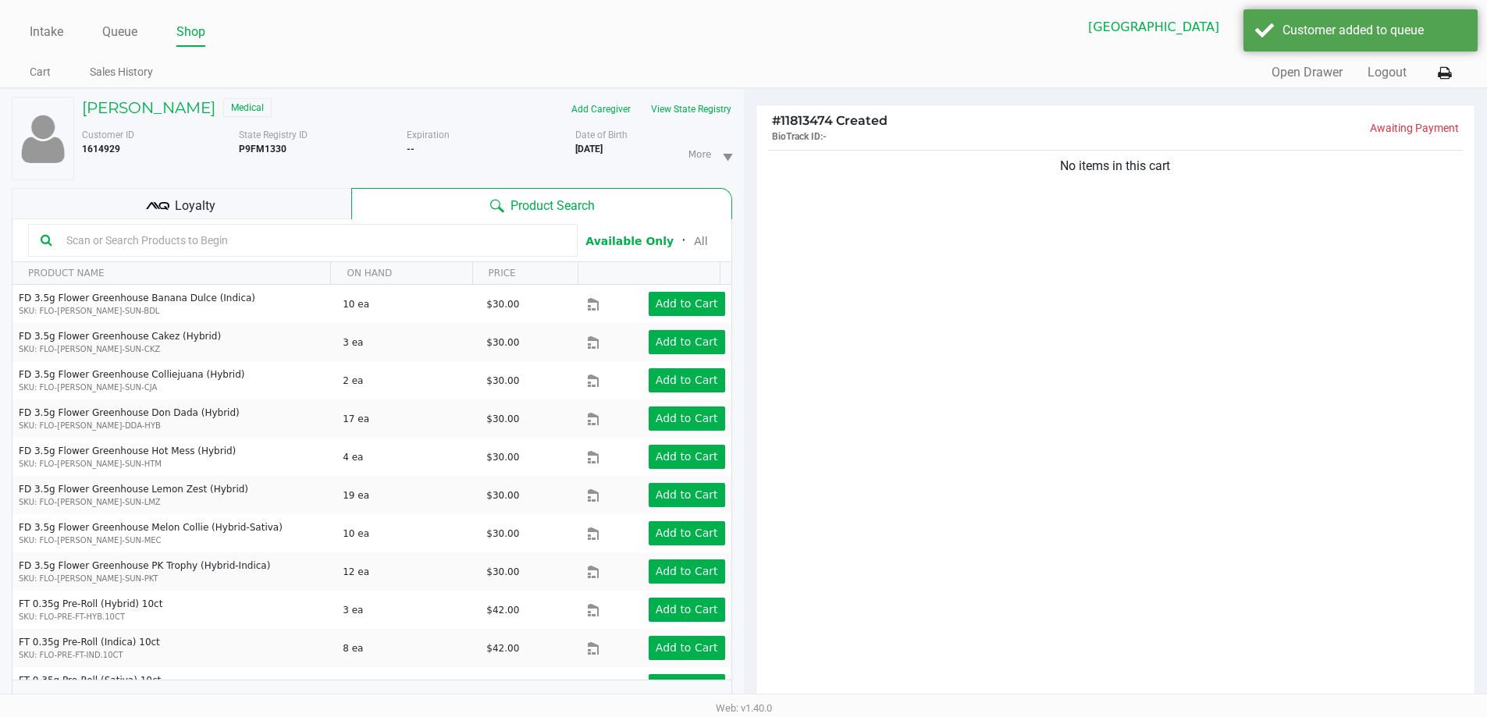
click at [916, 466] on div "Low THC - Edibles 24500 mg Low THC - Inhalation 24500 mg Low THC - Oral 24500 m…" at bounding box center [744, 251] width 560 height 430
click at [244, 240] on input "text" at bounding box center [312, 240] width 505 height 23
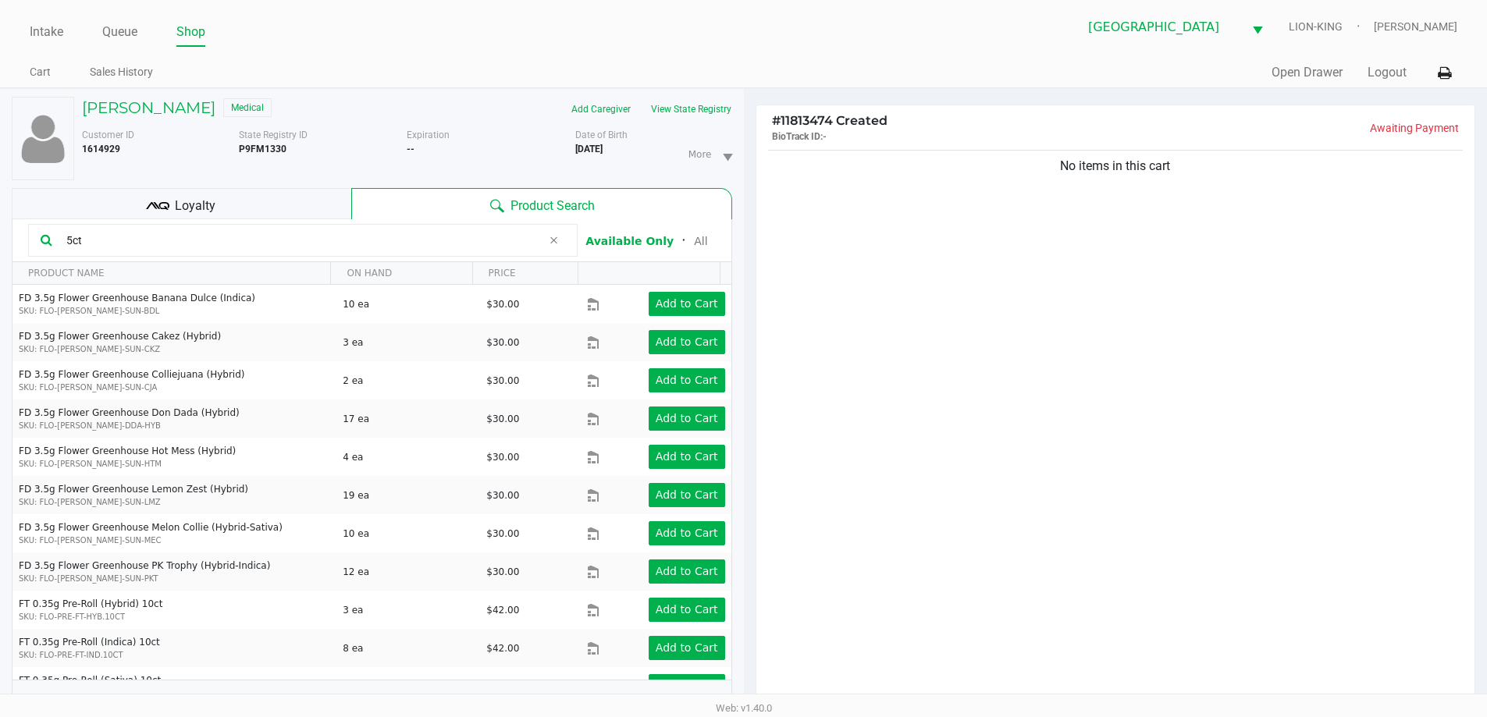
type input "5ct"
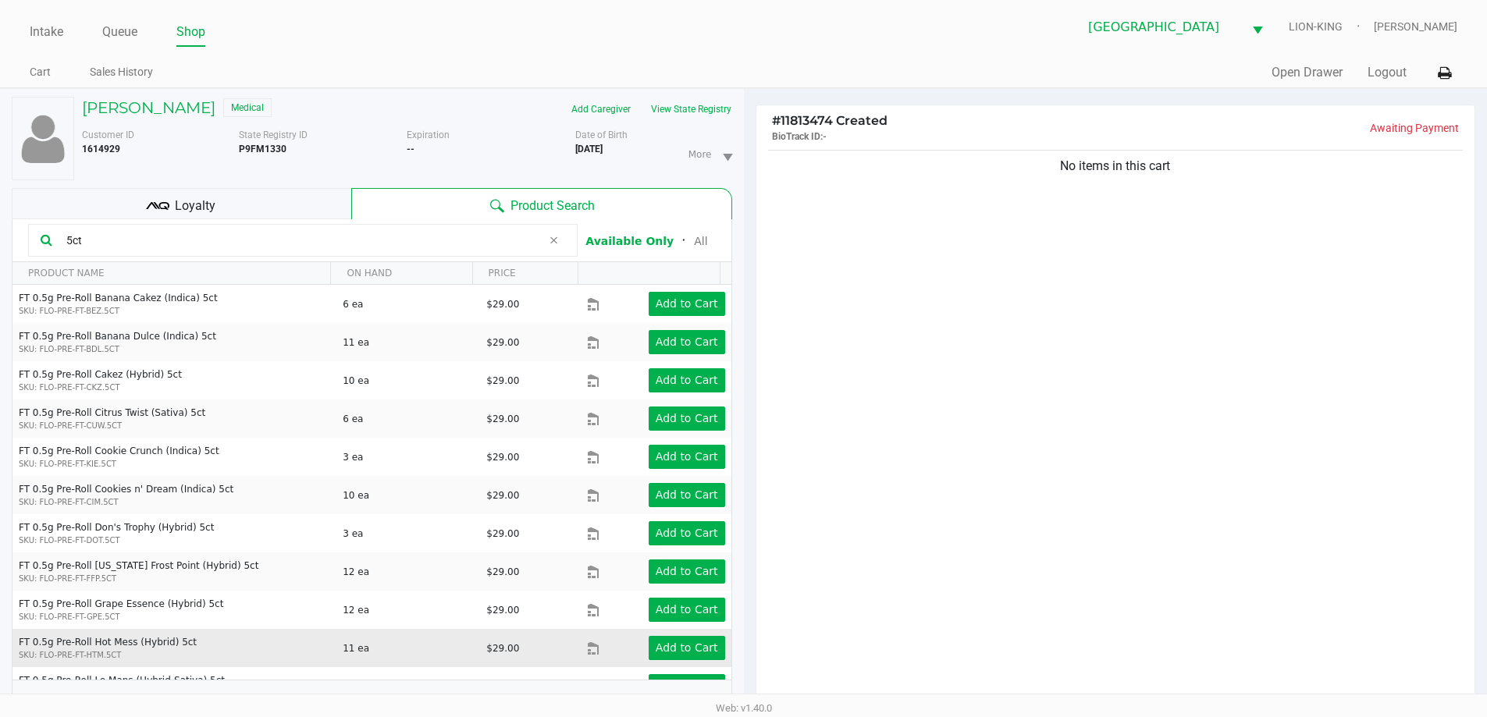
scroll to position [78, 0]
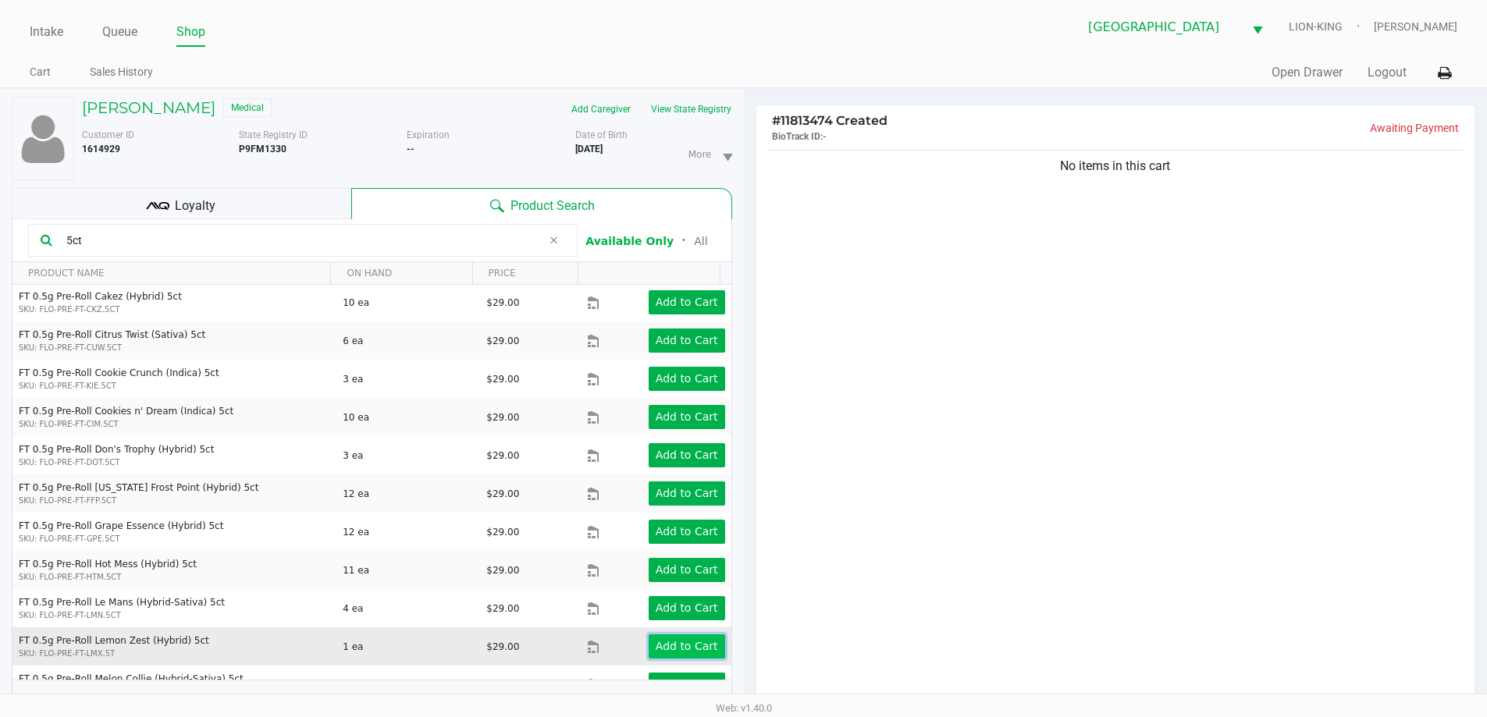
click at [660, 648] on app-button-loader "Add to Cart" at bounding box center [687, 646] width 62 height 12
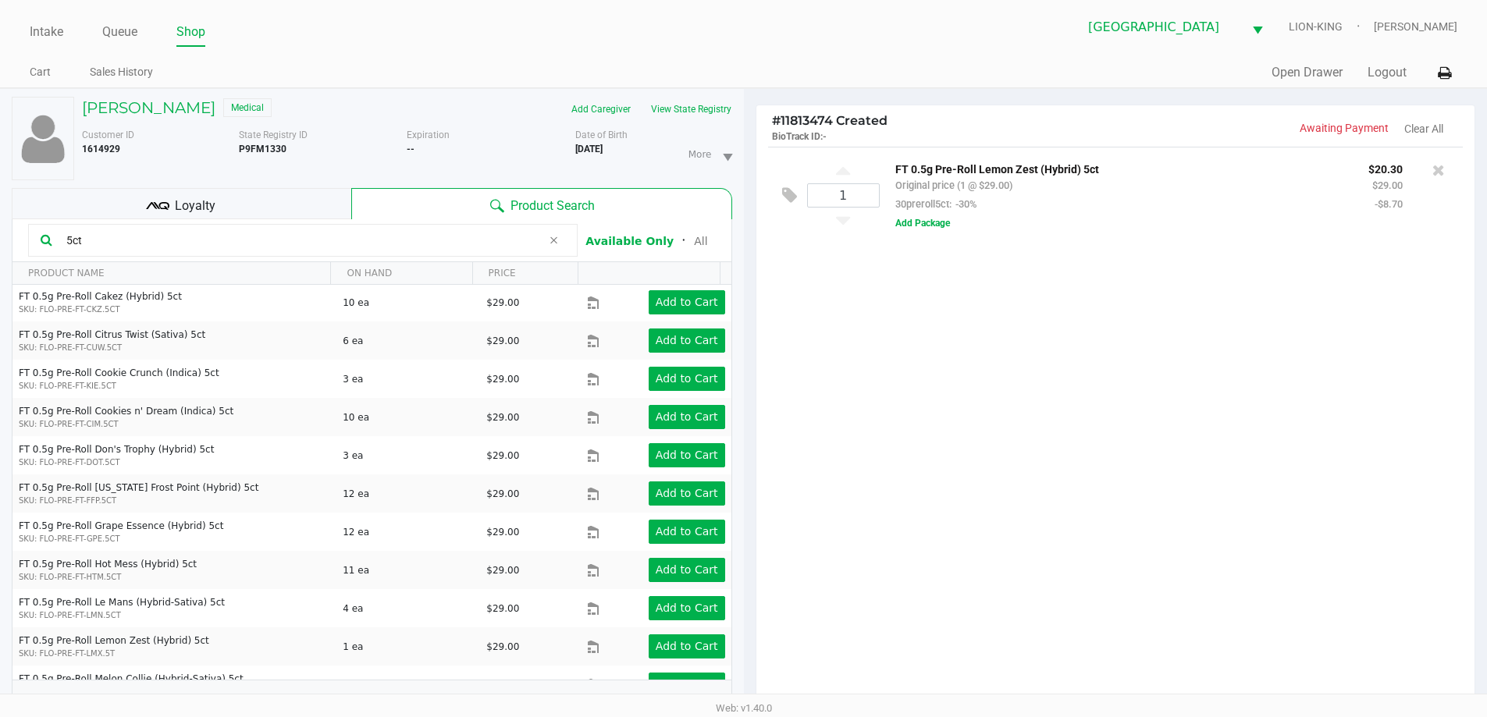
click at [111, 240] on input "5ct" at bounding box center [301, 240] width 482 height 23
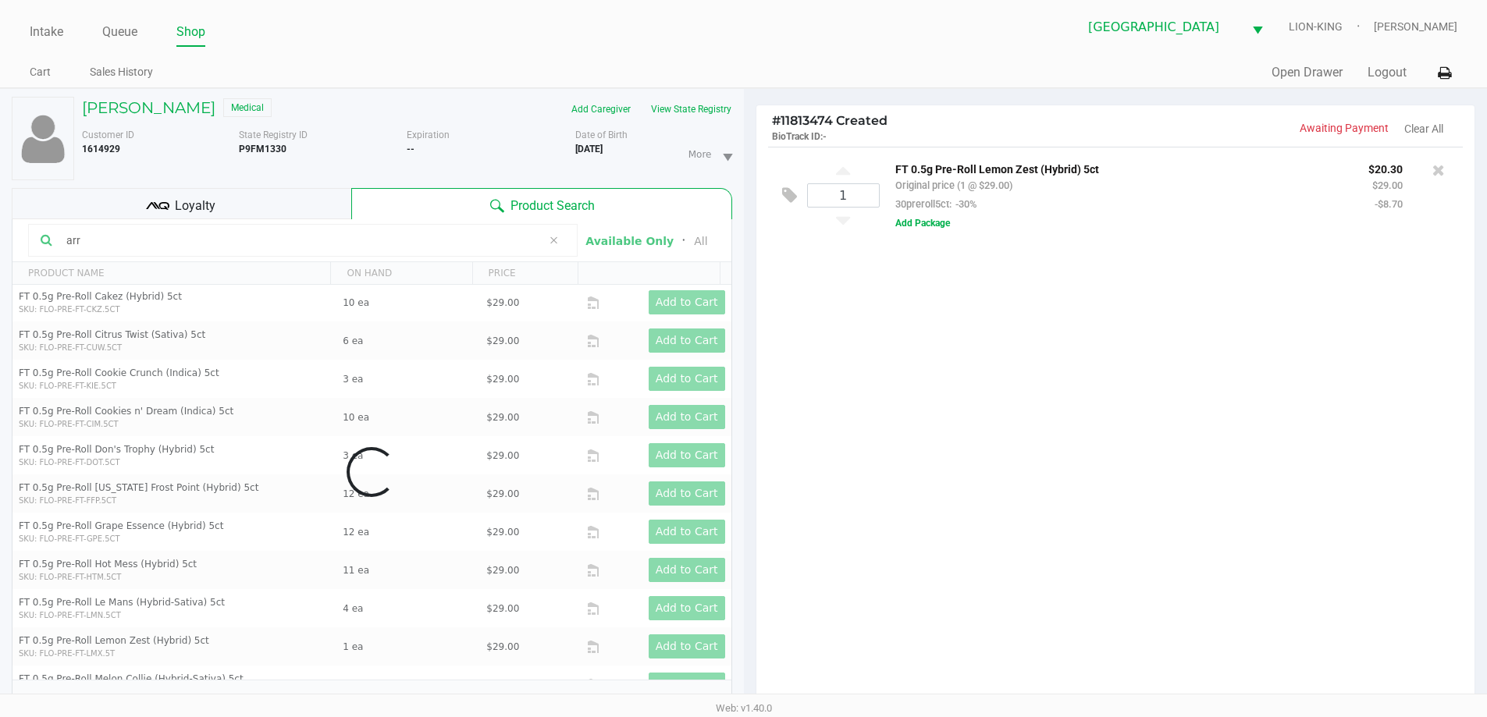
type input "arr"
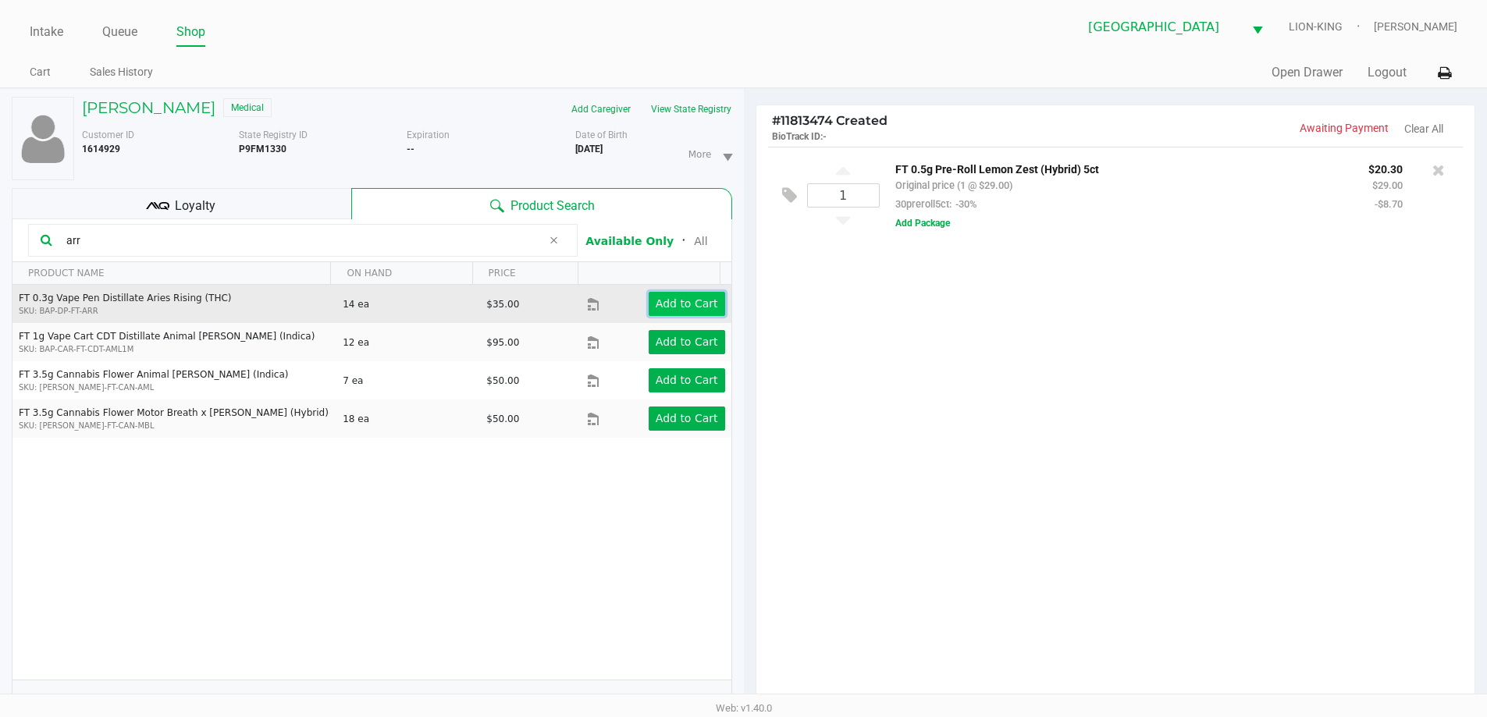
click at [691, 309] on app-button-loader "Add to Cart" at bounding box center [687, 303] width 62 height 12
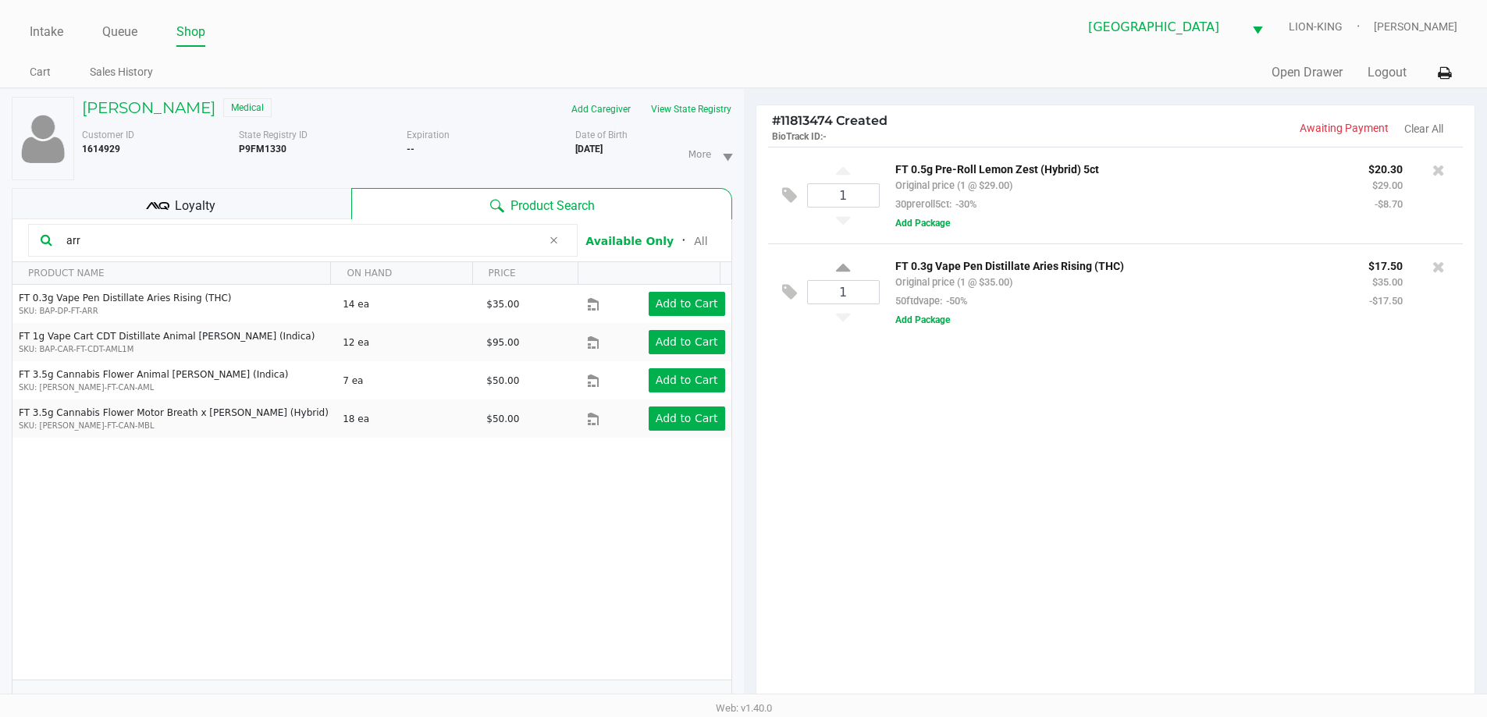
click at [87, 242] on input "arr" at bounding box center [301, 240] width 482 height 23
click at [153, 98] on h5 "BROOKE KAPLUS" at bounding box center [148, 107] width 133 height 19
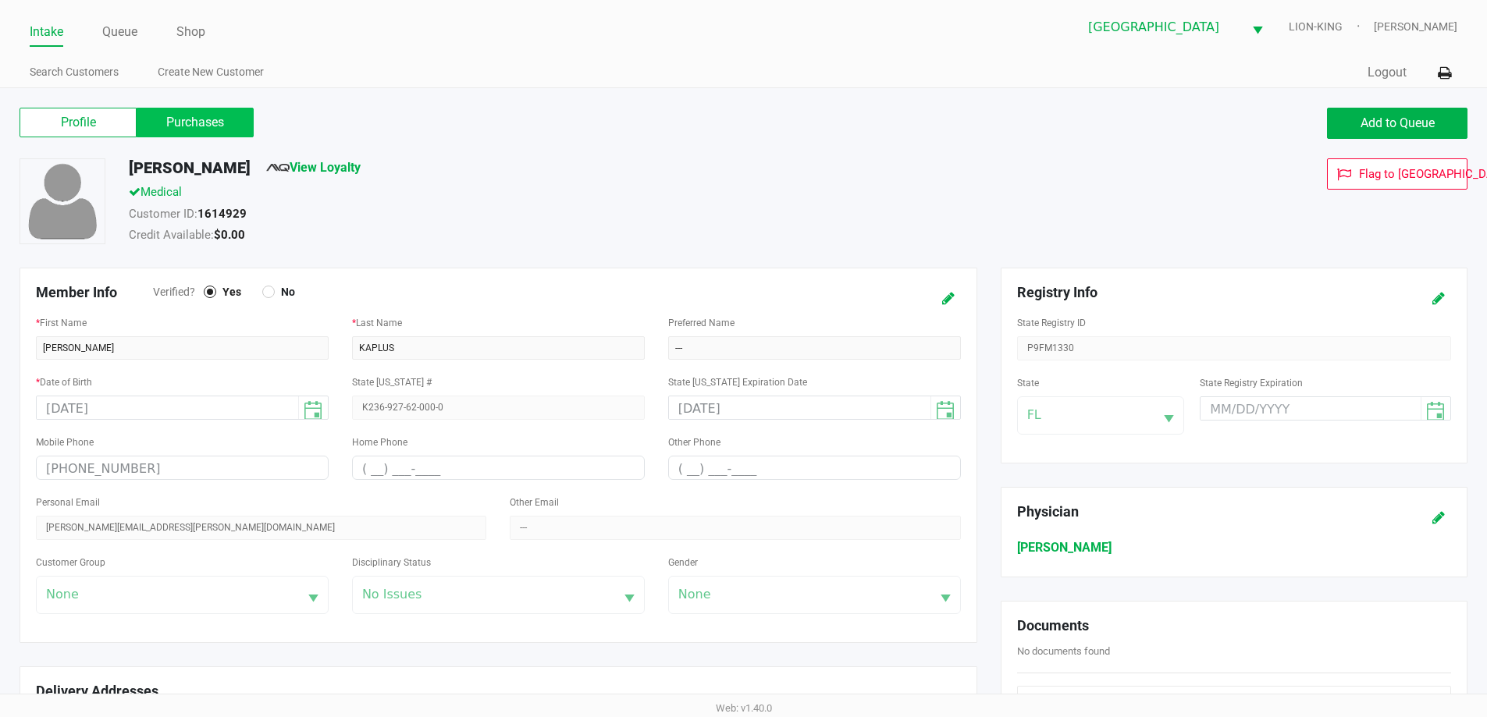
click at [195, 111] on label "Purchases" at bounding box center [195, 123] width 117 height 30
click at [0, 0] on 1 "Purchases" at bounding box center [0, 0] width 0 height 0
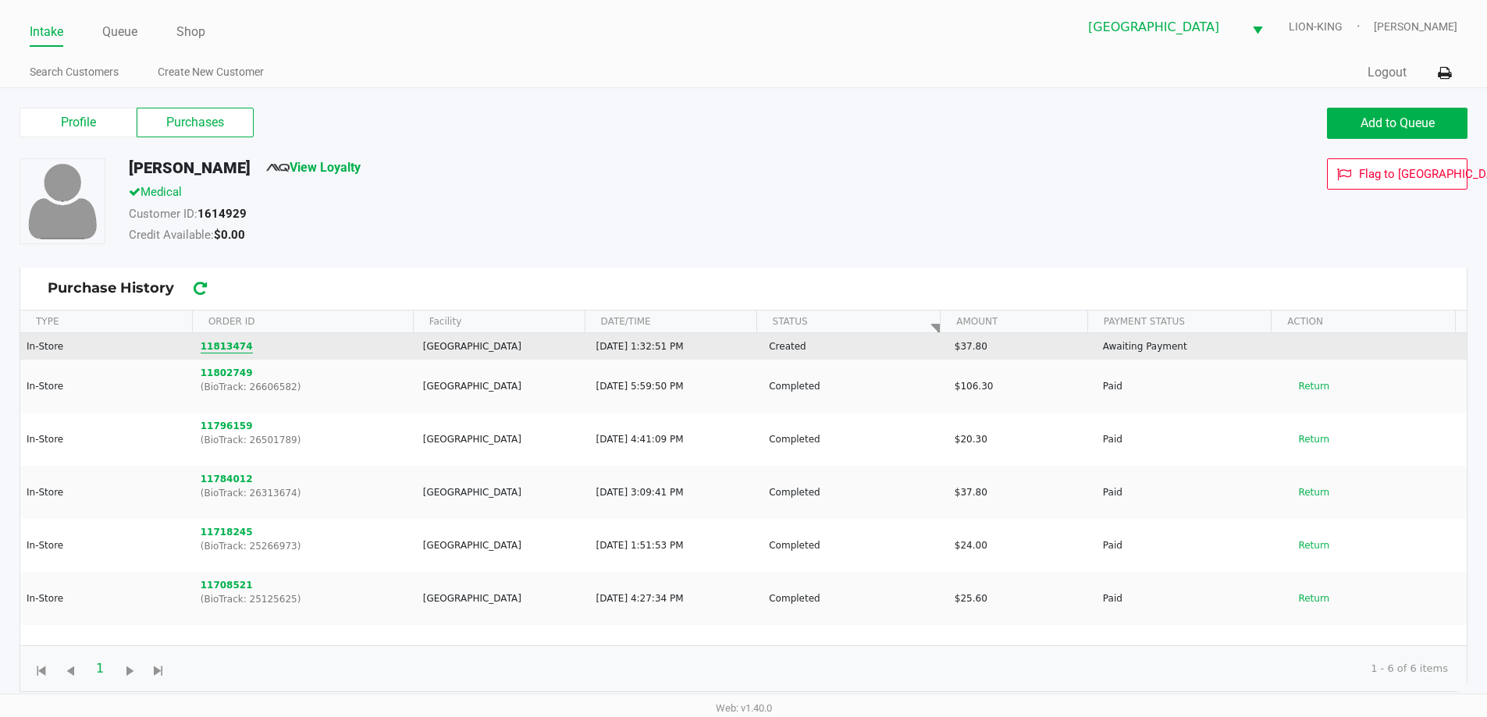
click at [216, 348] on button "11813474" at bounding box center [227, 347] width 52 height 14
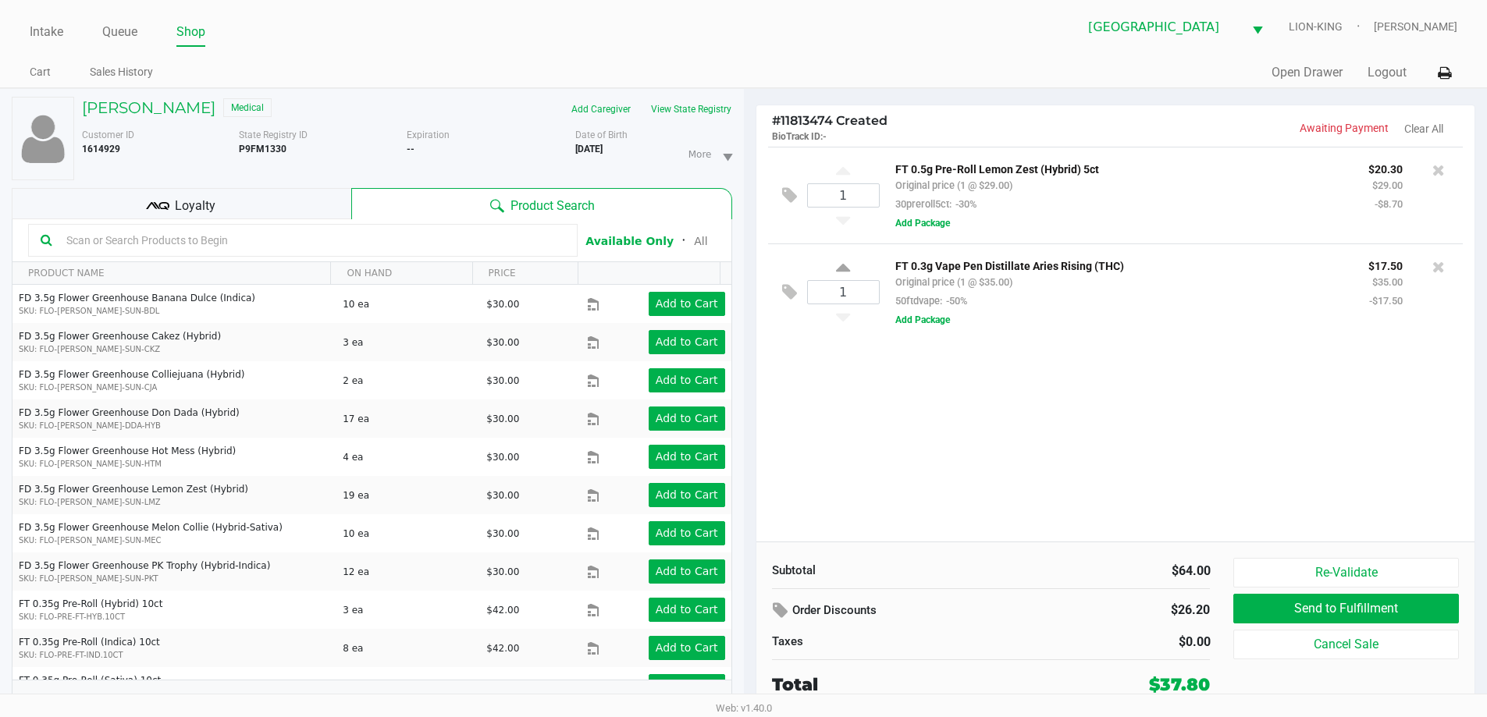
click at [247, 244] on input "text" at bounding box center [312, 240] width 505 height 23
click at [258, 214] on div "Loyalty" at bounding box center [182, 203] width 340 height 31
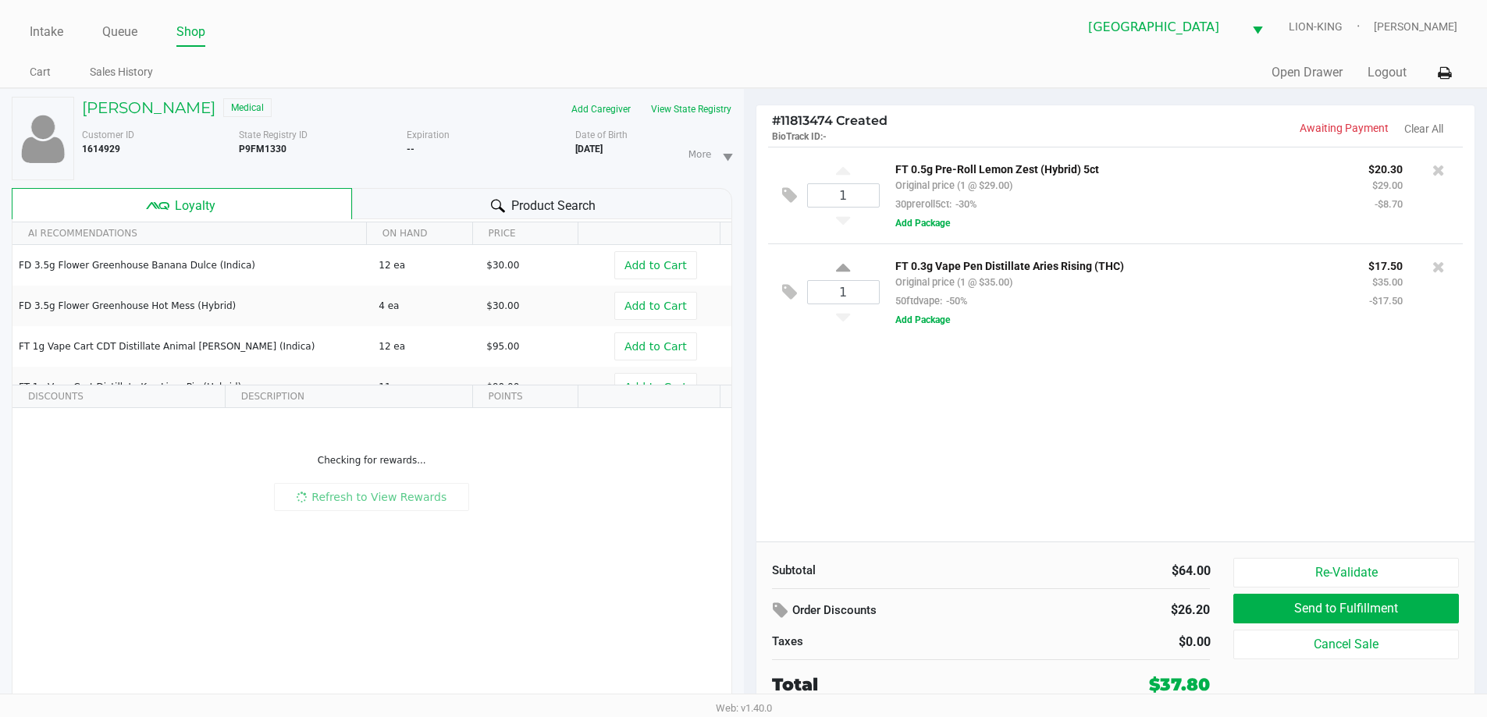
click at [992, 420] on div "1 FT 0.5g Pre-Roll Lemon Zest (Hybrid) 5ct Original price (1 @ $29.00) 30prerol…" at bounding box center [1115, 344] width 719 height 395
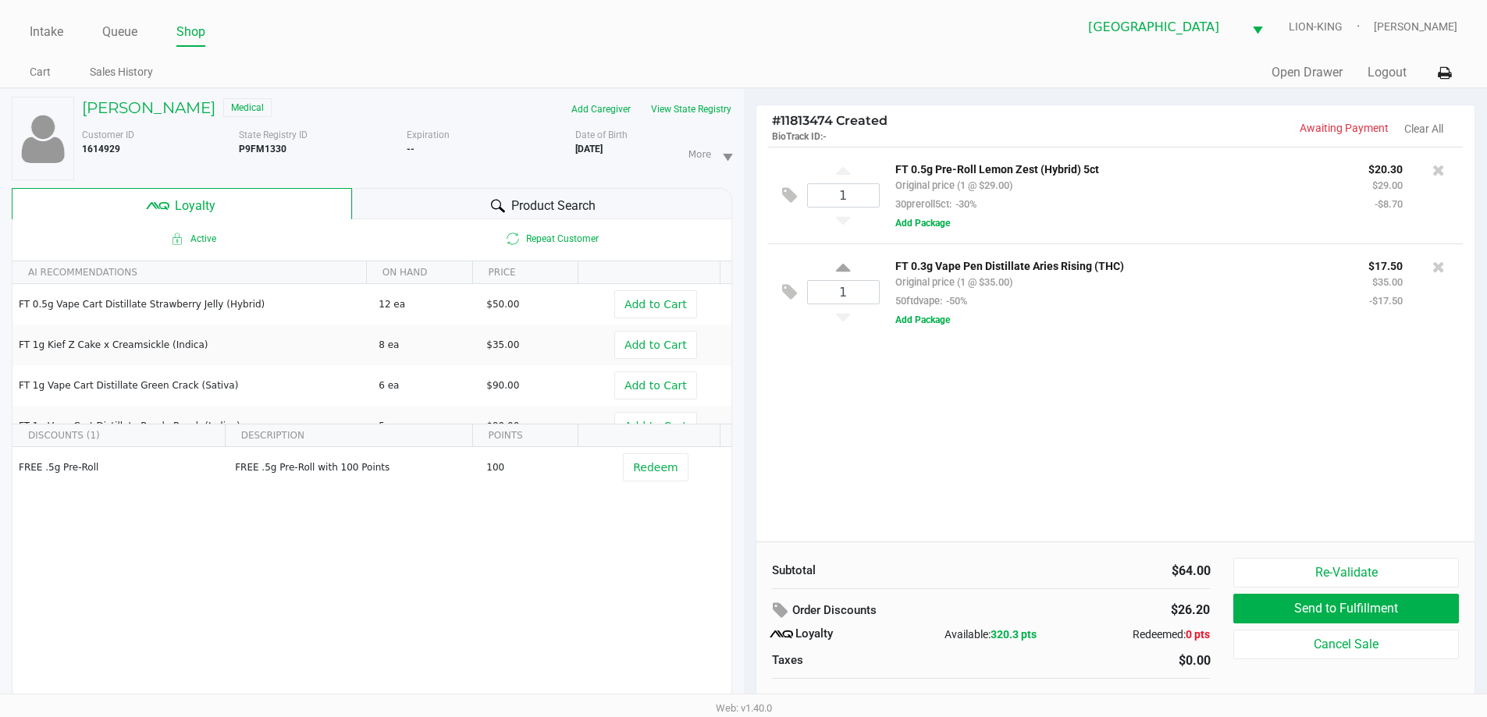
scroll to position [16, 0]
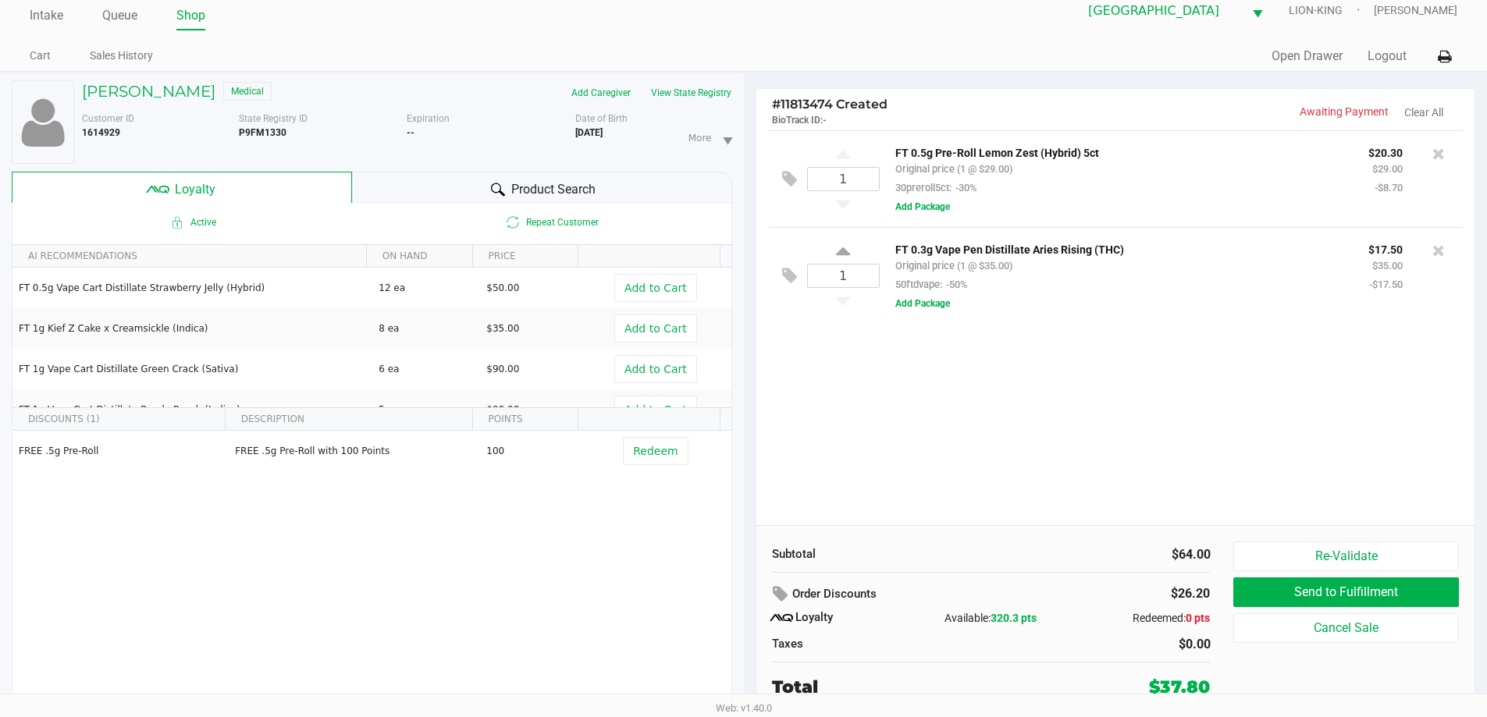
click at [1042, 468] on div "1 FT 0.5g Pre-Roll Lemon Zest (Hybrid) 5ct Original price (1 @ $29.00) 30prerol…" at bounding box center [1115, 327] width 719 height 395
click at [1044, 468] on div "1 FT 0.5g Pre-Roll Lemon Zest (Hybrid) 5ct Original price (1 @ $29.00) 30prerol…" at bounding box center [1115, 327] width 719 height 395
click at [1228, 457] on div at bounding box center [743, 376] width 1487 height 452
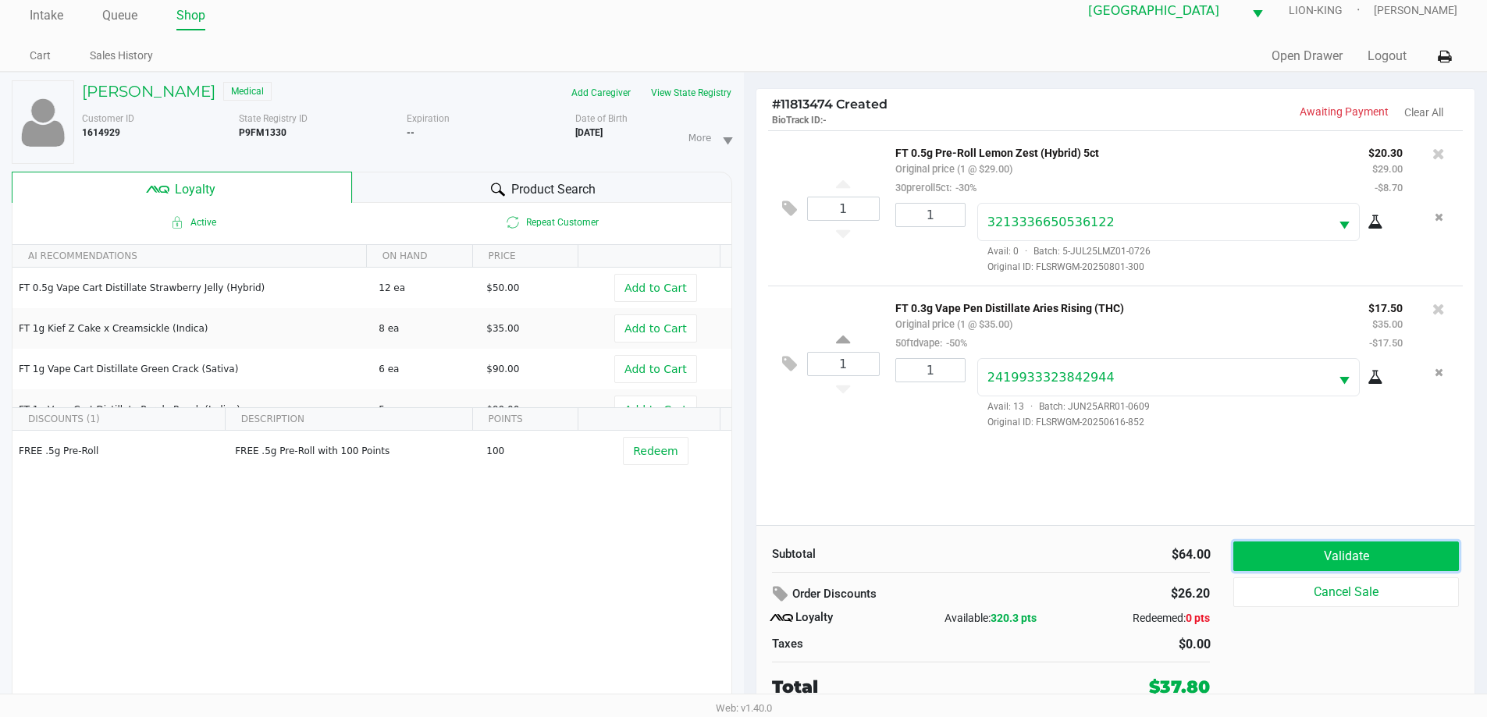
click at [1317, 557] on button "Validate" at bounding box center [1345, 557] width 225 height 30
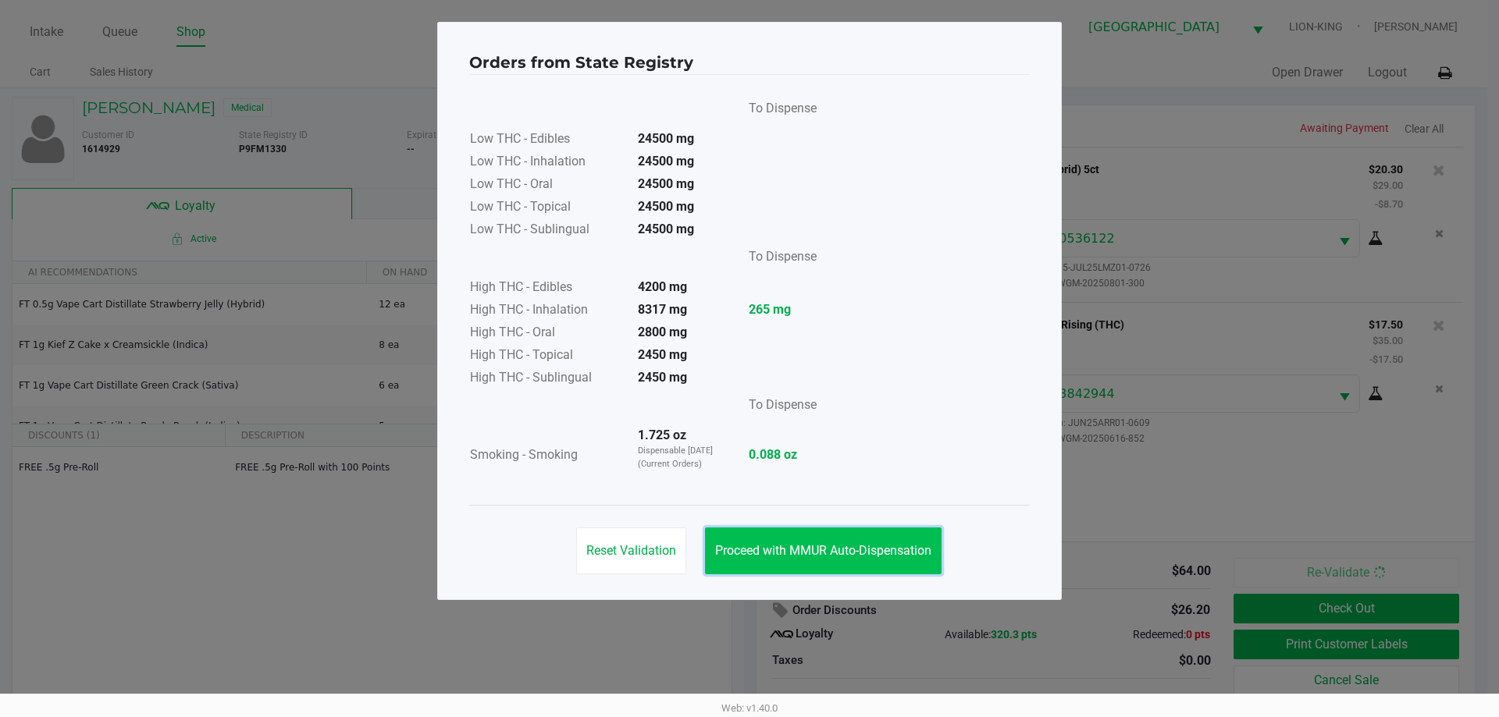
drag, startPoint x: 787, startPoint y: 560, endPoint x: 918, endPoint y: 560, distance: 131.1
click at [791, 562] on button "Proceed with MMUR Auto-Dispensation" at bounding box center [823, 551] width 236 height 47
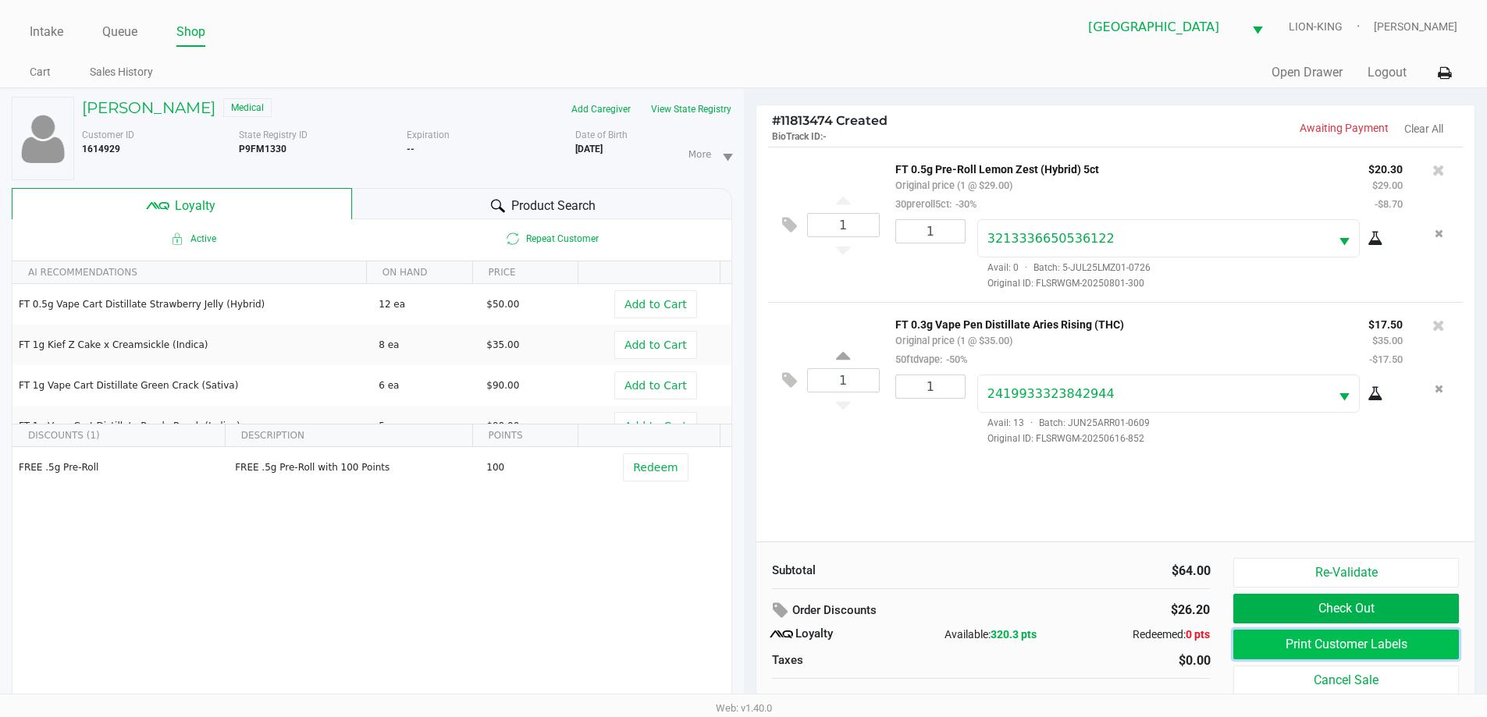
click at [1286, 658] on button "Print Customer Labels" at bounding box center [1345, 645] width 225 height 30
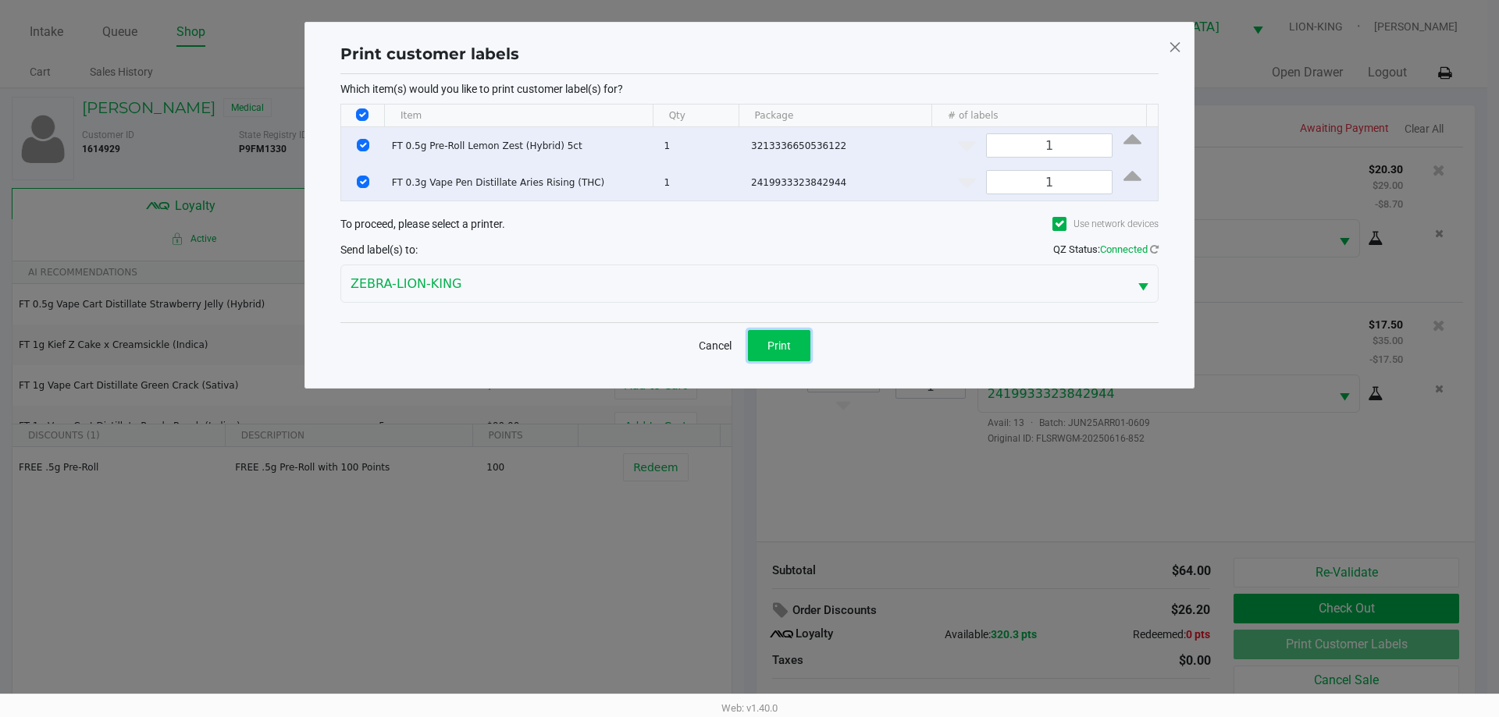
click at [782, 348] on span "Print" at bounding box center [778, 346] width 23 height 12
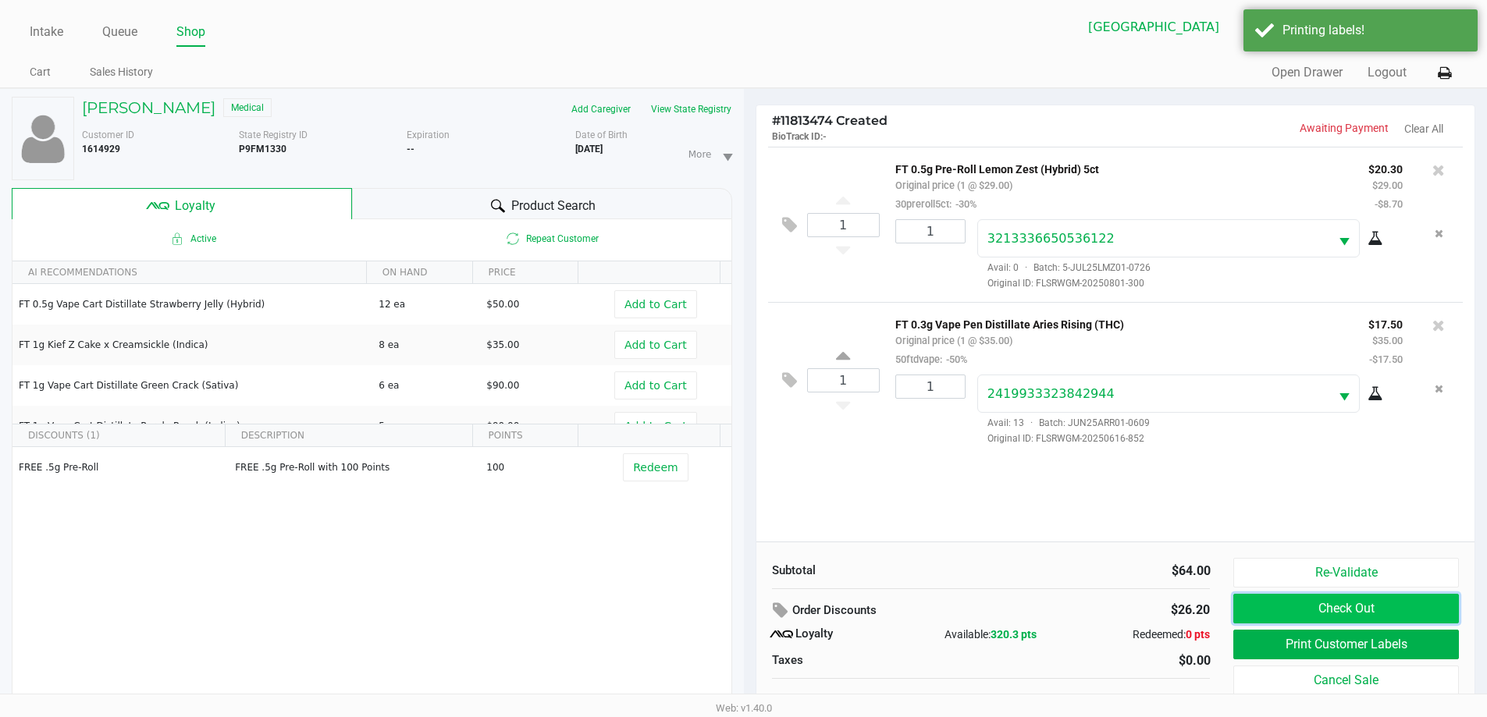
click at [1300, 603] on button "Check Out" at bounding box center [1345, 609] width 225 height 30
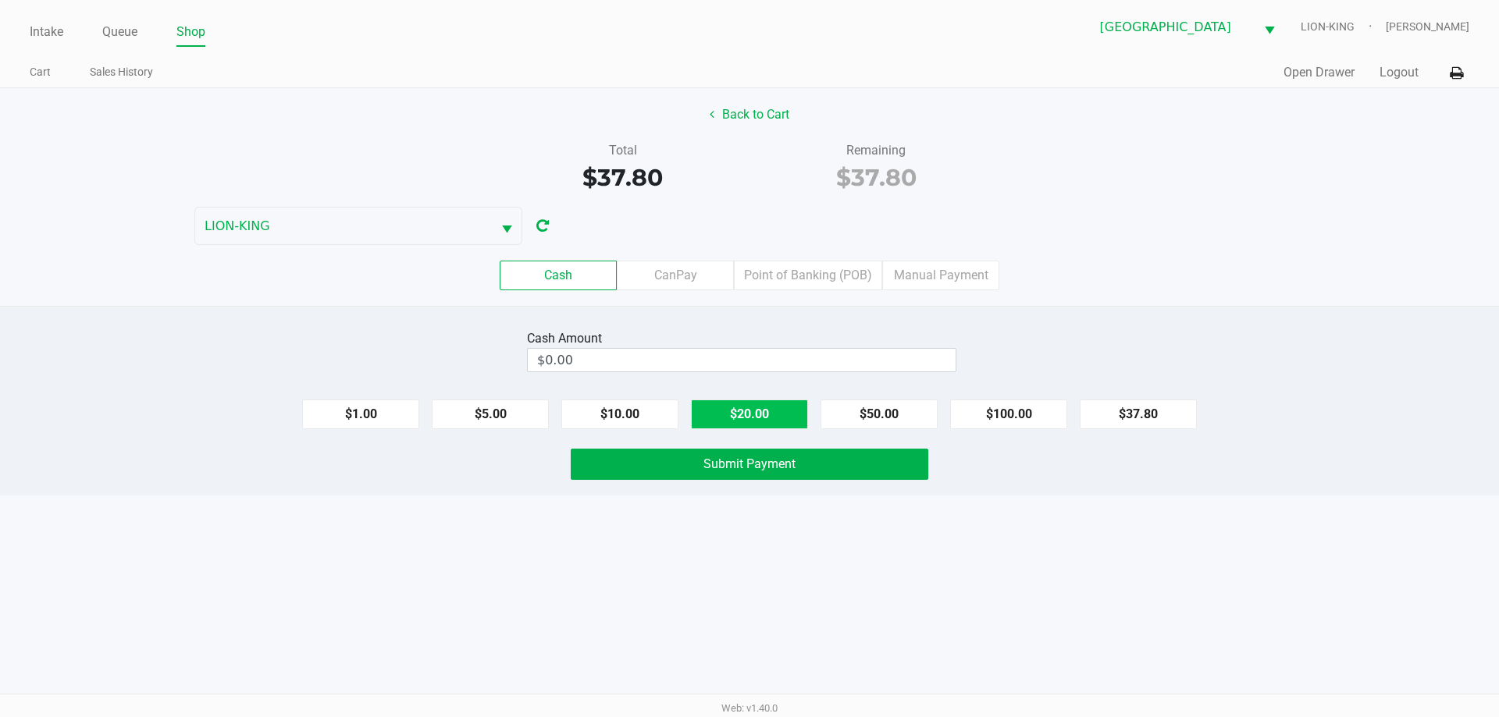
click at [757, 407] on button "$20.00" at bounding box center [749, 415] width 117 height 30
click at [744, 409] on button "$20.00" at bounding box center [749, 415] width 117 height 30
type input "$40.00"
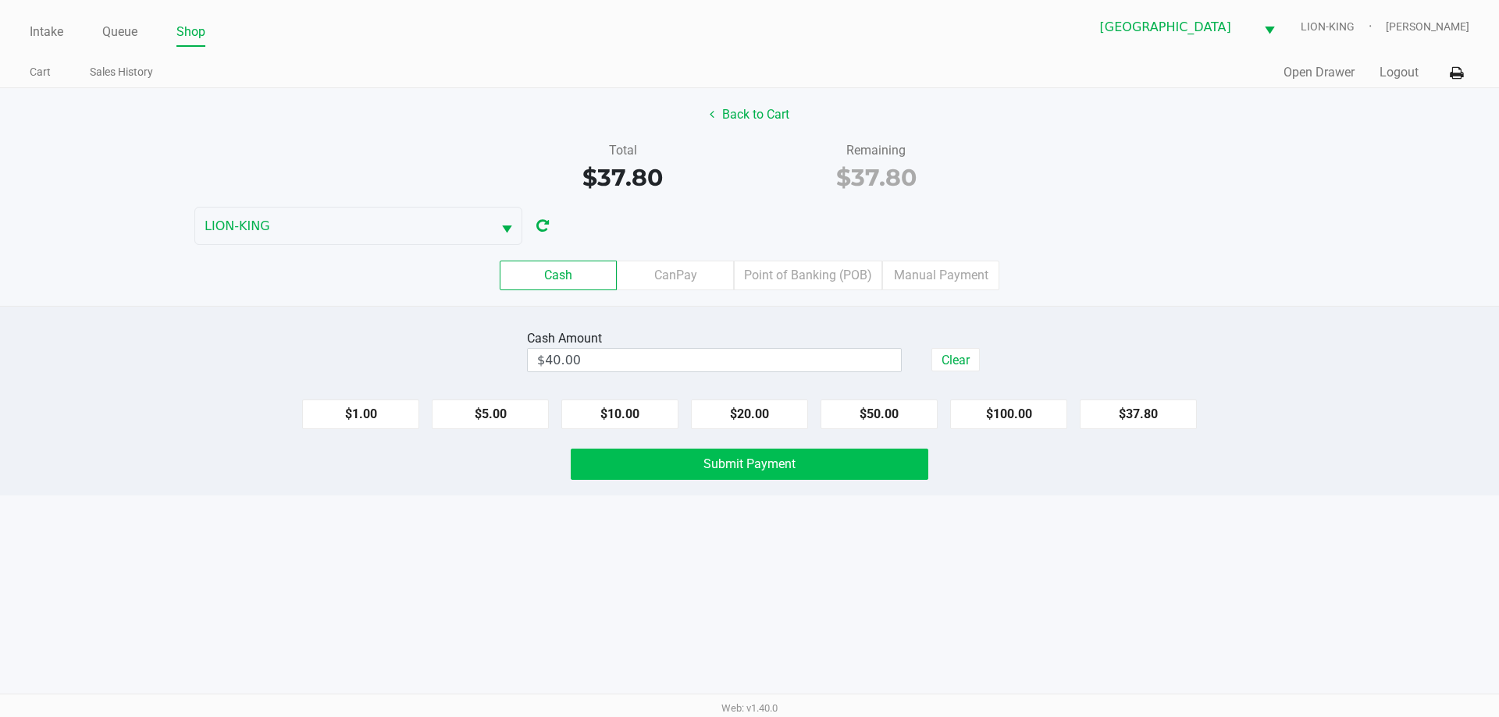
click at [697, 466] on button "Submit Payment" at bounding box center [749, 464] width 357 height 31
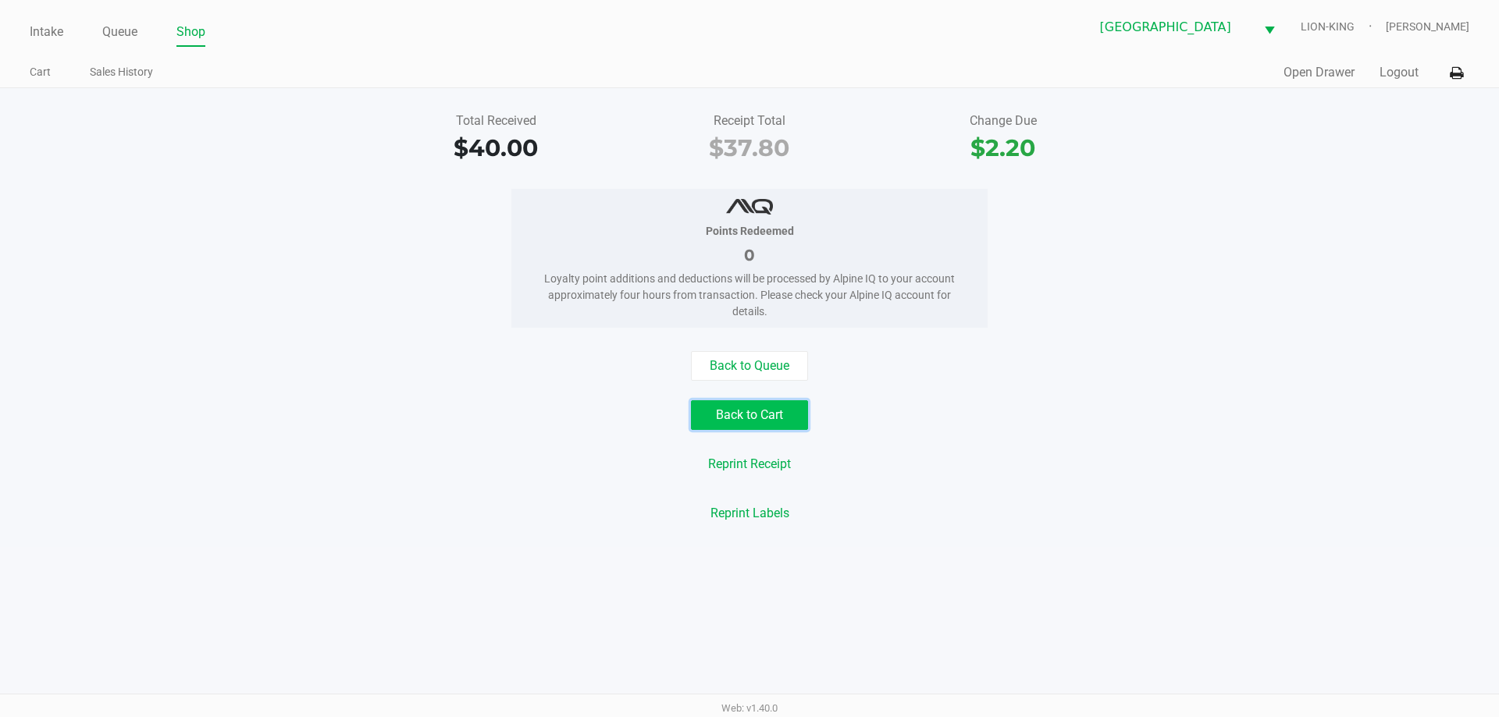
click at [731, 417] on button "Back to Cart" at bounding box center [749, 415] width 117 height 30
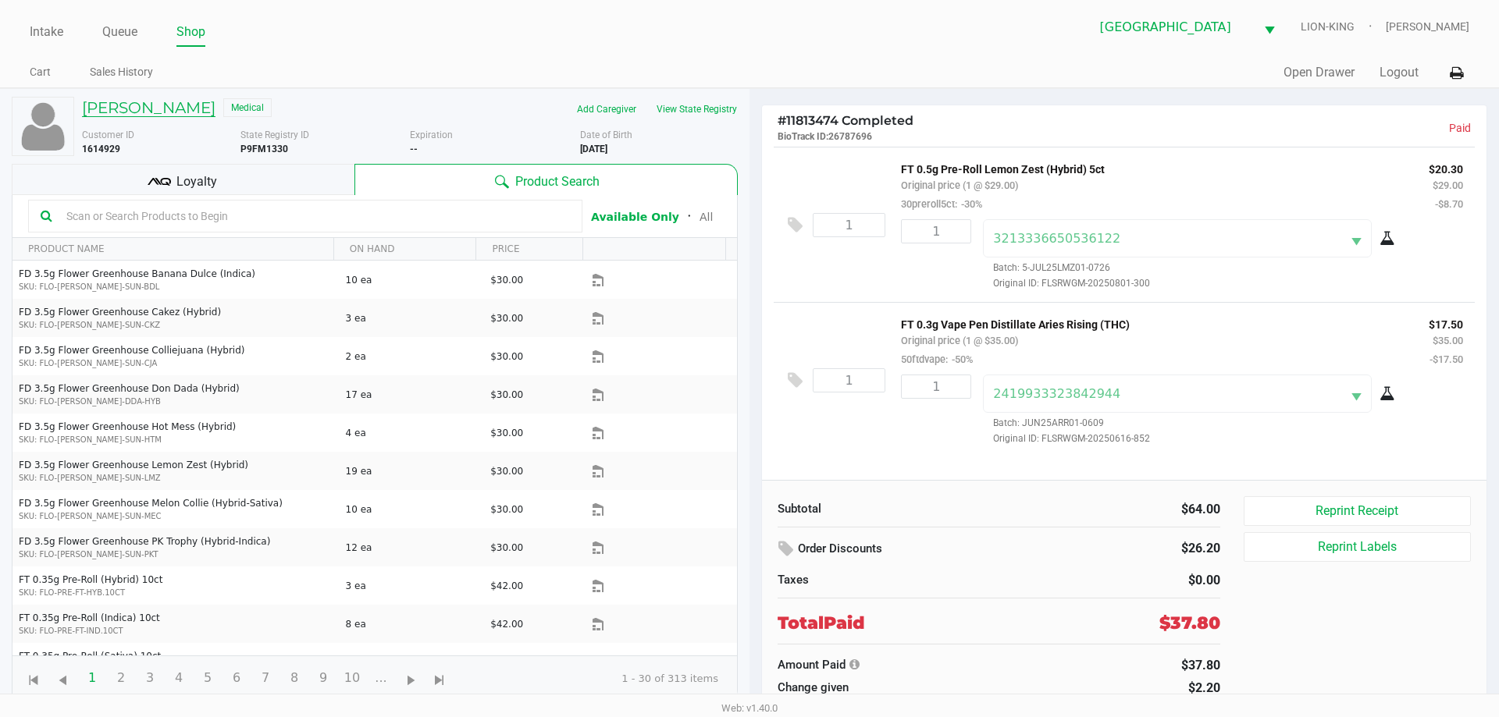
click at [163, 113] on h5 "BROOKE KAPLUS" at bounding box center [148, 107] width 133 height 19
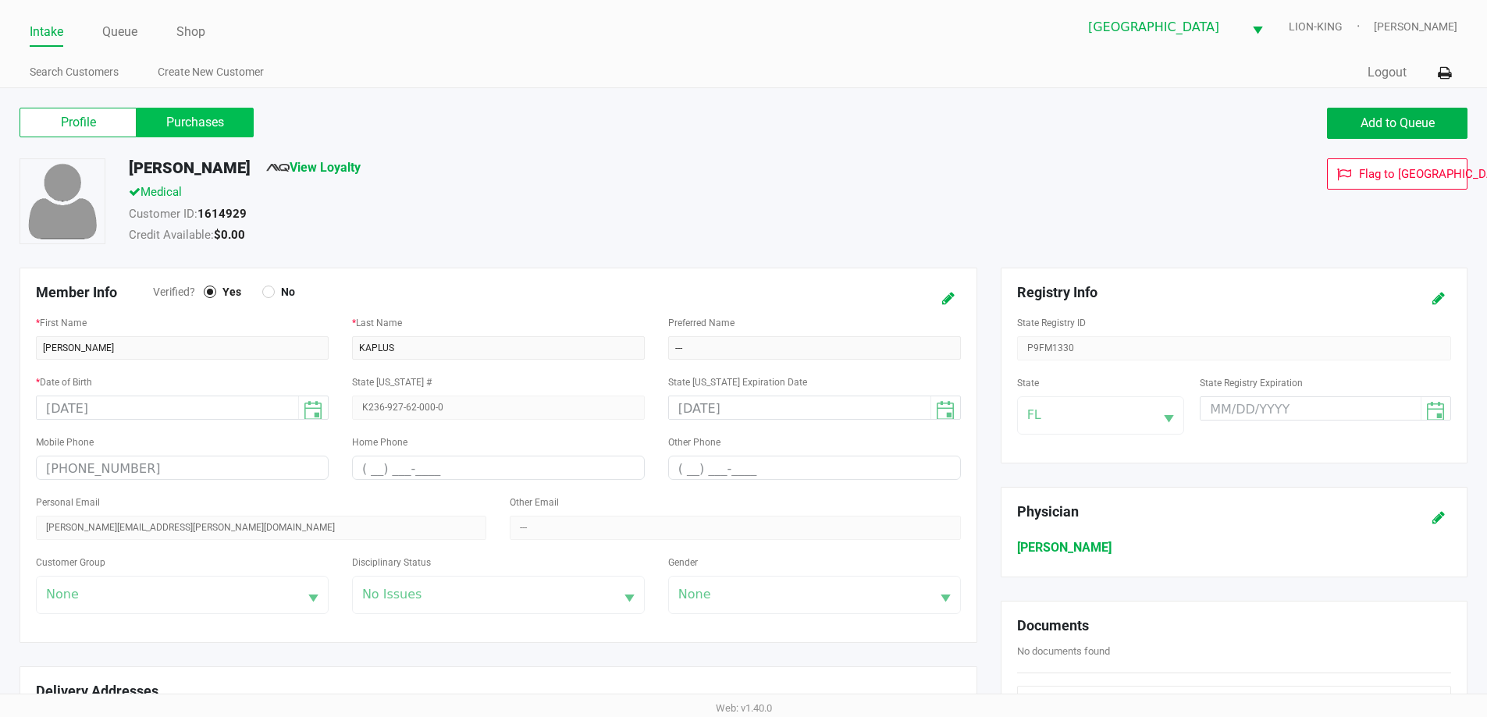
click at [214, 124] on label "Purchases" at bounding box center [195, 123] width 117 height 30
click at [0, 0] on 1 "Purchases" at bounding box center [0, 0] width 0 height 0
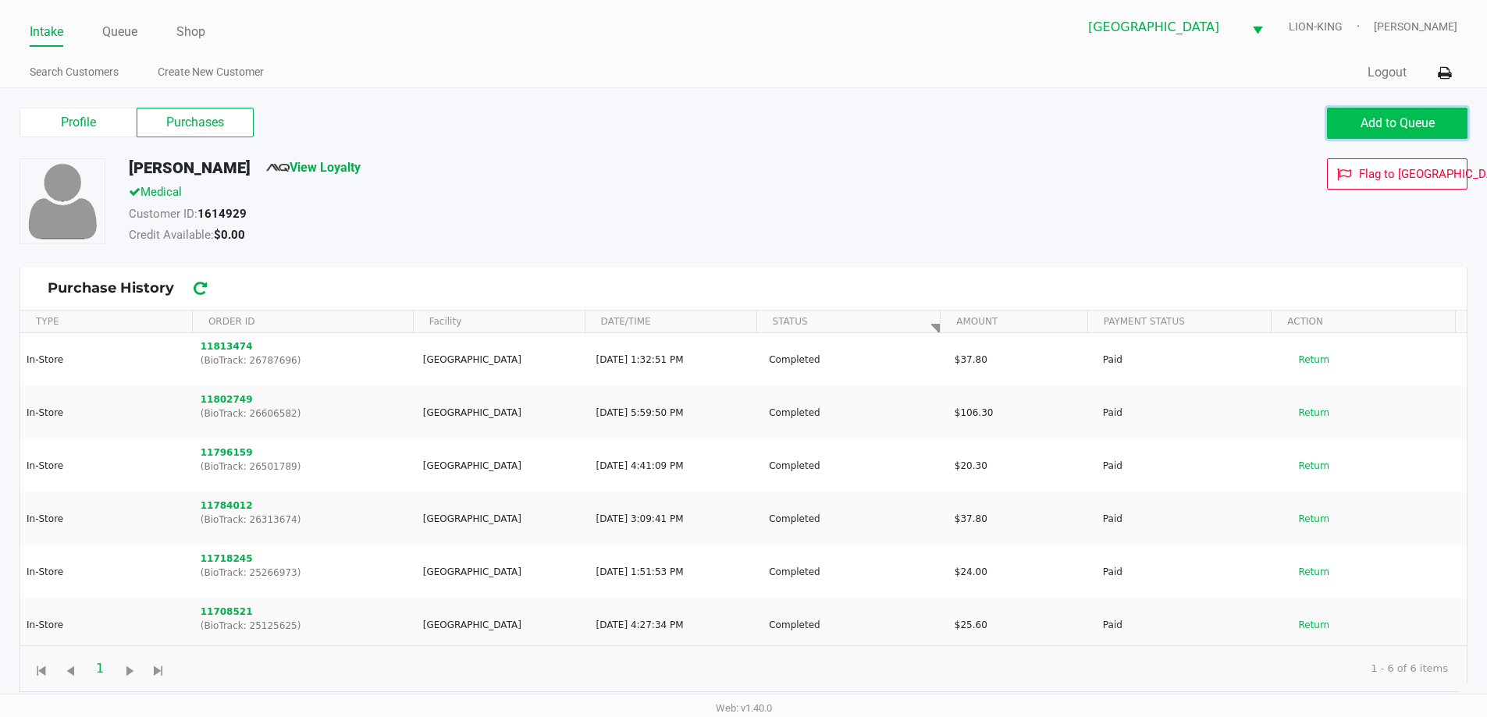
click at [1408, 117] on span "Add to Queue" at bounding box center [1397, 123] width 74 height 15
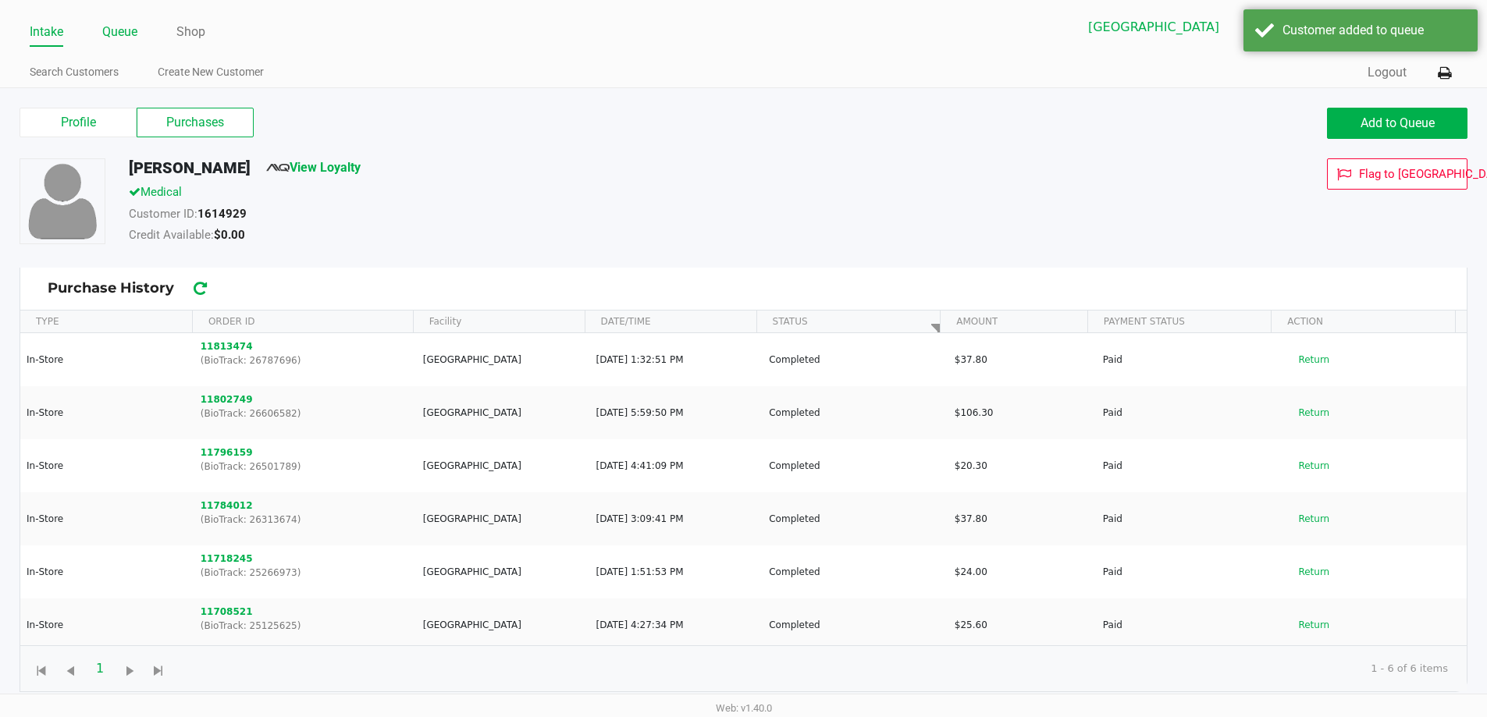
click at [129, 30] on link "Queue" at bounding box center [119, 32] width 35 height 22
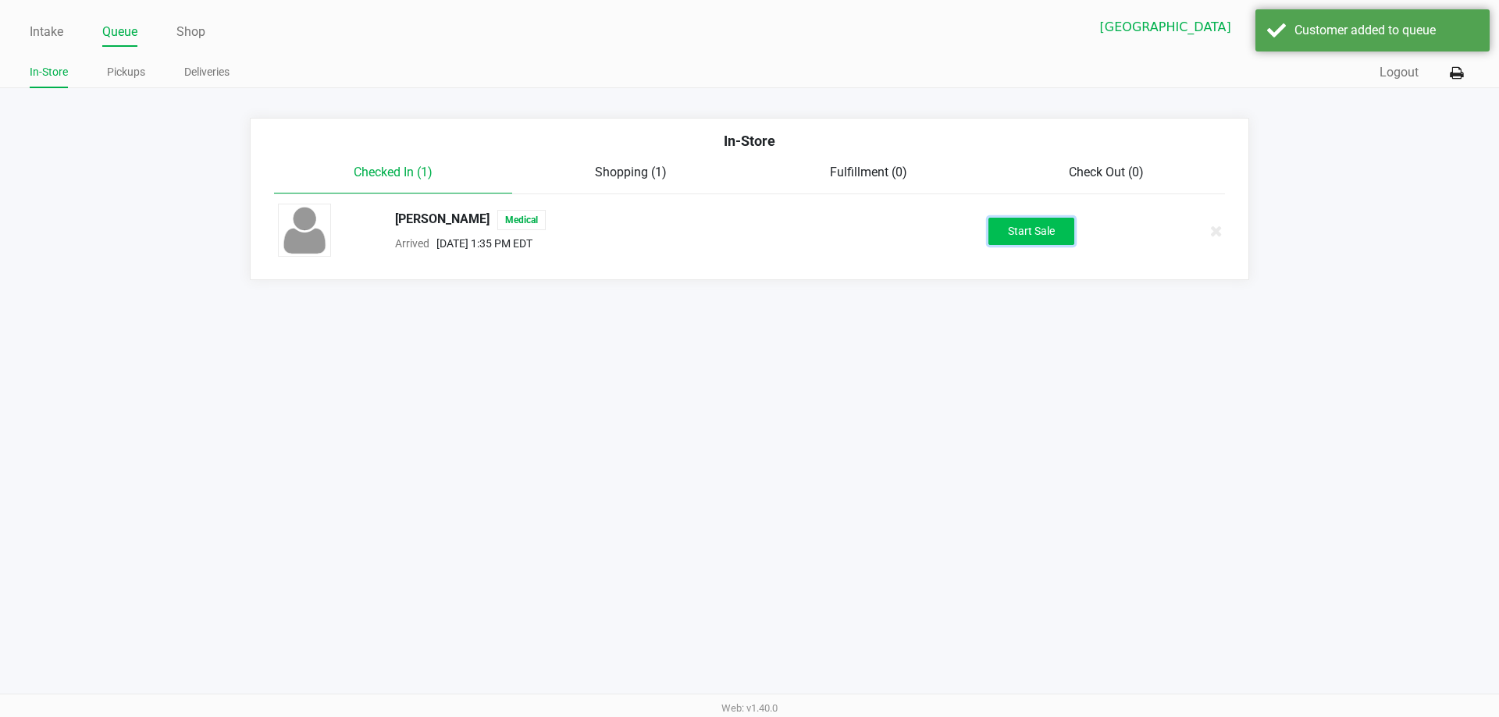
click at [1034, 230] on button "Start Sale" at bounding box center [1031, 231] width 86 height 27
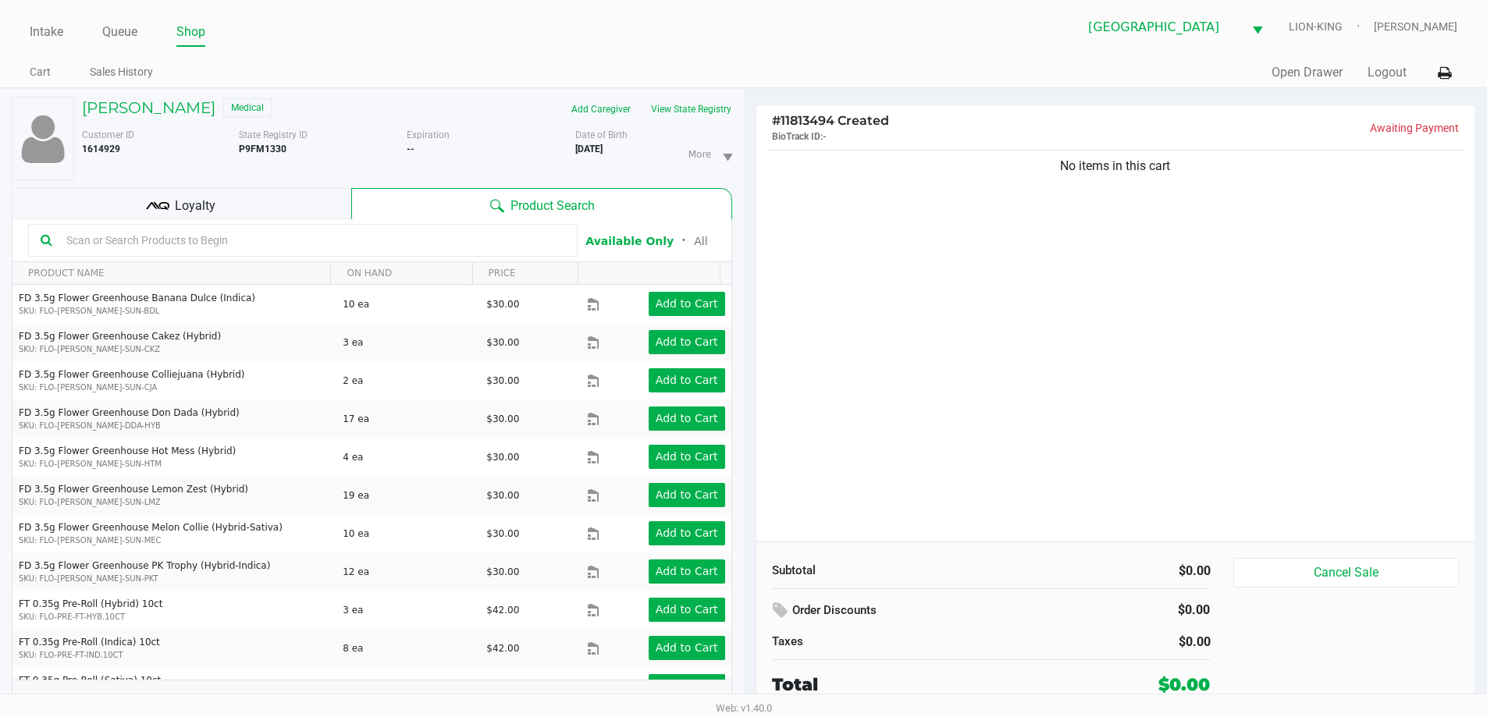
click at [314, 238] on input "text" at bounding box center [312, 240] width 505 height 23
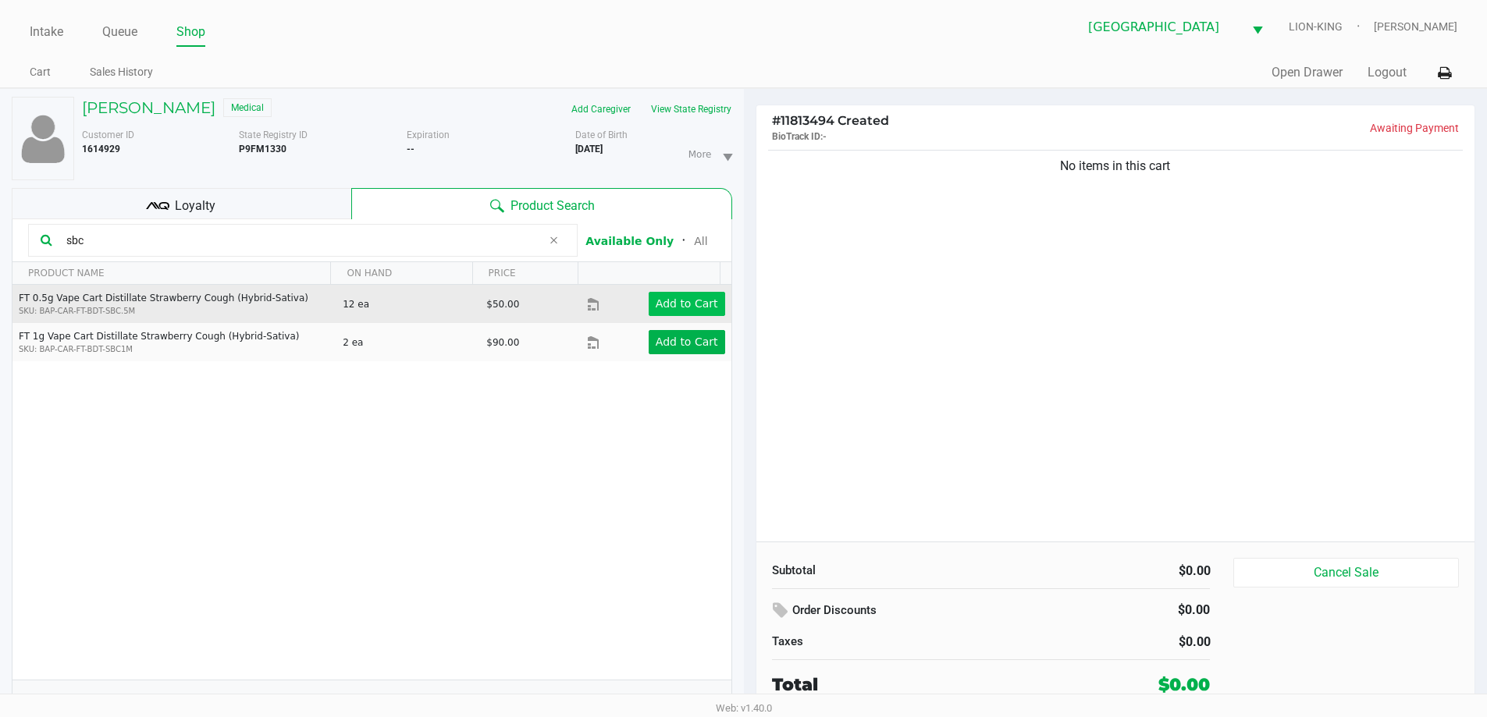
type input "sbc"
click at [679, 304] on app-button-loader "Add to Cart" at bounding box center [687, 303] width 62 height 12
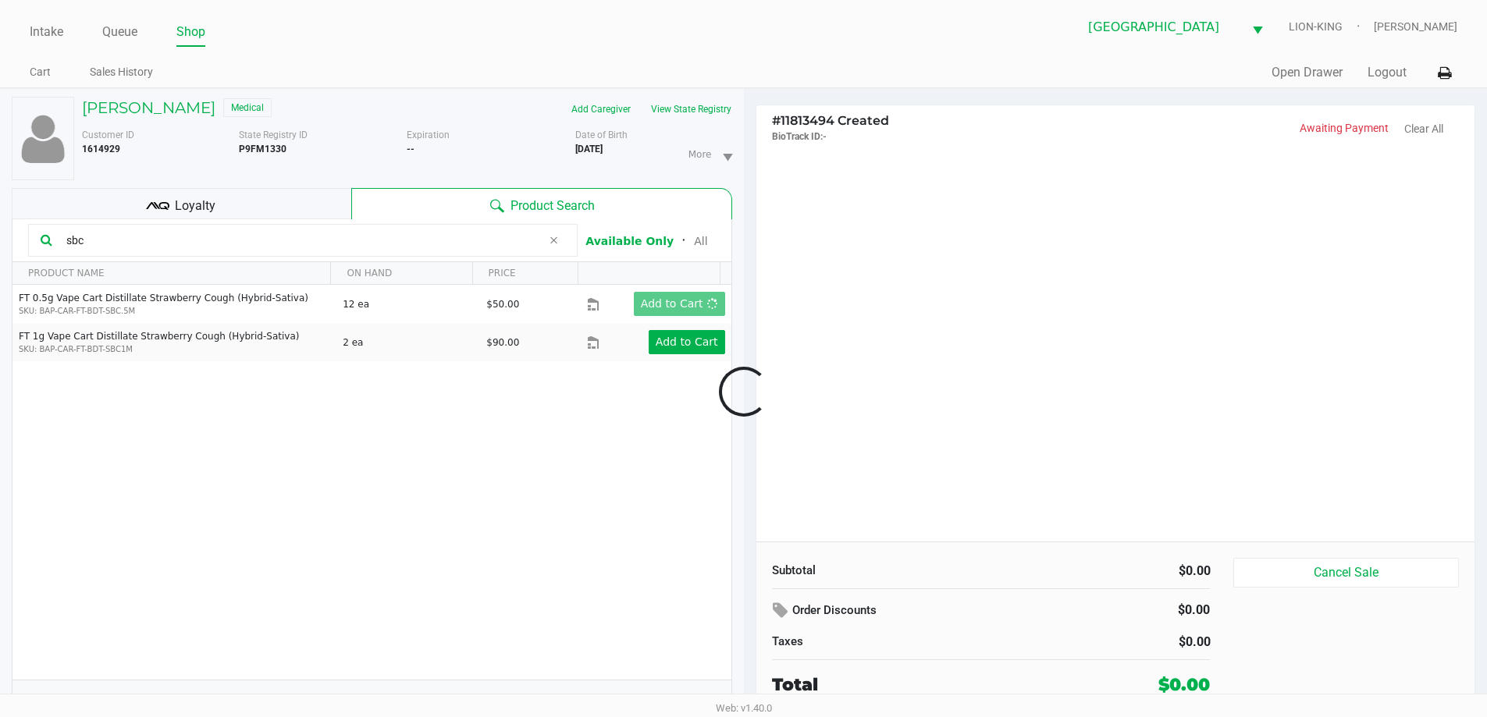
click at [1013, 322] on div at bounding box center [743, 392] width 1487 height 452
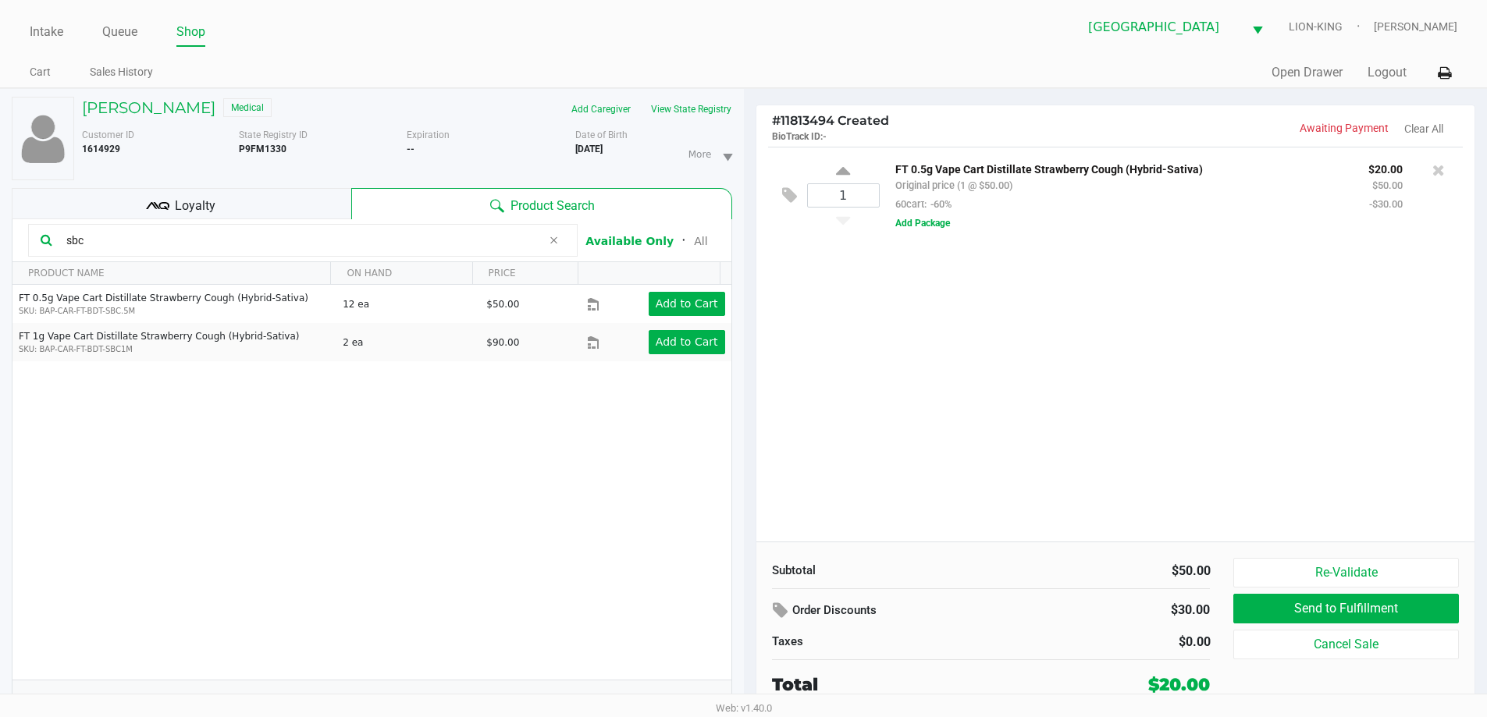
click at [903, 470] on div "1 FT 0.5g Vape Cart Distillate Strawberry Cough (Hybrid-Sativa) Original price …" at bounding box center [1115, 344] width 719 height 395
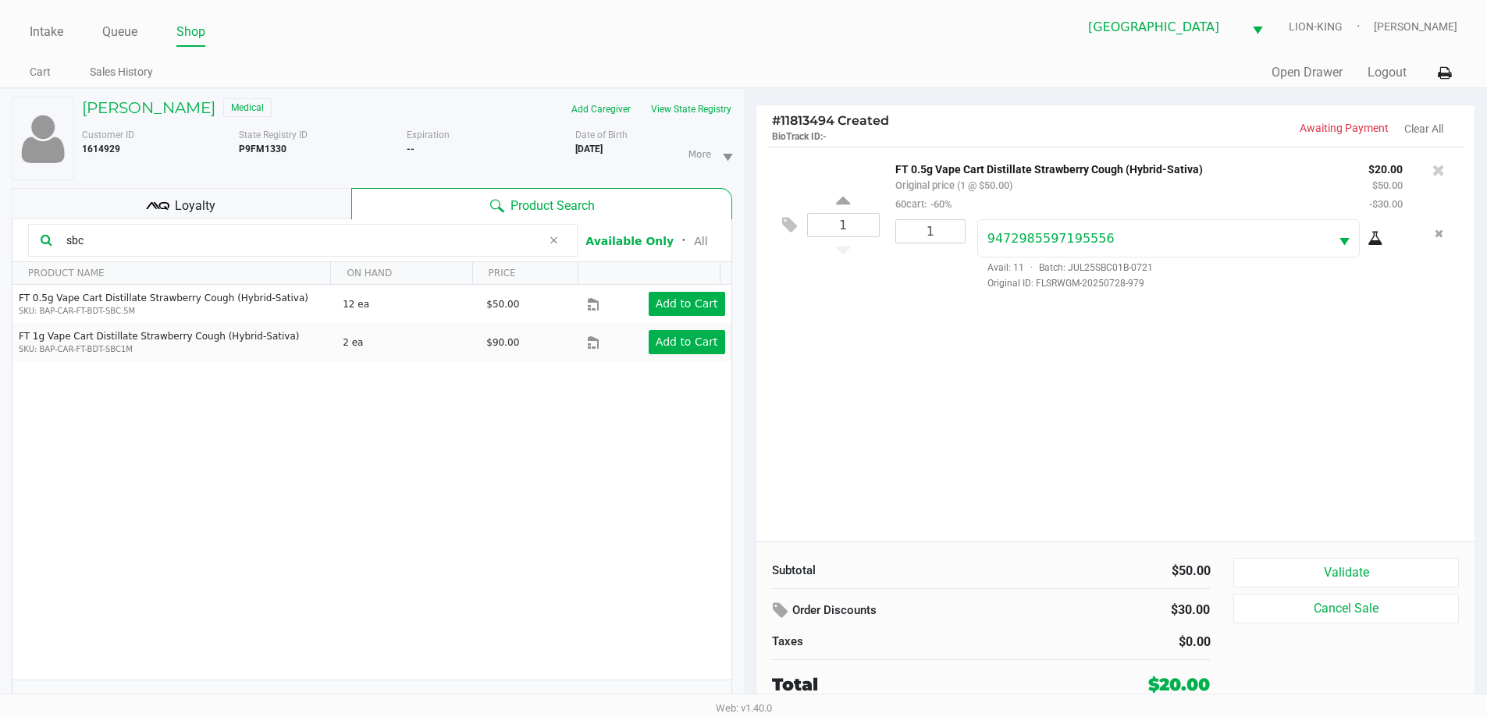
click at [1357, 560] on button "Validate" at bounding box center [1345, 573] width 225 height 30
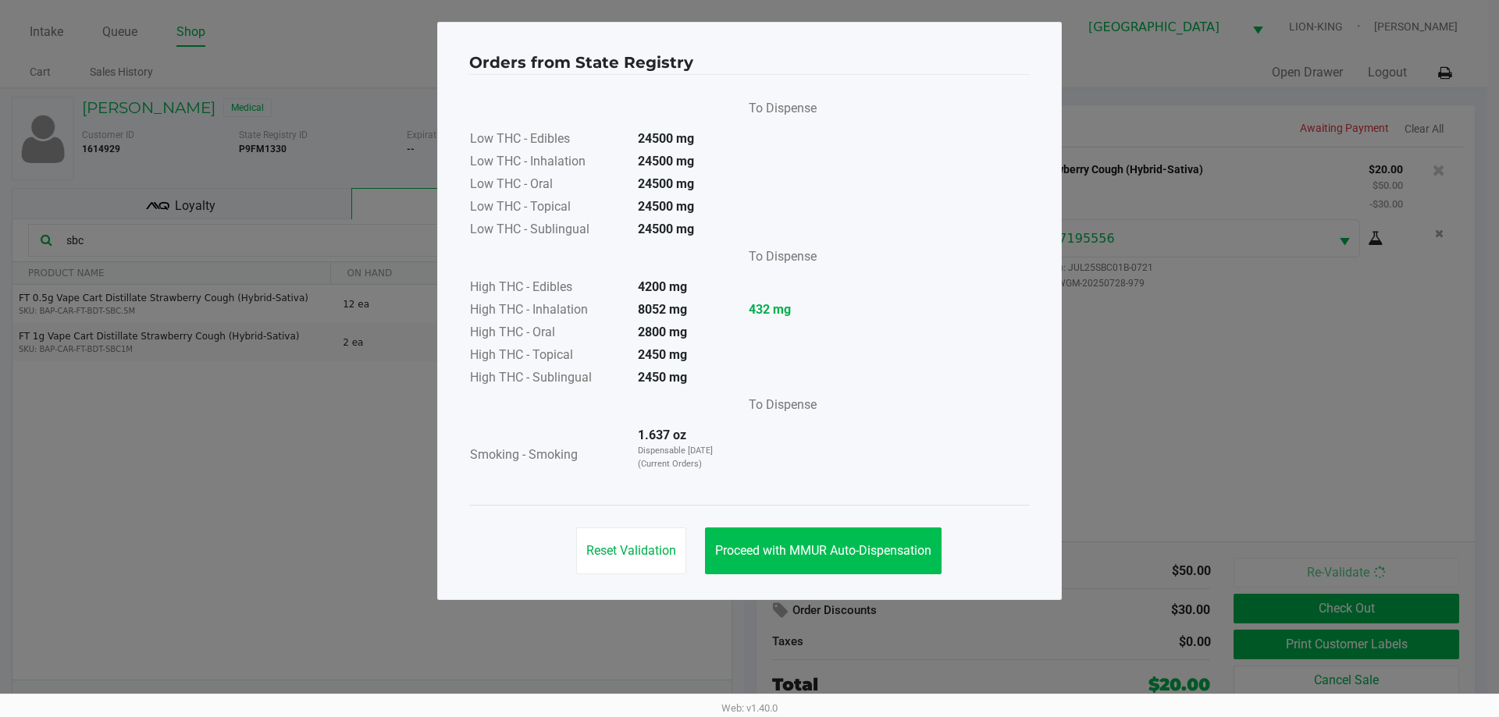
click at [840, 543] on span "Proceed with MMUR Auto-Dispensation" at bounding box center [823, 550] width 216 height 15
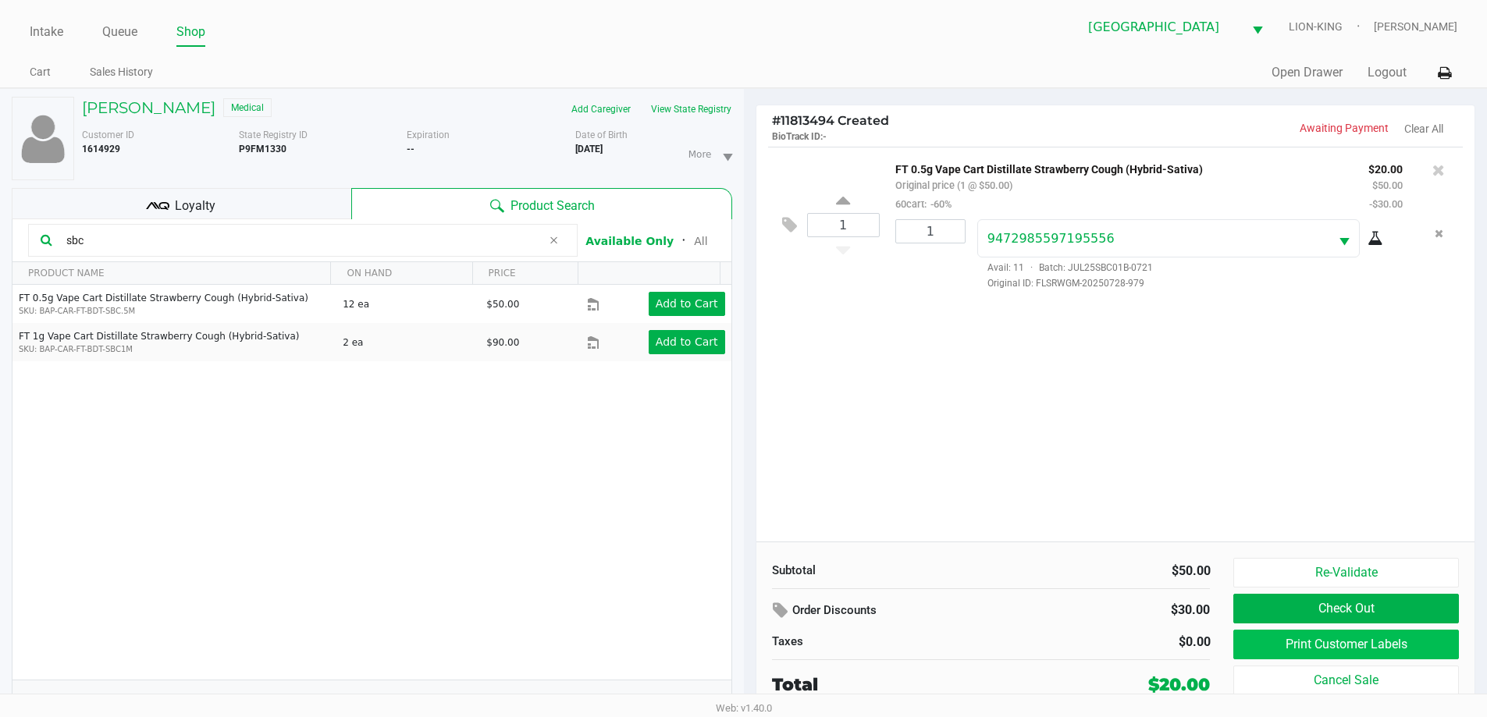
click at [1289, 651] on button "Print Customer Labels" at bounding box center [1345, 645] width 225 height 30
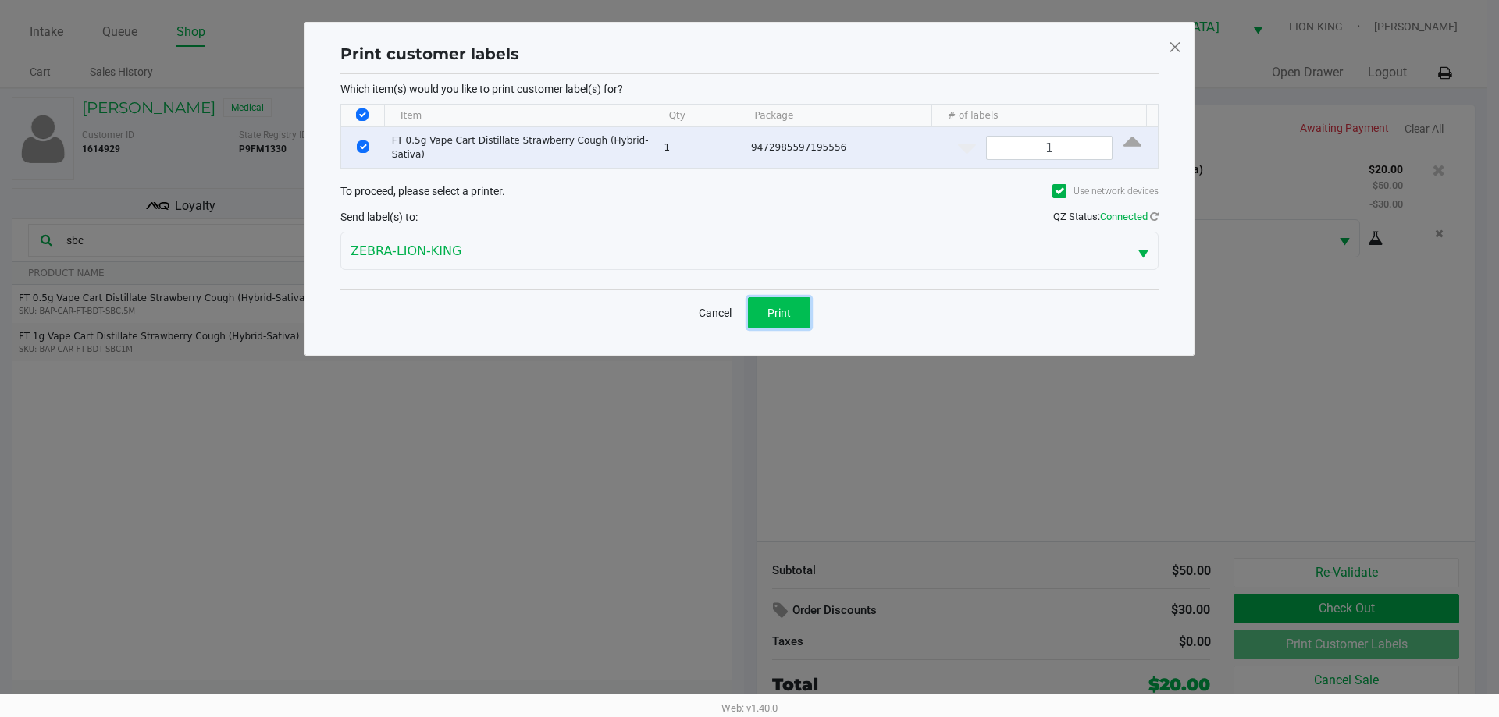
click at [770, 313] on span "Print" at bounding box center [778, 313] width 23 height 12
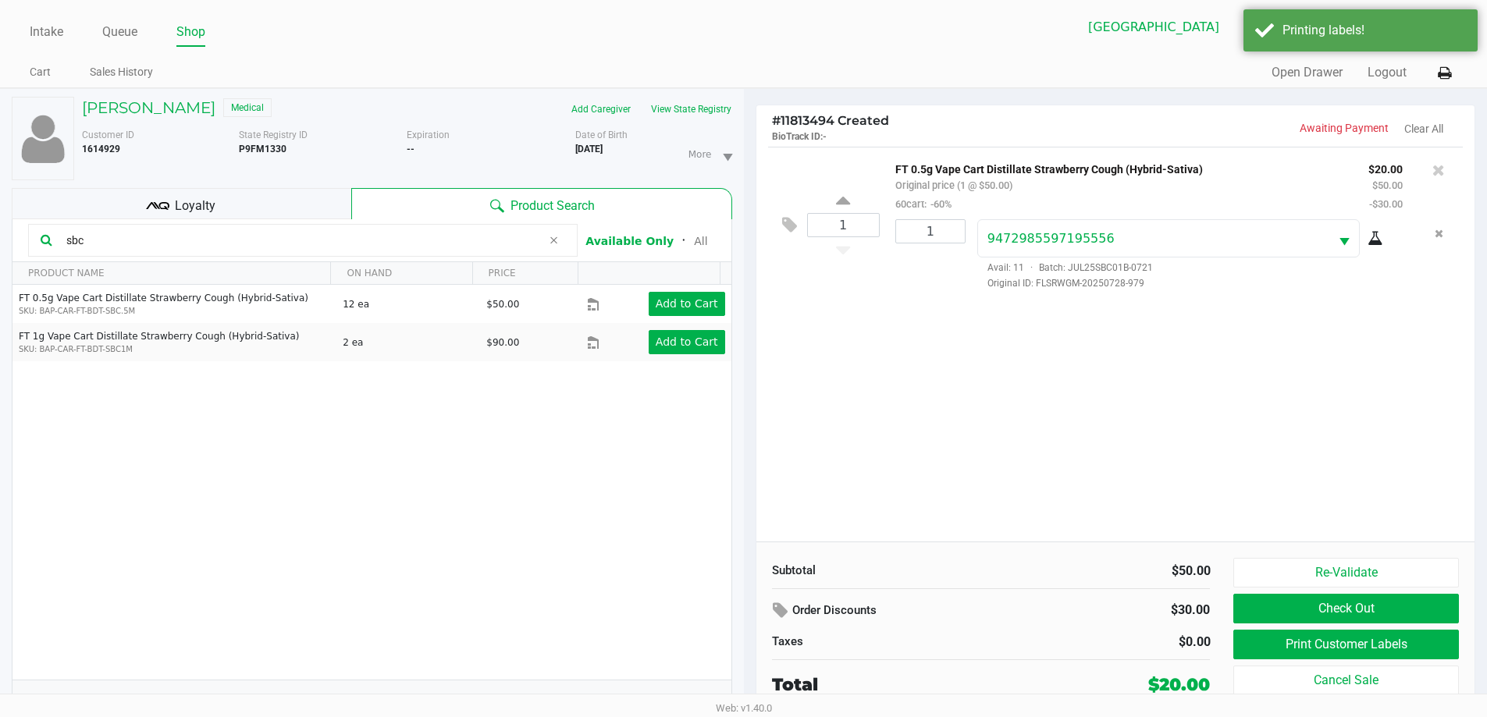
click at [1353, 629] on ngb-modal-window "Print customer labels Which item(s) would you like to print customer label(s) f…" at bounding box center [743, 358] width 1487 height 717
click at [1347, 618] on button "Check Out" at bounding box center [1345, 609] width 225 height 30
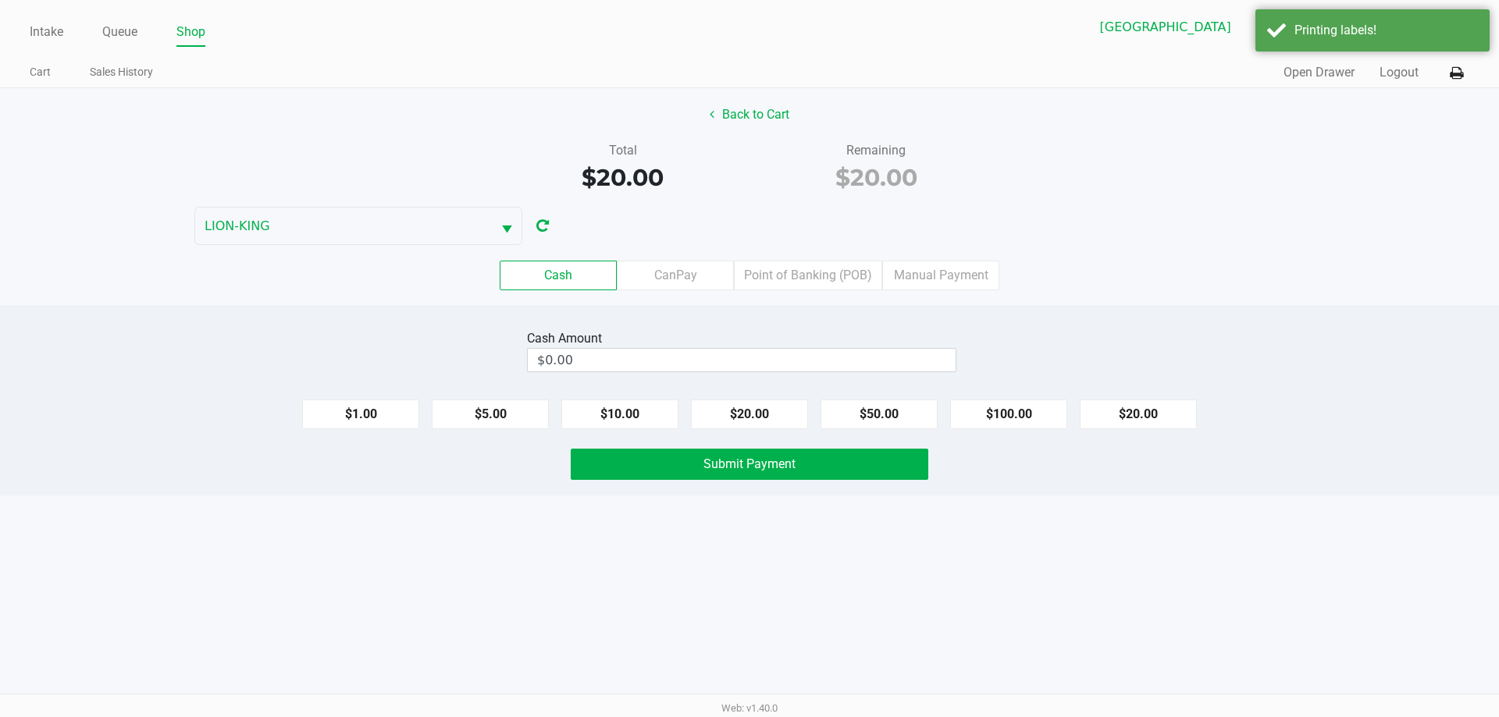
click at [1130, 421] on button "$20.00" at bounding box center [1137, 415] width 117 height 30
type input "$20.00"
click at [884, 474] on button "Submit Payment" at bounding box center [749, 464] width 357 height 31
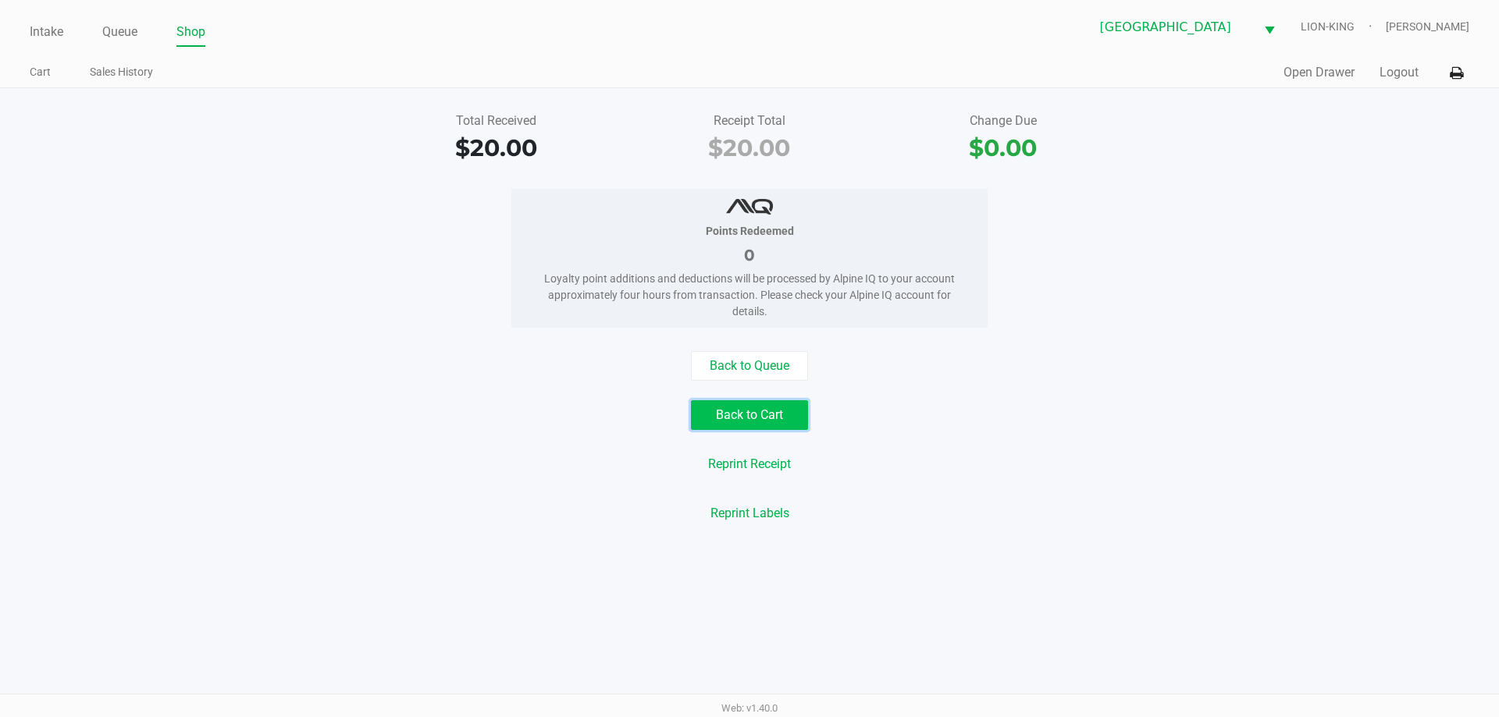
click at [749, 410] on button "Back to Cart" at bounding box center [749, 415] width 117 height 30
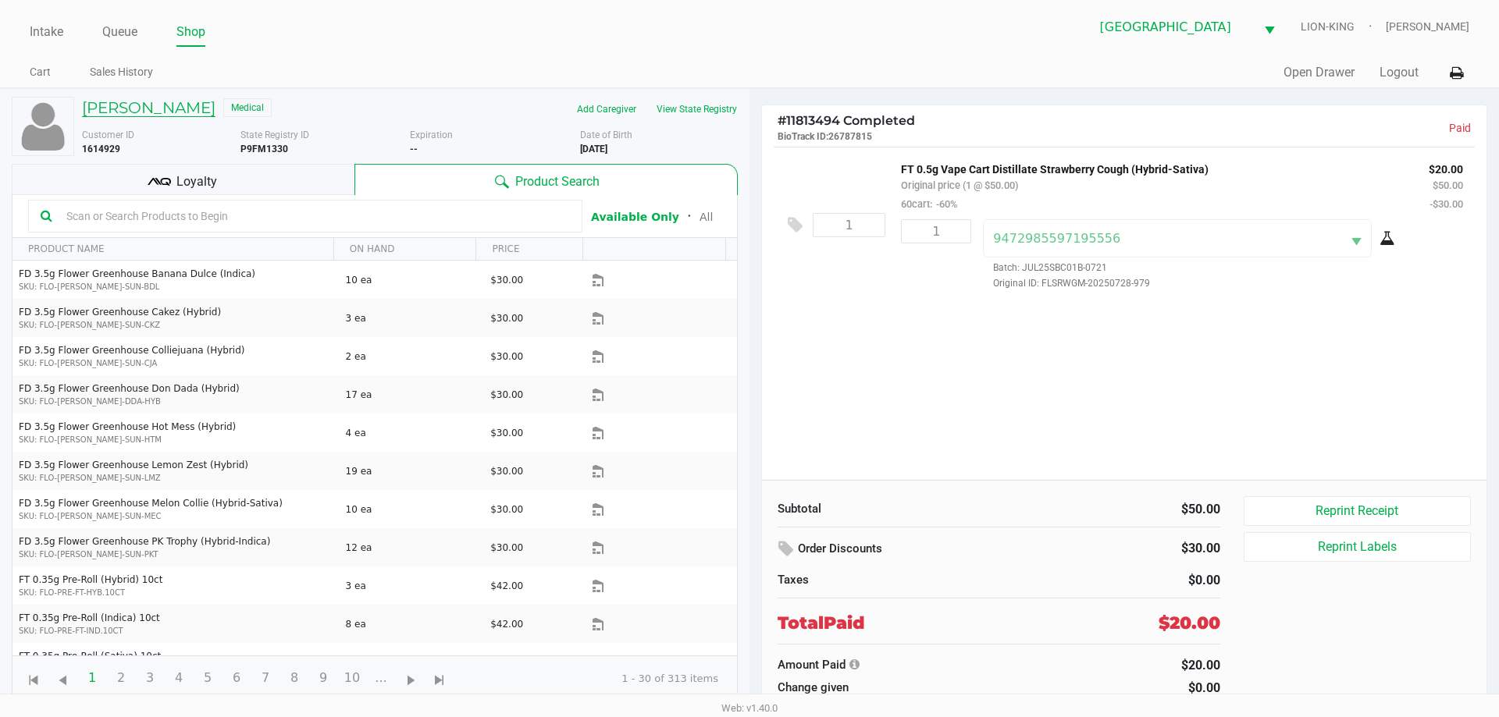
click at [167, 101] on h5 "BROOKE KAPLUS" at bounding box center [148, 107] width 133 height 19
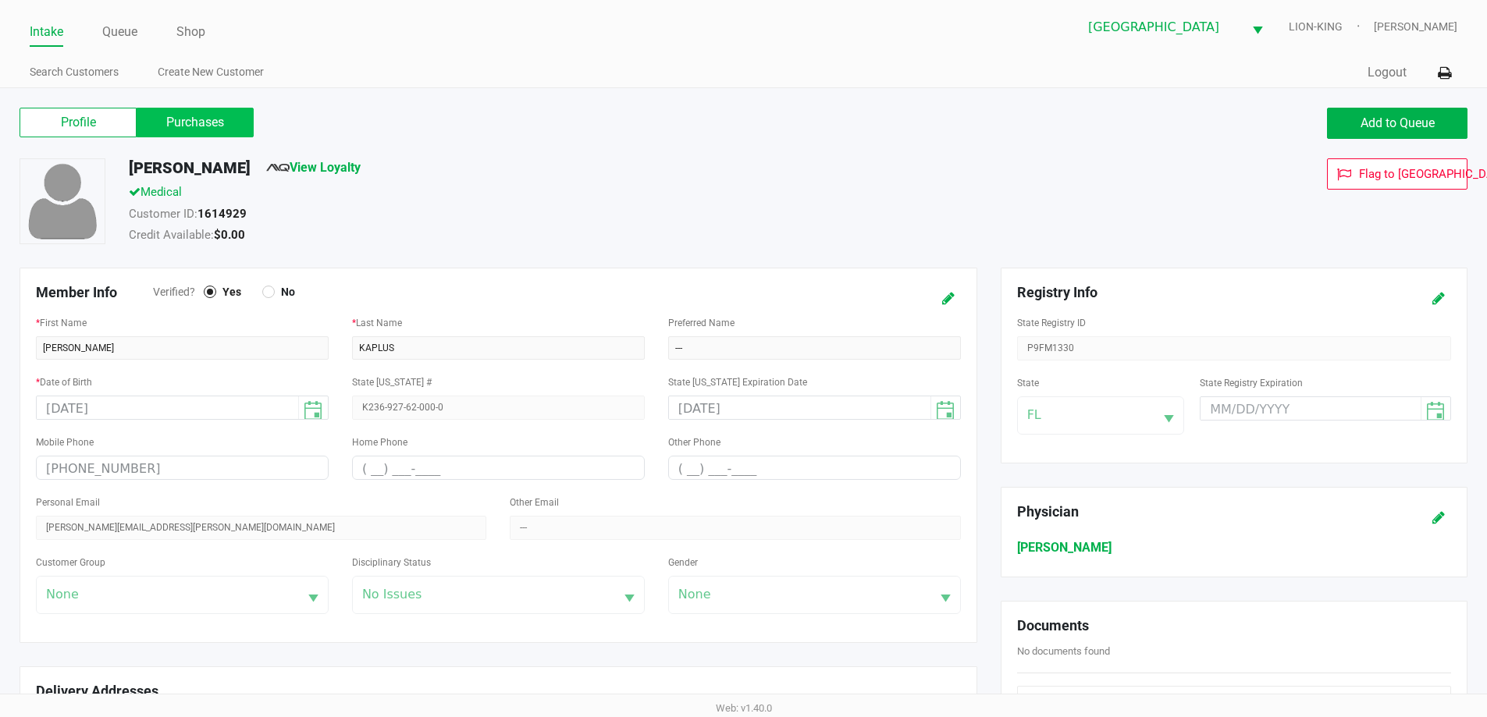
click at [205, 123] on label "Purchases" at bounding box center [195, 123] width 117 height 30
click at [0, 0] on 1 "Purchases" at bounding box center [0, 0] width 0 height 0
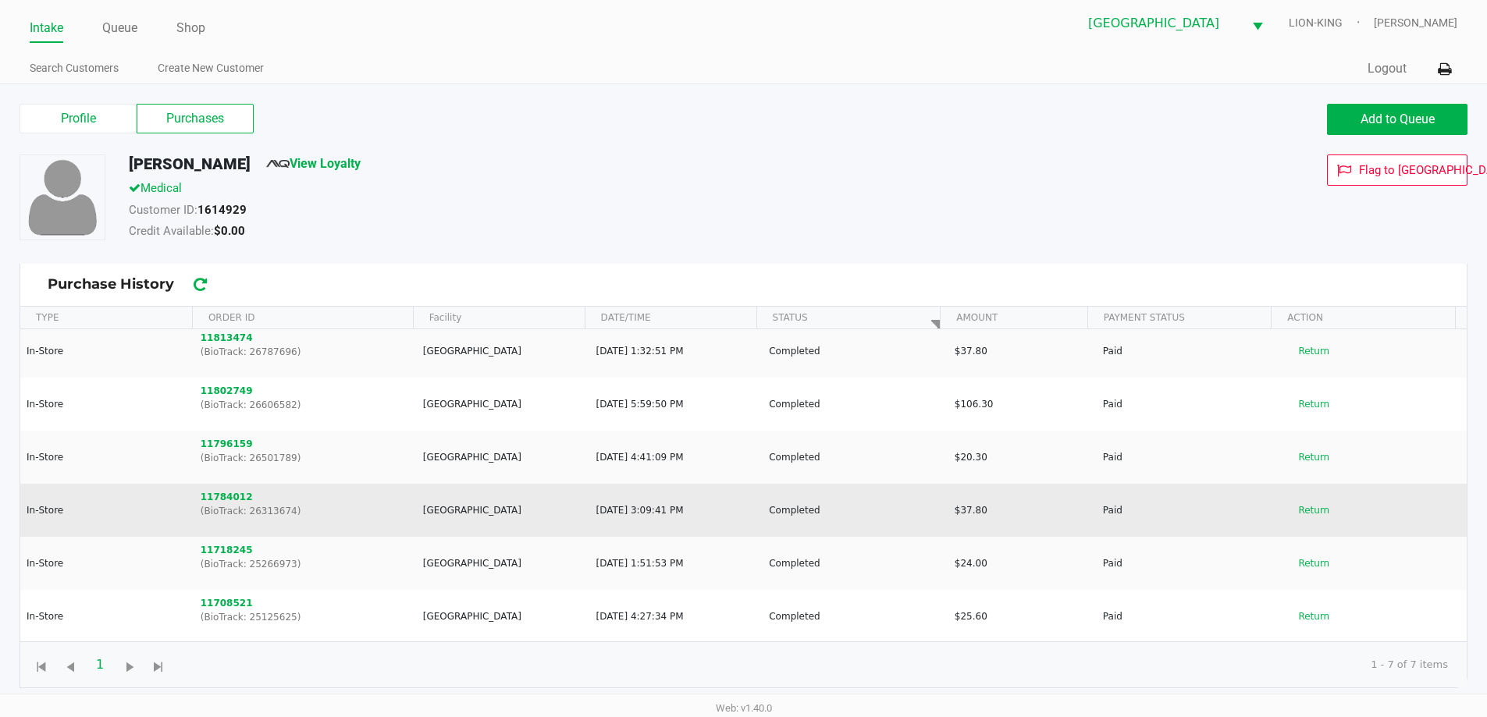
scroll to position [6, 0]
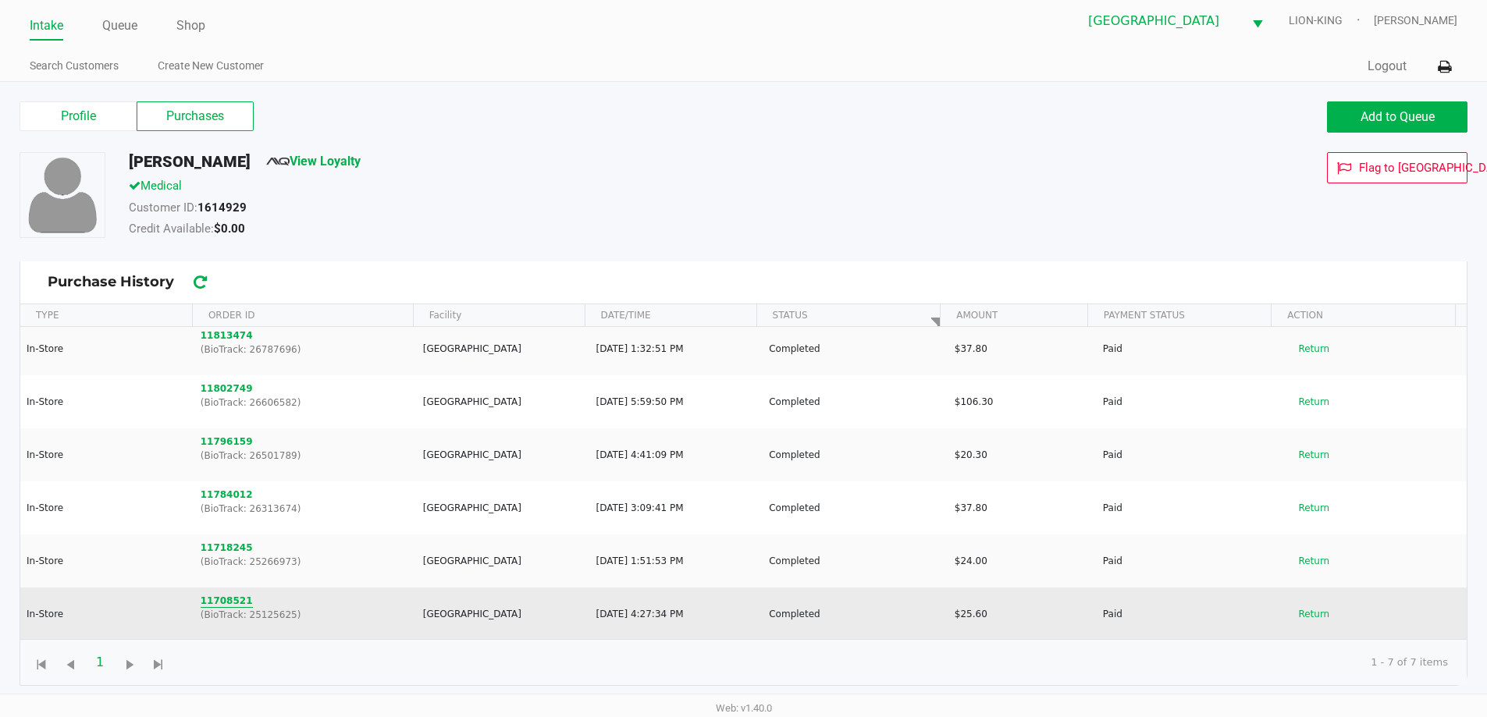
click at [225, 605] on button "11708521" at bounding box center [227, 601] width 52 height 14
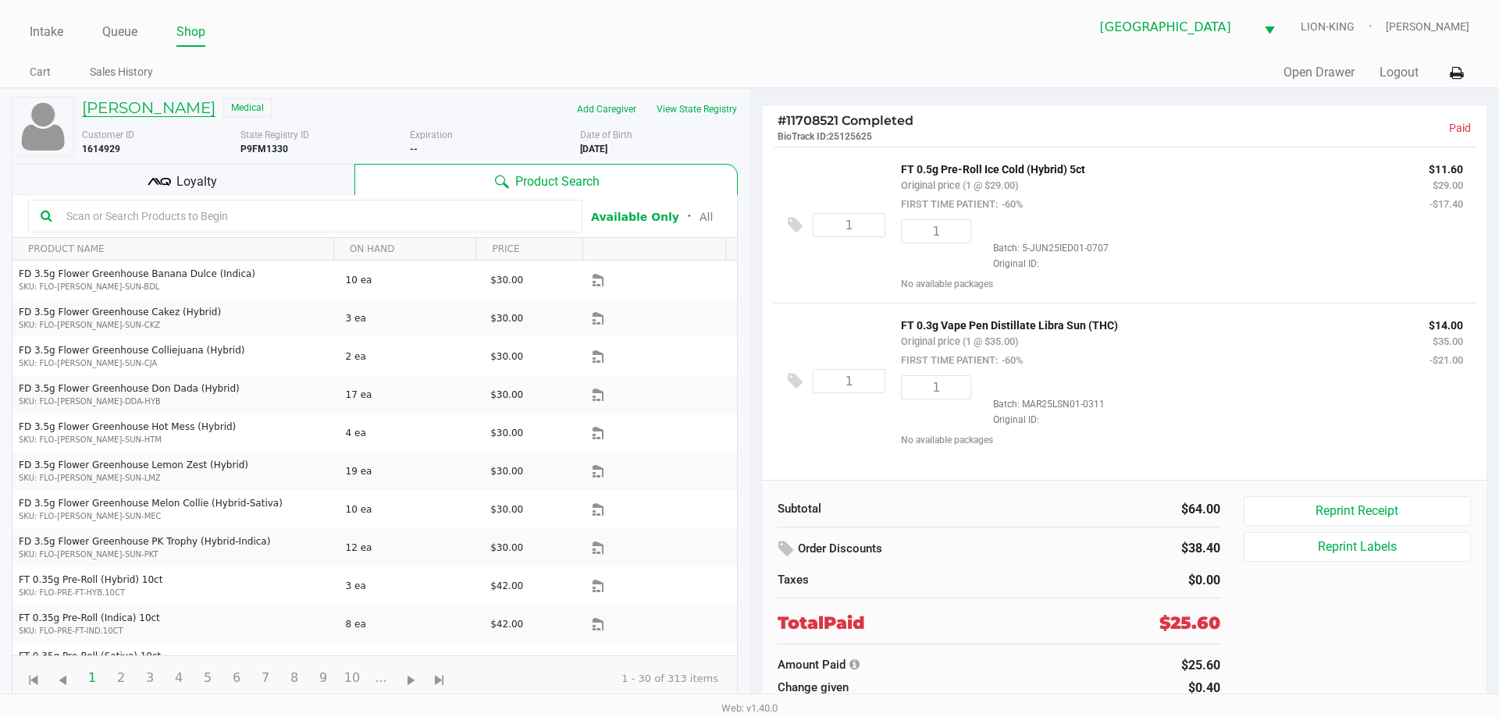
click at [180, 111] on h5 "BROOKE KAPLUS" at bounding box center [148, 107] width 133 height 19
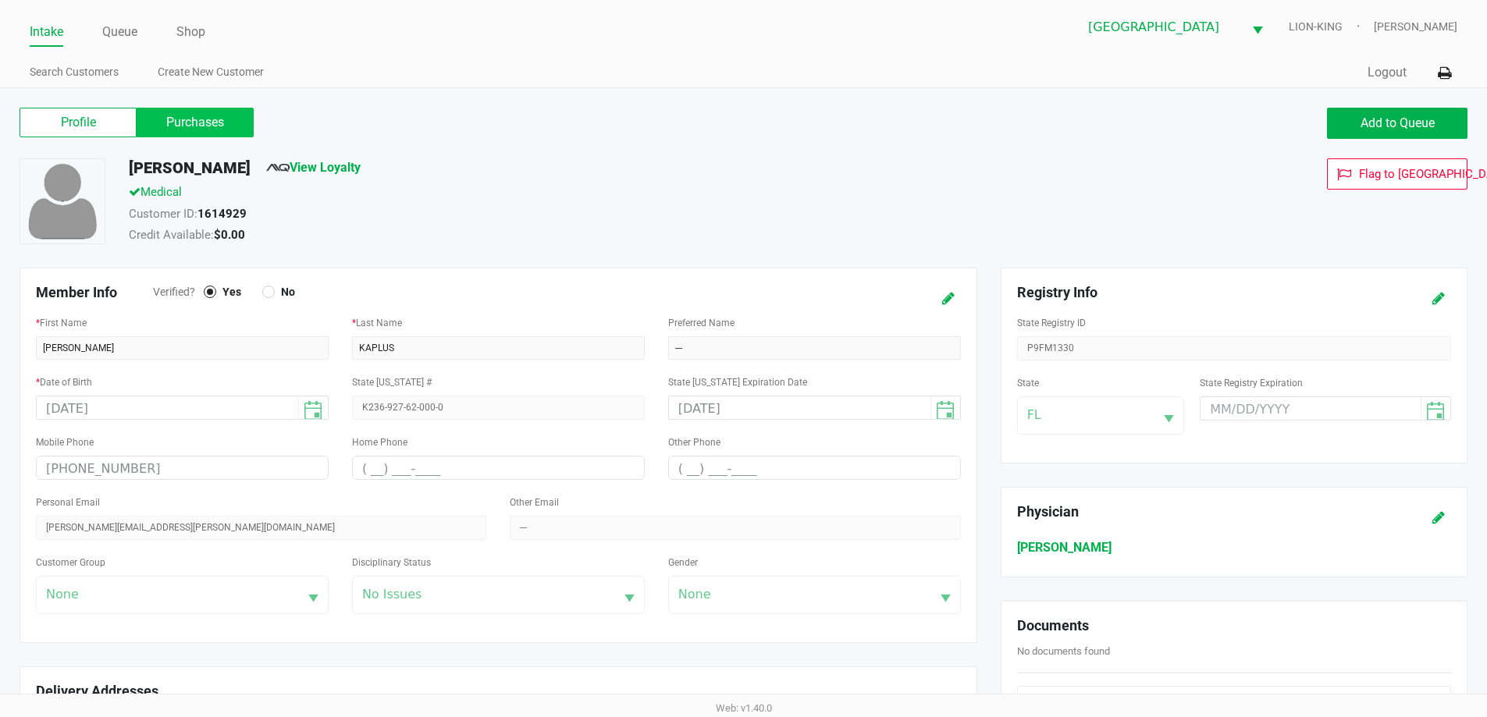
click at [219, 122] on label "Purchases" at bounding box center [195, 123] width 117 height 30
click at [0, 0] on 1 "Purchases" at bounding box center [0, 0] width 0 height 0
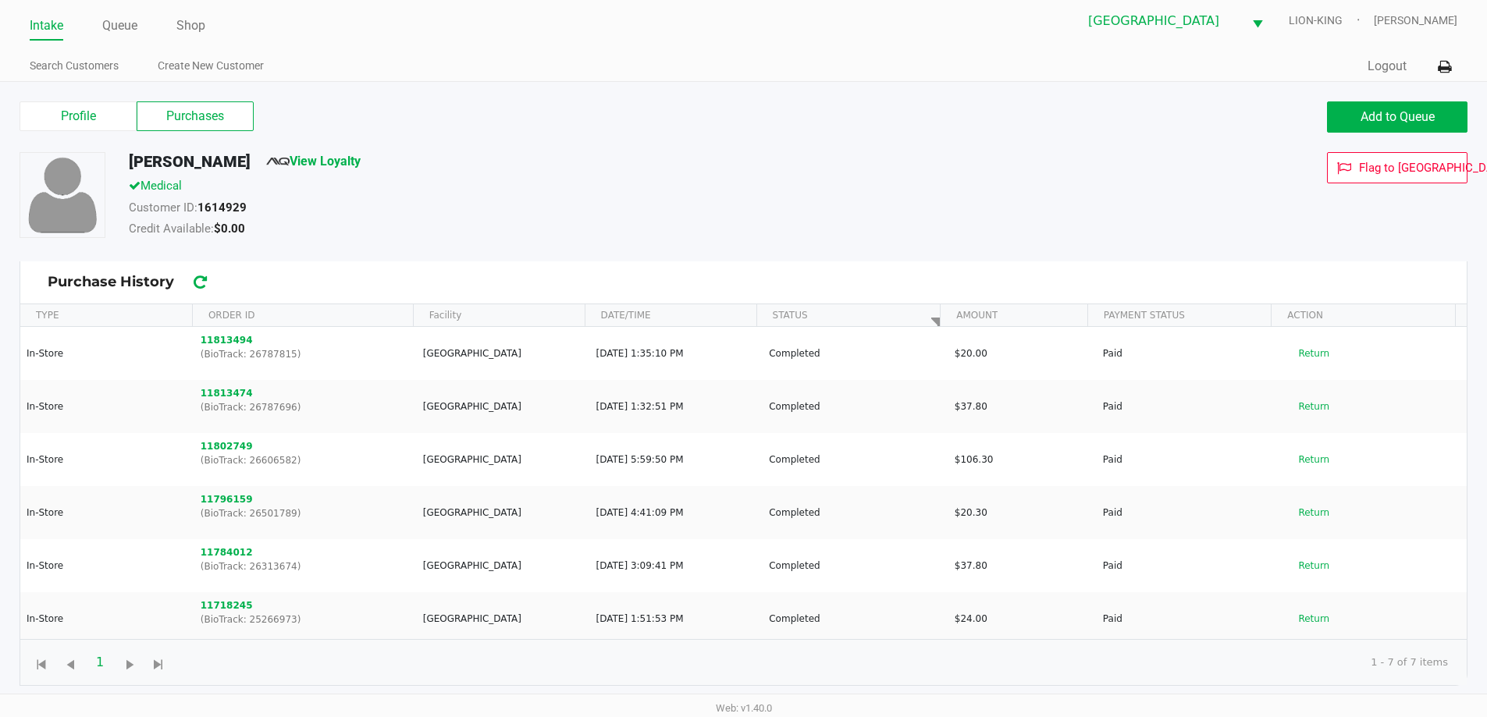
click at [48, 20] on link "Intake" at bounding box center [47, 26] width 34 height 22
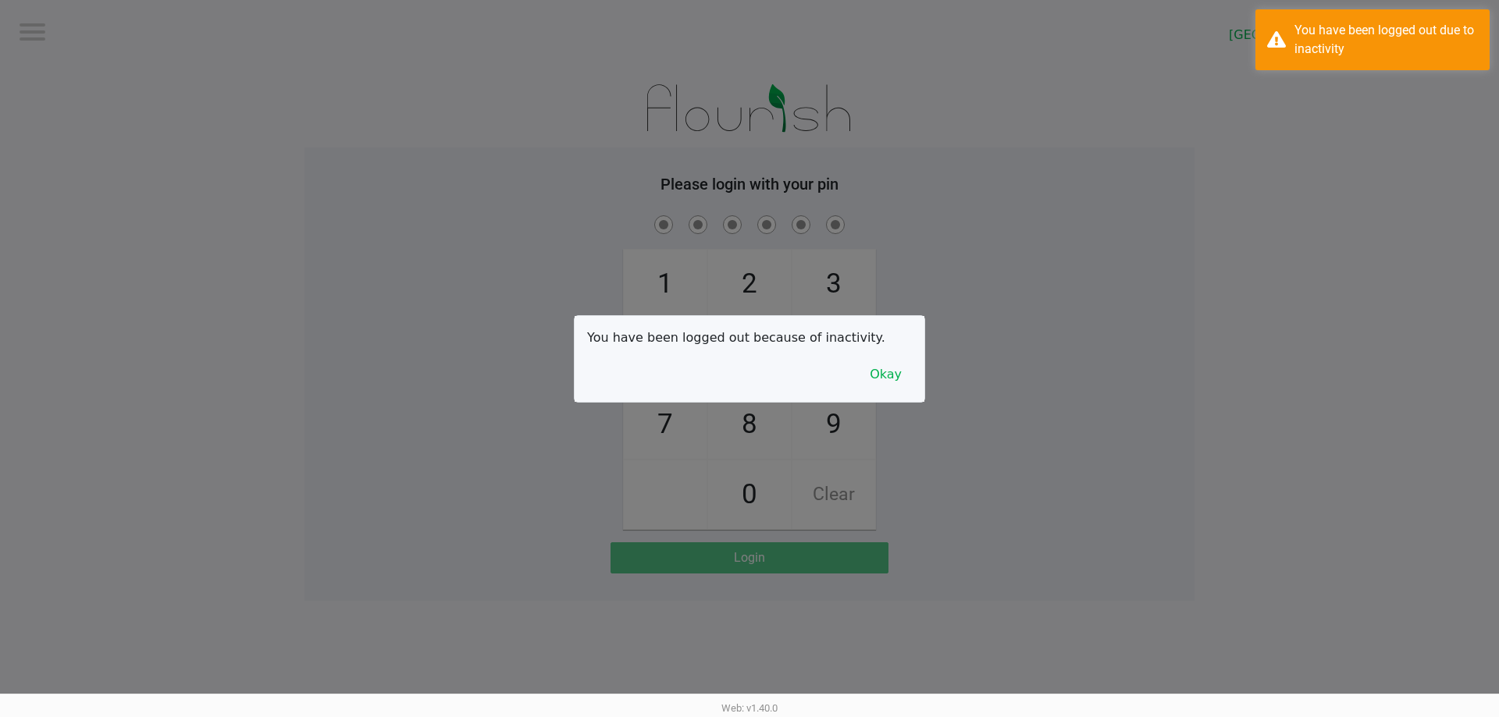
click at [391, 103] on div at bounding box center [749, 358] width 1499 height 717
click at [900, 373] on button "Okay" at bounding box center [885, 375] width 52 height 30
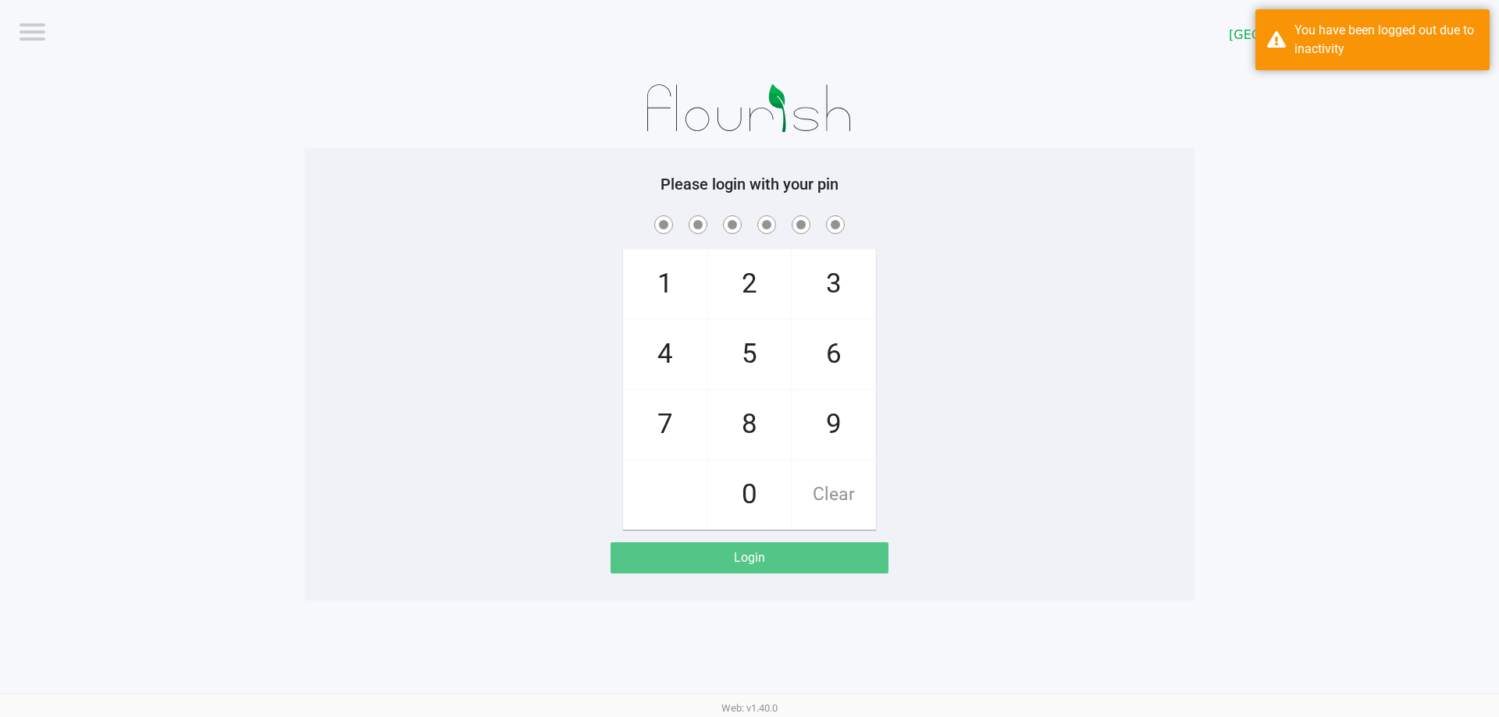
click at [1019, 329] on div "1 4 7 2 5 8 0 3 6 9 Clear" at bounding box center [749, 371] width 890 height 318
click at [1031, 322] on div "1 4 7 2 5 8 0 3 6 9 Clear" at bounding box center [749, 371] width 890 height 318
click at [1025, 323] on div "1 4 7 2 5 8 0 3 6 9 Clear" at bounding box center [749, 371] width 890 height 318
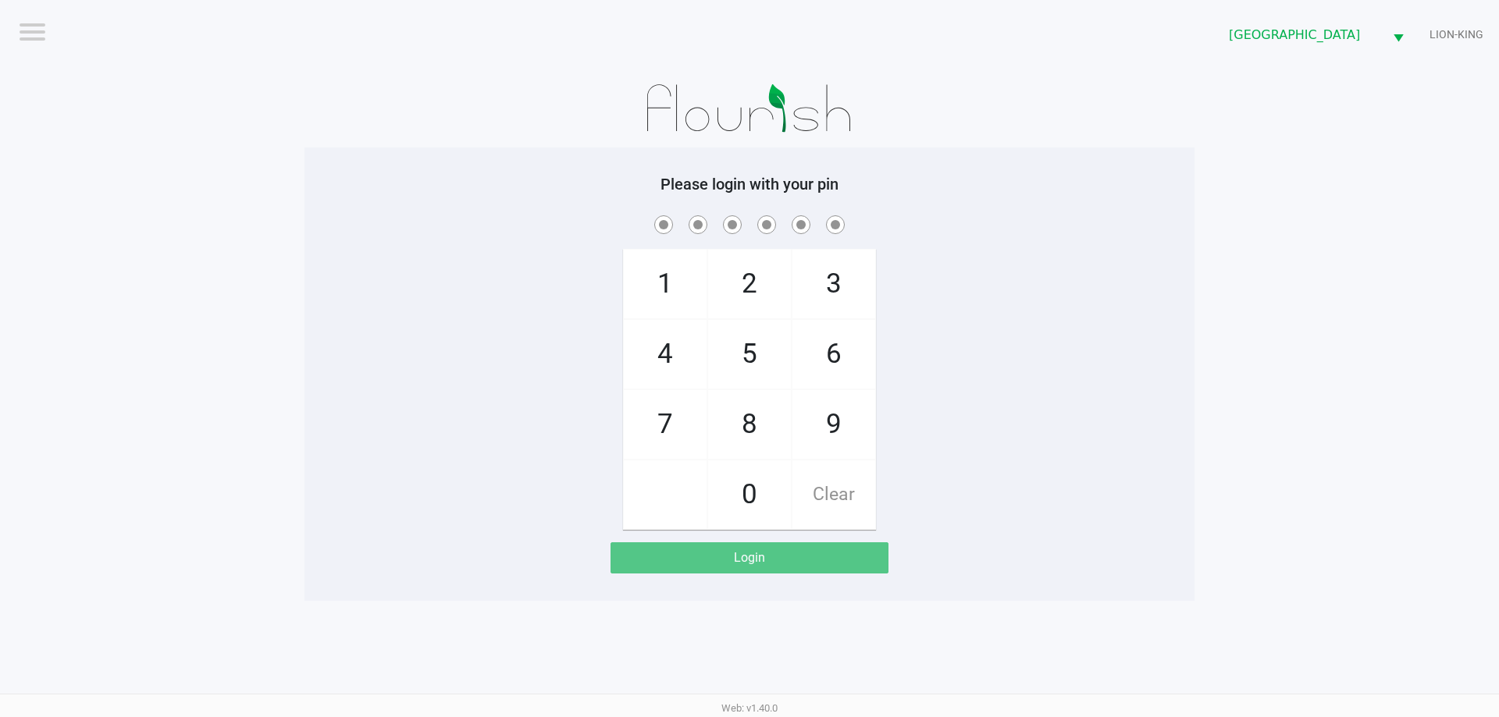
click at [453, 289] on div "1 4 7 2 5 8 0 3 6 9 Clear" at bounding box center [749, 371] width 890 height 318
checkbox input "true"
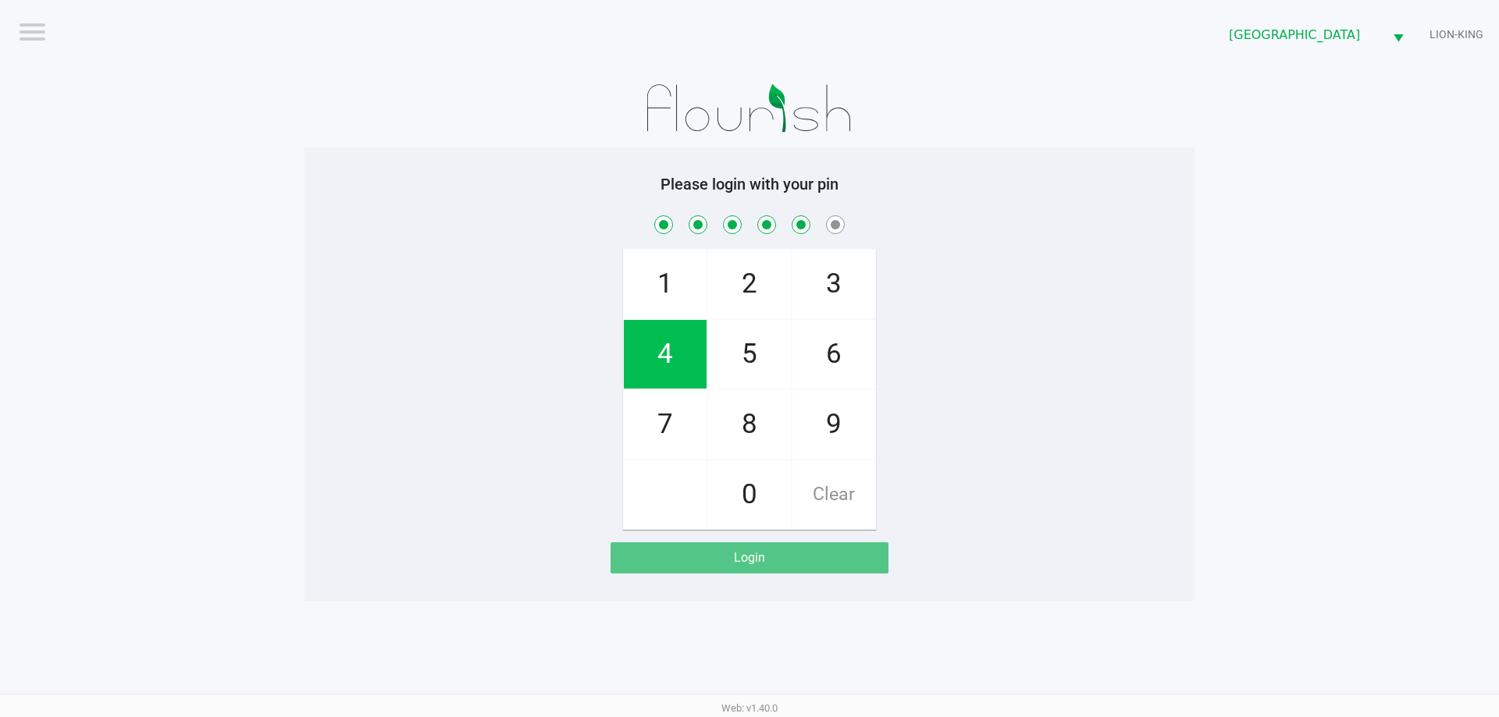
checkbox input "true"
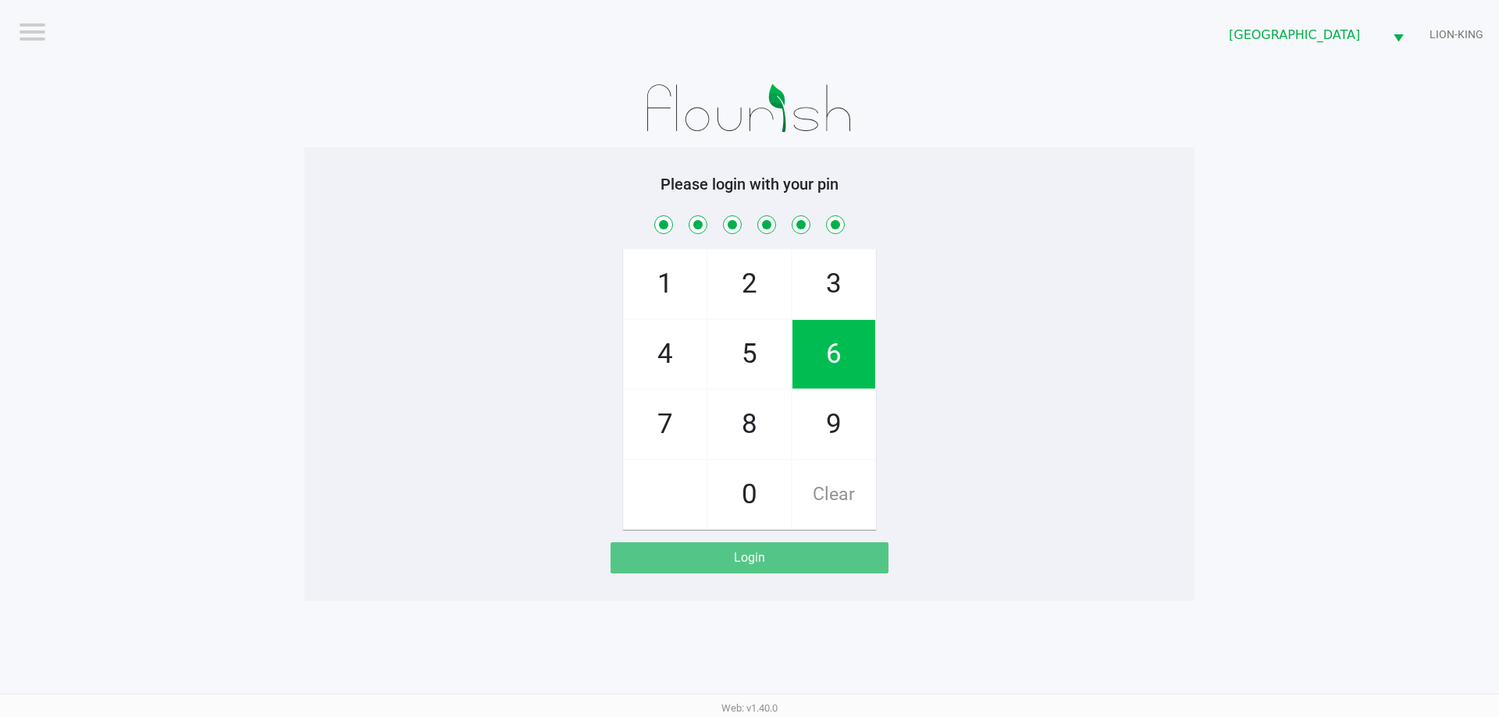
checkbox input "true"
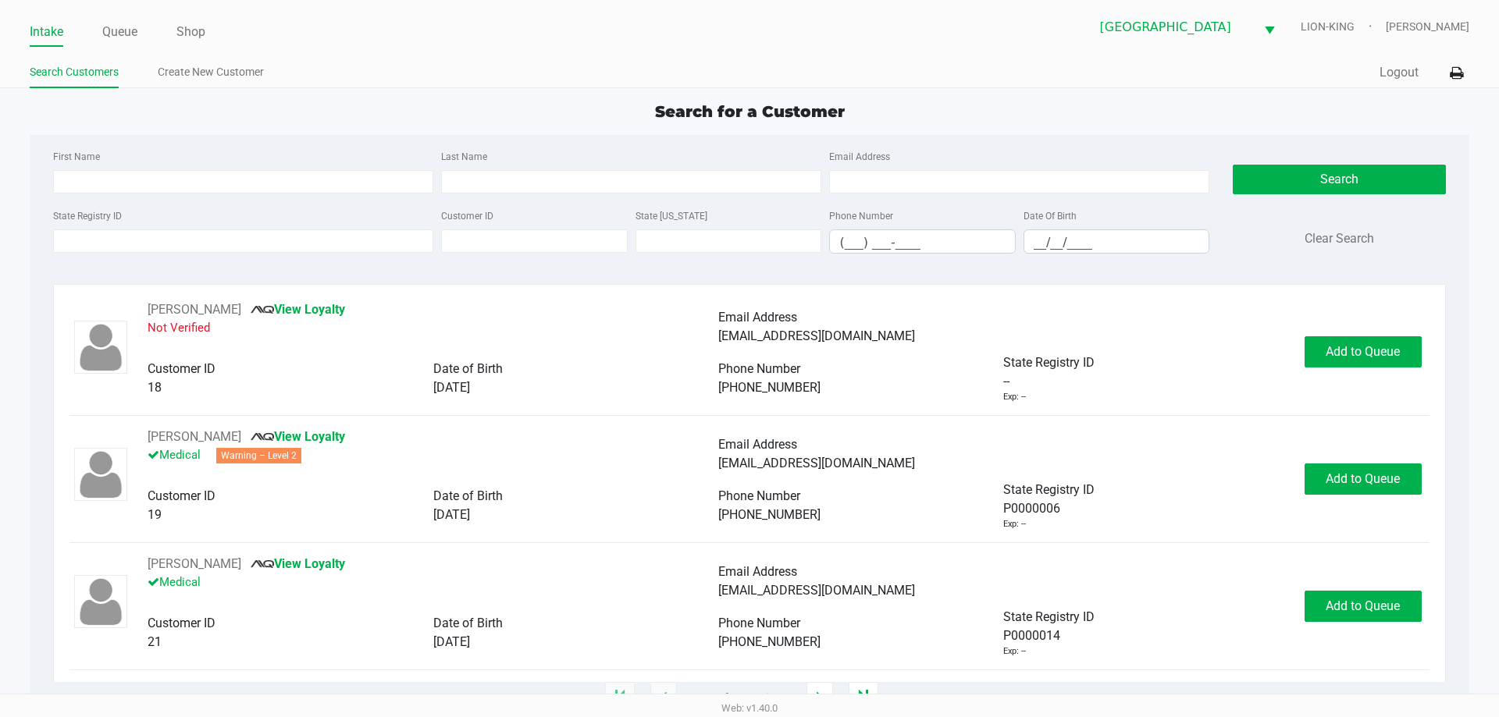
click at [500, 128] on div "Search for a Customer First Name Last Name Email Address State Registry ID Cust…" at bounding box center [749, 399] width 1438 height 599
click at [497, 124] on div "Search for a Customer First Name Last Name Email Address State Registry ID Cust…" at bounding box center [749, 399] width 1438 height 599
click at [500, 112] on div "Search for a Customer" at bounding box center [749, 111] width 1462 height 23
click at [267, 177] on input "First Name" at bounding box center [243, 181] width 380 height 23
type input "christine"
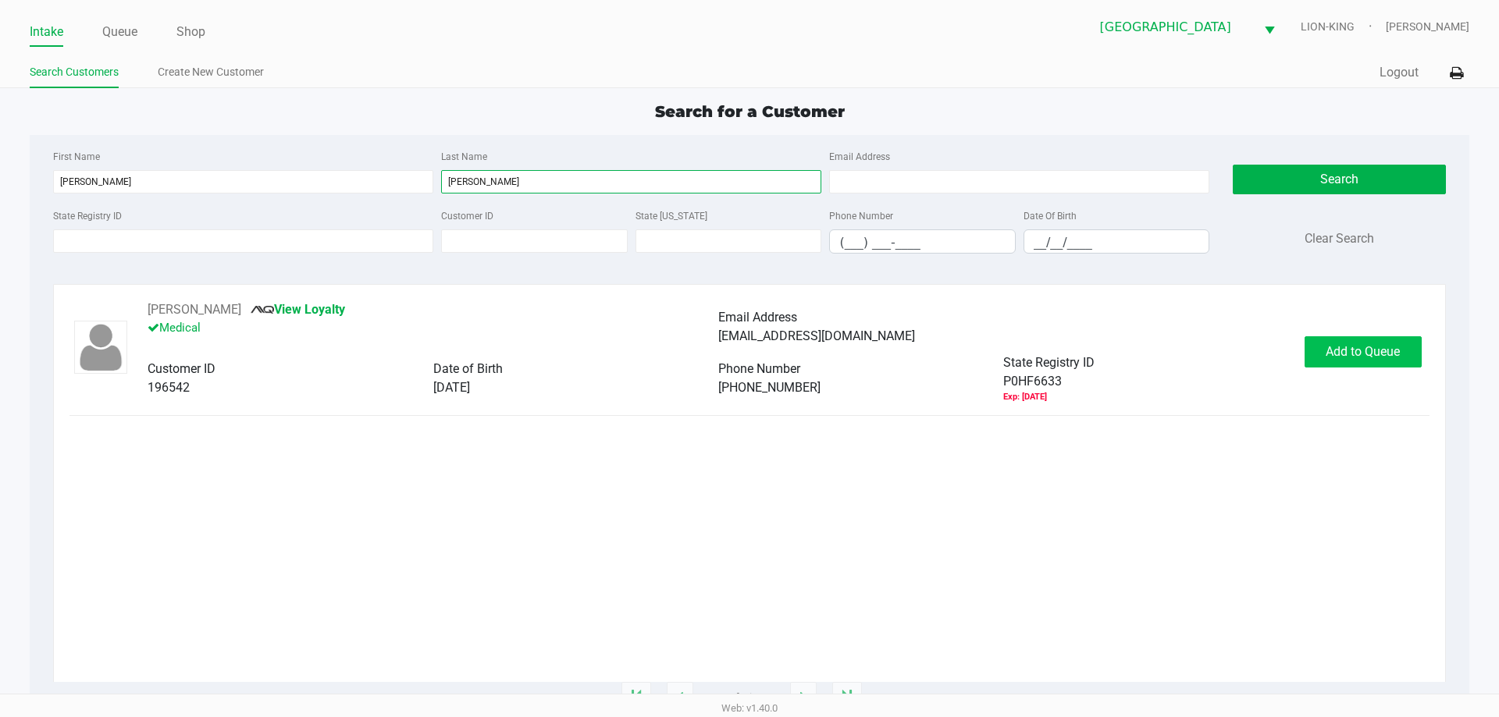
type input "vitello"
click at [1343, 344] on span "Add to Queue" at bounding box center [1362, 351] width 74 height 15
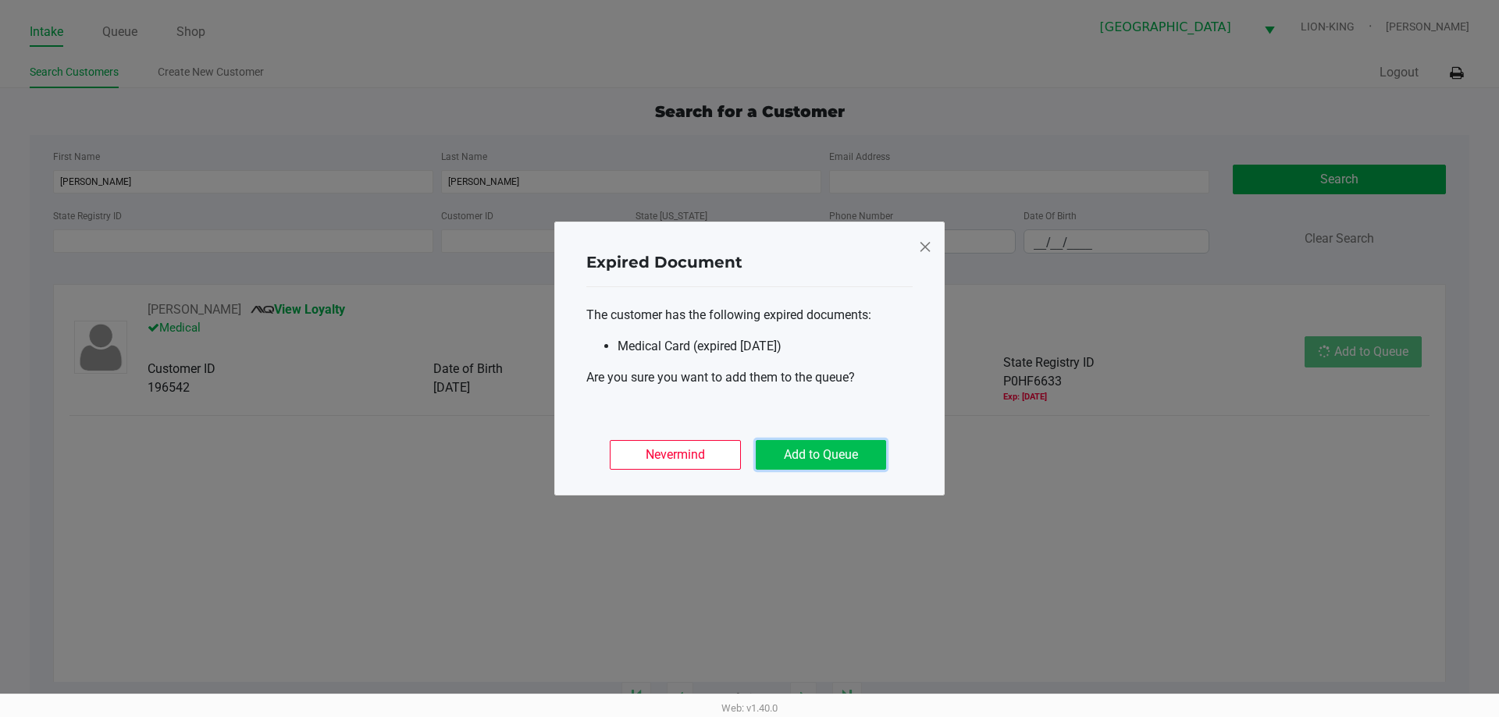
click at [832, 466] on button "Add to Queue" at bounding box center [821, 455] width 130 height 30
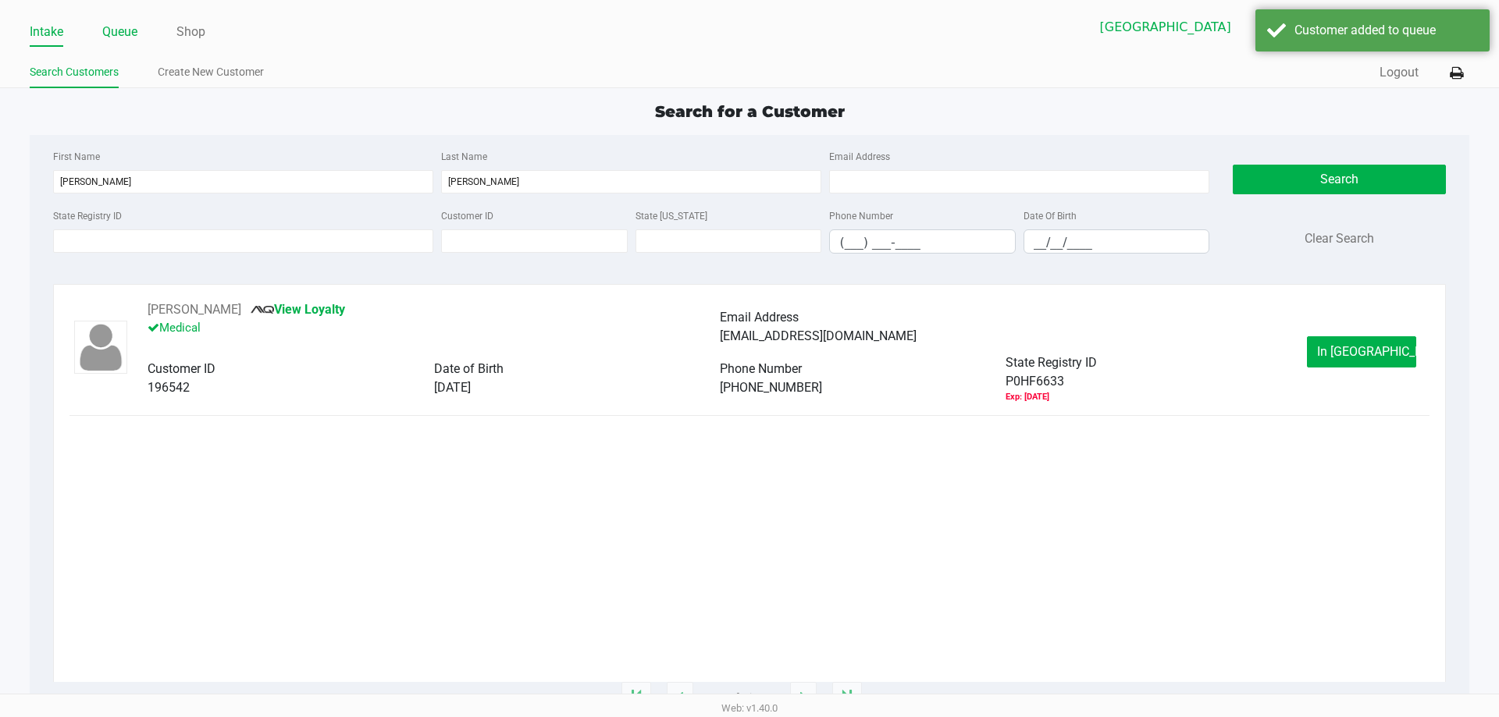
click at [113, 28] on link "Queue" at bounding box center [119, 32] width 35 height 22
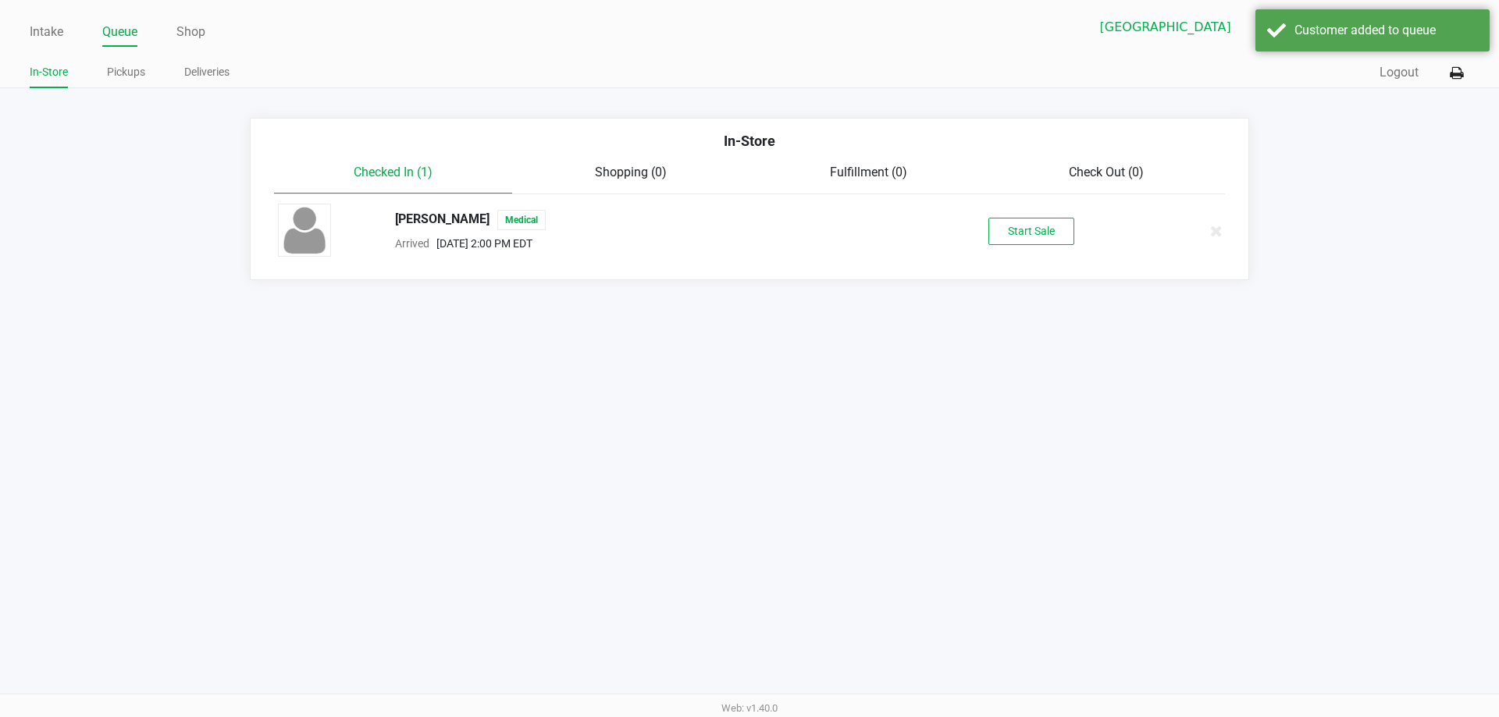
click at [1044, 250] on div "CHRISTINE VITELLO Medical Arrived Aug 19, 2025 2:00 PM EDT Start Sale" at bounding box center [749, 231] width 966 height 55
click at [1047, 239] on button "Start Sale" at bounding box center [1031, 231] width 86 height 27
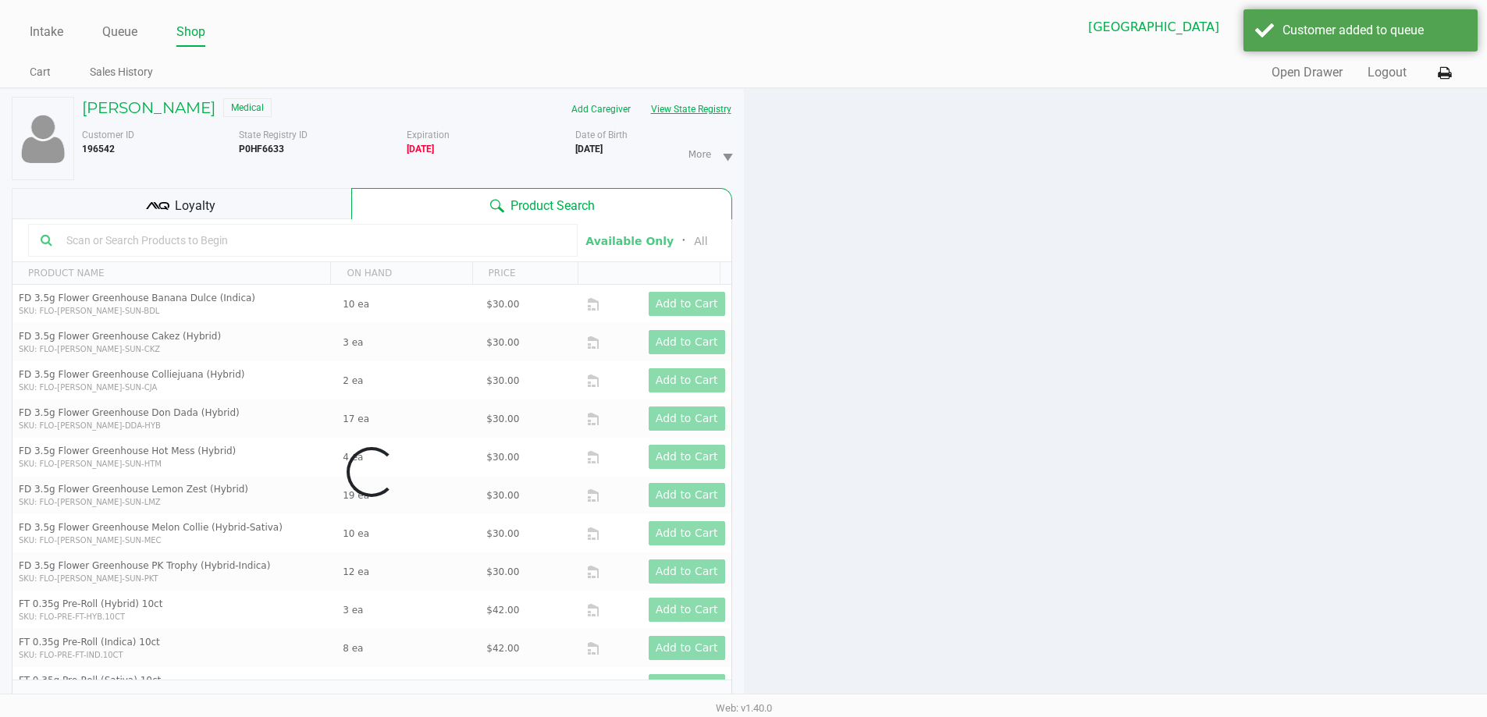
click at [695, 113] on button "View State Registry" at bounding box center [686, 109] width 91 height 25
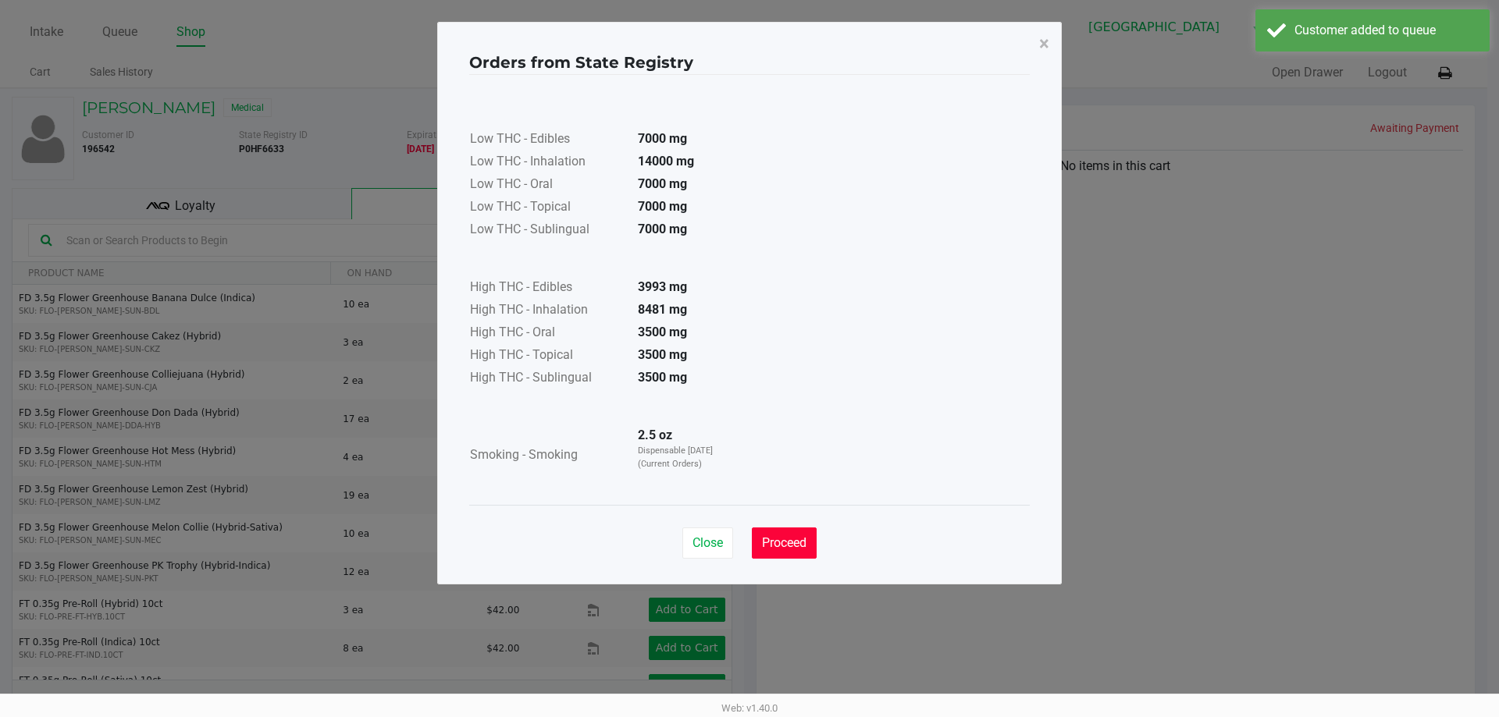
click at [799, 533] on button "Proceed" at bounding box center [784, 543] width 65 height 31
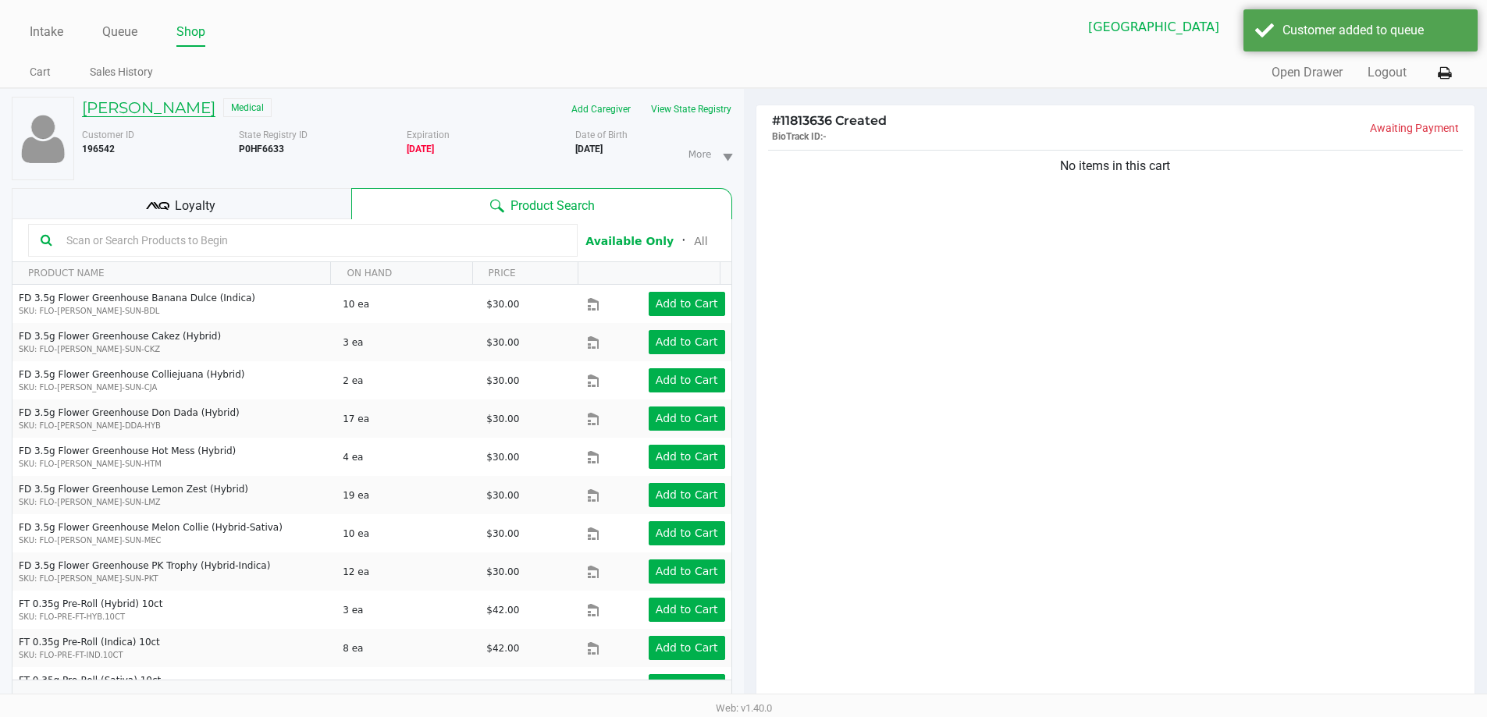
click at [180, 116] on h5 "CHRISTINE VITELLO" at bounding box center [148, 107] width 133 height 19
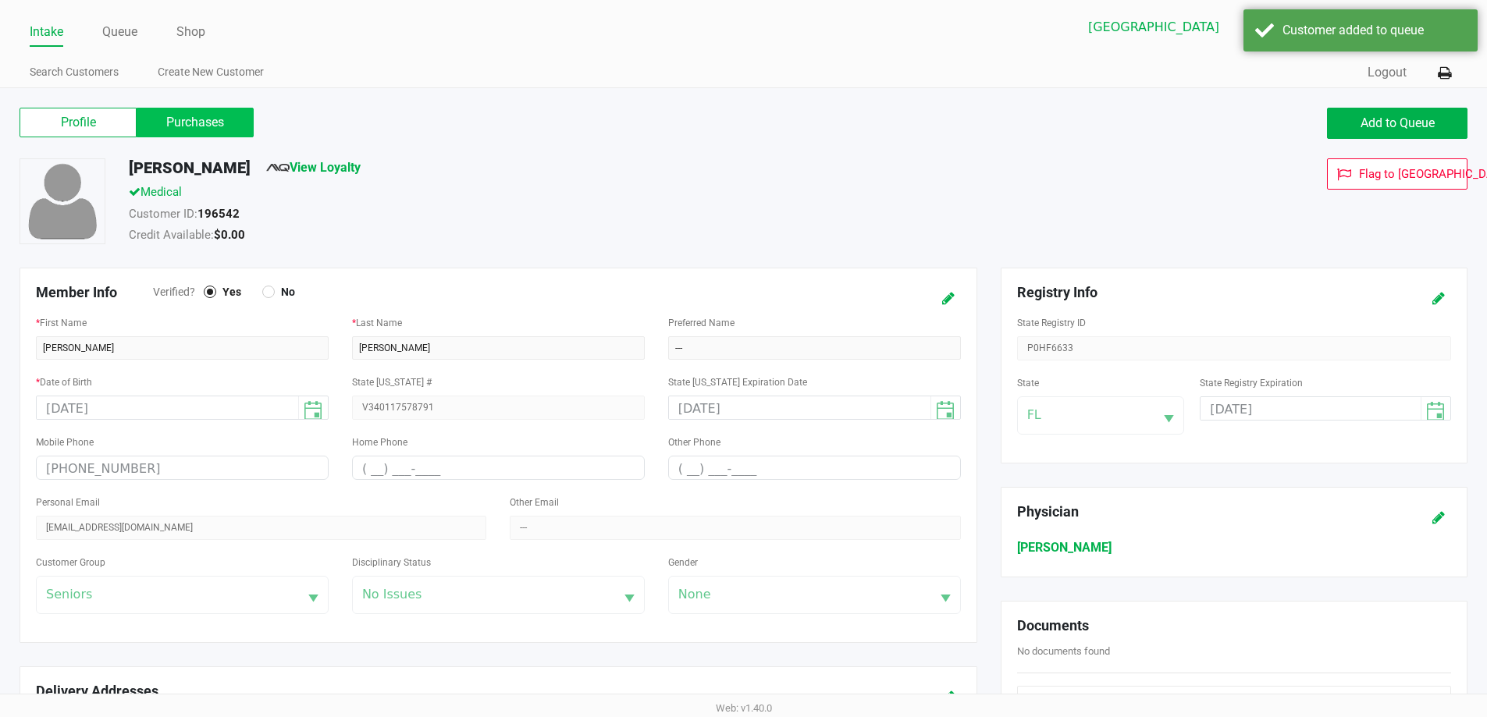
click at [208, 124] on label "Purchases" at bounding box center [195, 123] width 117 height 30
click at [0, 0] on 1 "Purchases" at bounding box center [0, 0] width 0 height 0
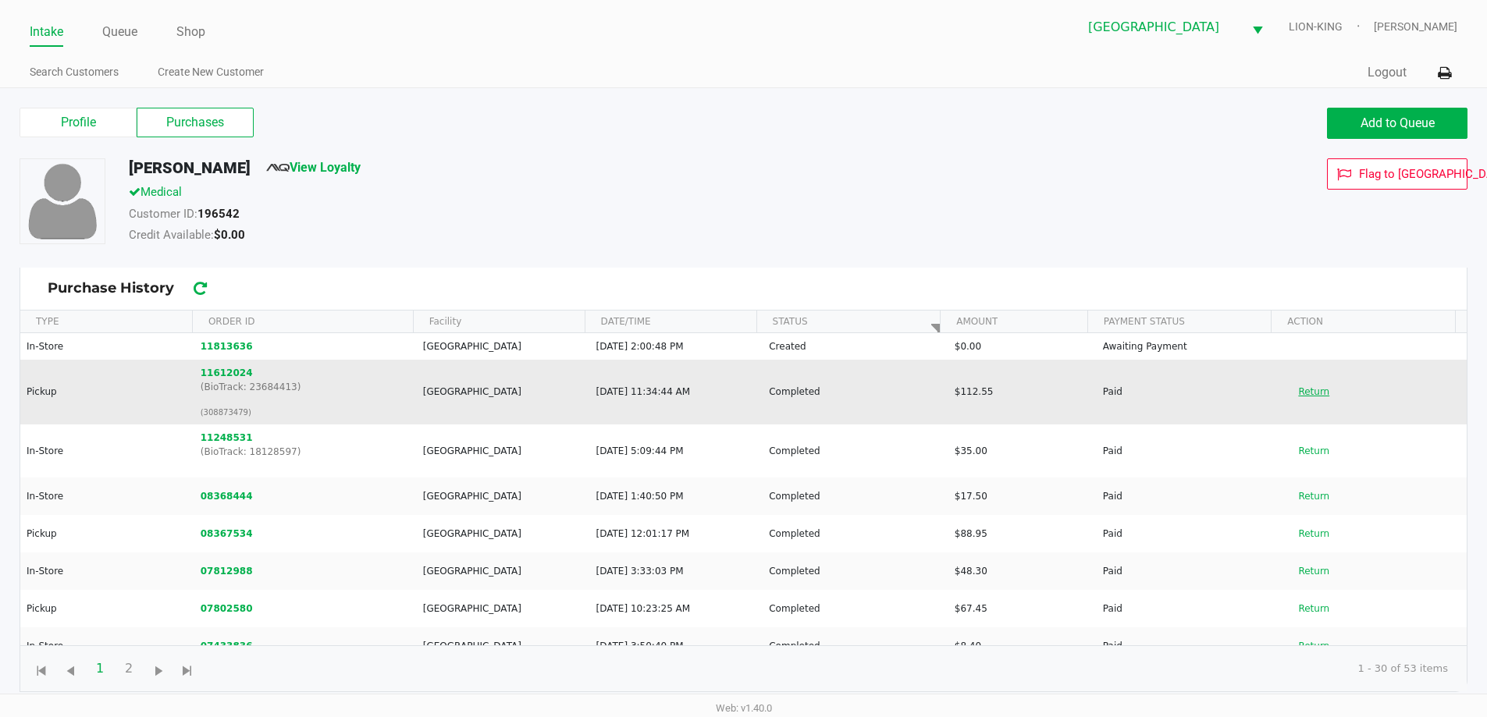
drag, startPoint x: 1300, startPoint y: 388, endPoint x: 1287, endPoint y: 391, distance: 13.6
click at [1301, 388] on button "Return" at bounding box center [1314, 391] width 52 height 25
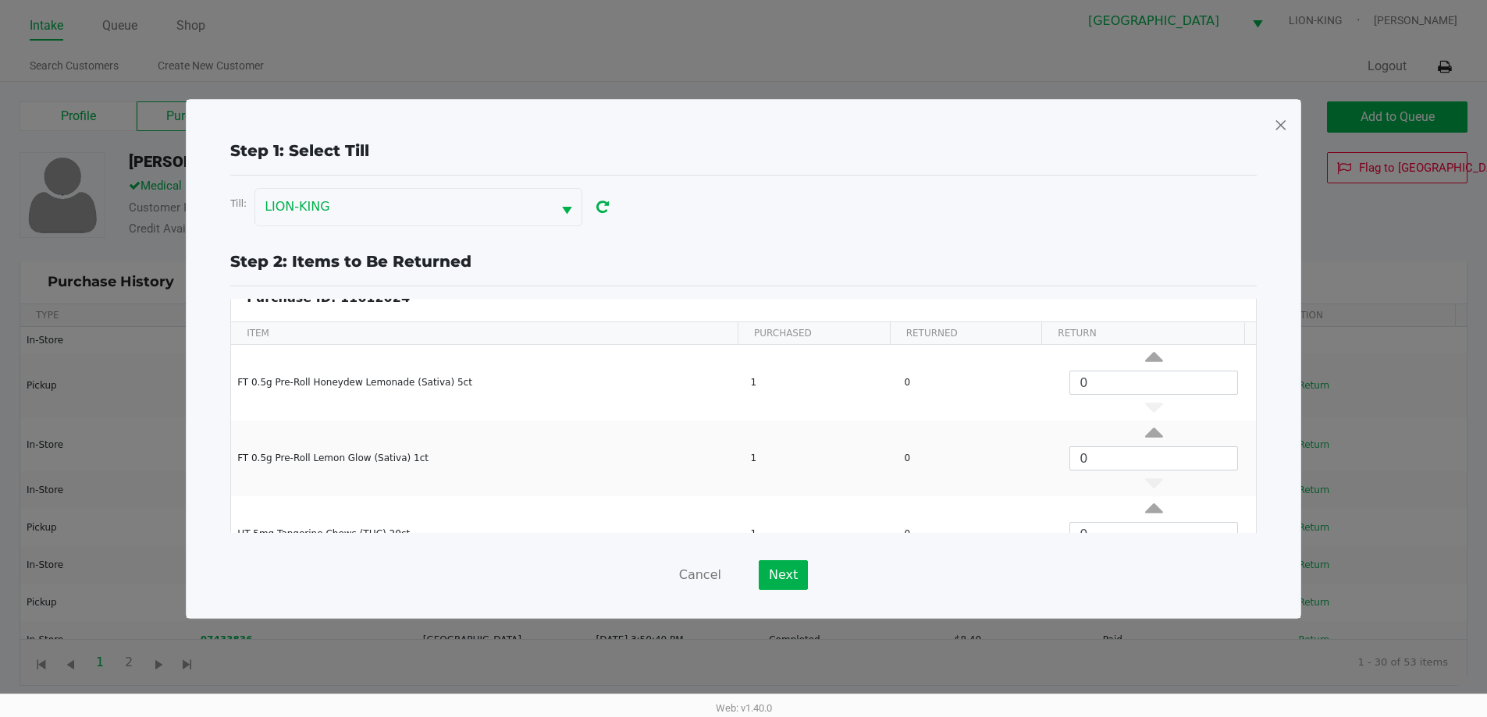
scroll to position [78, 0]
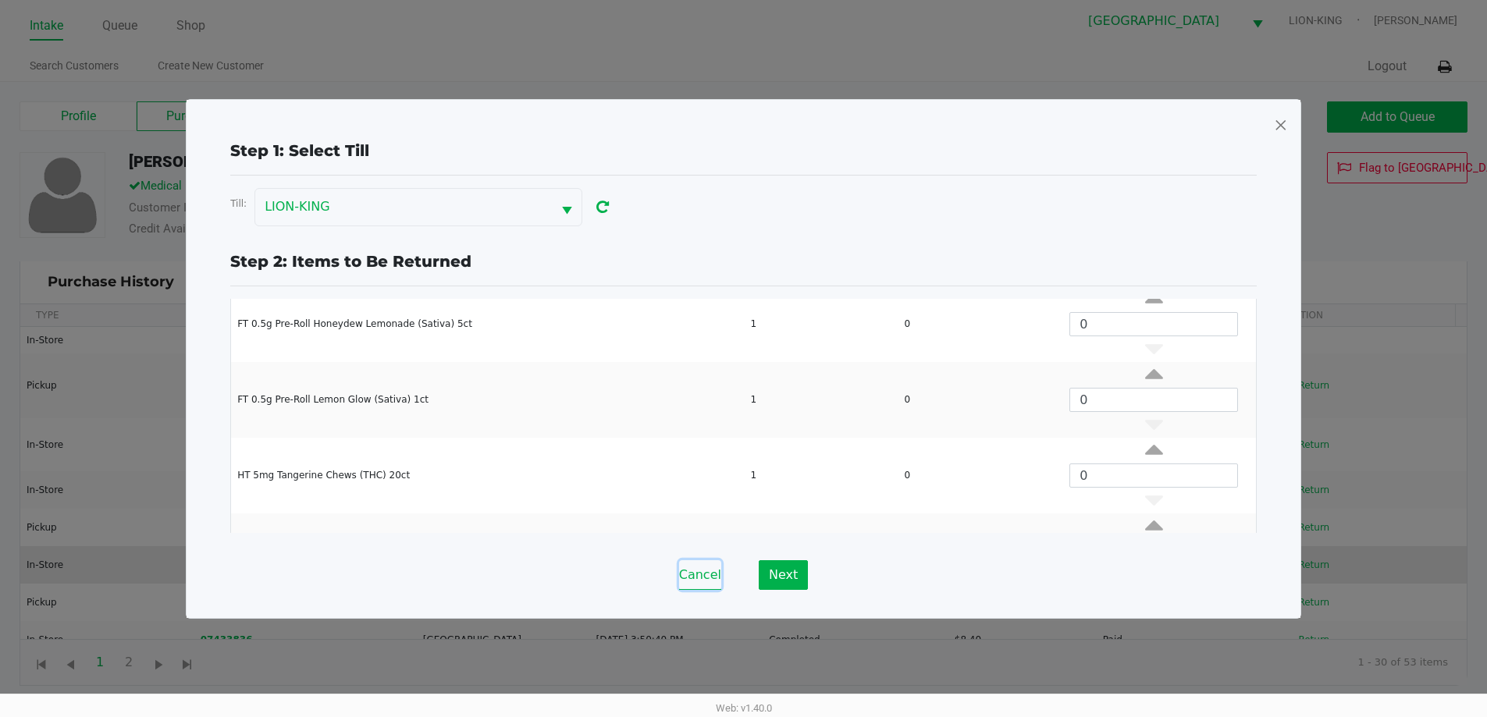
drag, startPoint x: 702, startPoint y: 579, endPoint x: 699, endPoint y: 556, distance: 23.6
click at [702, 578] on button "Cancel" at bounding box center [700, 575] width 42 height 30
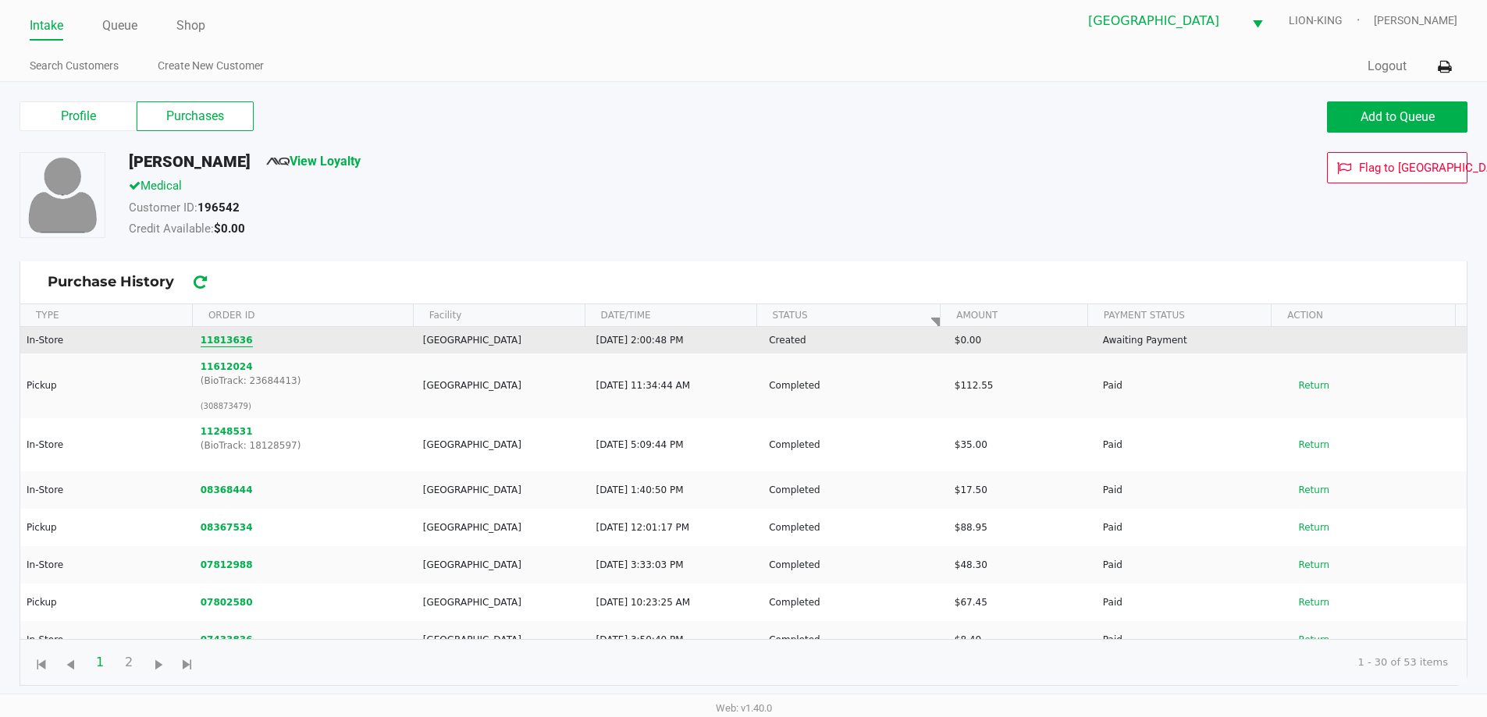
click at [229, 338] on button "11813636" at bounding box center [227, 340] width 52 height 14
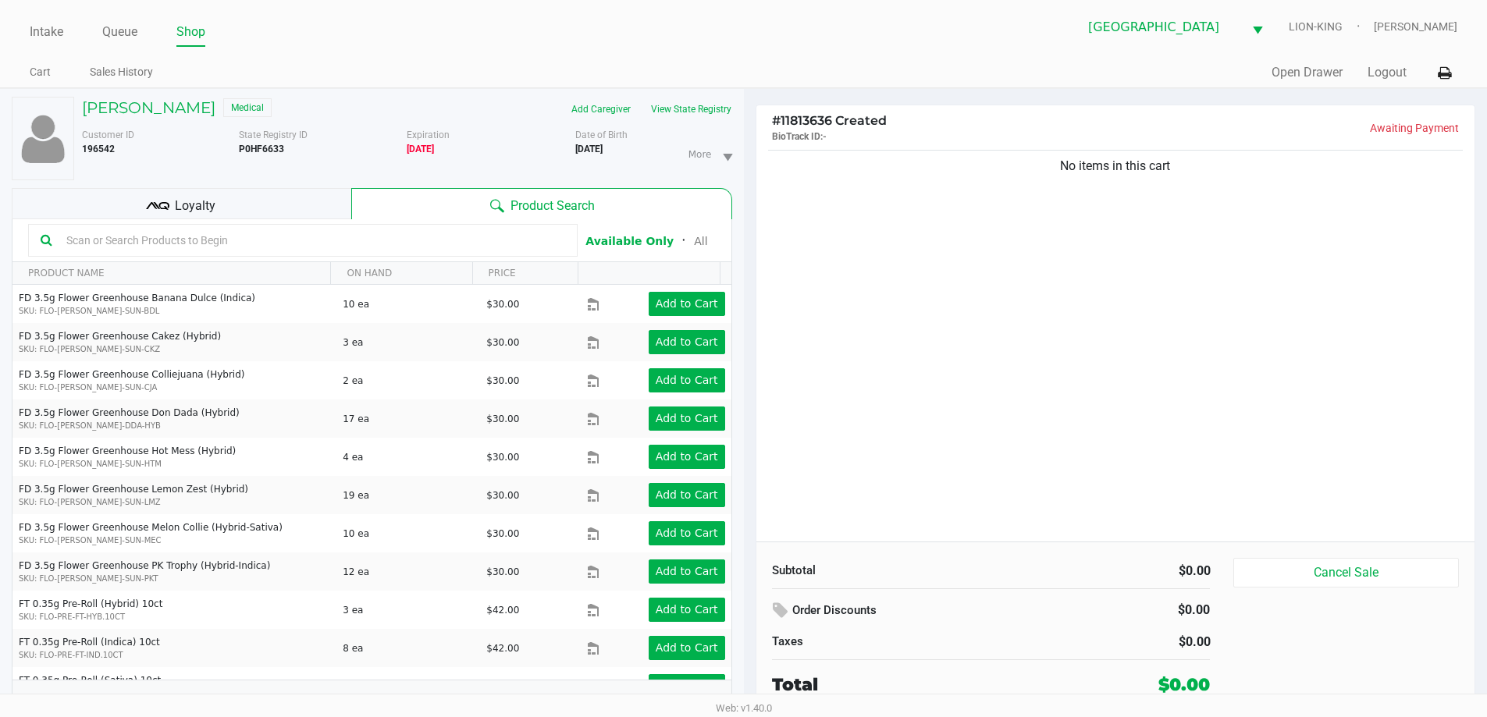
click at [305, 245] on input "text" at bounding box center [312, 240] width 505 height 23
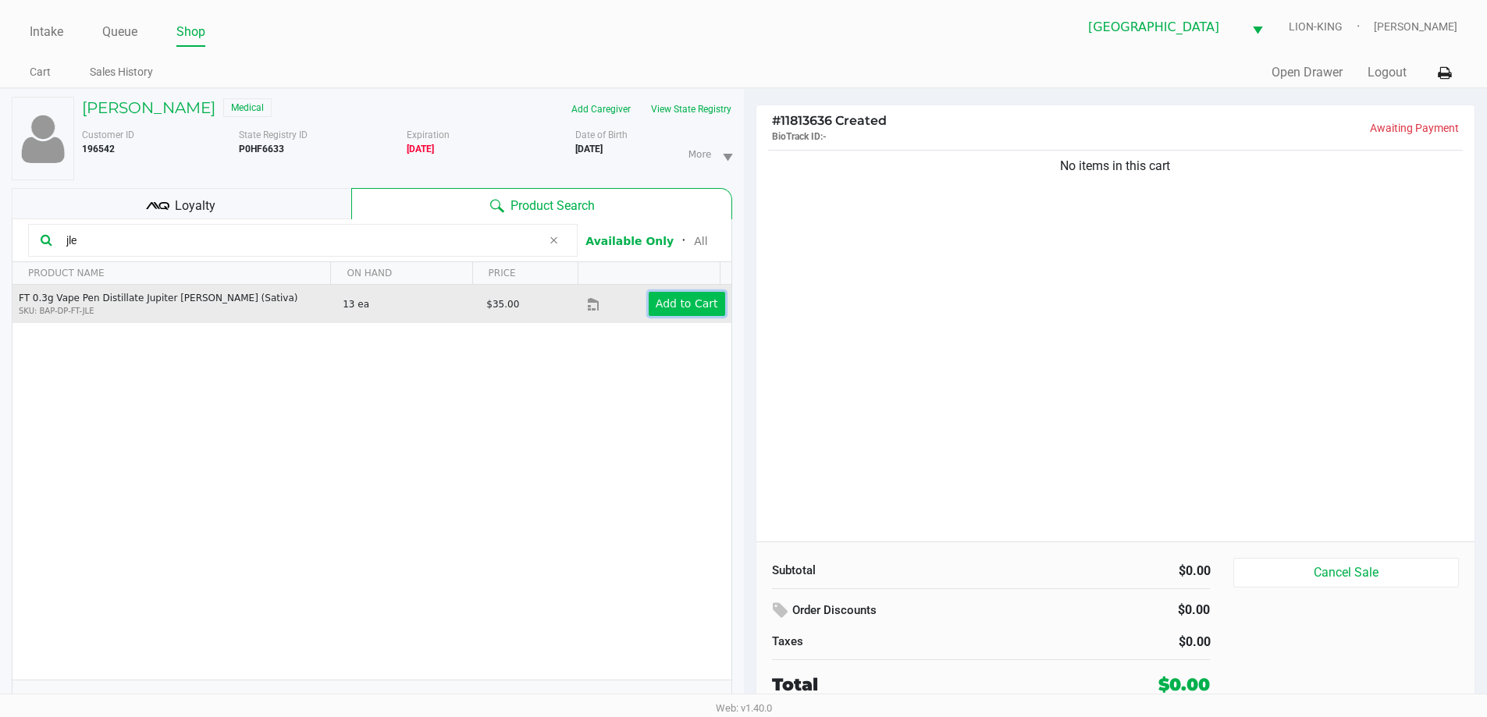
click at [682, 295] on button "Add to Cart" at bounding box center [687, 304] width 76 height 24
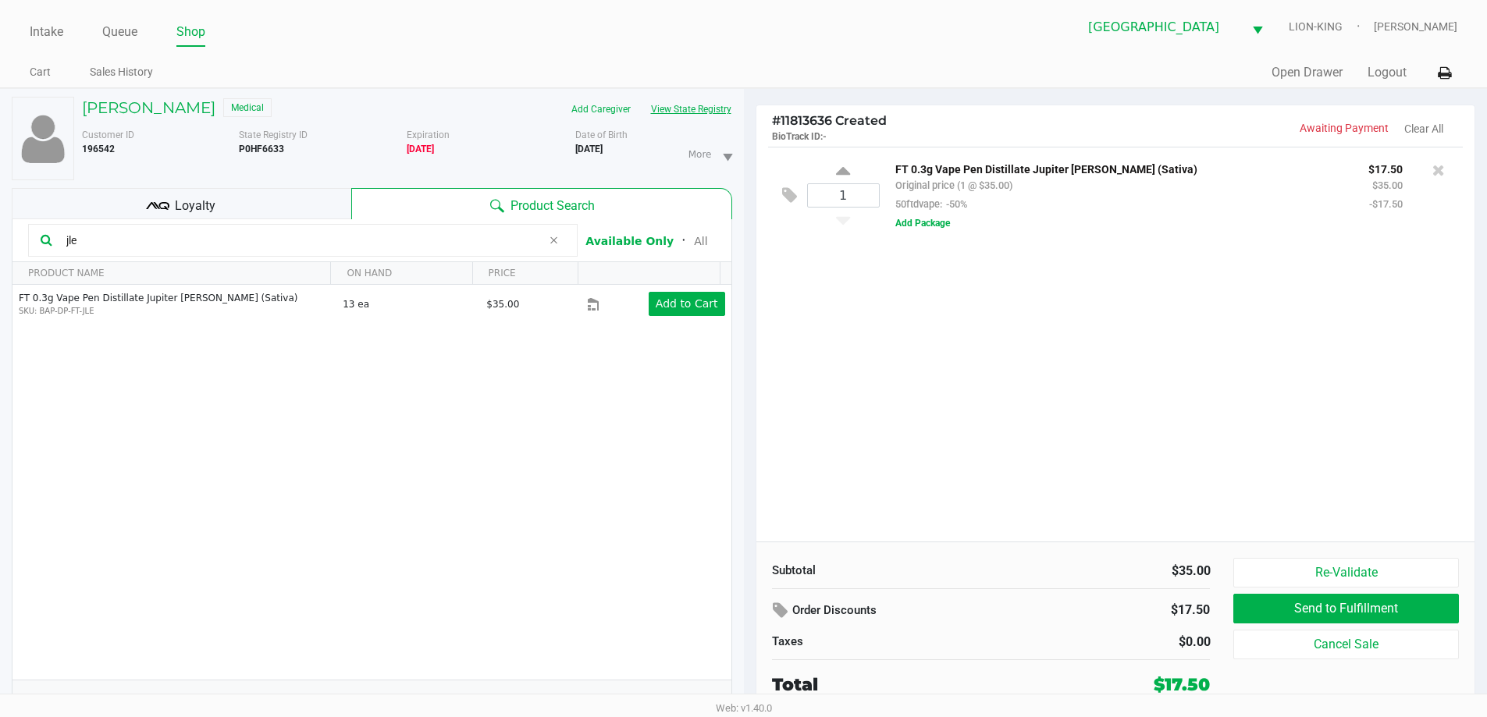
click at [690, 113] on button "View State Registry" at bounding box center [686, 109] width 91 height 25
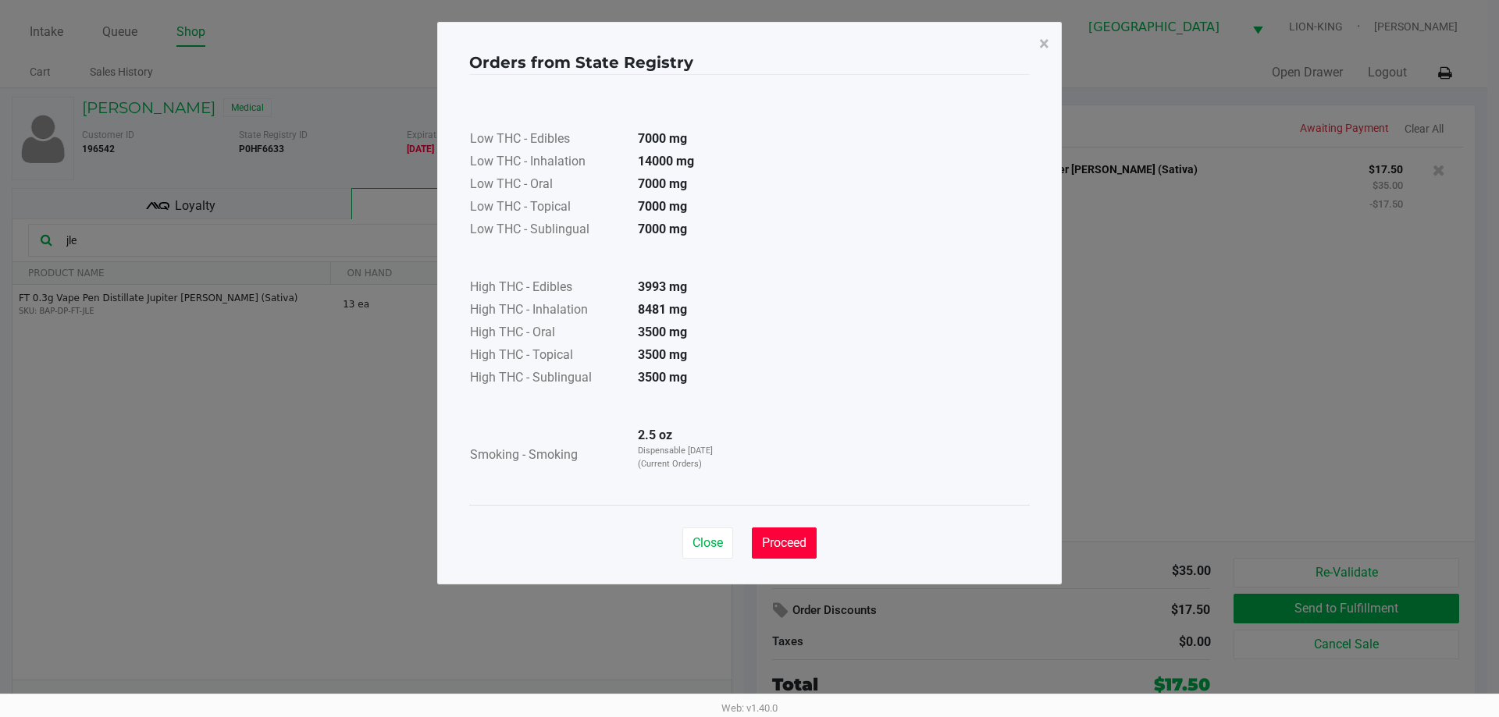
click at [786, 534] on button "Proceed" at bounding box center [784, 543] width 65 height 31
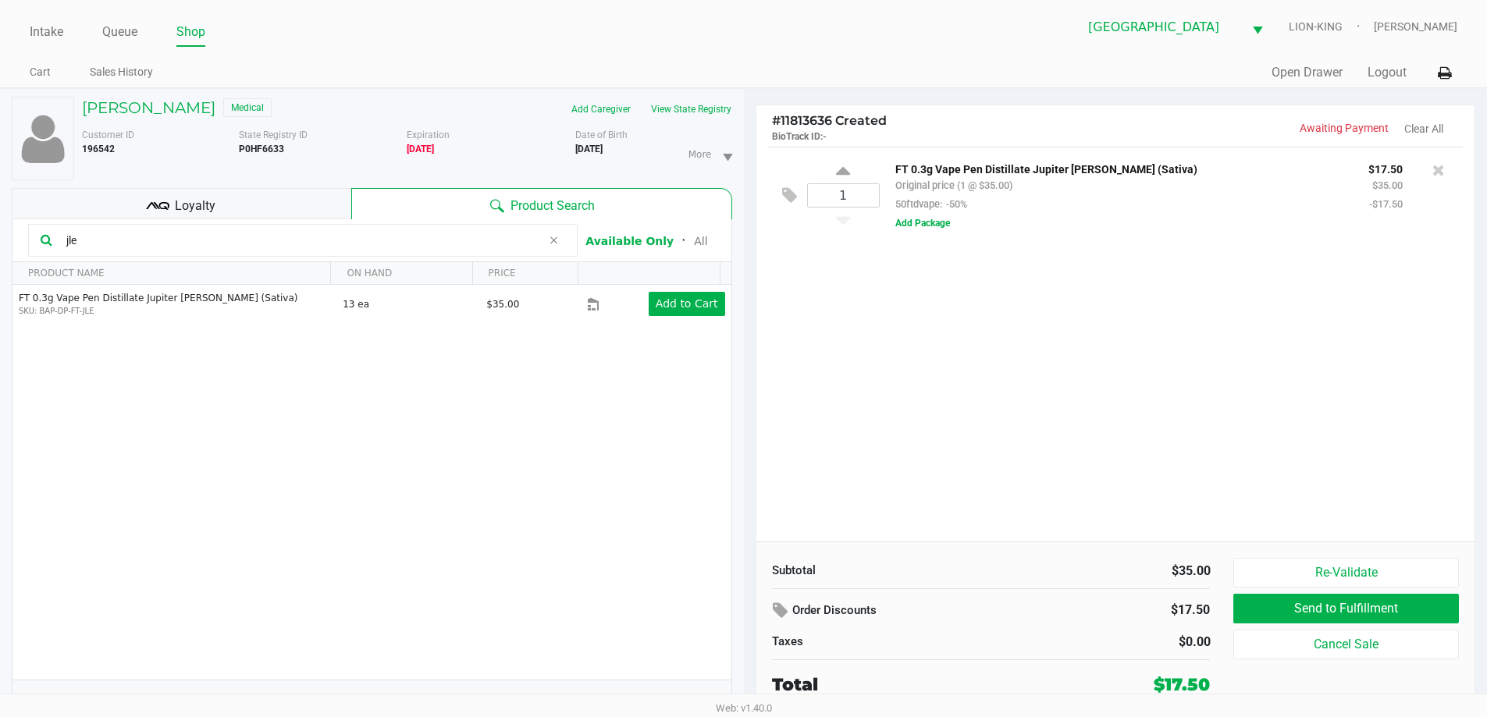
click at [923, 486] on div "1 FT 0.3g Vape Pen Distillate Jupiter Leo (Sativa) Original price (1 @ $35.00) …" at bounding box center [1115, 344] width 719 height 395
click at [159, 236] on input "jle" at bounding box center [301, 240] width 482 height 23
click at [160, 236] on input "jle" at bounding box center [301, 240] width 482 height 23
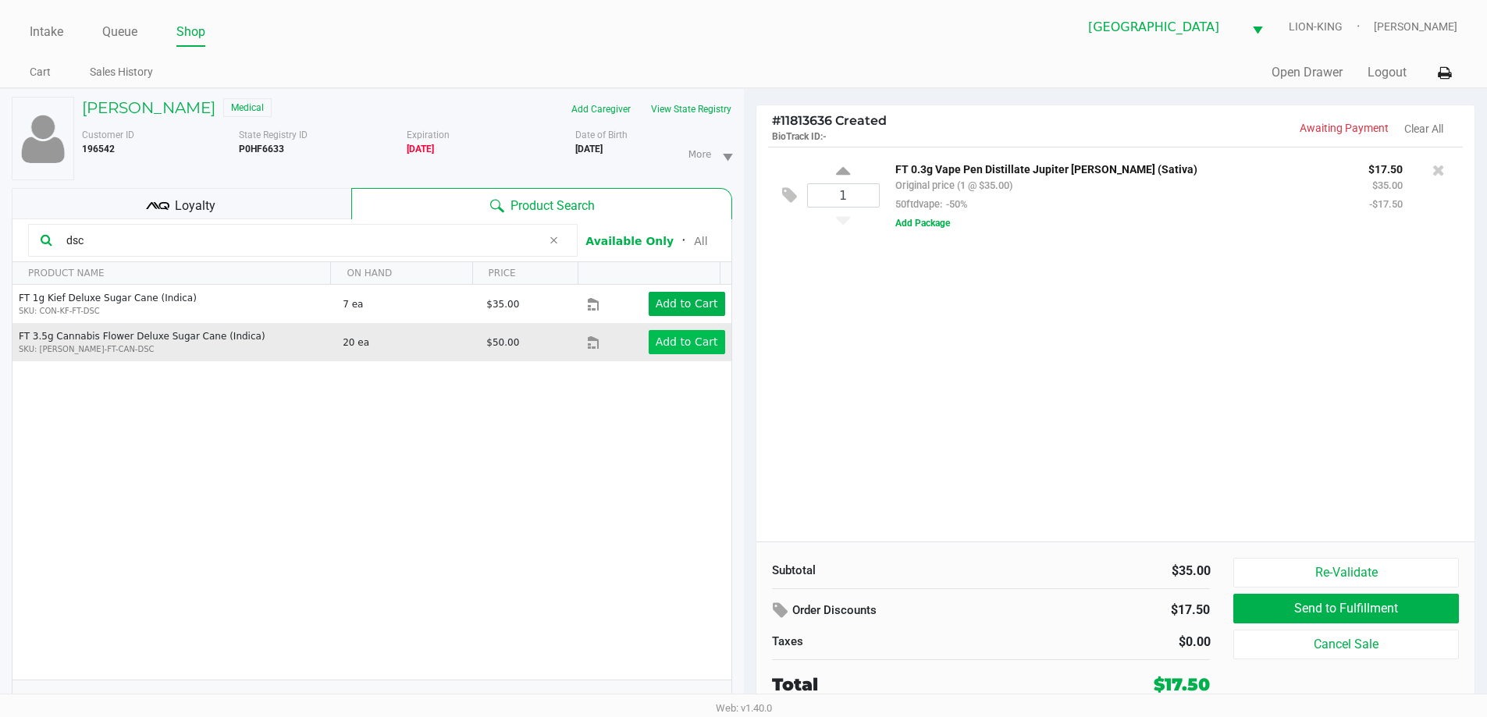
type input "dsc"
click at [664, 342] on app-button-loader "Add to Cart" at bounding box center [687, 342] width 62 height 12
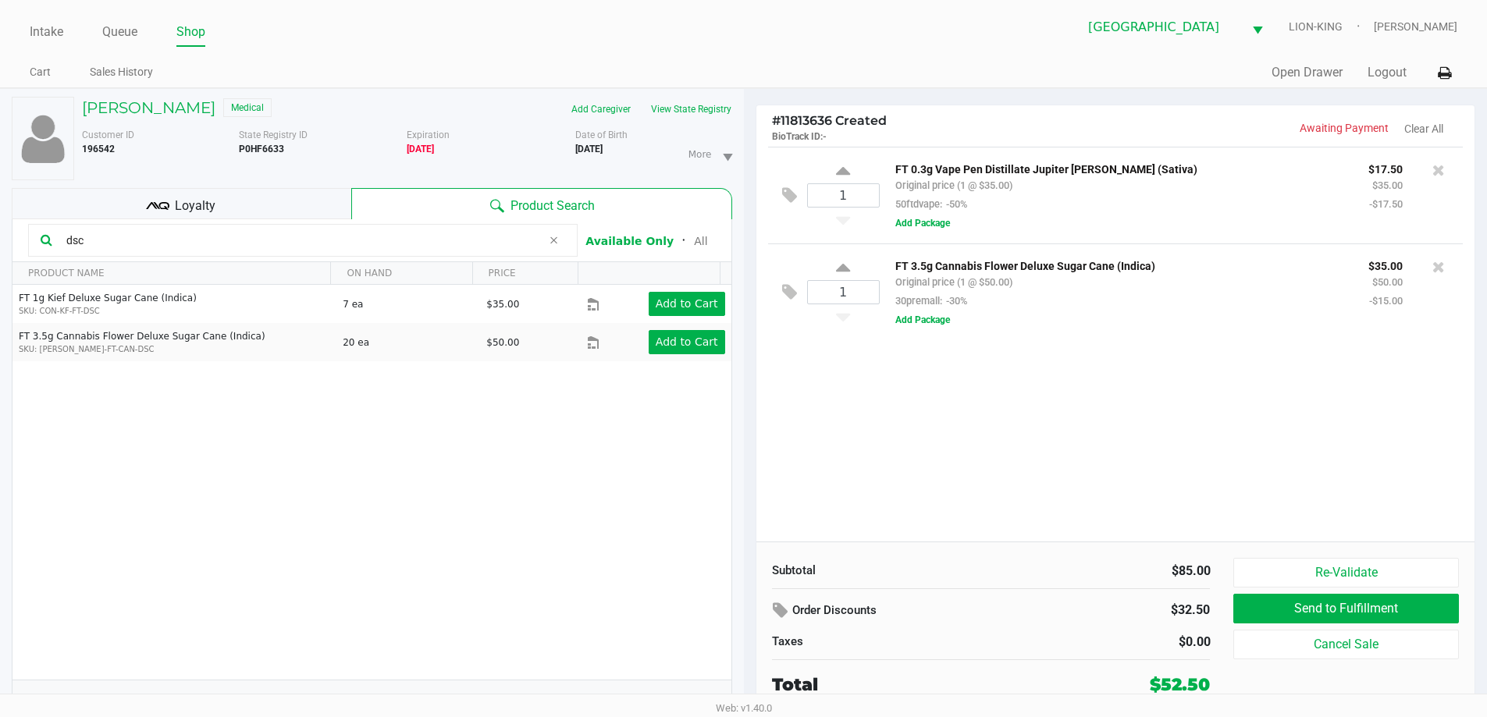
click at [120, 242] on input "dsc" at bounding box center [301, 240] width 482 height 23
click at [175, 115] on h5 "CHRISTINE VITELLO" at bounding box center [148, 107] width 133 height 19
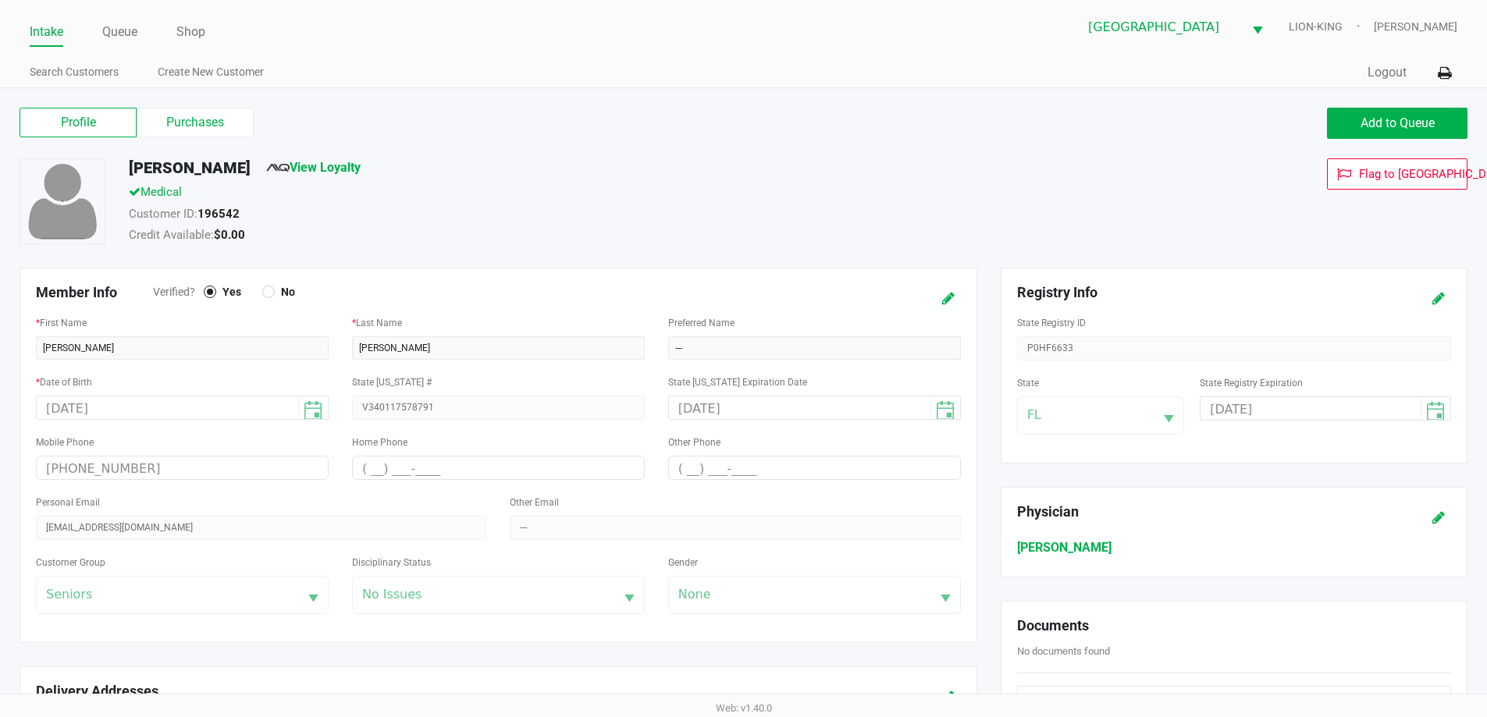
click at [205, 110] on label "Purchases" at bounding box center [195, 123] width 117 height 30
click at [0, 0] on 1 "Purchases" at bounding box center [0, 0] width 0 height 0
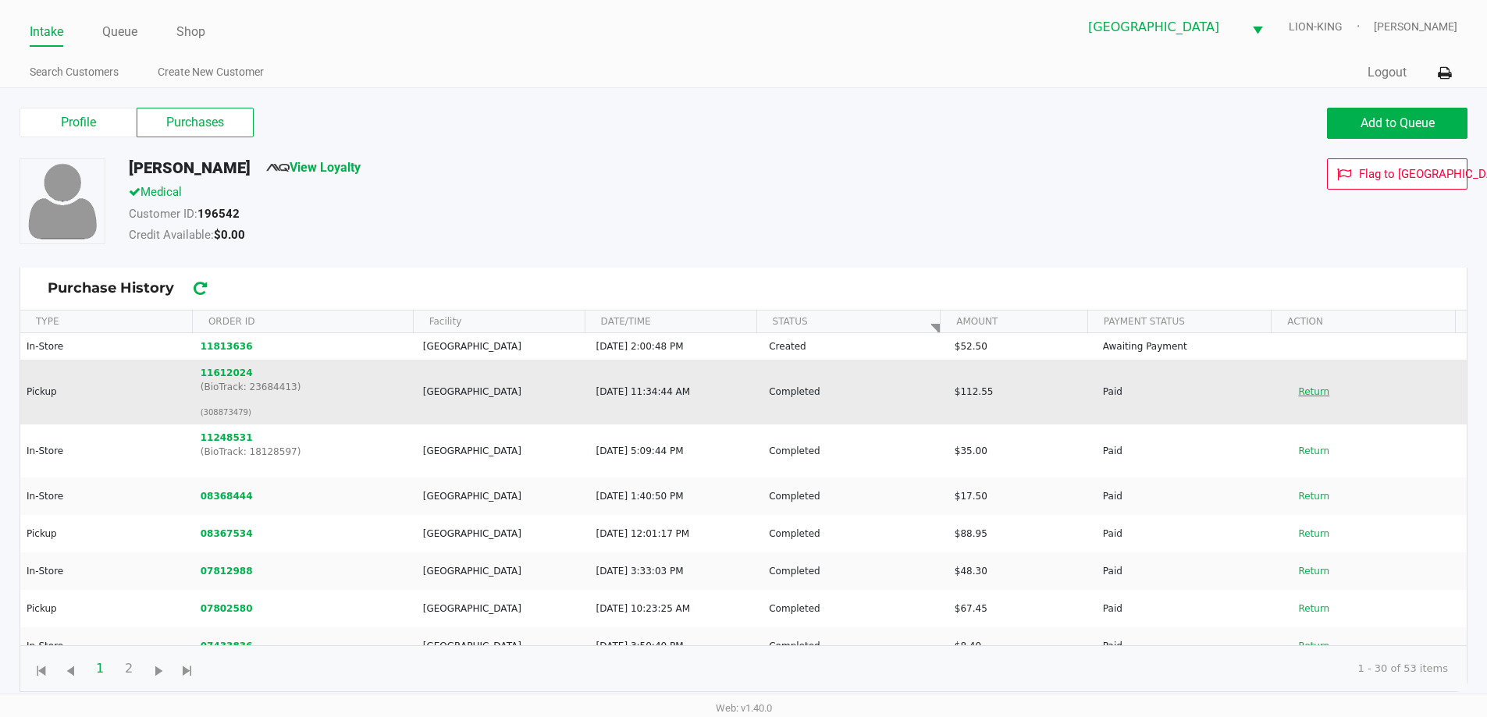
click at [1306, 391] on button "Return" at bounding box center [1314, 391] width 52 height 25
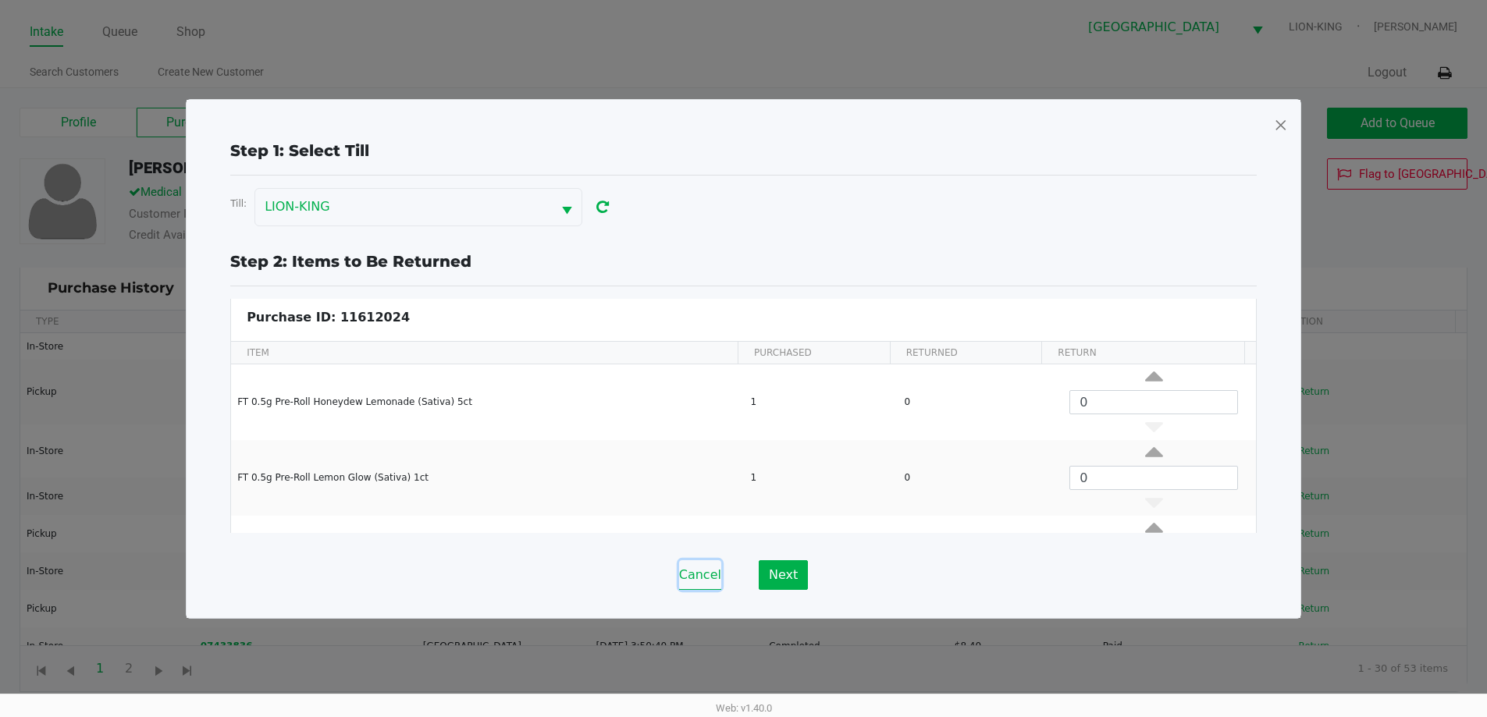
click at [714, 581] on button "Cancel" at bounding box center [700, 575] width 42 height 30
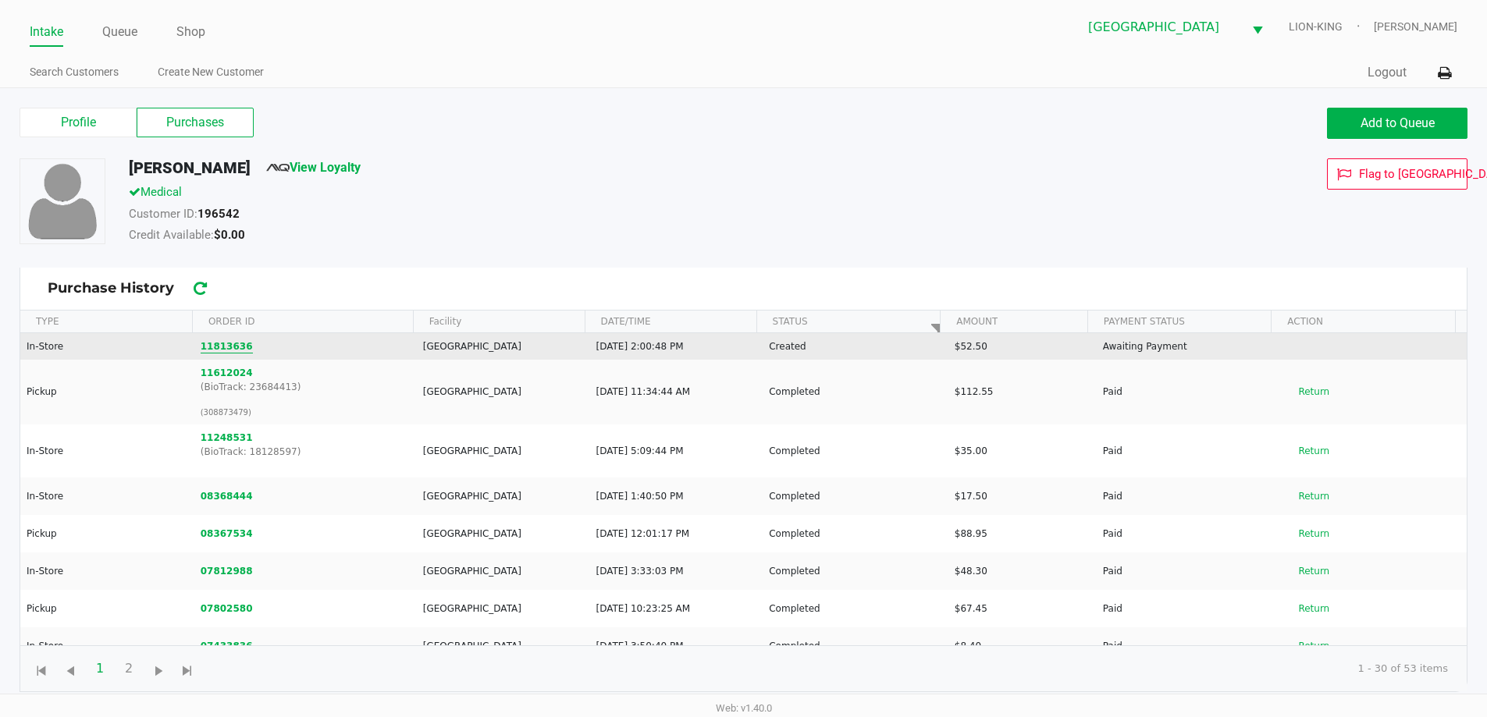
click at [228, 345] on button "11813636" at bounding box center [227, 347] width 52 height 14
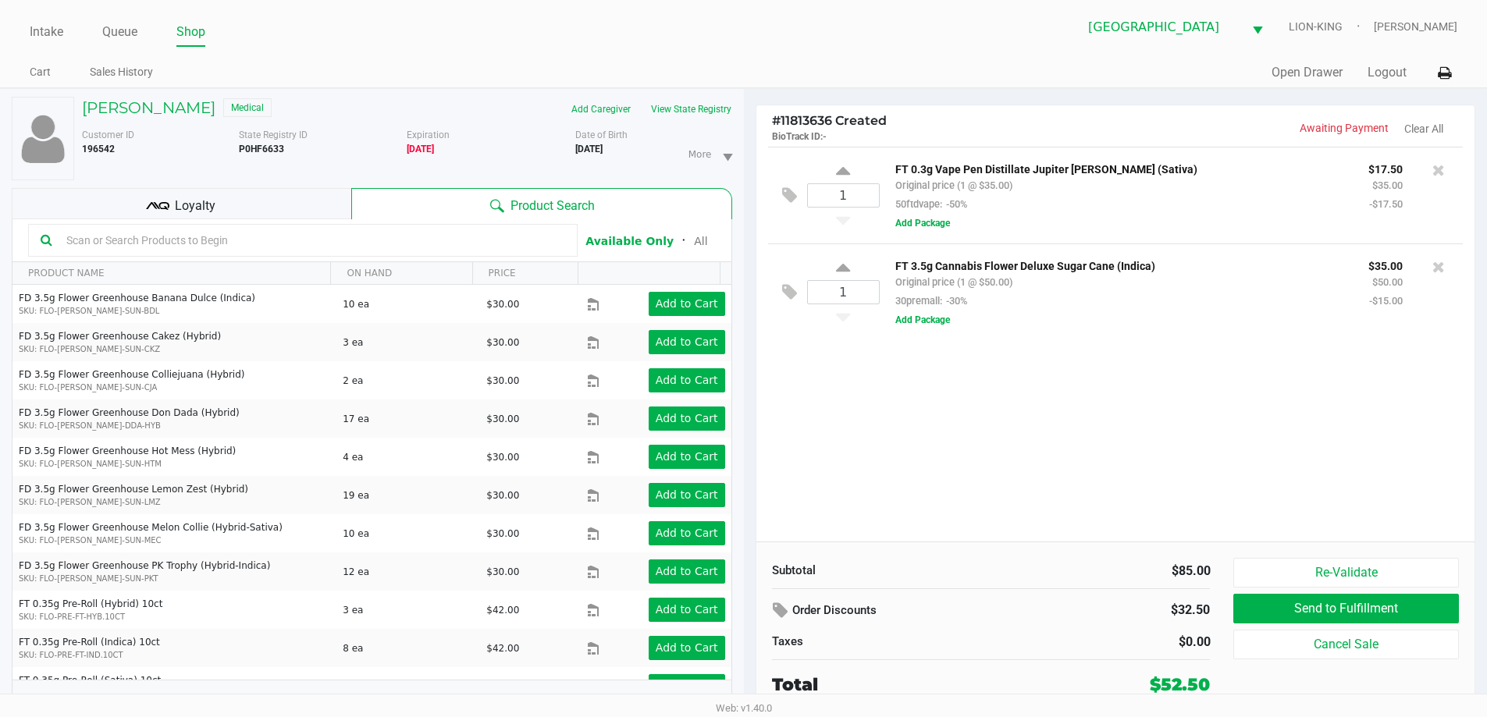
click at [327, 242] on input "text" at bounding box center [312, 240] width 505 height 23
type input "wbv"
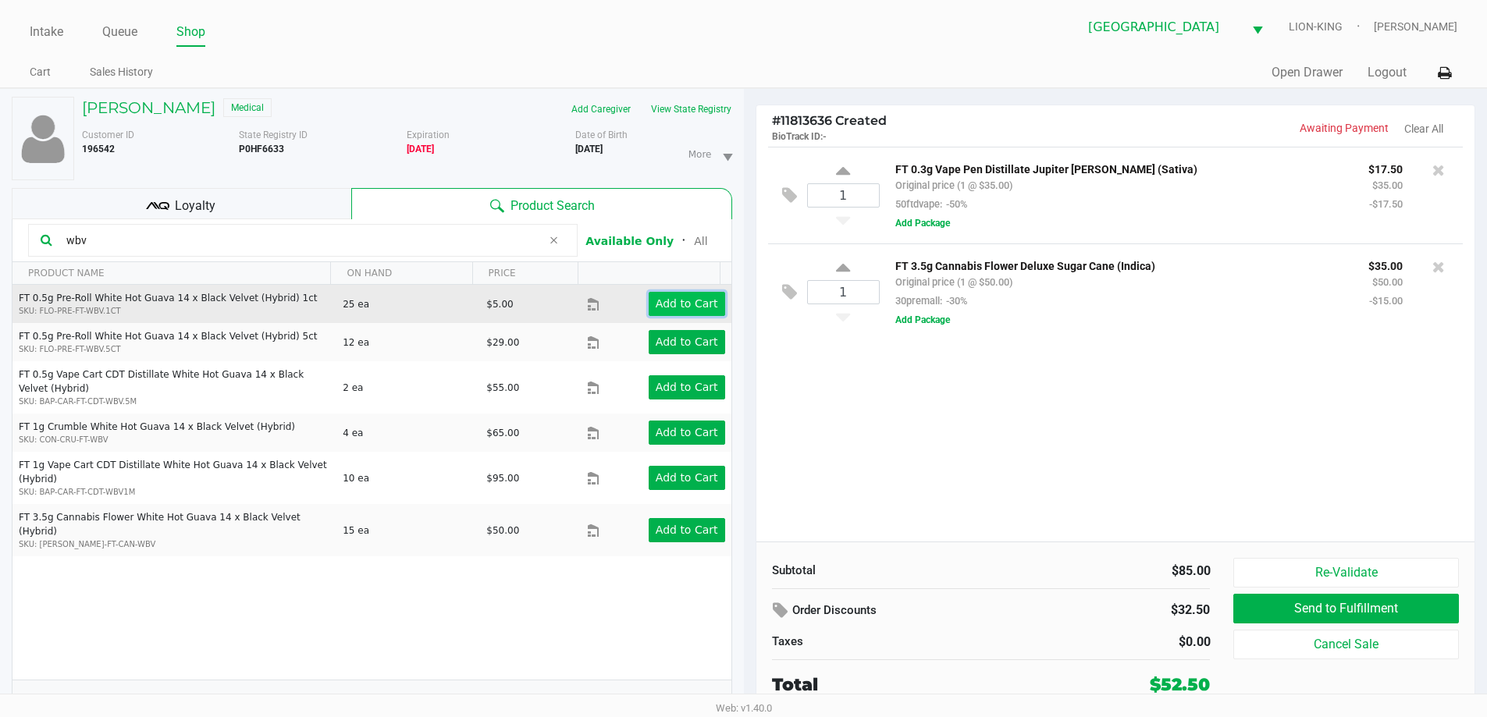
click at [673, 300] on app-button-loader "Add to Cart" at bounding box center [687, 303] width 62 height 12
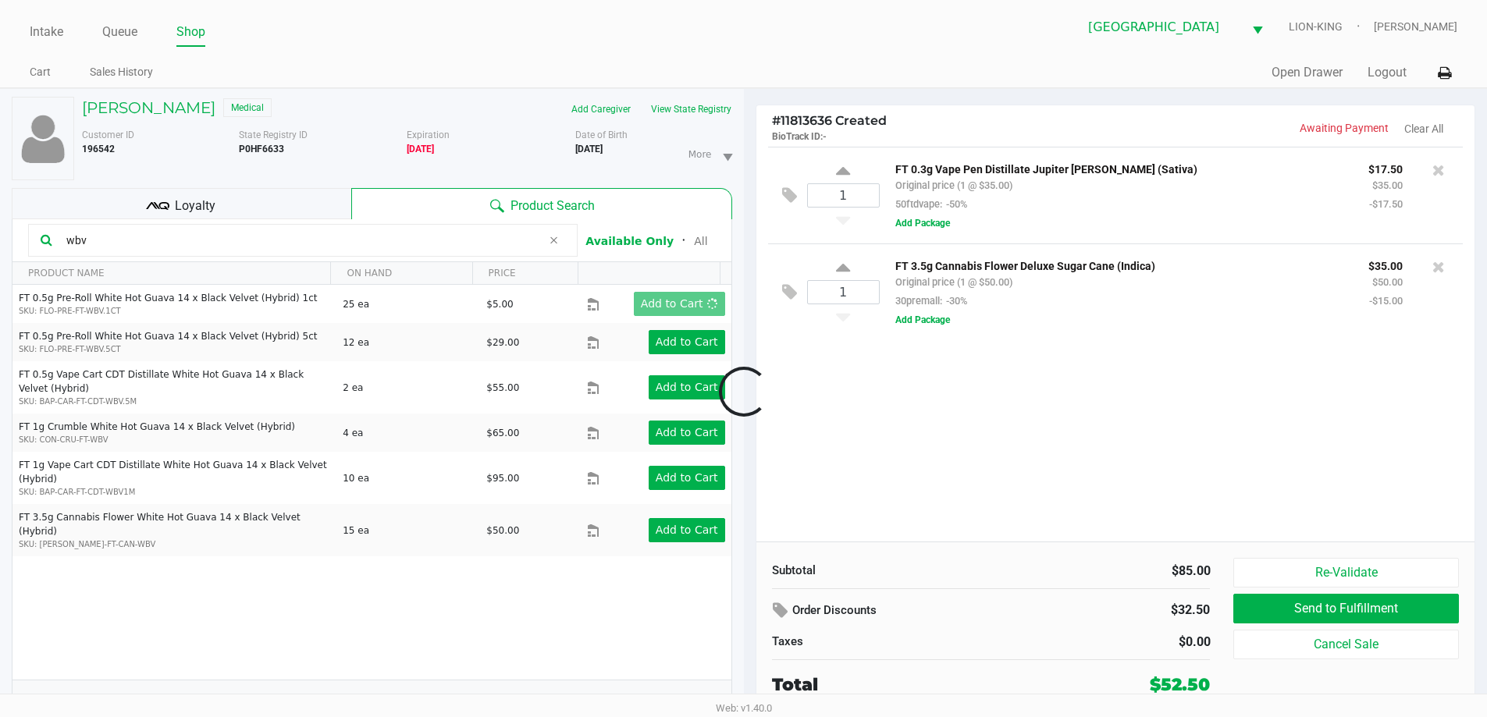
click at [895, 361] on div at bounding box center [743, 392] width 1487 height 452
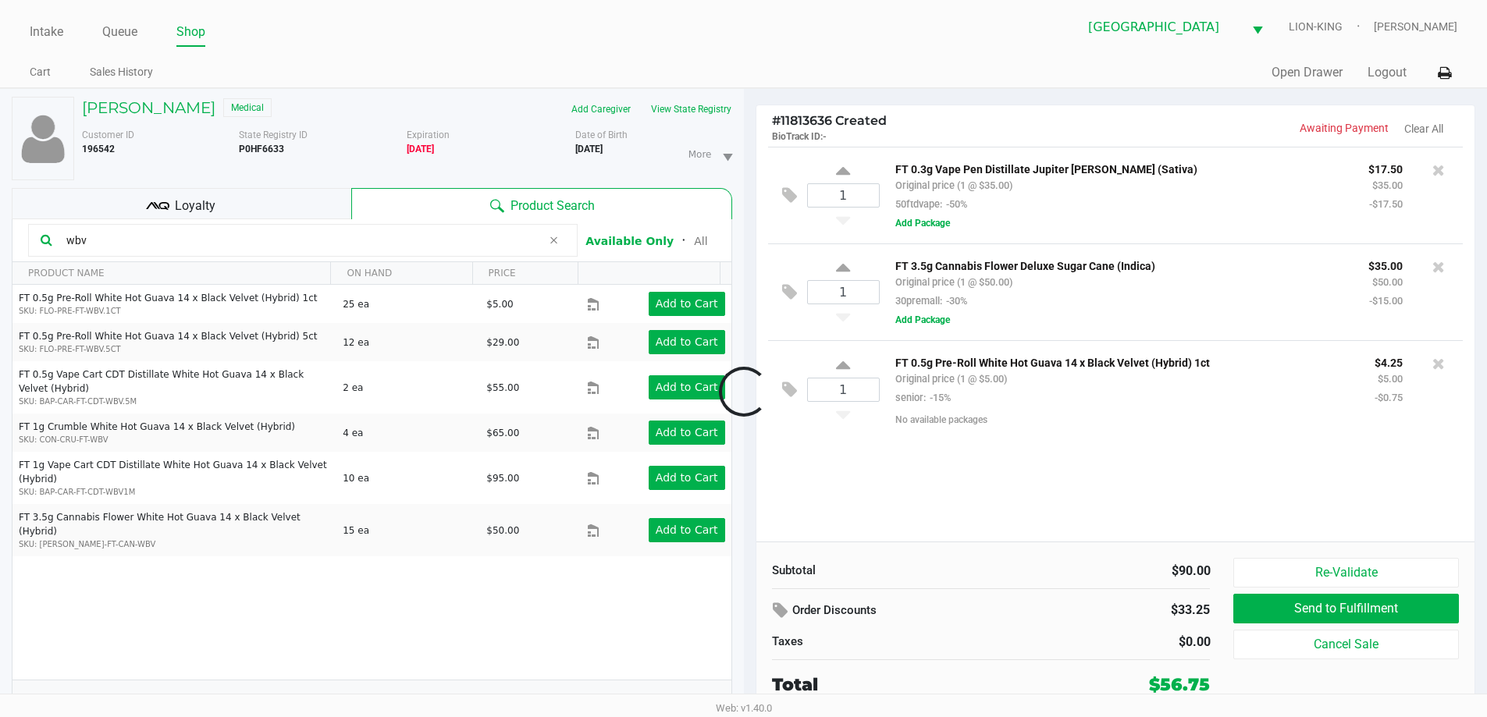
click at [123, 240] on input "wbv" at bounding box center [301, 240] width 482 height 23
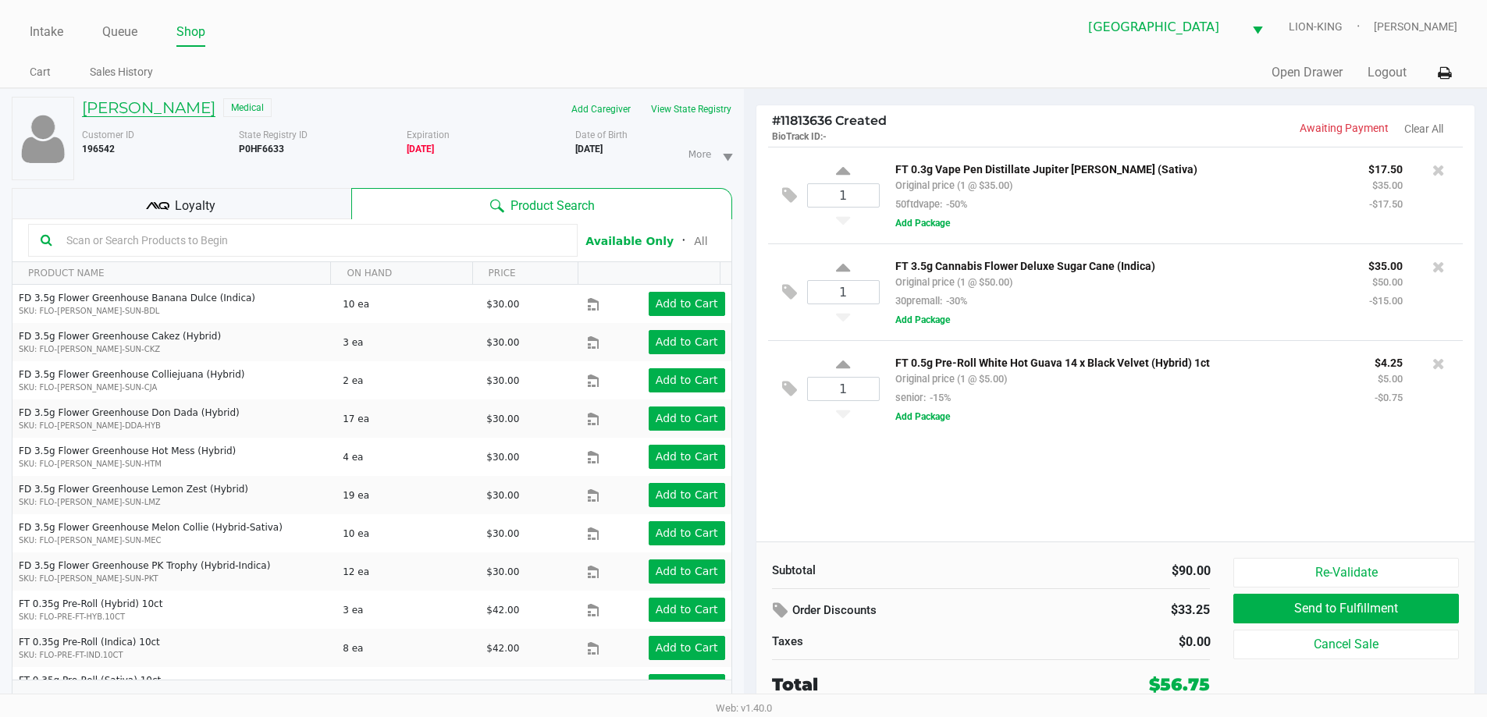
click at [182, 107] on h5 "CHRISTINE VITELLO" at bounding box center [148, 107] width 133 height 19
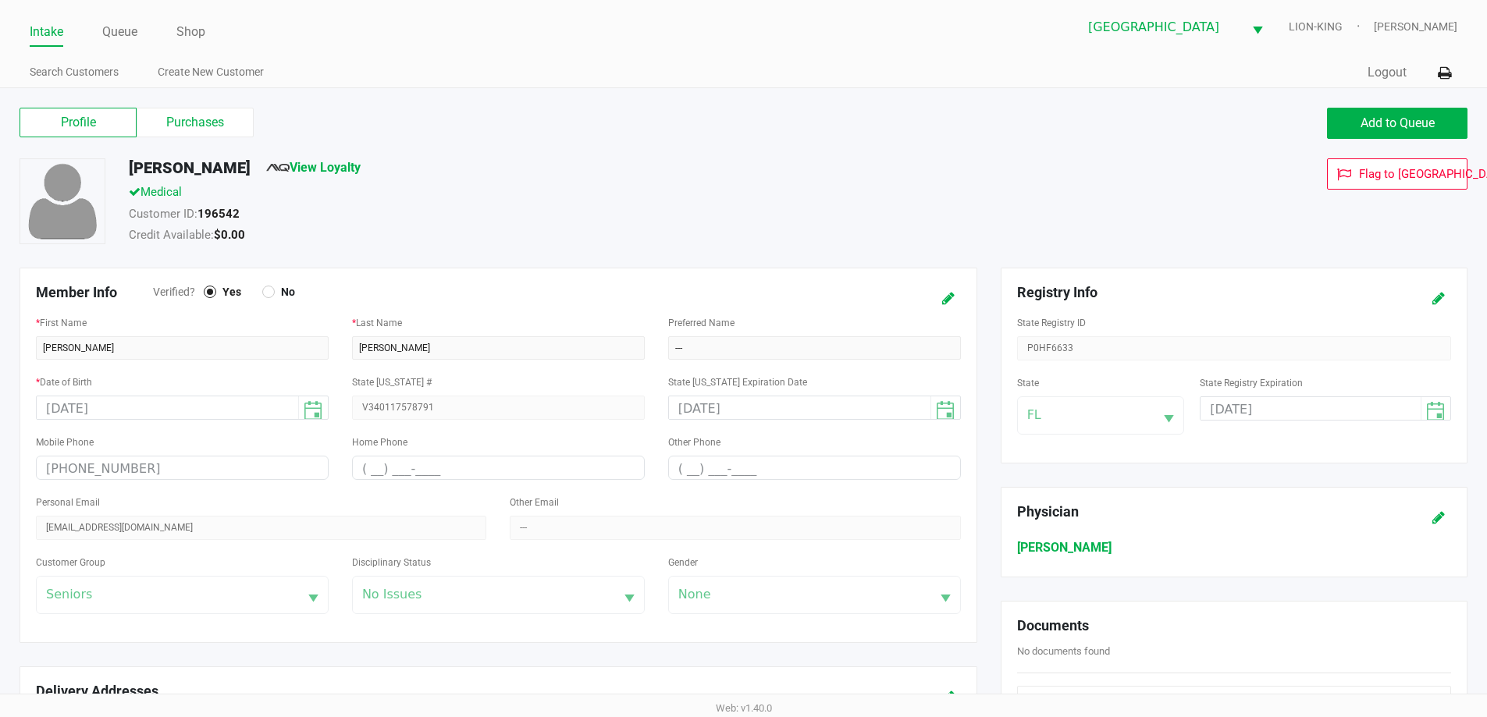
click at [230, 116] on label "Purchases" at bounding box center [195, 123] width 117 height 30
click at [0, 0] on 1 "Purchases" at bounding box center [0, 0] width 0 height 0
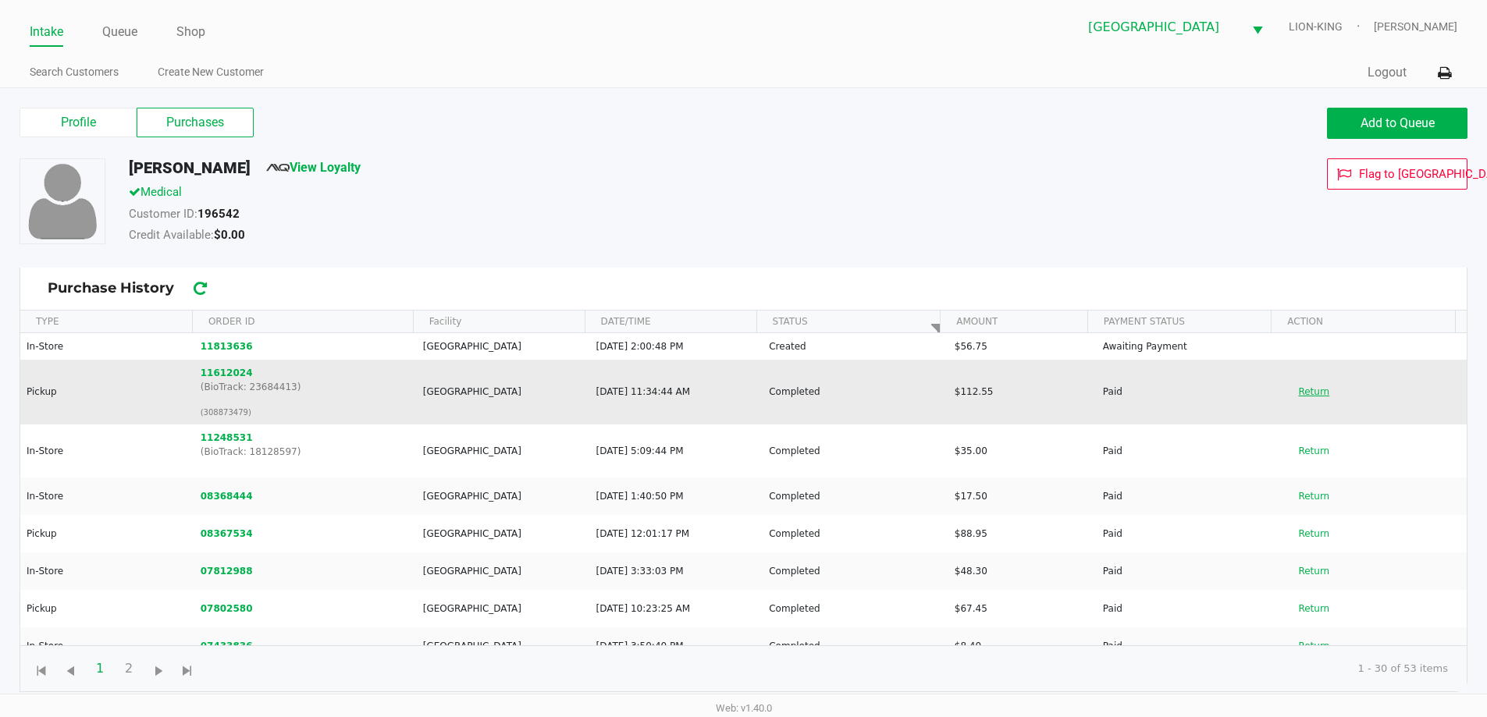
click at [1315, 393] on button "Return" at bounding box center [1314, 391] width 52 height 25
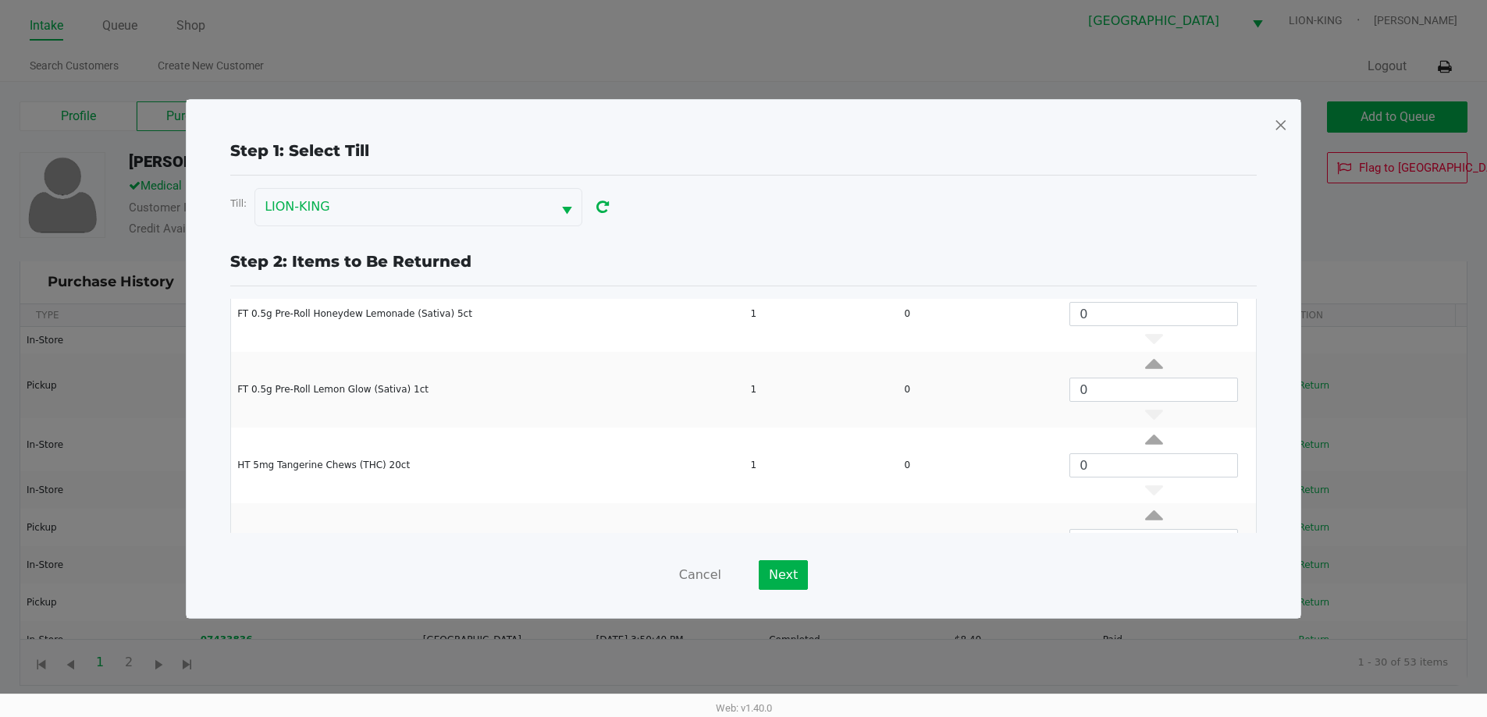
scroll to position [52, 0]
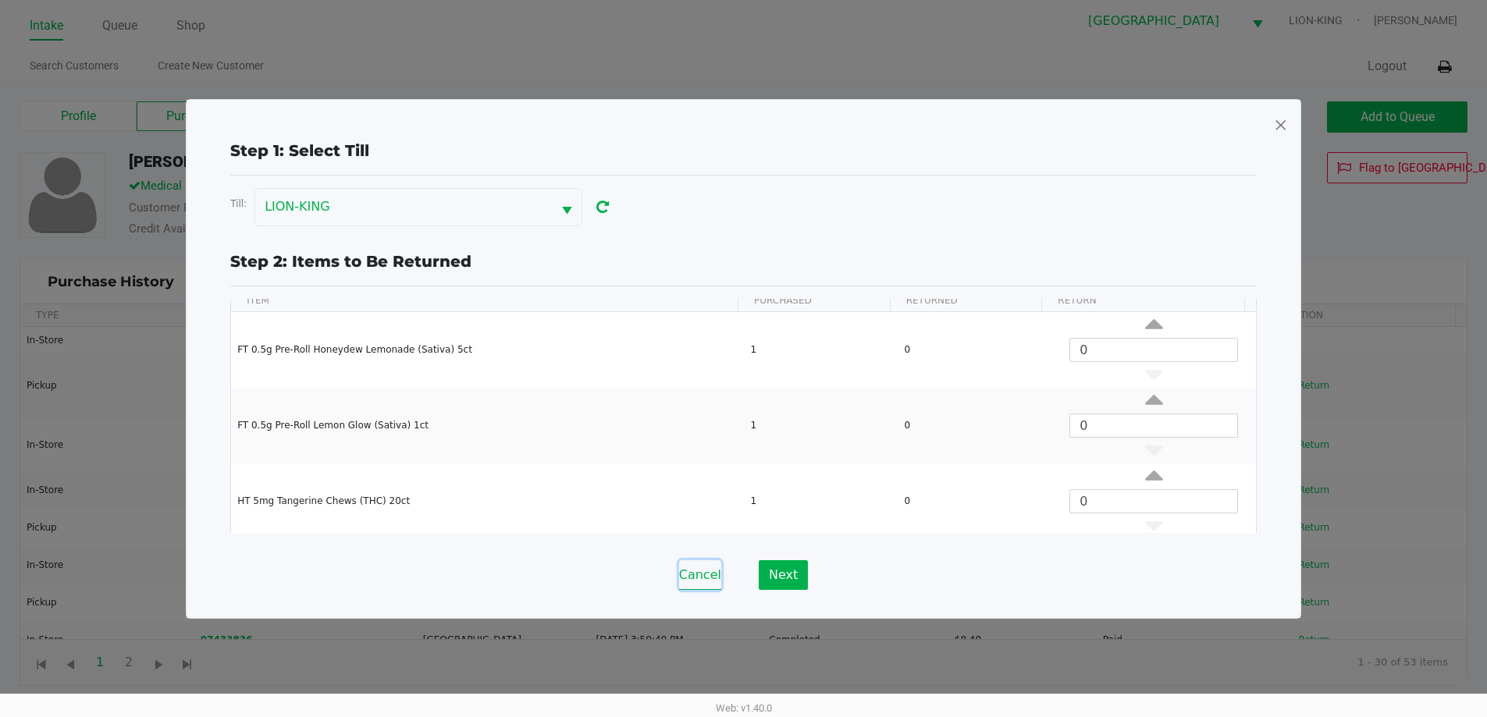
click at [696, 571] on button "Cancel" at bounding box center [700, 575] width 42 height 30
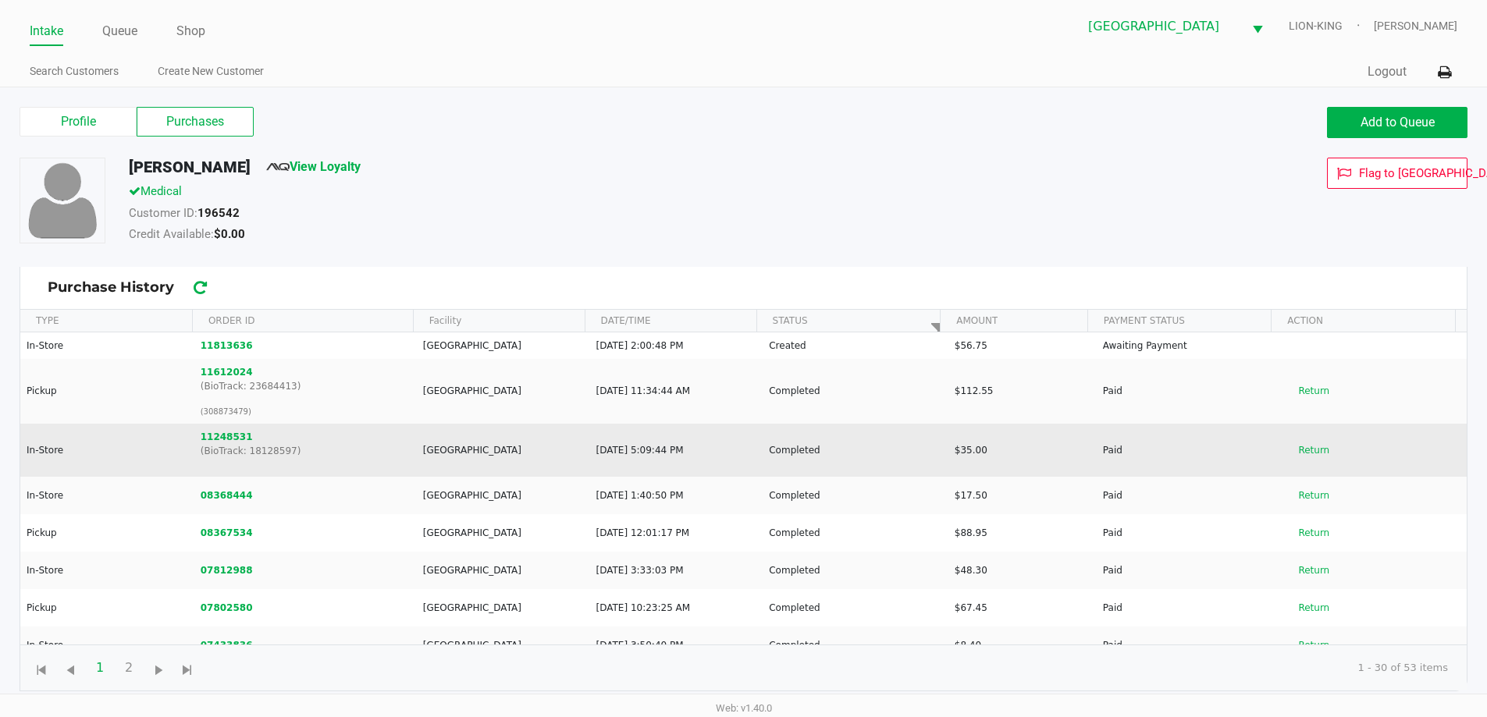
scroll to position [0, 0]
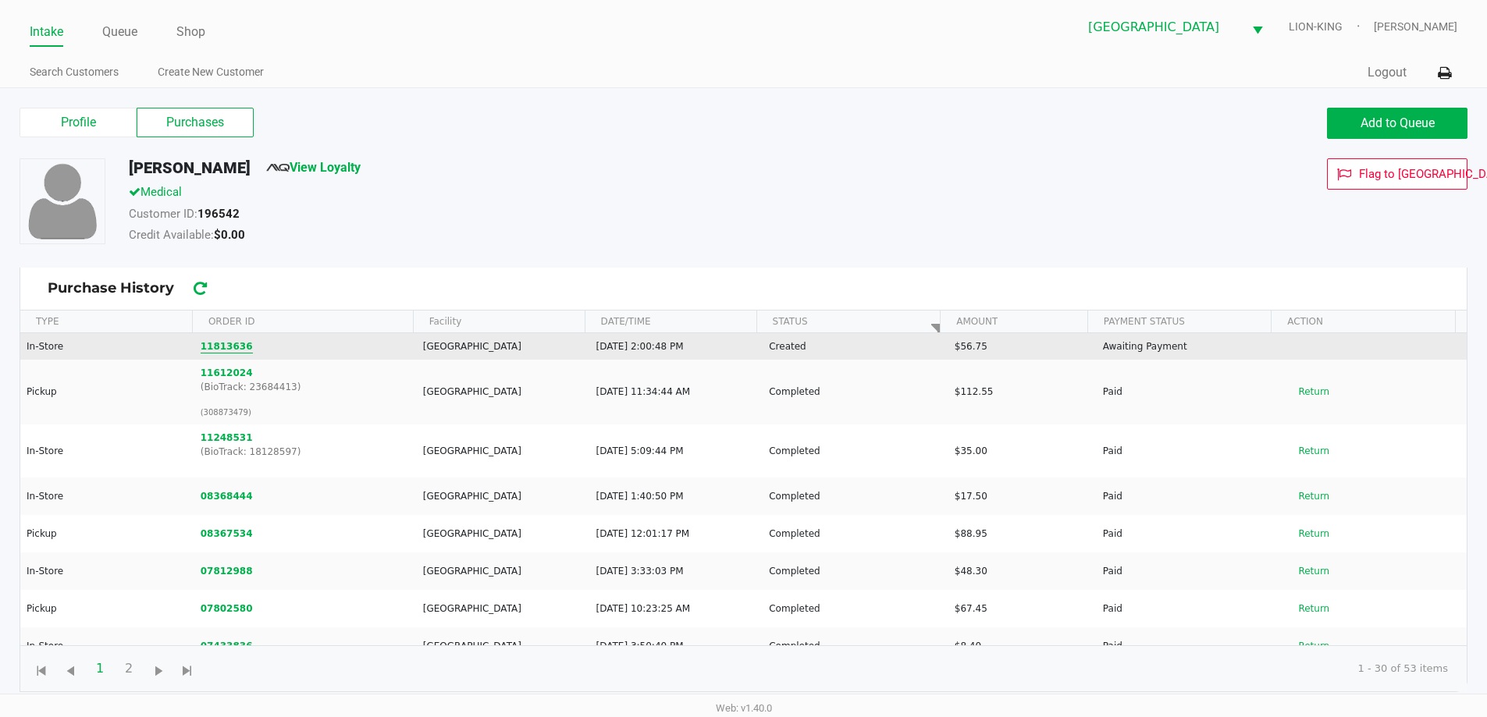
click at [237, 351] on button "11813636" at bounding box center [227, 347] width 52 height 14
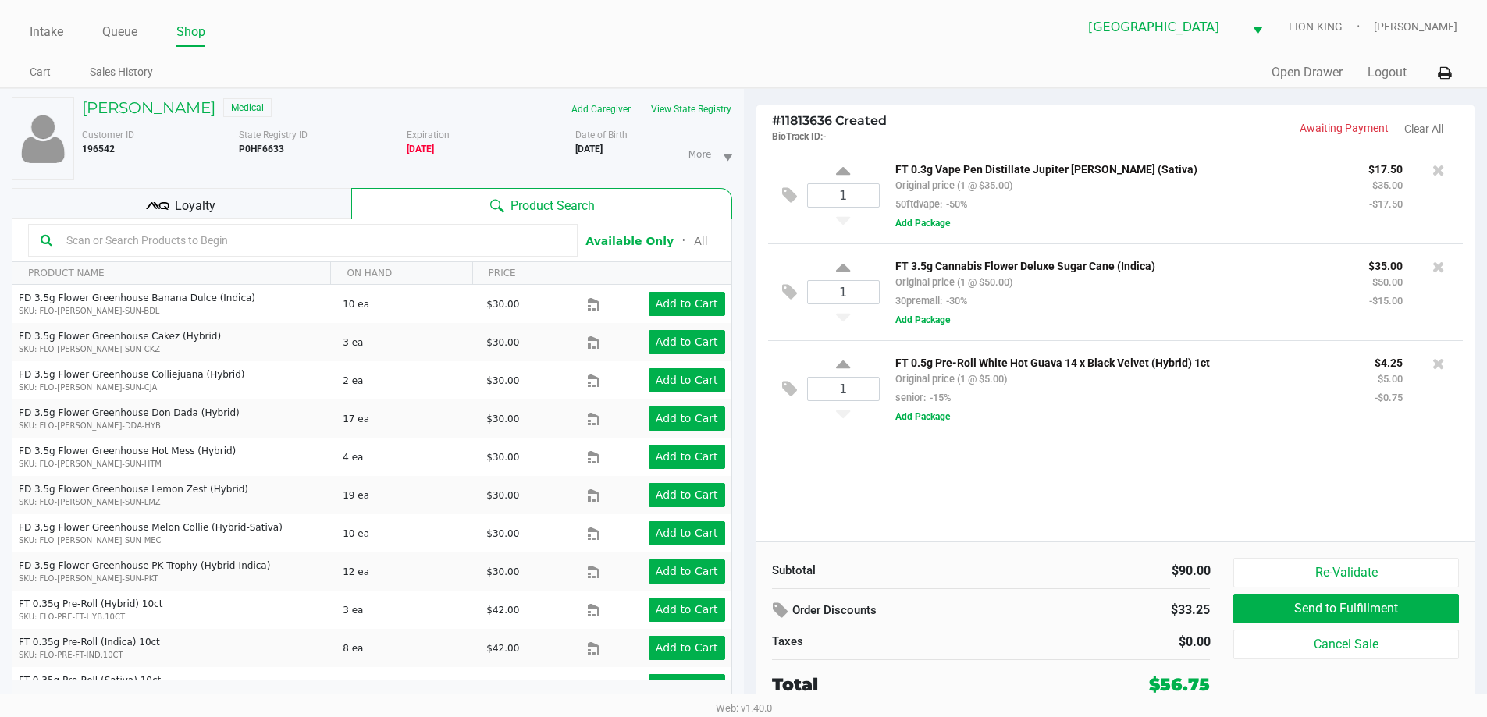
click at [269, 215] on div "Loyalty" at bounding box center [182, 203] width 340 height 31
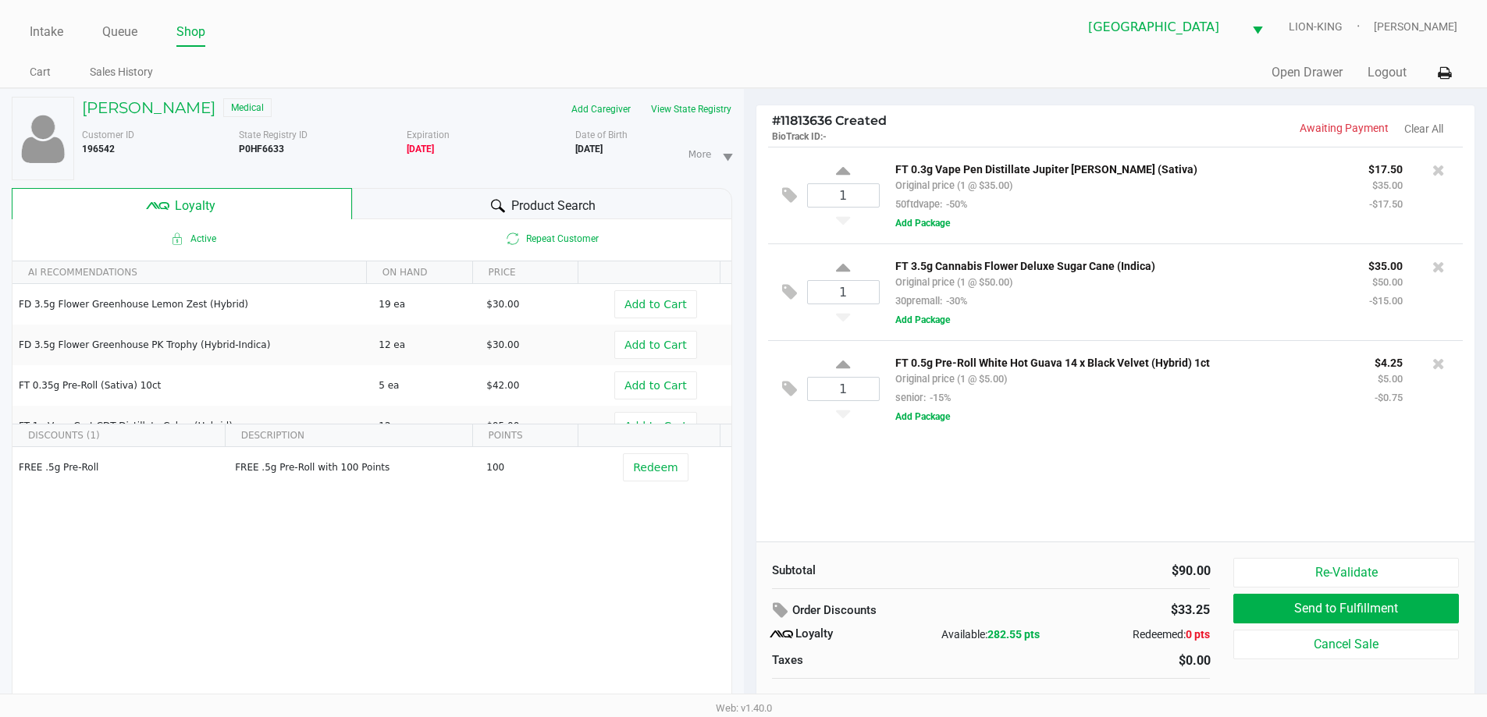
click at [456, 190] on div "Product Search" at bounding box center [542, 203] width 380 height 31
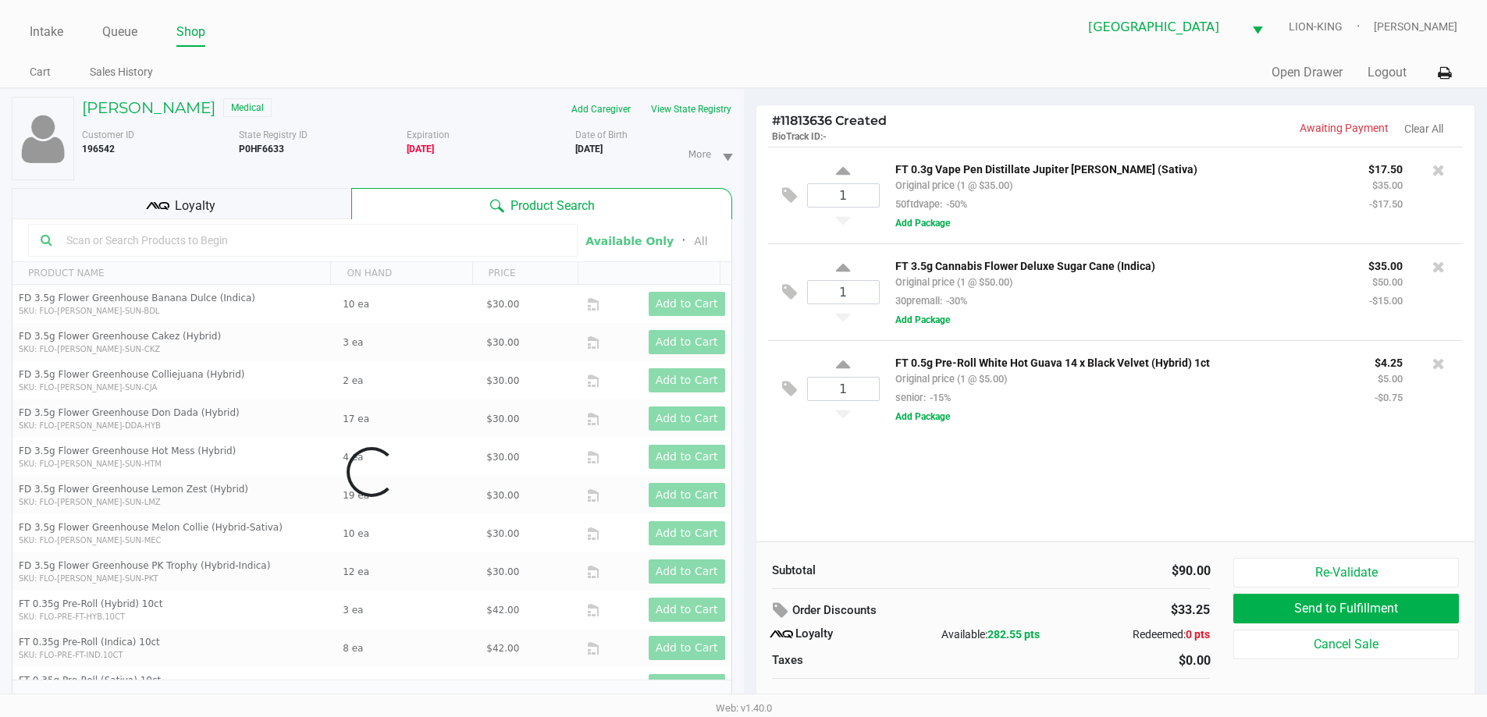
click at [245, 219] on div "Data table" at bounding box center [371, 472] width 719 height 506
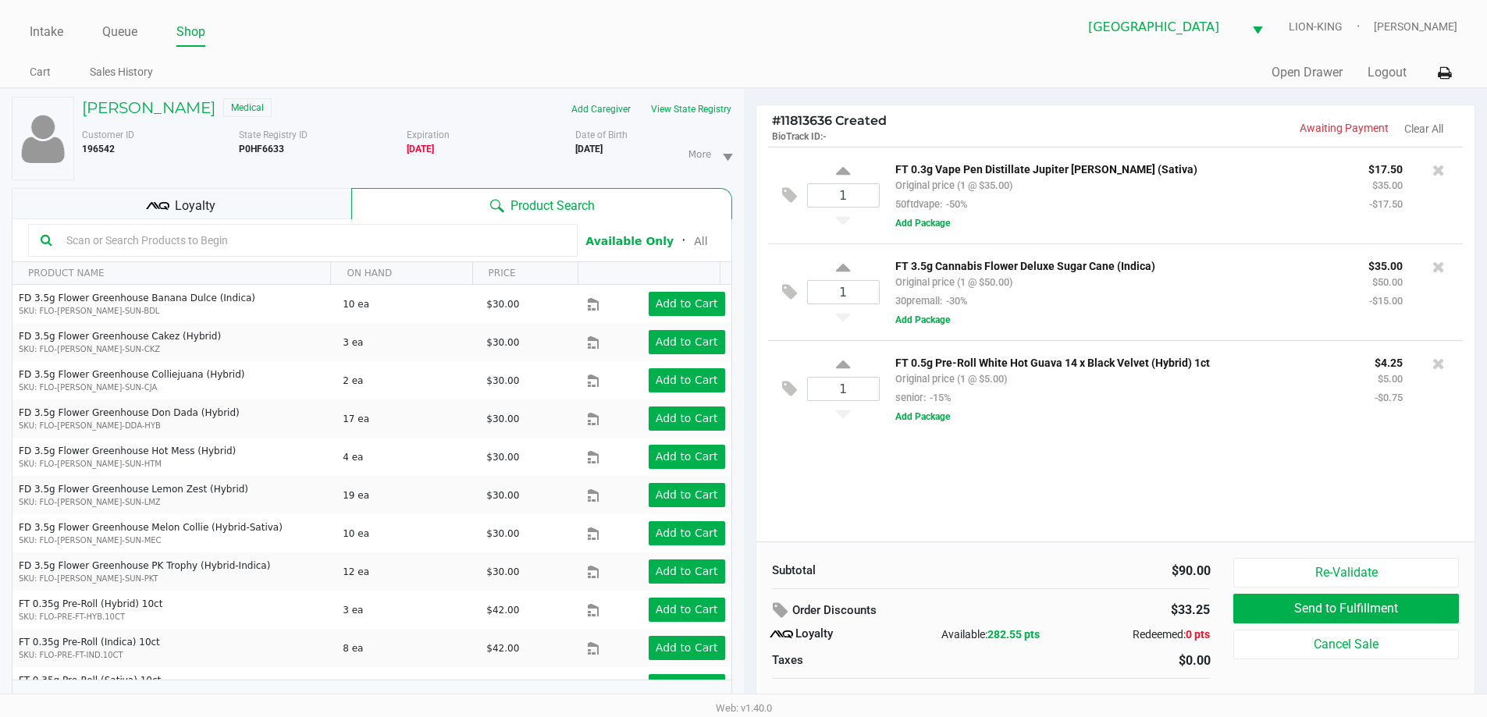
click at [246, 233] on input "text" at bounding box center [312, 240] width 505 height 23
type input "chew"
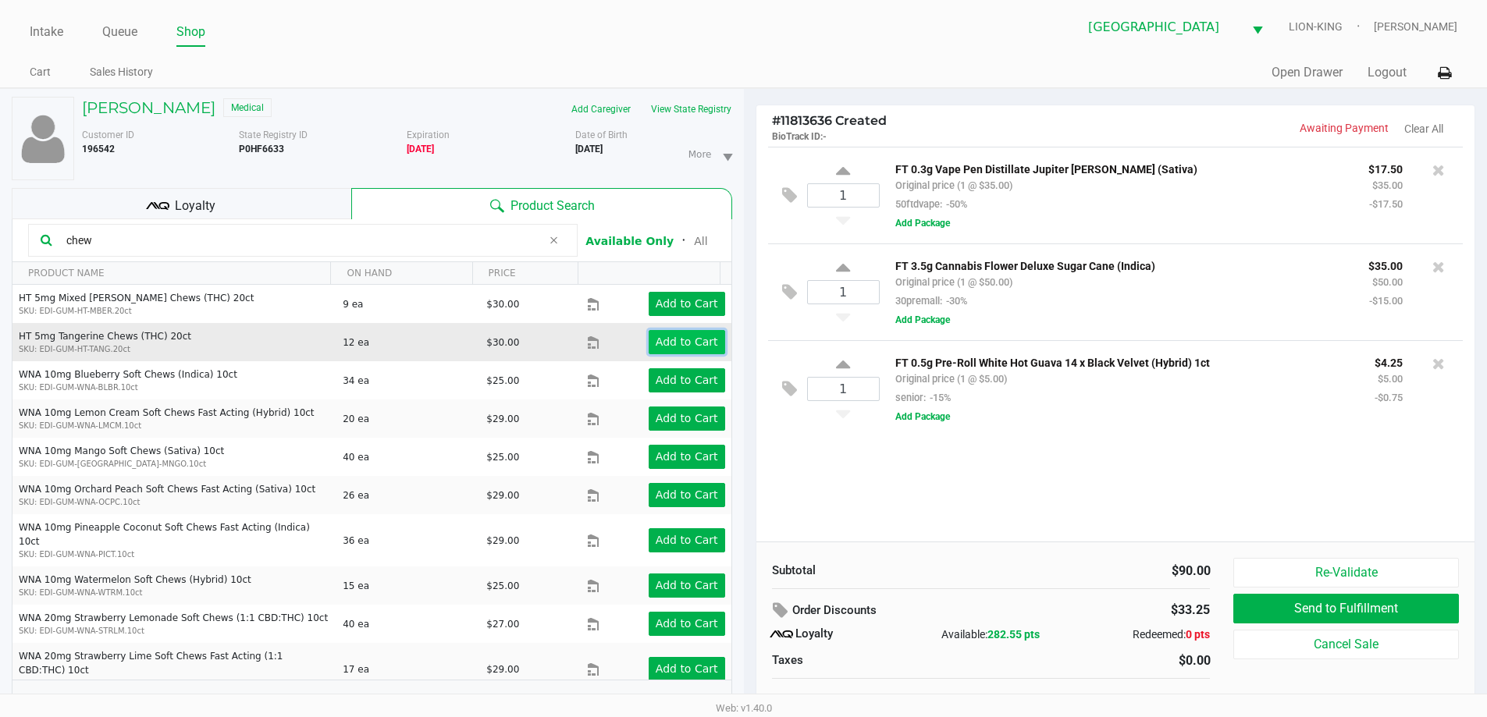
click at [677, 334] on button "Add to Cart" at bounding box center [687, 342] width 76 height 24
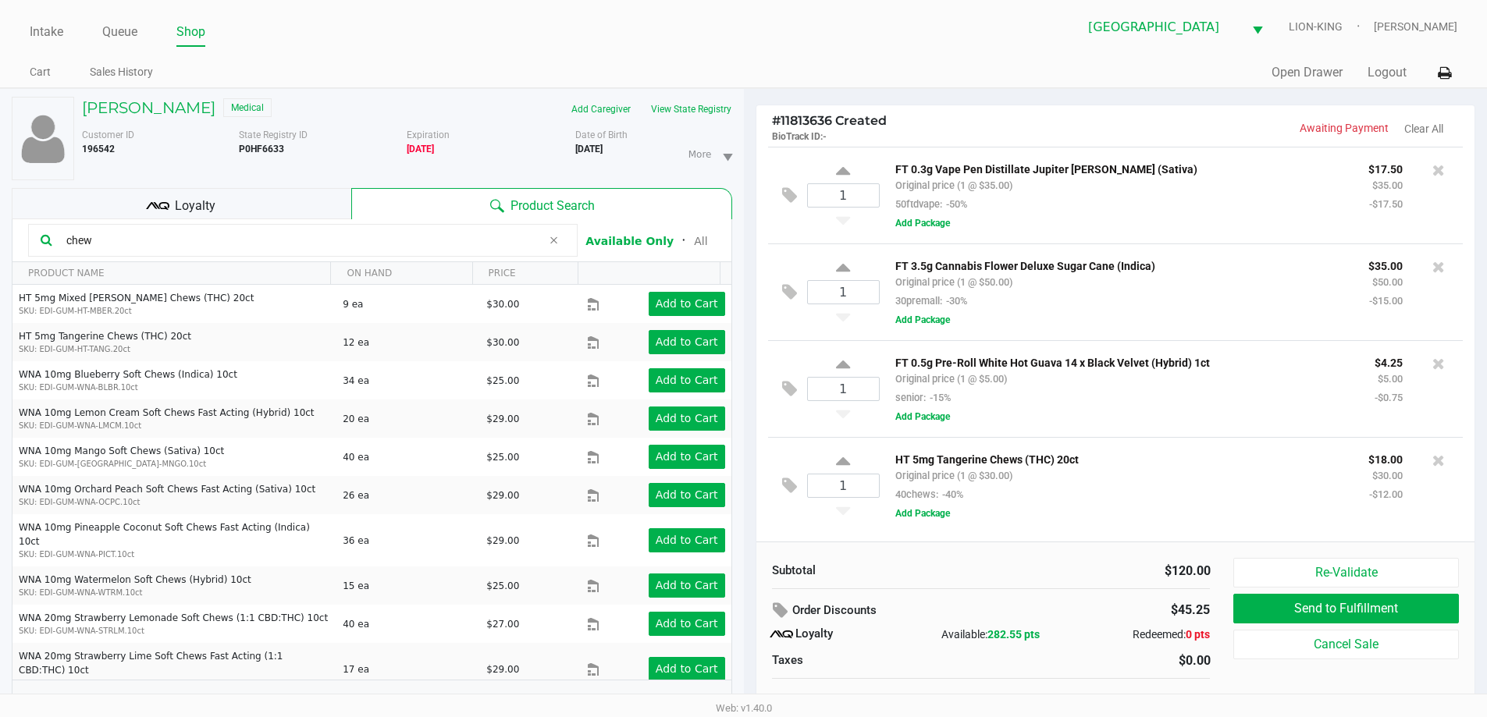
click at [301, 209] on div "Loyalty" at bounding box center [182, 203] width 340 height 31
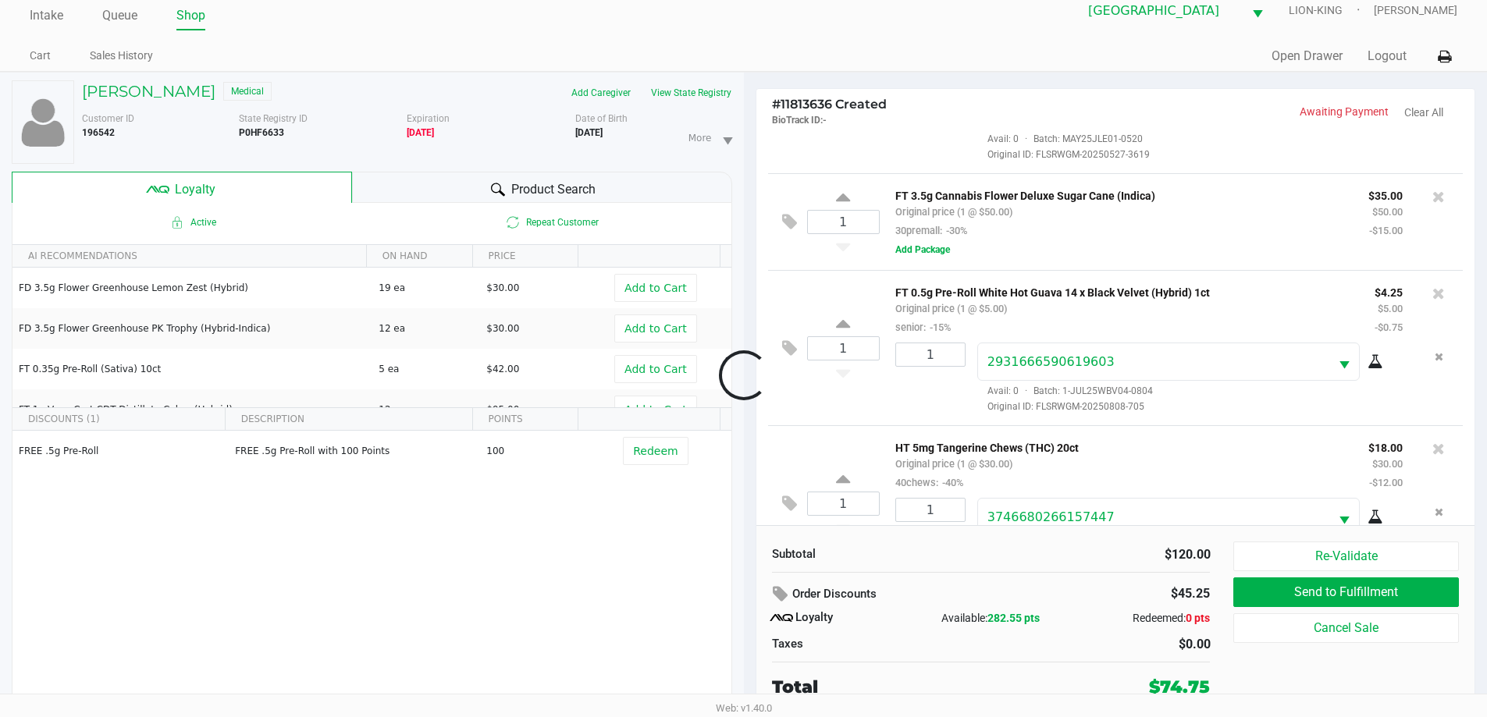
scroll to position [171, 0]
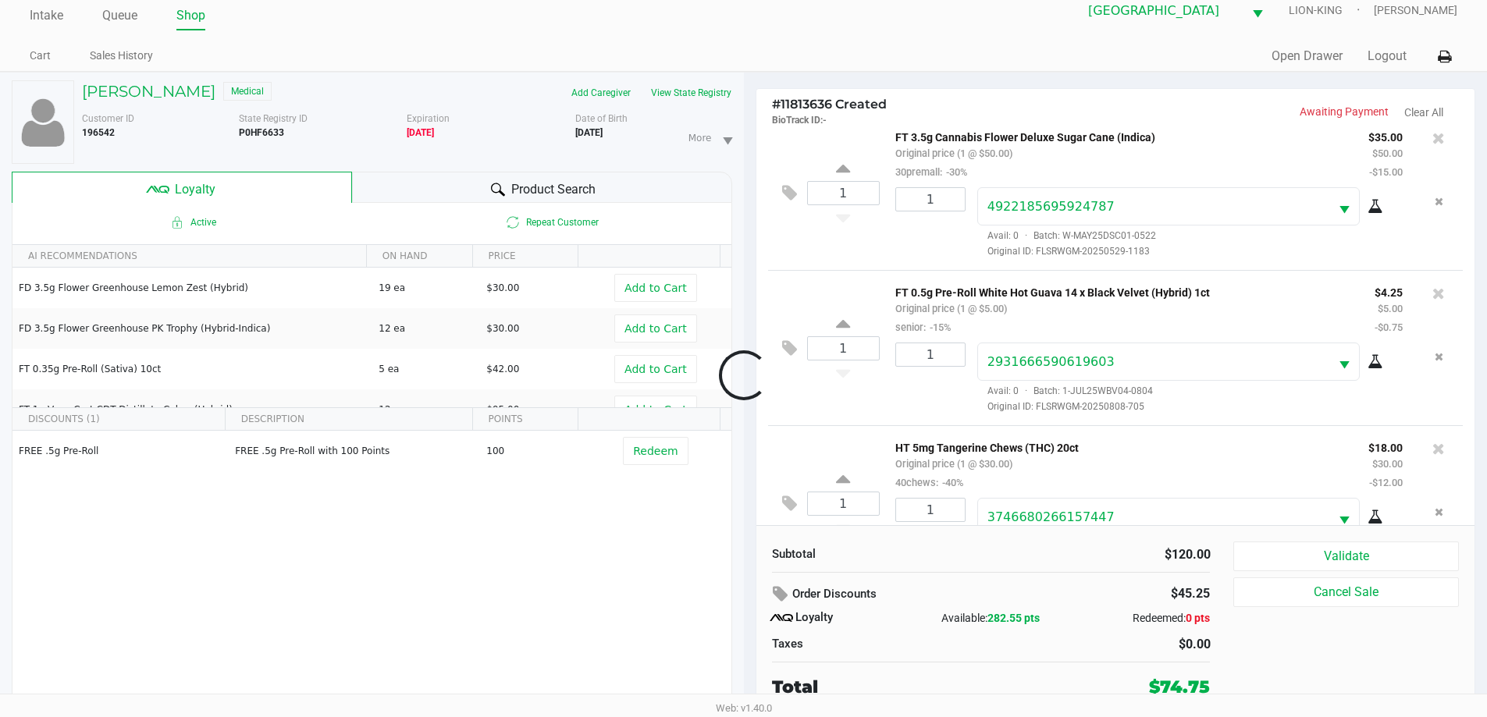
click at [1356, 564] on div at bounding box center [743, 376] width 1487 height 452
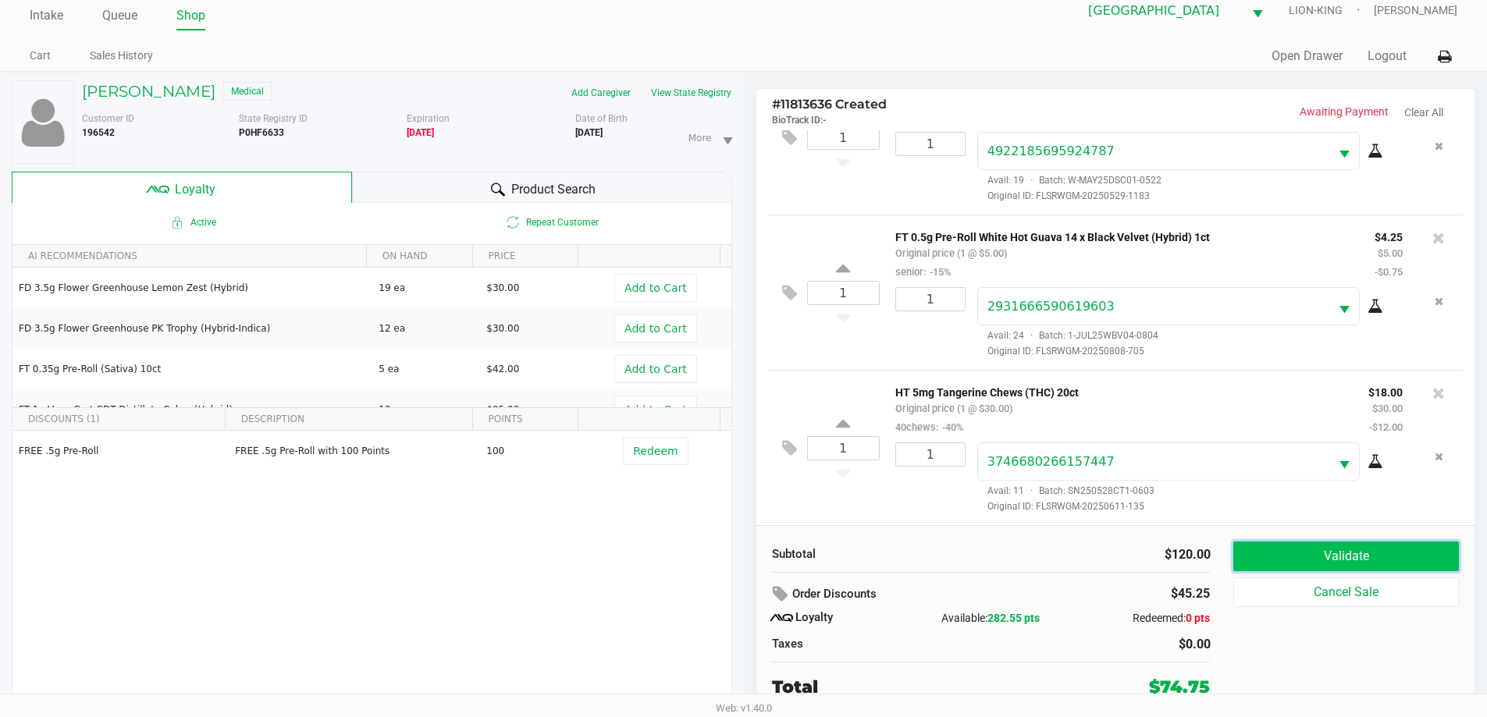
click at [1346, 551] on button "Validate" at bounding box center [1345, 557] width 225 height 30
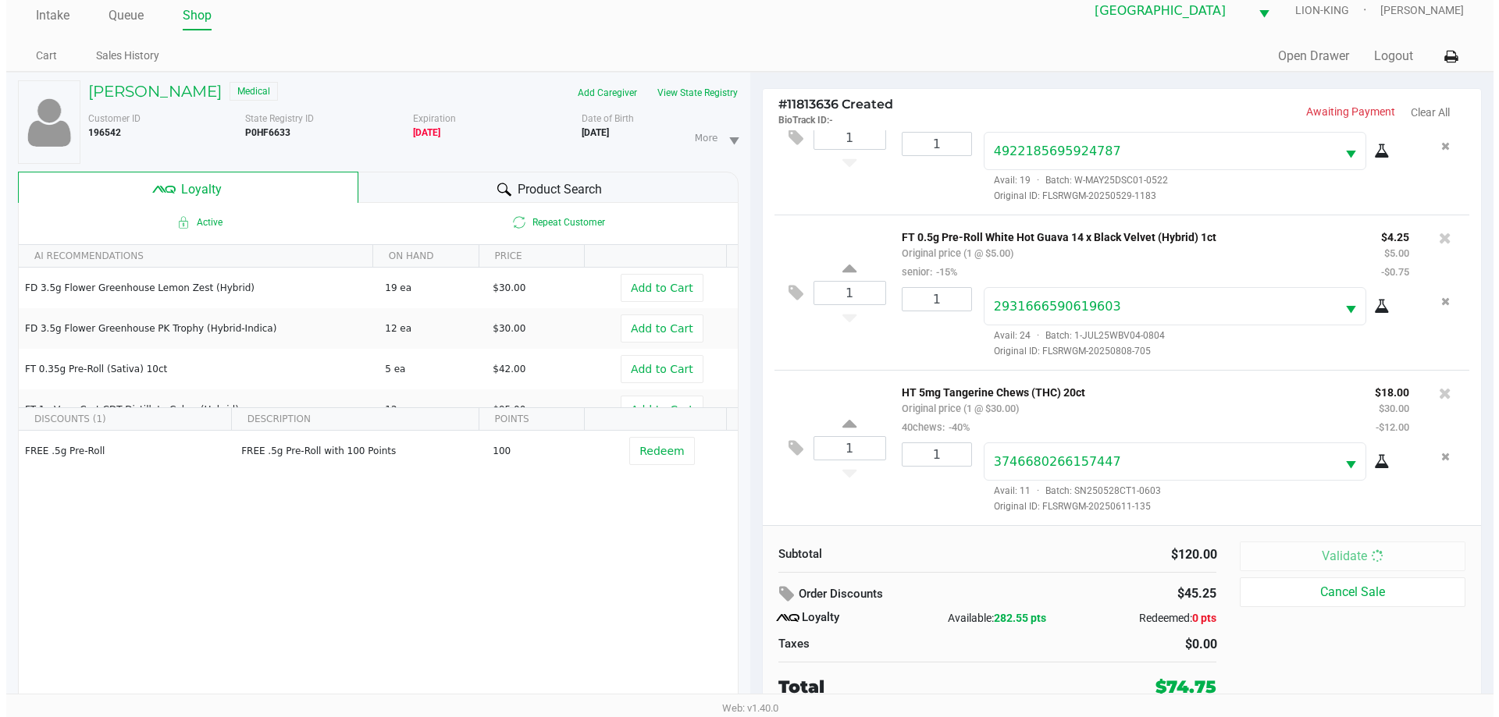
scroll to position [0, 0]
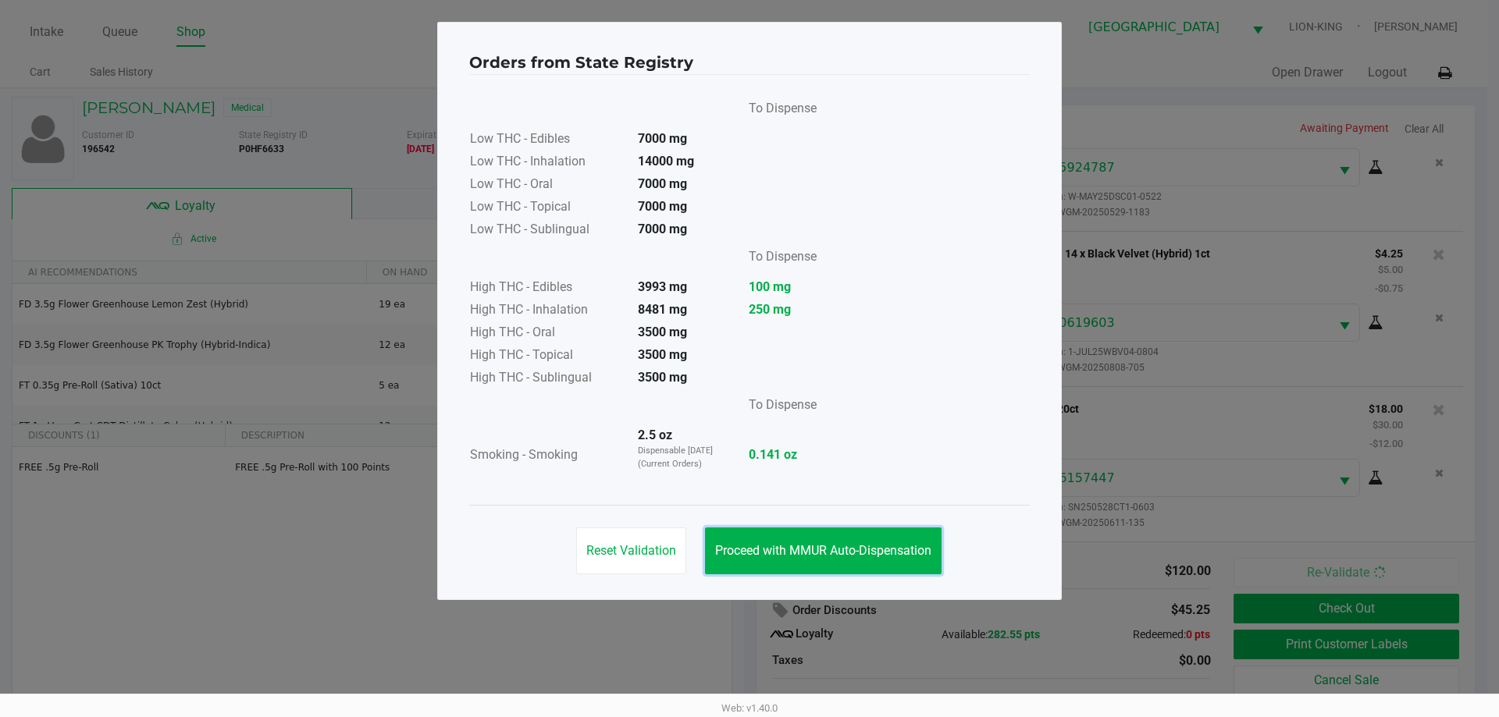
drag, startPoint x: 862, startPoint y: 557, endPoint x: 1027, endPoint y: 541, distance: 165.4
click at [862, 557] on span "Proceed with MMUR Auto-Dispensation" at bounding box center [823, 550] width 216 height 15
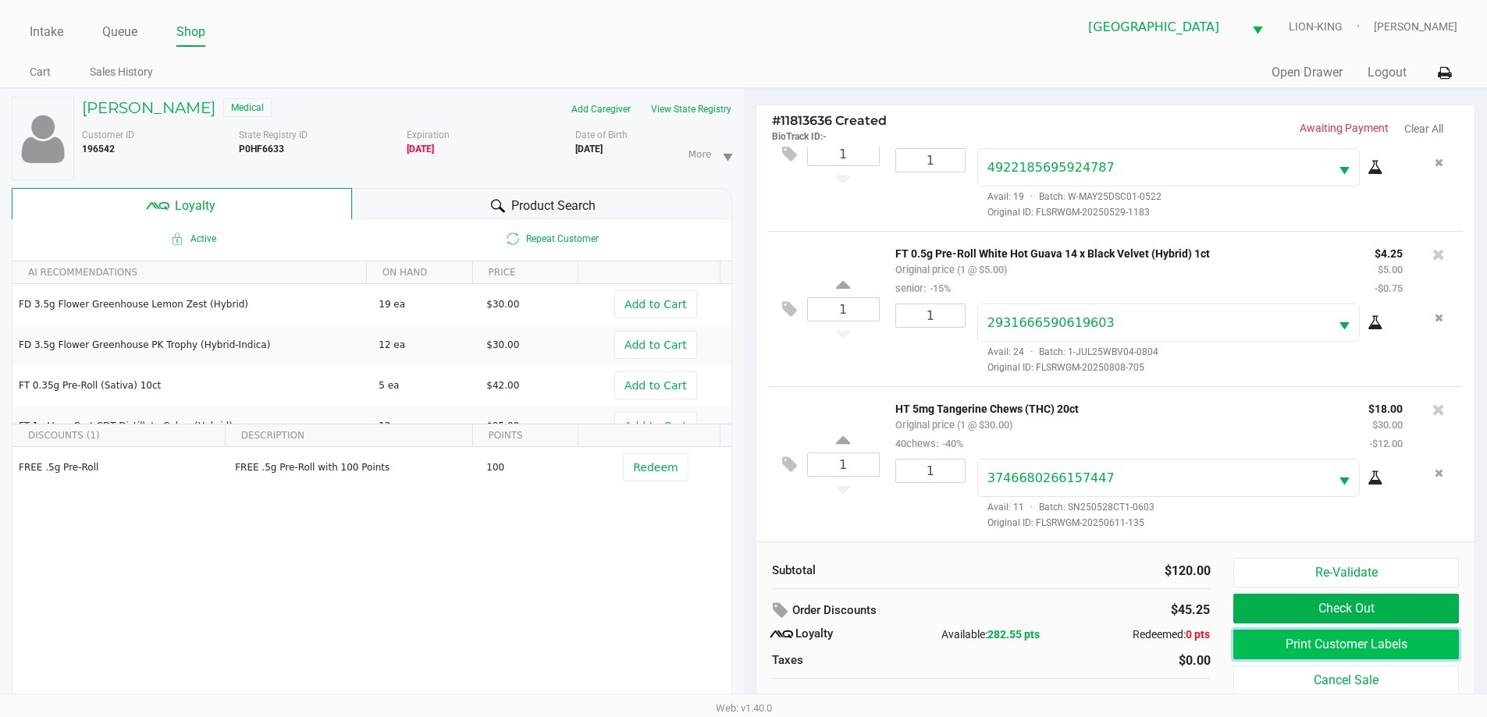
click at [1310, 636] on button "Print Customer Labels" at bounding box center [1345, 645] width 225 height 30
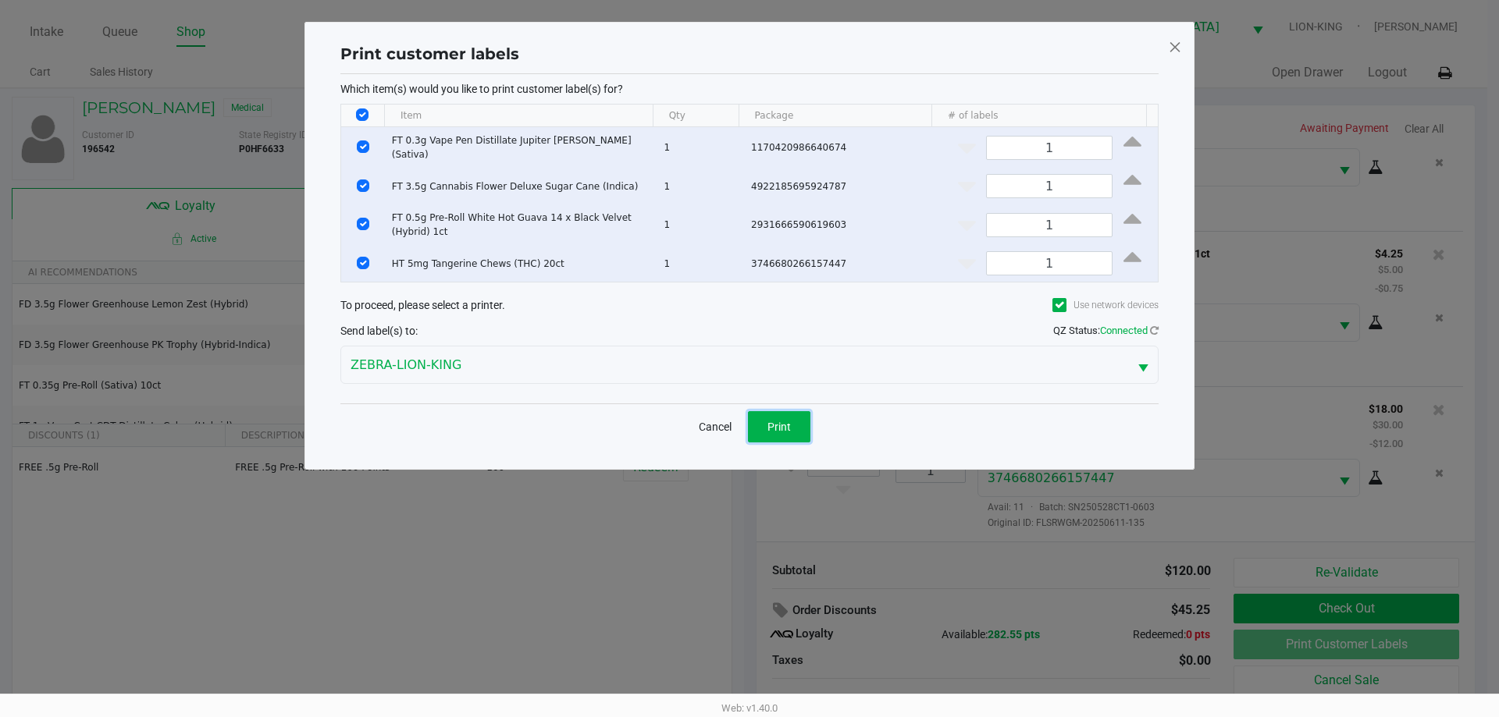
click at [790, 412] on button "Print" at bounding box center [779, 426] width 62 height 31
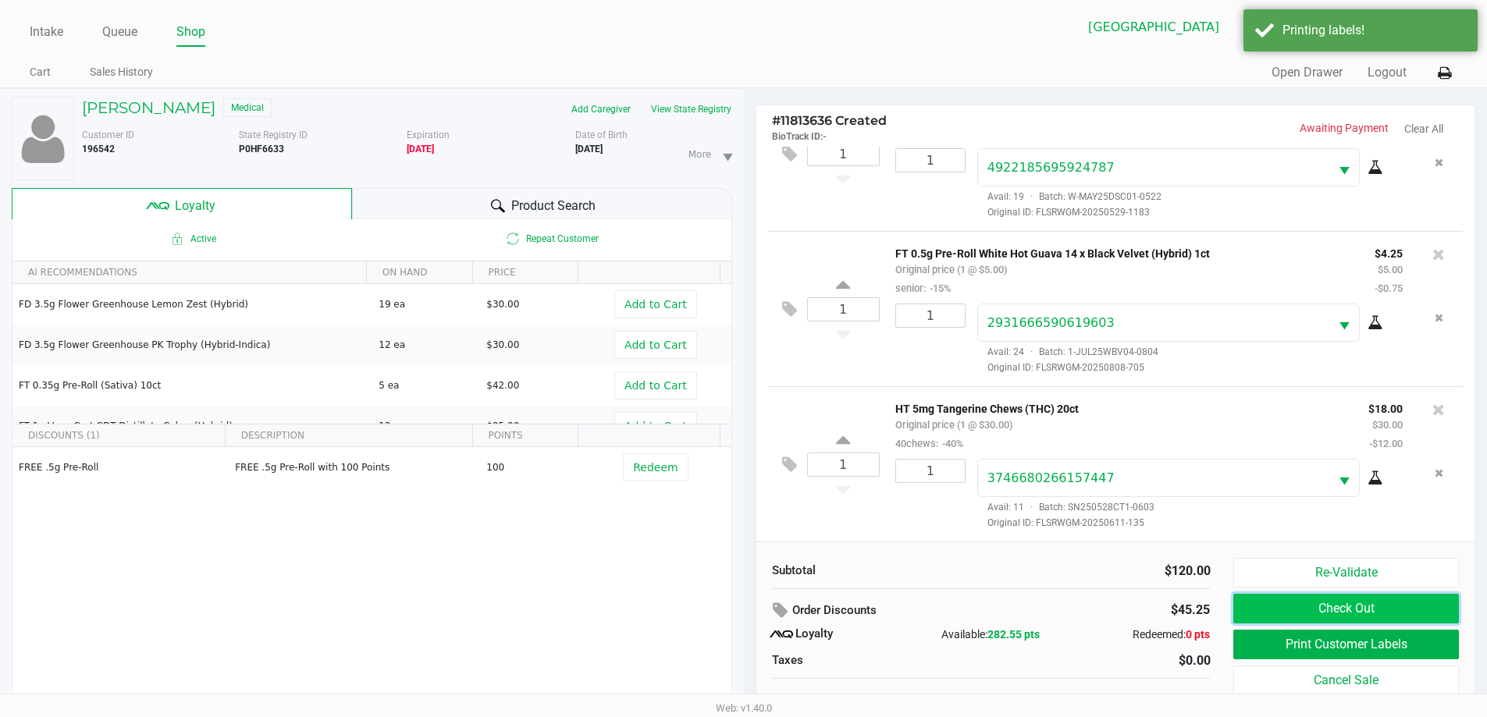
click at [1405, 613] on button "Check Out" at bounding box center [1345, 609] width 225 height 30
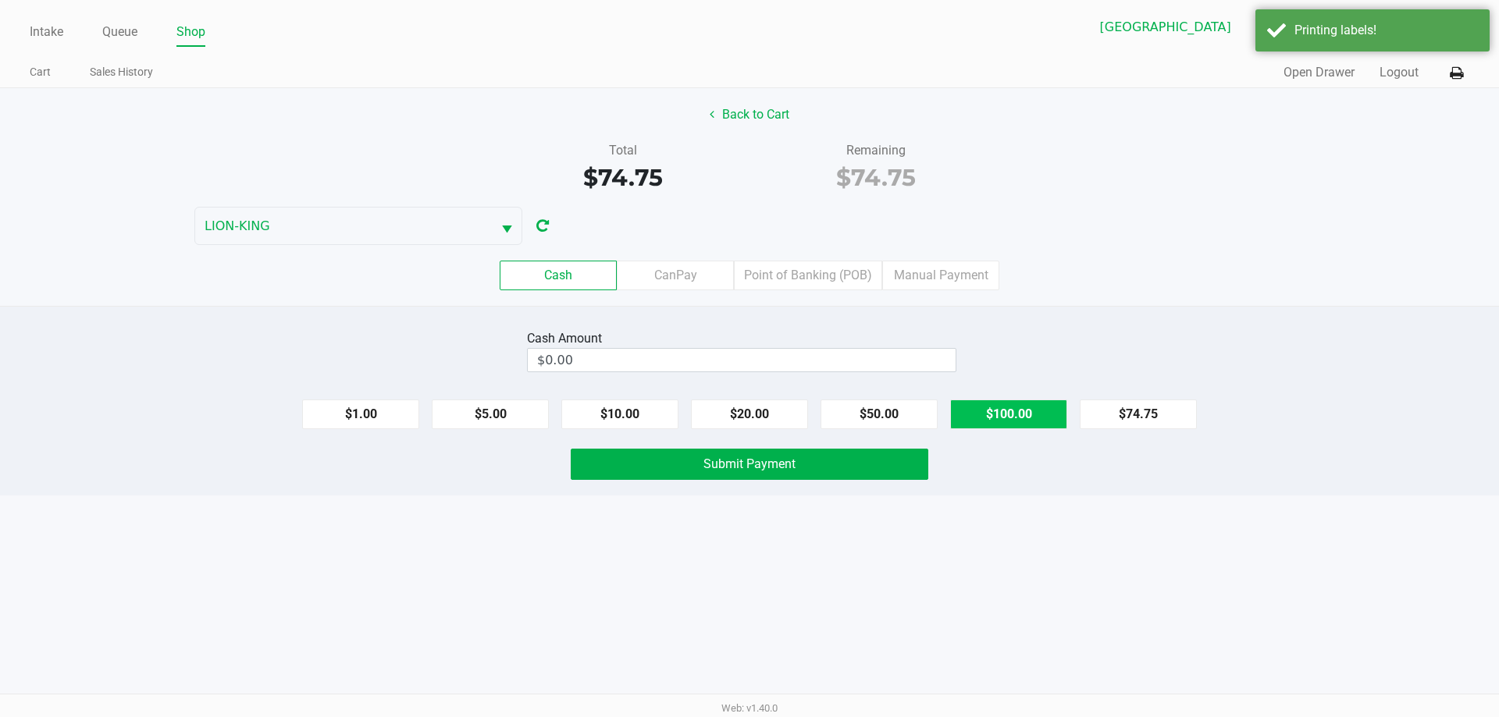
click at [1010, 426] on button "$100.00" at bounding box center [1008, 415] width 117 height 30
type input "$100.00"
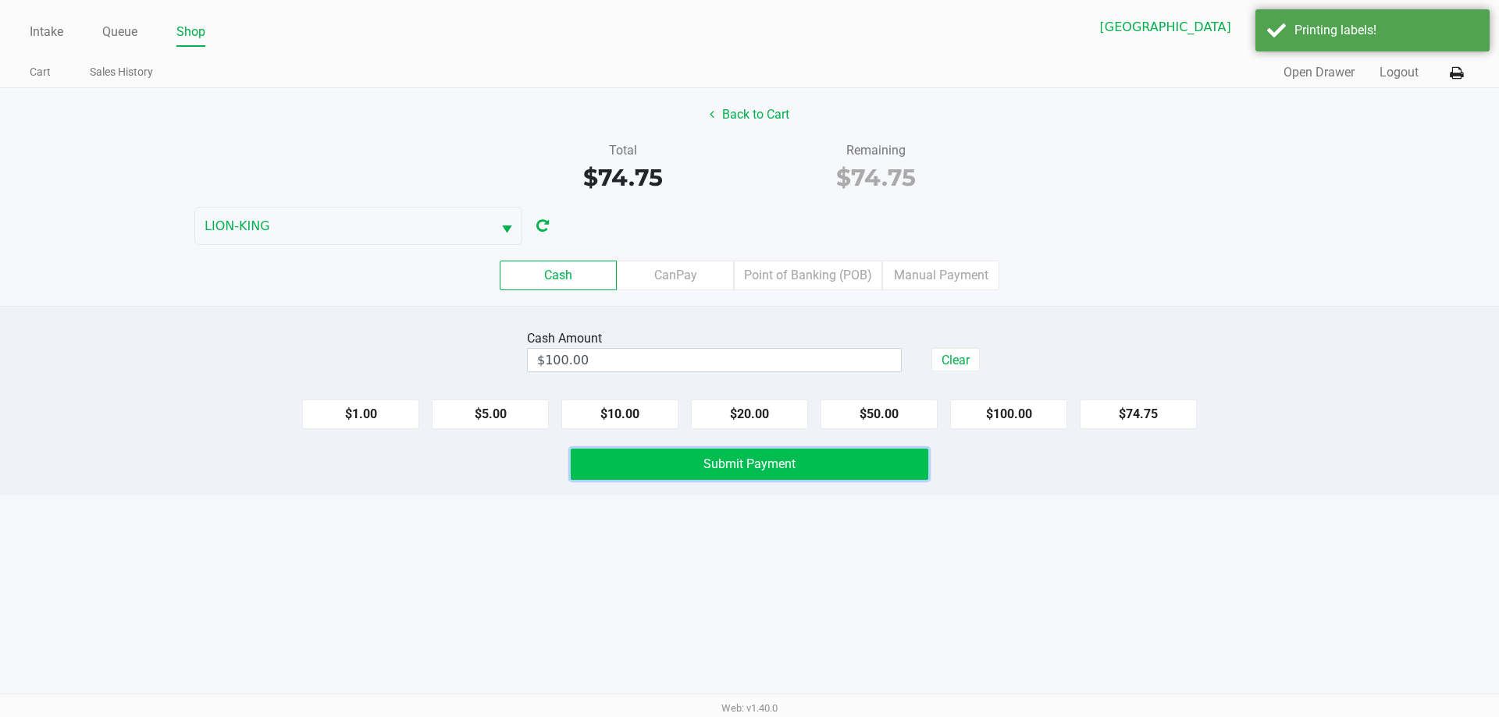
click at [857, 458] on button "Submit Payment" at bounding box center [749, 464] width 357 height 31
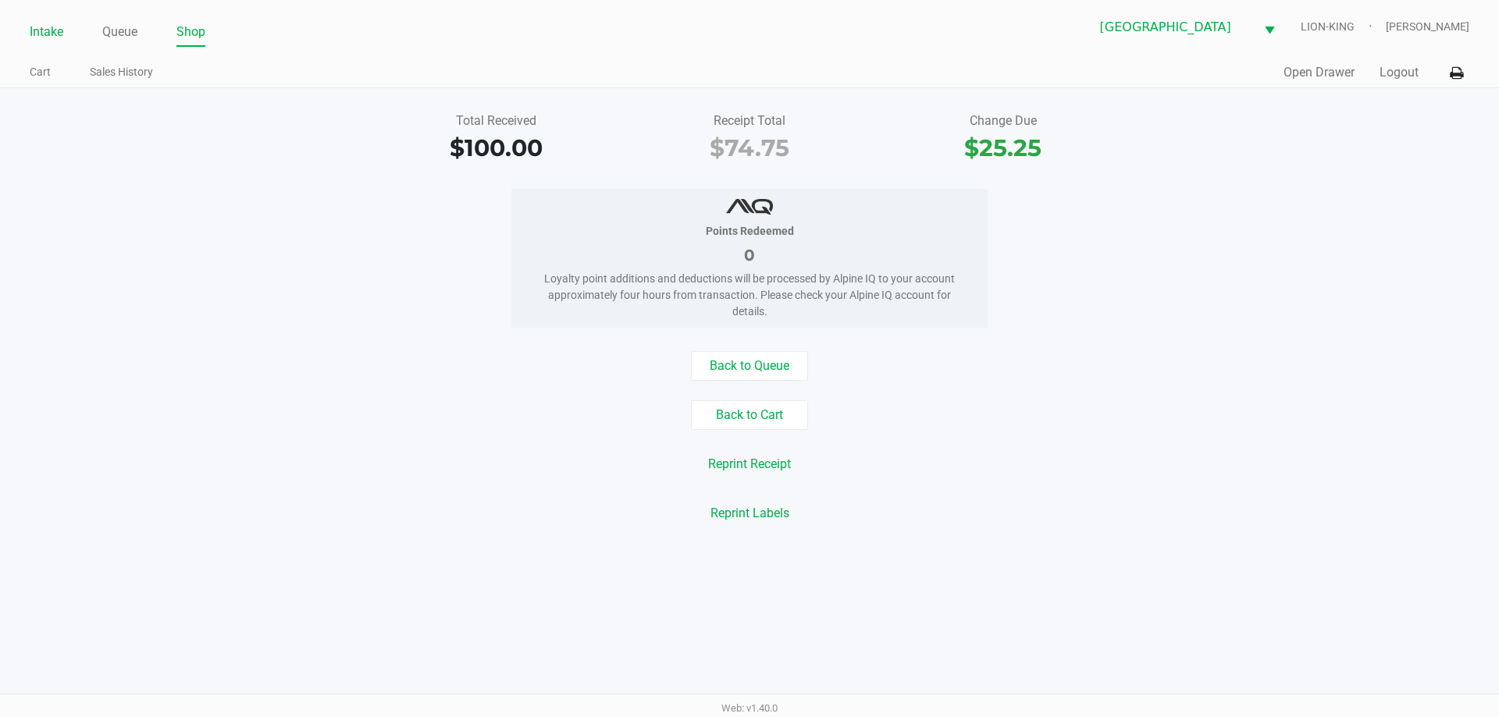
click at [51, 34] on link "Intake" at bounding box center [47, 32] width 34 height 22
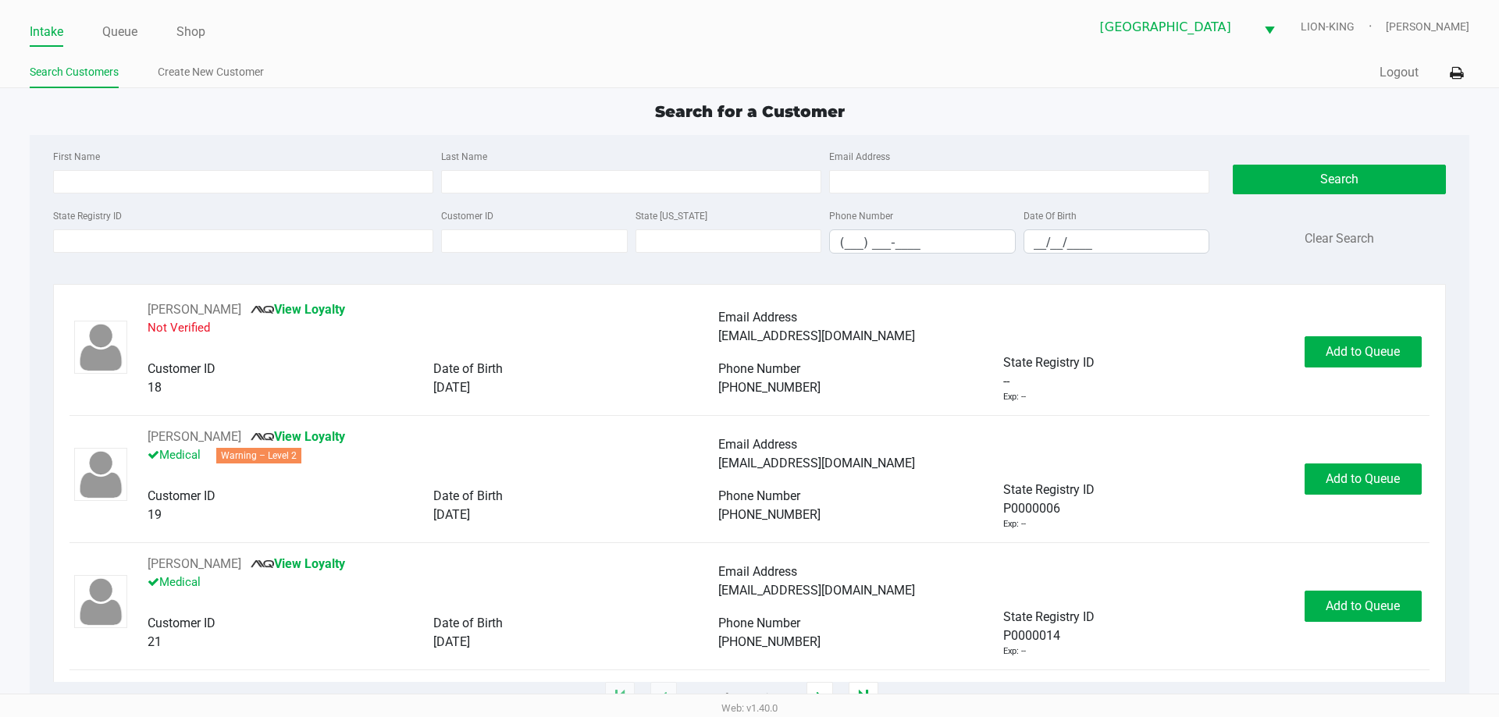
click at [352, 59] on div "Search Customers Create New Customer" at bounding box center [390, 73] width 720 height 29
click at [1397, 73] on button "Logout" at bounding box center [1398, 72] width 39 height 19
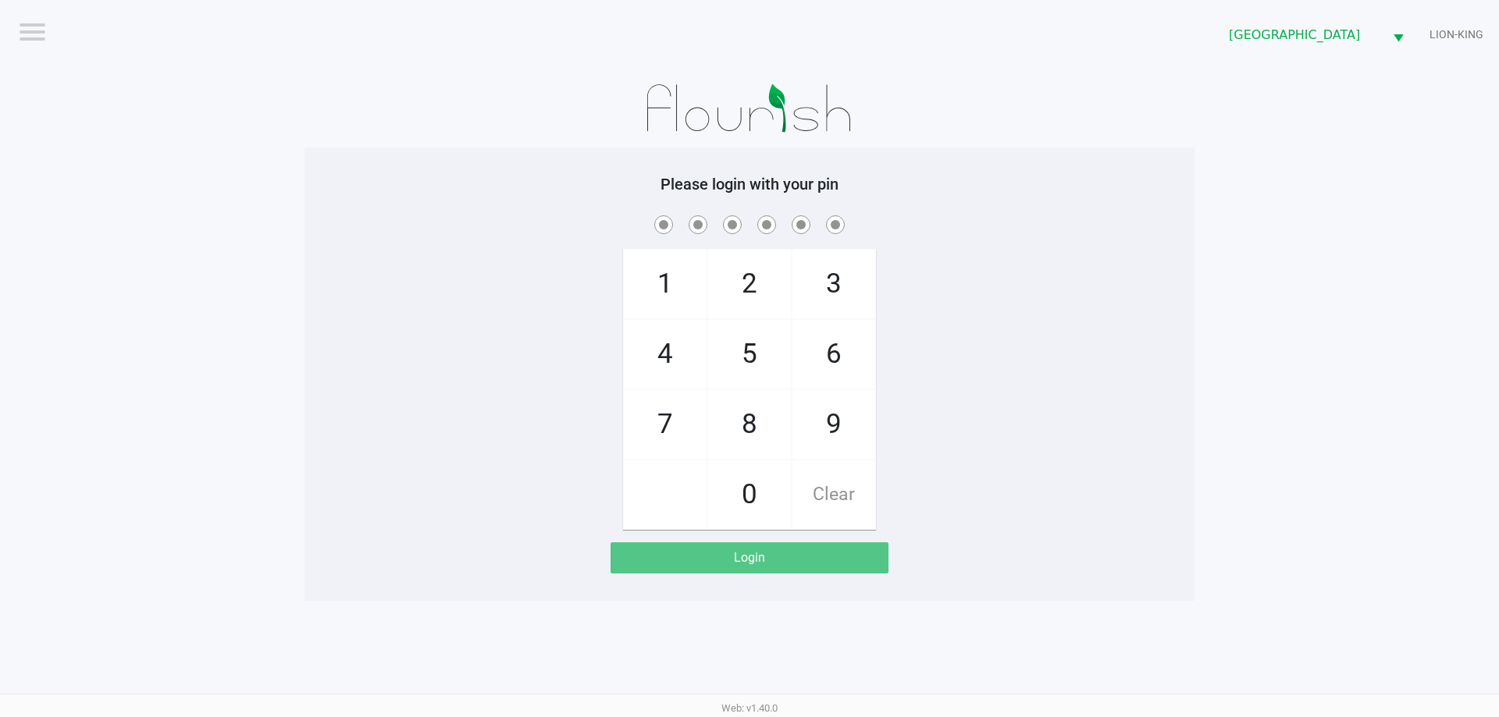
click at [243, 95] on app-pos-login-wrapper "Logout North Palm Beach WC LION-KING Please login with your pin 1 4 7 2 5 8 0 3…" at bounding box center [749, 300] width 1499 height 601
click at [752, 275] on span "2" at bounding box center [749, 284] width 83 height 69
checkbox input "true"
click at [752, 275] on span "2" at bounding box center [749, 284] width 83 height 69
checkbox input "true"
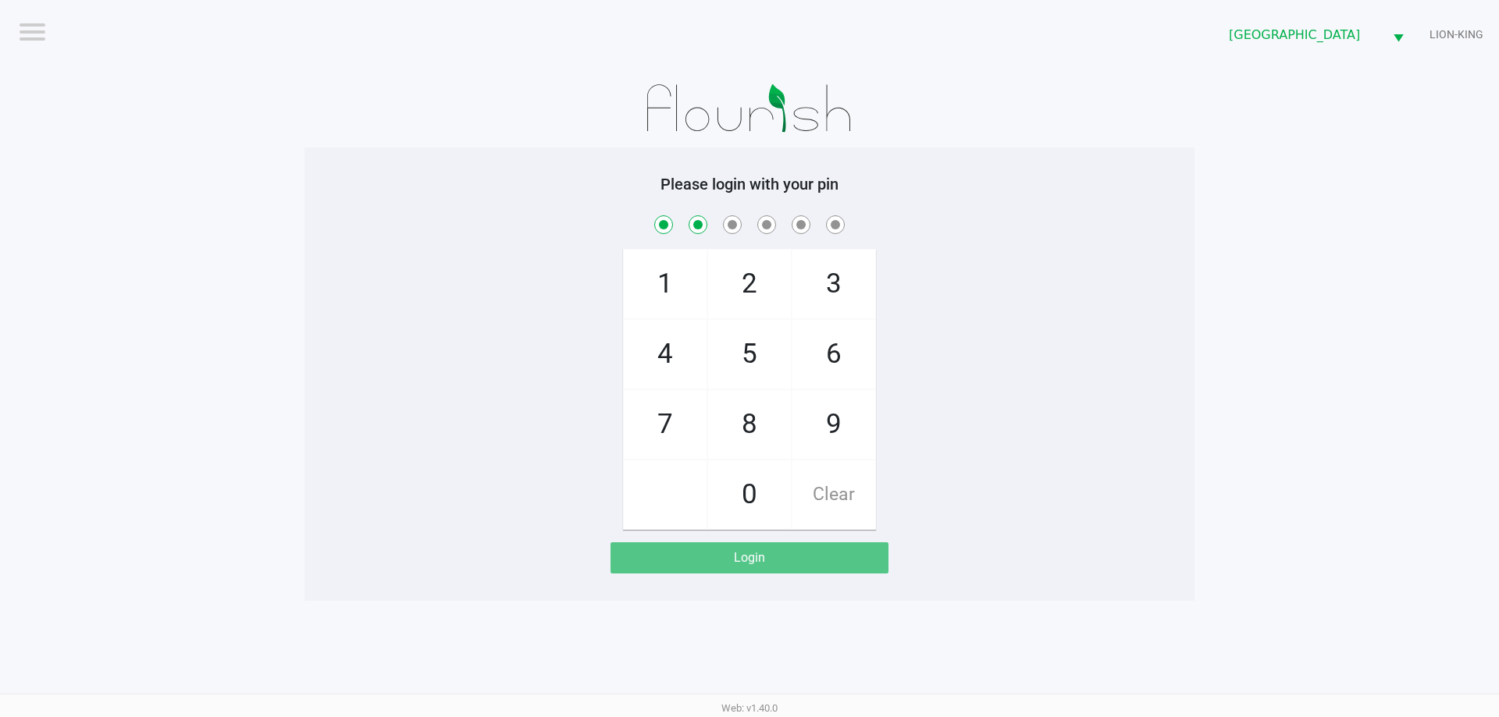
click at [761, 421] on span "8" at bounding box center [749, 424] width 83 height 69
checkbox input "true"
click at [830, 286] on span "3" at bounding box center [833, 284] width 83 height 69
checkbox input "true"
click at [830, 286] on span "3" at bounding box center [833, 284] width 83 height 69
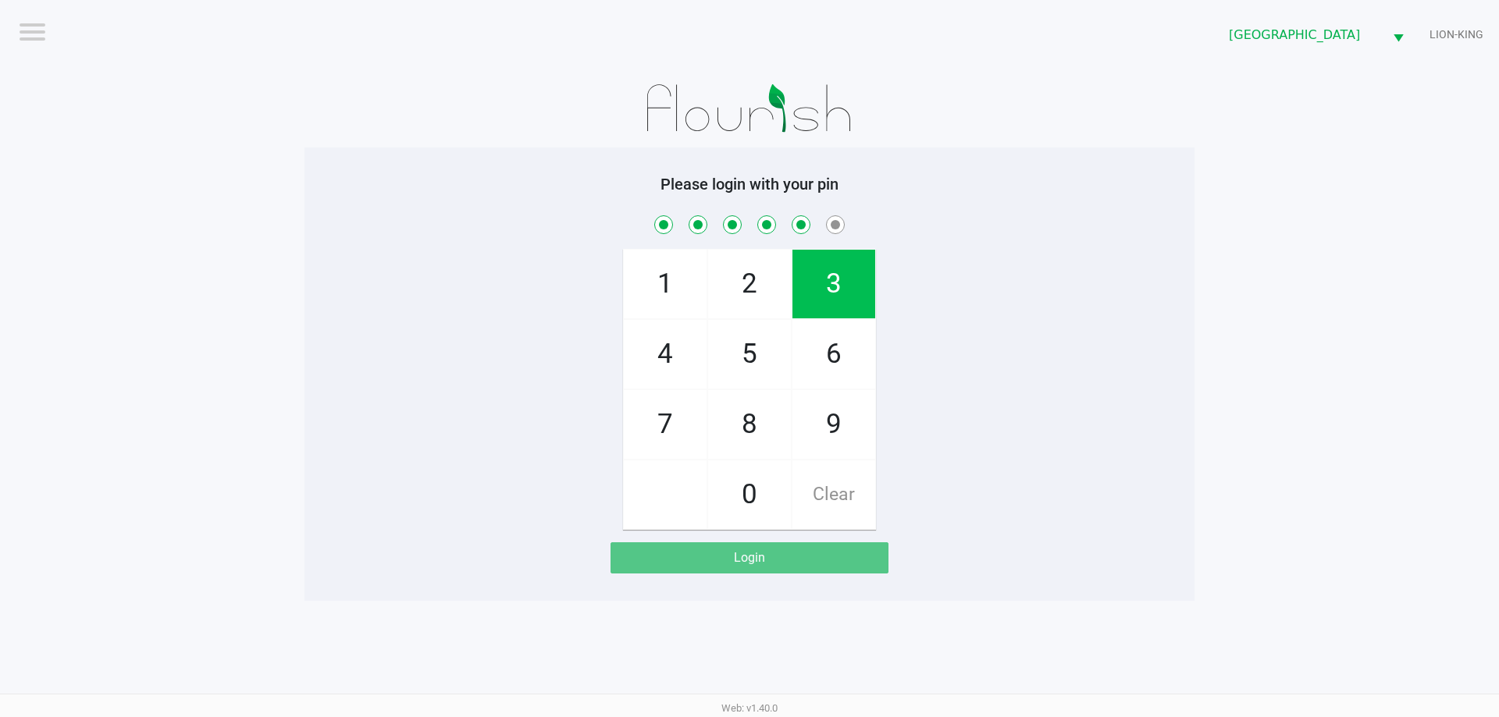
checkbox input "true"
click at [850, 357] on span "6" at bounding box center [833, 354] width 83 height 69
checkbox input "true"
checkbox input "false"
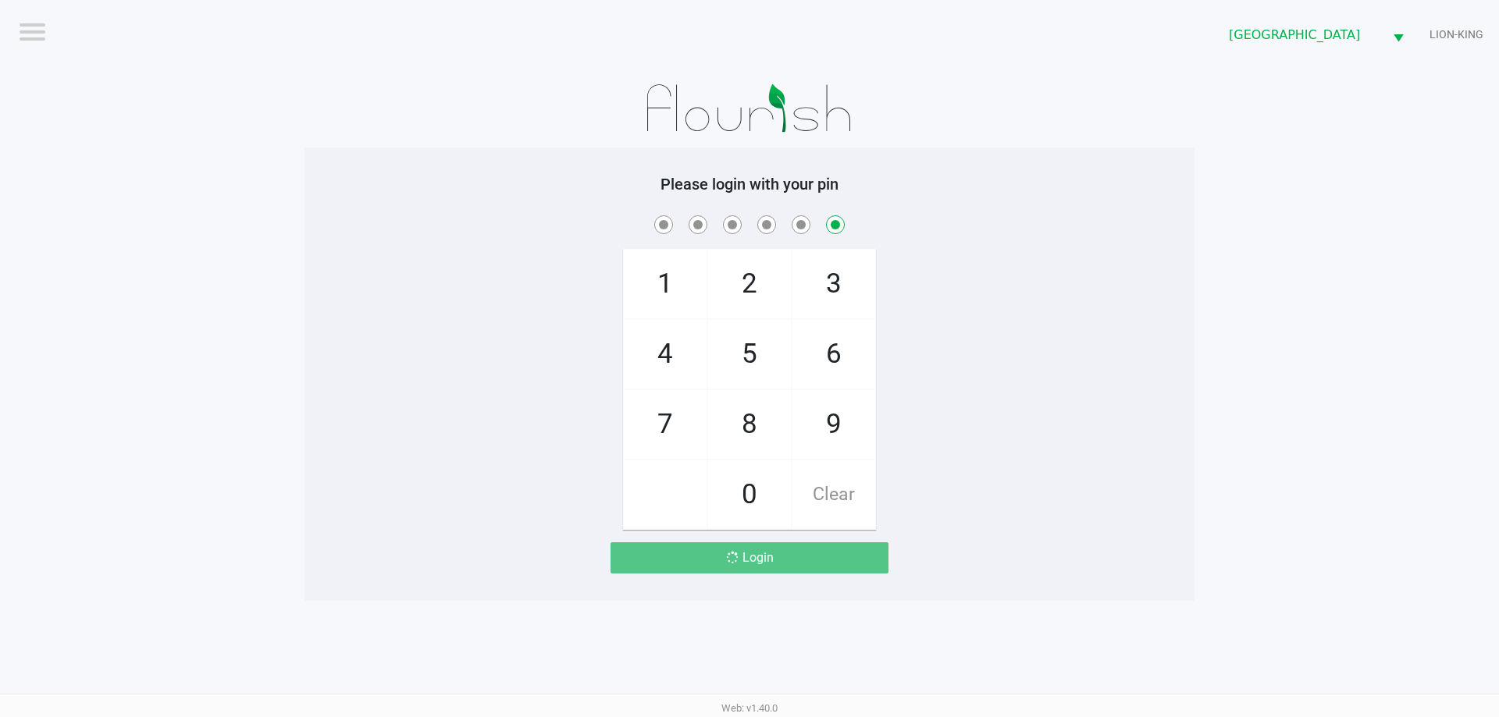
checkbox input "false"
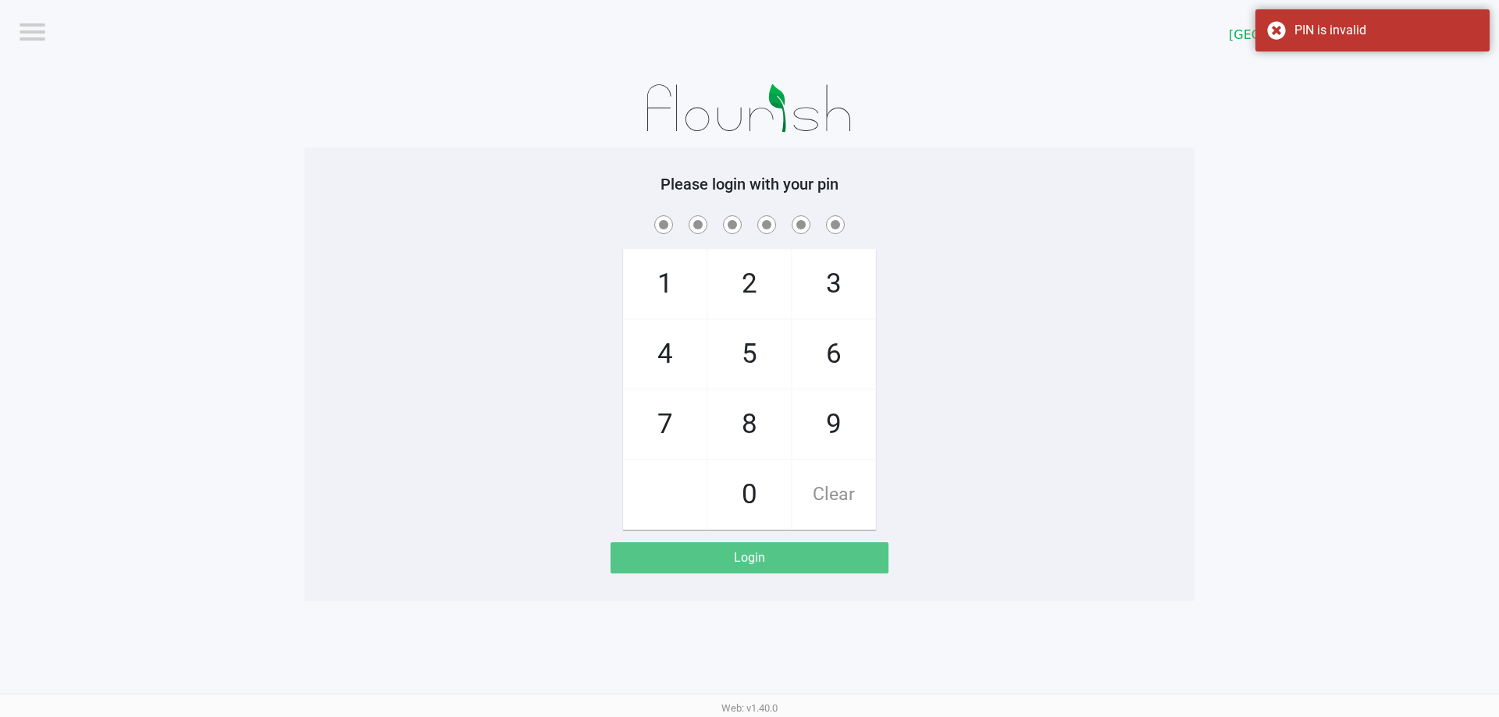
click at [825, 354] on span "6" at bounding box center [833, 354] width 83 height 69
click at [841, 485] on span "Clear" at bounding box center [833, 495] width 83 height 69
click at [765, 266] on span "2" at bounding box center [749, 284] width 83 height 69
checkbox input "true"
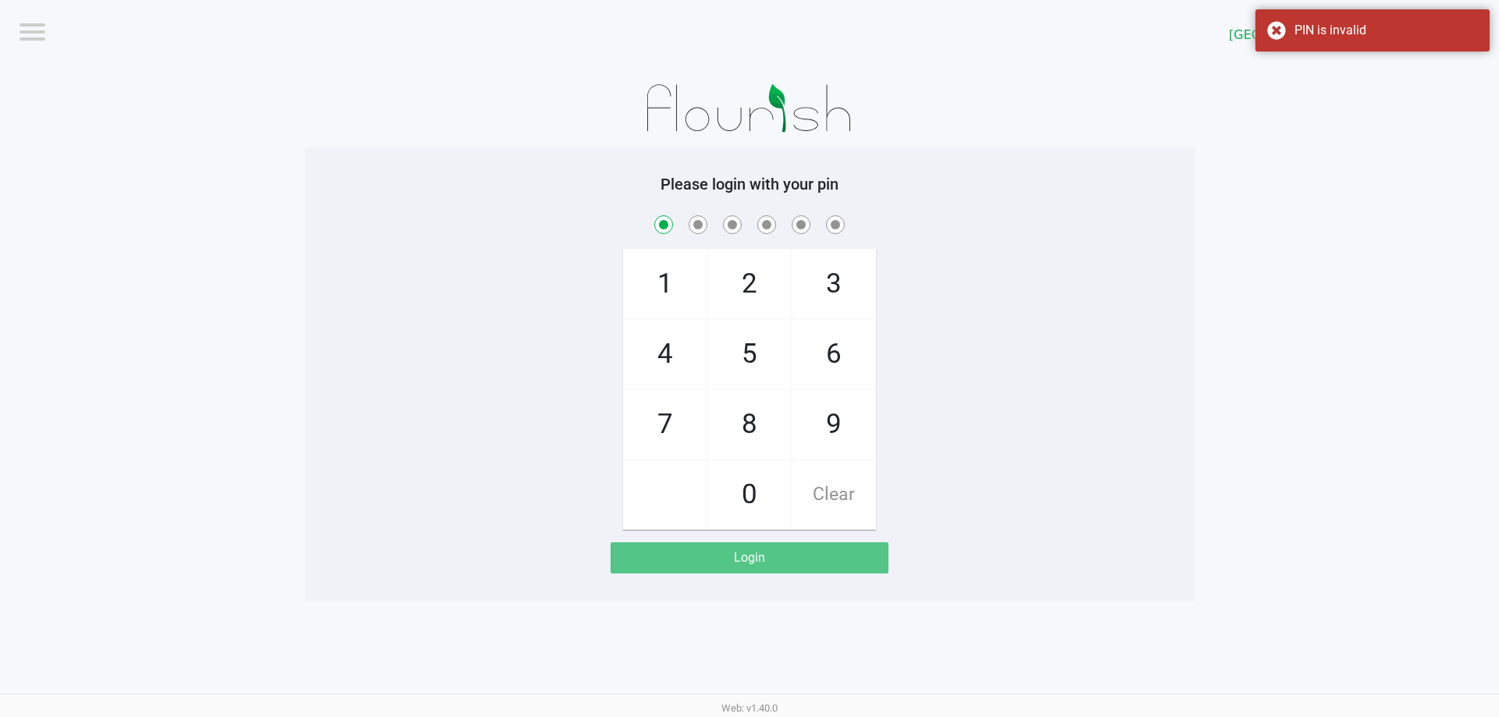
click at [765, 266] on span "2" at bounding box center [749, 284] width 83 height 69
checkbox input "true"
drag, startPoint x: 756, startPoint y: 416, endPoint x: 805, endPoint y: 279, distance: 145.9
click at [756, 409] on span "8" at bounding box center [749, 424] width 83 height 69
checkbox input "true"
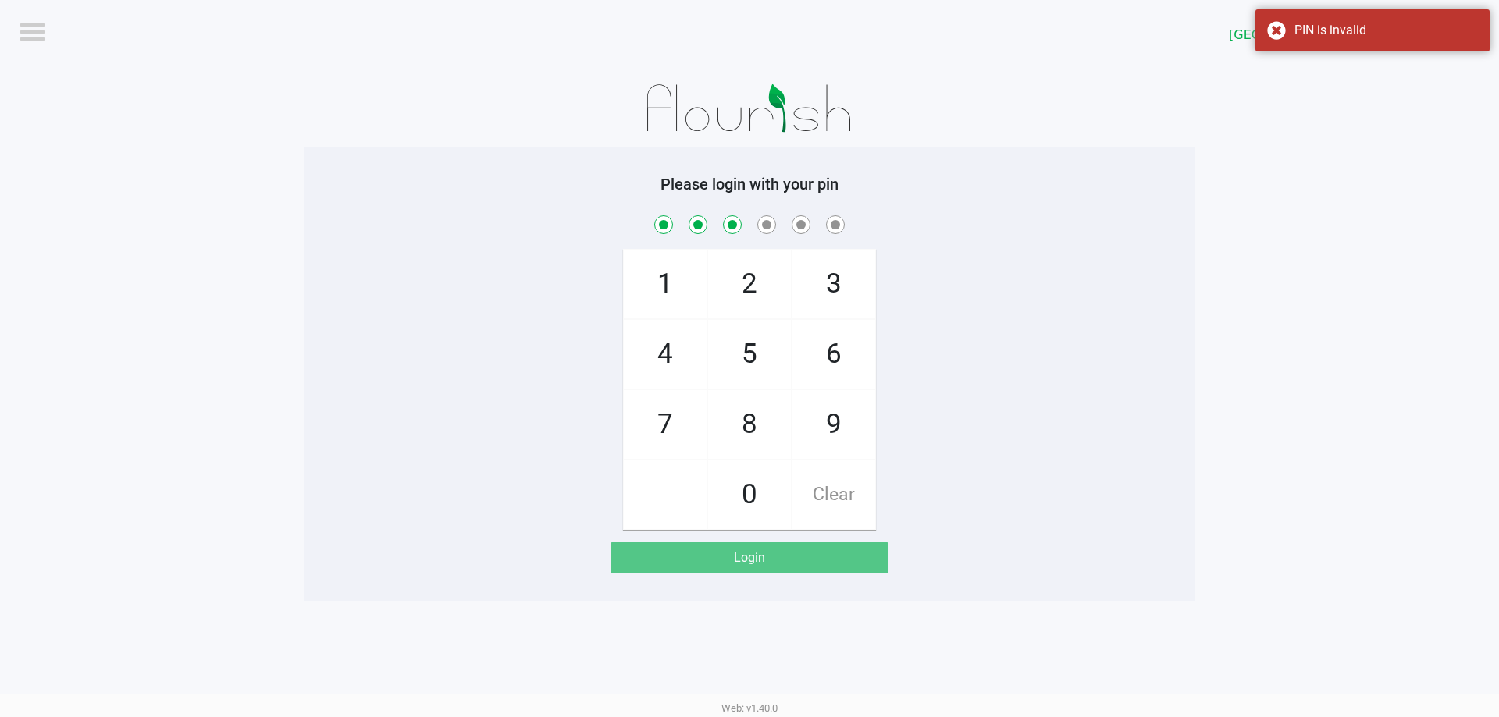
click at [809, 279] on span "3" at bounding box center [833, 284] width 83 height 69
checkbox input "true"
click at [830, 332] on span "6" at bounding box center [833, 354] width 83 height 69
checkbox input "true"
click at [830, 332] on span "6" at bounding box center [833, 354] width 83 height 69
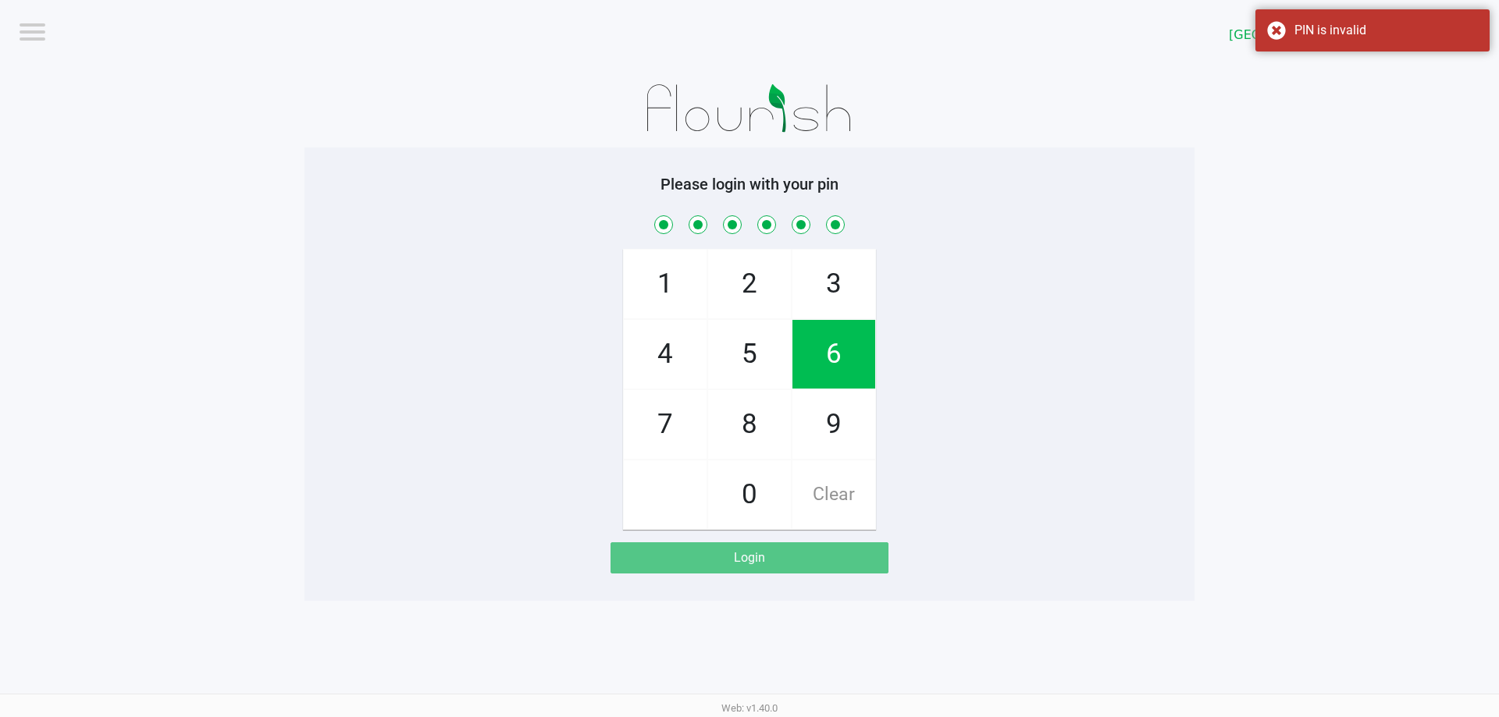
checkbox input "true"
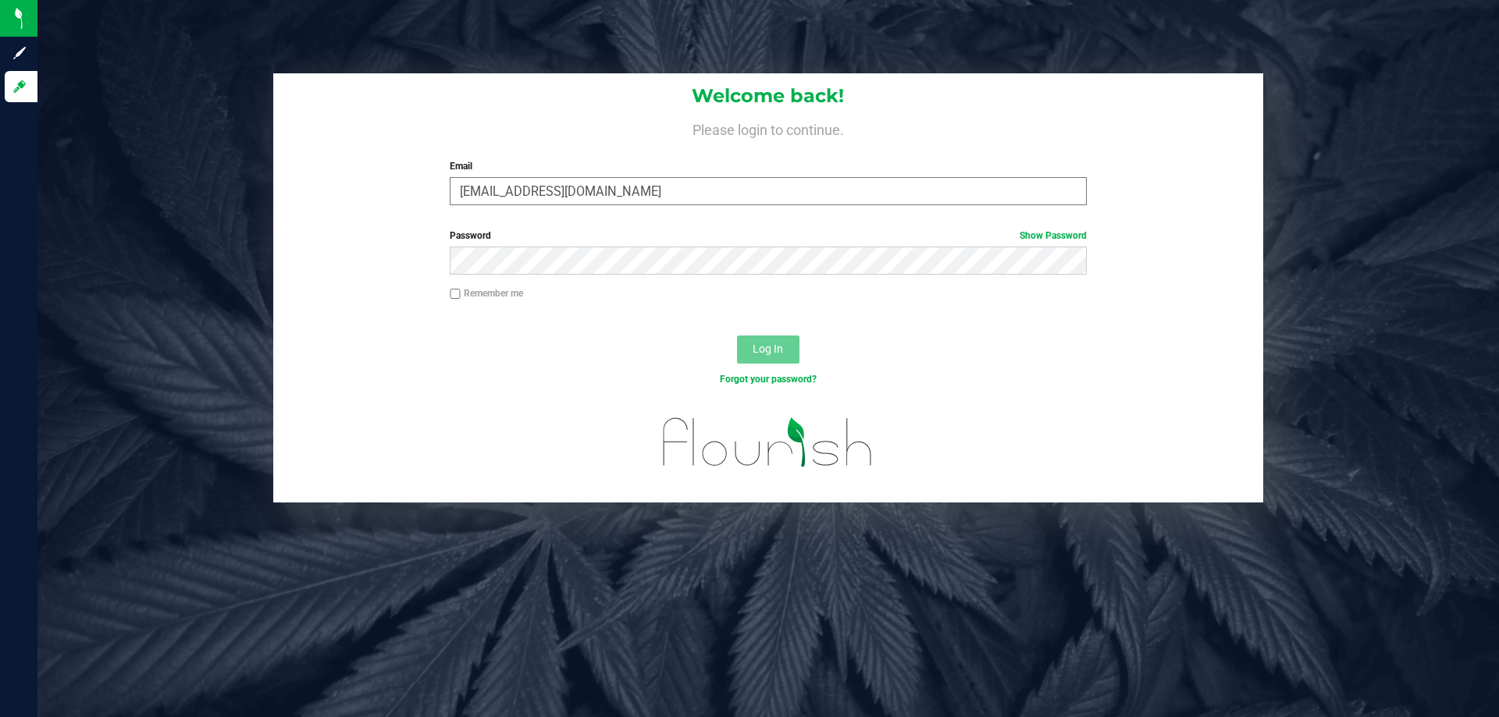
type input "[EMAIL_ADDRESS][DOMAIN_NAME]"
click at [737, 336] on button "Log In" at bounding box center [768, 350] width 62 height 28
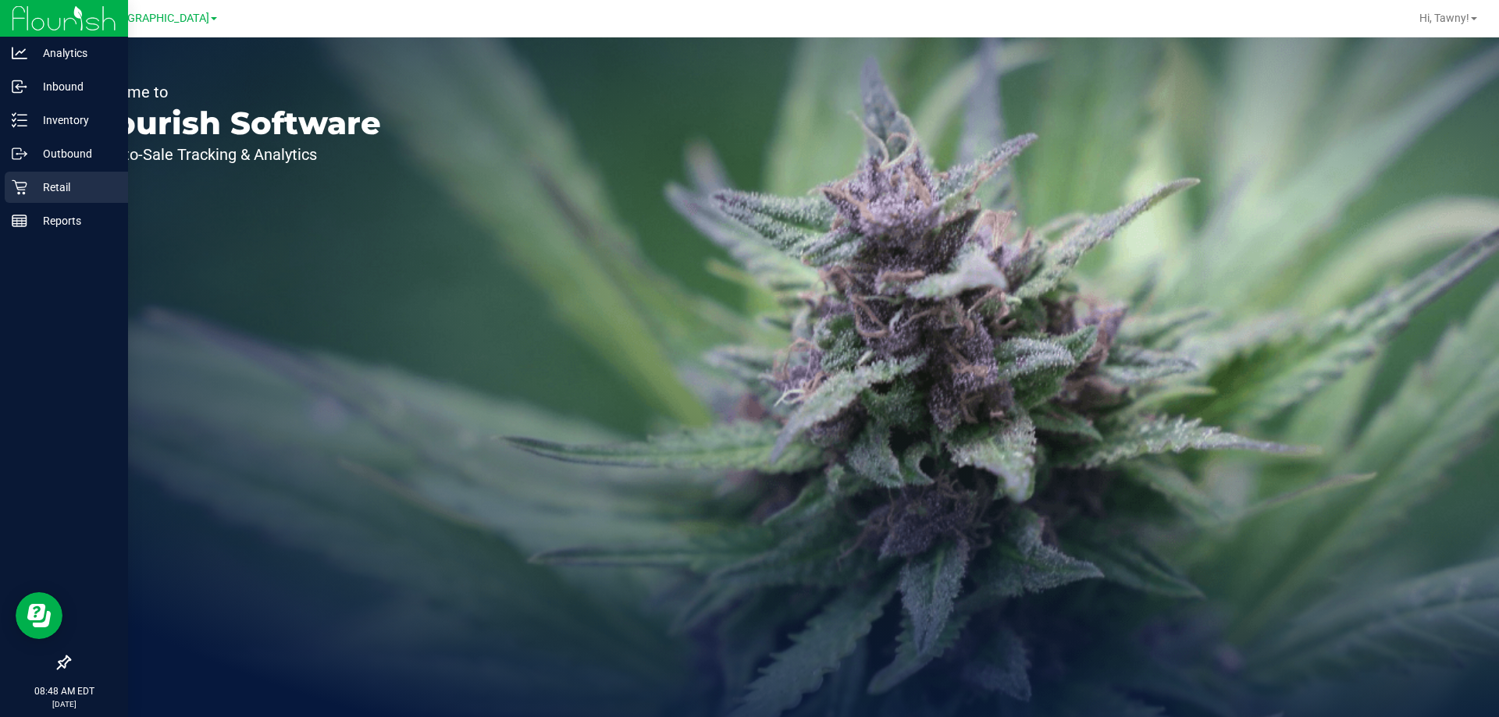
click at [23, 185] on icon at bounding box center [20, 188] width 16 height 16
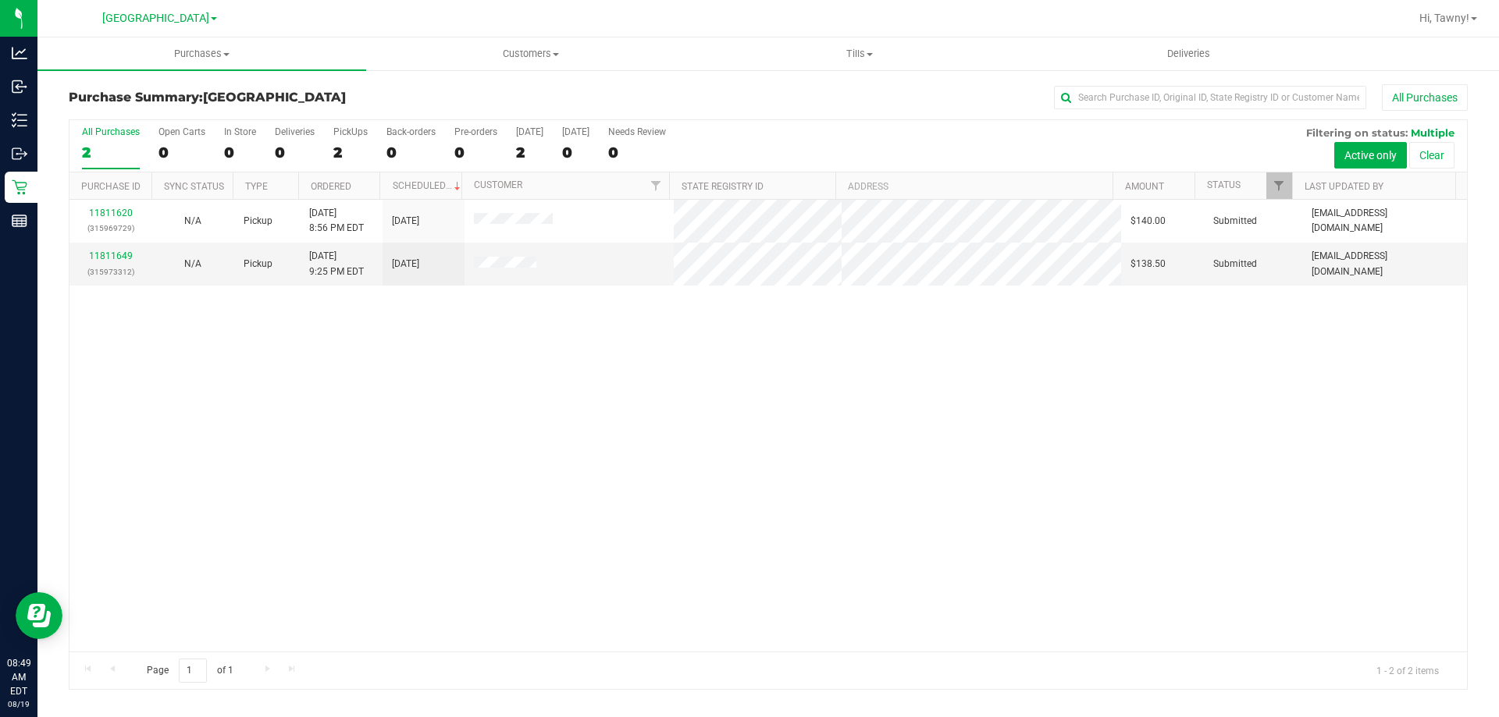
click at [327, 368] on div "11811620 (315969729) N/A Pickup 8/18/2025 8:56 PM EDT 8/19/2025 $140.00 Submitt…" at bounding box center [767, 426] width 1397 height 452
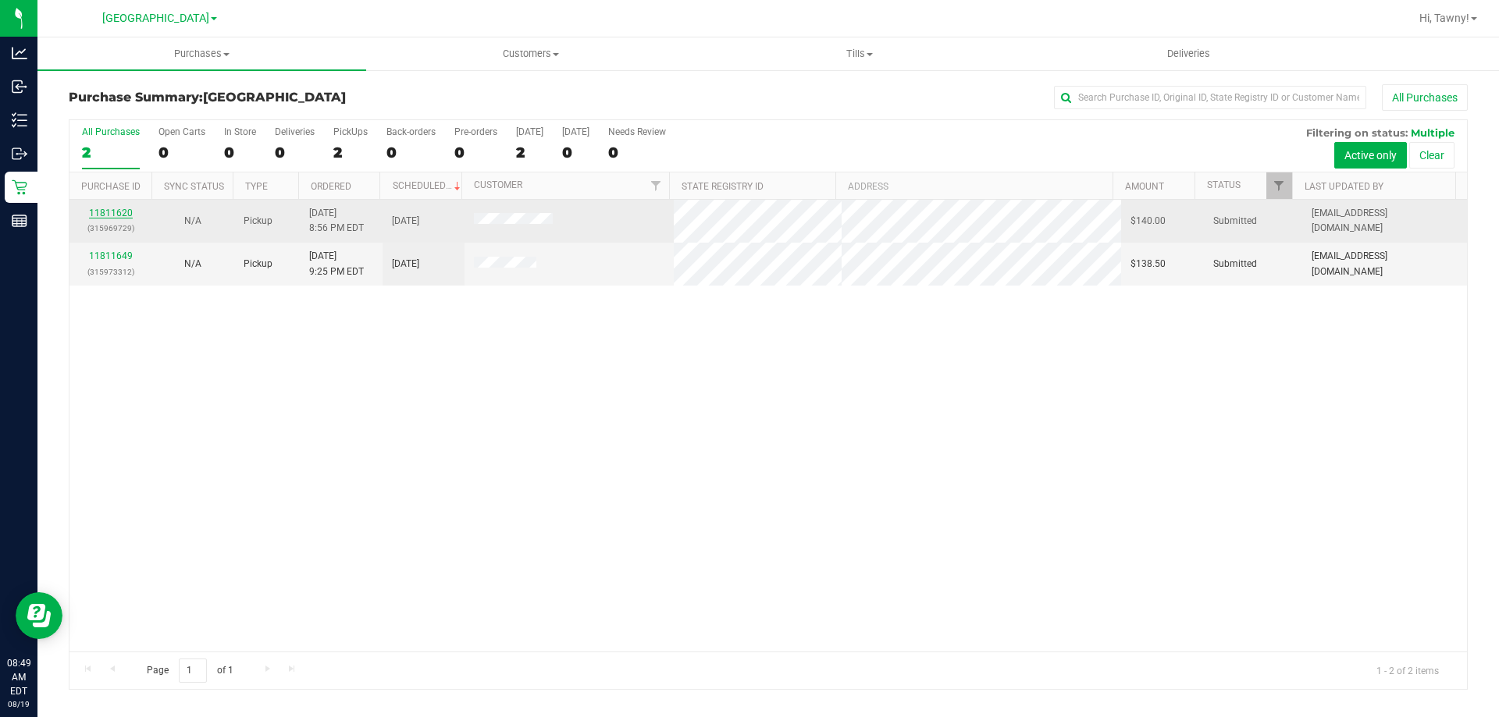
click at [116, 215] on link "11811620" at bounding box center [111, 213] width 44 height 11
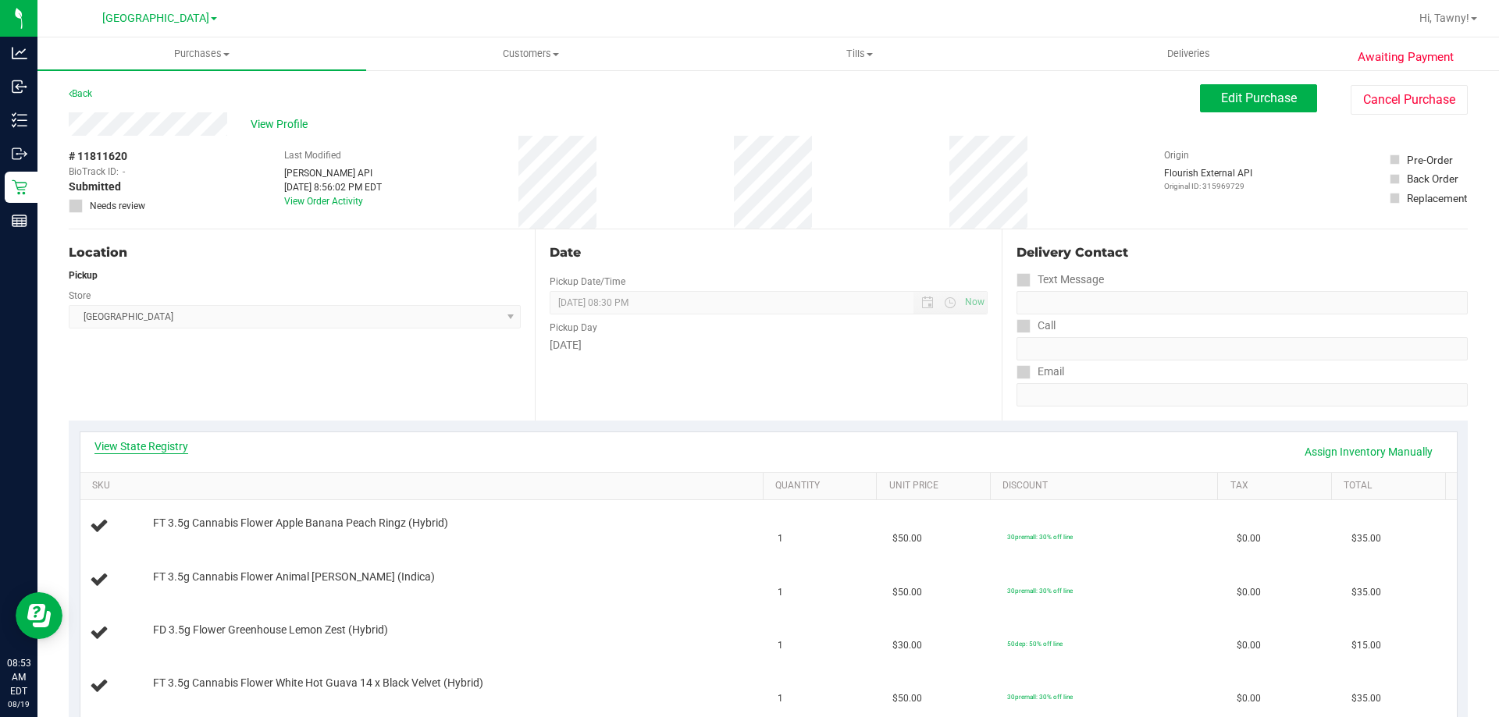
click at [170, 444] on link "View State Registry" at bounding box center [141, 447] width 94 height 16
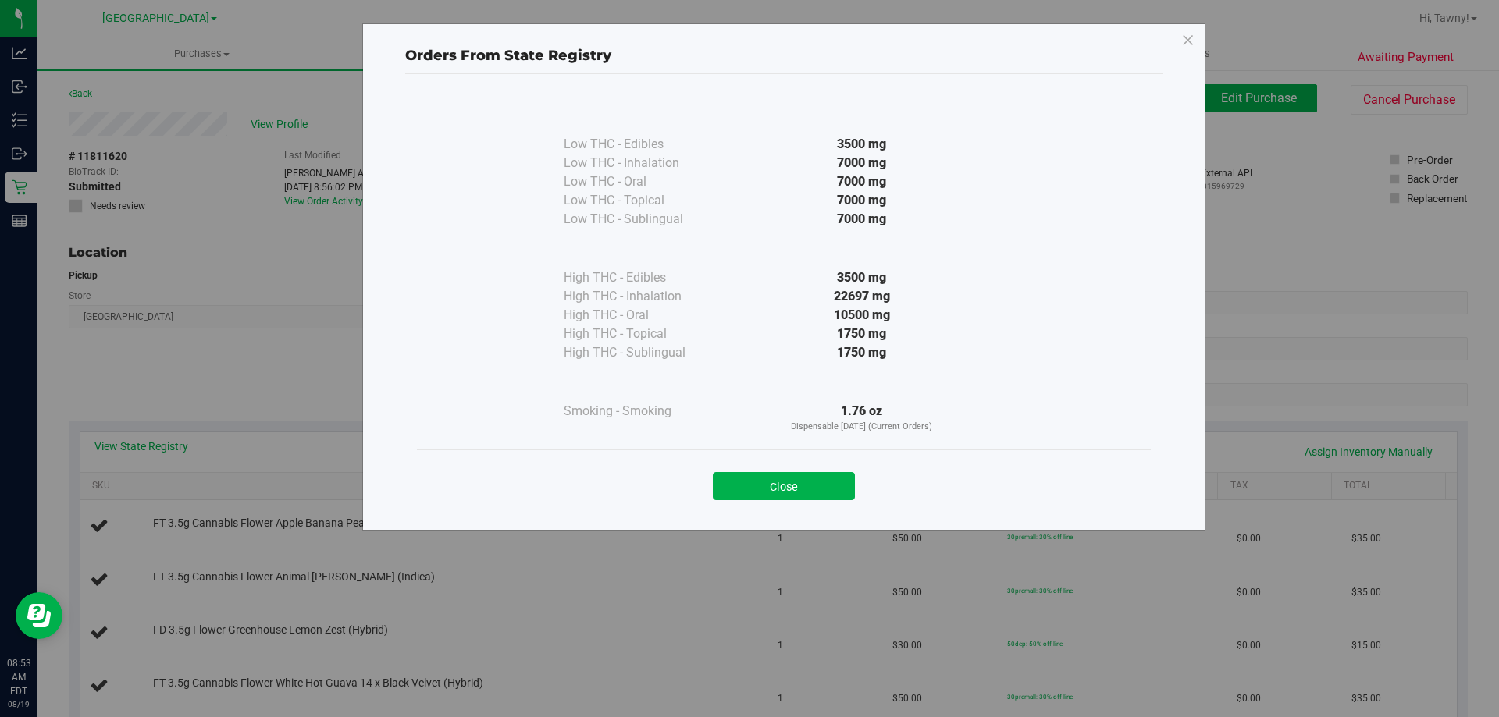
click at [813, 481] on button "Close" at bounding box center [784, 486] width 142 height 28
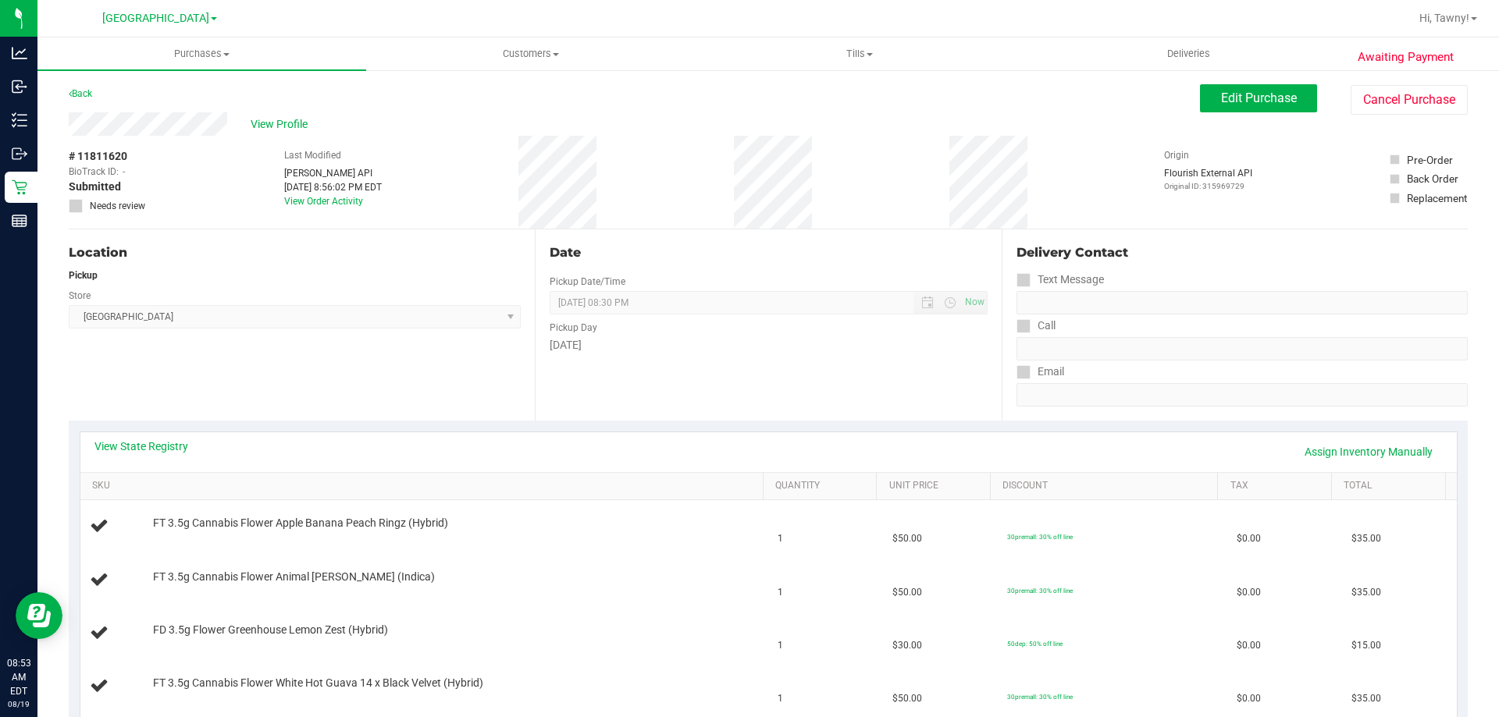
scroll to position [234, 0]
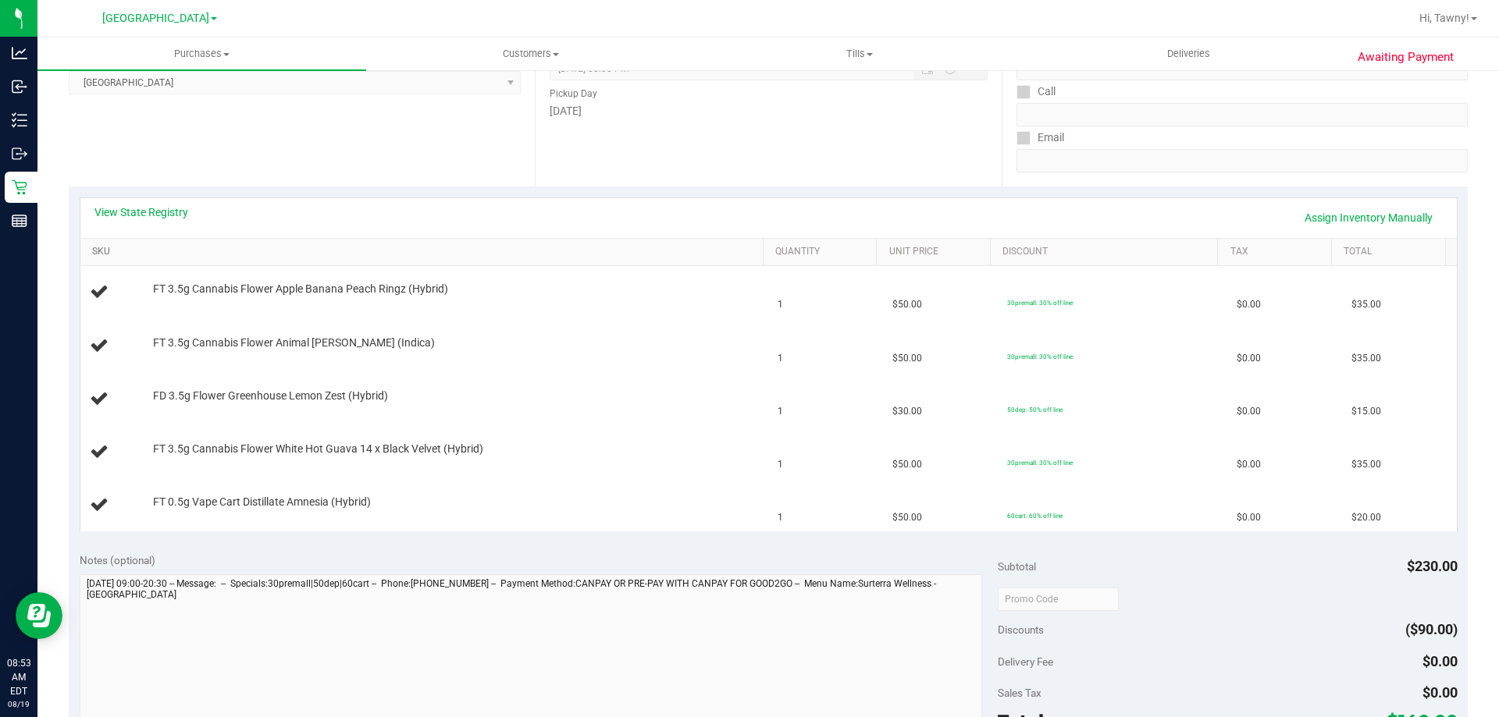
click at [538, 247] on link "SKU" at bounding box center [424, 252] width 664 height 12
click at [92, 246] on link "SKU" at bounding box center [424, 252] width 664 height 12
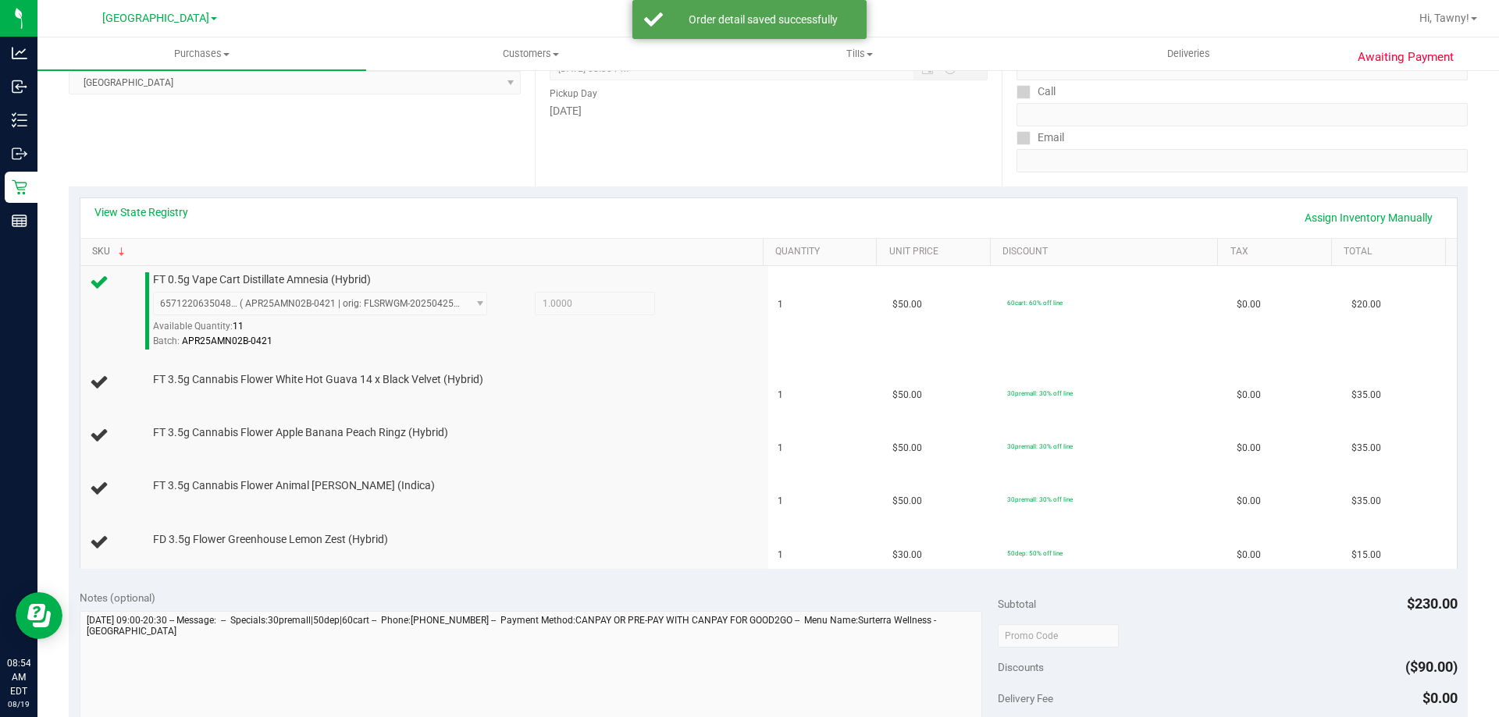
click at [92, 246] on link "SKU" at bounding box center [424, 252] width 664 height 12
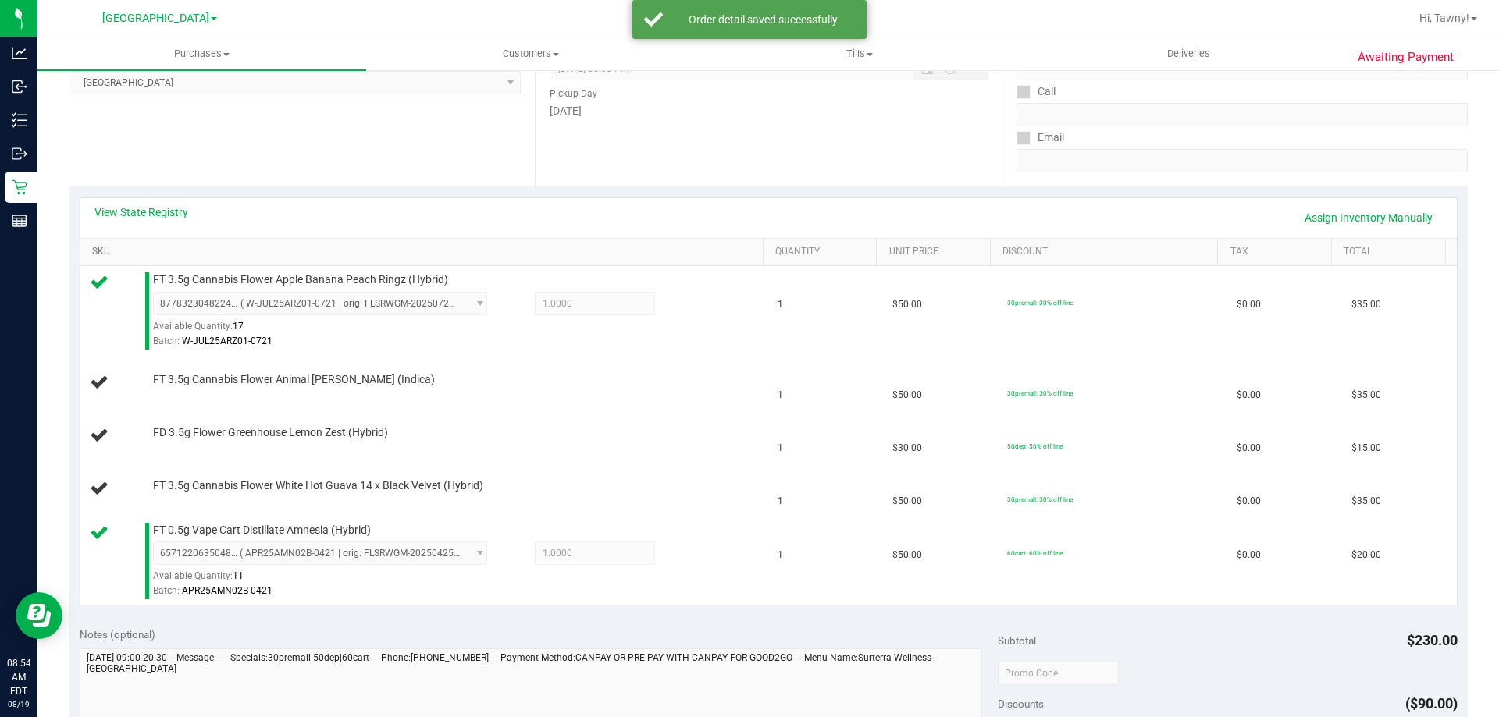
click at [92, 246] on link "SKU" at bounding box center [424, 252] width 664 height 12
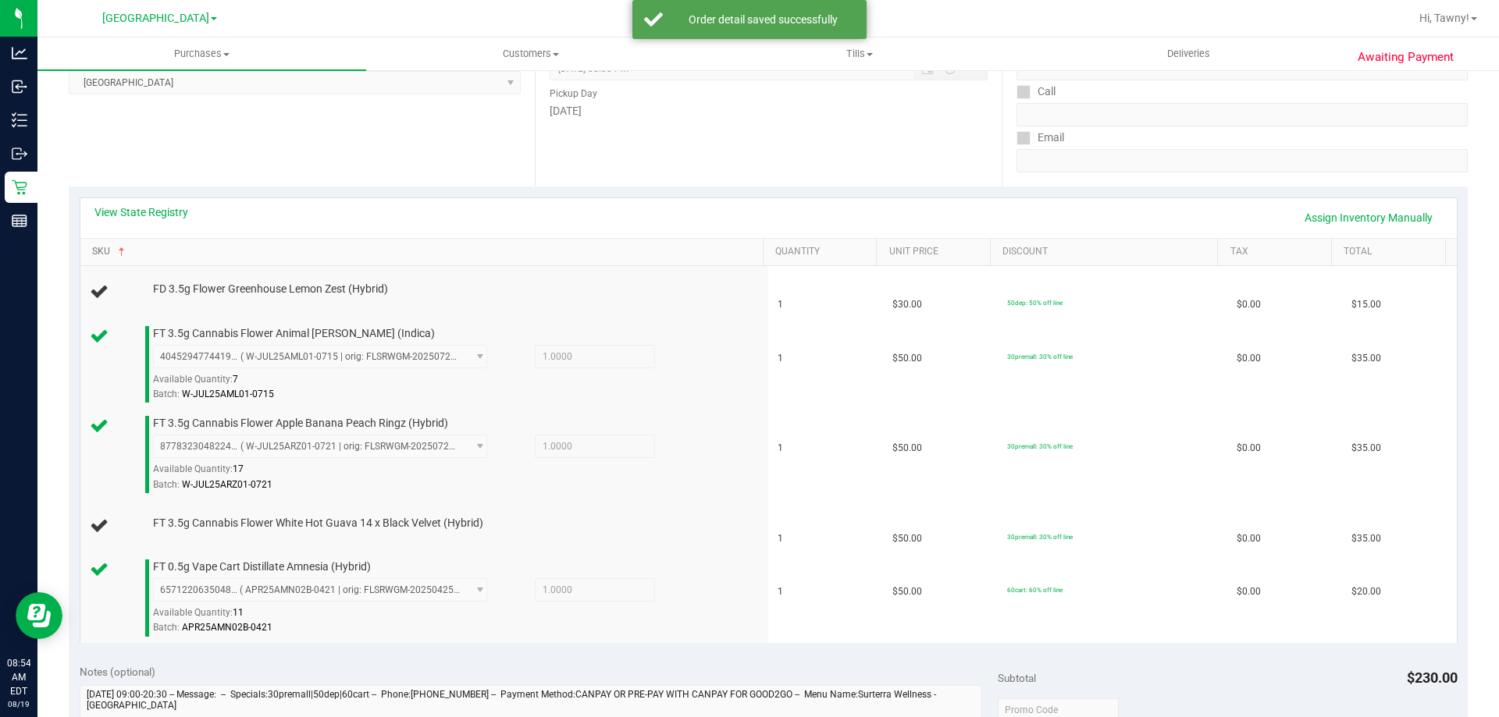
click at [92, 246] on link "SKU" at bounding box center [424, 252] width 664 height 12
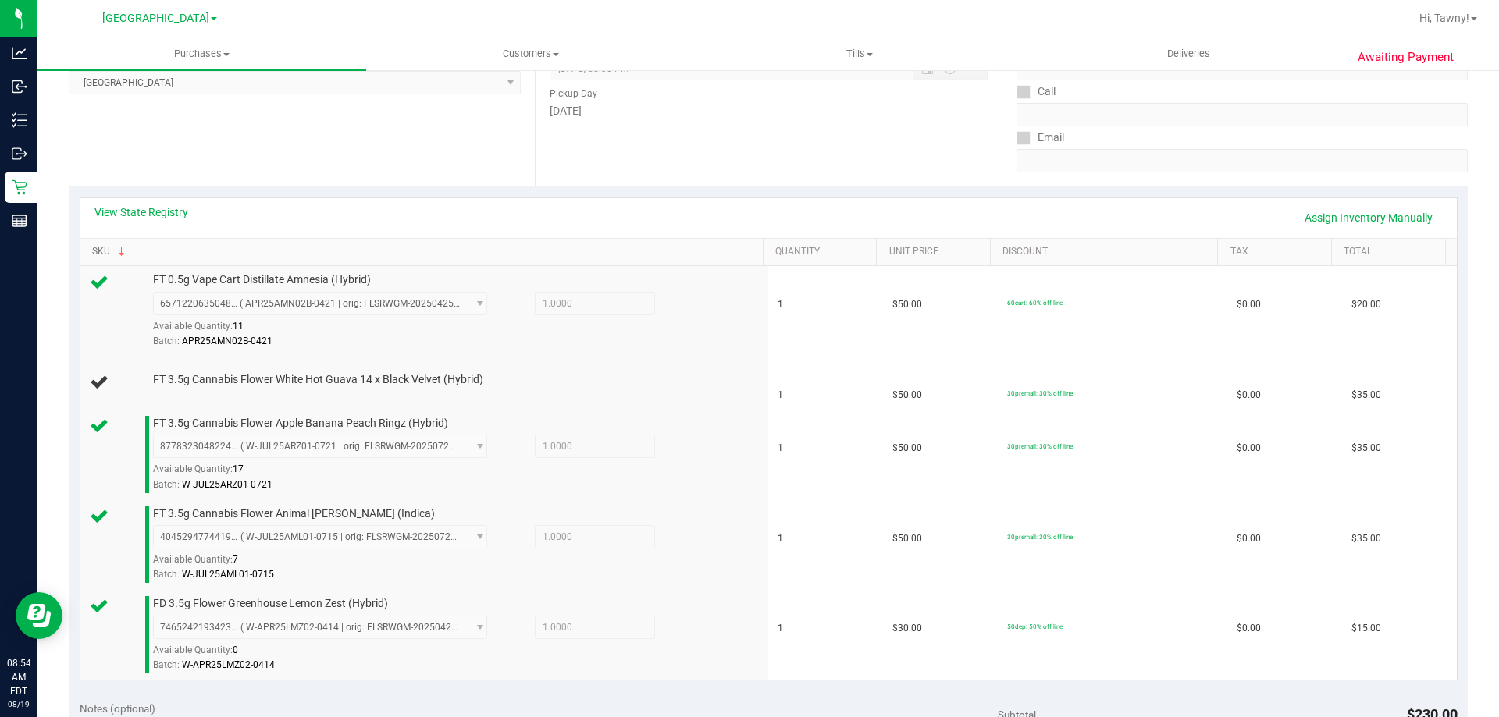
click at [92, 246] on link "SKU" at bounding box center [424, 252] width 664 height 12
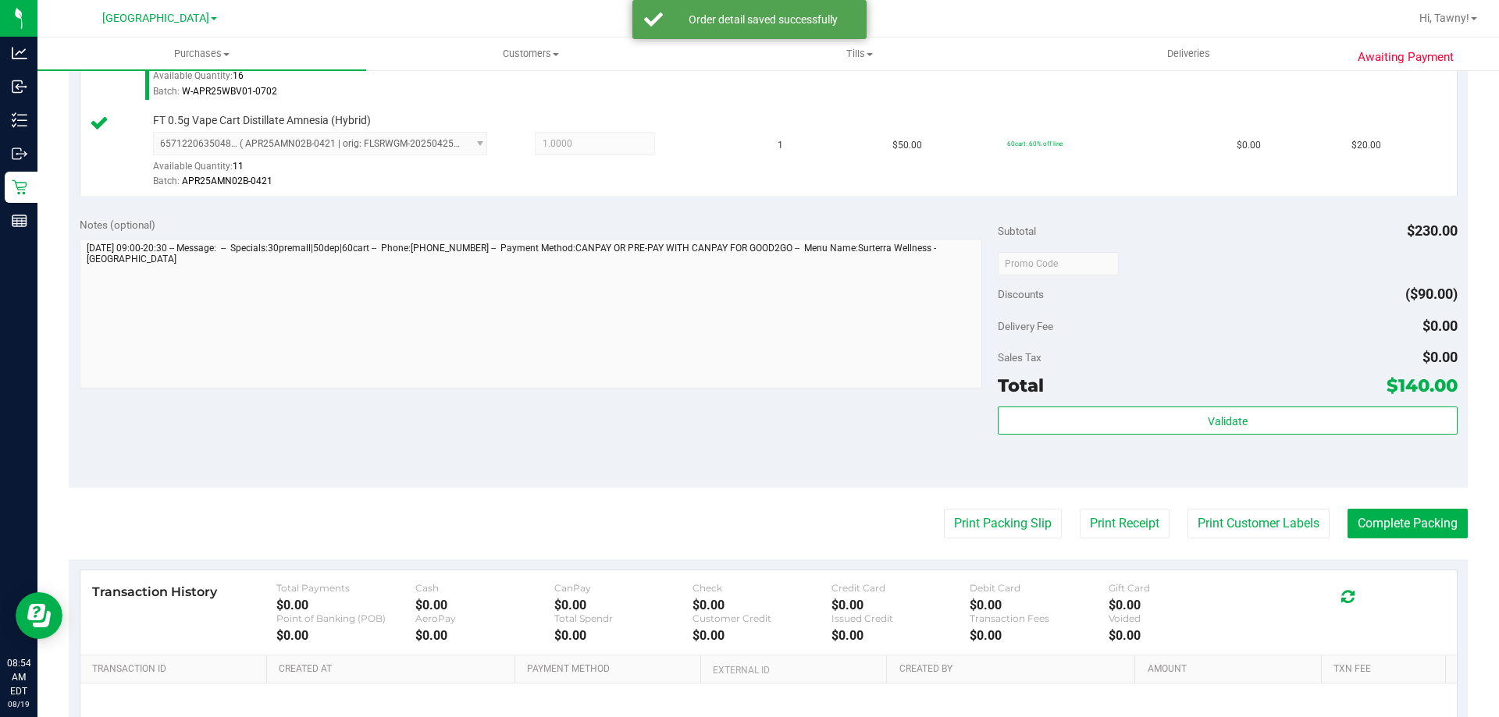
scroll to position [859, 0]
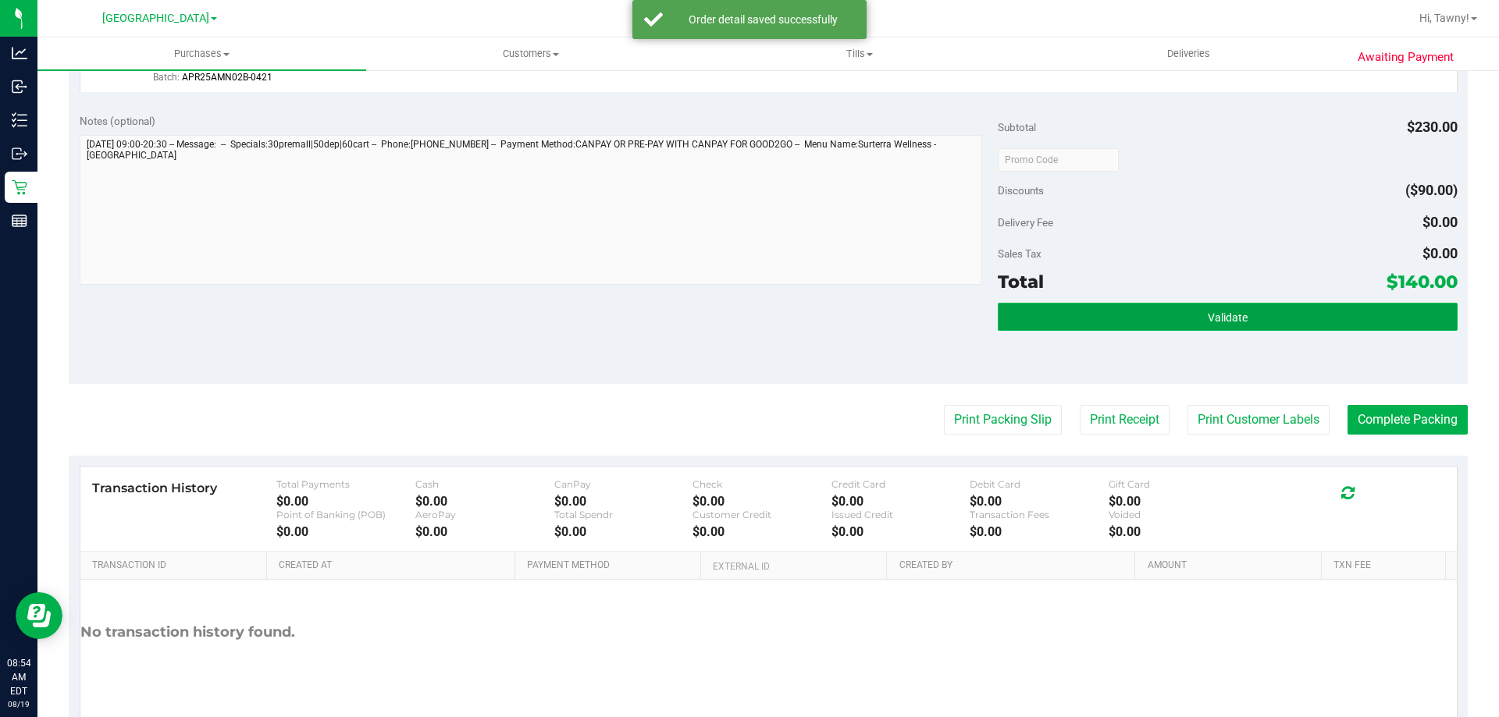
click at [1135, 316] on button "Validate" at bounding box center [1226, 317] width 459 height 28
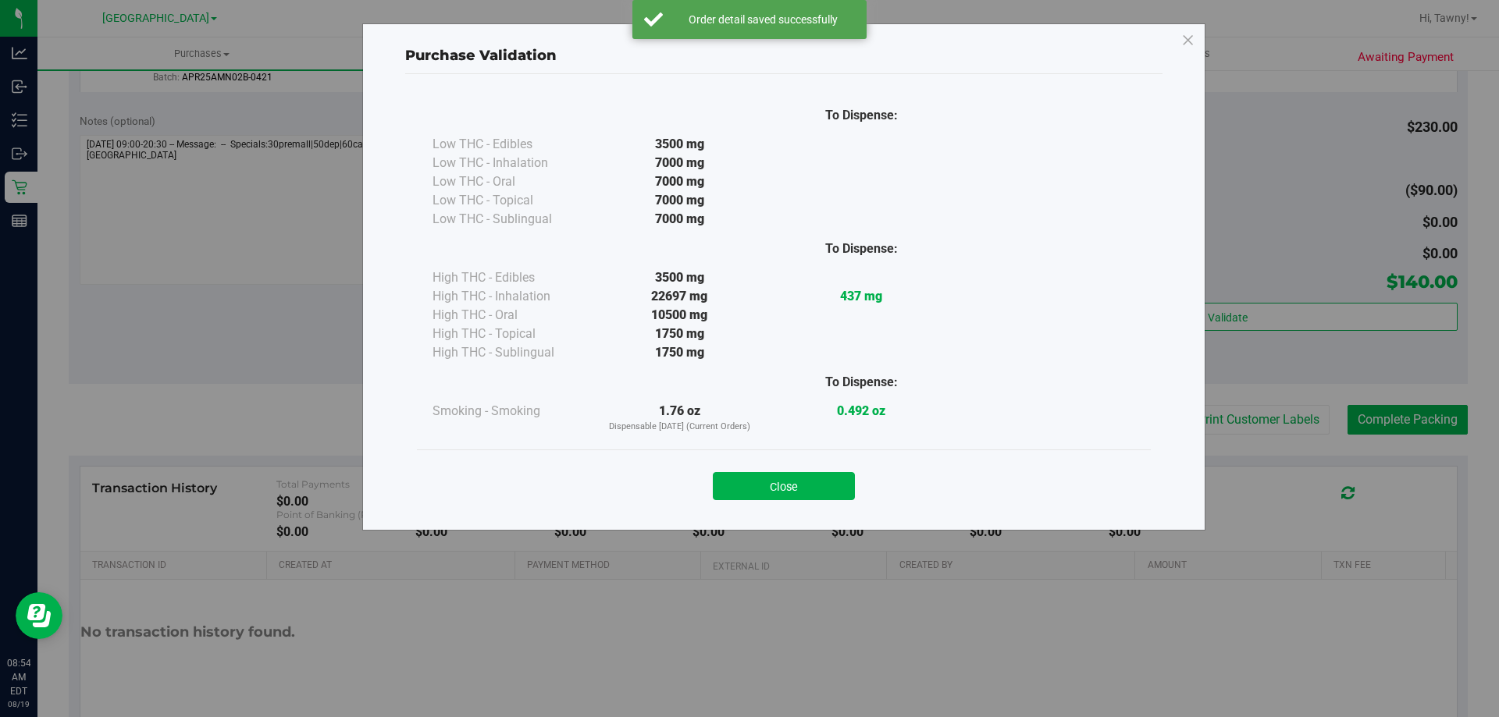
click at [790, 497] on button "Close" at bounding box center [784, 486] width 142 height 28
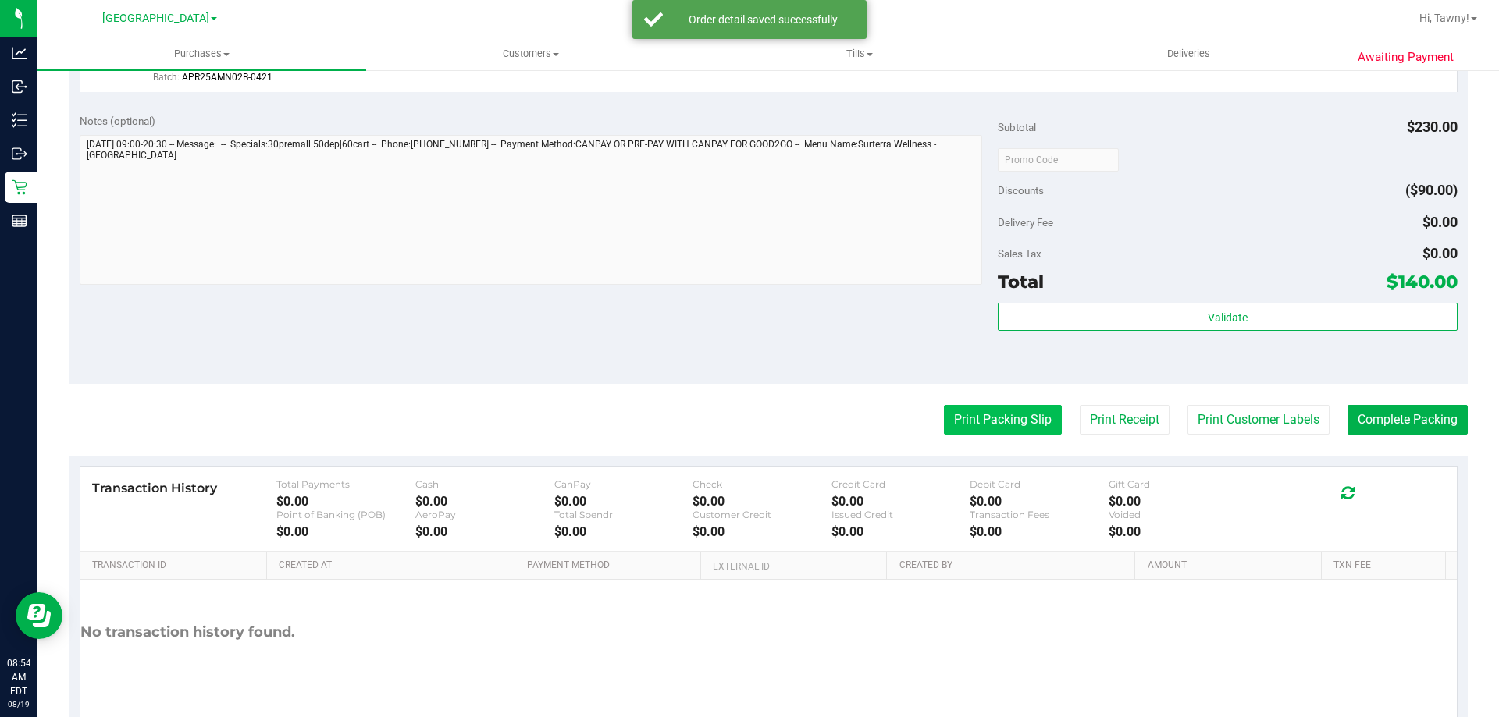
click at [1005, 412] on button "Print Packing Slip" at bounding box center [1003, 420] width 118 height 30
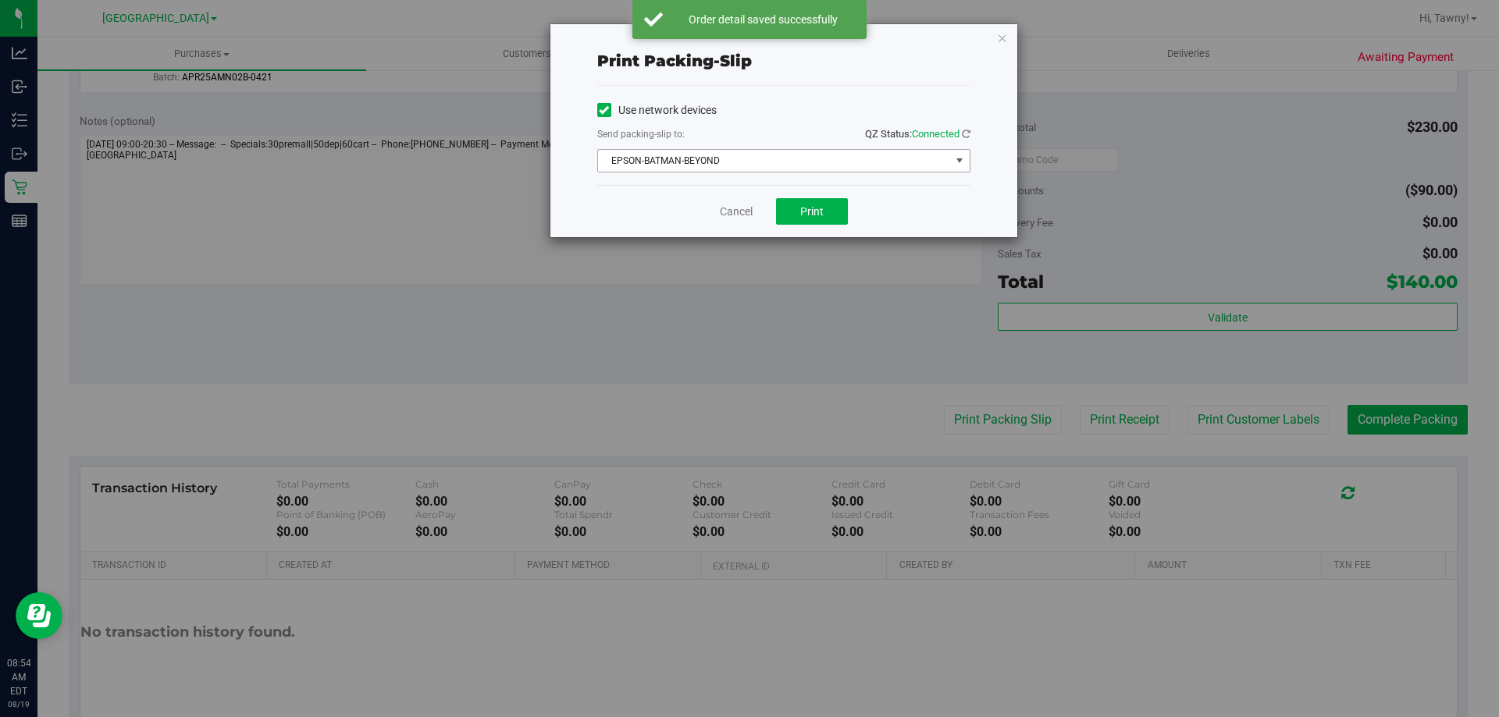
click at [724, 164] on span "EPSON-BATMAN-BEYOND" at bounding box center [774, 161] width 352 height 22
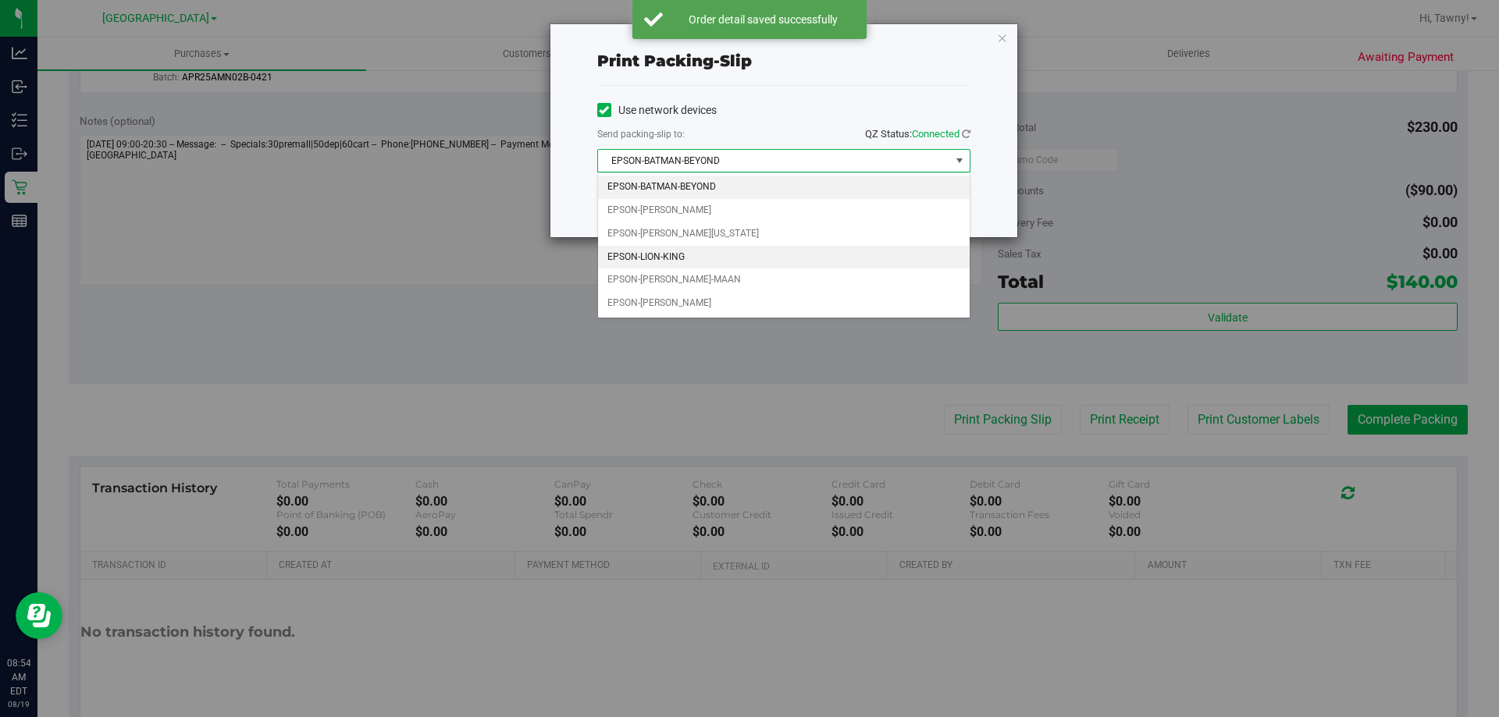
click at [677, 249] on li "EPSON-LION-KING" at bounding box center [784, 257] width 372 height 23
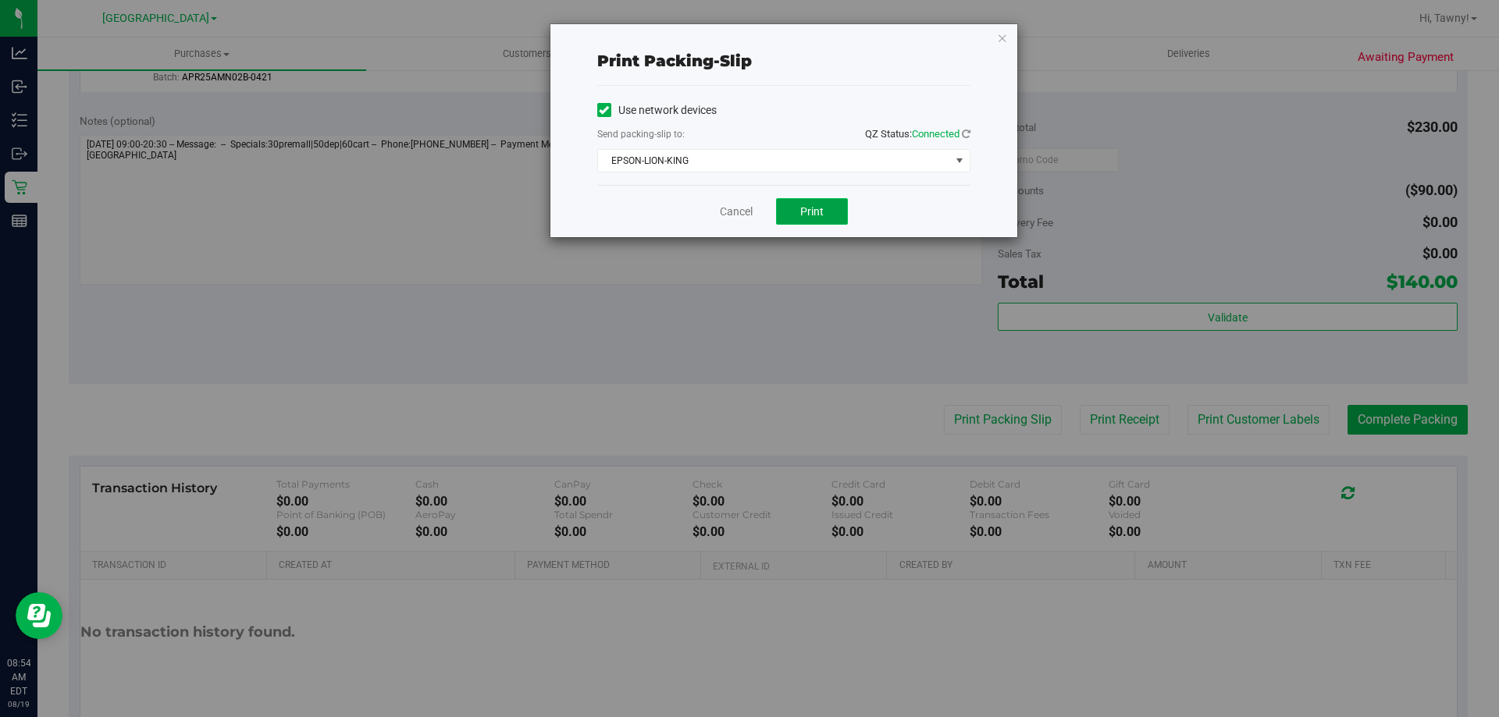
click at [820, 205] on span "Print" at bounding box center [811, 211] width 23 height 12
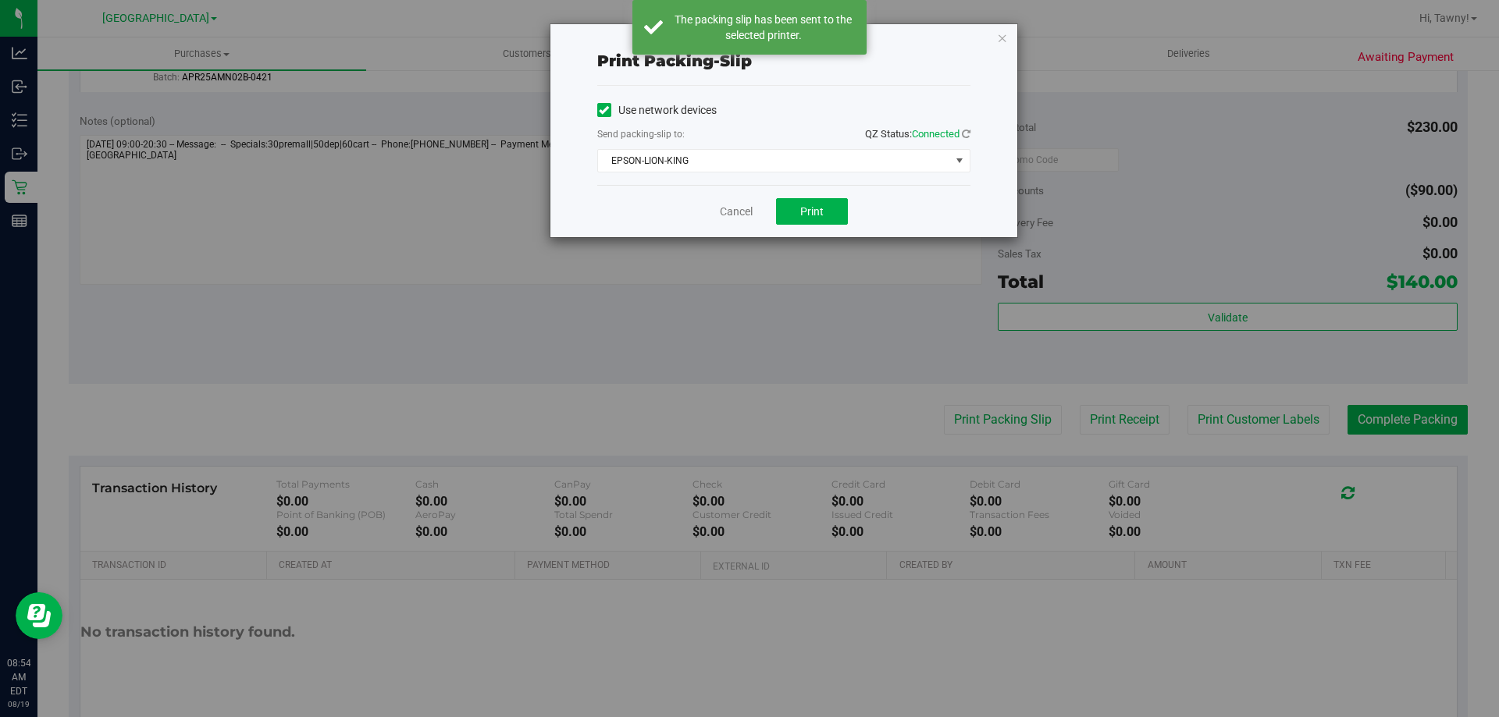
click at [303, 333] on div "Print packing-slip Use network devices Send packing-slip to: QZ Status: Connect…" at bounding box center [755, 358] width 1510 height 717
click at [734, 205] on link "Cancel" at bounding box center [736, 212] width 33 height 16
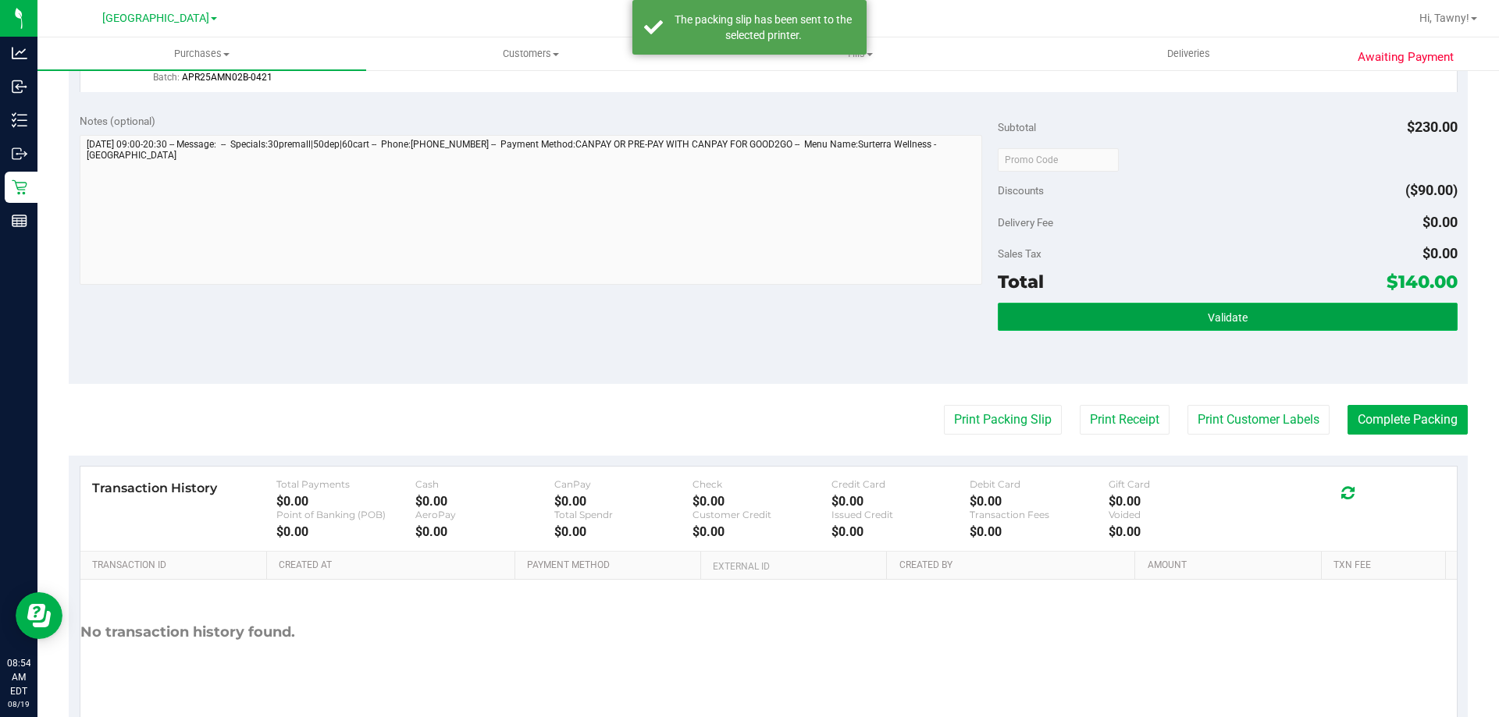
click at [1348, 316] on button "Validate" at bounding box center [1226, 317] width 459 height 28
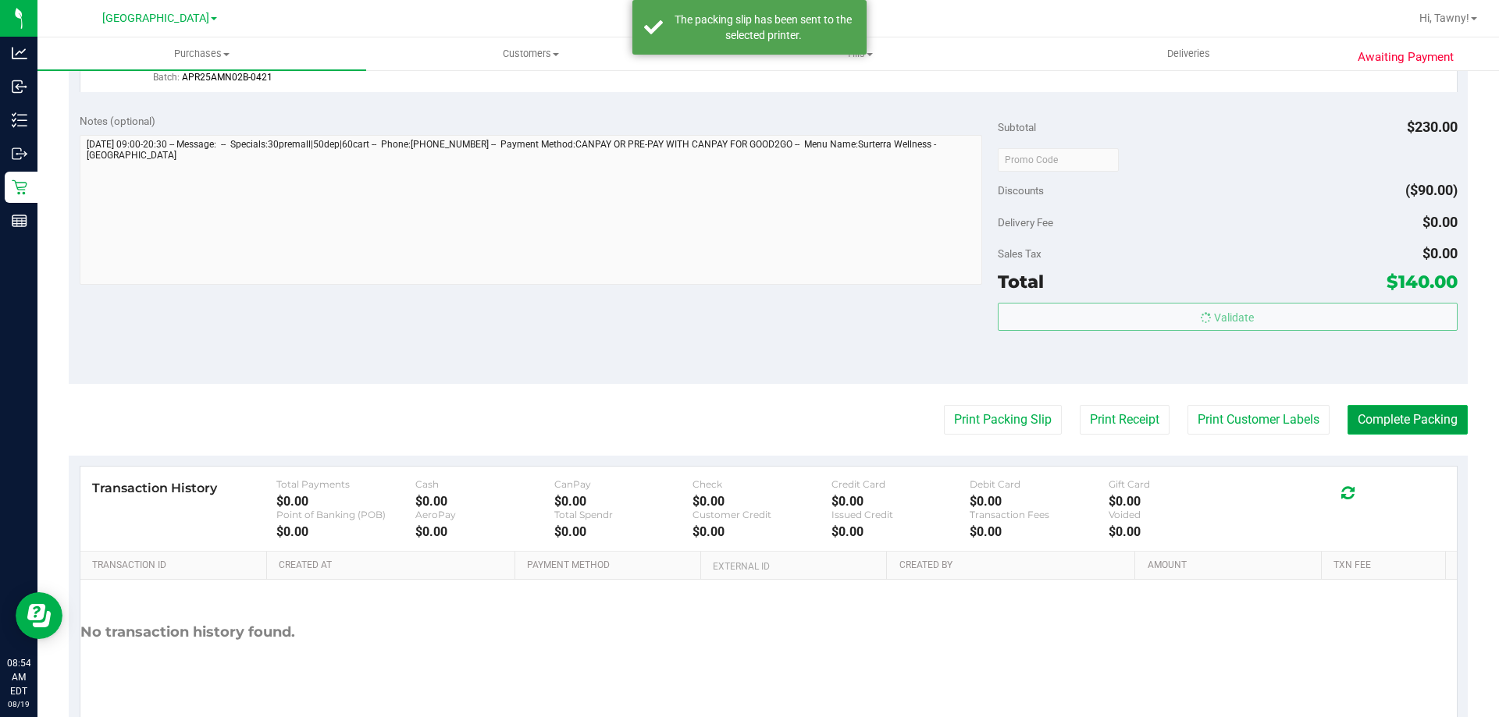
click at [1407, 433] on button "Complete Packing" at bounding box center [1407, 420] width 120 height 30
click at [1392, 414] on button "Complete Packing" at bounding box center [1401, 420] width 133 height 30
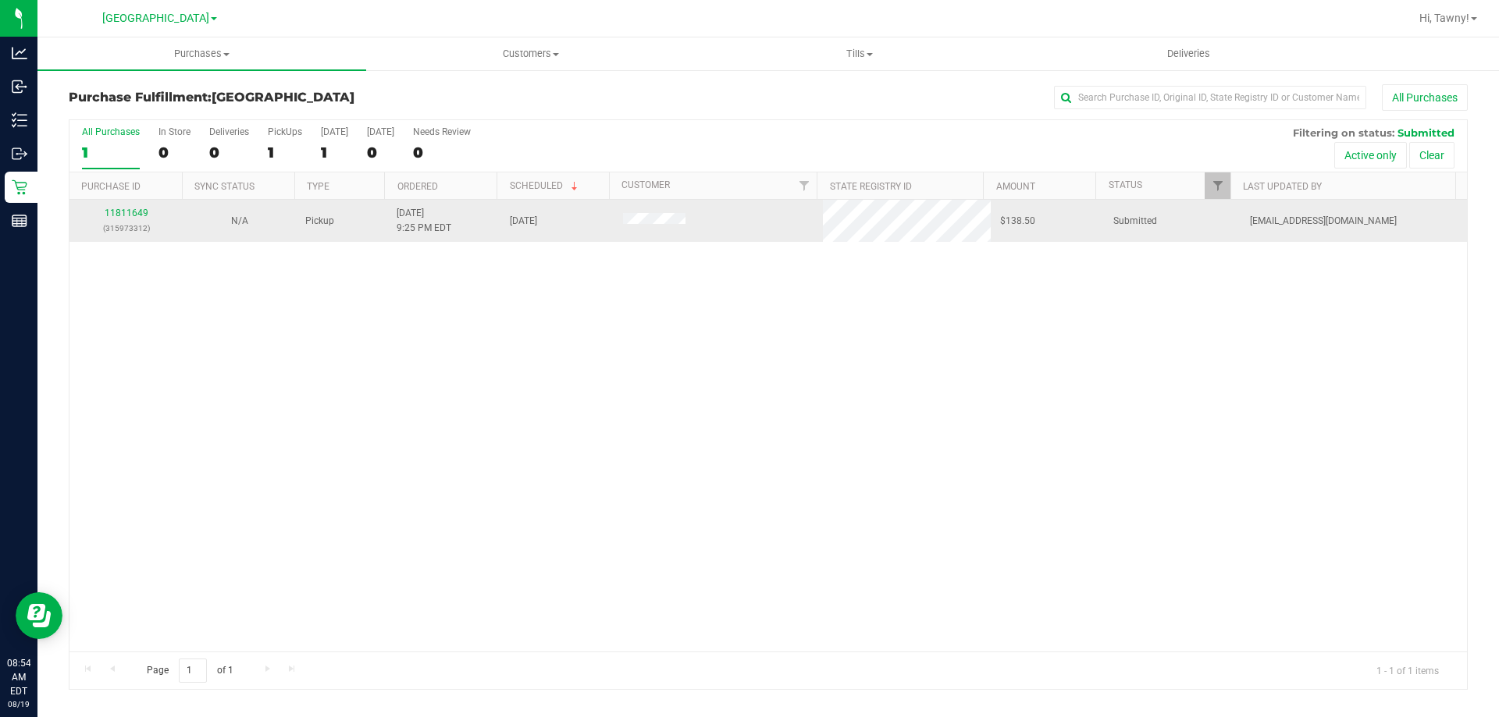
click at [112, 205] on td "11811649 (315973312)" at bounding box center [125, 221] width 113 height 42
click at [115, 217] on link "11811649" at bounding box center [127, 213] width 44 height 11
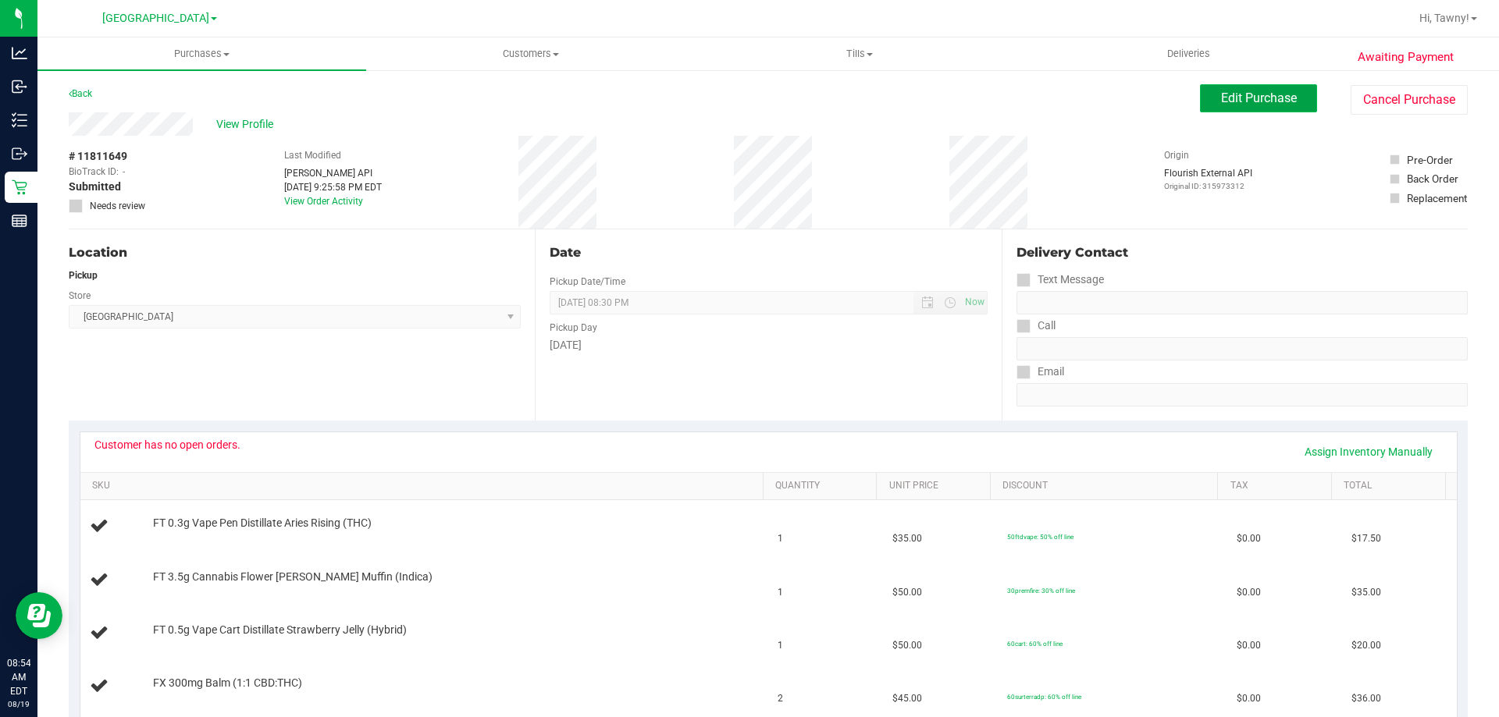
click at [1257, 91] on span "Edit Purchase" at bounding box center [1259, 98] width 76 height 15
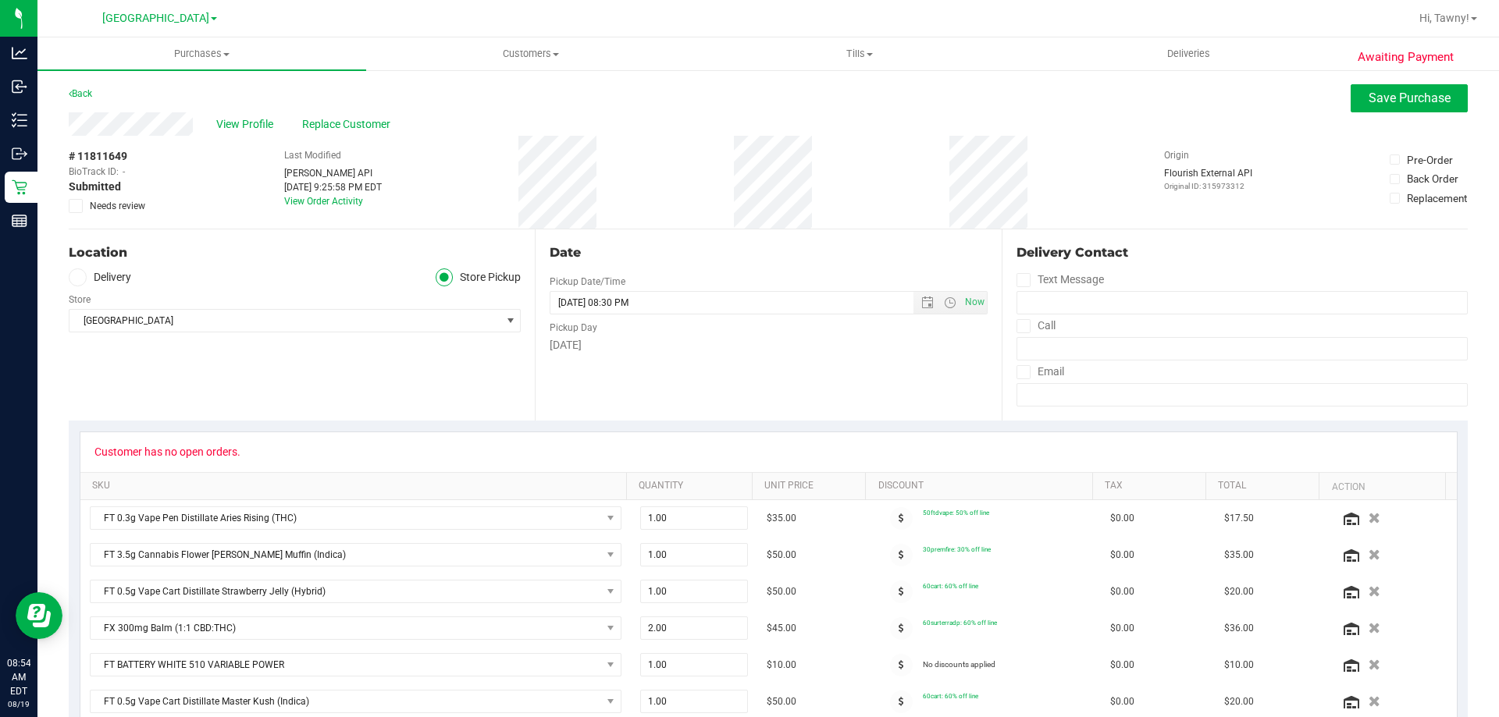
click at [96, 212] on span "Needs review" at bounding box center [117, 206] width 55 height 14
click at [0, 0] on input "Needs review" at bounding box center [0, 0] width 0 height 0
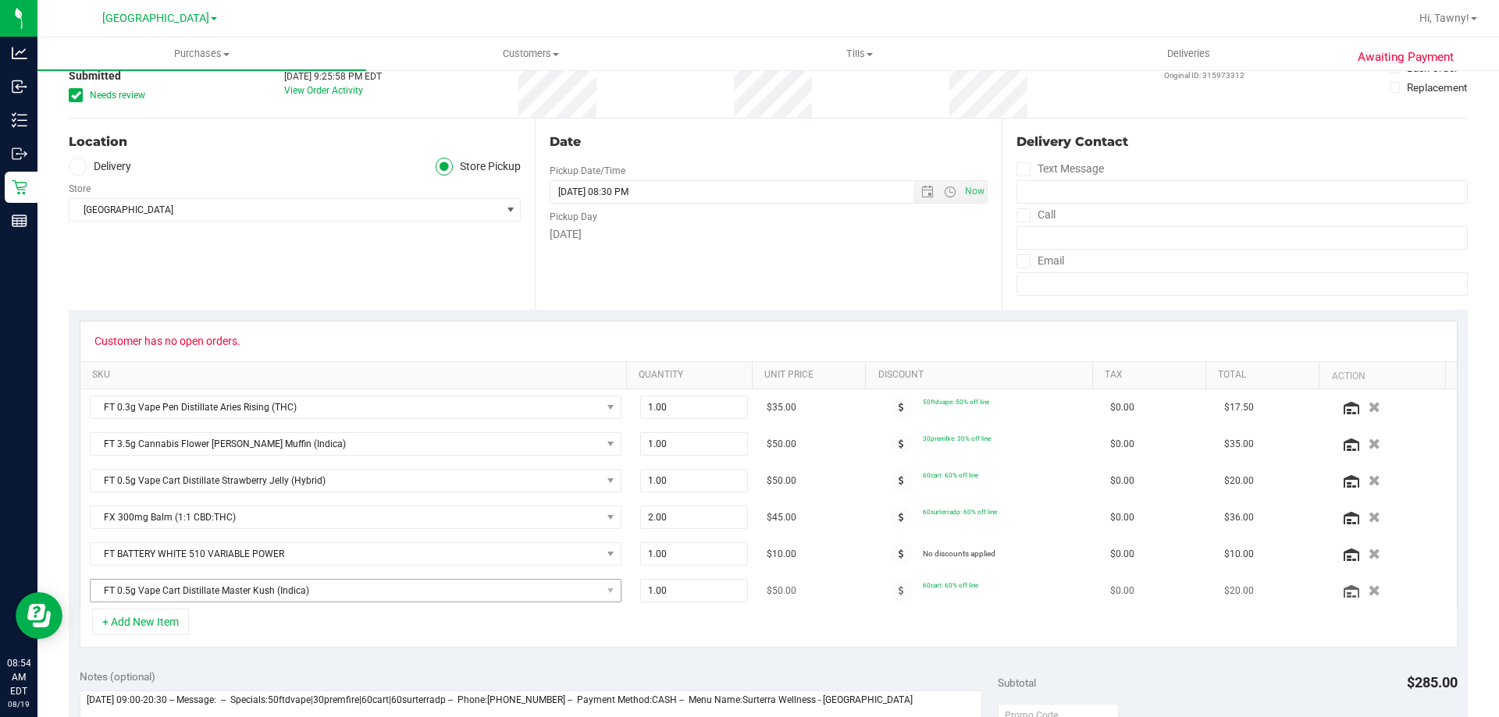
scroll to position [234, 0]
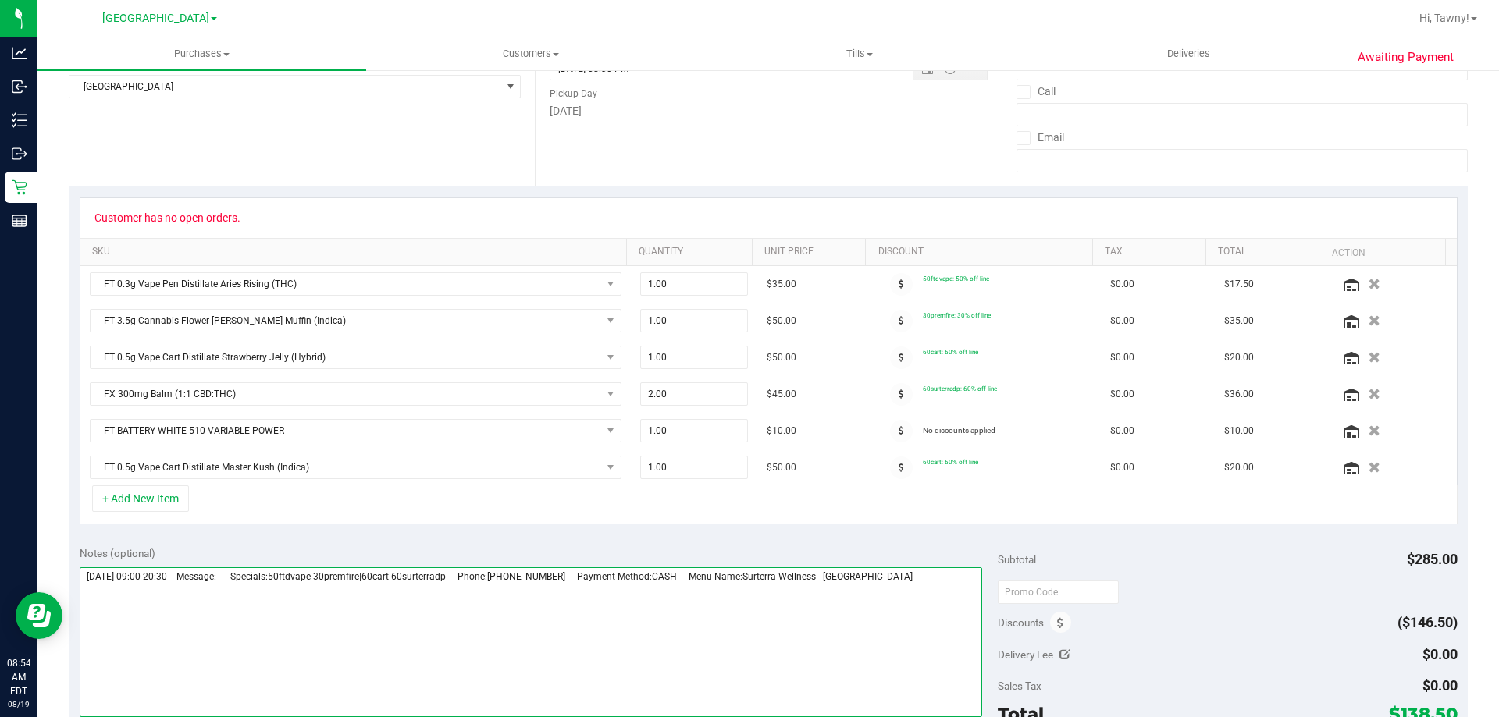
drag, startPoint x: 542, startPoint y: 619, endPoint x: 549, endPoint y: 629, distance: 12.3
click at [543, 620] on textarea at bounding box center [531, 642] width 903 height 150
click at [928, 579] on textarea at bounding box center [531, 642] width 903 height 150
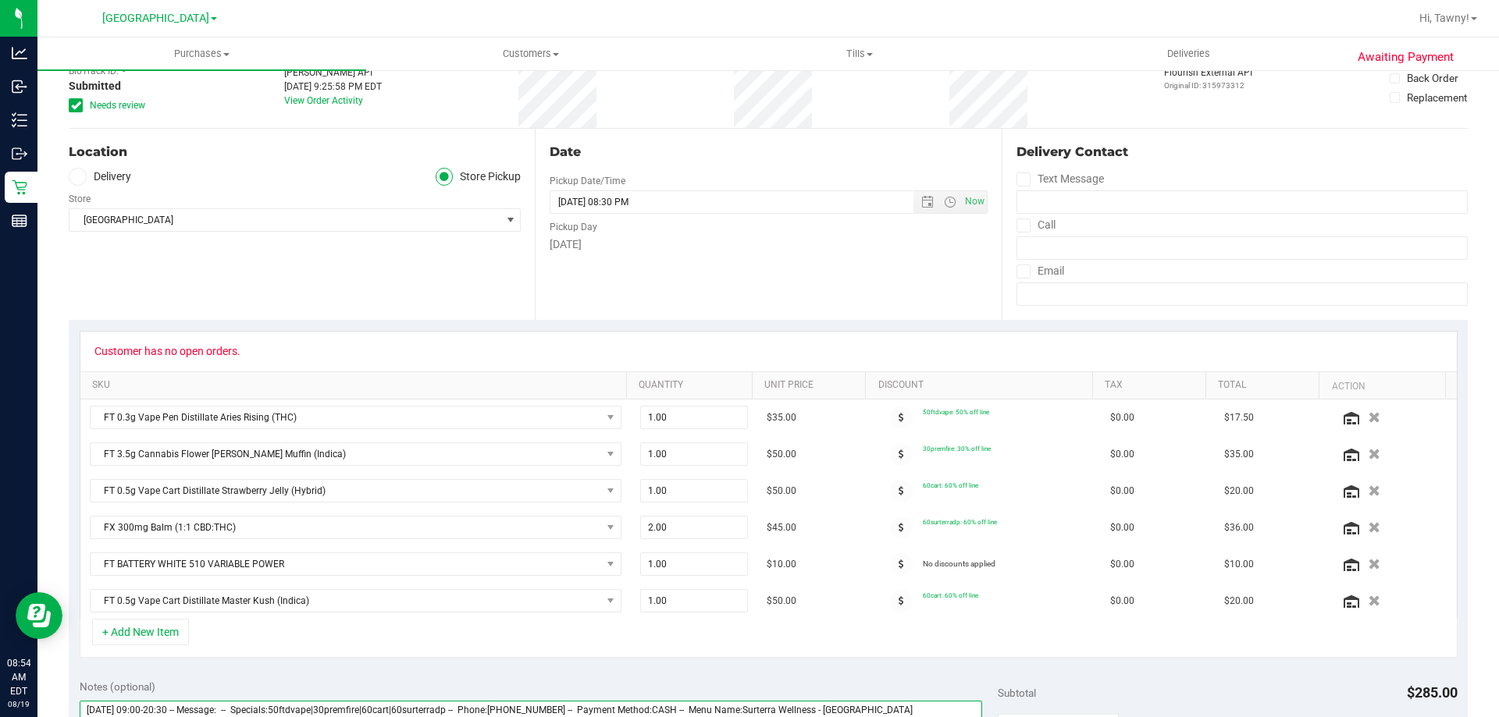
scroll to position [0, 0]
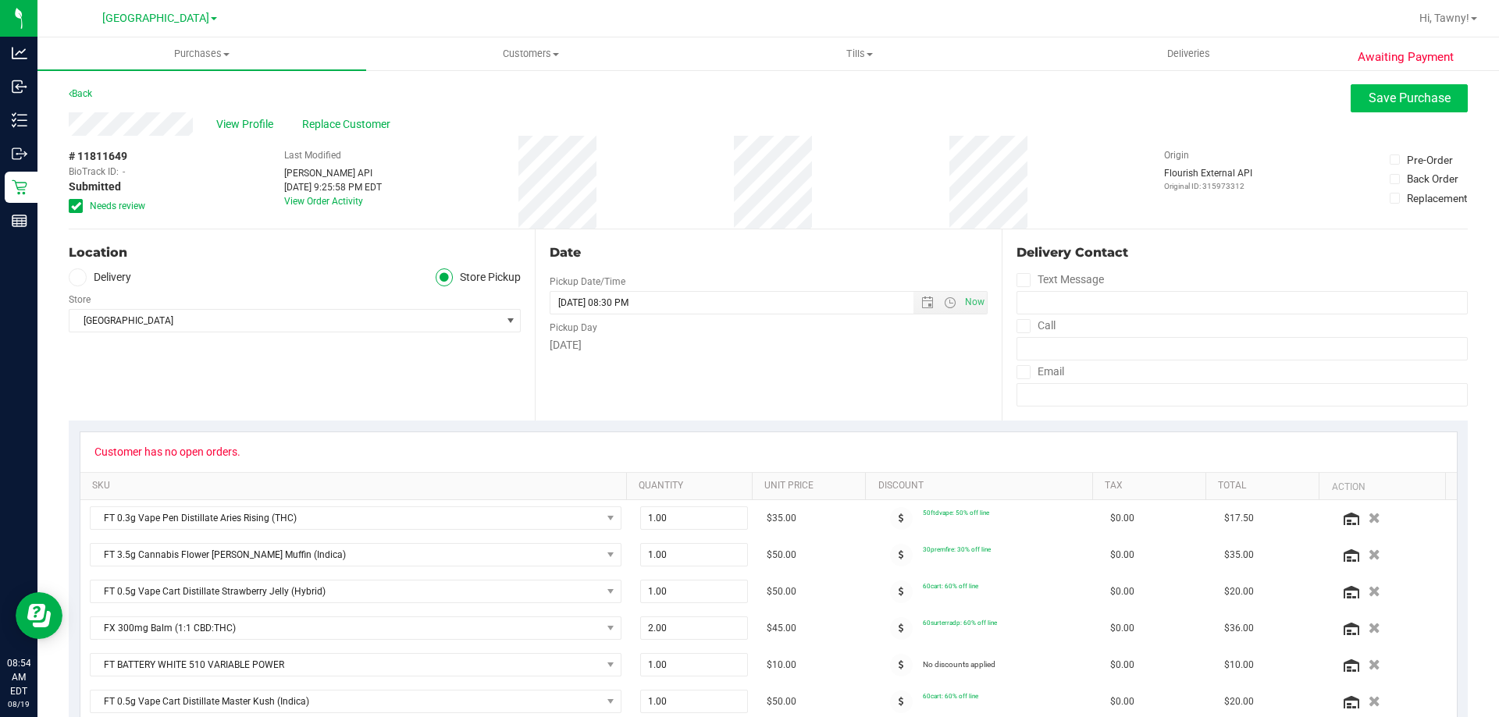
type textarea "Tuesday 08/19/2025 09:00-20:30 -- Message: -- Specials:50ftdvape|30premfire|60c…"
click at [1393, 90] on button "Save Purchase" at bounding box center [1408, 98] width 117 height 28
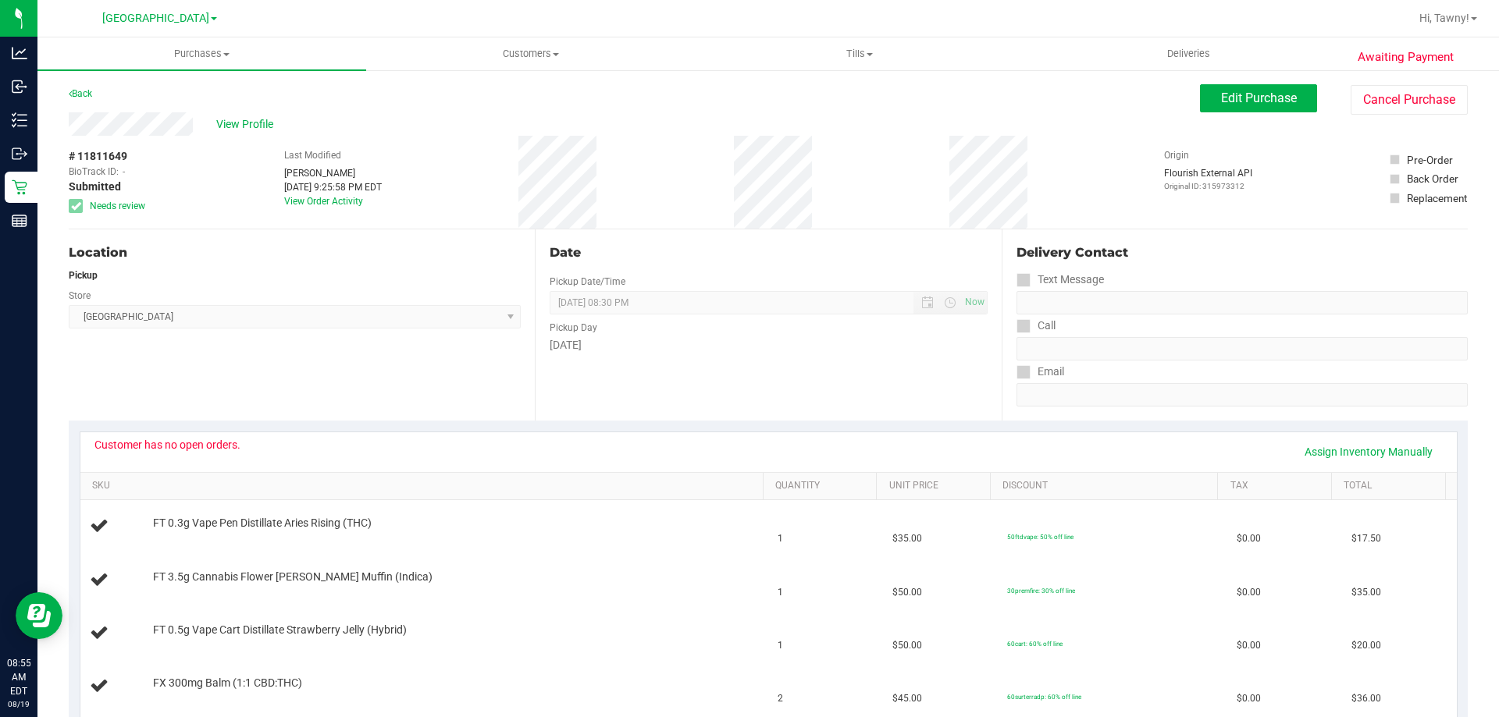
click at [239, 118] on span "View Profile" at bounding box center [247, 124] width 62 height 16
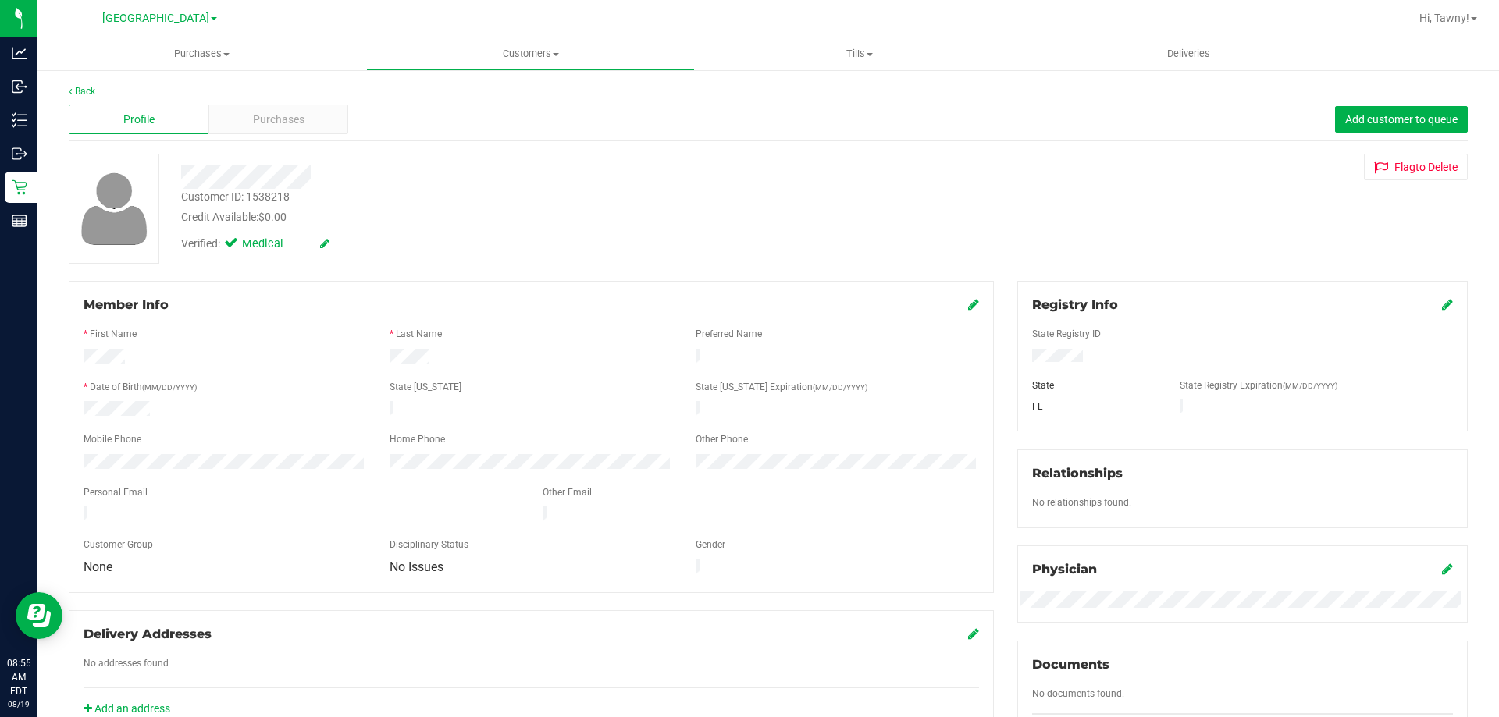
click at [277, 198] on div "Customer ID: 1538218" at bounding box center [235, 197] width 108 height 16
copy div "1538218"
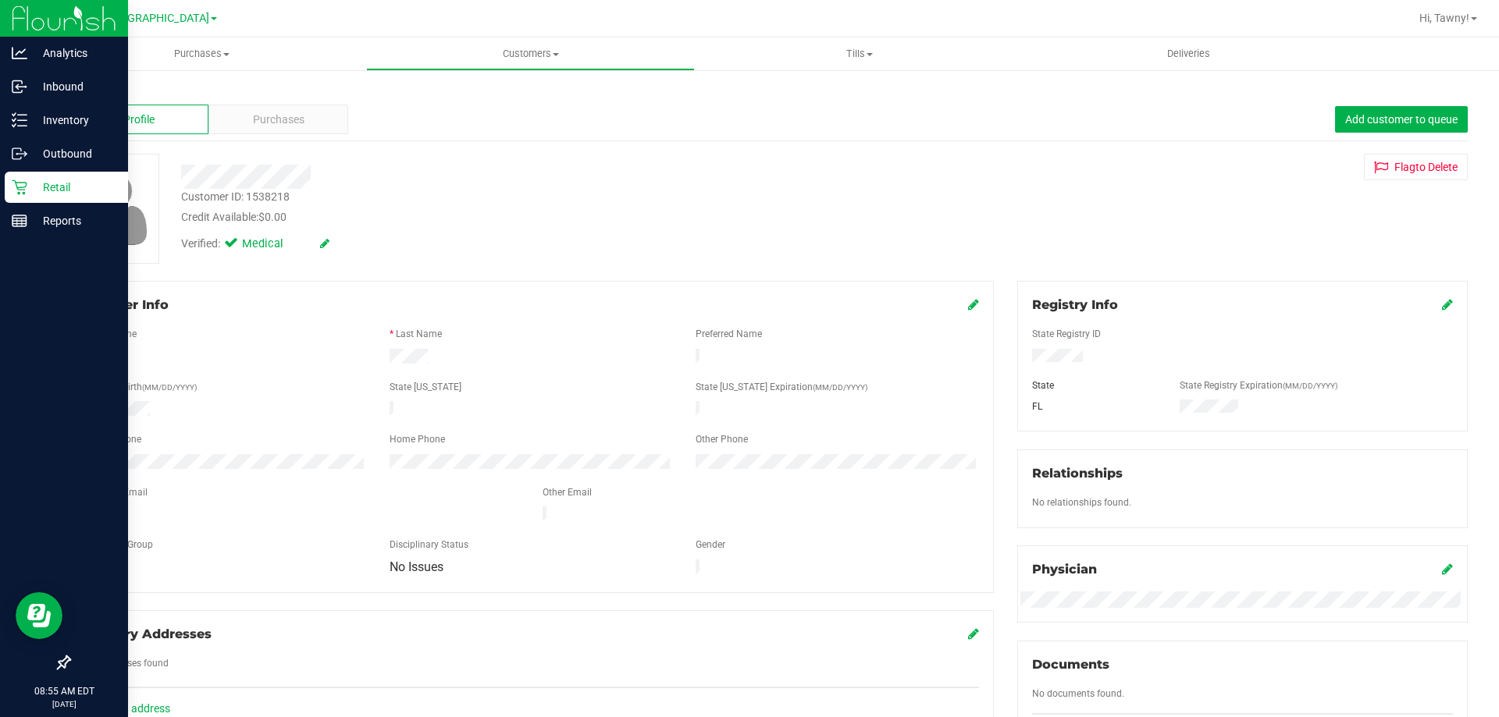
drag, startPoint x: 360, startPoint y: 162, endPoint x: 0, endPoint y: 185, distance: 360.6
click at [359, 162] on div at bounding box center [524, 171] width 711 height 35
click at [14, 184] on icon at bounding box center [20, 188] width 16 height 16
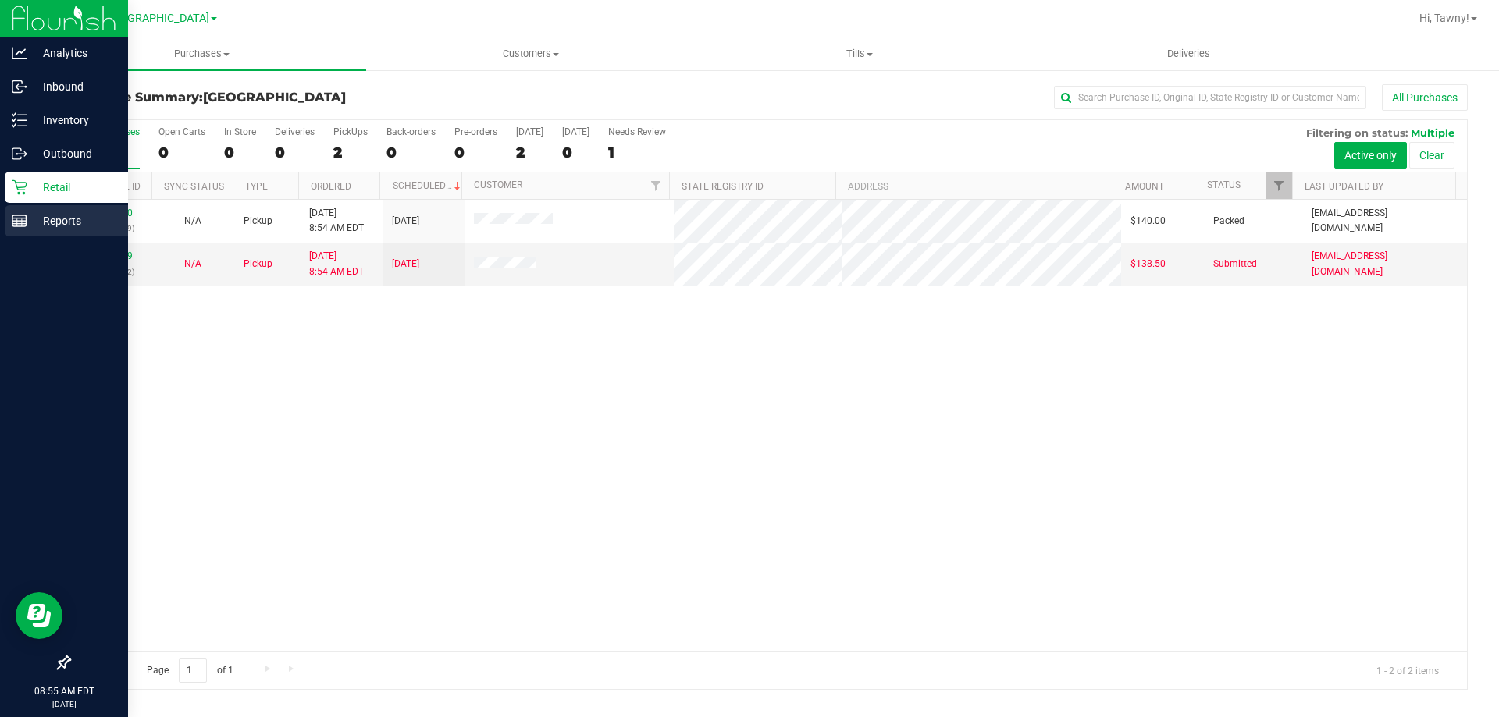
click at [16, 212] on div "Reports" at bounding box center [66, 220] width 123 height 31
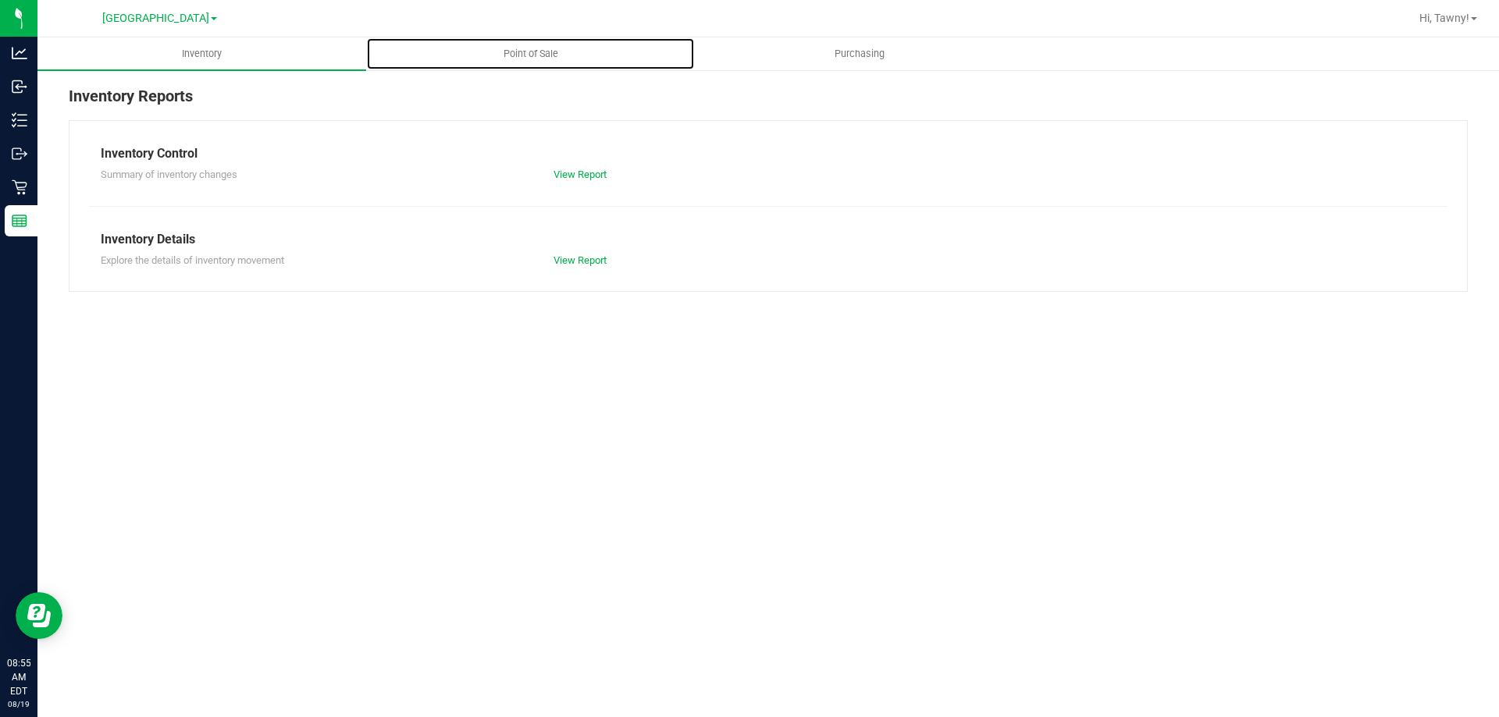
click at [534, 55] on span "Point of Sale" at bounding box center [530, 54] width 97 height 14
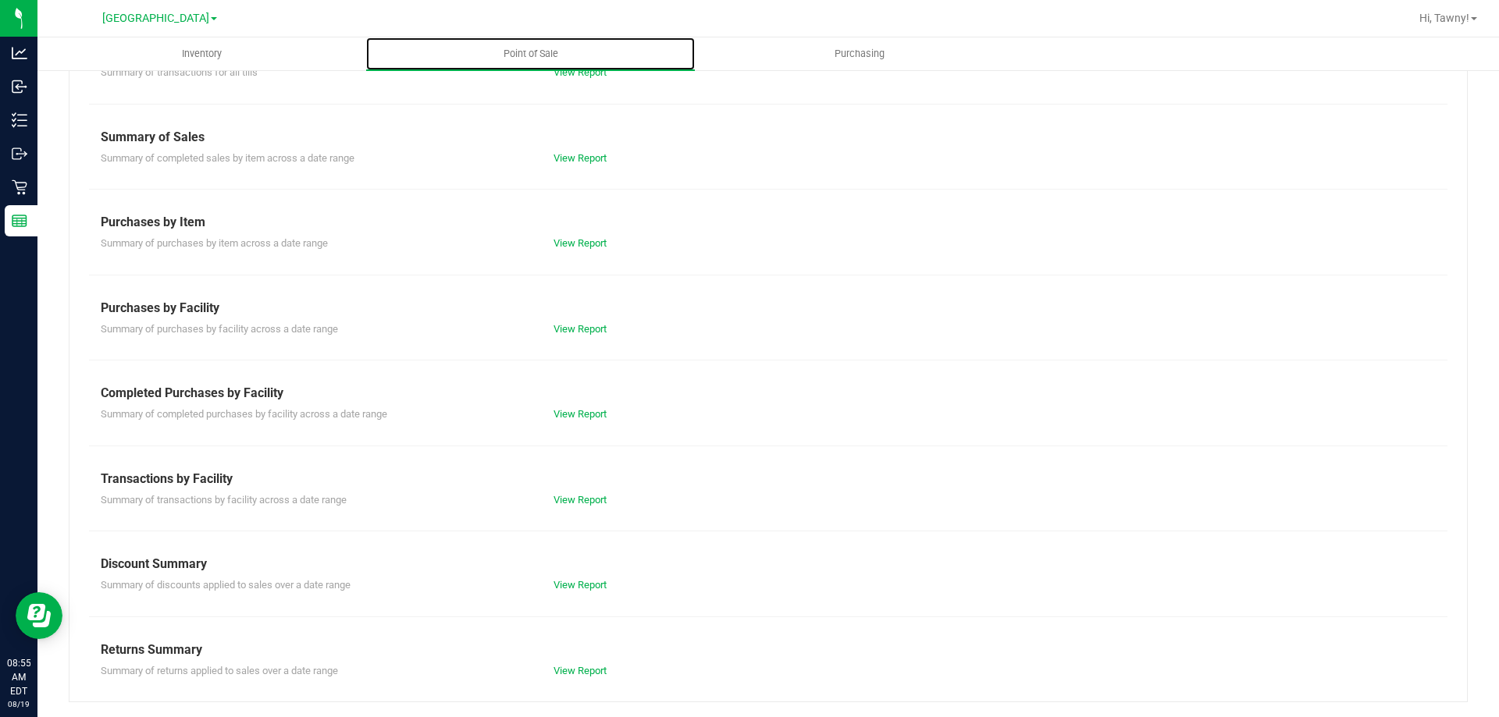
scroll to position [103, 0]
click at [594, 505] on div "View Report" at bounding box center [655, 500] width 226 height 16
click at [594, 502] on link "View Report" at bounding box center [579, 499] width 53 height 12
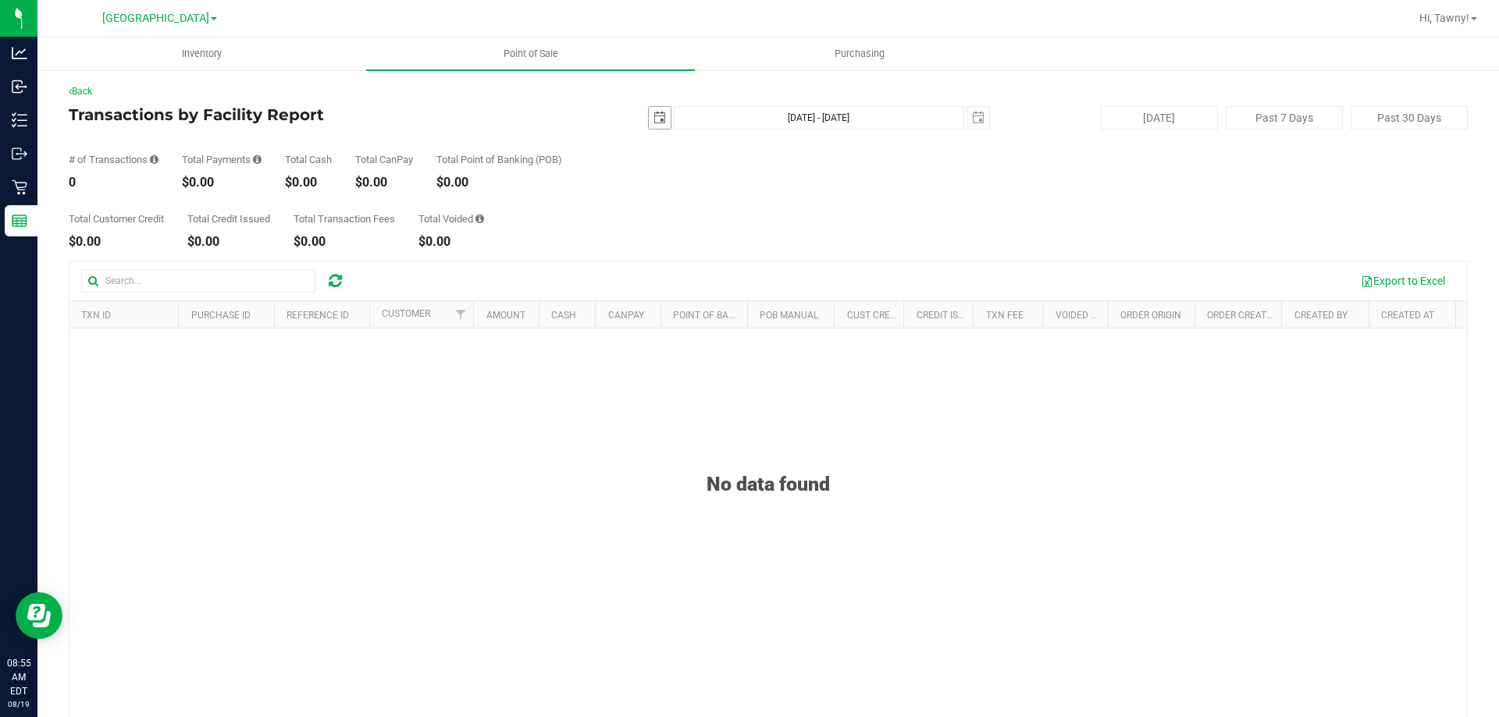
click at [653, 121] on span "select" at bounding box center [659, 118] width 12 height 12
click at [685, 280] on link "18" at bounding box center [677, 277] width 23 height 24
type input "2025-08-18"
type input "Aug 18, 2025 - Aug 19, 2025"
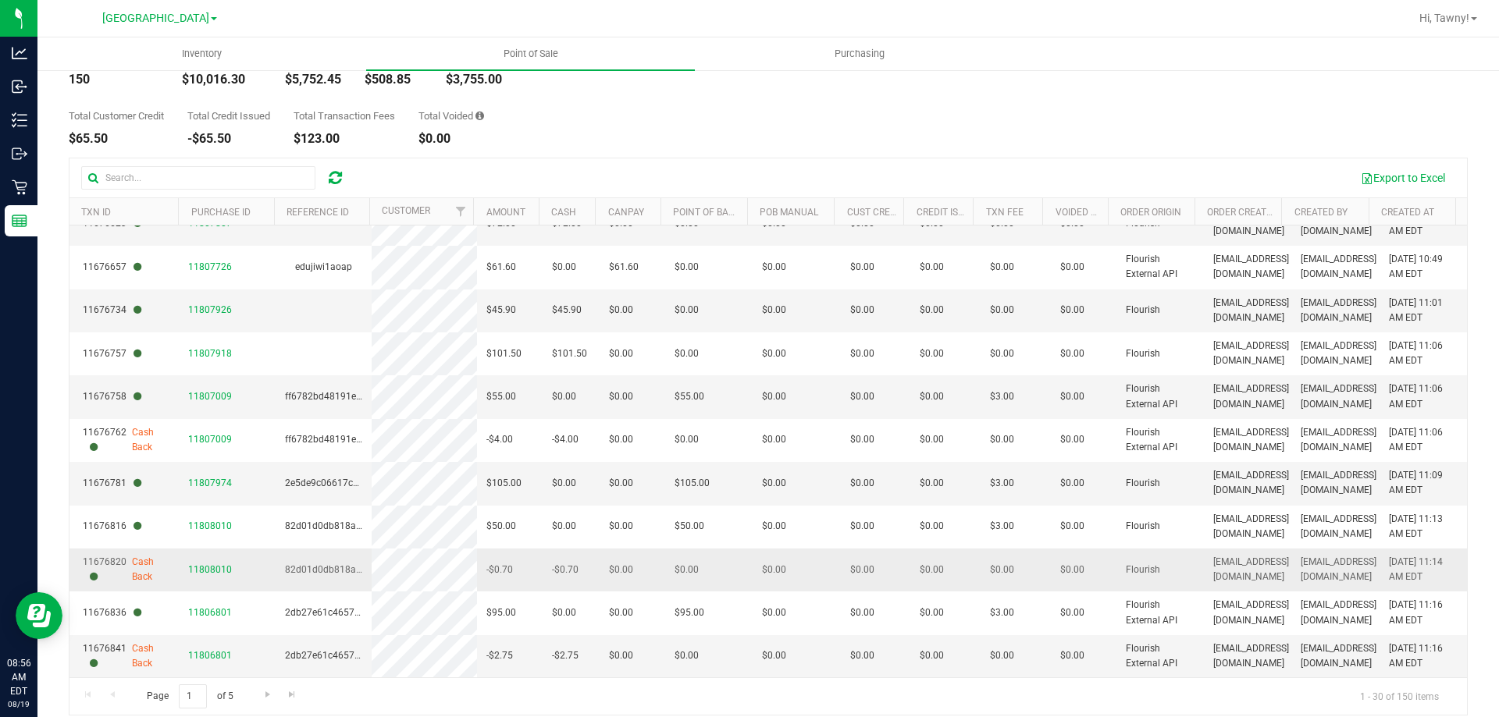
scroll to position [117, 0]
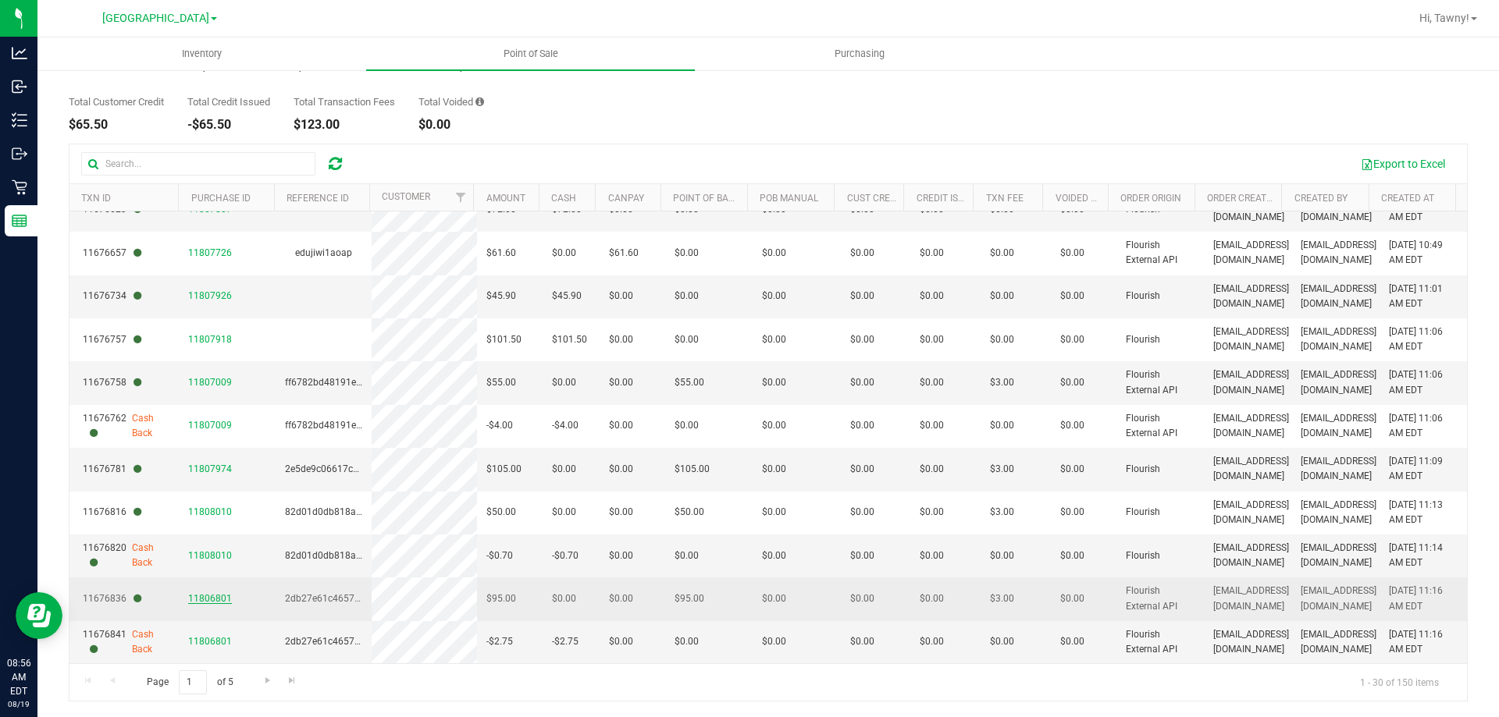
click at [209, 593] on span "11806801" at bounding box center [210, 598] width 44 height 11
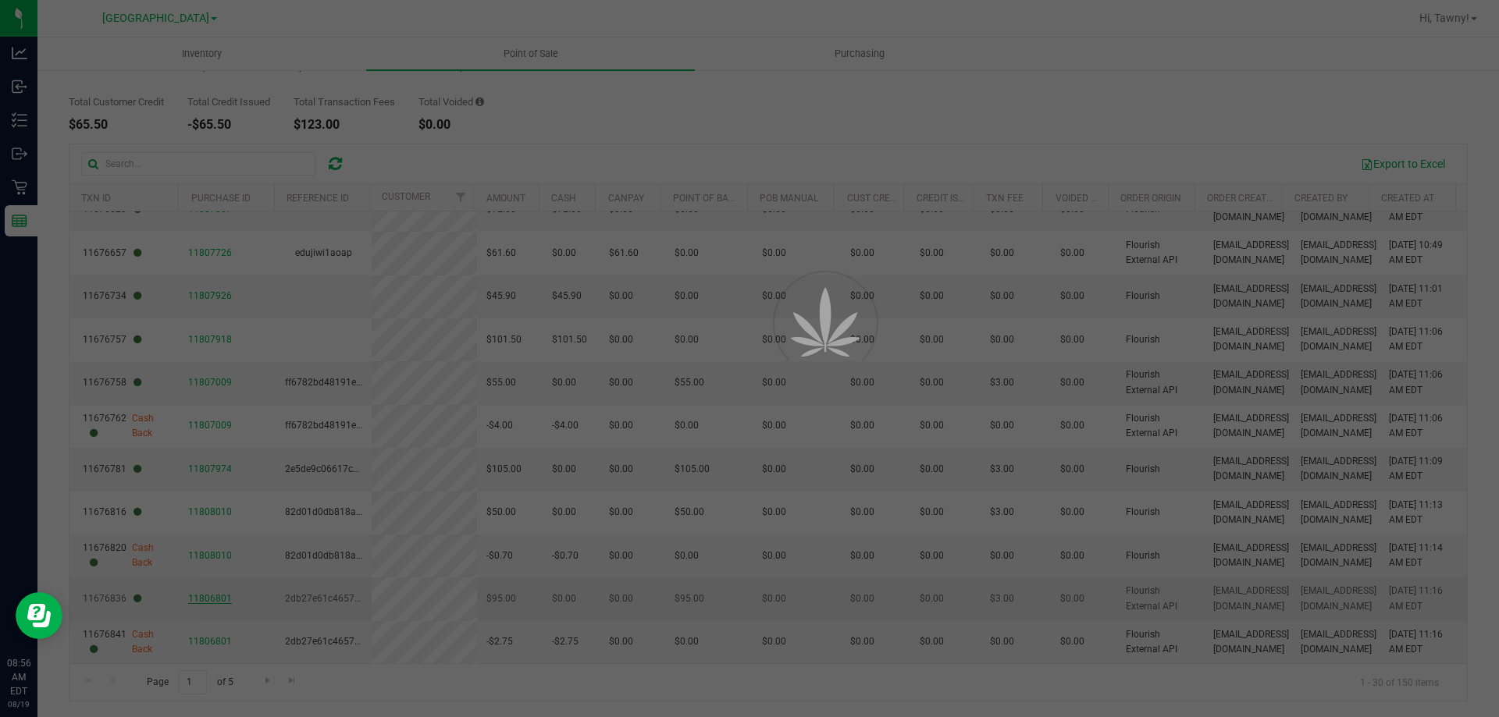
scroll to position [0, 0]
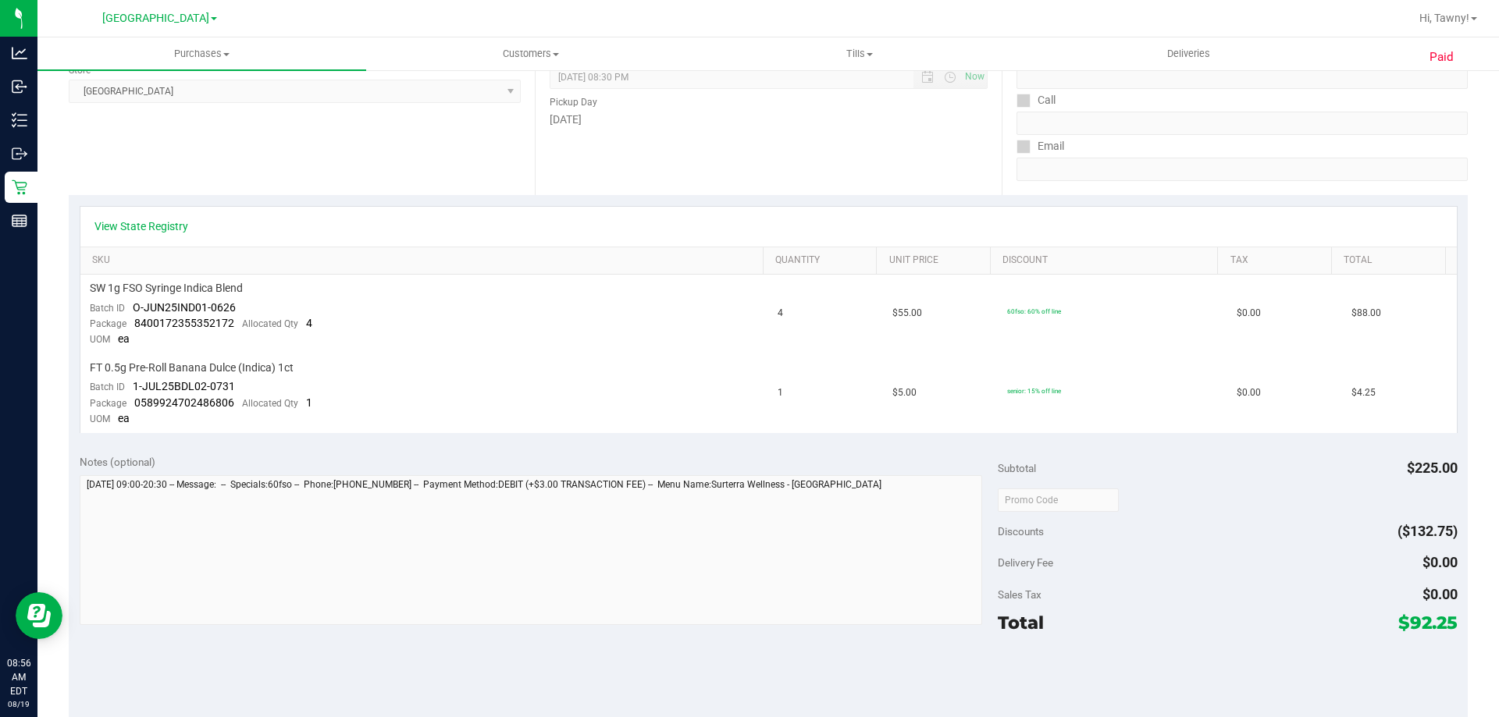
scroll to position [351, 0]
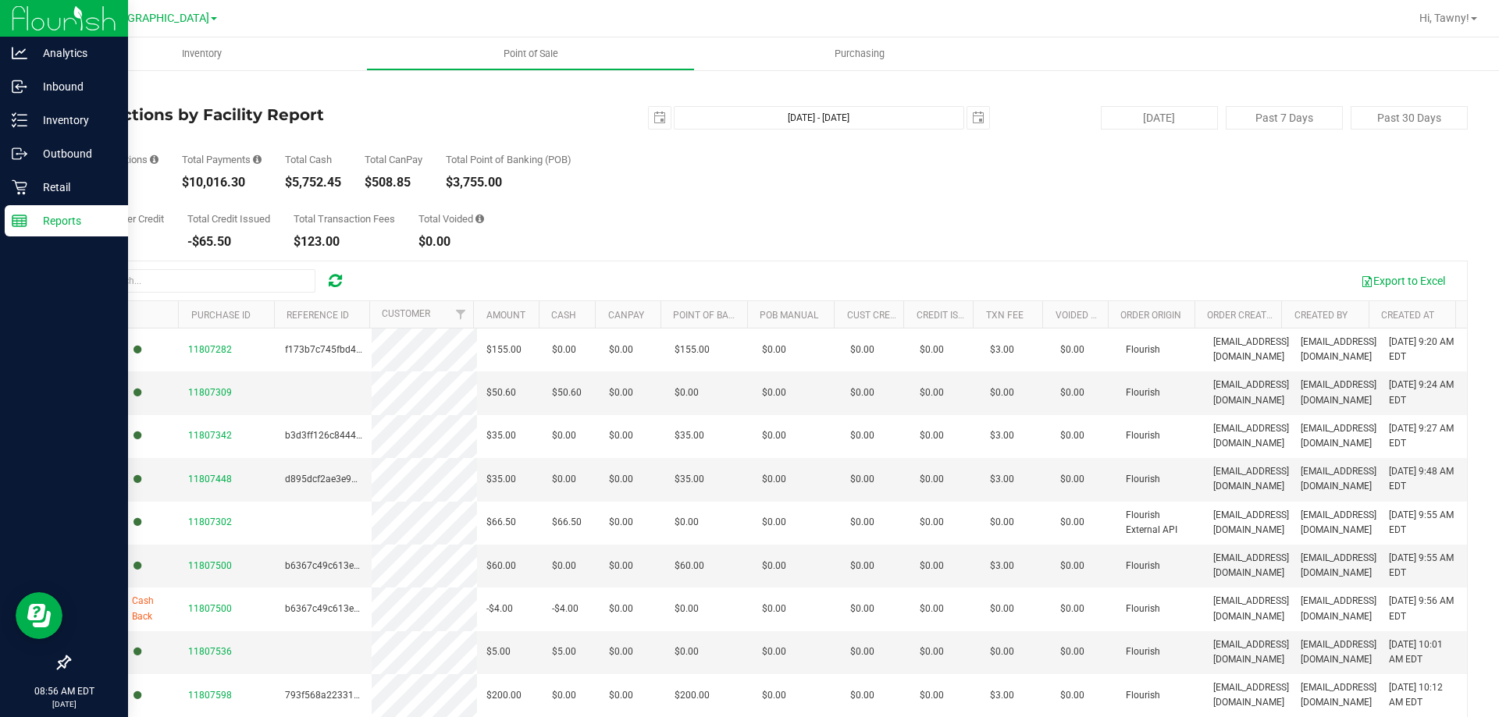
click at [23, 208] on div "Reports" at bounding box center [66, 220] width 123 height 31
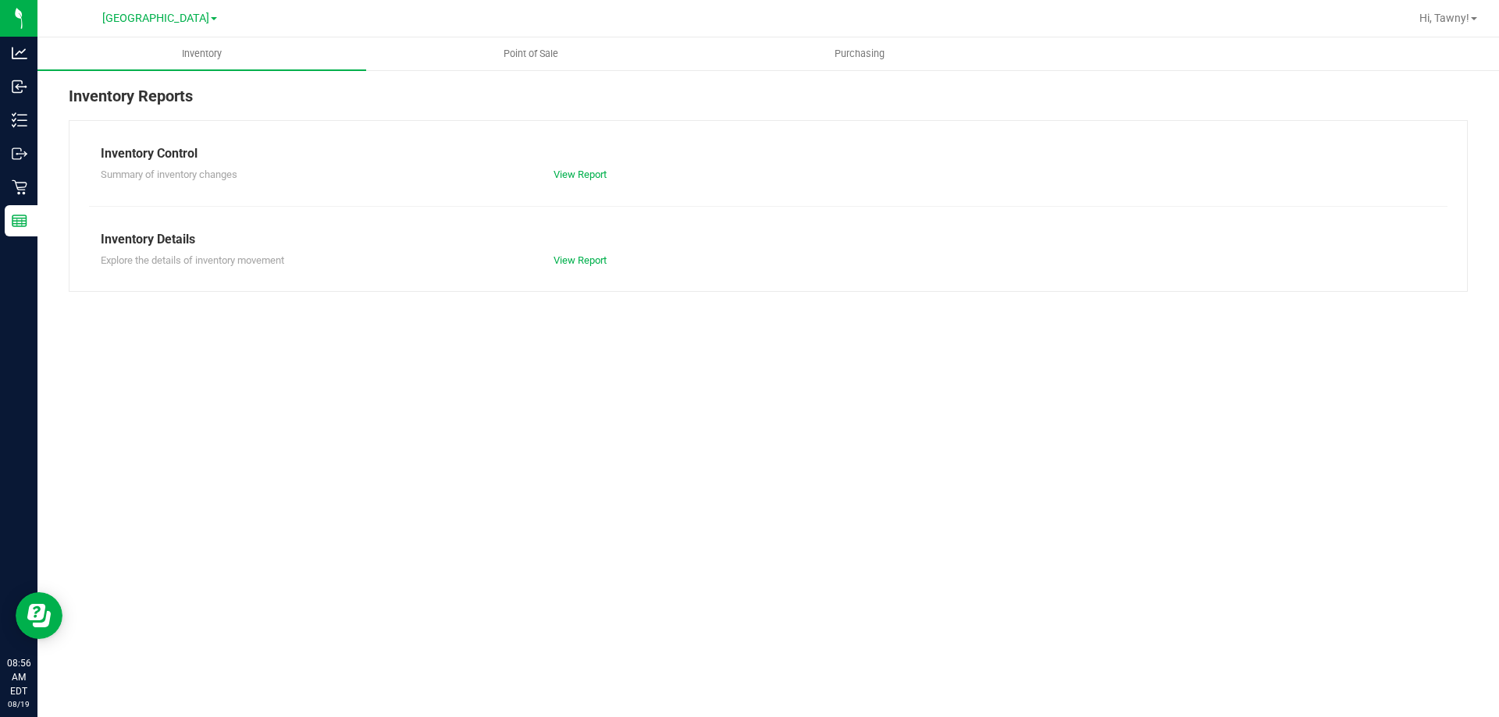
drag, startPoint x: 578, startPoint y: 159, endPoint x: 575, endPoint y: 180, distance: 21.3
click at [578, 159] on div "Inventory Control" at bounding box center [768, 153] width 1335 height 19
click at [575, 180] on div "View Report" at bounding box center [655, 175] width 226 height 16
click at [587, 180] on link "View Report" at bounding box center [579, 175] width 53 height 12
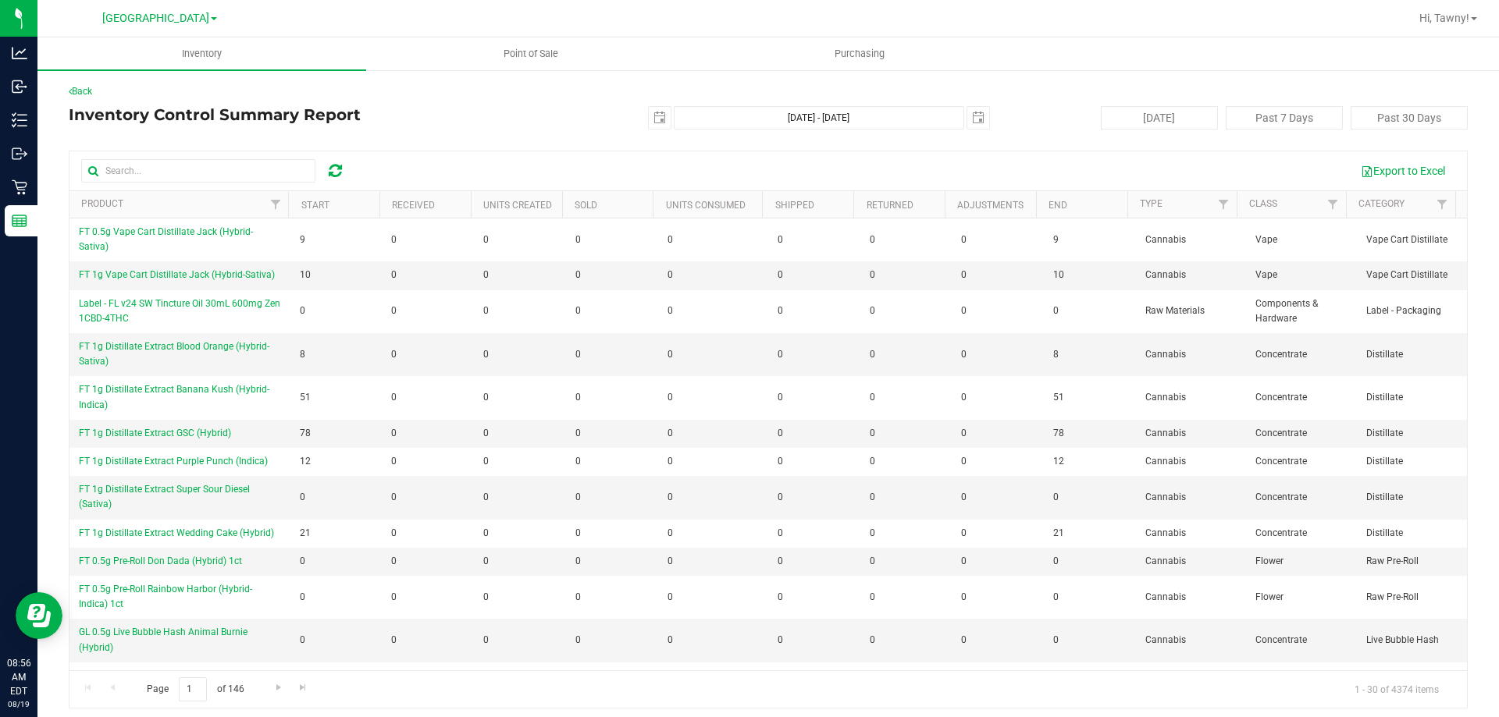
click at [642, 103] on div "Back Inventory Control Summary Report 2025-08-19 Aug 19, 2025 - Aug 19, 2025 20…" at bounding box center [768, 396] width 1399 height 624
click at [649, 108] on span "select" at bounding box center [660, 118] width 22 height 22
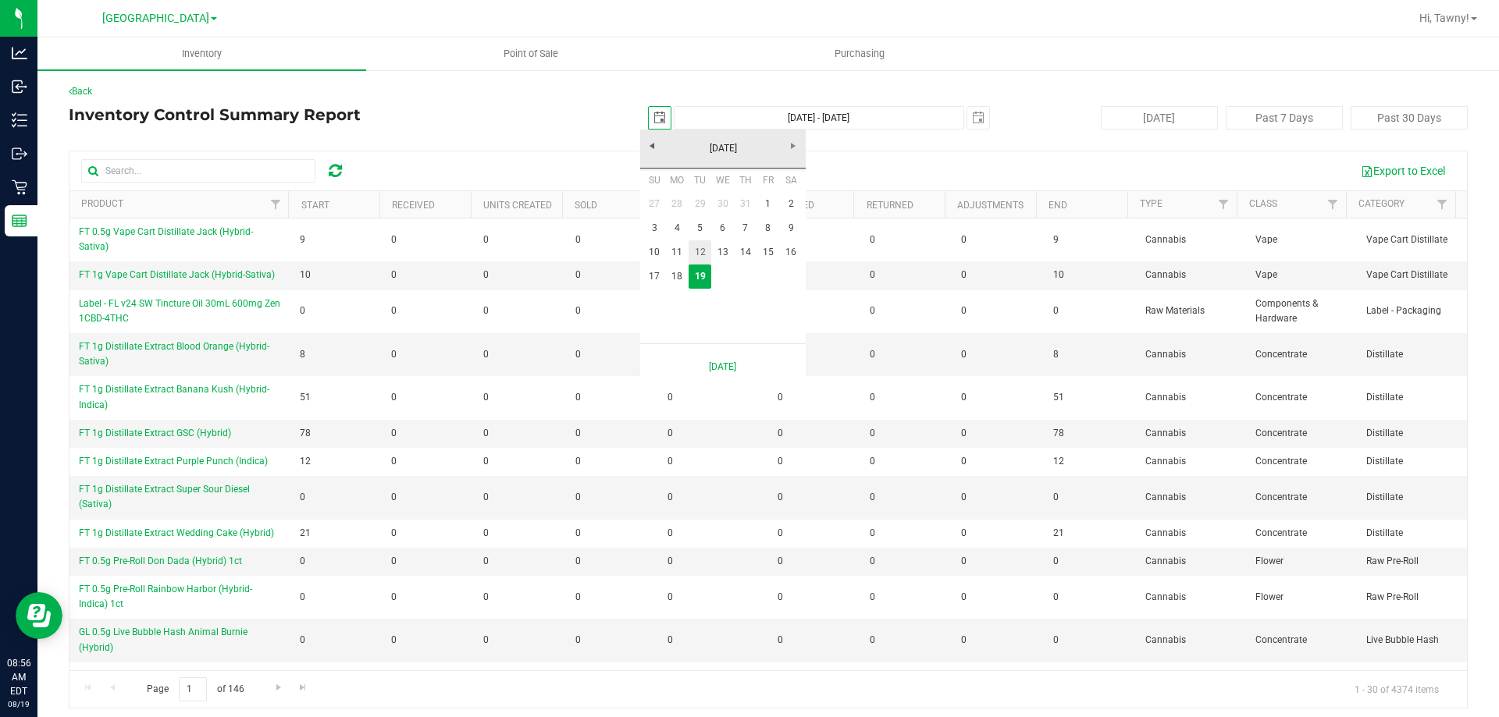
scroll to position [0, 39]
click at [681, 278] on link "18" at bounding box center [677, 277] width 23 height 24
type input "2025-08-18"
type input "Aug 18, 2025 - Aug 19, 2025"
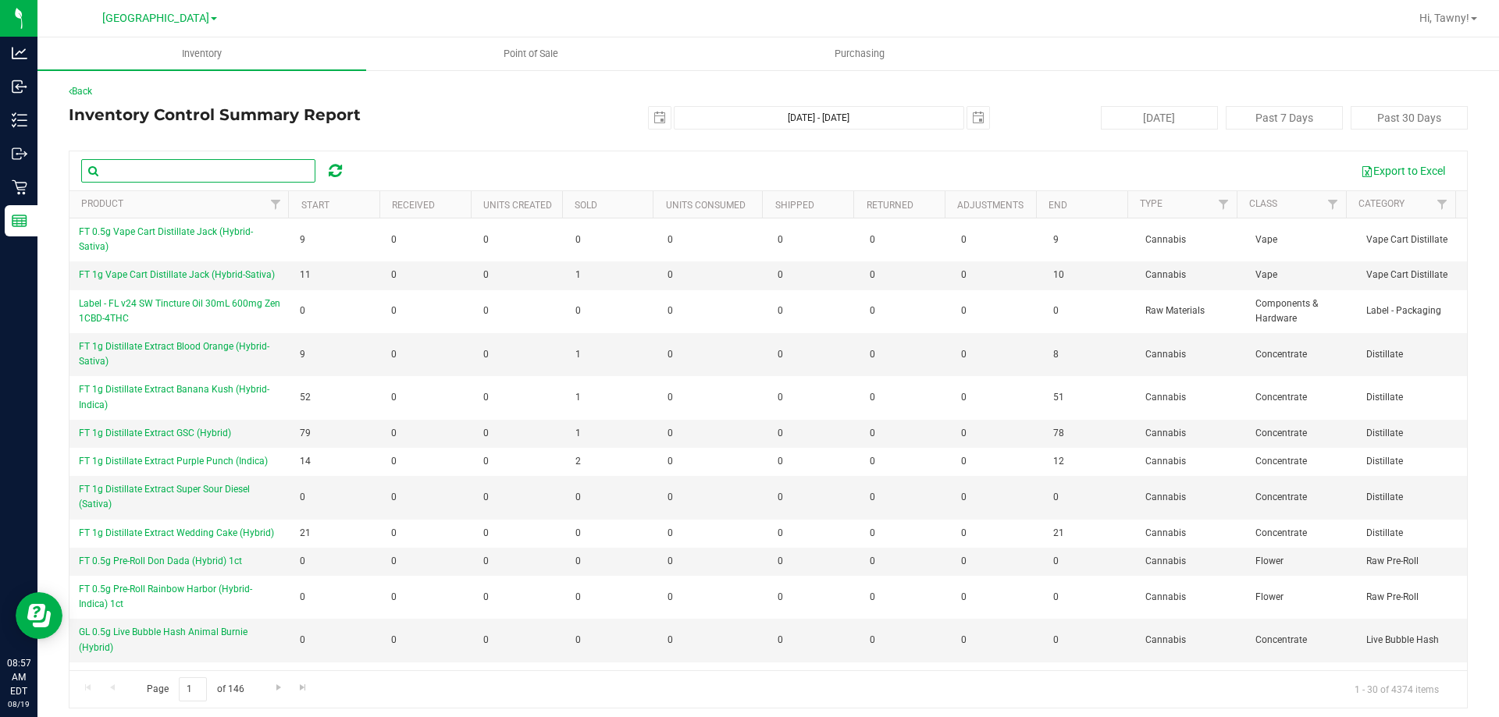
click at [196, 166] on input "text" at bounding box center [198, 170] width 234 height 23
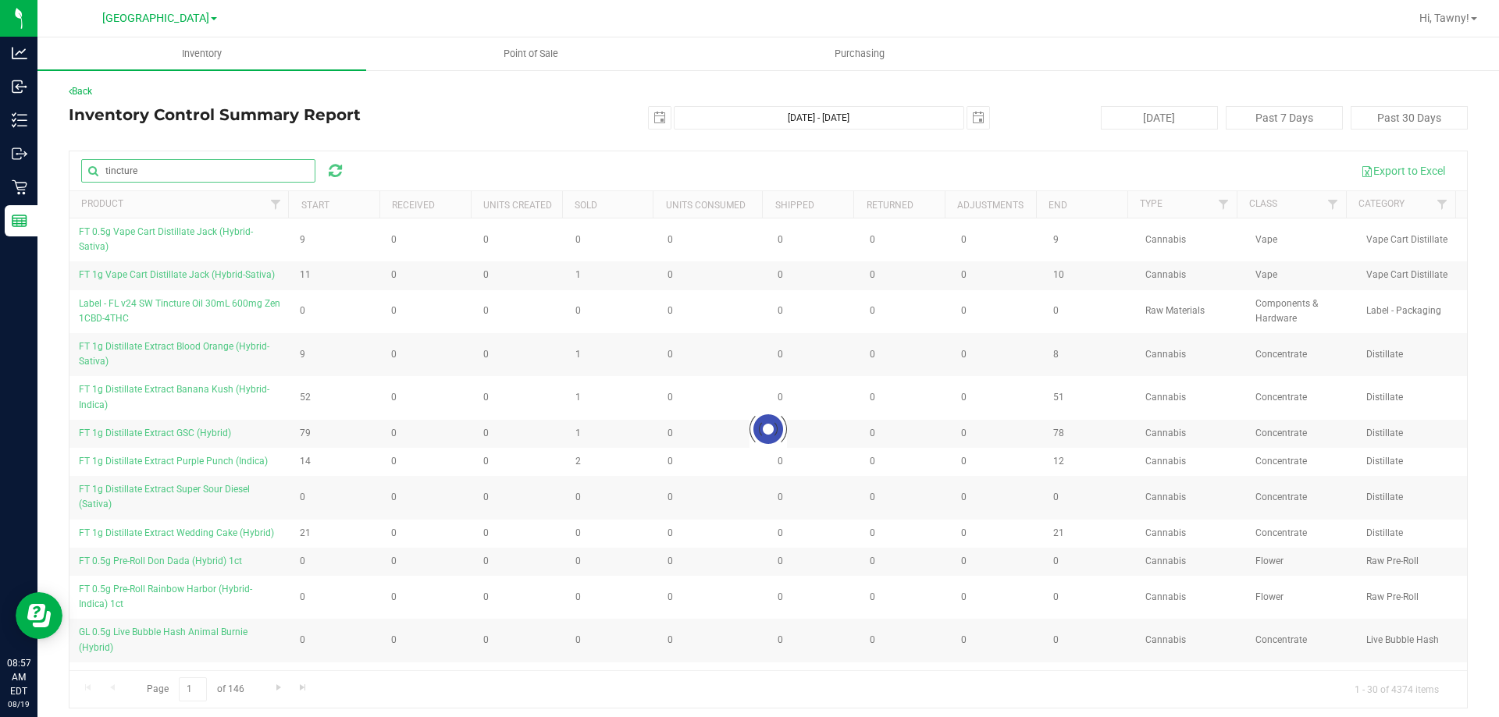
type input "tincture"
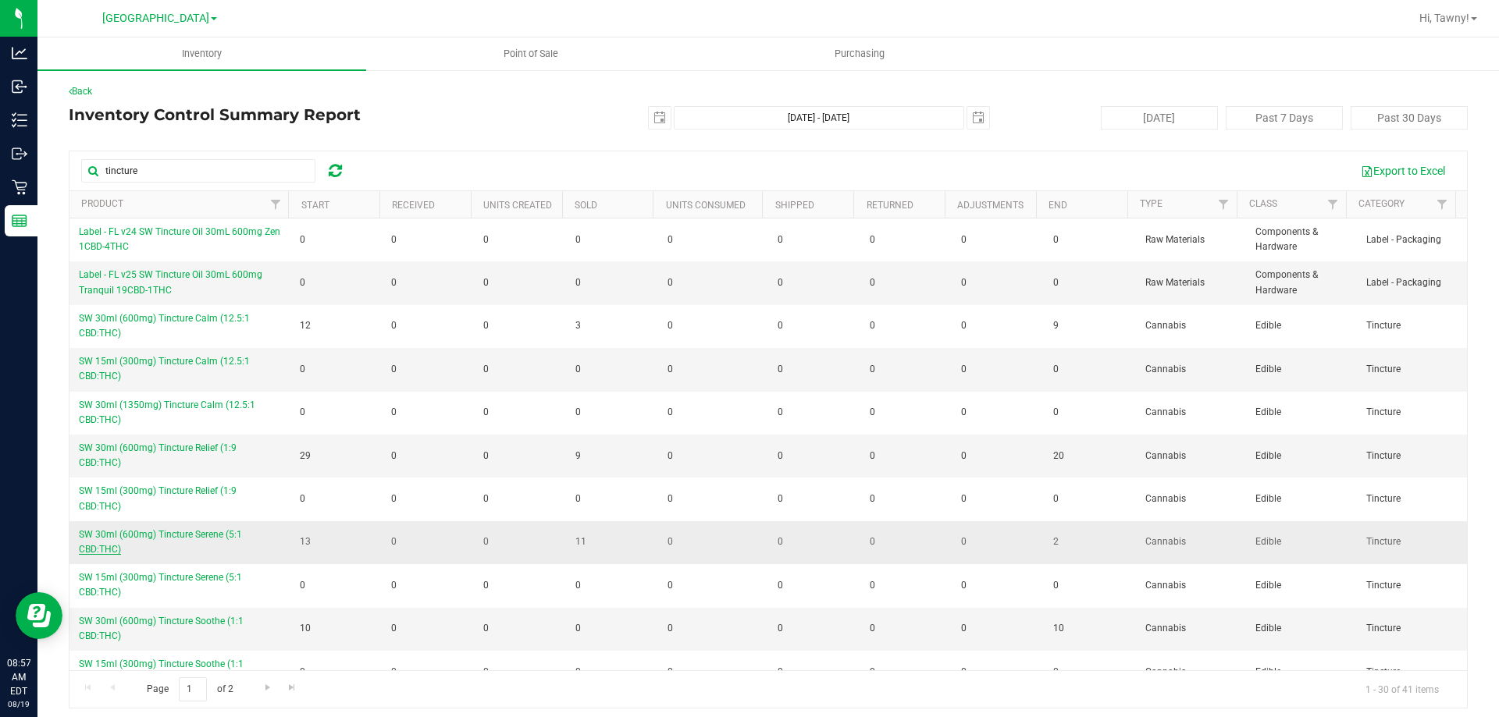
click at [214, 535] on span "SW 30ml (600mg) Tincture Serene (5:1 CBD:THC)" at bounding box center [160, 542] width 163 height 26
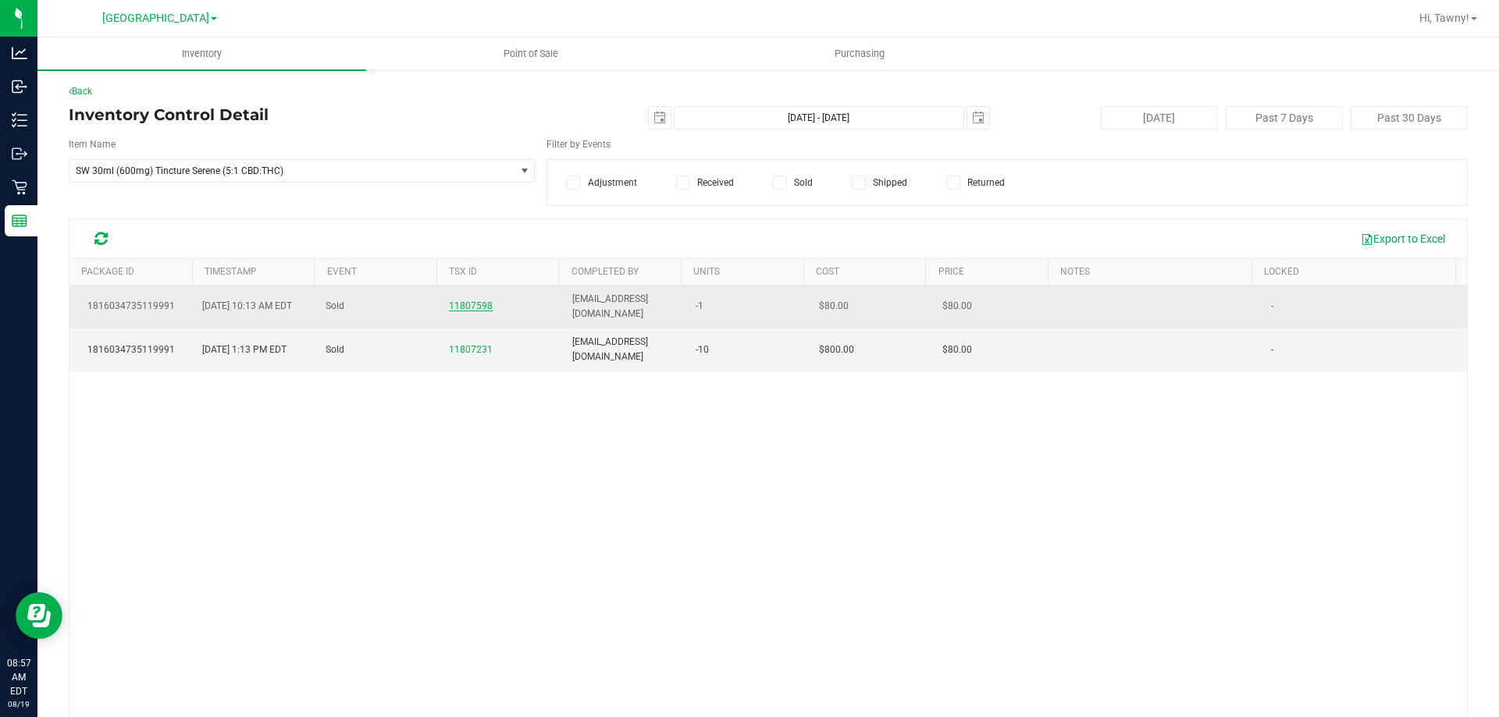
click at [460, 305] on span "11807598" at bounding box center [471, 305] width 44 height 11
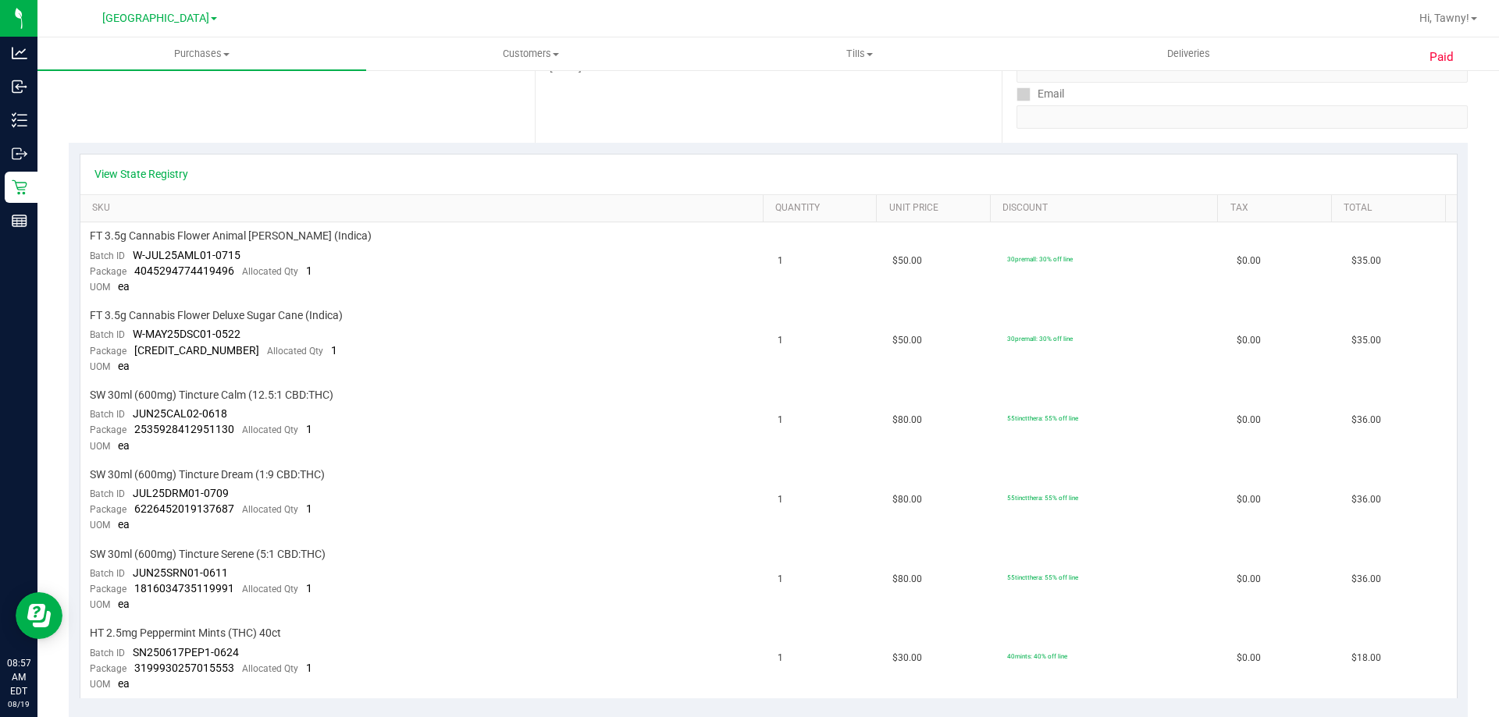
scroll to position [312, 0]
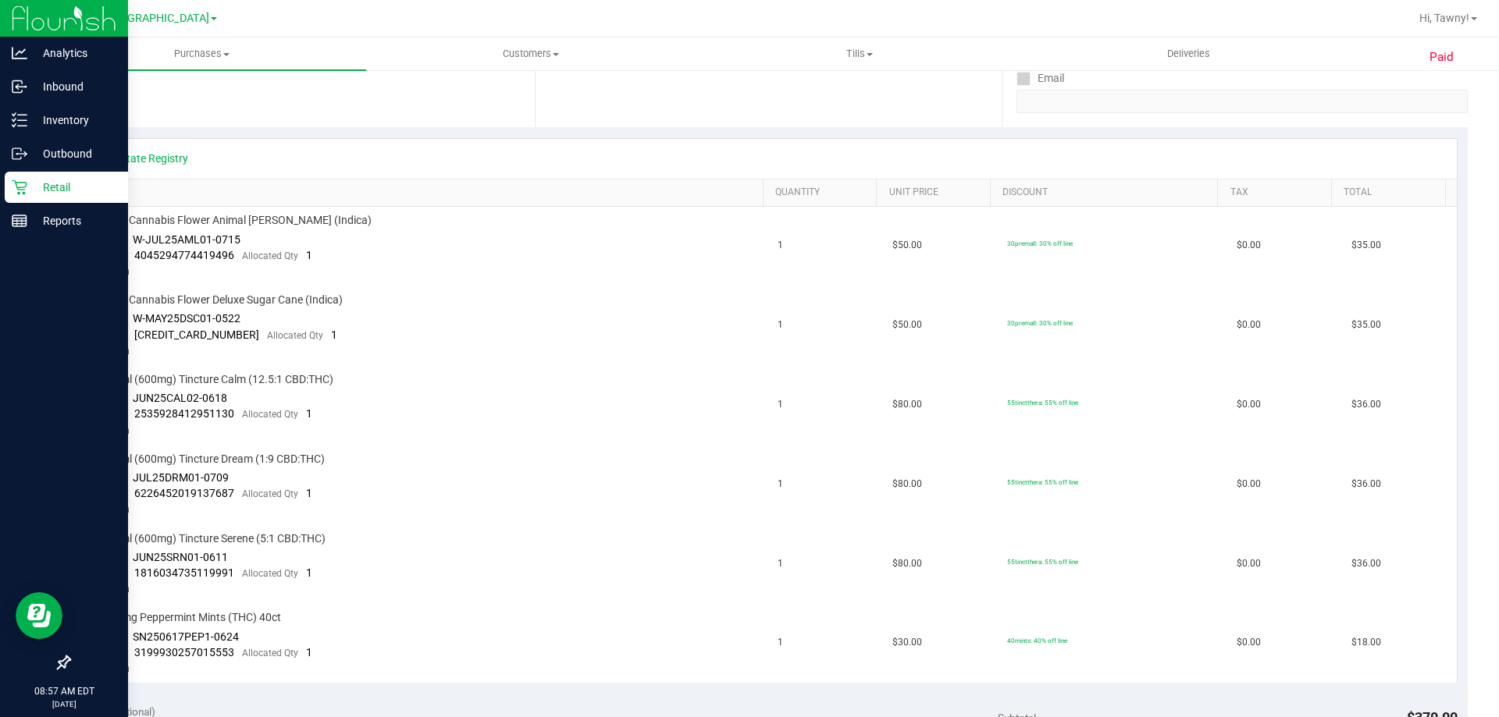
click at [20, 187] on icon at bounding box center [19, 187] width 15 height 15
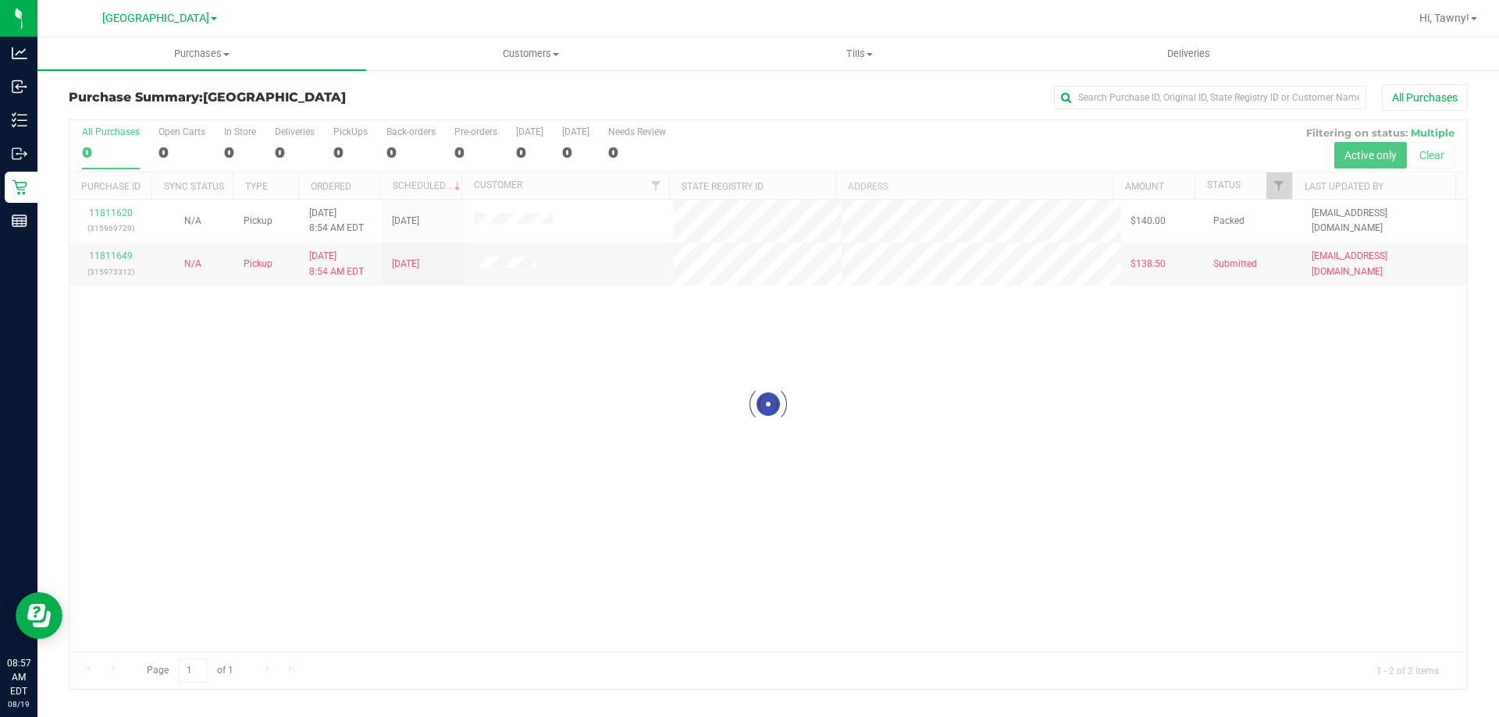
click at [503, 339] on div at bounding box center [767, 404] width 1397 height 569
click at [592, 399] on div "11811620 (315969729) N/A Pickup 8/19/2025 8:54 AM EDT 8/19/2025 $140.00 Packed …" at bounding box center [767, 426] width 1397 height 452
drag, startPoint x: 547, startPoint y: 443, endPoint x: 546, endPoint y: 427, distance: 16.5
click at [548, 443] on div "11811620 (315969729) N/A Pickup 8/19/2025 8:54 AM EDT 8/19/2025 $140.00 Packed …" at bounding box center [767, 426] width 1397 height 452
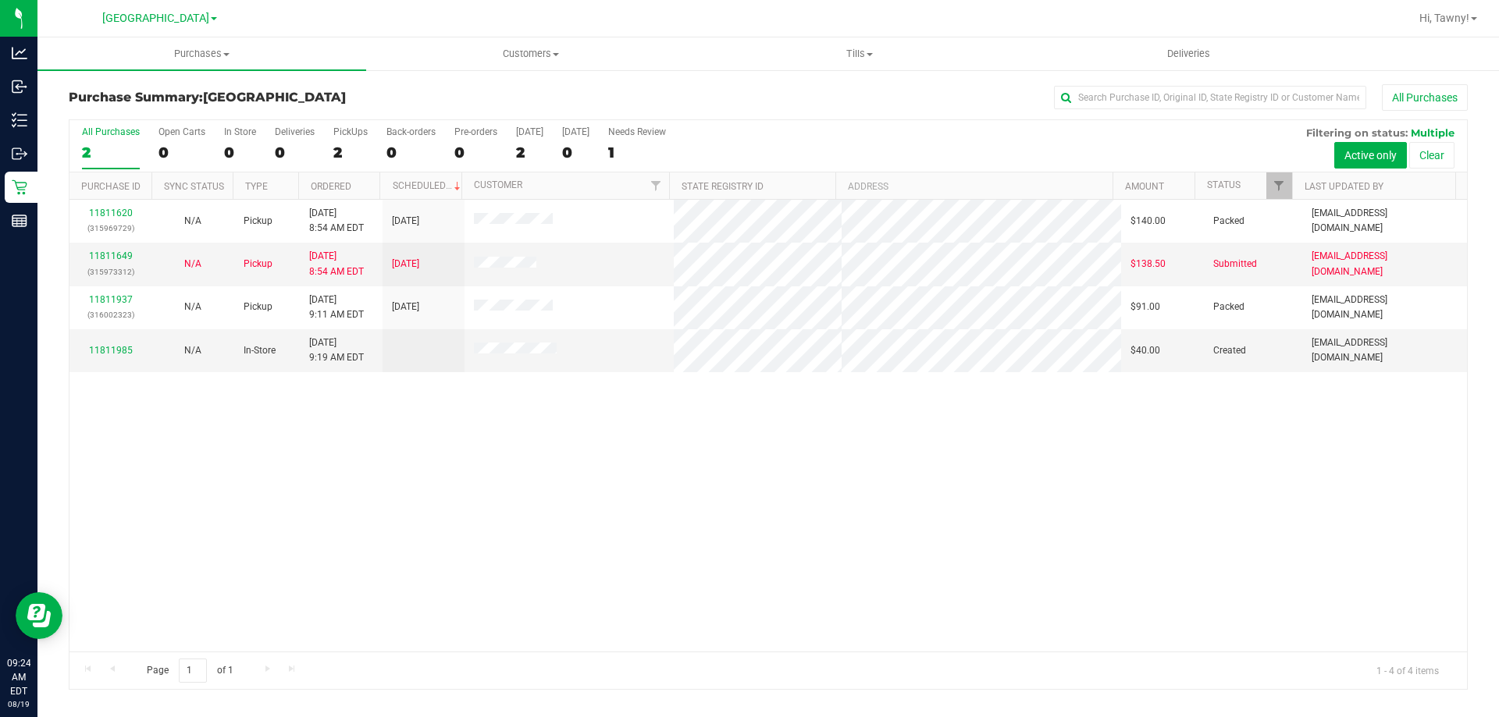
click at [436, 426] on div "11811620 (315969729) N/A Pickup 8/19/2025 8:54 AM EDT 8/19/2025 $140.00 Packed …" at bounding box center [767, 426] width 1397 height 452
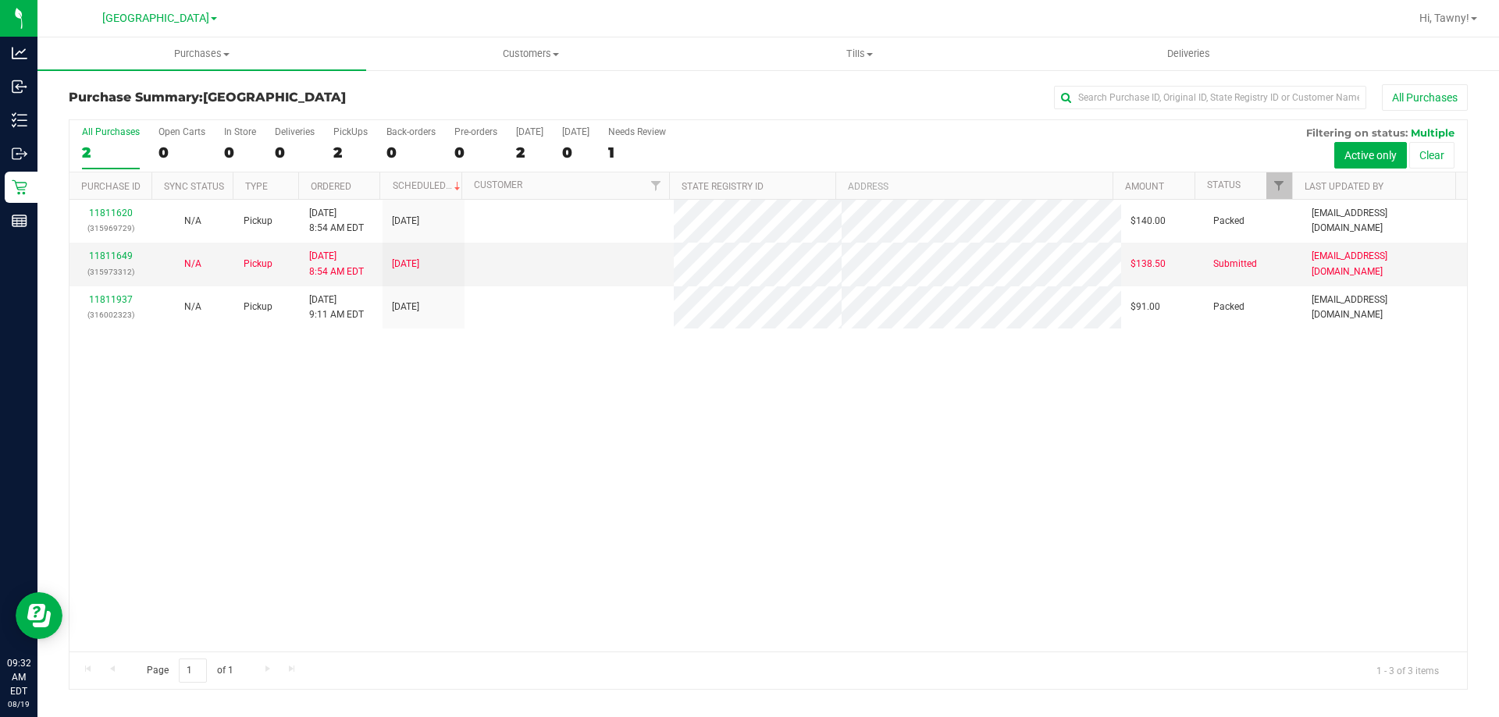
click at [471, 396] on div "11811620 (315969729) N/A Pickup 8/19/2025 8:54 AM EDT 8/19/2025 $140.00 Packed …" at bounding box center [767, 426] width 1397 height 452
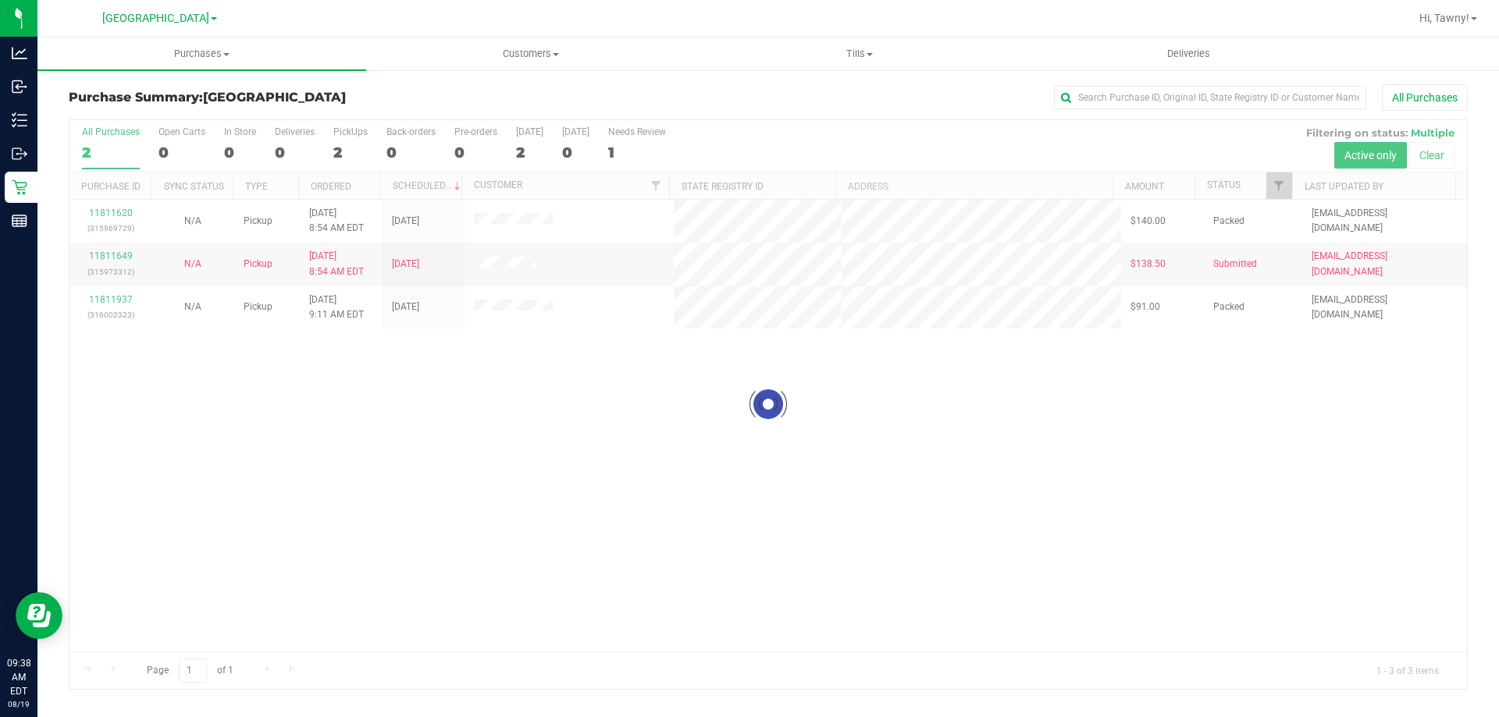
click at [537, 464] on div at bounding box center [767, 404] width 1397 height 569
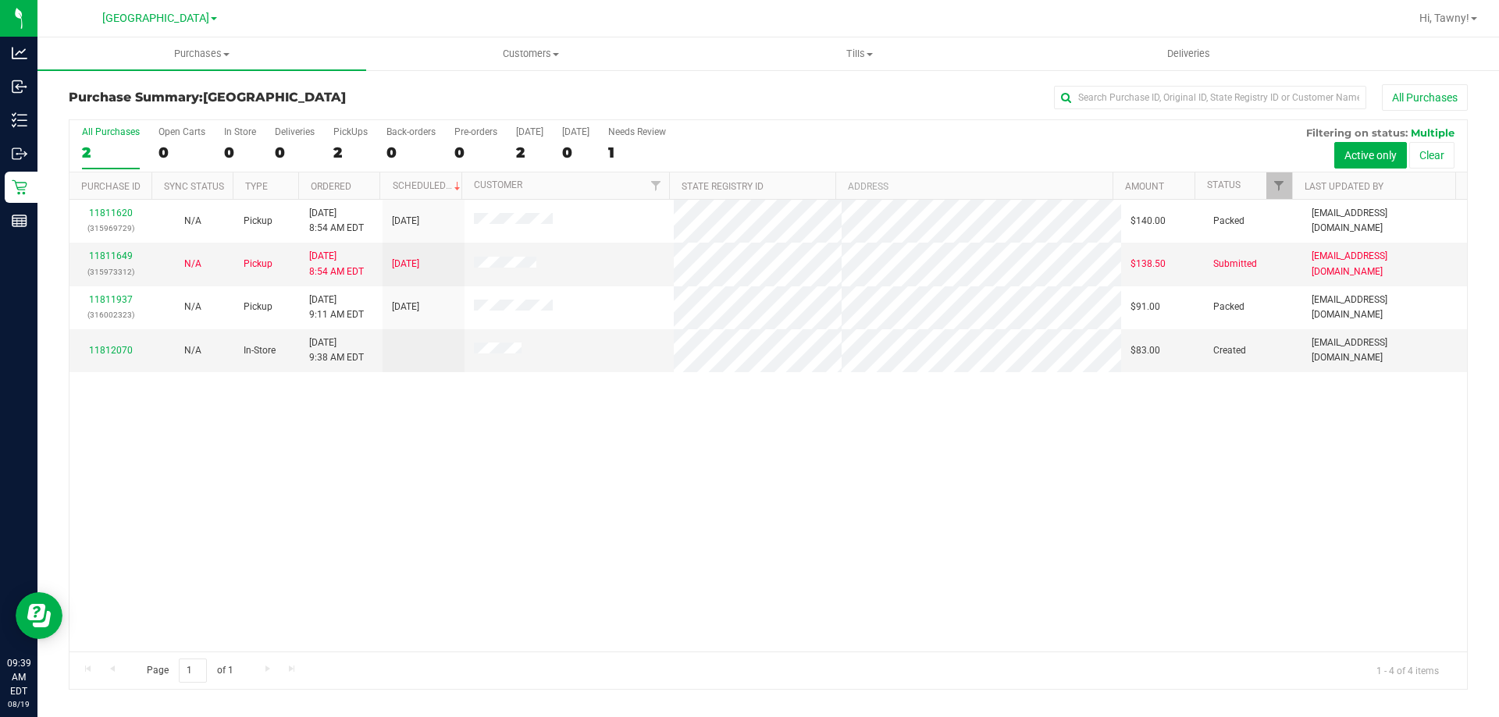
click at [610, 498] on div "11811620 (315969729) N/A Pickup 8/19/2025 8:54 AM EDT 8/19/2025 $140.00 Packed …" at bounding box center [767, 426] width 1397 height 452
click at [576, 514] on div "11811620 (315969729) N/A Pickup 8/19/2025 8:54 AM EDT 8/19/2025 $140.00 Packed …" at bounding box center [767, 426] width 1397 height 452
click at [336, 162] on label "PickUps 2" at bounding box center [350, 147] width 34 height 43
click at [0, 0] on input "PickUps 2" at bounding box center [0, 0] width 0 height 0
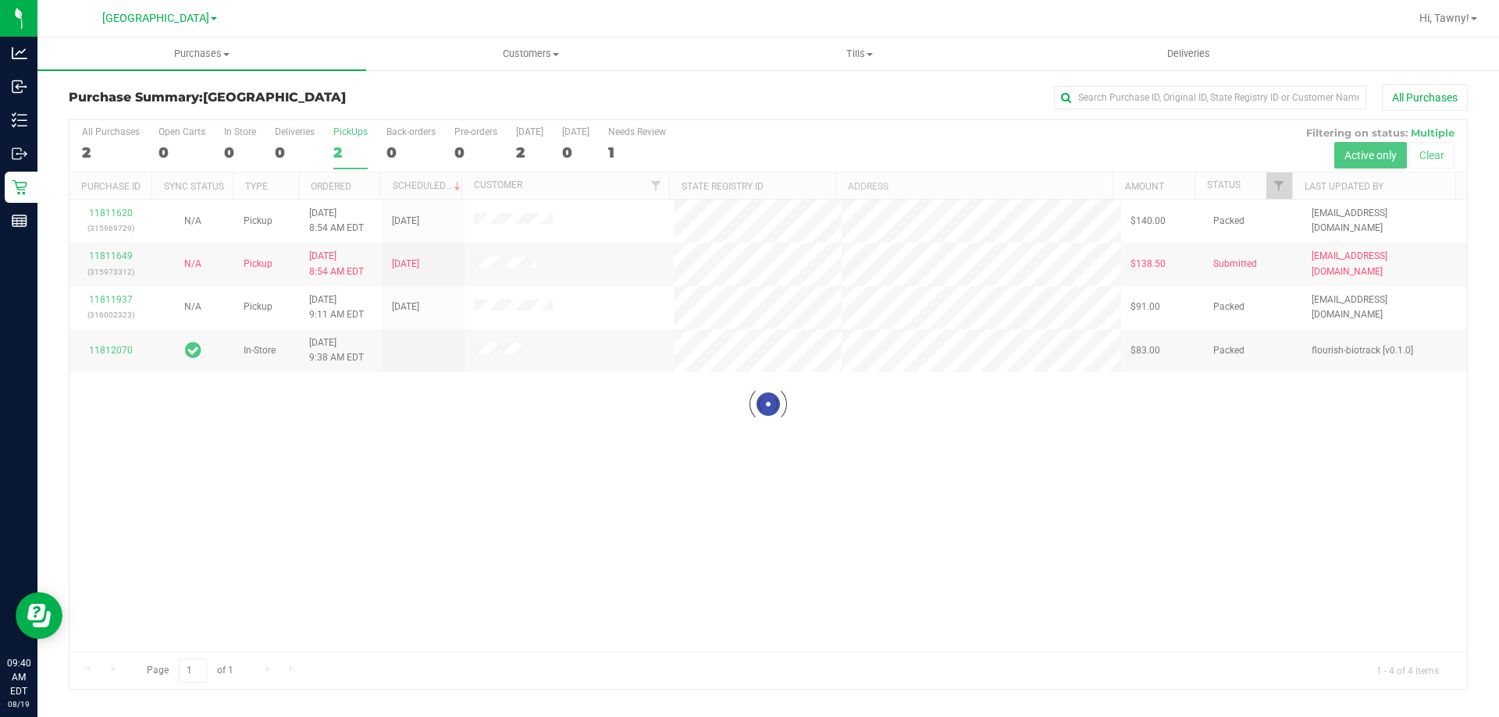
click at [486, 447] on div at bounding box center [767, 404] width 1397 height 569
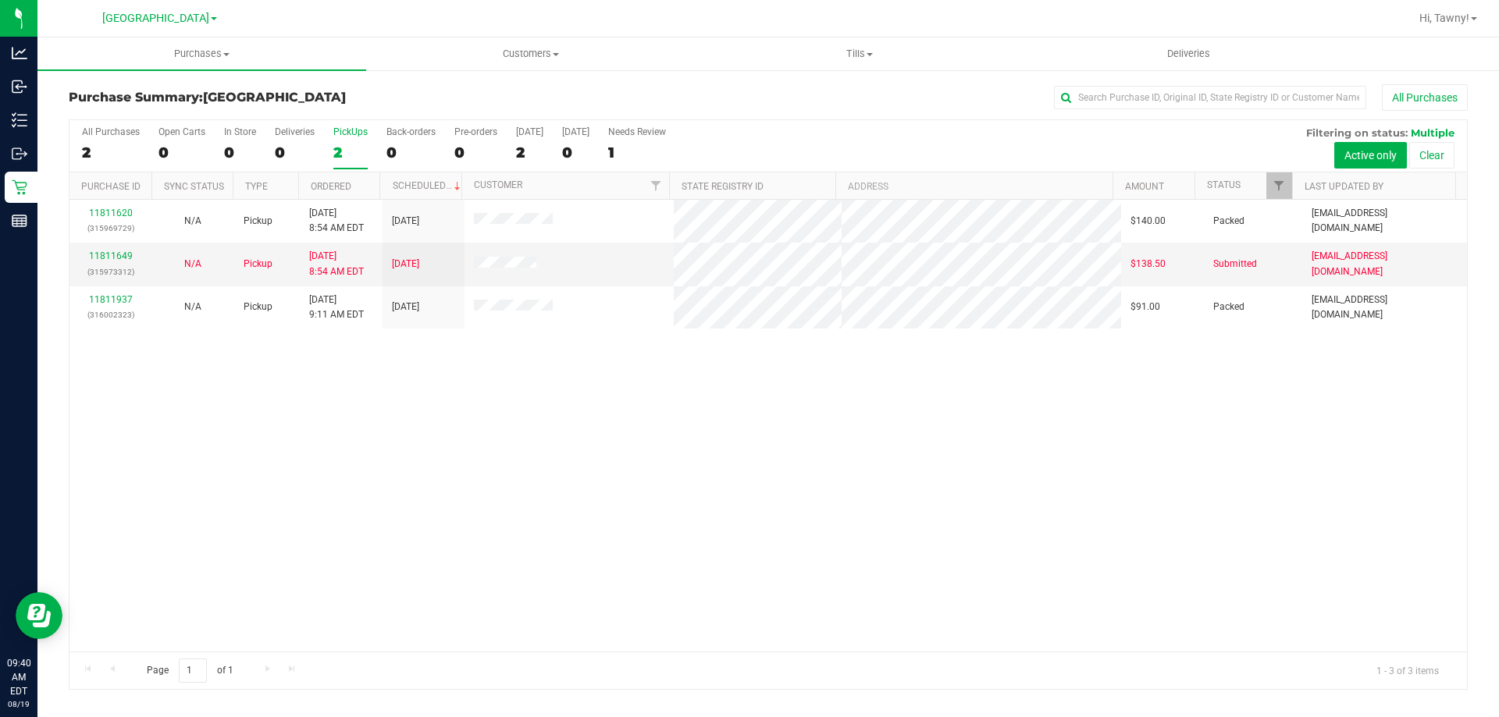
click at [479, 447] on div "11811620 (315969729) N/A Pickup 8/19/2025 8:54 AM EDT 8/19/2025 $140.00 Packed …" at bounding box center [767, 426] width 1397 height 452
click at [689, 459] on div "11811620 (315969729) N/A Pickup 8/19/2025 8:54 AM EDT 8/19/2025 $140.00 Packed …" at bounding box center [767, 426] width 1397 height 452
drag, startPoint x: 596, startPoint y: 526, endPoint x: 567, endPoint y: 527, distance: 29.7
click at [575, 526] on div "11811620 (315969729) N/A Pickup 8/19/2025 8:54 AM EDT 8/19/2025 $140.00 Packed …" at bounding box center [767, 426] width 1397 height 452
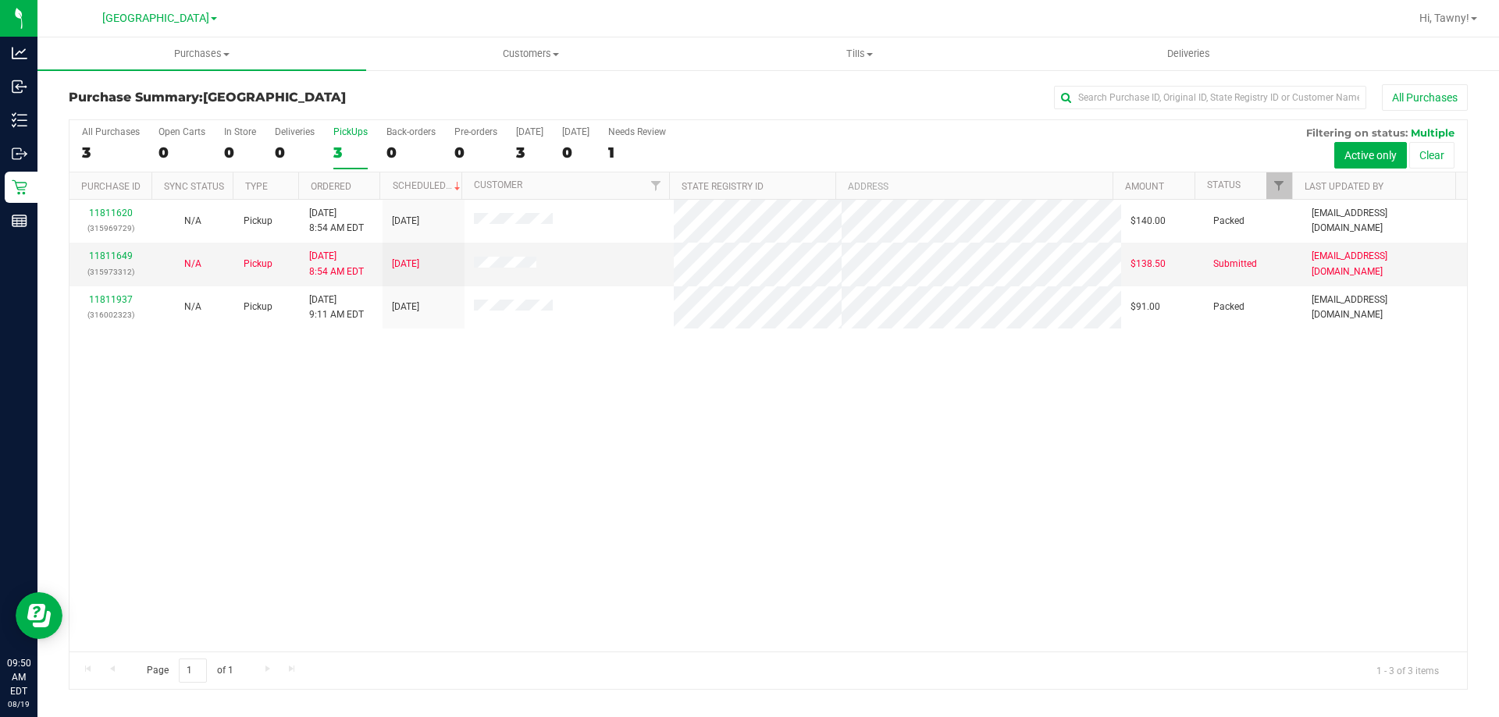
click at [598, 502] on div "11811620 (315969729) N/A Pickup 8/19/2025 8:54 AM EDT 8/19/2025 $140.00 Packed …" at bounding box center [767, 426] width 1397 height 452
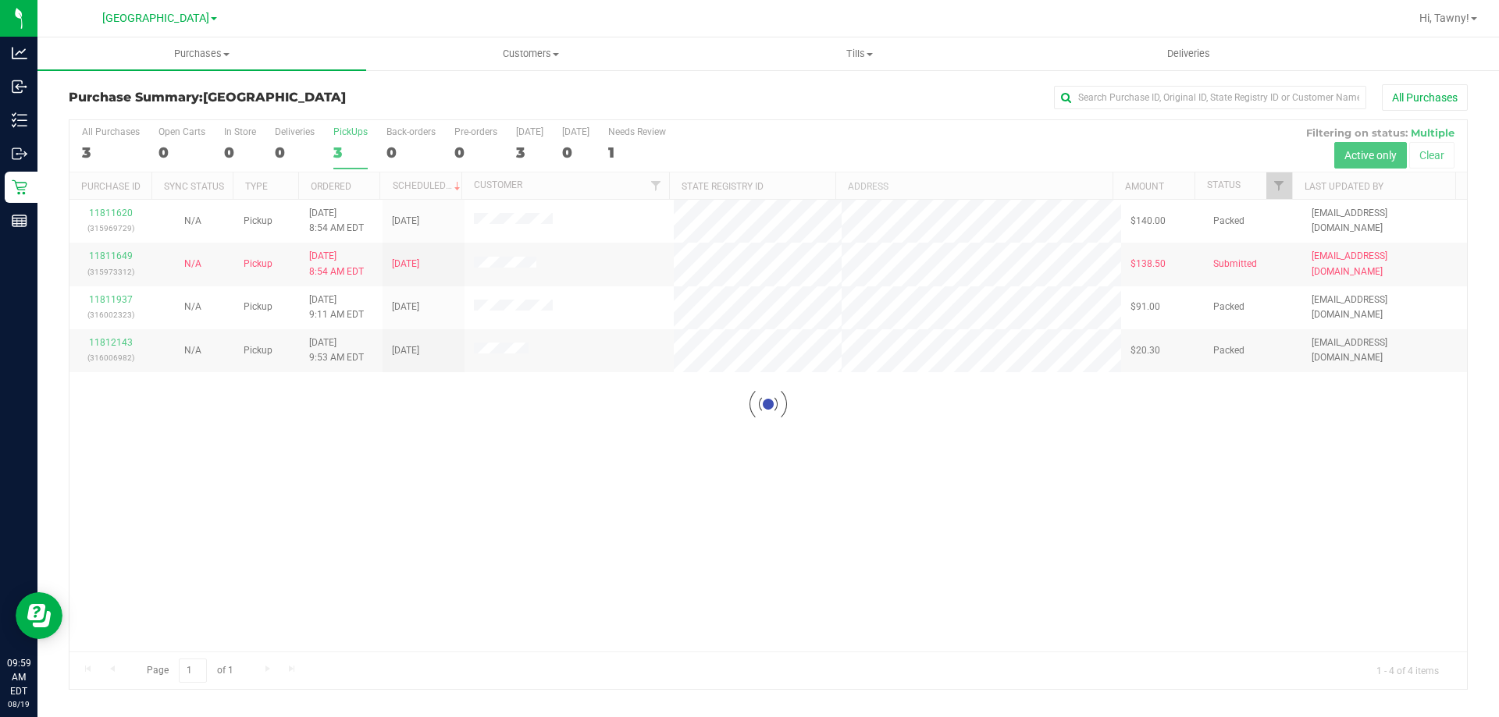
click at [709, 544] on div at bounding box center [767, 404] width 1397 height 569
click at [620, 560] on div at bounding box center [767, 404] width 1397 height 569
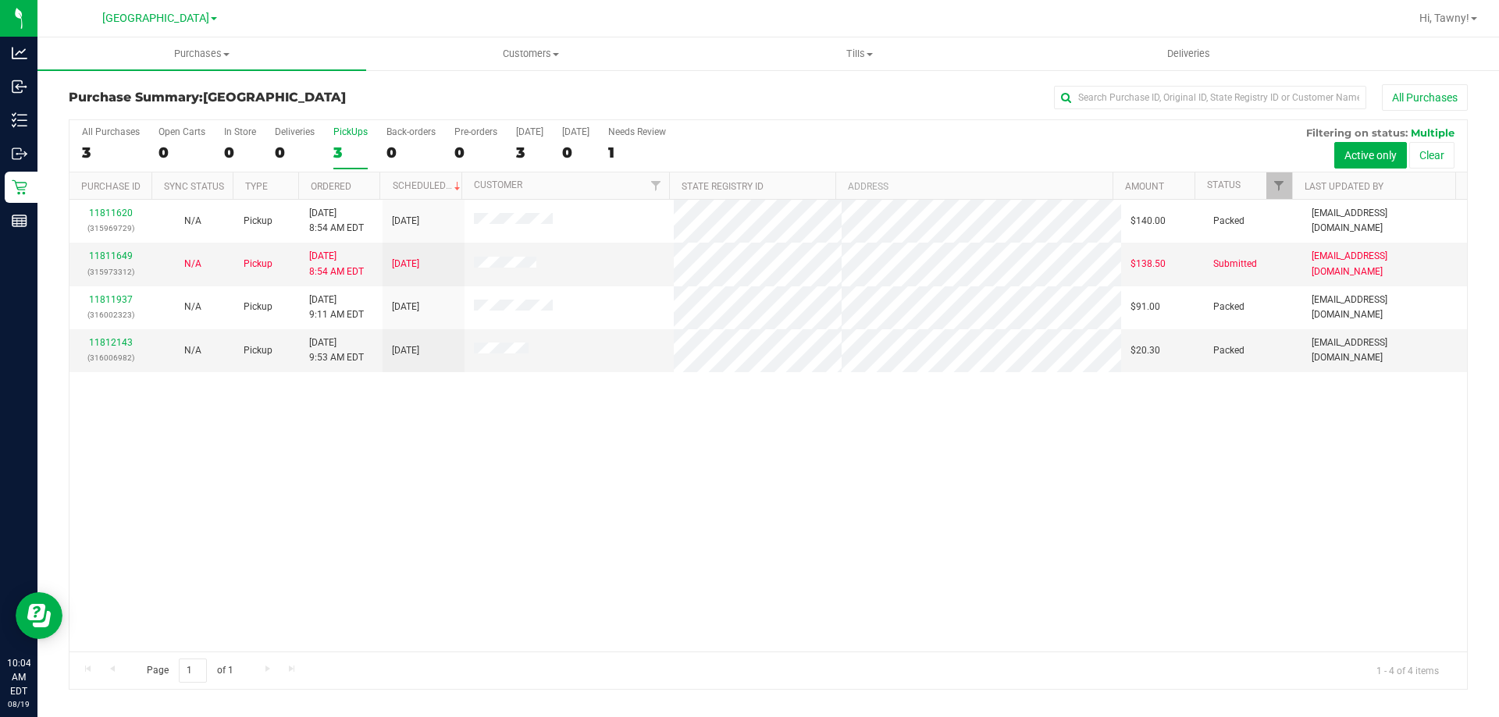
click at [628, 551] on div "11811620 (315969729) N/A Pickup 8/19/2025 8:54 AM EDT 8/19/2025 $140.00 Packed …" at bounding box center [767, 426] width 1397 height 452
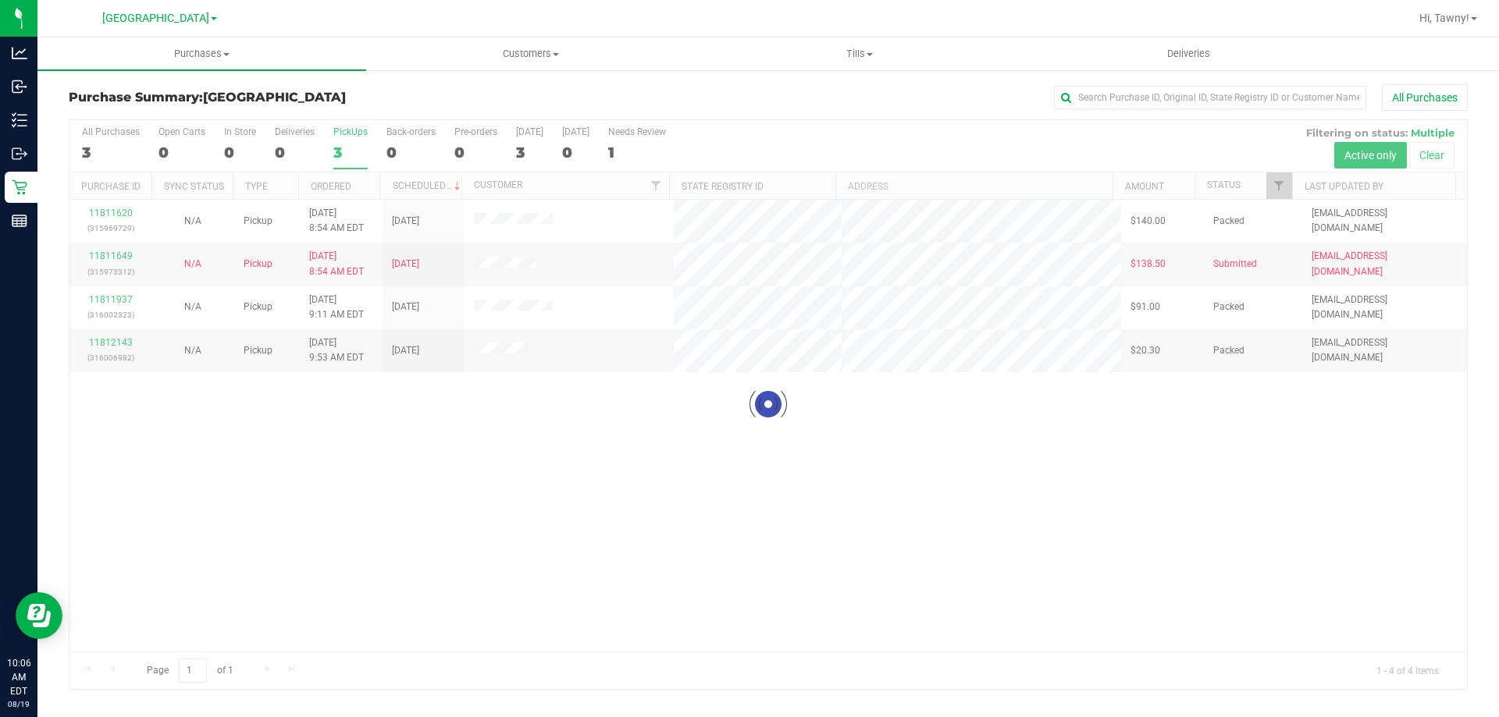
click at [475, 471] on div at bounding box center [767, 404] width 1397 height 569
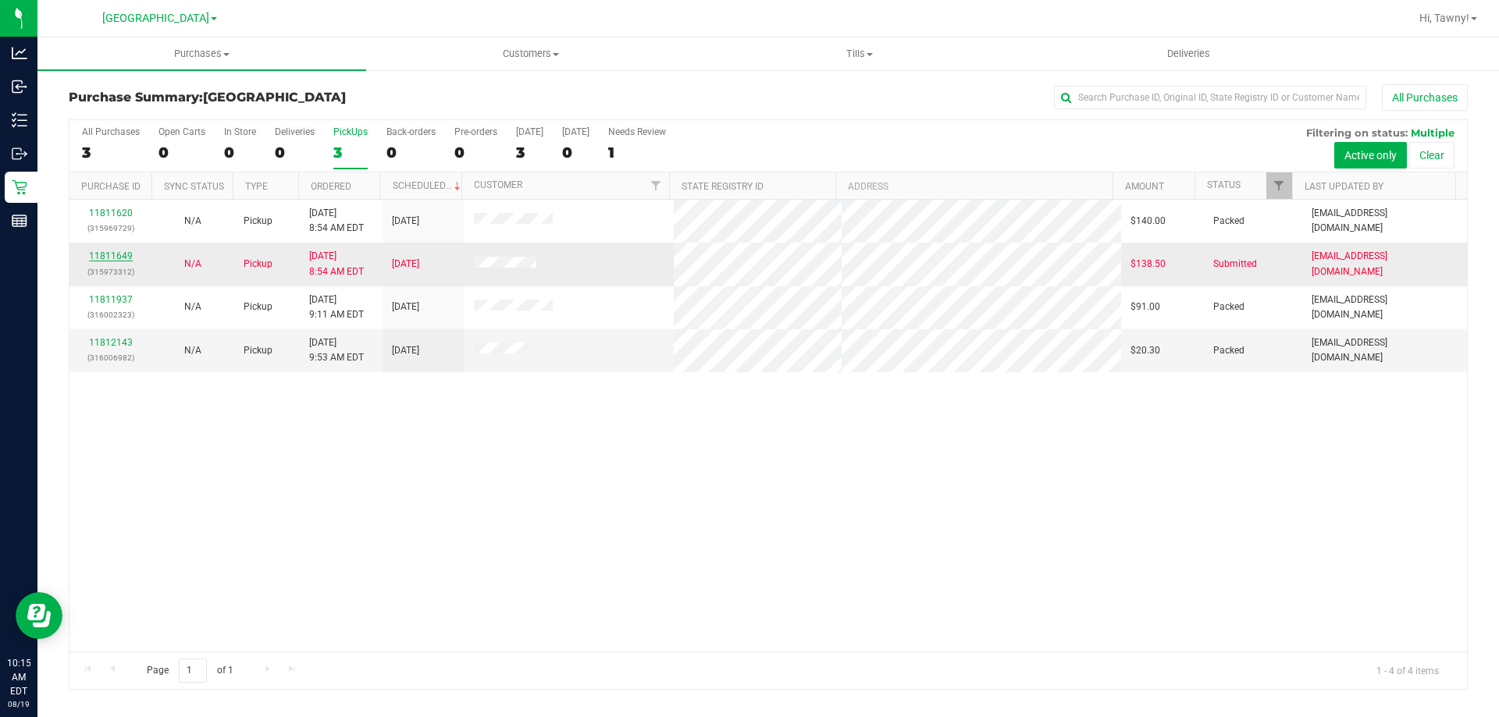
click at [124, 258] on link "11811649" at bounding box center [111, 256] width 44 height 11
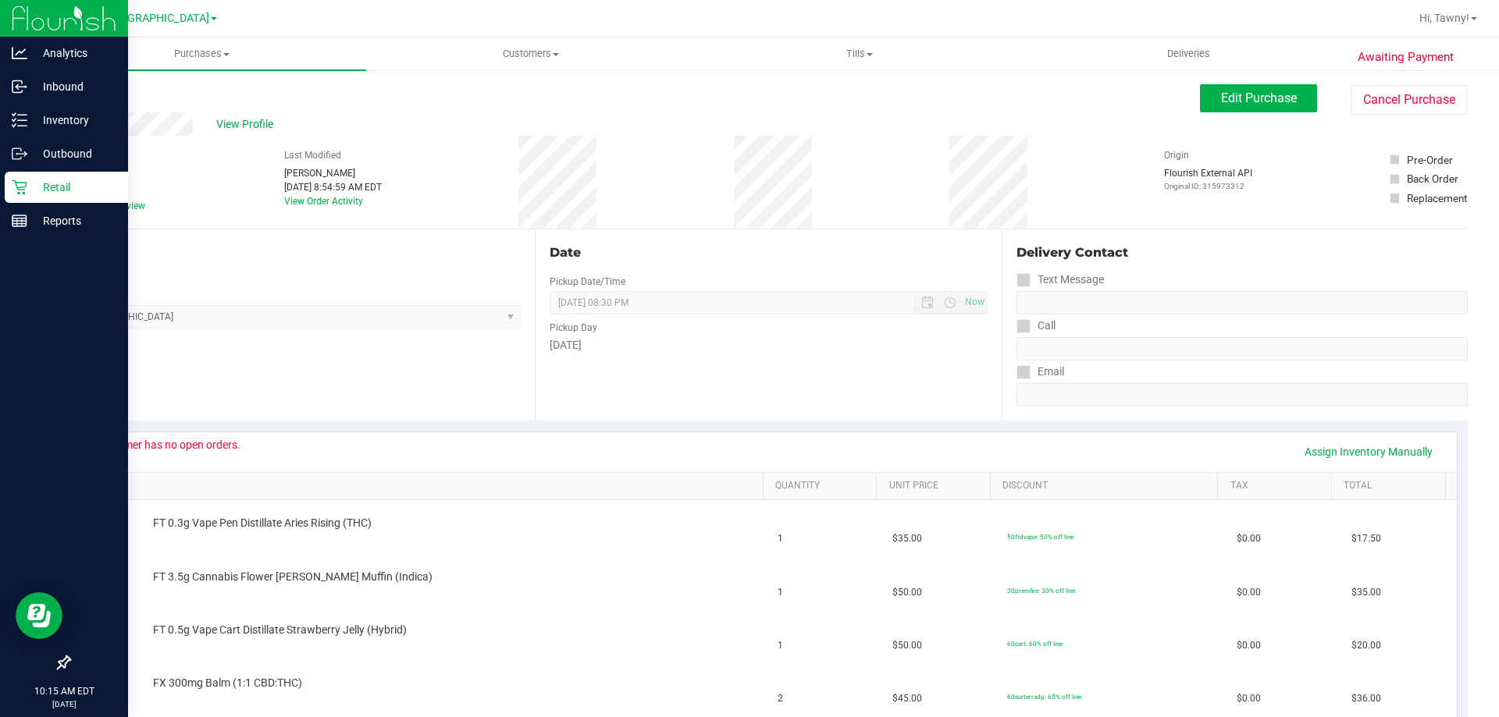
click at [40, 183] on p "Retail" at bounding box center [74, 187] width 94 height 19
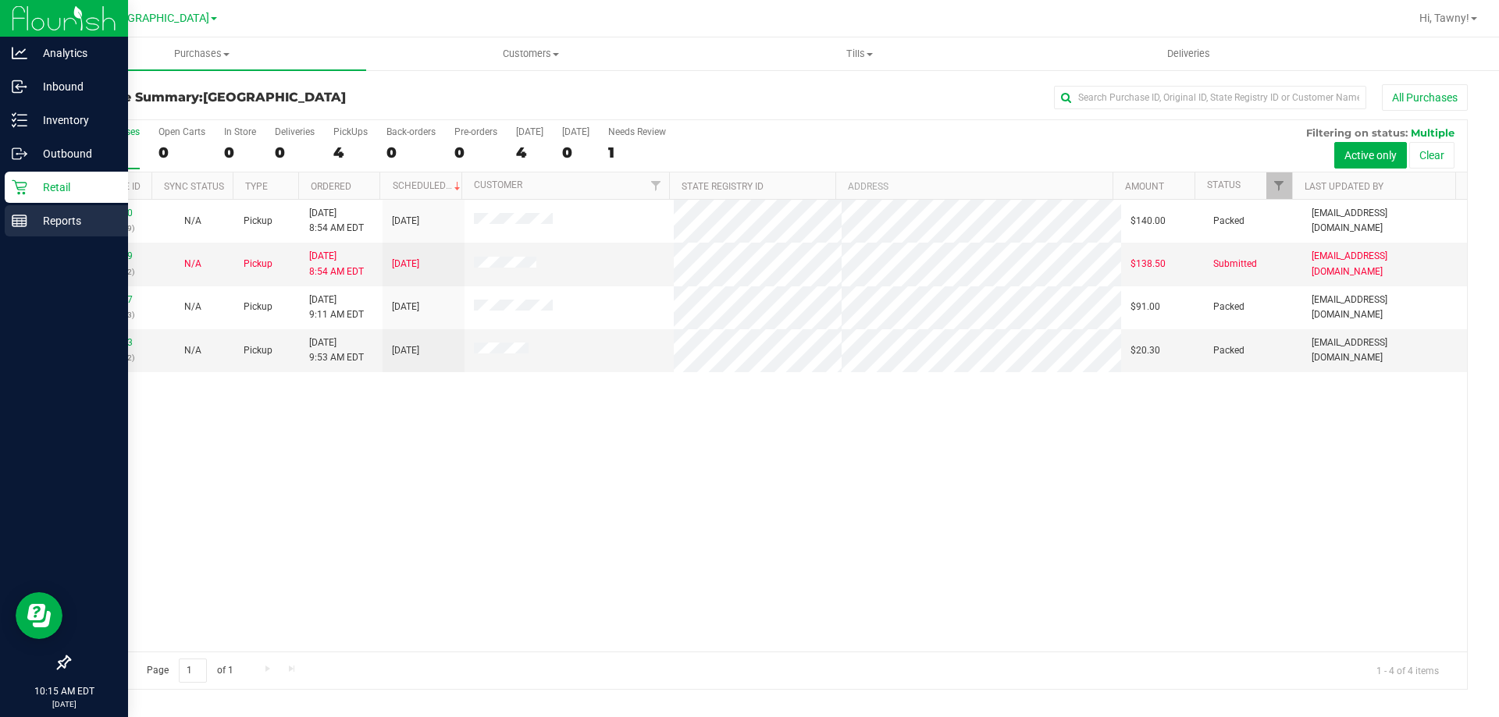
click at [44, 214] on p "Reports" at bounding box center [74, 221] width 94 height 19
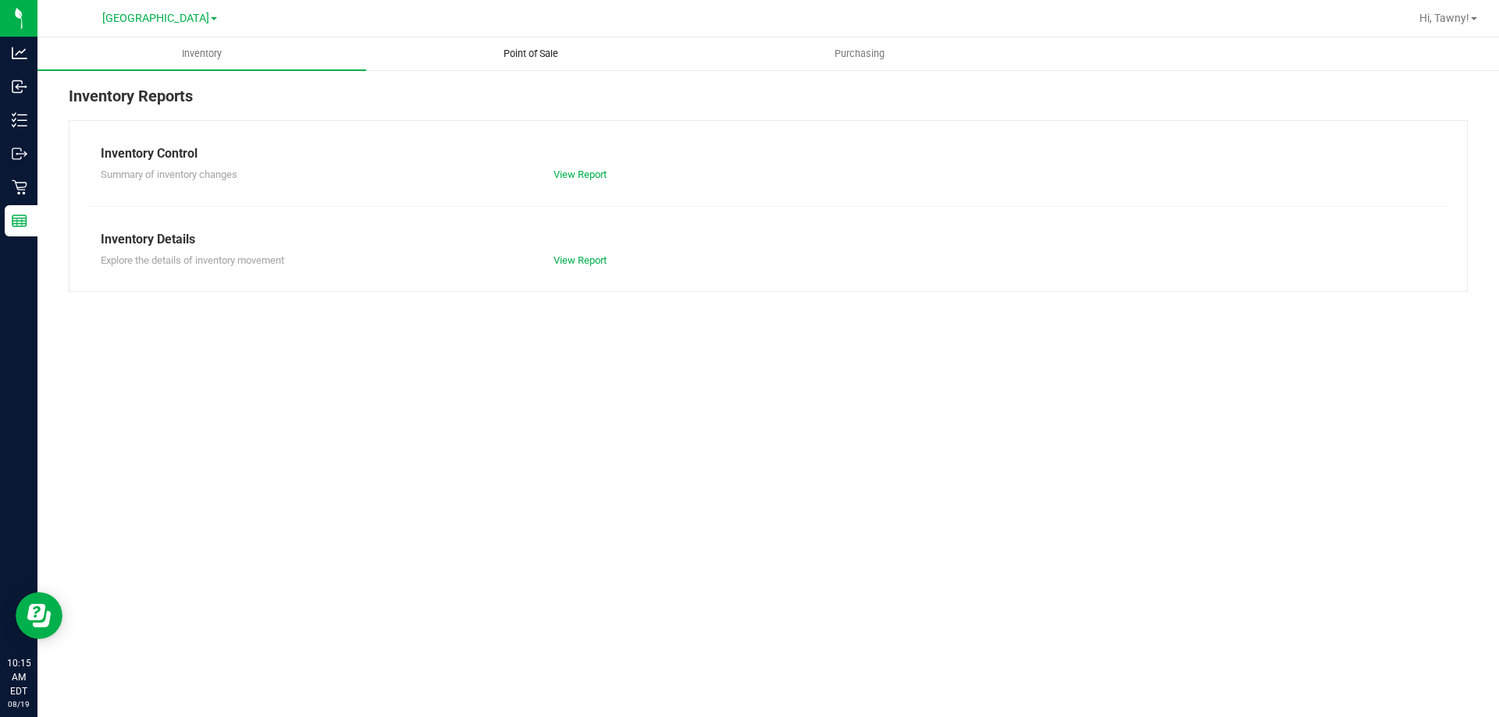
click at [507, 64] on uib-tab-heading "Point of Sale" at bounding box center [530, 53] width 327 height 31
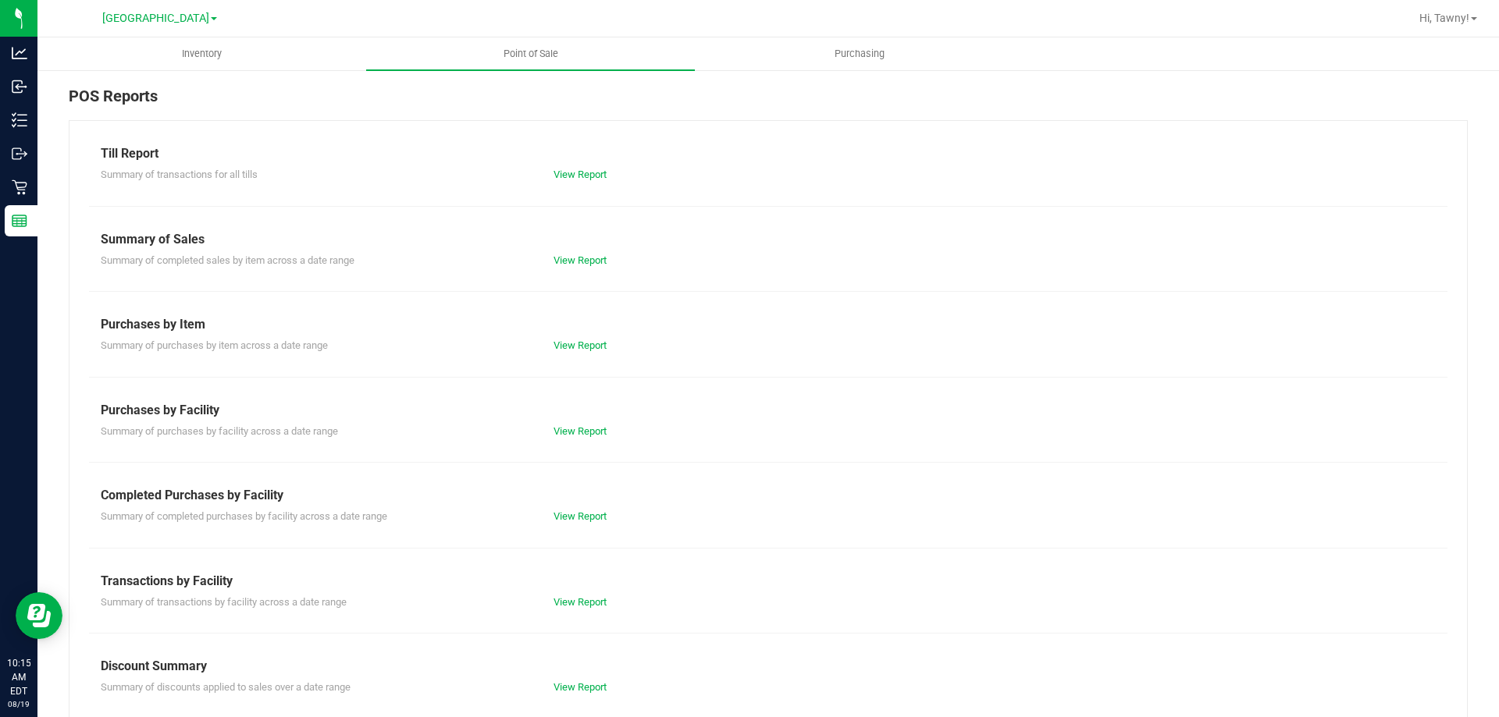
click at [568, 523] on div "View Report" at bounding box center [655, 517] width 226 height 16
click at [581, 506] on div "Summary of completed purchases by facility across a date range View Report" at bounding box center [768, 515] width 1358 height 20
click at [581, 513] on link "View Report" at bounding box center [579, 516] width 53 height 12
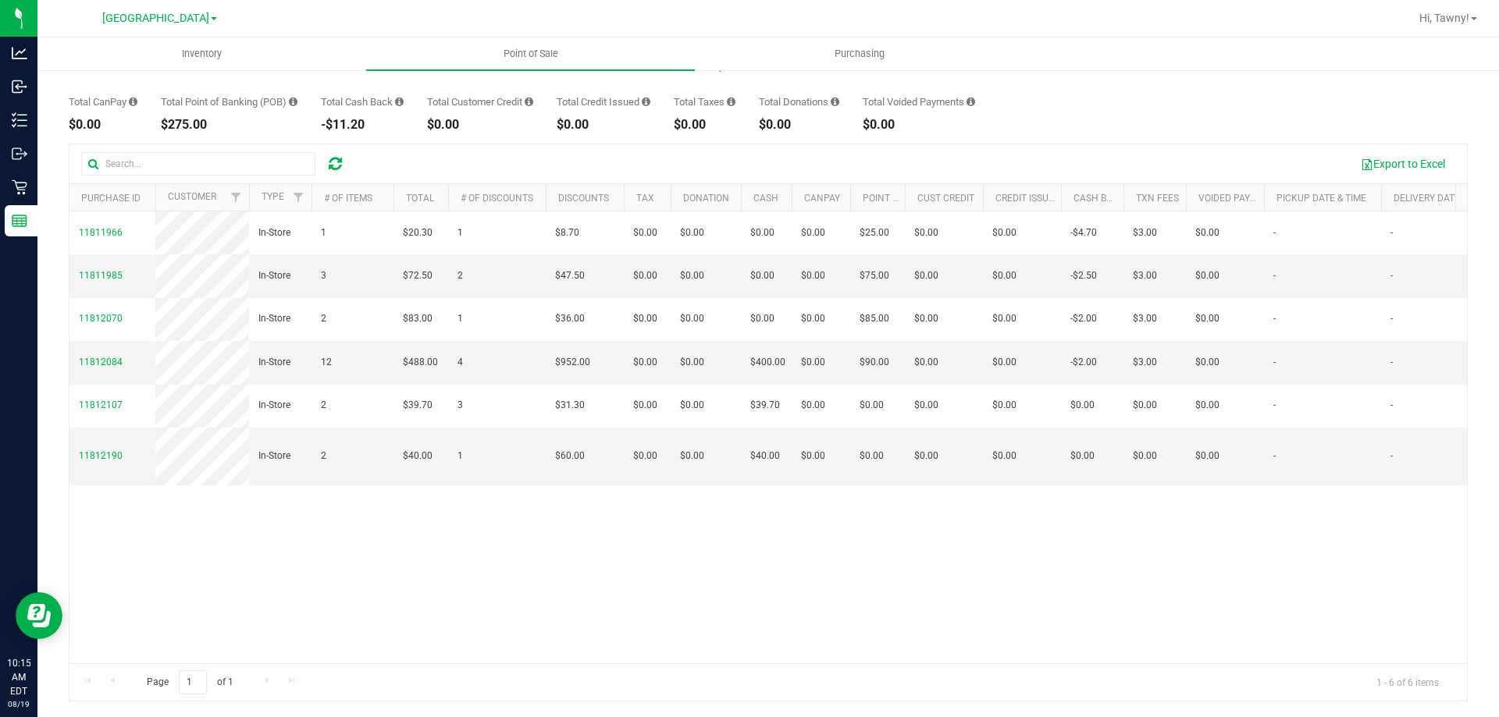
click at [41, 189] on div "Back Completed Purchases by Facility Report 2025-08-19 Aug 19, 2025 - Aug 19, 2…" at bounding box center [767, 335] width 1461 height 766
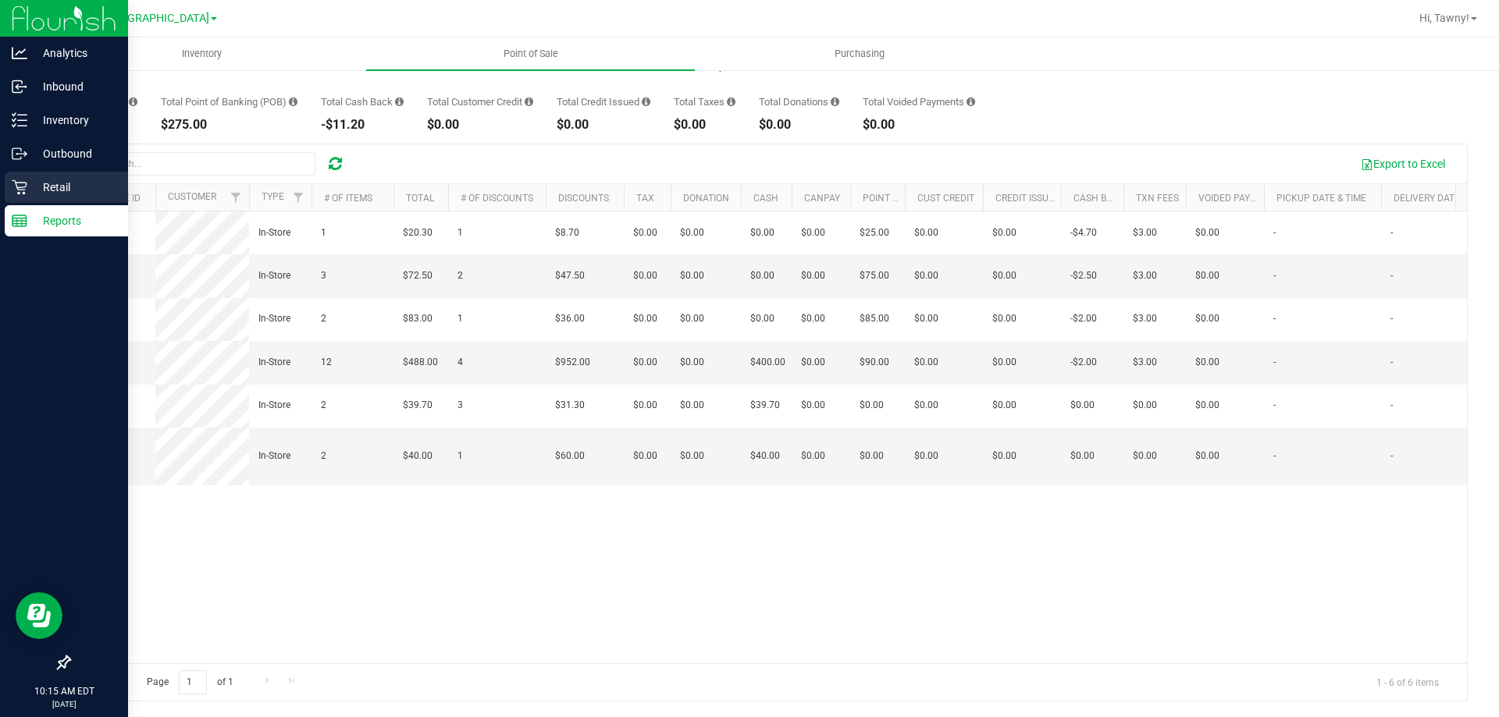
click at [26, 188] on icon at bounding box center [20, 188] width 16 height 16
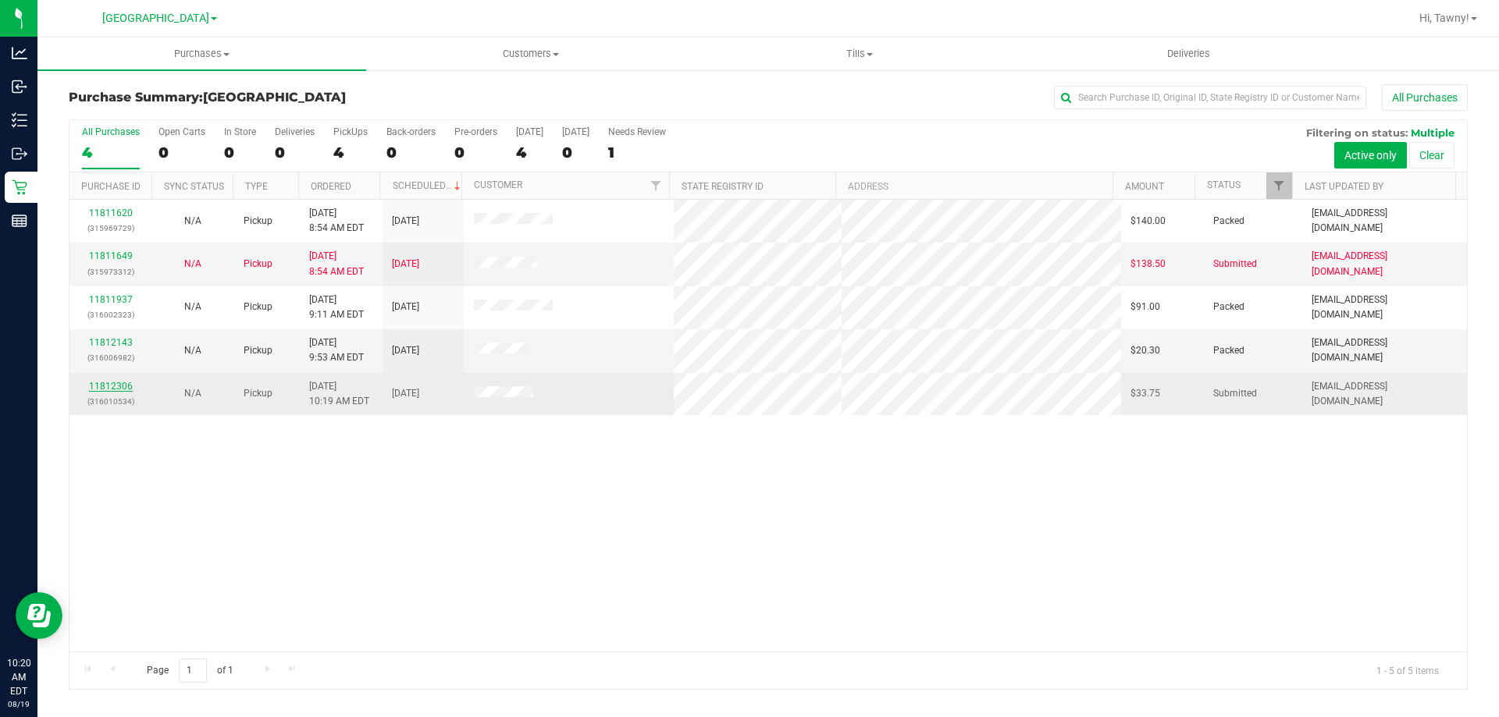
click at [125, 386] on link "11812306" at bounding box center [111, 386] width 44 height 11
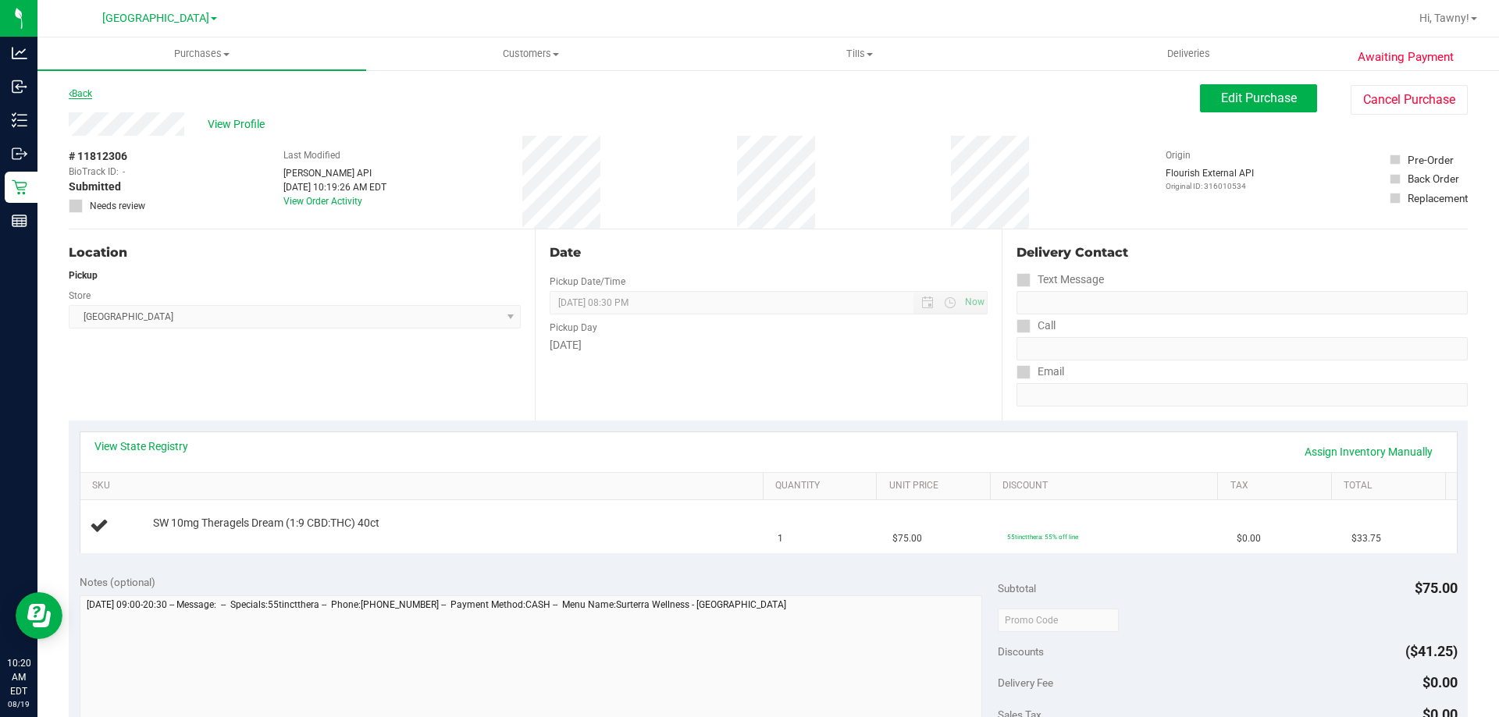
click at [73, 91] on link "Back" at bounding box center [80, 93] width 23 height 11
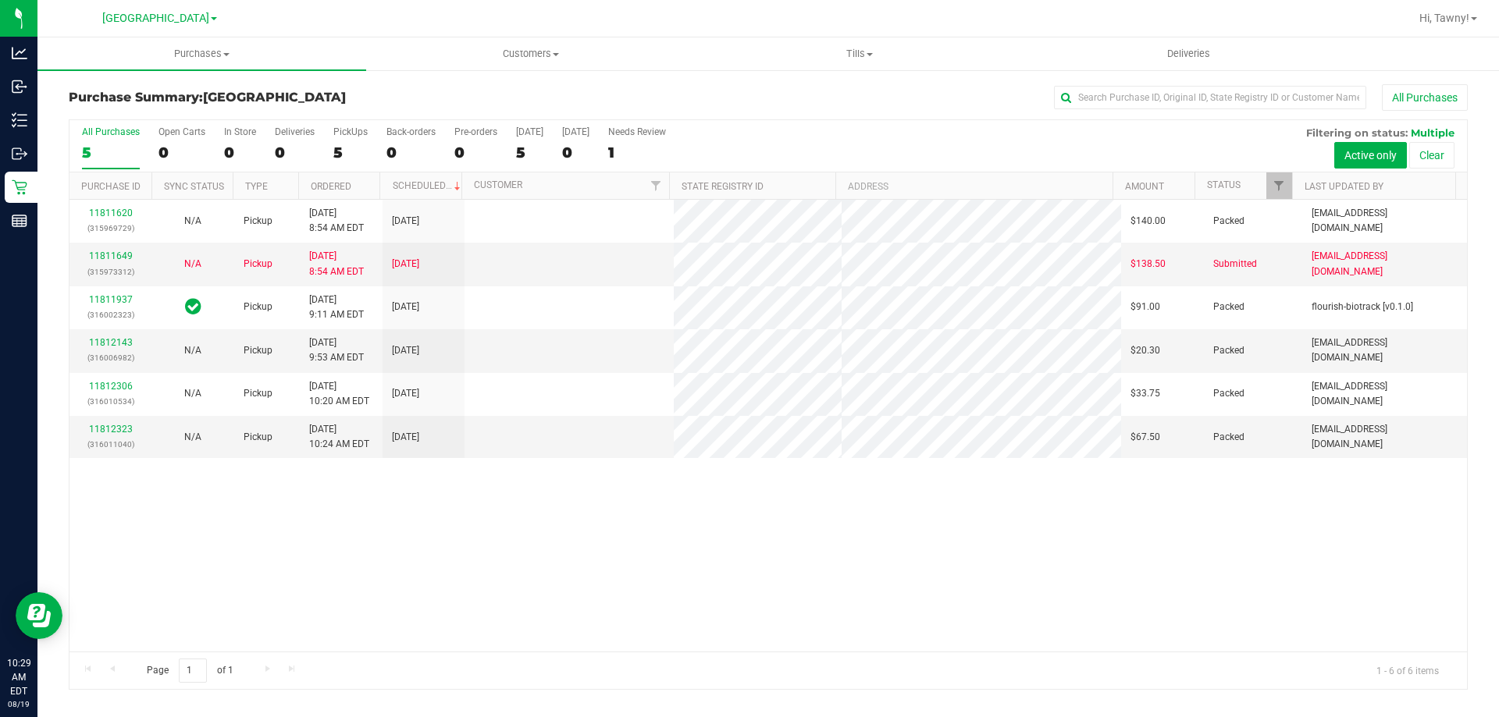
click at [585, 507] on div "11811620 (315969729) N/A Pickup 8/19/2025 8:54 AM EDT 8/19/2025 $140.00 Packed …" at bounding box center [767, 426] width 1397 height 452
click at [624, 539] on div "11811620 (315969729) N/A Pickup 8/19/2025 8:54 AM EDT 8/19/2025 $140.00 Packed …" at bounding box center [767, 426] width 1397 height 452
click at [339, 135] on div "PickUps" at bounding box center [350, 131] width 34 height 11
click at [0, 0] on input "PickUps 5" at bounding box center [0, 0] width 0 height 0
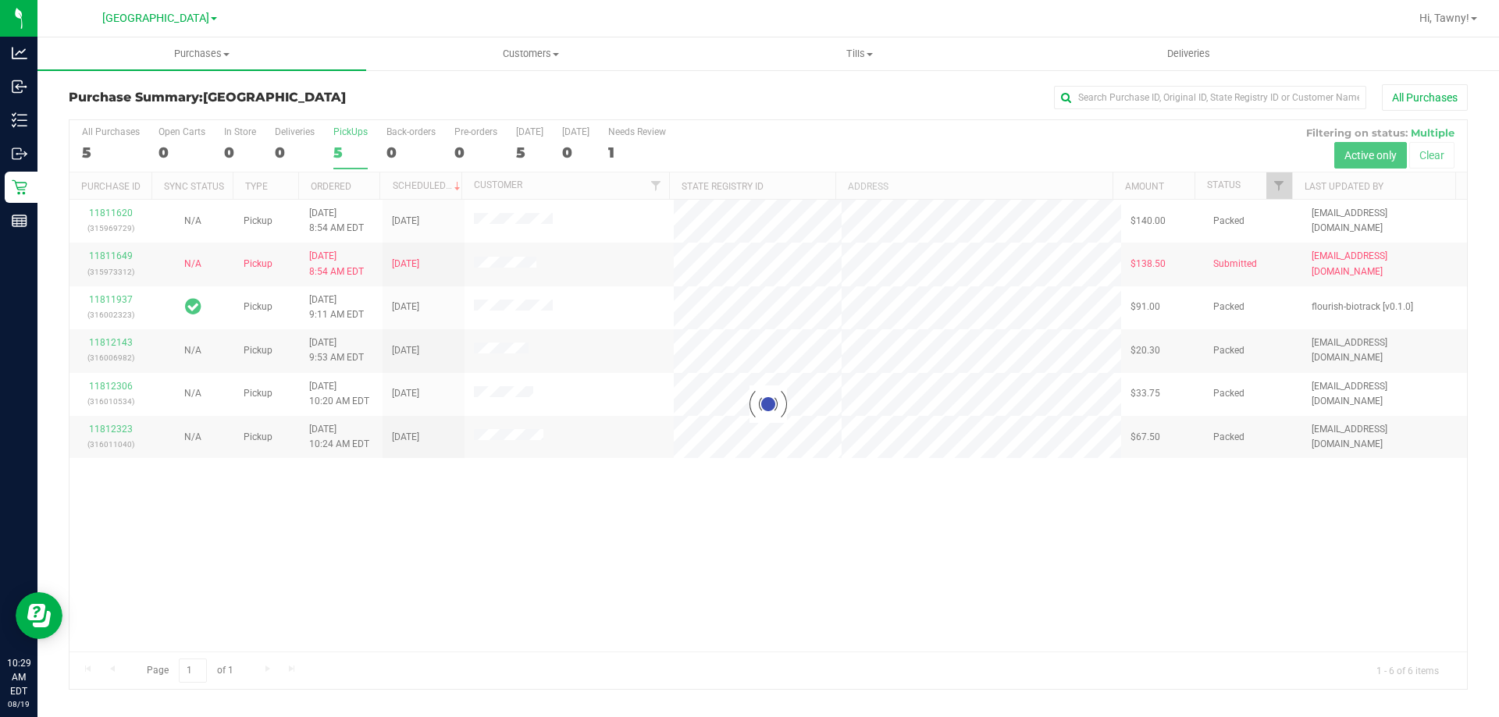
click at [548, 549] on div at bounding box center [767, 404] width 1397 height 569
click at [514, 525] on div "Loading... 11811620 (315969729) N/A Pickup 8/19/2025 8:54 AM EDT 8/19/2025 $140…" at bounding box center [767, 426] width 1397 height 452
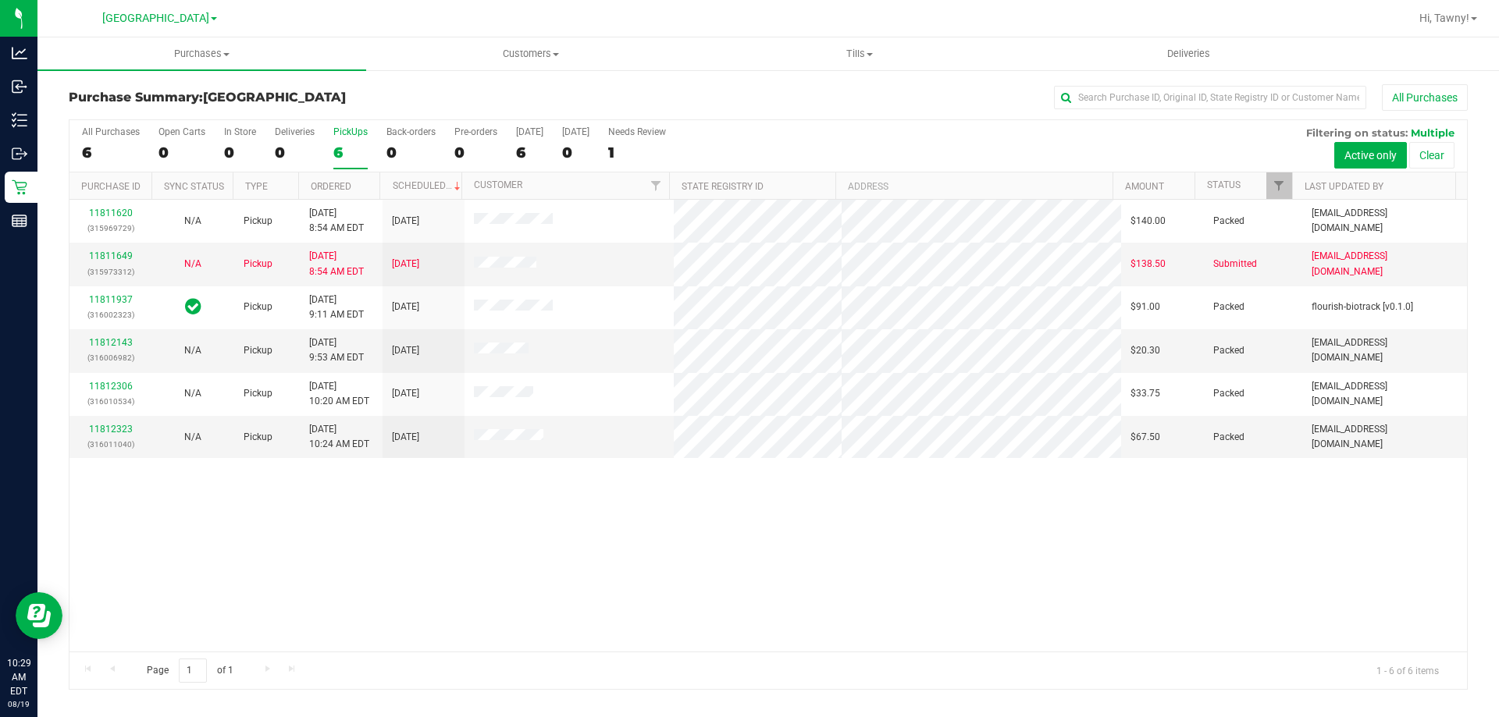
click at [341, 141] on label "PickUps 6" at bounding box center [350, 147] width 34 height 43
click at [0, 0] on input "PickUps 6" at bounding box center [0, 0] width 0 height 0
click at [492, 485] on div "11811620 (315969729) N/A Pickup 8/19/2025 8:54 AM EDT 8/19/2025 $140.00 Packed …" at bounding box center [767, 426] width 1397 height 452
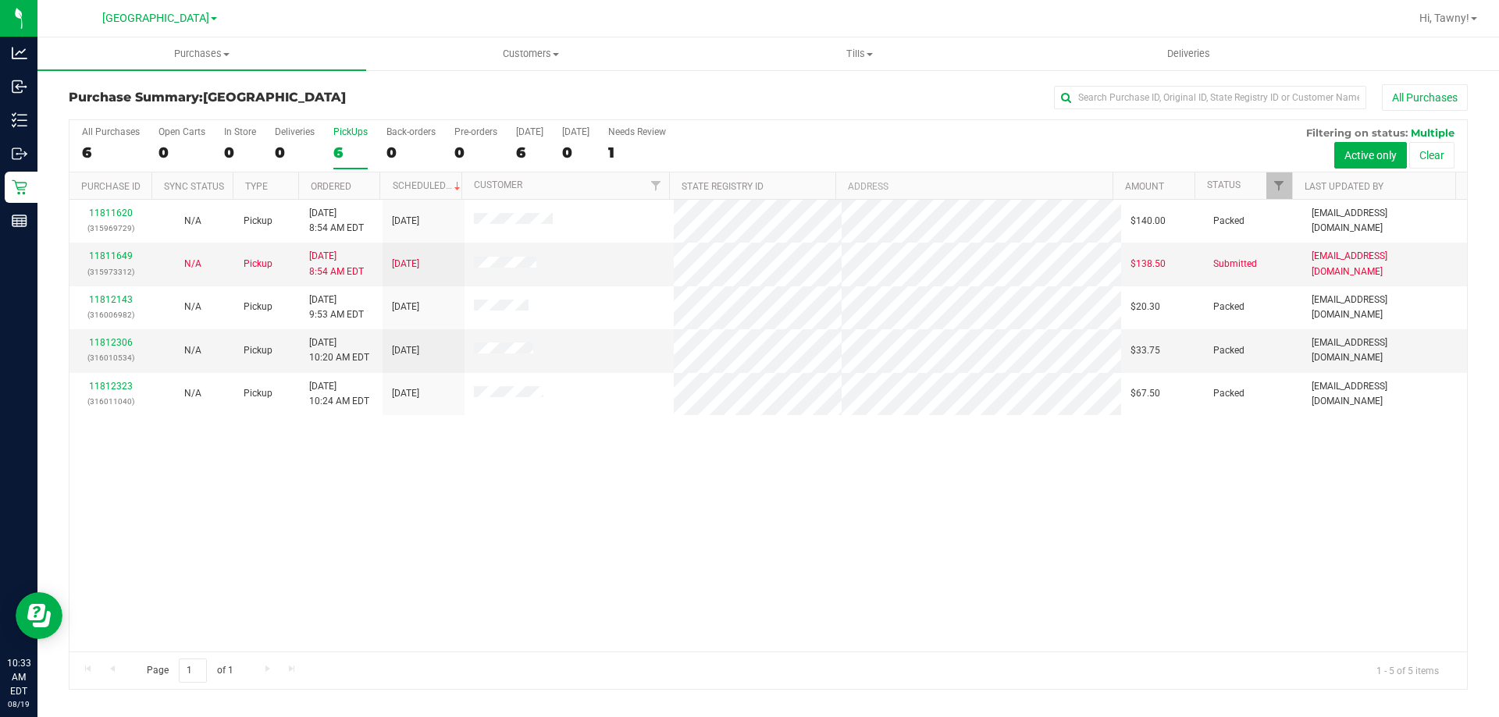
click at [368, 149] on div "All Purchases 6 Open Carts 0 In Store 0 Deliveries 0 PickUps 6 Back-orders 0 Pr…" at bounding box center [767, 146] width 1397 height 52
click at [347, 150] on div "6" at bounding box center [350, 153] width 34 height 18
click at [0, 0] on input "PickUps 6" at bounding box center [0, 0] width 0 height 0
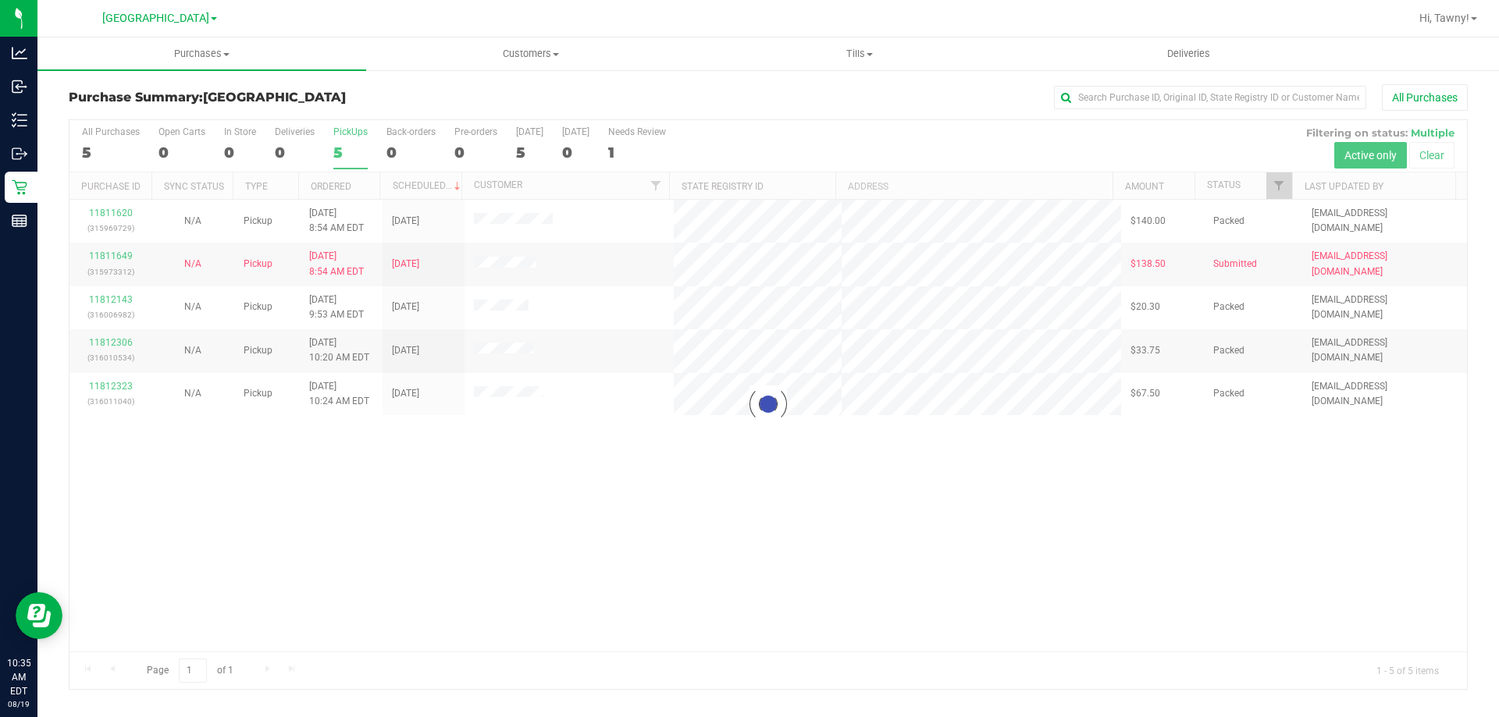
click at [464, 454] on div at bounding box center [767, 404] width 1397 height 569
click at [688, 575] on div at bounding box center [767, 404] width 1397 height 569
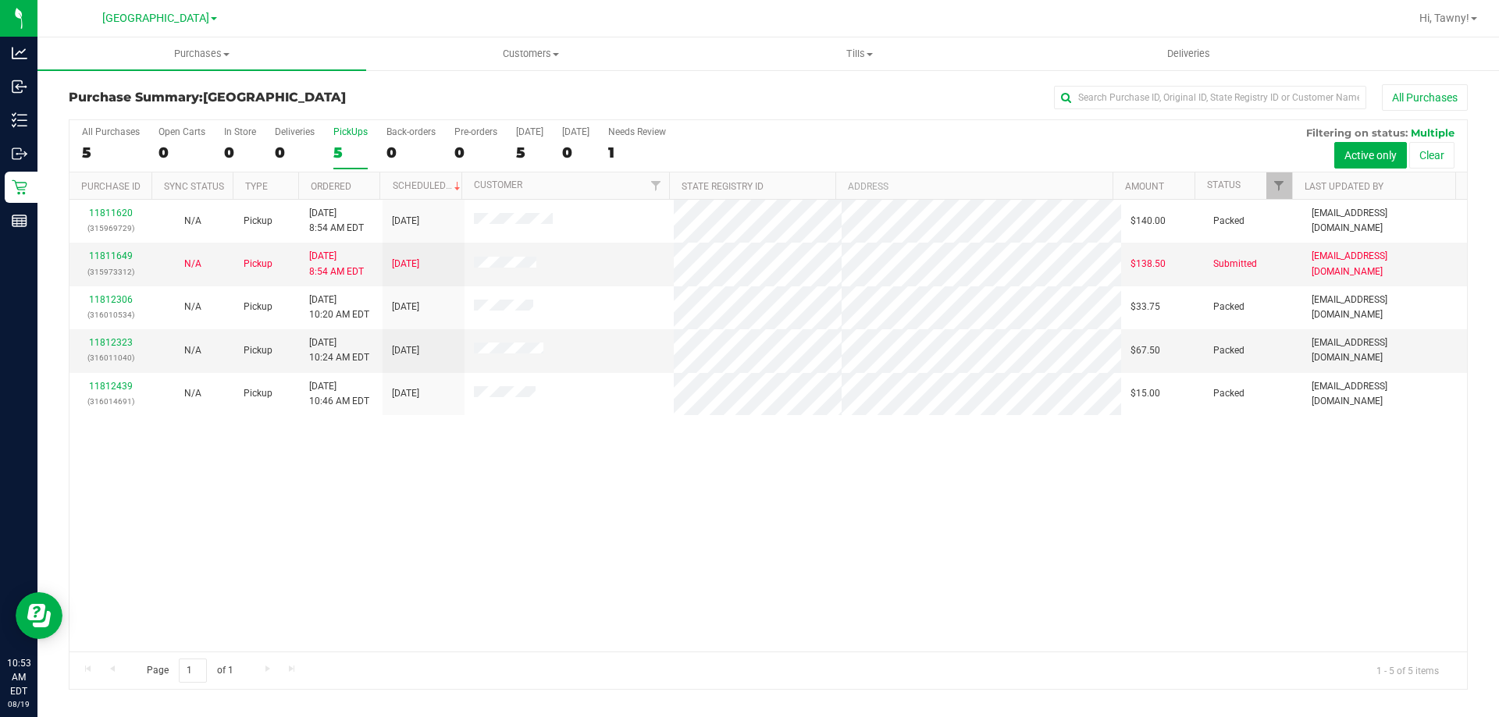
click at [482, 531] on div "11811620 (315969729) N/A Pickup 8/19/2025 8:54 AM EDT 8/19/2025 $140.00 Packed …" at bounding box center [767, 426] width 1397 height 452
click at [569, 530] on div "11811620 (315969729) N/A Pickup 8/19/2025 8:54 AM EDT 8/19/2025 $140.00 Packed …" at bounding box center [767, 426] width 1397 height 452
click at [574, 460] on div "11811620 (315969729) N/A Pickup 8/19/2025 8:54 AM EDT 8/19/2025 $140.00 Packed …" at bounding box center [767, 426] width 1397 height 452
click at [576, 447] on div "11811620 (315969729) N/A Pickup 8/19/2025 8:54 AM EDT 8/19/2025 $140.00 Packed …" at bounding box center [767, 426] width 1397 height 452
click at [348, 140] on label "PickUps 5" at bounding box center [350, 147] width 34 height 43
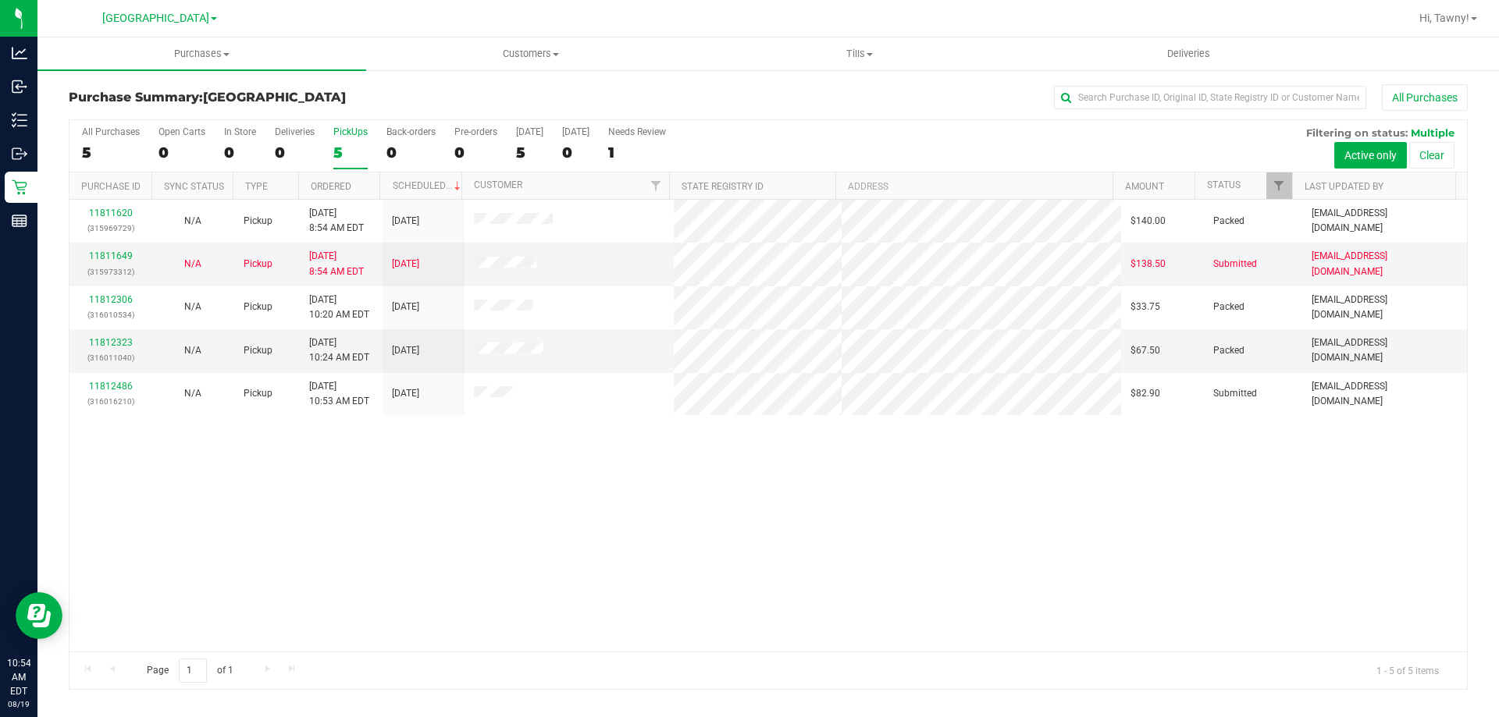
click at [0, 0] on input "PickUps 5" at bounding box center [0, 0] width 0 height 0
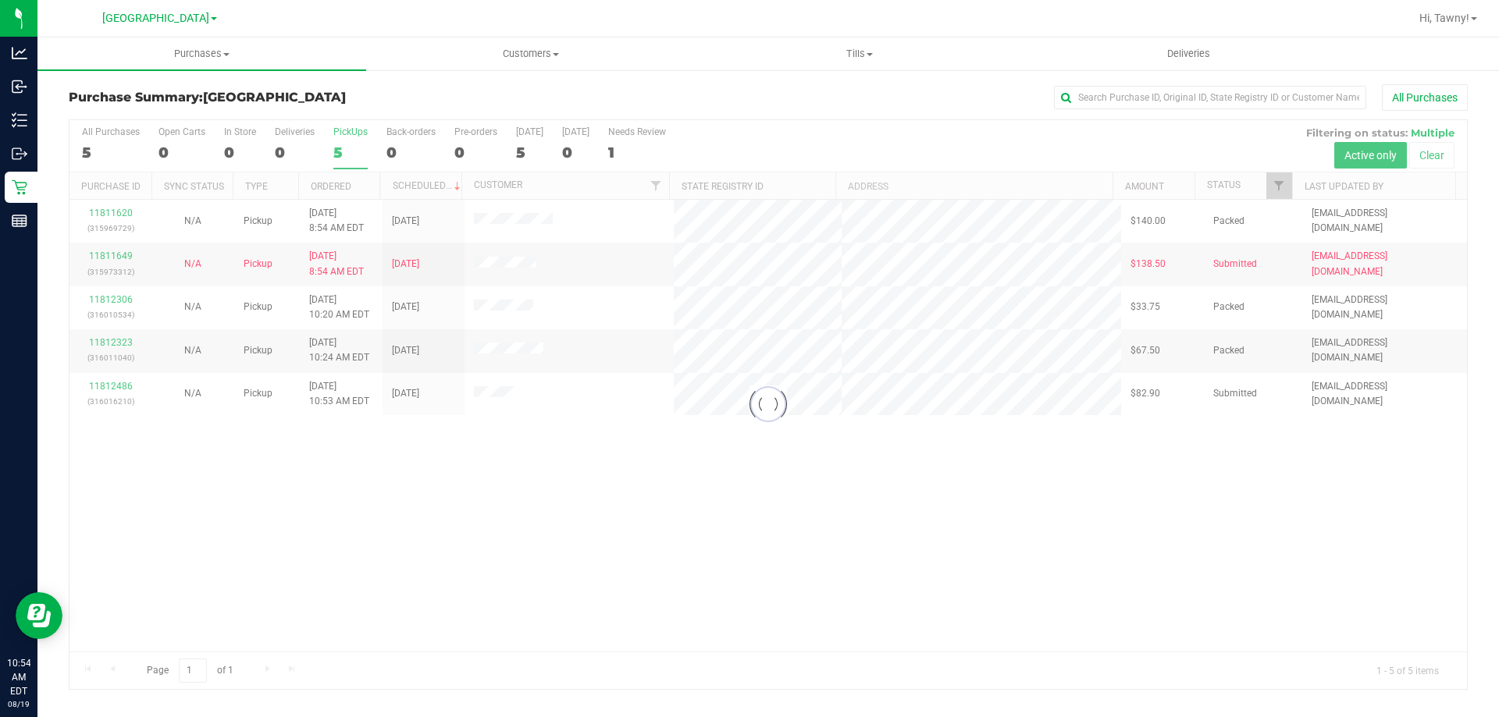
click at [519, 482] on div at bounding box center [767, 404] width 1397 height 569
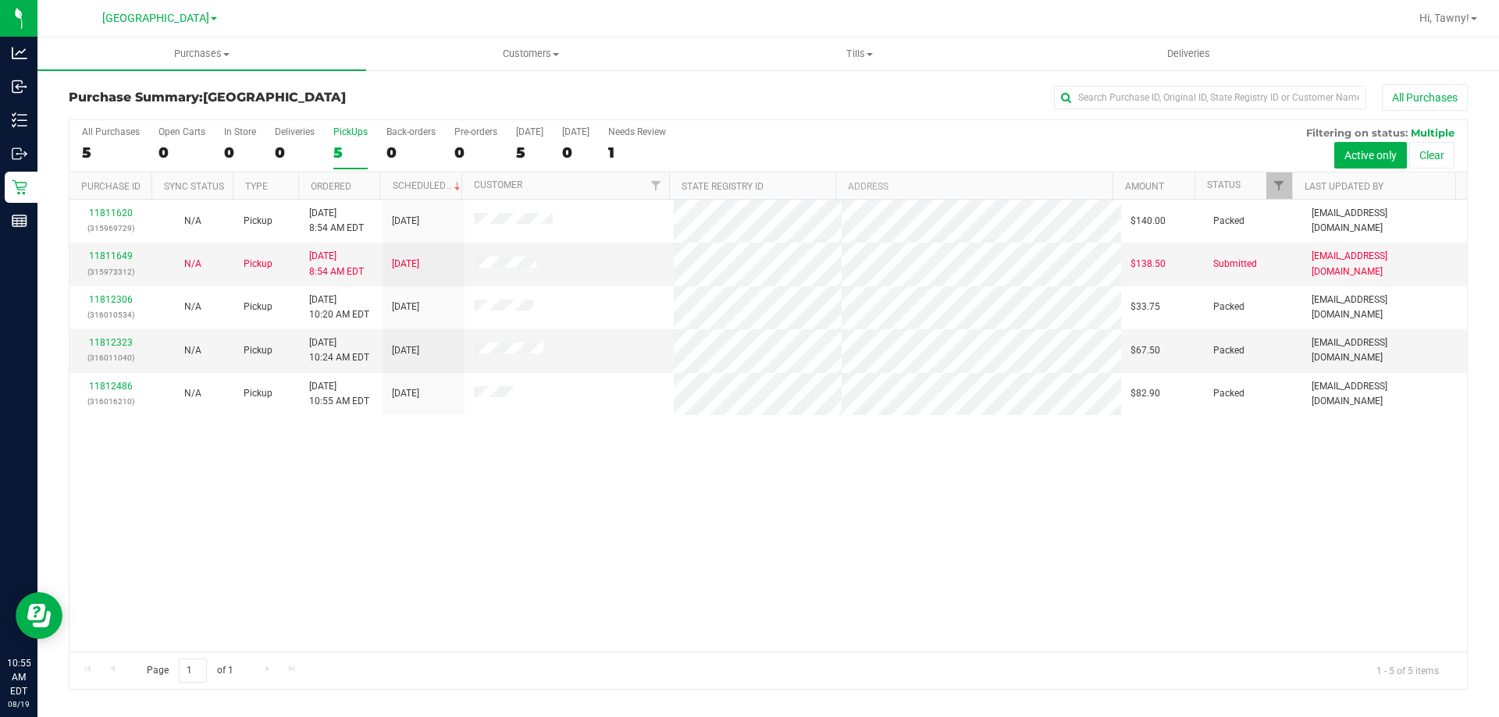
click at [566, 478] on div "11811620 (315969729) N/A Pickup 8/19/2025 8:54 AM EDT 8/19/2025 $140.00 Packed …" at bounding box center [767, 426] width 1397 height 452
click at [347, 151] on div "5" at bounding box center [350, 153] width 34 height 18
click at [0, 0] on input "PickUps 5" at bounding box center [0, 0] width 0 height 0
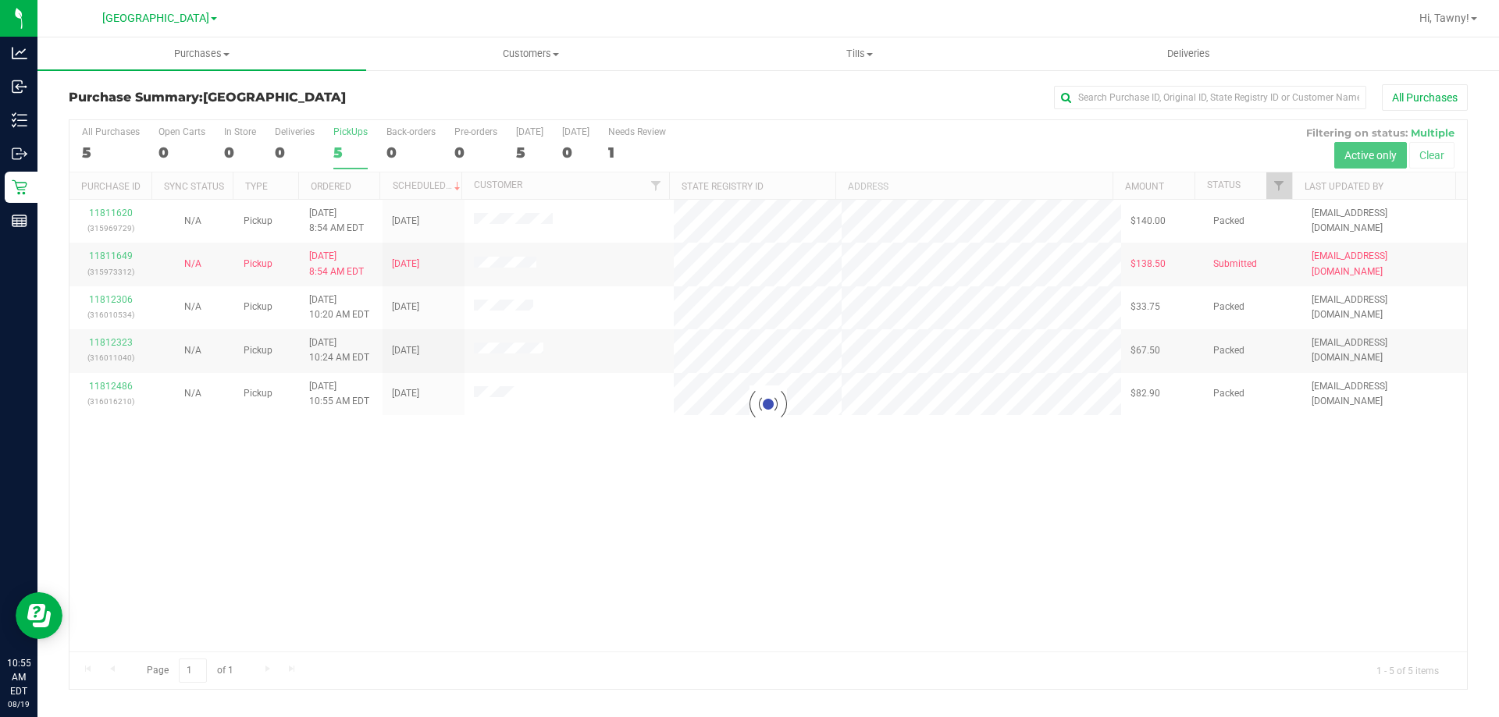
click at [741, 548] on div at bounding box center [767, 404] width 1397 height 569
click at [772, 546] on div at bounding box center [767, 404] width 1397 height 569
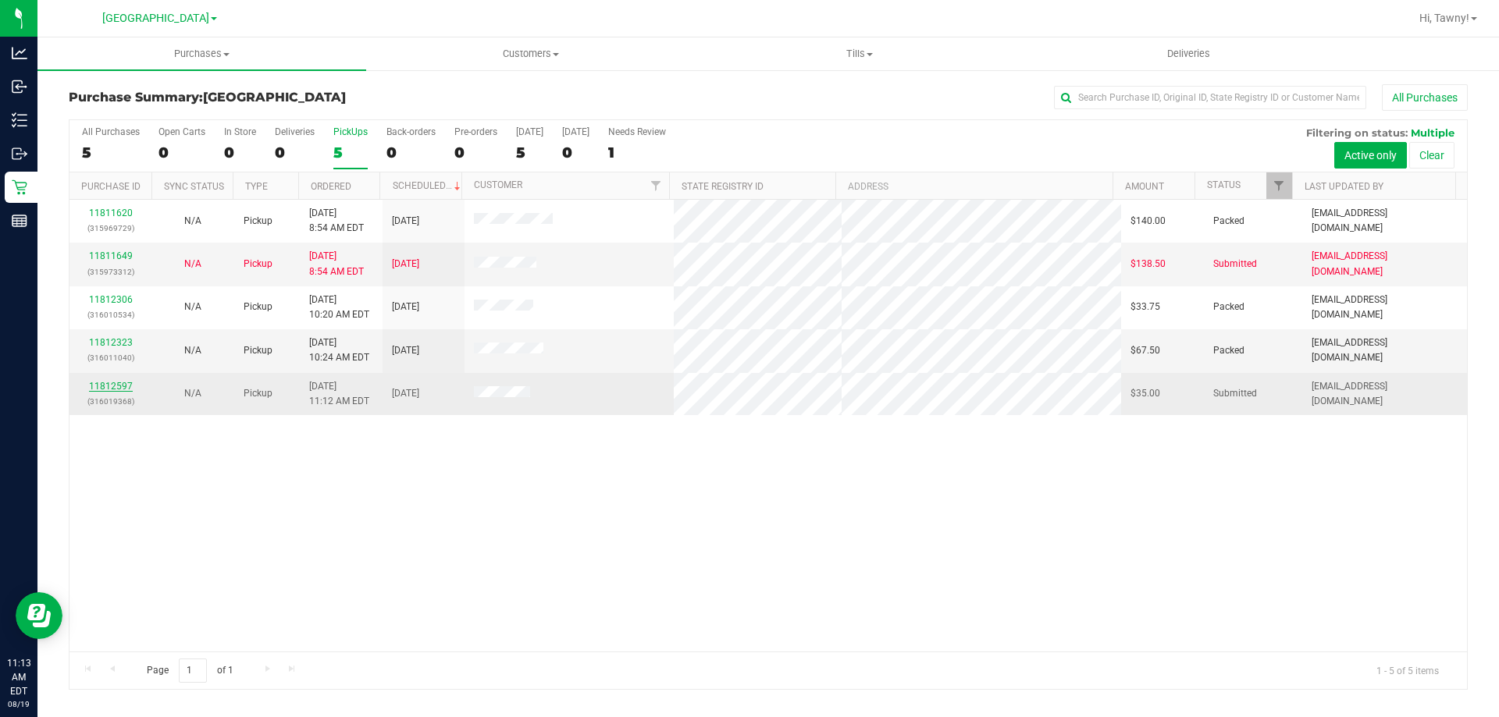
click at [109, 383] on link "11812597" at bounding box center [111, 386] width 44 height 11
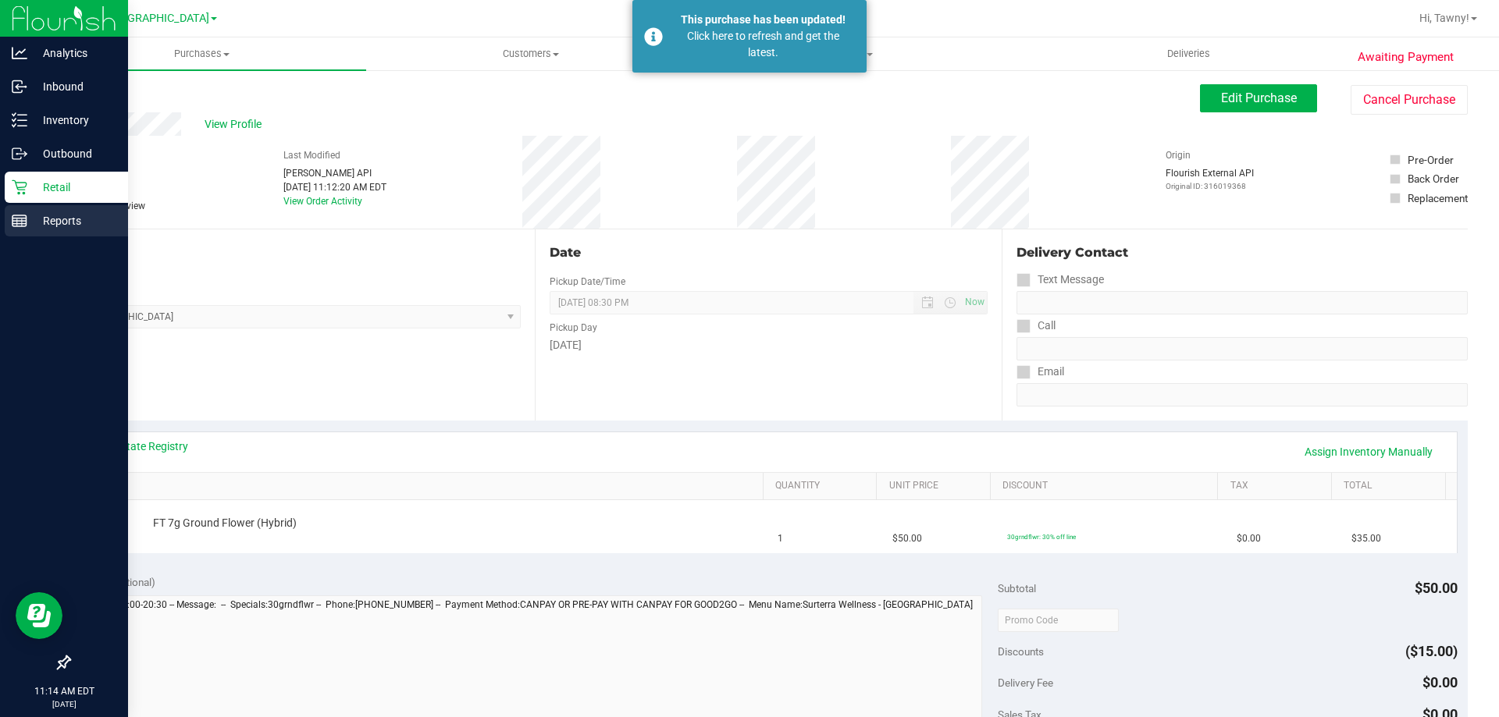
click at [30, 208] on div "Reports" at bounding box center [66, 220] width 123 height 31
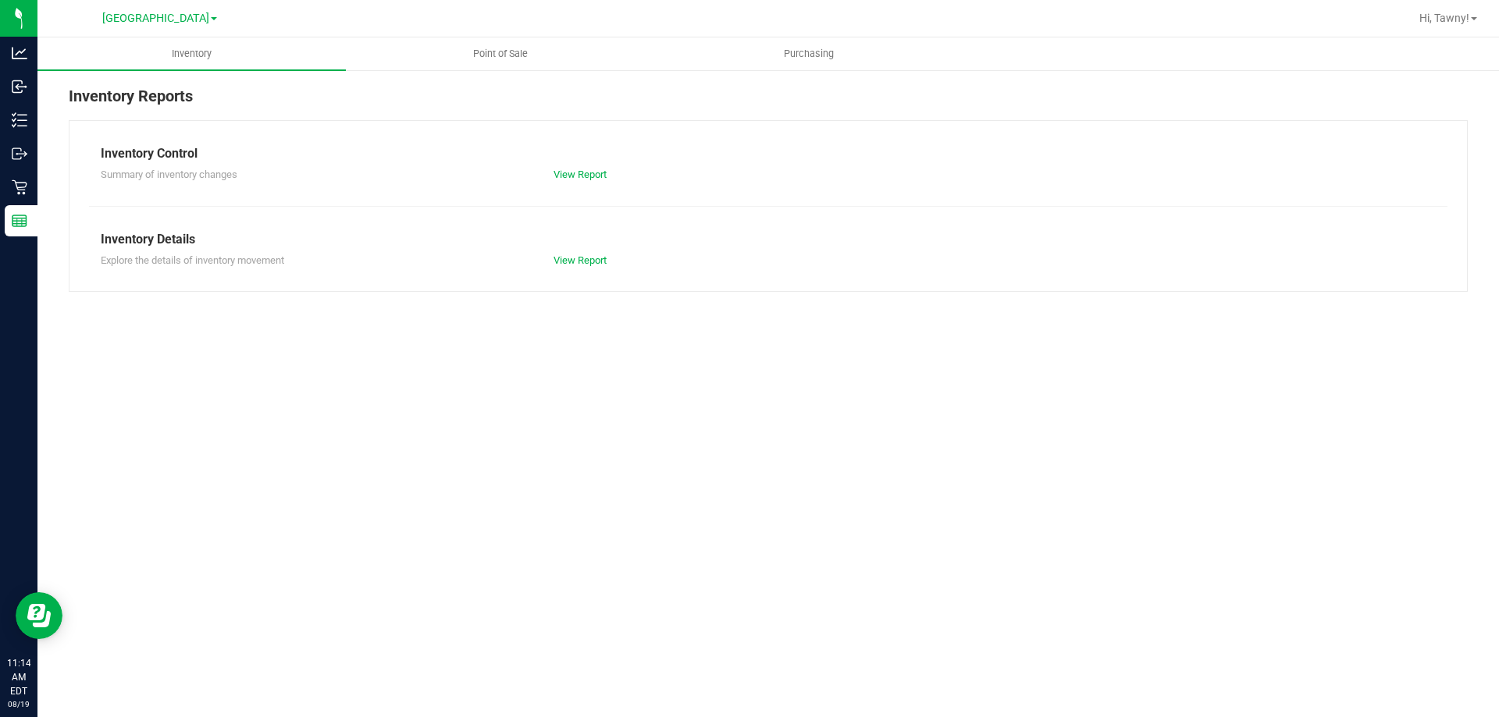
click at [781, 522] on div "Inventory Point of Sale Purchasing Inventory Reports Inventory Control Summary …" at bounding box center [767, 377] width 1461 height 680
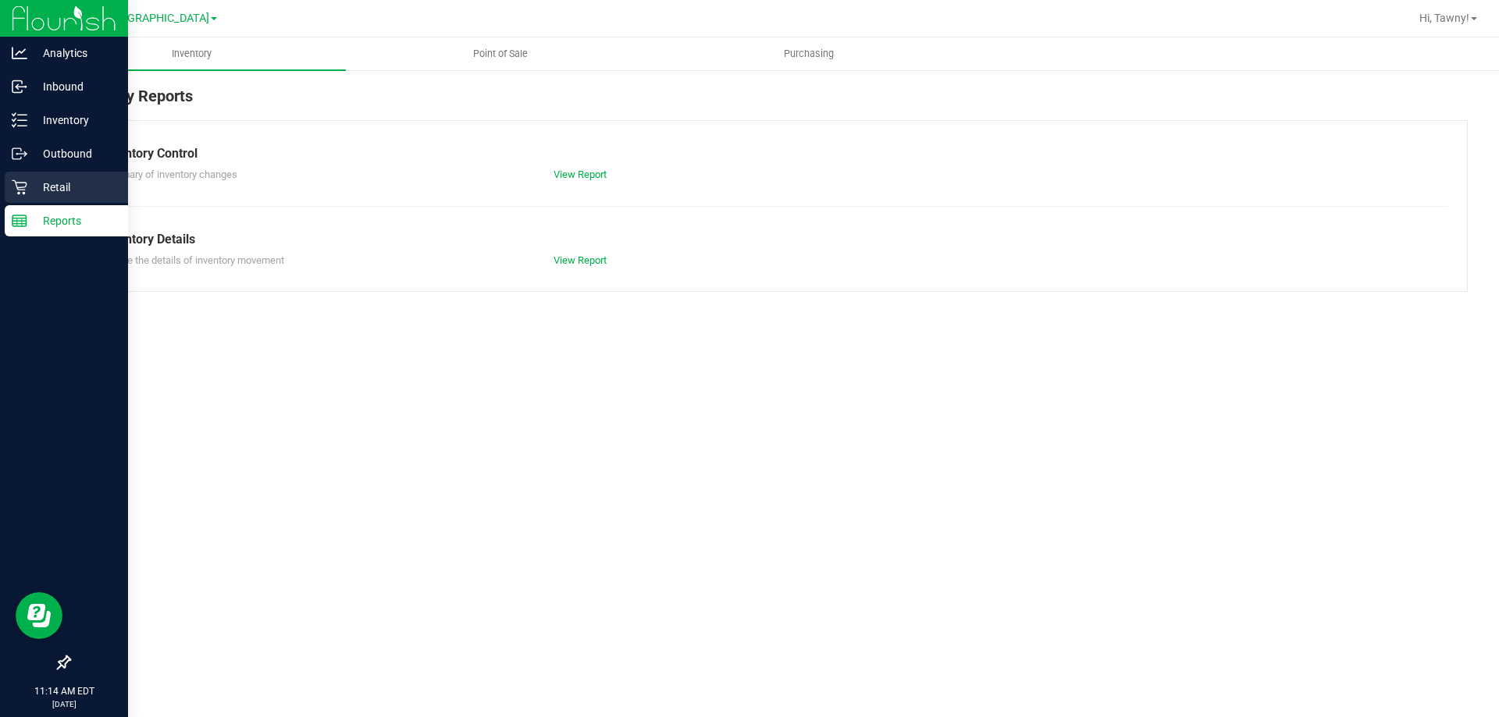
click at [37, 181] on p "Retail" at bounding box center [74, 187] width 94 height 19
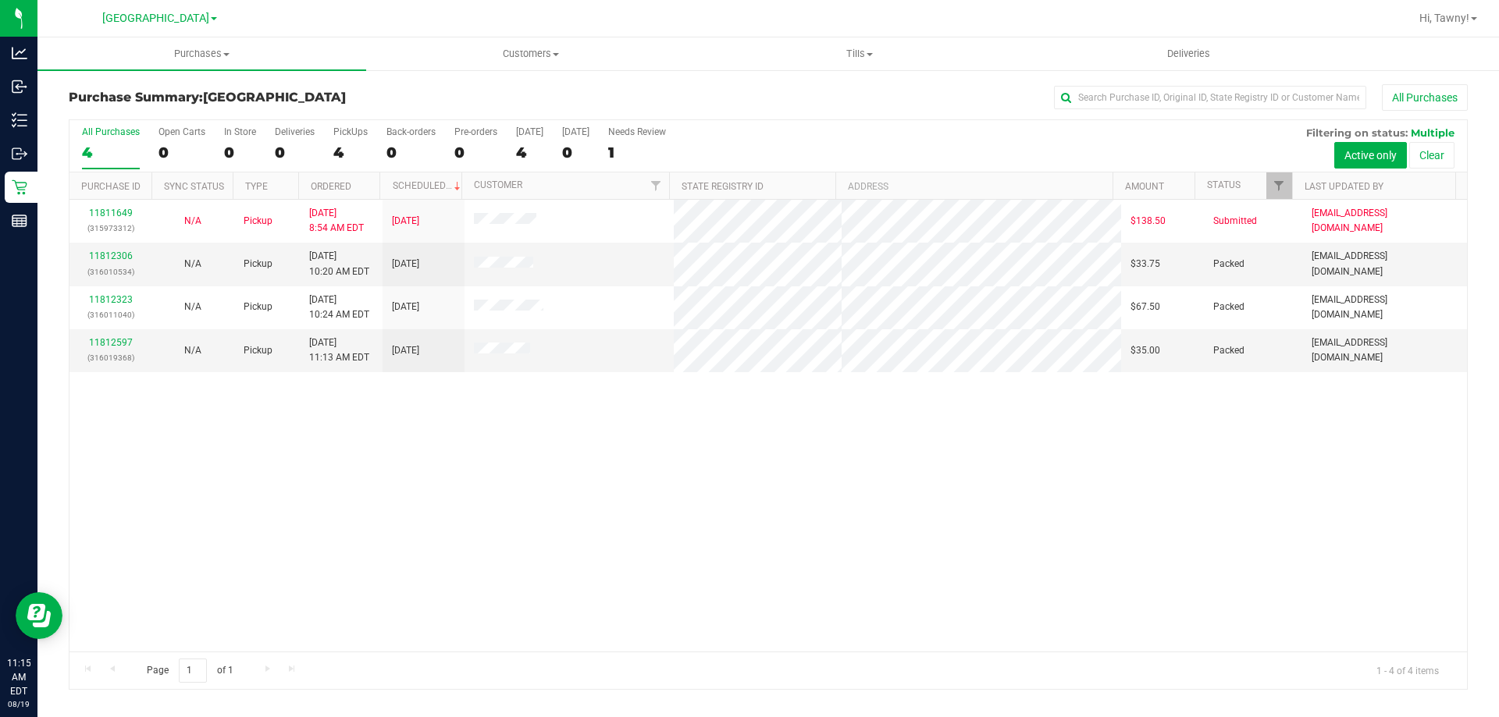
drag, startPoint x: 682, startPoint y: 499, endPoint x: 674, endPoint y: 476, distance: 24.2
click at [683, 499] on div "11811649 (315973312) N/A Pickup 8/19/2025 8:54 AM EDT 8/19/2025 $138.50 Submitt…" at bounding box center [767, 426] width 1397 height 452
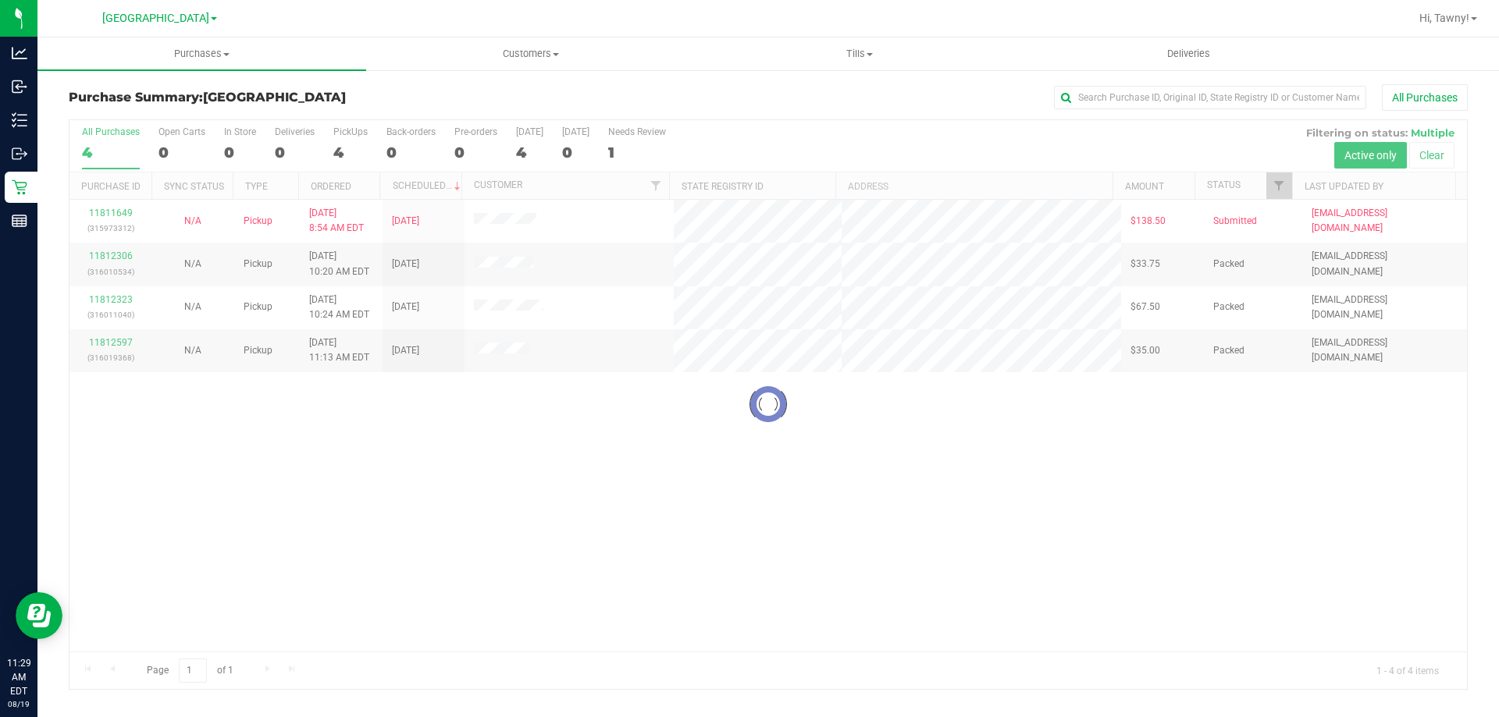
click at [518, 485] on div at bounding box center [767, 404] width 1397 height 569
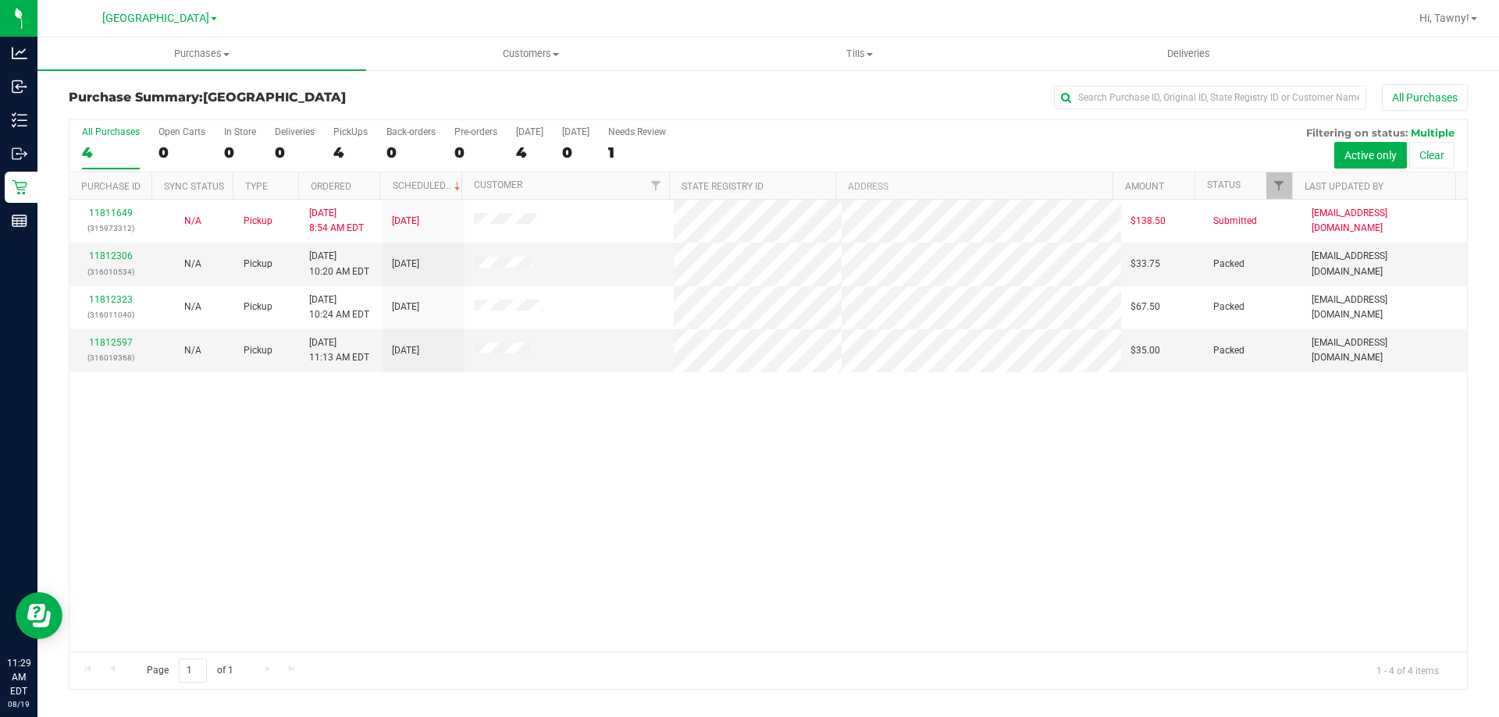
click at [425, 492] on div "11811649 (315973312) N/A Pickup 8/19/2025 8:54 AM EDT 8/19/2025 $138.50 Submitt…" at bounding box center [767, 426] width 1397 height 452
click at [343, 146] on div "4" at bounding box center [350, 153] width 34 height 18
click at [0, 0] on input "PickUps 4" at bounding box center [0, 0] width 0 height 0
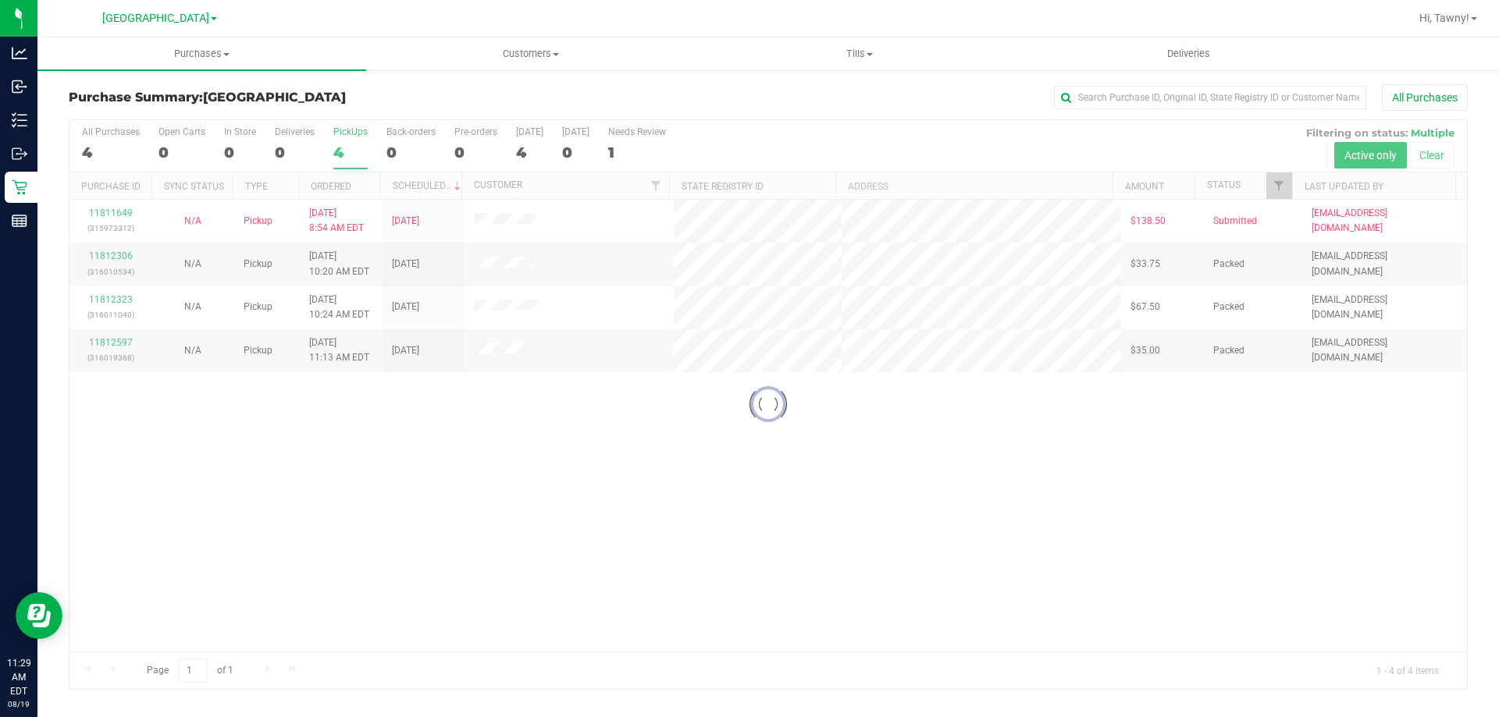
click at [498, 441] on div at bounding box center [767, 404] width 1397 height 569
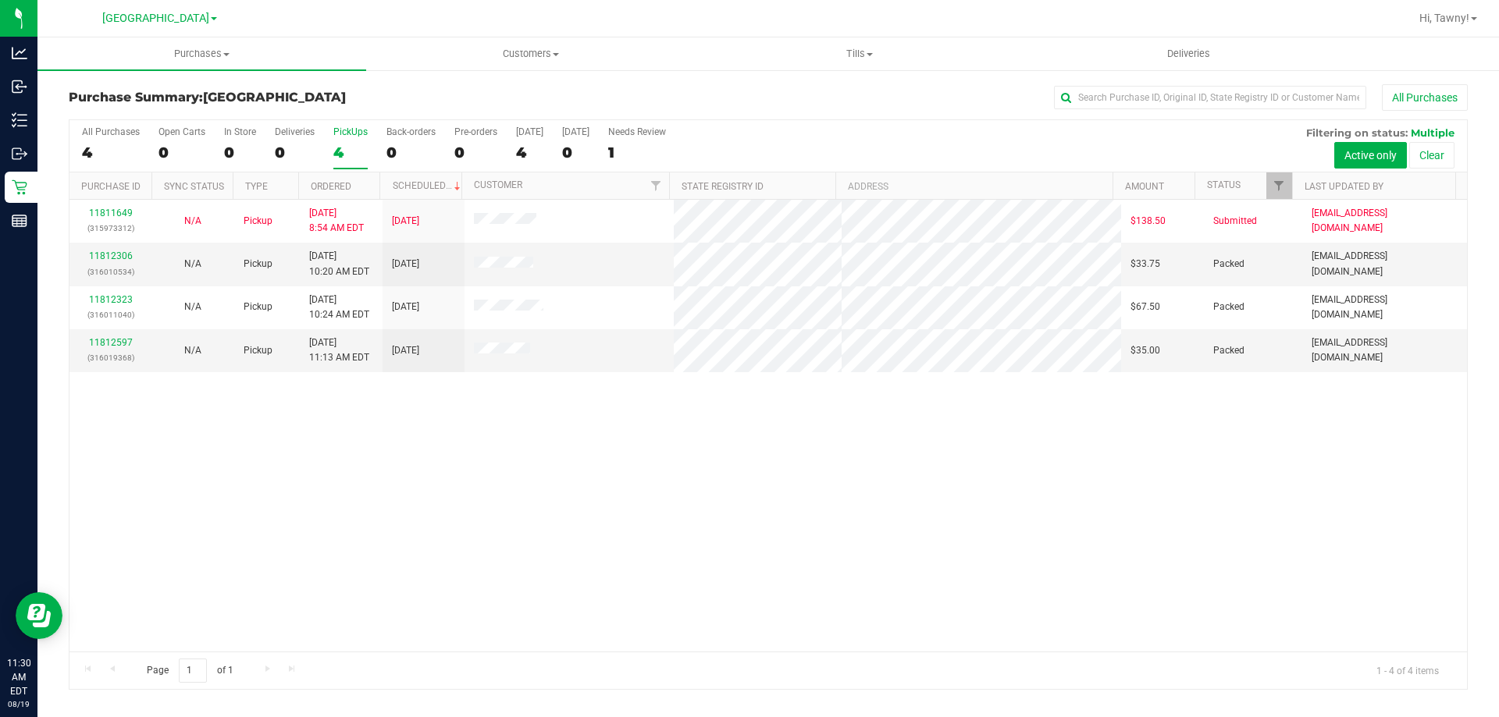
click at [443, 521] on div "11811649 (315973312) N/A Pickup 8/19/2025 8:54 AM EDT 8/19/2025 $138.50 Submitt…" at bounding box center [767, 426] width 1397 height 452
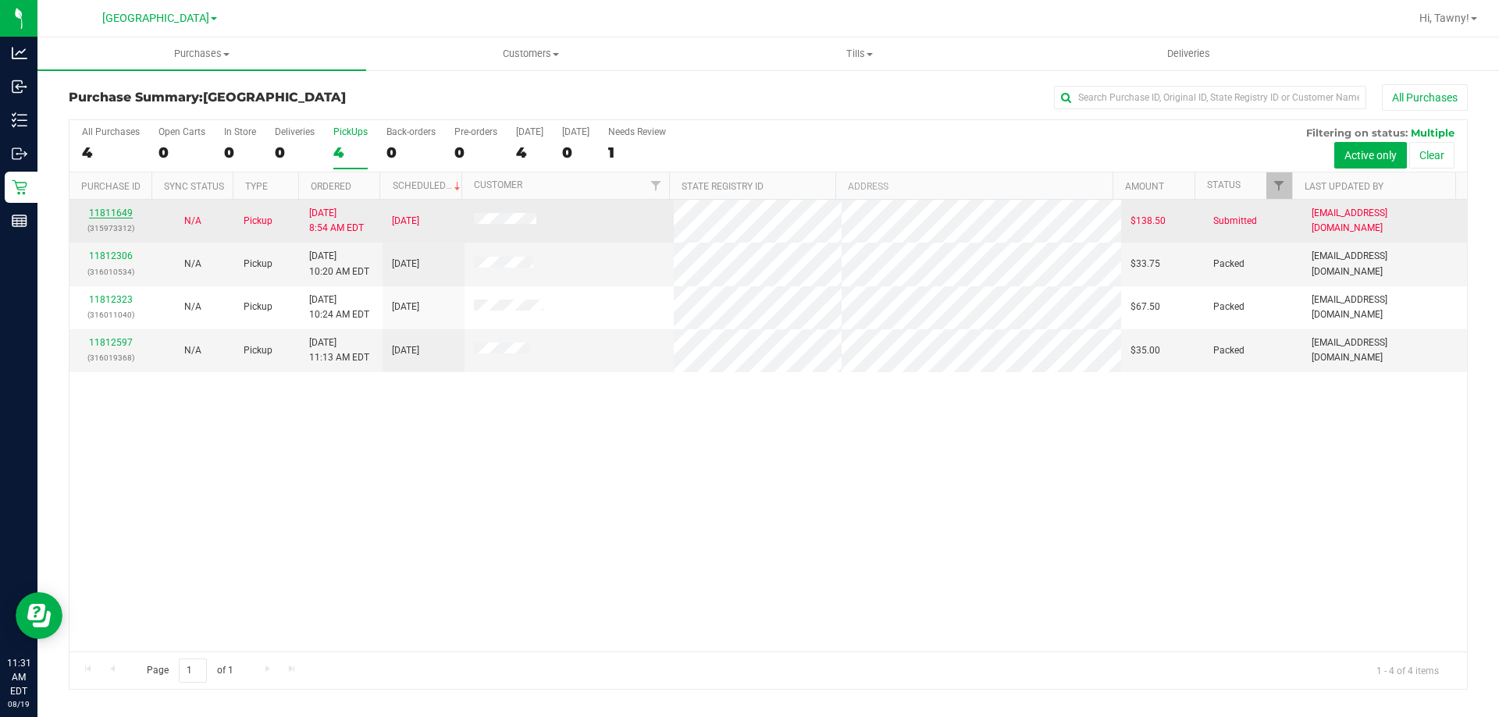
click at [105, 218] on link "11811649" at bounding box center [111, 213] width 44 height 11
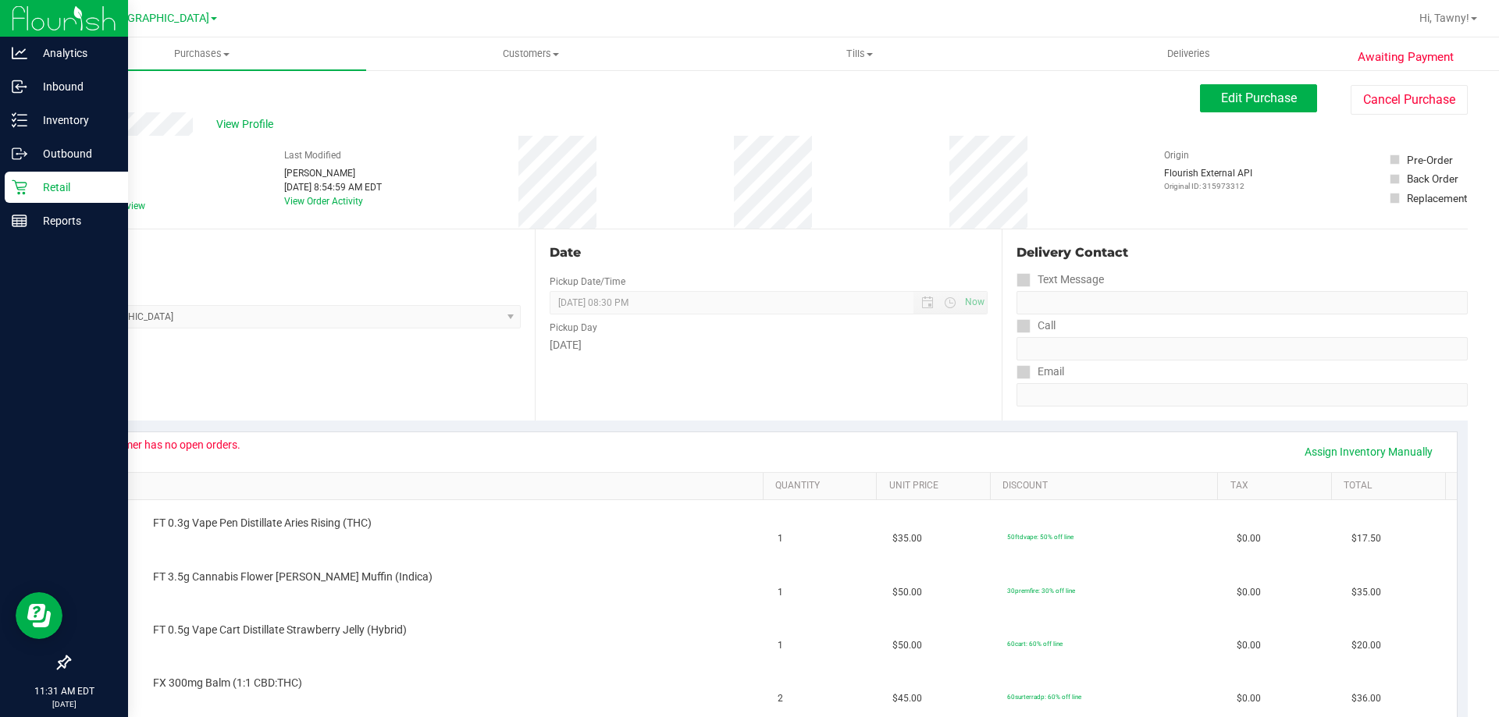
click at [20, 183] on icon at bounding box center [20, 188] width 16 height 16
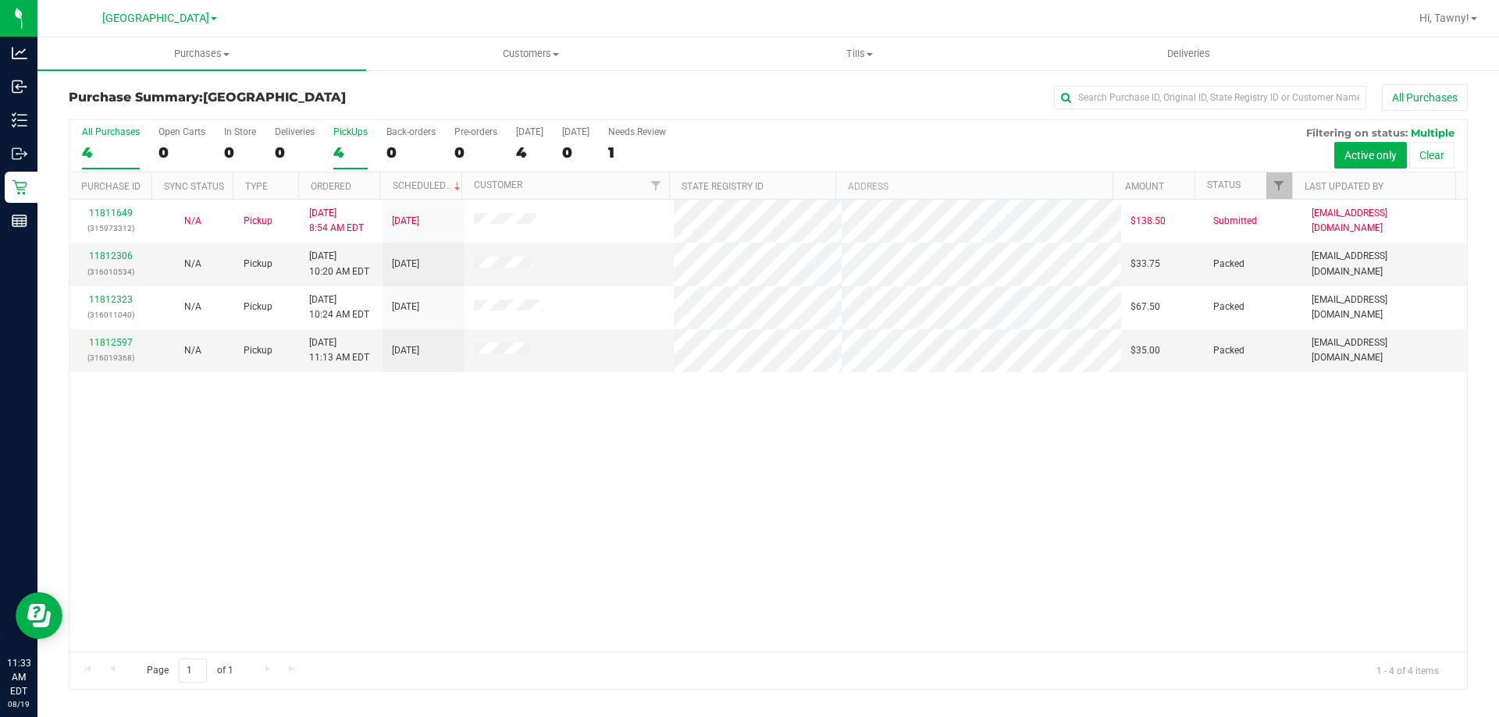
click at [340, 150] on div "4" at bounding box center [350, 153] width 34 height 18
click at [0, 0] on input "PickUps 4" at bounding box center [0, 0] width 0 height 0
click at [467, 537] on div "11811649 (315973312) N/A Pickup 8/19/2025 8:54 AM EDT 8/19/2025 $138.50 Submitt…" at bounding box center [767, 426] width 1397 height 452
click at [343, 148] on div "4" at bounding box center [350, 153] width 34 height 18
click at [0, 0] on input "PickUps 4" at bounding box center [0, 0] width 0 height 0
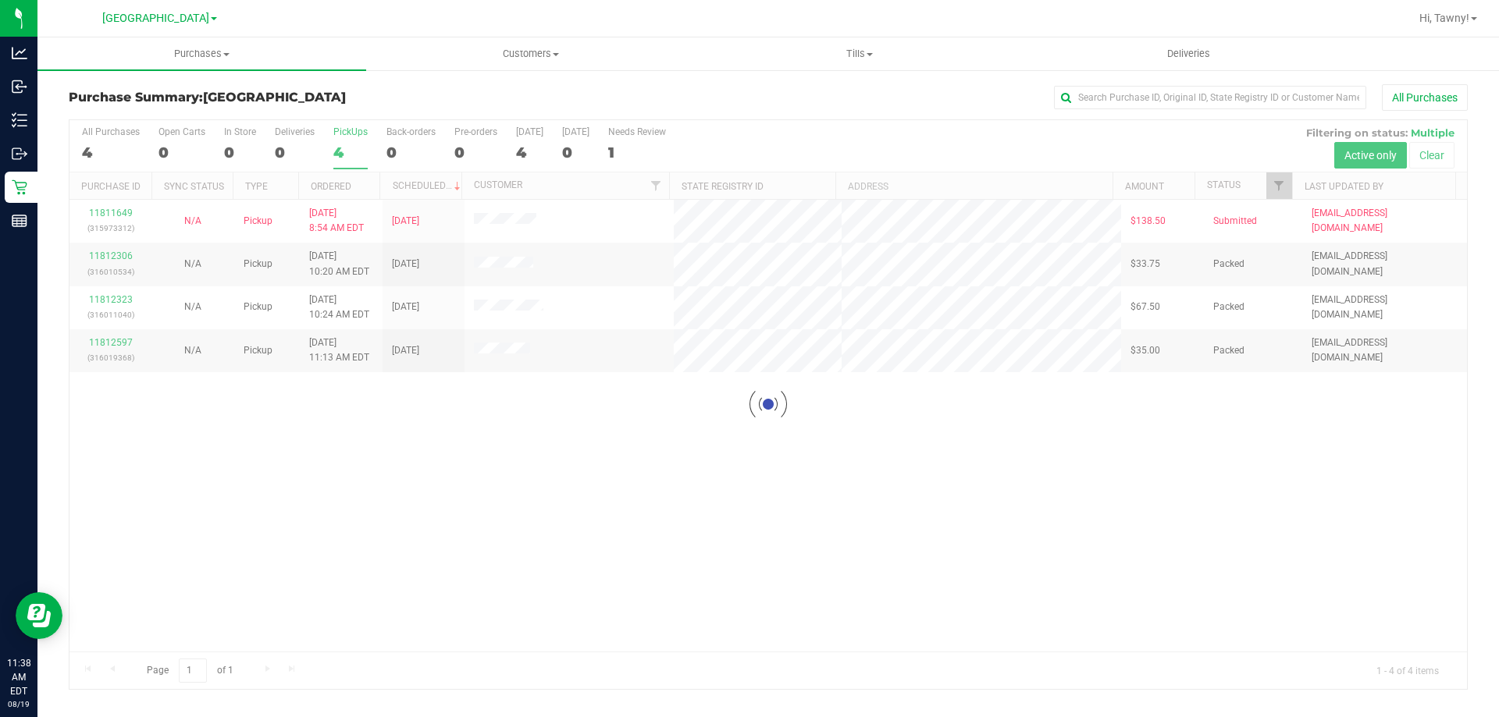
click at [610, 474] on div at bounding box center [767, 404] width 1397 height 569
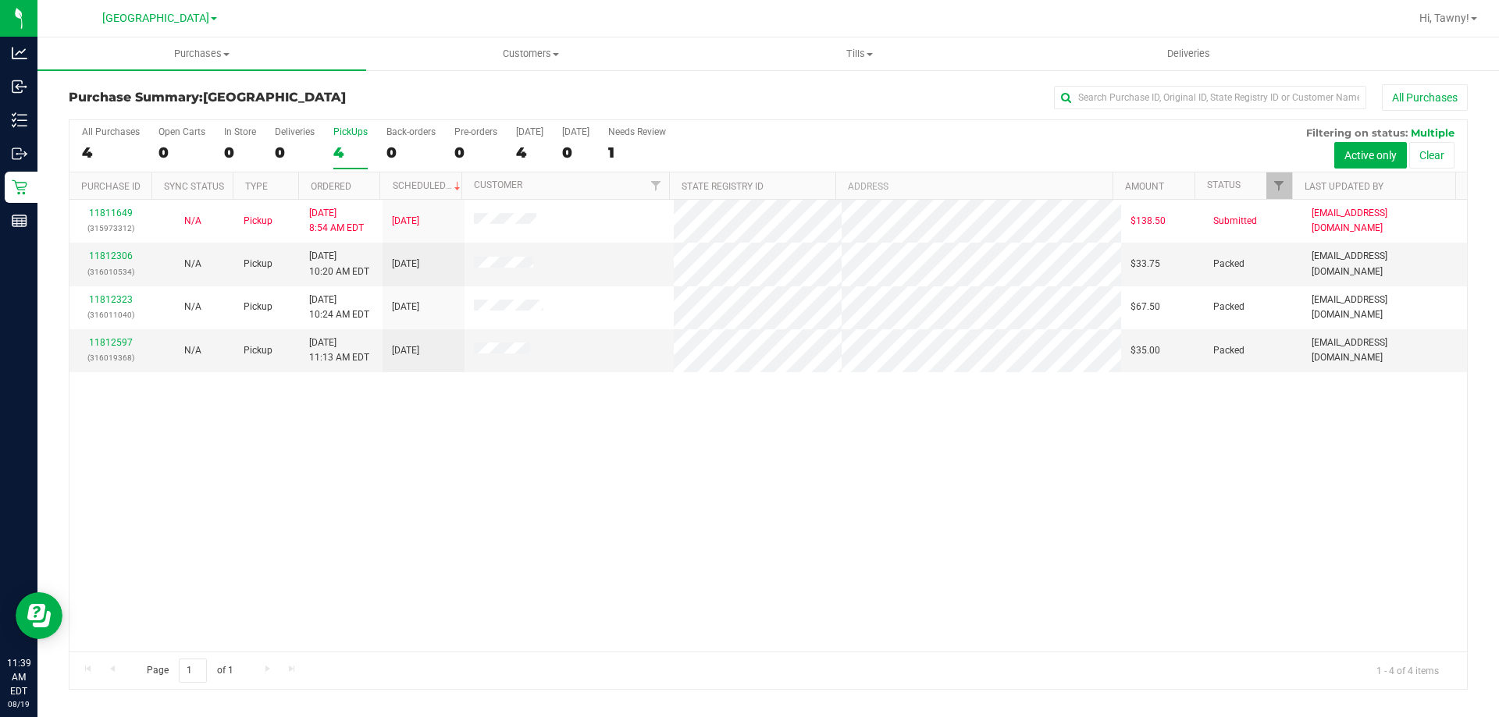
click at [654, 489] on div "11811649 (315973312) N/A Pickup 8/19/2025 8:54 AM EDT 8/19/2025 $138.50 Submitt…" at bounding box center [767, 426] width 1397 height 452
click at [337, 149] on div "4" at bounding box center [350, 153] width 34 height 18
click at [0, 0] on input "PickUps 4" at bounding box center [0, 0] width 0 height 0
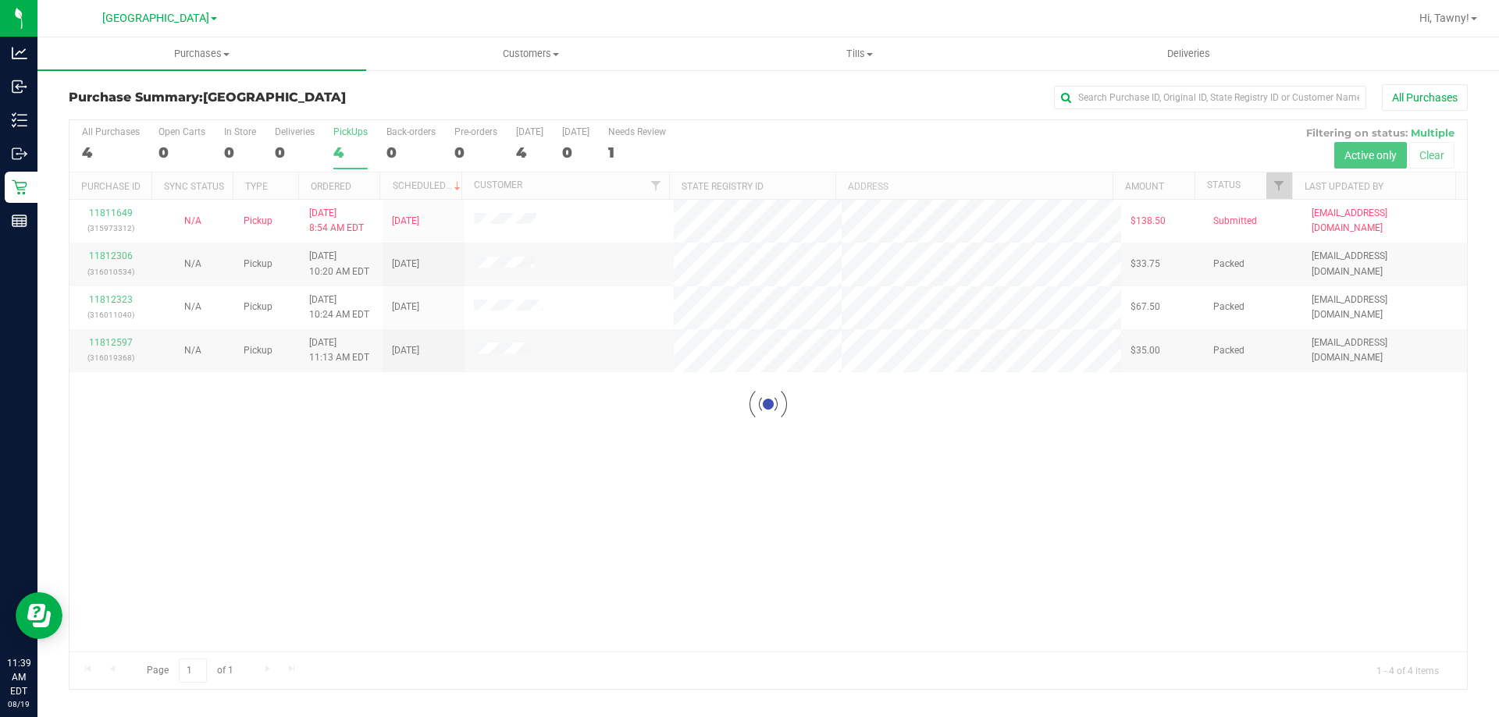
click at [769, 474] on div at bounding box center [767, 404] width 1397 height 569
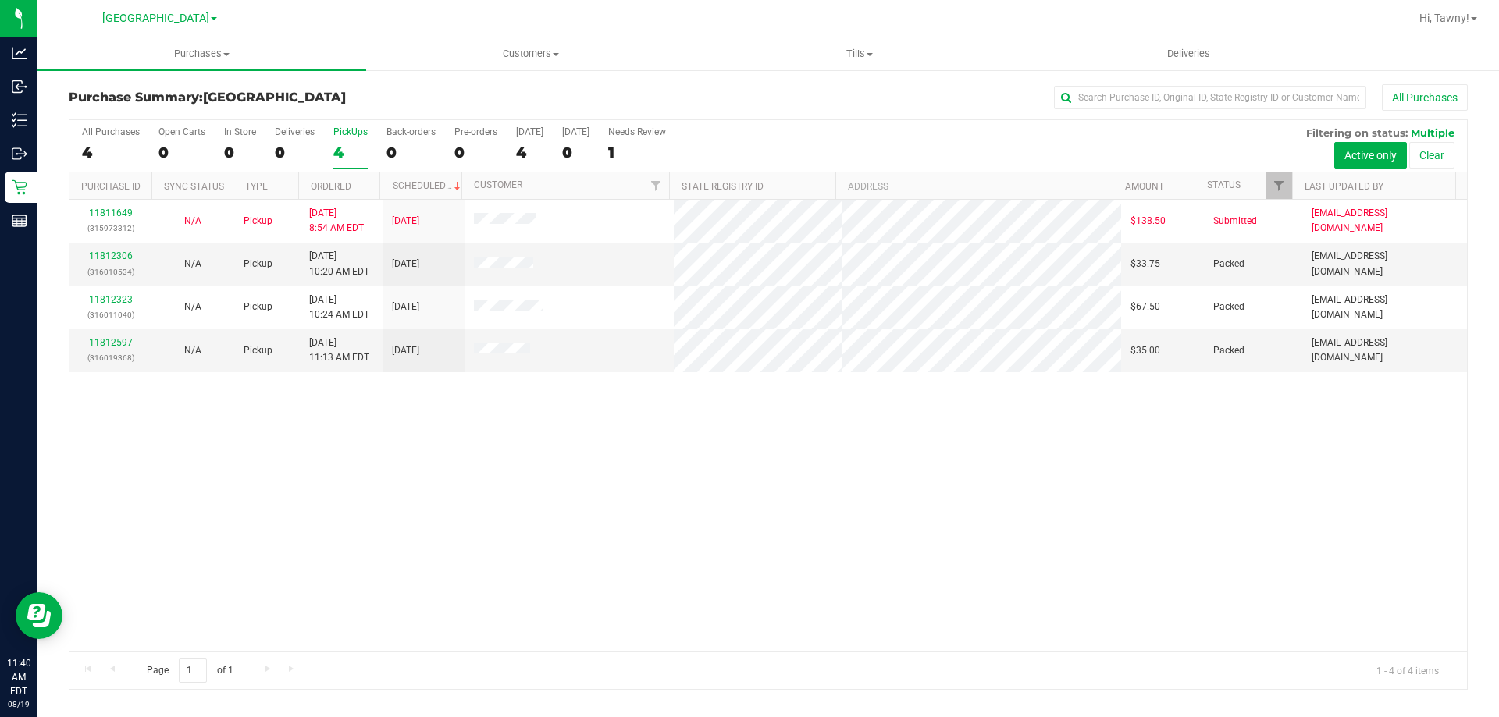
click at [482, 463] on div "11811649 (315973312) N/A Pickup 8/19/2025 8:54 AM EDT 8/19/2025 $138.50 Submitt…" at bounding box center [767, 426] width 1397 height 452
click at [452, 460] on div "11811649 (315973312) N/A Pickup 8/19/2025 8:54 AM EDT 8/19/2025 $138.50 Submitt…" at bounding box center [767, 426] width 1397 height 452
click at [454, 460] on div "11811649 (315973312) N/A Pickup 8/19/2025 8:54 AM EDT 8/19/2025 $138.50 Submitt…" at bounding box center [767, 426] width 1397 height 452
click at [530, 453] on div "11811649 (315973312) N/A Pickup 8/19/2025 8:54 AM EDT 8/19/2025 $138.50 Submitt…" at bounding box center [767, 426] width 1397 height 452
click at [508, 455] on div "11811649 (315973312) N/A Pickup 8/19/2025 8:54 AM EDT 8/19/2025 $138.50 Submitt…" at bounding box center [767, 426] width 1397 height 452
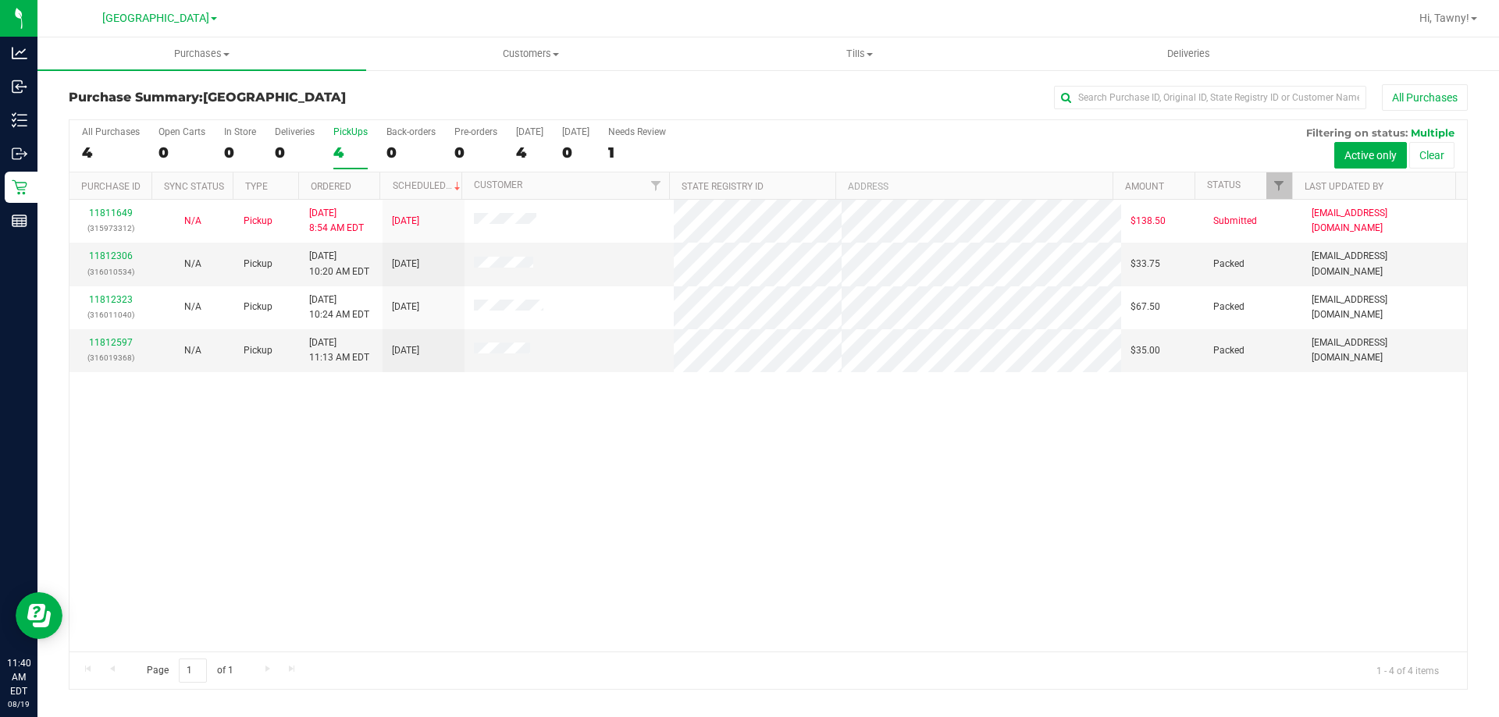
click at [346, 477] on div "11811649 (315973312) N/A Pickup 8/19/2025 8:54 AM EDT 8/19/2025 $138.50 Submitt…" at bounding box center [767, 426] width 1397 height 452
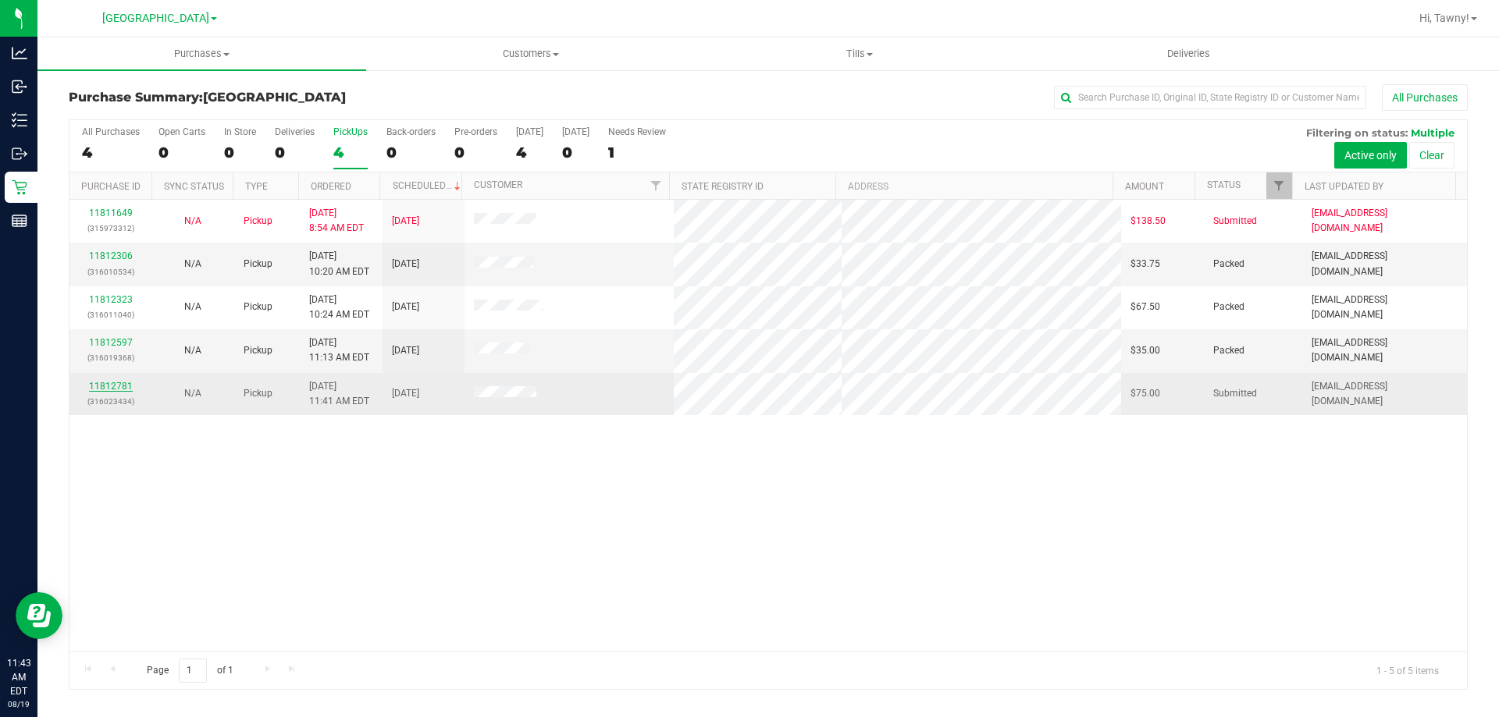
click at [119, 383] on link "11812781" at bounding box center [111, 386] width 44 height 11
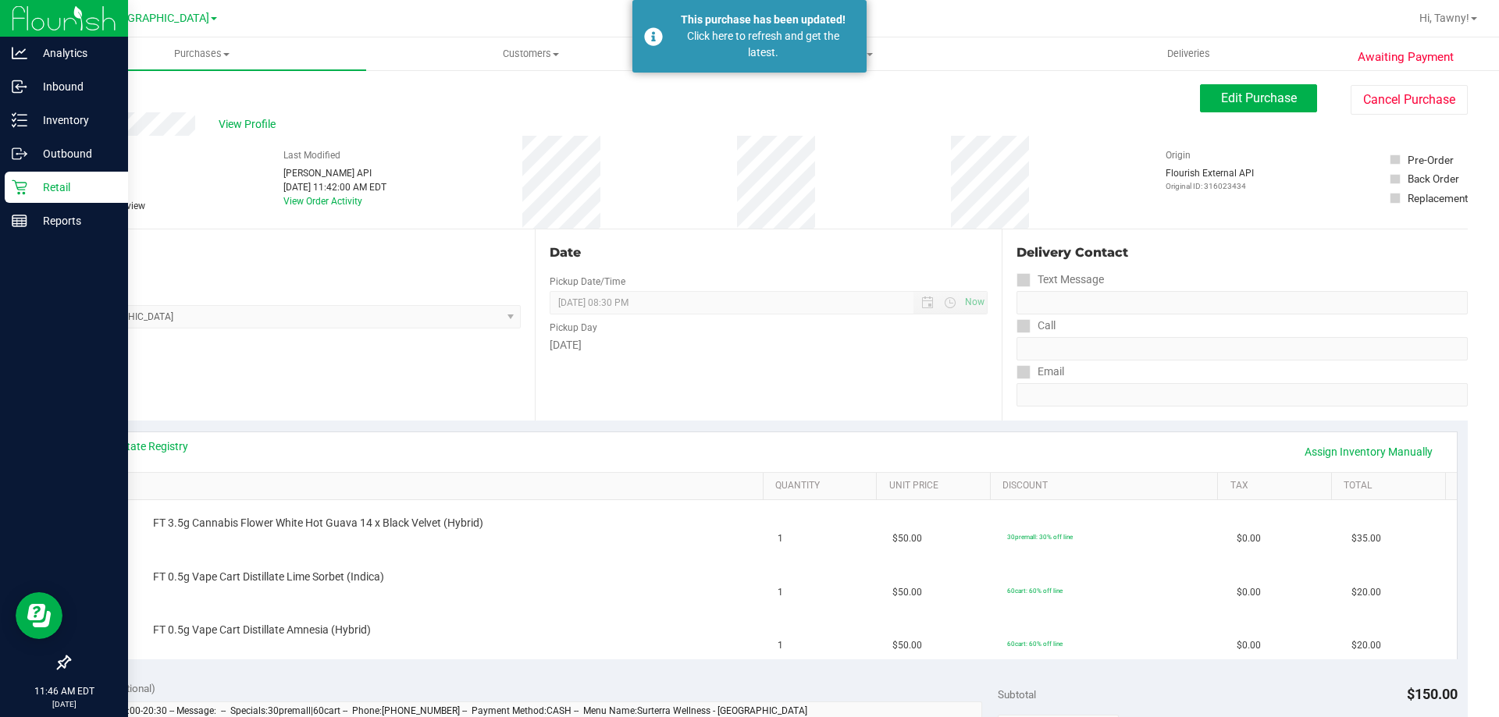
click at [21, 179] on div "Retail" at bounding box center [66, 187] width 123 height 31
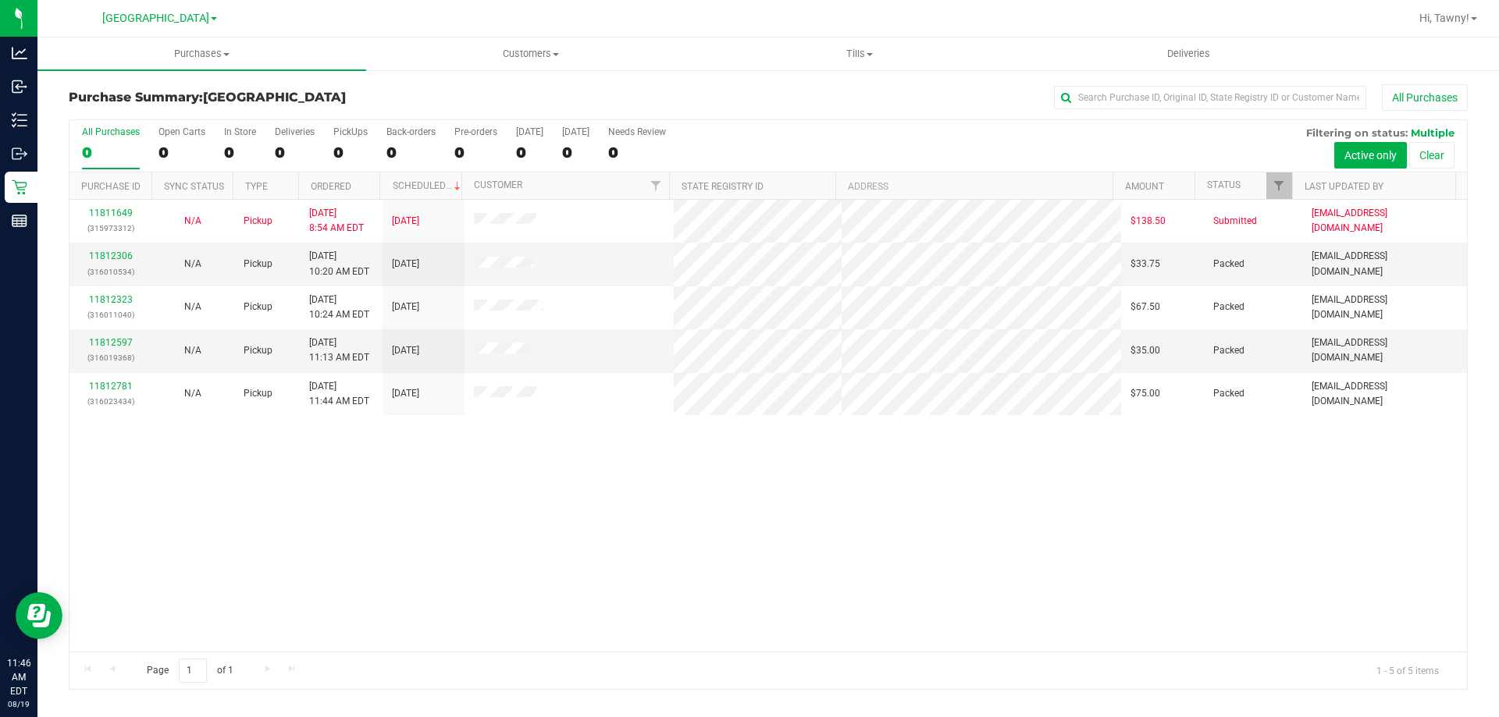
click at [705, 490] on div "11811649 (315973312) N/A Pickup 8/19/2025 8:54 AM EDT 8/19/2025 $138.50 Submitt…" at bounding box center [767, 426] width 1397 height 452
click at [709, 496] on div "11811649 (315973312) N/A Pickup 8/19/2025 8:54 AM EDT 8/19/2025 $138.50 Submitt…" at bounding box center [767, 426] width 1397 height 452
click at [706, 497] on div "11811649 (315973312) N/A Pickup 8/19/2025 8:54 AM EDT 8/19/2025 $138.50 Submitt…" at bounding box center [767, 426] width 1397 height 452
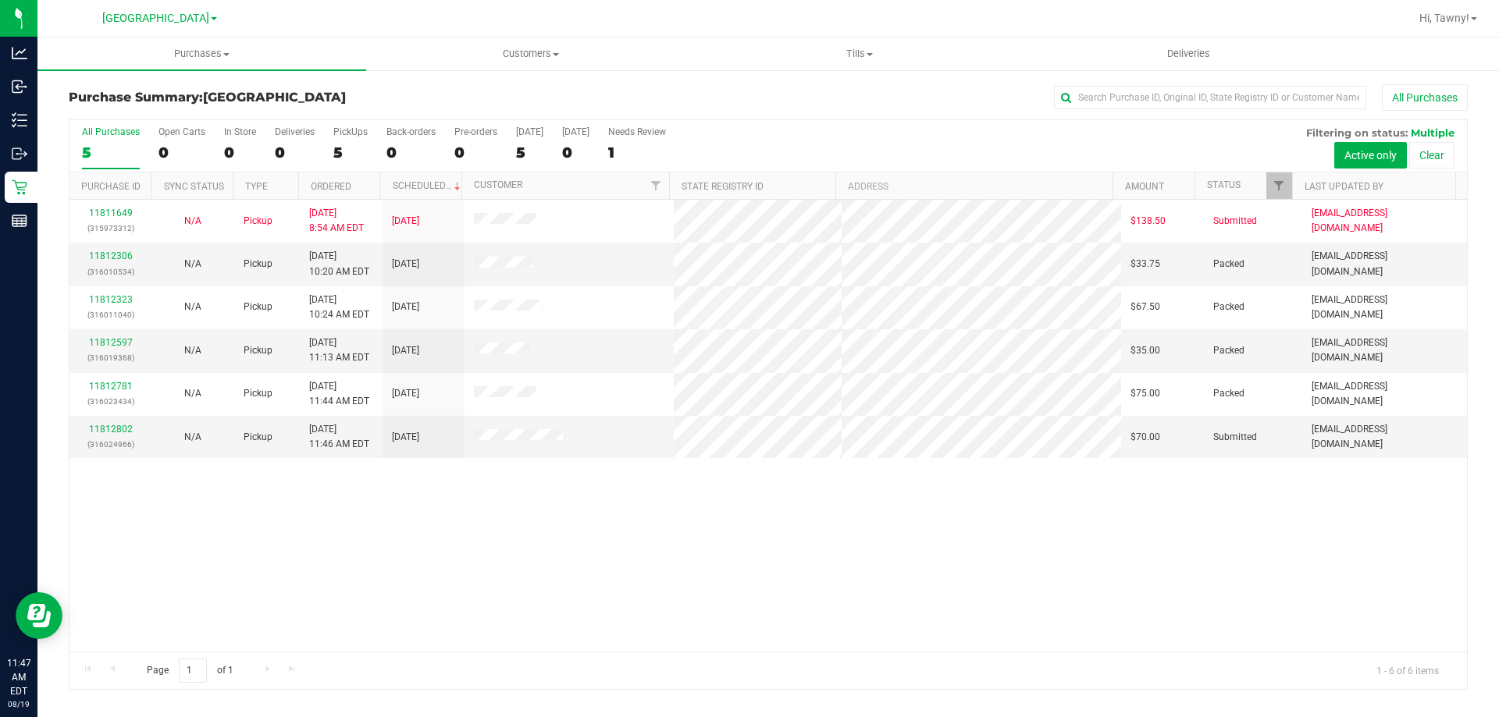
click at [706, 507] on div "11811649 (315973312) N/A Pickup 8/19/2025 8:54 AM EDT 8/19/2025 $138.50 Submitt…" at bounding box center [767, 426] width 1397 height 452
click at [756, 556] on div "11811649 (315973312) N/A Pickup 8/19/2025 8:54 AM EDT 8/19/2025 $138.50 Submitt…" at bounding box center [767, 426] width 1397 height 452
click at [778, 542] on div "11811649 (315973312) N/A Pickup 8/19/2025 8:54 AM EDT 8/19/2025 $138.50 Submitt…" at bounding box center [767, 426] width 1397 height 452
click at [332, 160] on div "All Purchases 5 Open Carts 0 In Store 0 Deliveries 0 PickUps 5 Back-orders 0 Pr…" at bounding box center [767, 146] width 1397 height 52
click at [354, 155] on div "5" at bounding box center [350, 153] width 34 height 18
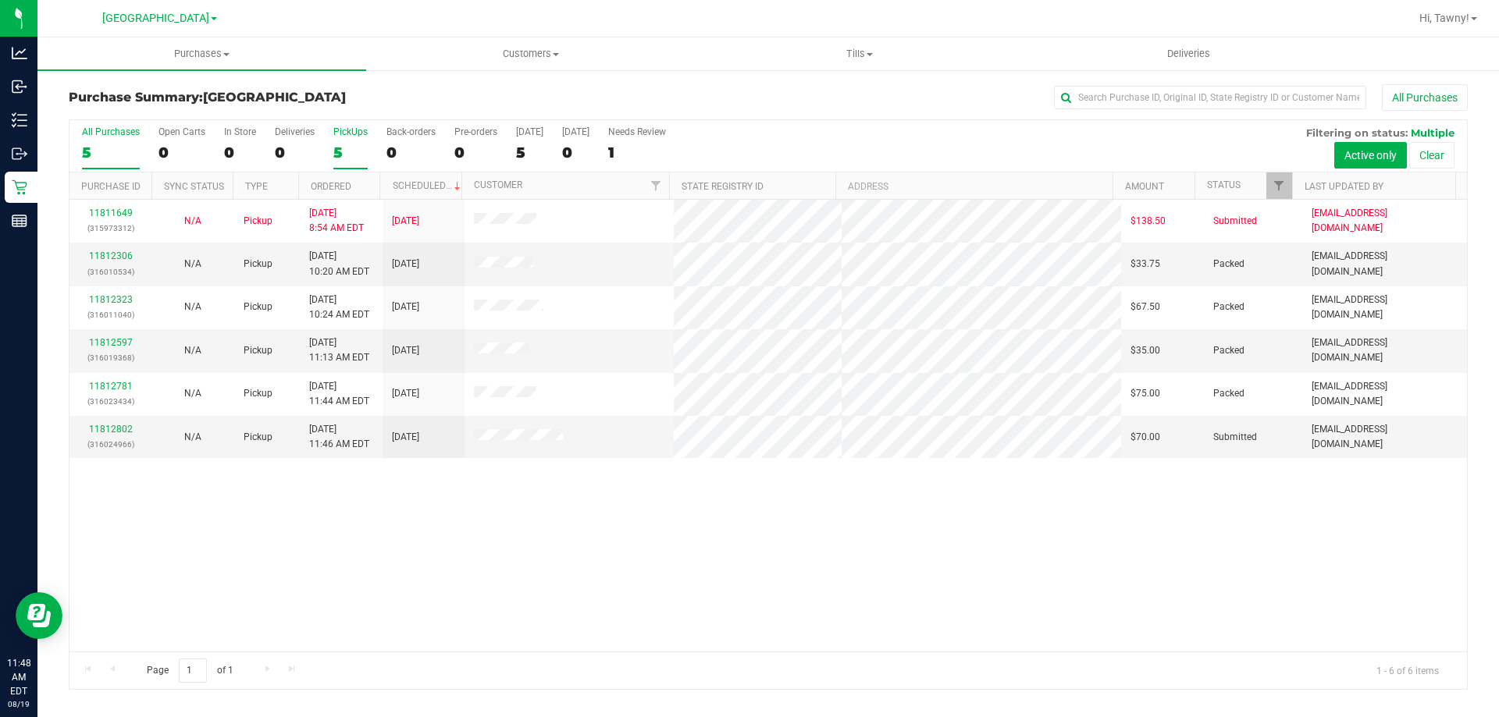
click at [0, 0] on input "PickUps 5" at bounding box center [0, 0] width 0 height 0
click at [674, 537] on div "11811649 (315973312) N/A Pickup 8/19/2025 8:54 AM EDT 8/19/2025 $138.50 Submitt…" at bounding box center [767, 426] width 1397 height 452
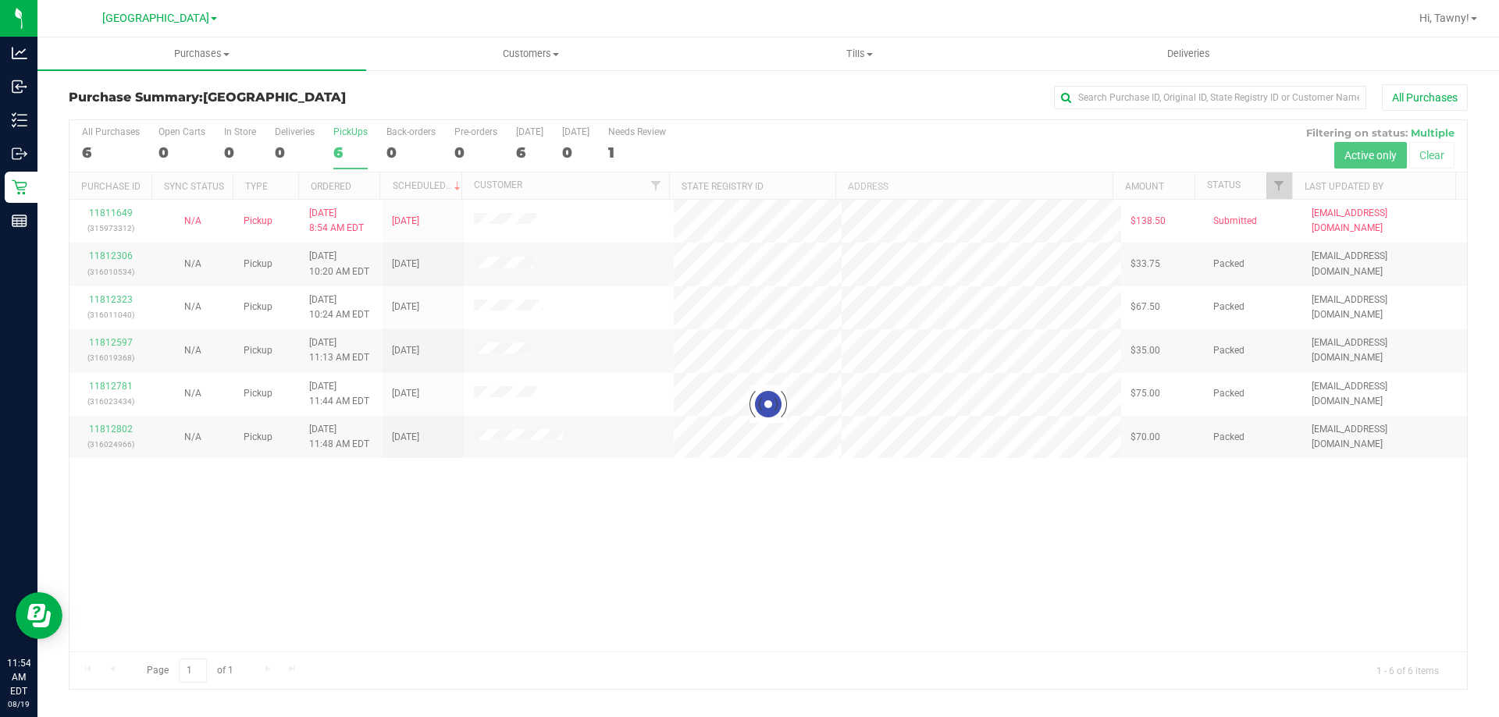
click at [476, 550] on div at bounding box center [767, 404] width 1397 height 569
click at [574, 537] on div at bounding box center [767, 404] width 1397 height 569
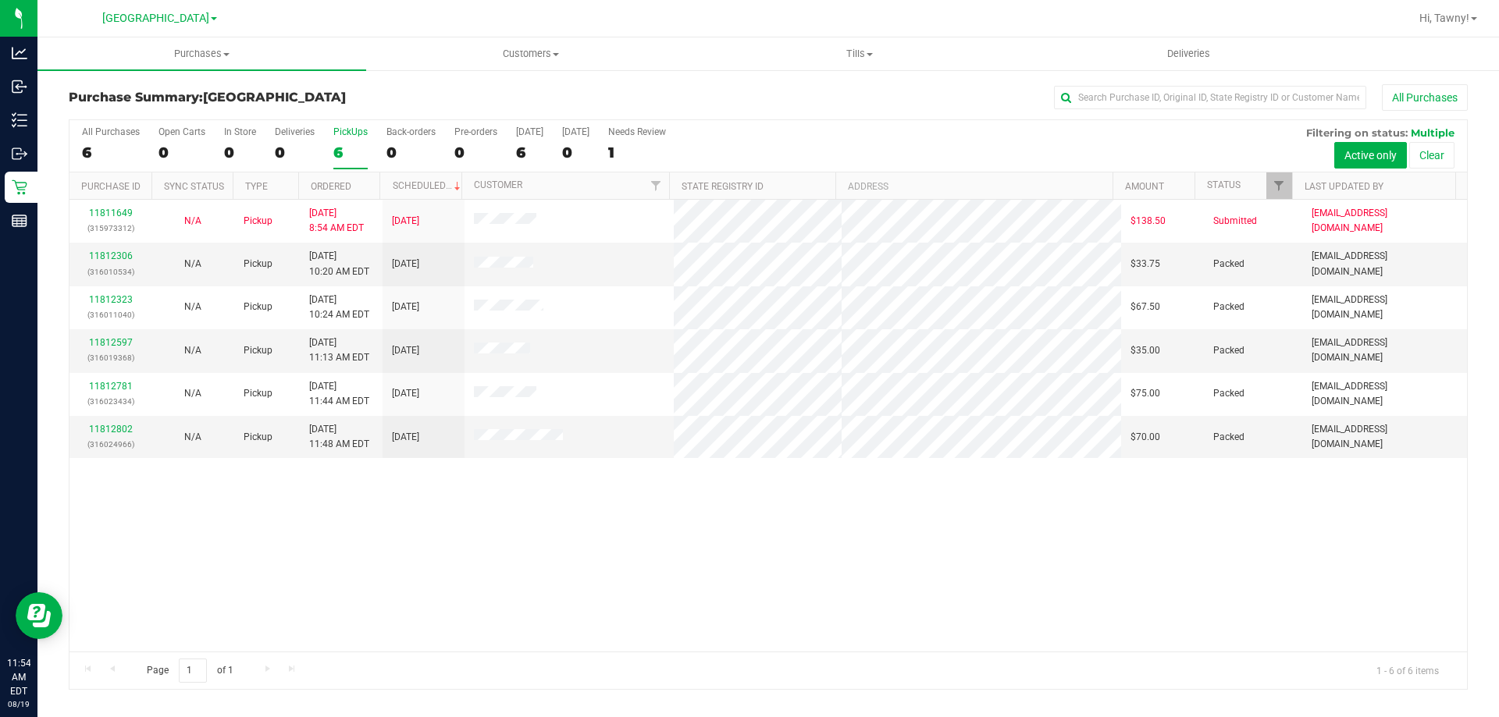
click at [324, 143] on div "All Purchases 6 Open Carts 0 In Store 0 Deliveries 0 PickUps 6 Back-orders 0 Pr…" at bounding box center [767, 146] width 1397 height 52
click at [331, 141] on div "All Purchases 6 Open Carts 0 In Store 0 Deliveries 0 PickUps 6 Back-orders 0 Pr…" at bounding box center [767, 146] width 1397 height 52
click at [351, 156] on div "6" at bounding box center [350, 153] width 34 height 18
click at [0, 0] on input "PickUps 6" at bounding box center [0, 0] width 0 height 0
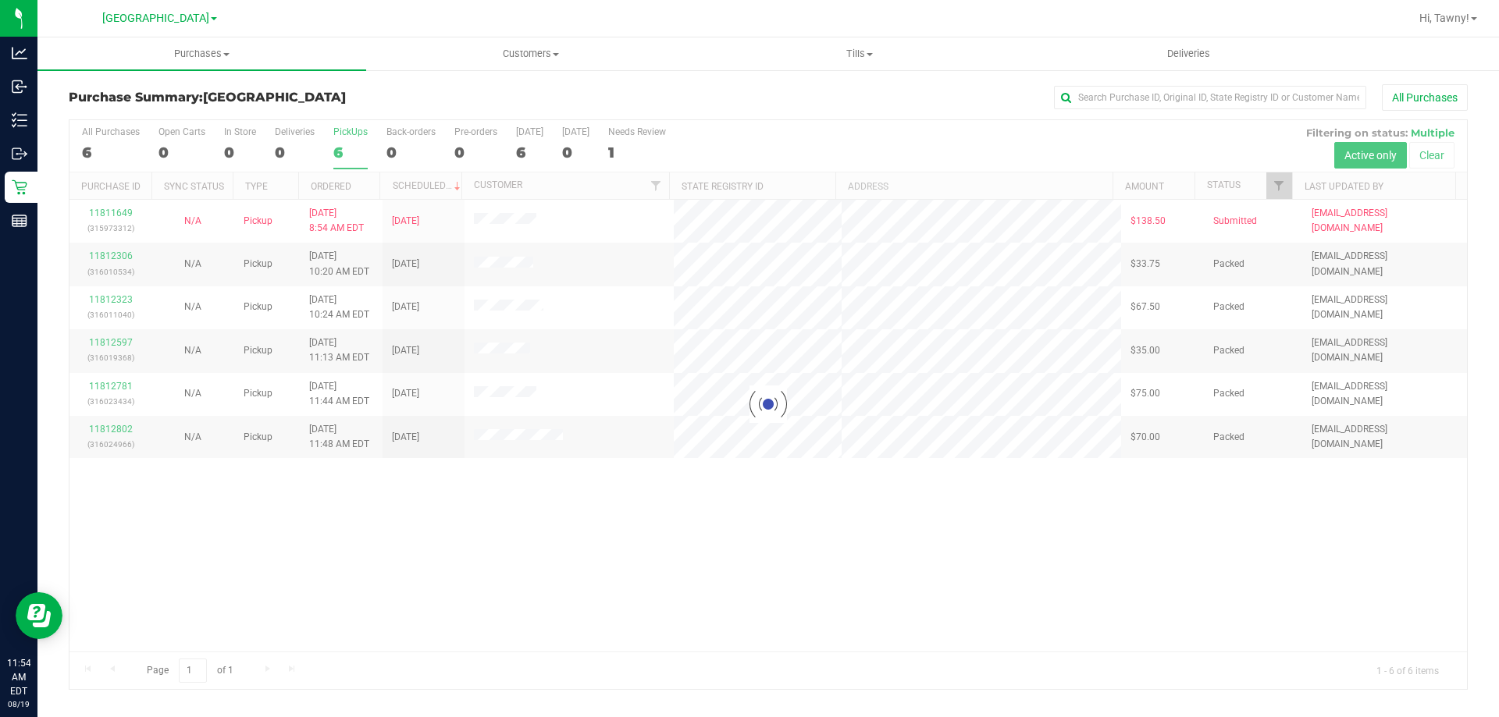
click at [699, 538] on div at bounding box center [767, 404] width 1397 height 569
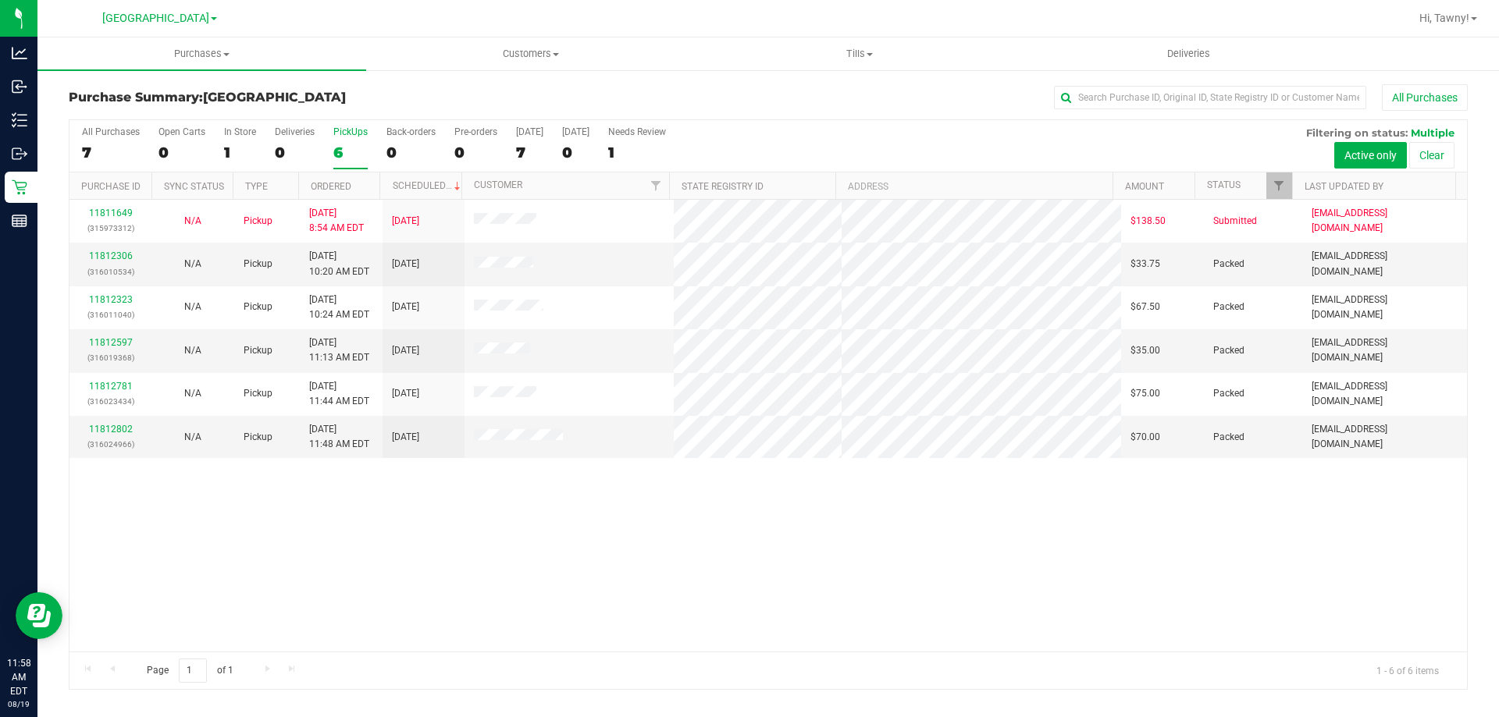
click at [335, 140] on label "PickUps 6" at bounding box center [350, 147] width 34 height 43
click at [0, 0] on input "PickUps 6" at bounding box center [0, 0] width 0 height 0
click at [358, 144] on div "6" at bounding box center [350, 153] width 34 height 18
click at [0, 0] on input "PickUps 6" at bounding box center [0, 0] width 0 height 0
click at [607, 542] on div "11811649 (315973312) N/A Pickup 8/19/2025 8:54 AM EDT 8/19/2025 $138.50 Submitt…" at bounding box center [767, 426] width 1397 height 452
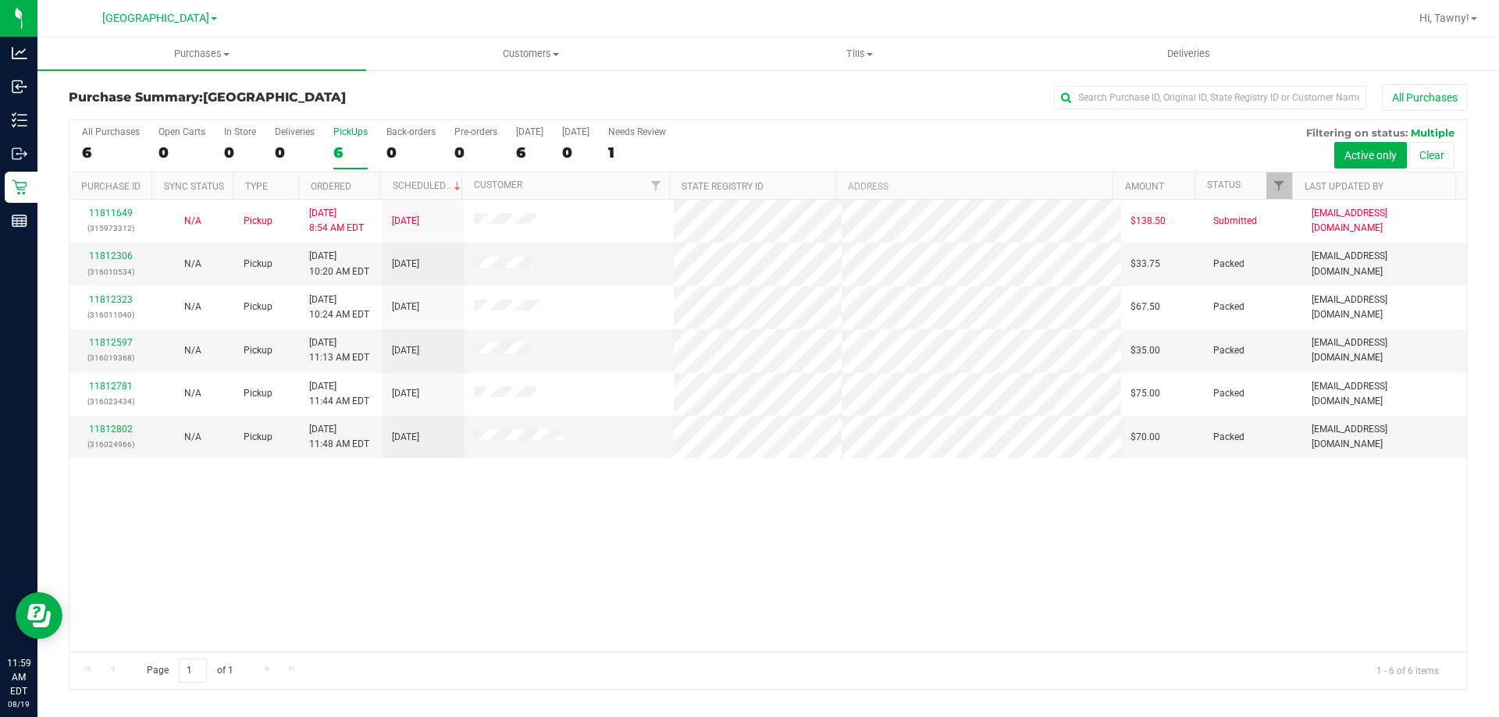
click at [505, 568] on div "11811649 (315973312) N/A Pickup 8/19/2025 8:54 AM EDT 8/19/2025 $138.50 Submitt…" at bounding box center [767, 426] width 1397 height 452
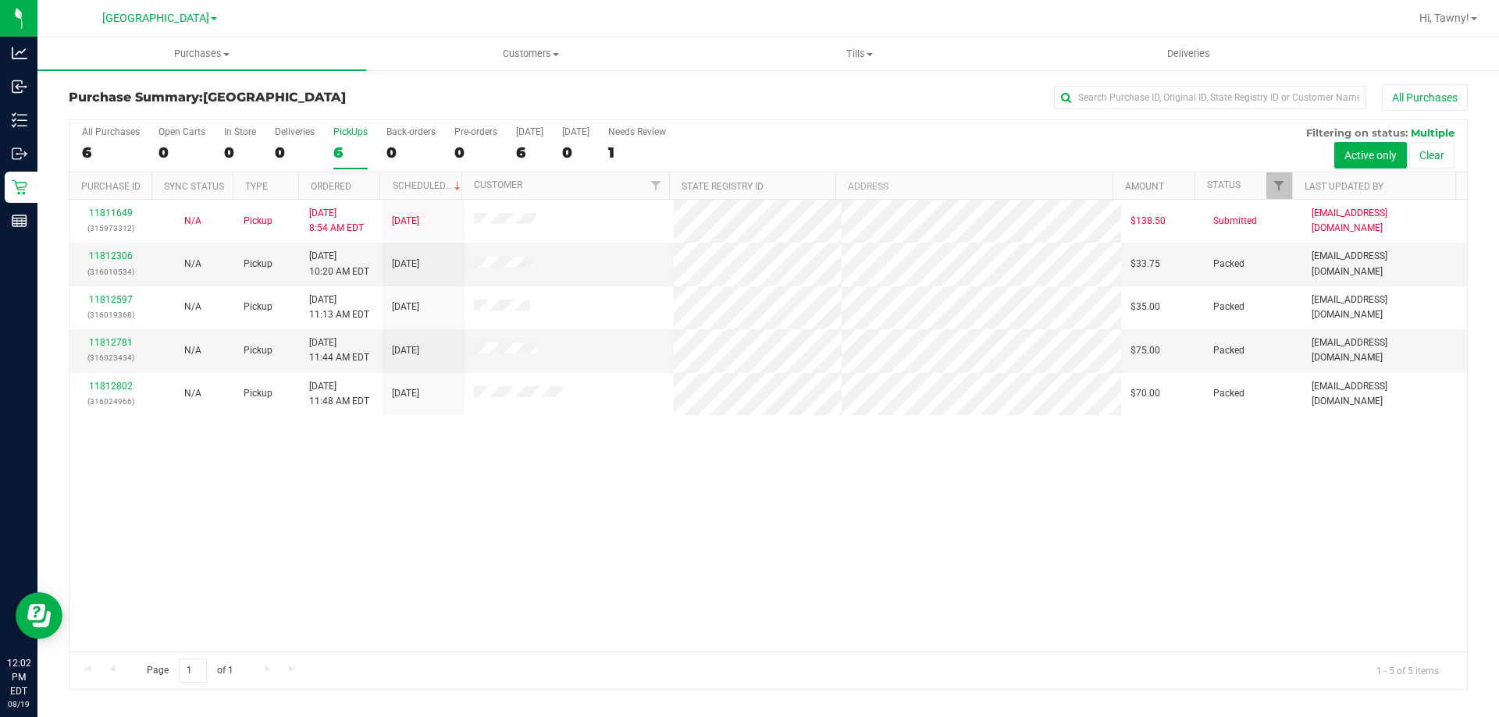
click at [501, 485] on div "11811649 (315973312) N/A Pickup 8/19/2025 8:54 AM EDT 8/19/2025 $138.50 Submitt…" at bounding box center [767, 426] width 1397 height 452
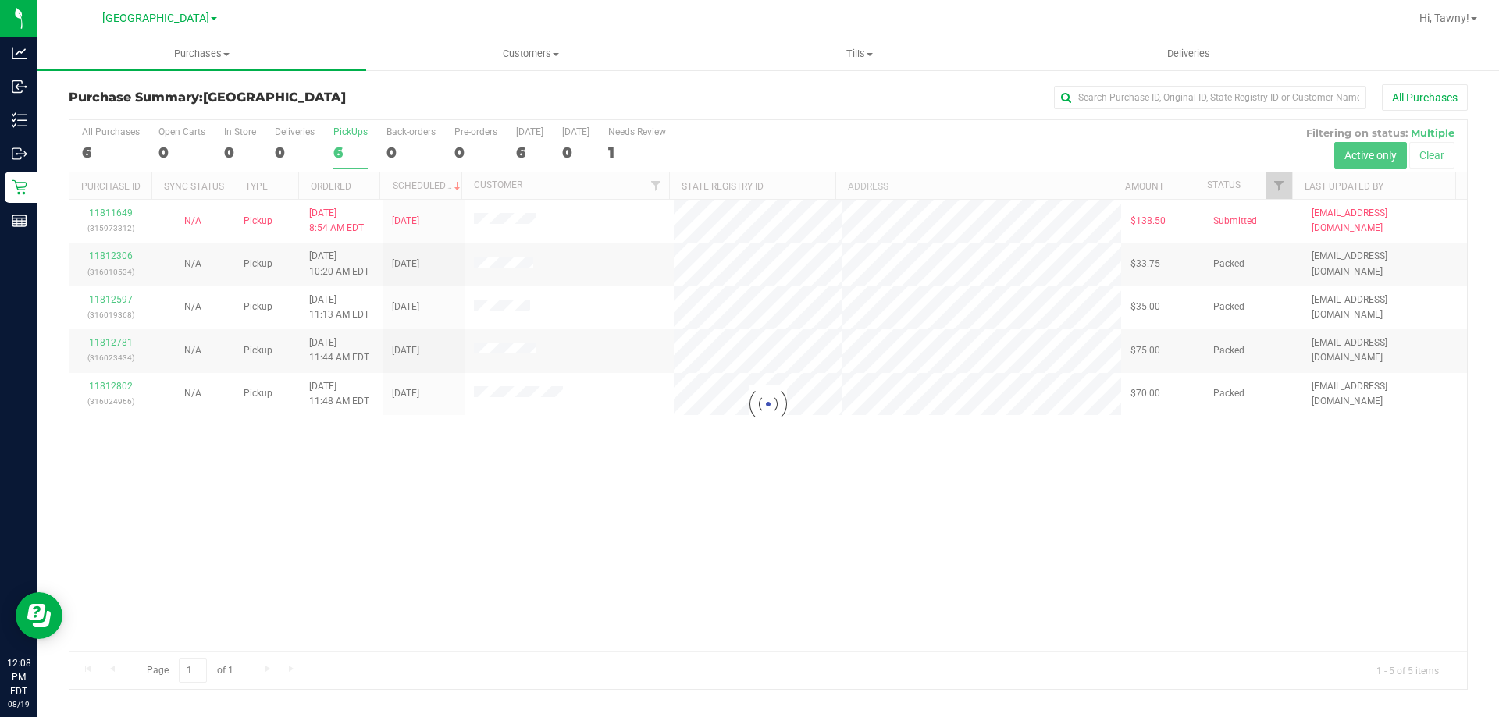
click at [623, 569] on div at bounding box center [767, 404] width 1397 height 569
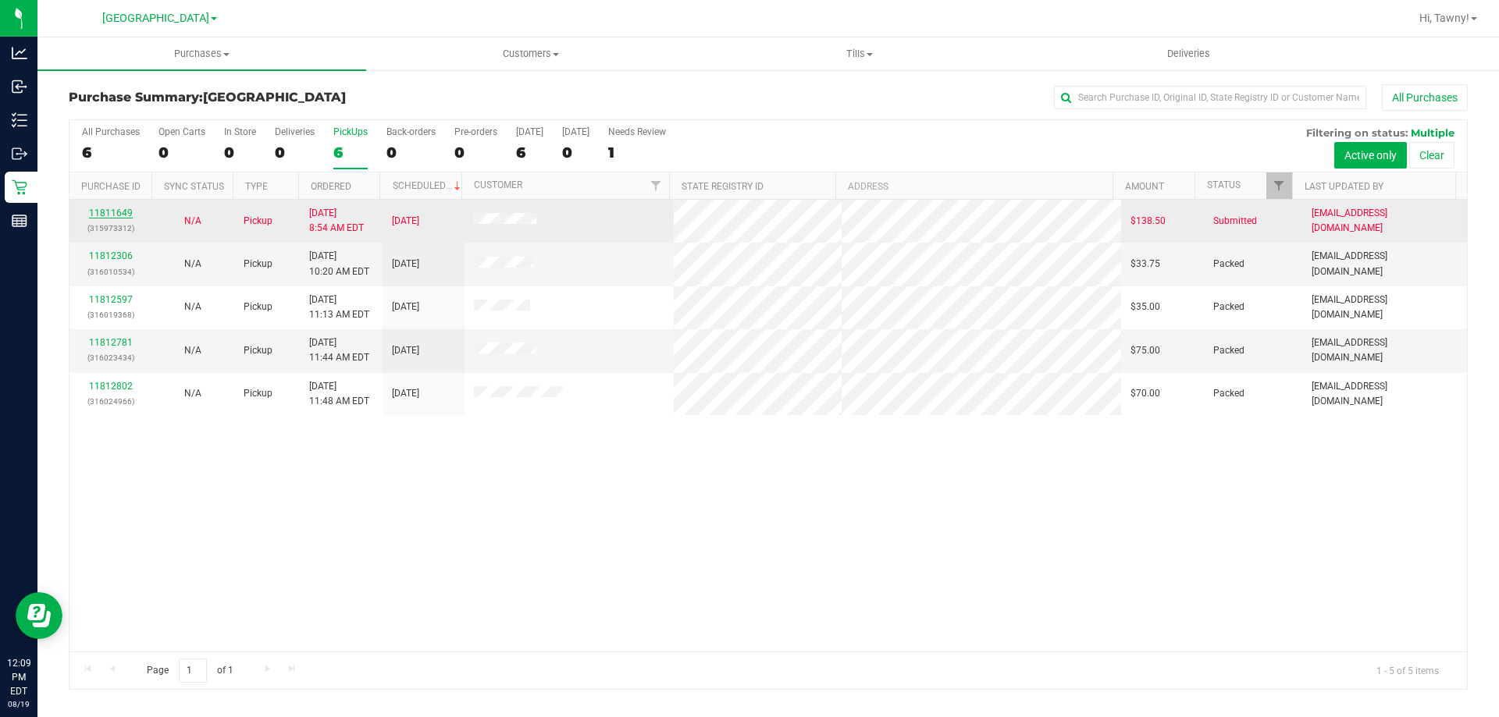
click at [121, 208] on link "11811649" at bounding box center [111, 213] width 44 height 11
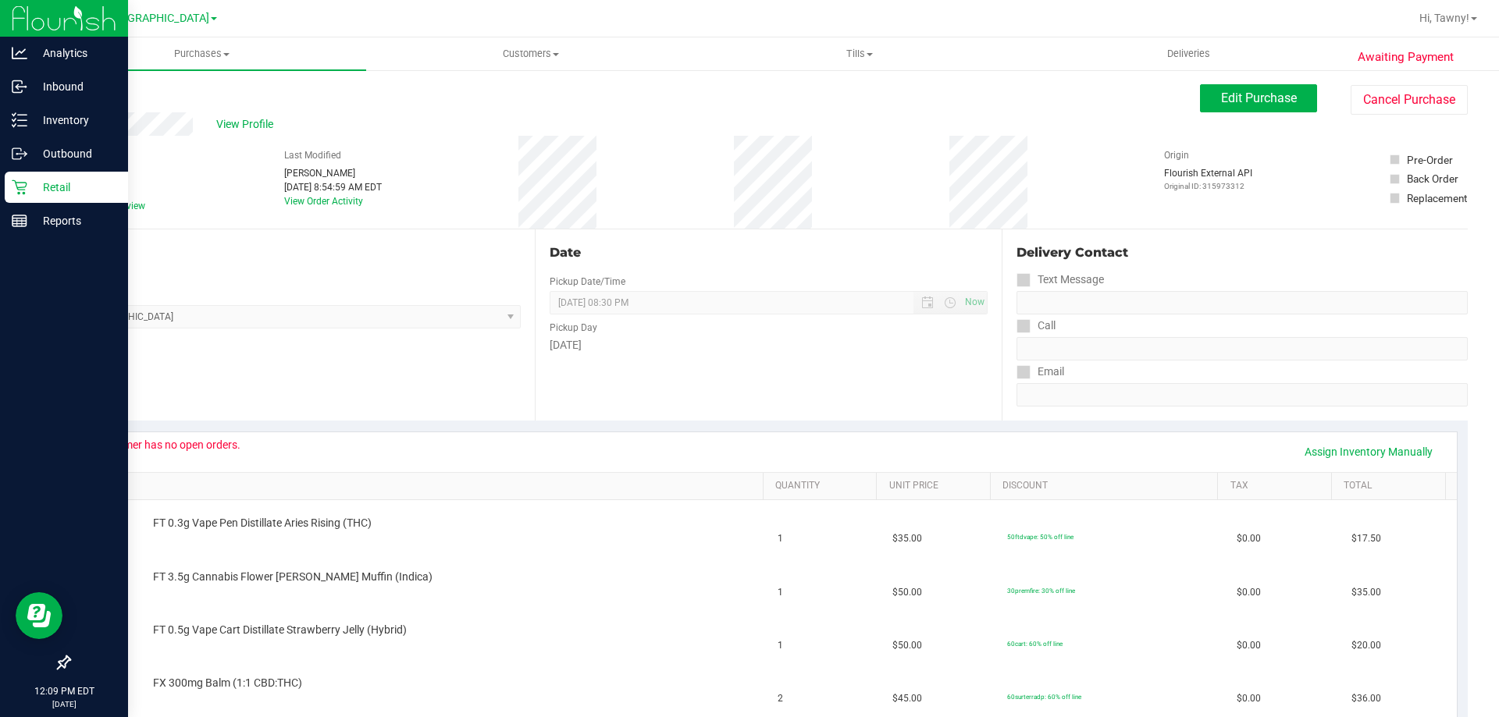
click at [35, 195] on p "Retail" at bounding box center [74, 187] width 94 height 19
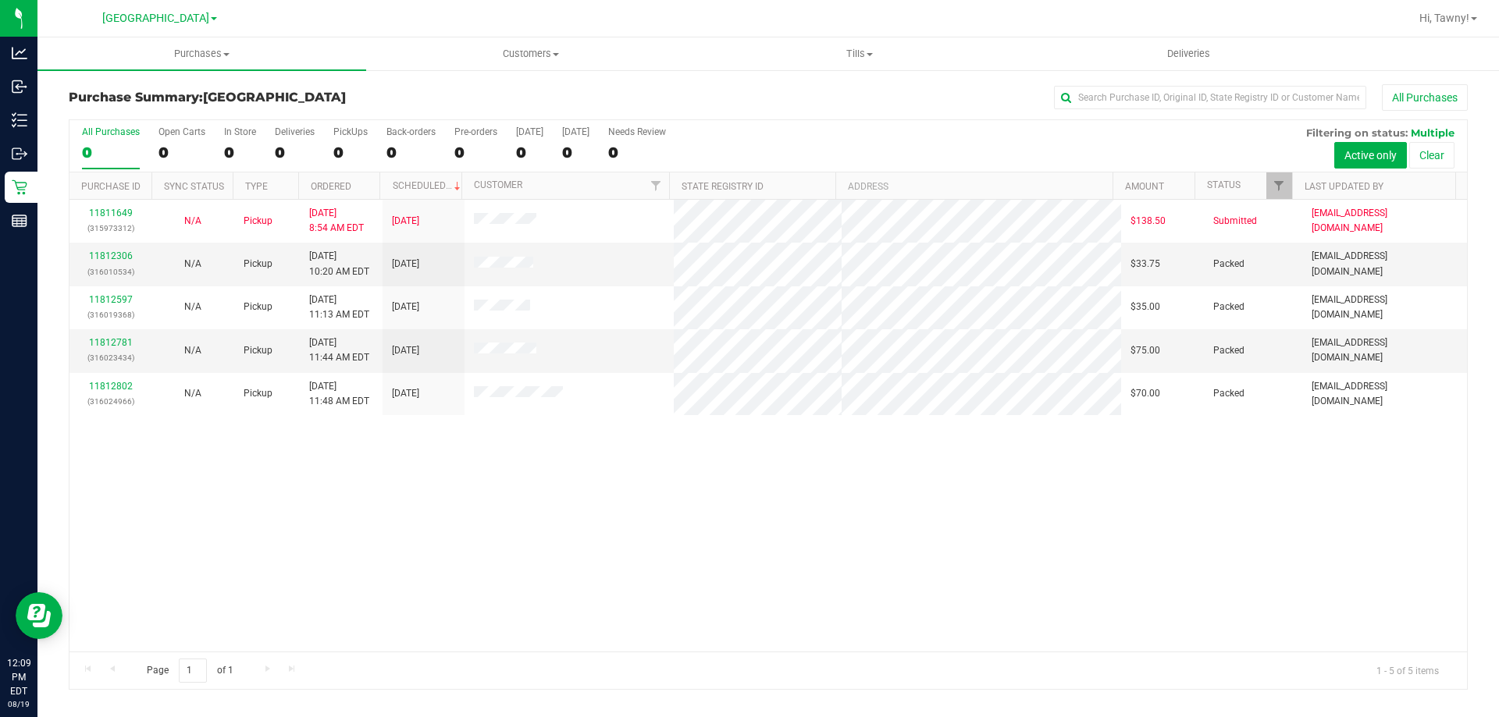
click at [322, 567] on div "11811649 (315973312) N/A Pickup 8/19/2025 8:54 AM EDT 8/19/2025 $138.50 Submitt…" at bounding box center [767, 426] width 1397 height 452
click at [569, 564] on div "11811649 (315973312) N/A Pickup 8/19/2025 8:54 AM EDT 8/19/2025 $138.50 Submitt…" at bounding box center [767, 426] width 1397 height 452
click at [352, 152] on div "5" at bounding box center [350, 153] width 34 height 18
click at [0, 0] on input "PickUps 5" at bounding box center [0, 0] width 0 height 0
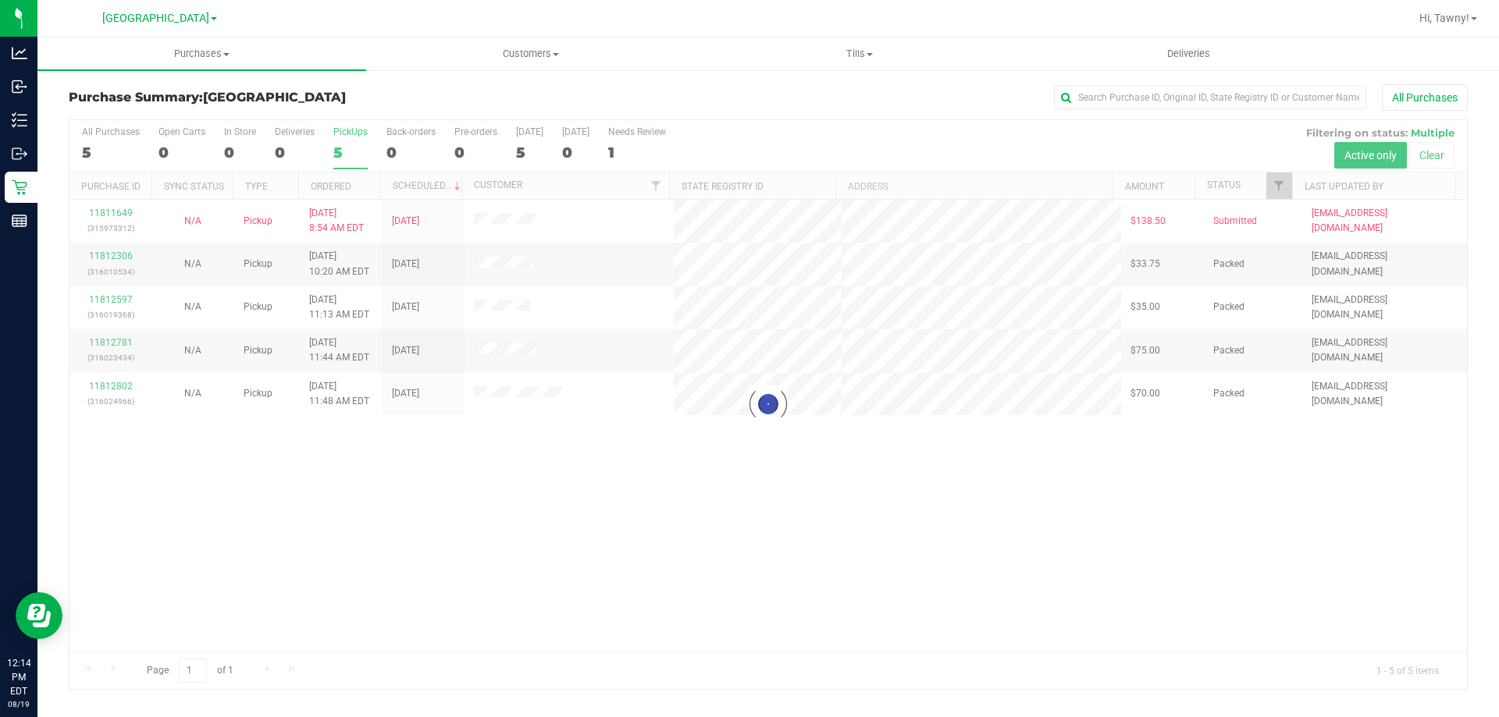
click at [621, 514] on div at bounding box center [767, 404] width 1397 height 569
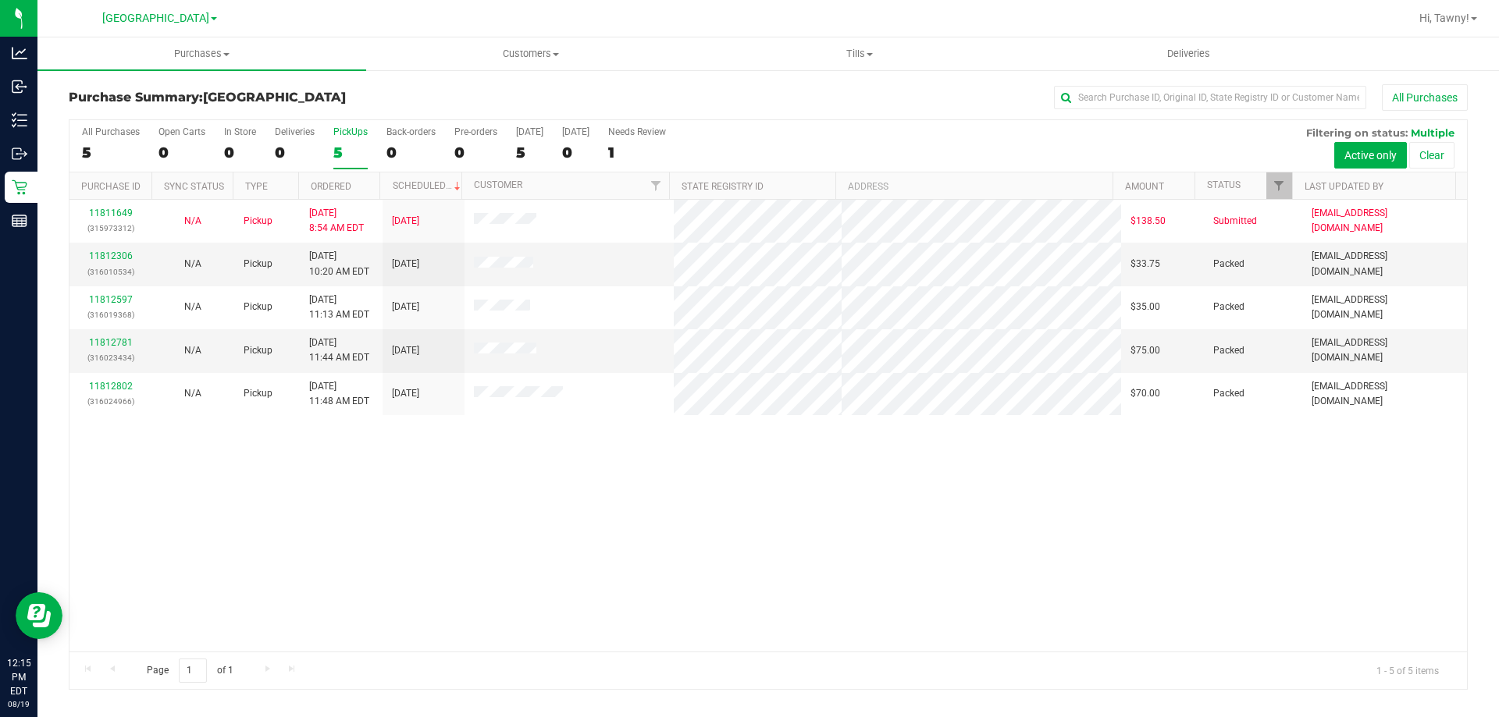
click at [650, 560] on div "11811649 (315973312) N/A Pickup 8/19/2025 8:54 AM EDT 8/19/2025 $138.50 Submitt…" at bounding box center [767, 426] width 1397 height 452
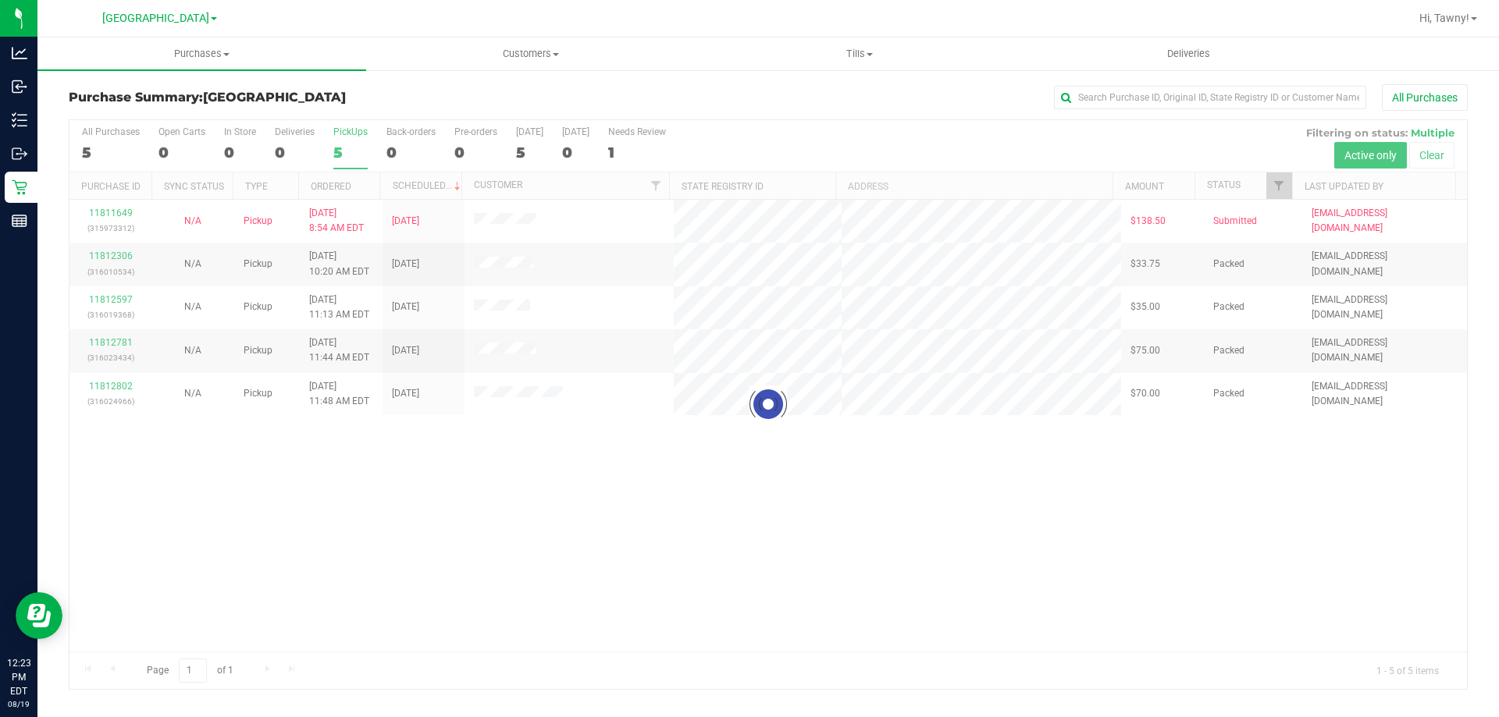
click at [531, 493] on div at bounding box center [767, 404] width 1397 height 569
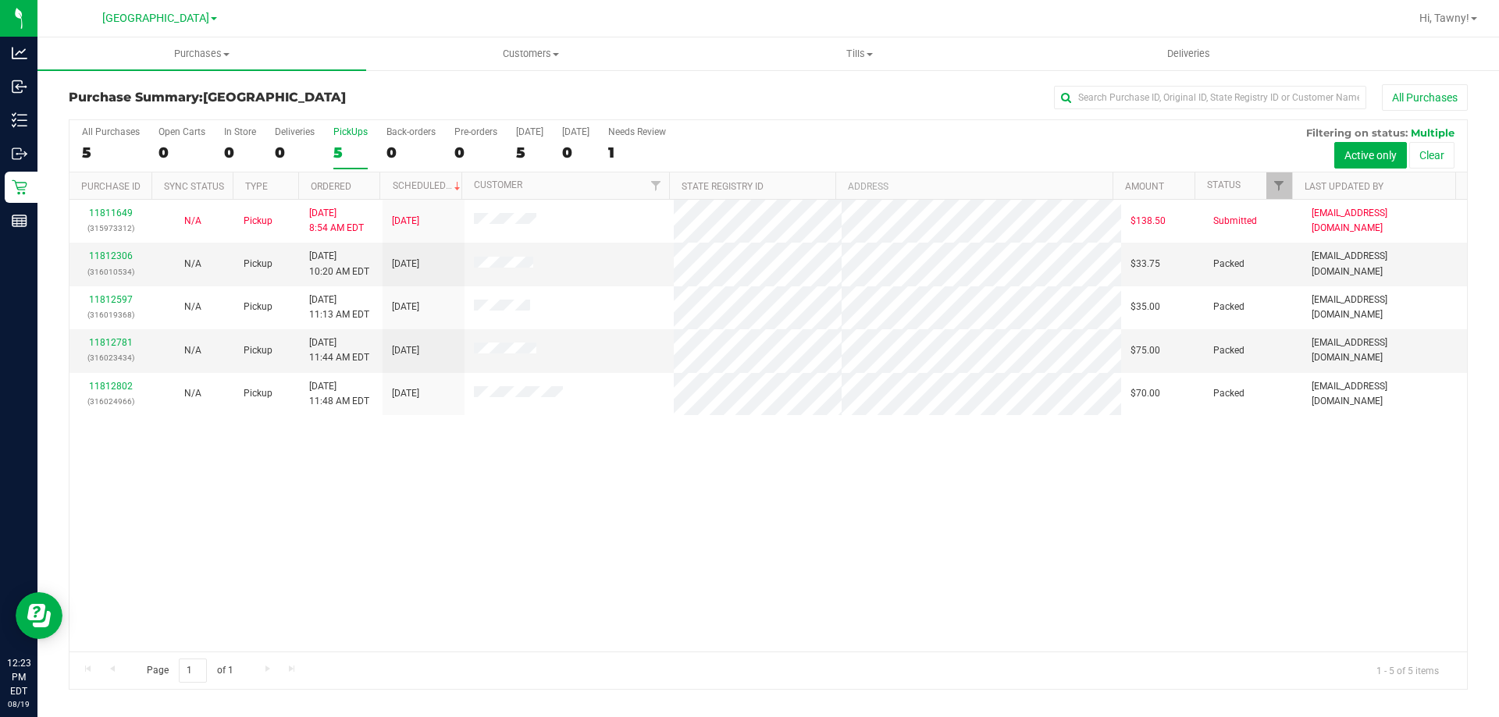
click at [492, 532] on div "11811649 (315973312) N/A Pickup 8/19/2025 8:54 AM EDT 8/19/2025 $138.50 Submitt…" at bounding box center [767, 426] width 1397 height 452
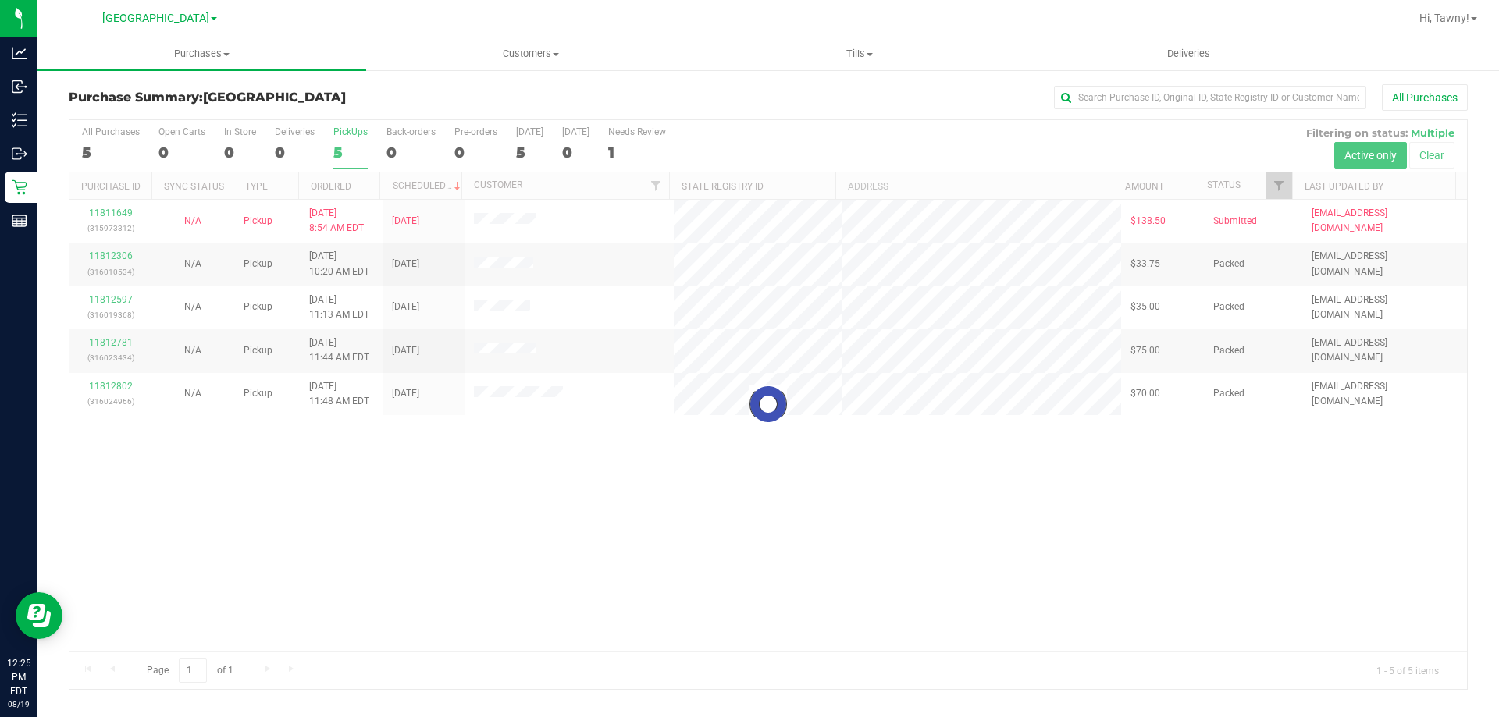
click at [484, 460] on div at bounding box center [767, 404] width 1397 height 569
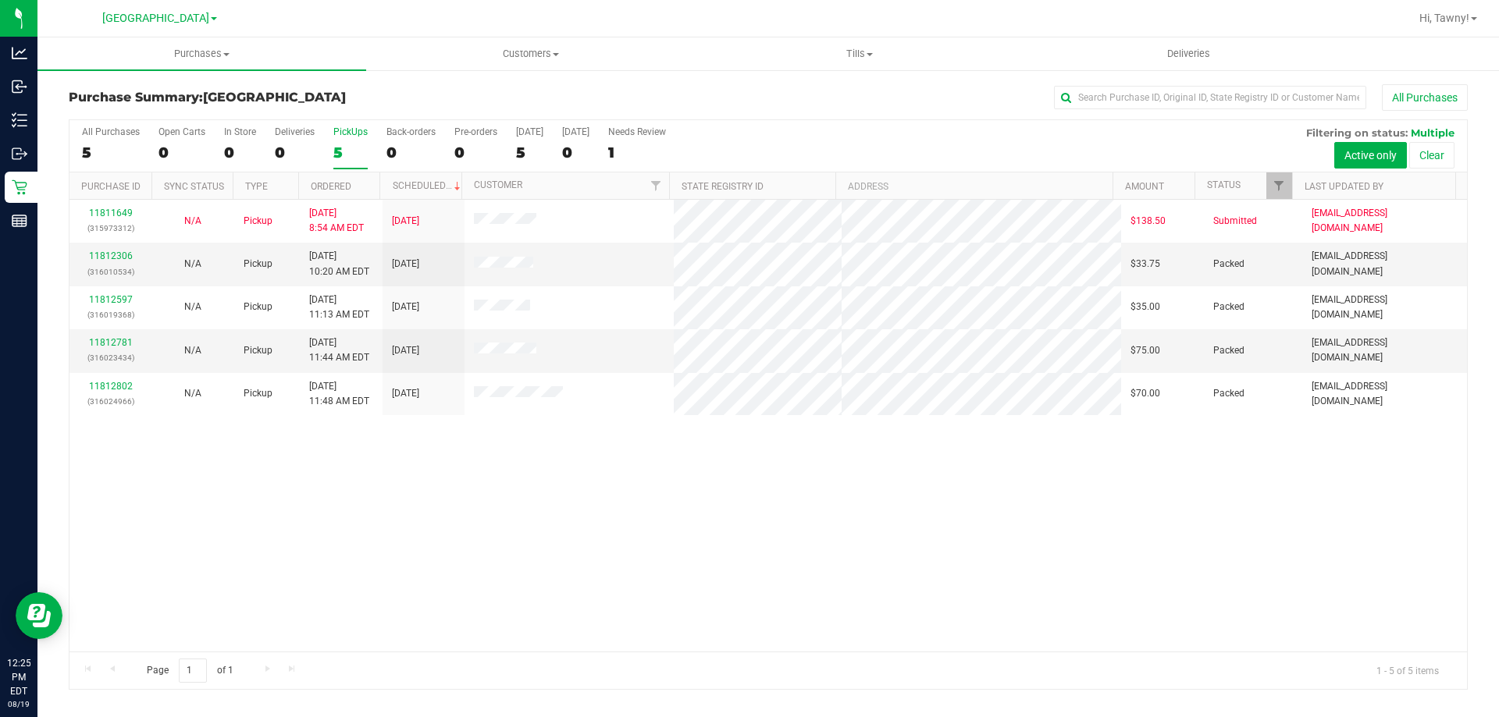
click at [484, 452] on div "11811649 (315973312) N/A Pickup 8/19/2025 8:54 AM EDT 8/19/2025 $138.50 Submitt…" at bounding box center [767, 426] width 1397 height 452
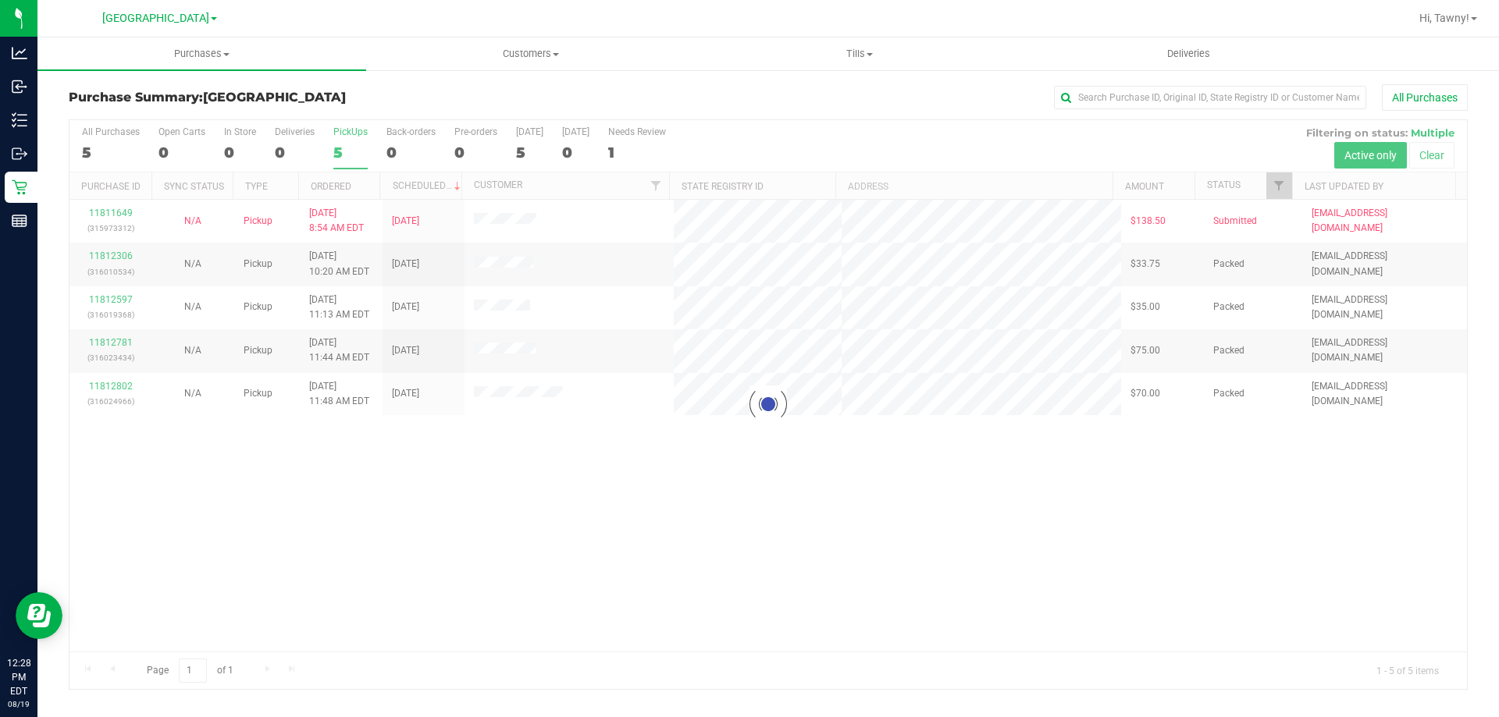
click at [709, 495] on div at bounding box center [767, 404] width 1397 height 569
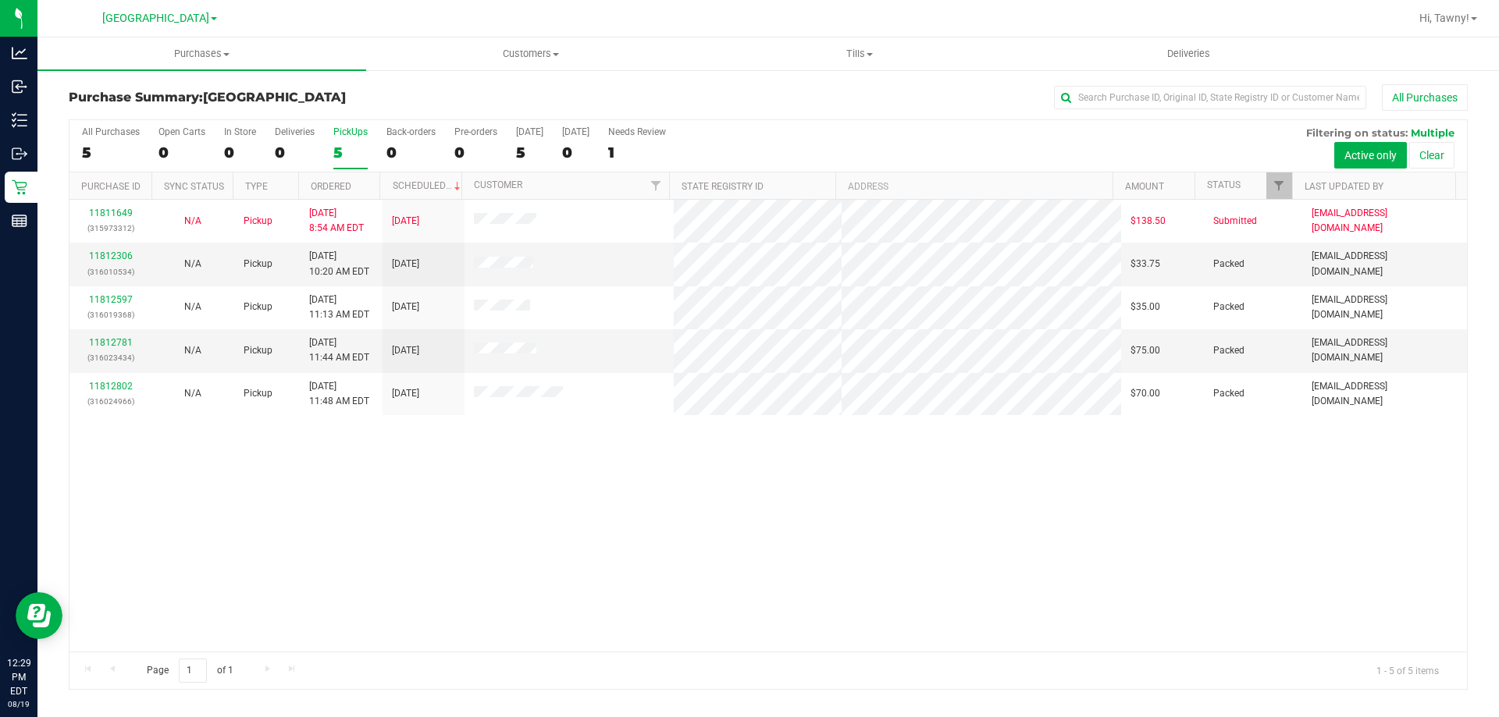
click at [432, 454] on div "11811649 (315973312) N/A Pickup 8/19/2025 8:54 AM EDT 8/19/2025 $138.50 Submitt…" at bounding box center [767, 426] width 1397 height 452
click at [502, 493] on div "11811649 (315973312) N/A Pickup 8/19/2025 8:54 AM EDT 8/19/2025 $138.50 Submitt…" at bounding box center [767, 426] width 1397 height 452
click at [550, 456] on div "11811649 (315973312) N/A Pickup 8/19/2025 8:54 AM EDT 8/19/2025 $138.50 Submitt…" at bounding box center [767, 426] width 1397 height 452
click at [661, 493] on div "11811649 (315973312) N/A Pickup 8/19/2025 8:54 AM EDT 8/19/2025 $138.50 Submitt…" at bounding box center [767, 426] width 1397 height 452
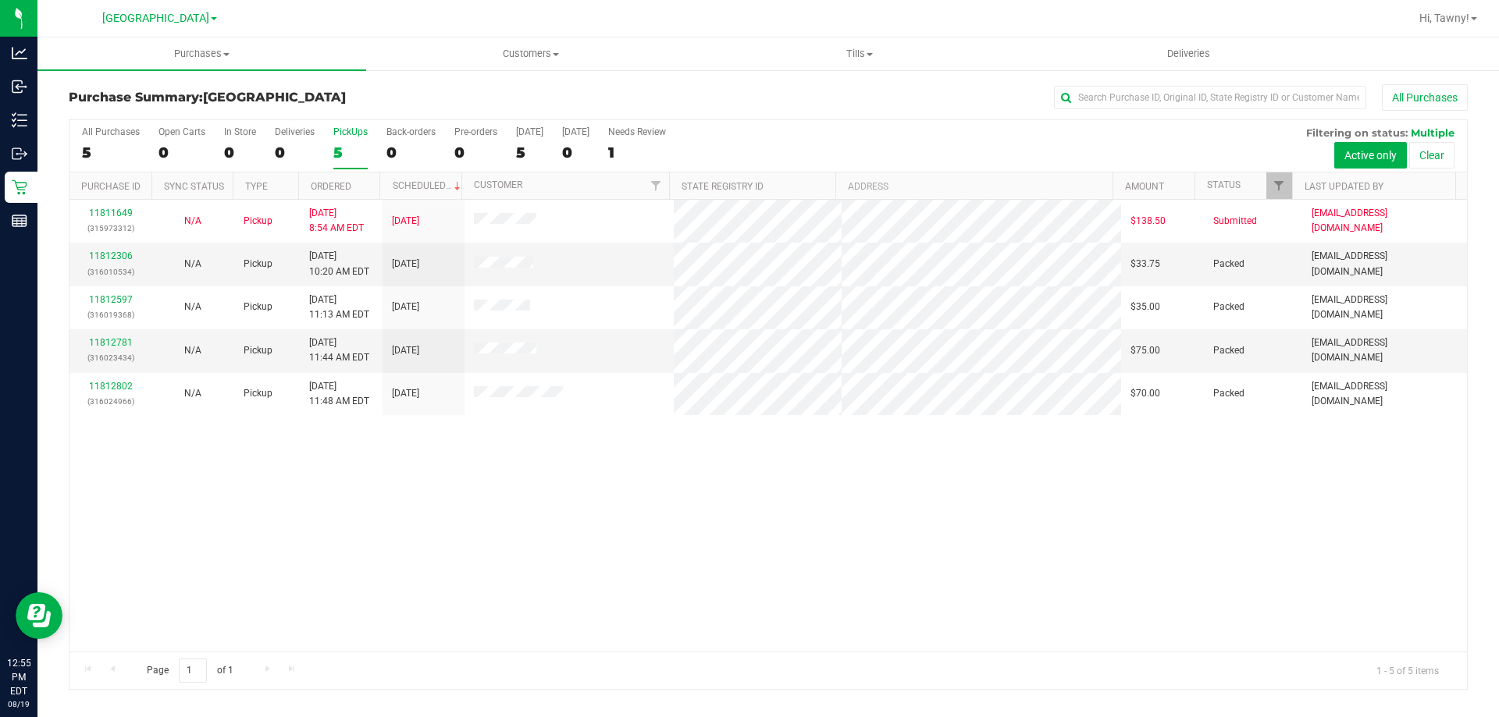
click at [338, 142] on label "PickUps 5" at bounding box center [350, 147] width 34 height 43
click at [0, 0] on input "PickUps 5" at bounding box center [0, 0] width 0 height 0
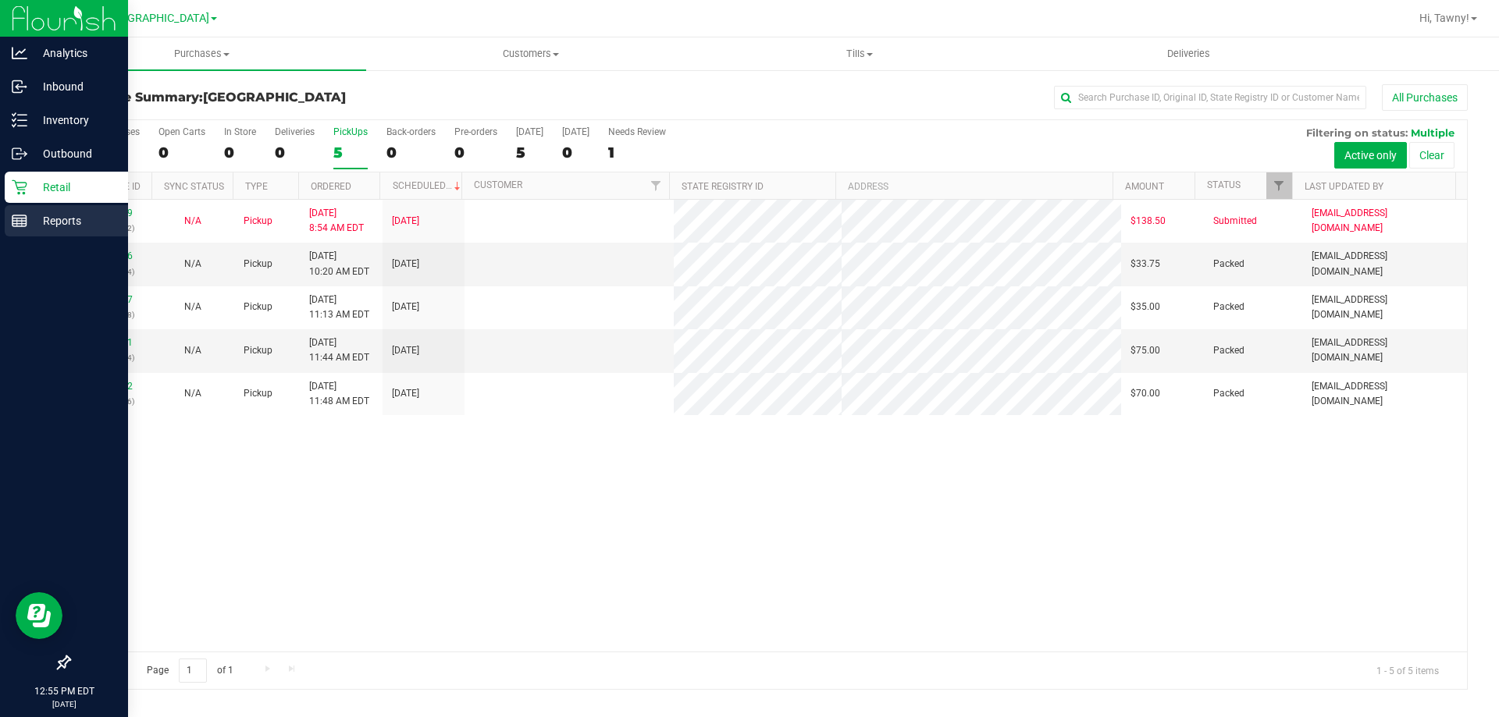
click at [18, 216] on icon at bounding box center [20, 221] width 16 height 16
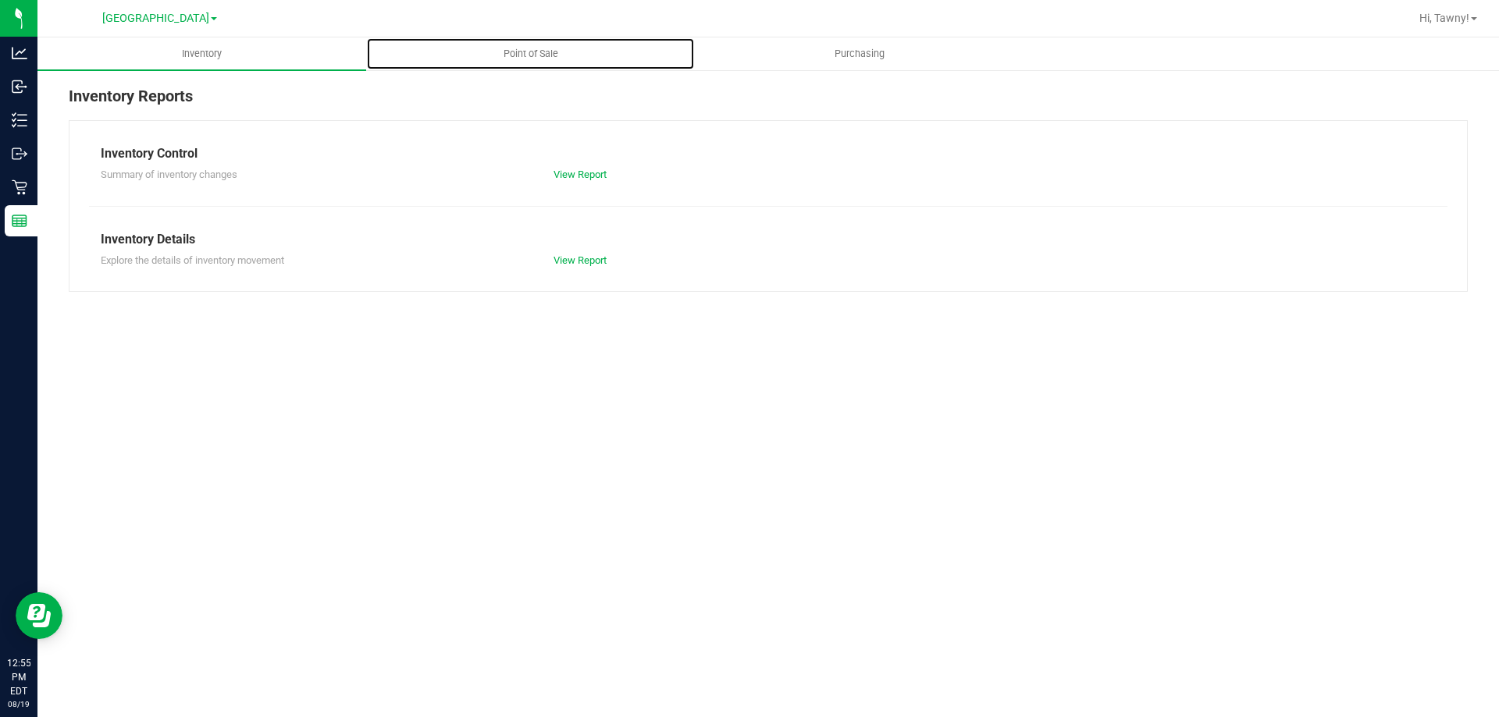
click at [516, 48] on span "Point of Sale" at bounding box center [530, 54] width 97 height 14
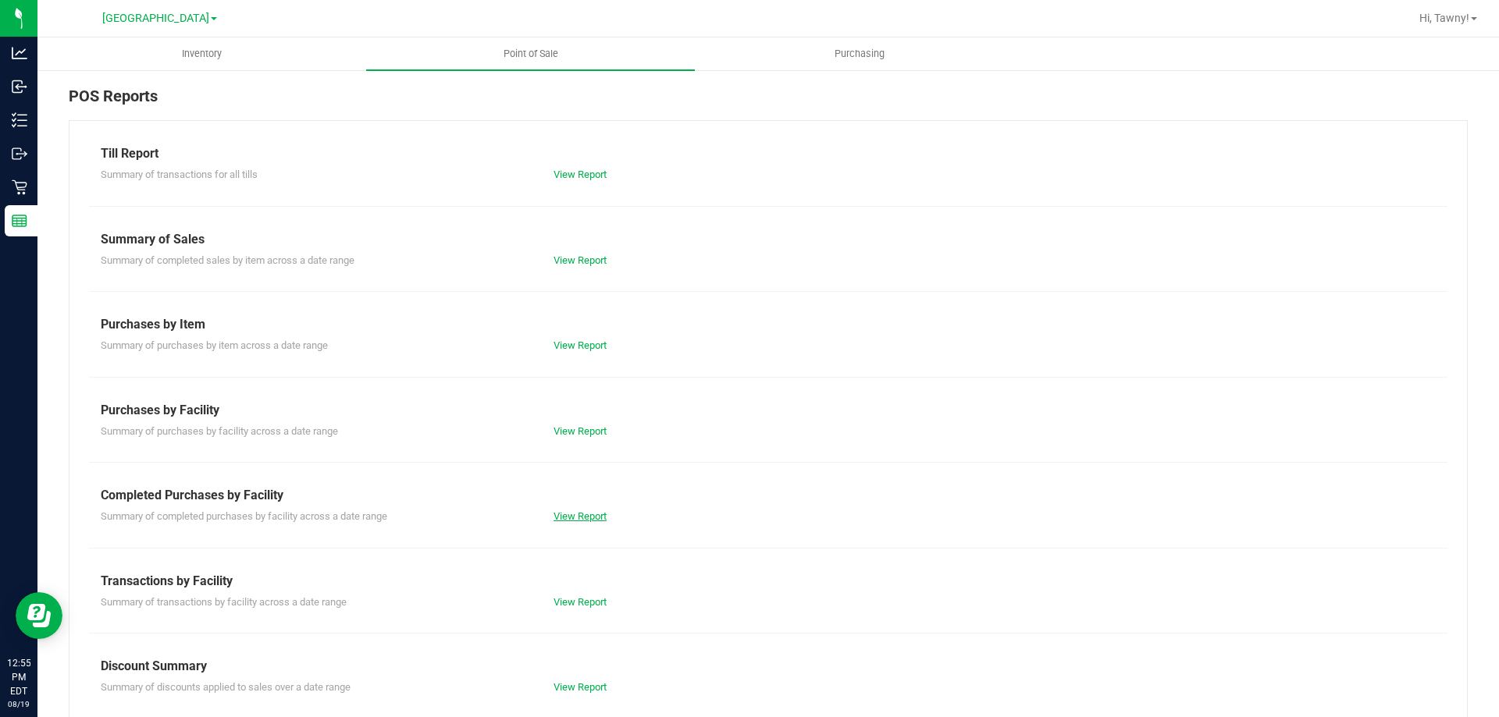
click at [569, 515] on link "View Report" at bounding box center [579, 516] width 53 height 12
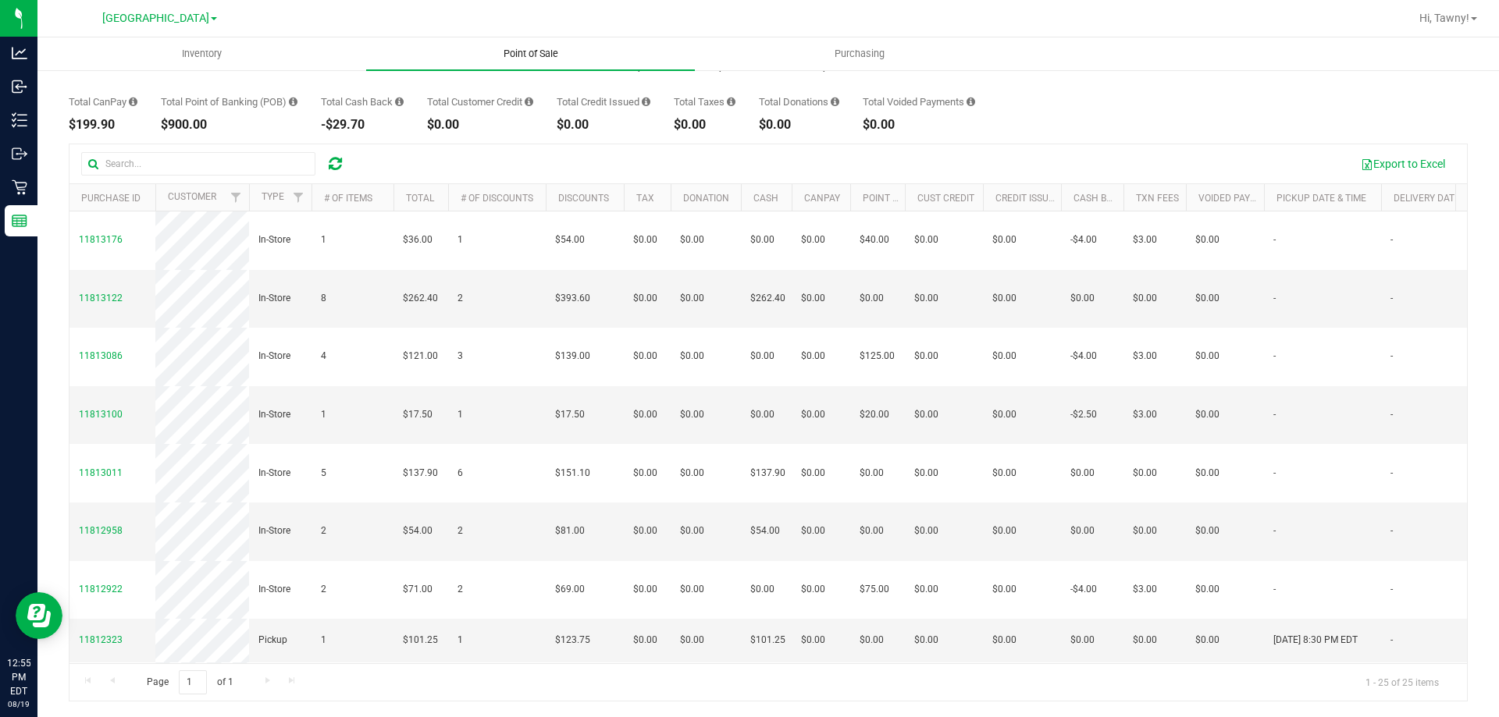
click at [544, 61] on uib-tab-heading "Point of Sale" at bounding box center [530, 53] width 329 height 33
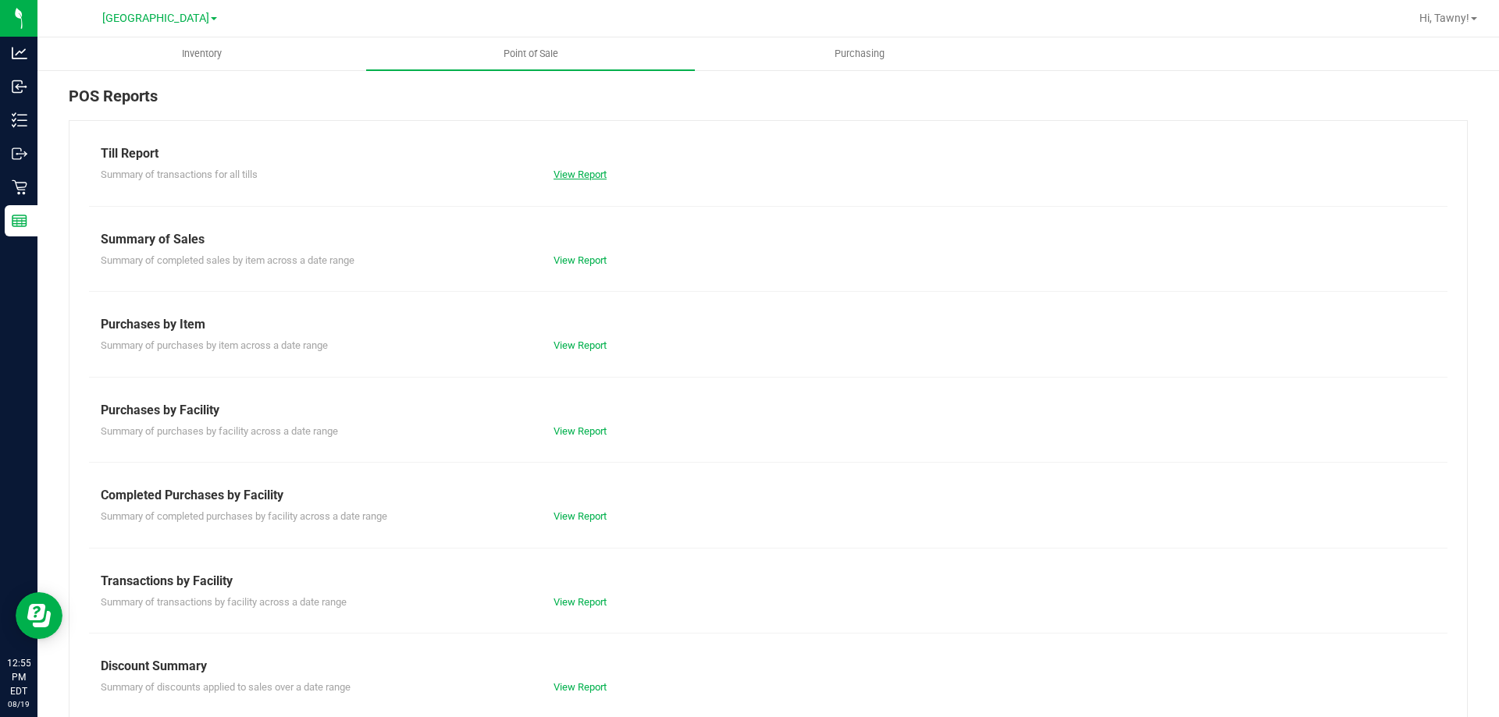
click at [600, 178] on link "View Report" at bounding box center [579, 175] width 53 height 12
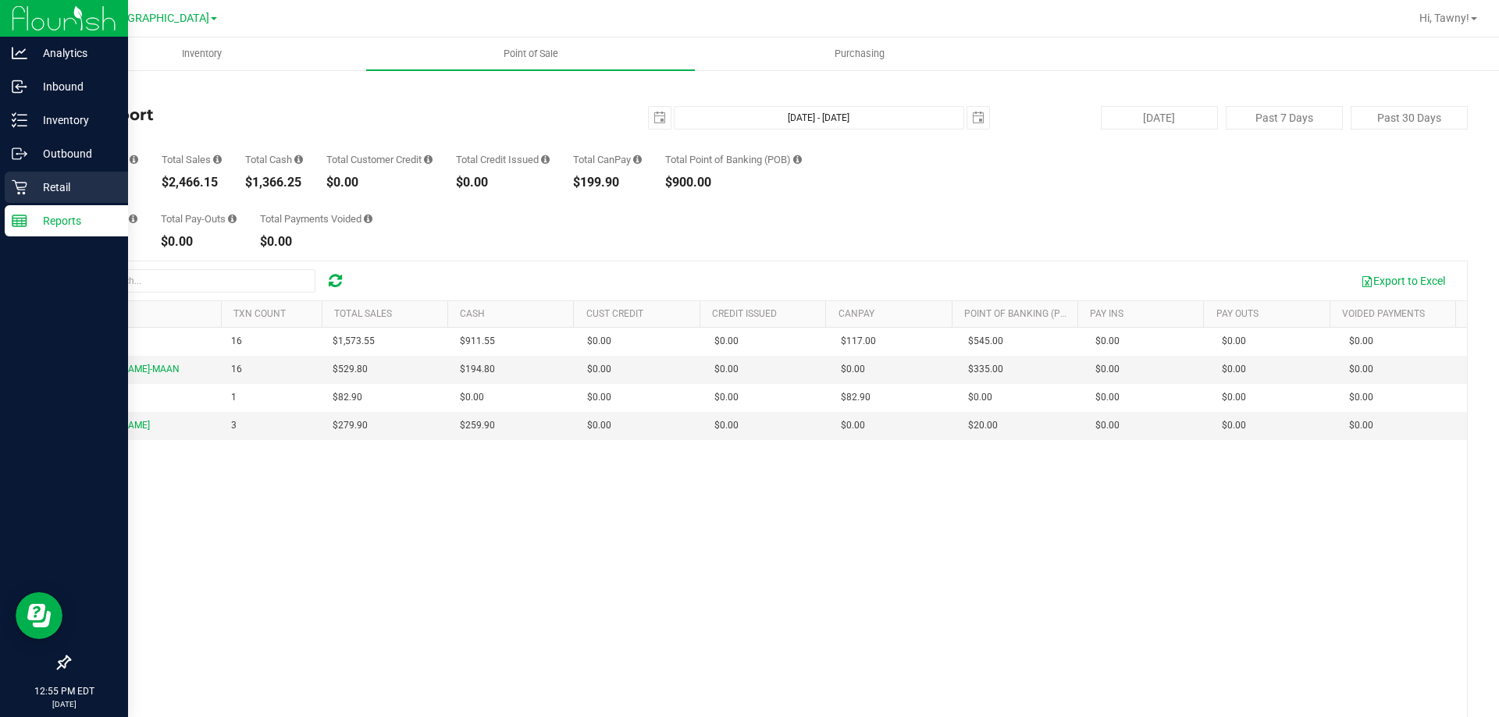
click at [41, 190] on p "Retail" at bounding box center [74, 187] width 94 height 19
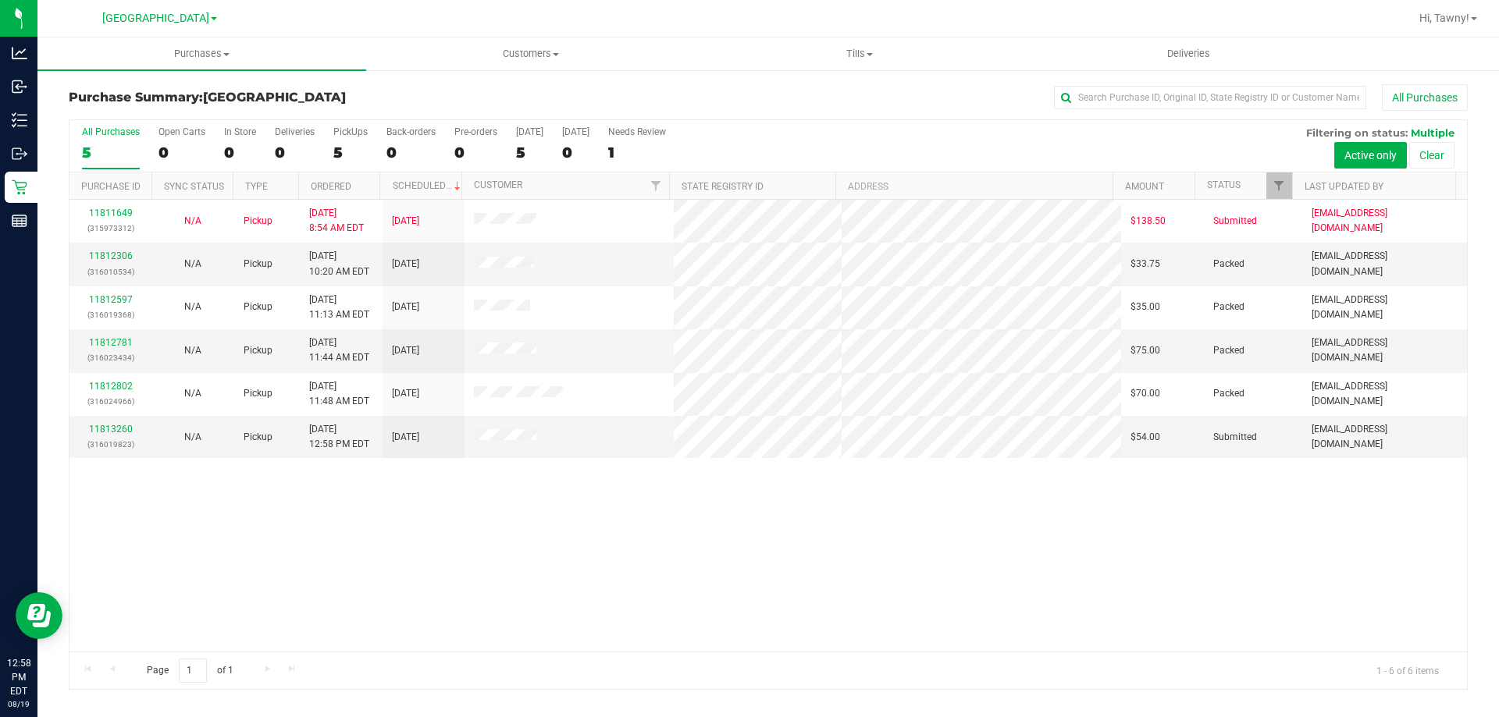
drag, startPoint x: 656, startPoint y: 564, endPoint x: 635, endPoint y: 571, distance: 23.0
click at [652, 564] on div "11811649 (315973312) N/A Pickup 8/19/2025 8:54 AM EDT 8/19/2025 $138.50 Submitt…" at bounding box center [767, 426] width 1397 height 452
click at [96, 429] on link "11813260" at bounding box center [111, 429] width 44 height 11
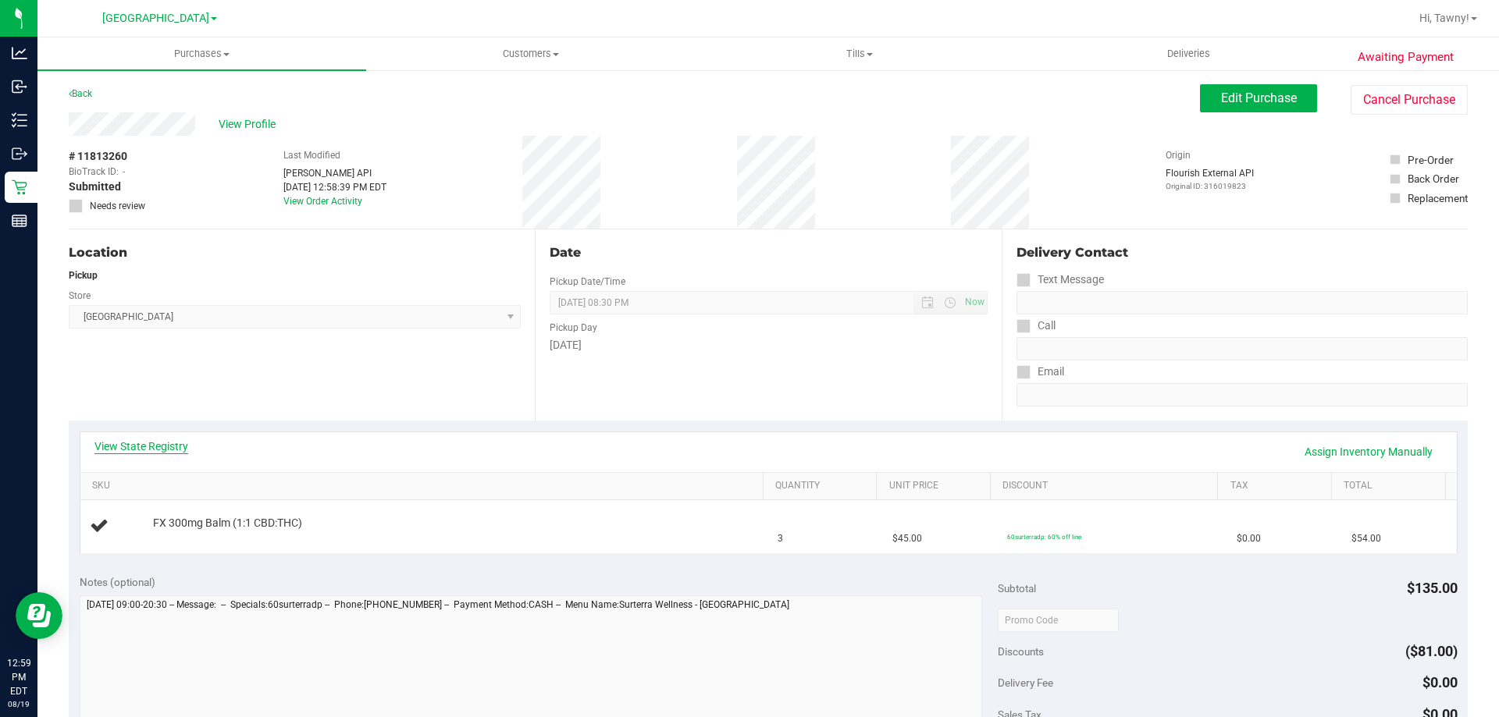
click at [160, 439] on link "View State Registry" at bounding box center [141, 447] width 94 height 16
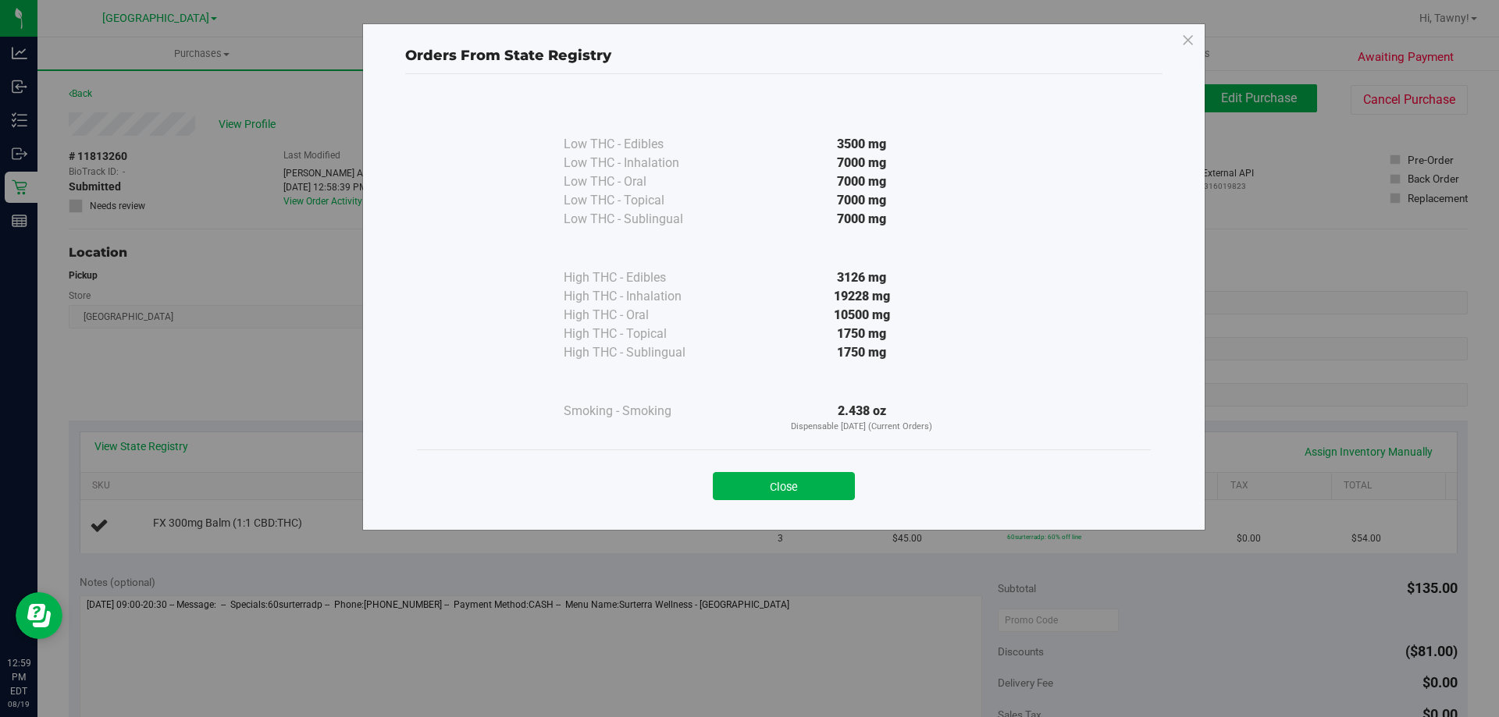
click at [160, 445] on div "Orders From State Registry Low THC - Edibles 3500 mg" at bounding box center [755, 358] width 1510 height 717
click at [805, 501] on div "Close" at bounding box center [784, 481] width 734 height 63
click at [807, 494] on button "Close" at bounding box center [784, 486] width 142 height 28
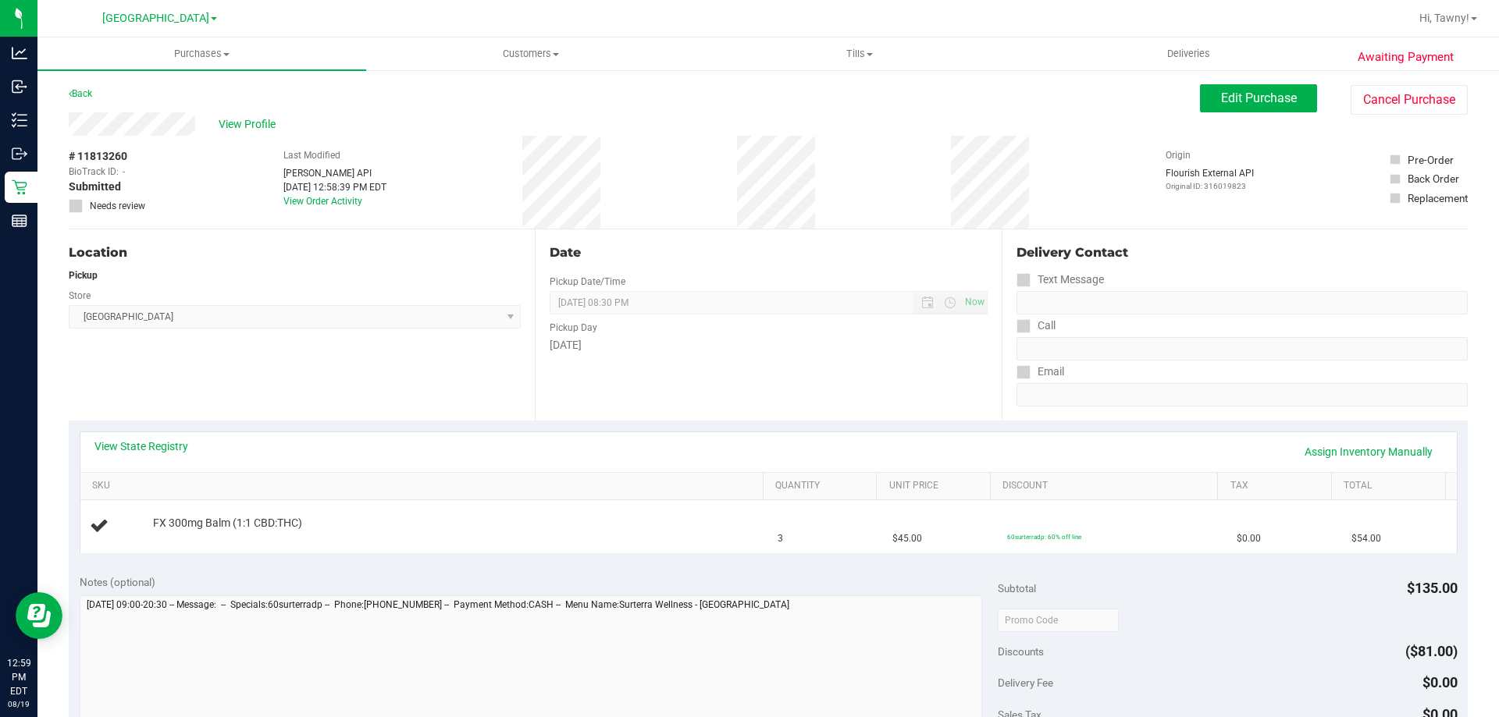
click at [540, 386] on div "Date Pickup Date/Time 08/19/2025 Now 08/19/2025 08:30 PM Now Pickup Day Tuesday" at bounding box center [768, 324] width 466 height 191
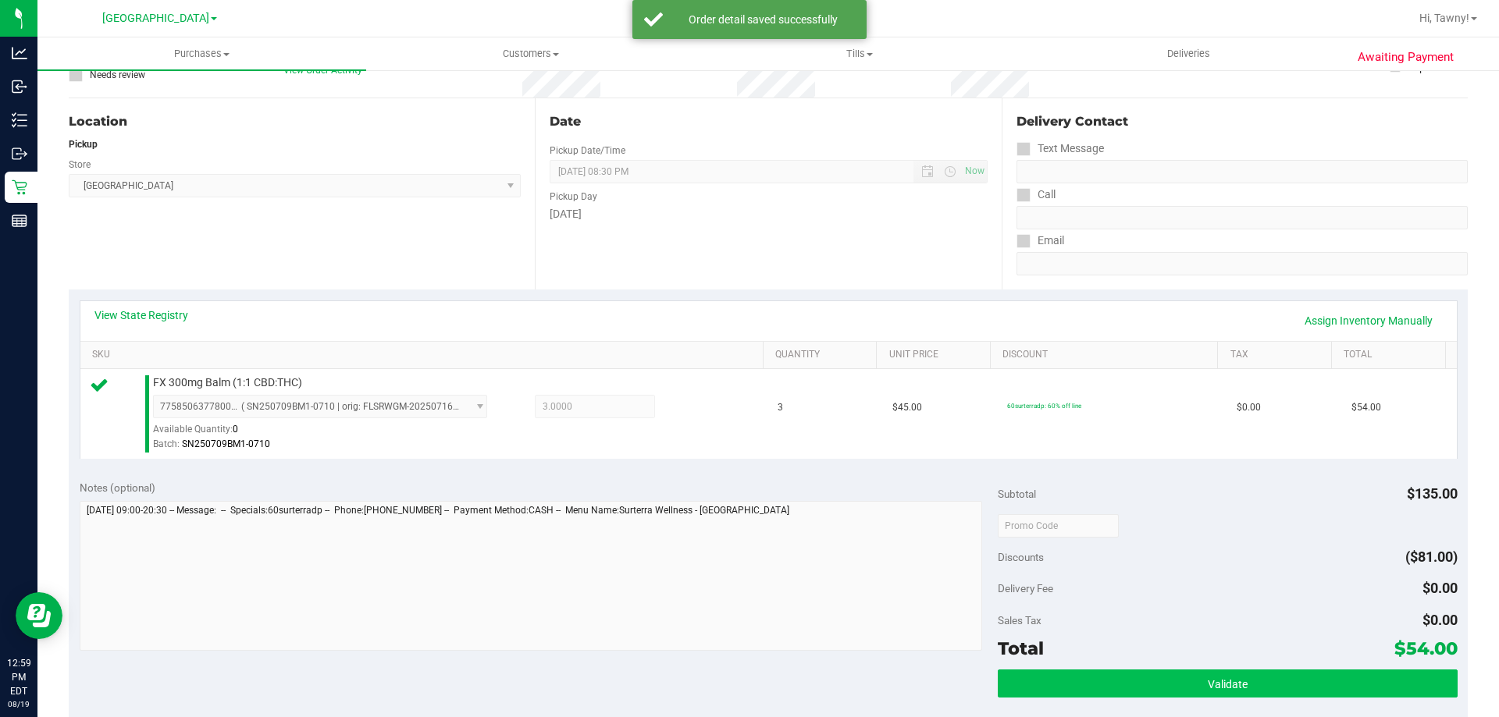
scroll to position [390, 0]
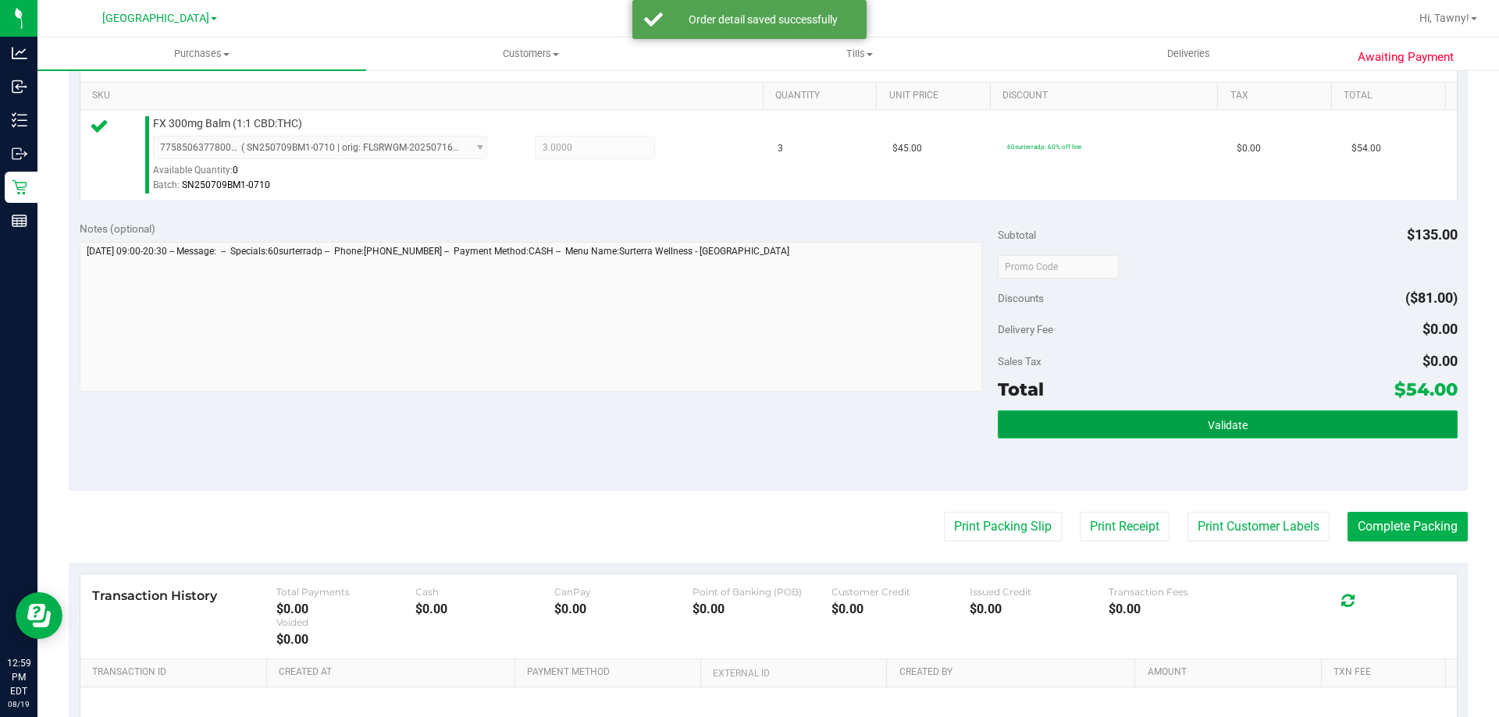
click at [1249, 428] on button "Validate" at bounding box center [1226, 425] width 459 height 28
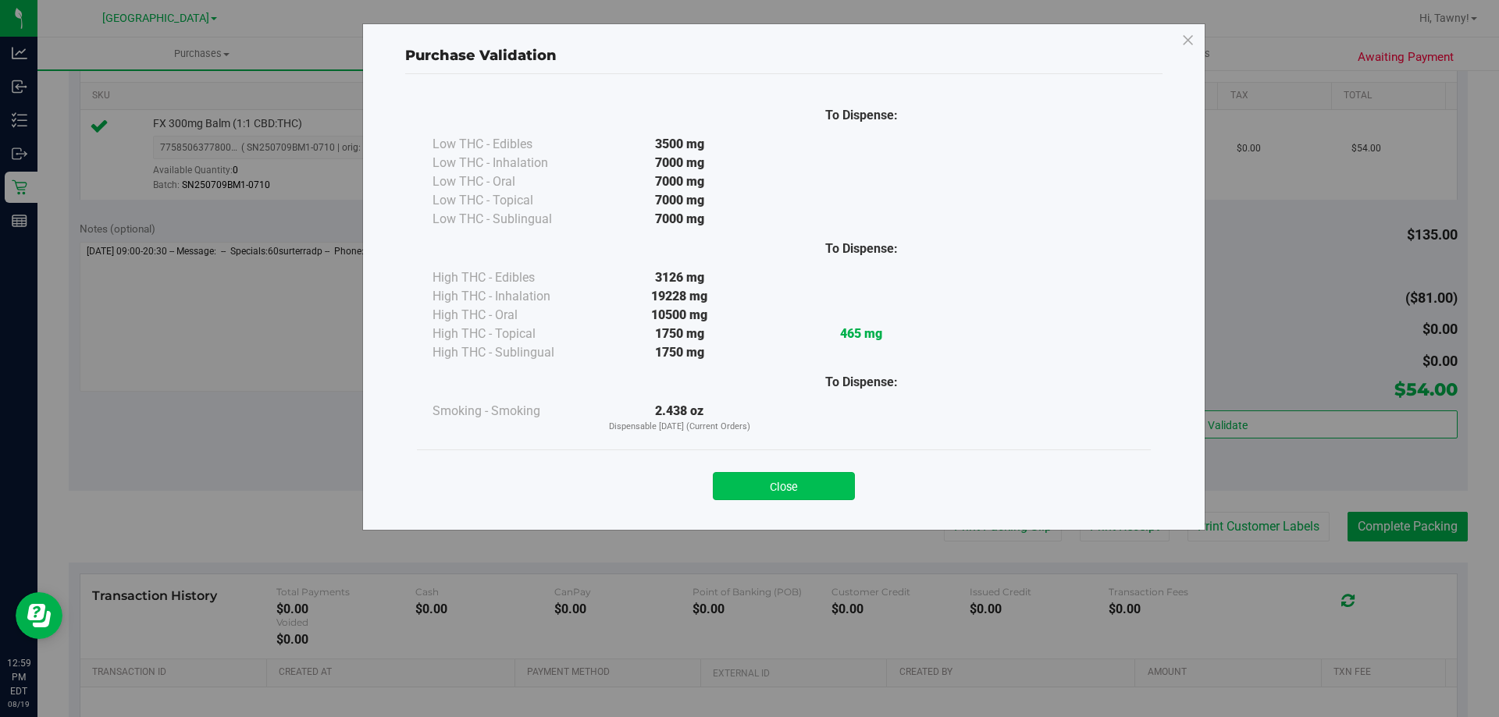
click at [775, 478] on button "Close" at bounding box center [784, 486] width 142 height 28
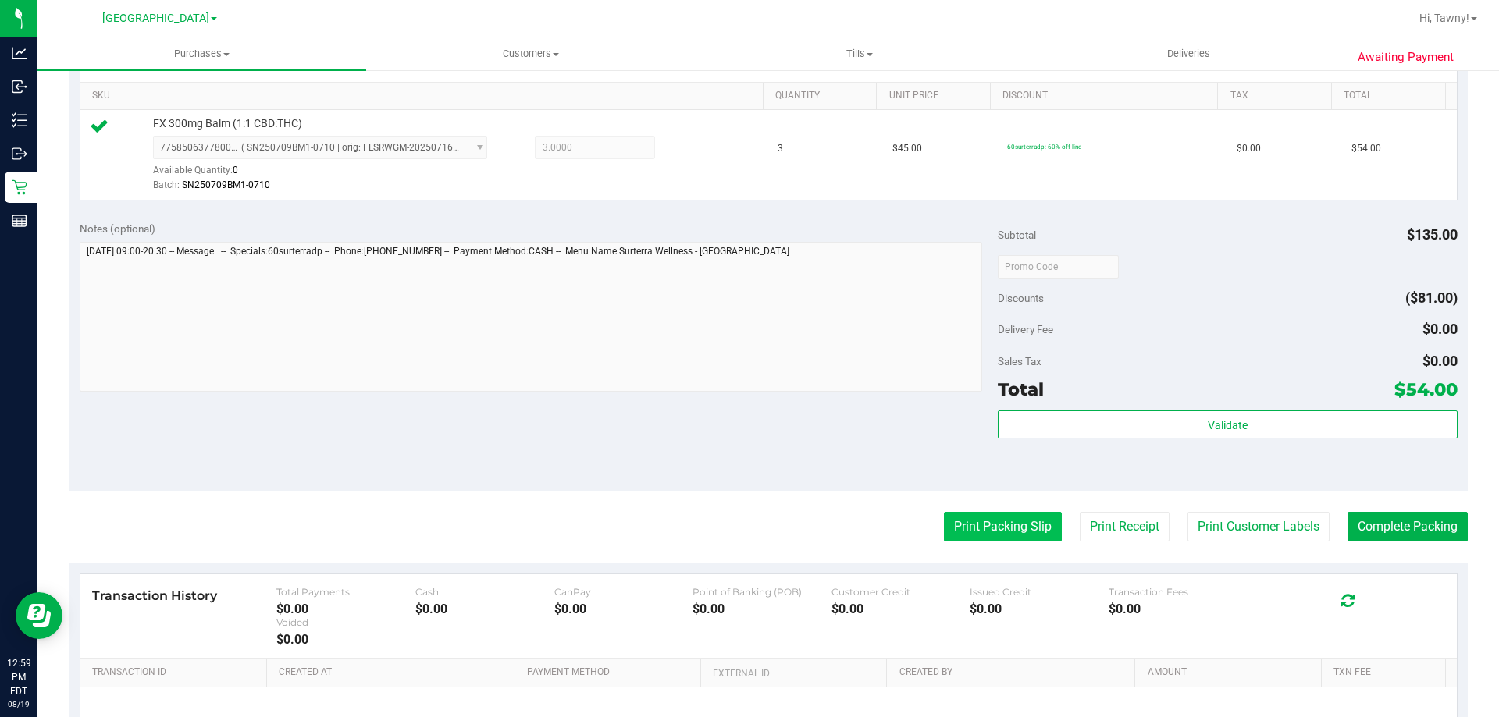
click at [1022, 527] on button "Print Packing Slip" at bounding box center [1003, 527] width 118 height 30
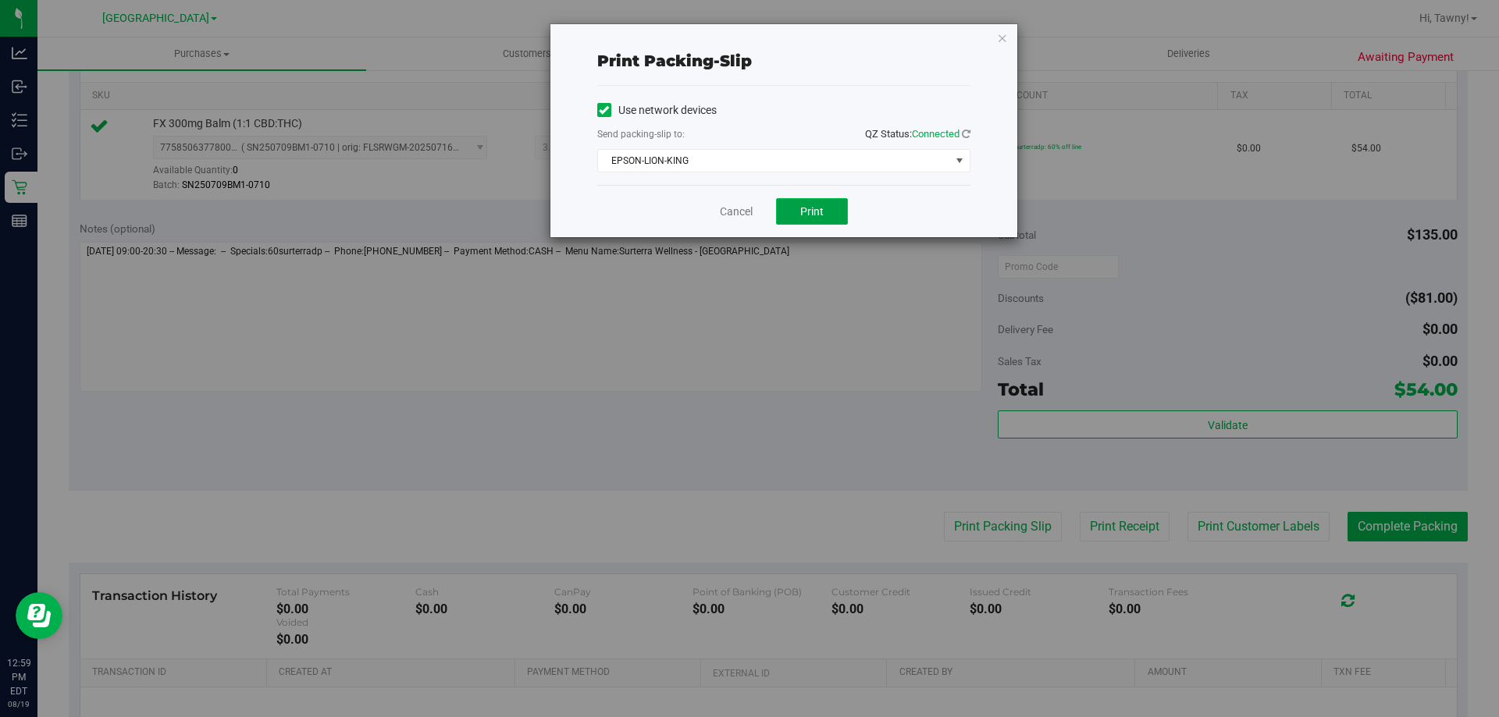
click at [809, 212] on span "Print" at bounding box center [811, 211] width 23 height 12
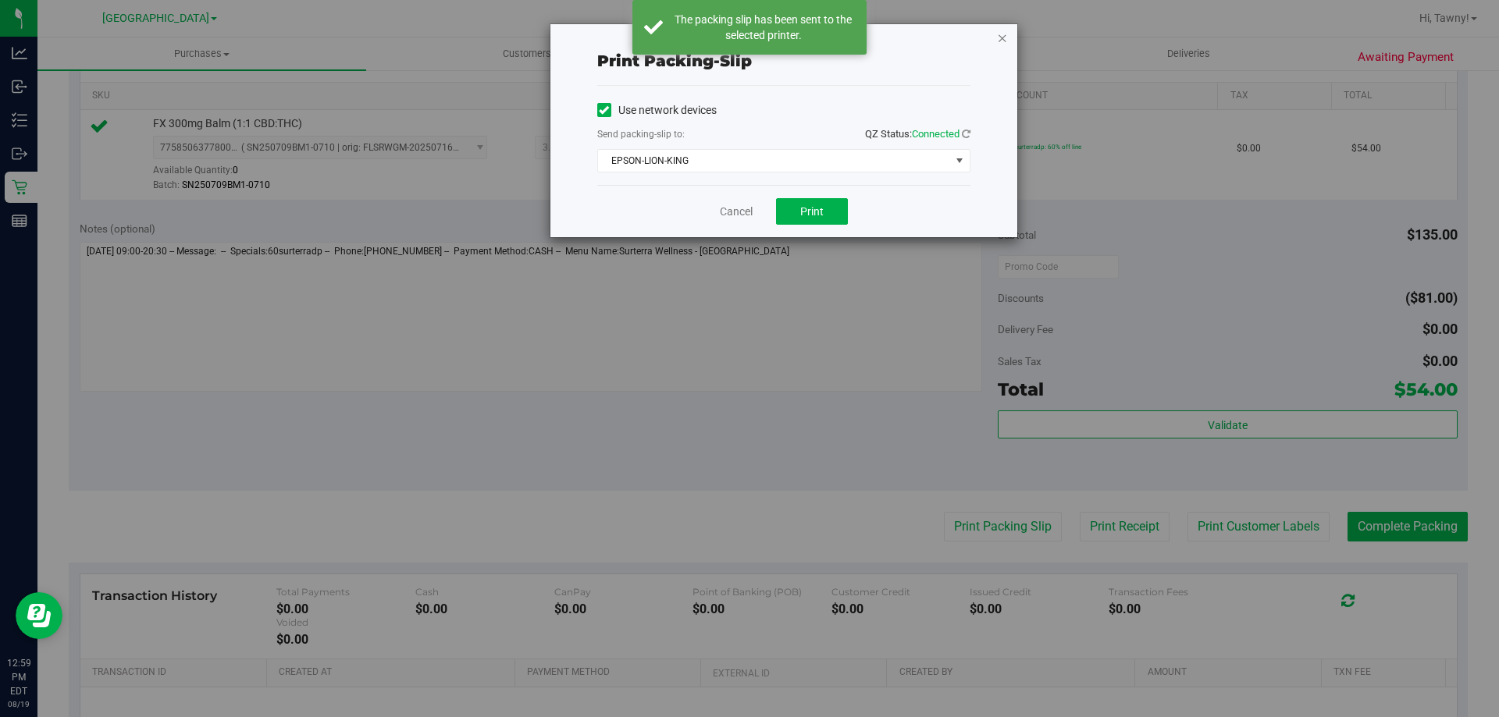
click at [999, 34] on icon "button" at bounding box center [1002, 37] width 11 height 19
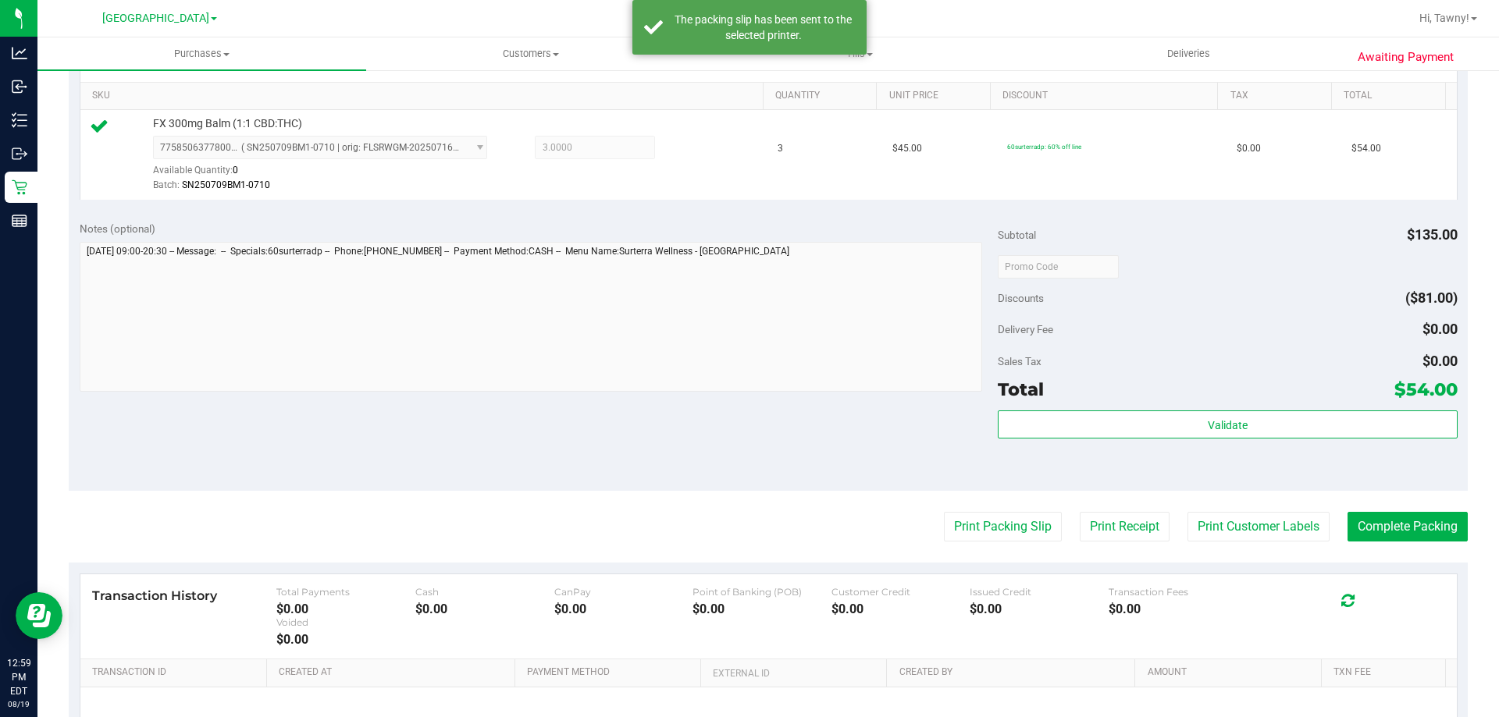
click at [1403, 545] on purchase-details "Back Edit Purchase Cancel Purchase View Profile # 11813260 BioTrack ID: - Submi…" at bounding box center [768, 274] width 1399 height 1161
click at [1403, 532] on button "Complete Packing" at bounding box center [1407, 527] width 120 height 30
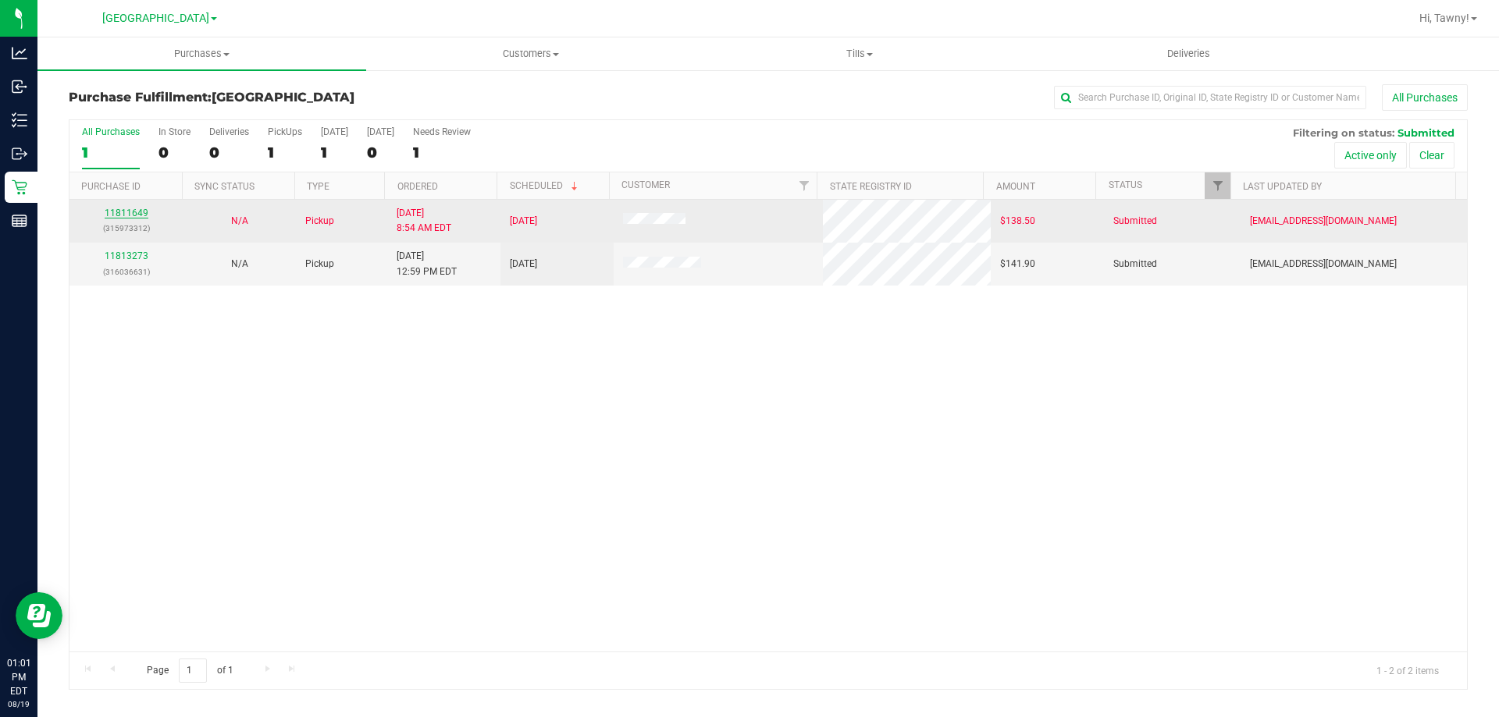
click at [130, 213] on link "11811649" at bounding box center [127, 213] width 44 height 11
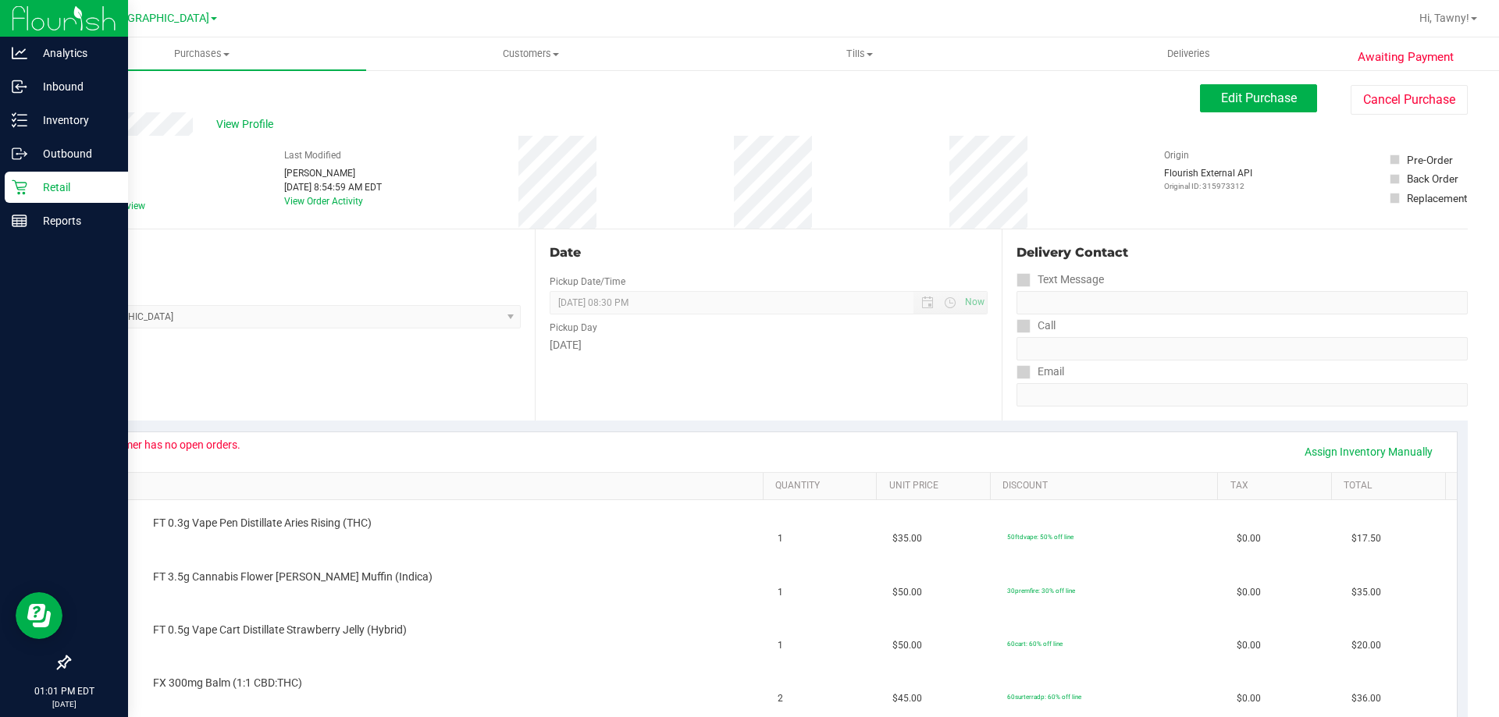
click at [23, 182] on icon at bounding box center [20, 188] width 16 height 16
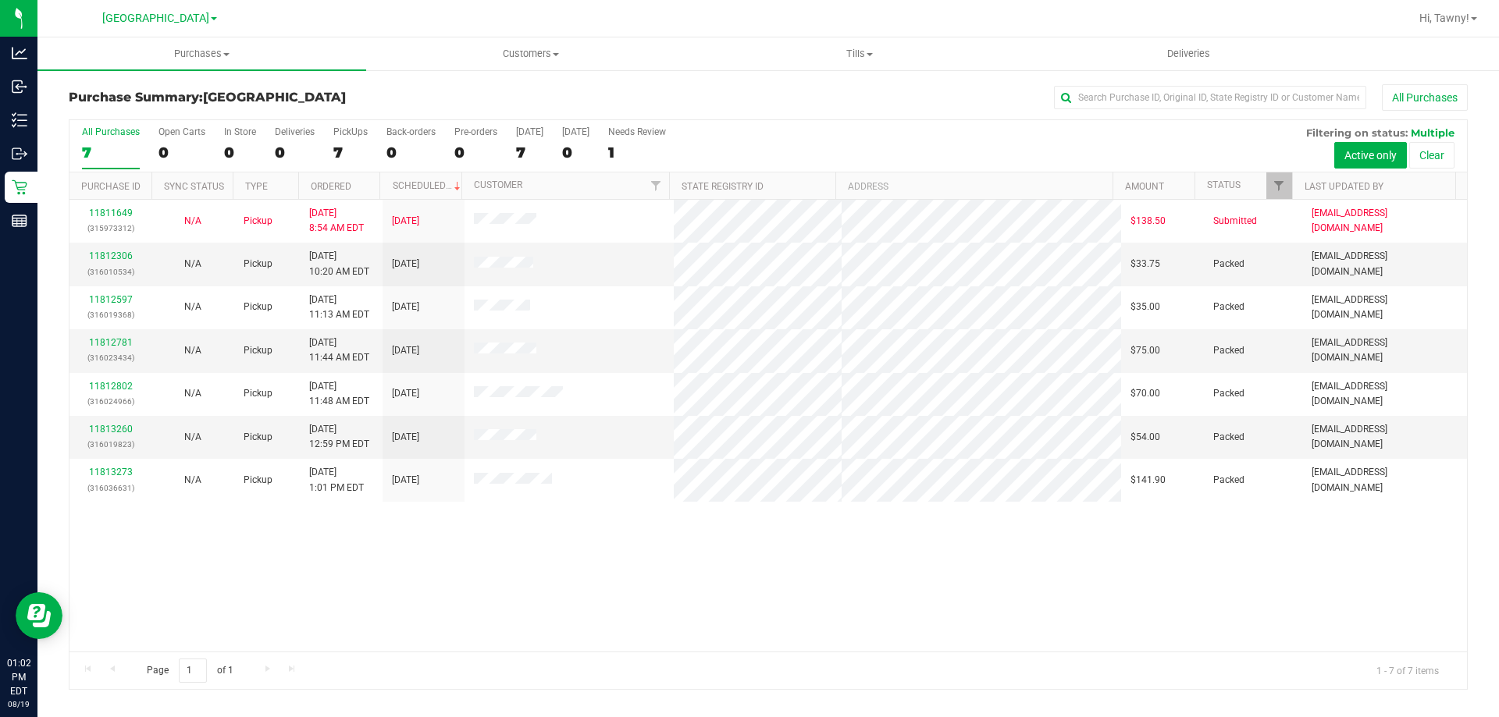
click at [503, 552] on div "11811649 (315973312) N/A Pickup 8/19/2025 8:54 AM EDT 8/19/2025 $138.50 Submitt…" at bounding box center [767, 426] width 1397 height 452
click at [811, 578] on div "11811649 (315973312) N/A Pickup 8/19/2025 8:54 AM EDT 8/19/2025 $138.50 Submitt…" at bounding box center [767, 426] width 1397 height 452
click at [845, 609] on div "11811649 (315973312) N/A Pickup 8/19/2025 8:54 AM EDT 8/19/2025 $138.50 Submitt…" at bounding box center [767, 426] width 1397 height 452
click at [544, 591] on div "11811649 (315973312) N/A Pickup 8/19/2025 8:54 AM EDT 8/19/2025 $138.50 Submitt…" at bounding box center [767, 426] width 1397 height 452
click at [745, 607] on div "11811649 (315973312) N/A Pickup 8/19/2025 8:54 AM EDT 8/19/2025 $138.50 Submitt…" at bounding box center [767, 426] width 1397 height 452
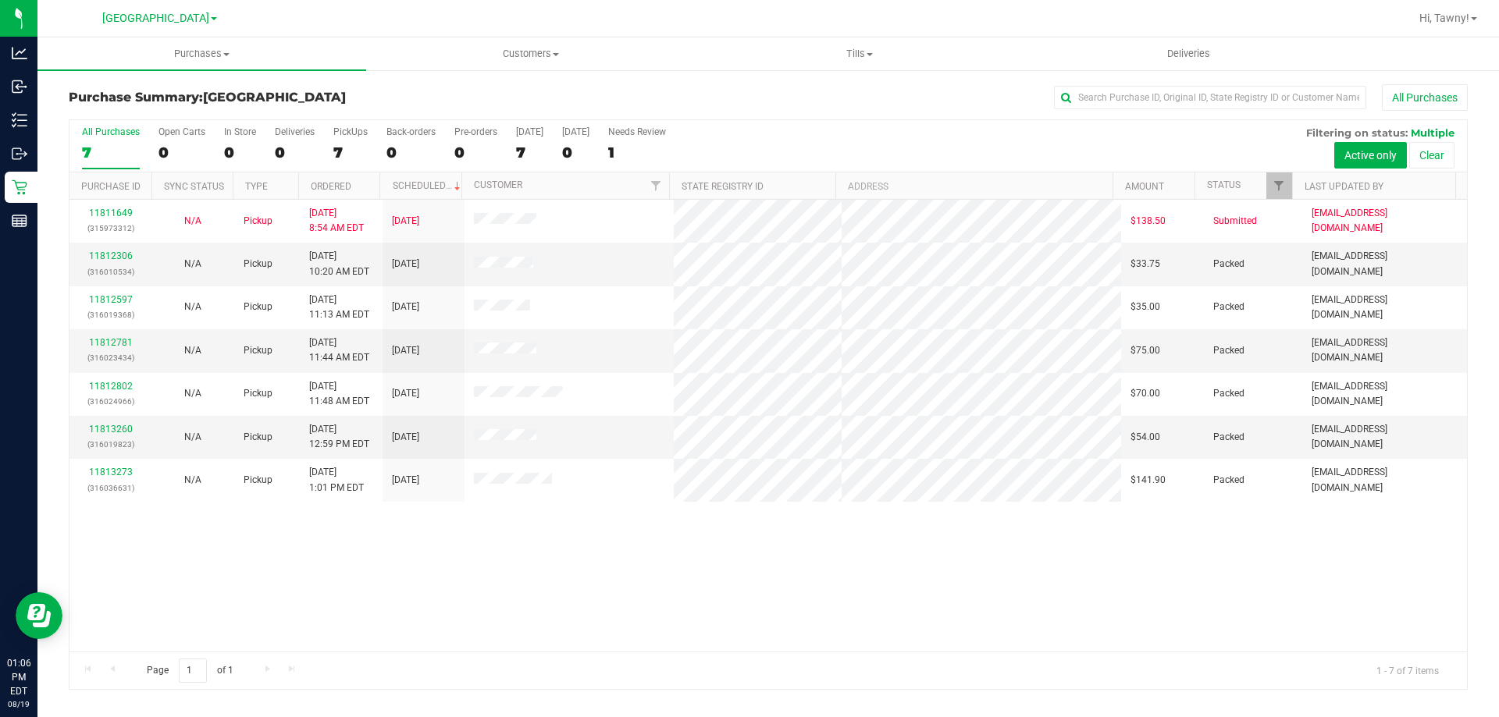
click at [304, 561] on div "11811649 (315973312) N/A Pickup 8/19/2025 8:54 AM EDT 8/19/2025 $138.50 Submitt…" at bounding box center [767, 426] width 1397 height 452
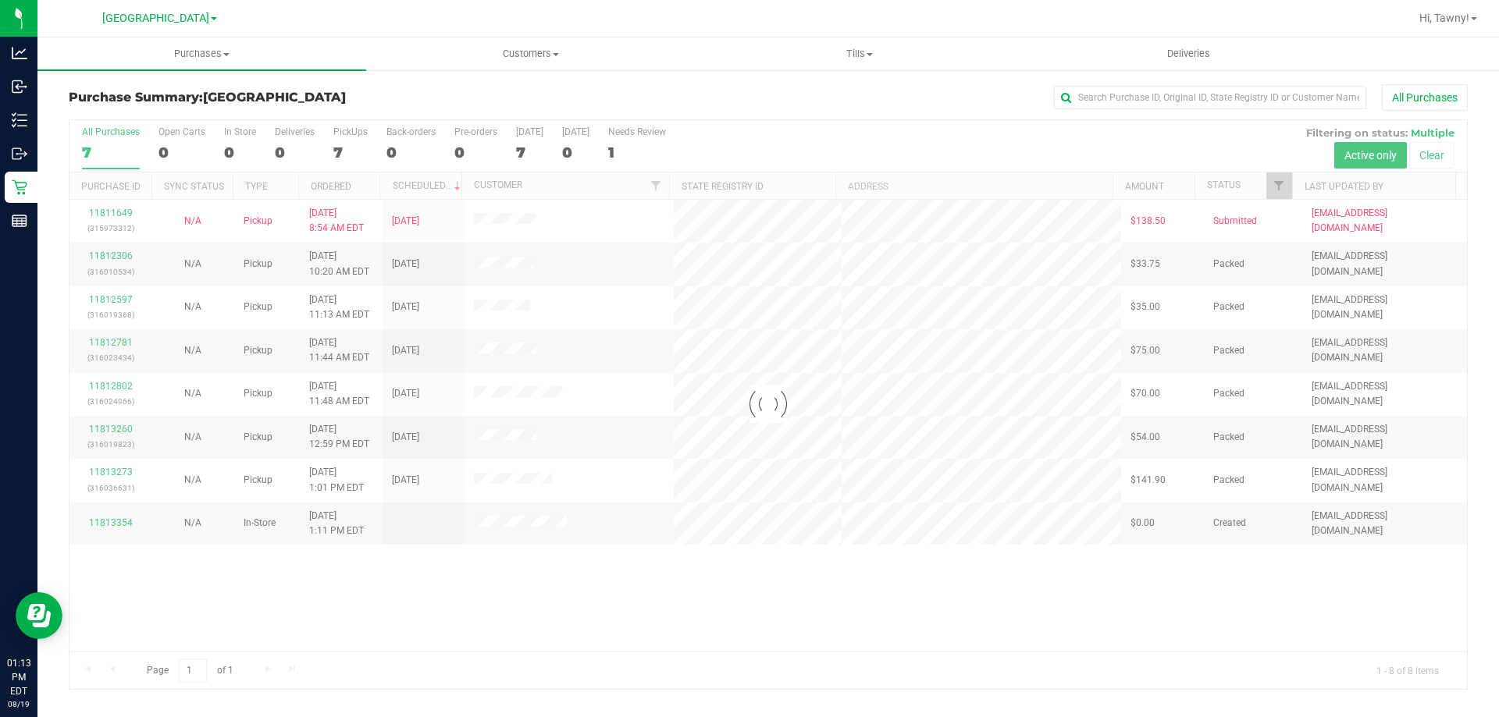
click at [507, 588] on div at bounding box center [767, 404] width 1397 height 569
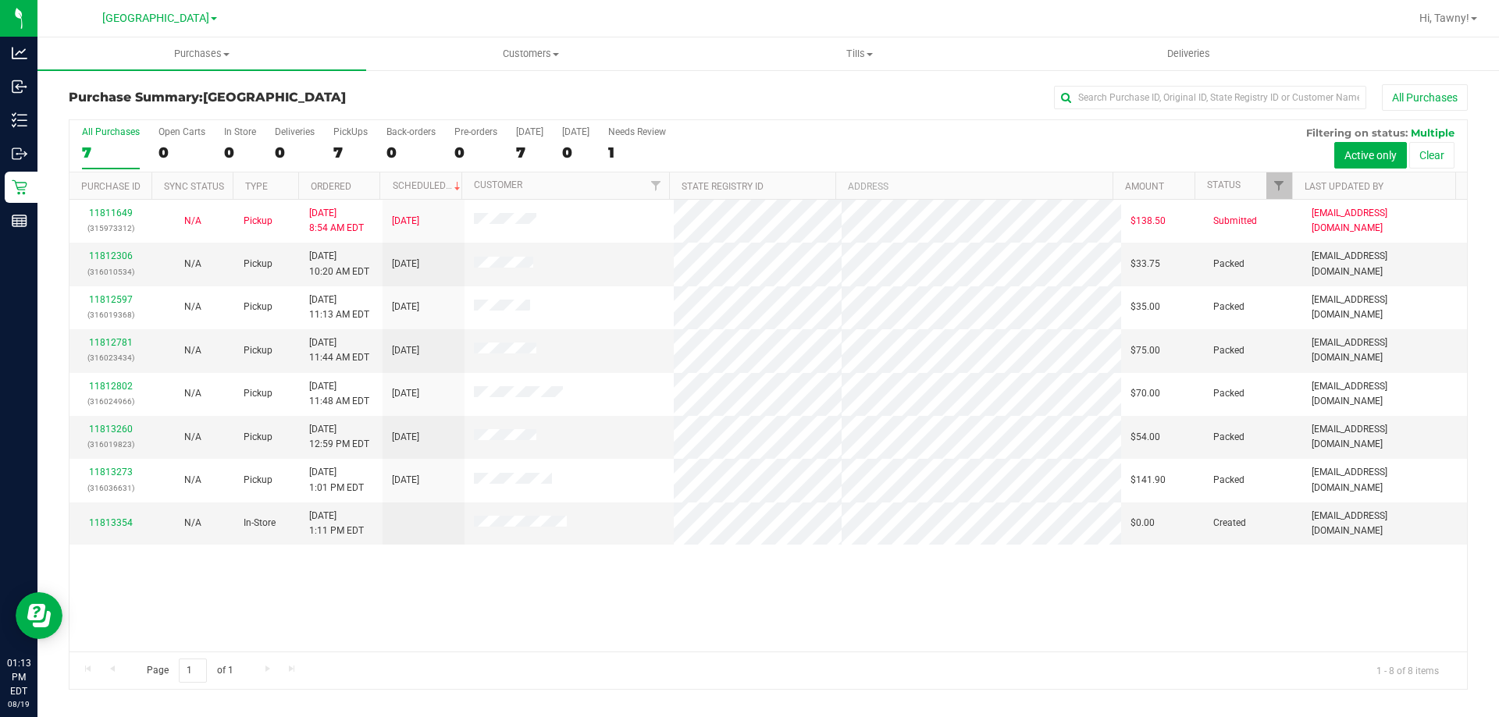
click at [325, 128] on div "All Purchases 7 Open Carts 0 In Store 0 Deliveries 0 PickUps 7 Back-orders 0 Pr…" at bounding box center [767, 126] width 1397 height 12
click at [336, 139] on label "PickUps 7" at bounding box center [350, 147] width 34 height 43
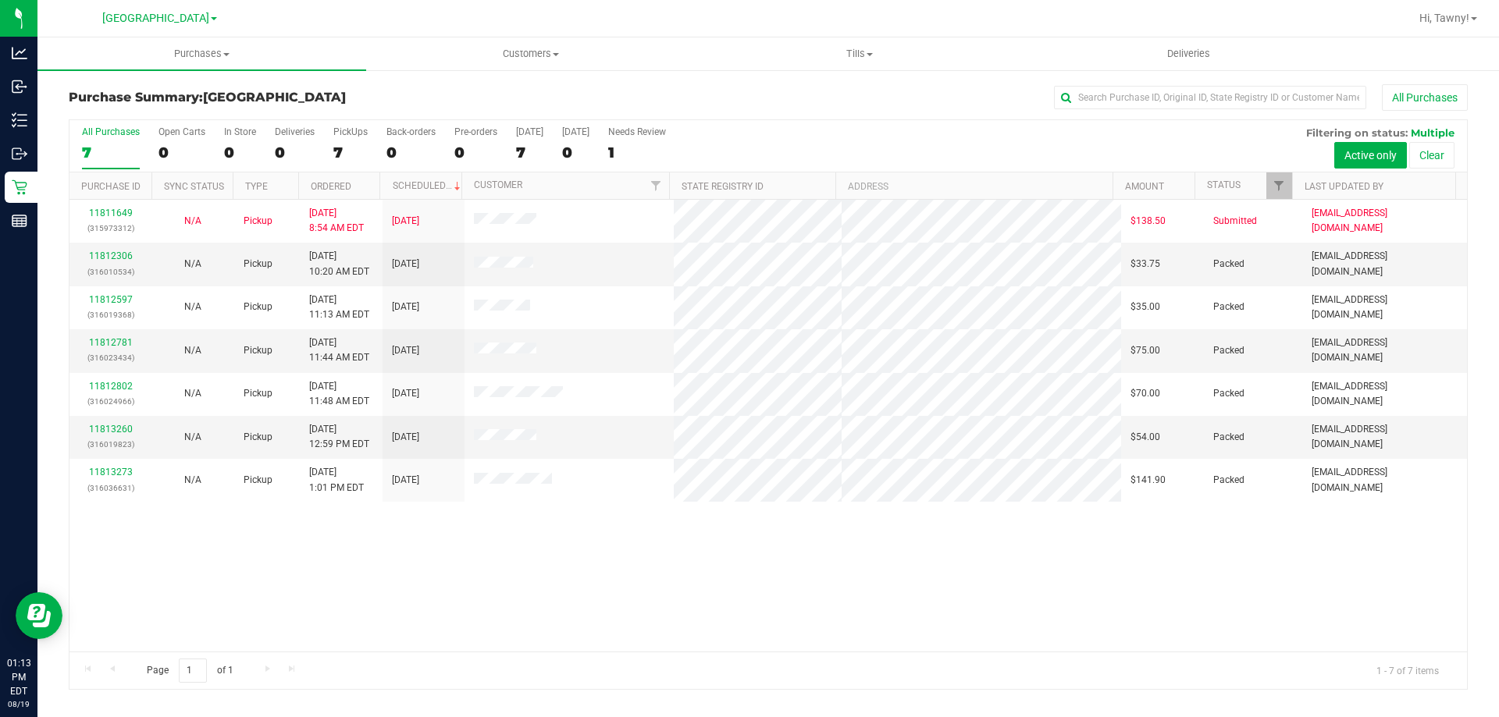
click at [1057, 566] on div "11811649 (315973312) N/A Pickup 8/19/2025 8:54 AM EDT 8/19/2025 $138.50 Submitt…" at bounding box center [767, 426] width 1397 height 452
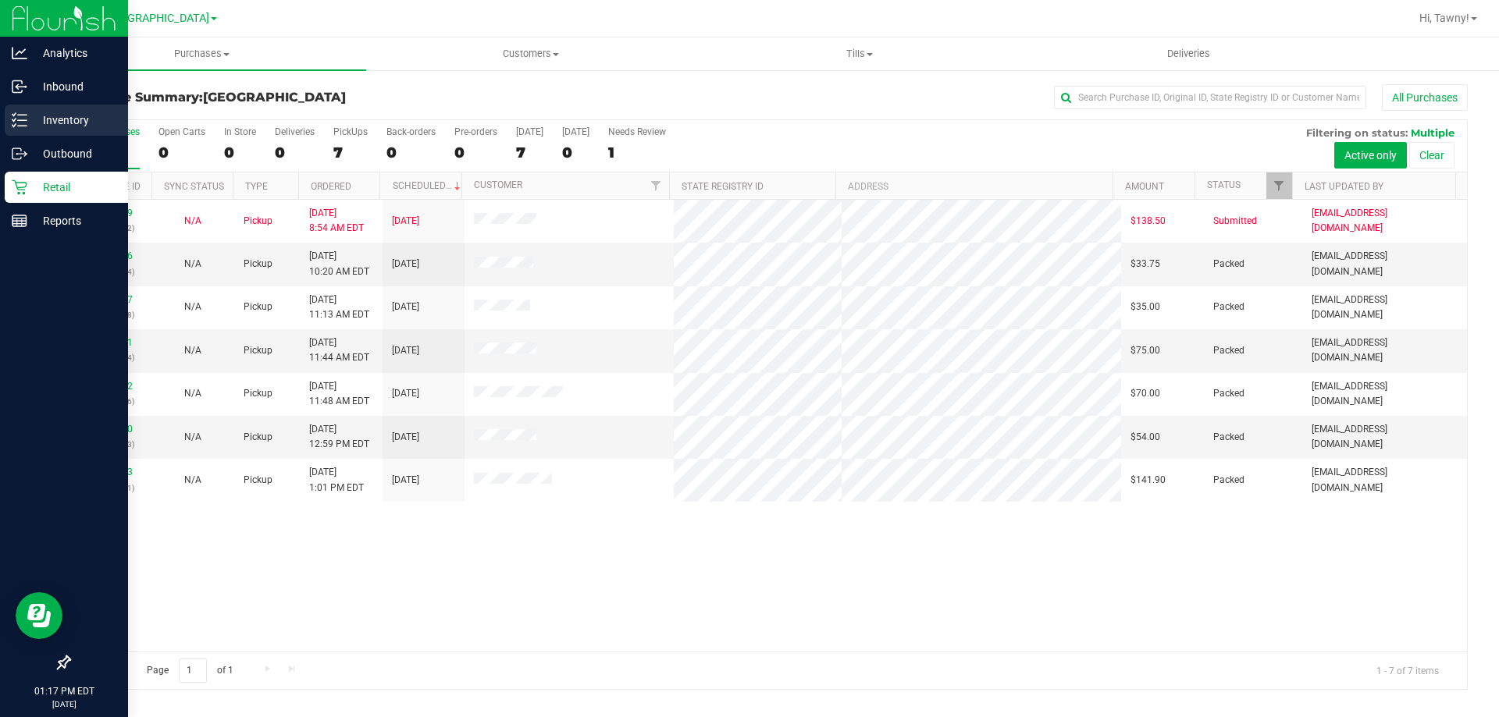
click at [4, 119] on link "Inventory" at bounding box center [64, 122] width 128 height 34
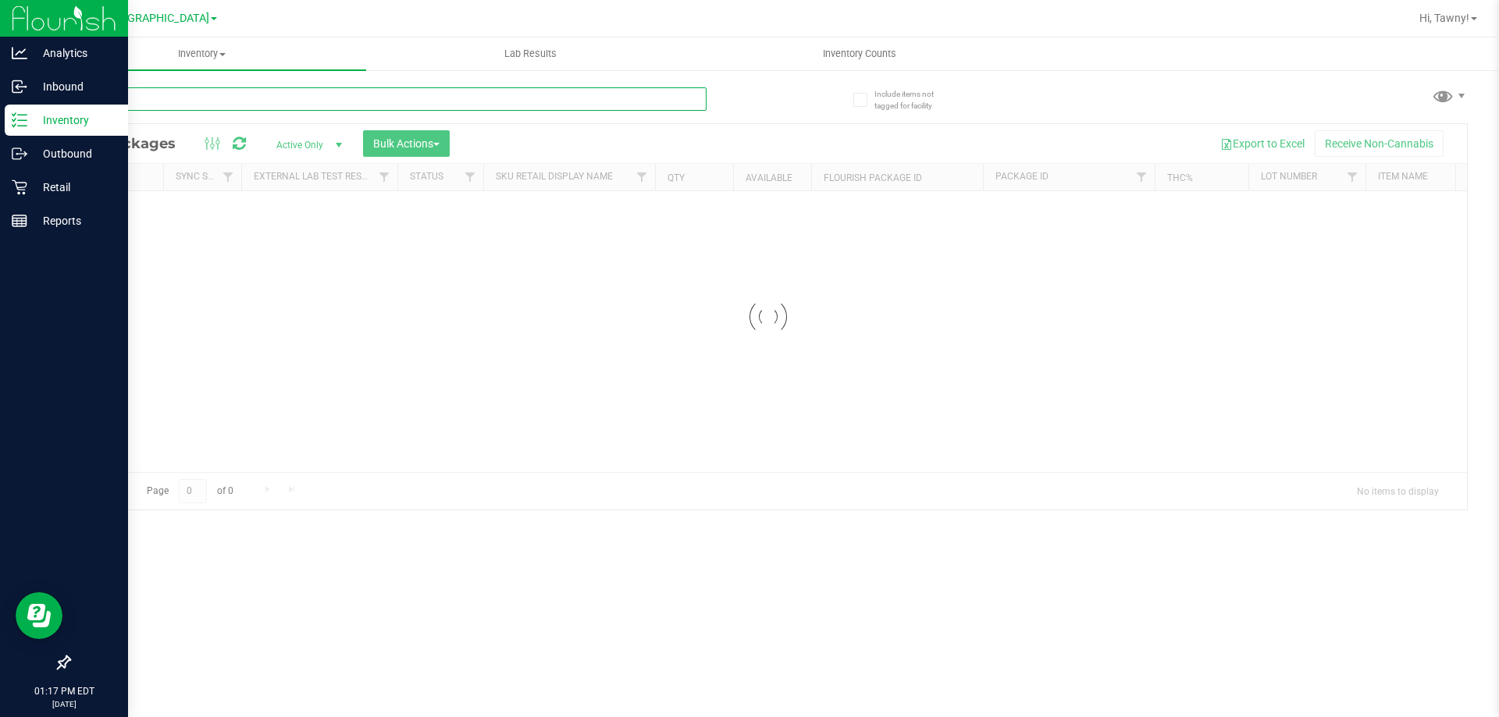
click at [289, 94] on input "text" at bounding box center [388, 98] width 638 height 23
paste input "​W-JUN25DDF02-0702"
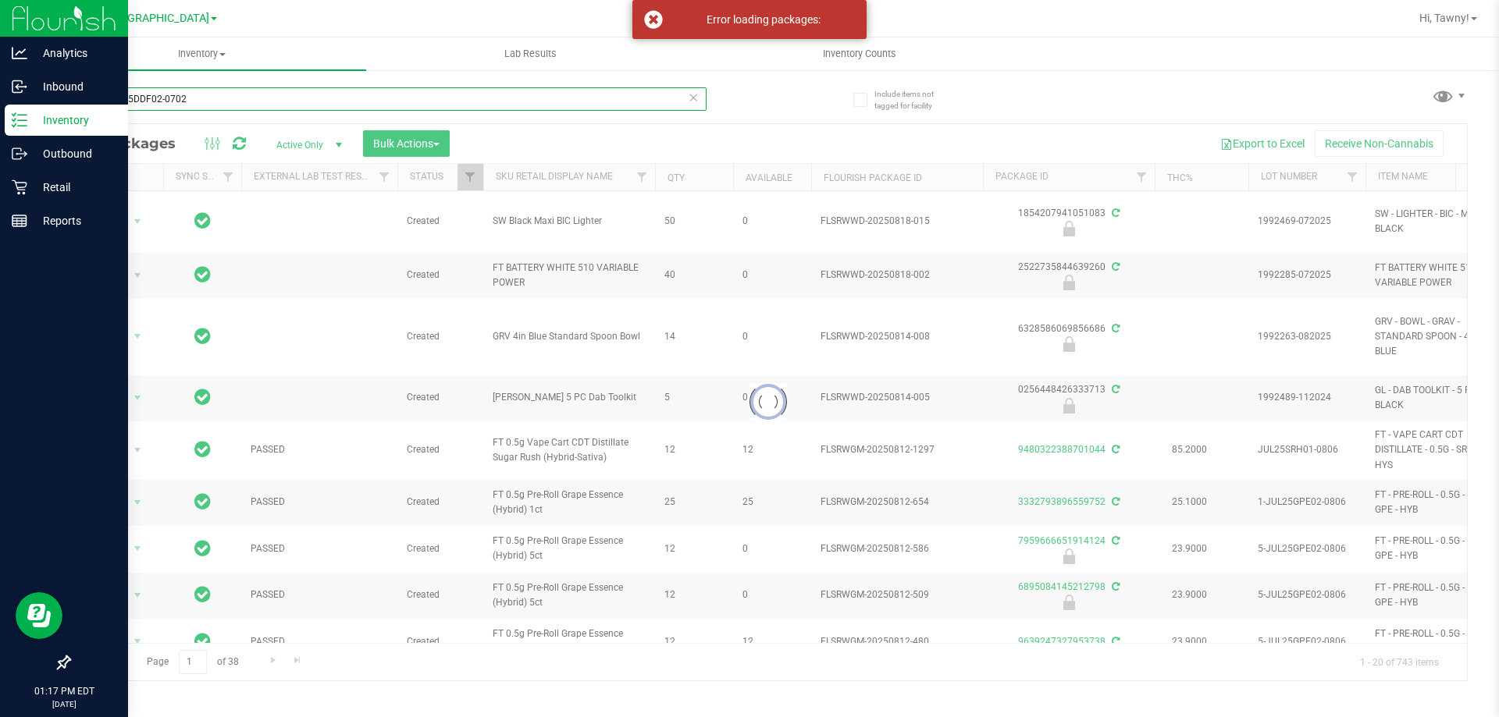
click at [323, 98] on input "​W-JUN25DDF02-0702" at bounding box center [388, 98] width 638 height 23
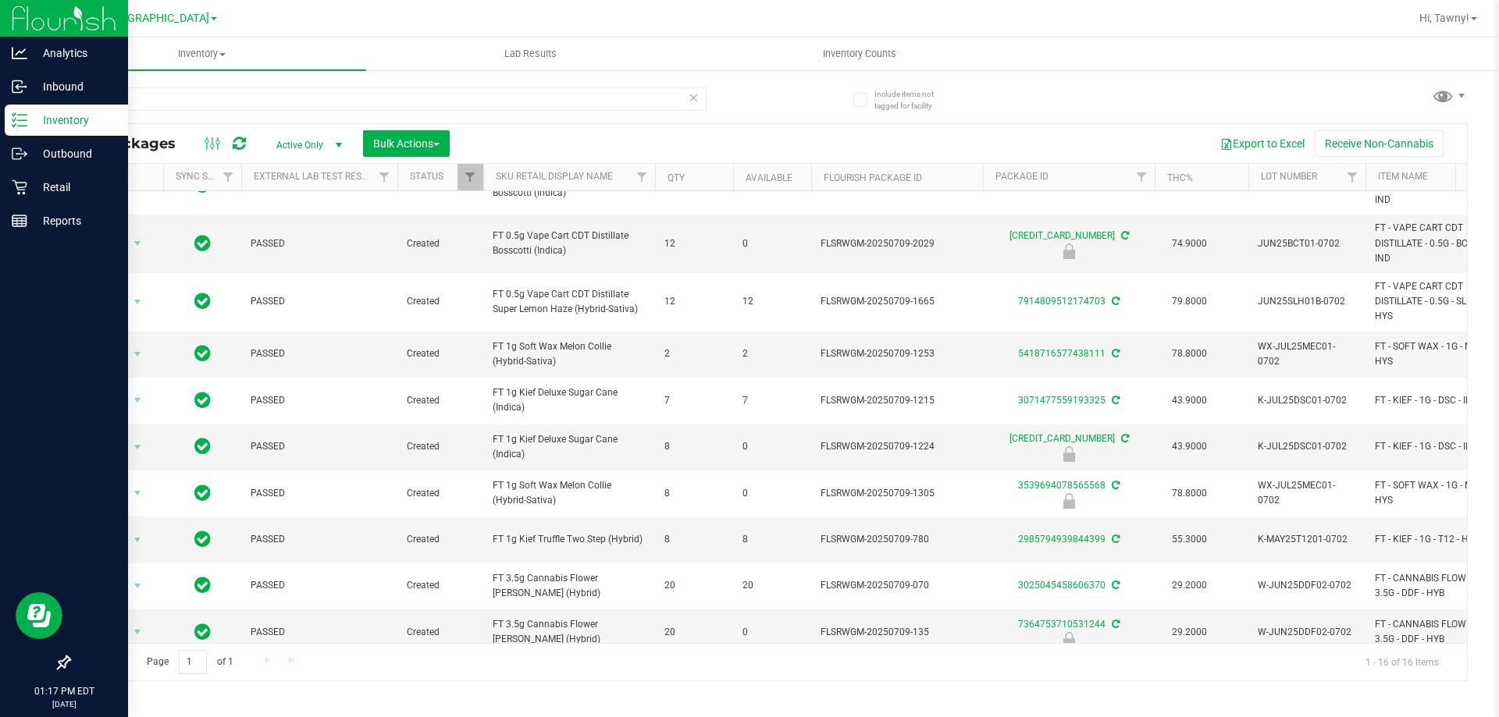
click at [357, 678] on div "Page 1 of 1 1 - 16 of 16 items" at bounding box center [767, 661] width 1397 height 37
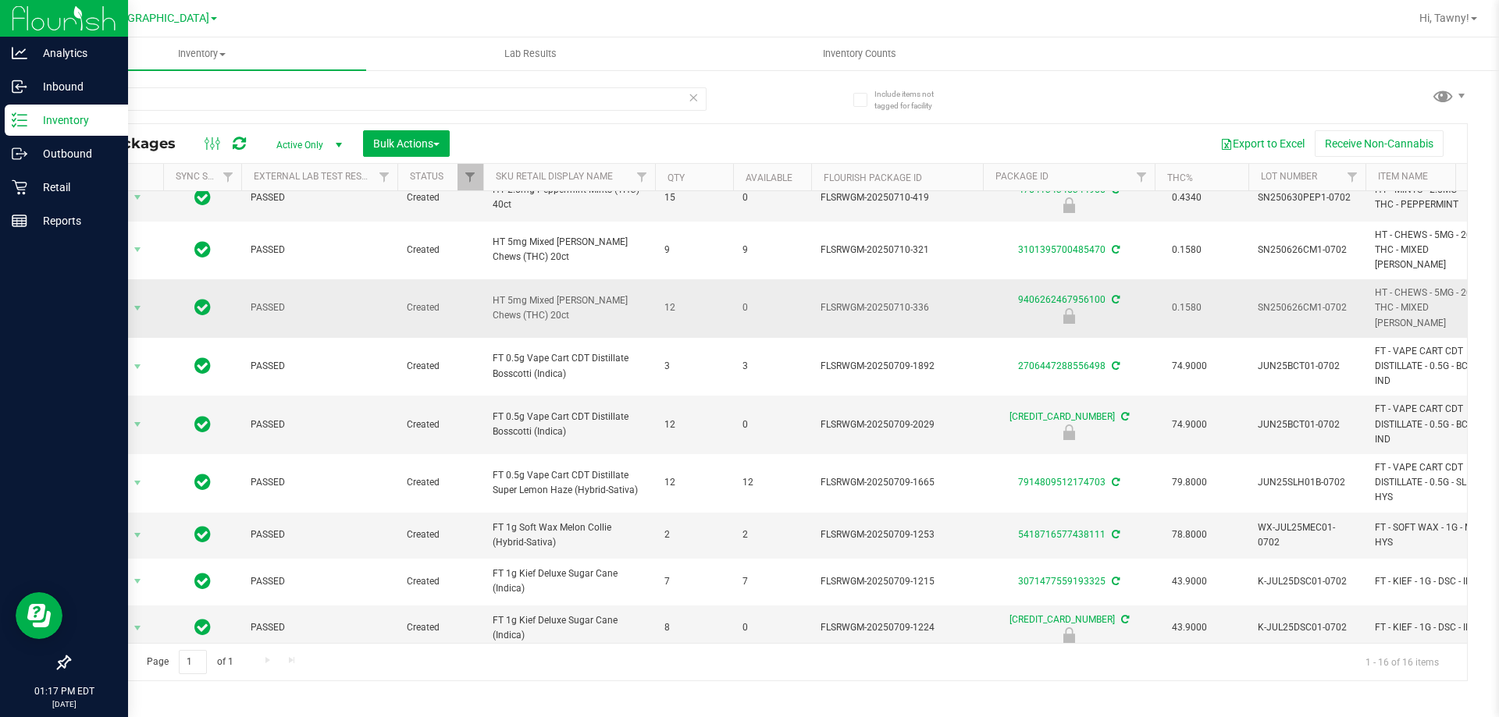
scroll to position [336, 0]
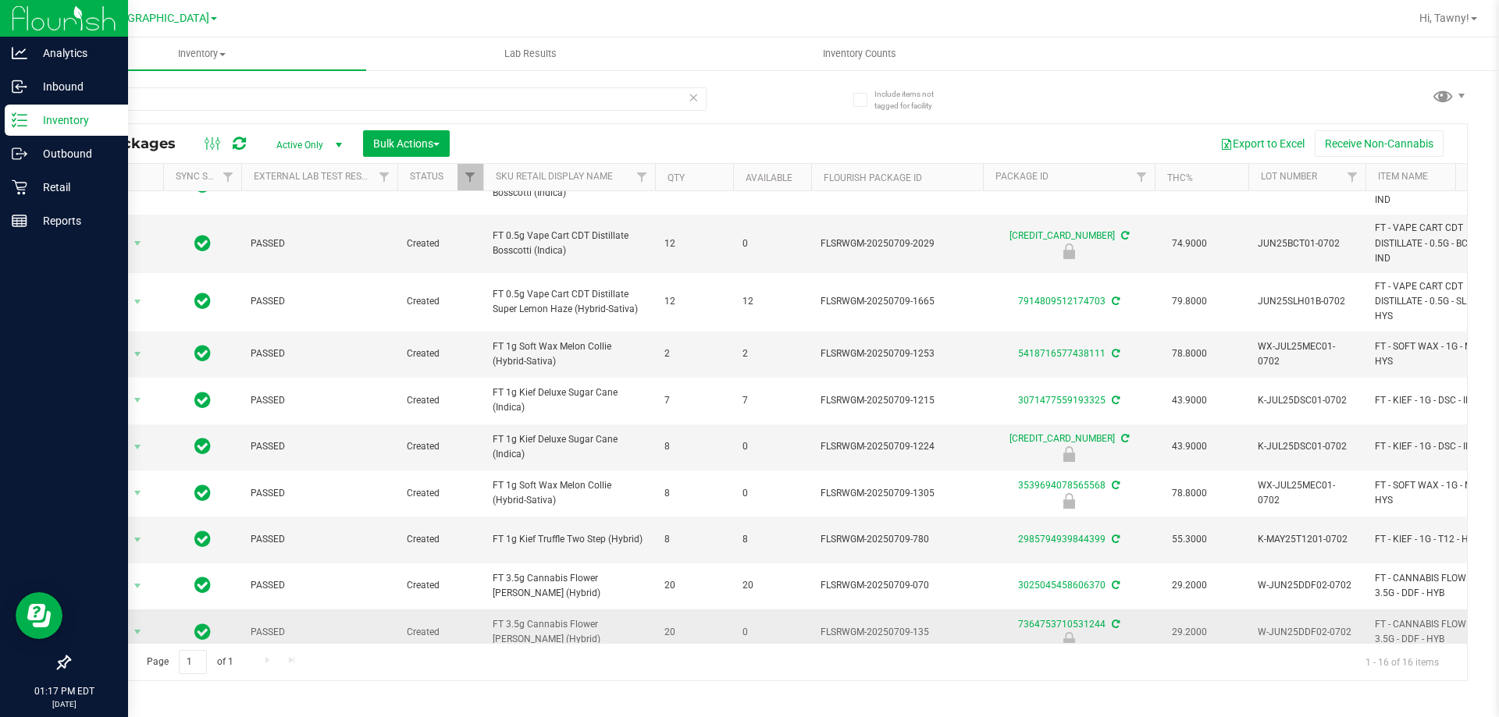
click at [533, 617] on span "FT 3.5g Cannabis Flower Dulce De Fresa (Hybrid)" at bounding box center [569, 632] width 153 height 30
copy tr "FT 3.5g Cannabis Flower Dulce De Fresa (Hybrid)"
click at [291, 104] on input "-0702" at bounding box center [388, 98] width 638 height 23
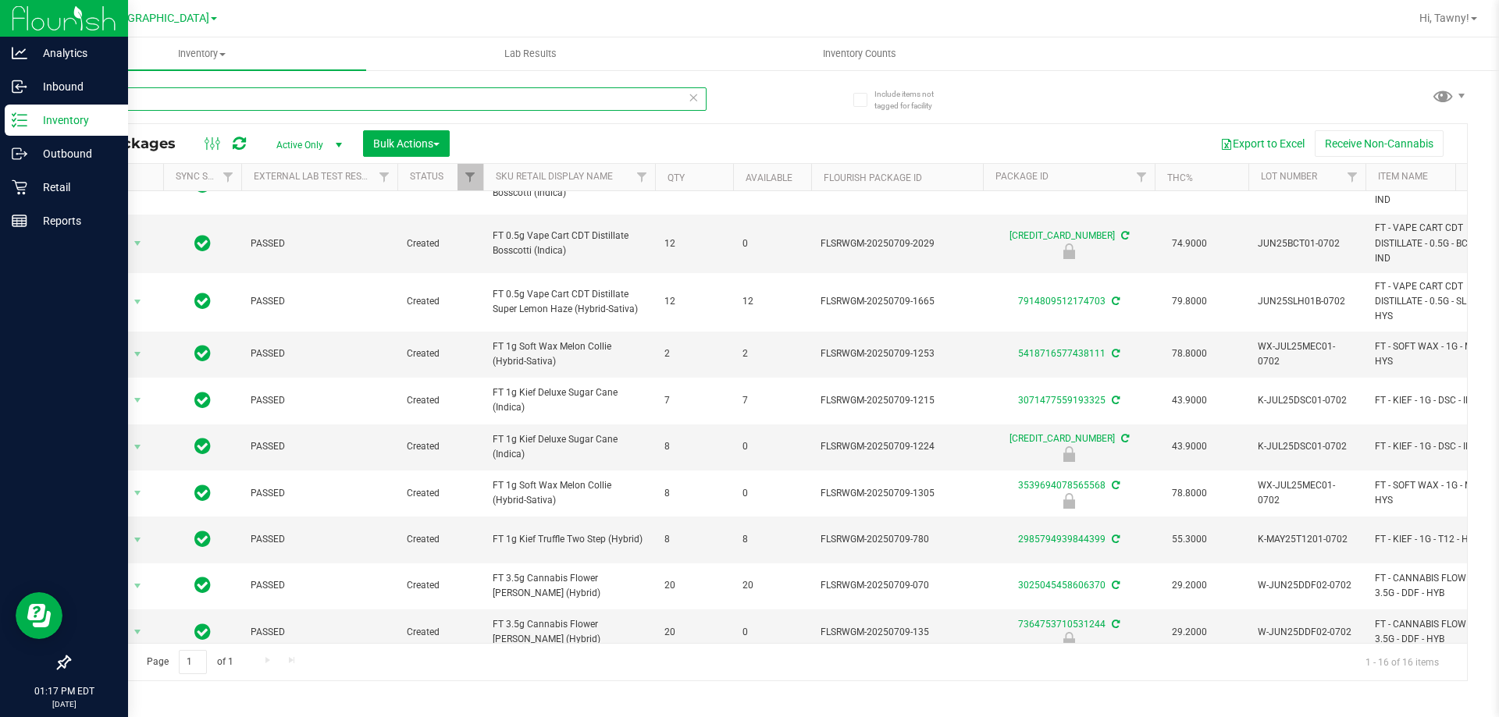
click at [291, 104] on input "-0702" at bounding box center [388, 98] width 638 height 23
paste input "FT 3.5g Cannabis Flower Dulce De Fresa (Hybrid)"
click at [291, 104] on input "-FT 3.5g Cannabis Flower Dulce De Fresa (Hybrid)" at bounding box center [388, 98] width 638 height 23
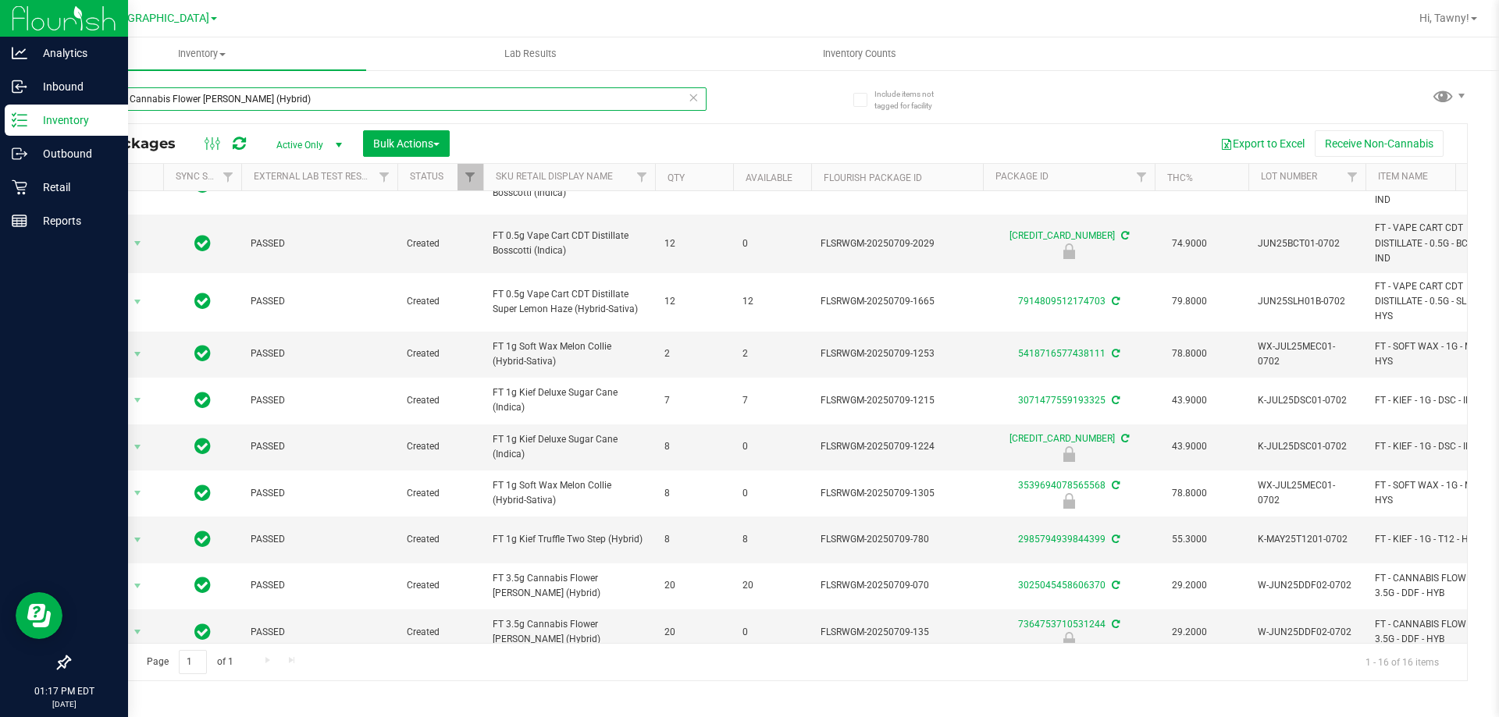
paste input "text"
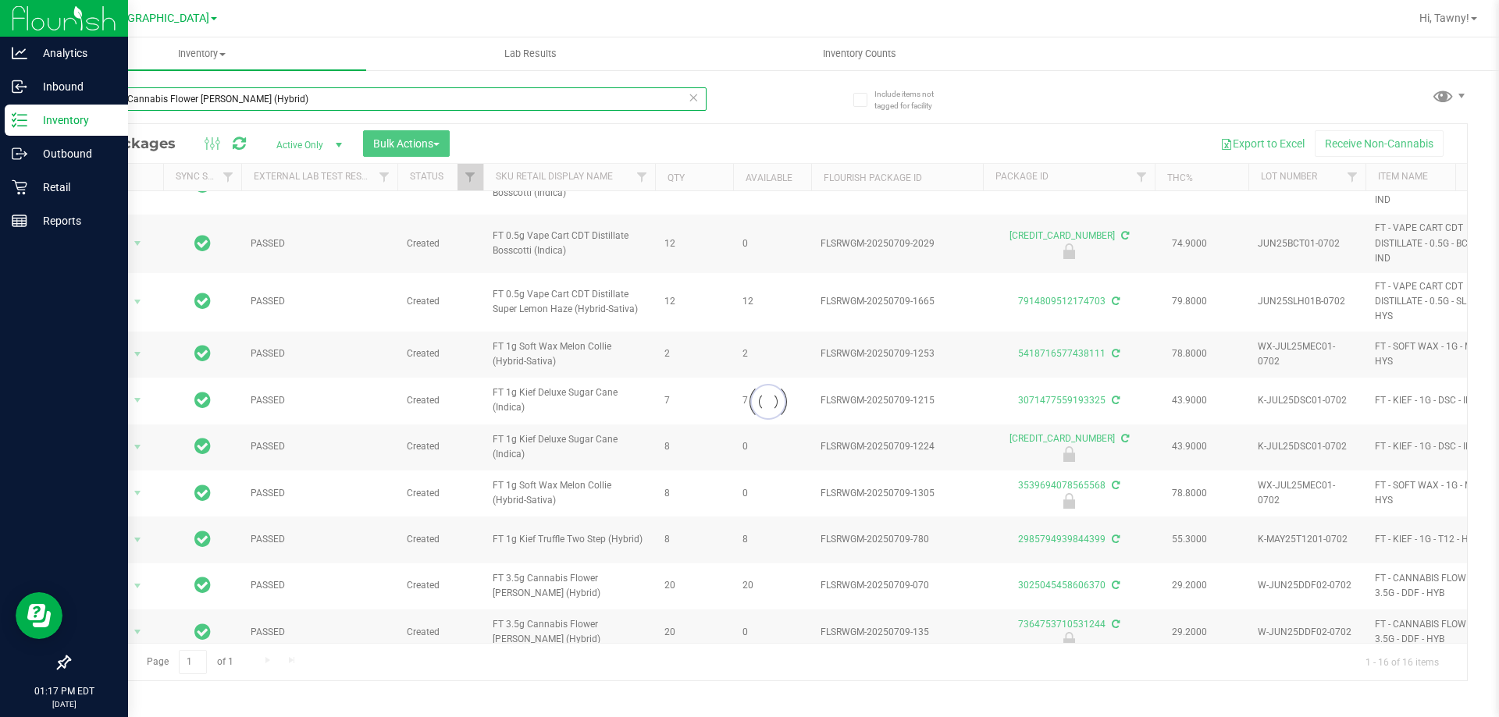
type input "FT 3.5g Cannabis Flower Dulce De Fresa (Hybrid)"
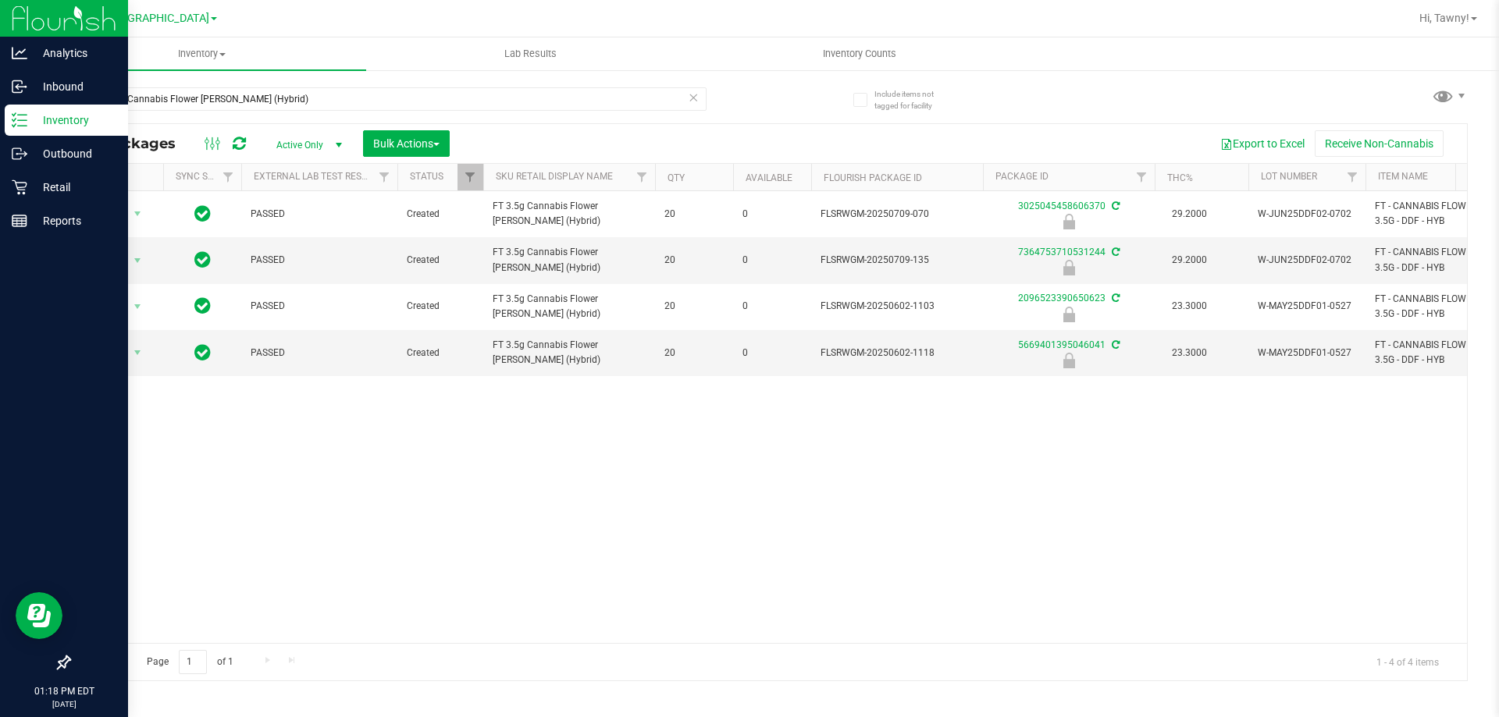
click at [596, 471] on div "Action Action Edit attributes Global inventory Locate package Package audit log…" at bounding box center [767, 417] width 1397 height 452
click at [689, 513] on div "Action Action Edit attributes Global inventory Locate package Package audit log…" at bounding box center [767, 417] width 1397 height 452
click at [468, 480] on div "Action Action Edit attributes Global inventory Locate package Package audit log…" at bounding box center [767, 417] width 1397 height 452
click at [496, 487] on div "Action Action Edit attributes Global inventory Locate package Package audit log…" at bounding box center [767, 417] width 1397 height 452
click at [731, 452] on div "Action Action Edit attributes Global inventory Locate package Package audit log…" at bounding box center [767, 417] width 1397 height 452
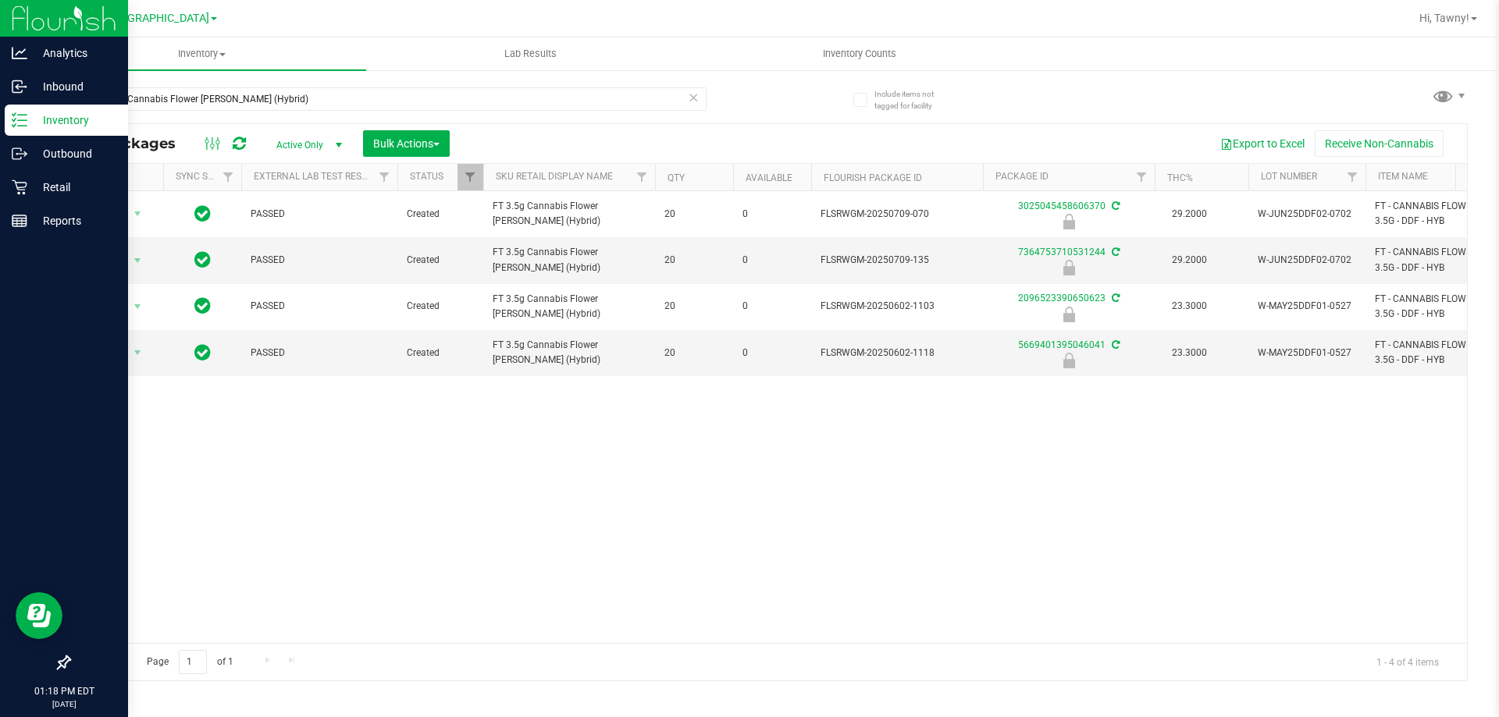
click at [649, 492] on div "Action Action Edit attributes Global inventory Locate package Package audit log…" at bounding box center [767, 417] width 1397 height 452
click at [631, 525] on div "Action Action Edit attributes Global inventory Locate package Package audit log…" at bounding box center [767, 417] width 1397 height 452
click at [16, 187] on icon at bounding box center [20, 188] width 16 height 16
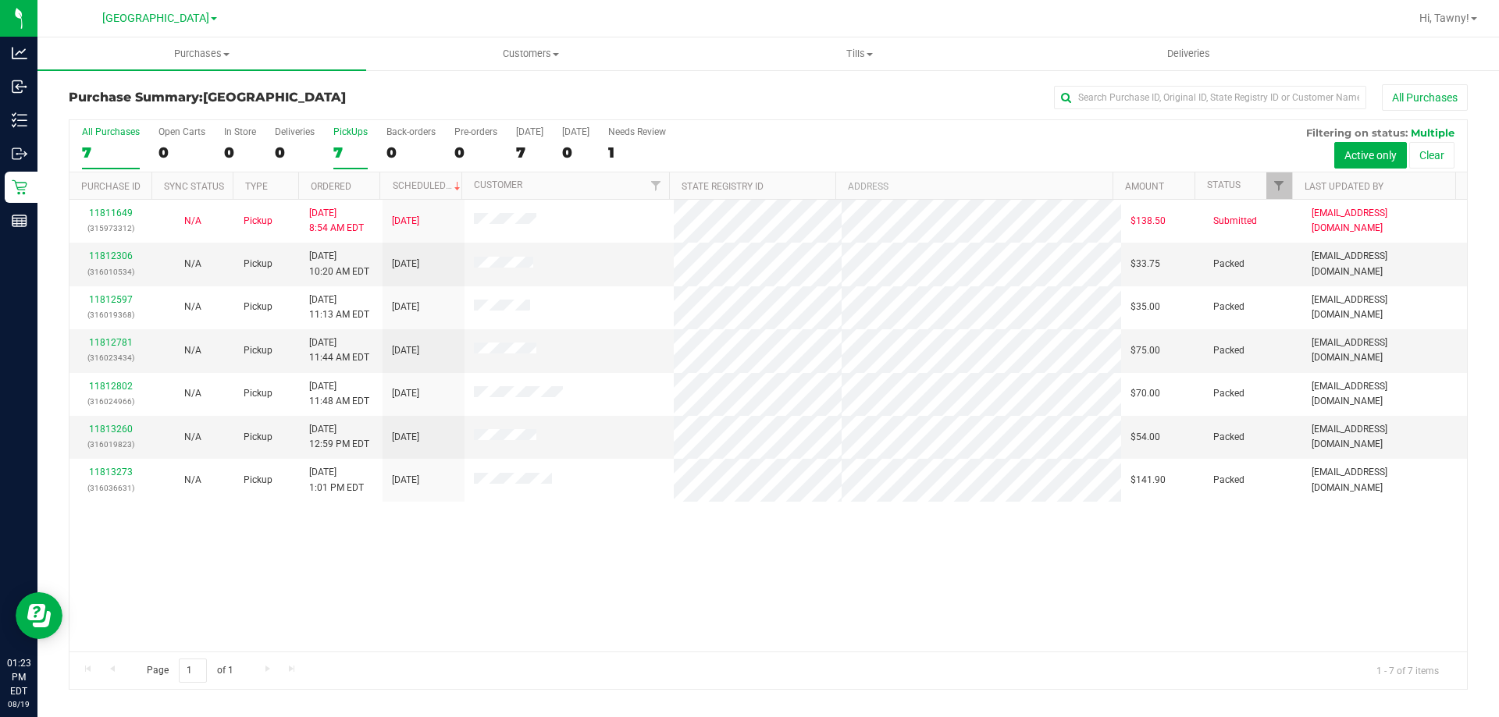
click at [338, 152] on div "7" at bounding box center [350, 153] width 34 height 18
click at [0, 0] on input "PickUps 7" at bounding box center [0, 0] width 0 height 0
click at [569, 581] on div "11811649 (315973312) N/A Pickup 8/19/2025 8:54 AM EDT 8/19/2025 $138.50 Submitt…" at bounding box center [767, 426] width 1397 height 452
drag, startPoint x: 395, startPoint y: 538, endPoint x: 399, endPoint y: 547, distance: 10.1
click at [395, 542] on div "11811649 (315973312) N/A Pickup 8/19/2025 8:54 AM EDT 8/19/2025 $138.50 Submitt…" at bounding box center [767, 426] width 1397 height 452
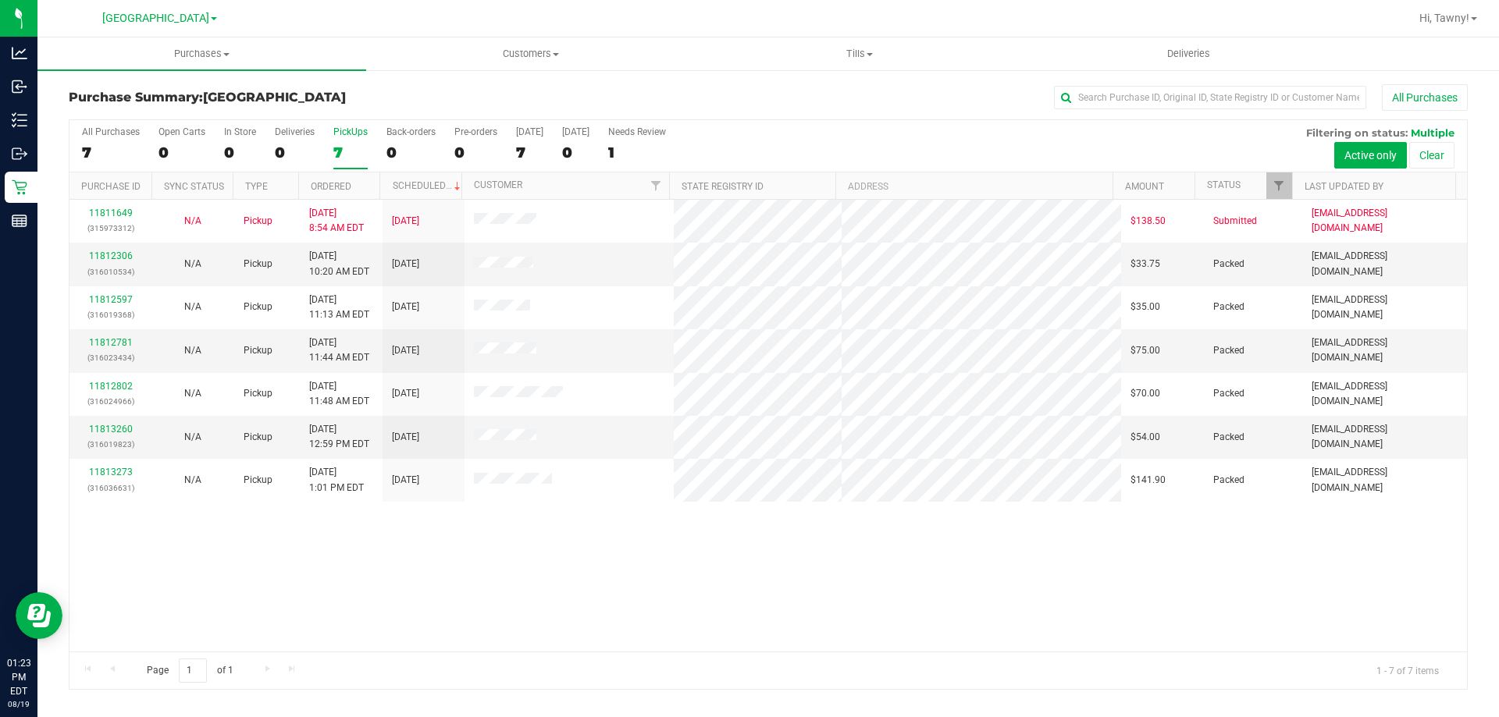
click at [405, 544] on div "11811649 (315973312) N/A Pickup 8/19/2025 8:54 AM EDT 8/19/2025 $138.50 Submitt…" at bounding box center [767, 426] width 1397 height 452
click at [400, 556] on div "11811649 (315973312) N/A Pickup 8/19/2025 8:54 AM EDT 8/19/2025 $138.50 Submitt…" at bounding box center [767, 426] width 1397 height 452
click at [363, 135] on div "PickUps" at bounding box center [350, 131] width 34 height 11
click at [0, 0] on input "PickUps 7" at bounding box center [0, 0] width 0 height 0
click at [568, 571] on div "11811649 (315973312) N/A Pickup 8/19/2025 8:54 AM EDT 8/19/2025 $138.50 Submitt…" at bounding box center [767, 426] width 1397 height 452
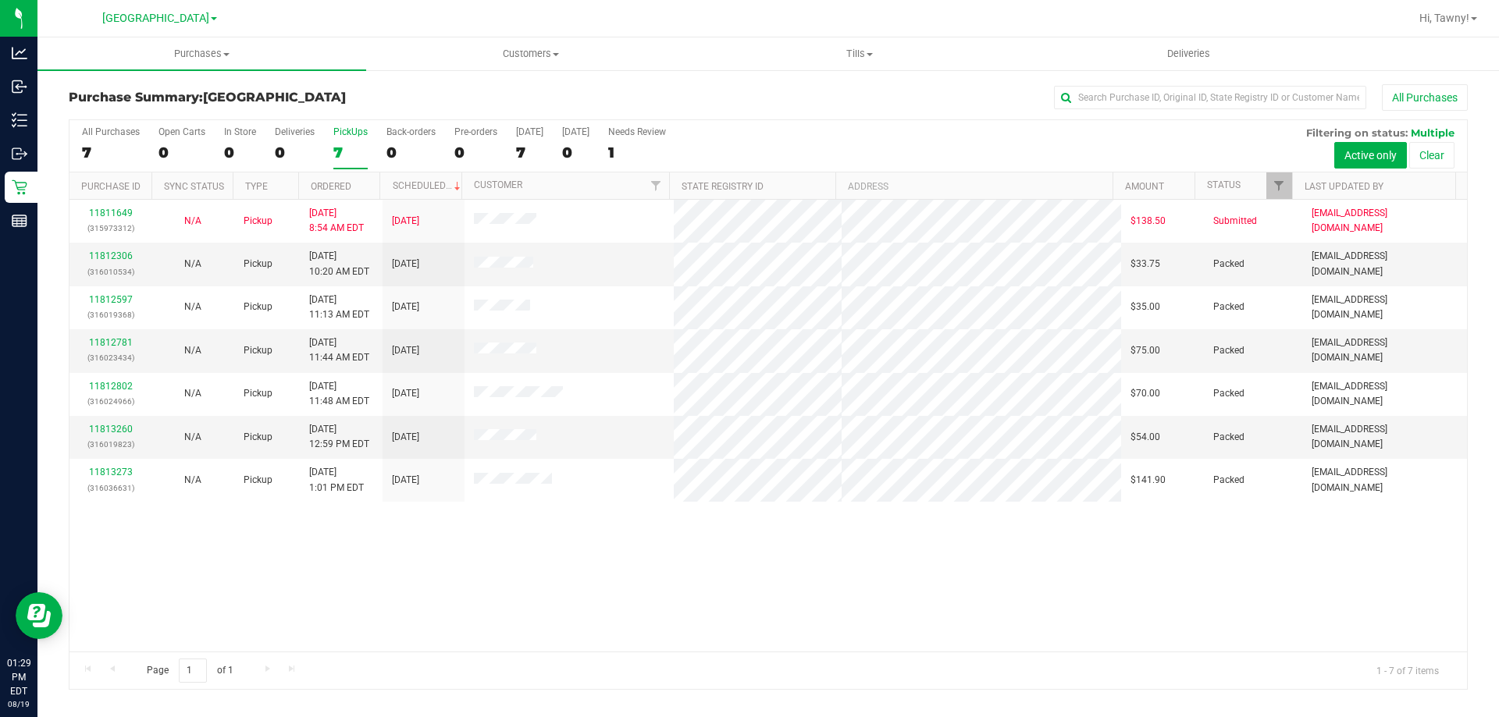
click at [752, 557] on div "11811649 (315973312) N/A Pickup 8/19/2025 8:54 AM EDT 8/19/2025 $138.50 Submitt…" at bounding box center [767, 426] width 1397 height 452
click at [336, 149] on div "7" at bounding box center [350, 153] width 34 height 18
click at [0, 0] on input "PickUps 7" at bounding box center [0, 0] width 0 height 0
click at [635, 557] on div "11811649 (315973312) N/A Pickup 8/19/2025 8:54 AM EDT 8/19/2025 $138.50 Submitt…" at bounding box center [767, 426] width 1397 height 452
click at [343, 149] on div "7" at bounding box center [350, 153] width 34 height 18
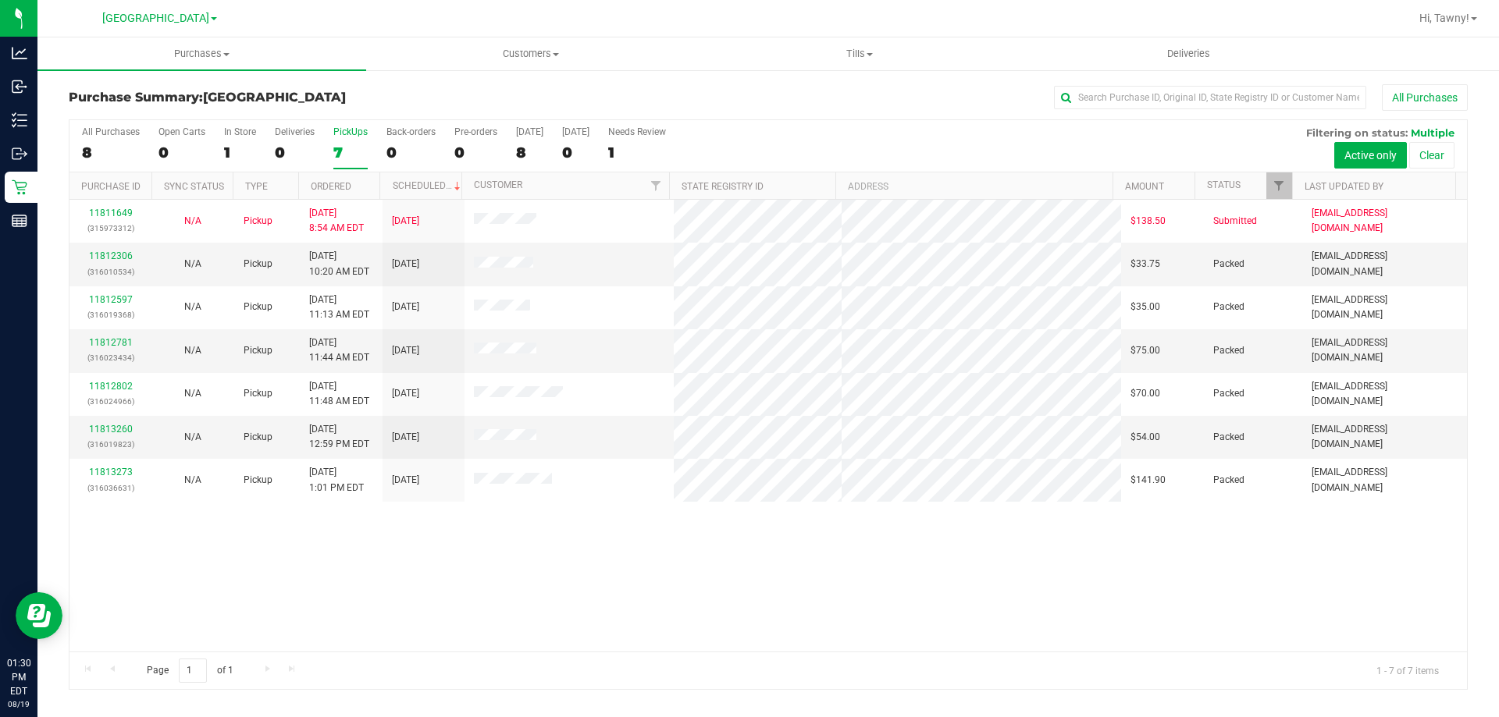
click at [0, 0] on input "PickUps 7" at bounding box center [0, 0] width 0 height 0
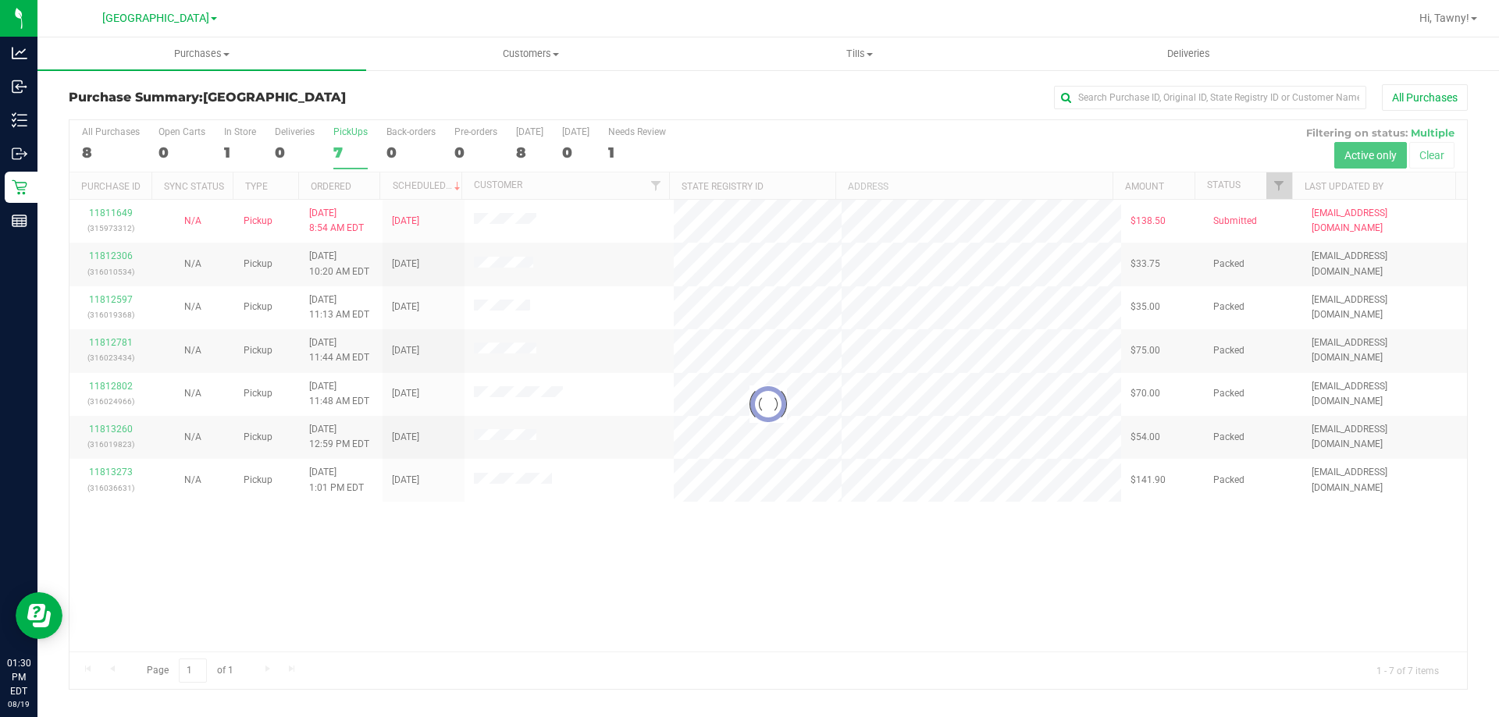
click at [603, 582] on div "Loading... 11811649 (315973312) N/A Pickup 8/19/2025 8:54 AM EDT 8/19/2025 $138…" at bounding box center [767, 426] width 1397 height 452
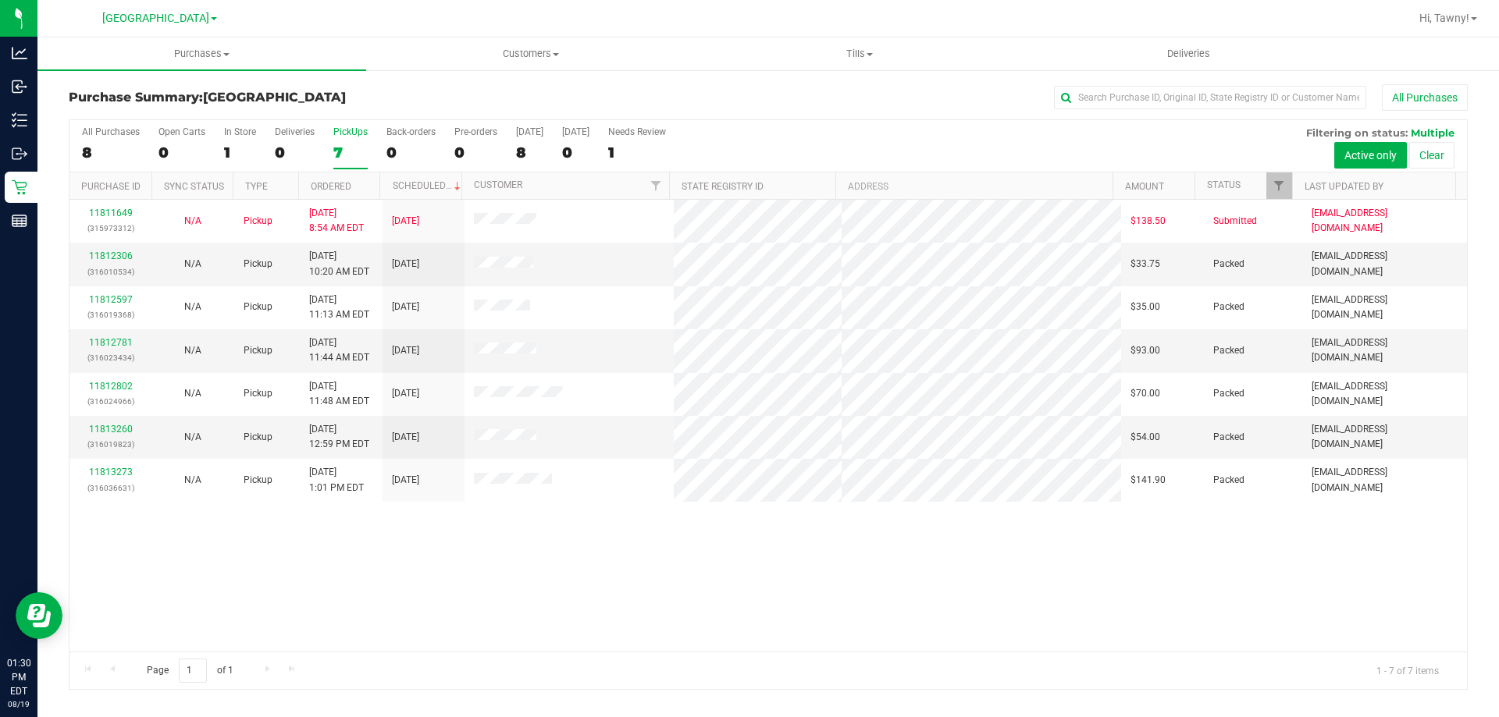
click at [603, 582] on div "11811649 (315973312) N/A Pickup 8/19/2025 8:54 AM EDT 8/19/2025 $138.50 Submitt…" at bounding box center [767, 426] width 1397 height 452
click at [590, 595] on div "11811649 (315973312) N/A Pickup 8/19/2025 8:54 AM EDT 8/19/2025 $138.50 Submitt…" at bounding box center [767, 426] width 1397 height 452
click at [606, 588] on div "11811649 (315973312) N/A Pickup 8/19/2025 8:54 AM EDT 8/19/2025 $138.50 Submitt…" at bounding box center [767, 426] width 1397 height 452
click at [560, 530] on div "11811649 (315973312) N/A Pickup 8/19/2025 8:54 AM EDT 8/19/2025 $138.50 Submitt…" at bounding box center [767, 426] width 1397 height 452
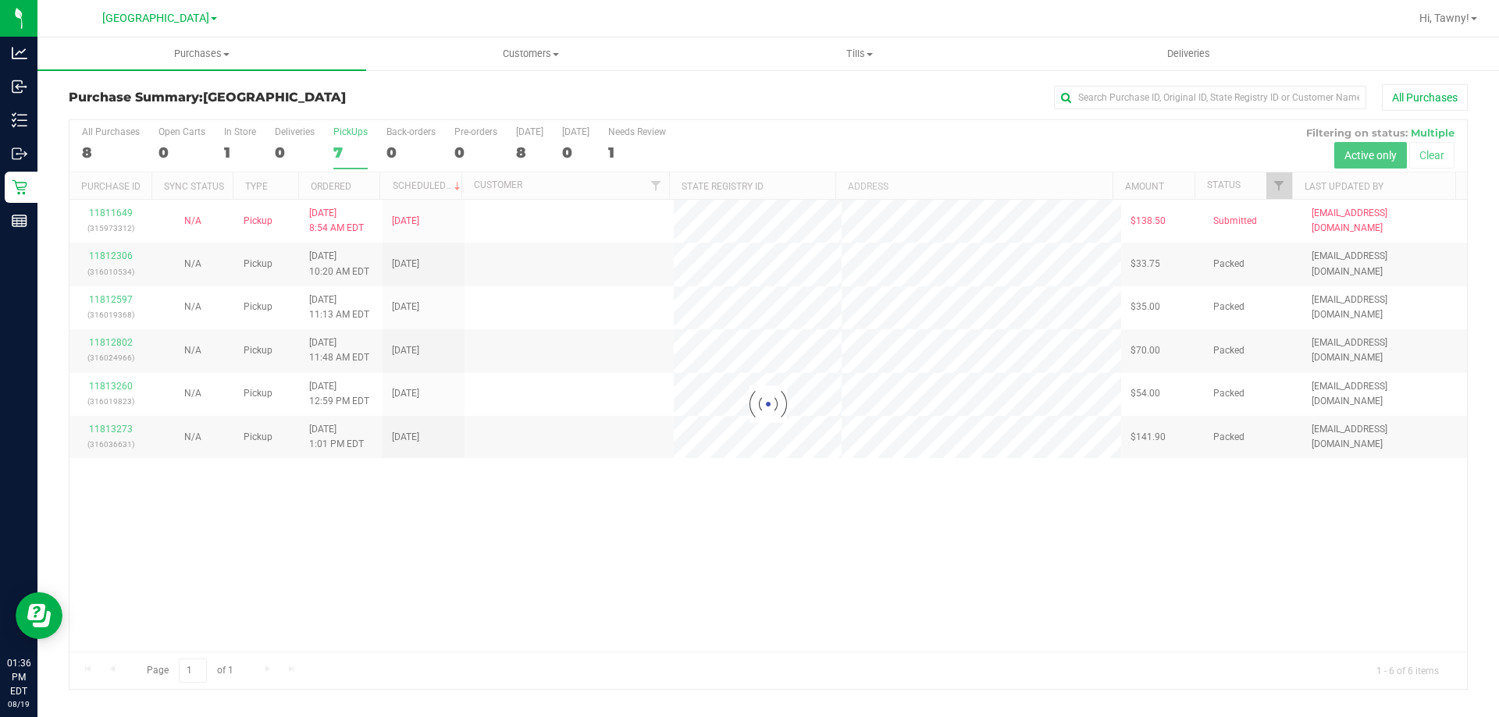
click at [511, 581] on div at bounding box center [767, 404] width 1397 height 569
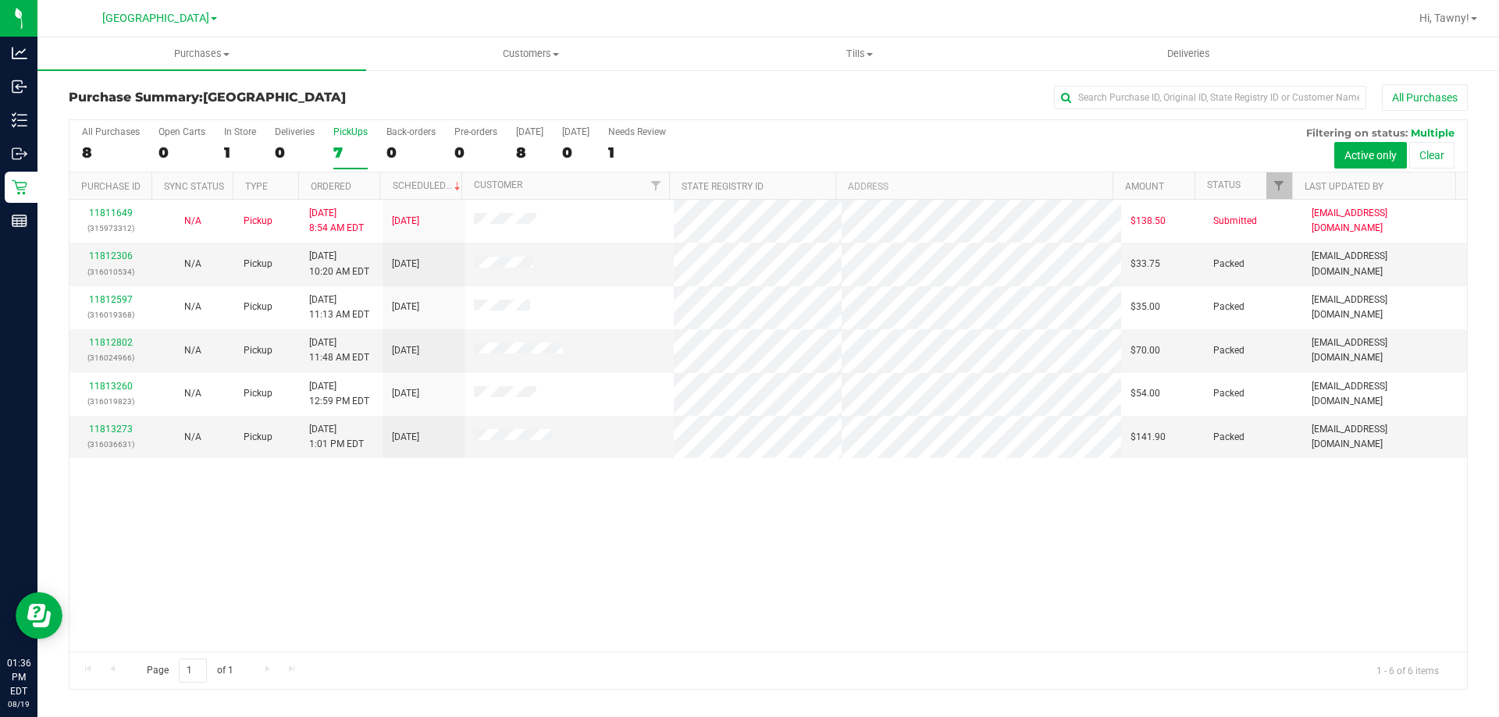
click at [519, 567] on div "11811649 (315973312) N/A Pickup 8/19/2025 8:54 AM EDT 8/19/2025 $138.50 Submitt…" at bounding box center [767, 426] width 1397 height 452
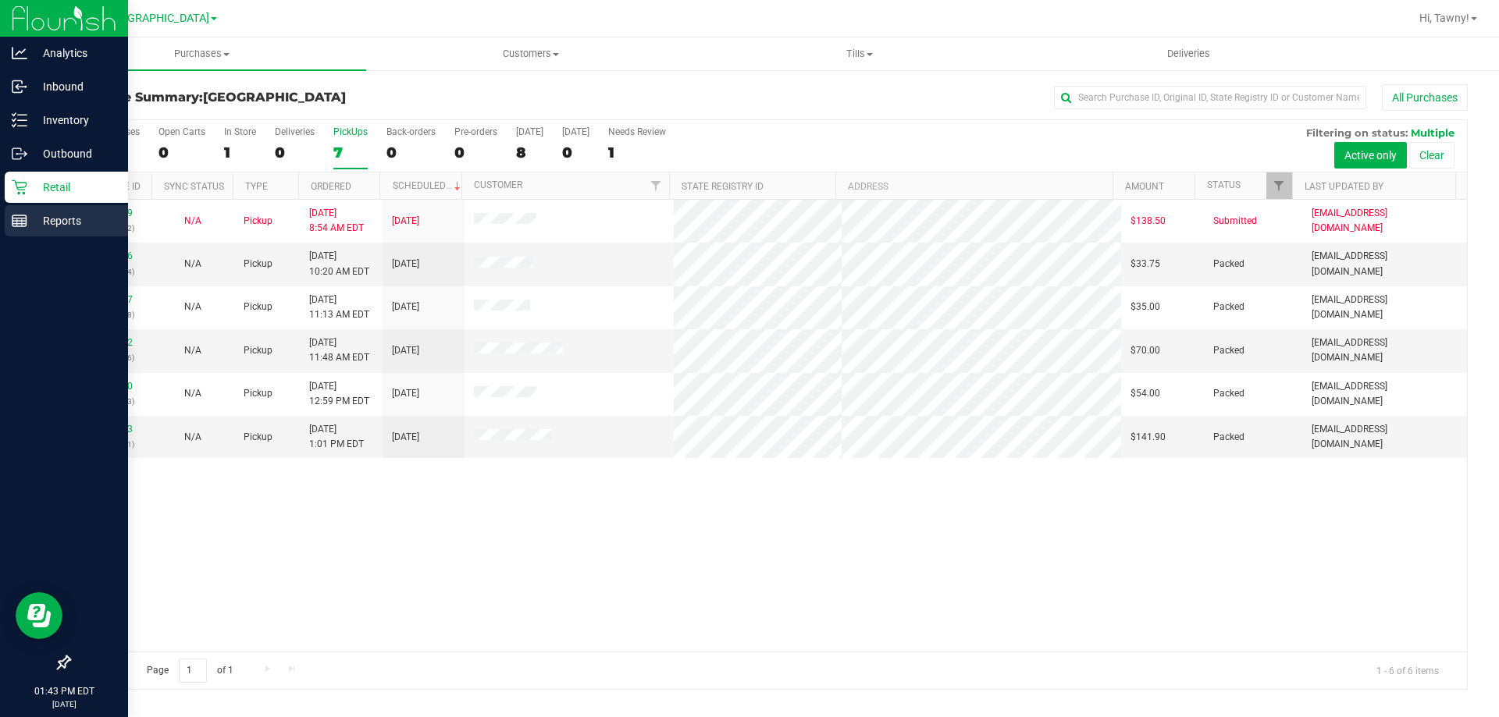
click at [31, 227] on p "Reports" at bounding box center [74, 221] width 94 height 19
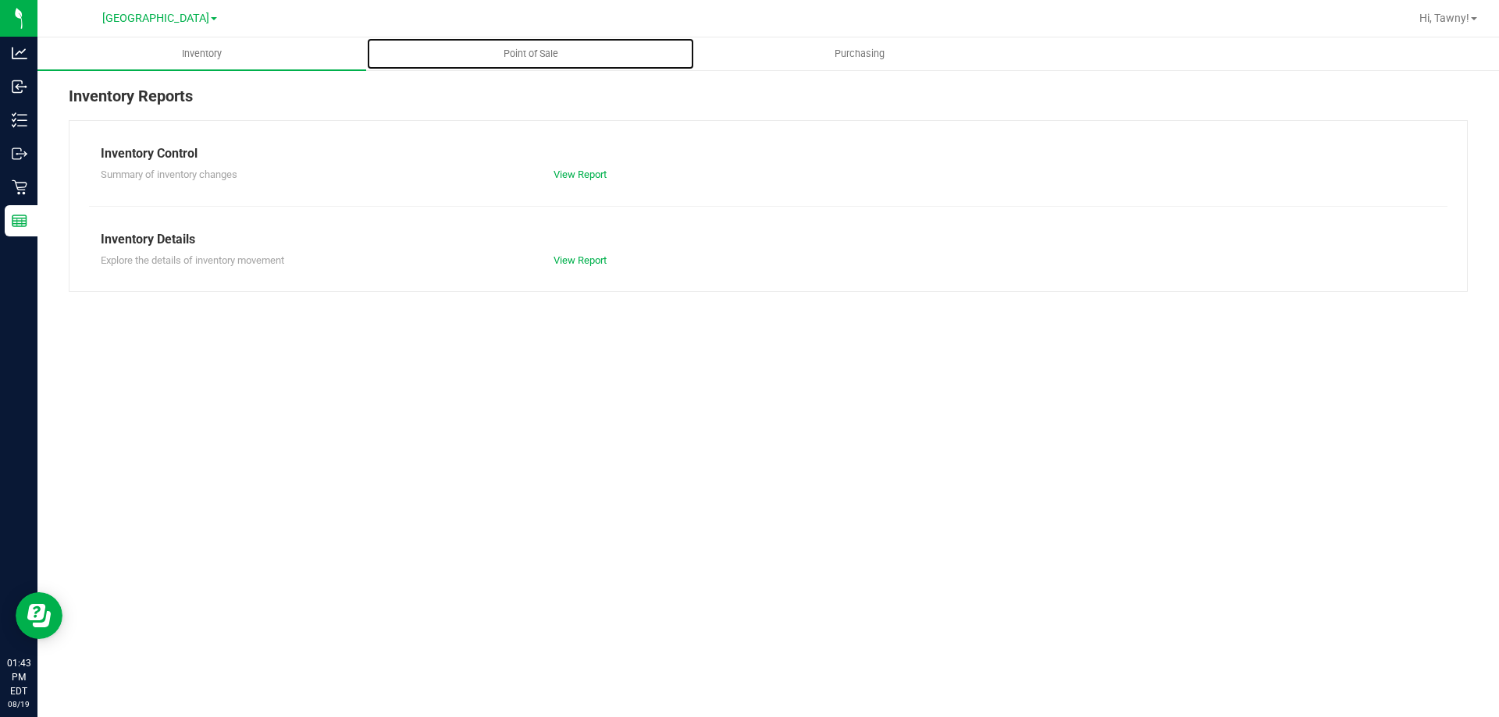
click at [519, 52] on span "Point of Sale" at bounding box center [530, 54] width 97 height 14
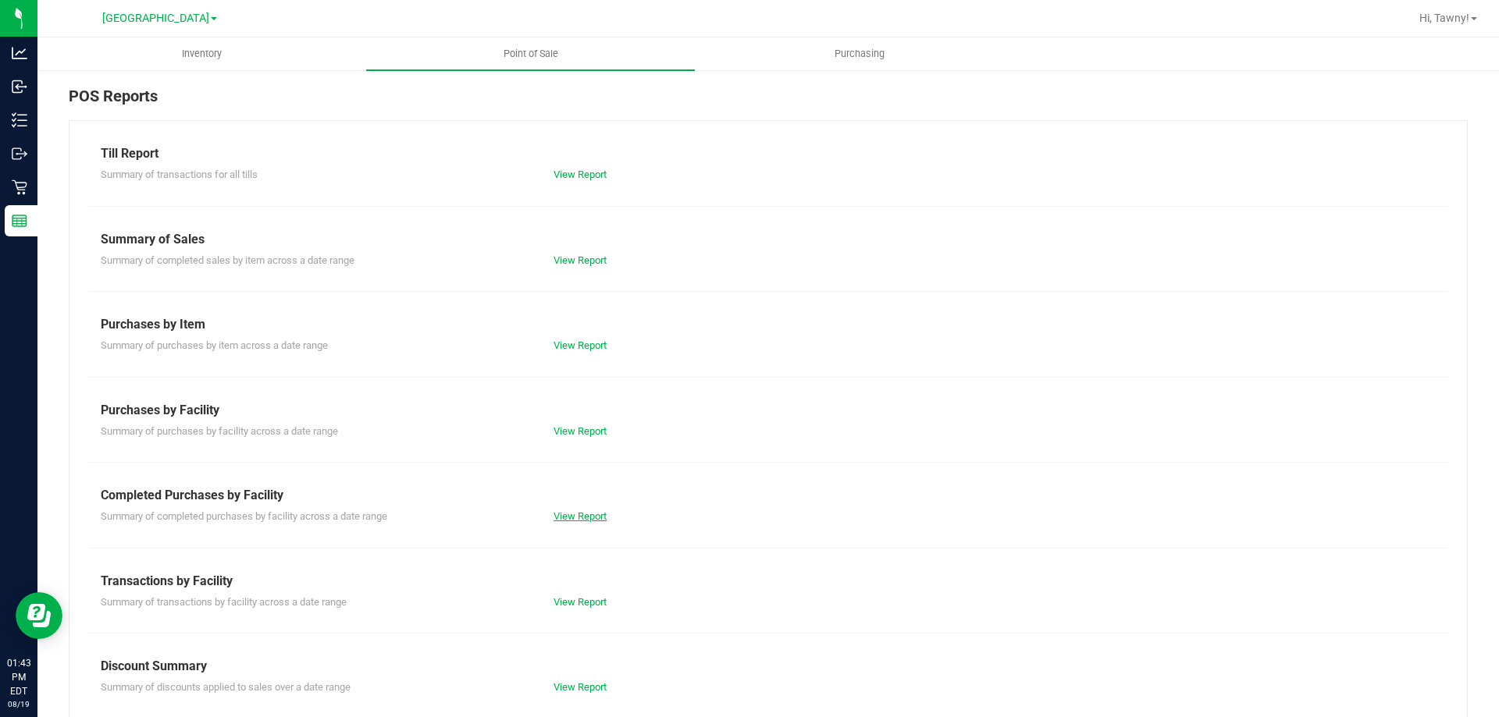
click at [590, 521] on link "View Report" at bounding box center [579, 516] width 53 height 12
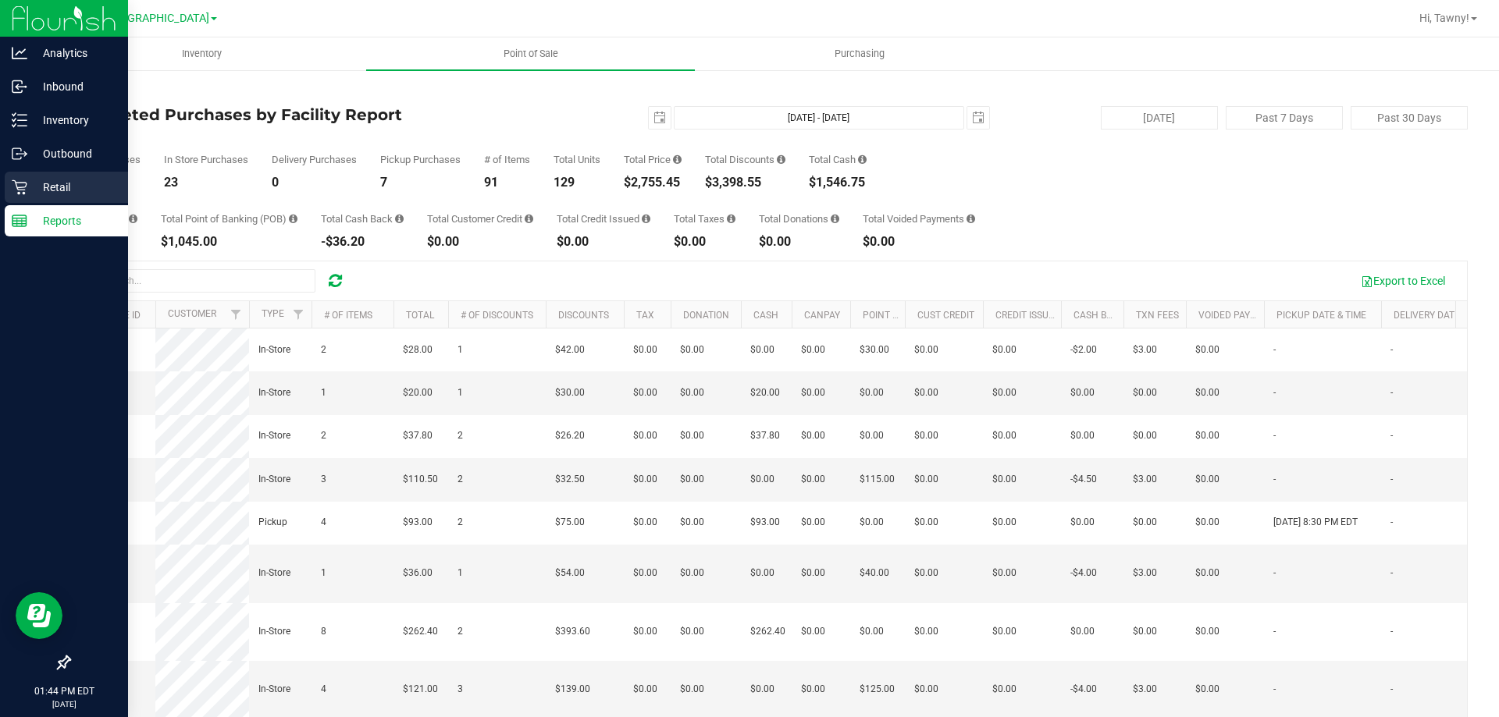
click at [50, 182] on p "Retail" at bounding box center [74, 187] width 94 height 19
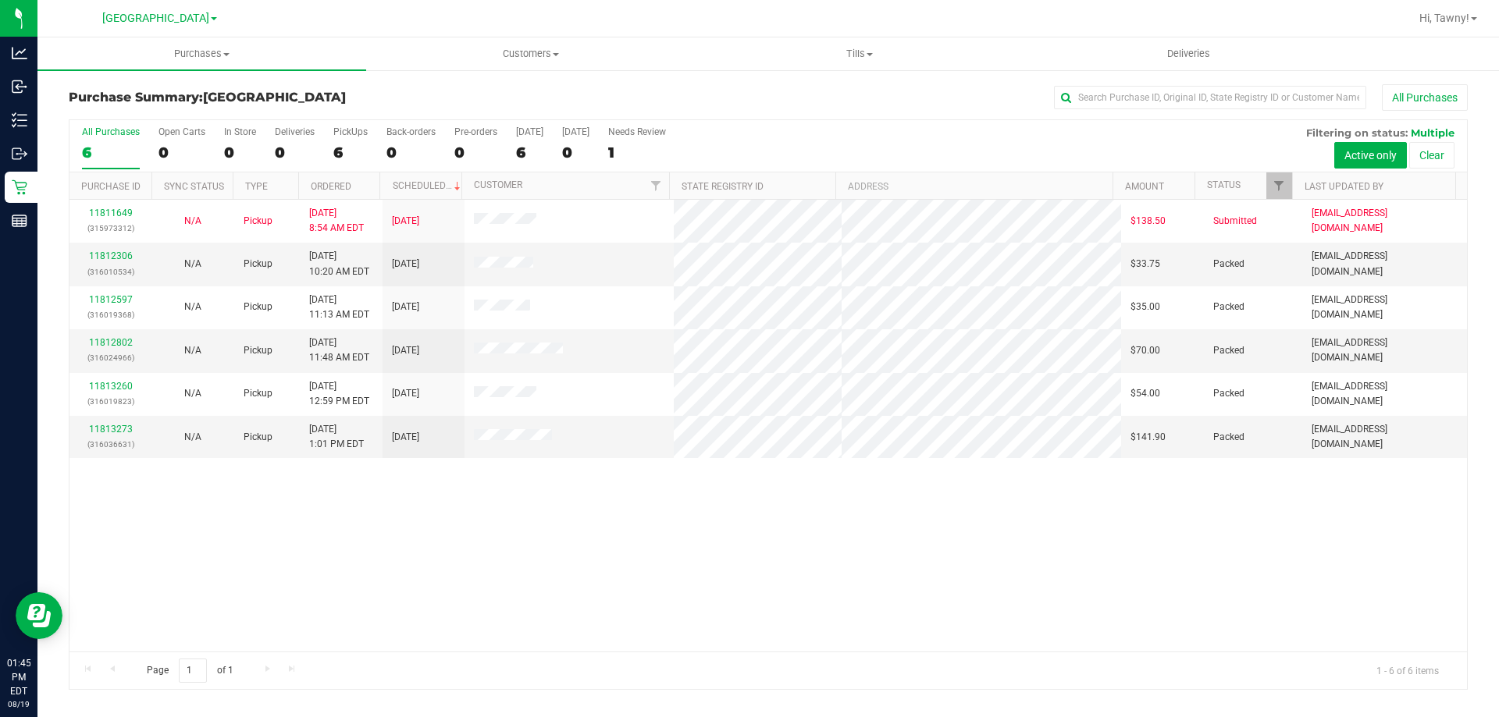
click at [608, 583] on div "11811649 (315973312) N/A Pickup 8/19/2025 8:54 AM EDT 8/19/2025 $138.50 Submitt…" at bounding box center [767, 426] width 1397 height 452
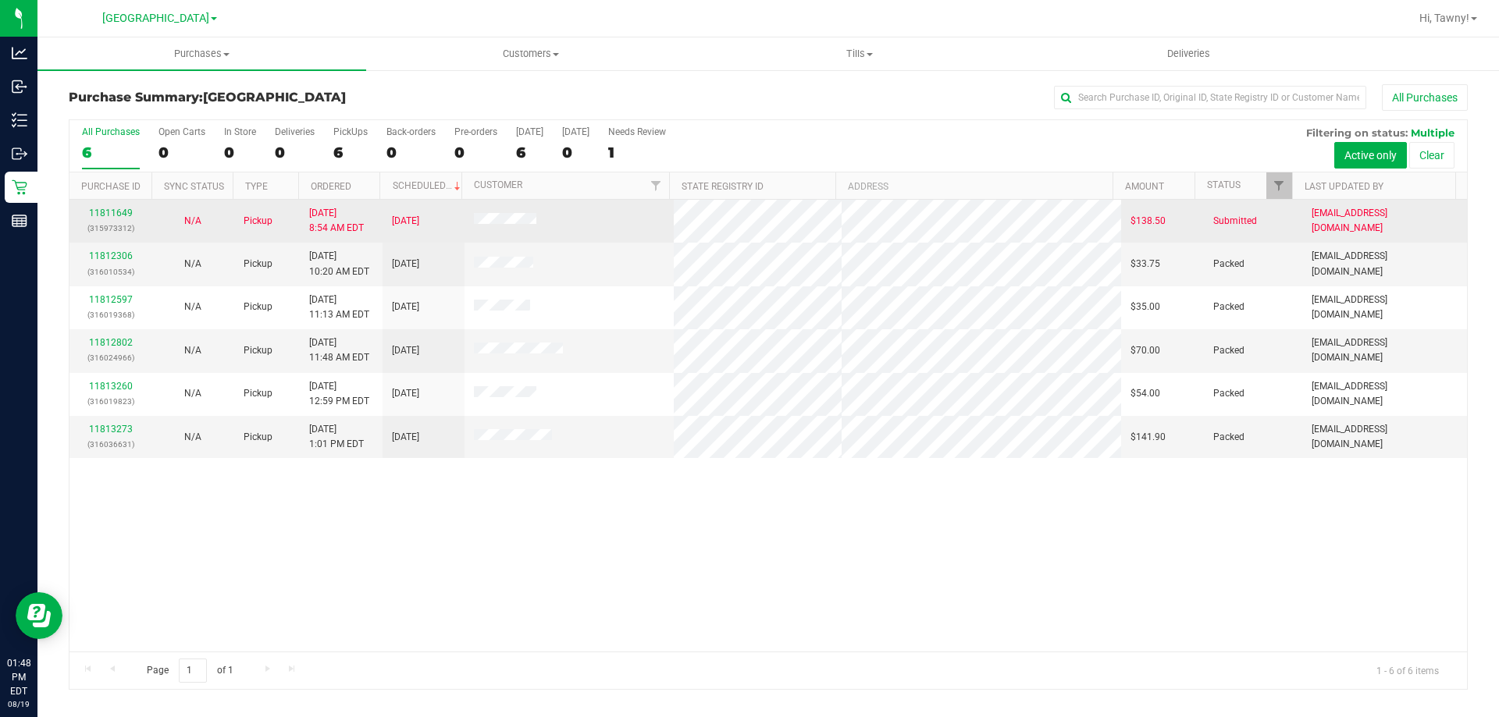
click at [112, 226] on p "(315973312)" at bounding box center [110, 228] width 63 height 15
click at [108, 218] on link "11811649" at bounding box center [111, 213] width 44 height 11
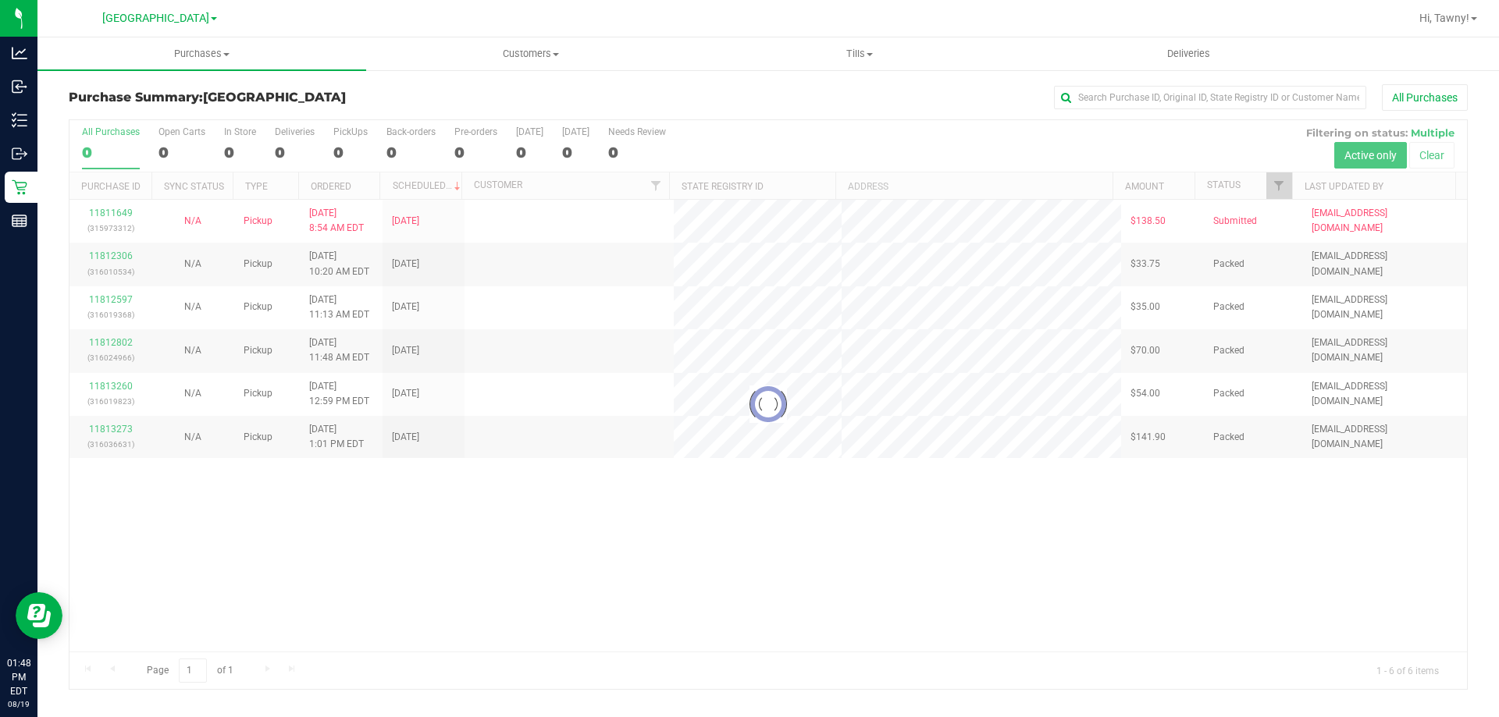
click at [765, 442] on div at bounding box center [767, 404] width 1397 height 569
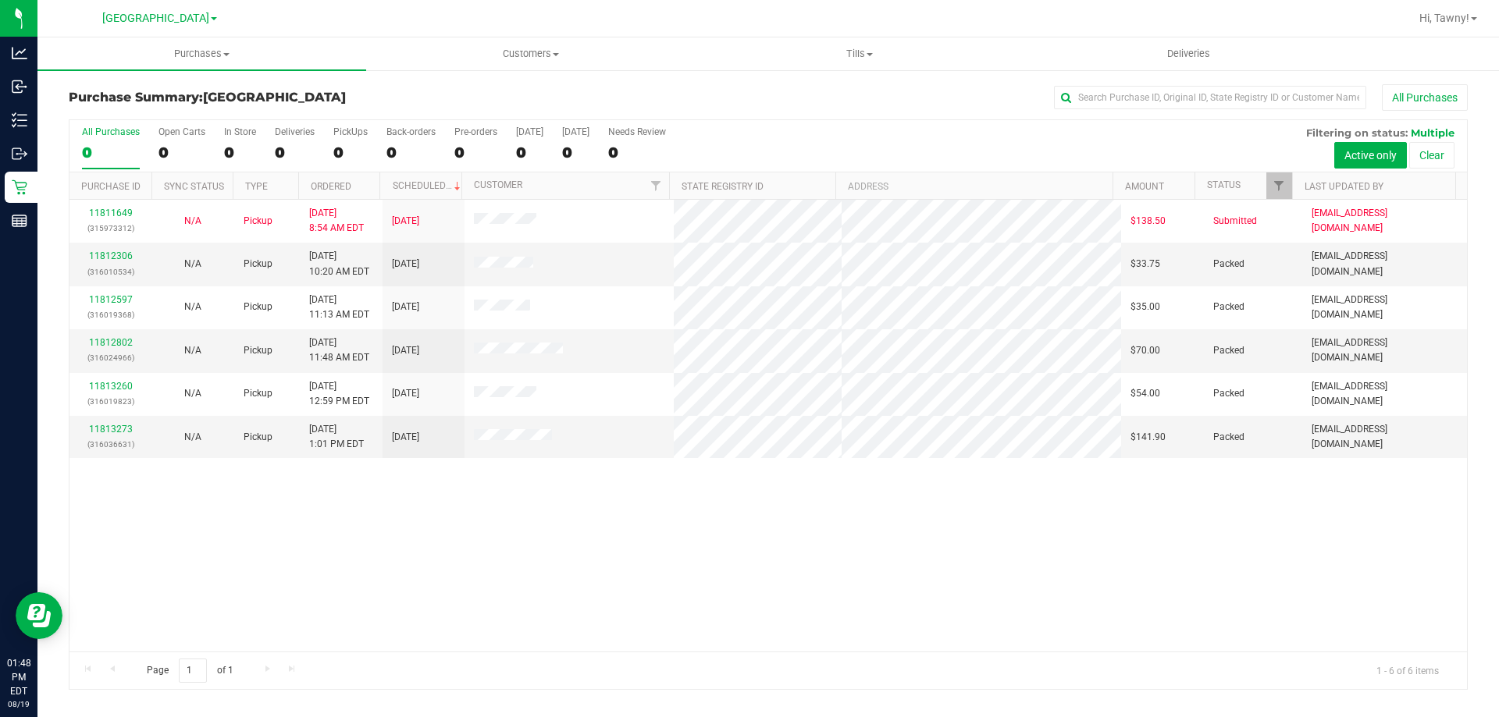
click at [857, 526] on div "11811649 (315973312) N/A Pickup 8/19/2025 8:54 AM EDT 8/19/2025 $138.50 Submitt…" at bounding box center [767, 426] width 1397 height 452
click at [400, 605] on div "11811649 (315973312) N/A Pickup 8/19/2025 8:54 AM EDT 8/19/2025 $138.50 Submitt…" at bounding box center [767, 426] width 1397 height 452
click at [339, 135] on div "PickUps" at bounding box center [350, 131] width 34 height 11
click at [0, 0] on input "PickUps 6" at bounding box center [0, 0] width 0 height 0
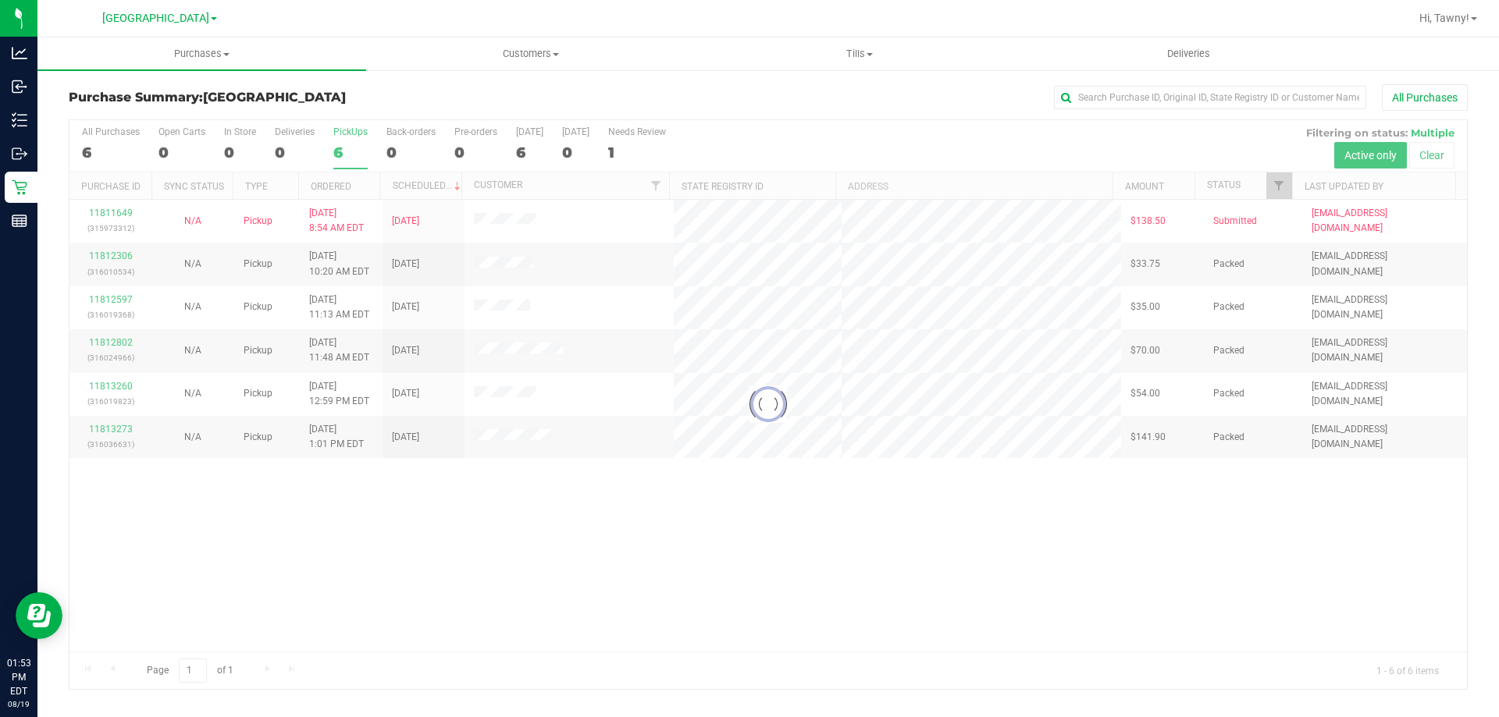
click at [491, 549] on div at bounding box center [767, 404] width 1397 height 569
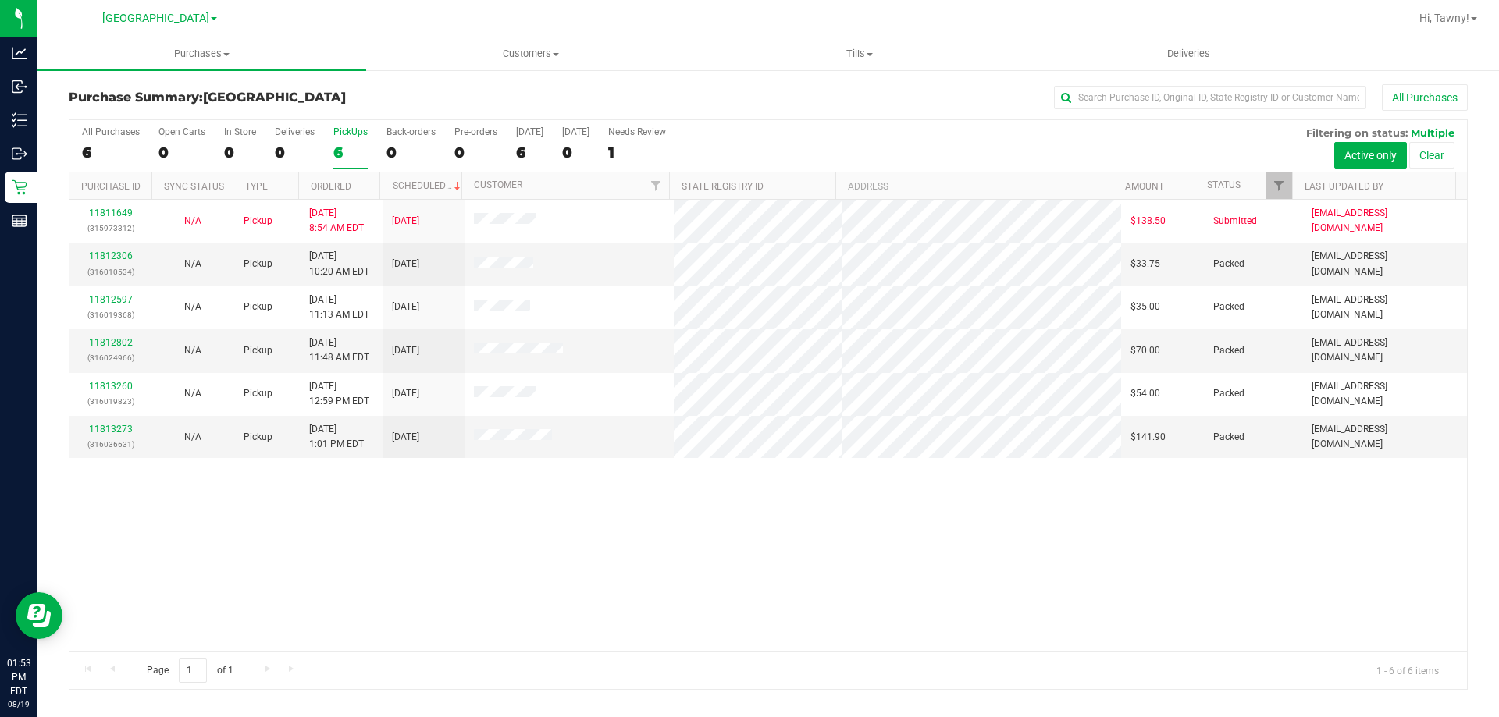
click at [499, 525] on div "11811649 (315973312) N/A Pickup 8/19/2025 8:54 AM EDT 8/19/2025 $138.50 Submitt…" at bounding box center [767, 426] width 1397 height 452
click at [497, 522] on div "11811649 (315973312) N/A Pickup 8/19/2025 8:54 AM EDT 8/19/2025 $138.50 Submitt…" at bounding box center [767, 426] width 1397 height 452
click at [353, 145] on div "6" at bounding box center [350, 153] width 34 height 18
click at [0, 0] on input "PickUps 6" at bounding box center [0, 0] width 0 height 0
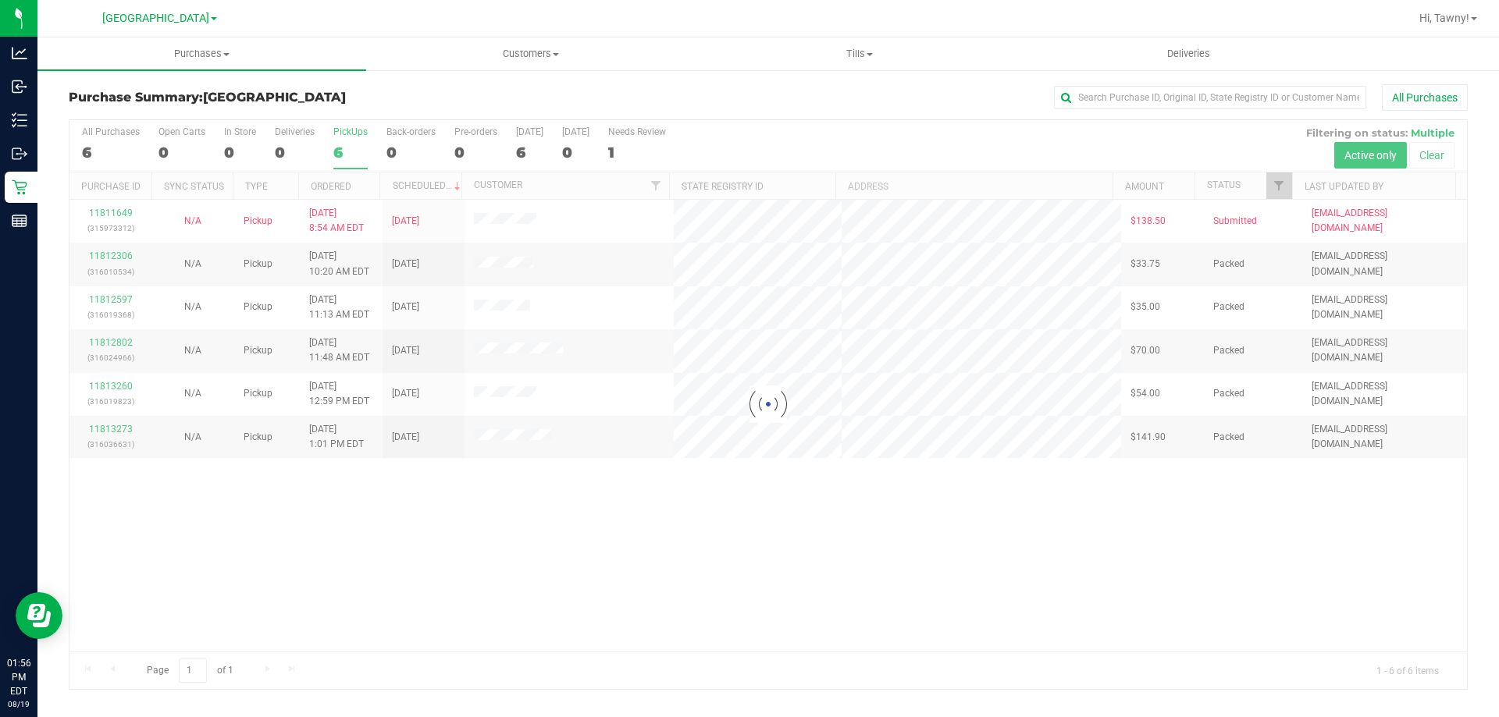
click at [353, 145] on div at bounding box center [767, 404] width 1397 height 569
click at [765, 573] on div at bounding box center [767, 404] width 1397 height 569
click at [524, 525] on div at bounding box center [767, 404] width 1397 height 569
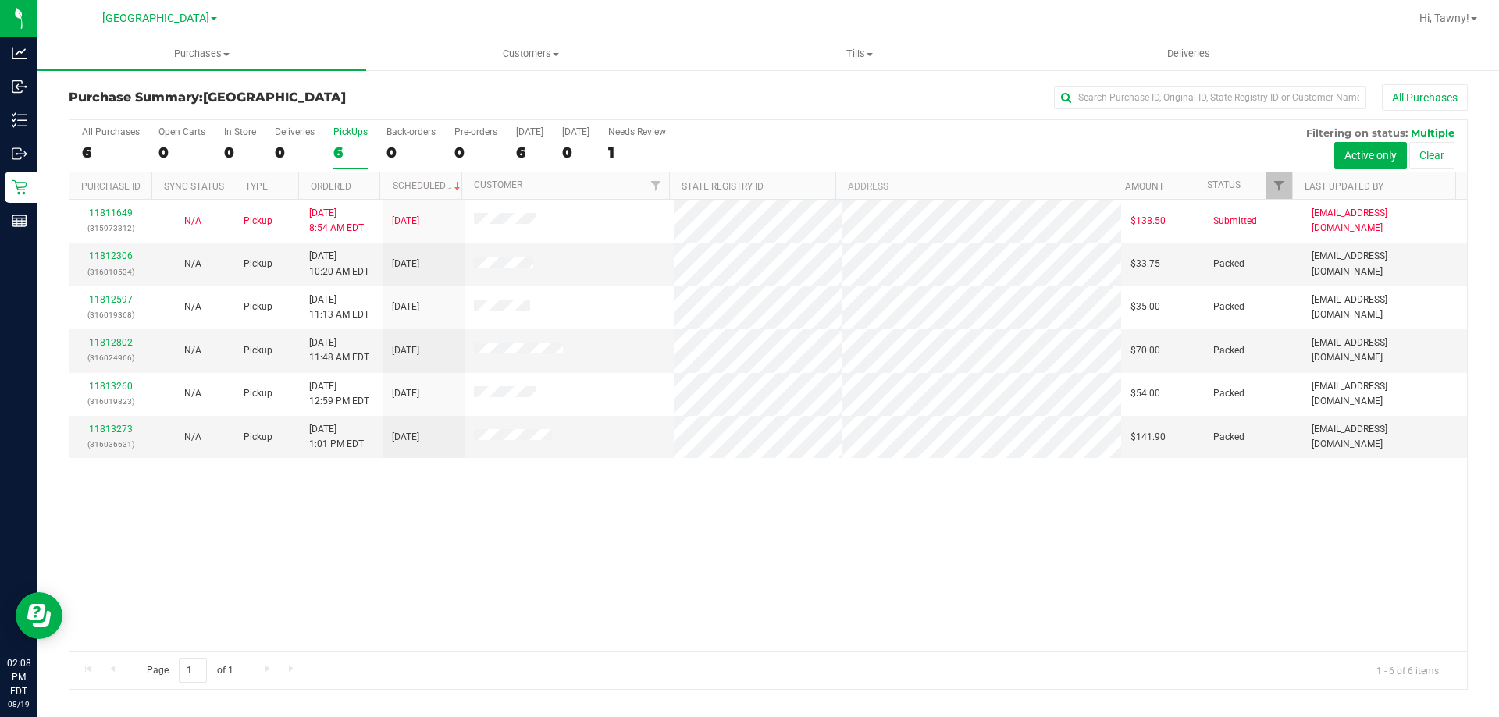
click at [397, 519] on div "11811649 (315973312) N/A Pickup 8/19/2025 8:54 AM EDT 8/19/2025 $138.50 Submitt…" at bounding box center [767, 426] width 1397 height 452
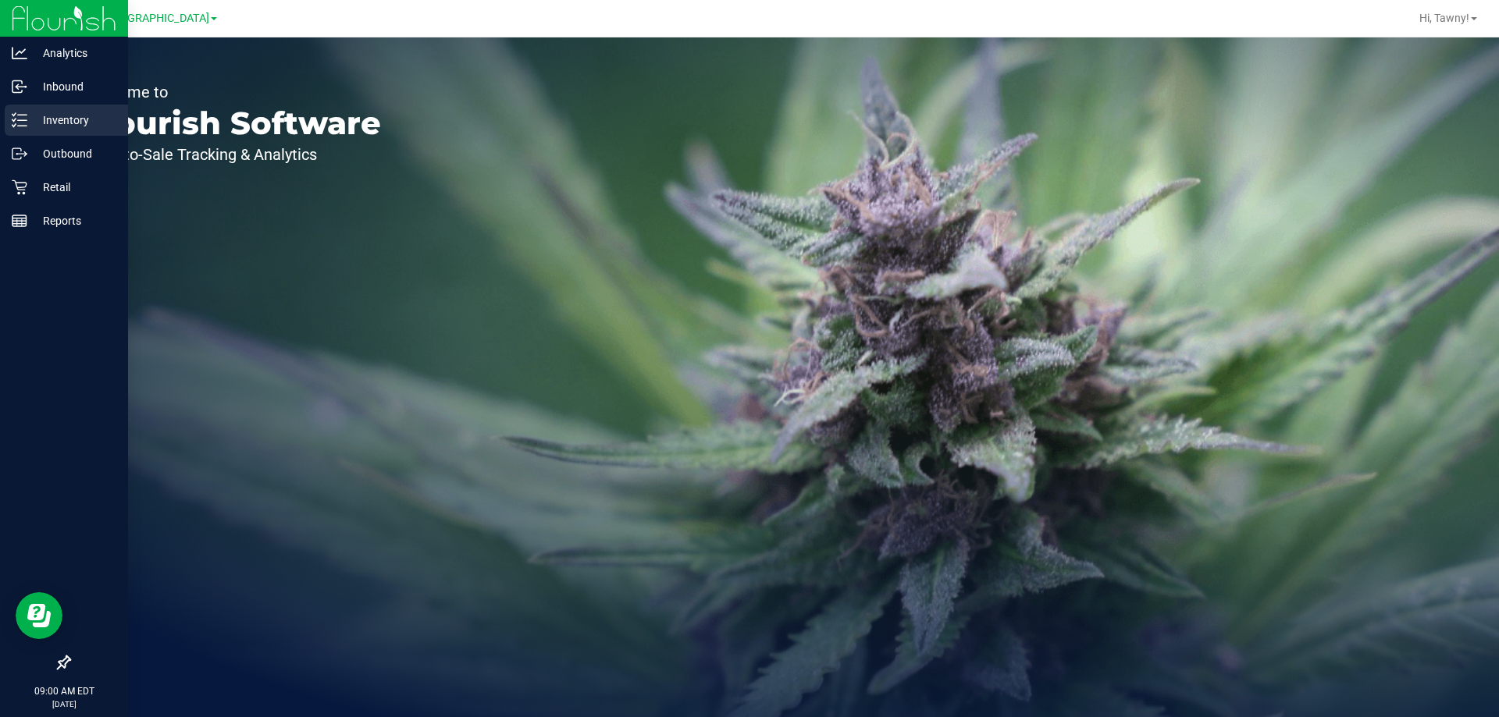
click at [11, 113] on div "Inventory" at bounding box center [66, 120] width 123 height 31
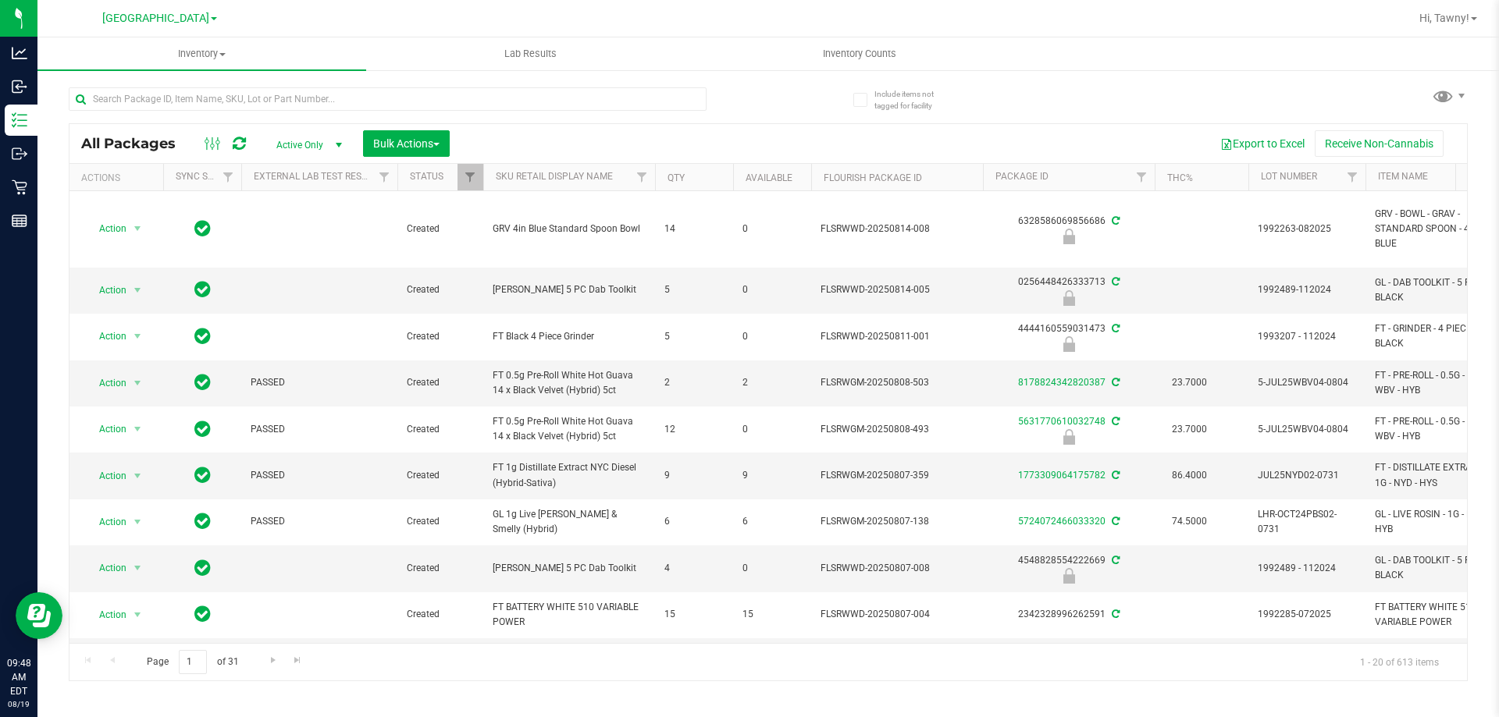
click at [397, 85] on div at bounding box center [418, 98] width 699 height 50
click at [393, 94] on input "text" at bounding box center [388, 98] width 638 height 23
type input "sbc"
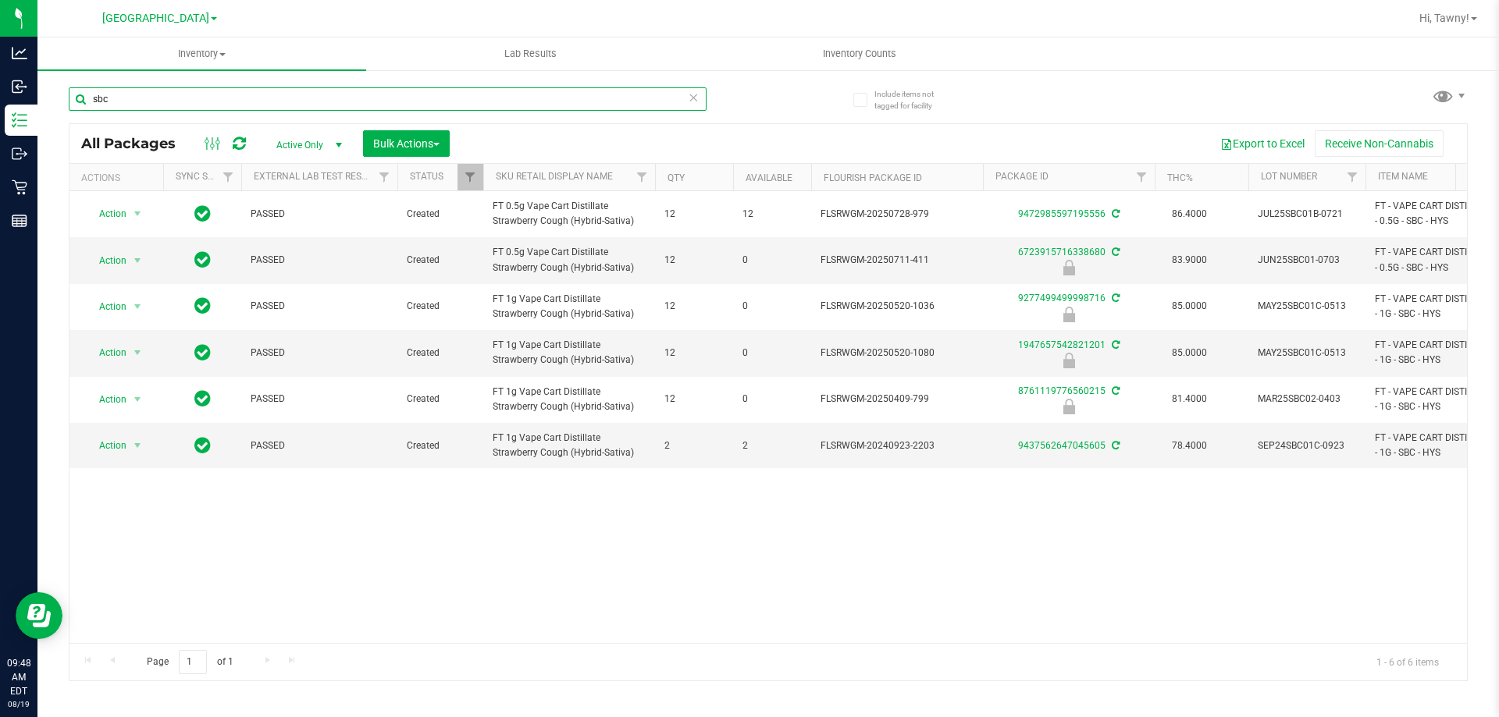
click at [173, 98] on input "sbc" at bounding box center [388, 98] width 638 height 23
type input "acg"
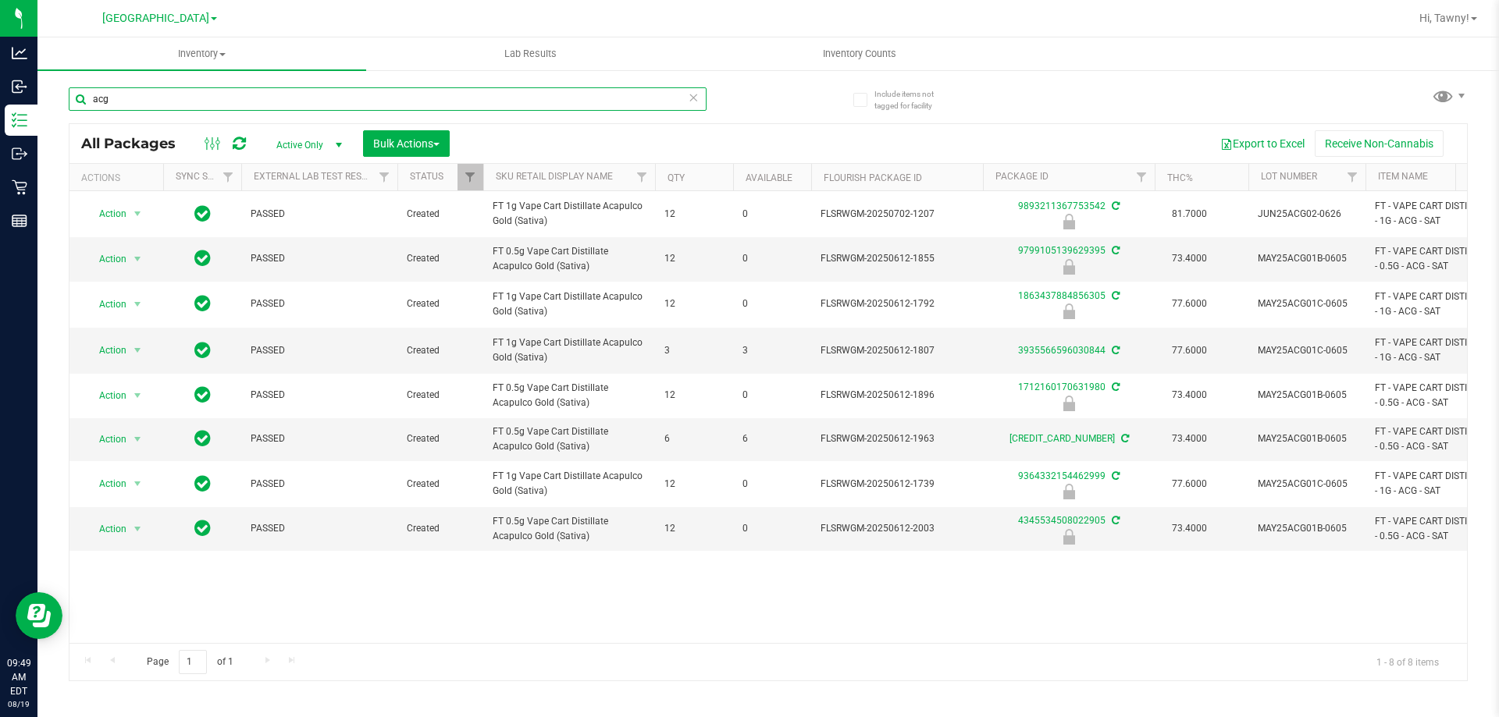
click at [179, 91] on input "acg" at bounding box center [388, 98] width 638 height 23
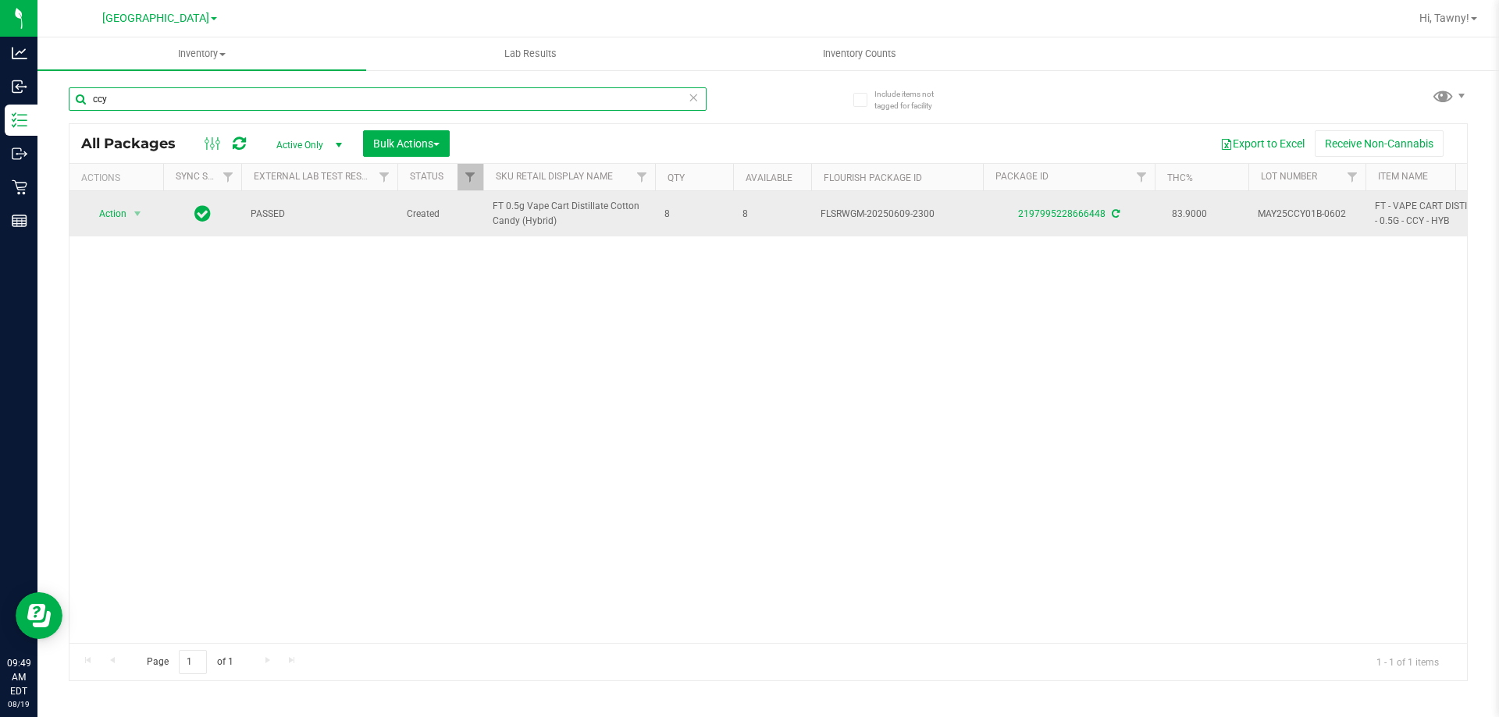
type input "ccy"
click at [355, 229] on td "PASSED" at bounding box center [319, 213] width 156 height 45
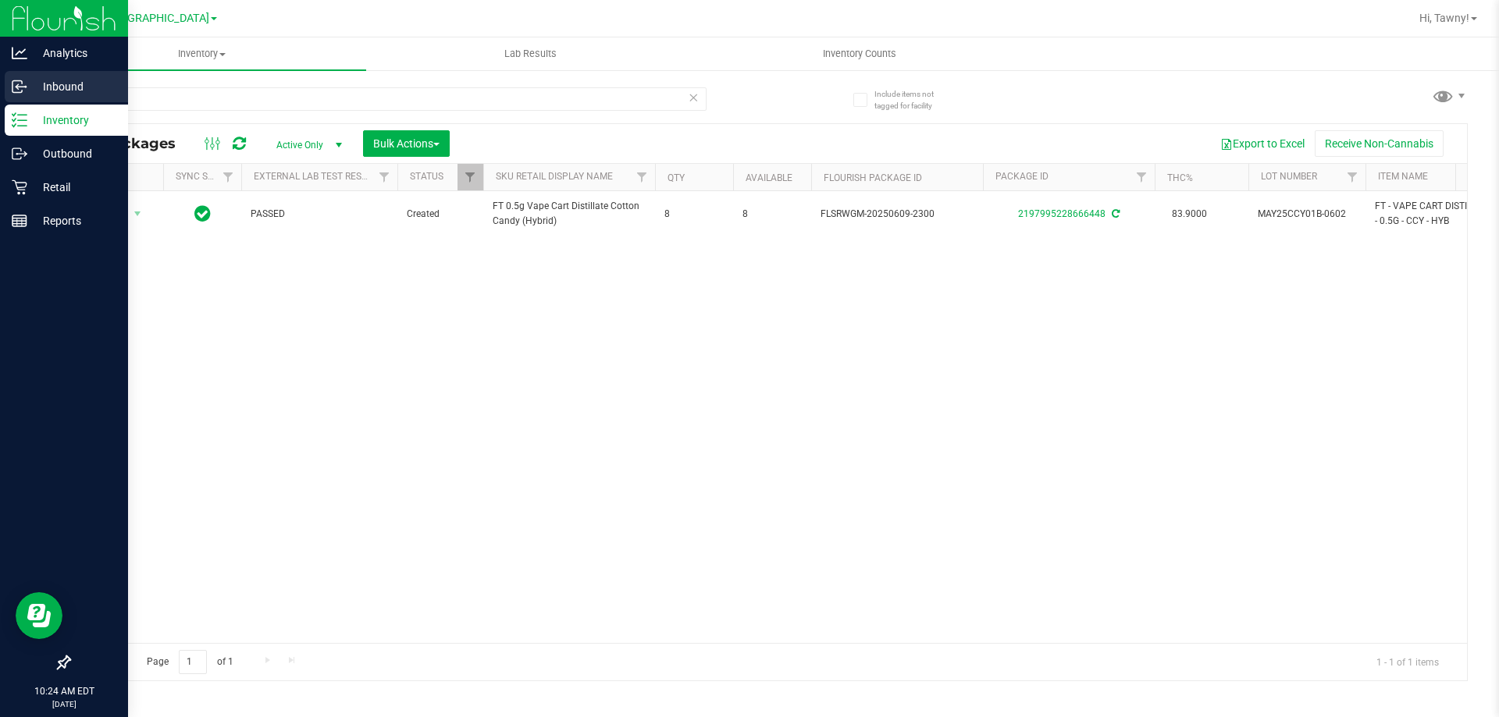
click at [63, 81] on p "Inbound" at bounding box center [74, 86] width 94 height 19
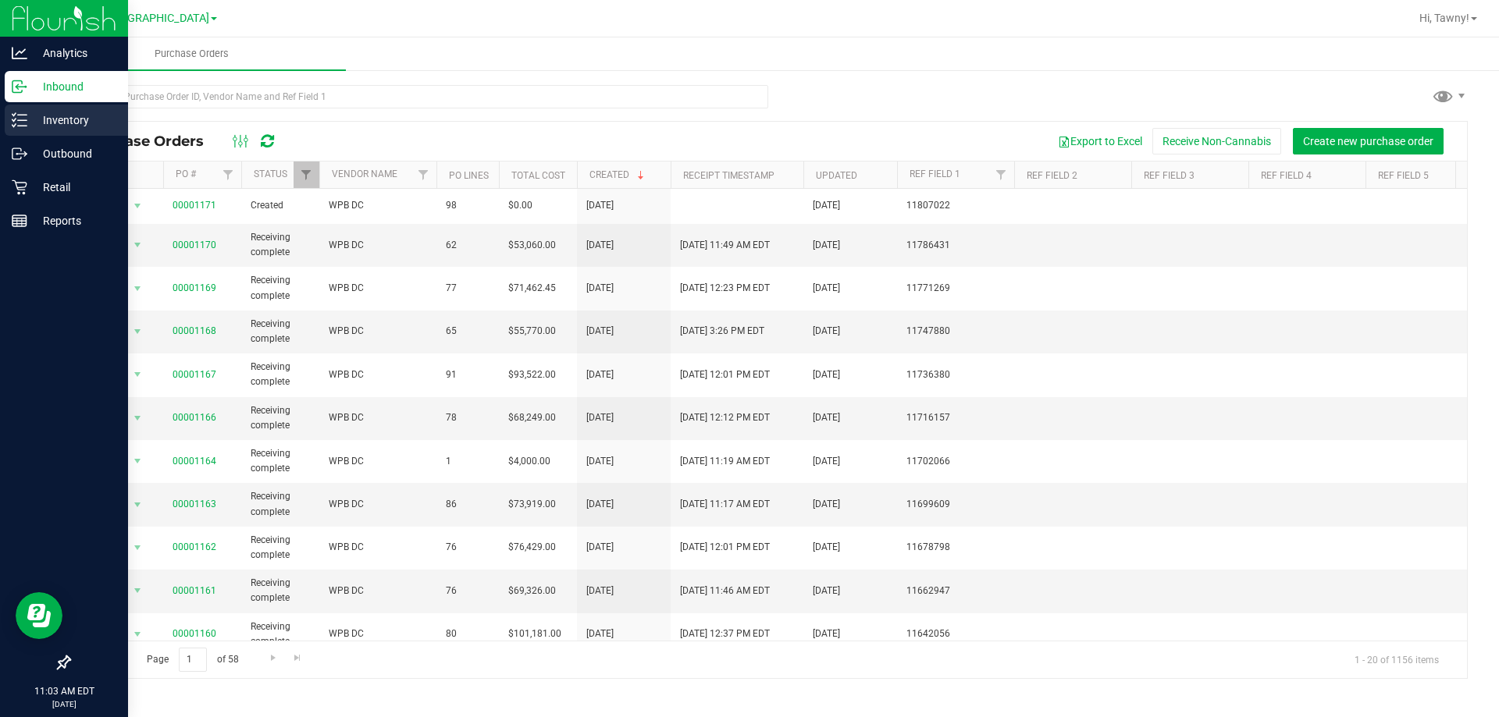
click at [34, 127] on p "Inventory" at bounding box center [74, 120] width 94 height 19
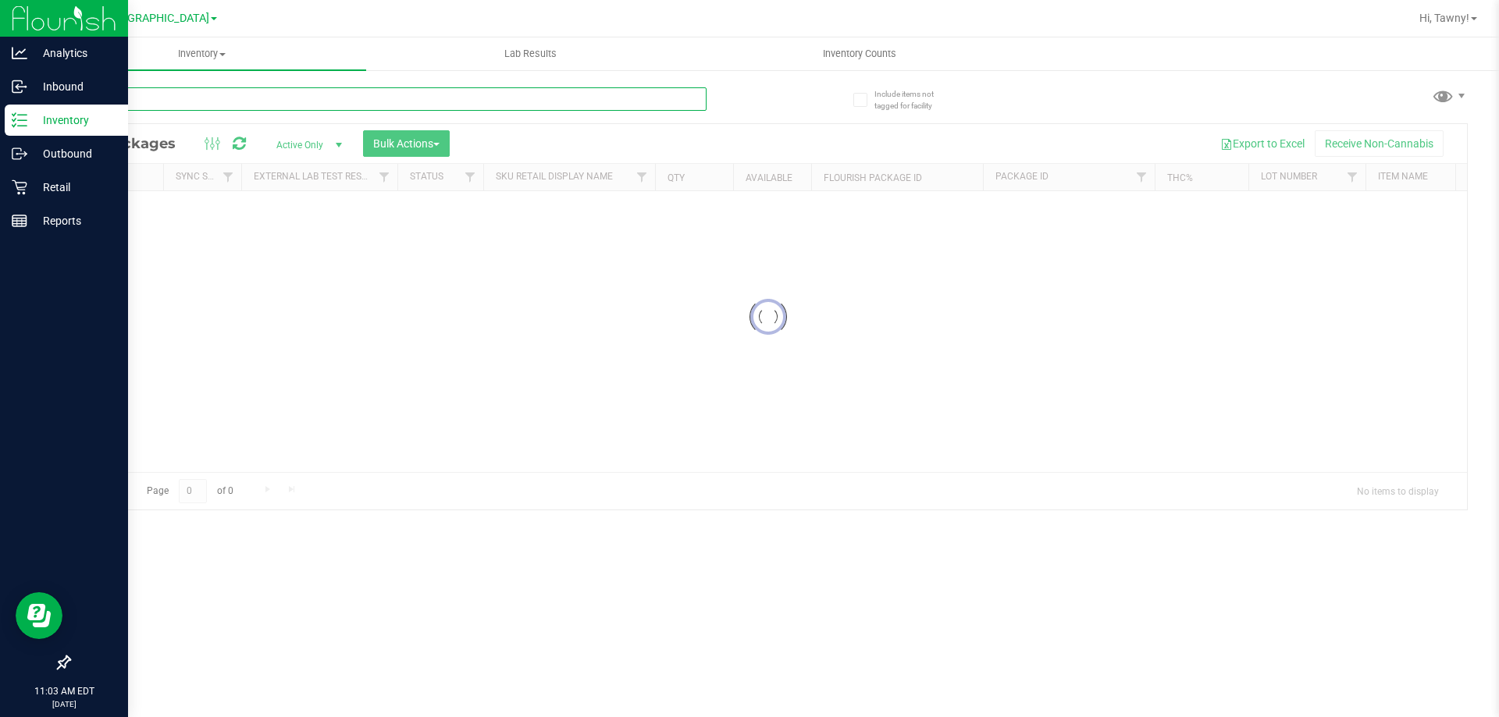
click at [246, 98] on input "text" at bounding box center [388, 98] width 638 height 23
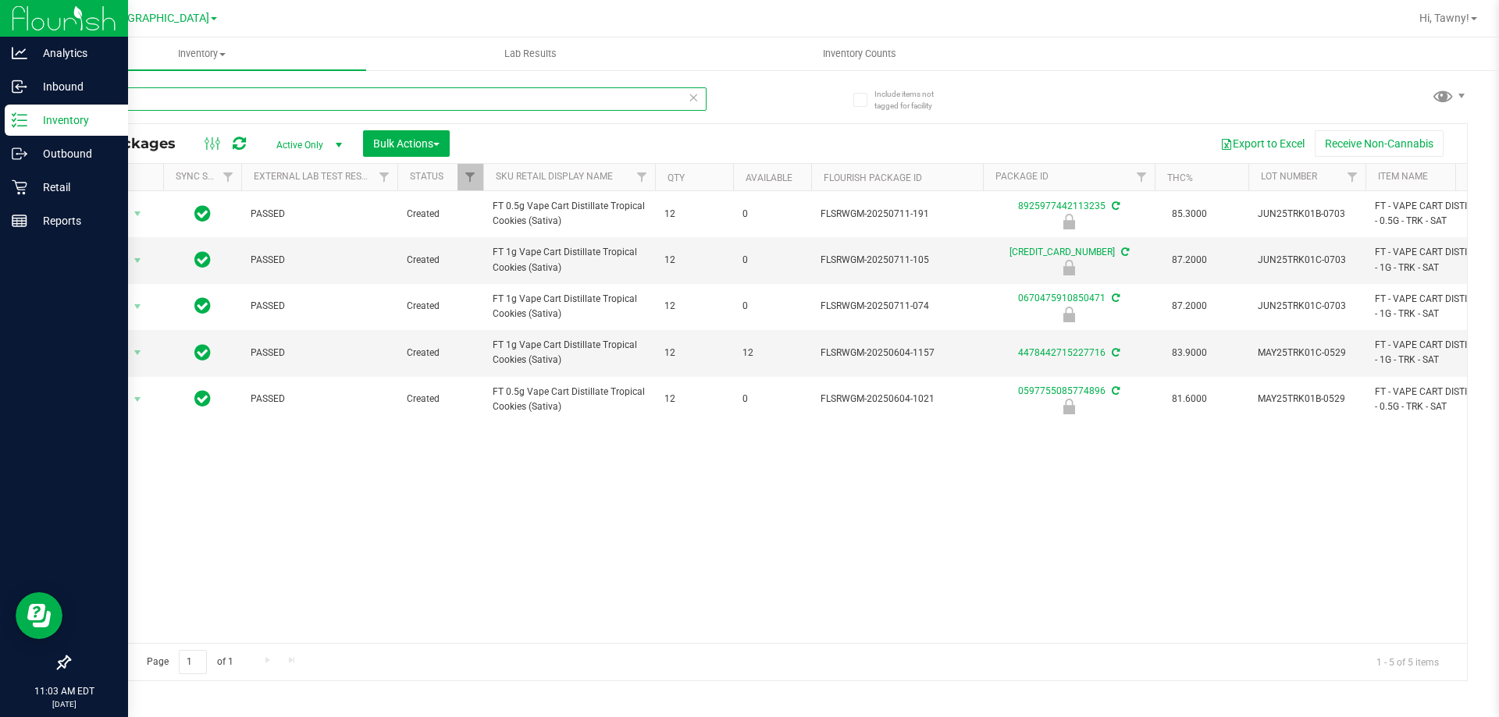
type input "trk"
click at [439, 482] on div "Action Action Edit attributes Global inventory Locate package Package audit log…" at bounding box center [767, 417] width 1397 height 452
click at [777, 560] on div "Action Action Edit attributes Global inventory Locate package Package audit log…" at bounding box center [767, 417] width 1397 height 452
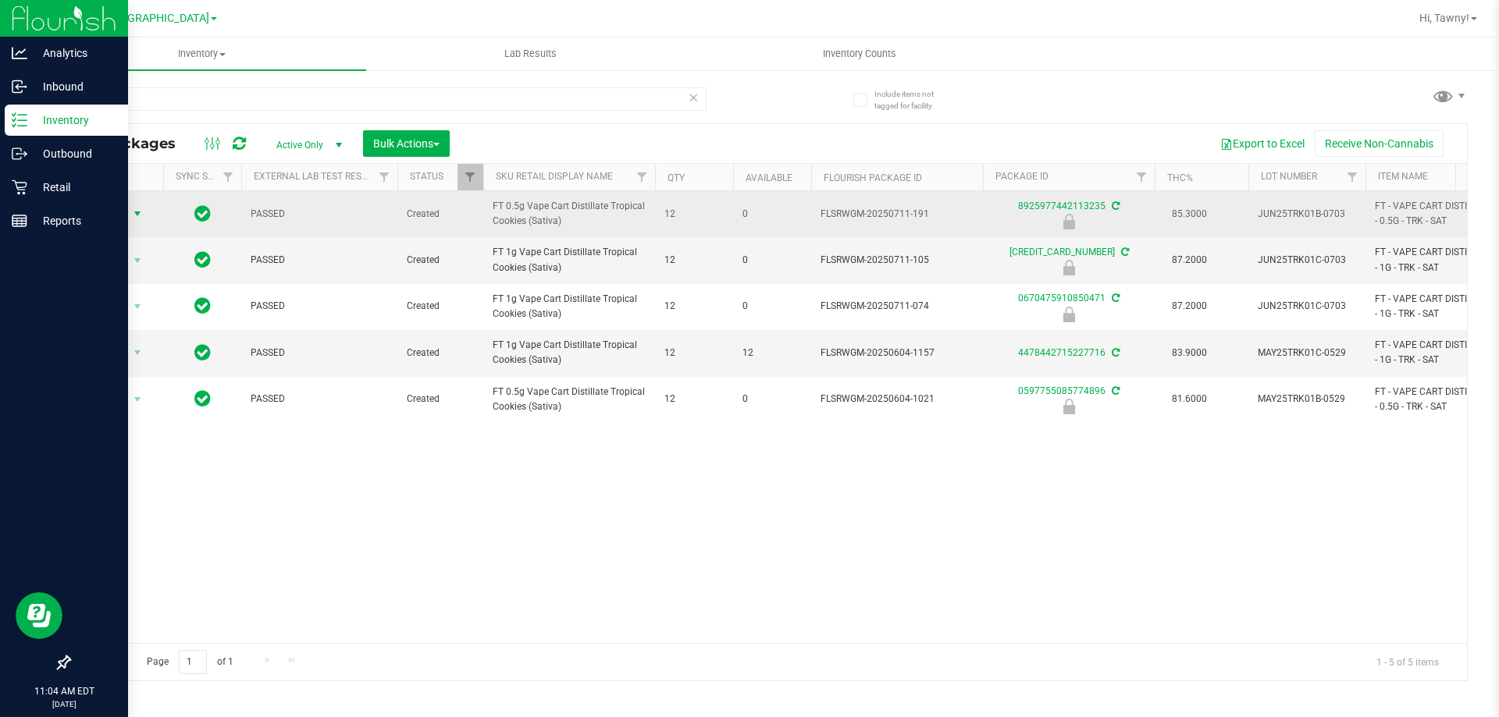
click at [108, 213] on span "Action" at bounding box center [106, 214] width 42 height 22
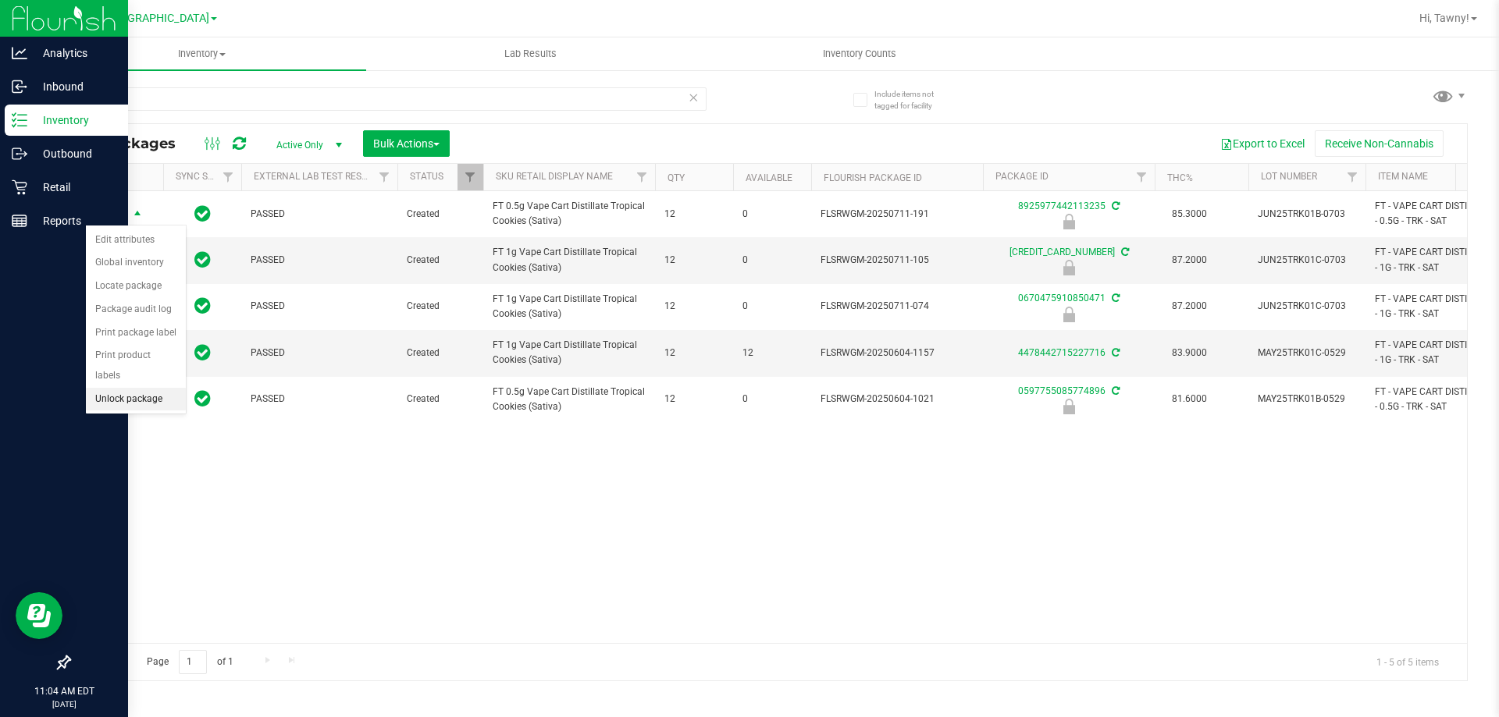
click at [119, 388] on li "Unlock package" at bounding box center [136, 399] width 100 height 23
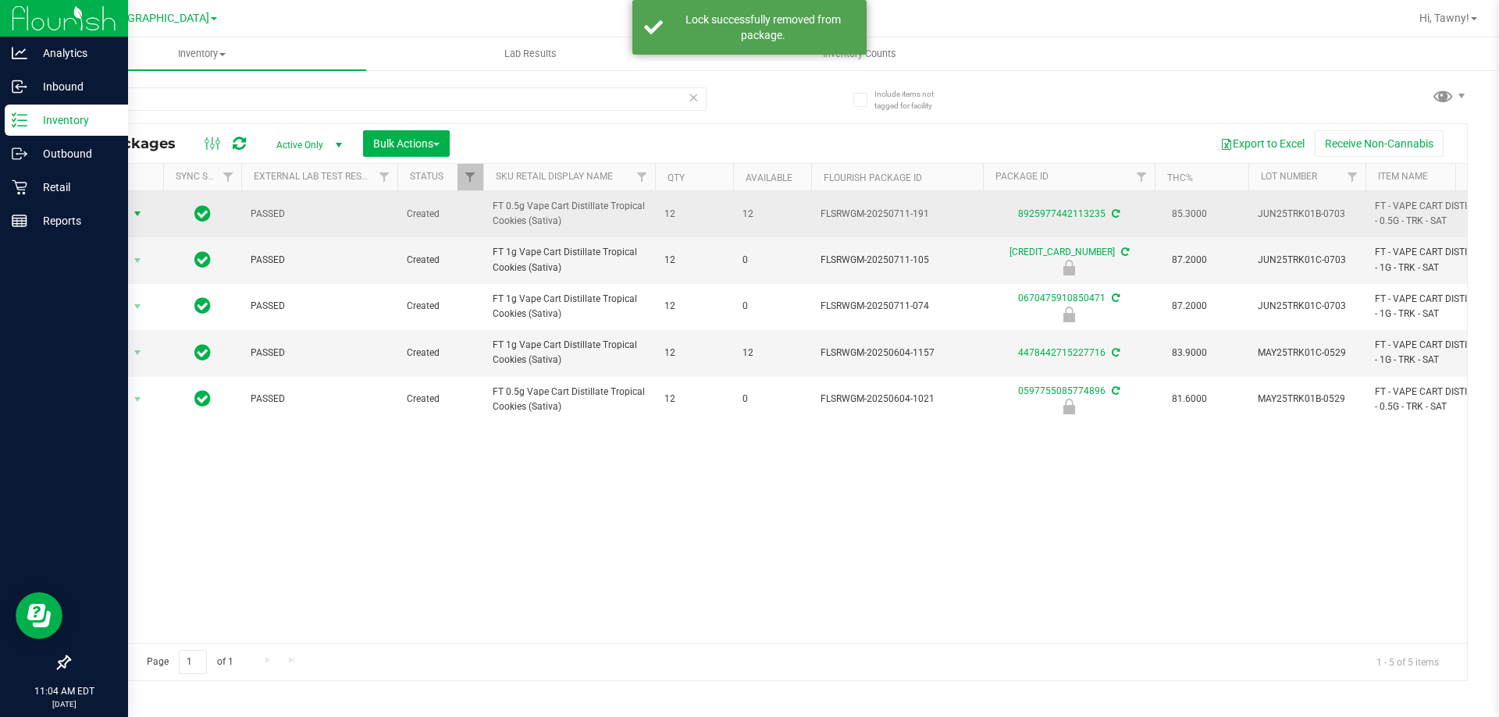
click at [131, 212] on span "select" at bounding box center [137, 214] width 12 height 12
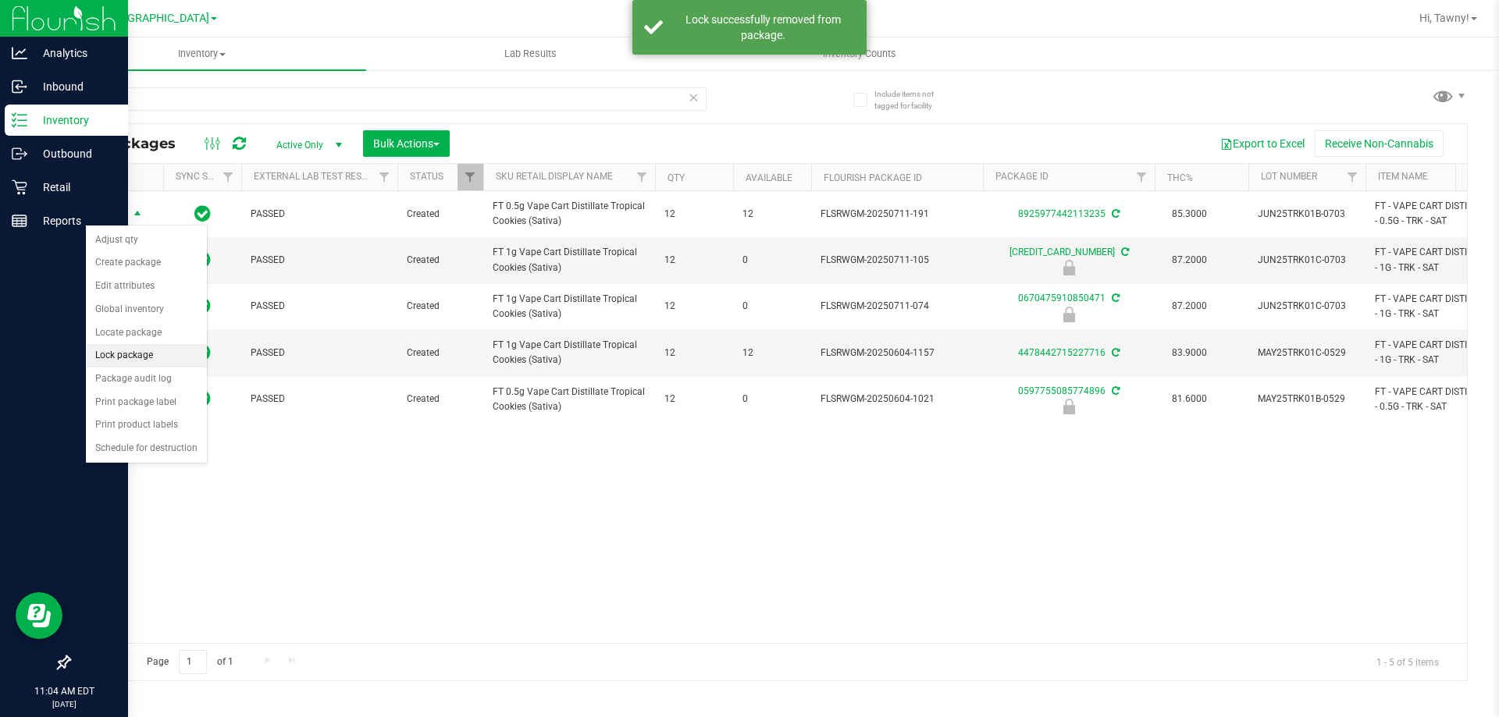
click at [123, 350] on li "Lock package" at bounding box center [146, 355] width 121 height 23
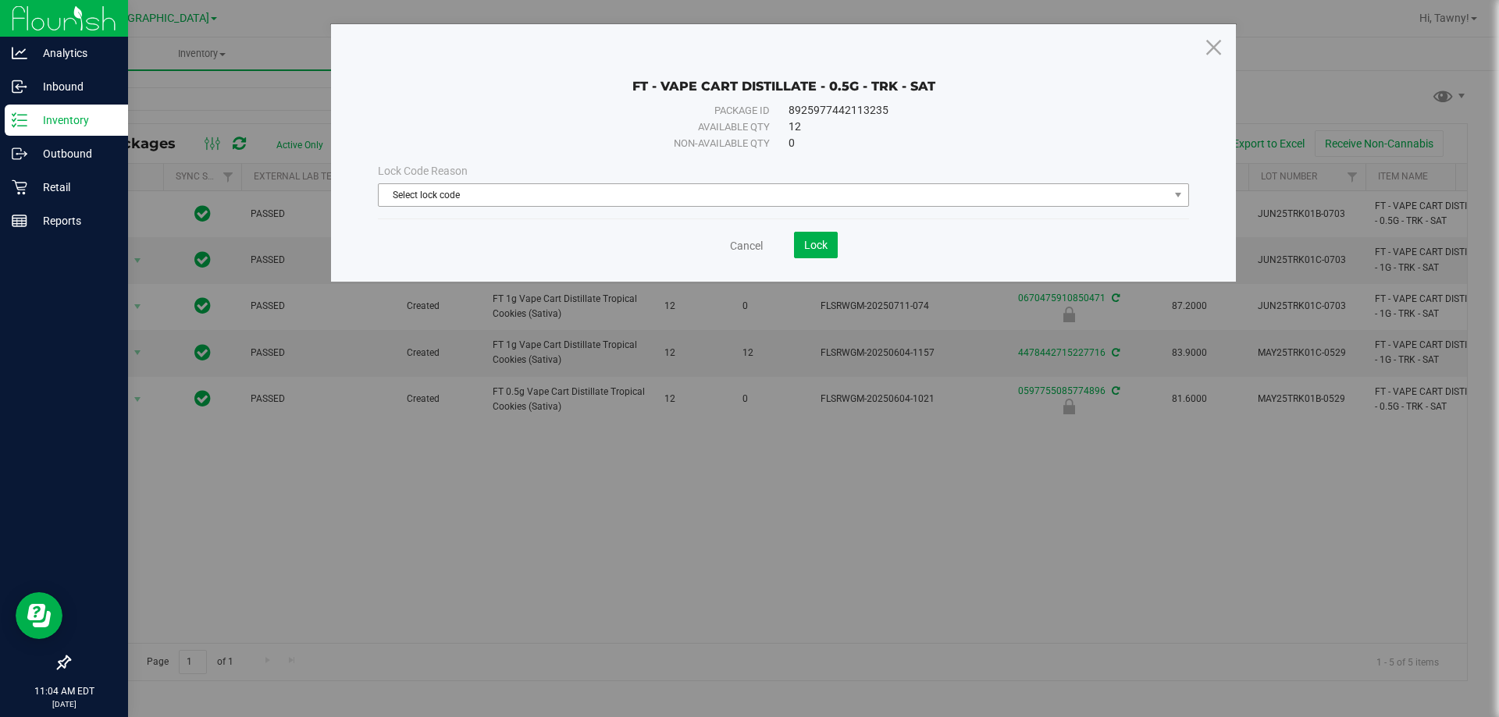
click at [617, 197] on span "Select lock code" at bounding box center [774, 195] width 790 height 22
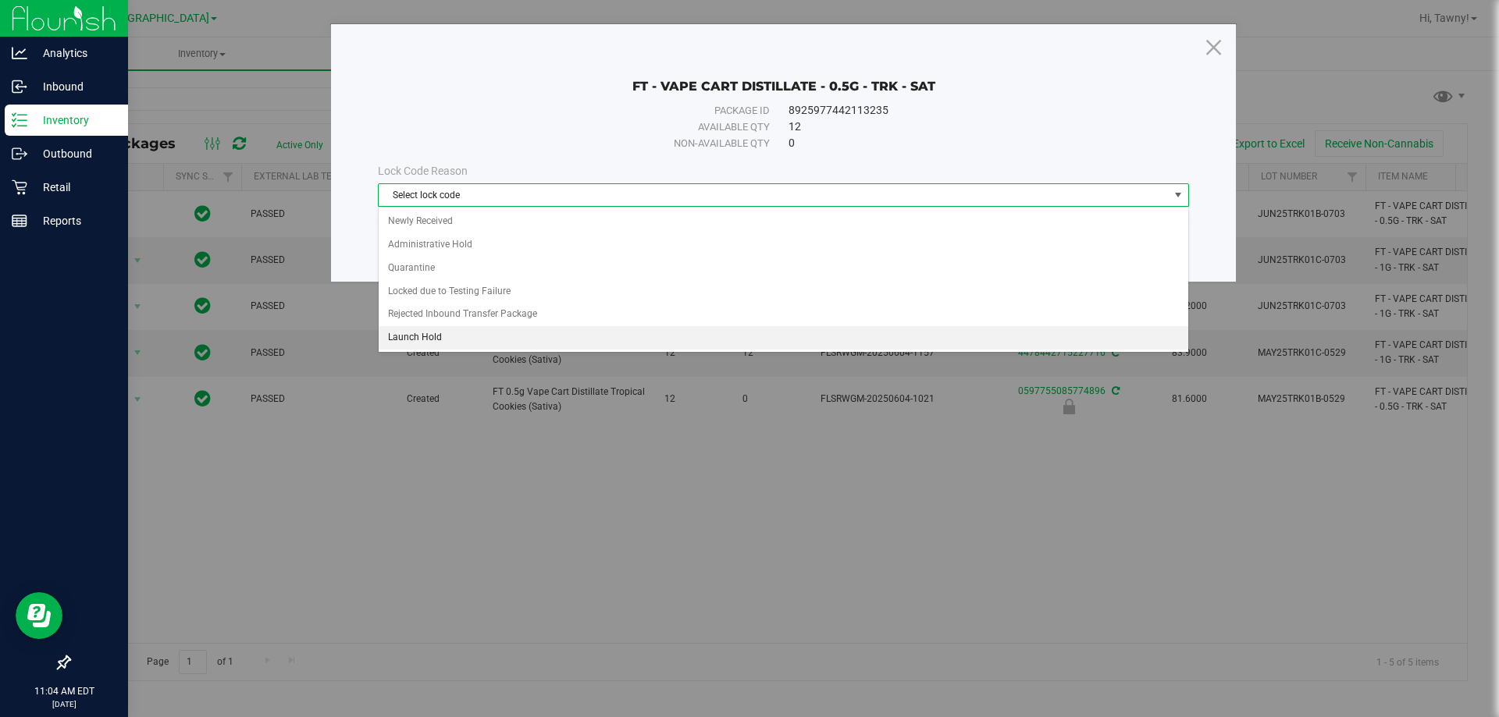
click at [424, 335] on li "Launch Hold" at bounding box center [783, 337] width 809 height 23
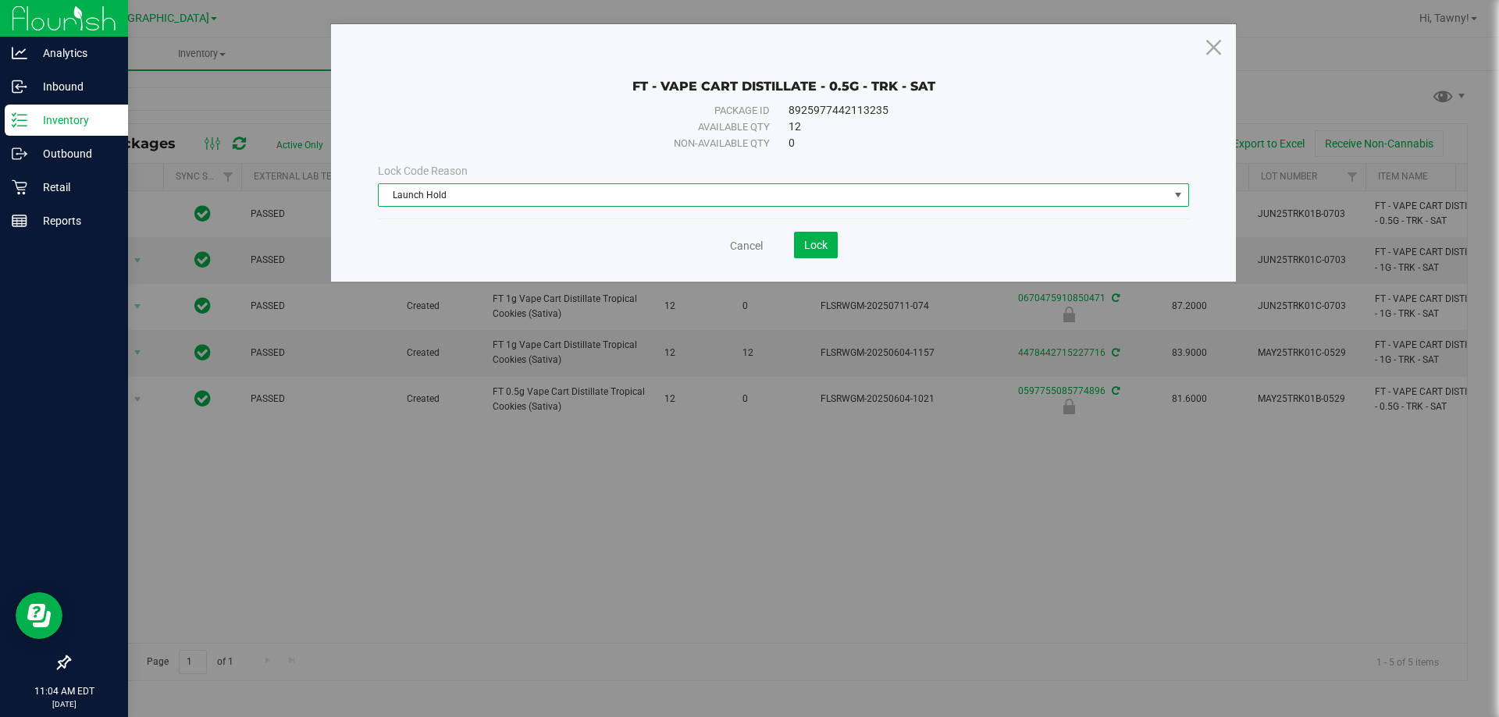
click at [779, 192] on span "Launch Hold" at bounding box center [774, 195] width 790 height 22
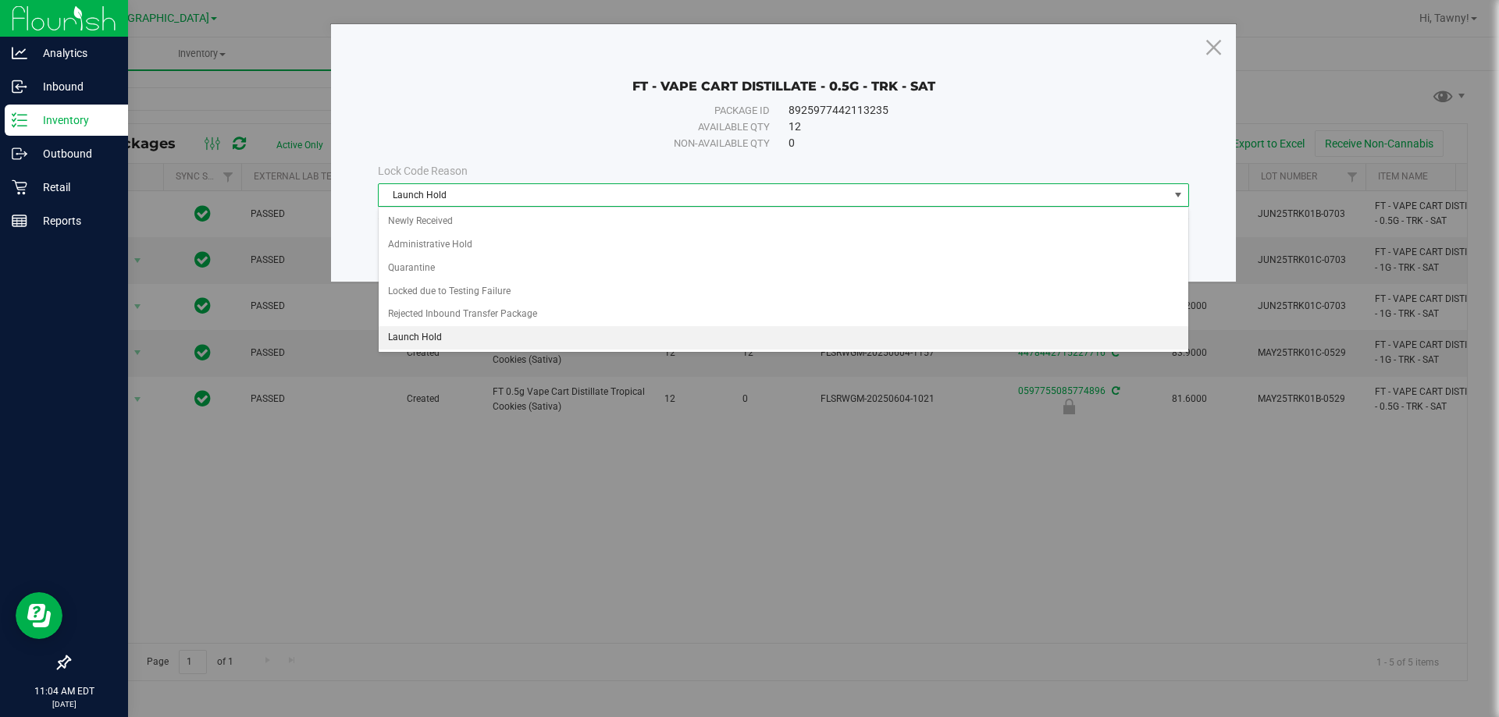
click at [689, 338] on li "Launch Hold" at bounding box center [783, 337] width 809 height 23
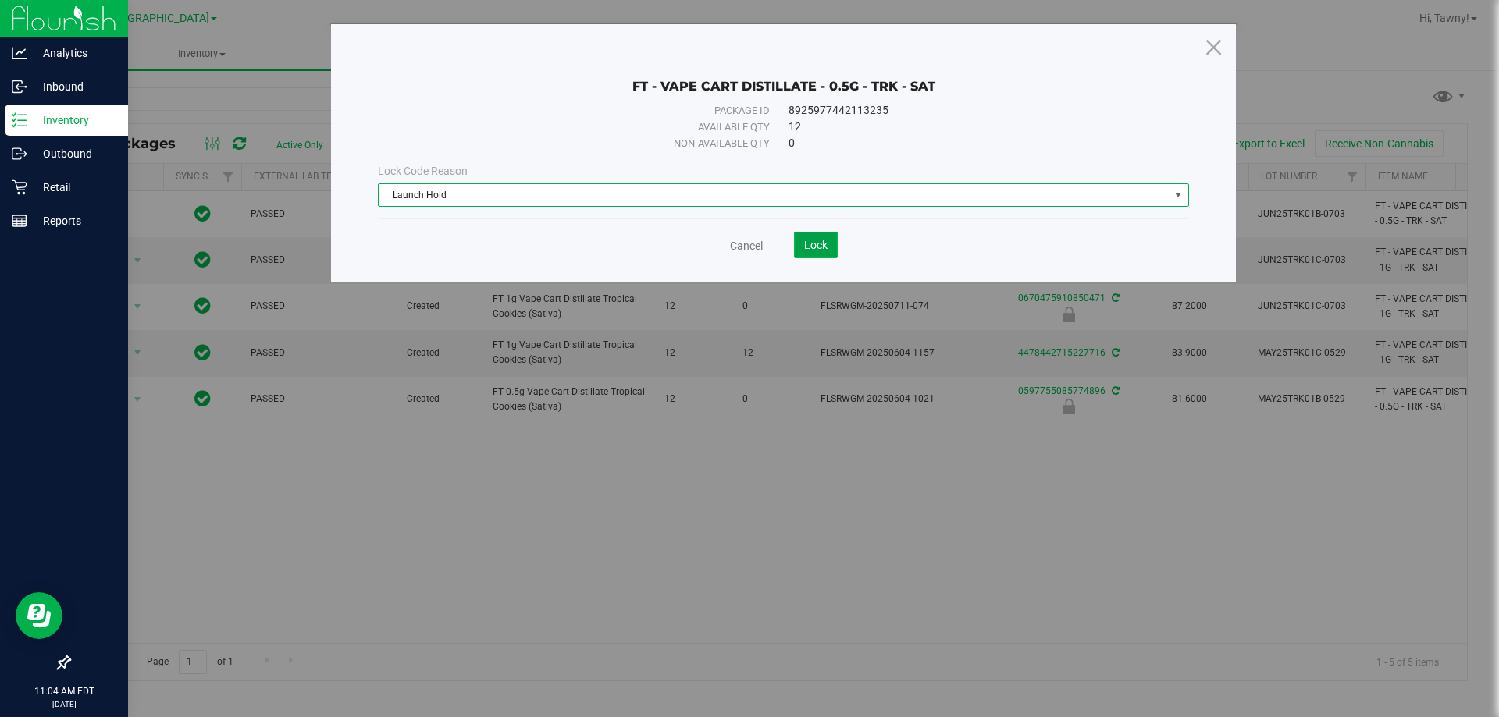
click at [809, 251] on button "Lock" at bounding box center [816, 245] width 44 height 27
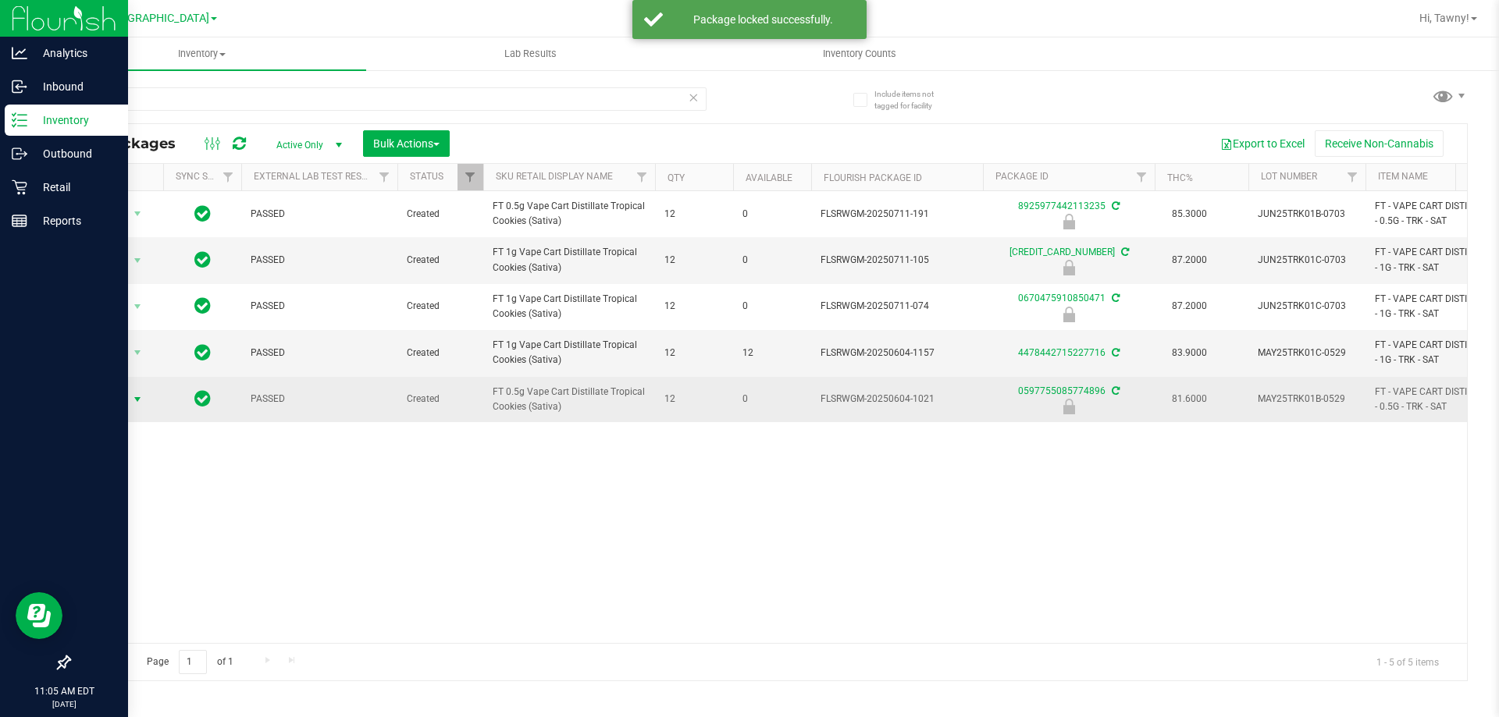
click at [135, 395] on span "select" at bounding box center [137, 399] width 12 height 12
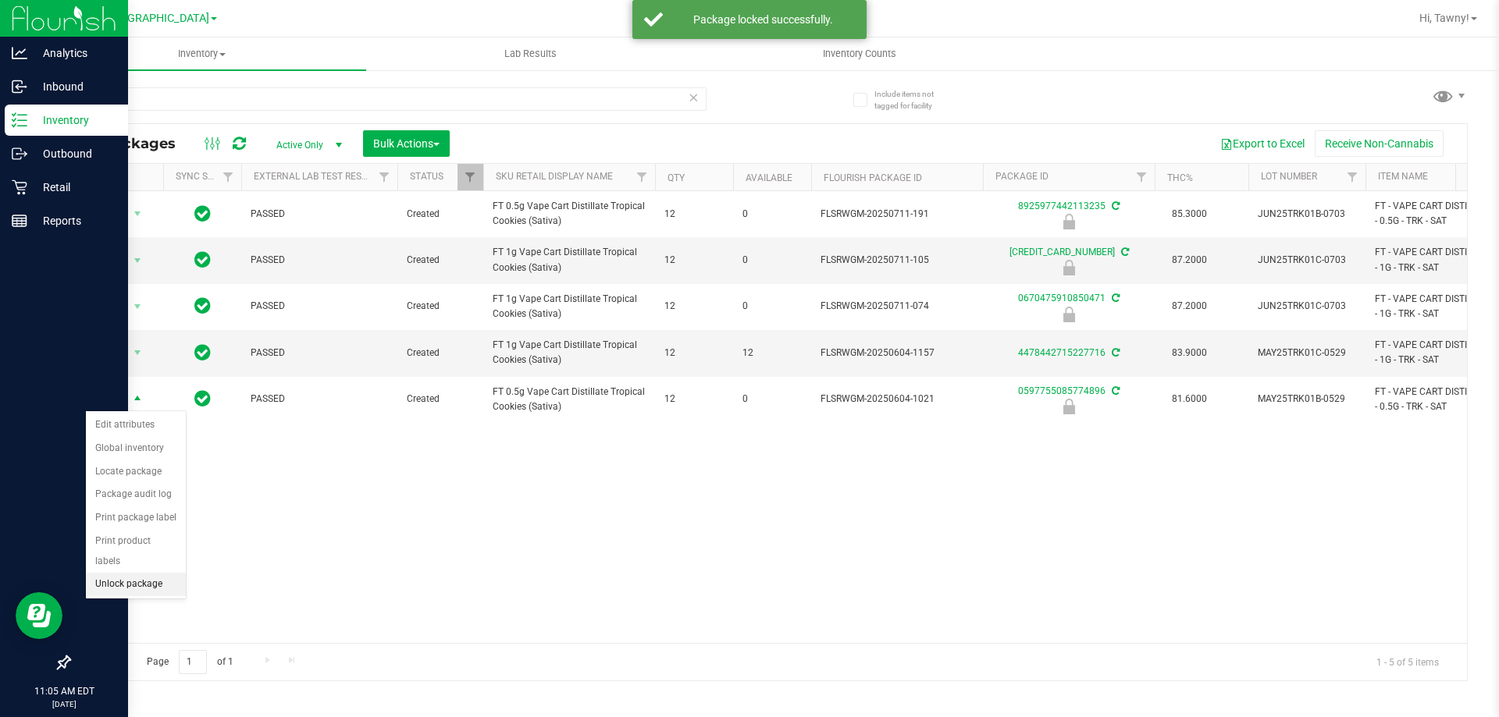
click at [129, 573] on li "Unlock package" at bounding box center [136, 584] width 100 height 23
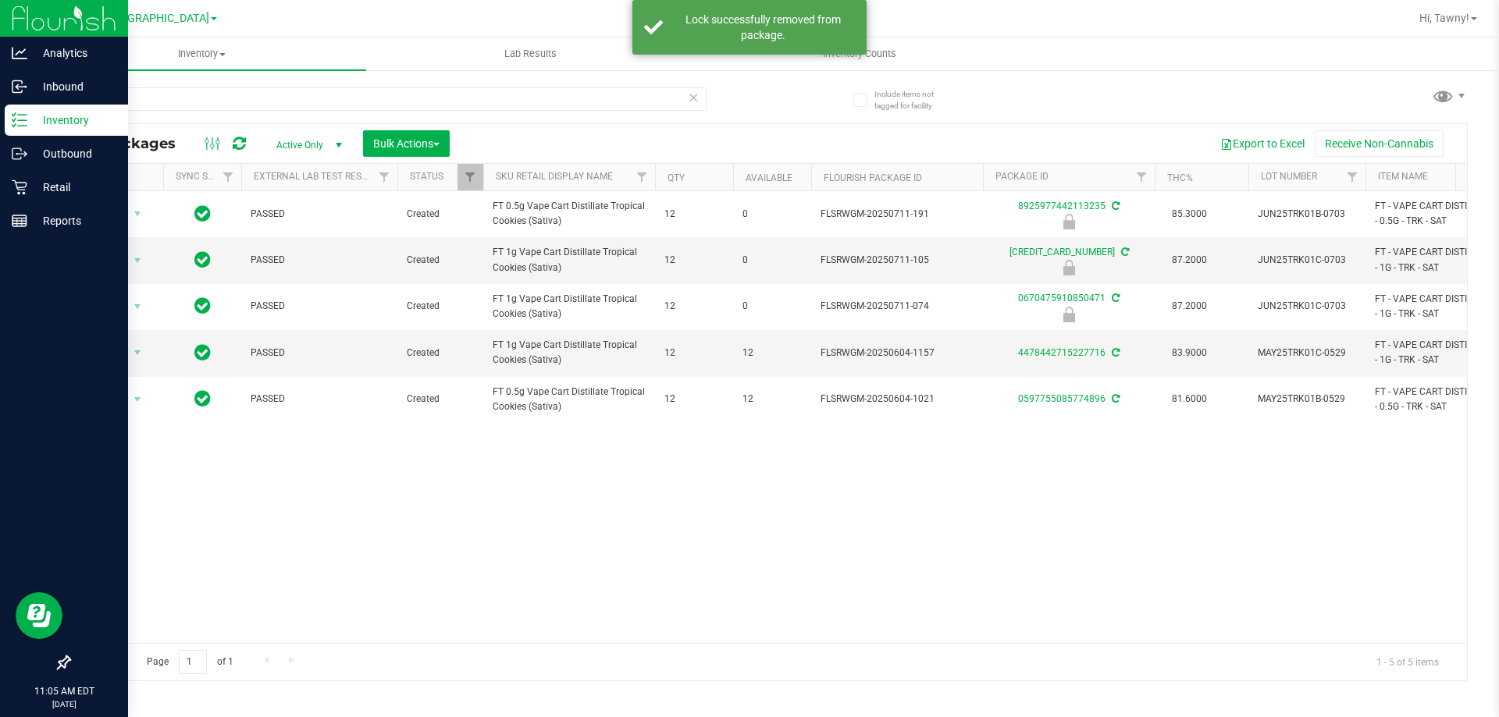
click at [681, 457] on div "Action Action Edit attributes Global inventory Locate package Package audit log…" at bounding box center [767, 417] width 1397 height 452
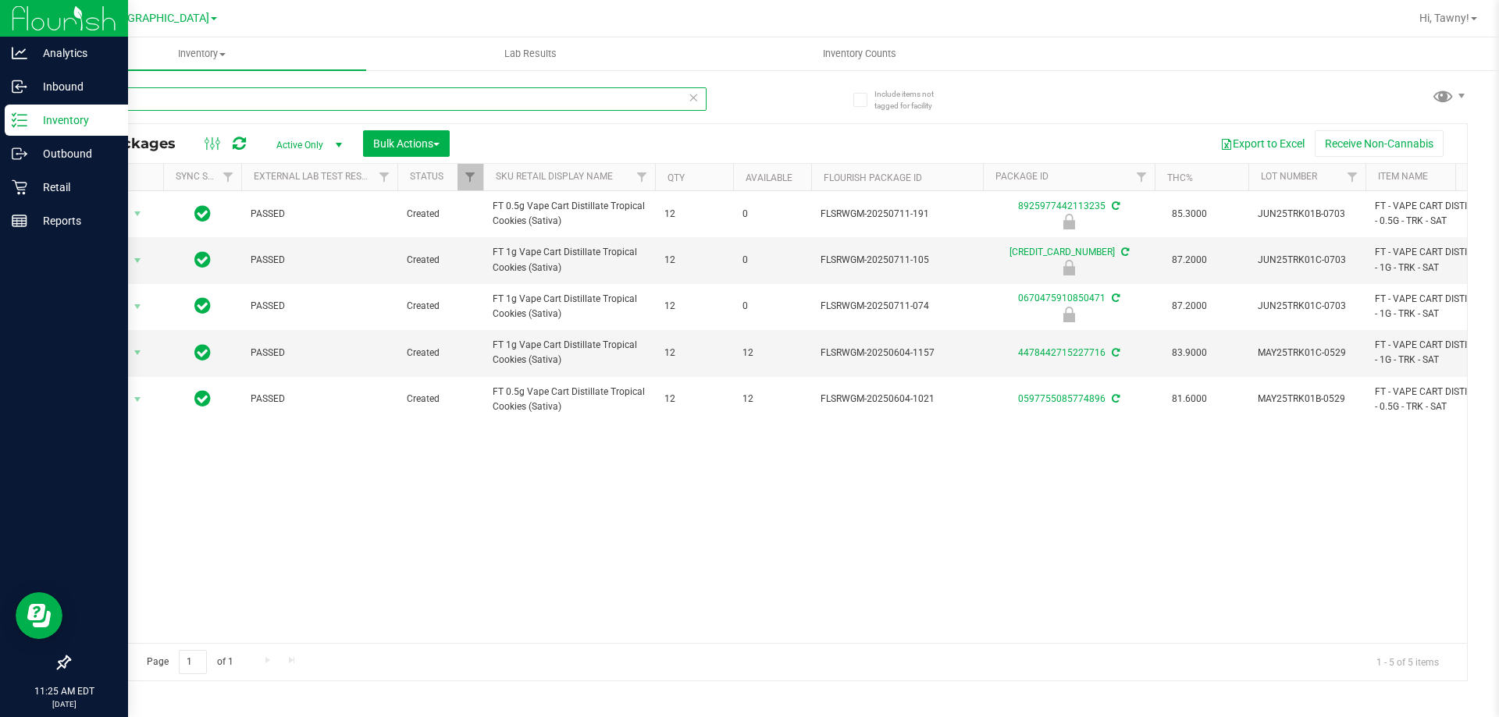
click at [295, 98] on input "trk" at bounding box center [388, 98] width 638 height 23
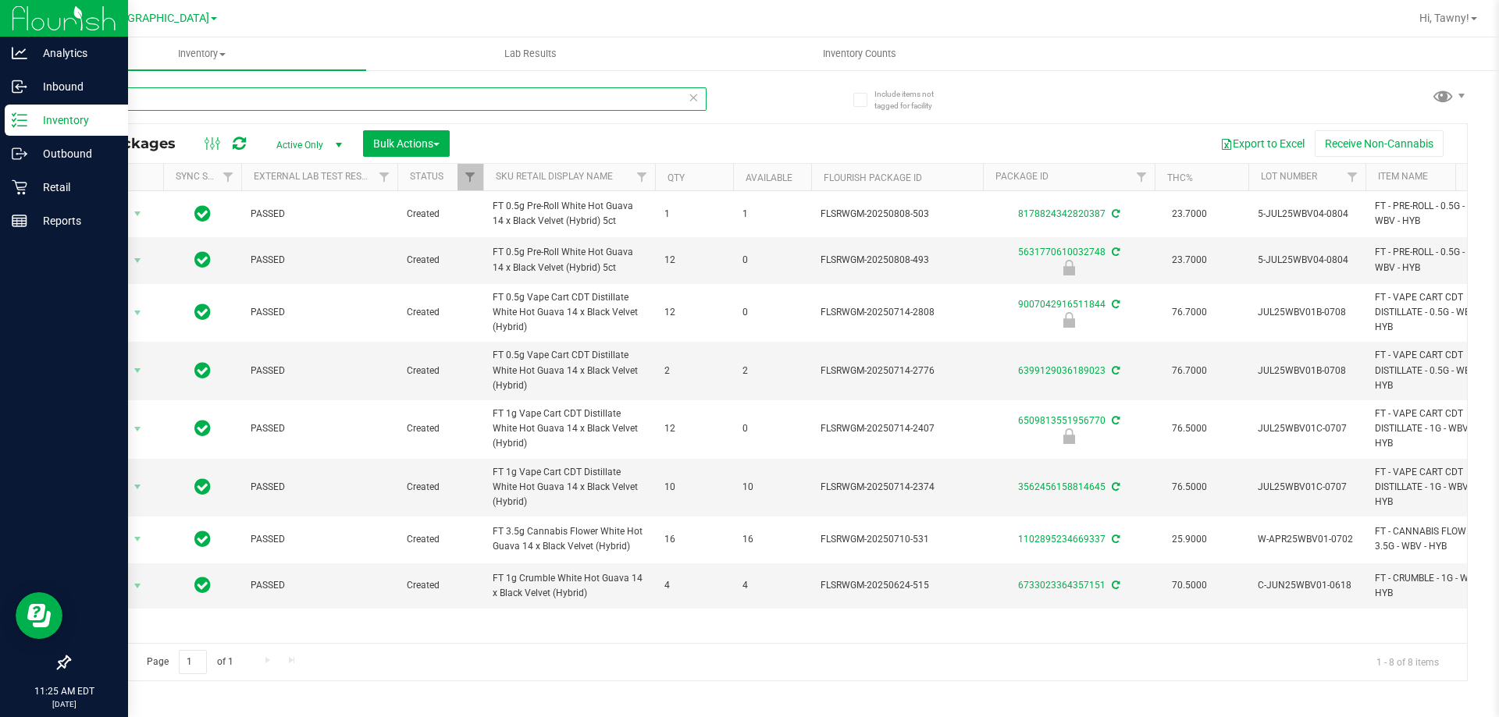
click at [284, 92] on input "wbv" at bounding box center [388, 98] width 638 height 23
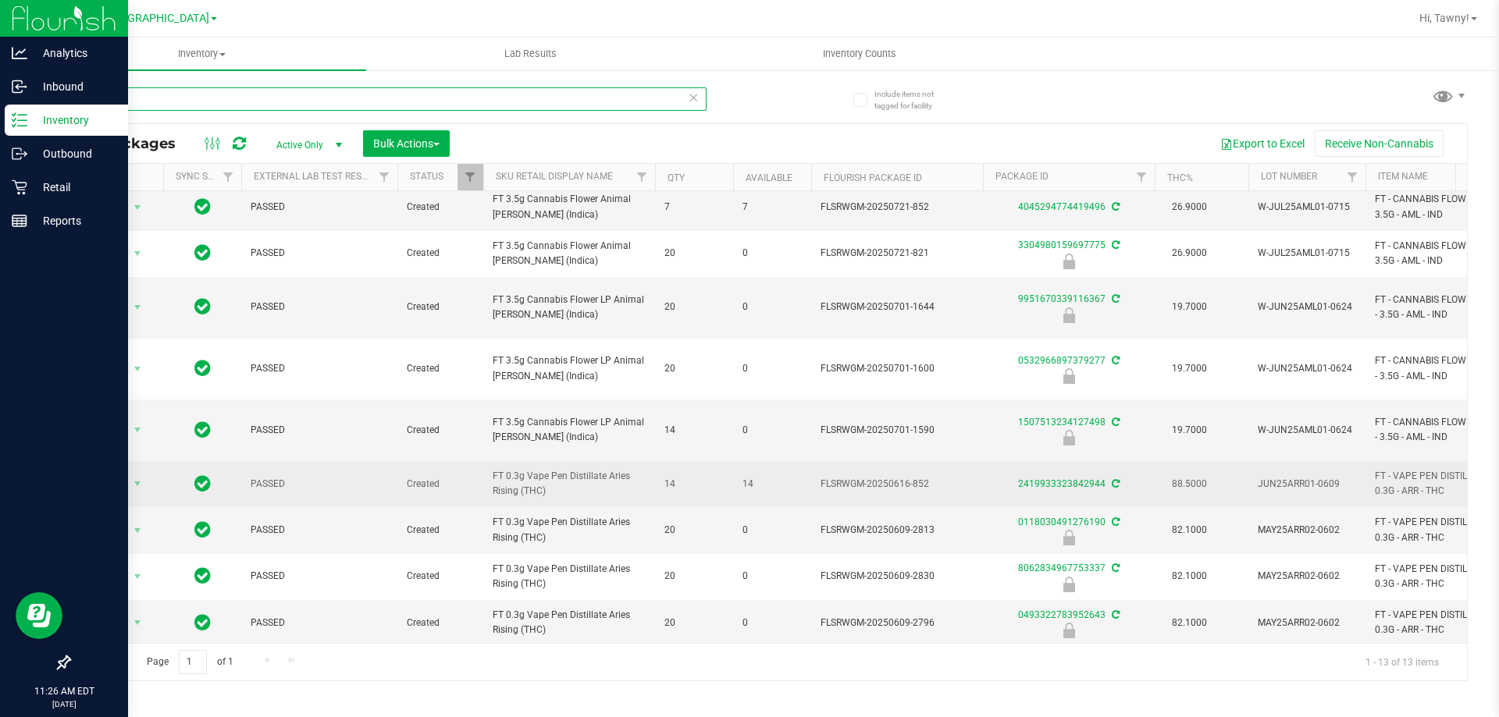
scroll to position [78, 0]
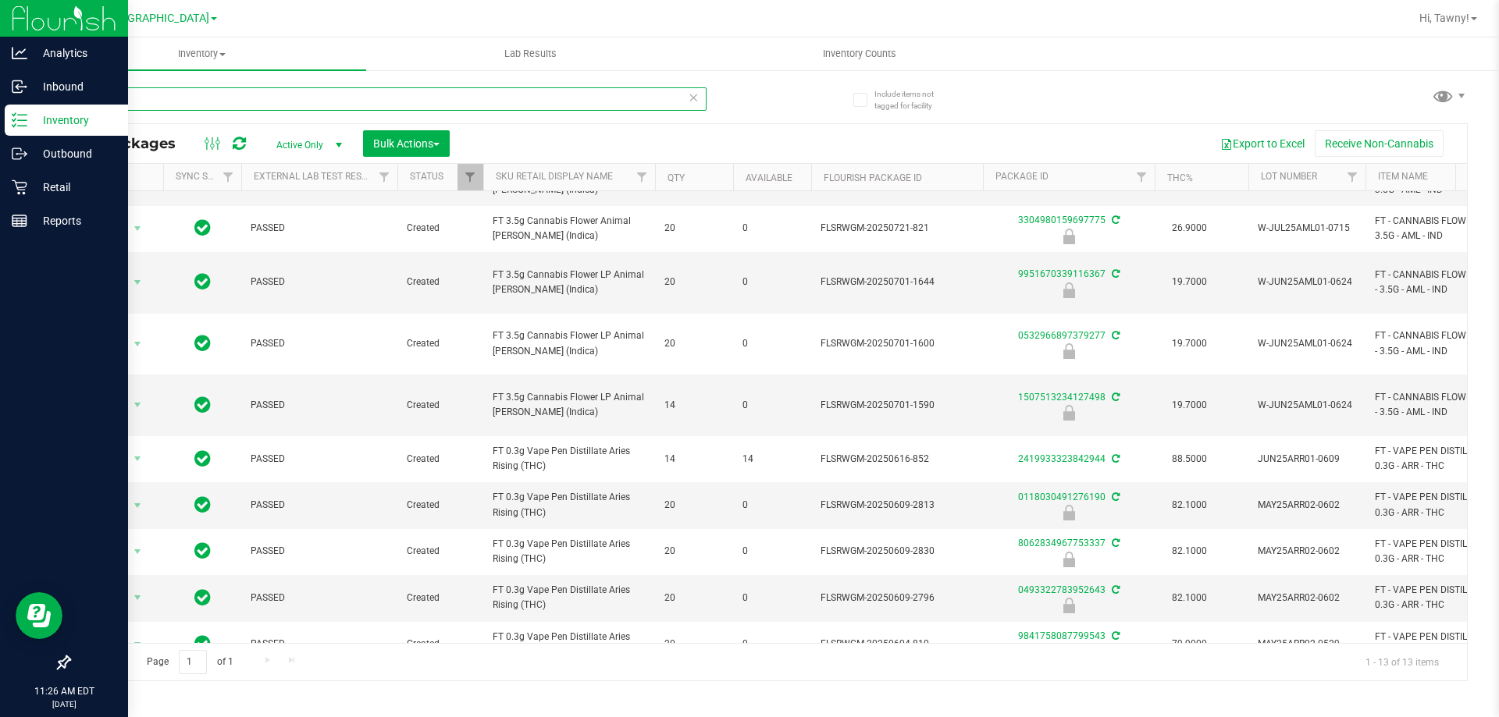
type input "arr"
click at [8, 228] on div "Reports" at bounding box center [66, 220] width 123 height 31
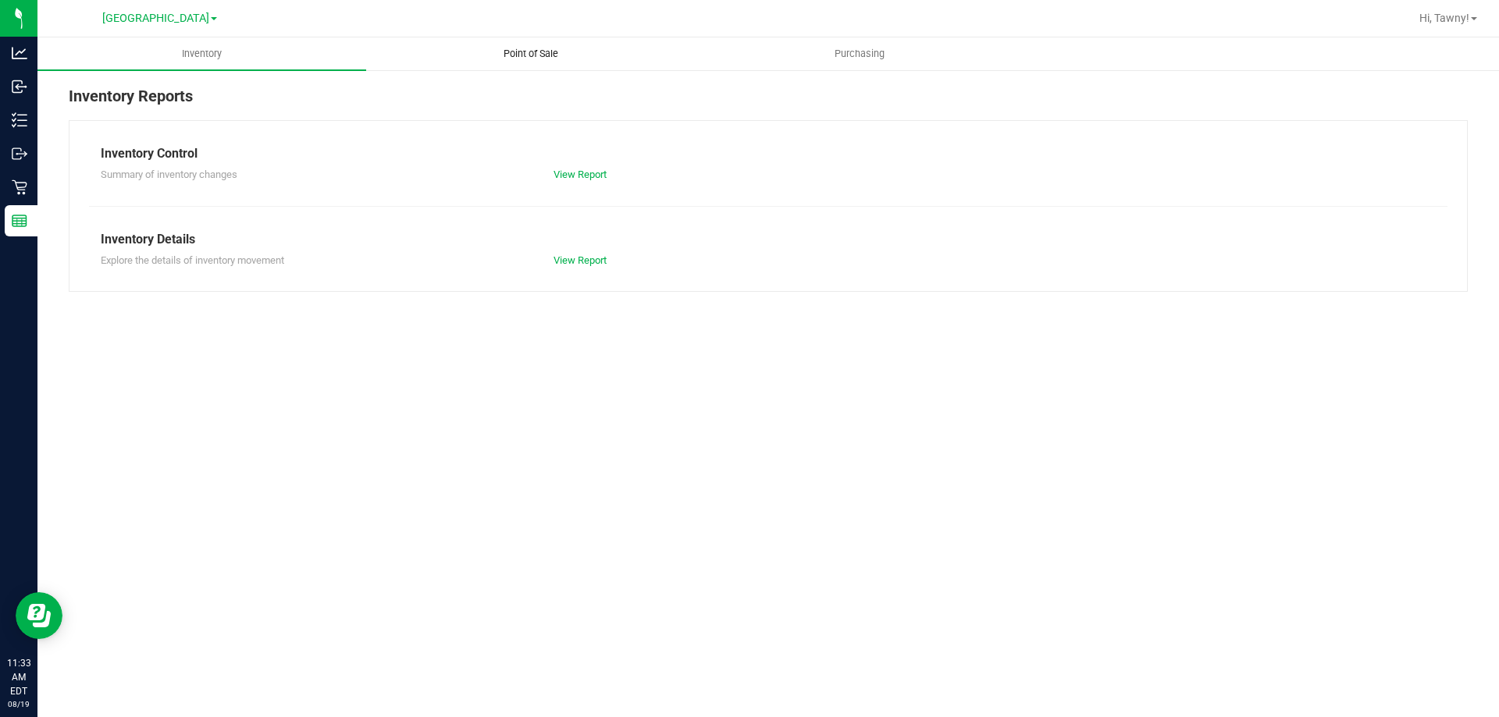
click at [518, 50] on span "Point of Sale" at bounding box center [530, 54] width 97 height 14
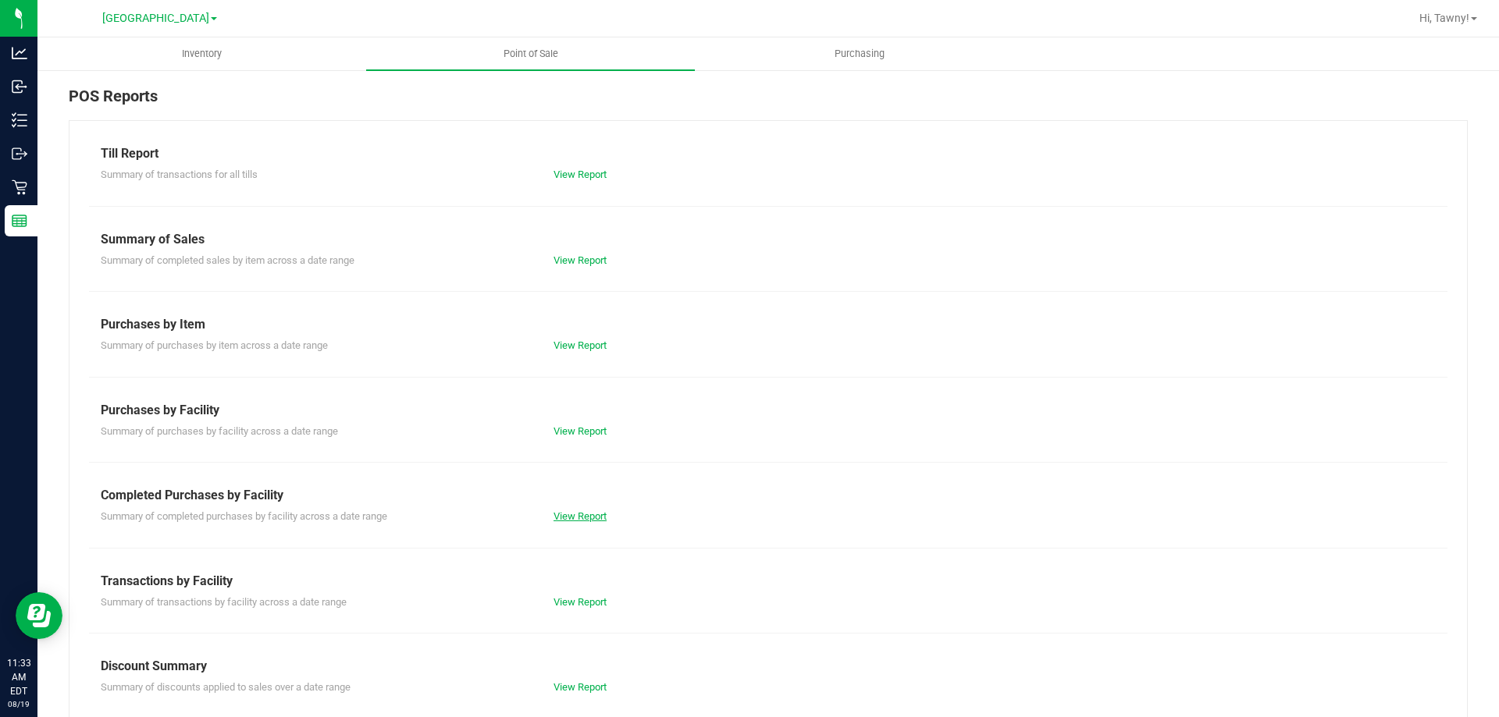
click at [553, 510] on link "View Report" at bounding box center [579, 516] width 53 height 12
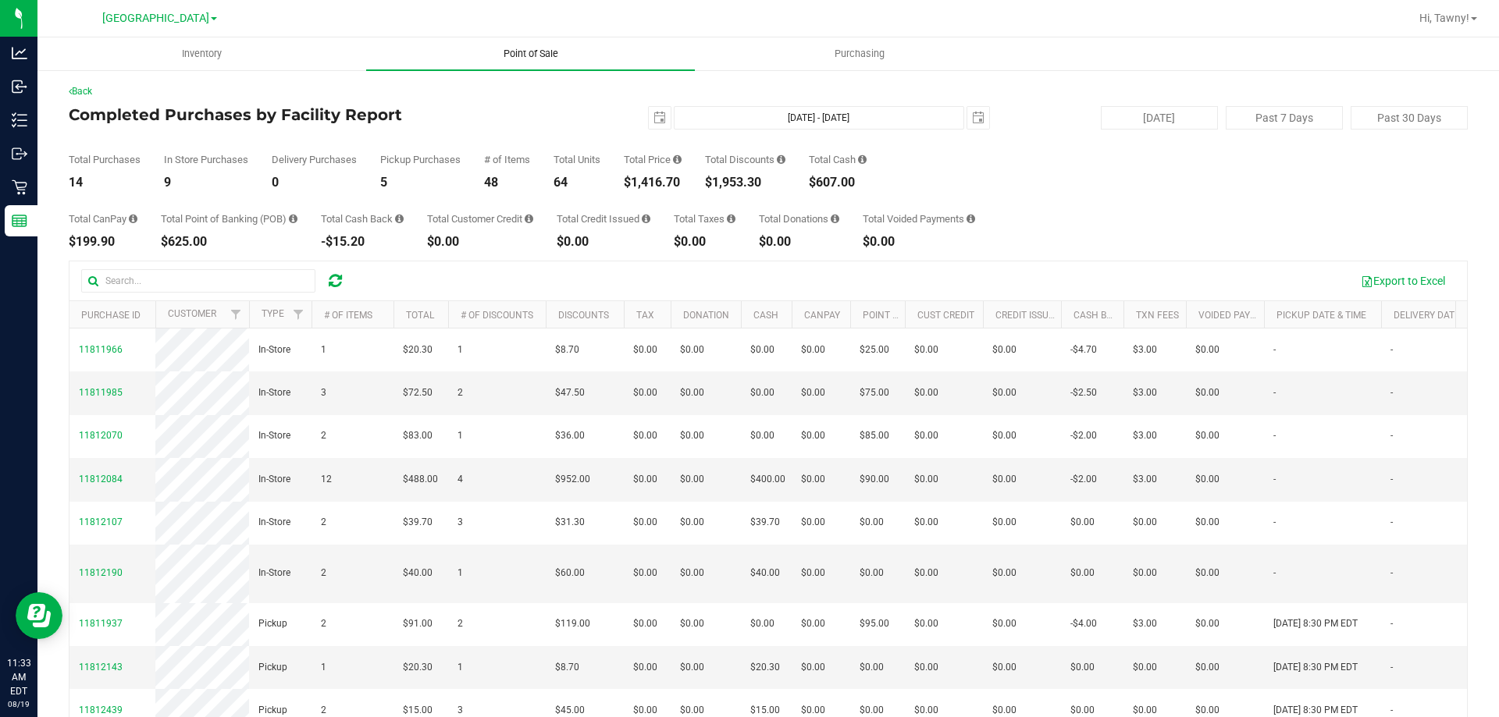
click at [528, 59] on span "Point of Sale" at bounding box center [530, 54] width 97 height 14
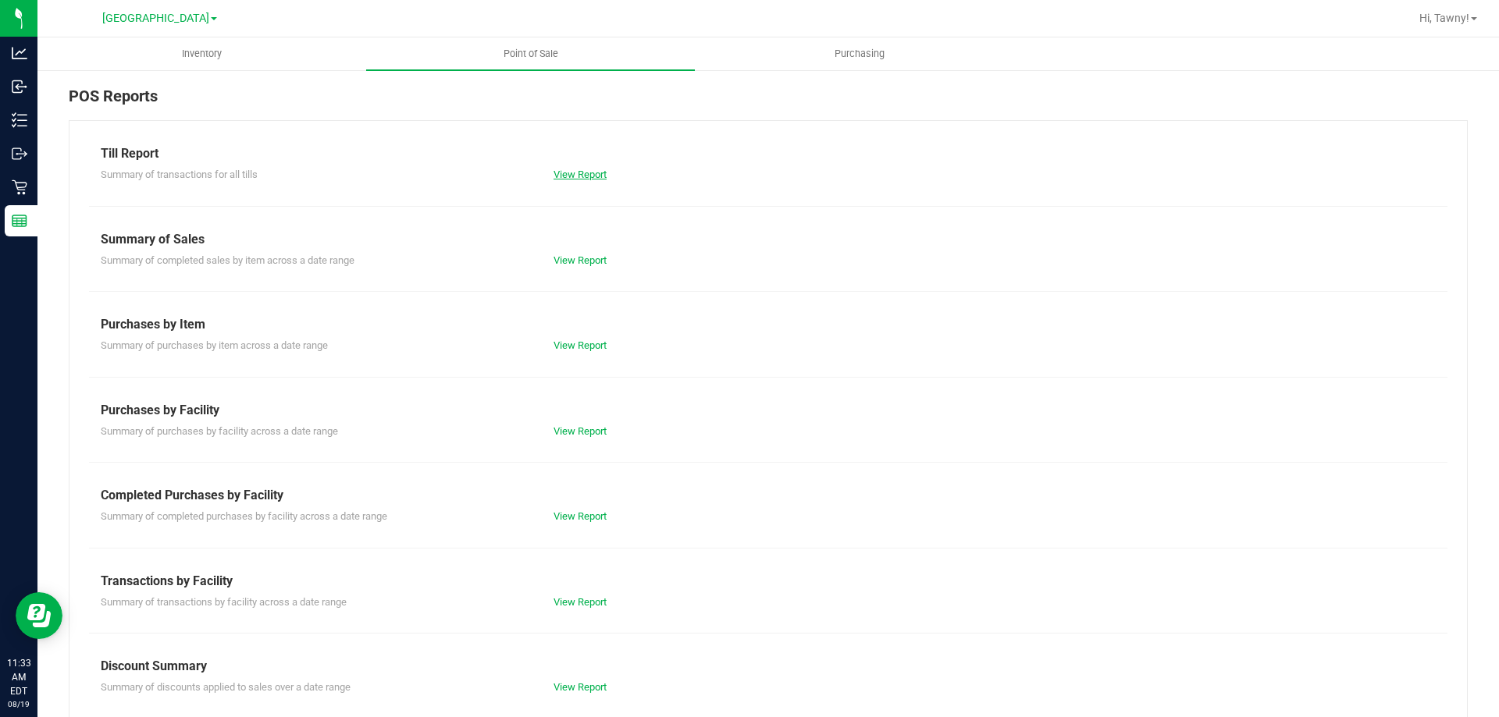
click at [555, 170] on link "View Report" at bounding box center [579, 175] width 53 height 12
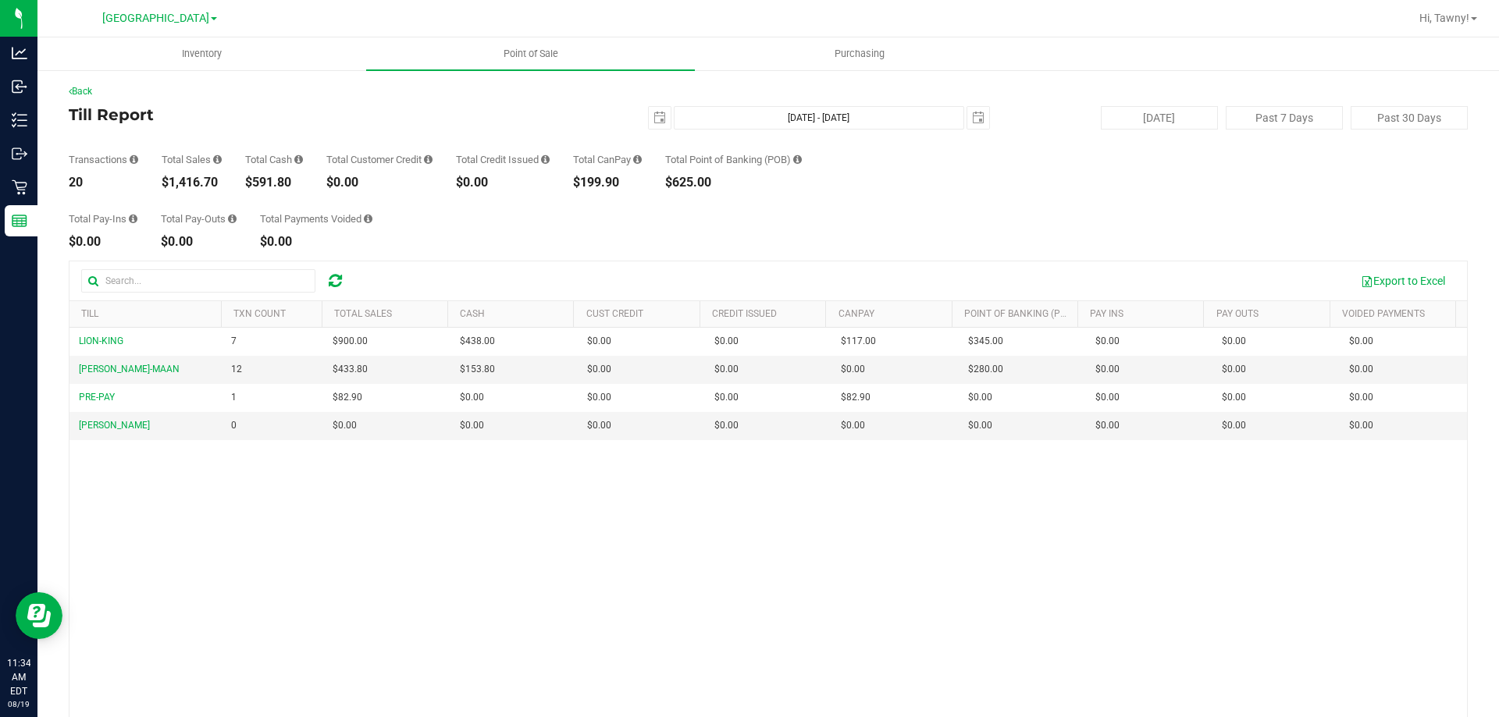
click at [364, 514] on div "LION-KING 7 $900.00 $438.00 $0.00 $0.00 $0.00 $117.00 $0.00 $345.00 $0.00 $0.00…" at bounding box center [767, 554] width 1397 height 452
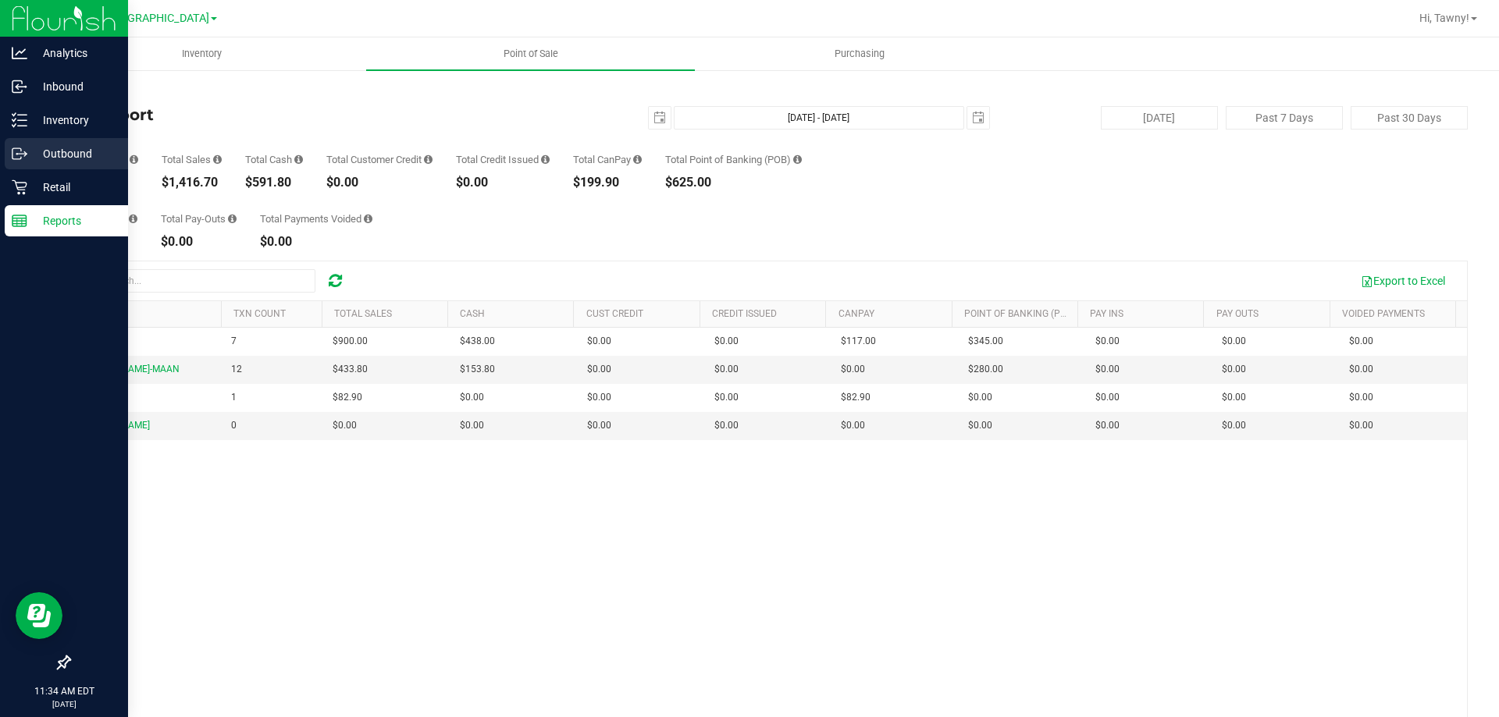
click at [61, 147] on p "Outbound" at bounding box center [74, 153] width 94 height 19
click at [79, 120] on p "Inventory" at bounding box center [74, 120] width 94 height 19
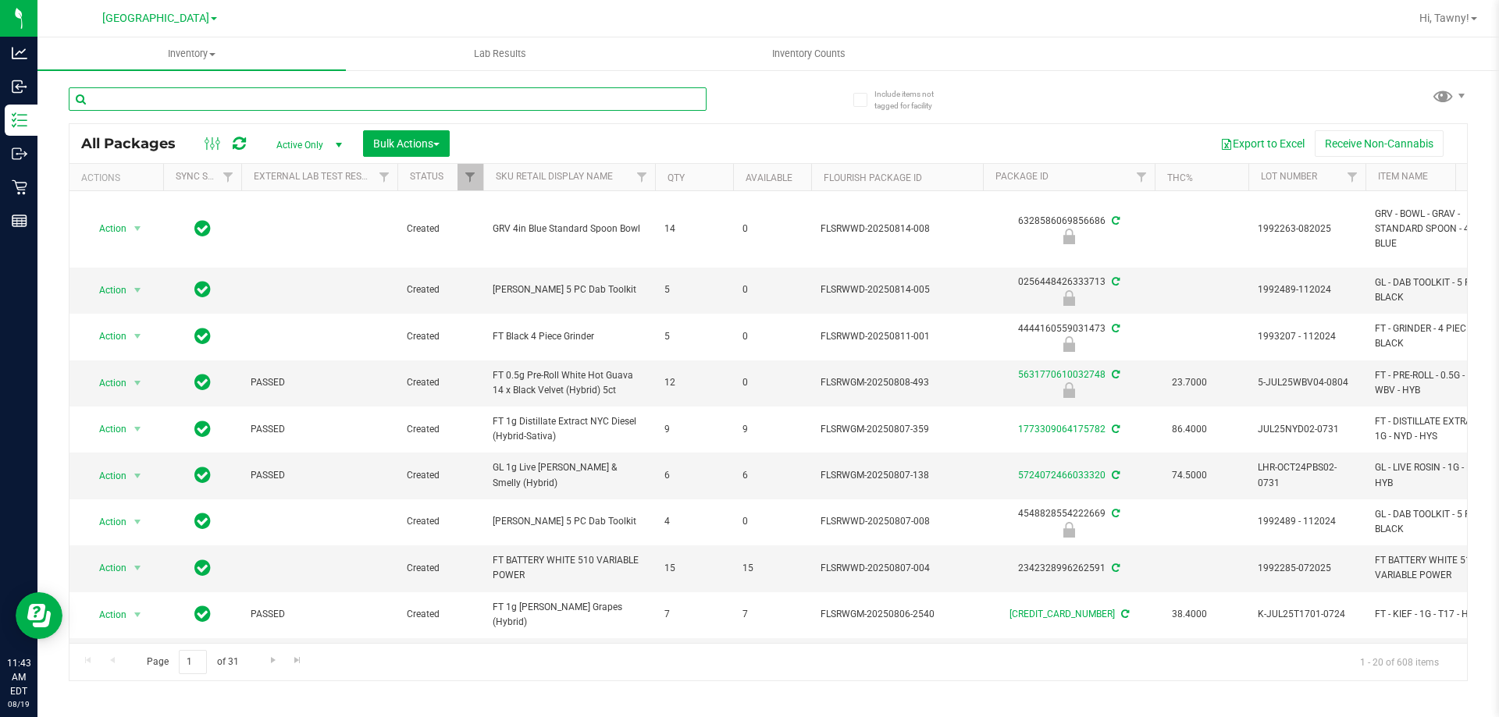
click at [211, 105] on input "text" at bounding box center [388, 98] width 638 height 23
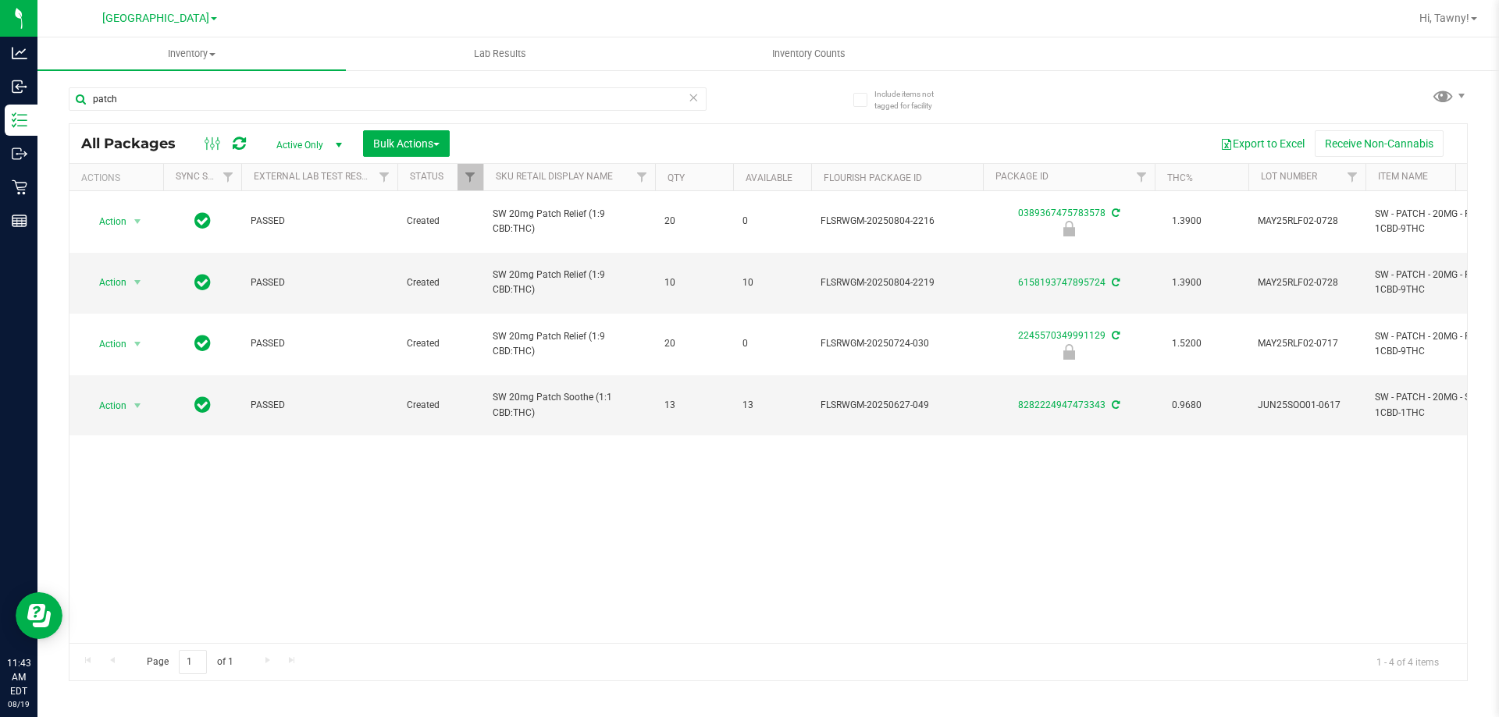
click at [421, 480] on div "Action Action Edit attributes Global inventory Locate package Package audit log…" at bounding box center [767, 417] width 1397 height 452
click at [360, 103] on input "patch" at bounding box center [388, 98] width 638 height 23
type input "3662371210684265"
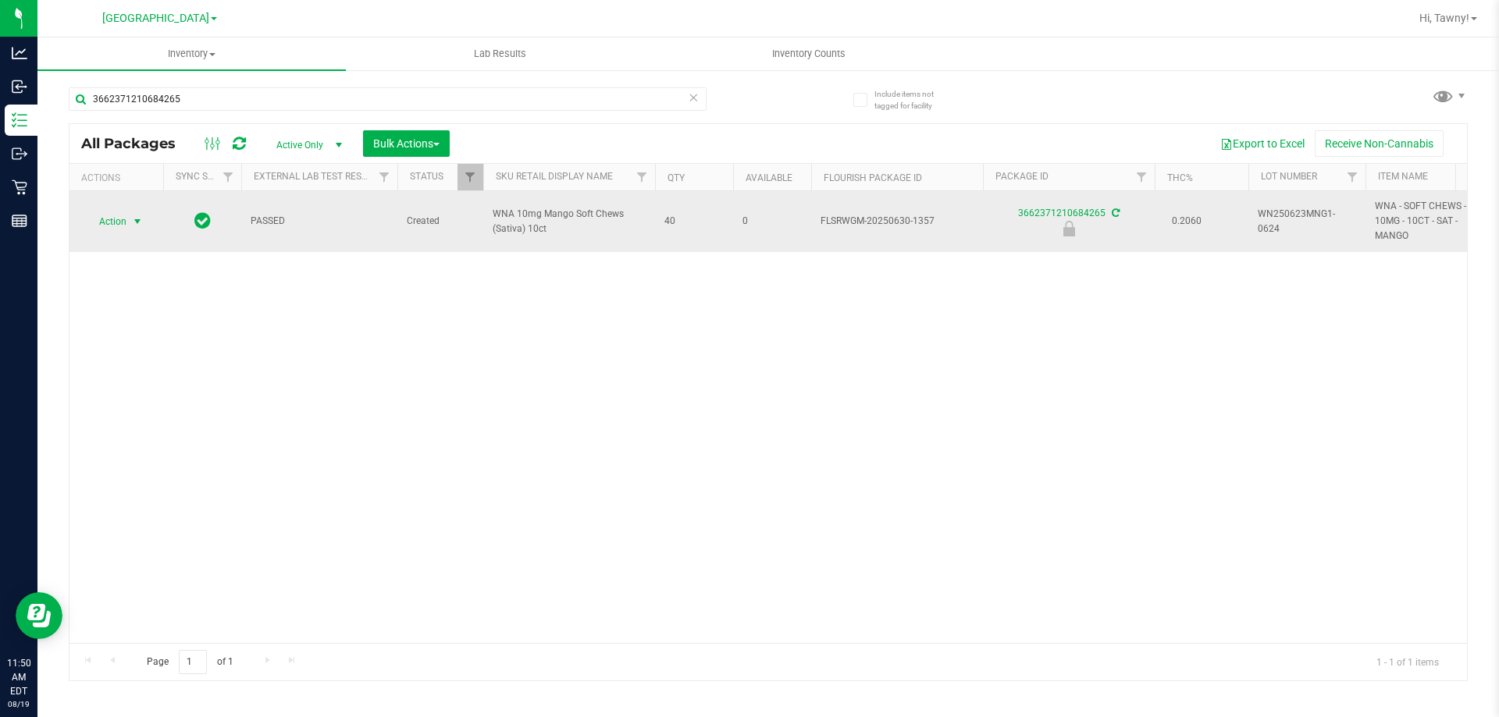
click at [136, 216] on span "select" at bounding box center [137, 221] width 12 height 12
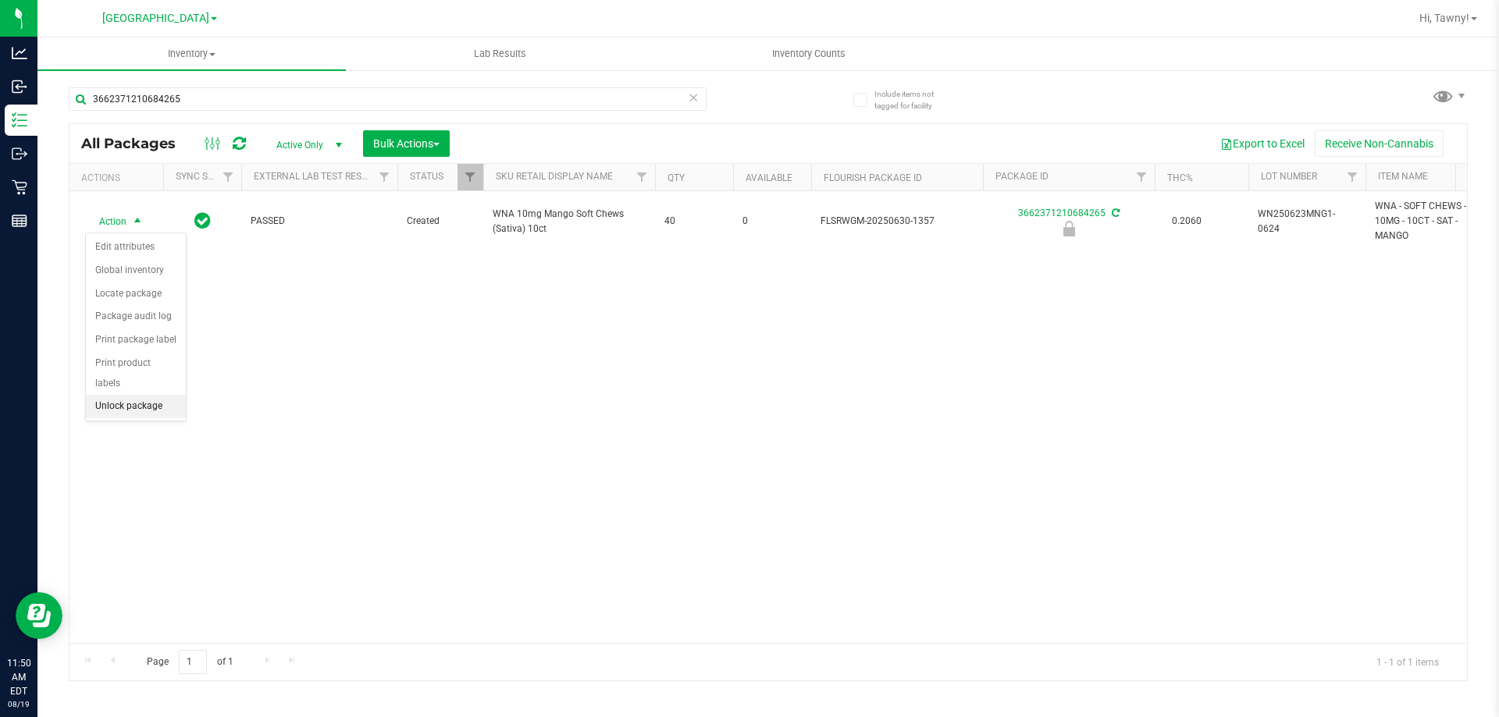
click at [130, 395] on li "Unlock package" at bounding box center [136, 406] width 100 height 23
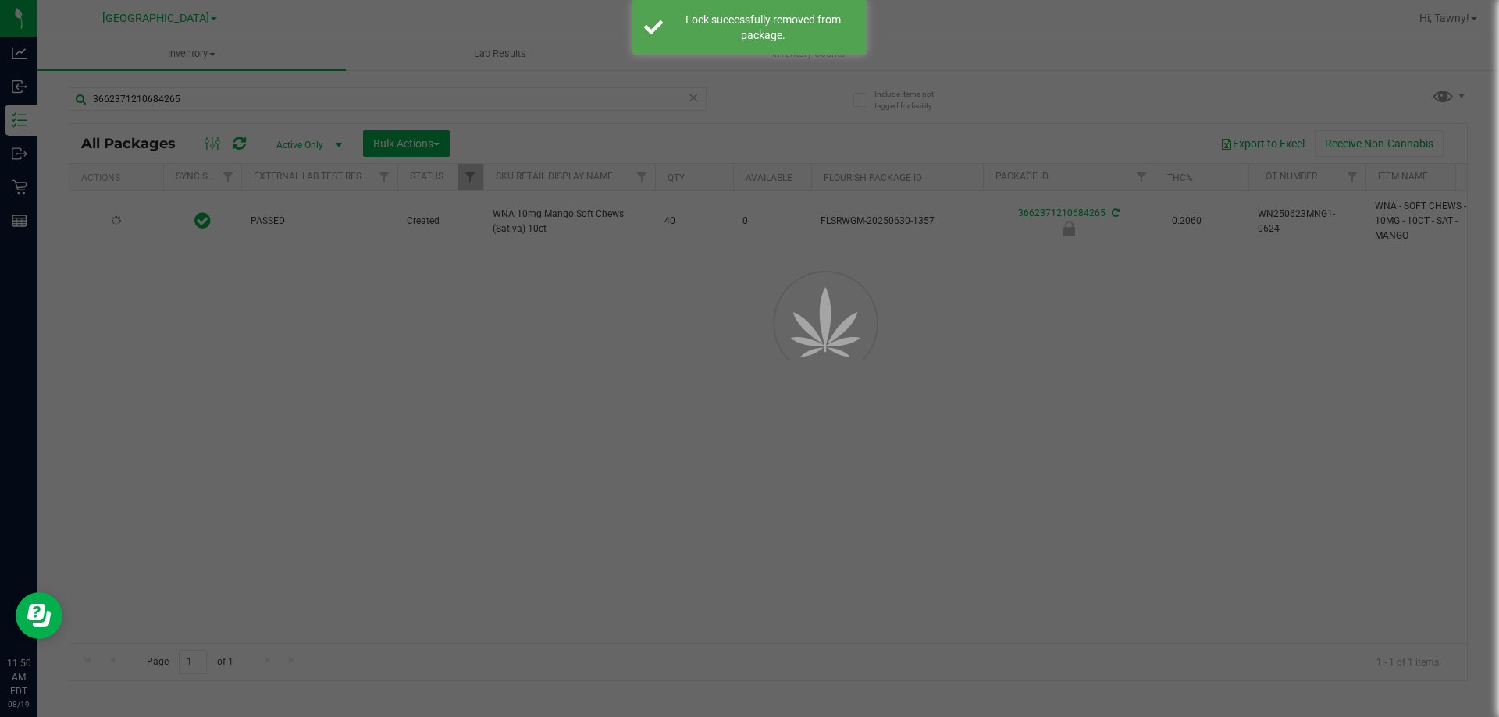
drag, startPoint x: 500, startPoint y: 507, endPoint x: 501, endPoint y: 486, distance: 20.4
click at [501, 499] on div at bounding box center [749, 358] width 1499 height 717
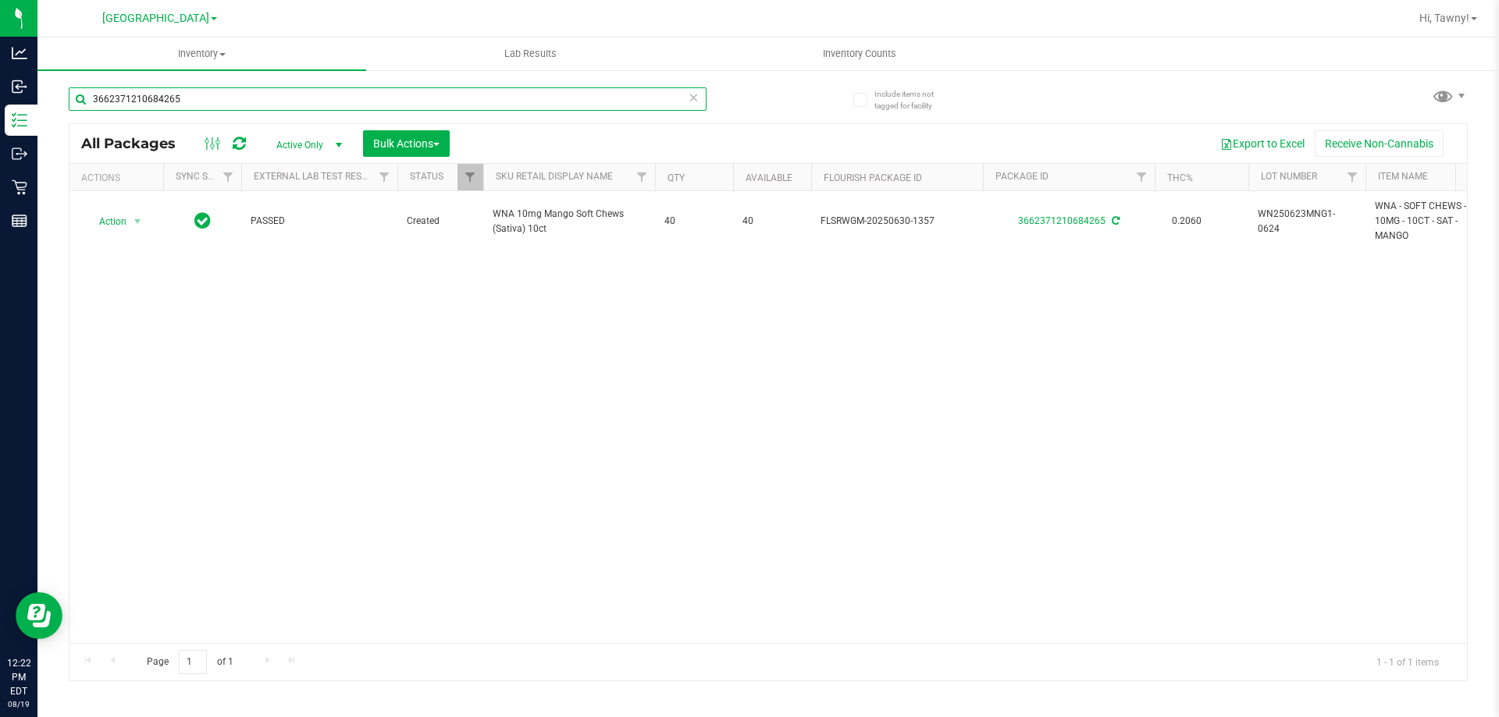
click at [328, 99] on input "3662371210684265" at bounding box center [388, 98] width 638 height 23
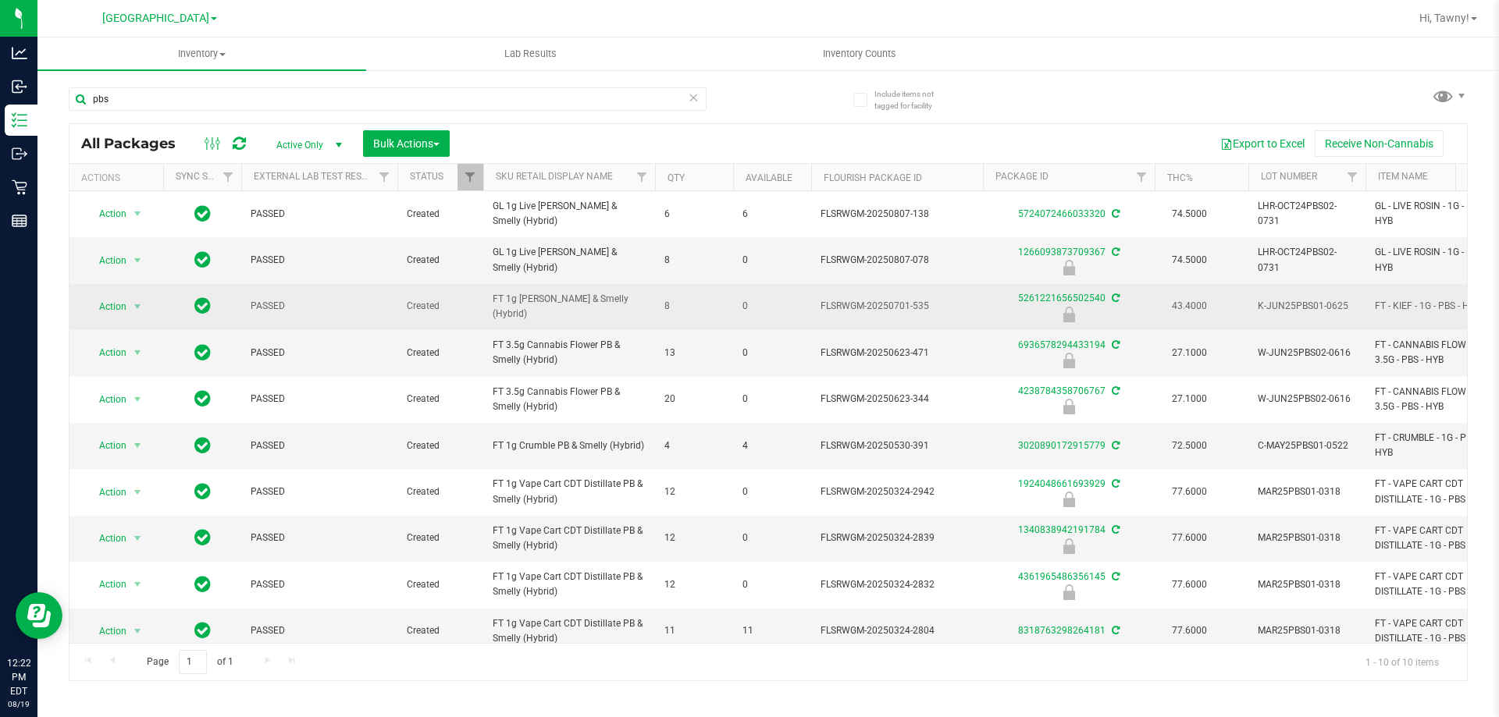
click at [576, 303] on span "FT 1g [PERSON_NAME] & Smelly (Hybrid)" at bounding box center [569, 307] width 153 height 30
copy tr "FT 1g [PERSON_NAME] & Smelly (Hybrid)"
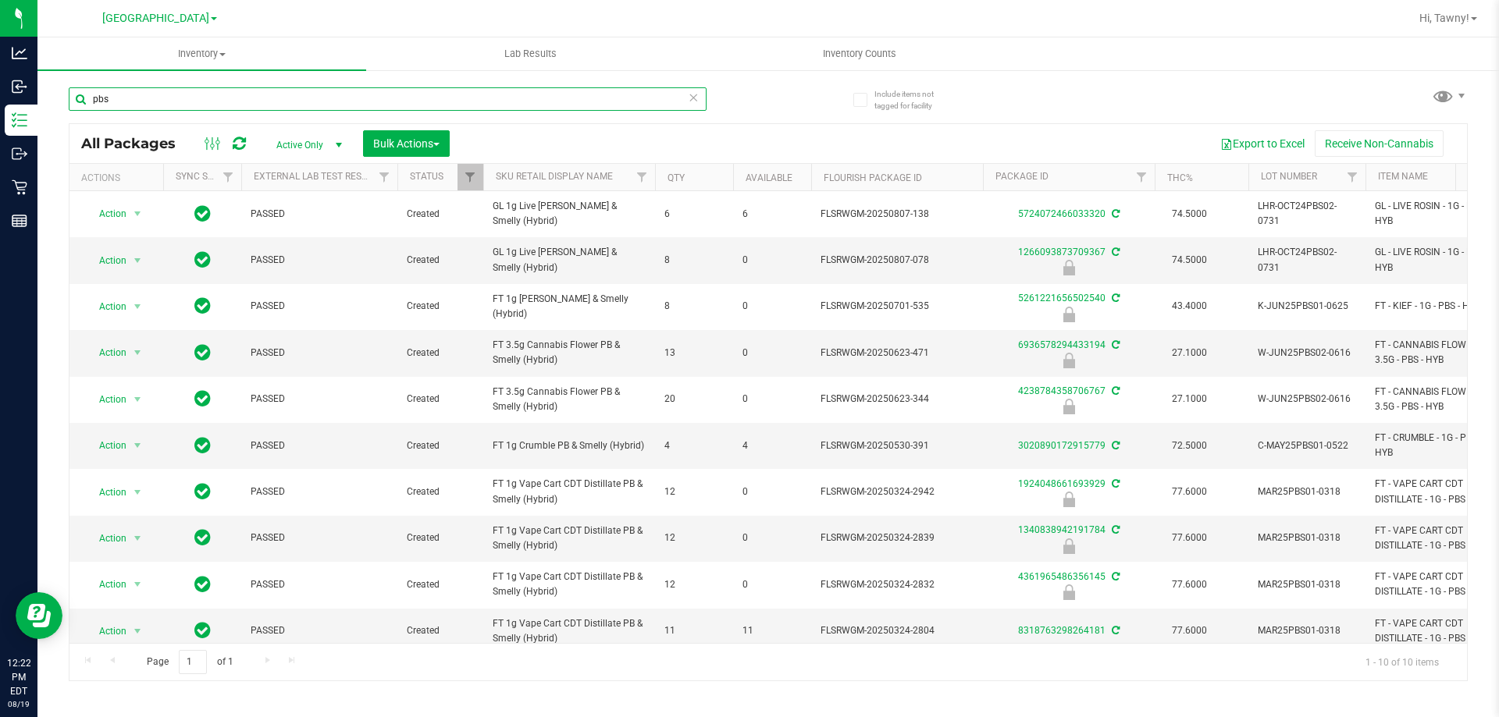
click at [374, 101] on input "pbs" at bounding box center [388, 98] width 638 height 23
paste input "FT 1g [PERSON_NAME] & Smelly (Hybrid)"
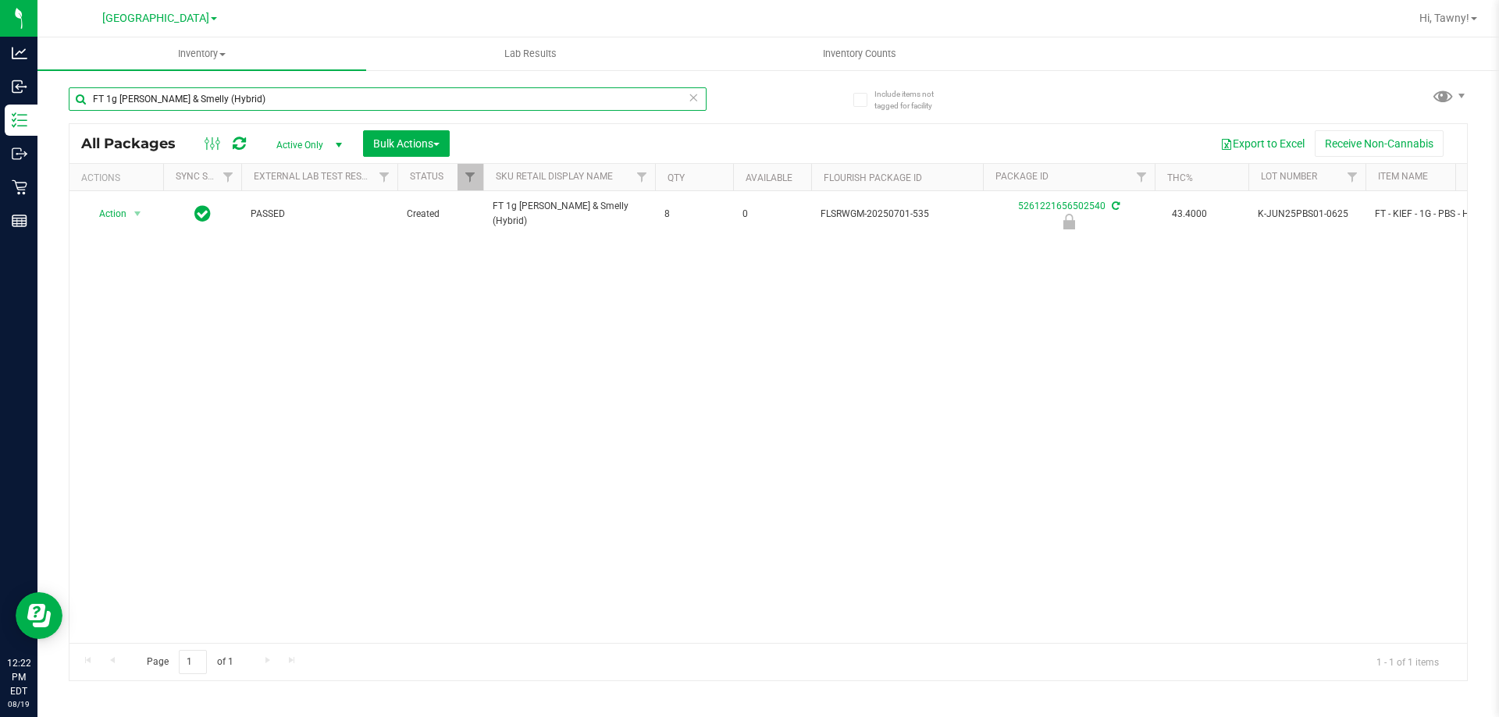
type input "FT 1g [PERSON_NAME] & Smelly (Hybrid)"
click at [1189, 436] on div "Action Action Edit attributes Global inventory Locate package Package audit log…" at bounding box center [767, 417] width 1397 height 452
click at [661, 374] on div "Action Action Edit attributes Global inventory Locate package Package audit log…" at bounding box center [767, 417] width 1397 height 452
click at [515, 436] on div "Action Action Edit attributes Global inventory Locate package Package audit log…" at bounding box center [767, 417] width 1397 height 452
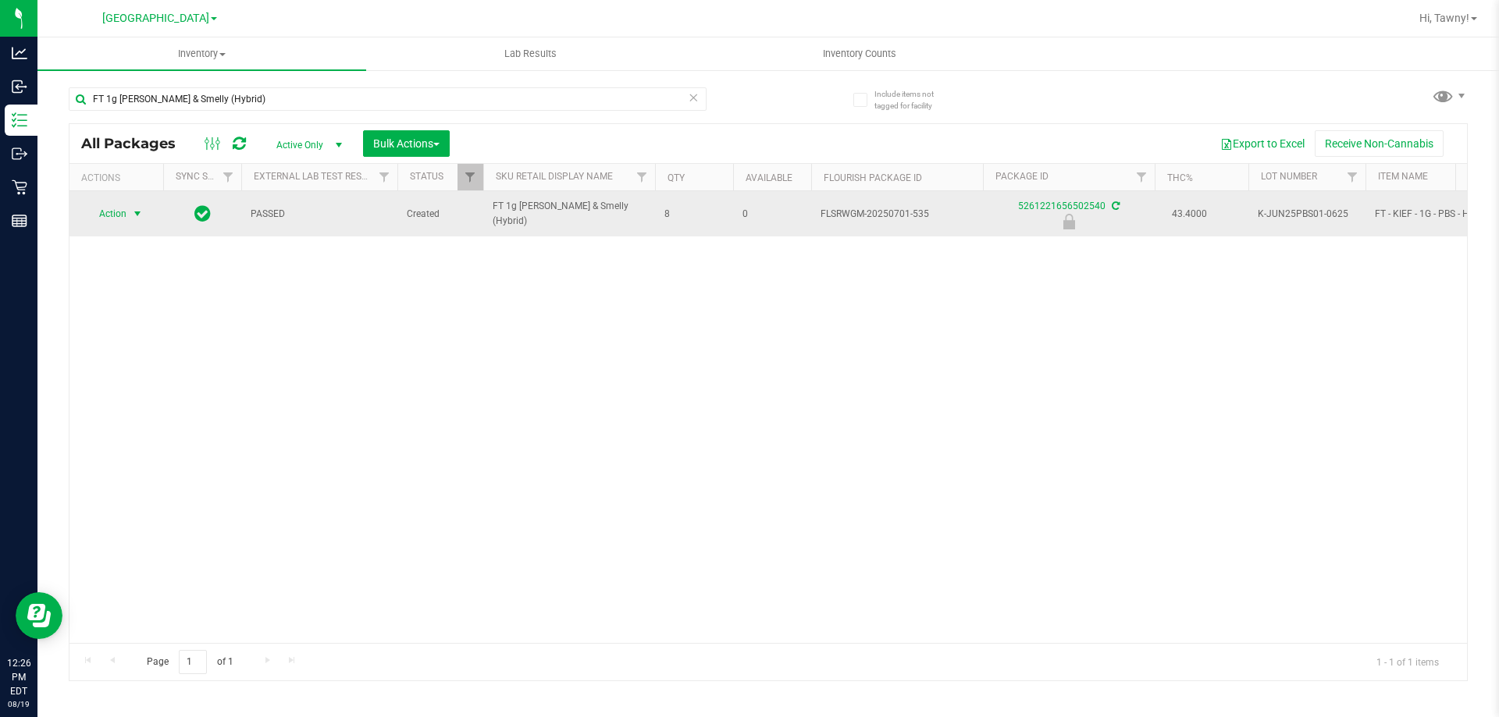
click at [120, 205] on span "Action" at bounding box center [106, 214] width 42 height 22
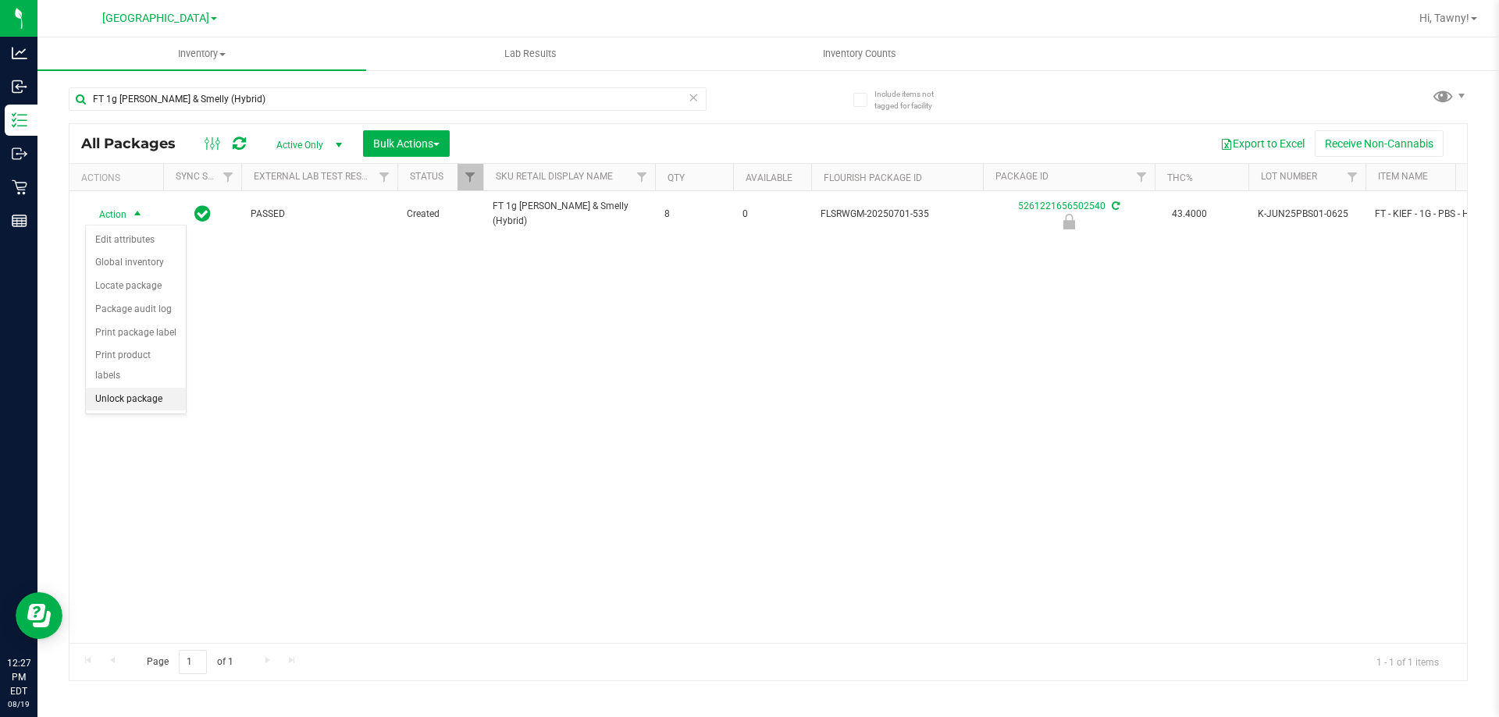
click at [133, 388] on li "Unlock package" at bounding box center [136, 399] width 100 height 23
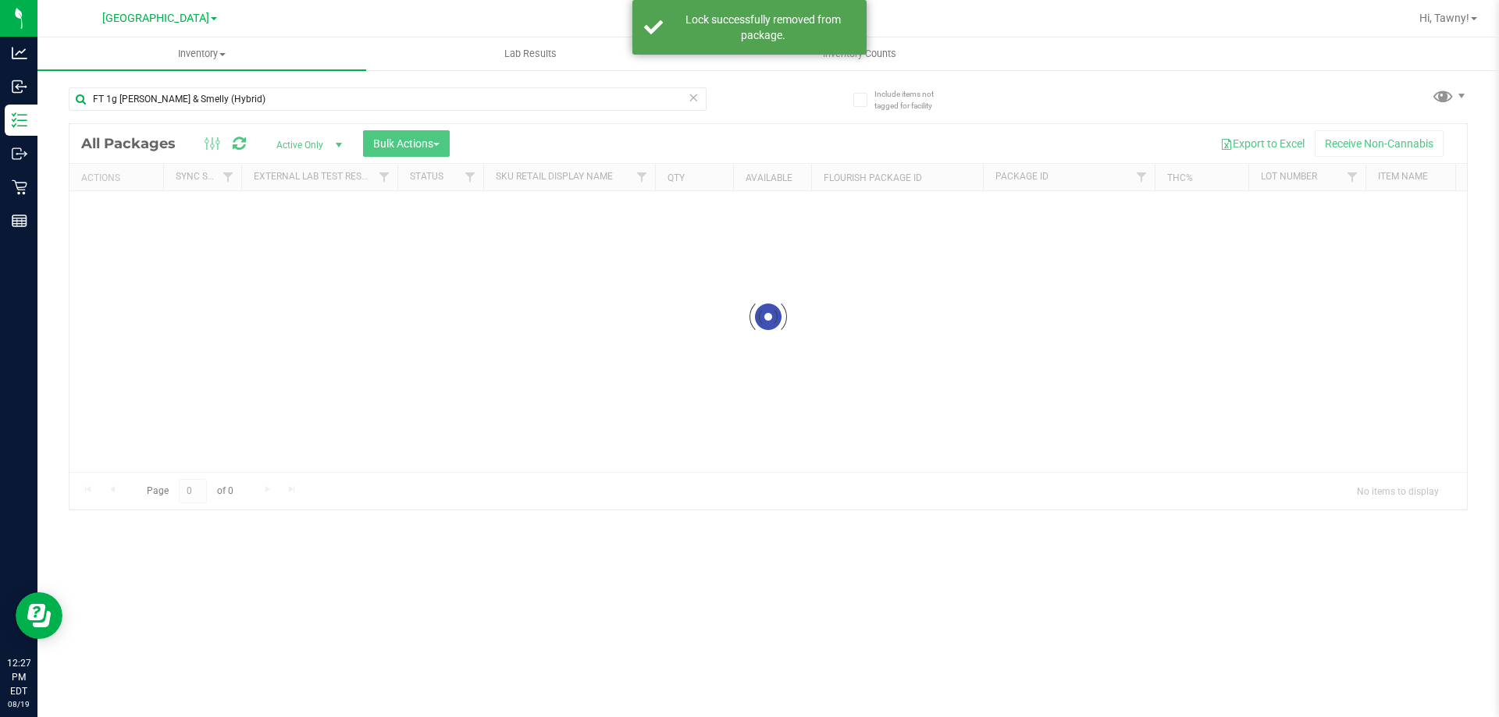
click at [814, 413] on div at bounding box center [767, 317] width 1397 height 386
click at [816, 413] on div at bounding box center [767, 402] width 1397 height 557
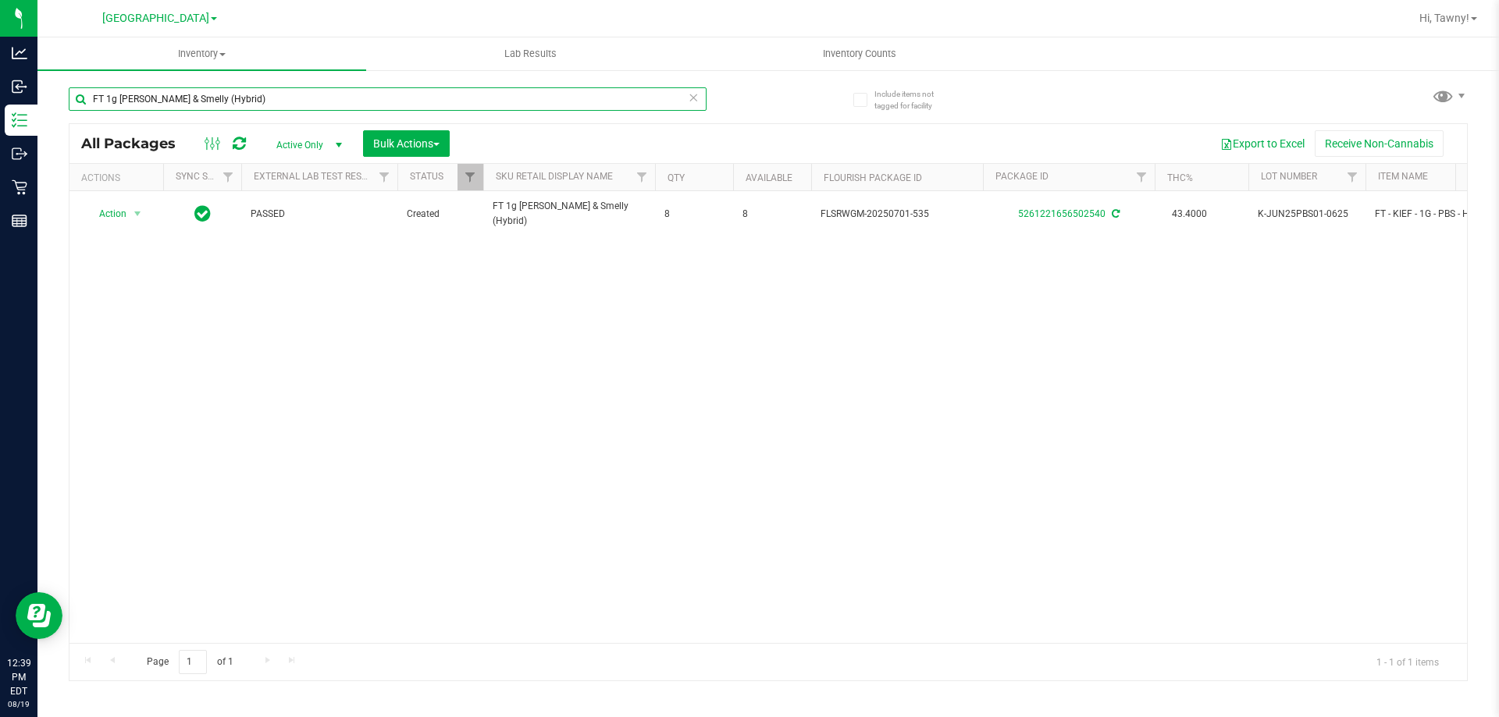
click at [292, 93] on input "FT 1g [PERSON_NAME] & Smelly (Hybrid)" at bounding box center [388, 98] width 638 height 23
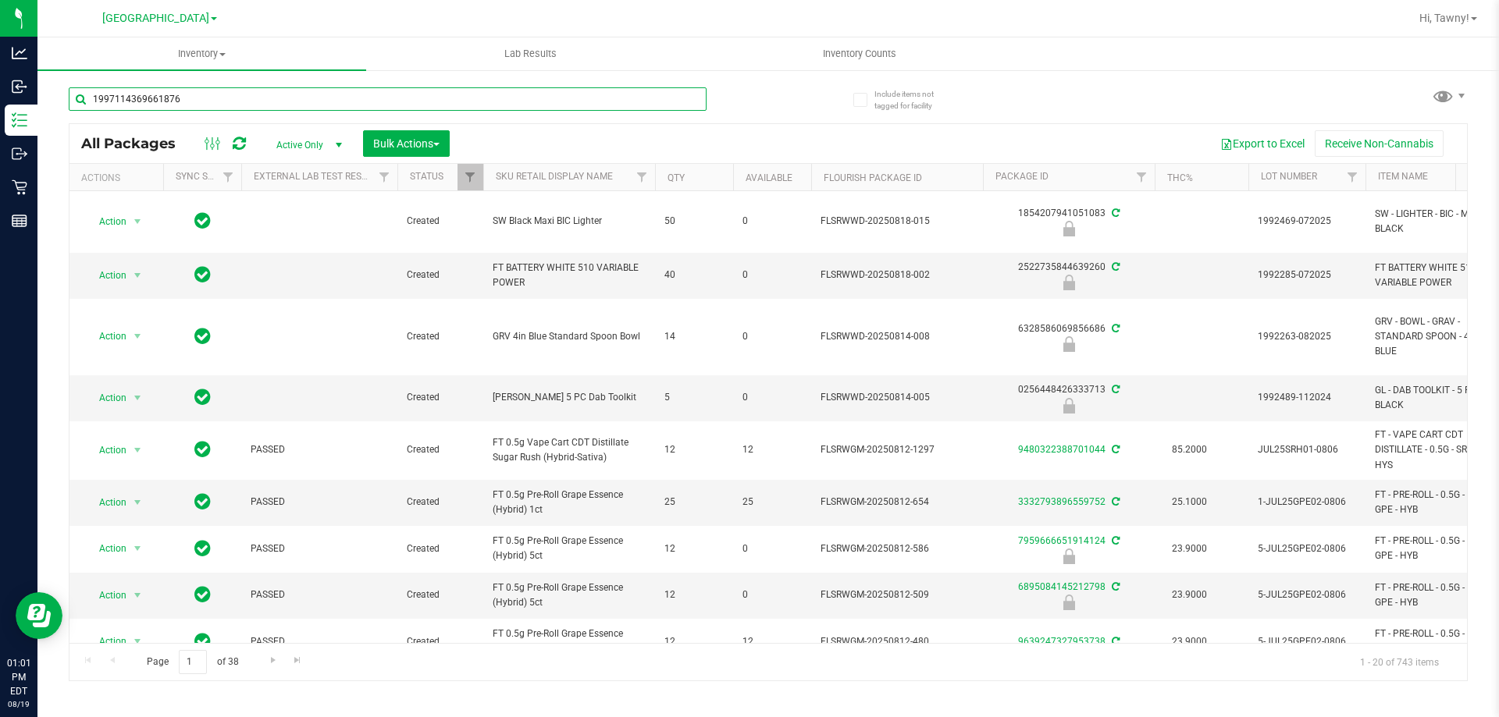
type input "1997114369661876"
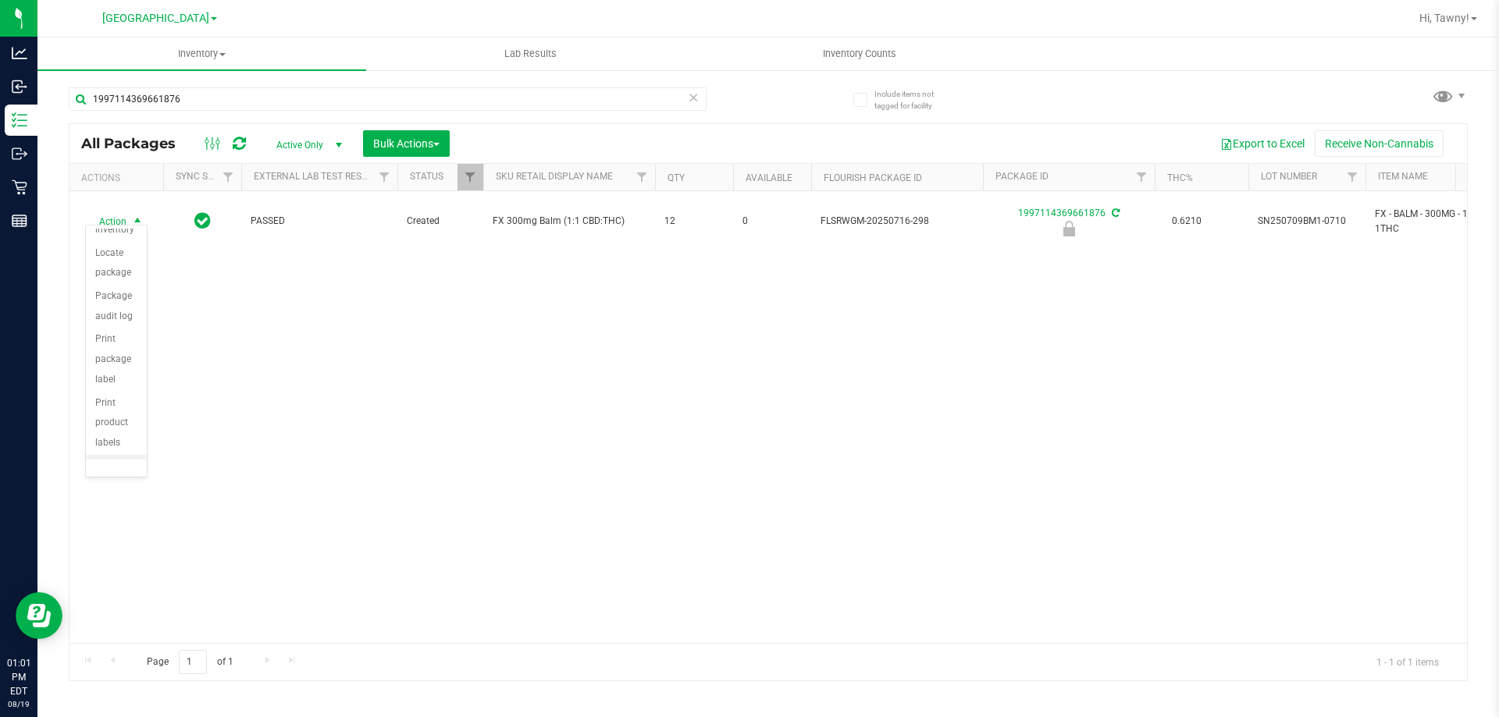
scroll to position [112, 0]
click at [116, 438] on li "Unlock package" at bounding box center [116, 438] width 61 height 43
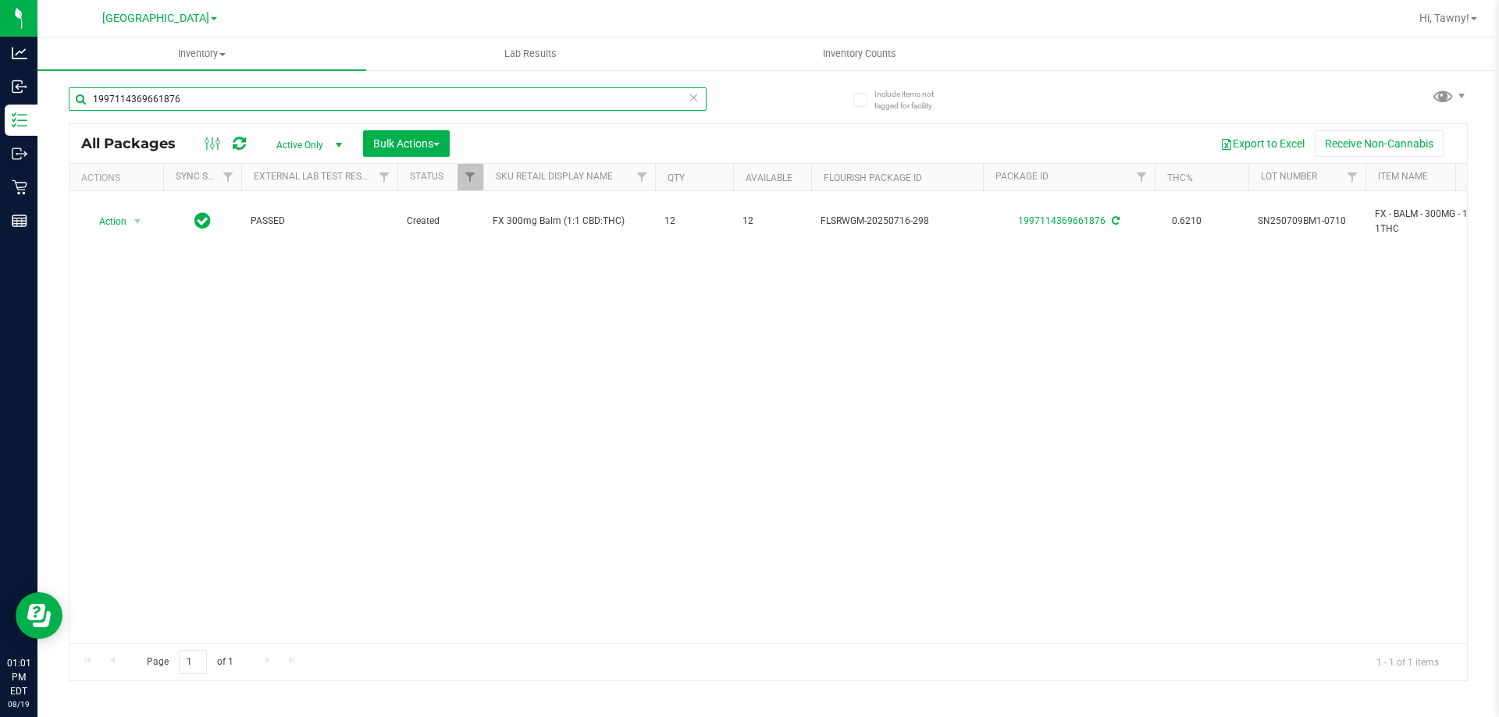
click at [280, 104] on input "1997114369661876" at bounding box center [388, 98] width 638 height 23
type input "patch"
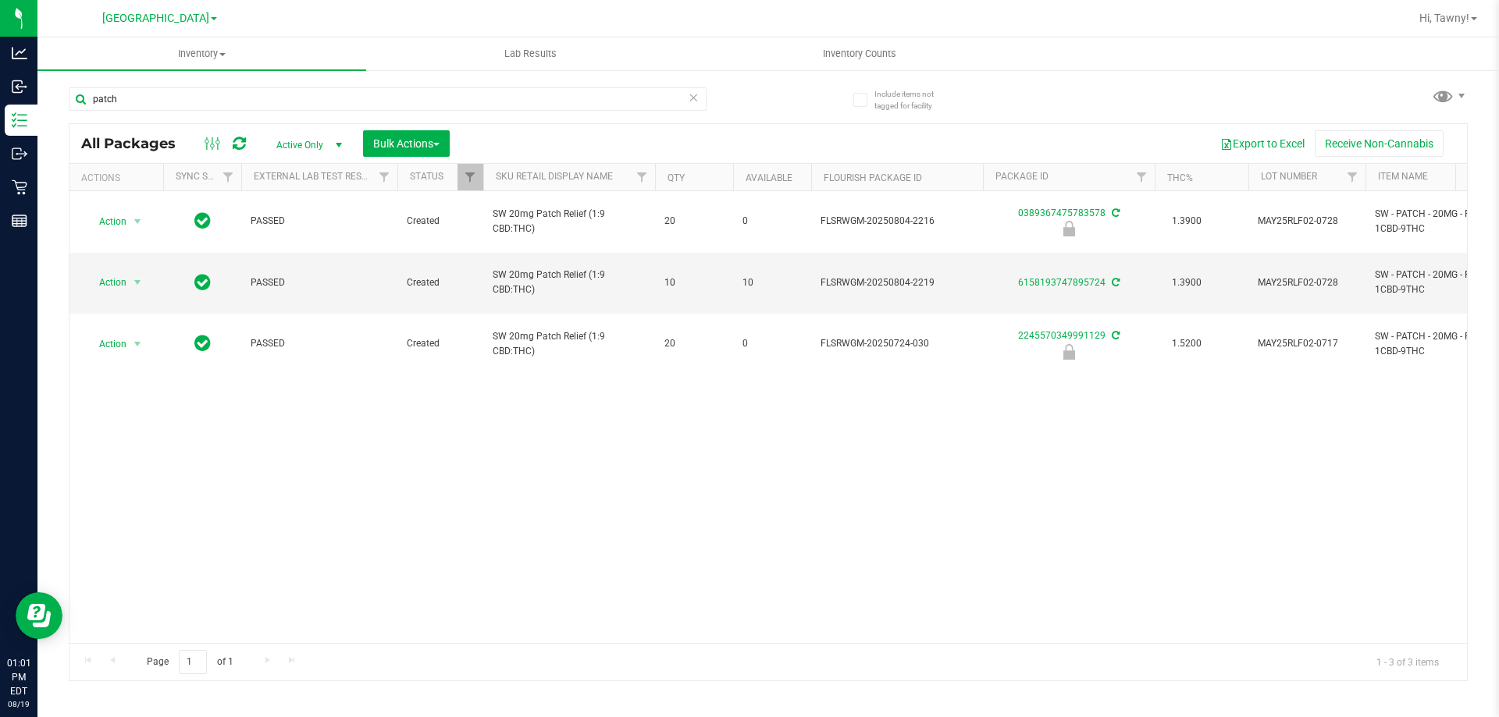
click at [290, 432] on div "Action Action Edit attributes Global inventory Locate package Package audit log…" at bounding box center [767, 417] width 1397 height 452
click at [151, 91] on input "patch" at bounding box center [388, 98] width 638 height 23
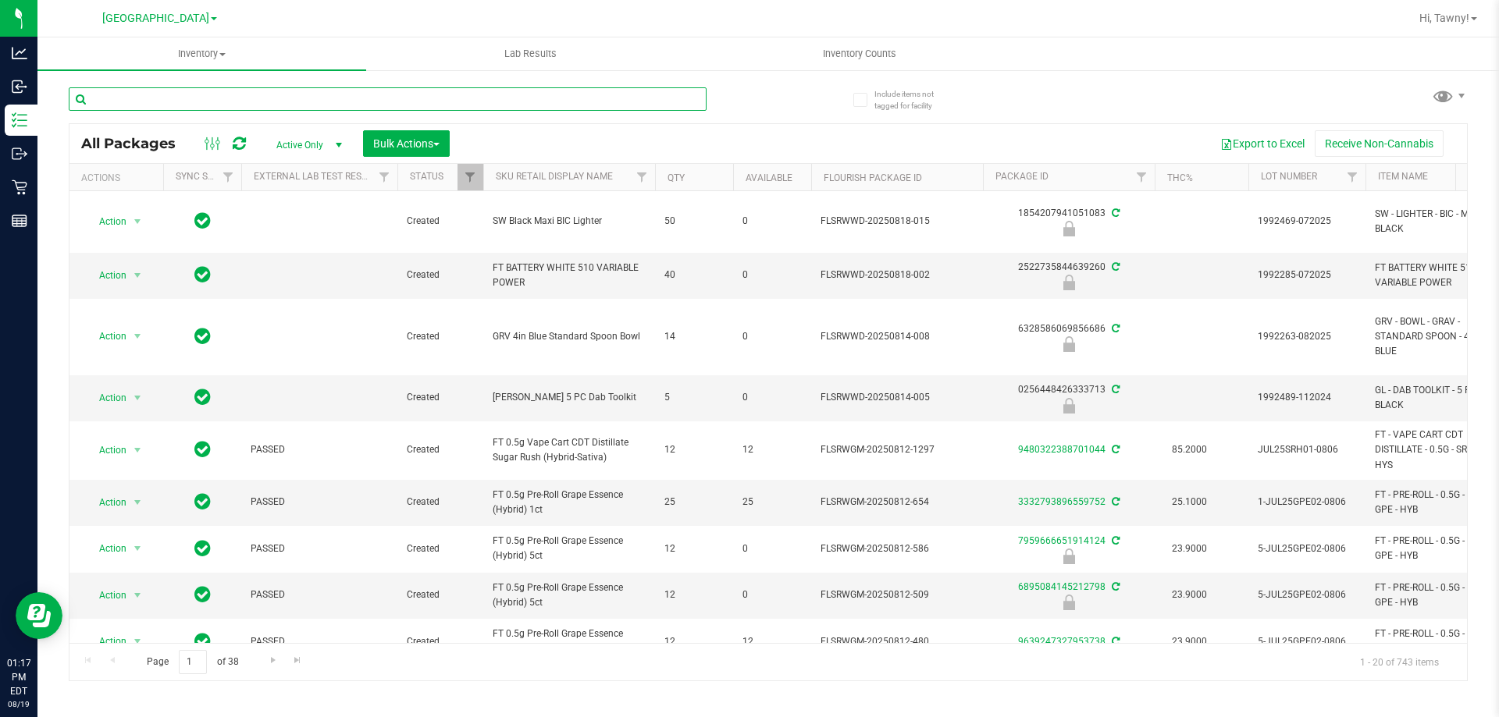
paste input "​W-JUN25DDF02-0702"
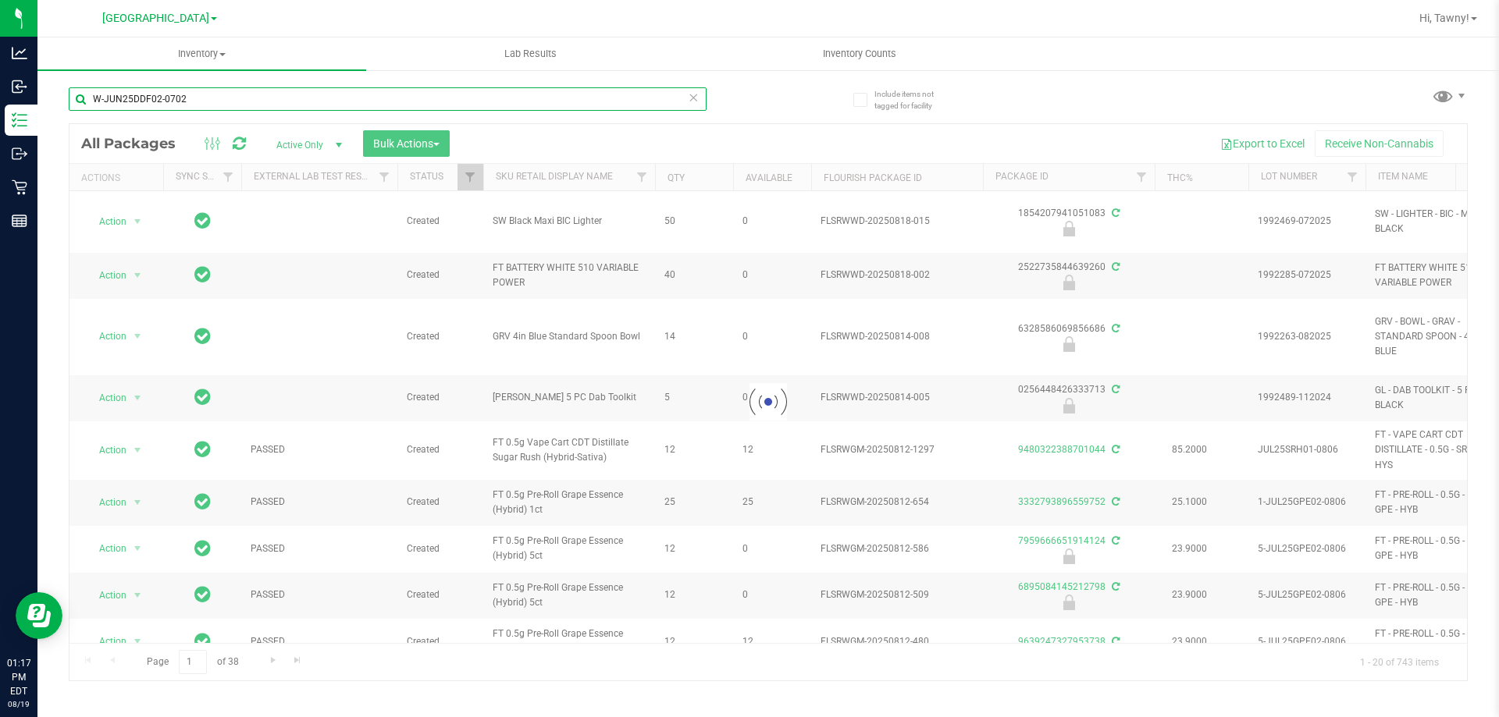
type input "​W-JUN25DDF02-0702"
click at [219, 89] on input "​W-JUN25DDF02-0702" at bounding box center [388, 98] width 638 height 23
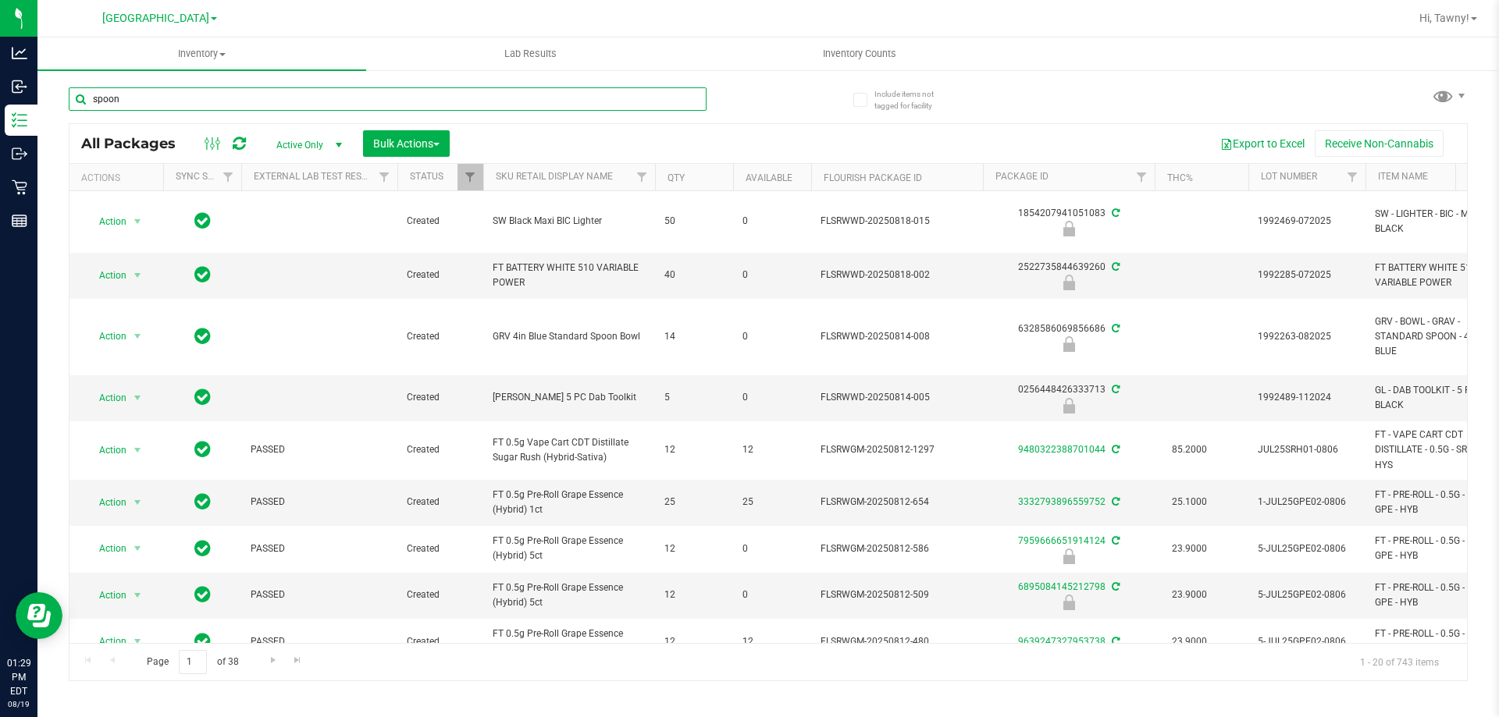
type input "spoon"
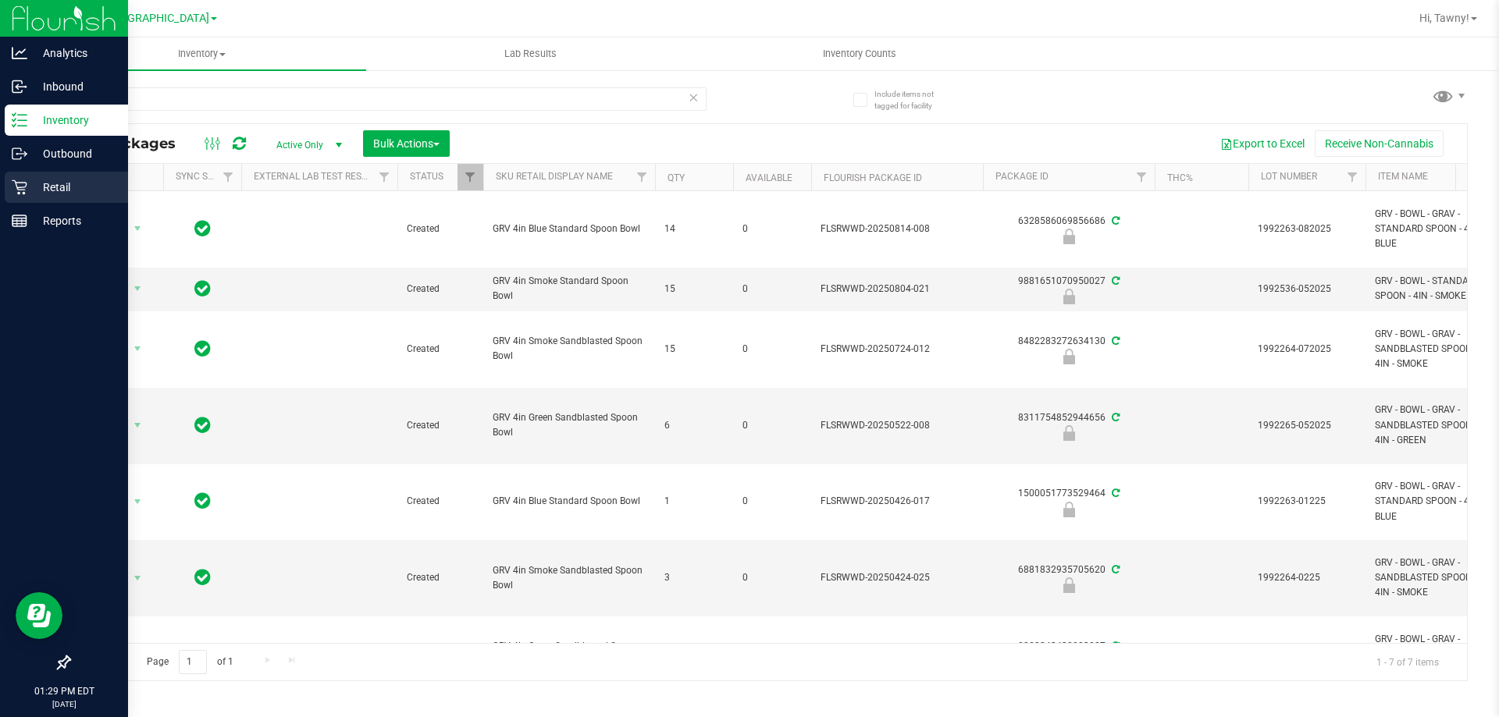
click at [52, 183] on p "Retail" at bounding box center [74, 187] width 94 height 19
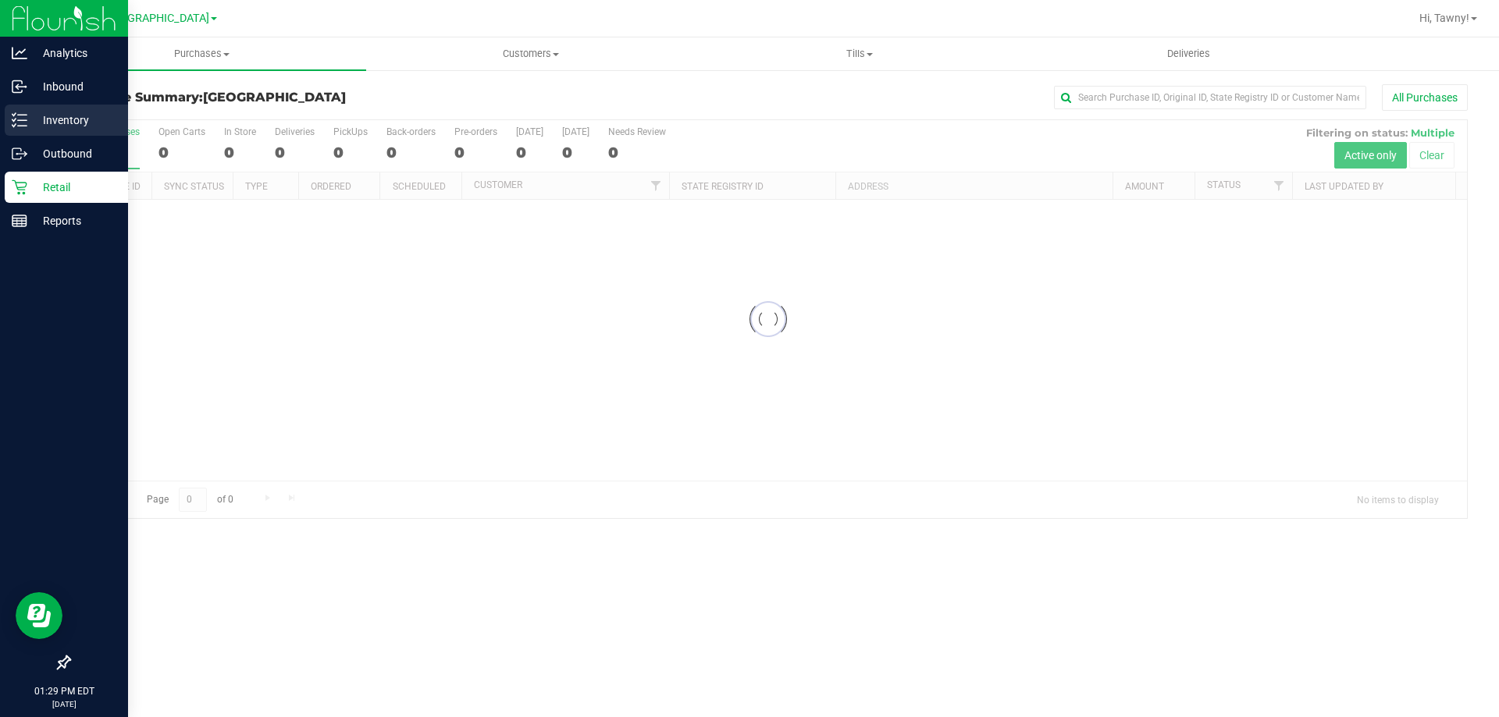
click at [12, 116] on icon at bounding box center [20, 120] width 16 height 16
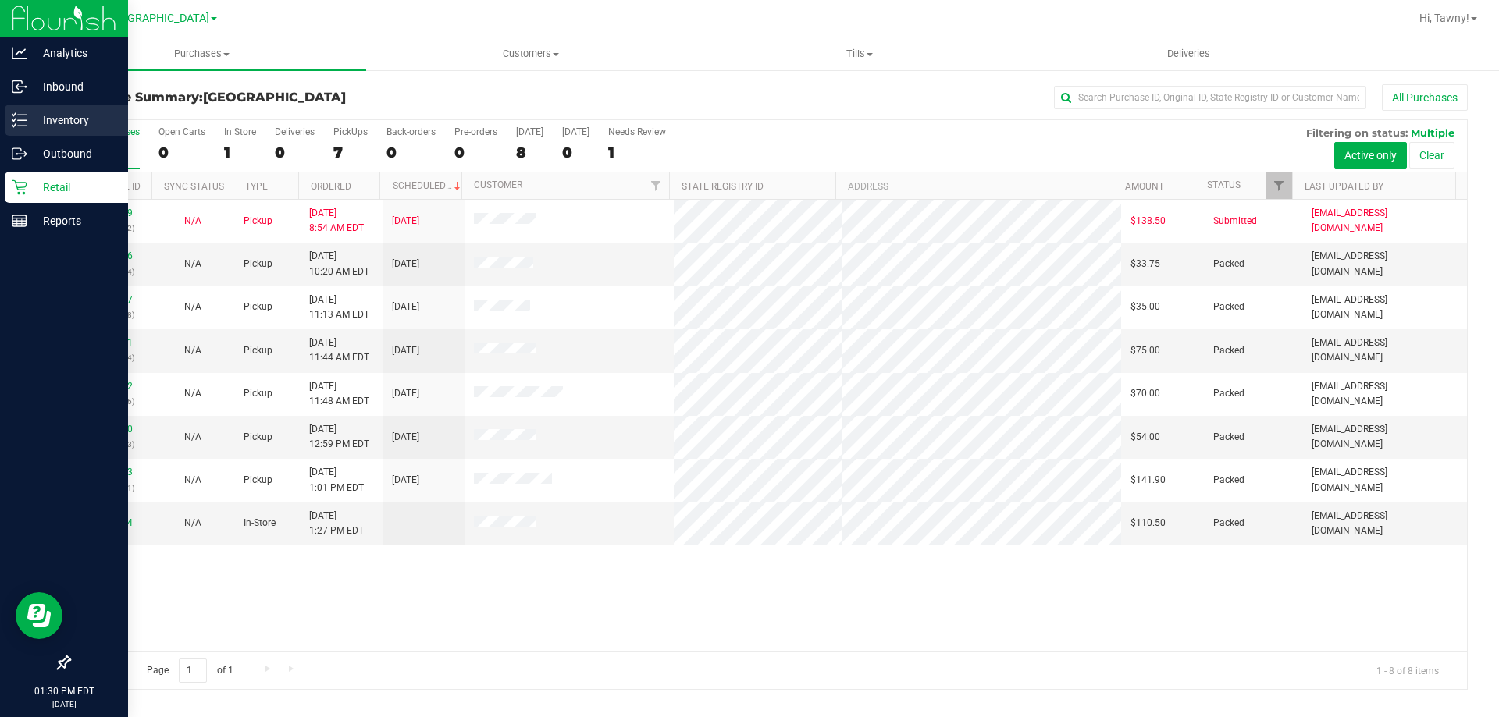
click at [37, 124] on p "Inventory" at bounding box center [74, 120] width 94 height 19
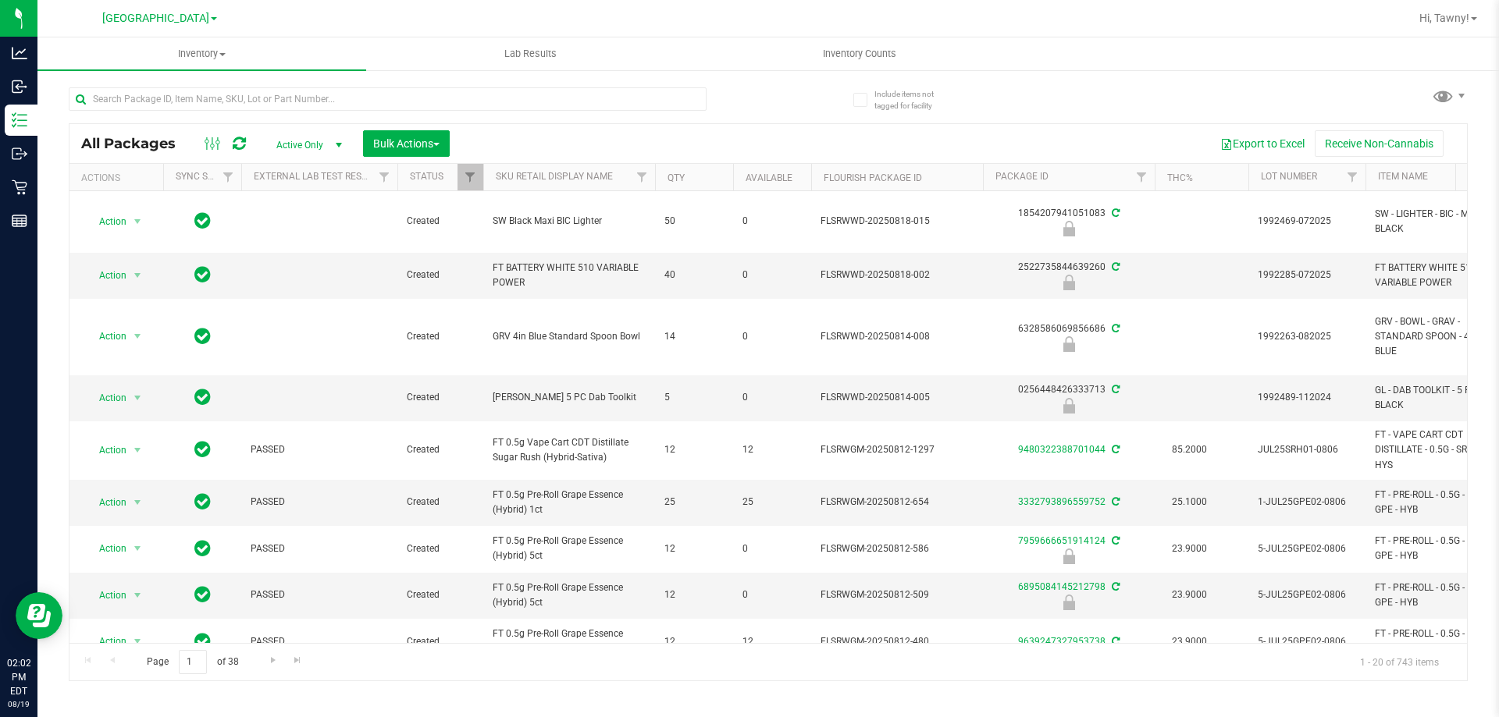
click at [311, 86] on div at bounding box center [418, 98] width 699 height 50
click at [311, 96] on input "text" at bounding box center [388, 98] width 638 height 23
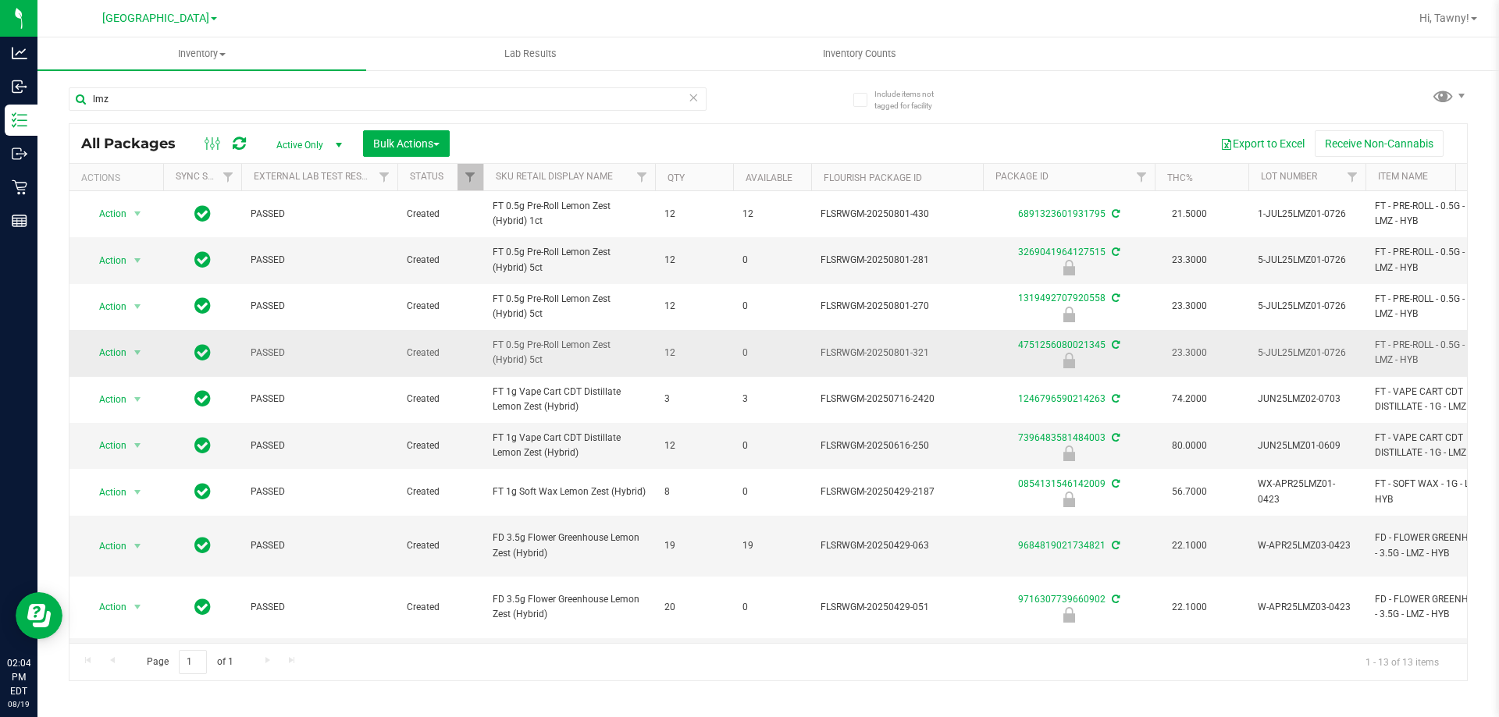
click at [550, 355] on span "FT 0.5g Pre-Roll Lemon Zest (Hybrid) 5ct" at bounding box center [569, 353] width 153 height 30
copy tr "FT 0.5g Pre-Roll Lemon Zest (Hybrid) 5ct"
click at [359, 108] on input "lmz" at bounding box center [388, 98] width 638 height 23
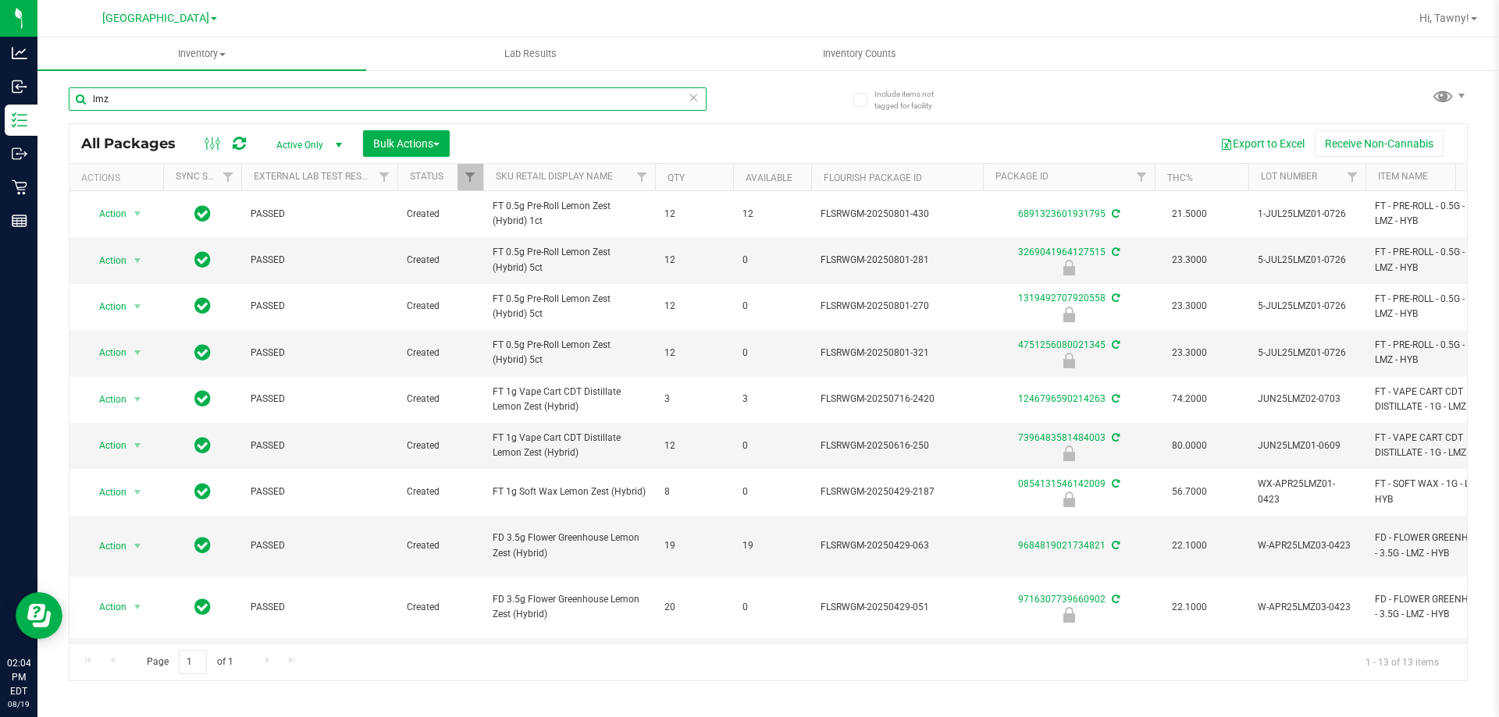
click at [359, 108] on input "lmz" at bounding box center [388, 98] width 638 height 23
paste input "FT 0.5g Pre-Roll Lemon Zest (Hybrid) 5ct"
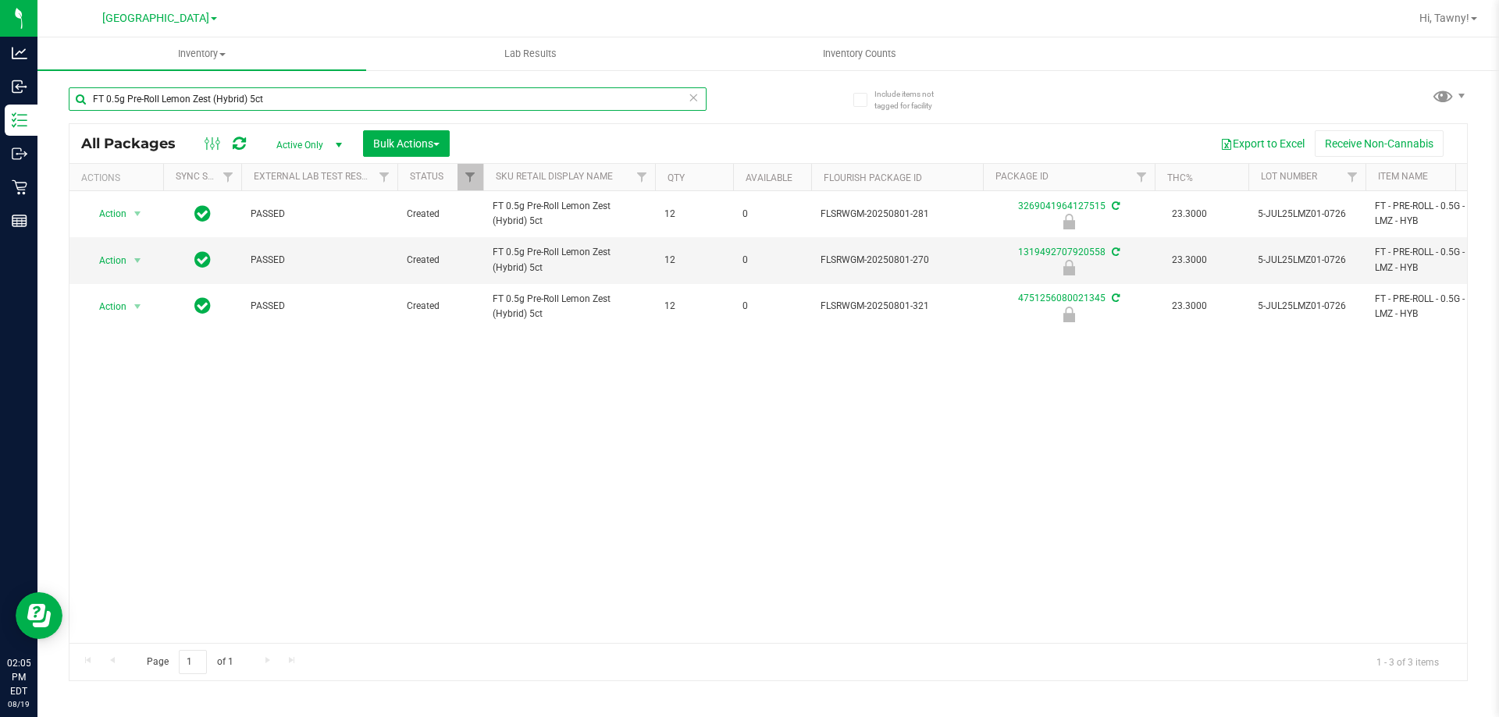
click at [283, 96] on input "FT 0.5g Pre-Roll Lemon Zest (Hybrid) 5ct" at bounding box center [388, 98] width 638 height 23
type input "3269041964127515"
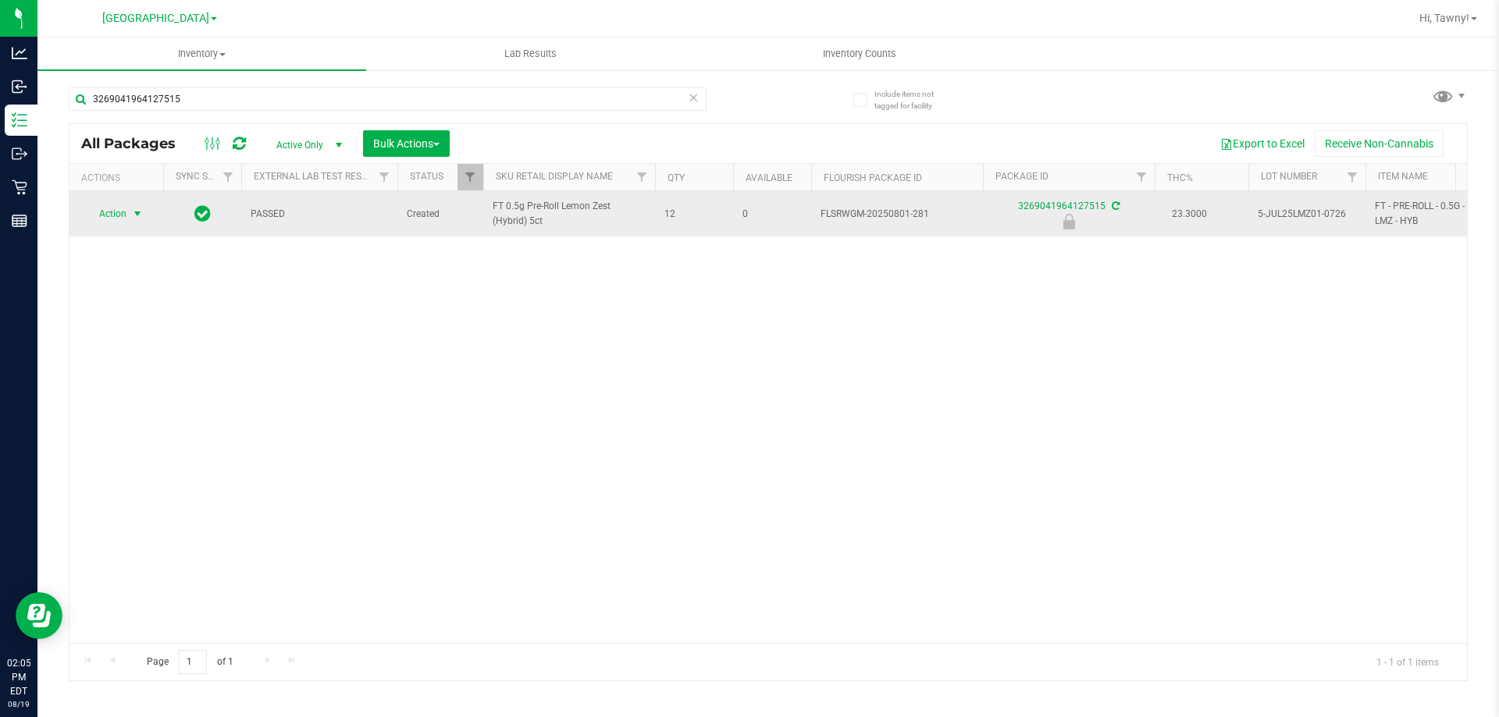
drag, startPoint x: 126, startPoint y: 218, endPoint x: 141, endPoint y: 254, distance: 39.9
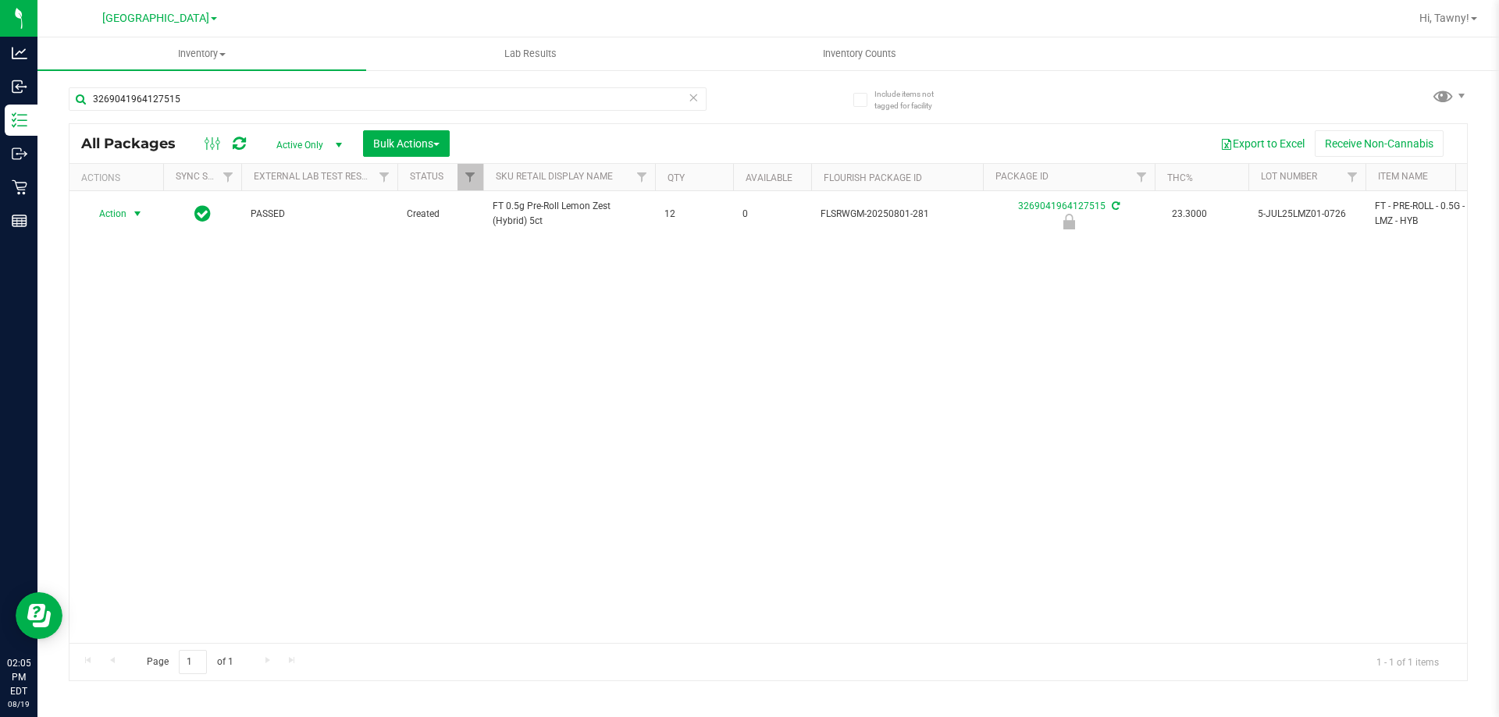
click at [126, 219] on span "Action" at bounding box center [106, 214] width 42 height 22
click at [130, 388] on li "Unlock package" at bounding box center [136, 399] width 100 height 23
click at [1467, 12] on span "Hi, Tawny!" at bounding box center [1444, 18] width 50 height 12
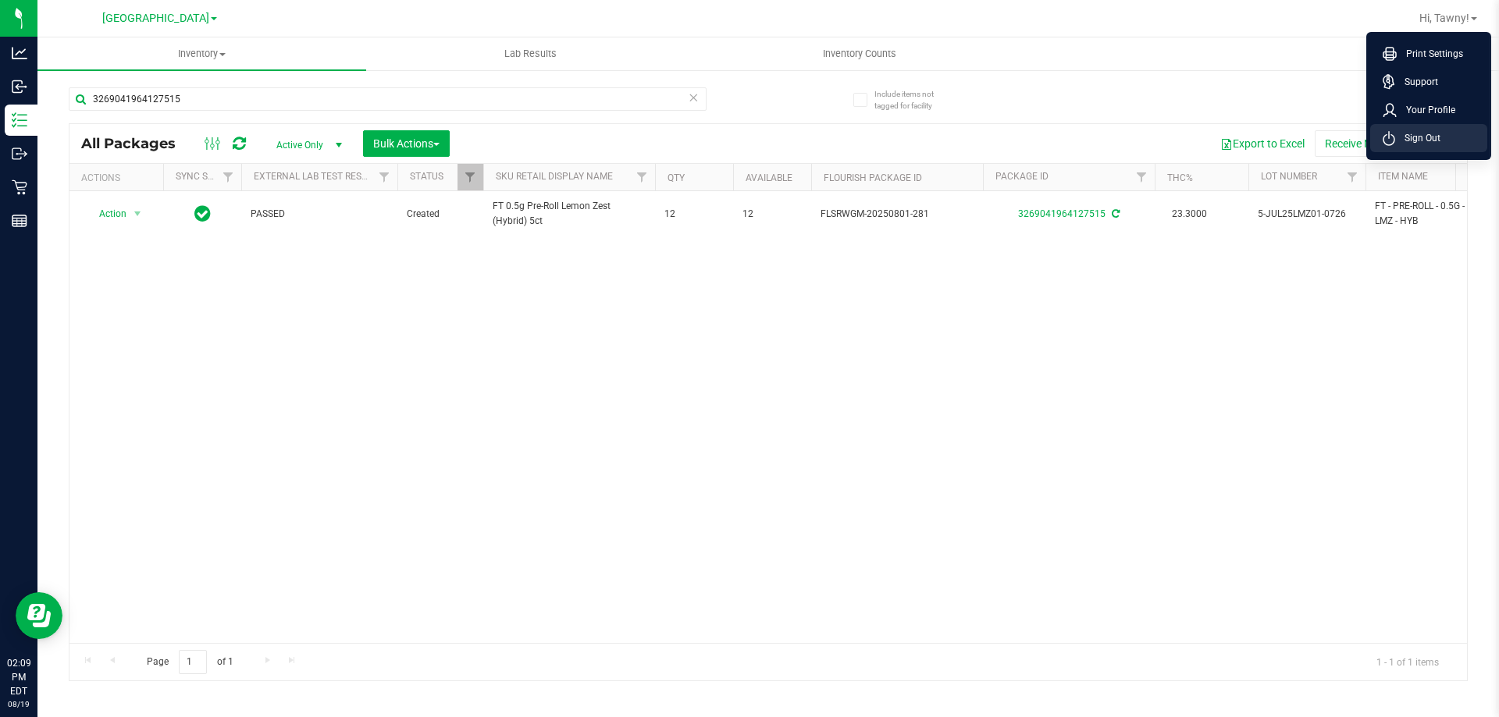
click at [1452, 144] on li "Sign Out" at bounding box center [1428, 138] width 117 height 28
